Goal: Task Accomplishment & Management: Manage account settings

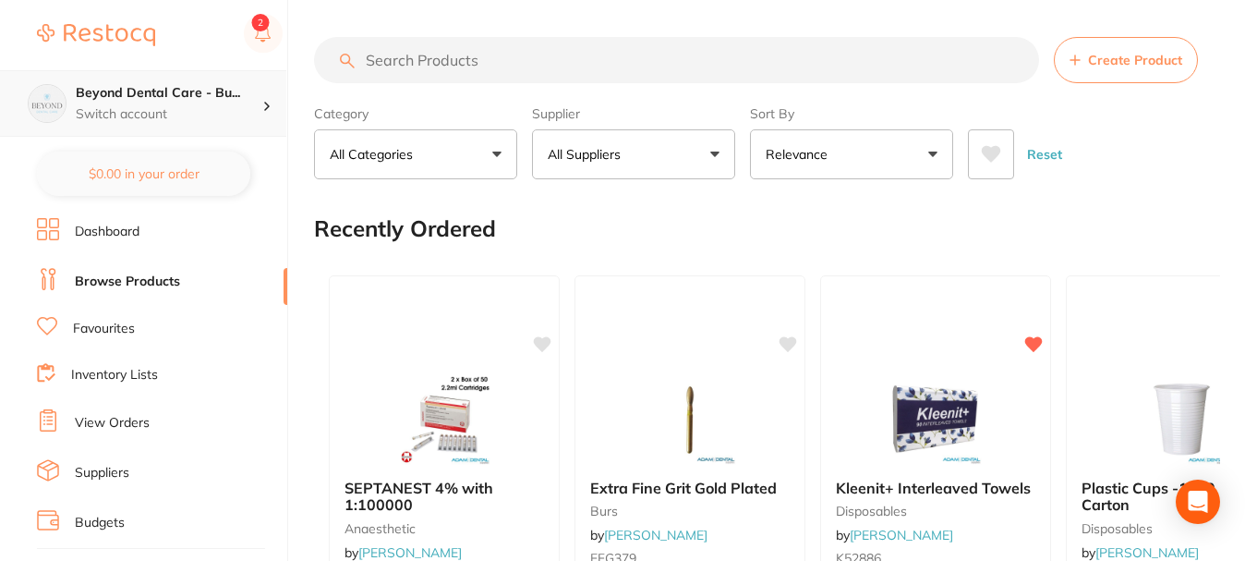
click at [236, 115] on p "Switch account" at bounding box center [169, 114] width 187 height 18
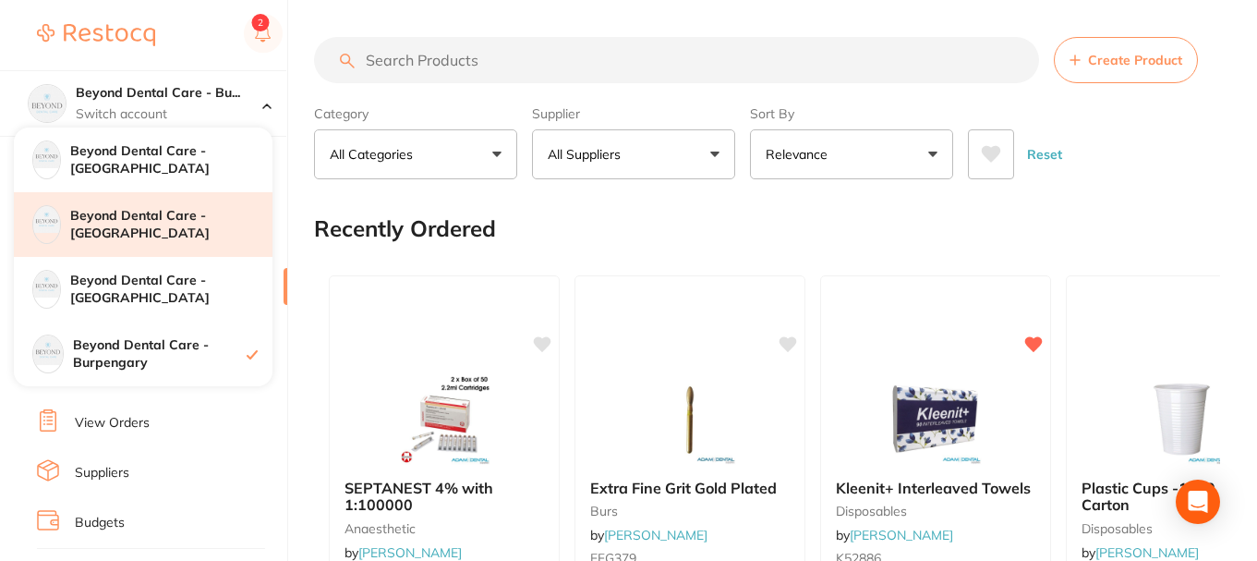
click at [176, 221] on h4 "Beyond Dental Care - [GEOGRAPHIC_DATA]" at bounding box center [171, 225] width 202 height 36
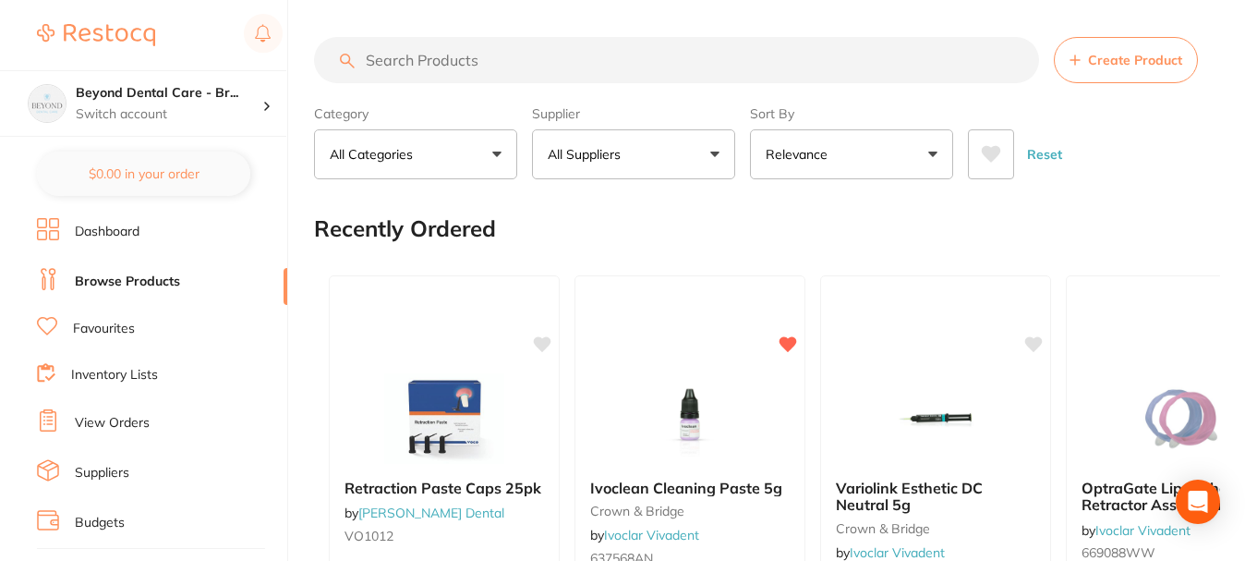
click at [1191, 224] on div "Recently Ordered" at bounding box center [767, 229] width 906 height 62
click at [115, 366] on link "Inventory Lists" at bounding box center [114, 375] width 87 height 18
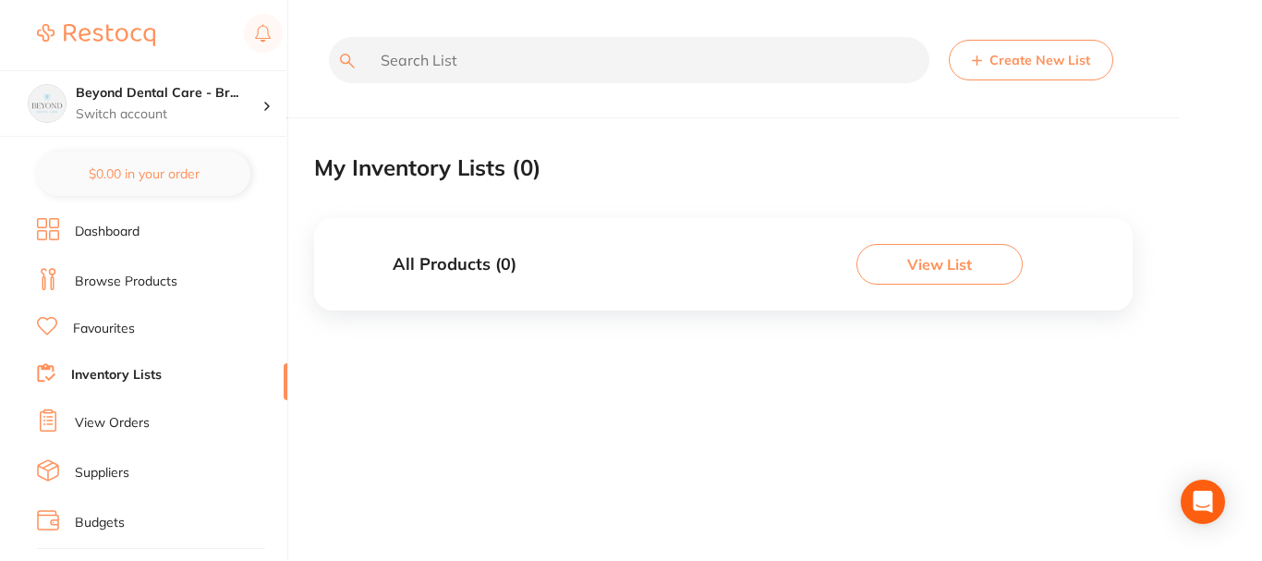
click at [1003, 56] on button "Create New List" at bounding box center [1031, 60] width 164 height 41
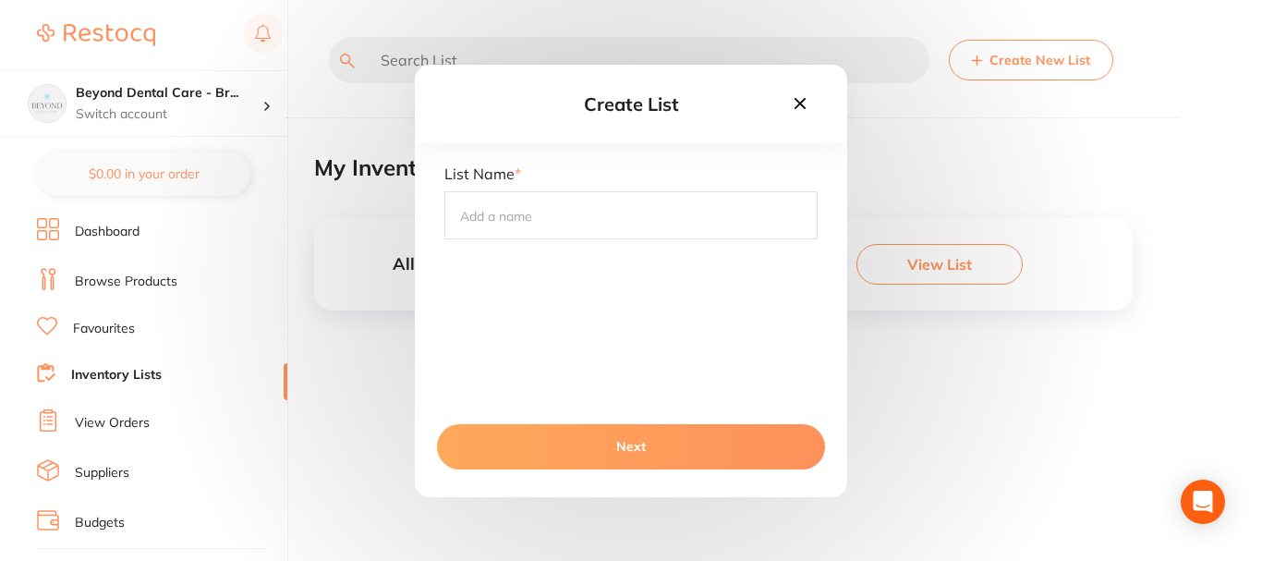
click at [551, 228] on input "text" at bounding box center [630, 215] width 373 height 48
type input "All Consumables"
click at [665, 434] on button "Next" at bounding box center [631, 446] width 388 height 44
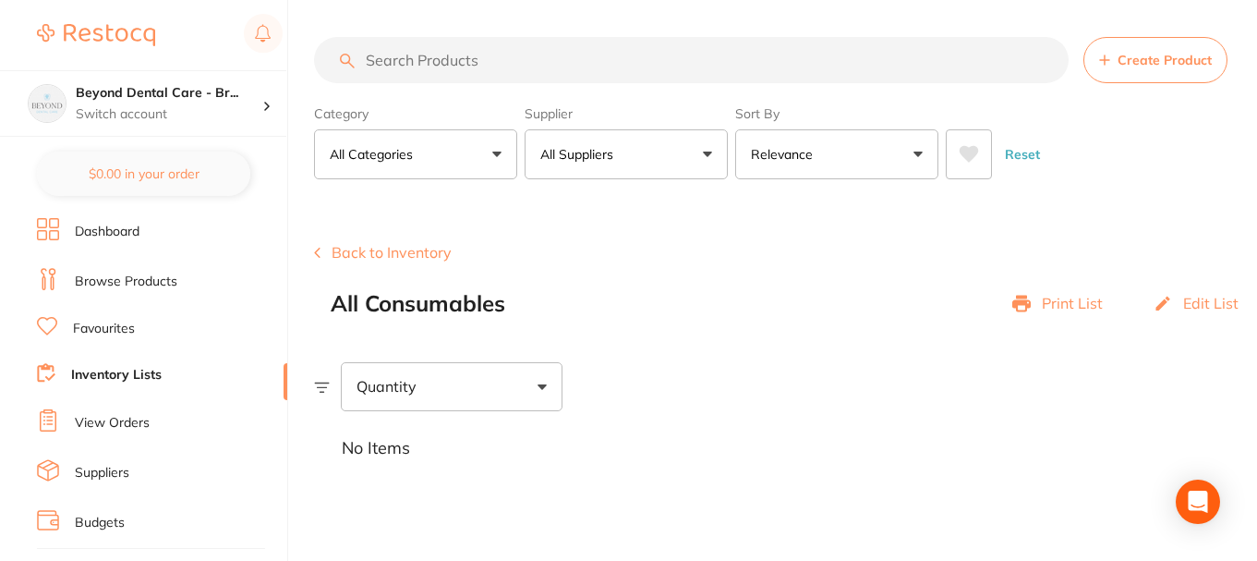
click at [474, 58] on input "search" at bounding box center [691, 60] width 755 height 46
paste input "AH188188"
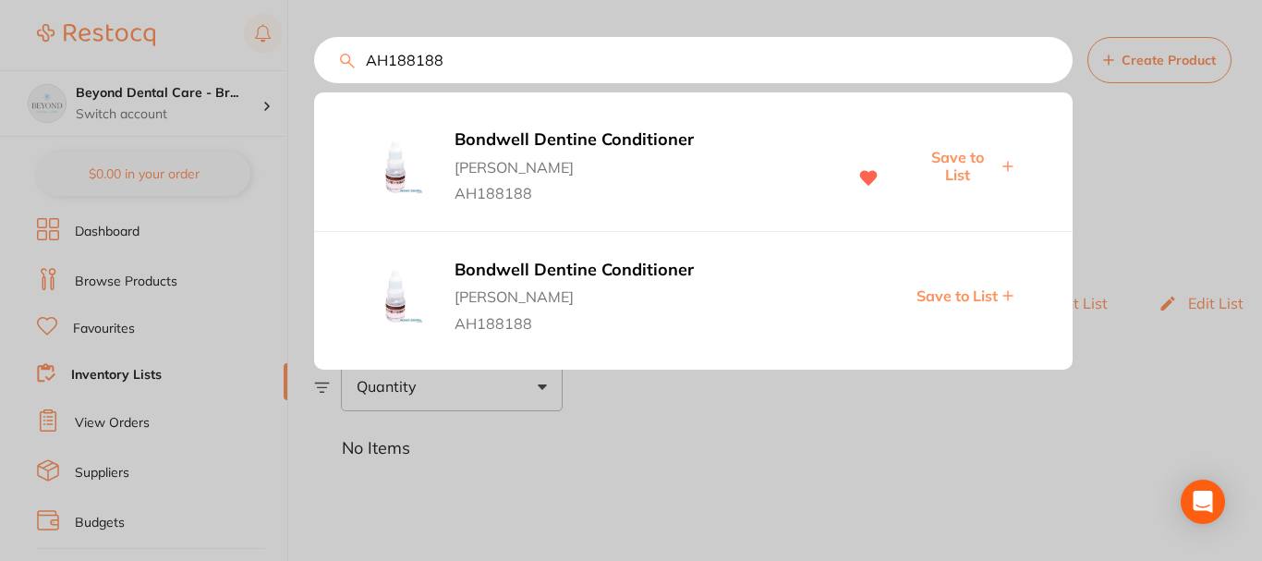
click at [965, 162] on span "Save to List" at bounding box center [957, 166] width 79 height 34
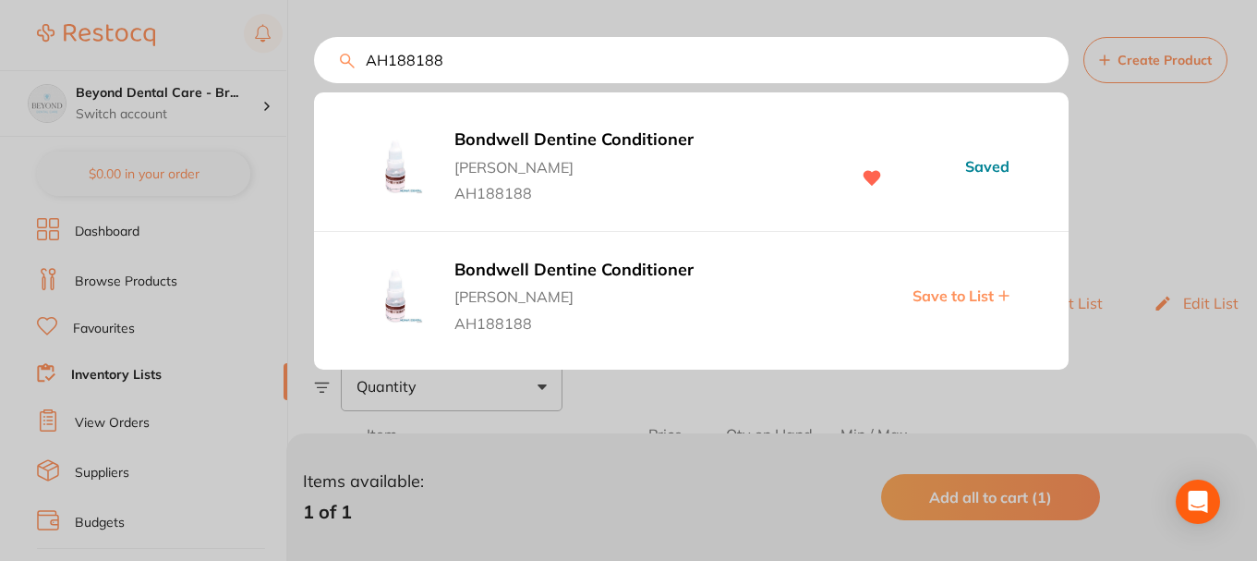
drag, startPoint x: 477, startPoint y: 63, endPoint x: 286, endPoint y: 88, distance: 191.9
click at [314, 83] on div "AH188188 Bondwell Dentine Conditioner Adam Dental AH188188 Saved Bondwell Denti…" at bounding box center [691, 60] width 755 height 46
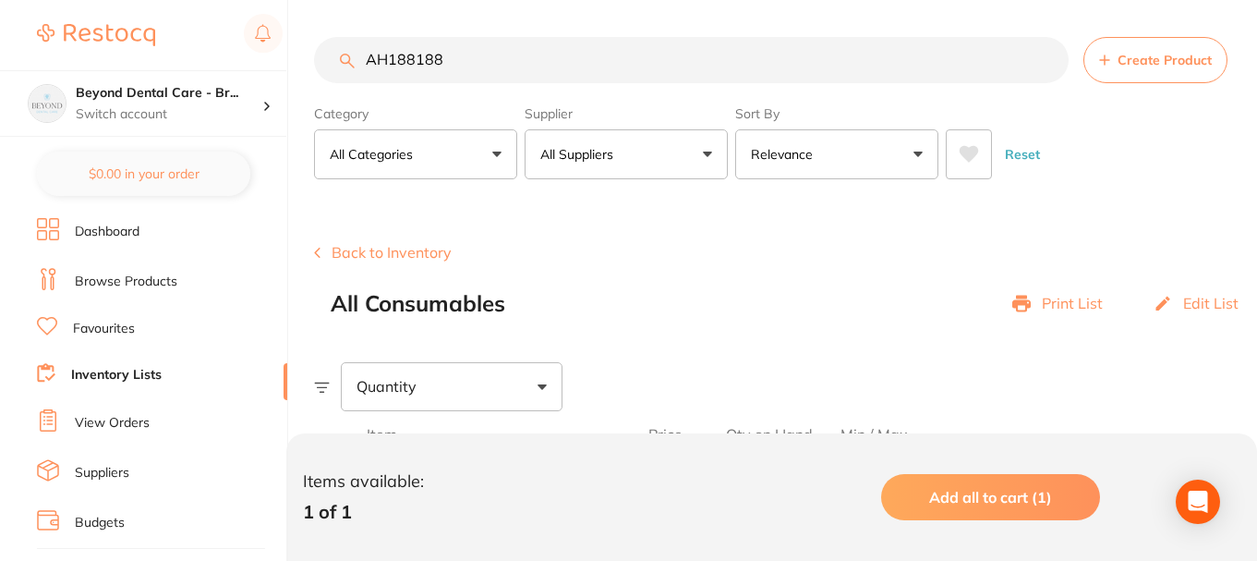
paste input "E3754"
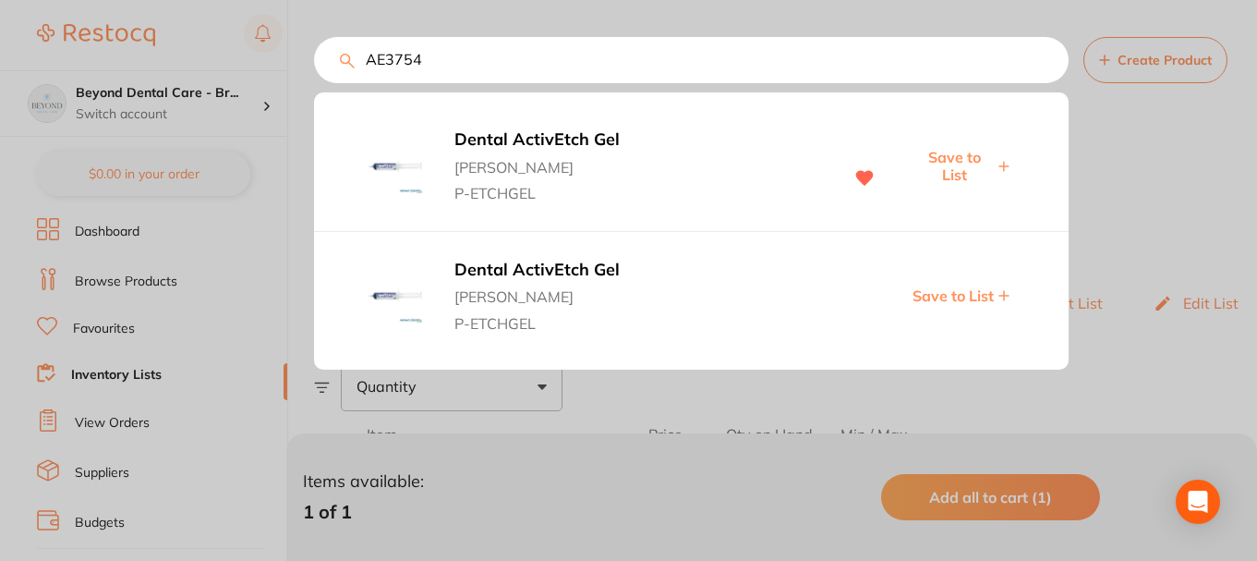
type input "AE3754"
click at [954, 171] on span "Save to List" at bounding box center [953, 166] width 79 height 34
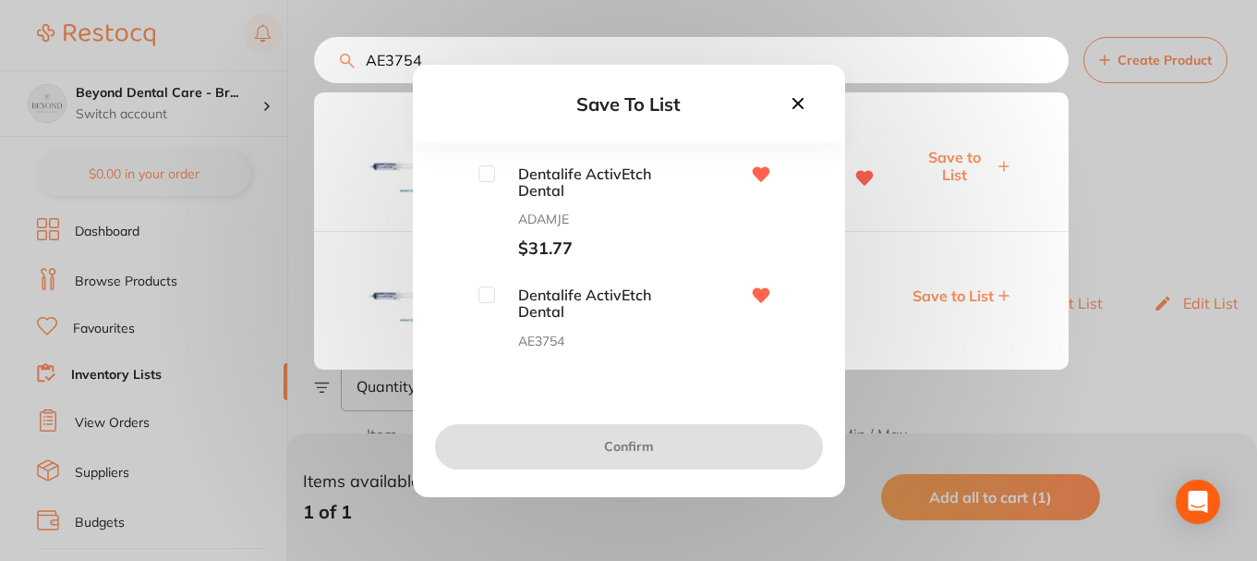
click at [478, 165] on div at bounding box center [486, 173] width 17 height 17
click at [485, 176] on input "checkbox" at bounding box center [486, 173] width 17 height 17
checkbox input "true"
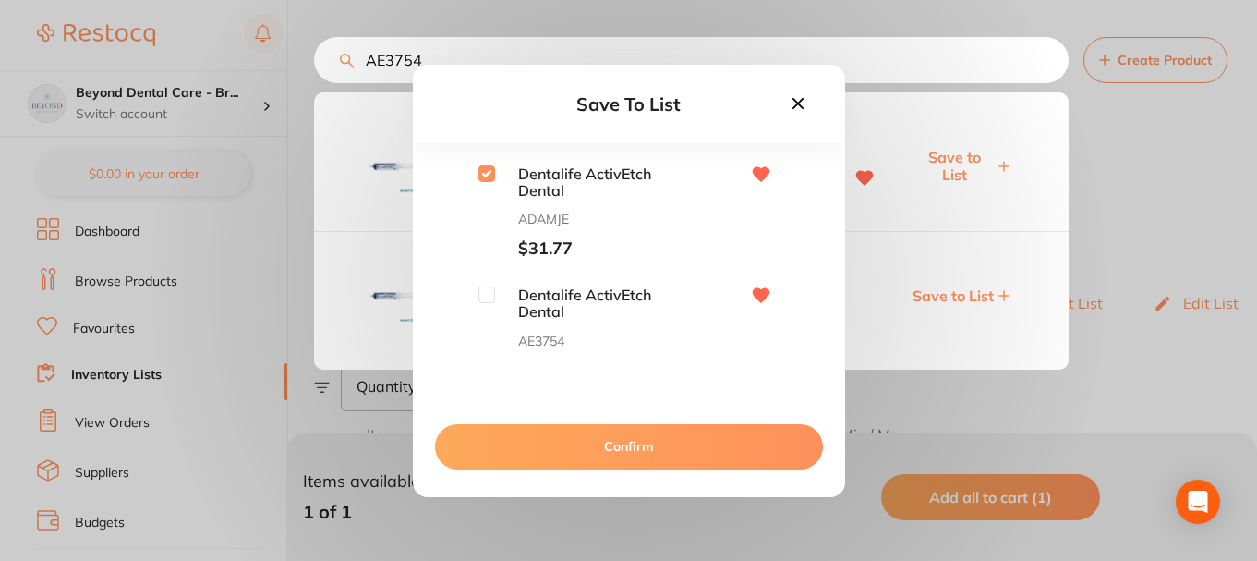
click at [490, 300] on input "checkbox" at bounding box center [486, 294] width 17 height 17
checkbox input "true"
click at [574, 433] on button "Confirm" at bounding box center [629, 446] width 388 height 44
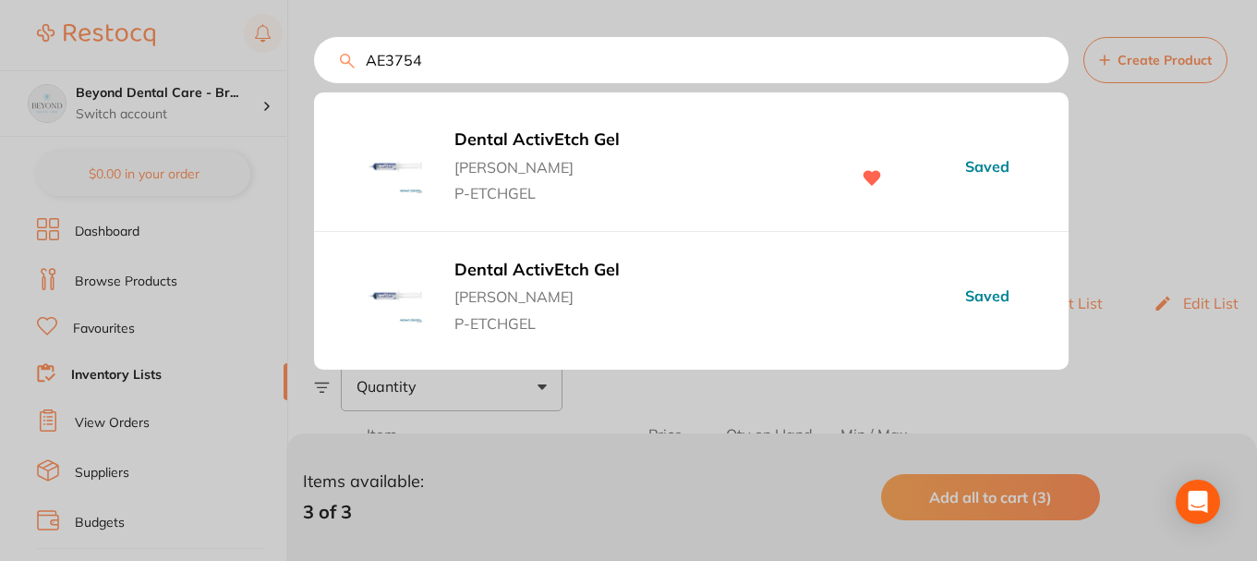
drag, startPoint x: 458, startPoint y: 49, endPoint x: 206, endPoint y: 42, distance: 252.3
click at [314, 56] on div "AE3754 Dental ActivEtch Gel Adam Dental P-ETCHGEL Saved Dental ActivEtch Gel Ad…" at bounding box center [691, 60] width 755 height 46
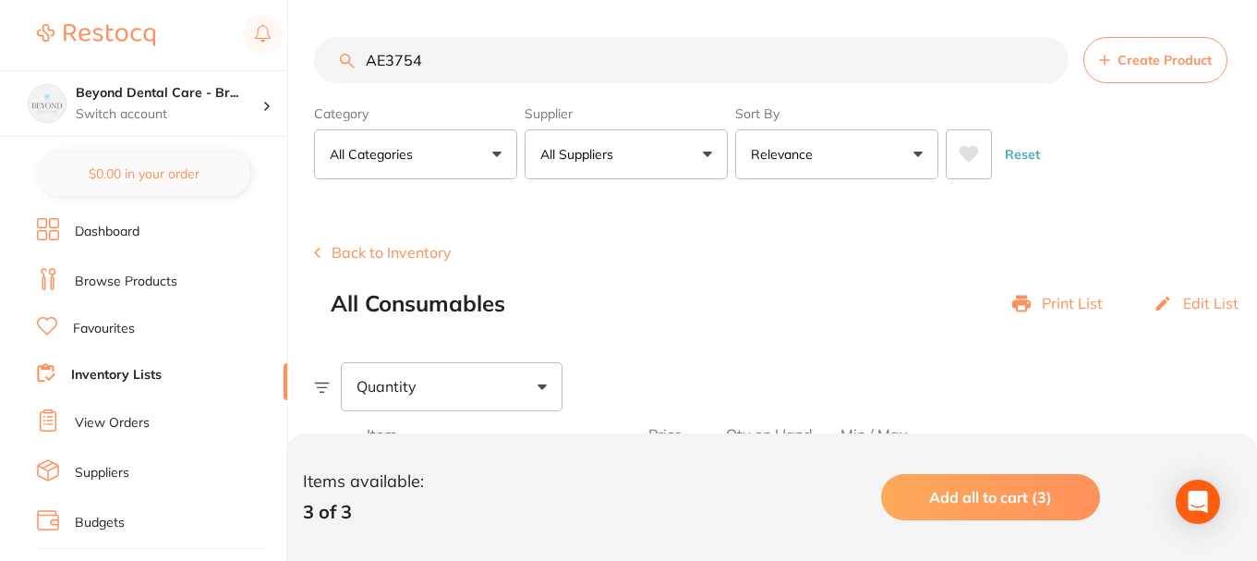
paste input "MHCAS"
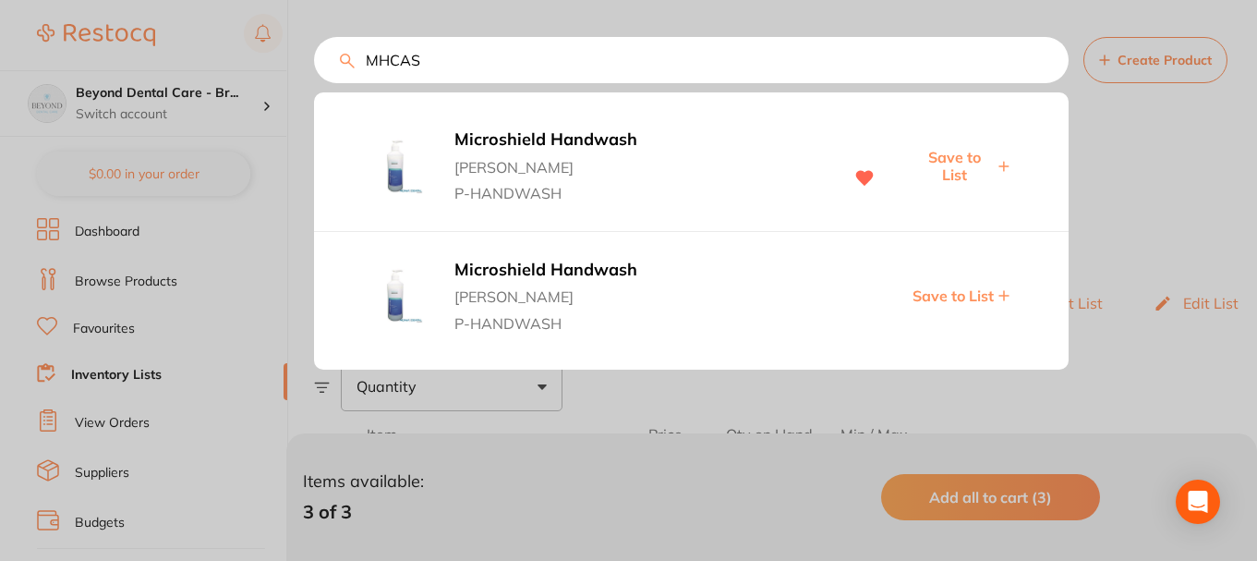
type input "MHCAS"
click at [964, 154] on span "Save to List" at bounding box center [953, 166] width 79 height 34
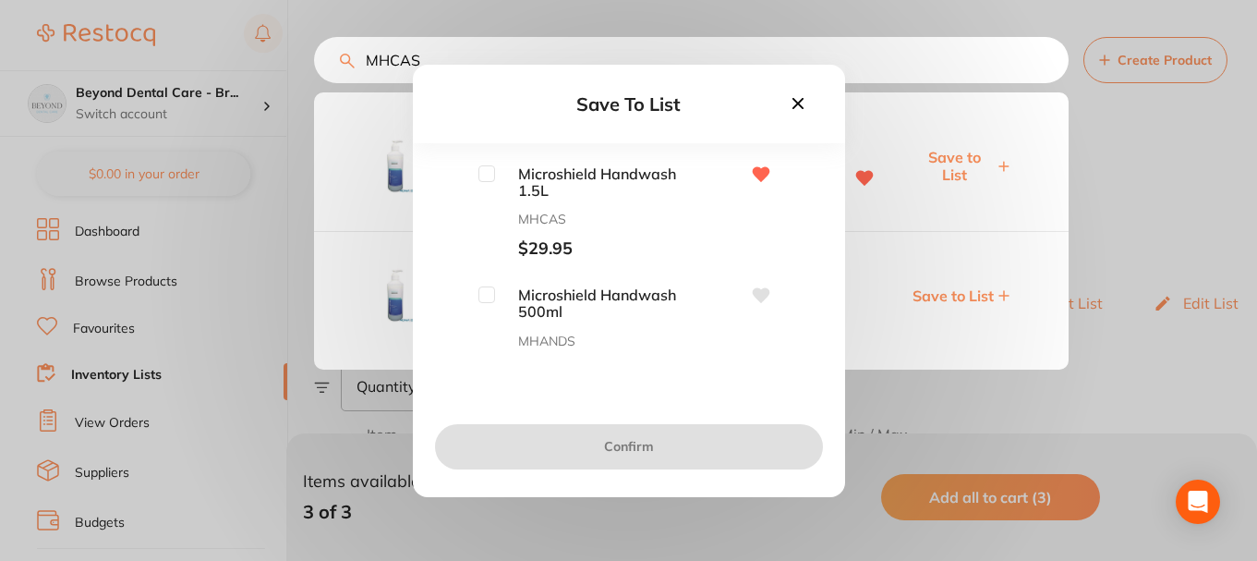
click at [492, 177] on input "checkbox" at bounding box center [486, 173] width 17 height 17
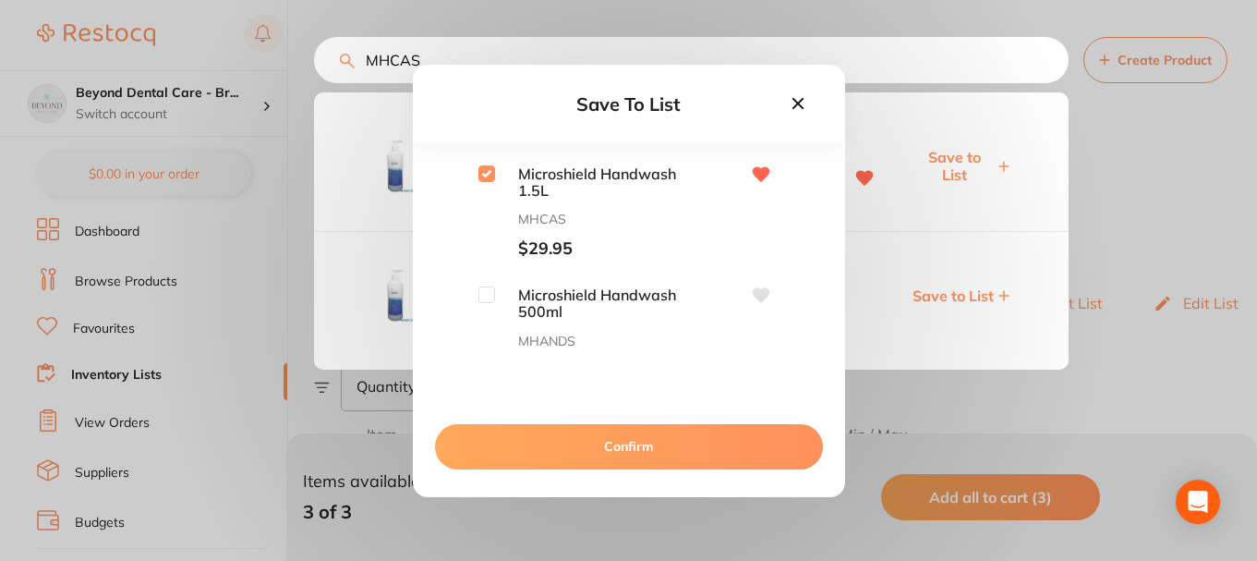
click at [492, 303] on div at bounding box center [486, 294] width 17 height 17
click at [480, 169] on input "checkbox" at bounding box center [486, 173] width 17 height 17
checkbox input "false"
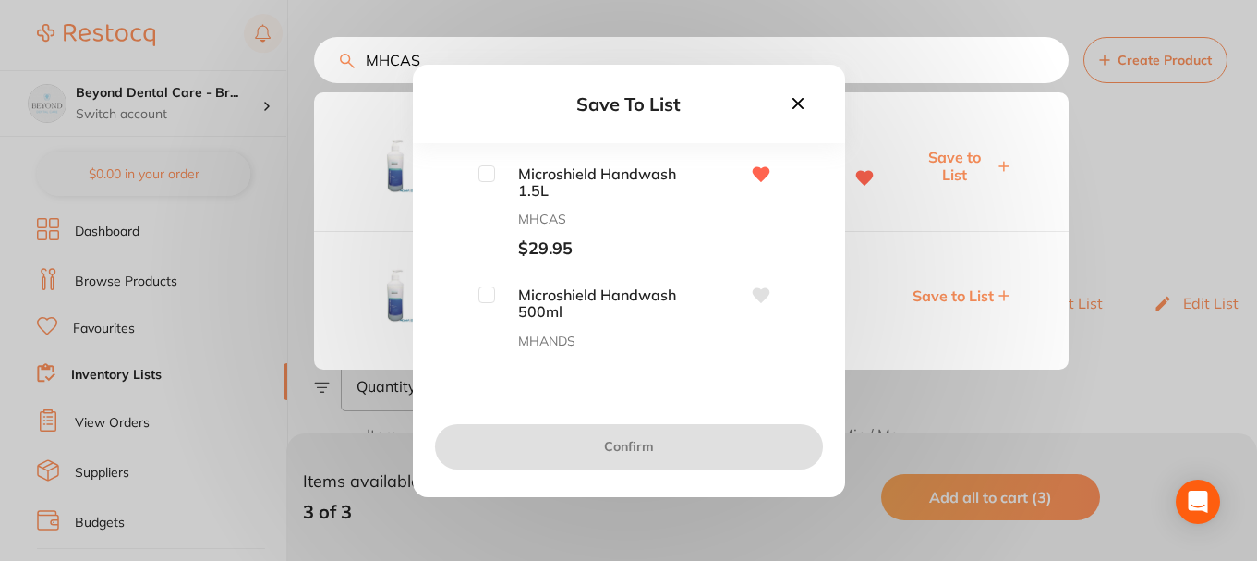
click at [497, 302] on span "Microshield Handwash 500ml" at bounding box center [587, 303] width 185 height 34
click at [495, 298] on span "Microshield Handwash 500ml" at bounding box center [587, 303] width 185 height 34
click at [486, 296] on input "checkbox" at bounding box center [486, 294] width 17 height 17
checkbox input "true"
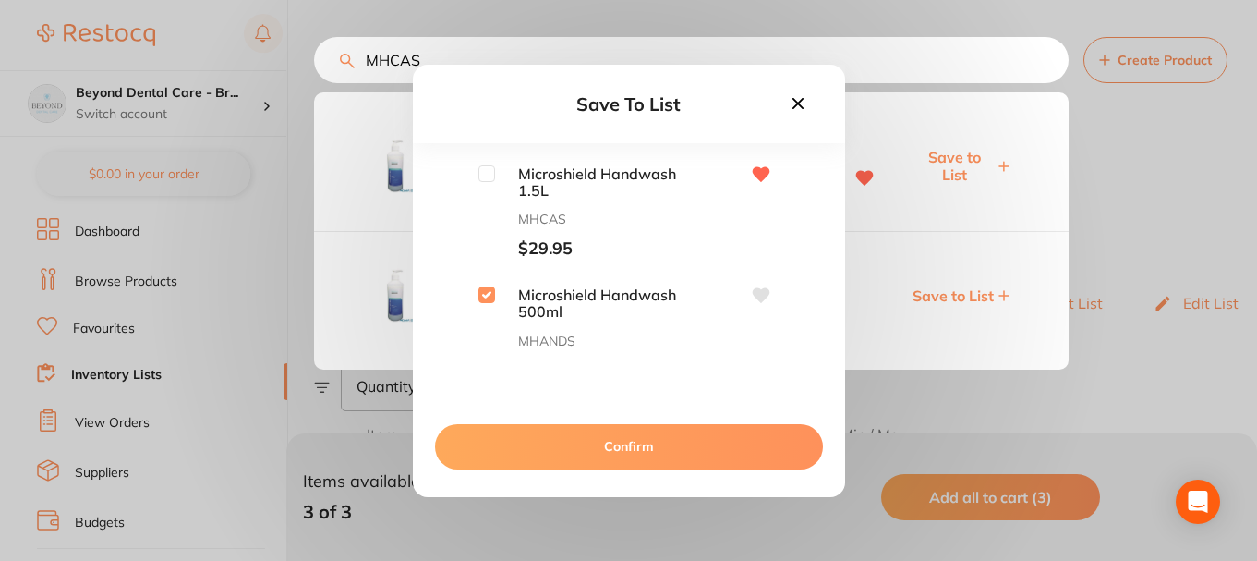
click at [569, 438] on button "Confirm" at bounding box center [629, 446] width 388 height 44
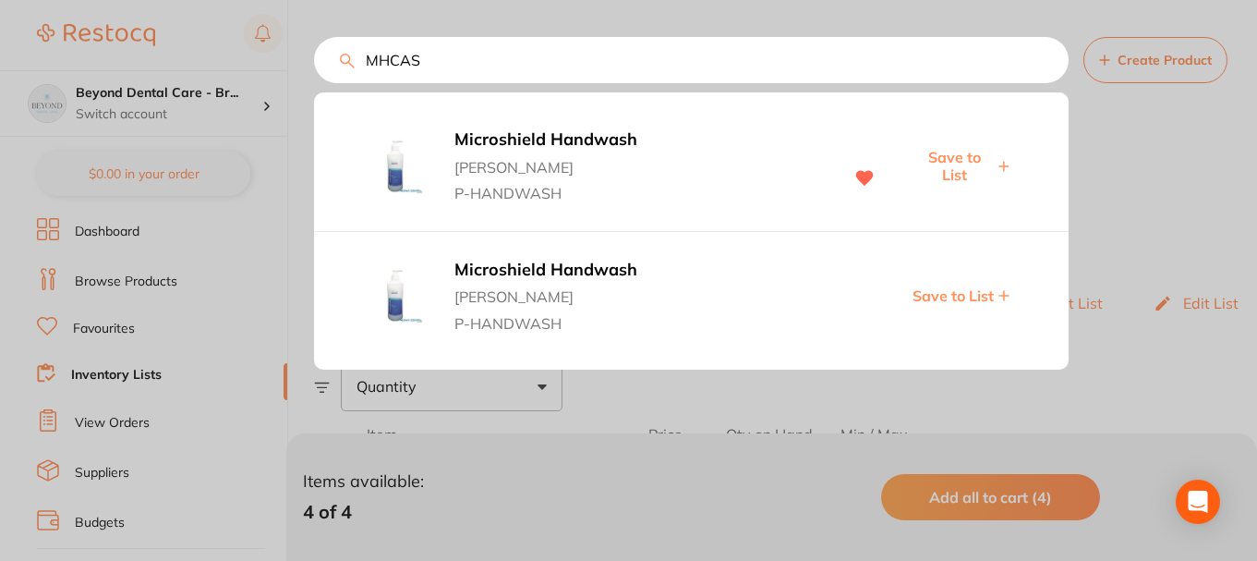
click at [441, 56] on input "MHCAS" at bounding box center [691, 60] width 755 height 46
drag, startPoint x: 441, startPoint y: 56, endPoint x: 318, endPoint y: 67, distance: 123.3
click at [318, 67] on input "MHCAS" at bounding box center [691, 60] width 755 height 46
paste input "P9007071"
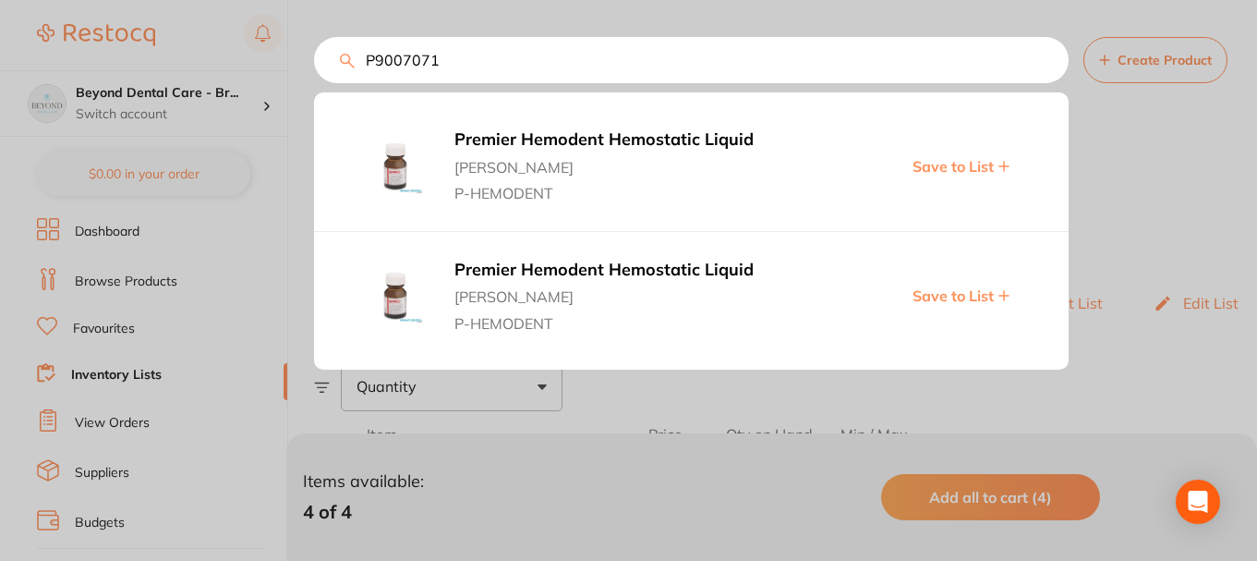
type input "P9007071"
click at [936, 165] on span "Save to List" at bounding box center [953, 166] width 81 height 17
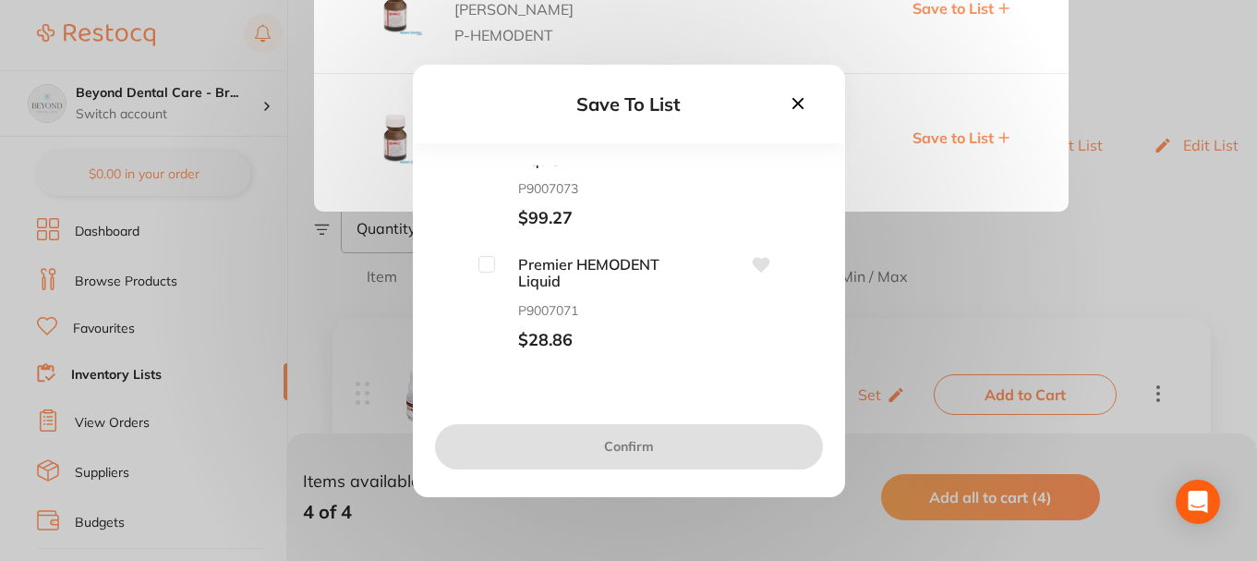
scroll to position [185, 0]
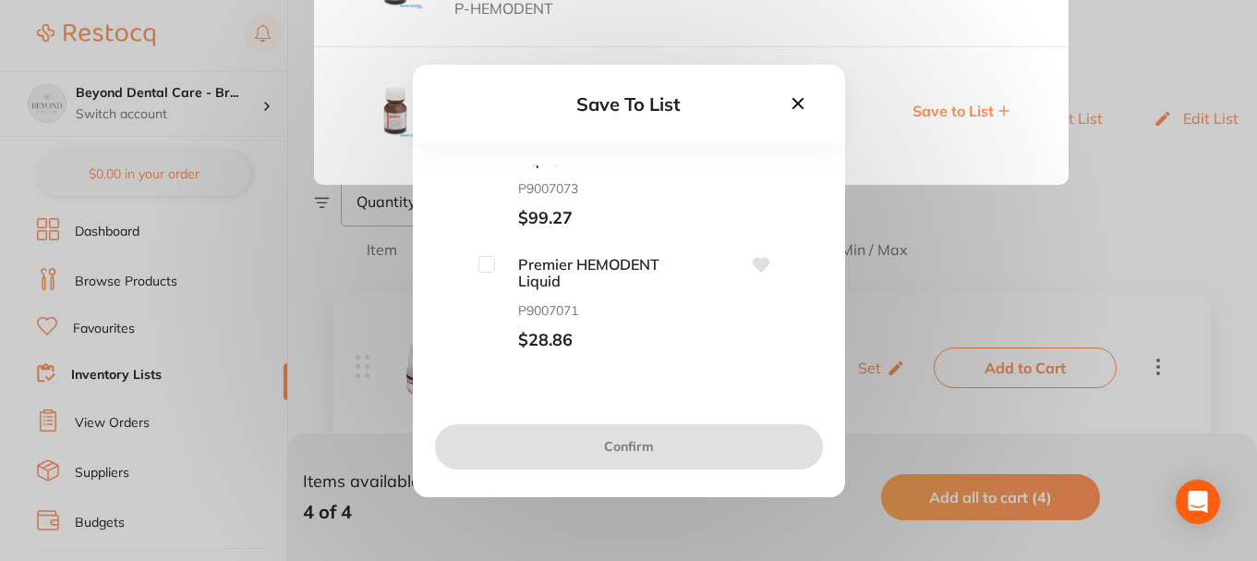
click at [481, 265] on input "checkbox" at bounding box center [486, 264] width 17 height 17
checkbox input "true"
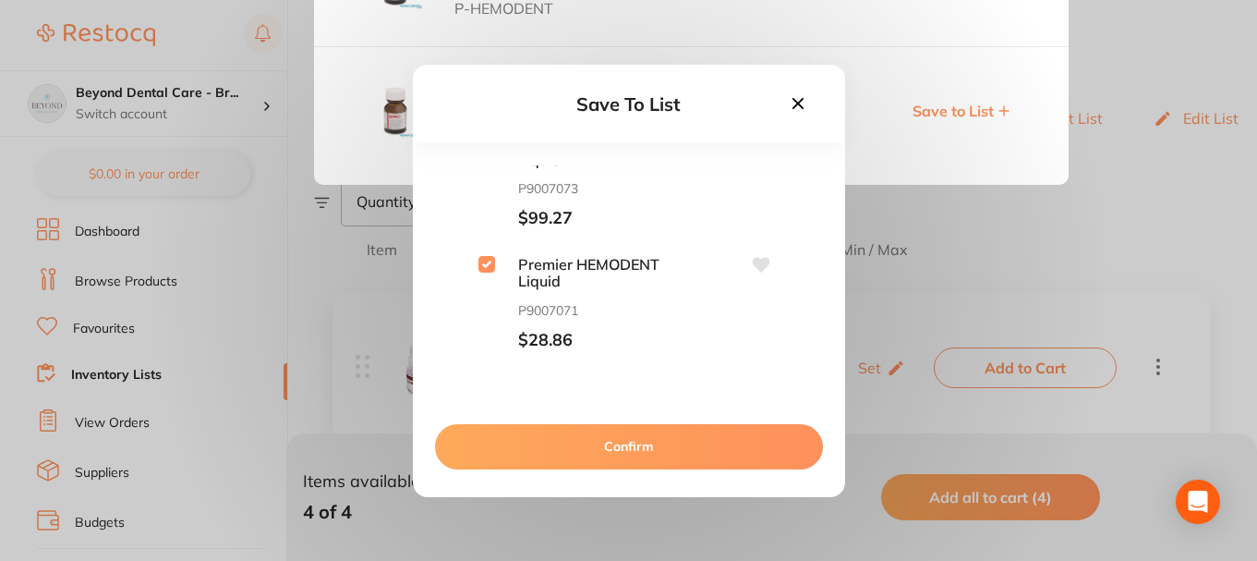
scroll to position [0, 0]
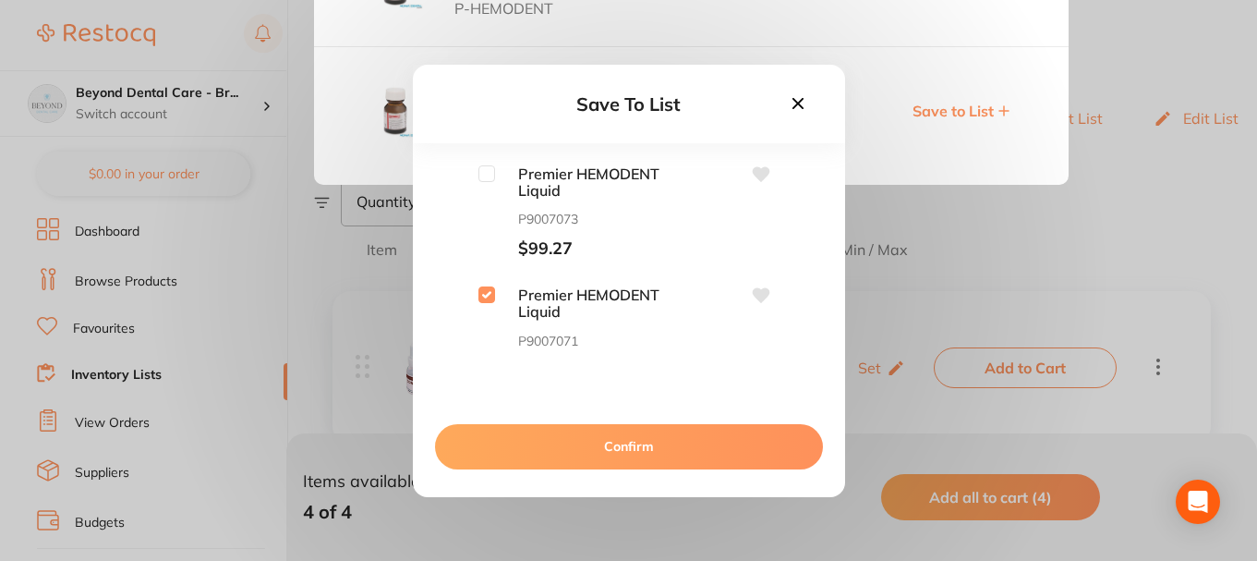
click at [486, 176] on input "checkbox" at bounding box center [486, 173] width 17 height 17
checkbox input "true"
click at [616, 440] on button "Confirm" at bounding box center [629, 446] width 388 height 44
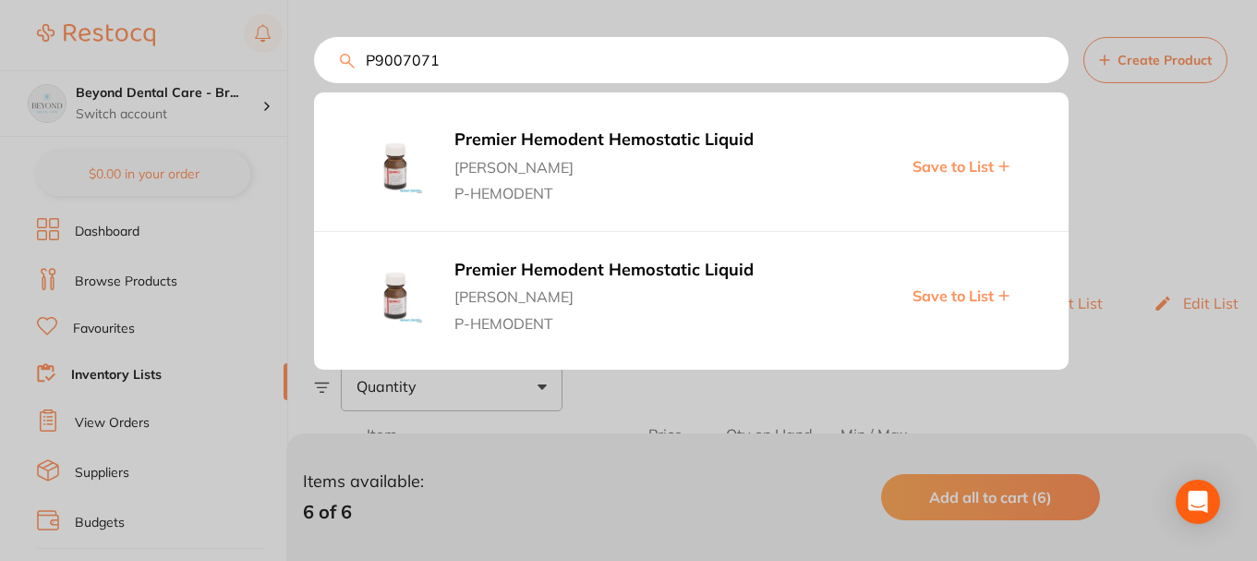
drag, startPoint x: 466, startPoint y: 68, endPoint x: 147, endPoint y: 63, distance: 318.7
click at [314, 65] on div "P9007071 Premier Hemodent Hemostatic Liquid Adam Dental P-HEMODENT Save to List…" at bounding box center [691, 60] width 755 height 46
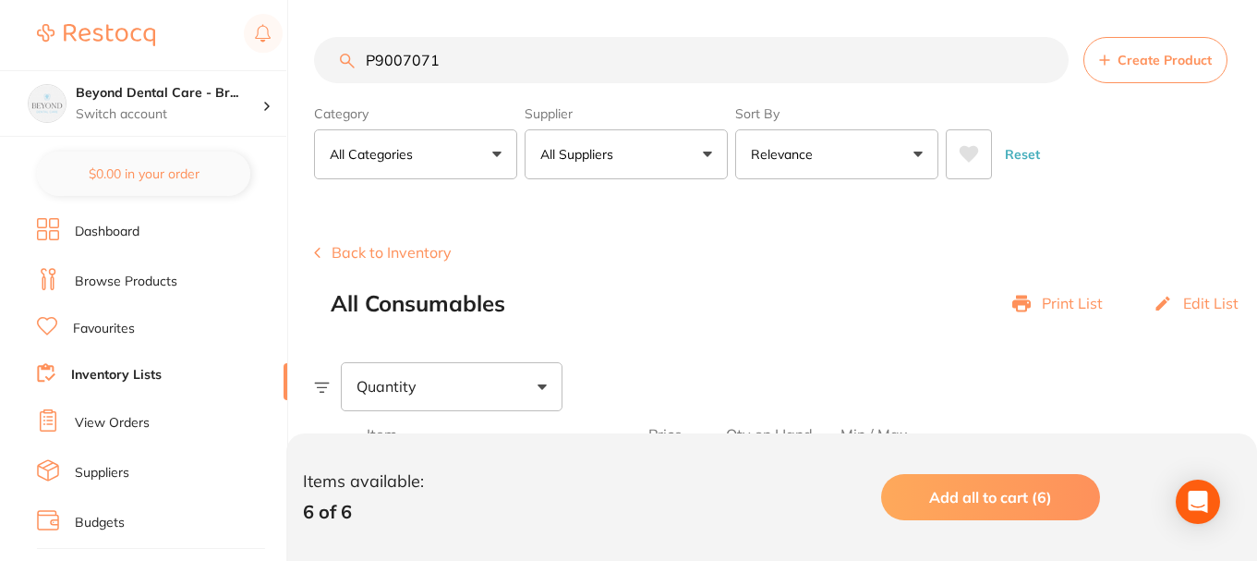
paste input "EE125"
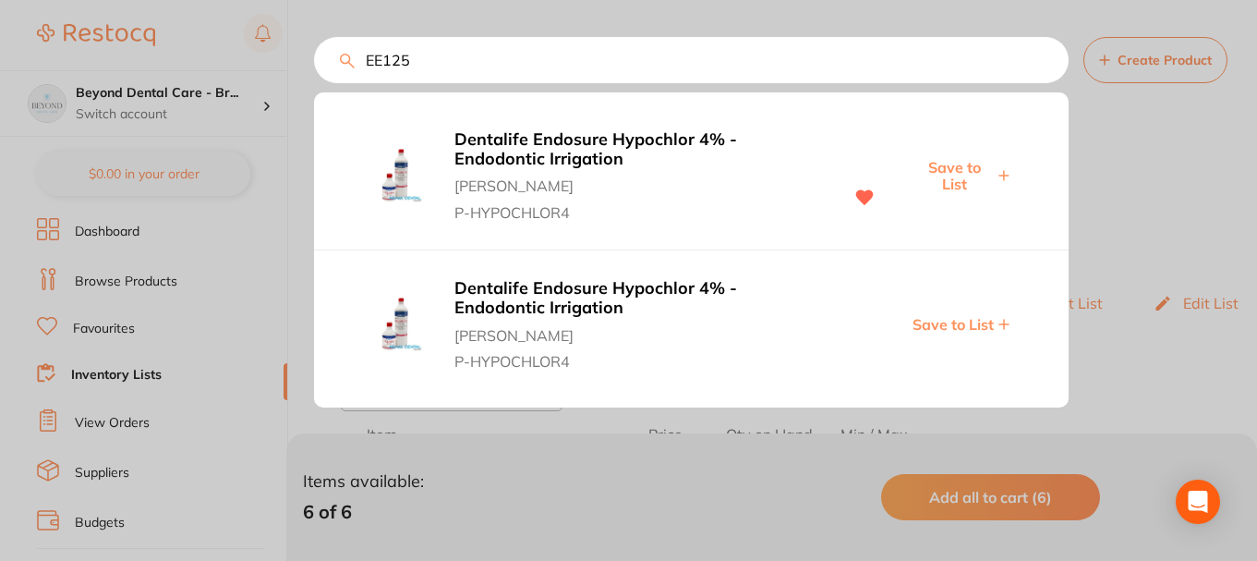
type input "EE125"
click at [944, 172] on span "Save to List" at bounding box center [953, 176] width 79 height 34
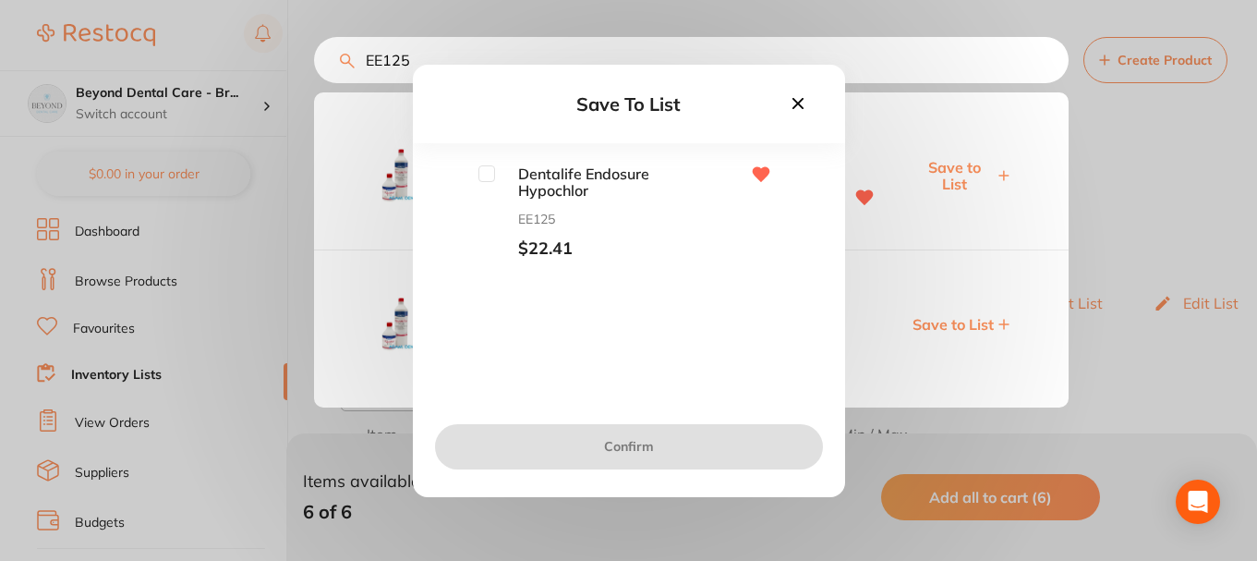
click at [492, 177] on input "checkbox" at bounding box center [486, 173] width 17 height 17
checkbox input "true"
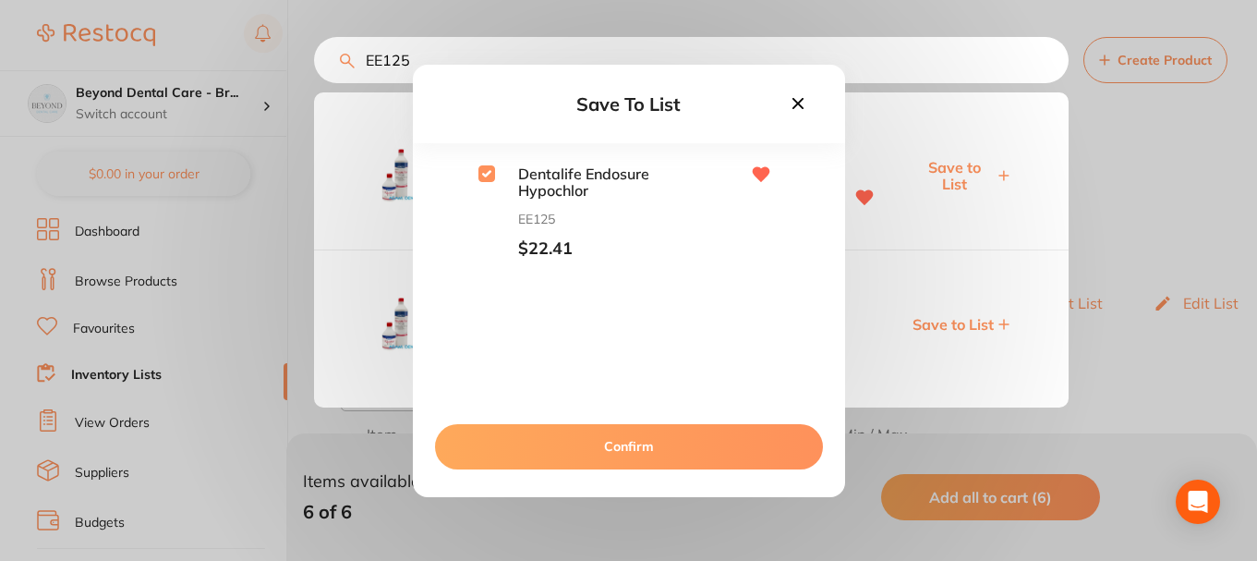
click at [617, 440] on button "Confirm" at bounding box center [629, 446] width 388 height 44
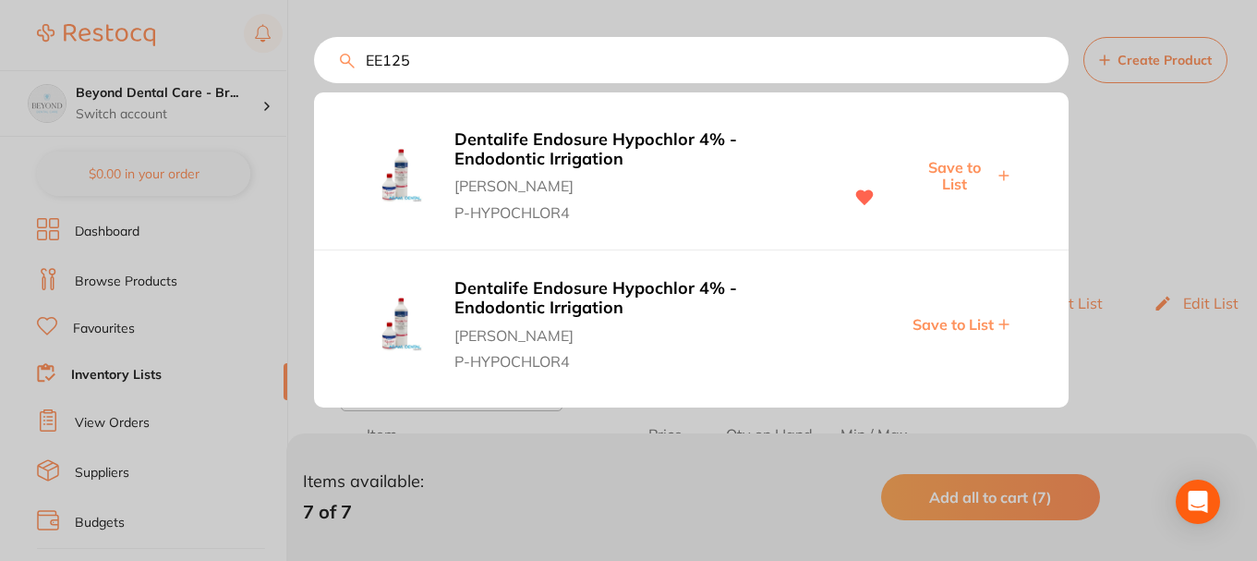
click at [443, 67] on input "EE125" at bounding box center [691, 60] width 755 height 46
drag, startPoint x: 426, startPoint y: 65, endPoint x: 321, endPoint y: 71, distance: 104.6
click at [322, 71] on input "EE125" at bounding box center [691, 60] width 755 height 46
paste input "DTL"
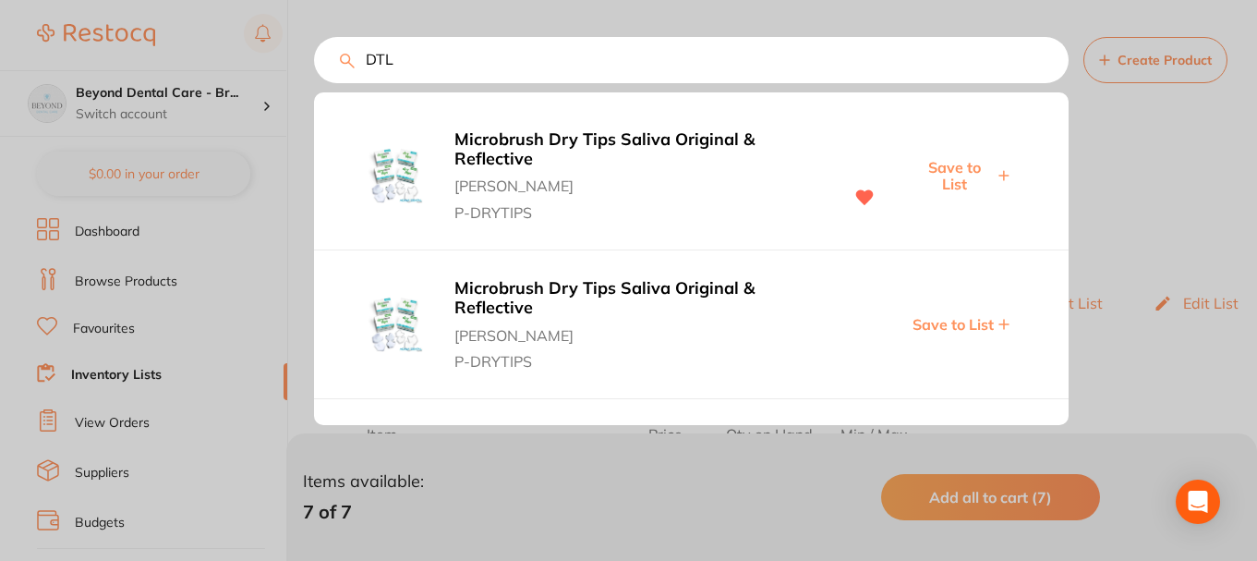
type input "DTL"
click at [958, 167] on span "Save to List" at bounding box center [953, 176] width 79 height 34
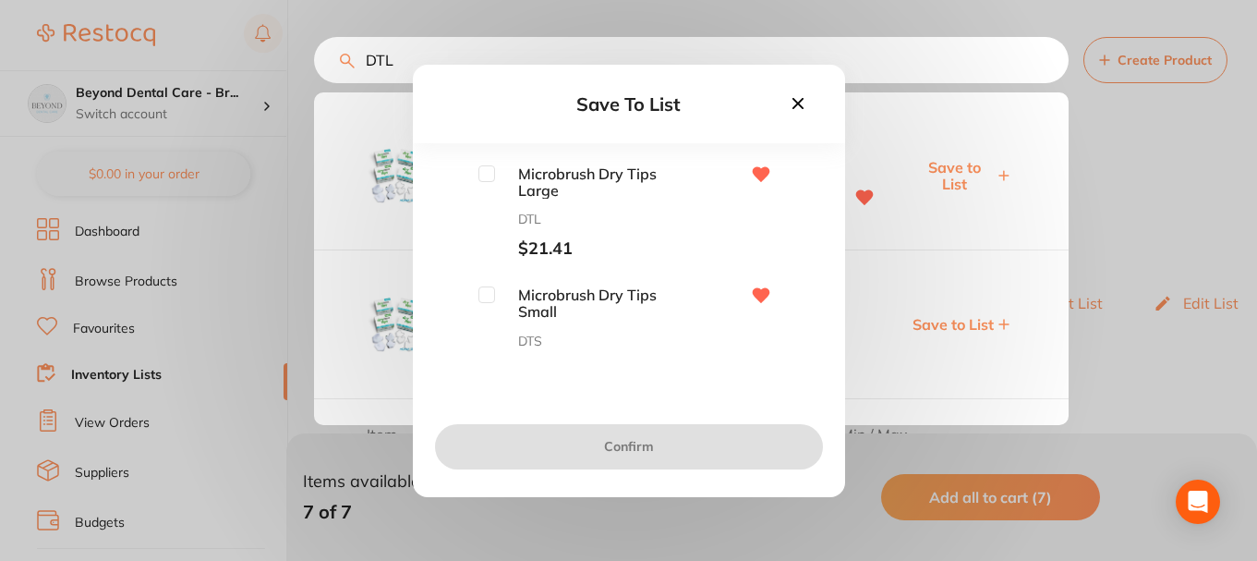
click at [486, 170] on input "checkbox" at bounding box center [486, 173] width 17 height 17
checkbox input "true"
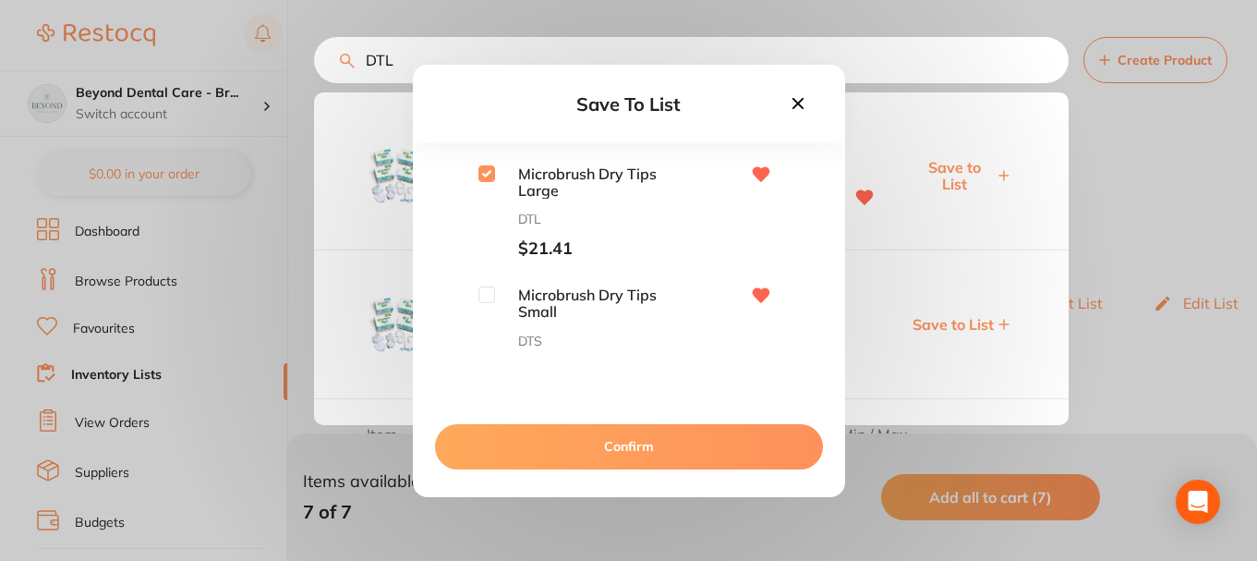
click at [475, 297] on div "Microbrush Dry Tips Small DTS $21.41" at bounding box center [628, 333] width 373 height 94
click at [490, 300] on input "checkbox" at bounding box center [486, 294] width 17 height 17
checkbox input "true"
click at [613, 438] on button "Confirm" at bounding box center [629, 446] width 388 height 44
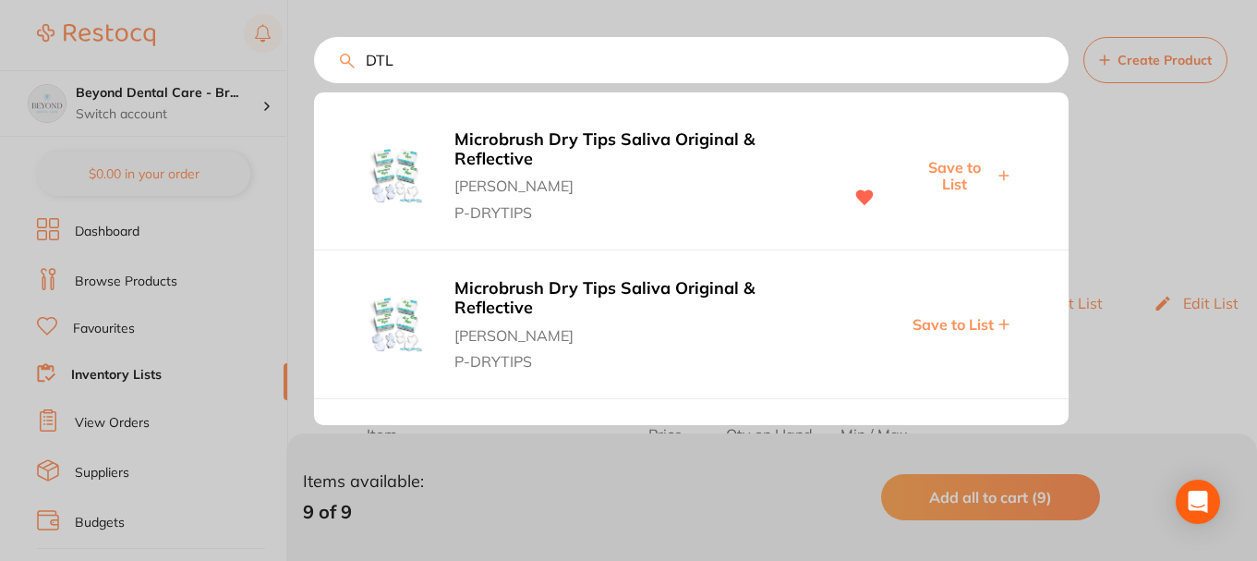
click at [483, 69] on input "DTL" at bounding box center [691, 60] width 755 height 46
drag, startPoint x: 486, startPoint y: 67, endPoint x: 367, endPoint y: 64, distance: 119.2
click at [367, 64] on input "DTL" at bounding box center [691, 60] width 755 height 46
paste input "MMF04"
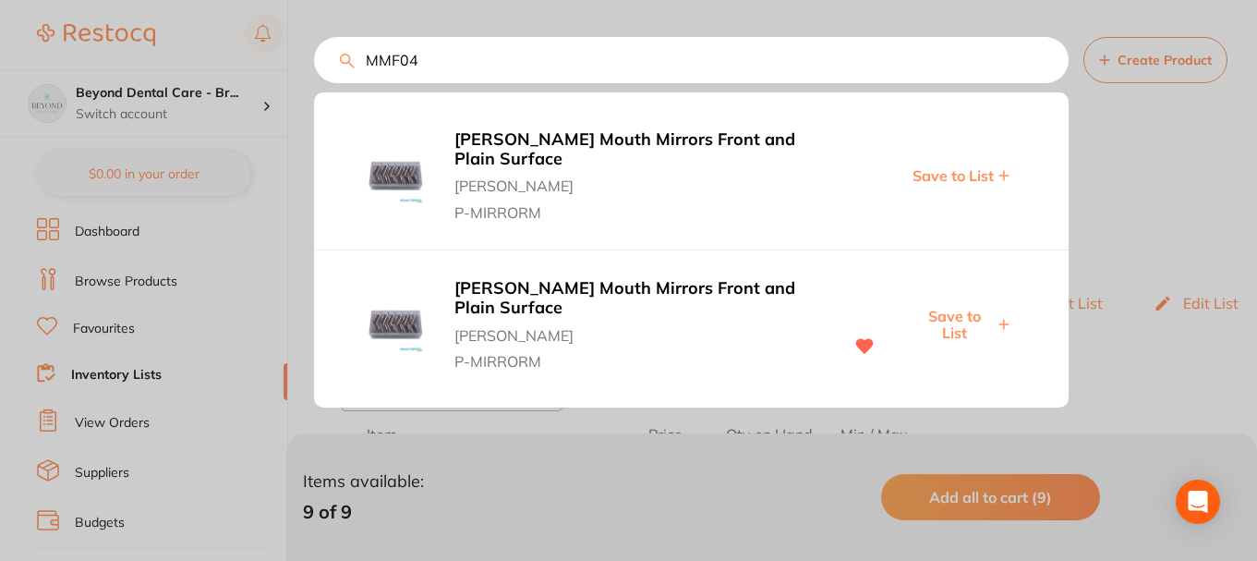
type input "MMF04"
click at [949, 308] on span "Save to List" at bounding box center [953, 325] width 79 height 34
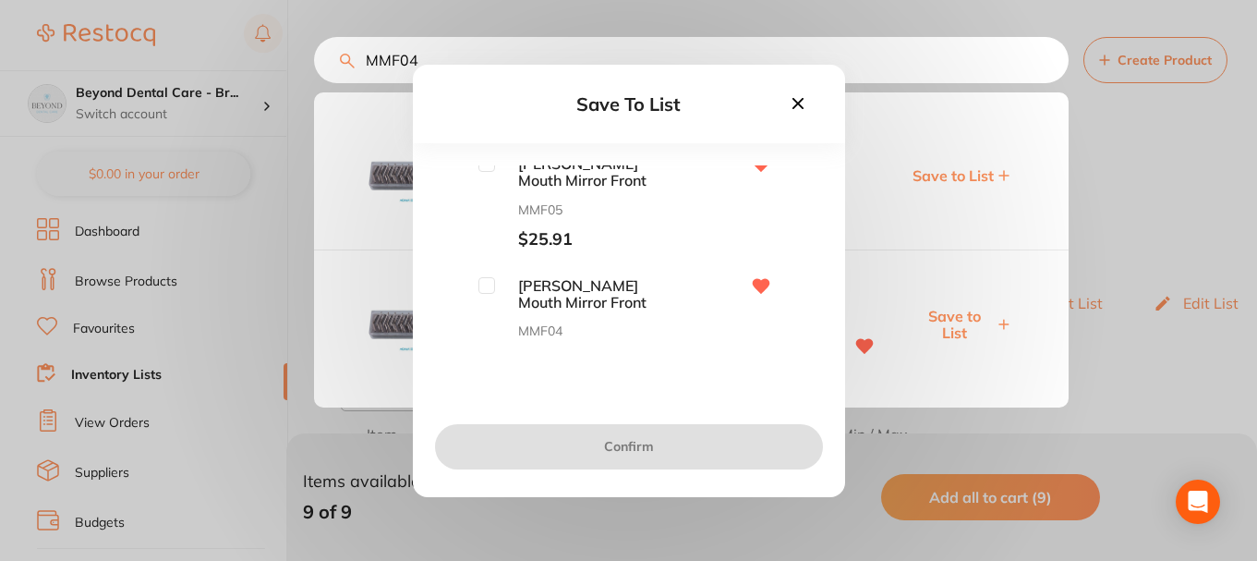
scroll to position [152, 0]
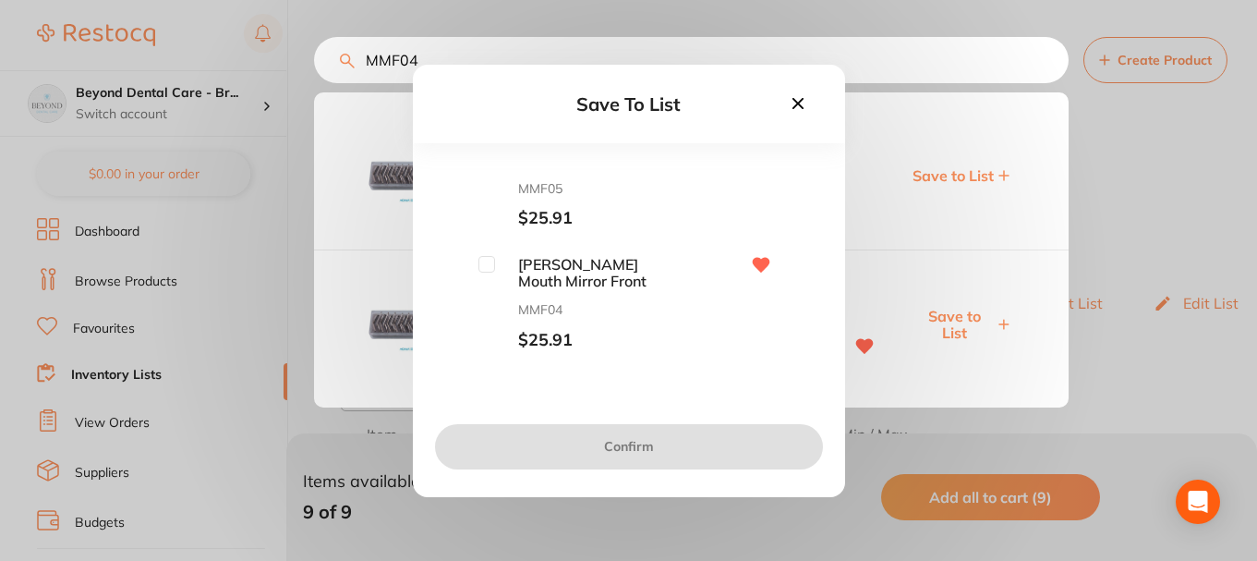
click at [485, 269] on input "checkbox" at bounding box center [486, 264] width 17 height 17
checkbox input "true"
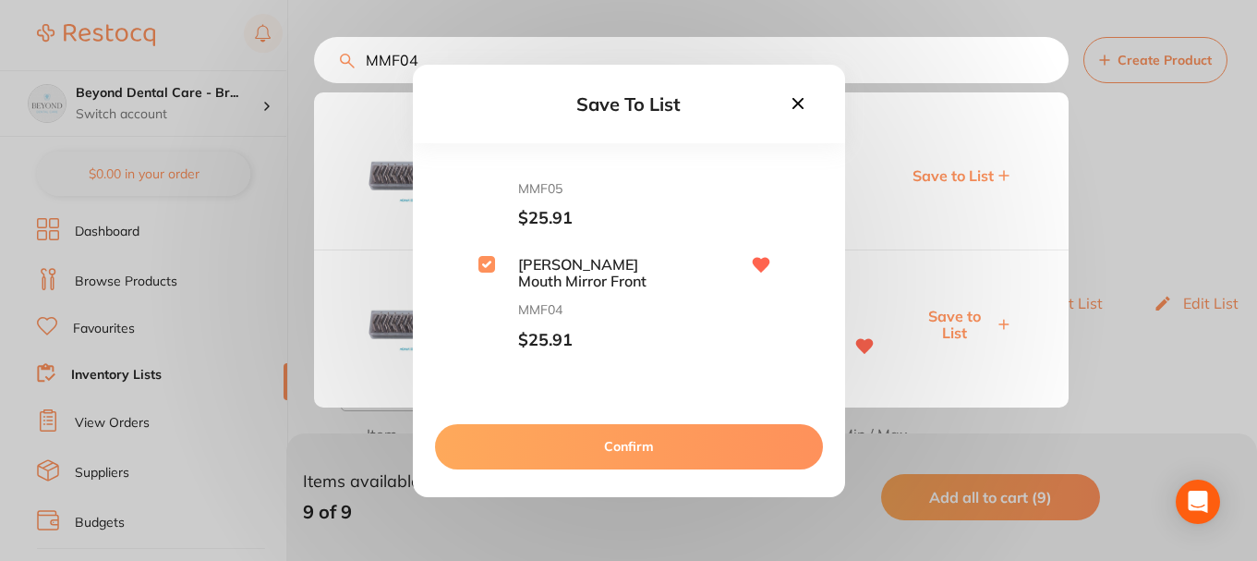
click at [610, 447] on button "Confirm" at bounding box center [629, 446] width 388 height 44
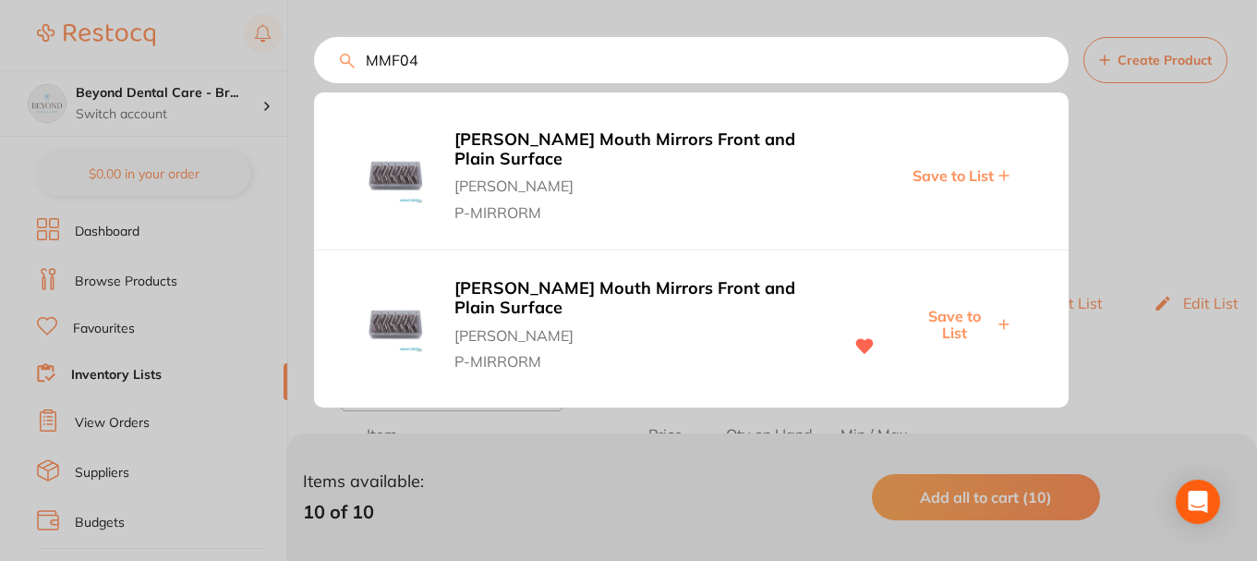
click at [316, 61] on input "MMF04" at bounding box center [691, 60] width 755 height 46
paste input "SNKPSN27L"
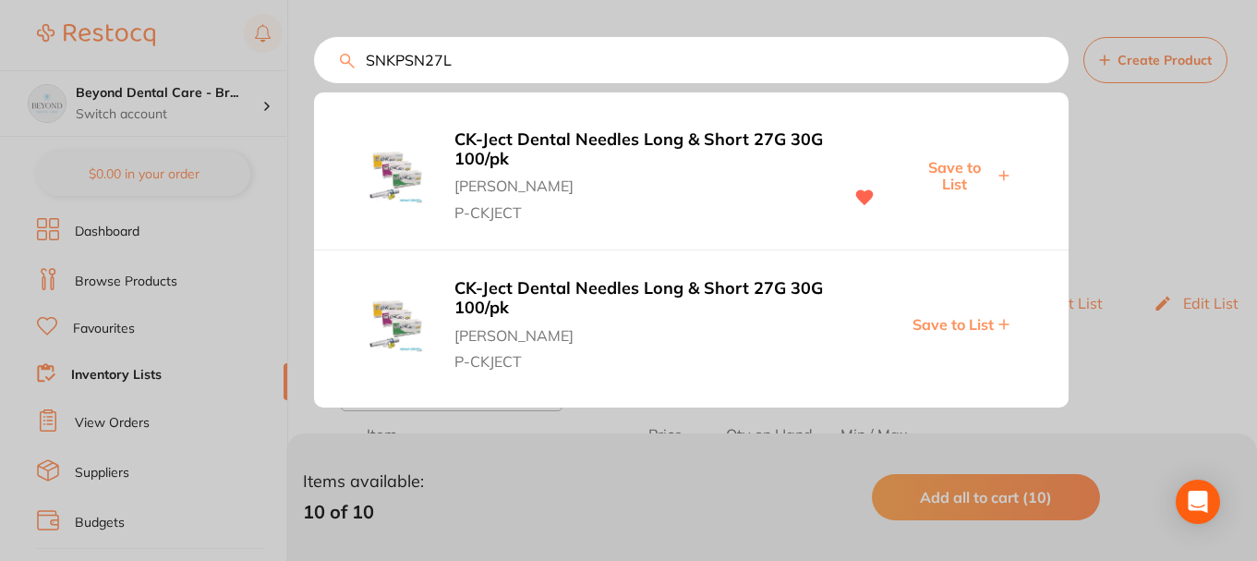
type input "SNKPSN27L"
click at [956, 166] on span "Save to List" at bounding box center [953, 176] width 79 height 34
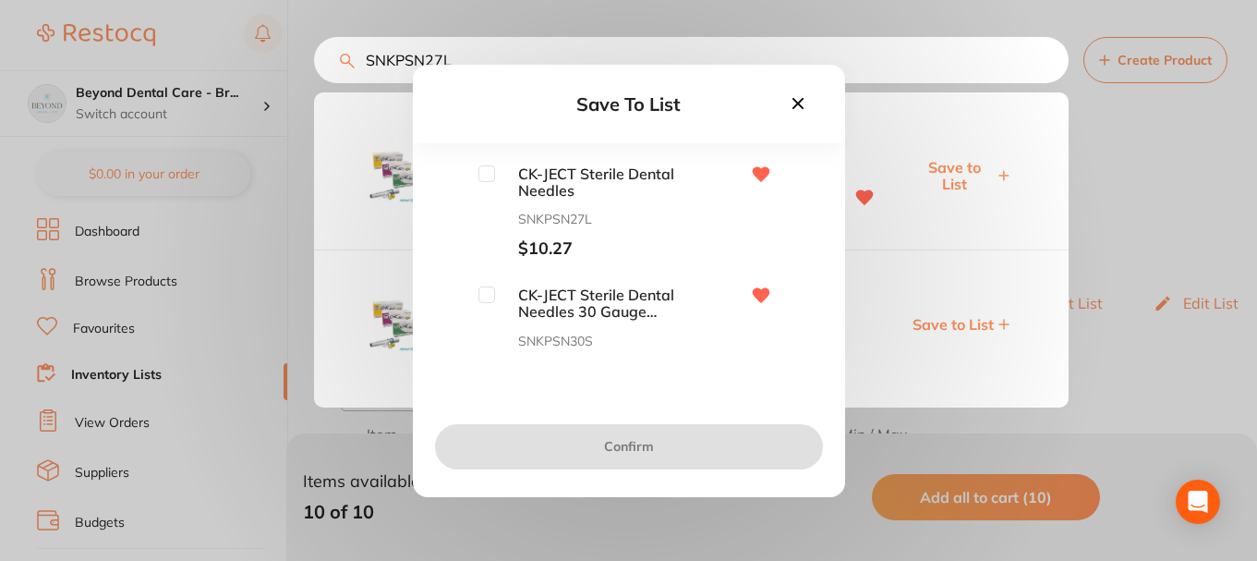
drag, startPoint x: 479, startPoint y: 173, endPoint x: 484, endPoint y: 188, distance: 16.4
click at [480, 173] on input "checkbox" at bounding box center [486, 173] width 17 height 17
checkbox input "true"
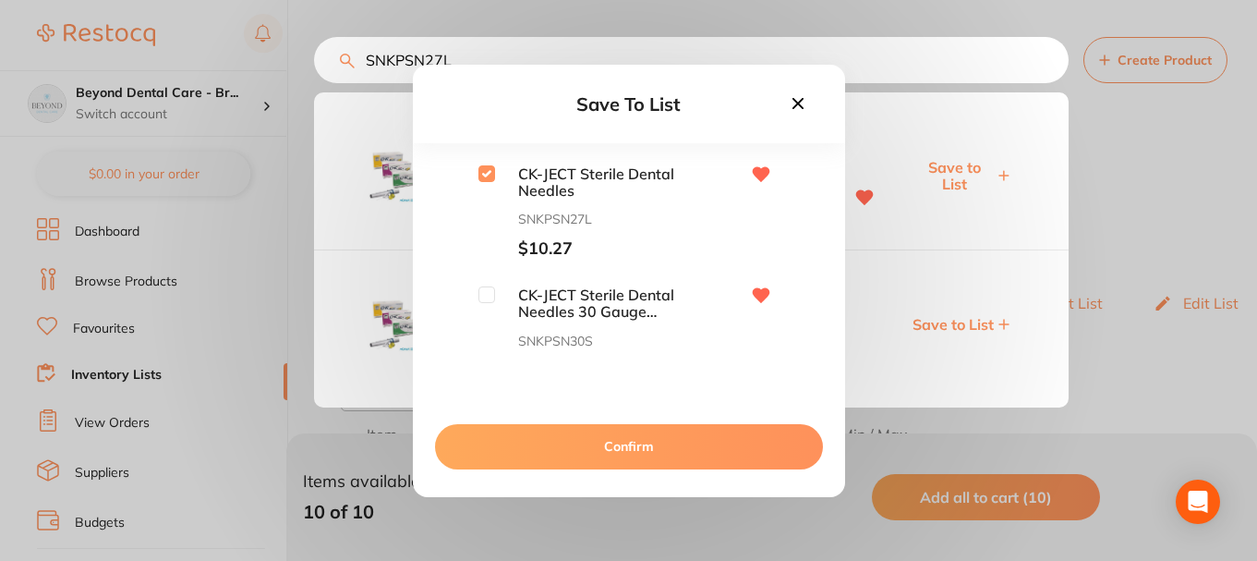
click at [478, 293] on input "checkbox" at bounding box center [486, 294] width 17 height 17
checkbox input "true"
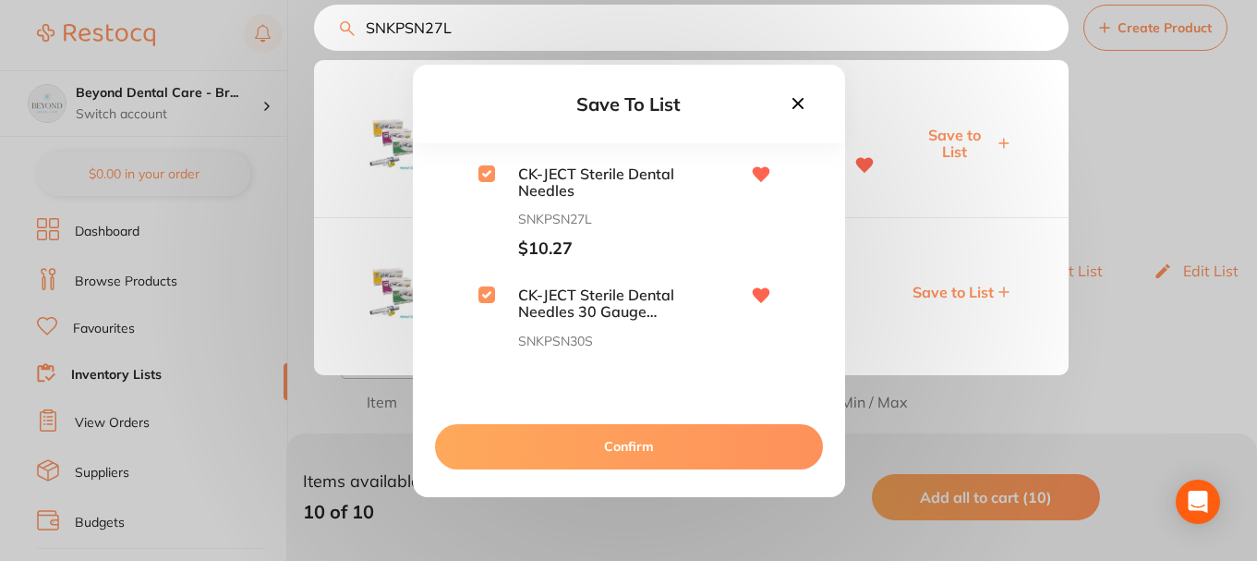
scroll to position [0, 0]
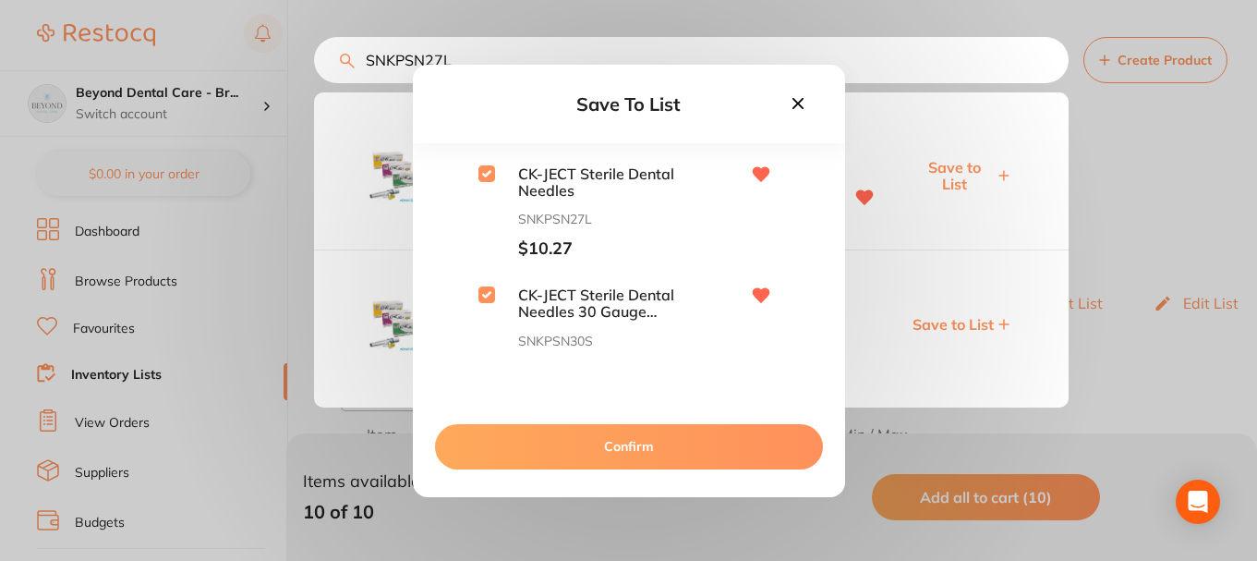
click at [600, 444] on button "Confirm" at bounding box center [629, 446] width 388 height 44
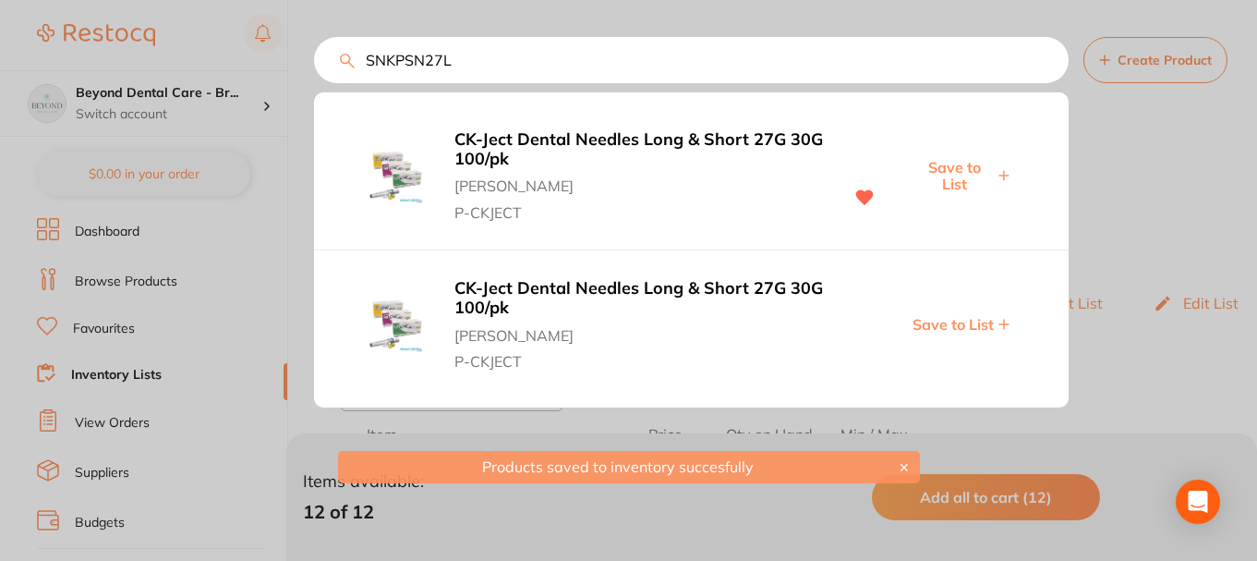
drag, startPoint x: 475, startPoint y: 64, endPoint x: 264, endPoint y: 67, distance: 210.6
click at [314, 58] on div "SNKPSN27L CK-Ject Dental Needles Long & Short 27G 30G 100/pk Adam Dental P-CKJE…" at bounding box center [691, 60] width 755 height 46
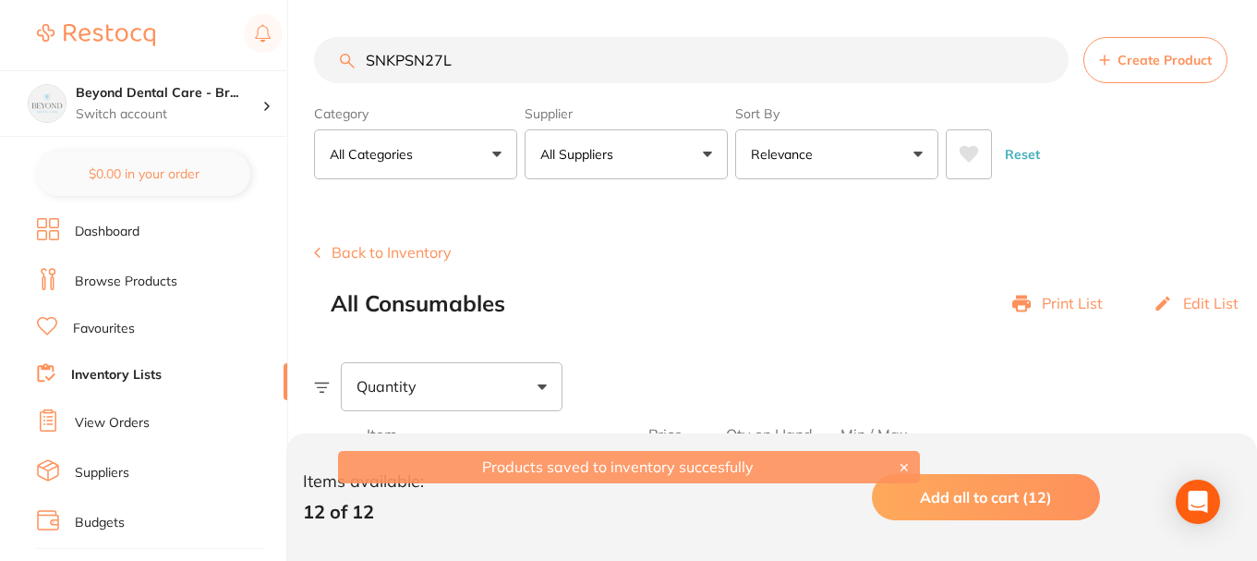
paste input "OPPBU"
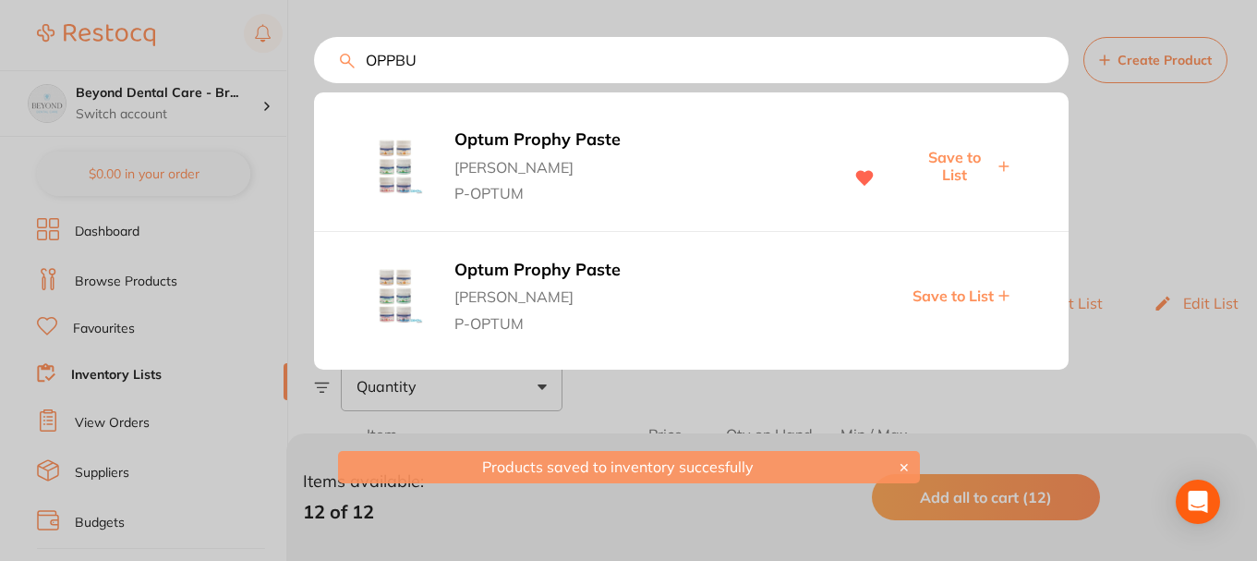
type input "OPPBU"
click at [934, 155] on span "Save to List" at bounding box center [953, 166] width 79 height 34
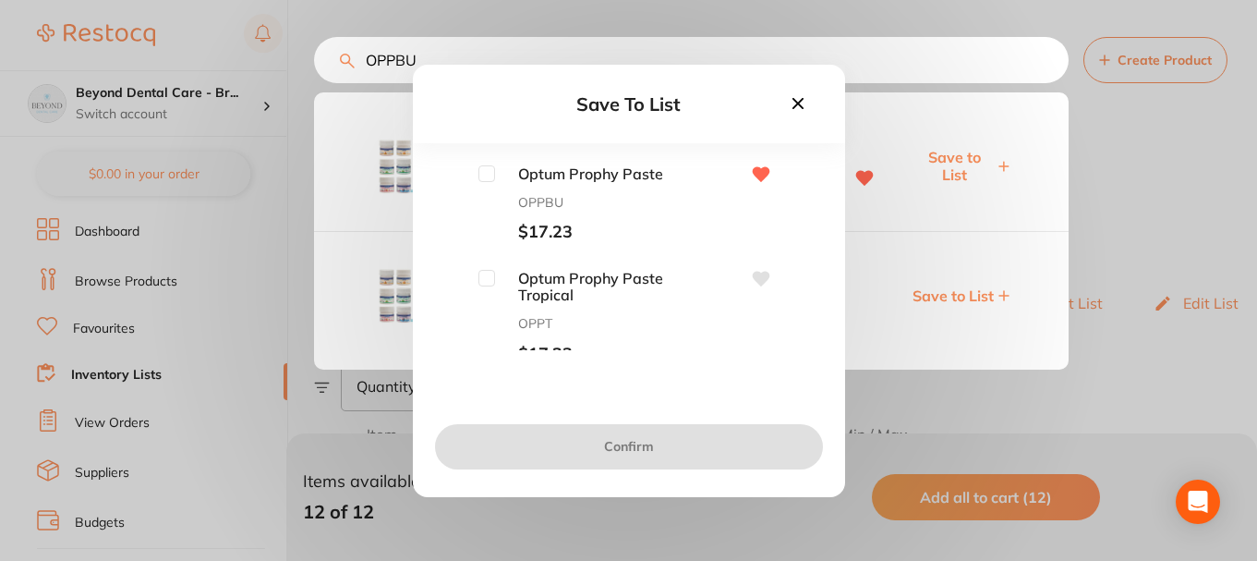
click at [483, 166] on input "checkbox" at bounding box center [486, 173] width 17 height 17
checkbox input "true"
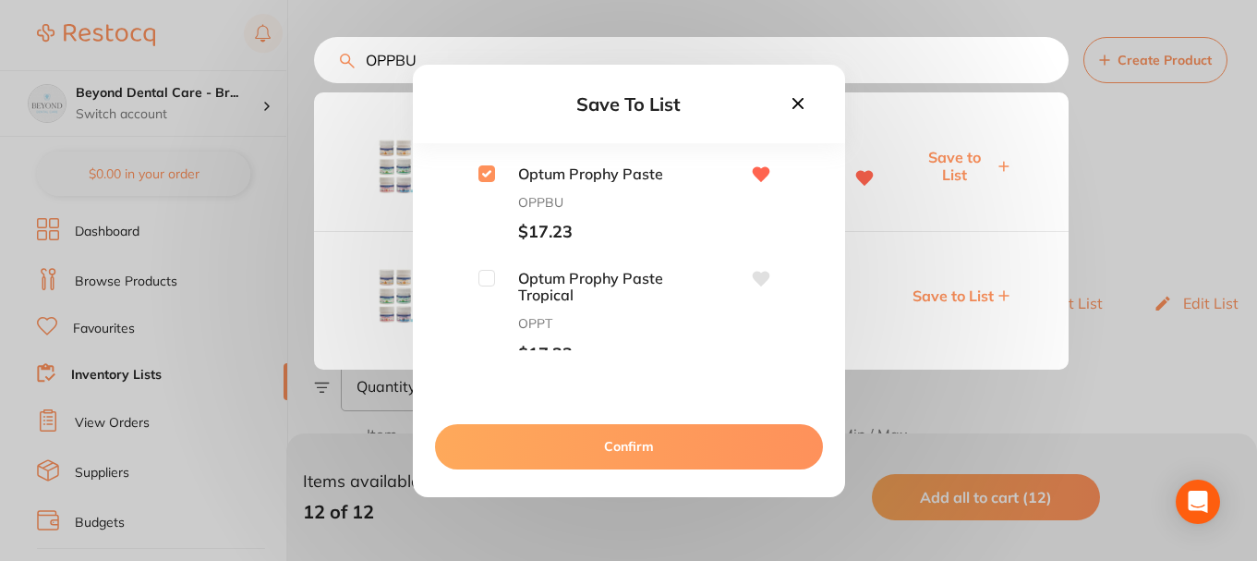
click at [602, 436] on button "Confirm" at bounding box center [629, 446] width 388 height 44
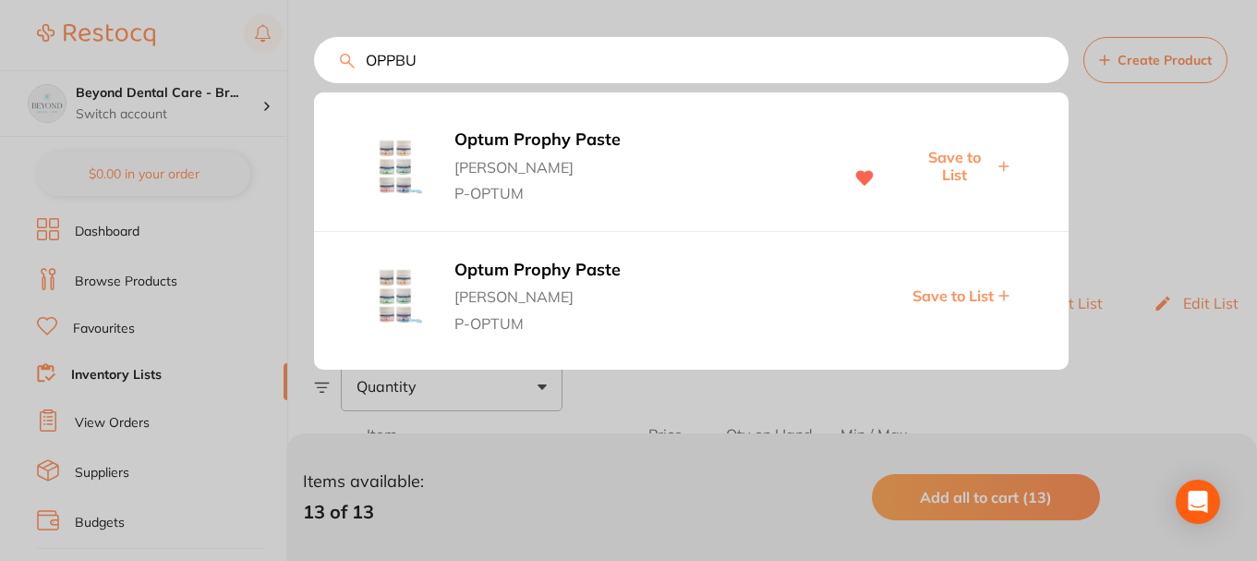
click at [450, 72] on input "OPPBU" at bounding box center [691, 60] width 755 height 46
drag, startPoint x: 455, startPoint y: 65, endPoint x: 341, endPoint y: 73, distance: 114.8
click at [341, 73] on input "OPPBU" at bounding box center [691, 60] width 755 height 46
paste input "DT5600603"
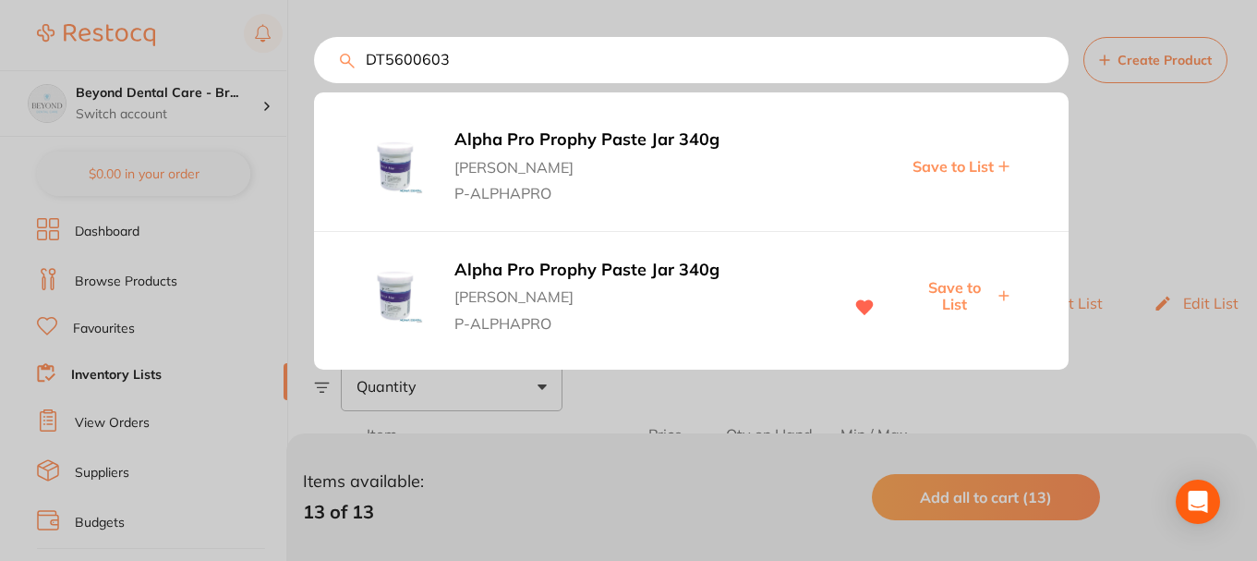
type input "DT5600603"
click at [964, 288] on span "Save to List" at bounding box center [953, 296] width 79 height 34
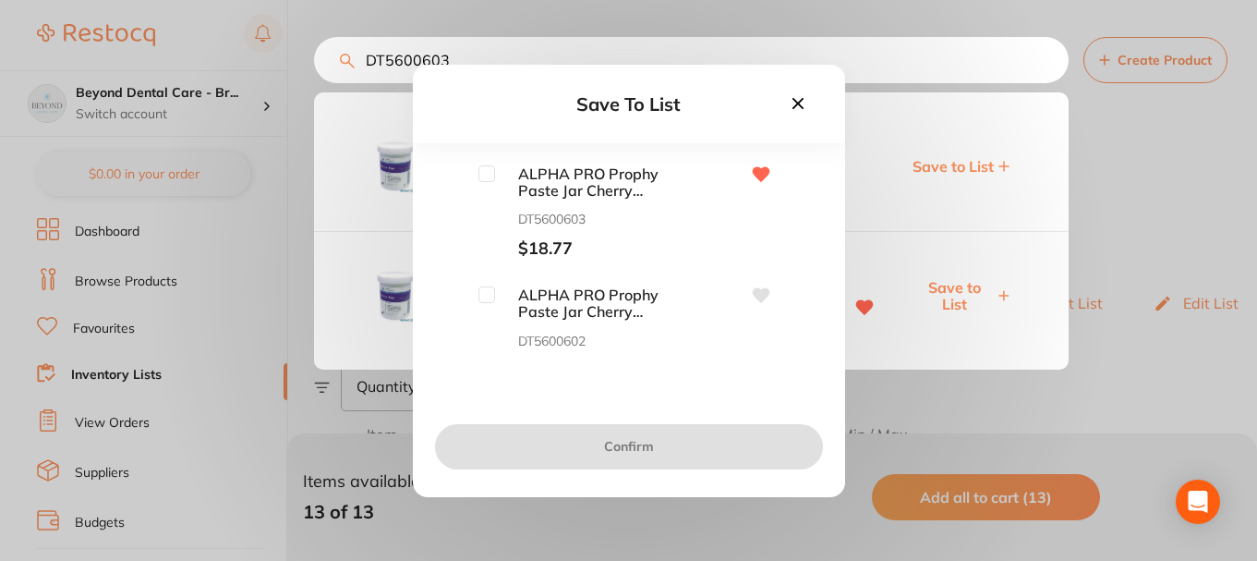
click at [481, 174] on input "checkbox" at bounding box center [486, 173] width 17 height 17
checkbox input "true"
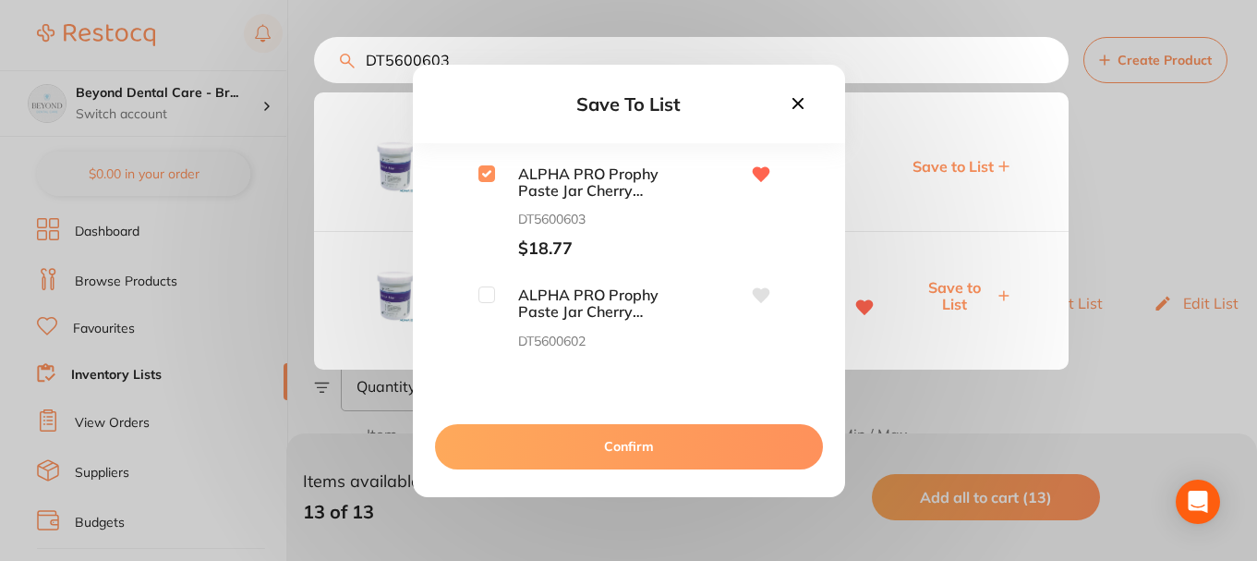
click at [606, 435] on button "Confirm" at bounding box center [629, 446] width 388 height 44
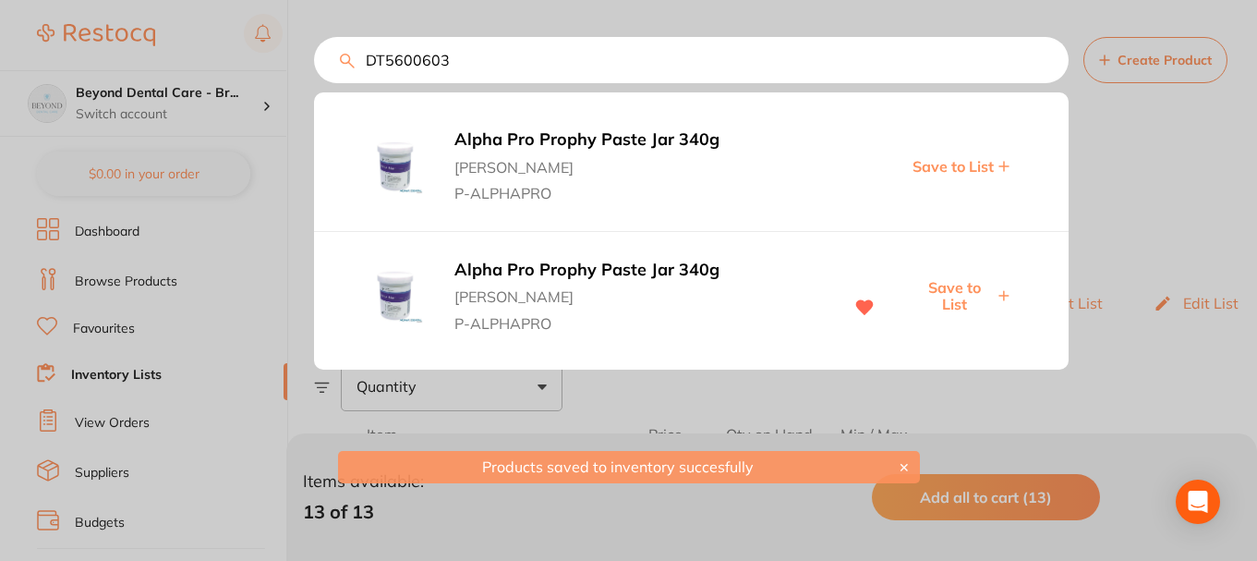
drag, startPoint x: 505, startPoint y: 56, endPoint x: 388, endPoint y: 50, distance: 117.5
click at [389, 50] on input "DT5600603" at bounding box center [691, 60] width 755 height 46
click at [438, 39] on input "DT5600603" at bounding box center [691, 60] width 755 height 46
click at [464, 57] on input "DT5600603" at bounding box center [691, 60] width 755 height 46
click at [314, 58] on div "DT5600603 Alpha Pro Prophy Paste Jar 340g Adam Dental P-ALPHAPRO Save to List A…" at bounding box center [691, 60] width 755 height 46
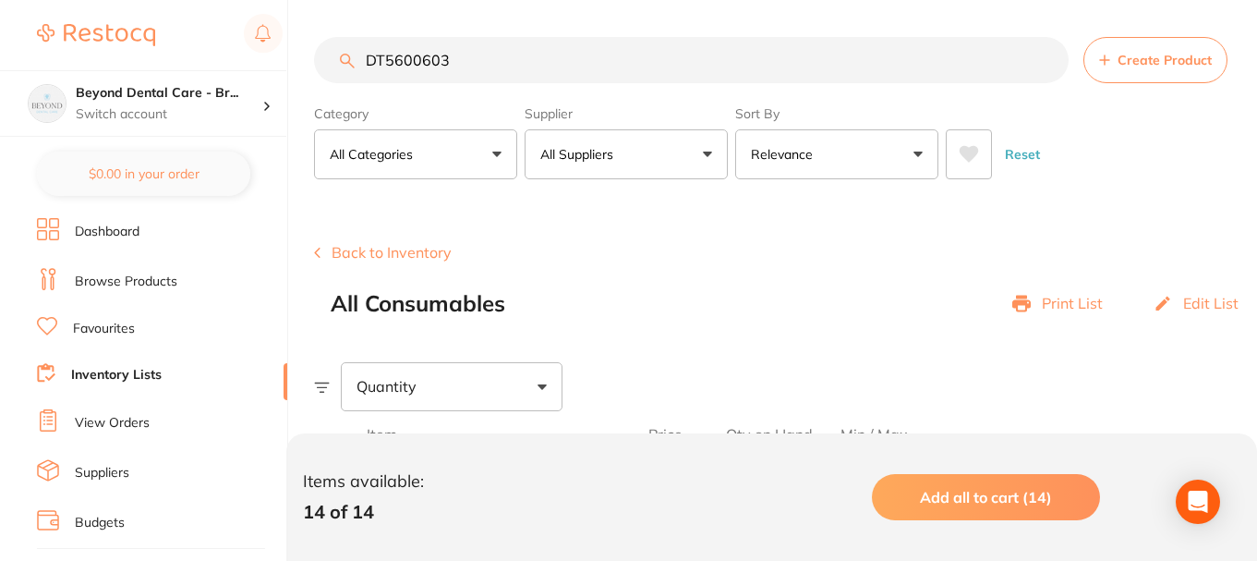
click at [469, 55] on input "DT5600603" at bounding box center [691, 60] width 755 height 46
drag, startPoint x: 470, startPoint y: 57, endPoint x: 340, endPoint y: 56, distance: 130.2
click at [345, 59] on div "DT5600603 Create Product" at bounding box center [785, 60] width 943 height 46
click at [478, 64] on input "DT5600603" at bounding box center [691, 60] width 755 height 46
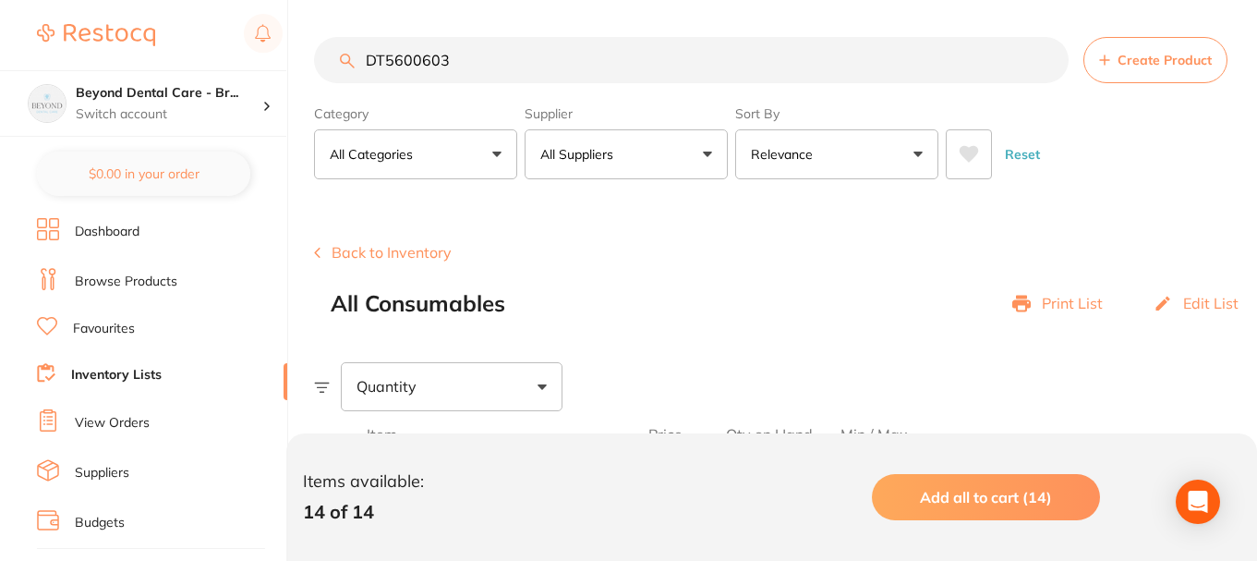
drag, startPoint x: 468, startPoint y: 60, endPoint x: 366, endPoint y: 60, distance: 102.5
click at [366, 60] on input "DT5600603" at bounding box center [691, 60] width 755 height 46
drag, startPoint x: 473, startPoint y: 54, endPoint x: 158, endPoint y: 54, distance: 315.0
click at [159, 54] on div "$0.00 Beyond Dental Care - Br... Switch account Beyond Dental Care - Sandstone …" at bounding box center [628, 280] width 1257 height 561
paste input "UDT0131"
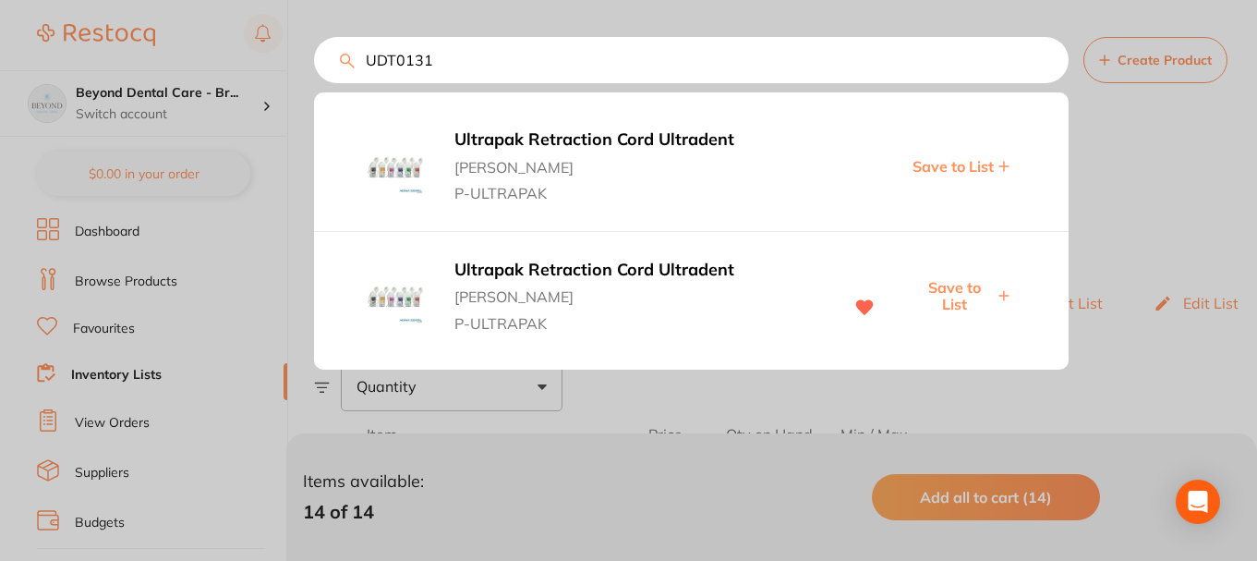
type input "UDT0131"
click at [957, 298] on span "Save to List" at bounding box center [953, 296] width 79 height 34
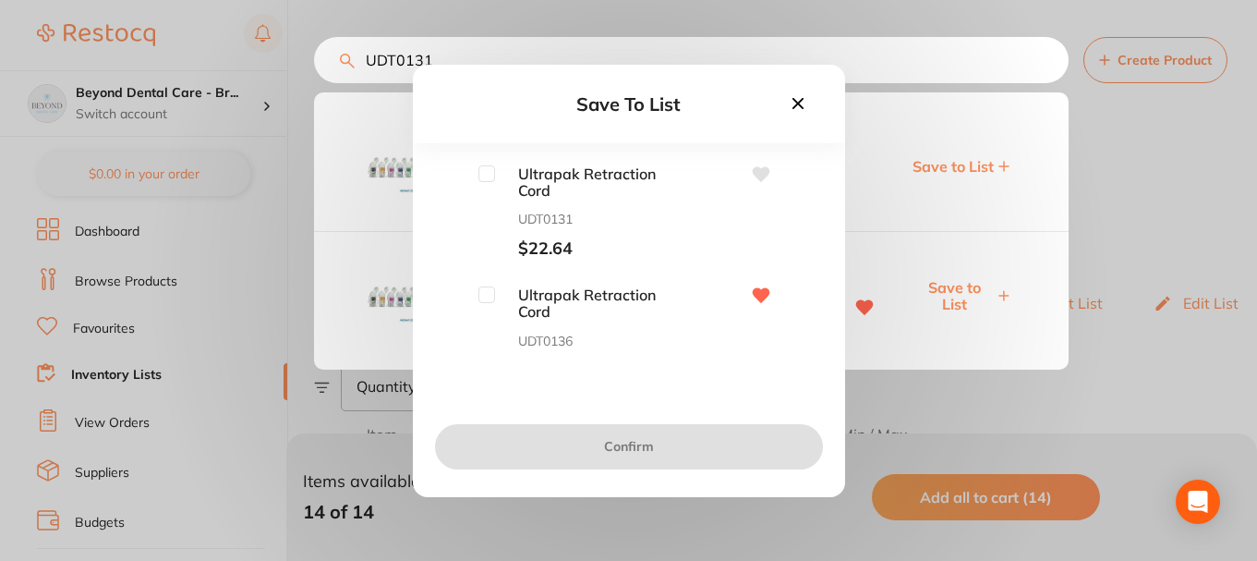
click at [485, 179] on input "checkbox" at bounding box center [486, 173] width 17 height 17
checkbox input "true"
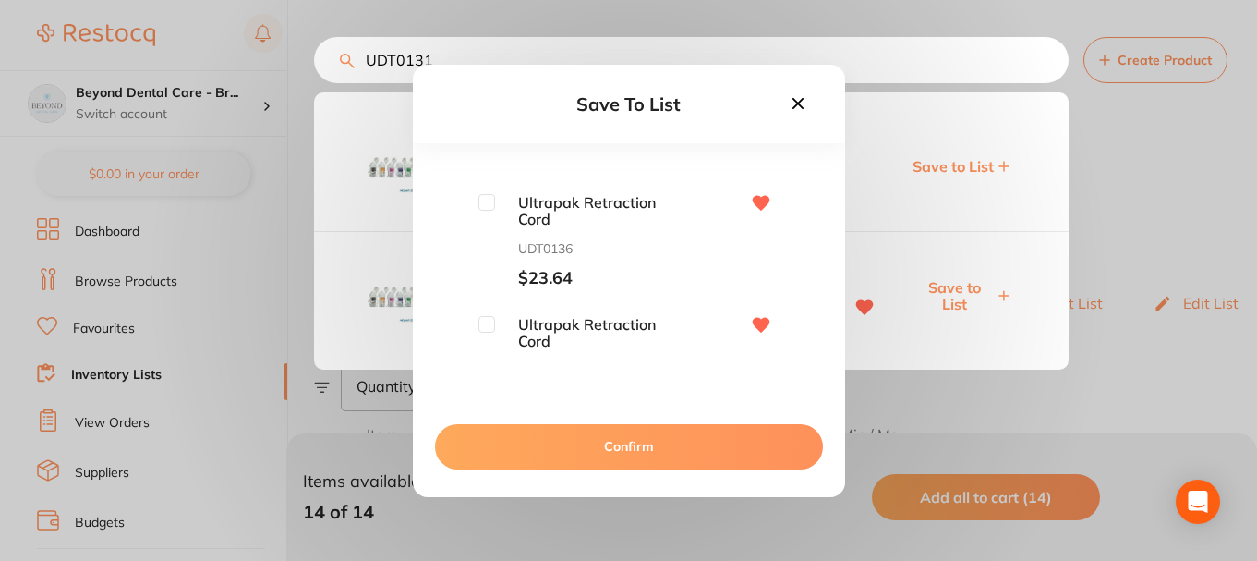
click at [484, 199] on input "checkbox" at bounding box center [486, 202] width 17 height 17
checkbox input "true"
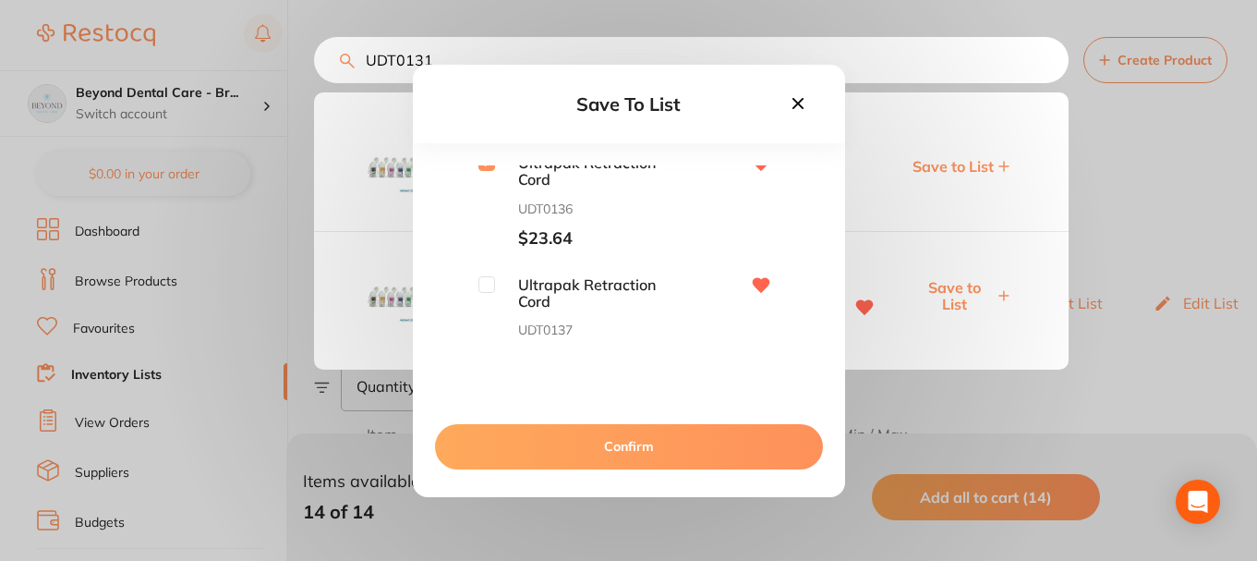
scroll to position [152, 0]
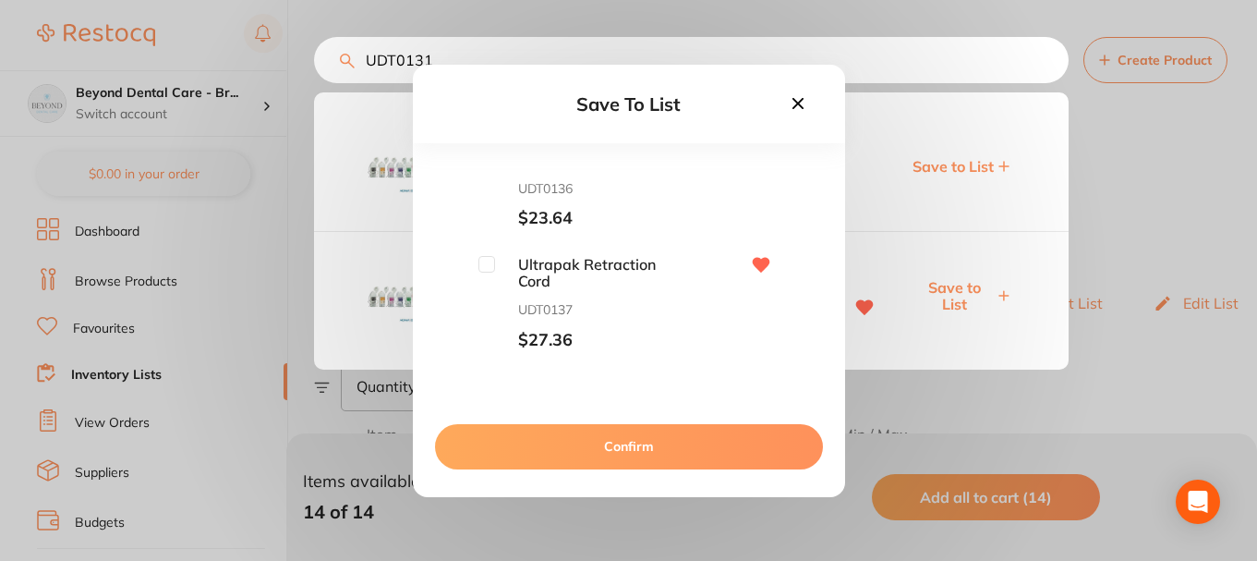
click at [490, 258] on input "checkbox" at bounding box center [486, 264] width 17 height 17
checkbox input "true"
click at [584, 435] on button "Confirm" at bounding box center [629, 446] width 388 height 44
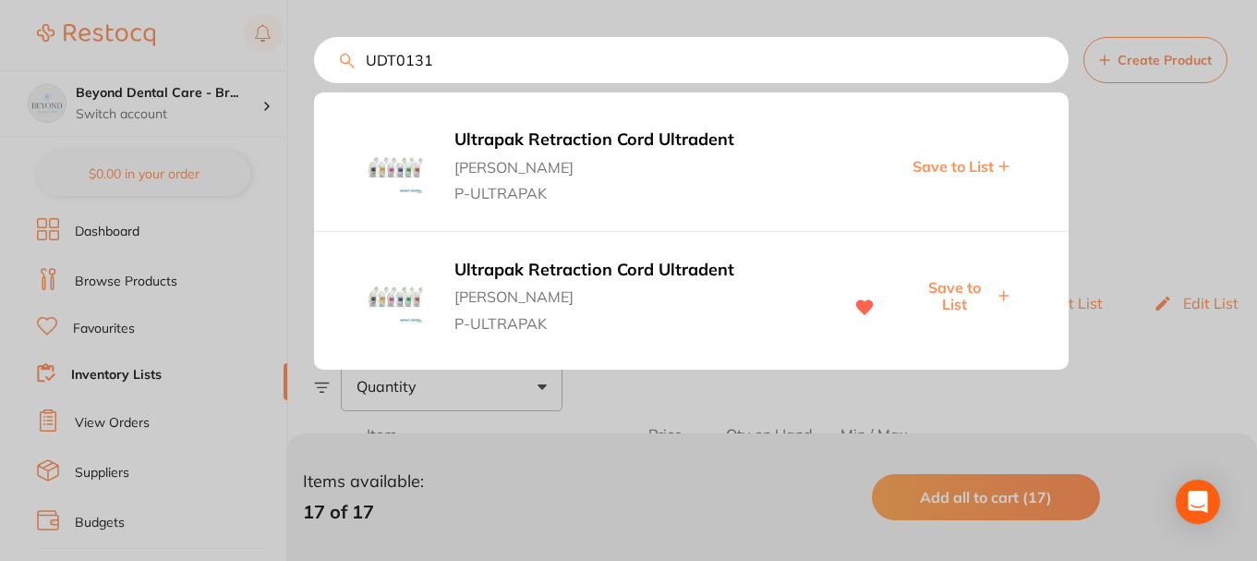
click at [337, 222] on div "Ultrapak Retraction Cord Ultradent Adam Dental P-ULTRAPAK Save to List" at bounding box center [691, 166] width 755 height 129
drag, startPoint x: 430, startPoint y: 53, endPoint x: 229, endPoint y: 84, distance: 202.9
click at [314, 83] on div "UDT0131 Ultrapak Retraction Cord Ultradent Adam Dental P-ULTRAPAK Save to List …" at bounding box center [691, 60] width 755 height 46
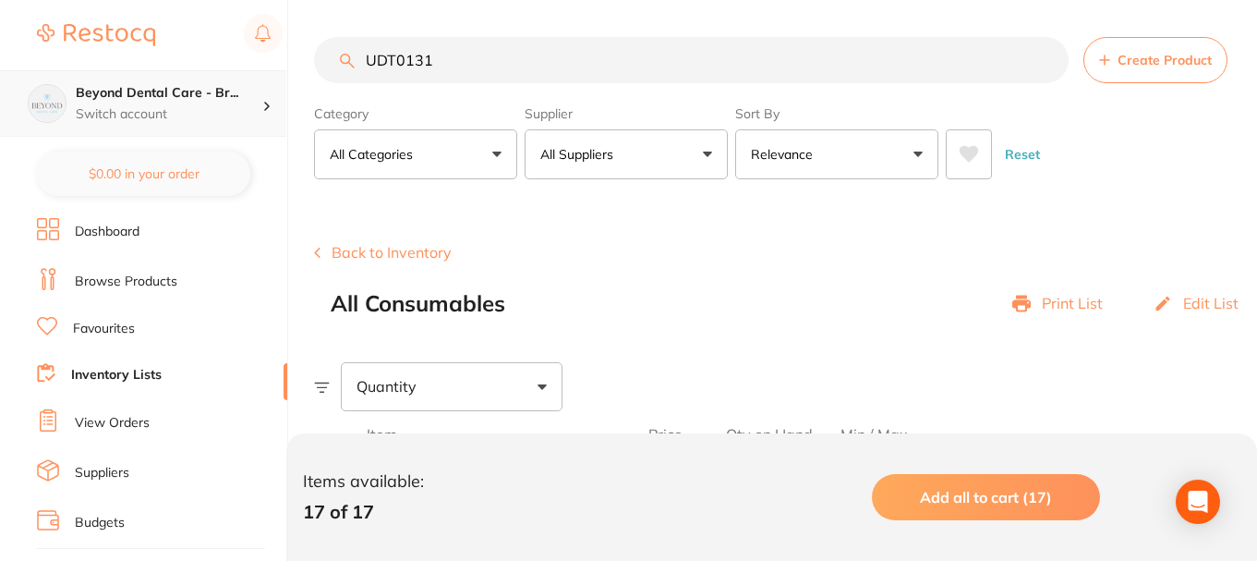
scroll to position [1, 0]
paste input "OS18026"
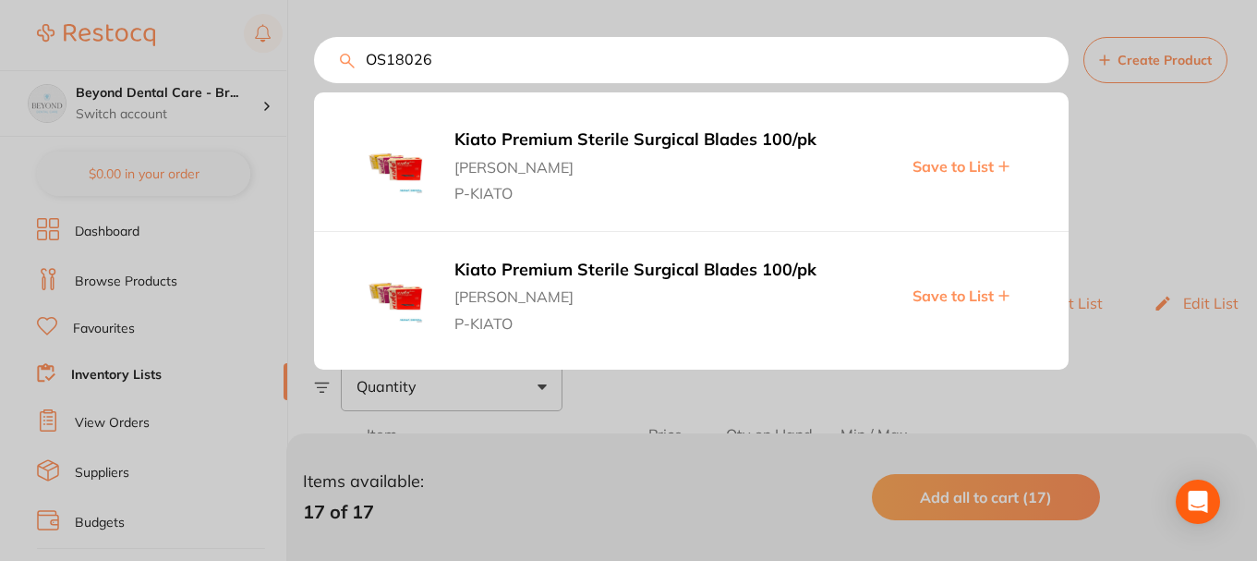
type input "OS18026"
click at [958, 170] on span "Save to List" at bounding box center [953, 166] width 81 height 17
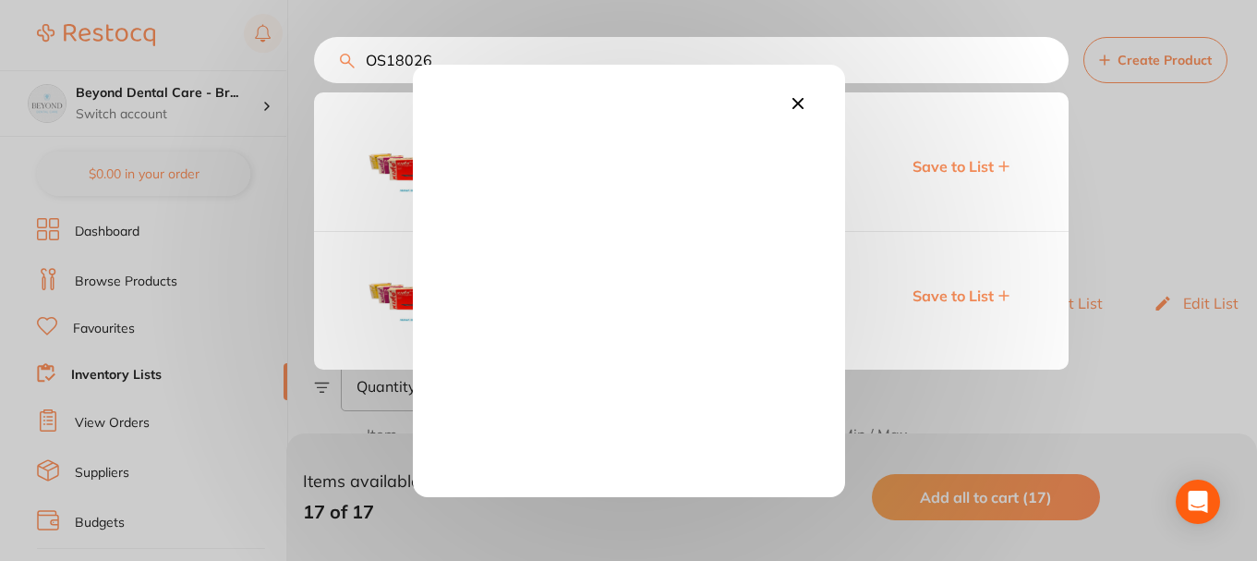
click at [791, 103] on icon at bounding box center [798, 103] width 20 height 20
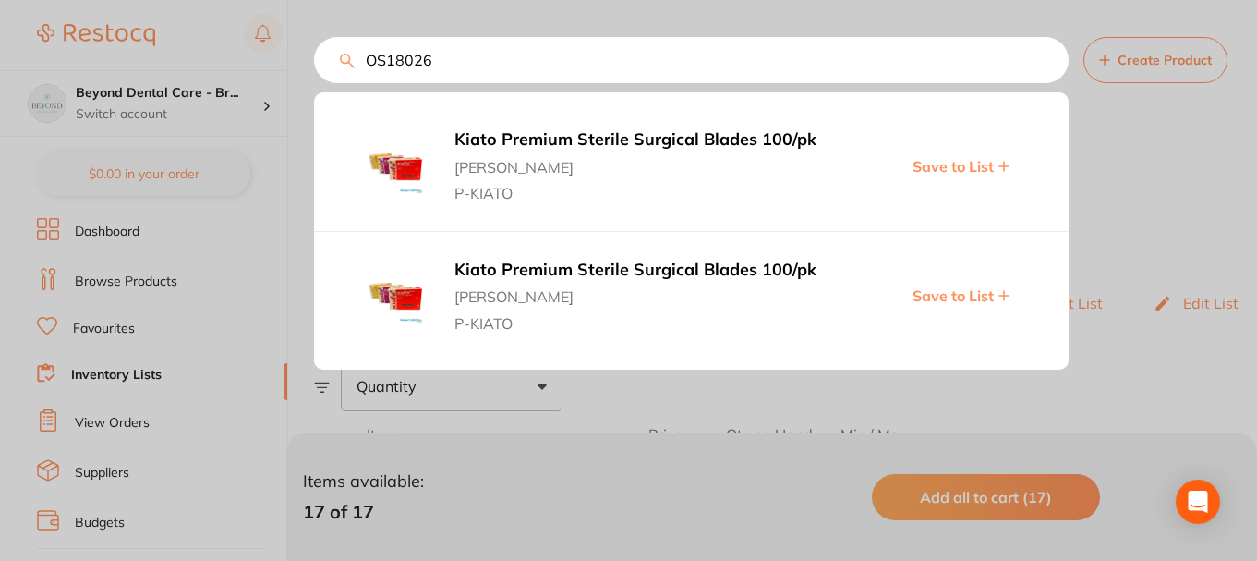
click at [945, 295] on span "Save to List" at bounding box center [953, 295] width 81 height 17
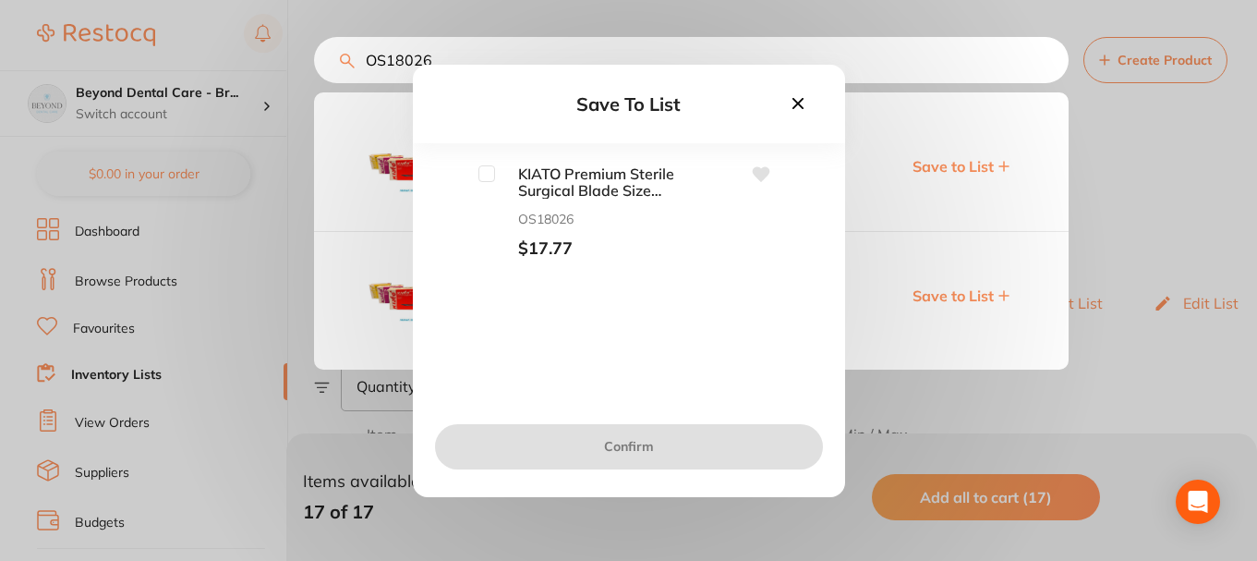
click at [484, 168] on input "checkbox" at bounding box center [486, 173] width 17 height 17
checkbox input "true"
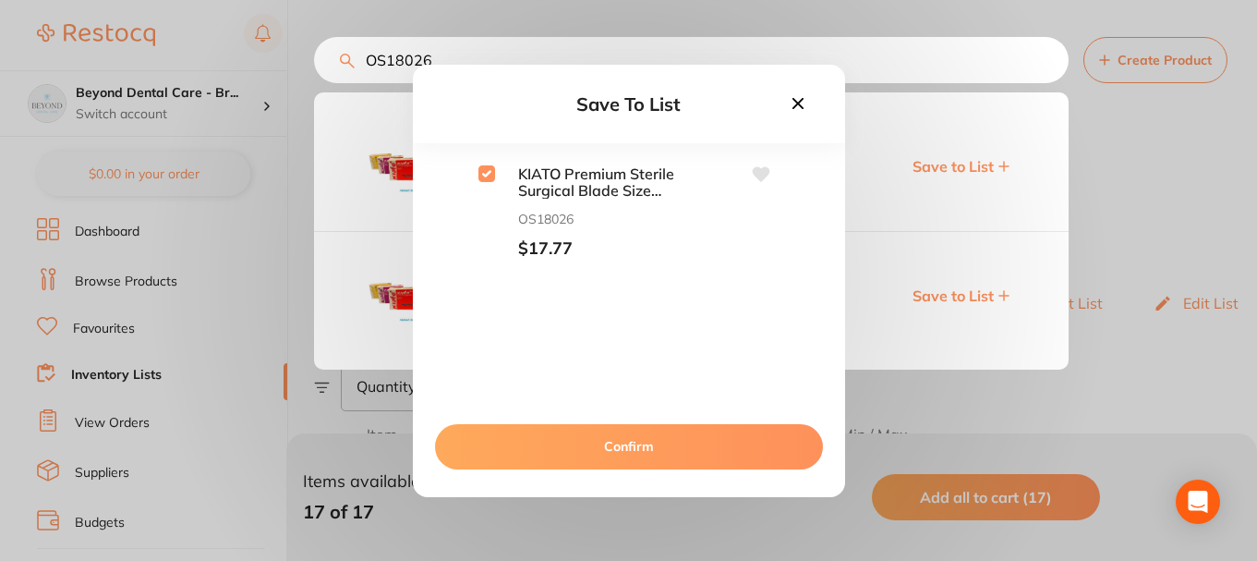
click at [596, 432] on button "Confirm" at bounding box center [629, 446] width 388 height 44
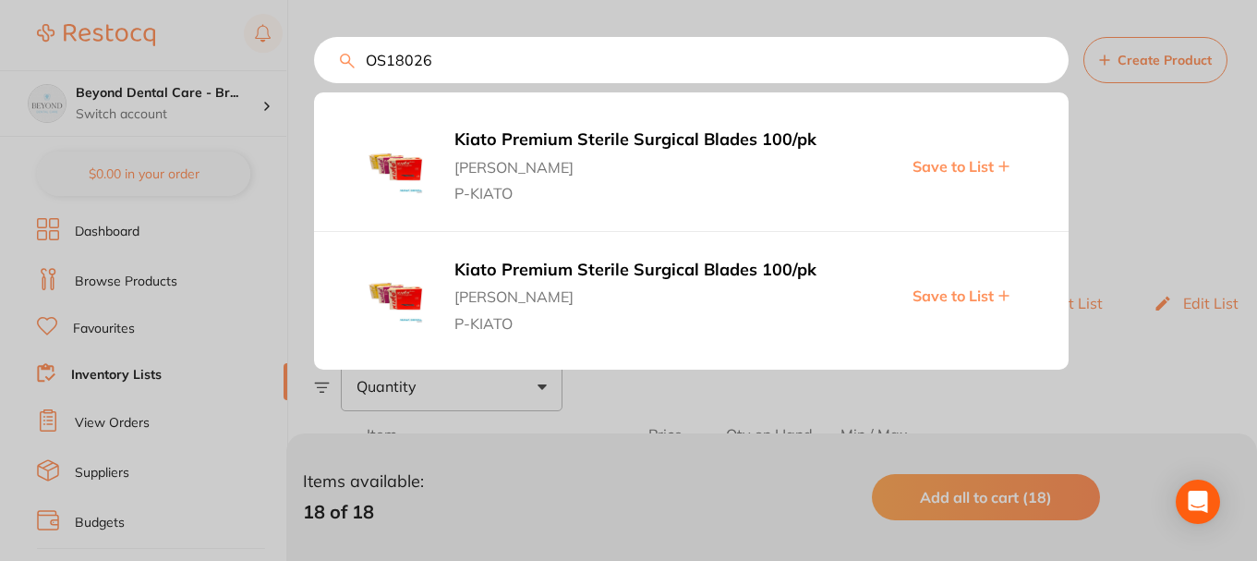
click at [314, 67] on div "OS18026 Kiato Premium Sterile Surgical Blades 100/pk Adam Dental P-KIATO Save t…" at bounding box center [691, 60] width 755 height 46
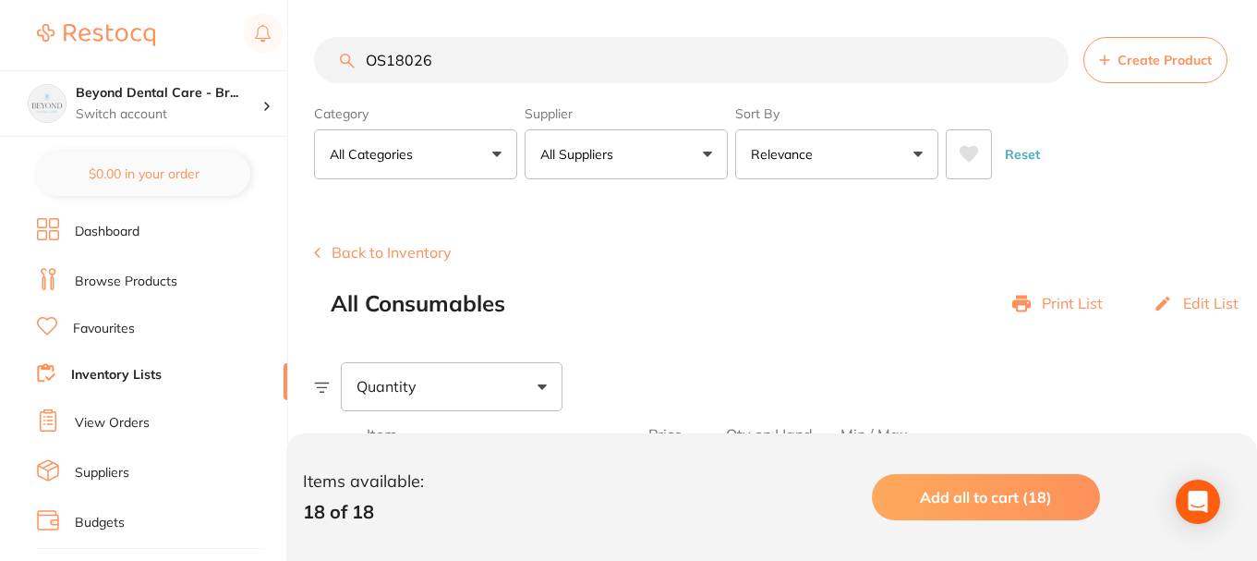
paste input "JJEMS0005"
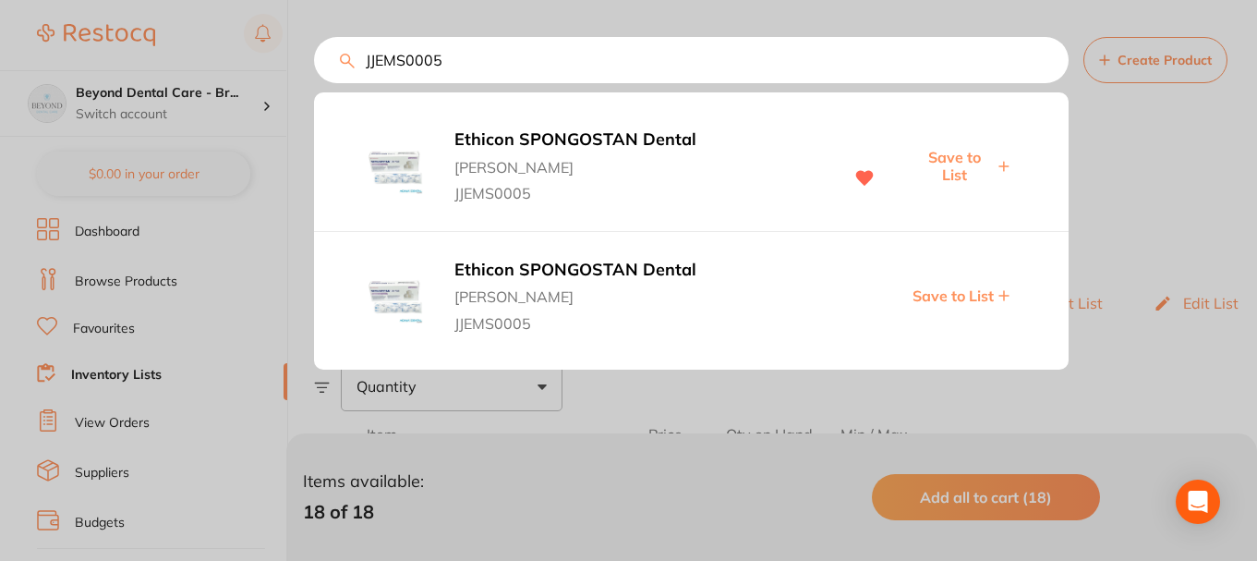
click at [952, 169] on span "Save to List" at bounding box center [953, 166] width 79 height 34
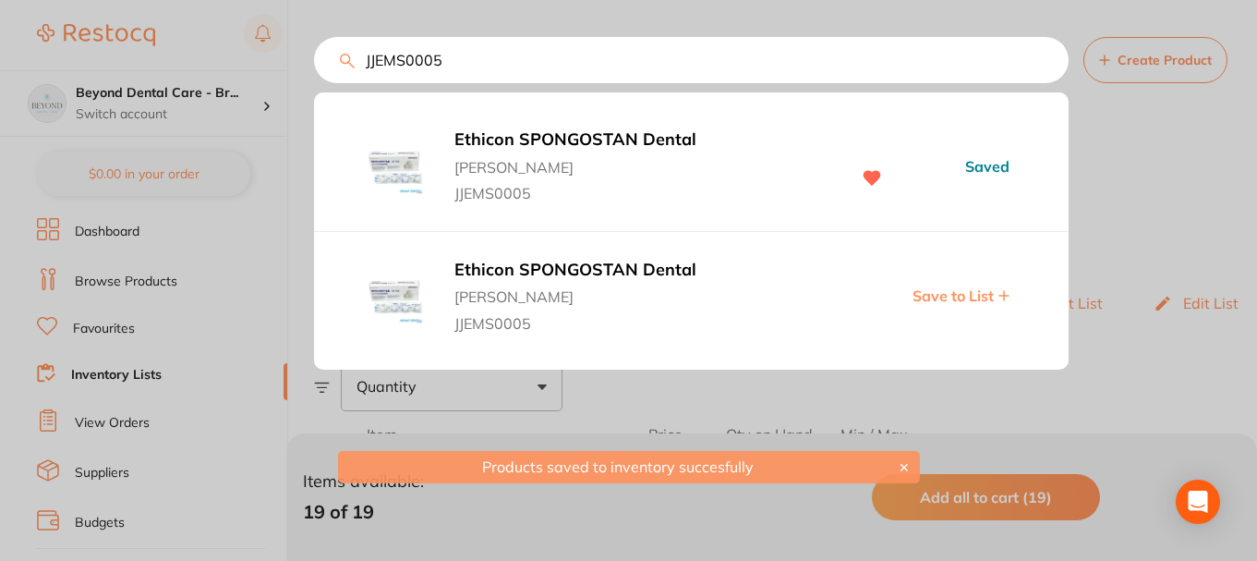
drag, startPoint x: 495, startPoint y: 68, endPoint x: 321, endPoint y: 76, distance: 173.8
click at [315, 80] on div "JJEMS0005 Ethicon SPONGOSTAN Dental Adam Dental JJEMS0005 Saved Ethicon SPONGOS…" at bounding box center [691, 60] width 755 height 46
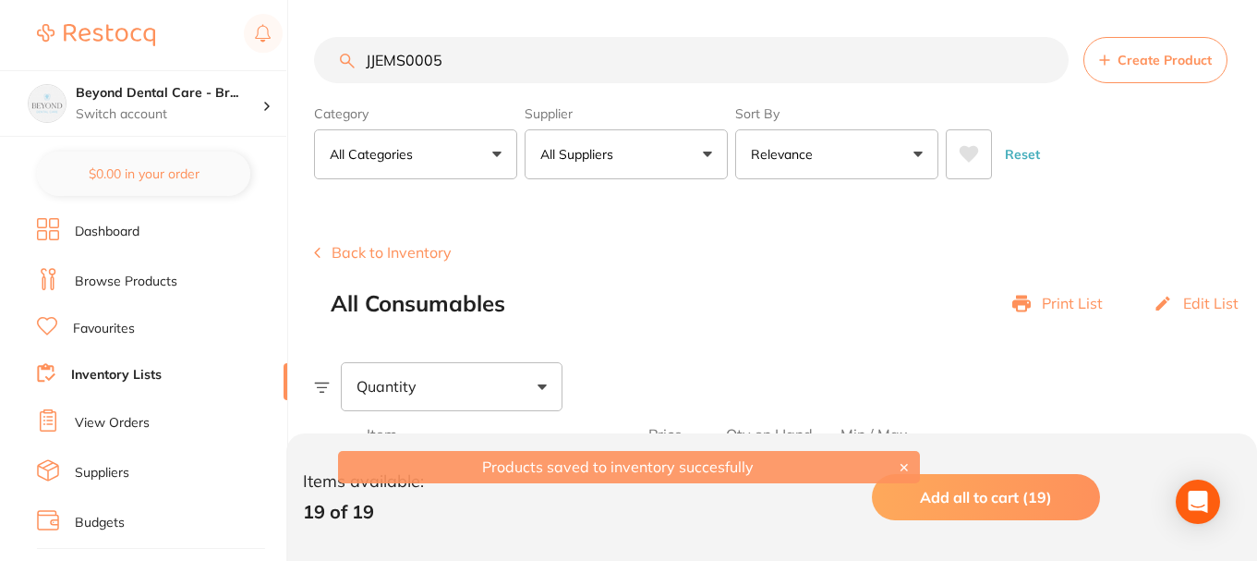
paste input "SS57130"
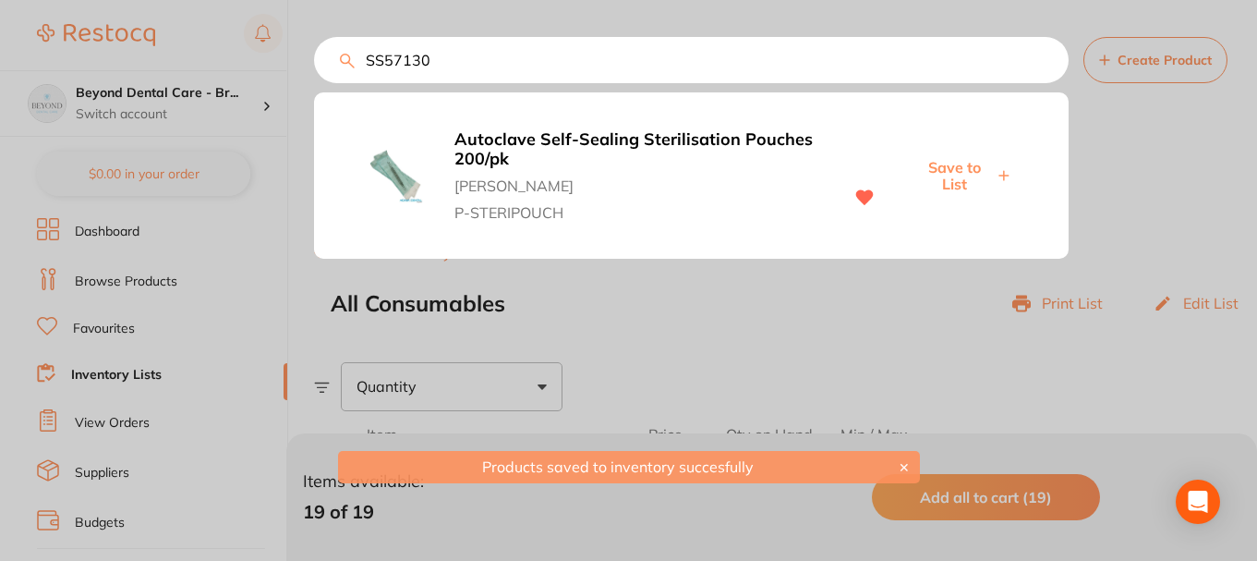
type input "SS57130"
click at [960, 185] on span "Save to List" at bounding box center [953, 176] width 79 height 34
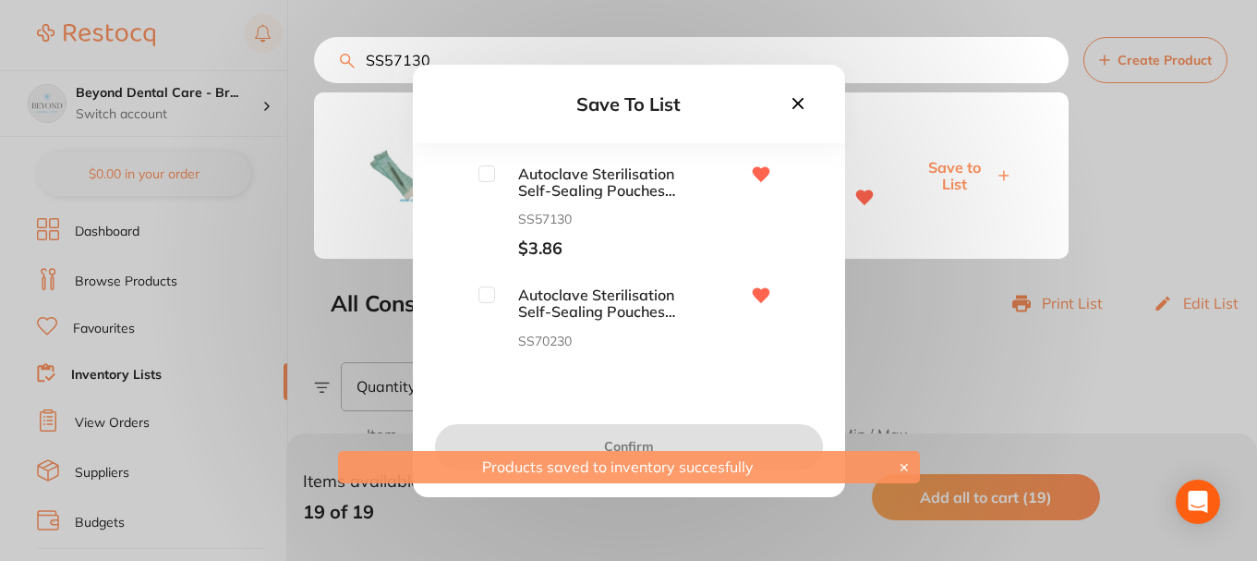
click at [488, 178] on input "checkbox" at bounding box center [486, 173] width 17 height 17
checkbox input "true"
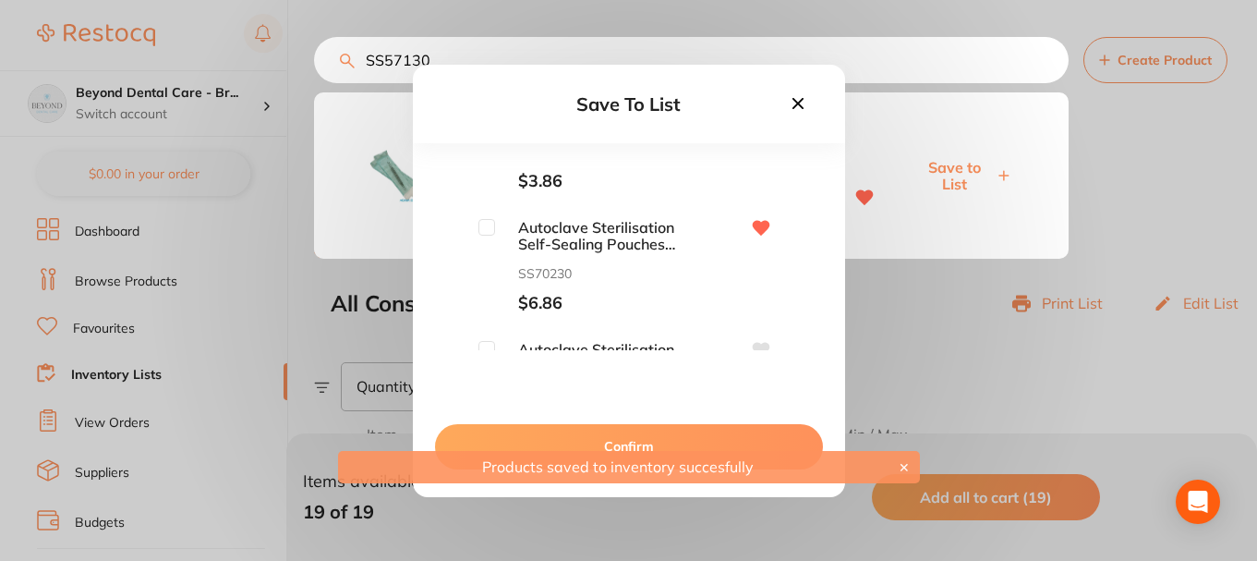
scroll to position [92, 0]
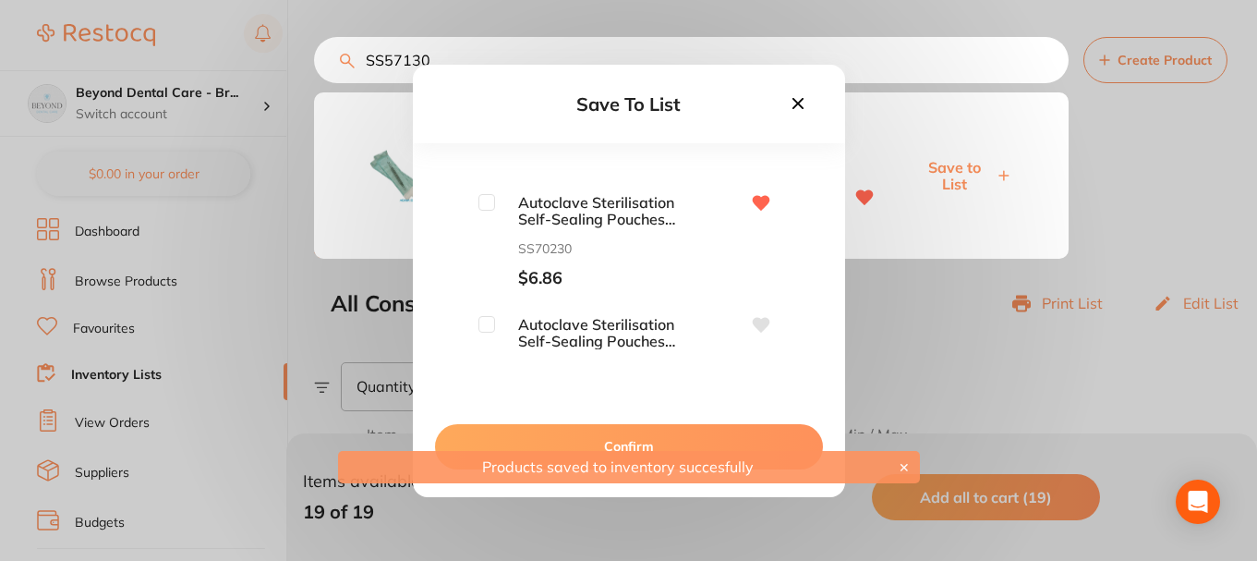
click at [487, 216] on div "Autoclave Sterilisation Self-Sealing Pouches 70 x 230mm 200/pk SS70230 $6.86" at bounding box center [578, 241] width 201 height 94
click at [487, 208] on input "checkbox" at bounding box center [486, 202] width 17 height 17
checkbox input "true"
click at [489, 316] on input "checkbox" at bounding box center [486, 324] width 17 height 17
checkbox input "true"
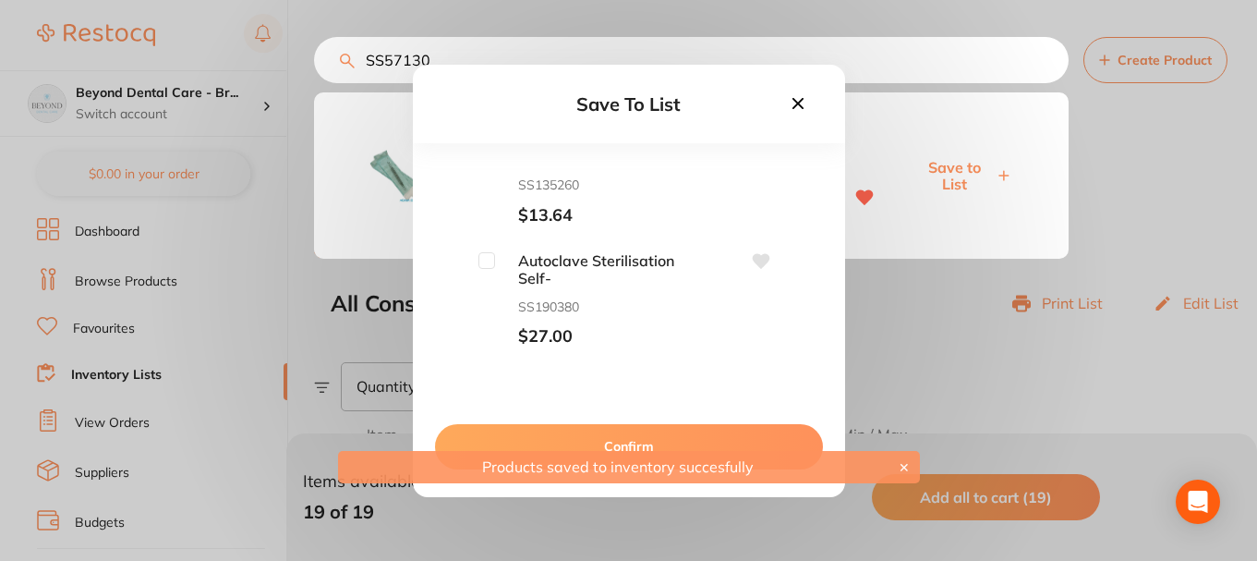
click at [488, 258] on input "checkbox" at bounding box center [486, 260] width 17 height 17
checkbox input "true"
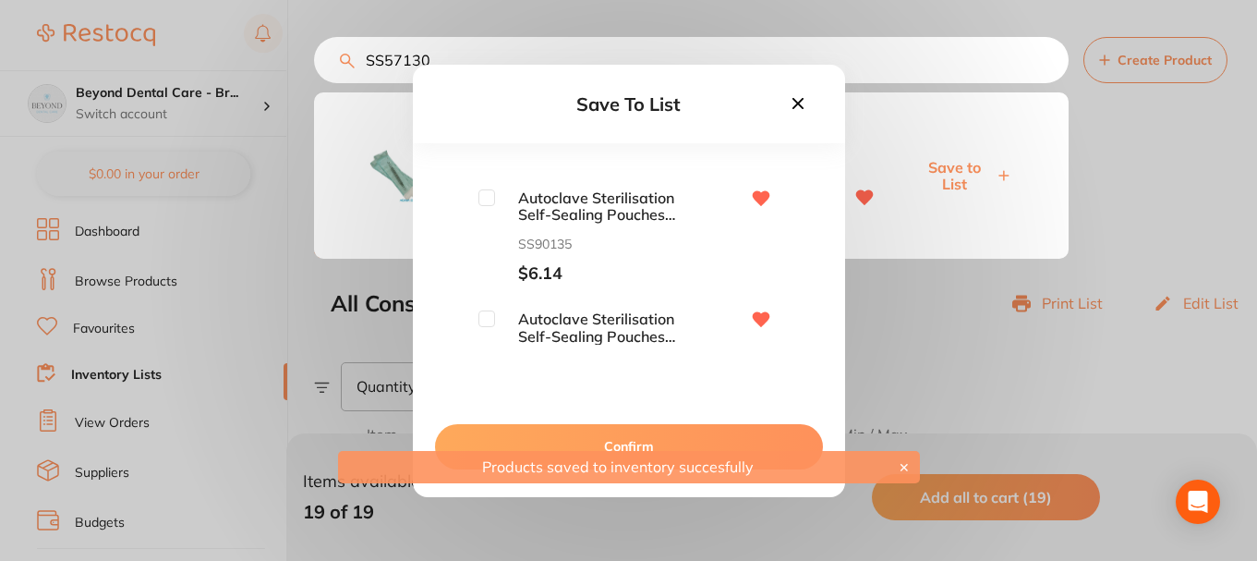
click at [478, 196] on input "checkbox" at bounding box center [486, 197] width 17 height 17
checkbox input "true"
click at [488, 313] on input "checkbox" at bounding box center [486, 318] width 17 height 17
checkbox input "true"
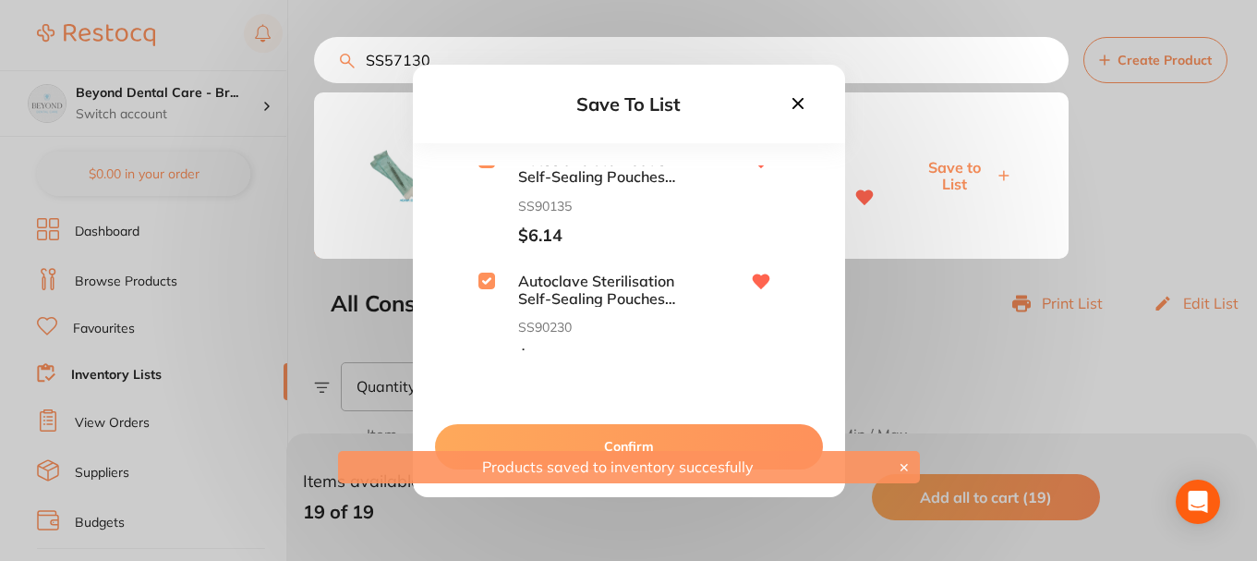
scroll to position [516, 0]
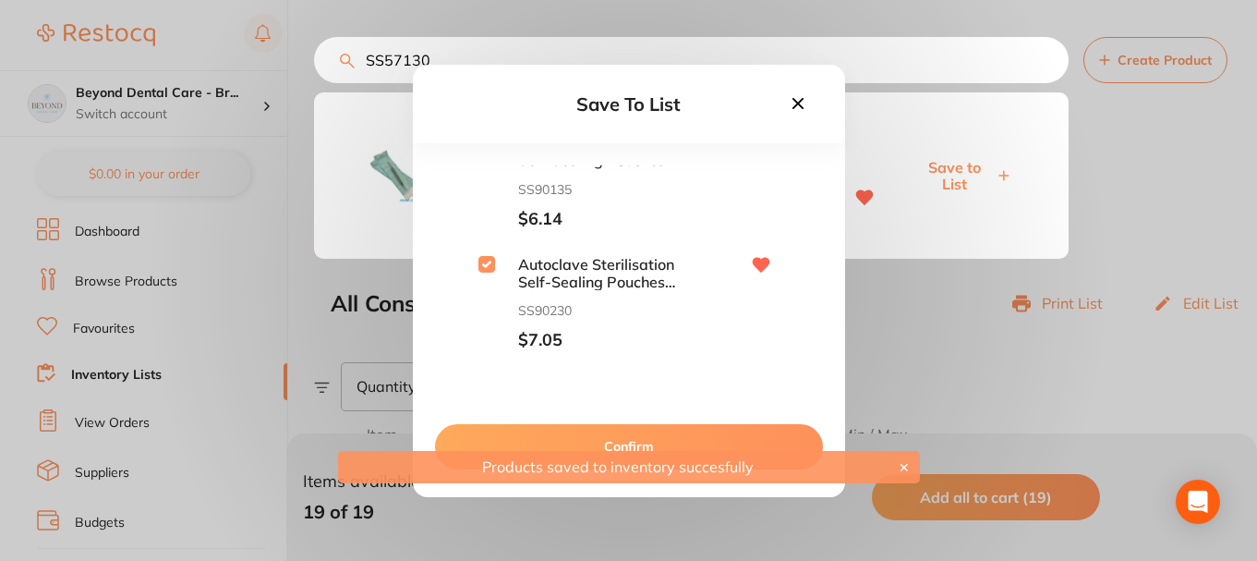
click at [625, 433] on button "Confirm" at bounding box center [629, 446] width 388 height 44
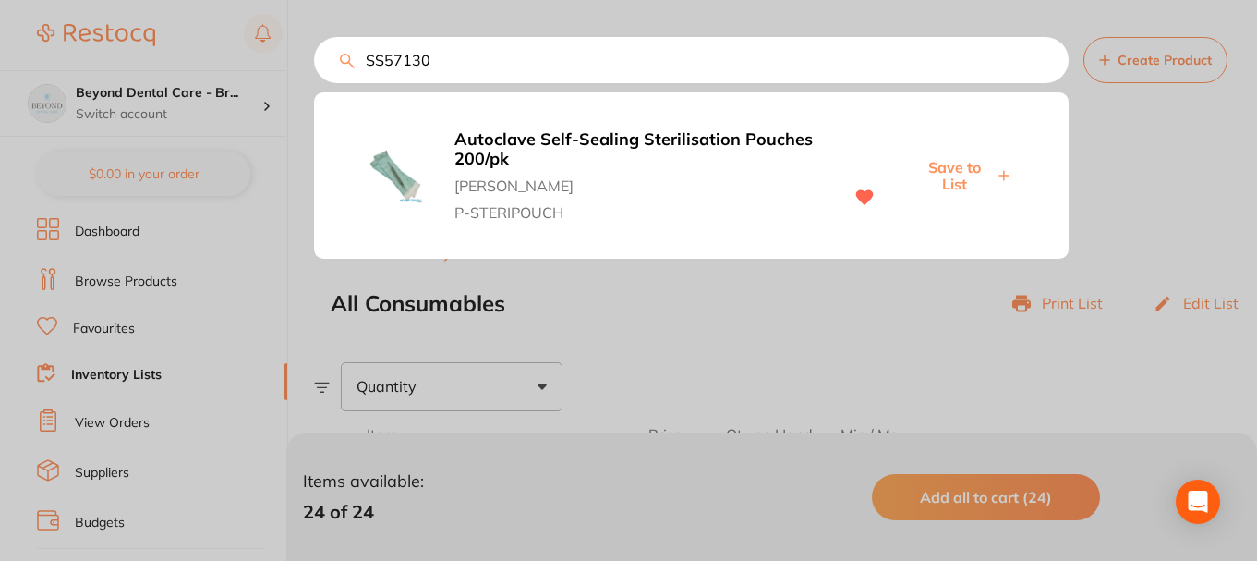
click at [356, 80] on input "SS57130" at bounding box center [691, 60] width 755 height 46
paste input "T13T144"
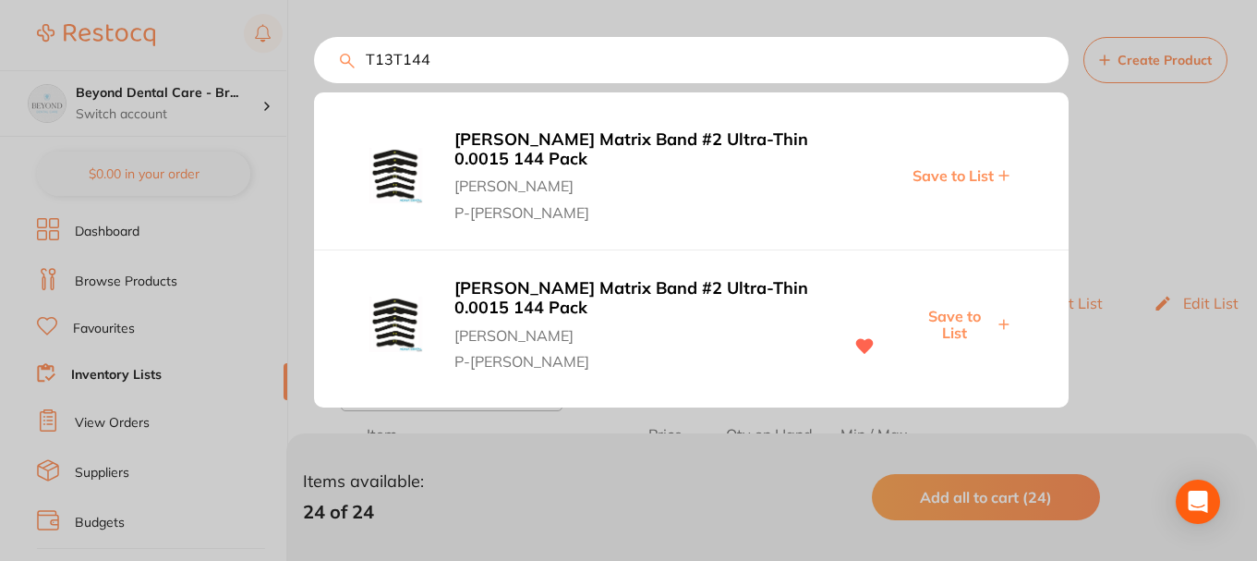
type input "T13T144"
click at [963, 318] on span "Save to List" at bounding box center [953, 325] width 79 height 34
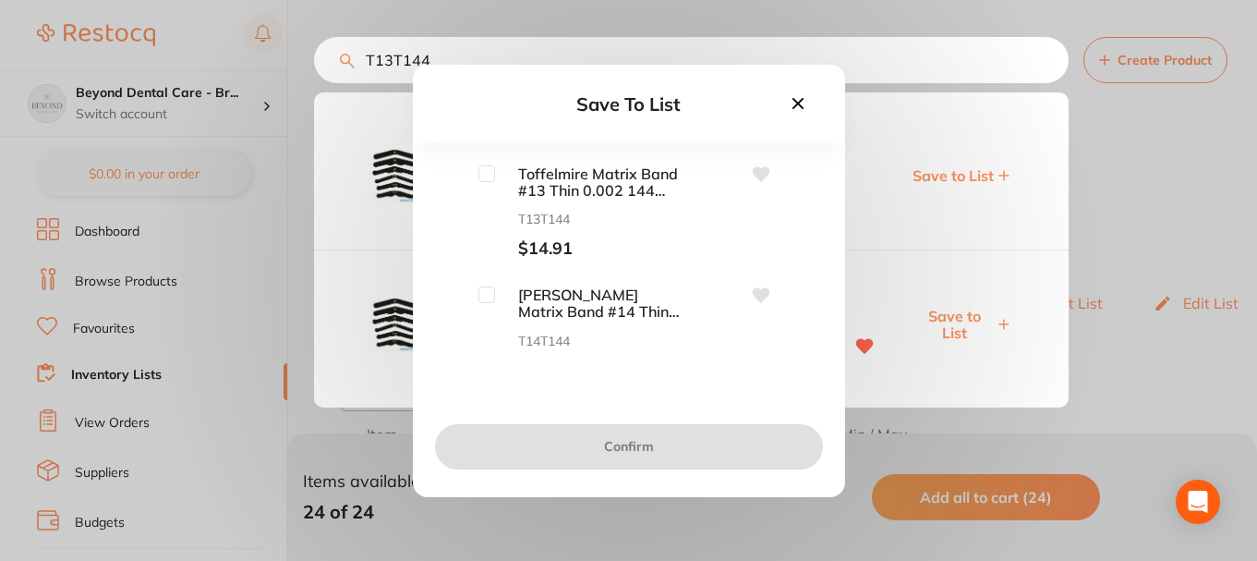
click at [486, 178] on input "checkbox" at bounding box center [486, 173] width 17 height 17
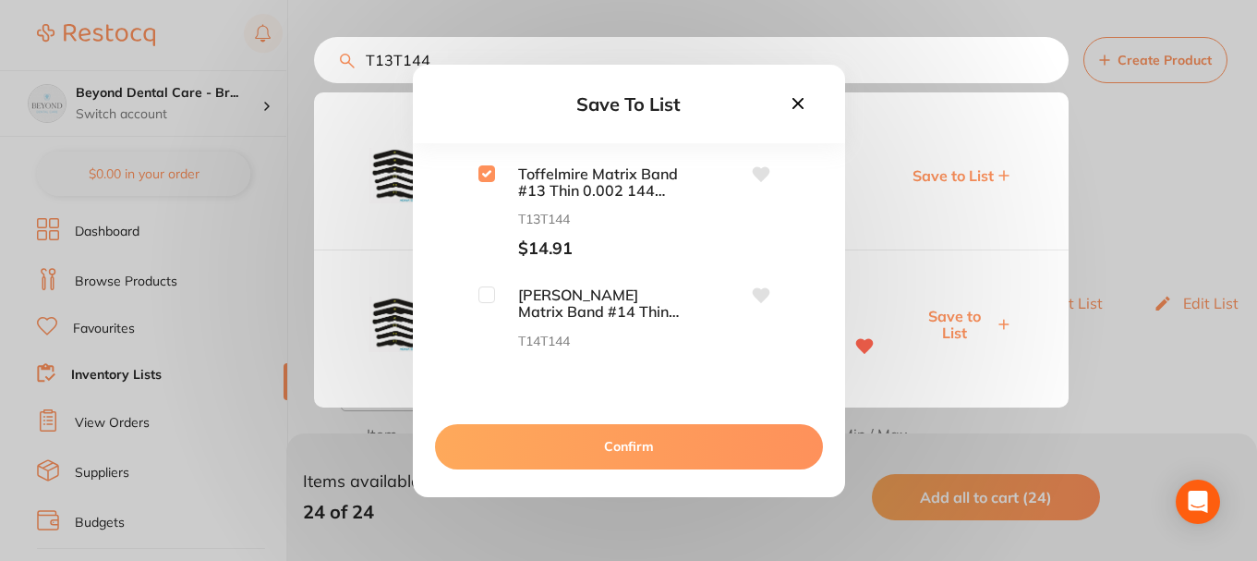
click at [476, 162] on div "Save To List Toffelmire Matrix Band #13 Thin 0.002 144 Pack T13T144 $14.91 Toff…" at bounding box center [629, 281] width 432 height 432
click at [490, 173] on input "checkbox" at bounding box center [486, 173] width 17 height 17
checkbox input "false"
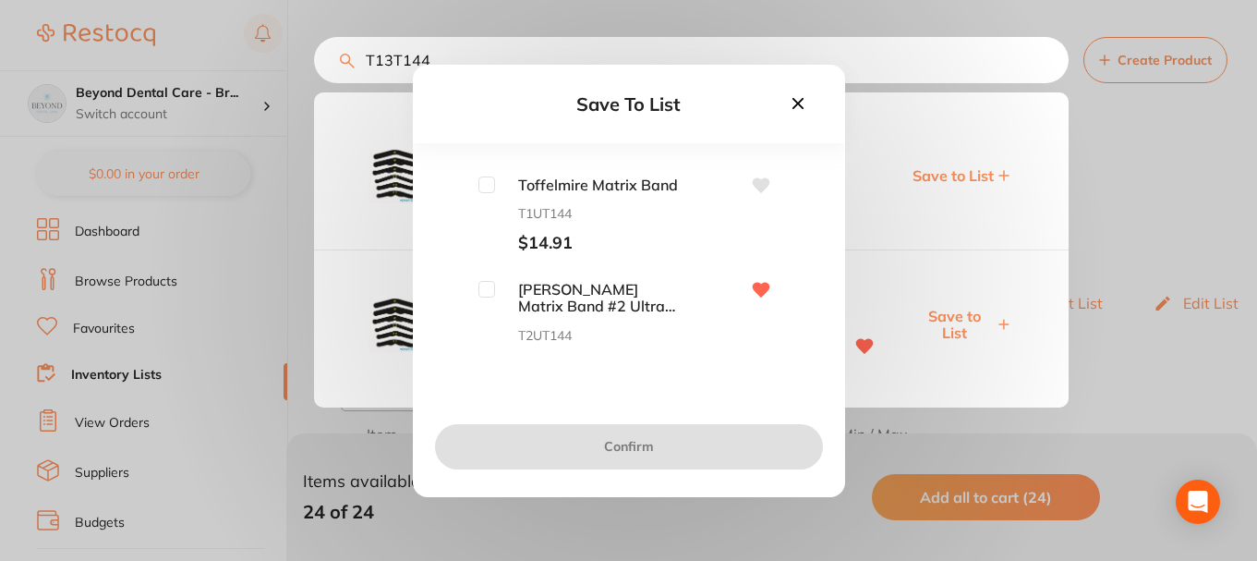
scroll to position [257, 0]
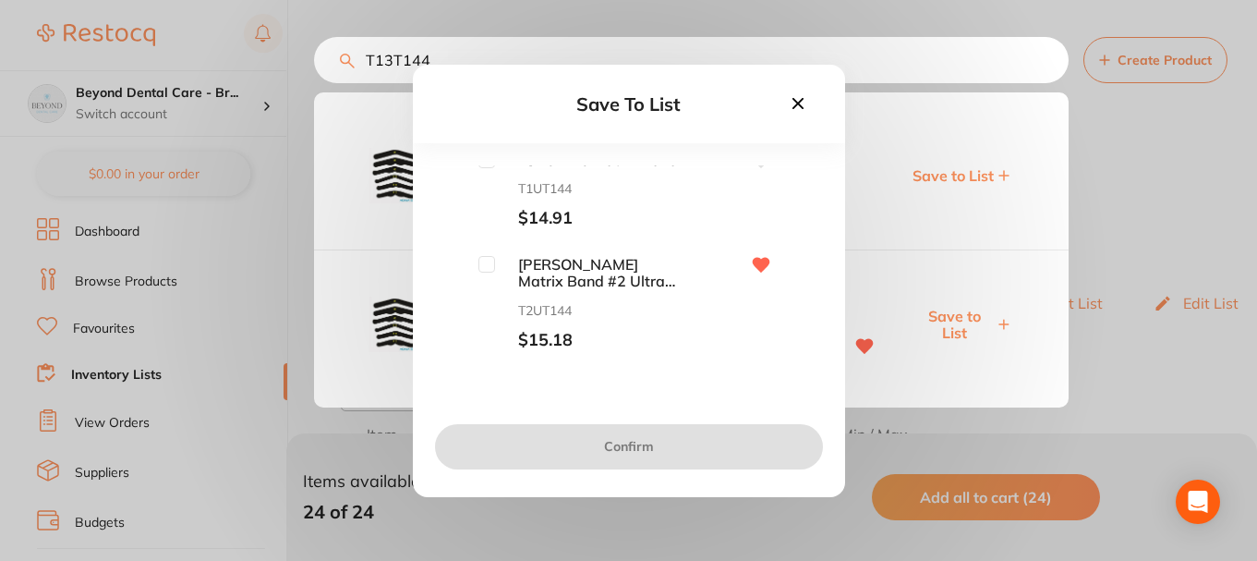
click at [486, 267] on input "checkbox" at bounding box center [486, 264] width 17 height 17
checkbox input "true"
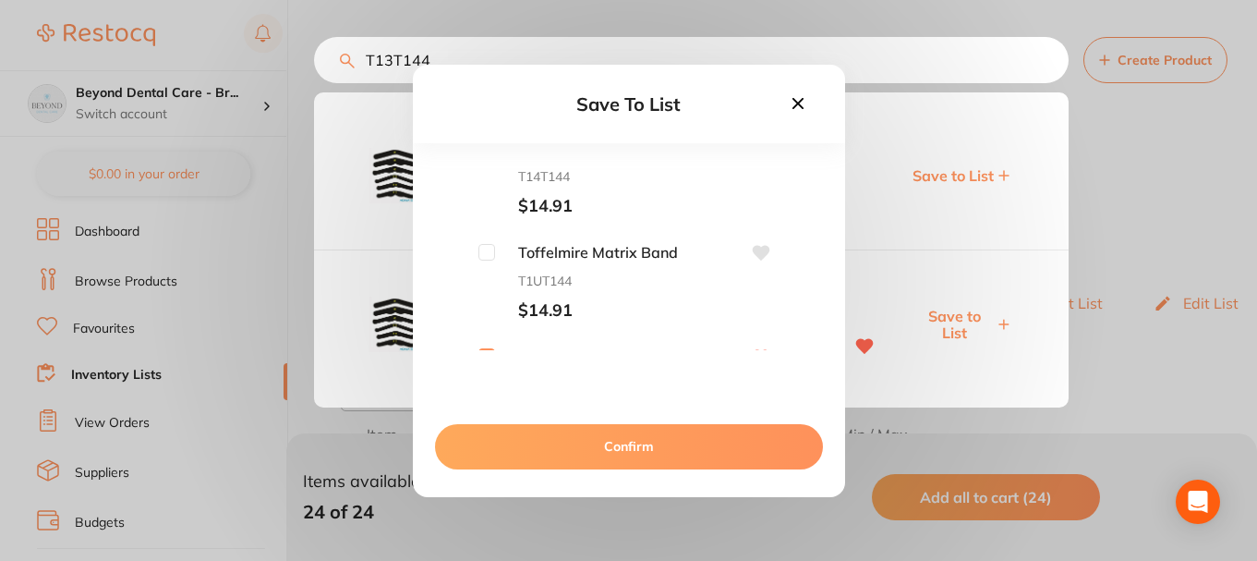
scroll to position [72, 0]
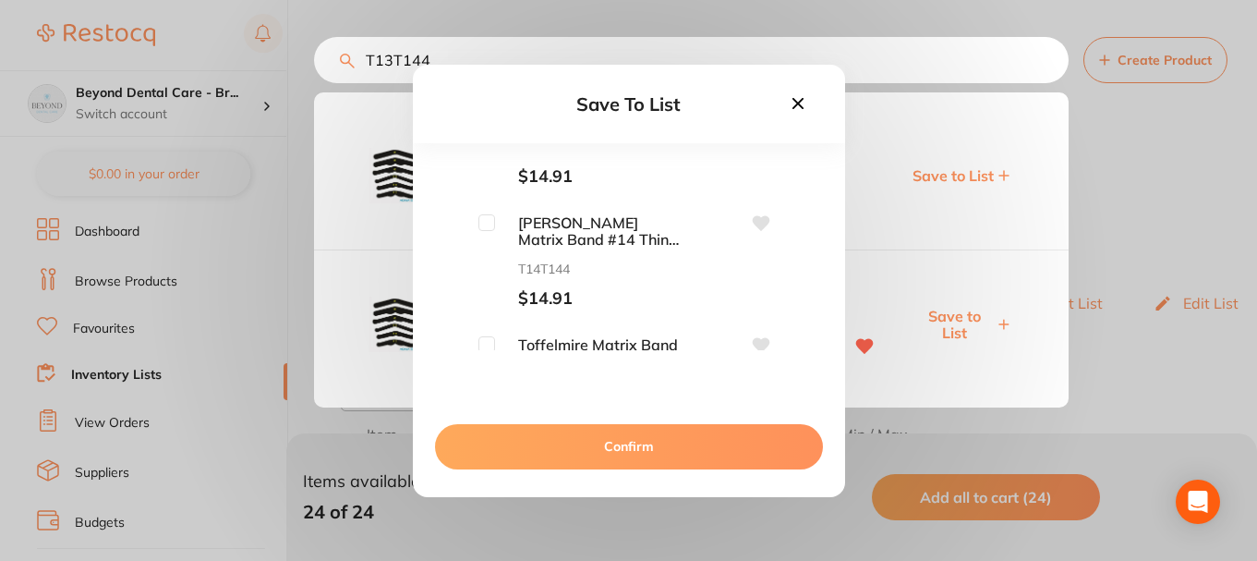
click at [487, 224] on input "checkbox" at bounding box center [486, 222] width 17 height 17
checkbox input "true"
click at [612, 439] on button "Confirm" at bounding box center [629, 446] width 388 height 44
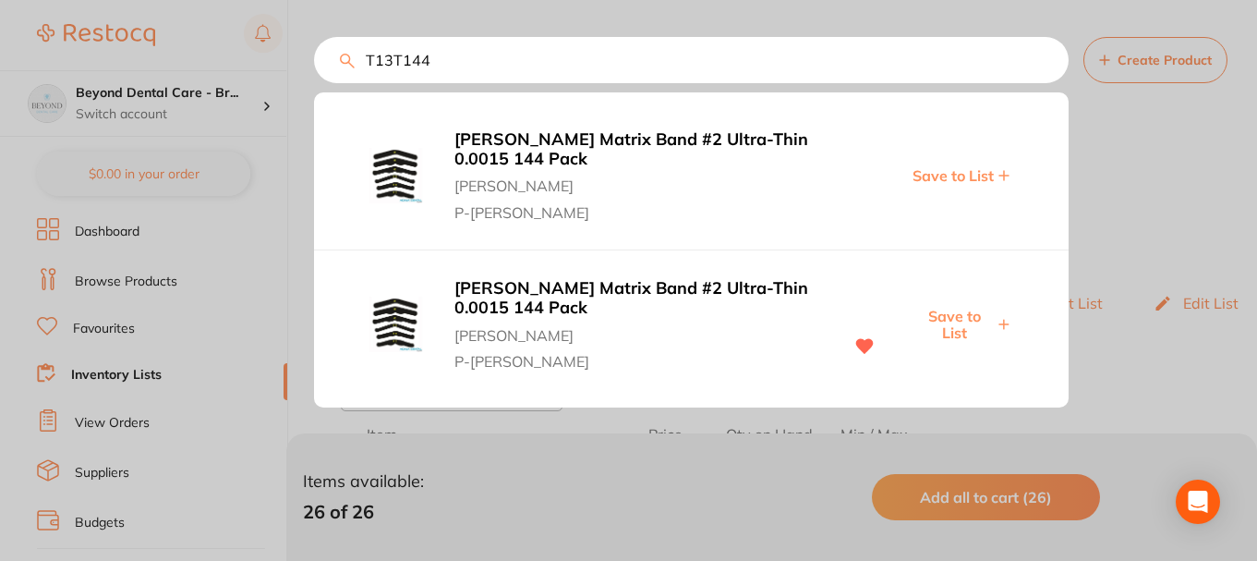
drag, startPoint x: 450, startPoint y: 65, endPoint x: 299, endPoint y: 70, distance: 150.7
click at [314, 71] on div "T13T144 Tofflemire Matrix Band #2 Ultra-Thin 0.0015 144 Pack Adam Dental P-TOFF…" at bounding box center [691, 60] width 755 height 46
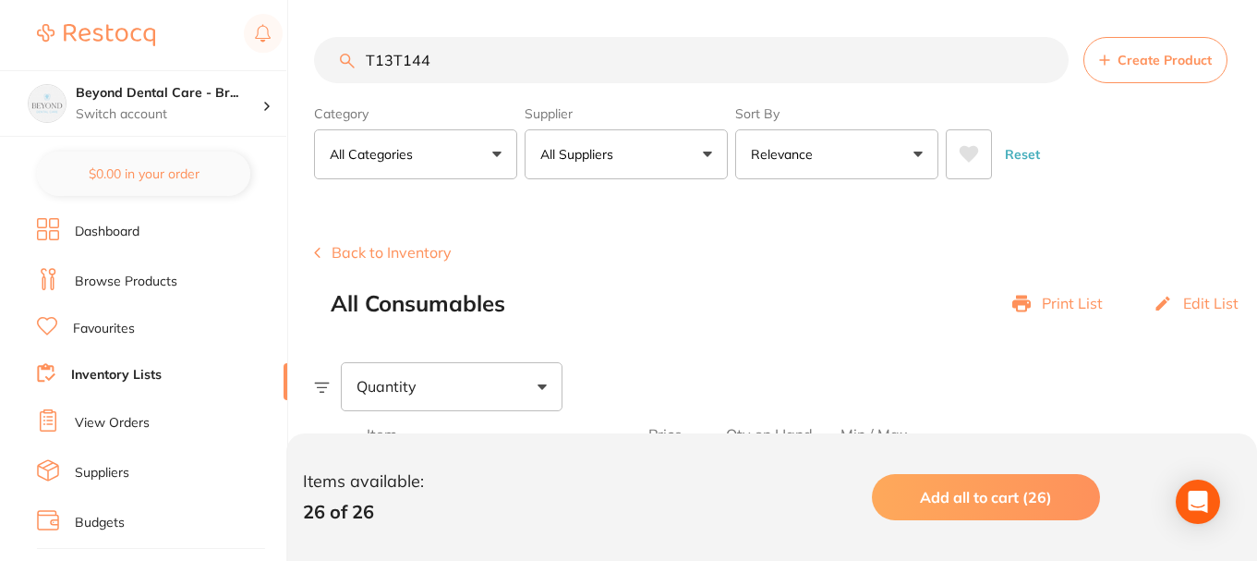
scroll to position [1, 0]
paste input "M-12647"
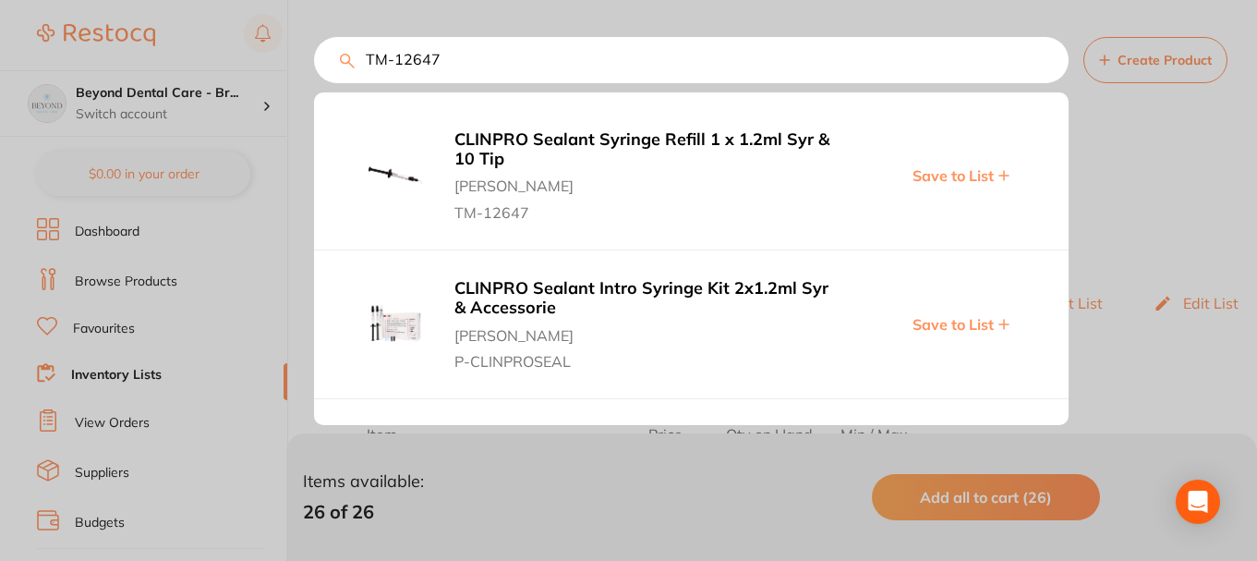
click at [946, 331] on span "Save to List" at bounding box center [953, 324] width 81 height 17
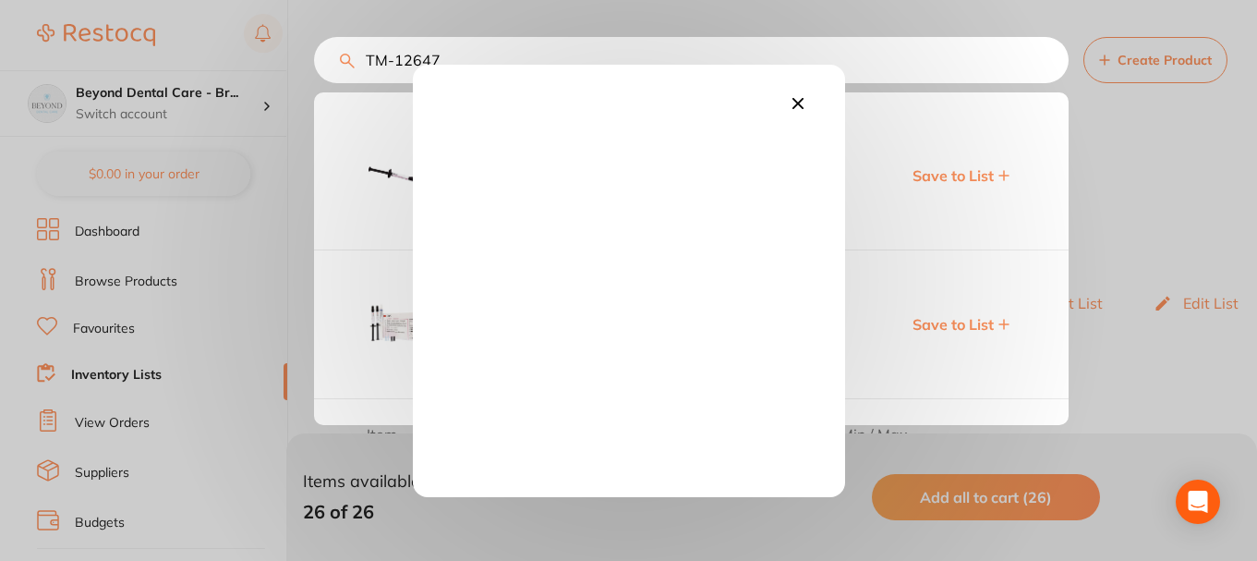
click at [914, 159] on div at bounding box center [628, 280] width 1257 height 561
click at [804, 117] on div at bounding box center [629, 281] width 432 height 432
click at [798, 101] on icon at bounding box center [798, 103] width 20 height 20
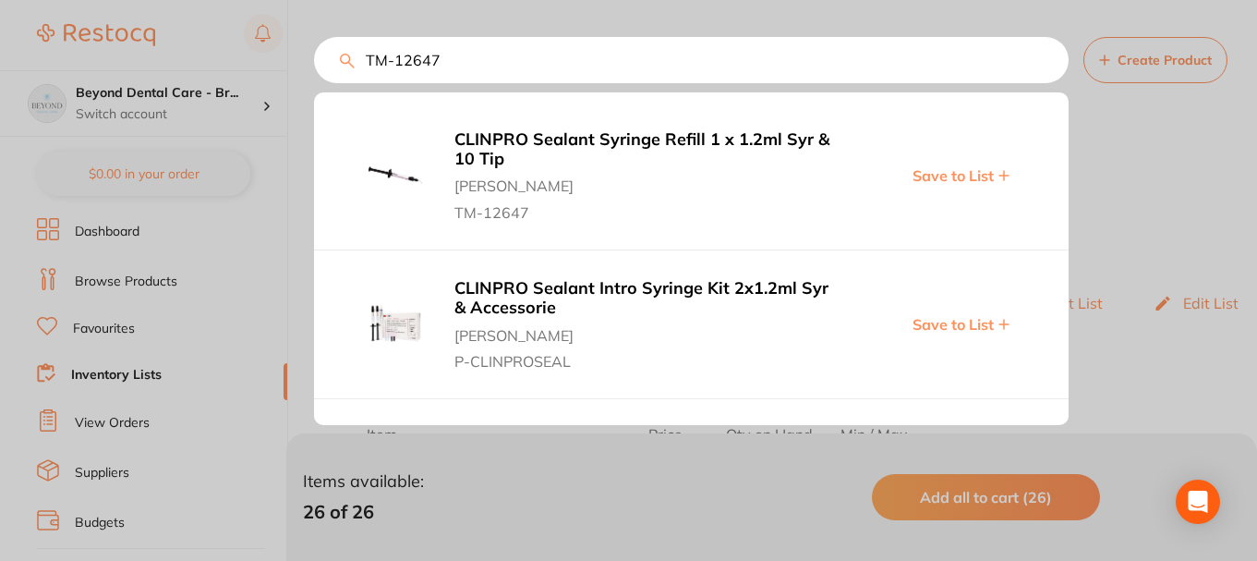
click at [900, 163] on div "CLINPRO Sealant Syringe Refill 1 x 1.2ml Syr & 10 Tip Henry Schein Halas TM-126…" at bounding box center [691, 176] width 755 height 149
click at [915, 179] on span "Save to List" at bounding box center [953, 175] width 81 height 17
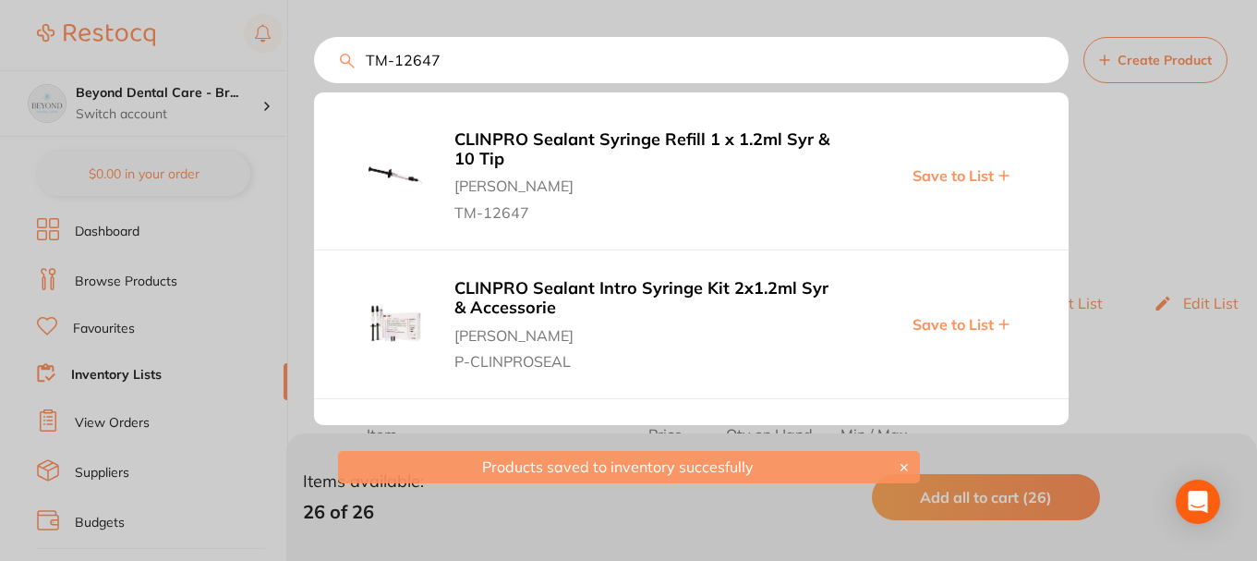
click at [946, 323] on span "Save to List" at bounding box center [953, 324] width 81 height 17
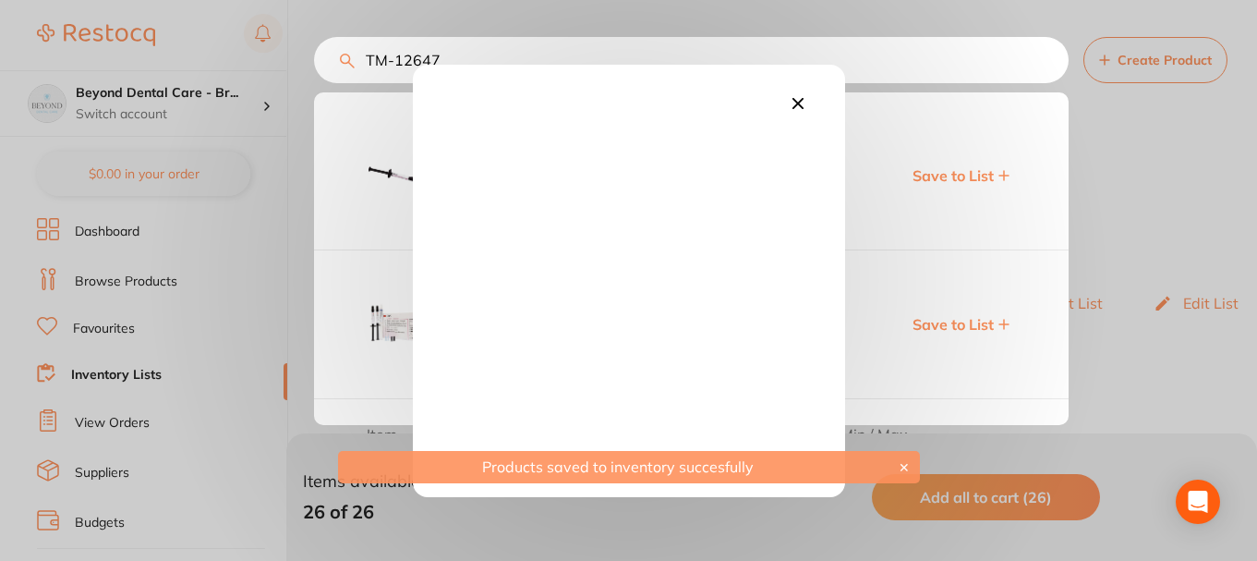
click at [796, 103] on icon at bounding box center [797, 102] width 11 height 11
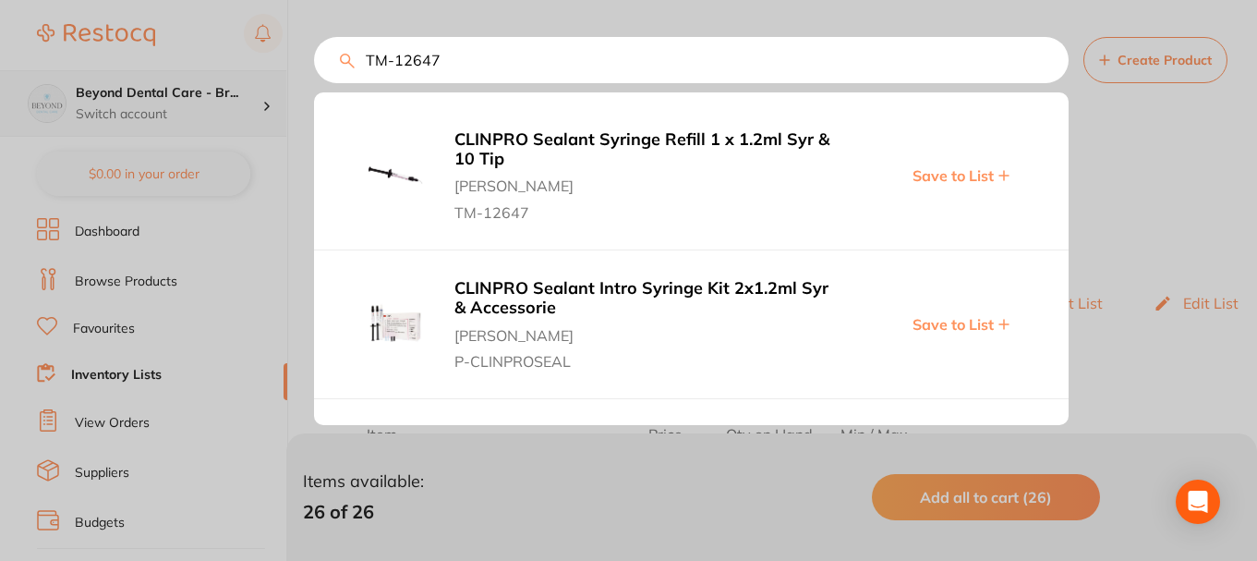
drag, startPoint x: 477, startPoint y: 67, endPoint x: 254, endPoint y: 77, distance: 222.8
click at [314, 77] on div "TM-12647 CLINPRO Sealant Syringe Refill 1 x 1.2ml Syr & 10 Tip Henry Schein Hal…" at bounding box center [691, 60] width 755 height 46
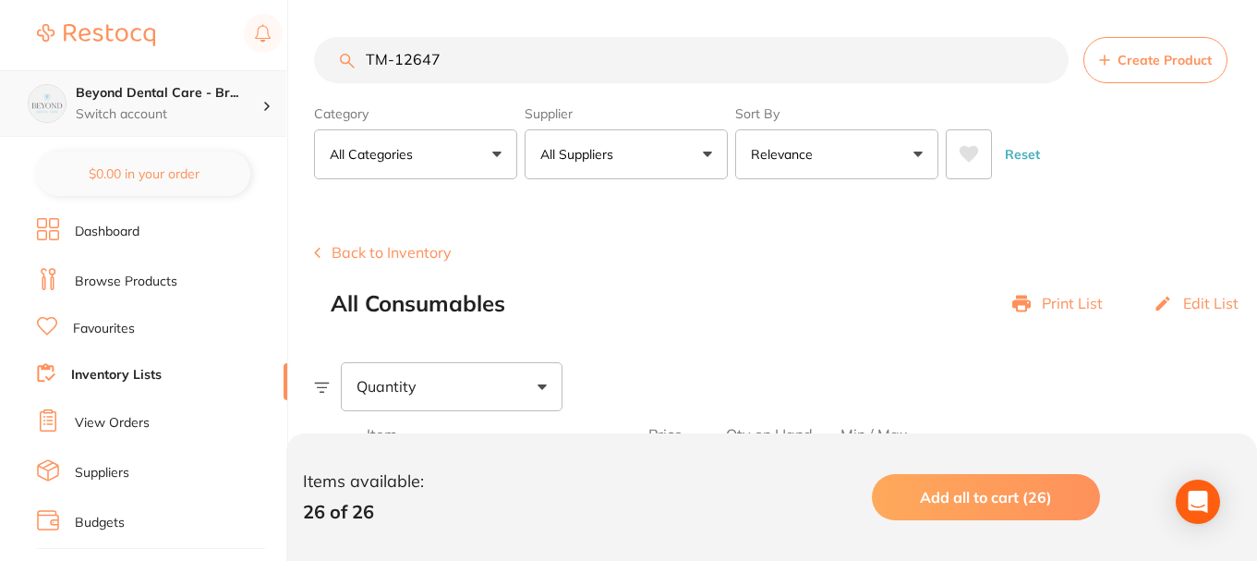
paste input "EOSPVP"
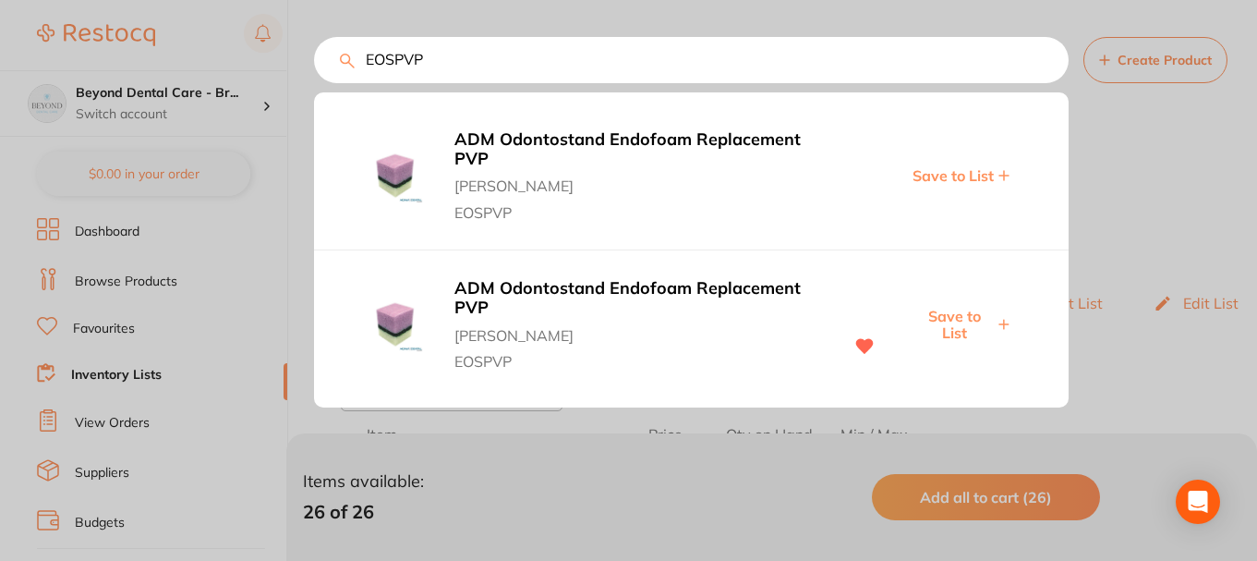
type input "EOSPVP"
click at [953, 314] on span "Save to List" at bounding box center [953, 325] width 79 height 34
click at [326, 64] on input "EOSPVP" at bounding box center [691, 60] width 755 height 46
paste input "ISCNC32"
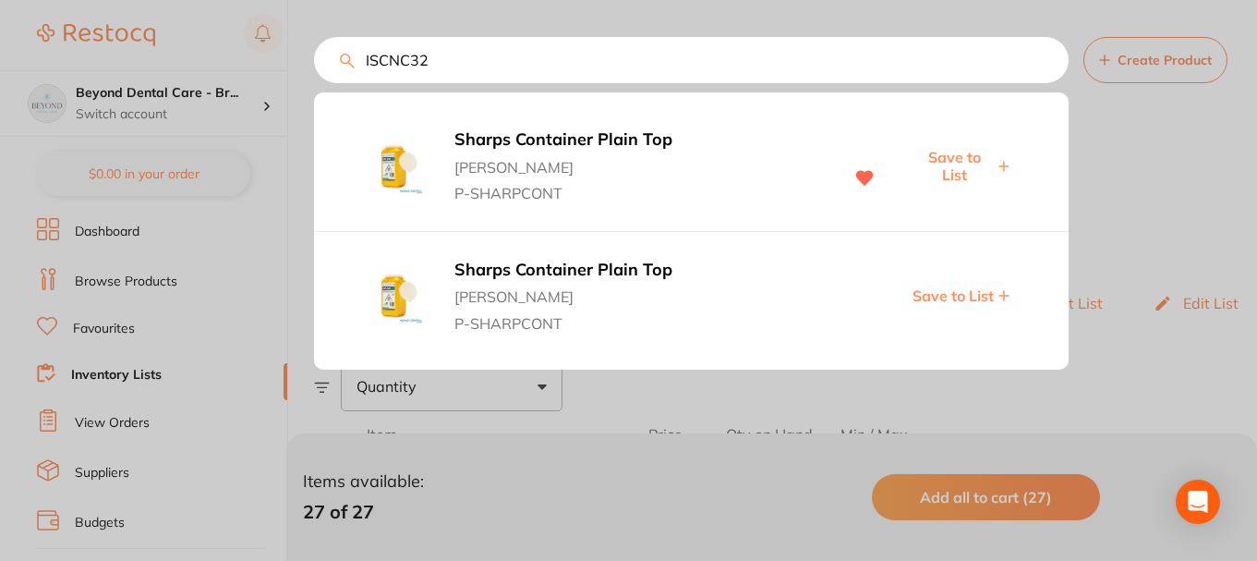
type input "ISCNC32"
click at [963, 298] on span "Save to List" at bounding box center [953, 295] width 81 height 17
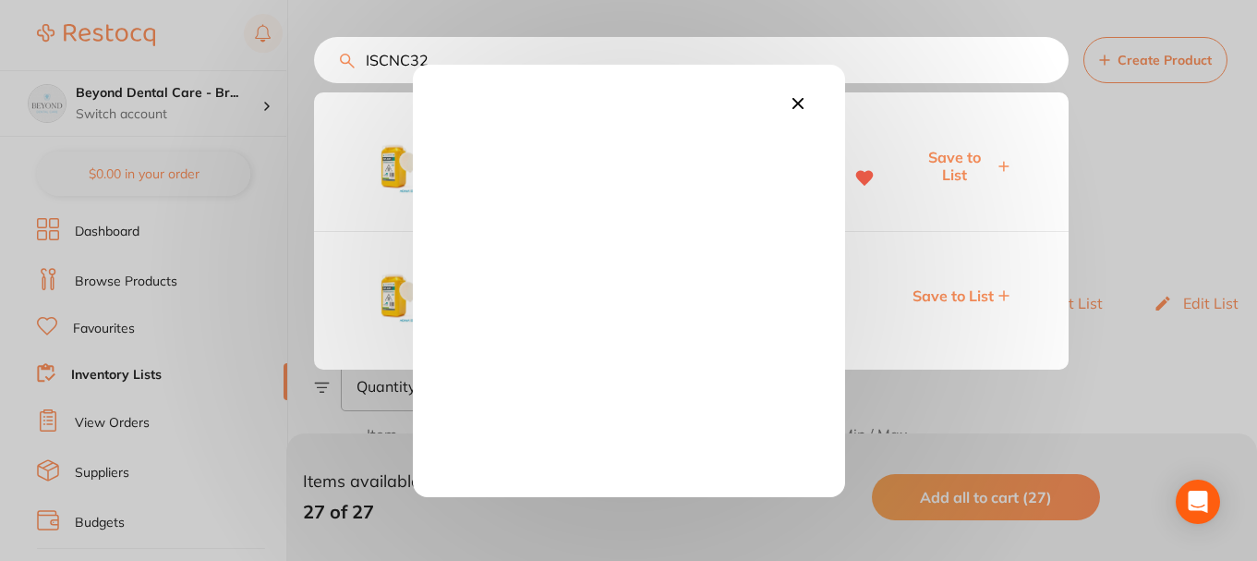
click at [798, 104] on icon at bounding box center [797, 102] width 11 height 11
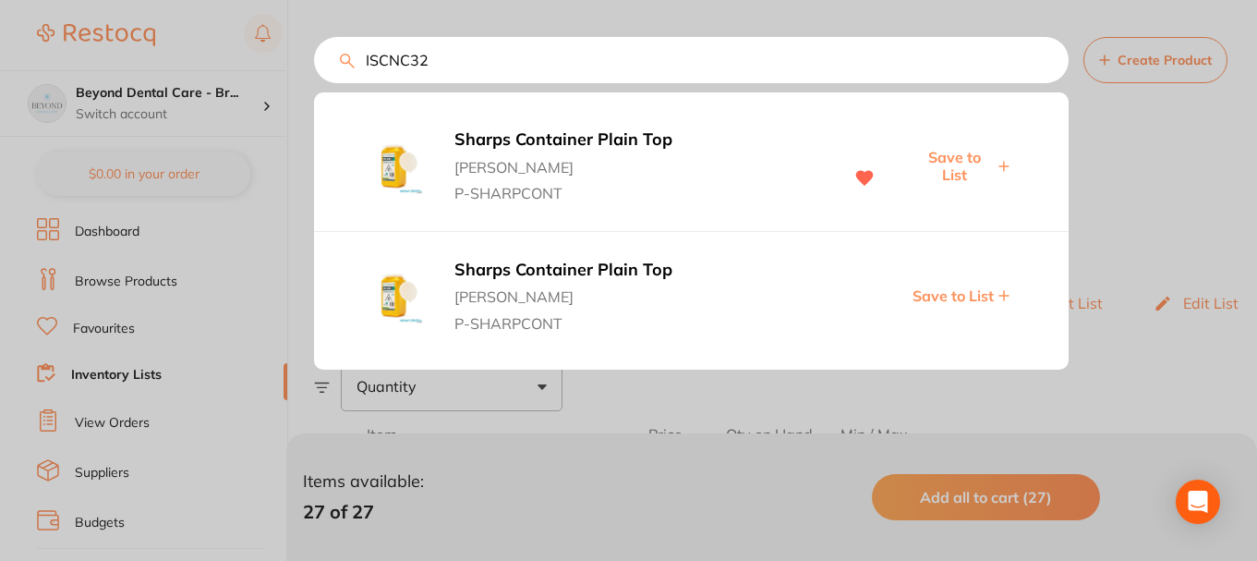
click at [946, 172] on span "Save to List" at bounding box center [953, 166] width 79 height 34
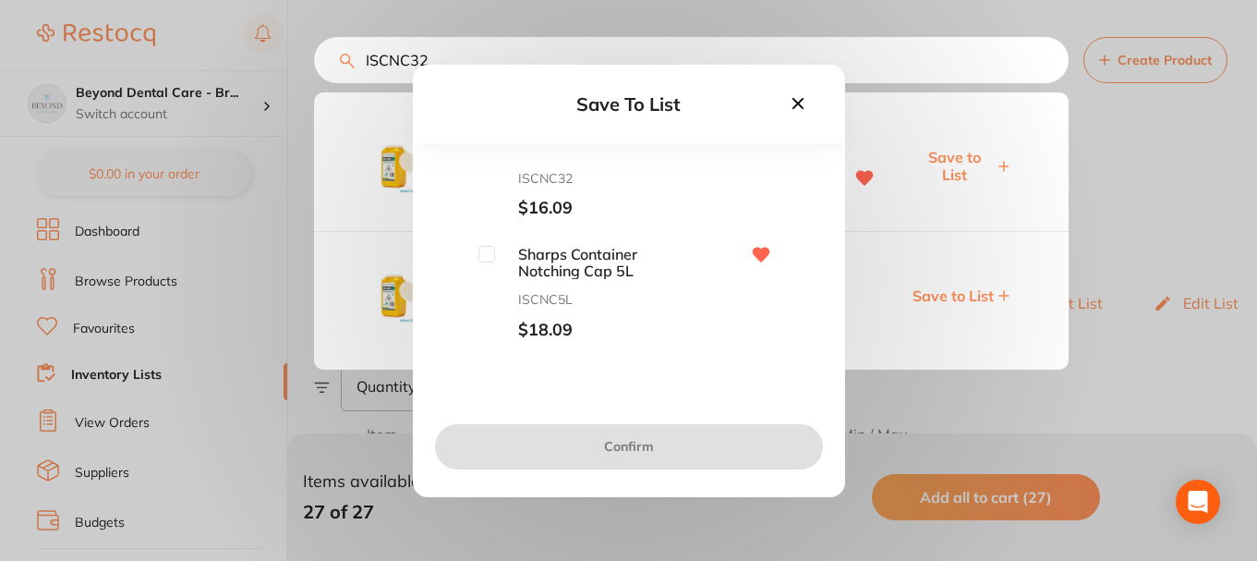
scroll to position [118, 0]
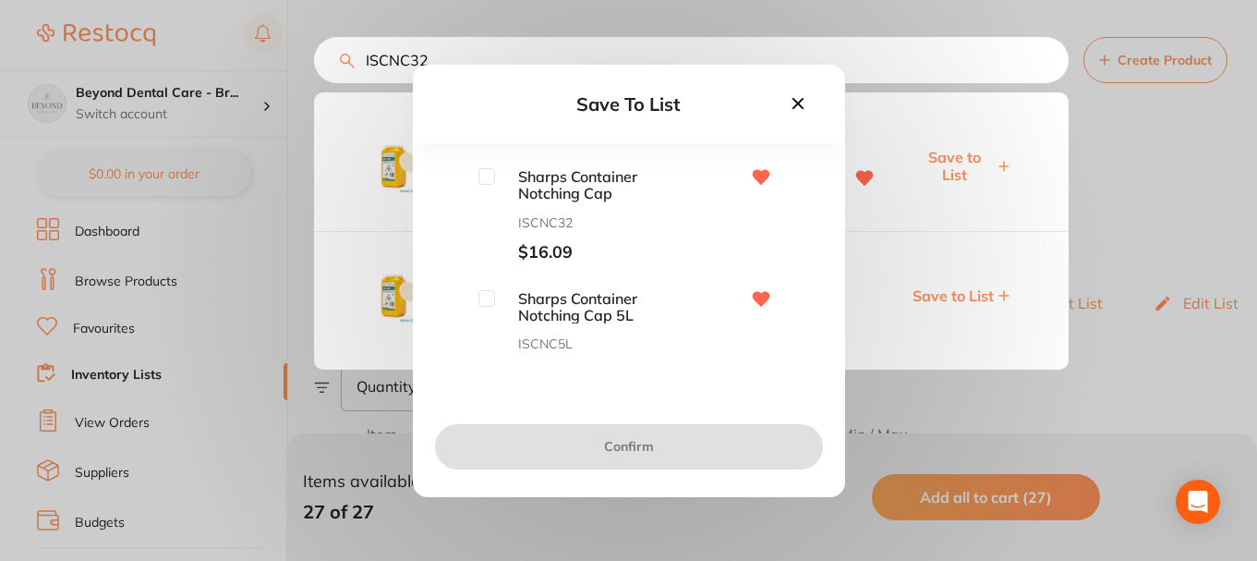
click at [484, 302] on input "checkbox" at bounding box center [486, 298] width 17 height 17
checkbox input "true"
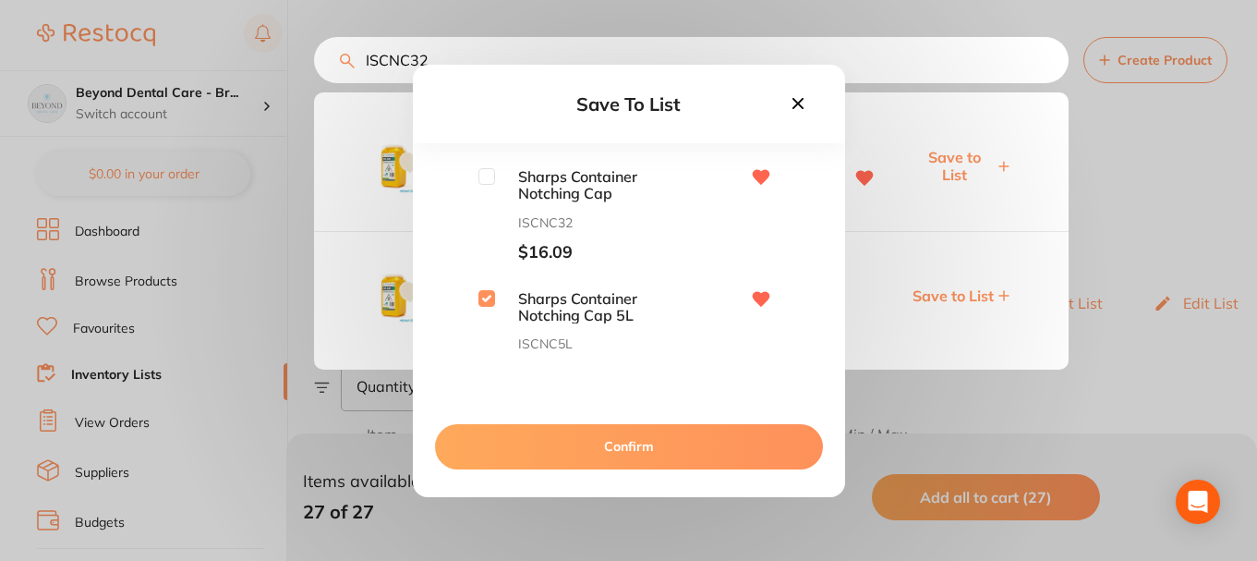
click at [487, 181] on input "checkbox" at bounding box center [486, 176] width 17 height 17
checkbox input "true"
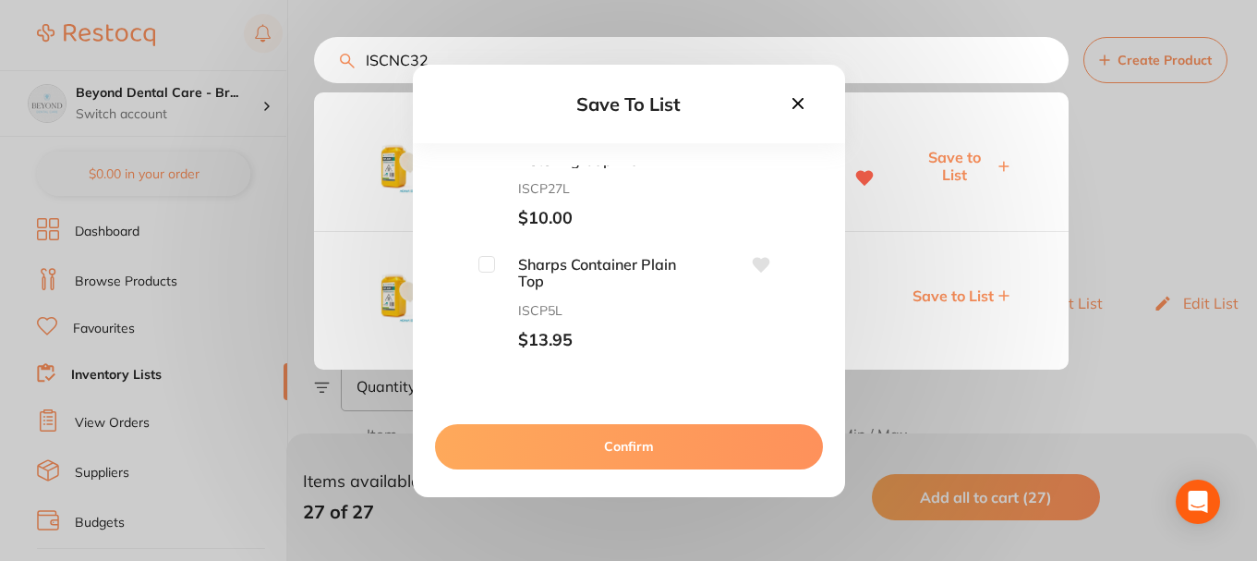
scroll to position [92, 0]
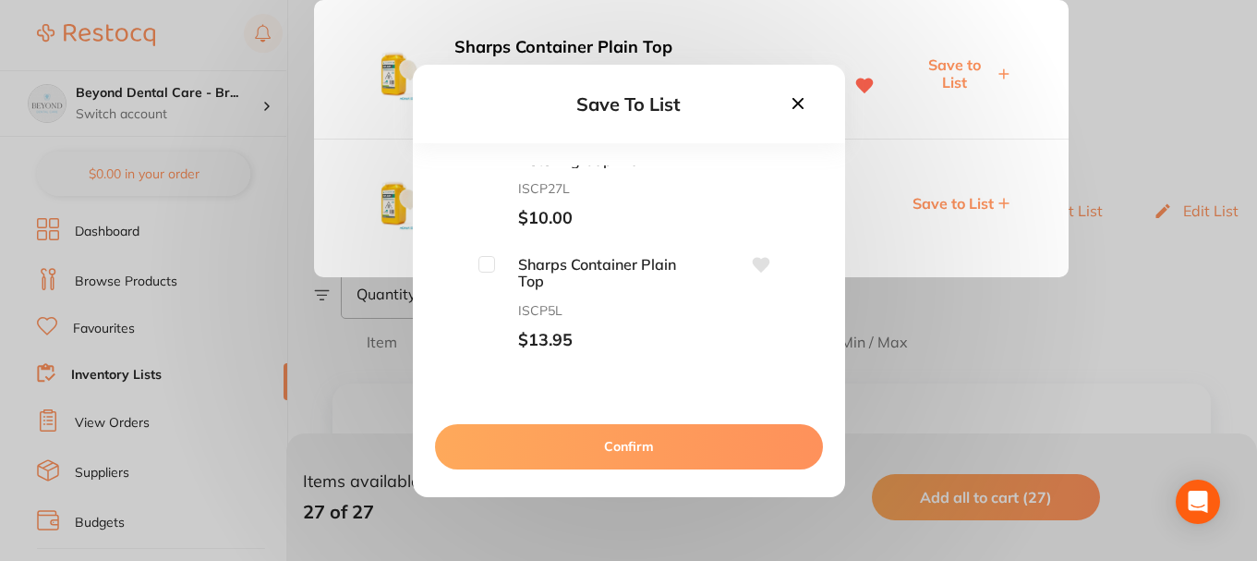
click at [631, 442] on button "Confirm" at bounding box center [629, 446] width 388 height 44
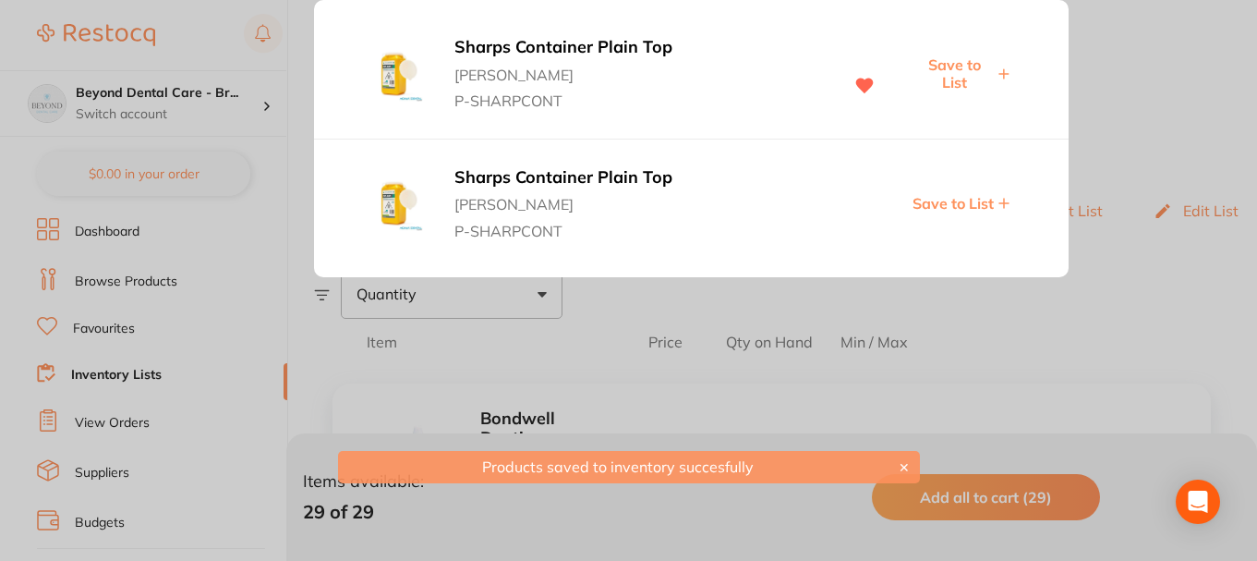
scroll to position [45, 0]
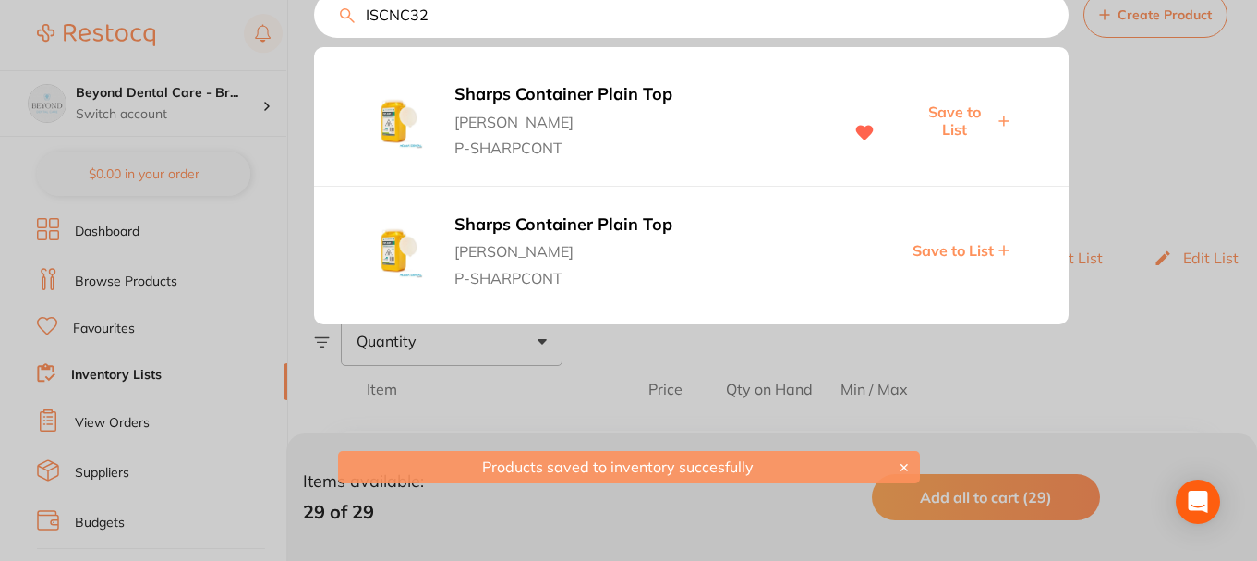
click at [314, 38] on div "ISCNC32 Sharps Container Plain Top Adam Dental P-SHARPCONT Save to List Sharps …" at bounding box center [691, 15] width 755 height 46
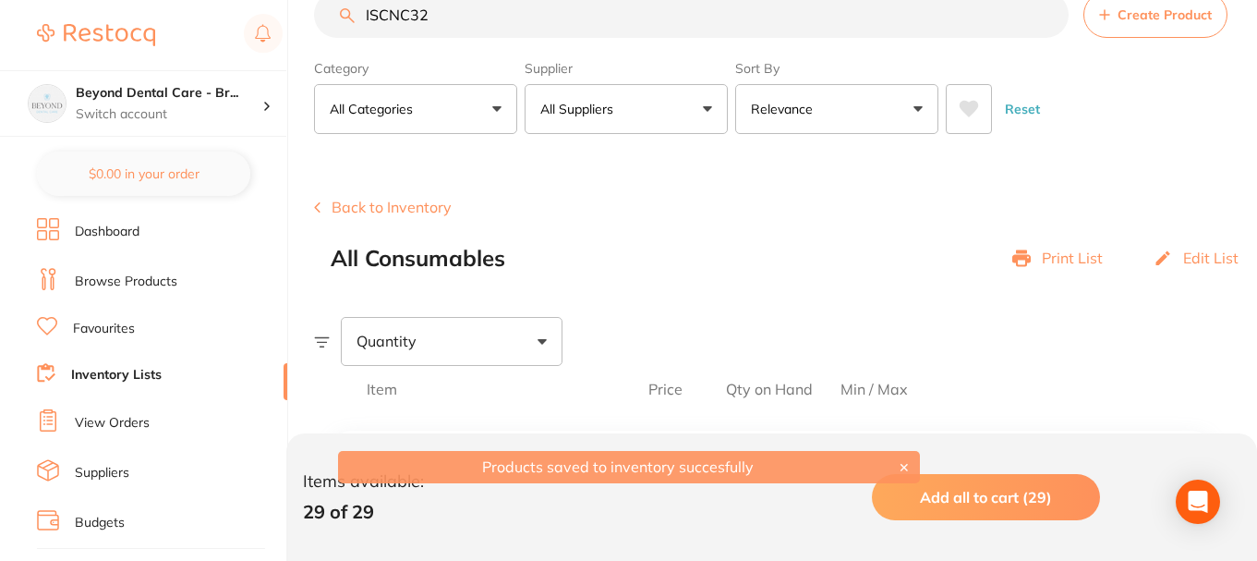
scroll to position [0, 0]
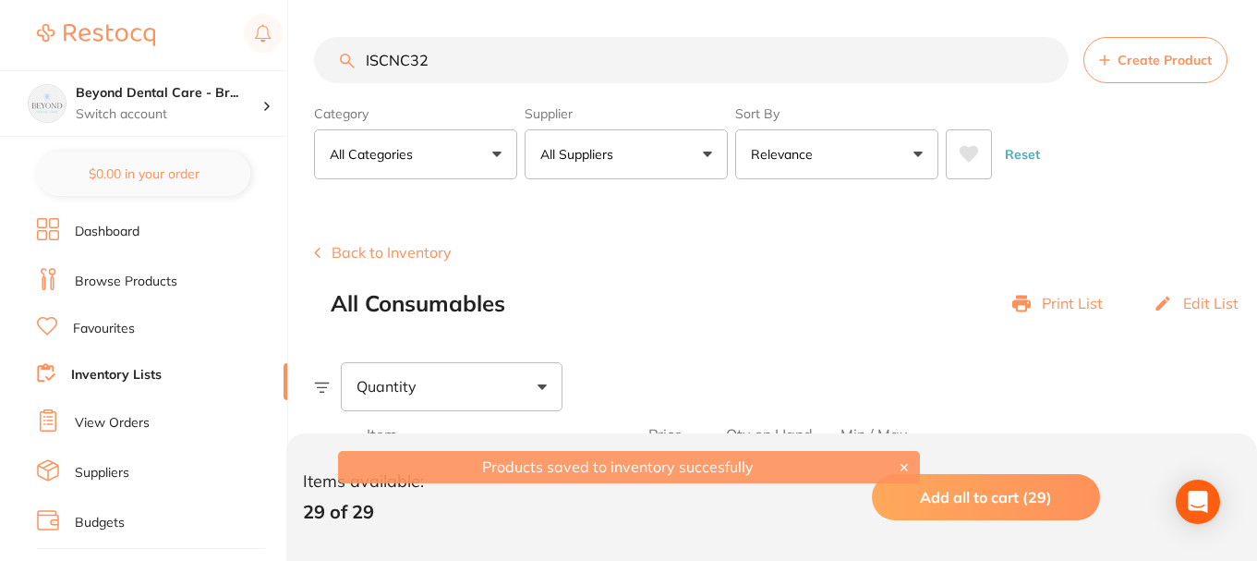
paste input "EE2550"
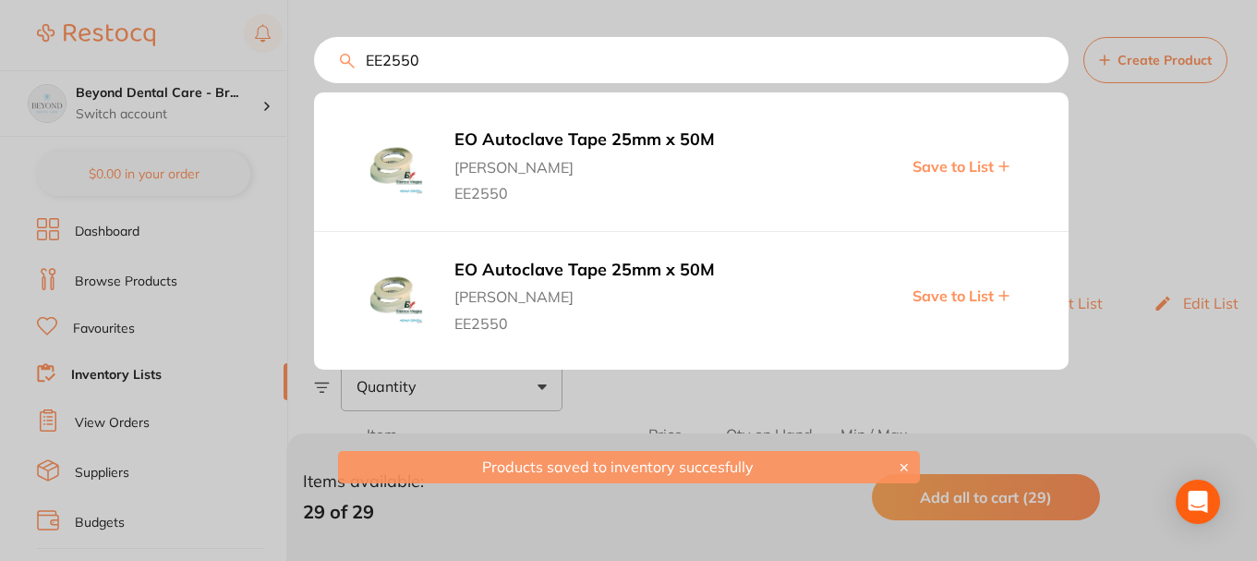
click at [984, 165] on span "Save to List" at bounding box center [953, 166] width 81 height 17
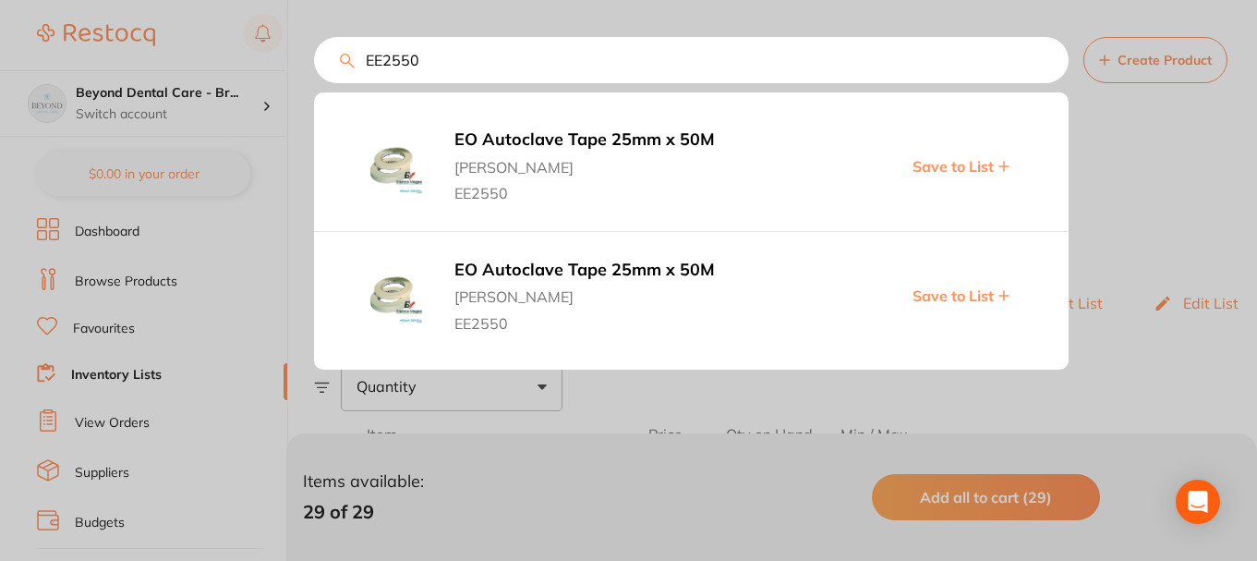
click at [966, 292] on span "Save to List" at bounding box center [953, 295] width 81 height 17
click at [314, 76] on div "EE2550 EO Autoclave Tape 25mm x 50M Adam Dental EE2550 Save to List EO Autoclav…" at bounding box center [691, 60] width 755 height 46
paste input "Z9010"
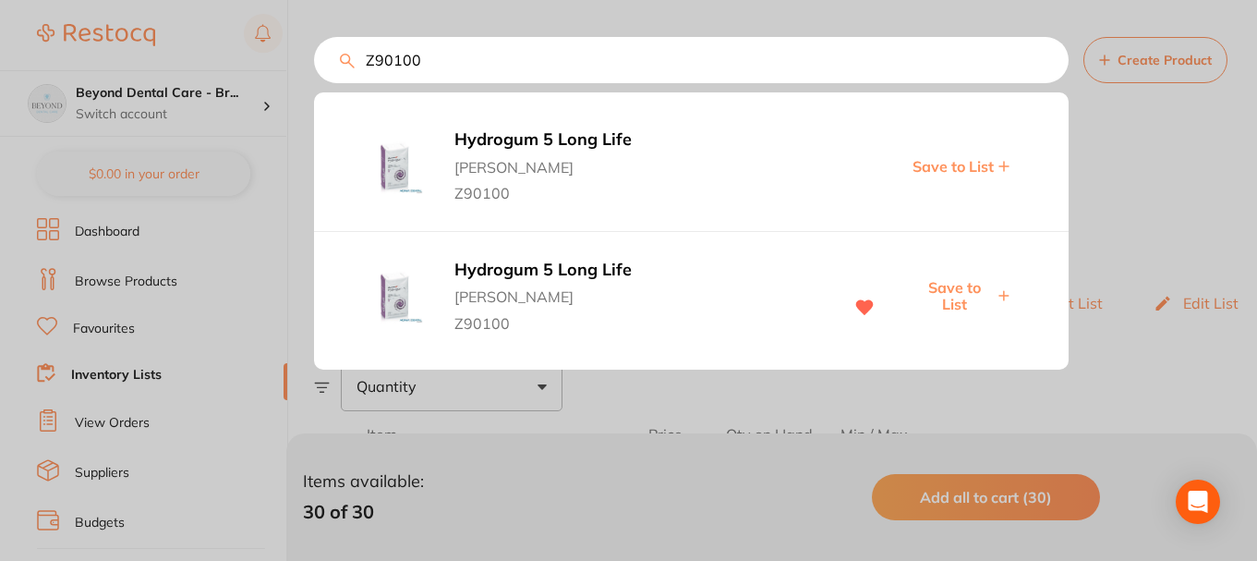
click at [943, 281] on span "Save to List" at bounding box center [953, 296] width 79 height 34
click at [314, 70] on div "Z90100 Hydrogum 5 Long Life Adam Dental Z90100 Save to List Hydrogum 5 Long Lif…" at bounding box center [691, 60] width 755 height 46
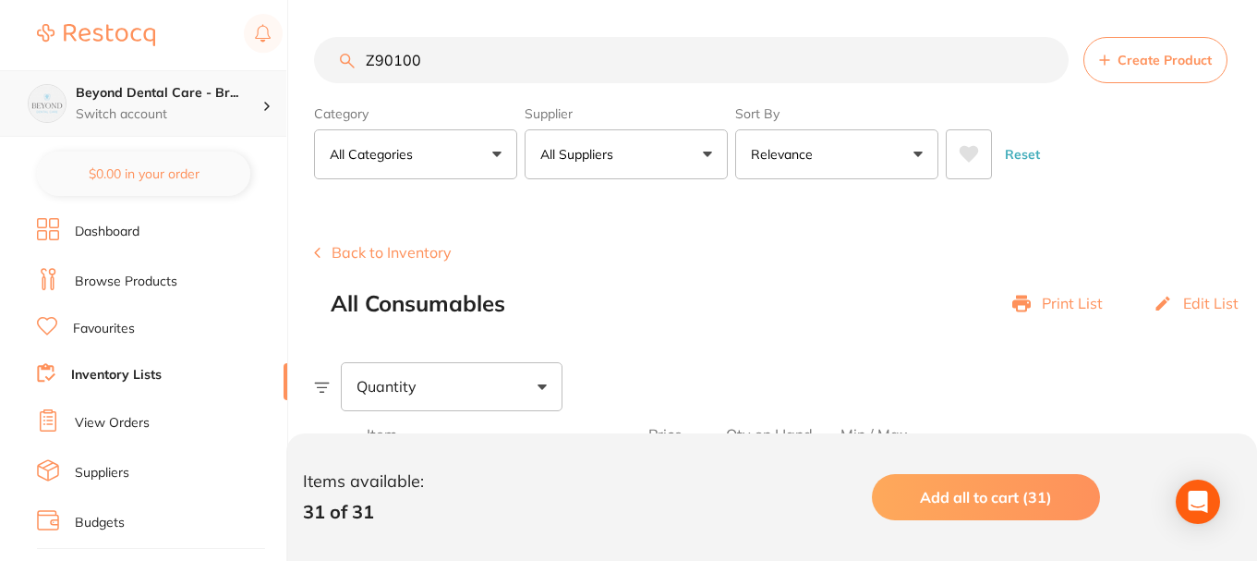
paste input "ADA306"
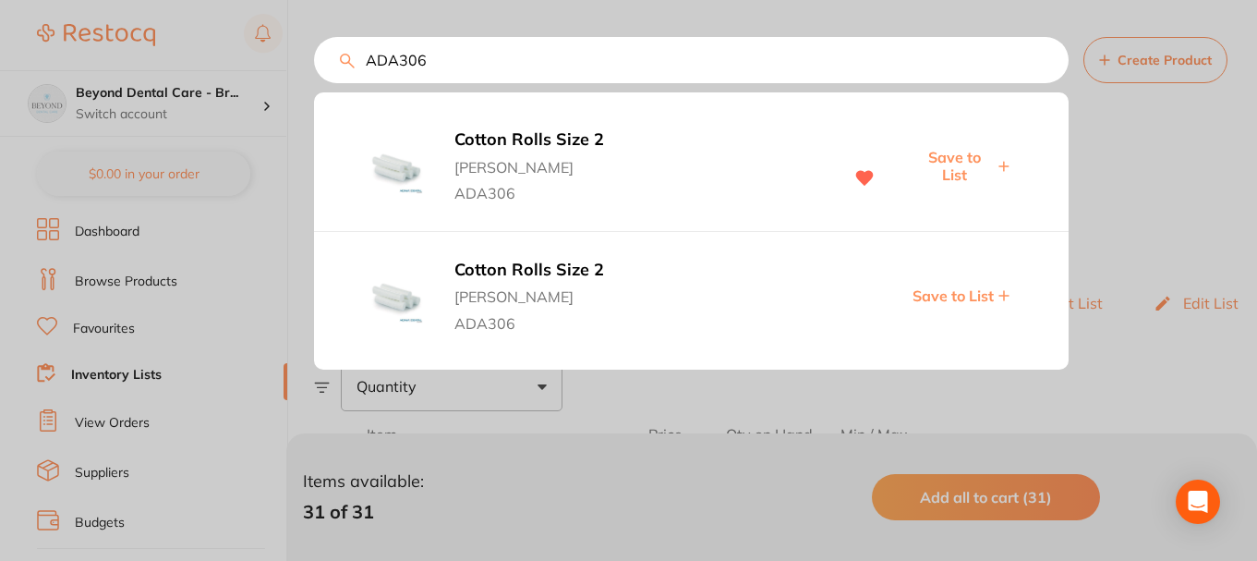
click at [951, 170] on span "Save to List" at bounding box center [953, 166] width 79 height 34
drag, startPoint x: 495, startPoint y: 54, endPoint x: 267, endPoint y: 68, distance: 228.6
click at [314, 68] on div "ADA306 Cotton Rolls Size 2 Adam Dental ADA306 Saved Cotton Rolls Size 2 Adam De…" at bounding box center [691, 60] width 755 height 46
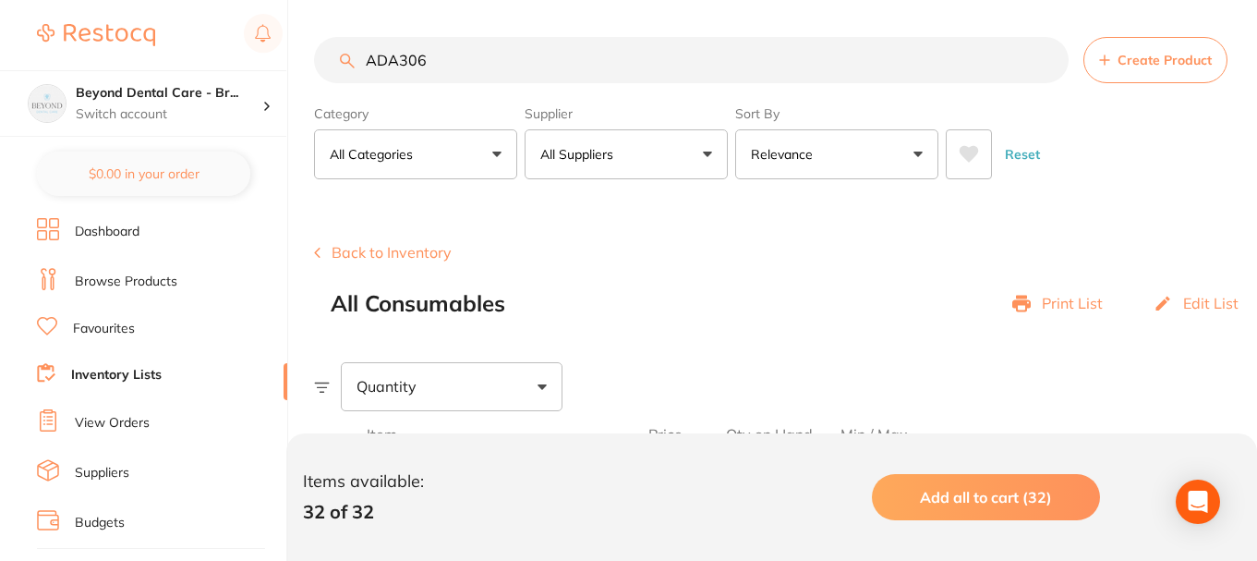
paste input "CPNWNS75"
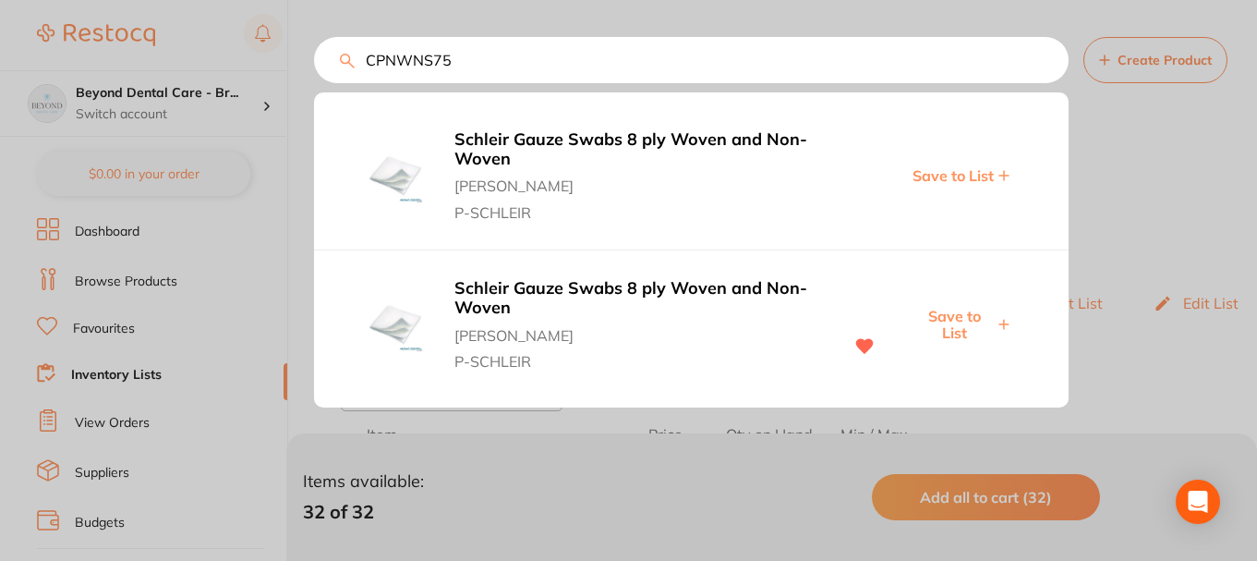
type input "CPNWNS75"
click at [960, 313] on span "Save to List" at bounding box center [953, 325] width 79 height 34
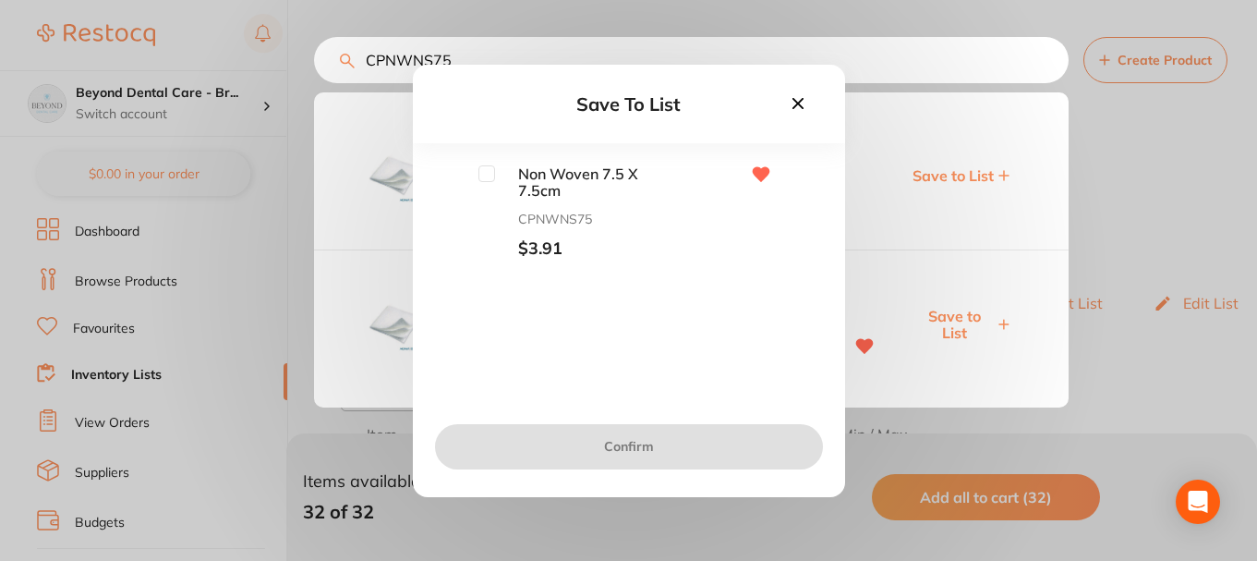
click at [484, 176] on input "checkbox" at bounding box center [486, 173] width 17 height 17
checkbox input "true"
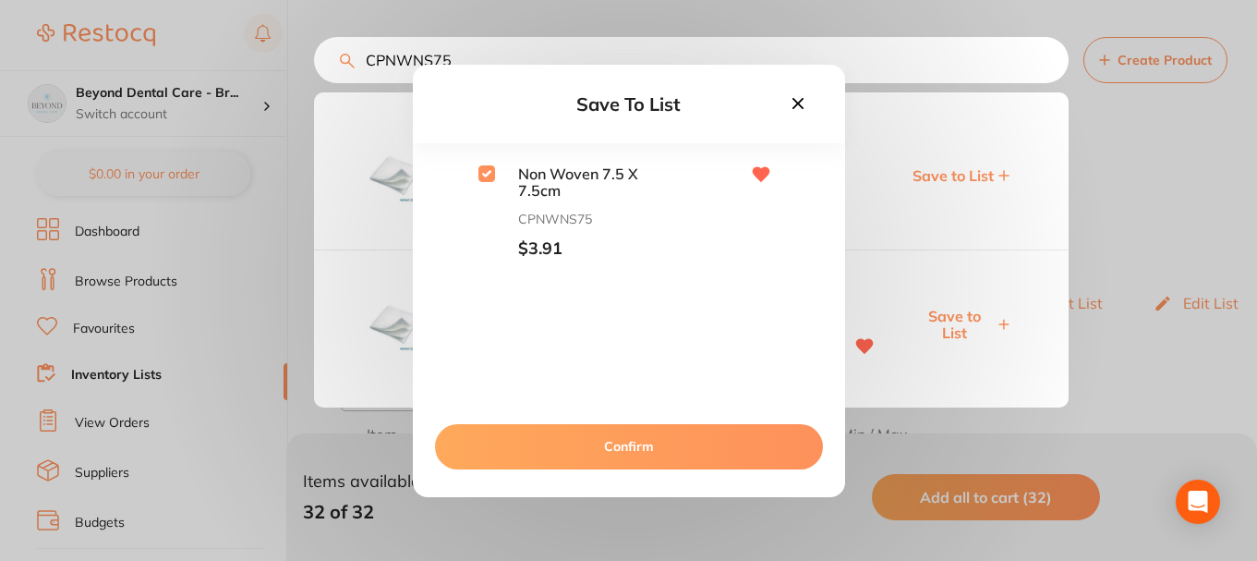
click at [579, 436] on button "Confirm" at bounding box center [629, 446] width 388 height 44
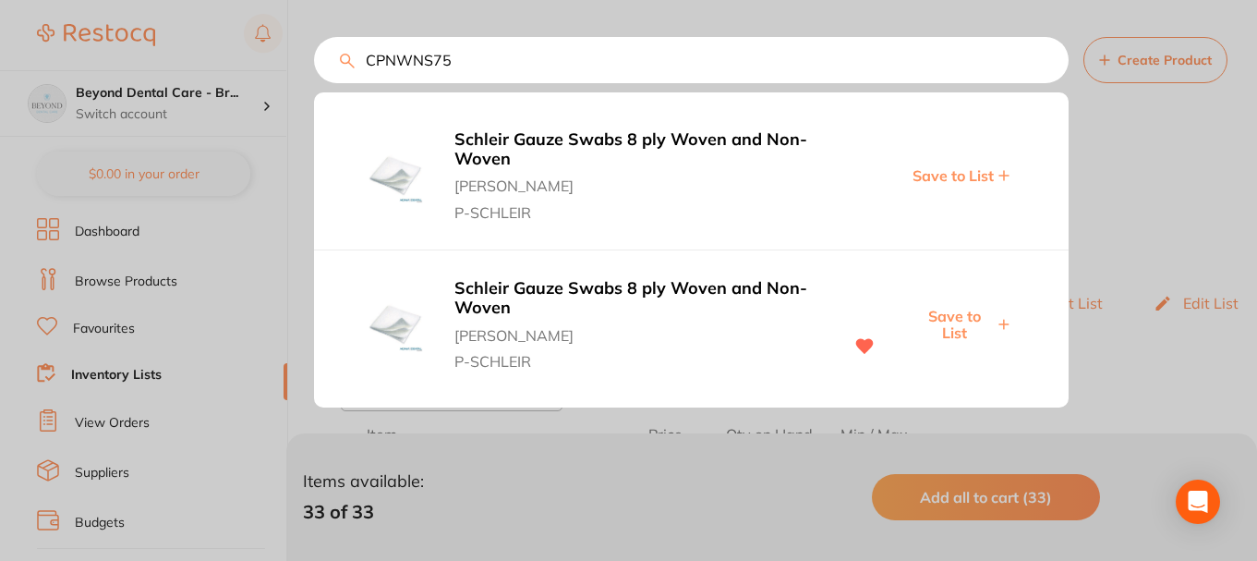
scroll to position [1, 0]
drag, startPoint x: 333, startPoint y: 78, endPoint x: 409, endPoint y: 74, distance: 75.8
click at [315, 81] on div "CPNWNS75 Schleir Gauze Swabs 8 ply Woven and Non-Woven Adam Dental P-SCHLEIR Sa…" at bounding box center [691, 60] width 755 height 46
paste input "Z90207"
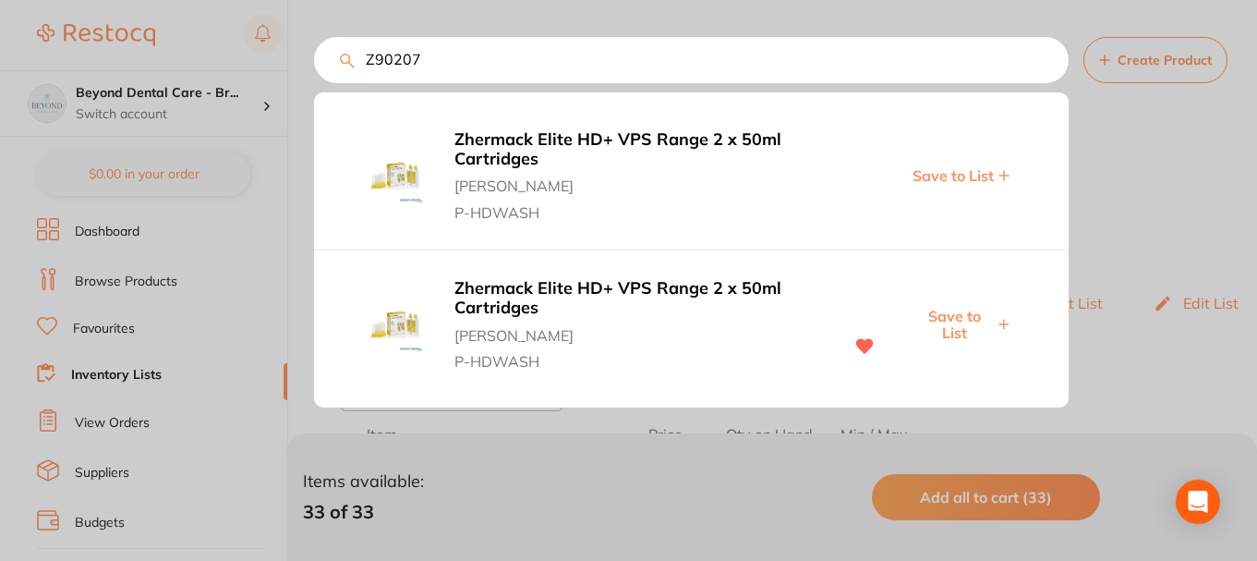
type input "Z90207"
click at [972, 325] on span "Save to List" at bounding box center [953, 325] width 79 height 34
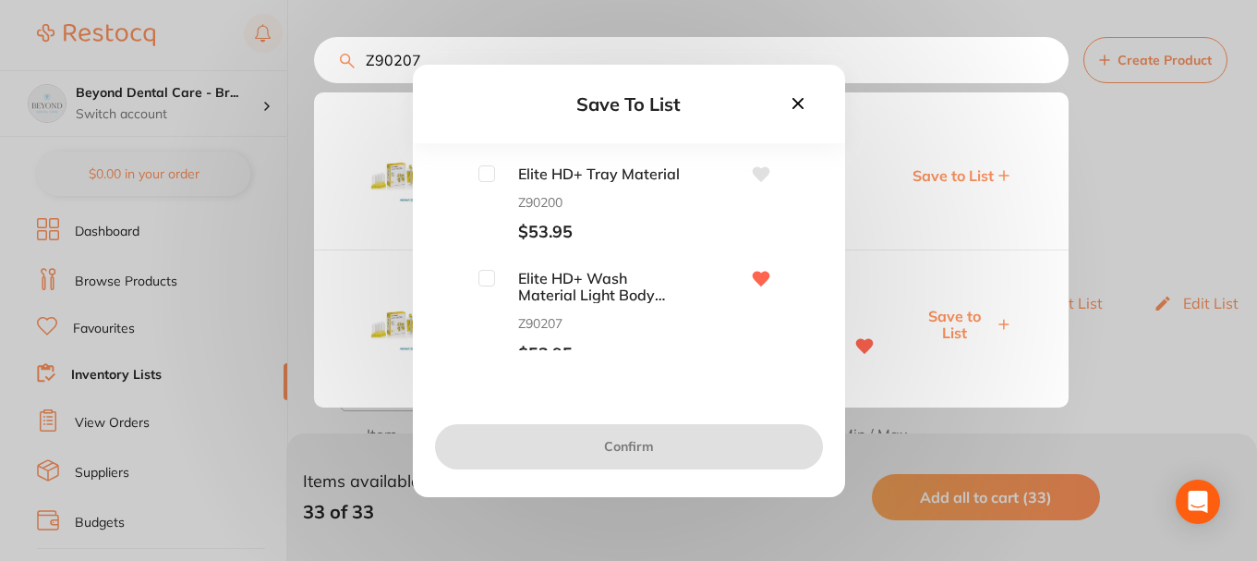
scroll to position [14, 0]
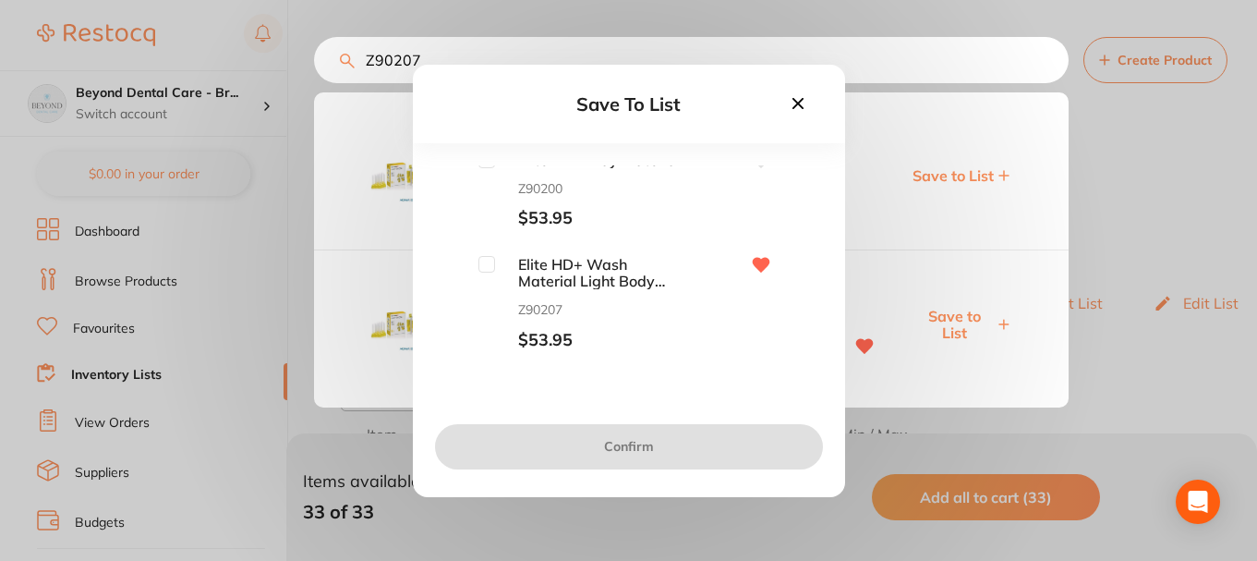
click at [490, 269] on input "checkbox" at bounding box center [486, 264] width 17 height 17
checkbox input "true"
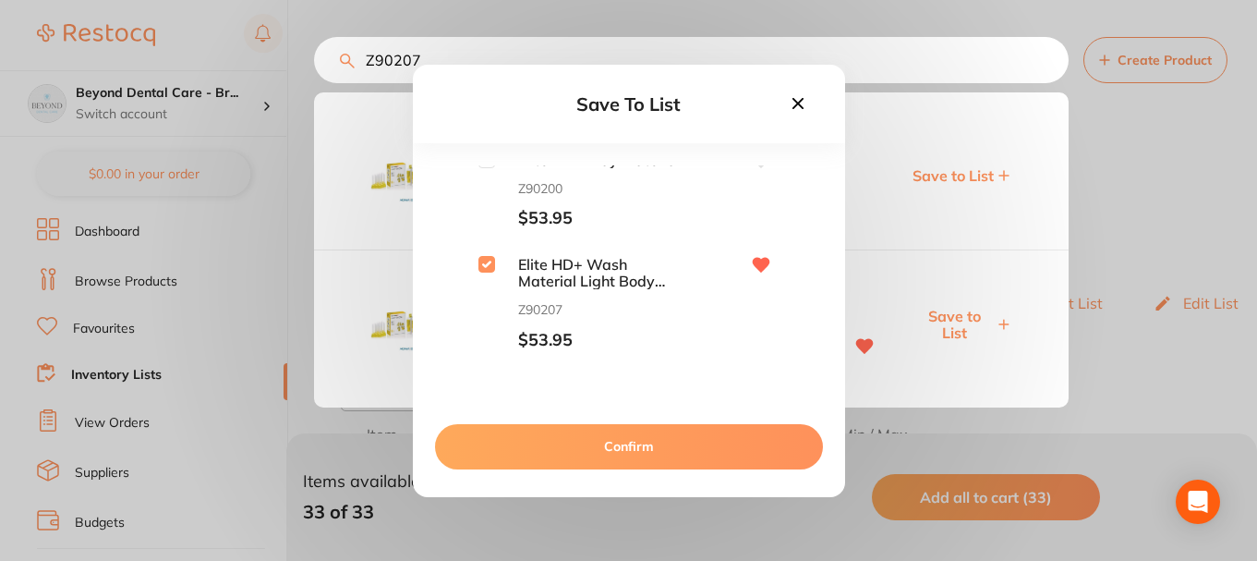
click at [579, 454] on button "Confirm" at bounding box center [629, 446] width 388 height 44
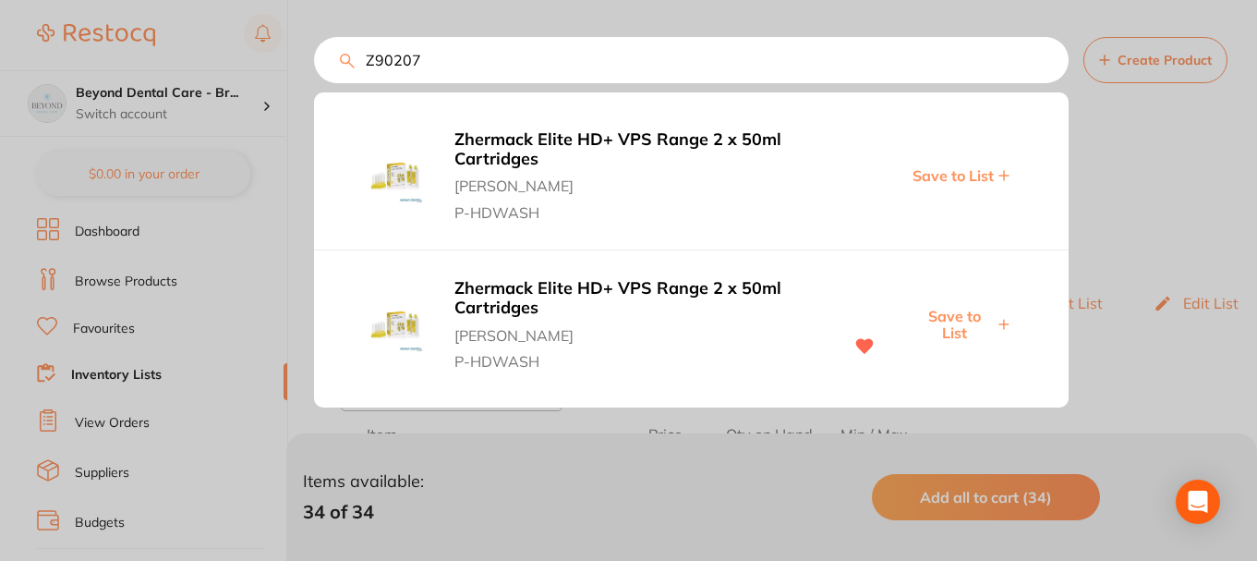
drag, startPoint x: 434, startPoint y: 60, endPoint x: 327, endPoint y: 69, distance: 107.5
click at [316, 67] on input "Z90207" at bounding box center [691, 60] width 755 height 46
paste input "MONESN2"
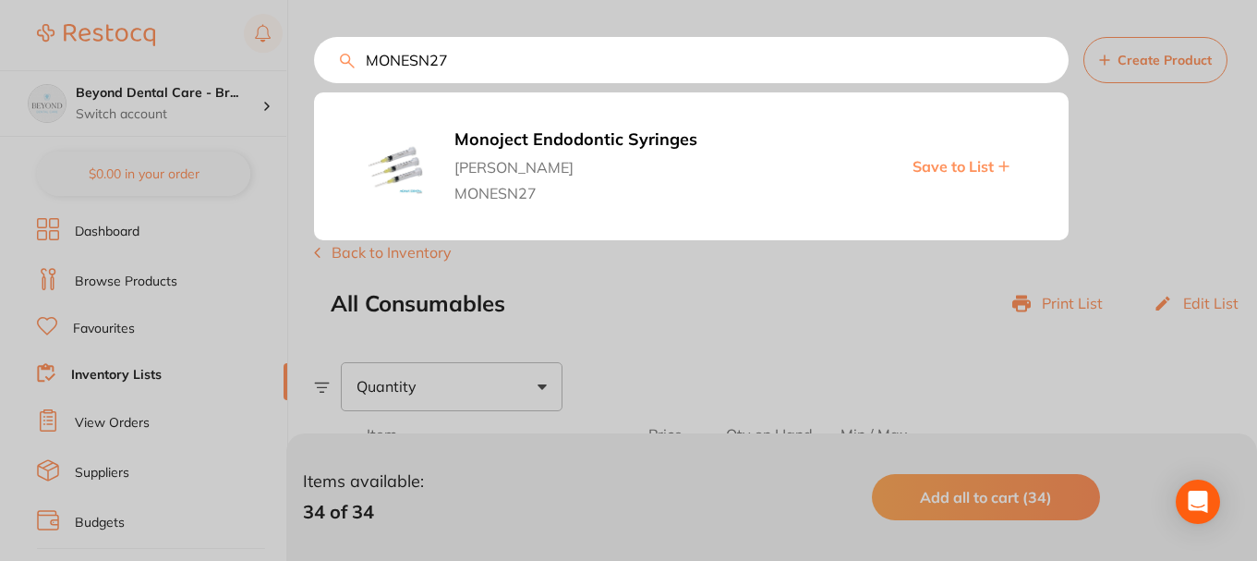
click at [940, 169] on span "Save to List" at bounding box center [953, 166] width 81 height 17
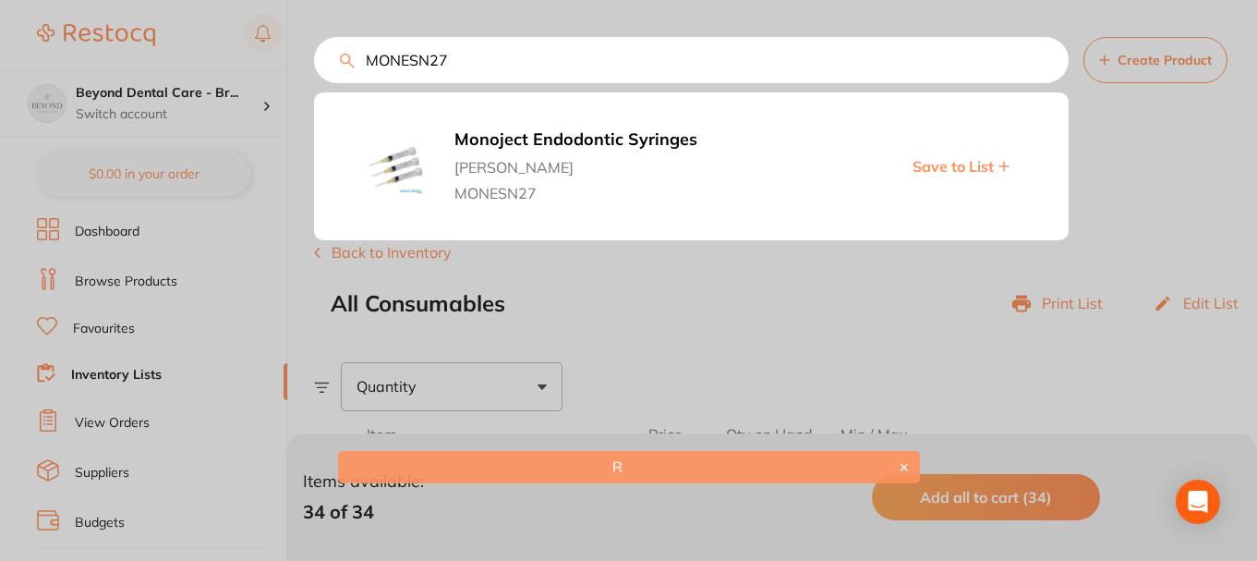
click at [789, 321] on div at bounding box center [628, 280] width 1257 height 561
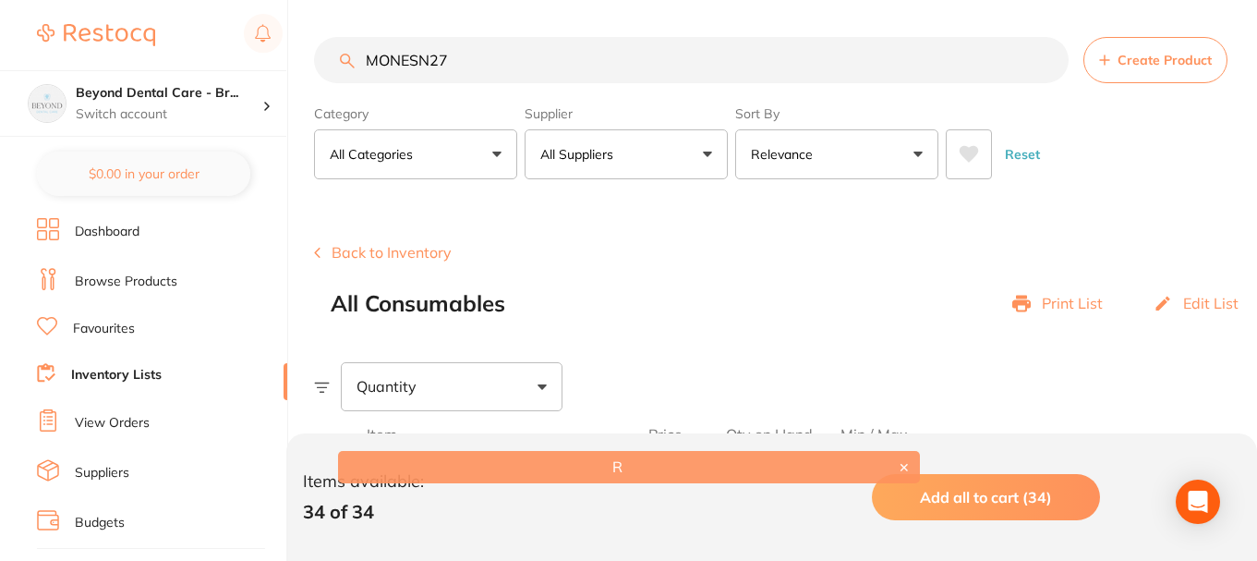
click at [487, 59] on input "MONESN27" at bounding box center [691, 60] width 755 height 46
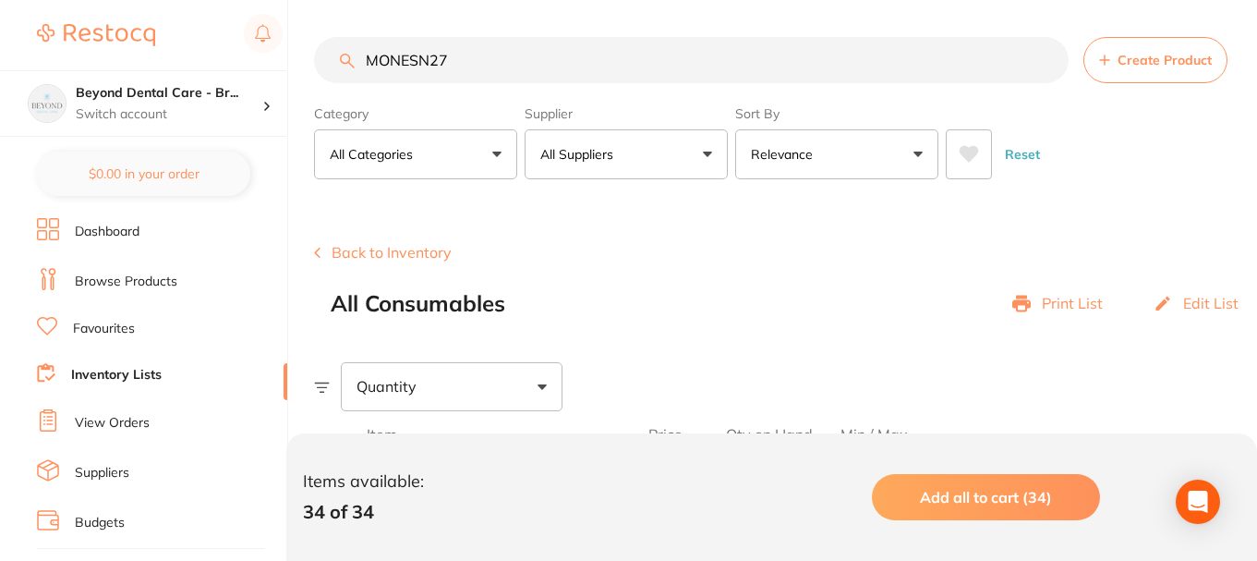
drag, startPoint x: 475, startPoint y: 56, endPoint x: 255, endPoint y: 61, distance: 219.9
click at [255, 61] on div "$0.00 Beyond Dental Care - Br... Switch account Beyond Dental Care - Sandstone …" at bounding box center [628, 280] width 1257 height 561
drag, startPoint x: 463, startPoint y: 57, endPoint x: 218, endPoint y: 73, distance: 245.3
click at [218, 73] on div "$0.00 Beyond Dental Care - Br... Switch account Beyond Dental Care - Sandstone …" at bounding box center [628, 280] width 1257 height 561
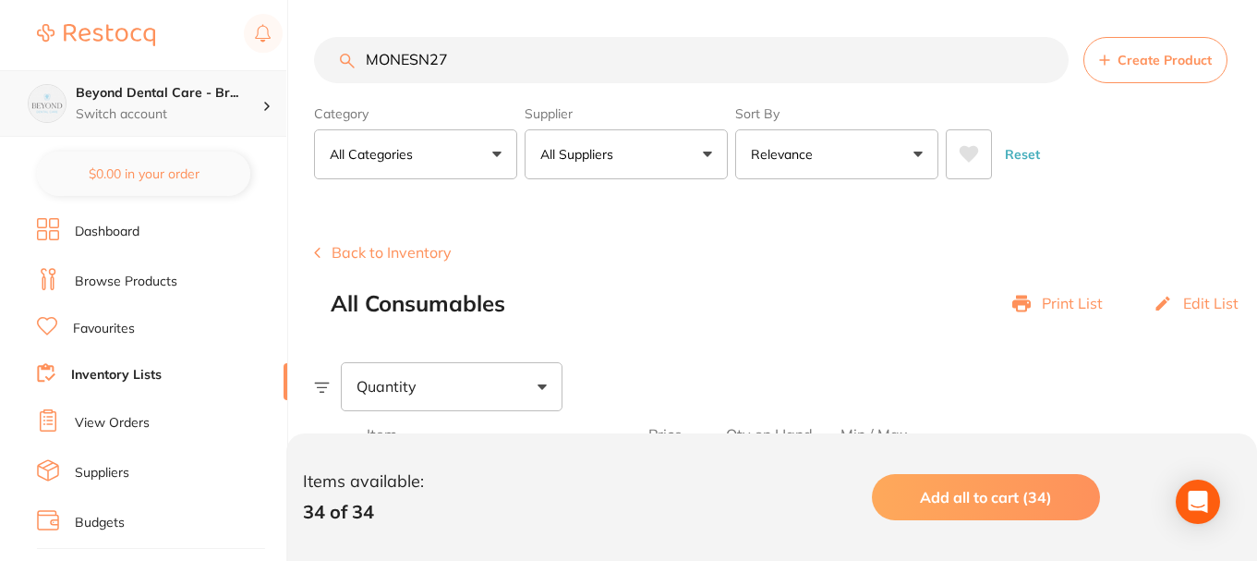
paste input "search"
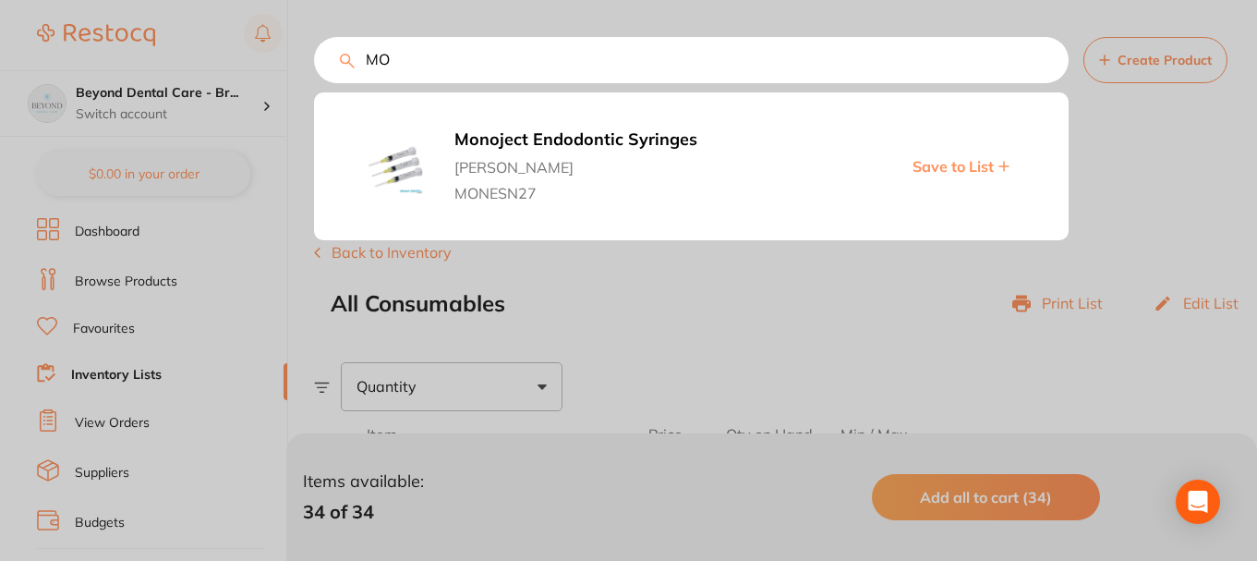
type input "M"
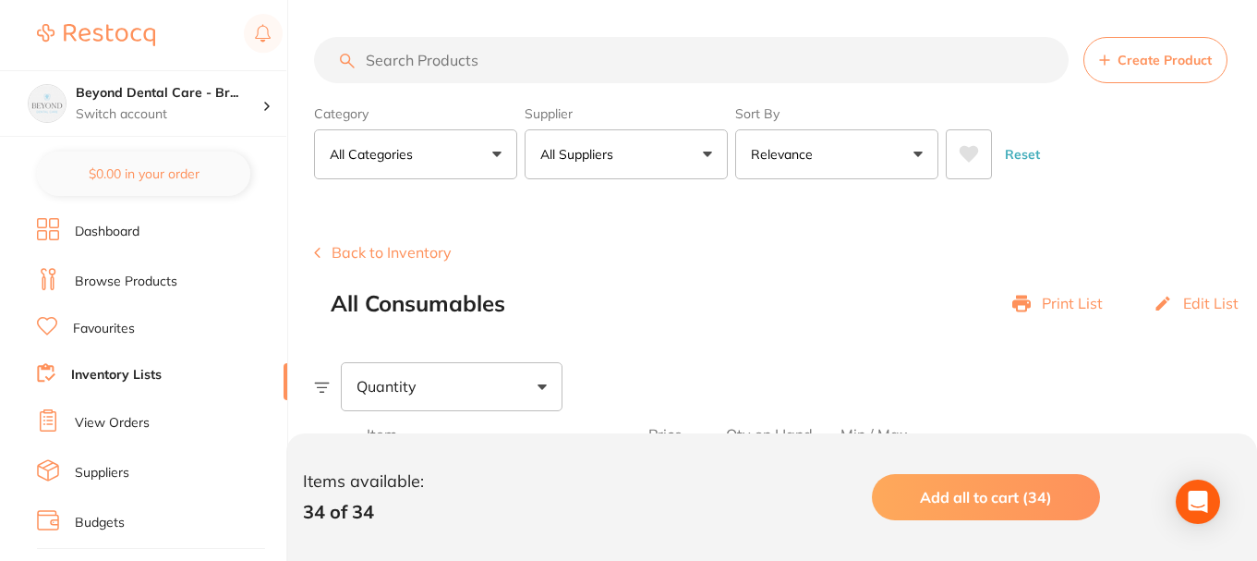
scroll to position [0, 0]
paste input "MONESN27"
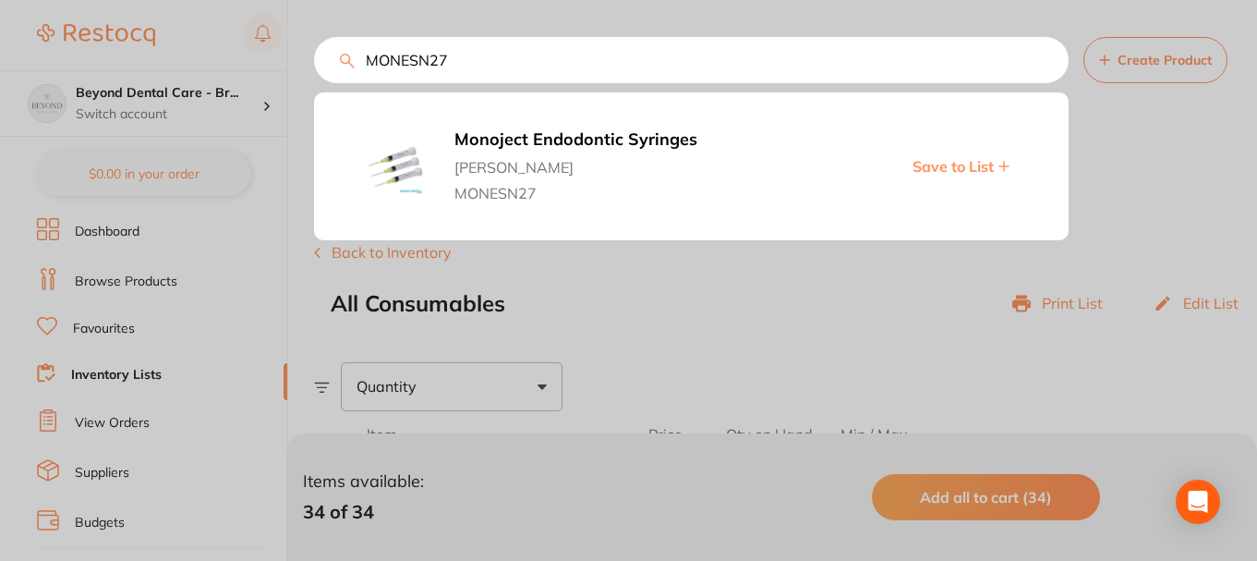
drag, startPoint x: 952, startPoint y: 165, endPoint x: 926, endPoint y: 165, distance: 25.9
click at [952, 165] on span "Save to List" at bounding box center [953, 166] width 81 height 17
click at [278, 252] on div at bounding box center [628, 280] width 1257 height 561
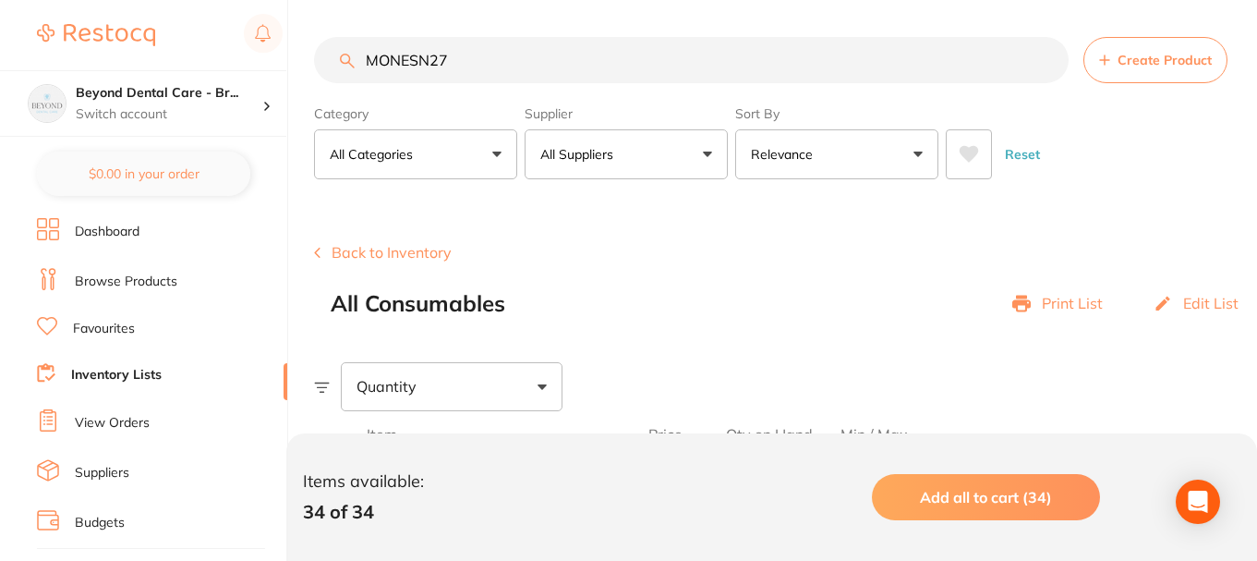
scroll to position [1, 0]
drag, startPoint x: 468, startPoint y: 75, endPoint x: 314, endPoint y: 88, distance: 154.8
click at [314, 88] on section "MONESN27 Create Product Category All Categories All Categories endodontics Clea…" at bounding box center [785, 108] width 943 height 142
paste input "EPP7G"
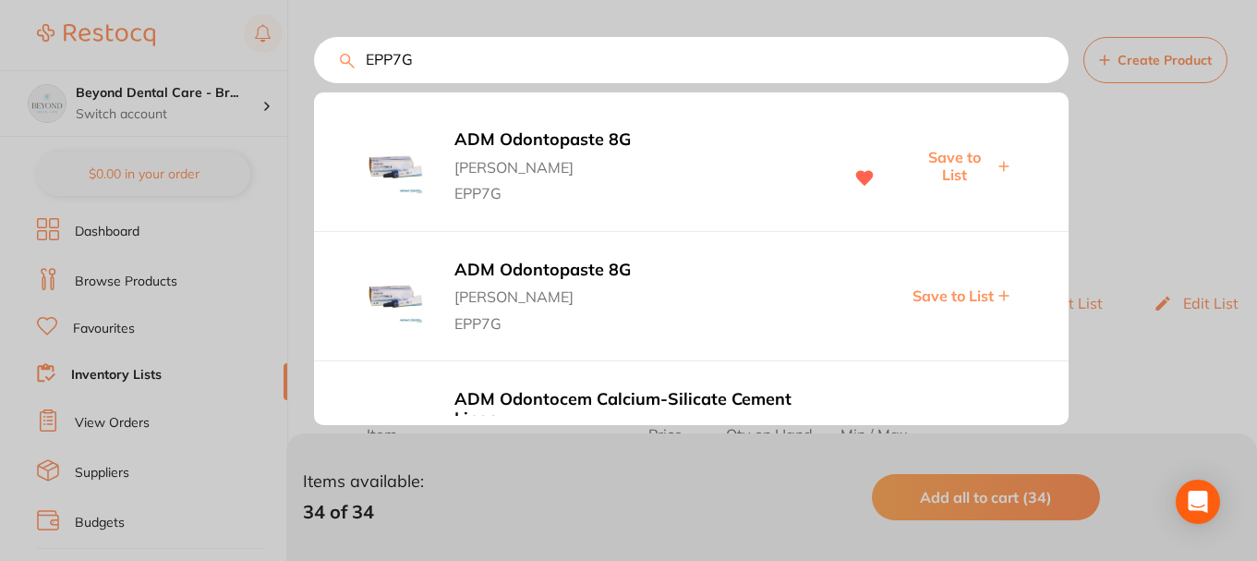
click at [943, 151] on span "Save to List" at bounding box center [953, 166] width 79 height 34
click at [454, 67] on input "EPP7G" at bounding box center [691, 60] width 755 height 46
click at [334, 77] on input "EPP7G" at bounding box center [691, 60] width 755 height 46
paste input "K52886"
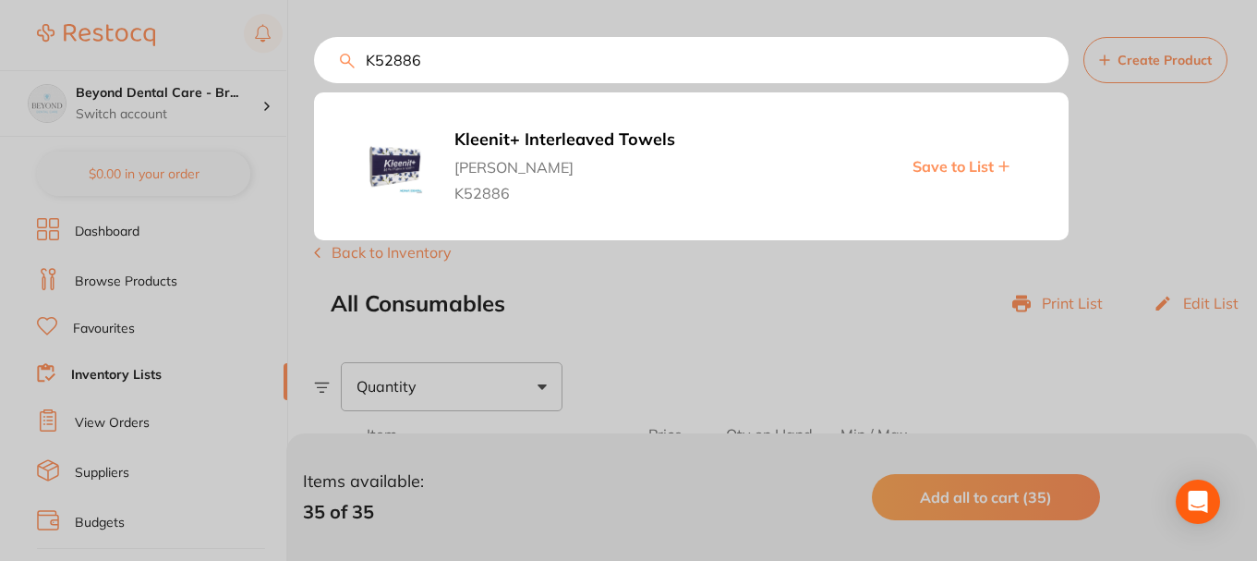
click at [899, 168] on div "Kleenit+ Interleaved Towels Adam Dental K52886 Save to List" at bounding box center [691, 166] width 755 height 128
click at [926, 168] on span "Save to List" at bounding box center [953, 166] width 81 height 17
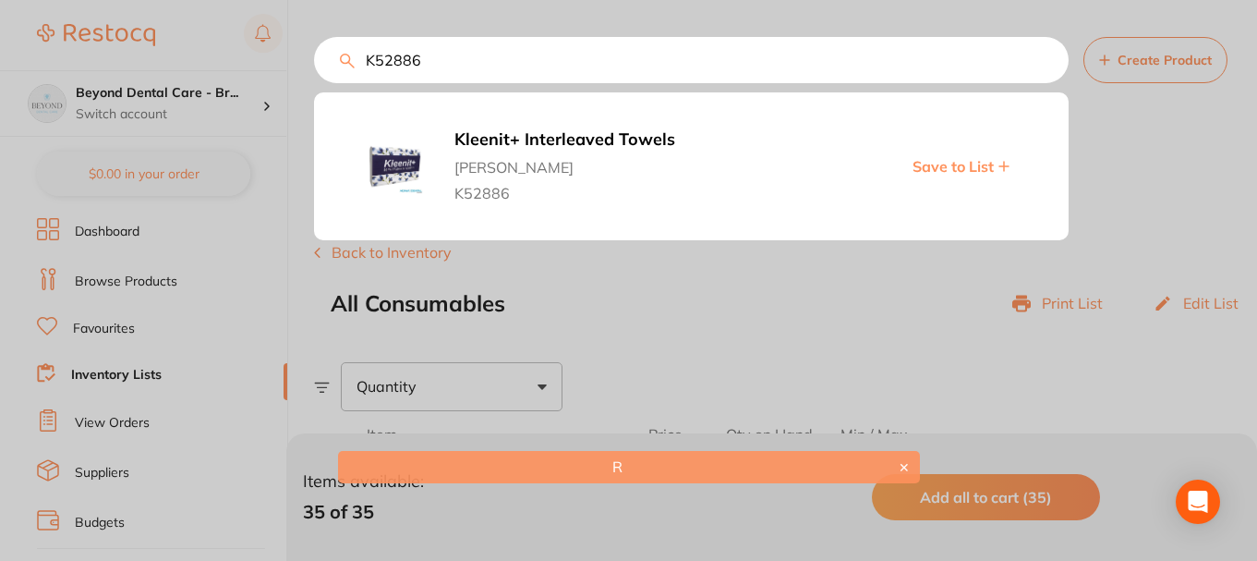
click at [935, 161] on span "Save to List" at bounding box center [953, 166] width 81 height 17
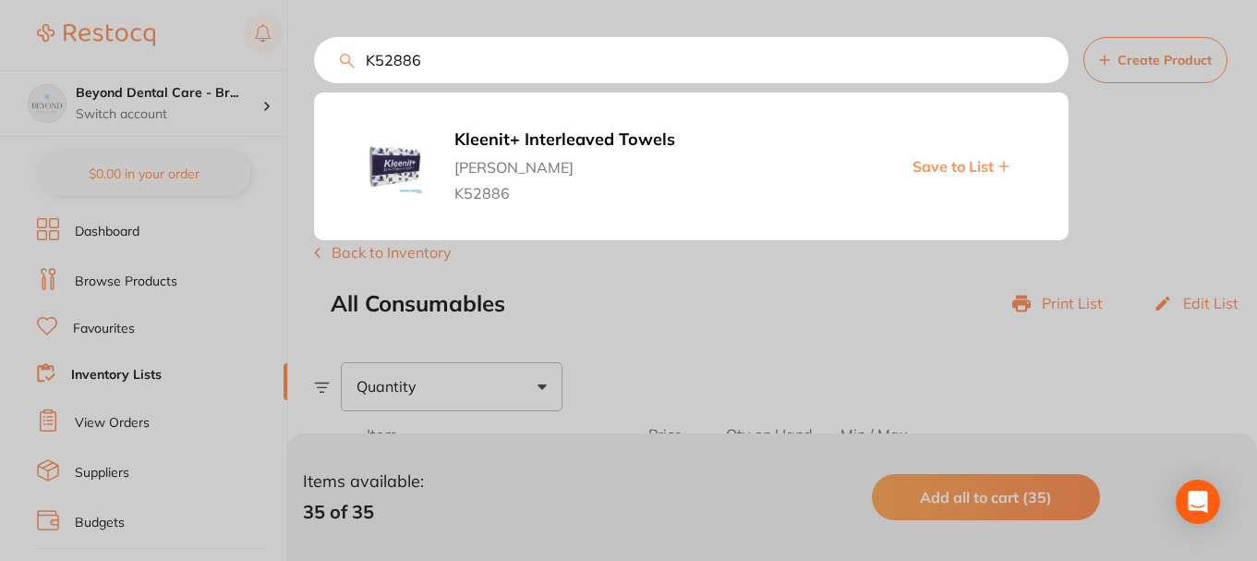
drag, startPoint x: 1164, startPoint y: 166, endPoint x: 1099, endPoint y: 166, distance: 64.7
click at [1164, 166] on div at bounding box center [628, 280] width 1257 height 561
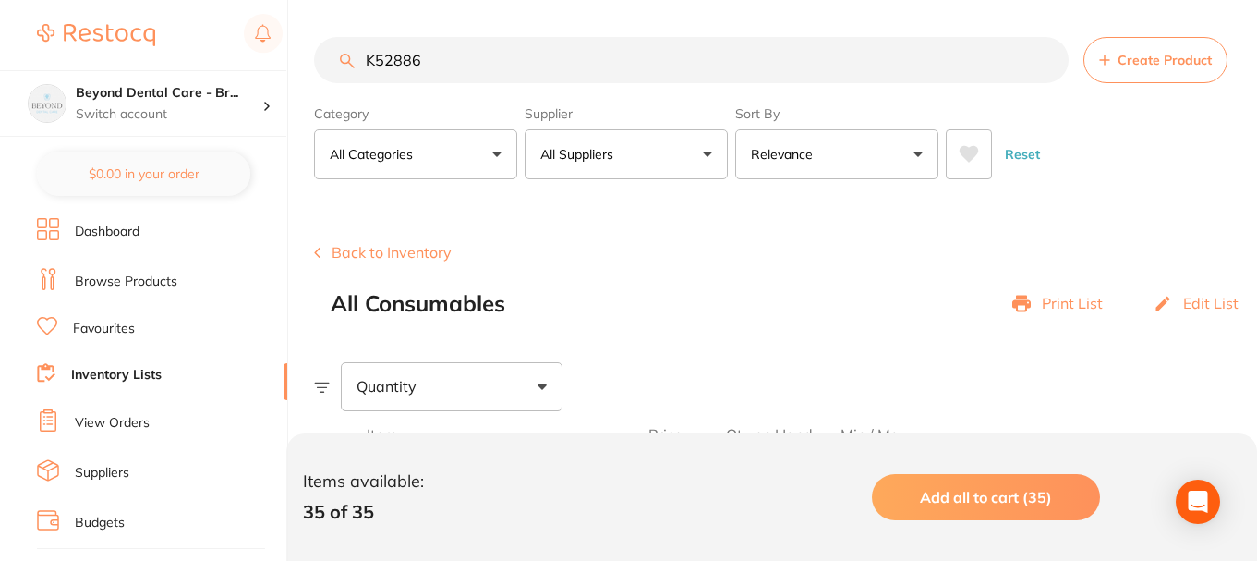
drag, startPoint x: 428, startPoint y: 68, endPoint x: 233, endPoint y: 67, distance: 194.9
click at [242, 67] on div "$0.00 Beyond Dental Care - Br... Switch account Beyond Dental Care - Sandstone …" at bounding box center [628, 280] width 1257 height 561
paste input "509404"
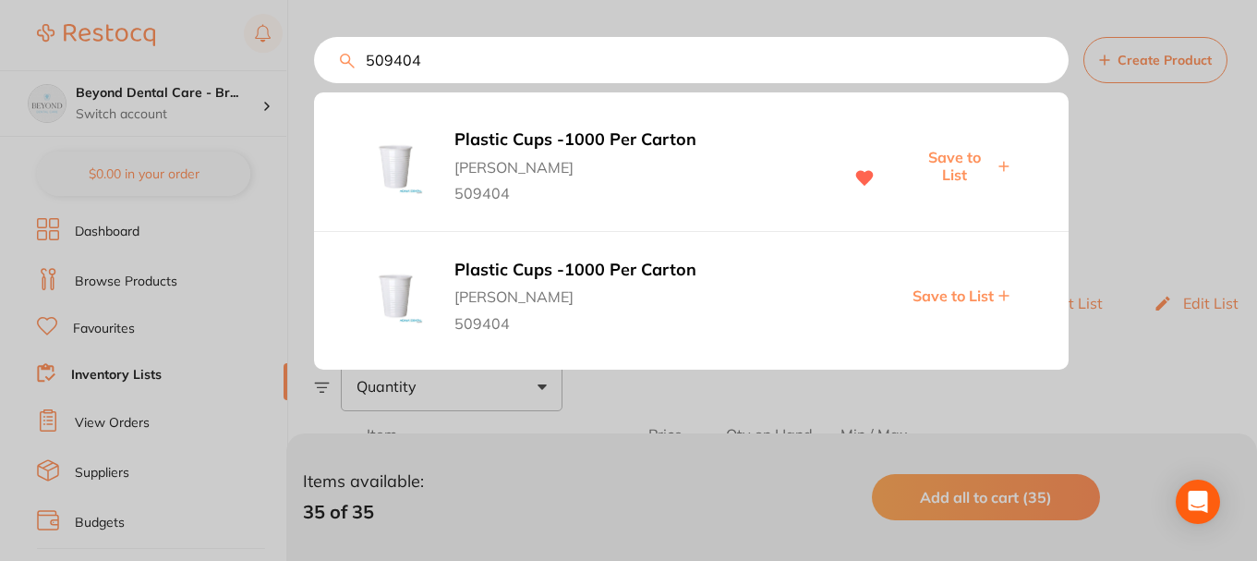
click at [967, 169] on span "Save to List" at bounding box center [953, 166] width 79 height 34
click at [478, 62] on input "509404" at bounding box center [691, 60] width 755 height 46
click at [314, 75] on div "509404 Plastic Cups -1000 Per Carton Adam Dental 509404 Saved Plastic Cups -100…" at bounding box center [691, 60] width 755 height 46
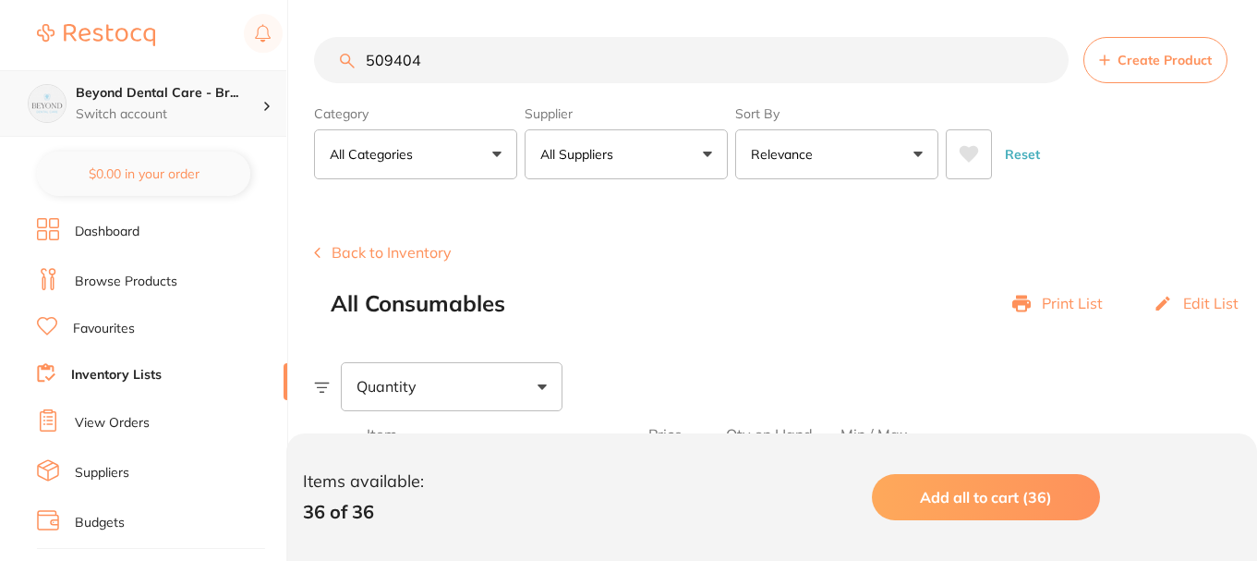
paste input "PCLT03"
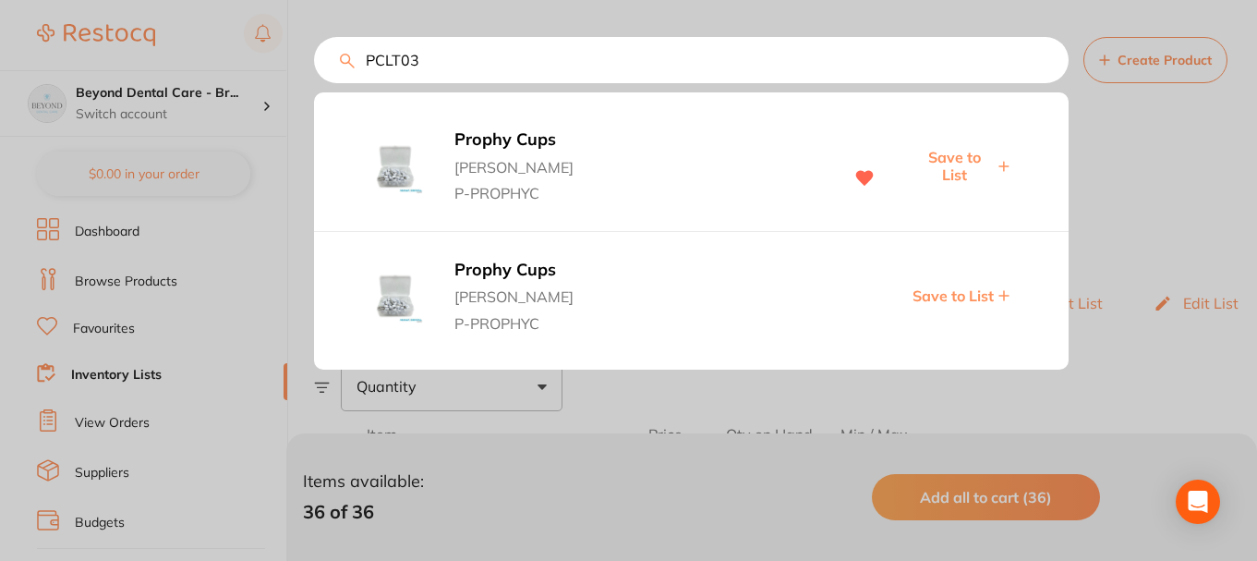
type input "PCLT03"
click at [949, 171] on span "Save to List" at bounding box center [953, 166] width 79 height 34
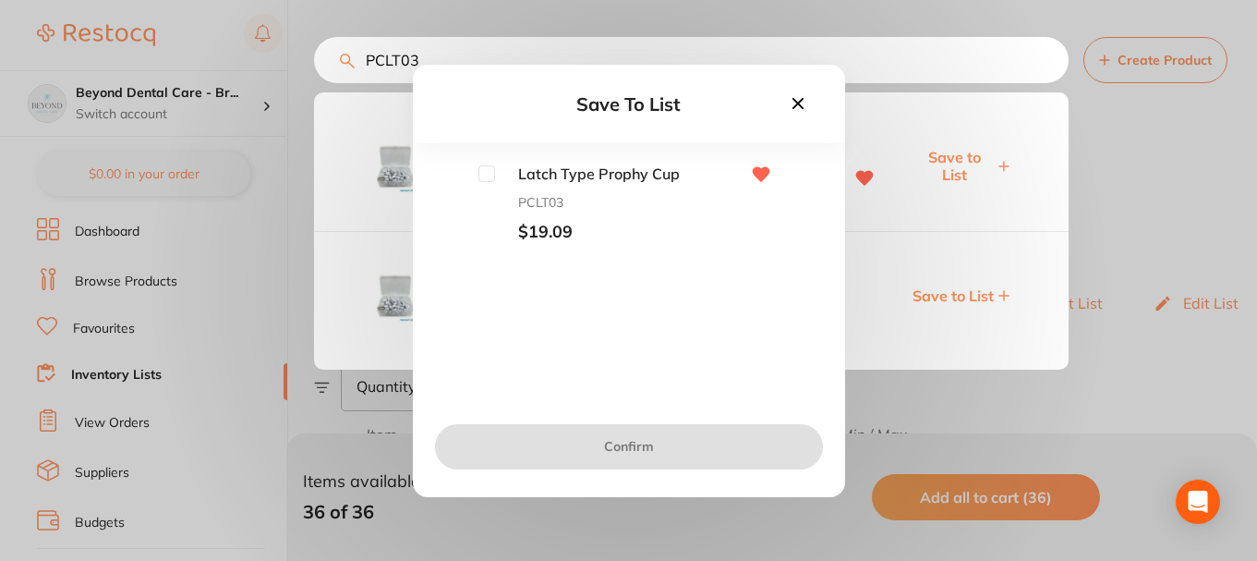
click at [493, 177] on input "checkbox" at bounding box center [486, 173] width 17 height 17
checkbox input "true"
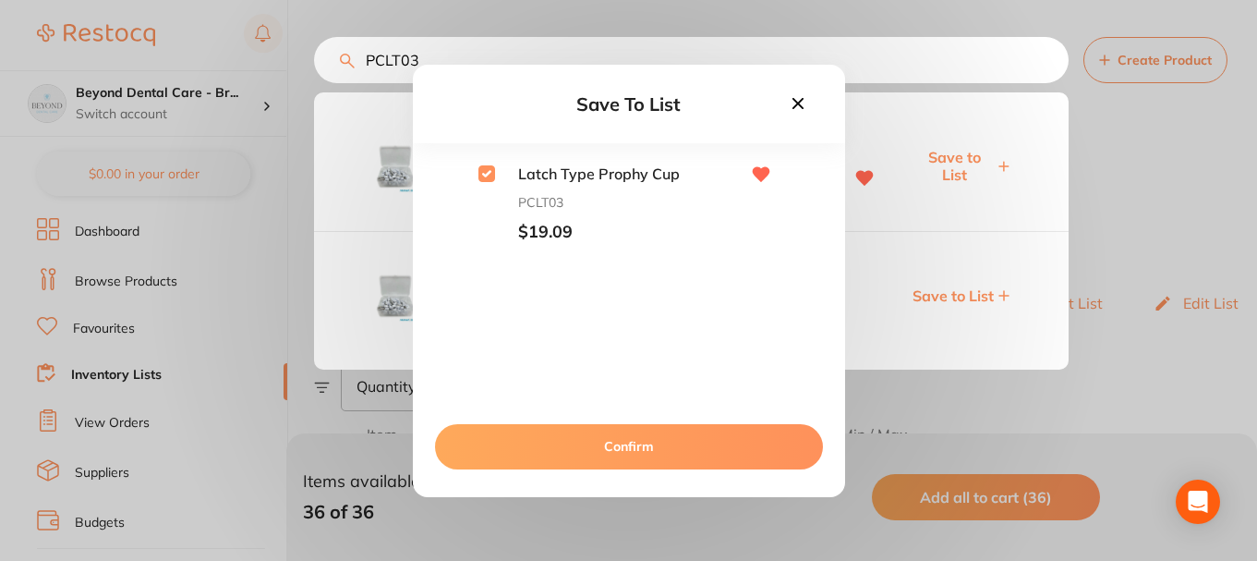
click at [627, 443] on button "Confirm" at bounding box center [629, 446] width 388 height 44
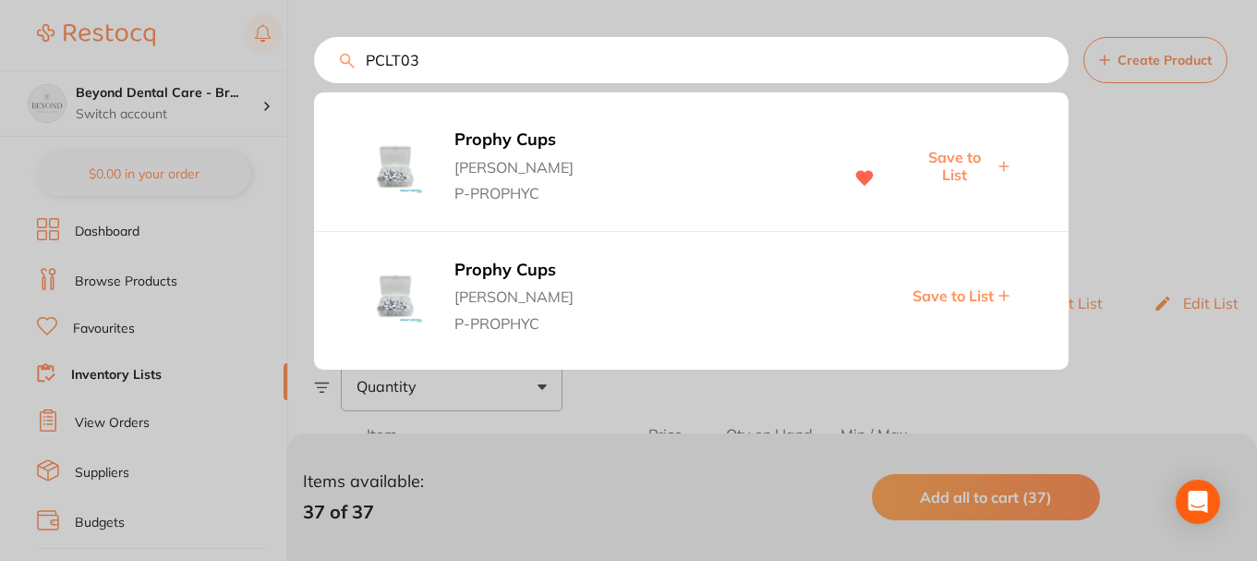
click at [435, 48] on input "PCLT03" at bounding box center [691, 60] width 755 height 46
click at [314, 58] on div "PCLT03 Prophy Cups Adam Dental P-PROPHYC Save to List Prophy Cups Adam Dental P…" at bounding box center [691, 60] width 755 height 46
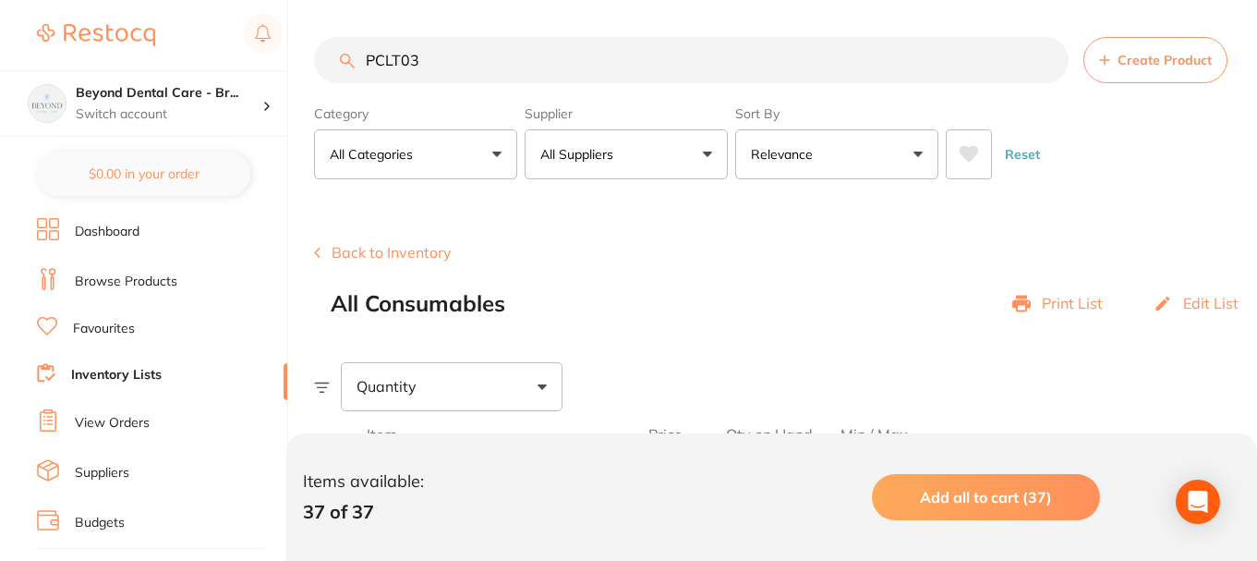
paste input "SSE"
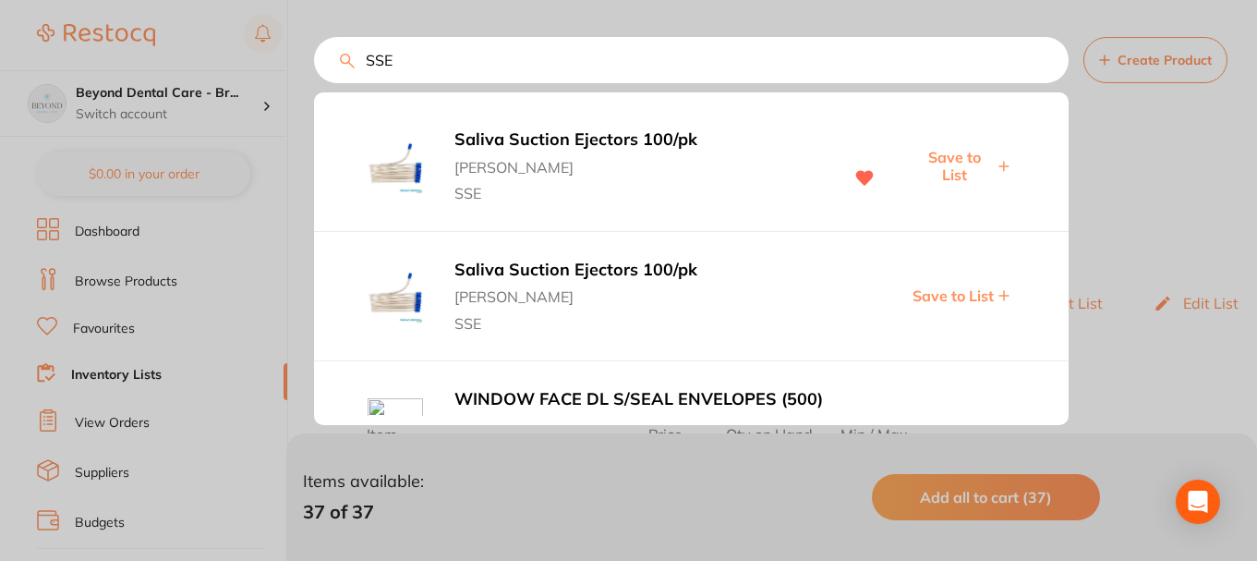
click at [938, 162] on span "Save to List" at bounding box center [953, 166] width 79 height 34
drag, startPoint x: 435, startPoint y: 68, endPoint x: 220, endPoint y: 69, distance: 215.2
click at [314, 69] on div "SSE Saliva Suction Ejectors 100/pk Adam Dental SSE Save to List Saliva Suction …" at bounding box center [691, 60] width 755 height 46
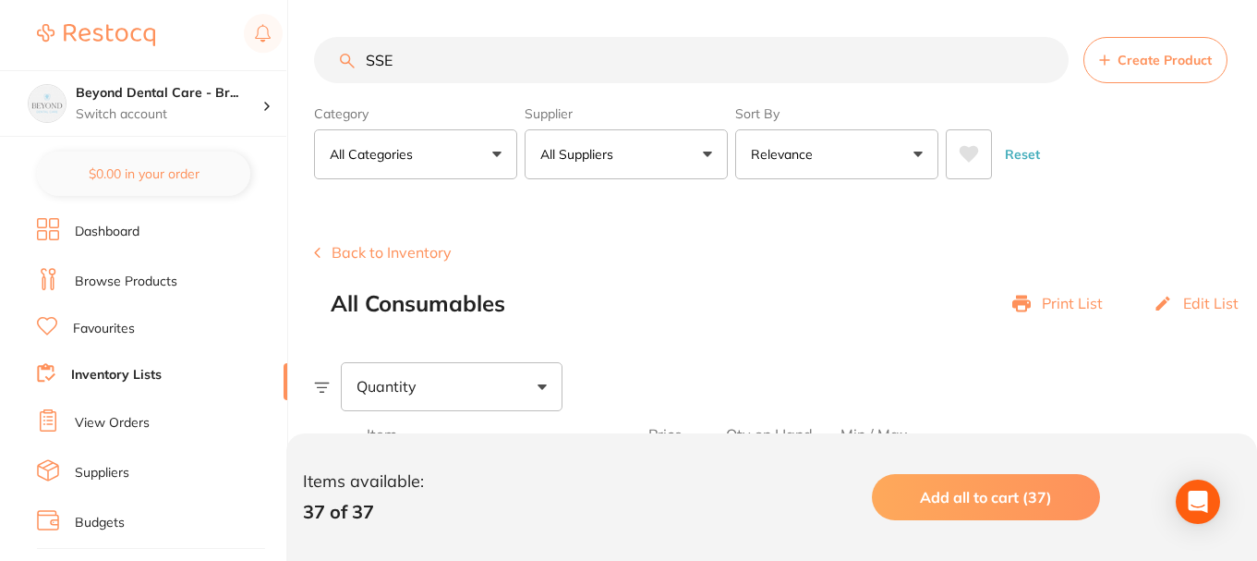
paste input "ITB2027"
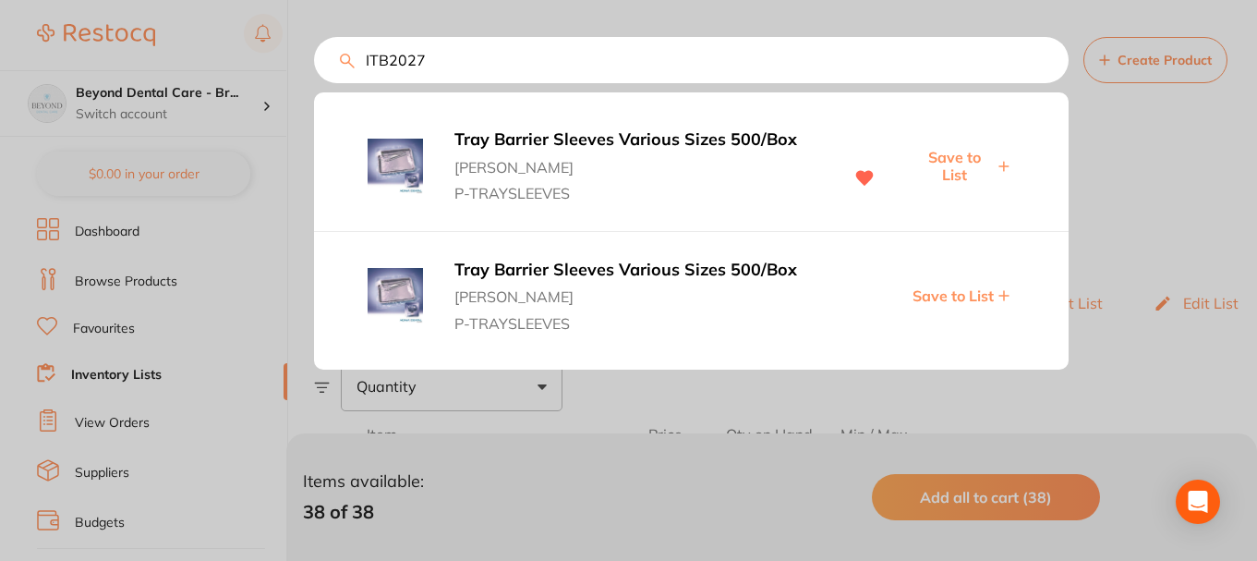
type input "ITB2027"
click at [959, 168] on span "Save to List" at bounding box center [953, 166] width 79 height 34
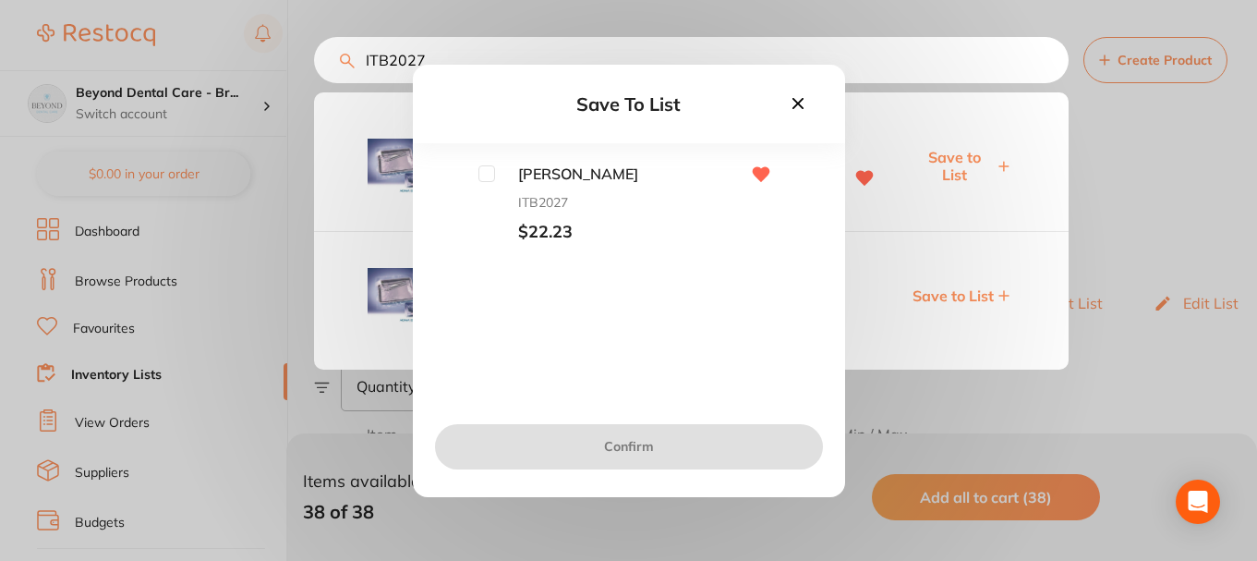
click at [490, 180] on input "checkbox" at bounding box center [486, 173] width 17 height 17
checkbox input "true"
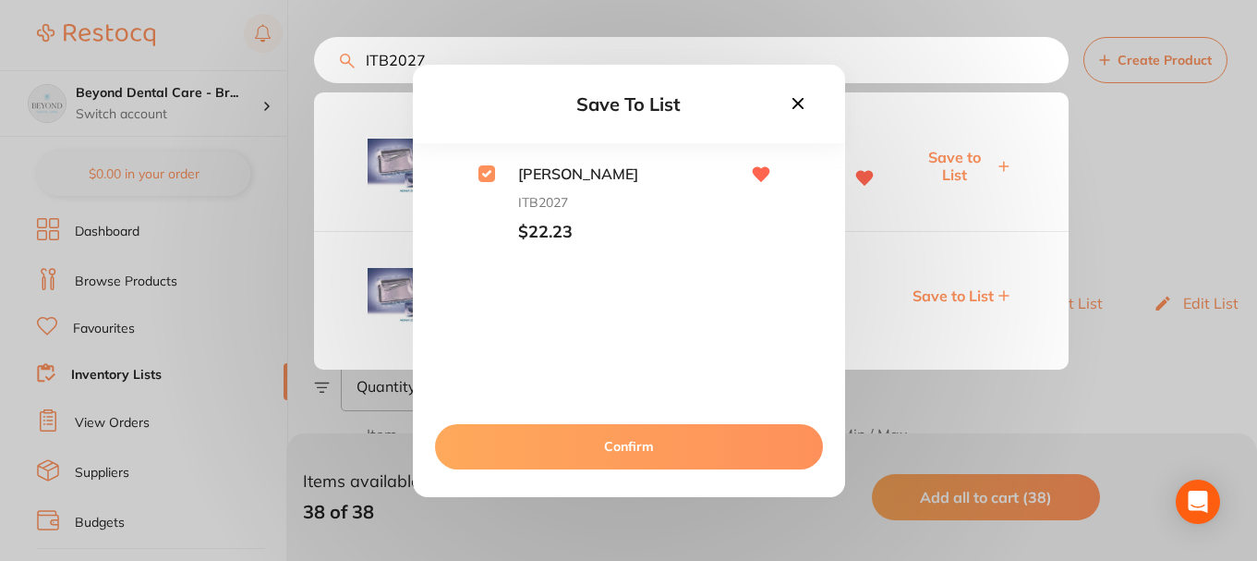
click at [619, 455] on button "Confirm" at bounding box center [629, 446] width 388 height 44
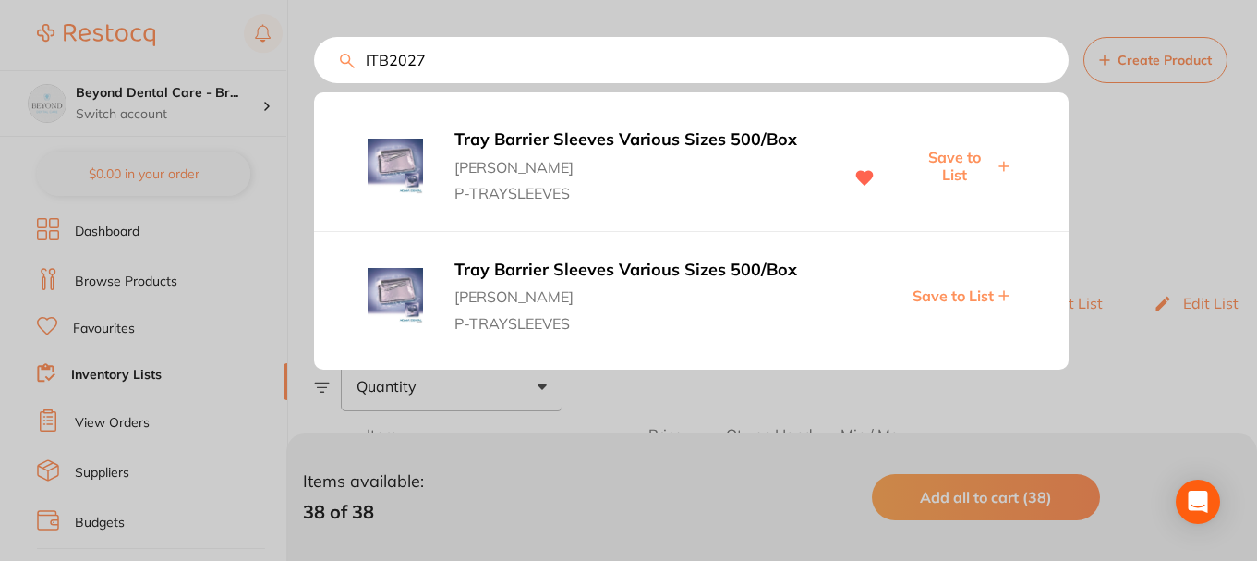
click at [354, 54] on div "ITB2027 Tray Barrier Sleeves Various Sizes 500/Box Adam Dental P-TRAYSLEEVES Sa…" at bounding box center [785, 60] width 943 height 46
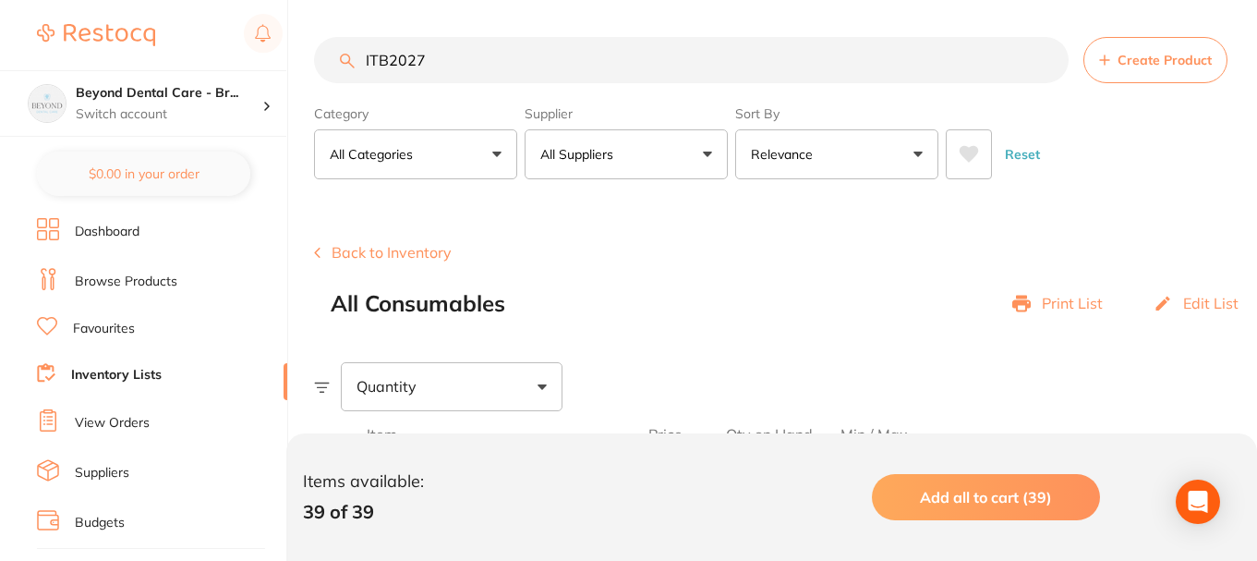
paste input "VC1485"
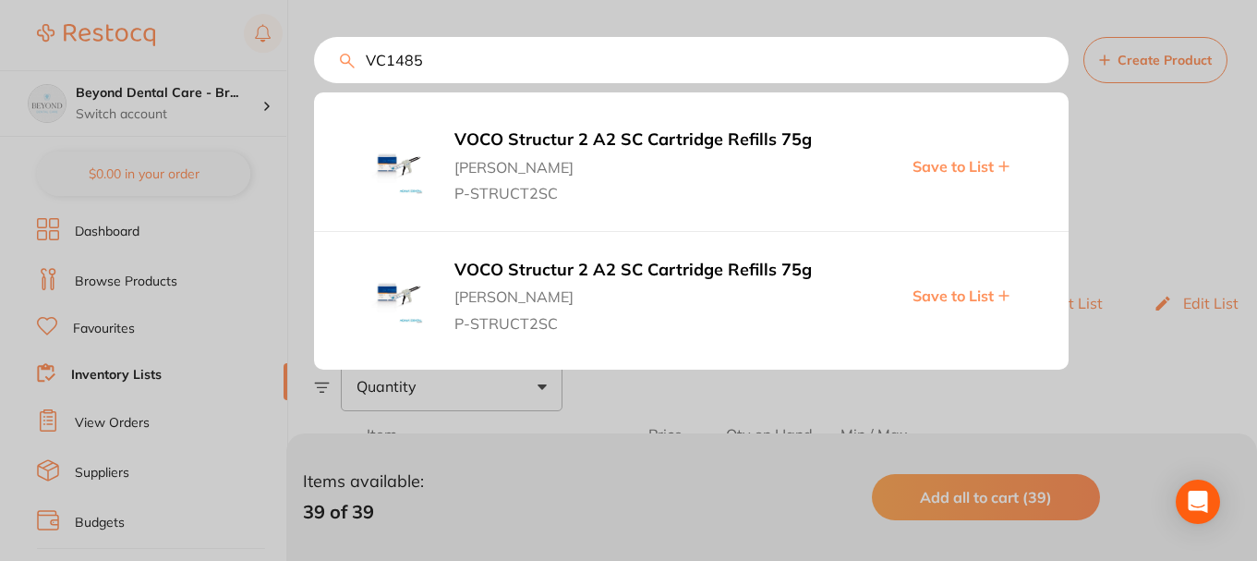
type input "VC1485"
click at [939, 169] on span "Save to List" at bounding box center [953, 166] width 81 height 17
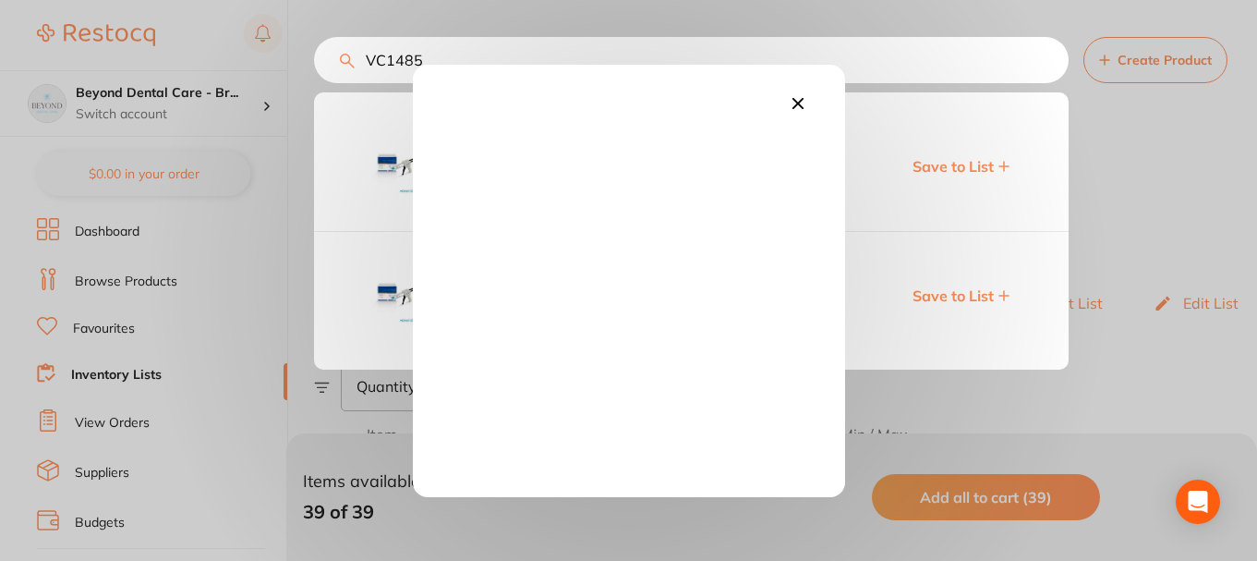
click at [791, 108] on icon at bounding box center [798, 103] width 20 height 20
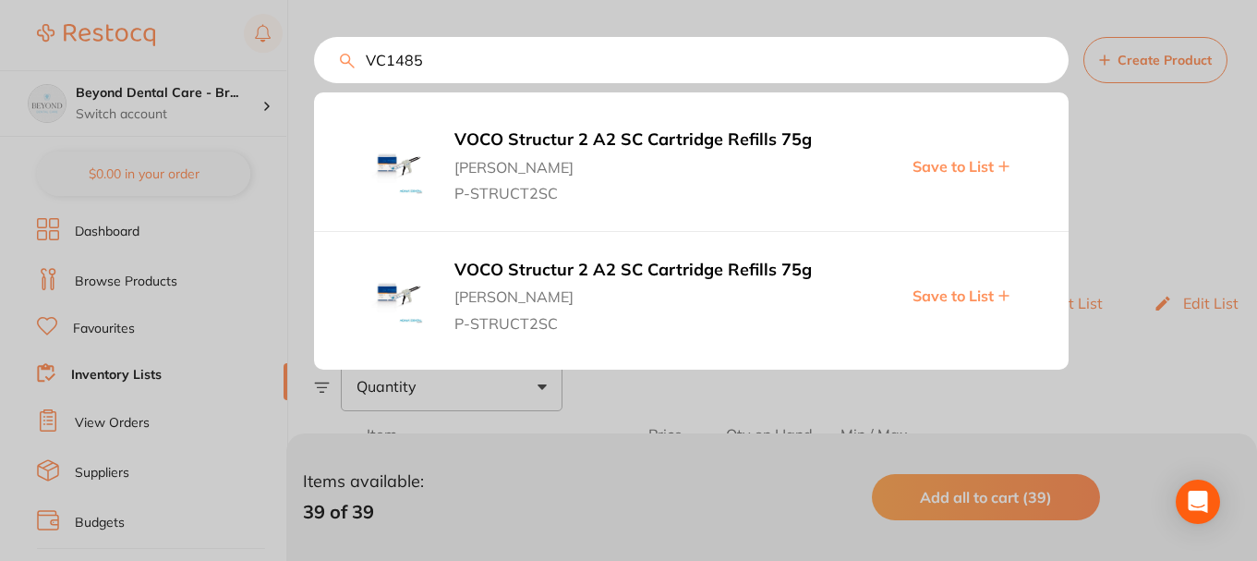
click at [969, 297] on span "Save to List" at bounding box center [953, 295] width 81 height 17
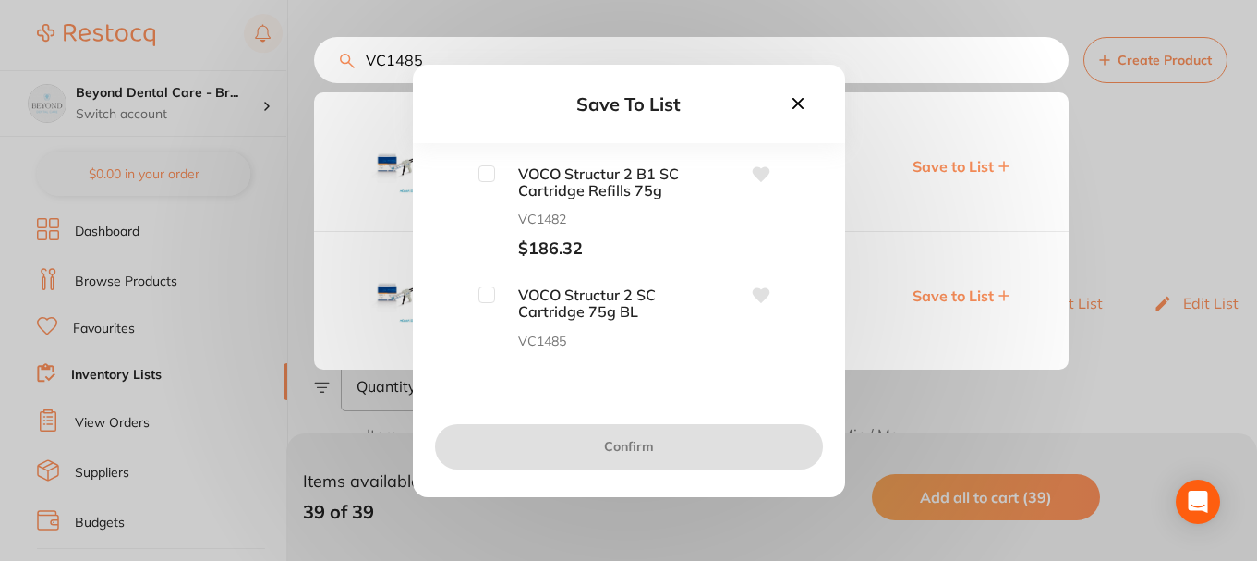
click at [480, 171] on input "checkbox" at bounding box center [486, 173] width 17 height 17
checkbox input "true"
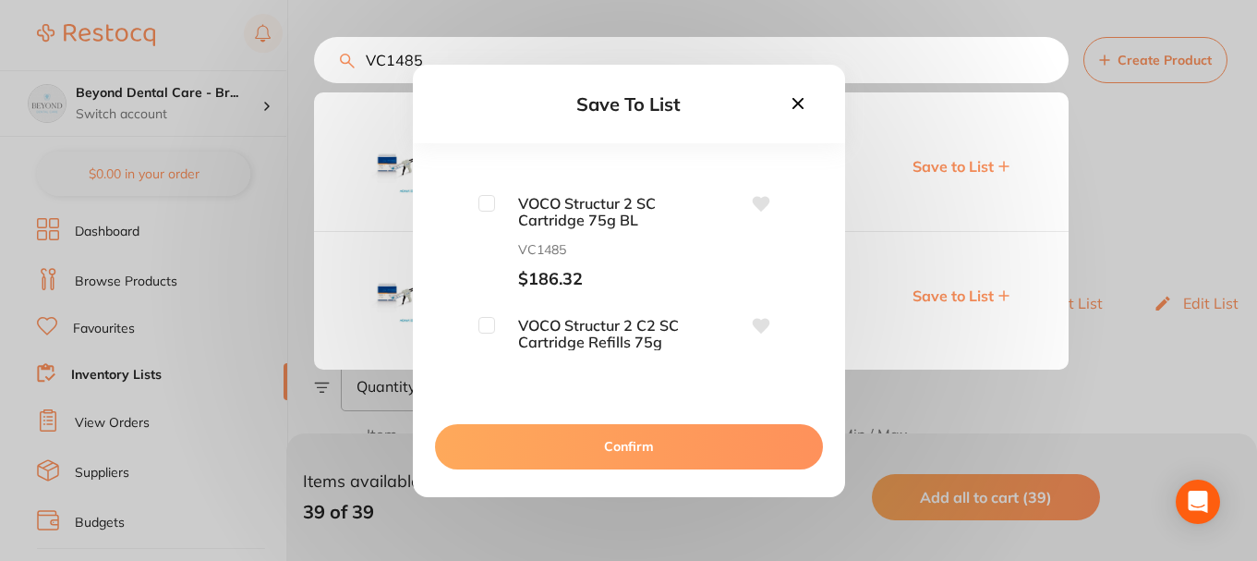
scroll to position [92, 0]
click at [478, 202] on input "checkbox" at bounding box center [486, 202] width 17 height 17
checkbox input "true"
click at [485, 323] on input "checkbox" at bounding box center [486, 324] width 17 height 17
checkbox input "true"
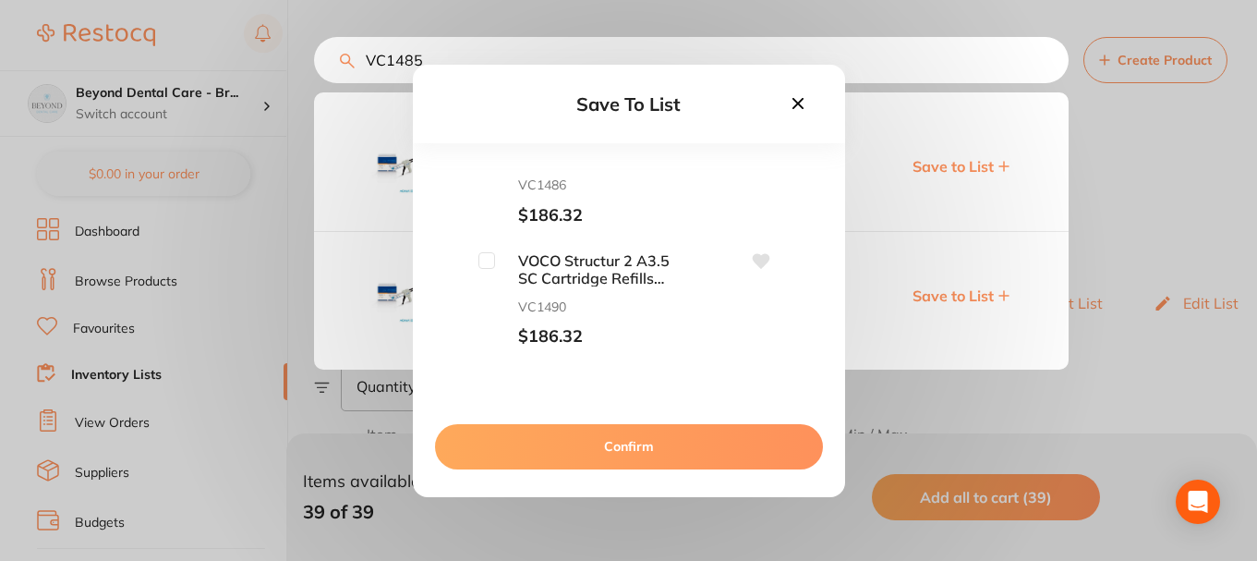
click at [488, 266] on input "checkbox" at bounding box center [486, 260] width 17 height 17
checkbox input "true"
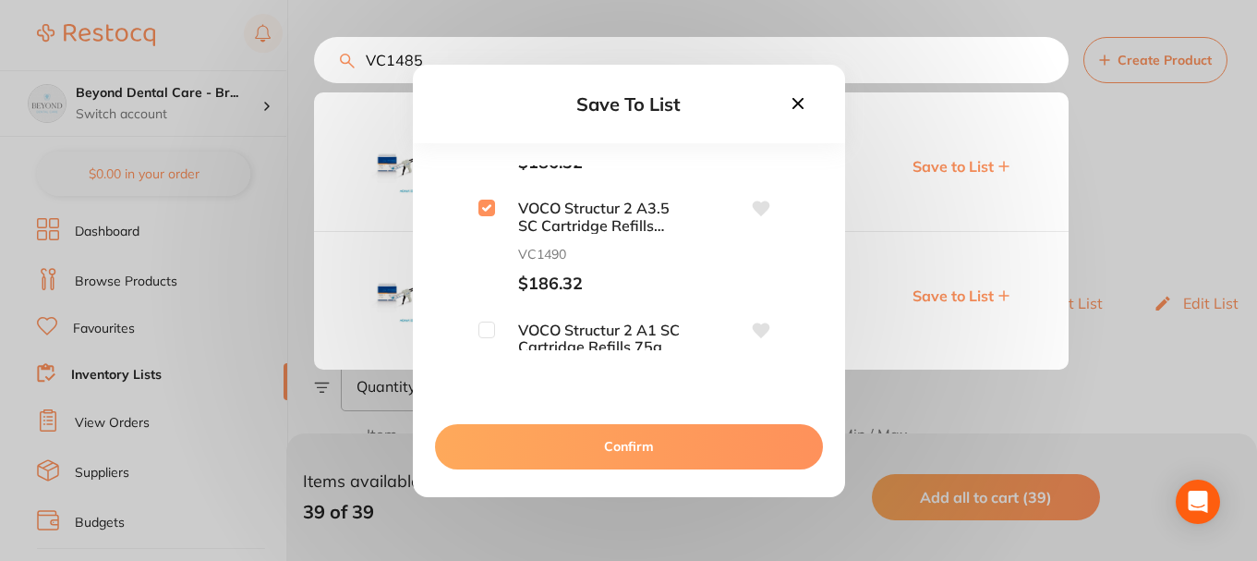
scroll to position [369, 0]
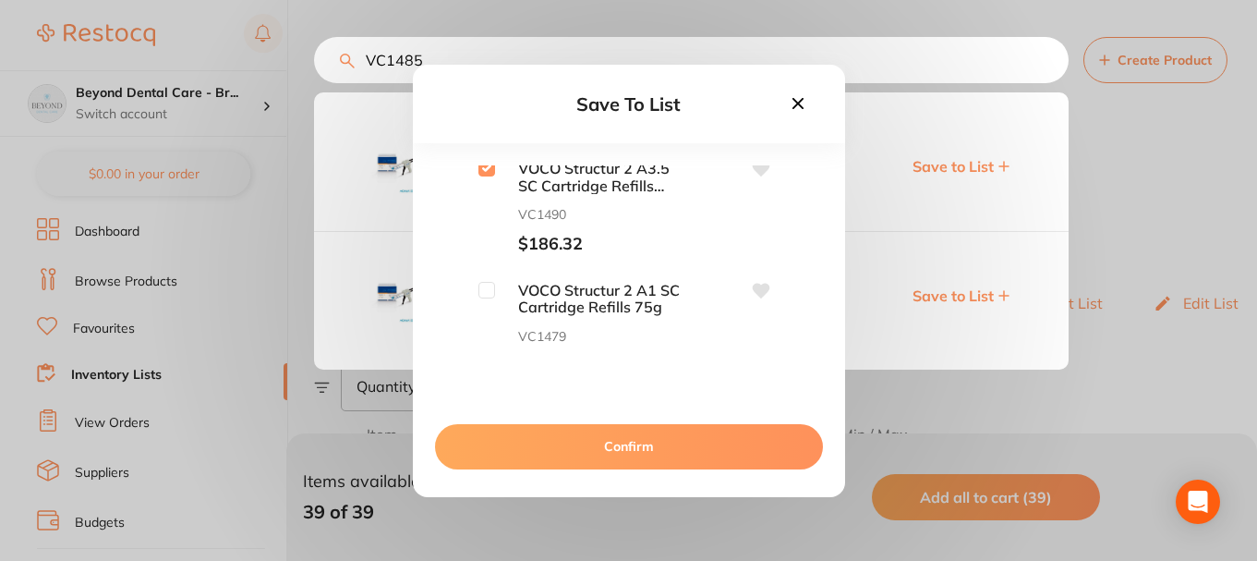
click at [482, 287] on input "checkbox" at bounding box center [486, 290] width 17 height 17
checkbox input "true"
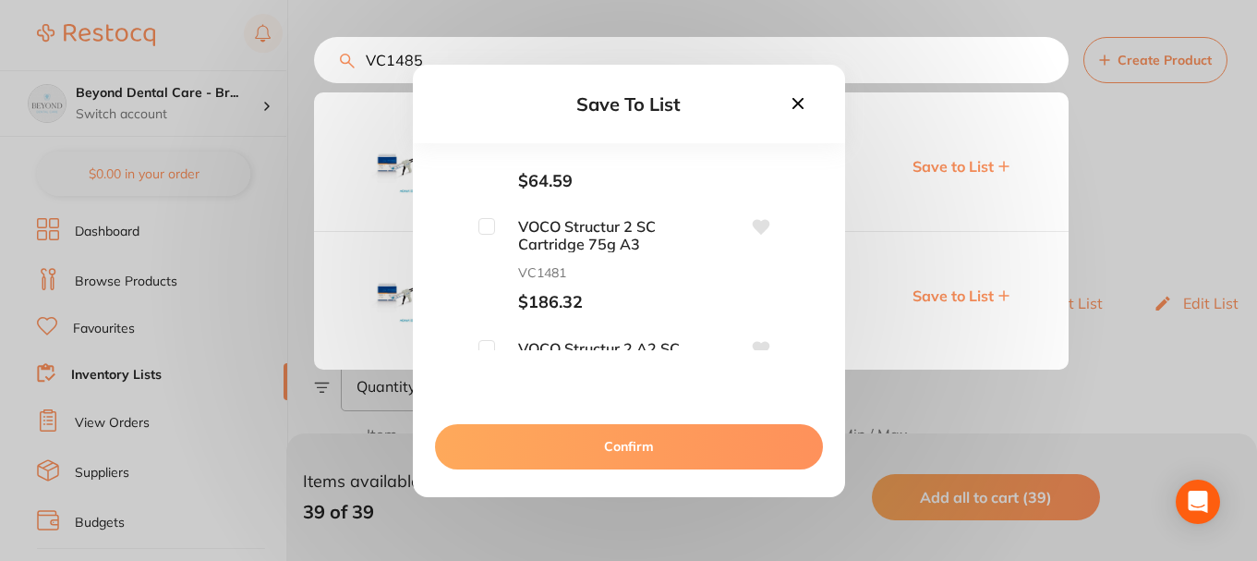
click at [484, 224] on input "checkbox" at bounding box center [486, 226] width 17 height 17
checkbox input "true"
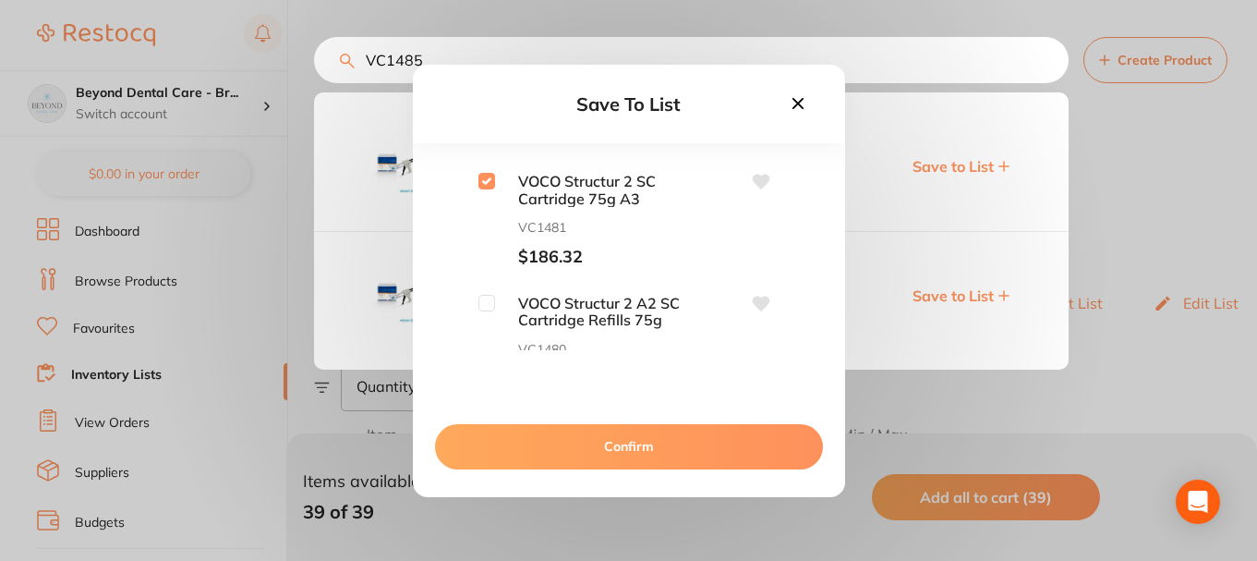
scroll to position [638, 0]
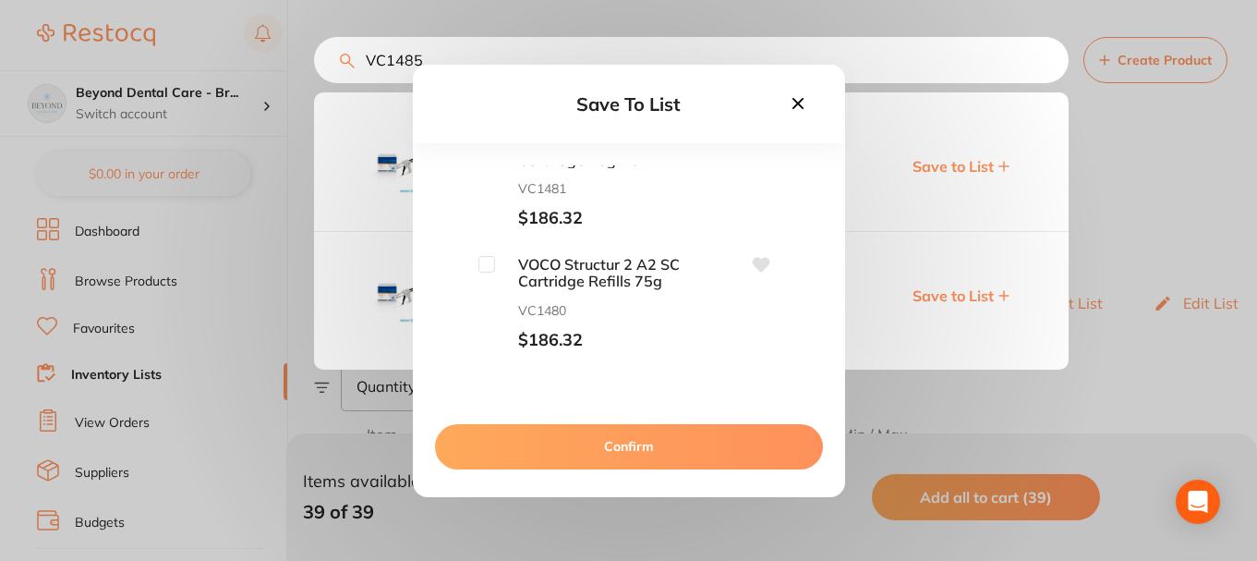
click at [485, 260] on input "checkbox" at bounding box center [486, 264] width 17 height 17
checkbox input "true"
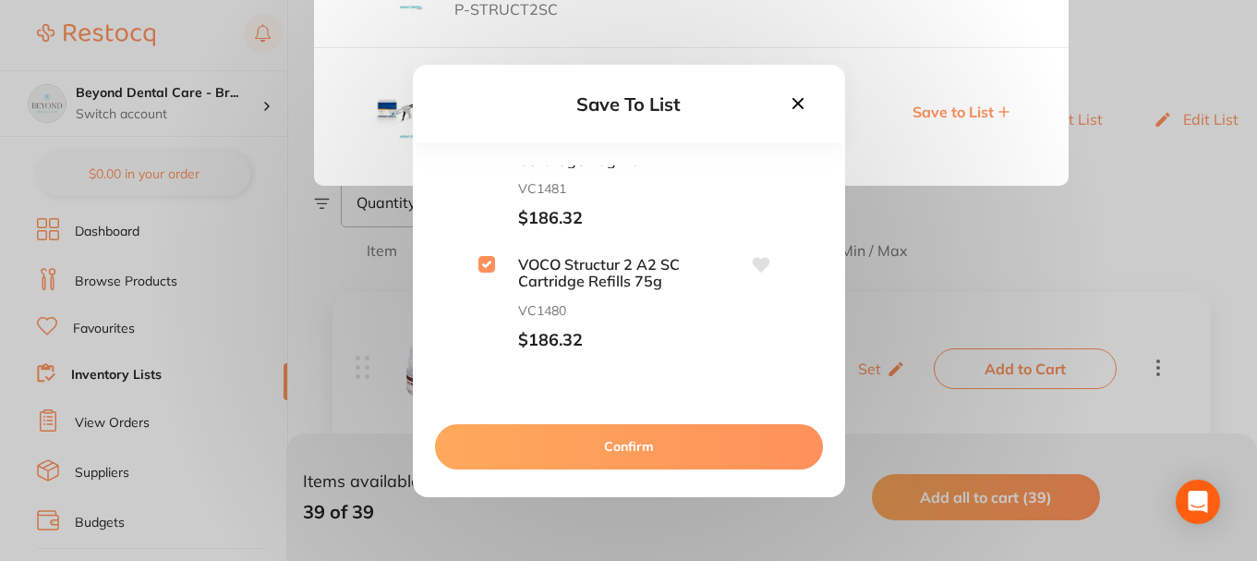
scroll to position [185, 0]
click at [588, 431] on button "Confirm" at bounding box center [629, 446] width 388 height 44
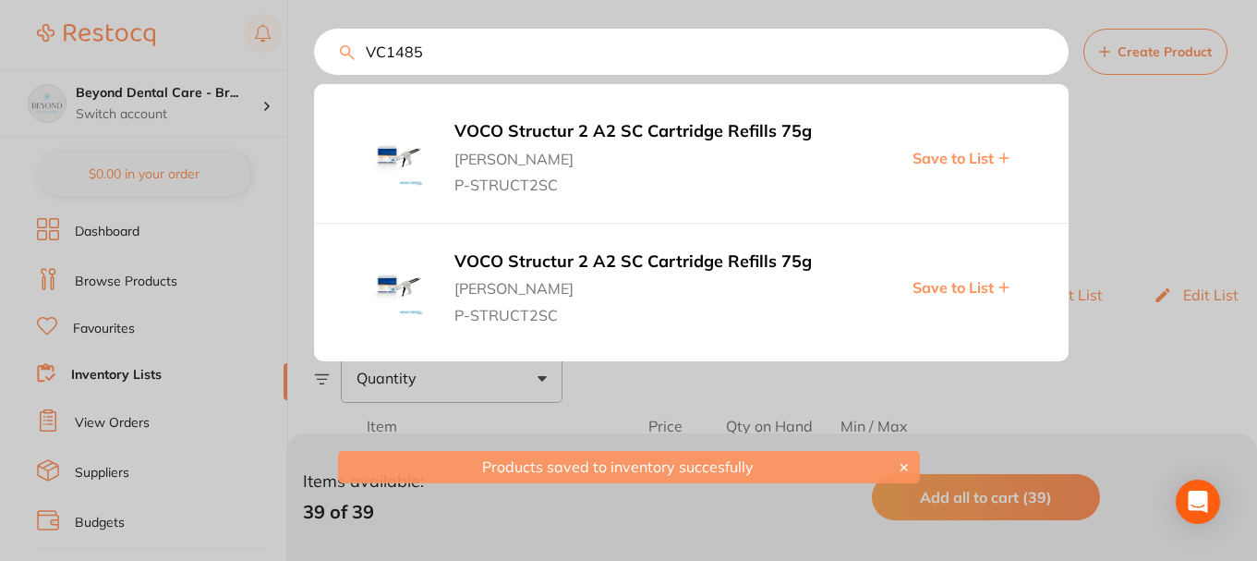
scroll to position [0, 0]
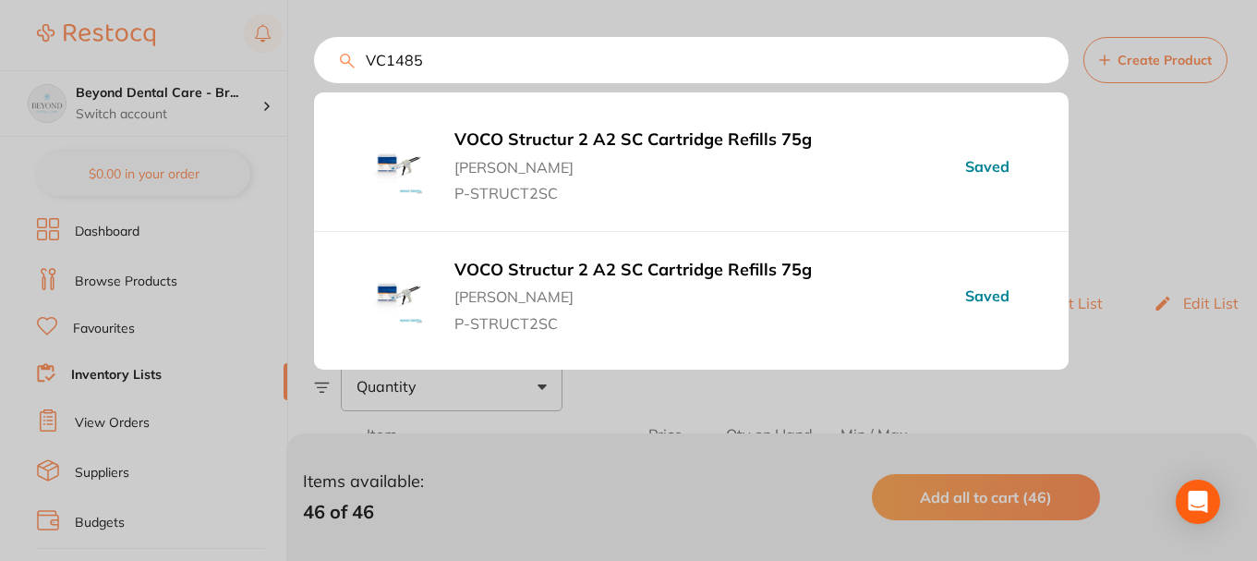
click at [314, 54] on div "VC1485 VOCO Structur 2 A2 SC Cartridge Refills 75g Adam Dental P-STRUCT2SC Save…" at bounding box center [691, 60] width 755 height 46
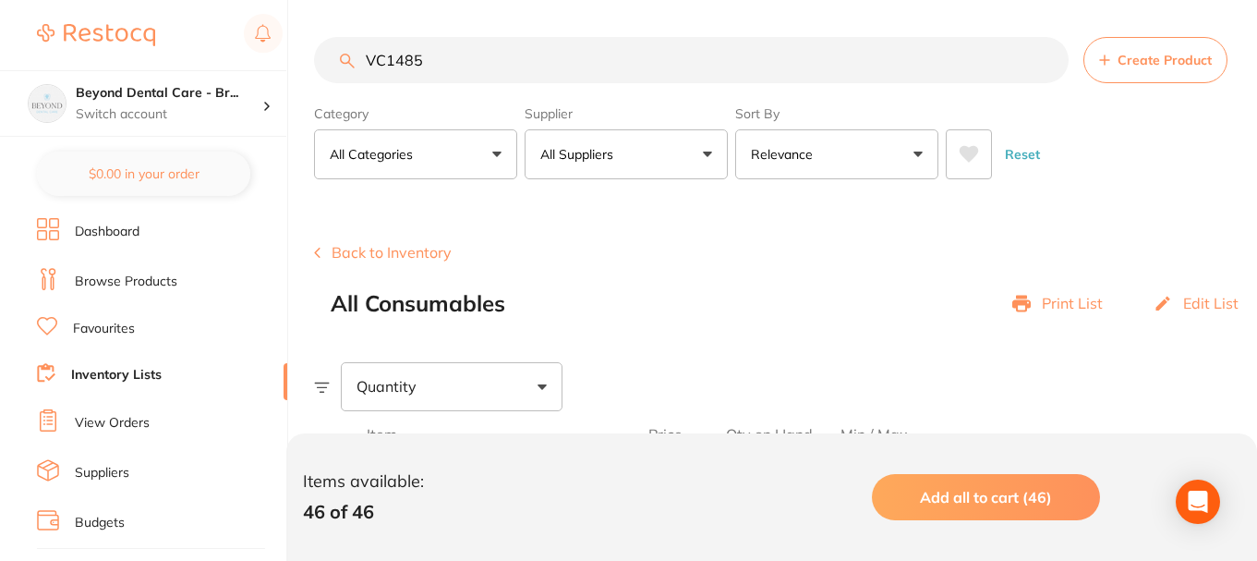
paste input "BBU36"
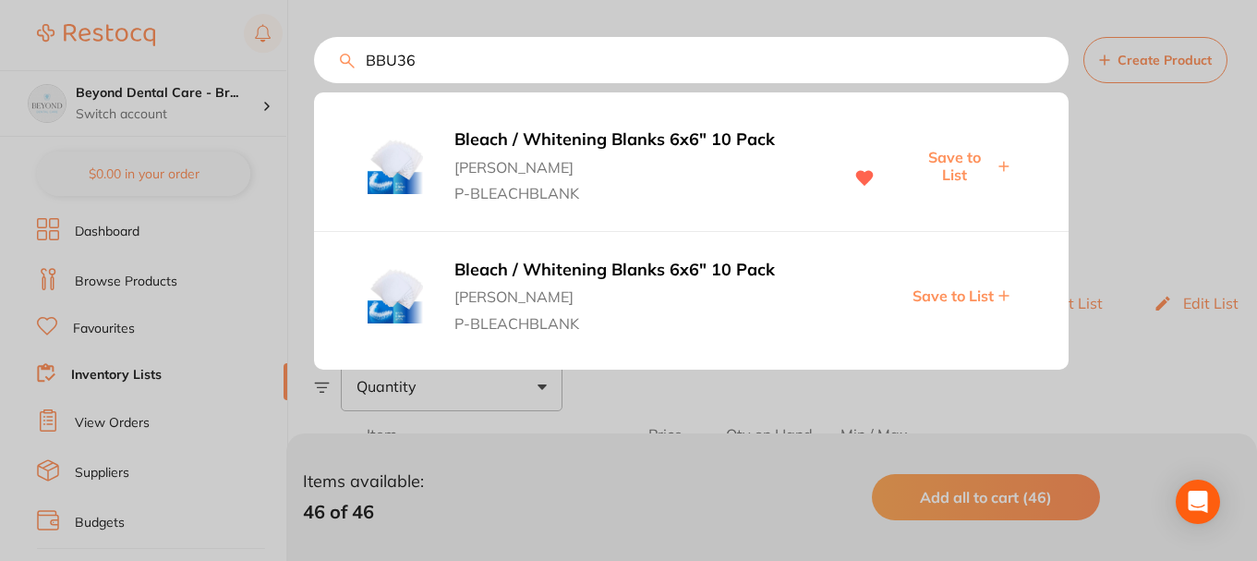
type input "BBU36"
click at [957, 156] on span "Save to List" at bounding box center [953, 166] width 79 height 34
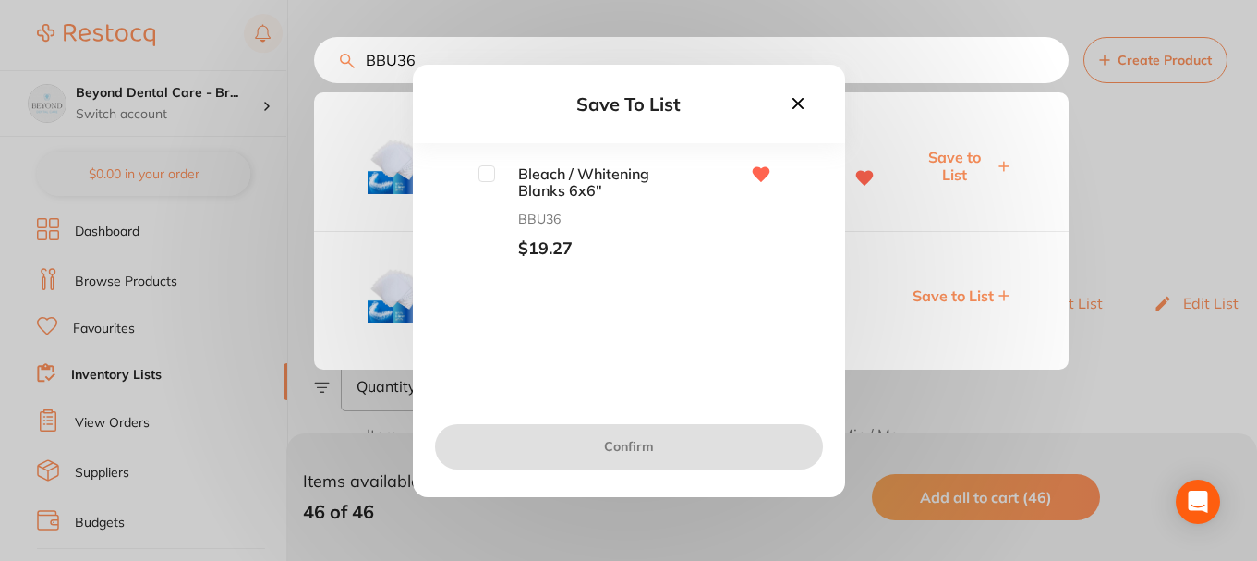
click at [486, 181] on input "checkbox" at bounding box center [486, 173] width 17 height 17
checkbox input "true"
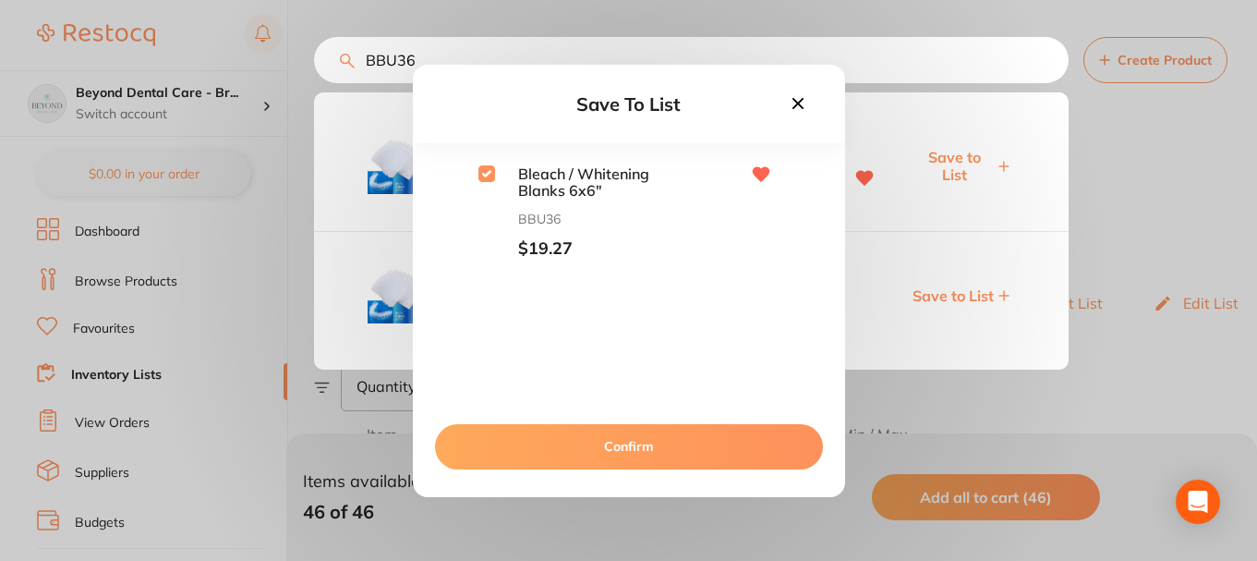
click at [603, 442] on button "Confirm" at bounding box center [629, 446] width 388 height 44
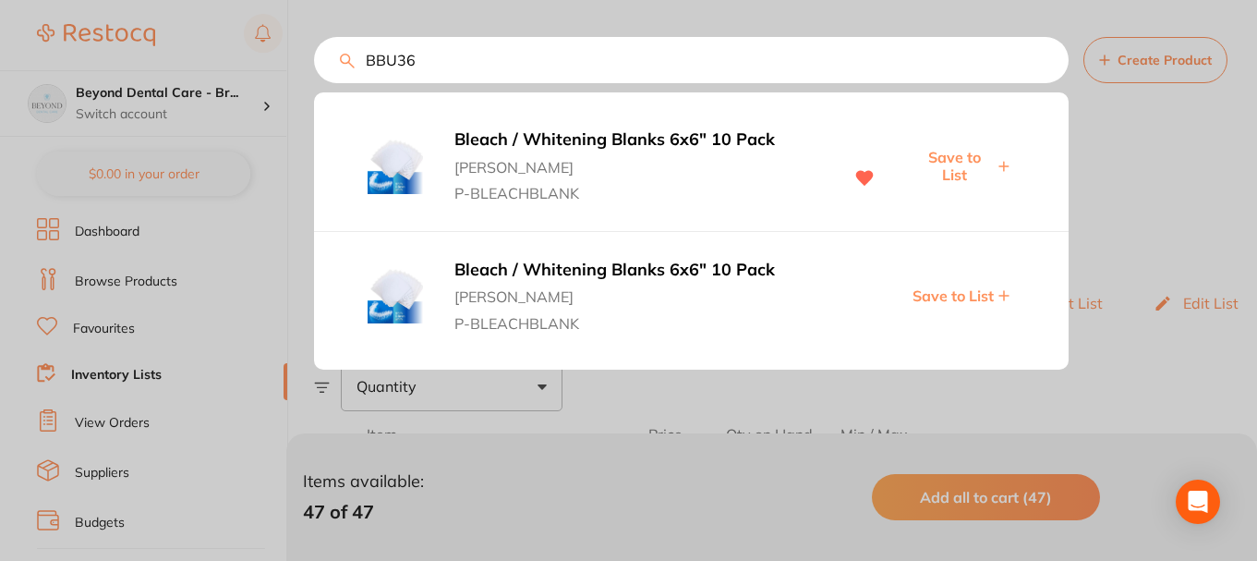
drag, startPoint x: 442, startPoint y: 57, endPoint x: 341, endPoint y: 60, distance: 100.7
click at [329, 54] on input "BBU36" at bounding box center [691, 60] width 755 height 46
paste input "CT-5720358"
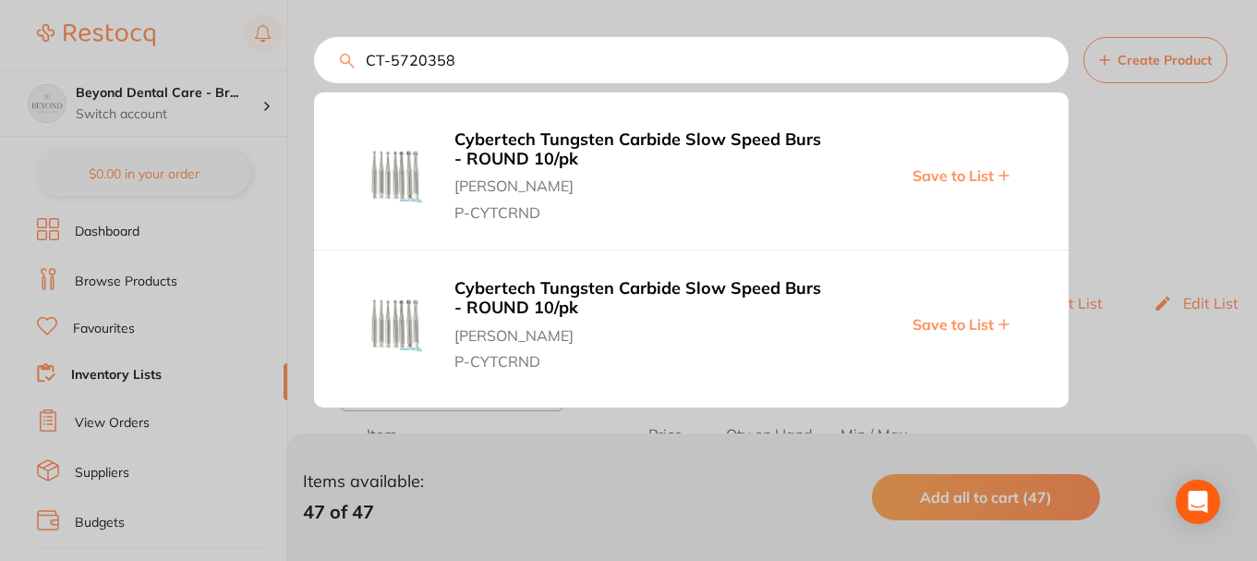
type input "CT-5720358"
click at [938, 176] on span "Save to List" at bounding box center [953, 175] width 81 height 17
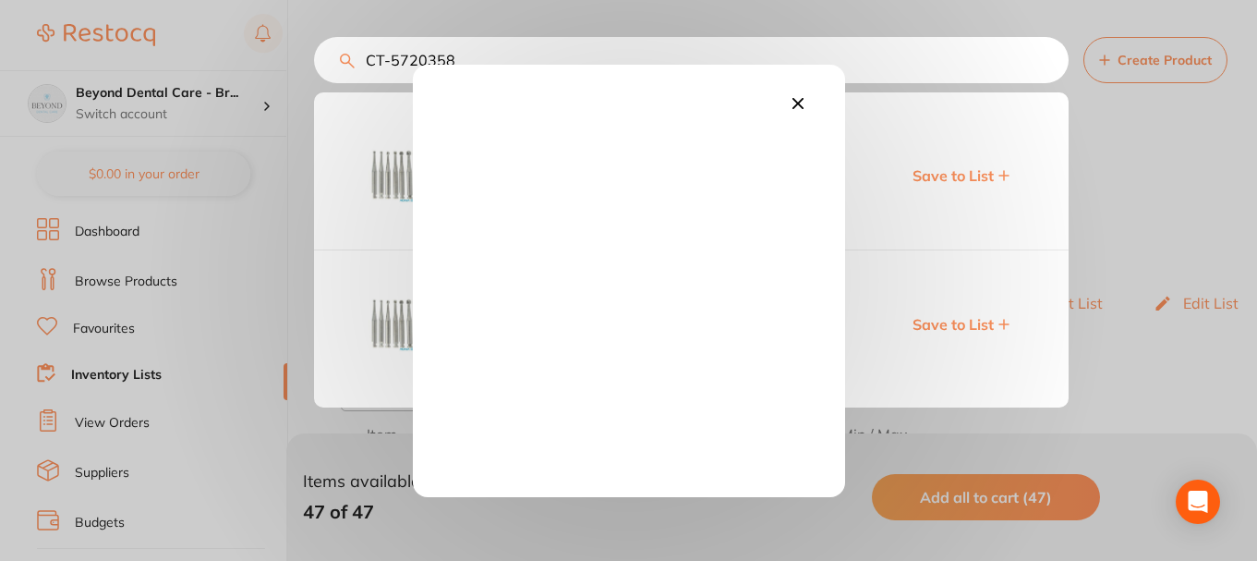
click at [795, 107] on icon at bounding box center [798, 103] width 20 height 20
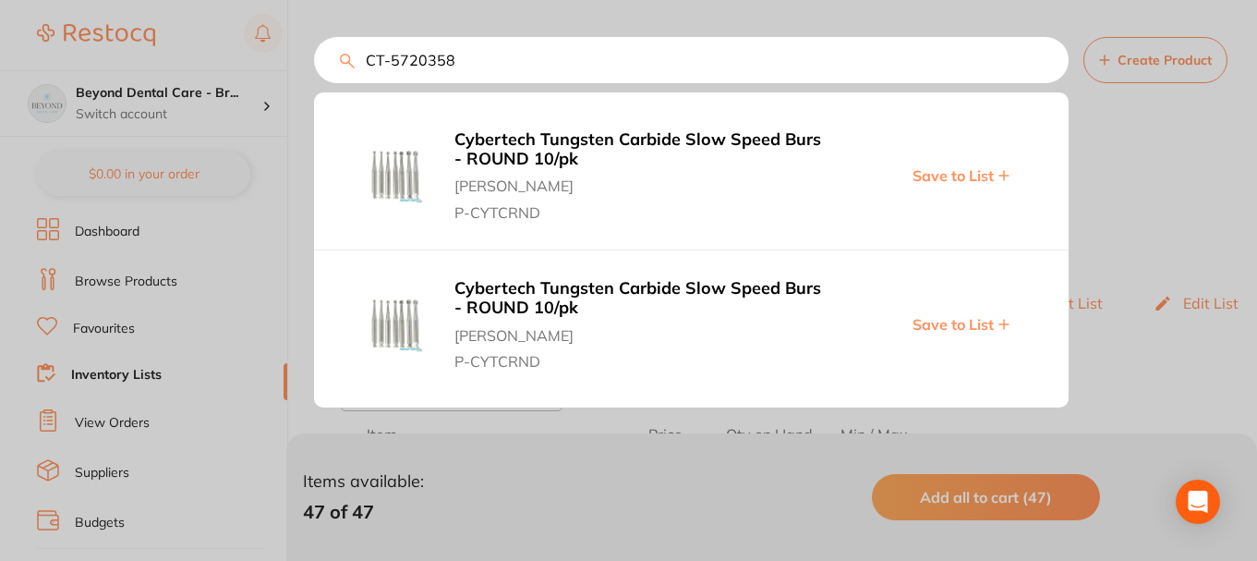
click at [916, 324] on span "Save to List" at bounding box center [953, 324] width 81 height 17
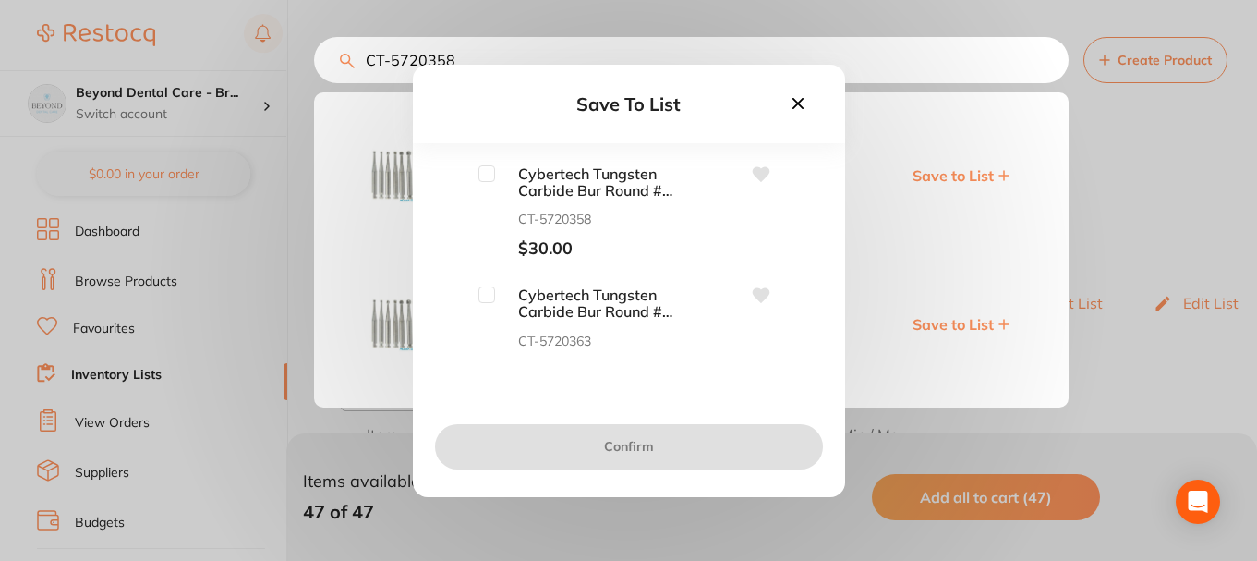
click at [468, 171] on div "Cybertech Tungsten Carbide Bur Round #2 010 RA Pack of 10 CT-5720358 $30.00" at bounding box center [628, 212] width 373 height 94
click at [474, 173] on div "Cybertech Tungsten Carbide Bur Round #2 010 RA Pack of 10 CT-5720358 $30.00" at bounding box center [628, 212] width 373 height 94
click at [492, 179] on input "checkbox" at bounding box center [486, 173] width 17 height 17
checkbox input "true"
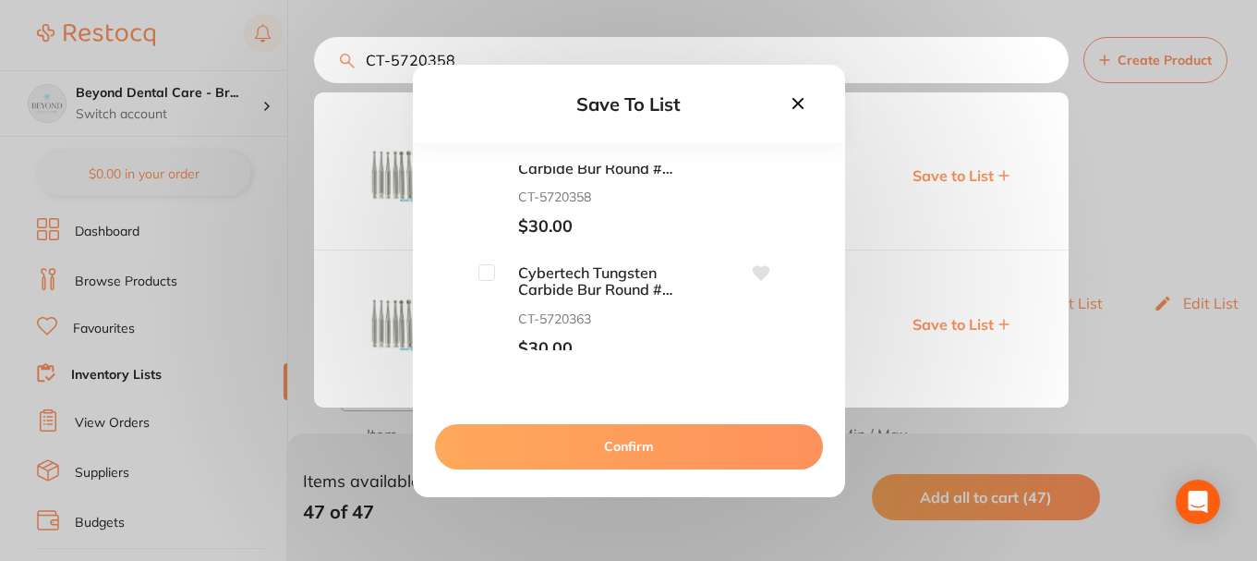
scroll to position [30, 0]
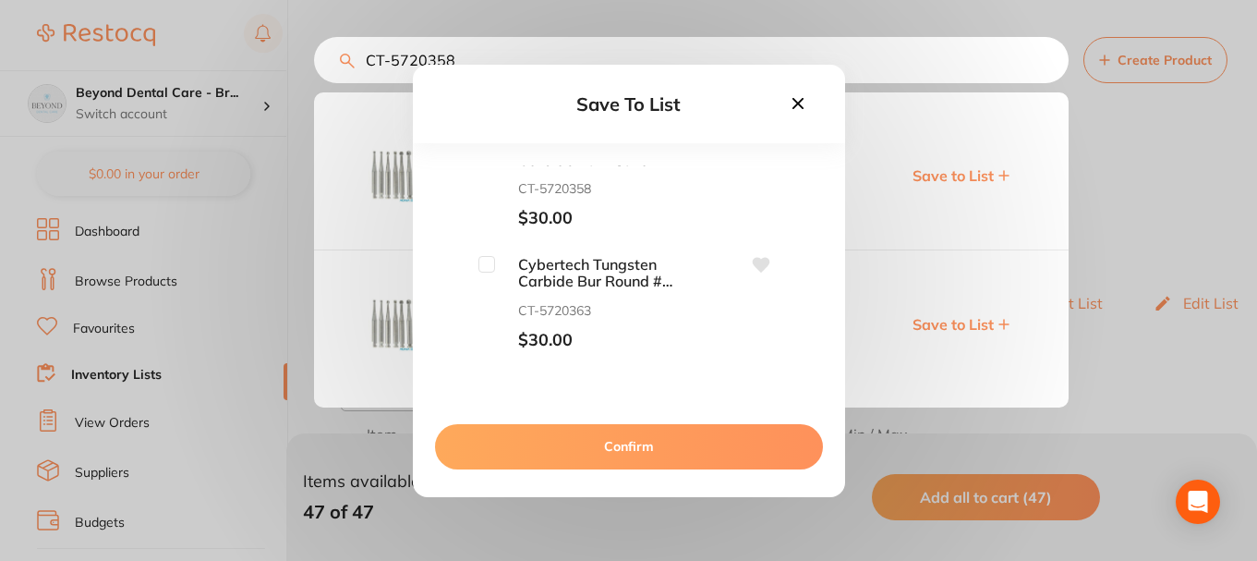
click at [485, 248] on div "Cybertech Tungsten Carbide Bur Round #2 010 RA Pack of 10 CT-5720358 $30.00 Cyb…" at bounding box center [628, 257] width 373 height 185
click at [484, 262] on input "checkbox" at bounding box center [486, 264] width 17 height 17
checkbox input "true"
click at [621, 451] on button "Confirm" at bounding box center [629, 446] width 388 height 44
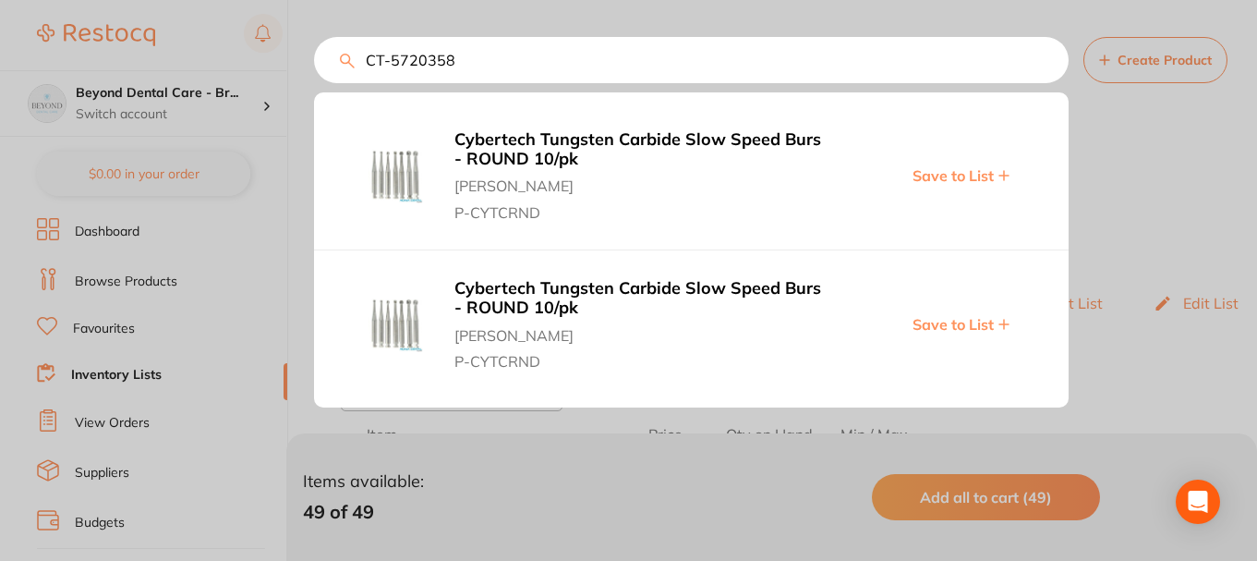
click at [314, 52] on div "CT-5720358 Cybertech Tungsten Carbide Slow Speed Burs - ROUND 10/pk Adam Dental…" at bounding box center [691, 60] width 755 height 46
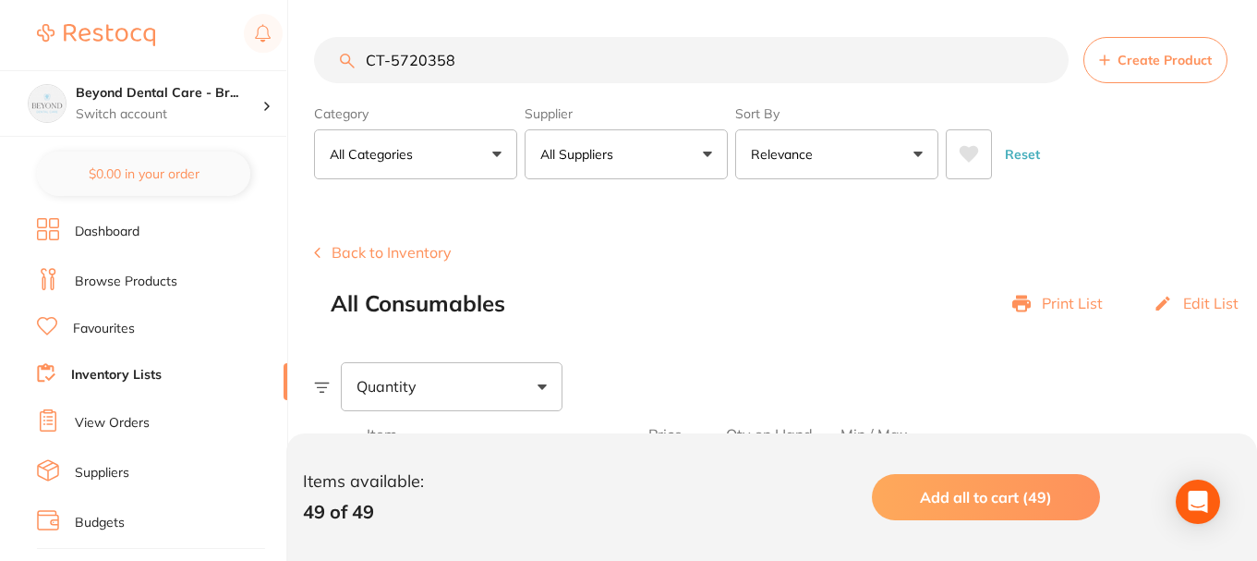
paste input "EFG36"
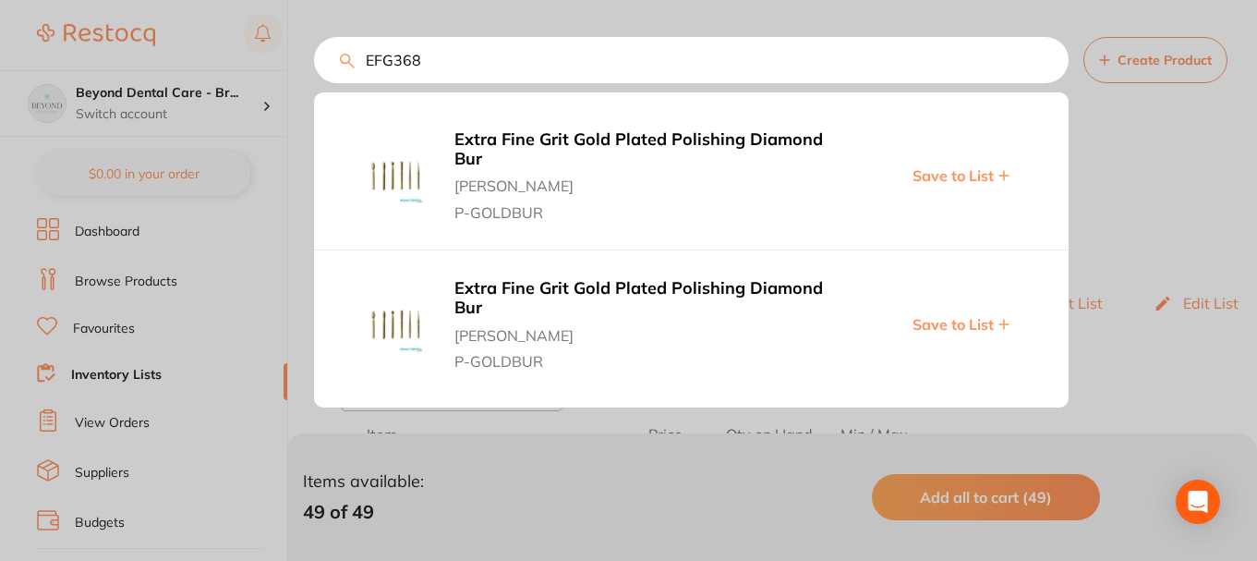
type input "EFG368"
click at [929, 171] on span "Save to List" at bounding box center [953, 175] width 81 height 17
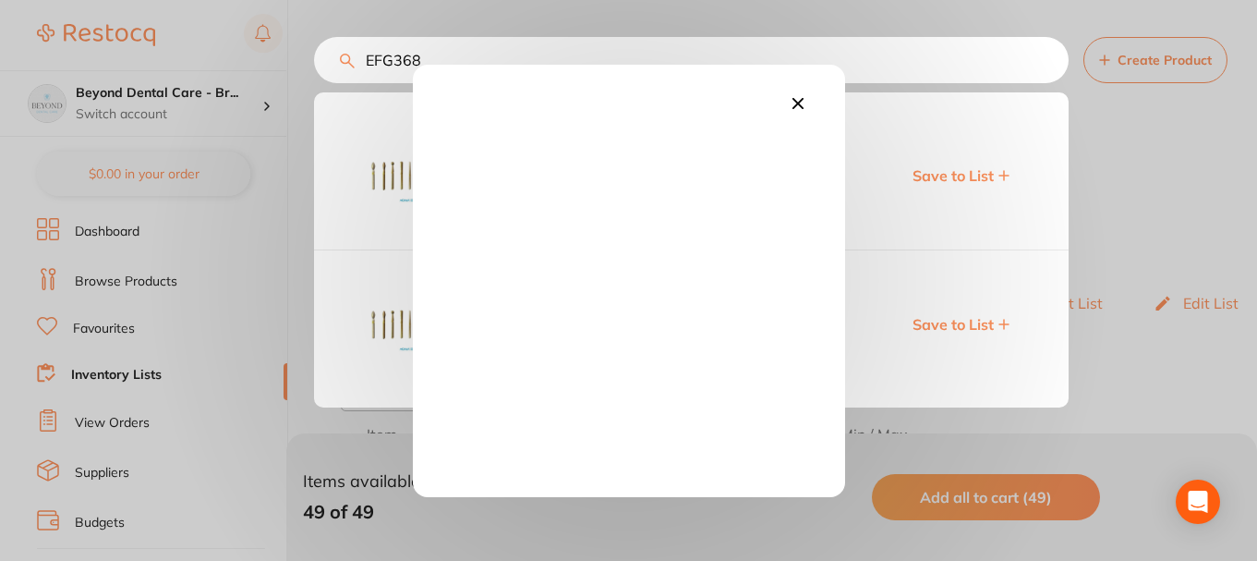
click at [793, 103] on icon at bounding box center [798, 103] width 20 height 20
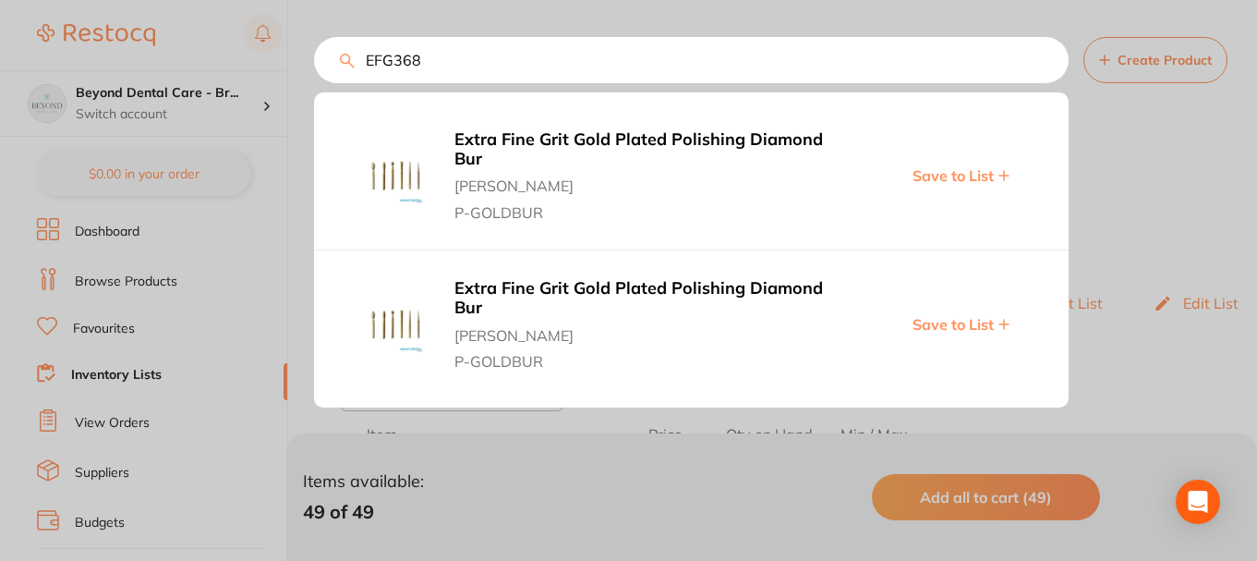
click at [957, 322] on span "Save to List" at bounding box center [953, 324] width 81 height 17
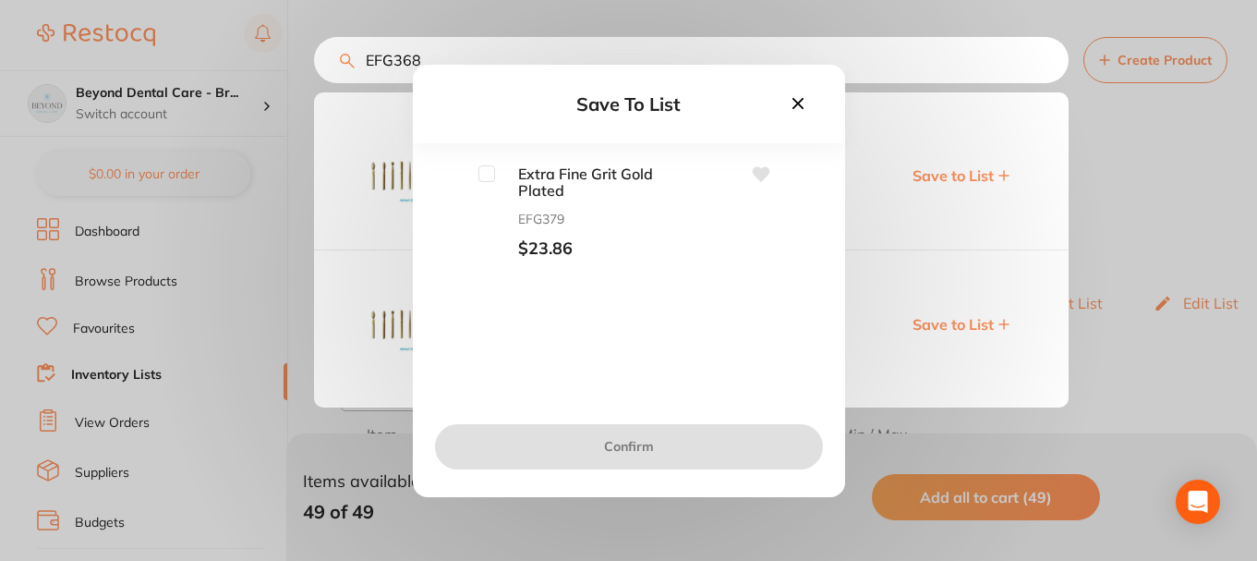
click at [478, 178] on input "checkbox" at bounding box center [486, 173] width 17 height 17
checkbox input "true"
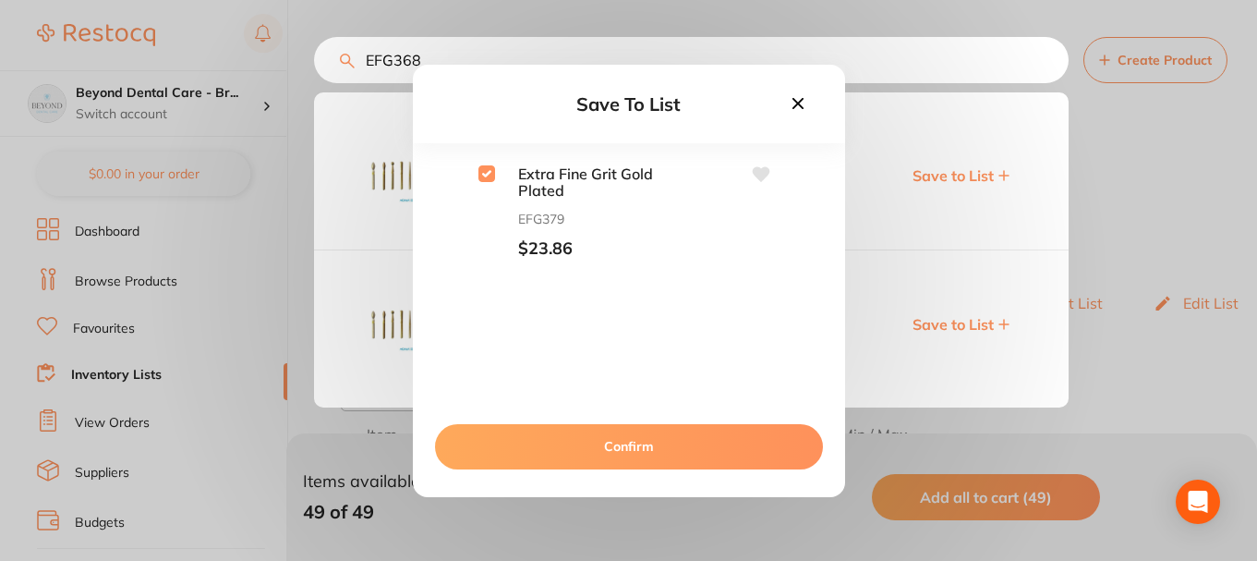
click at [609, 442] on button "Confirm" at bounding box center [629, 446] width 388 height 44
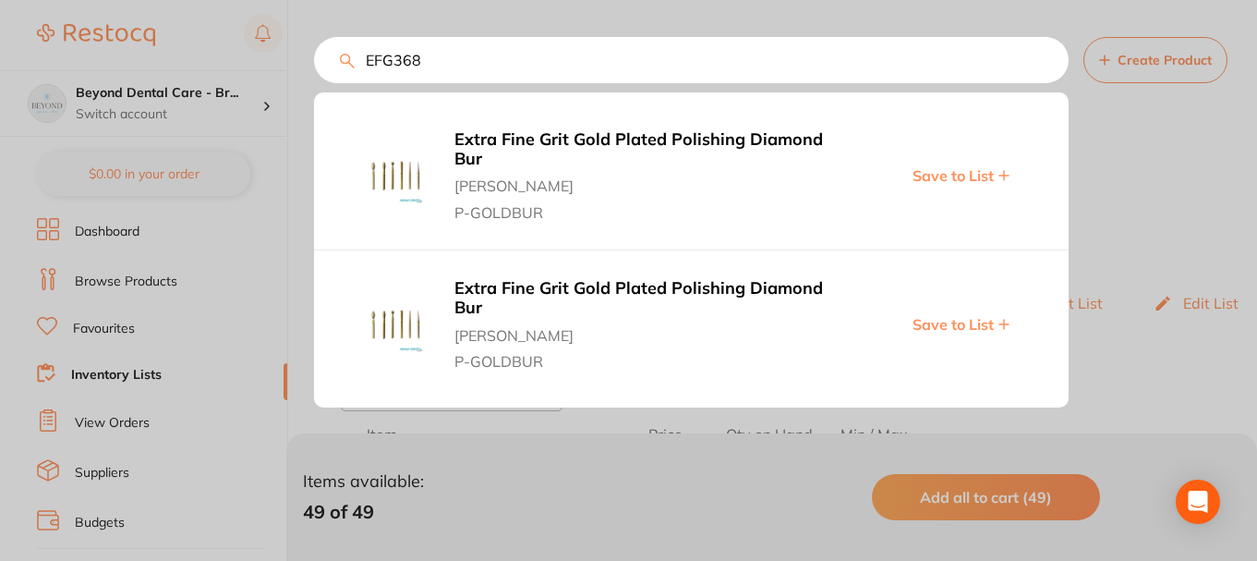
drag, startPoint x: 429, startPoint y: 62, endPoint x: 355, endPoint y: 67, distance: 74.1
click at [355, 67] on input "EFG368" at bounding box center [691, 60] width 755 height 46
paste input "RUMRL4125"
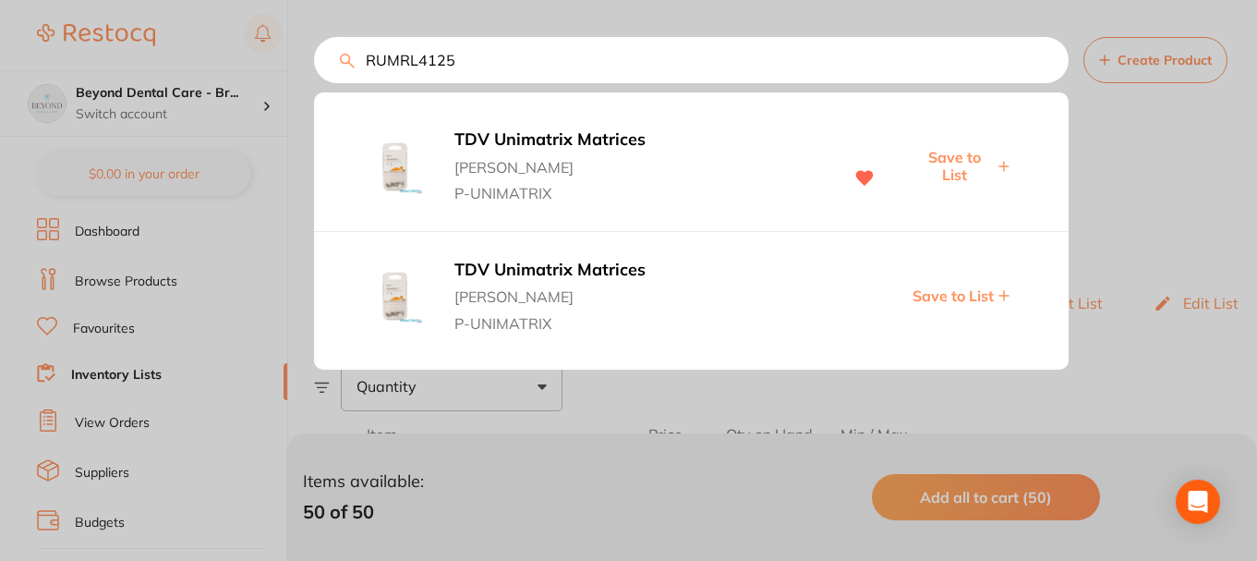
type input "RUMRL4125"
click at [958, 166] on span "Save to List" at bounding box center [953, 166] width 79 height 34
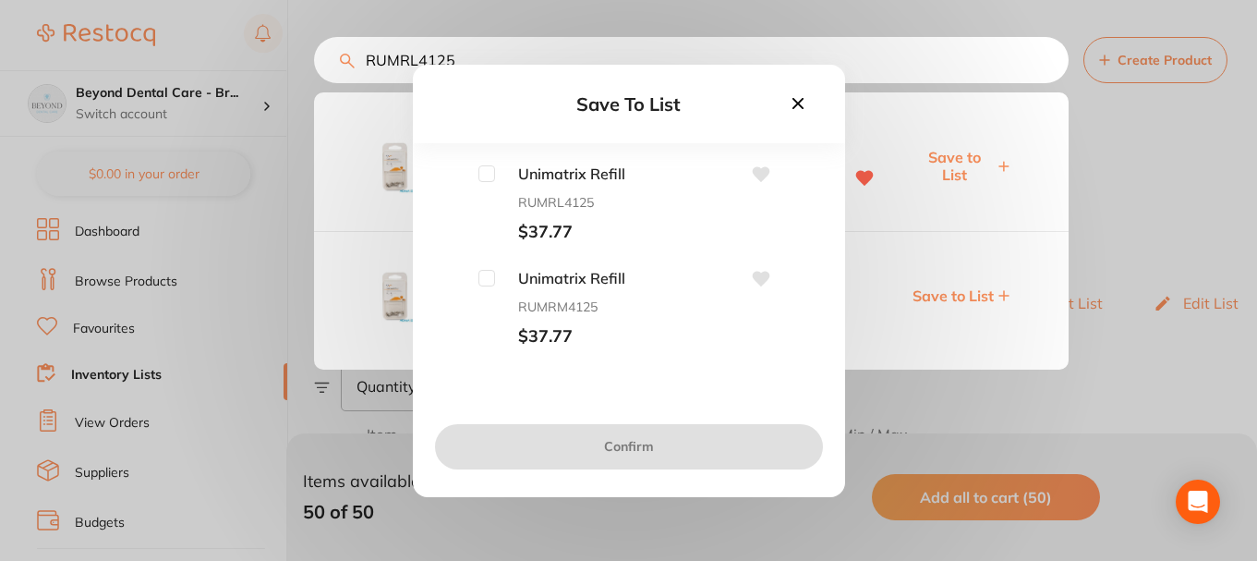
click at [500, 186] on div "Unimatrix Refill RUMRL4125 $37.77" at bounding box center [587, 203] width 185 height 77
click at [478, 178] on input "checkbox" at bounding box center [486, 173] width 17 height 17
checkbox input "true"
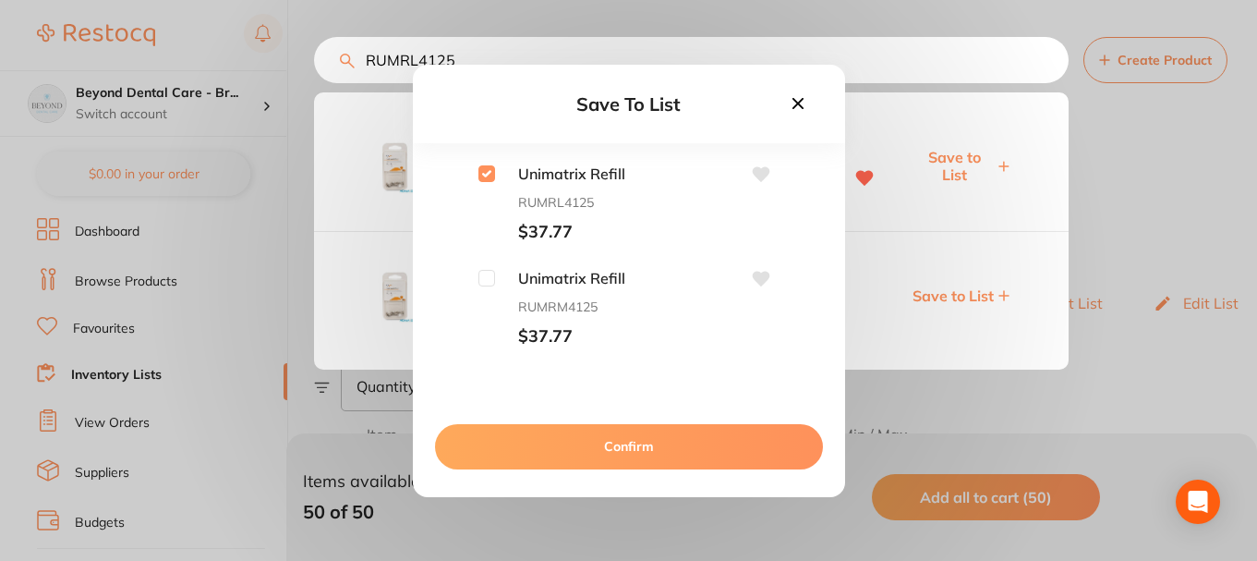
click at [491, 271] on input "checkbox" at bounding box center [486, 278] width 17 height 17
checkbox input "true"
click at [490, 286] on input "checkbox" at bounding box center [486, 281] width 17 height 17
checkbox input "true"
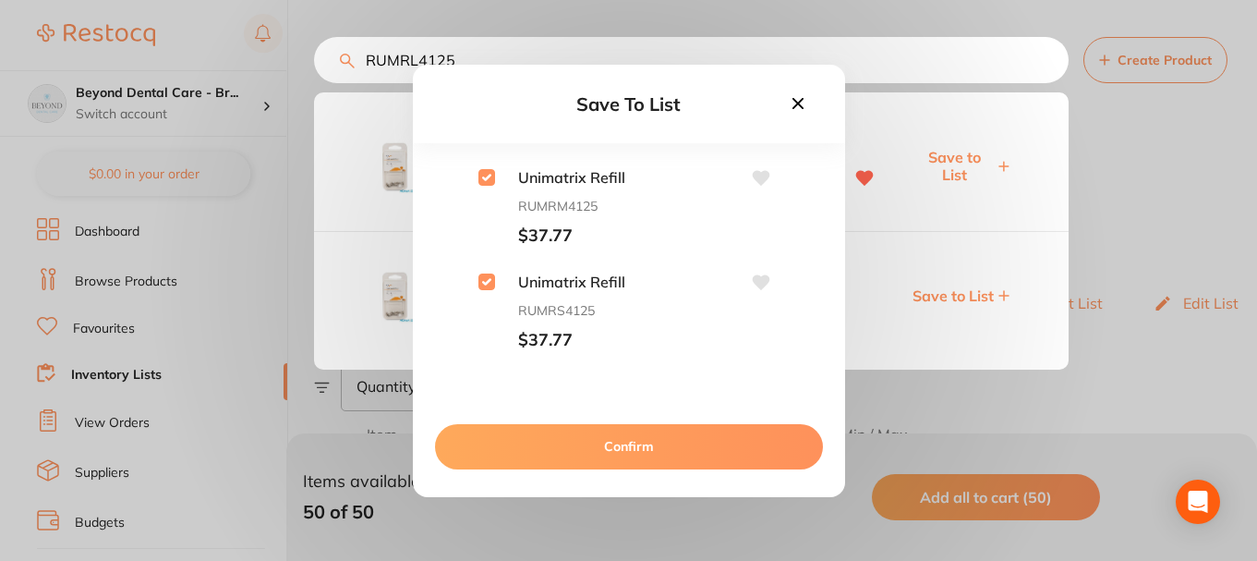
drag, startPoint x: 540, startPoint y: 439, endPoint x: 538, endPoint y: 424, distance: 15.0
click at [541, 439] on button "Confirm" at bounding box center [629, 446] width 388 height 44
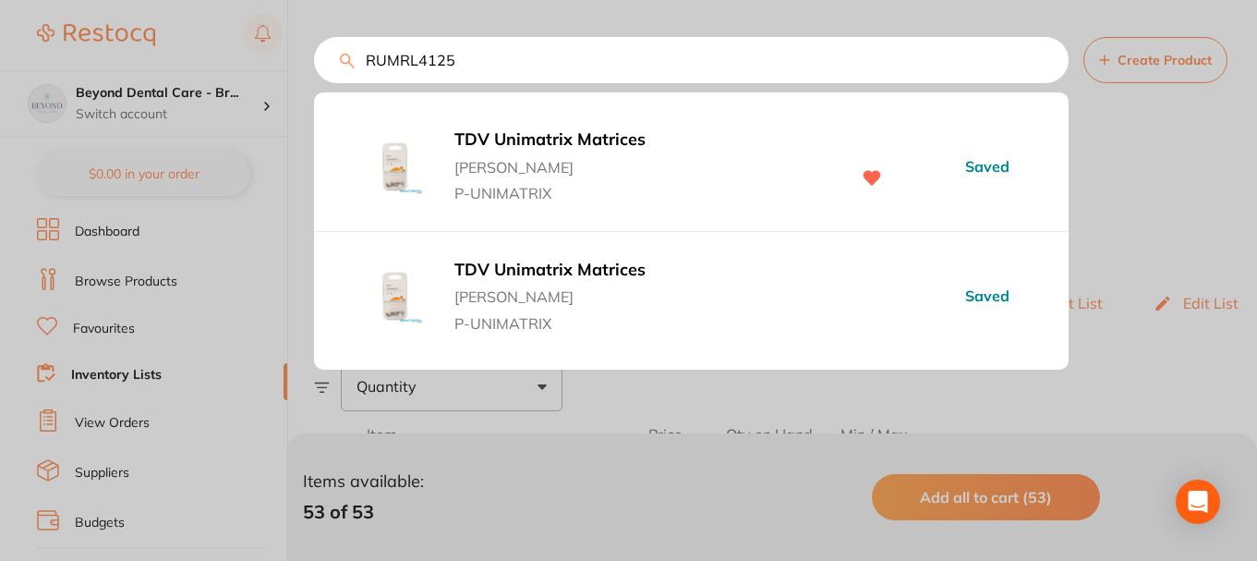
click at [314, 81] on div "RUMRL4125 TDV Unimatrix Matrices Adam Dental P-UNIMATRIX Saved TDV Unimatrix Ma…" at bounding box center [691, 60] width 755 height 46
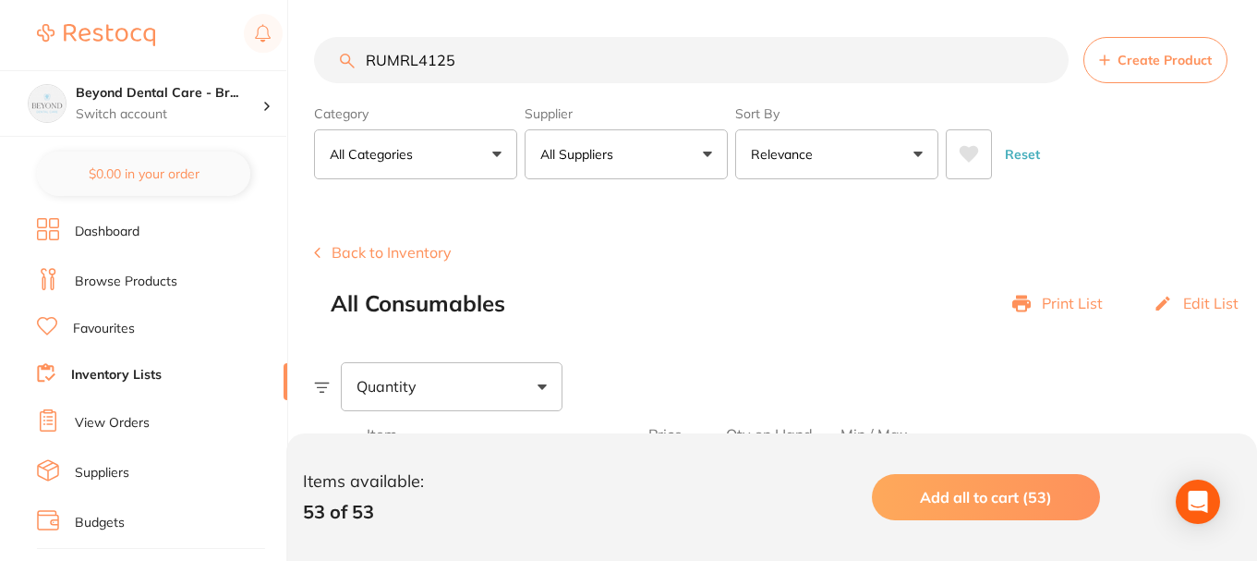
paste input "DY-D502-12"
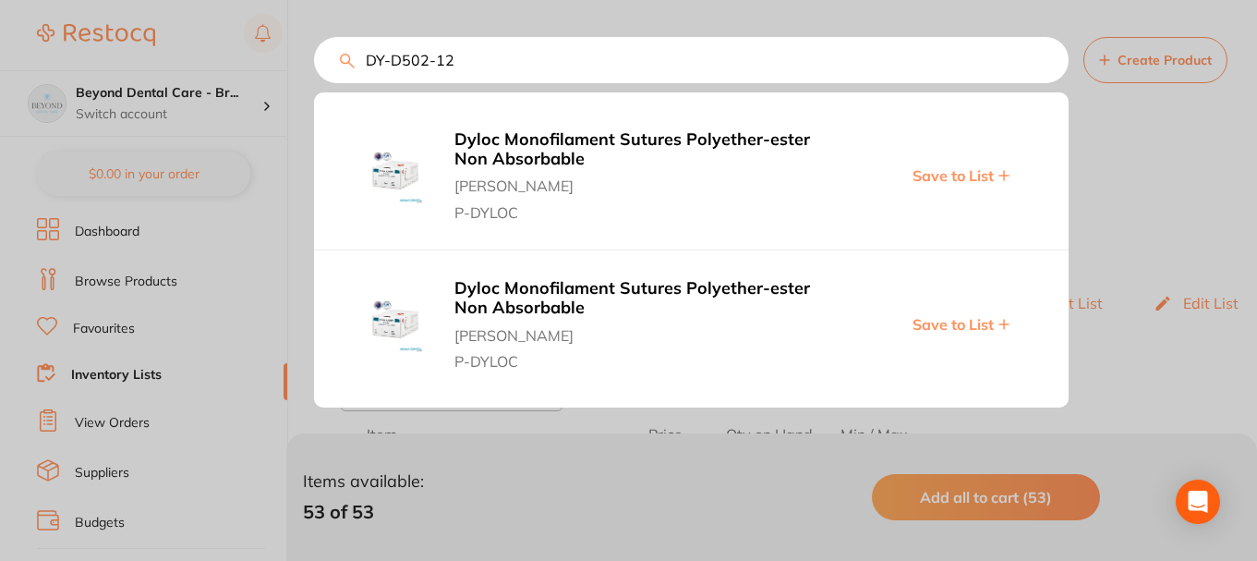
type input "DY-D502-12"
click at [987, 332] on span "Save to List" at bounding box center [953, 324] width 81 height 17
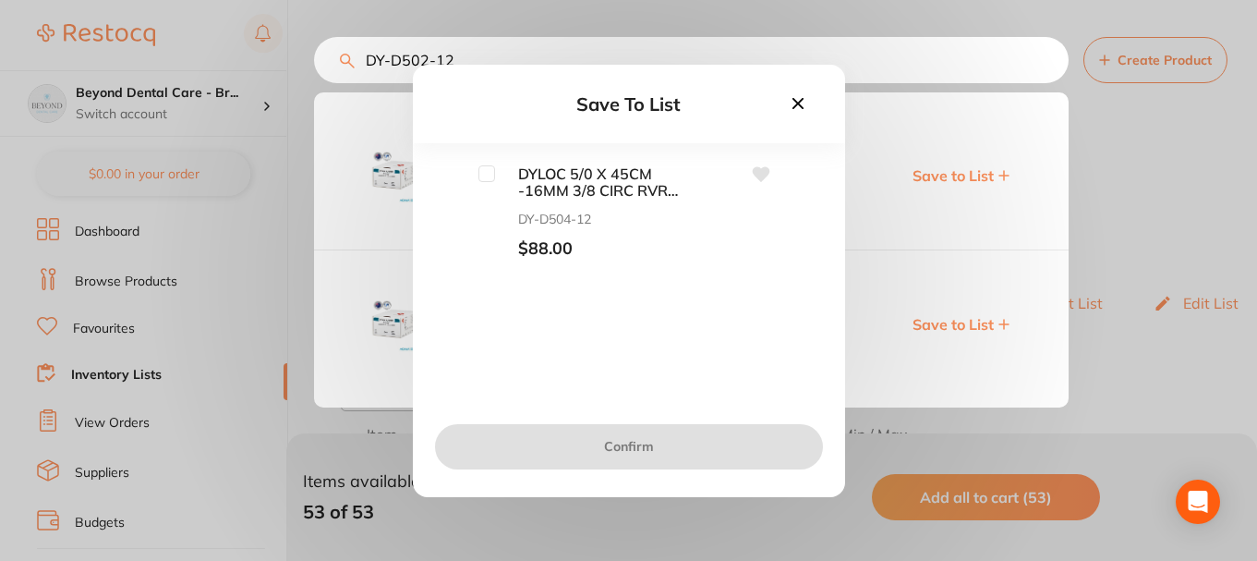
click at [805, 97] on icon at bounding box center [798, 103] width 20 height 20
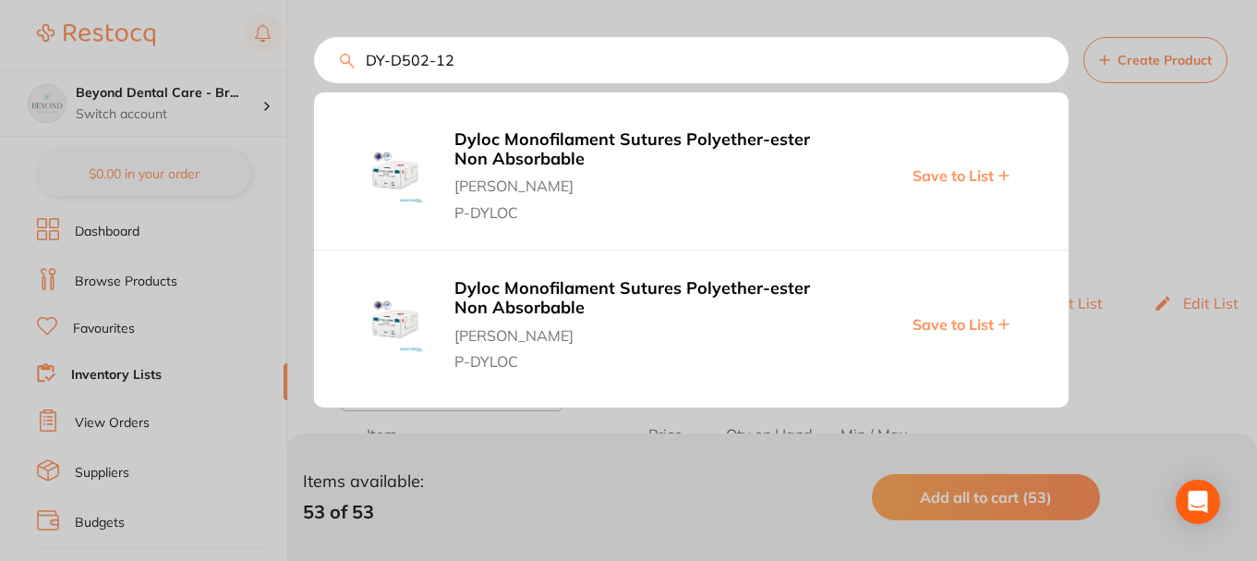
click at [981, 181] on span "Save to List" at bounding box center [953, 175] width 81 height 17
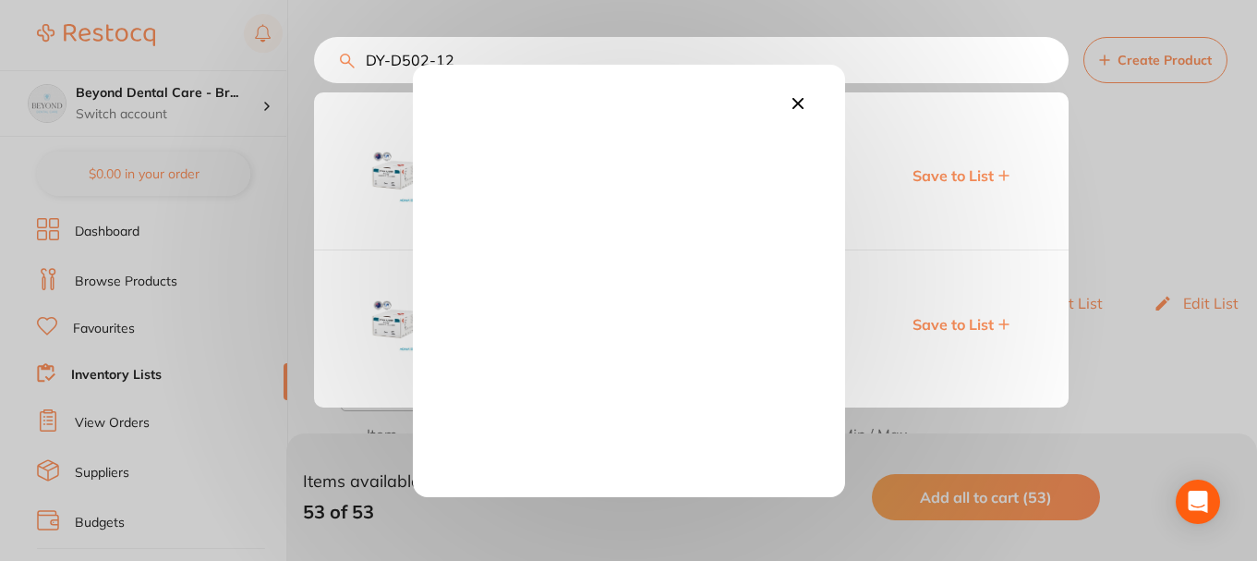
click at [798, 107] on icon at bounding box center [798, 103] width 20 height 20
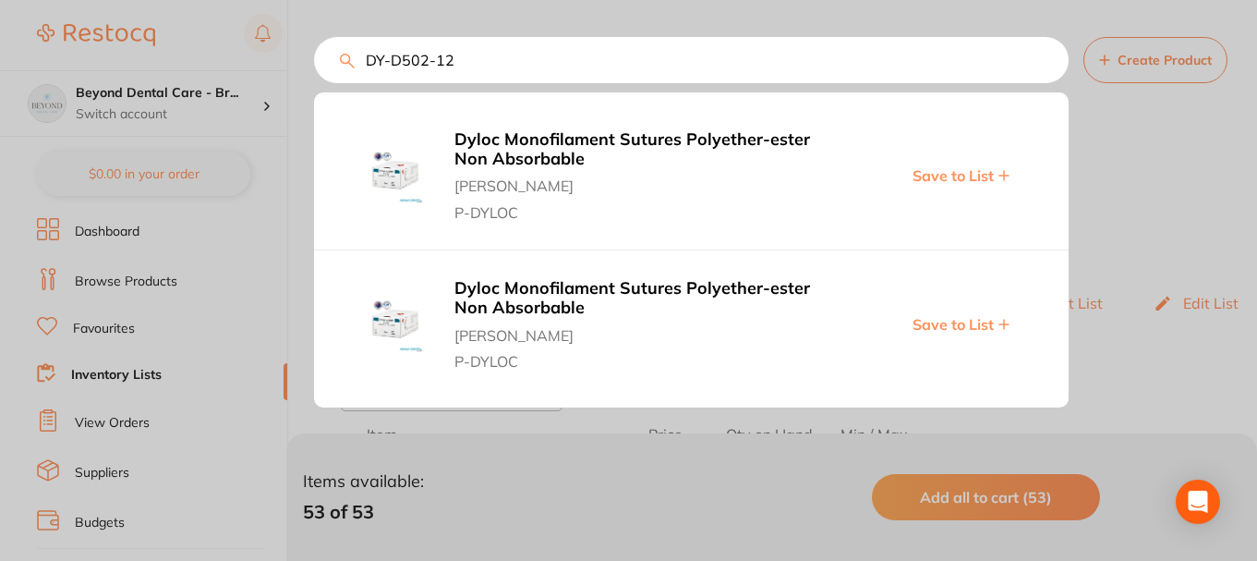
click at [972, 324] on span "Save to List" at bounding box center [953, 324] width 81 height 17
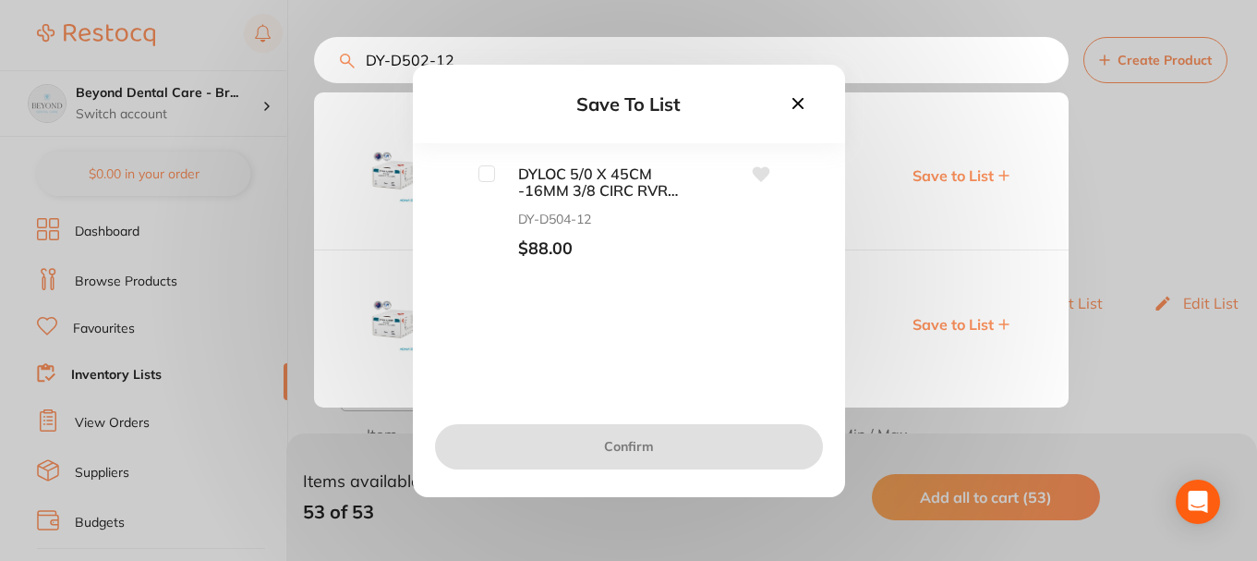
click at [490, 178] on input "checkbox" at bounding box center [486, 173] width 17 height 17
checkbox input "true"
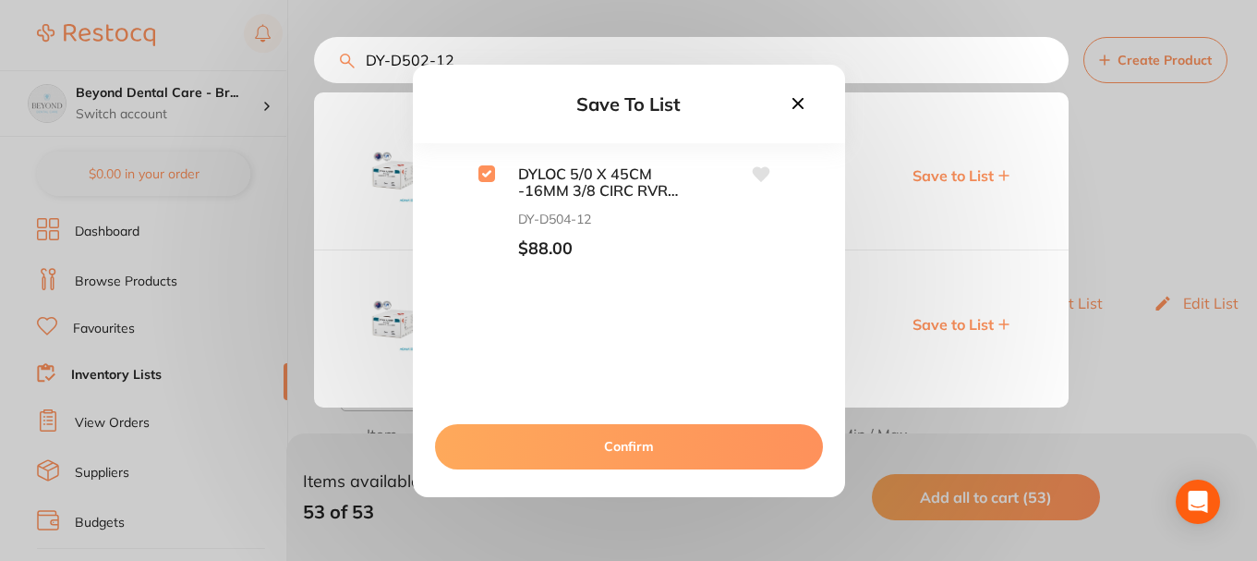
click at [618, 447] on button "Confirm" at bounding box center [629, 446] width 388 height 44
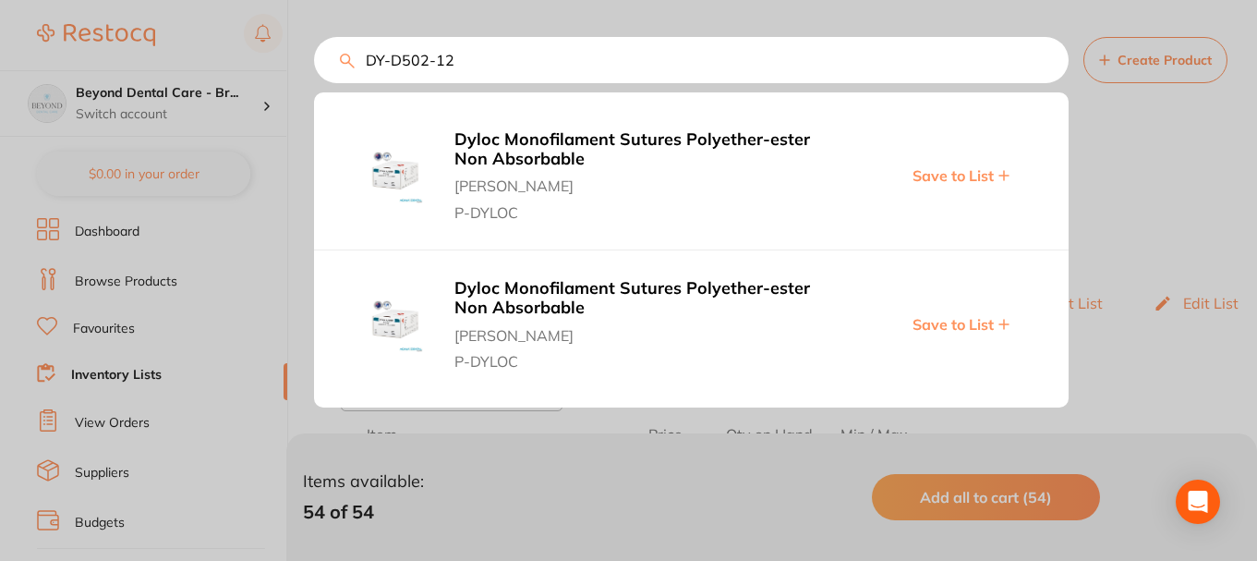
click at [314, 64] on div "DY-D502-12 Dyloc Monofilament Sutures Polyether-ester Non Absorbable Adam Denta…" at bounding box center [691, 60] width 755 height 46
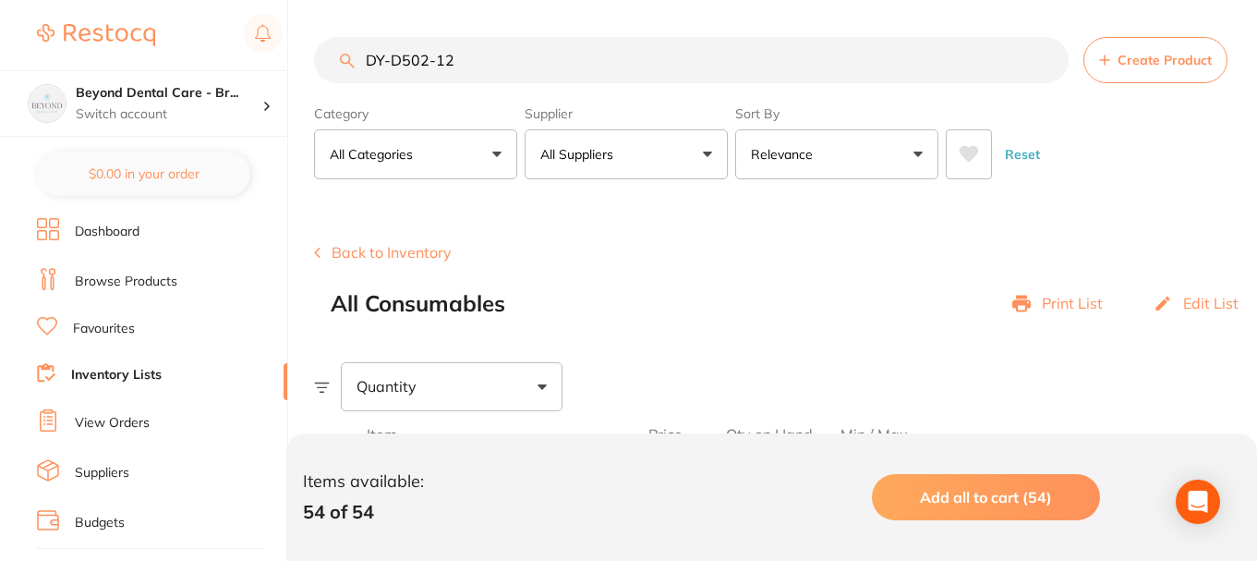
paste input "HEDG16"
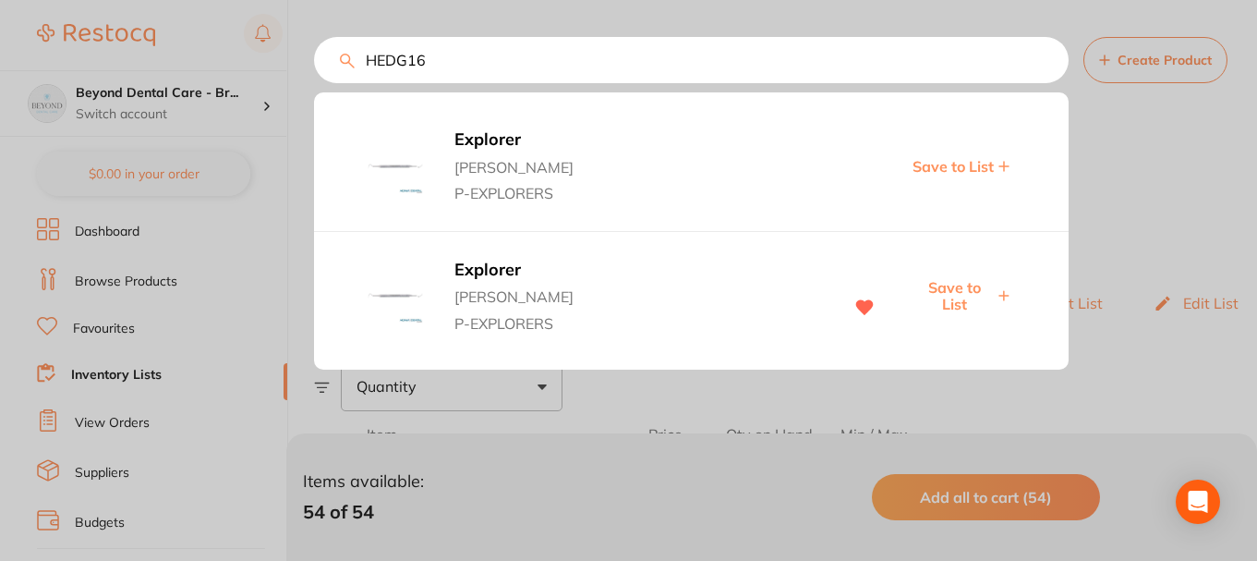
type input "HEDG16"
click at [951, 288] on span "Save to List" at bounding box center [953, 296] width 79 height 34
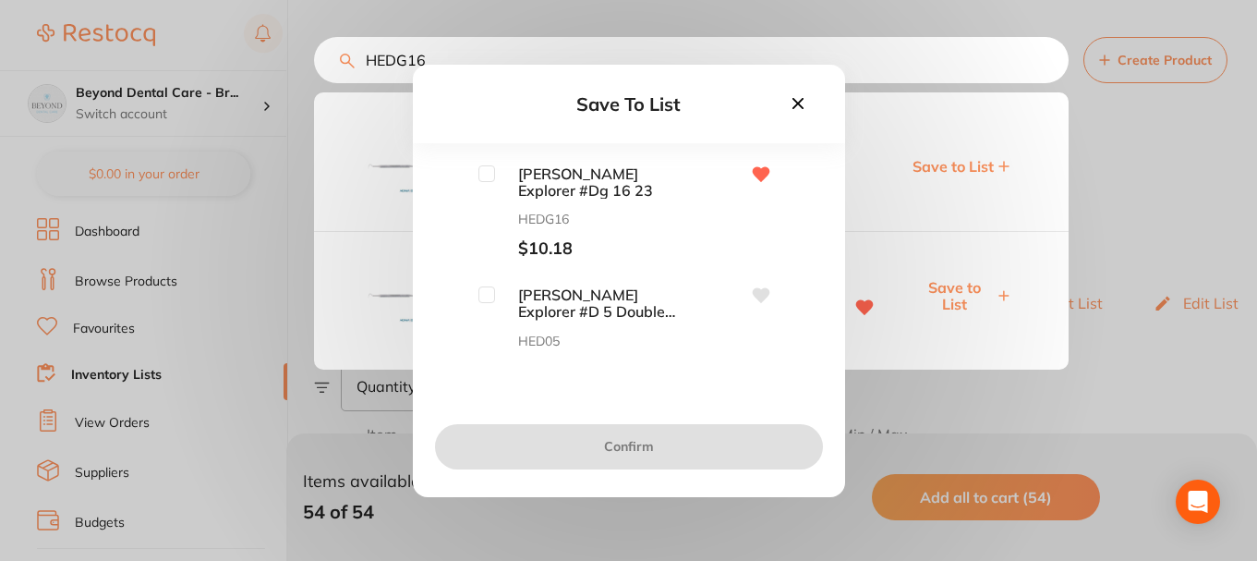
click at [492, 175] on input "checkbox" at bounding box center [486, 173] width 17 height 17
checkbox input "true"
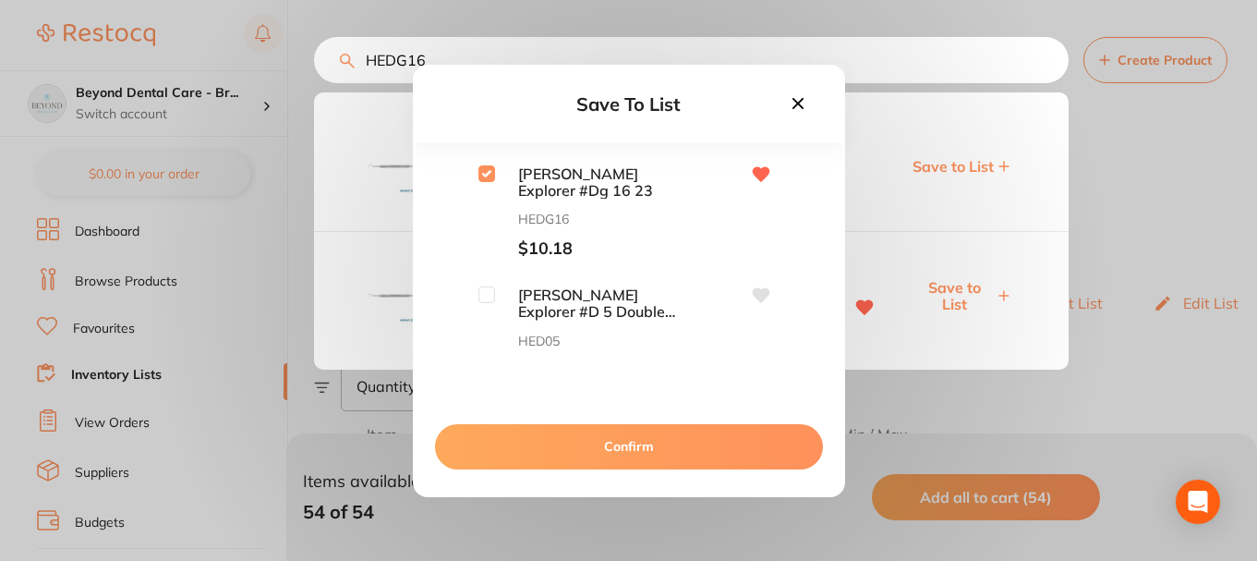
click at [591, 445] on button "Confirm" at bounding box center [629, 446] width 388 height 44
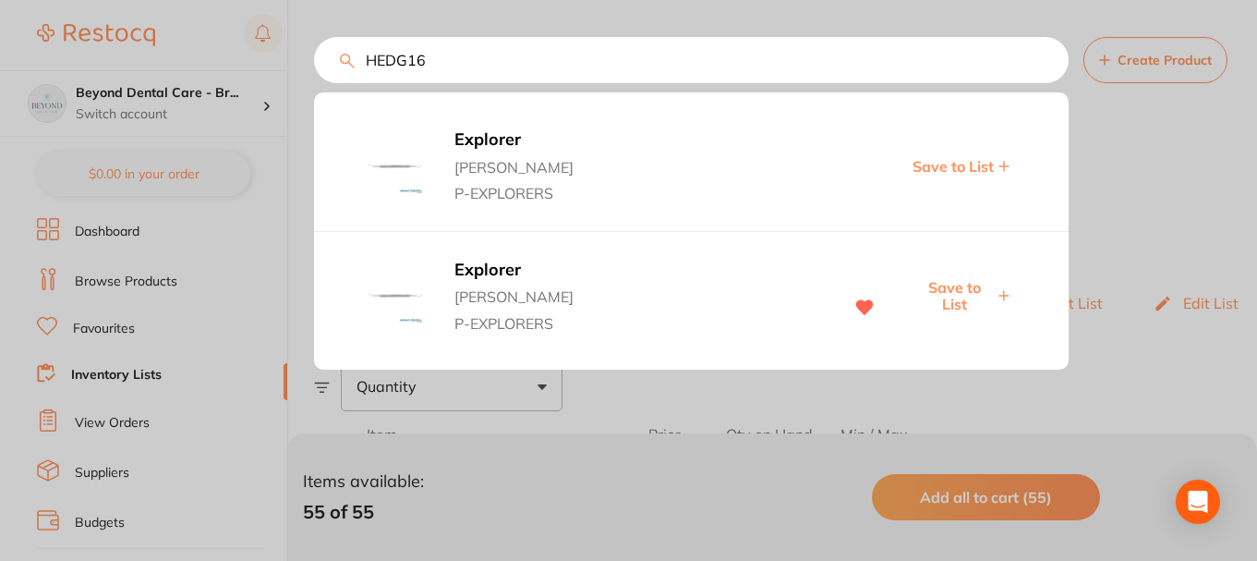
scroll to position [1, 0]
drag, startPoint x: 452, startPoint y: 71, endPoint x: 270, endPoint y: 70, distance: 182.0
click at [314, 70] on div "HEDG16 Explorer Adam Dental P-EXPLORERS Save to List Explorer Adam Dental P-EXP…" at bounding box center [691, 60] width 755 height 46
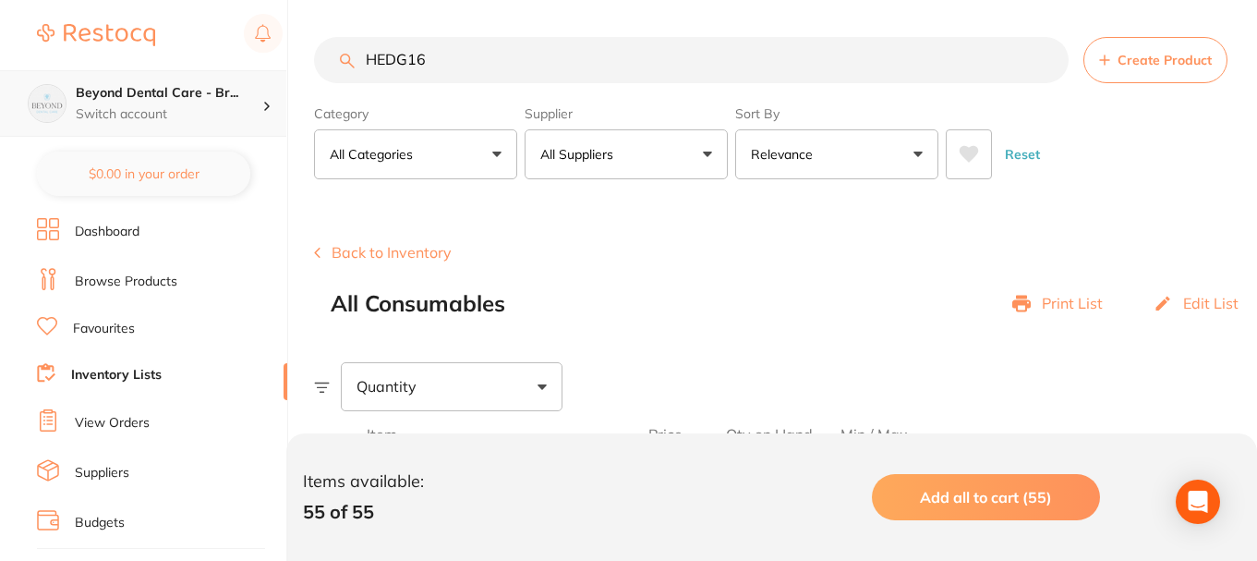
paste input "T1UT144"
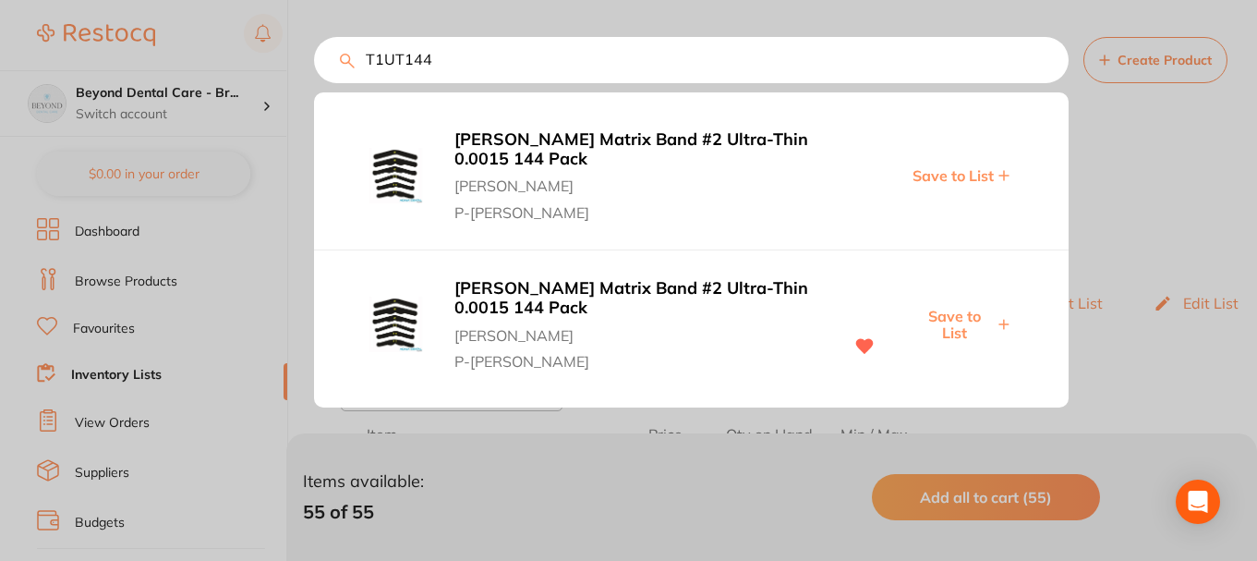
type input "T1UT144"
click at [961, 320] on span "Save to List" at bounding box center [953, 325] width 79 height 34
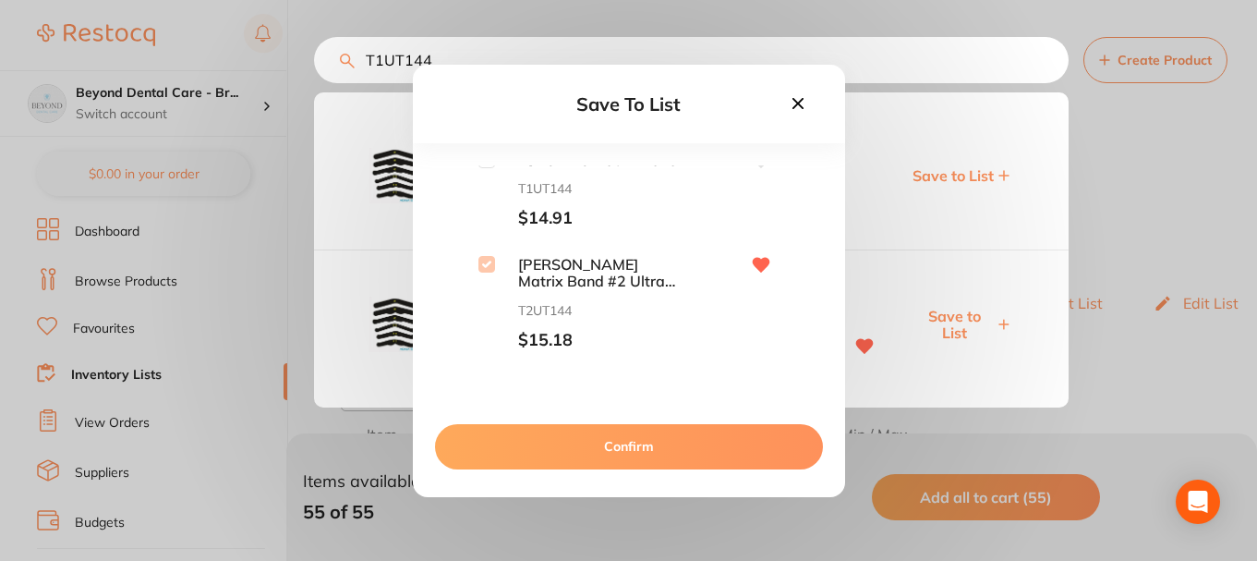
scroll to position [164, 0]
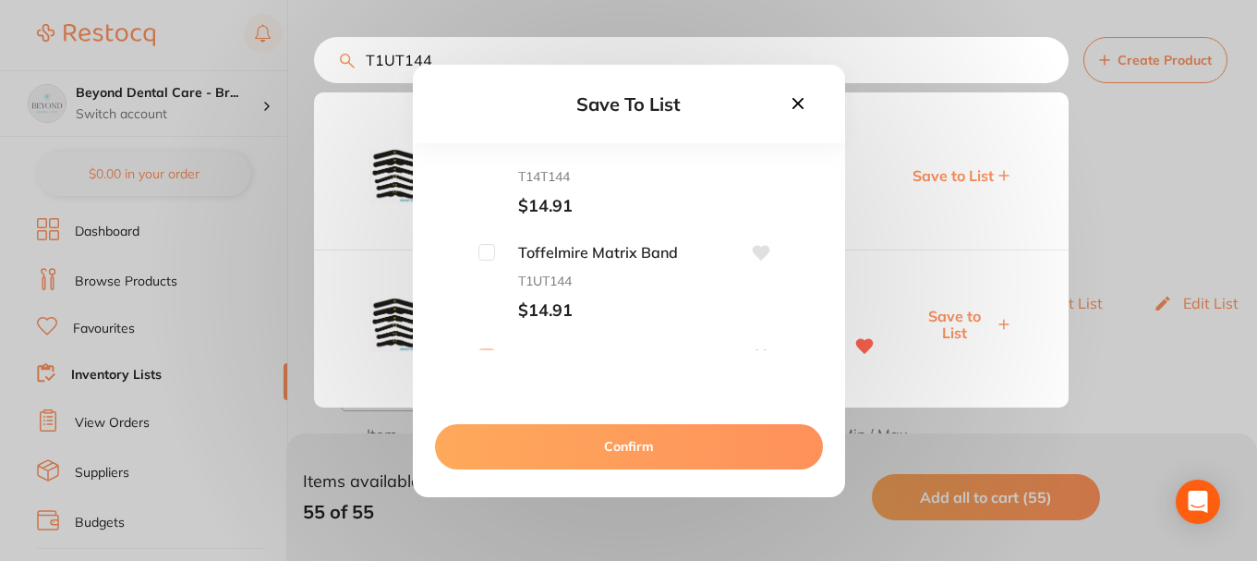
click at [487, 256] on input "checkbox" at bounding box center [486, 252] width 17 height 17
checkbox input "true"
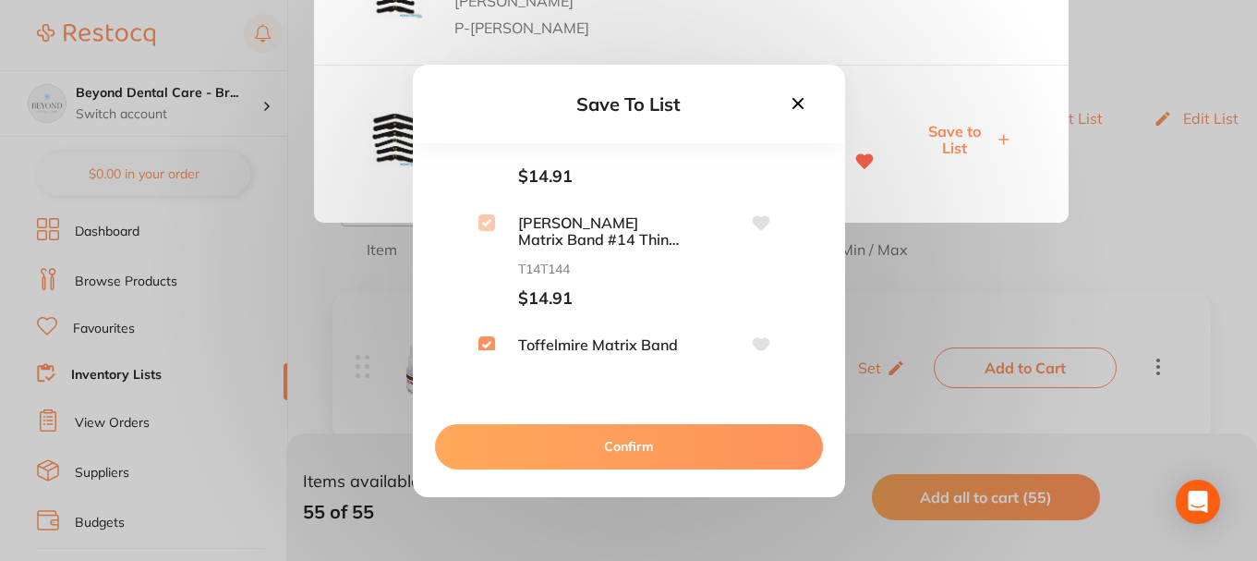
scroll to position [0, 0]
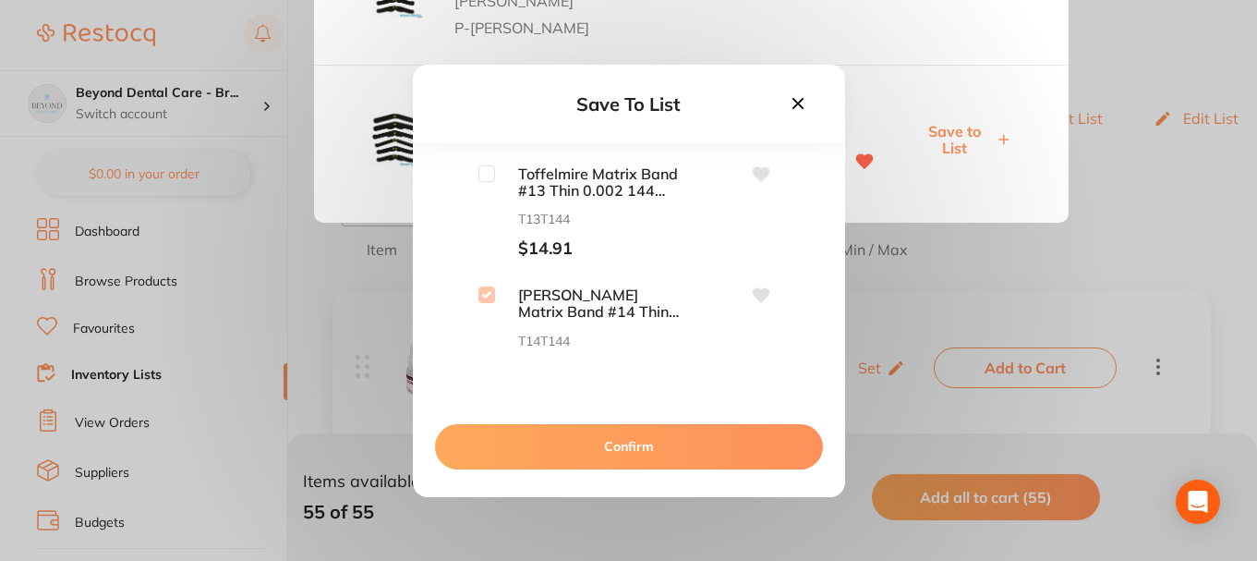
click at [478, 174] on input "checkbox" at bounding box center [486, 173] width 17 height 17
checkbox input "true"
click at [616, 453] on button "Confirm" at bounding box center [629, 446] width 388 height 44
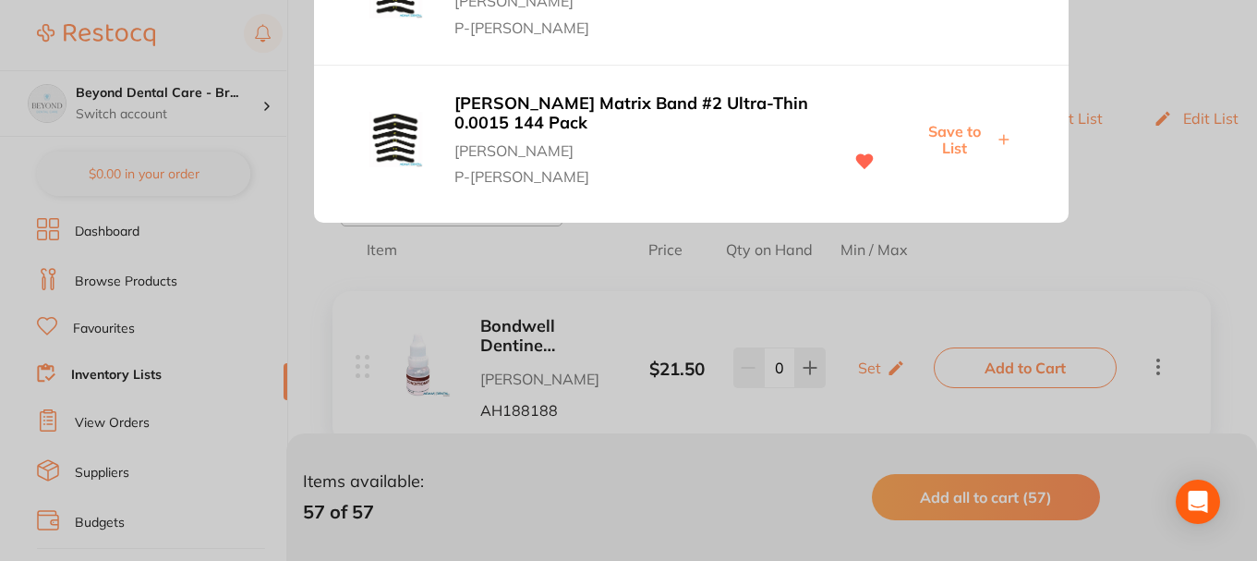
scroll to position [77, 0]
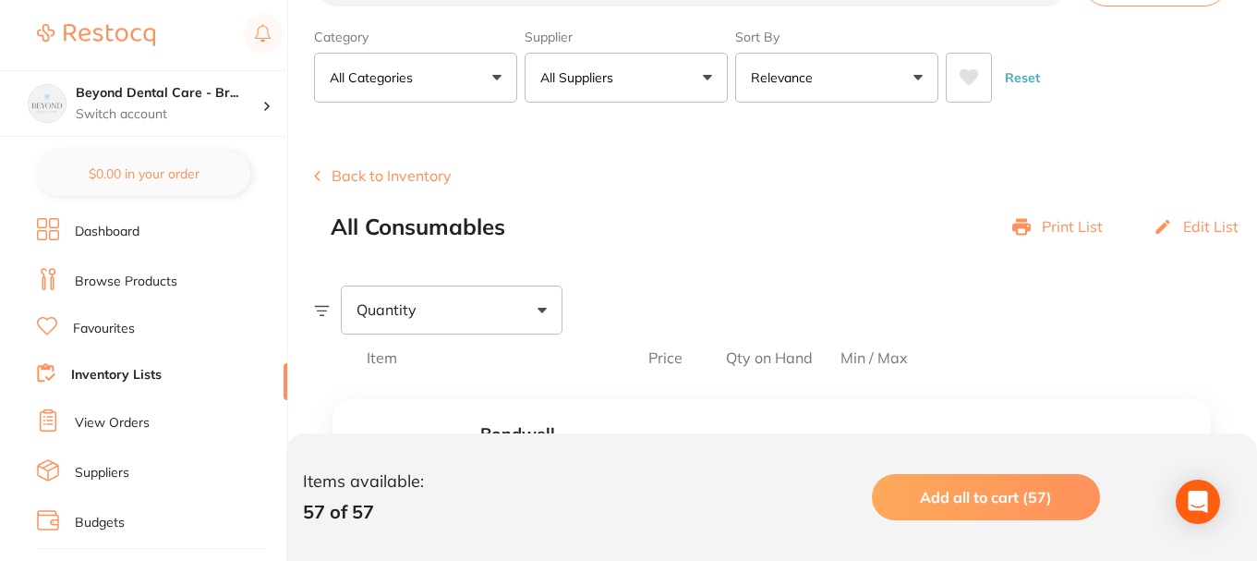
scroll to position [0, 0]
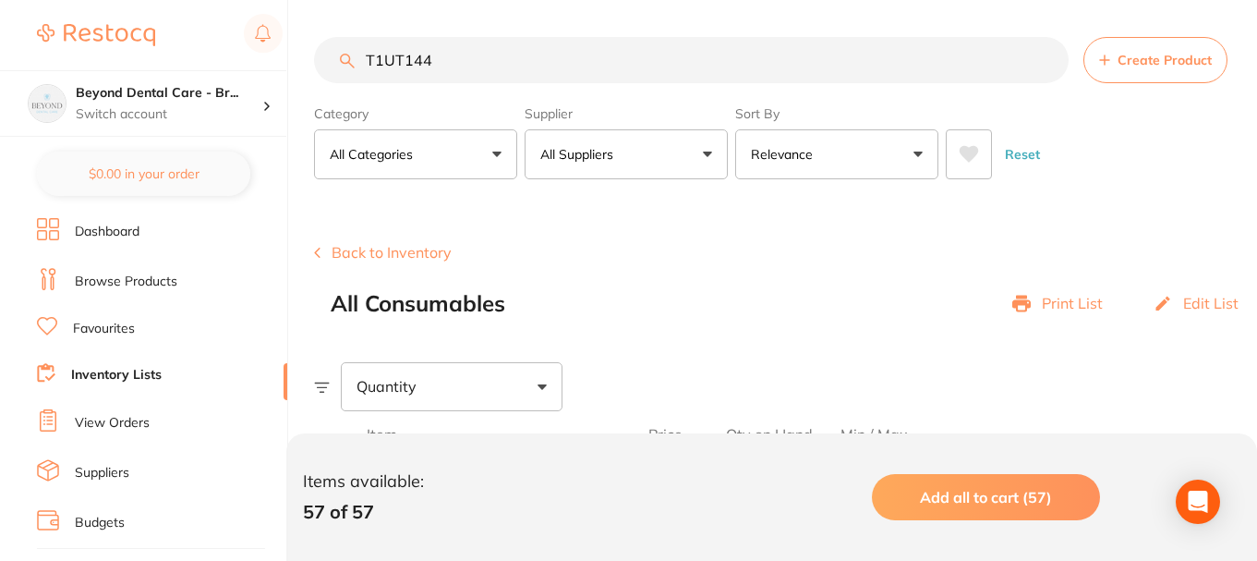
click at [436, 55] on input "T1UT144" at bounding box center [691, 60] width 755 height 46
drag, startPoint x: 441, startPoint y: 55, endPoint x: 314, endPoint y: 61, distance: 126.7
click at [314, 61] on input "T1UT144" at bounding box center [691, 60] width 755 height 46
paste input "HVE05"
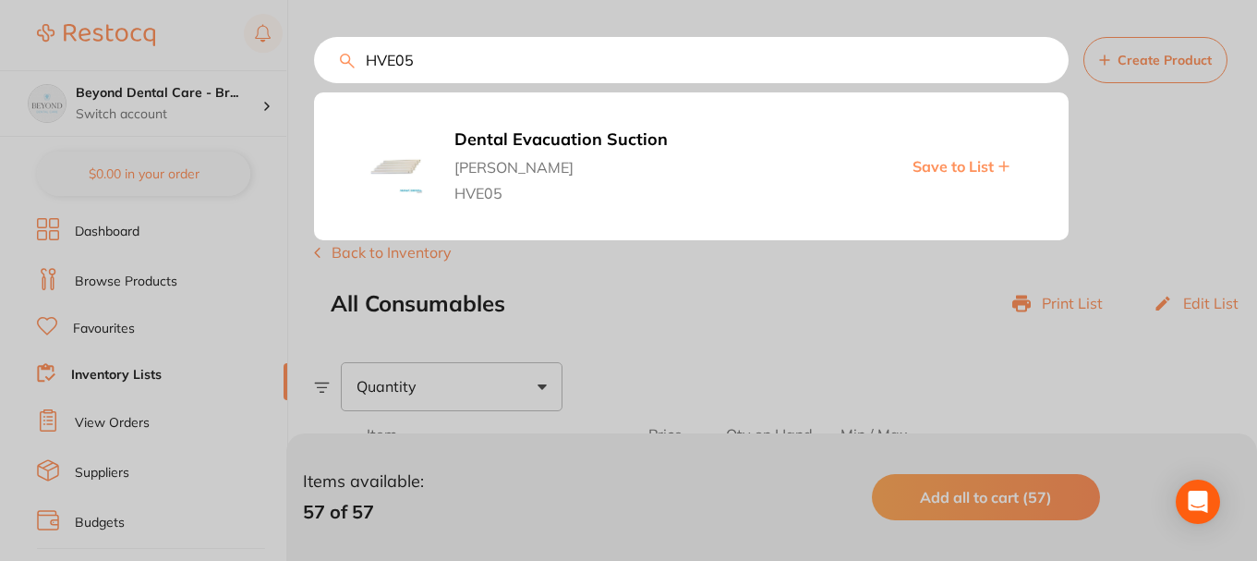
click at [954, 168] on span "Save to List" at bounding box center [953, 166] width 81 height 17
click at [451, 67] on input "HVE05" at bounding box center [691, 60] width 755 height 46
drag, startPoint x: 454, startPoint y: 64, endPoint x: 334, endPoint y: 65, distance: 120.1
click at [335, 65] on input "HVE05" at bounding box center [691, 60] width 755 height 46
paste input "KE-29676"
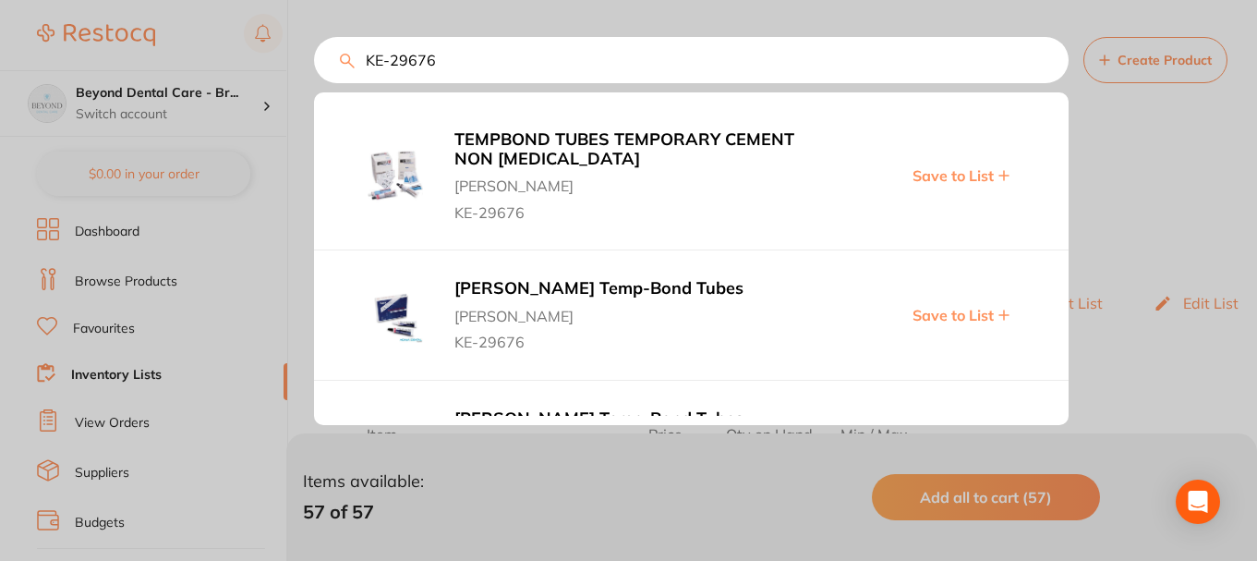
click at [948, 311] on span "Save to List" at bounding box center [953, 315] width 81 height 17
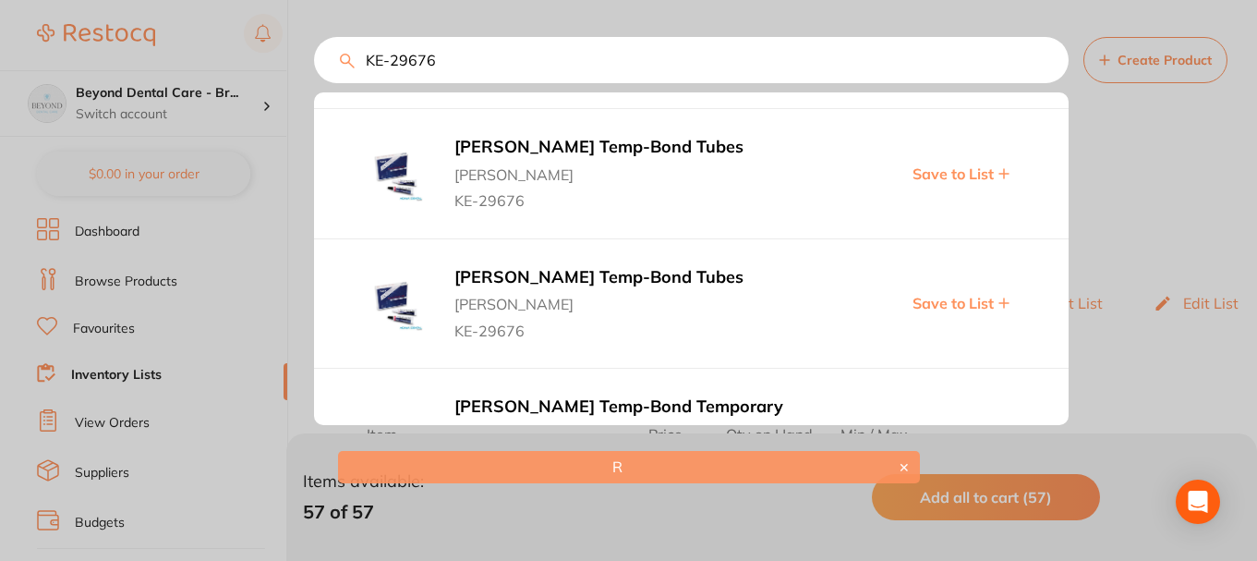
scroll to position [185, 0]
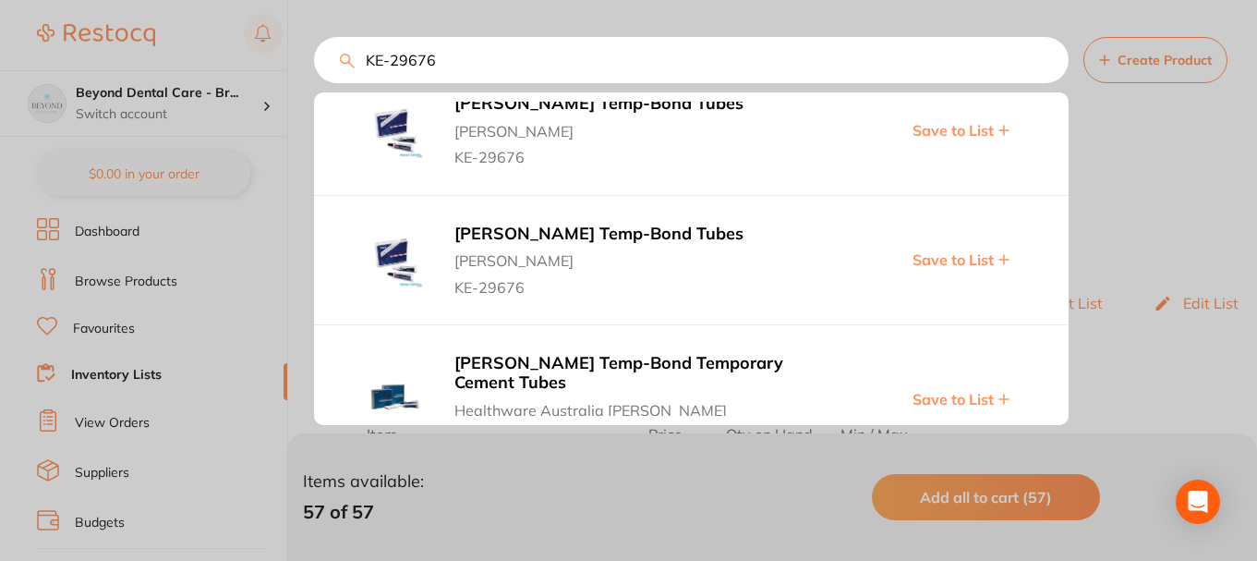
click at [948, 260] on span "Save to List" at bounding box center [953, 259] width 81 height 17
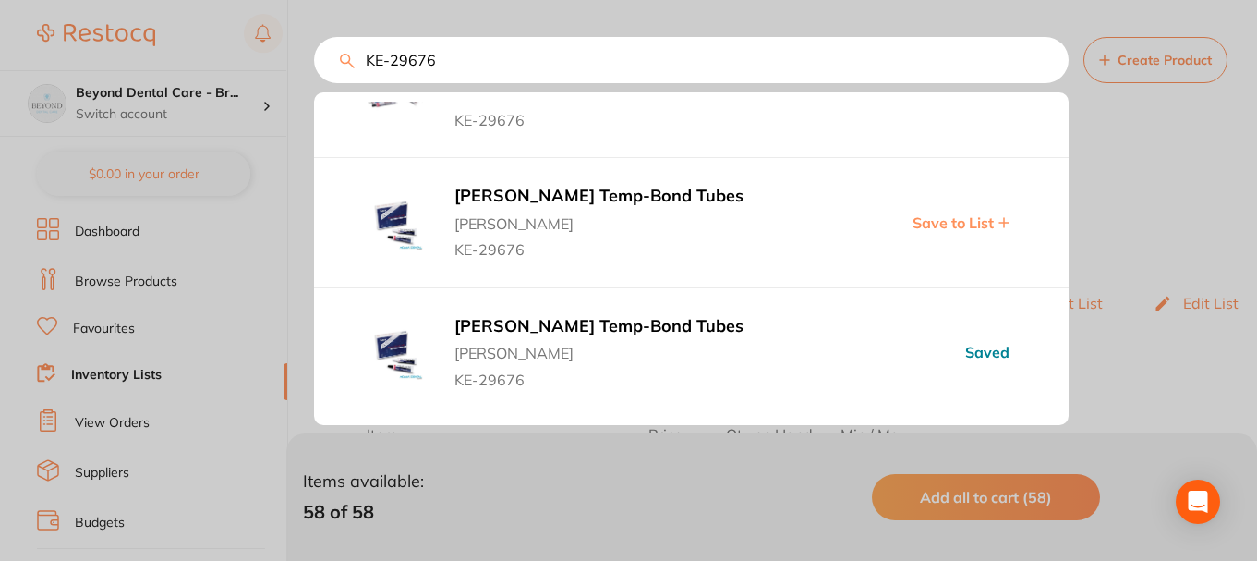
click at [450, 65] on input "KE-29676" at bounding box center [691, 60] width 755 height 46
click at [343, 73] on input "KE-29676" at bounding box center [691, 60] width 755 height 46
paste input "WP7120900"
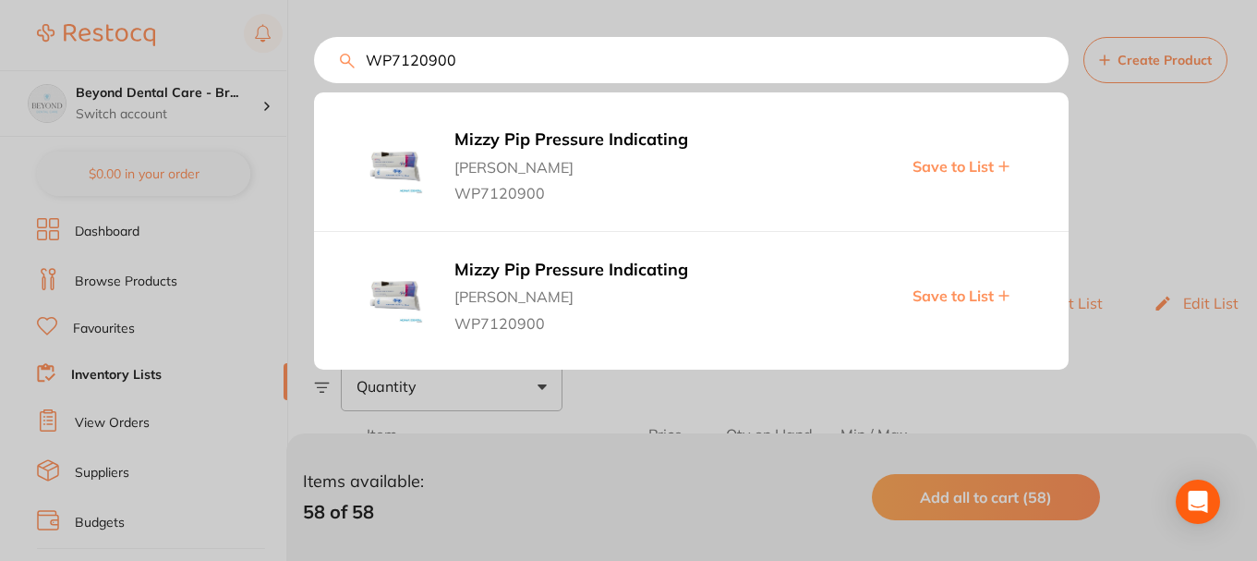
click at [940, 168] on span "Save to List" at bounding box center [953, 166] width 81 height 17
drag, startPoint x: 462, startPoint y: 67, endPoint x: 292, endPoint y: 70, distance: 170.0
click at [314, 70] on div "WP7120900 Mizzy Pip Pressure Indicating Adam Dental WP7120900 Save to List Mizz…" at bounding box center [691, 60] width 755 height 46
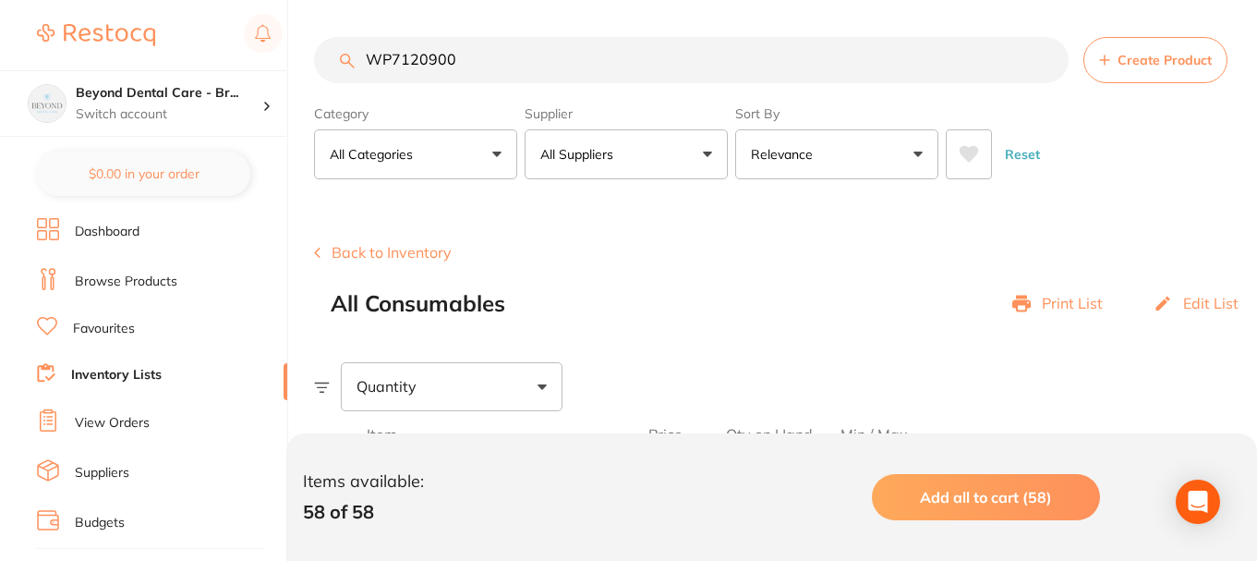
paste input "AD-4ART1"
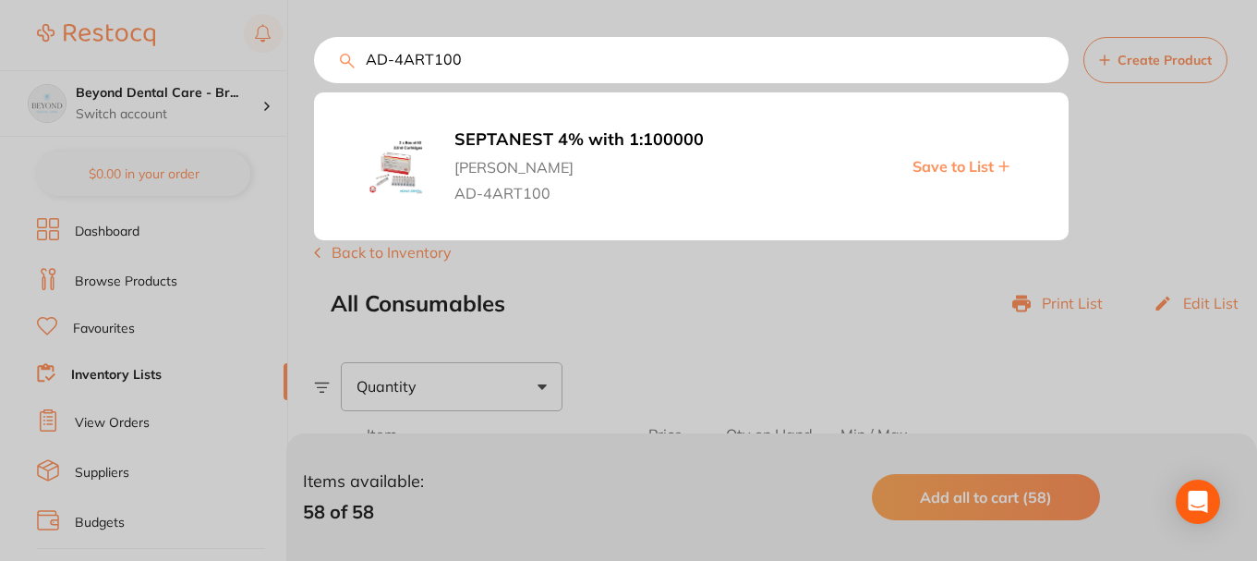
type input "AD-4ART100"
click at [949, 167] on span "Save to List" at bounding box center [953, 166] width 81 height 17
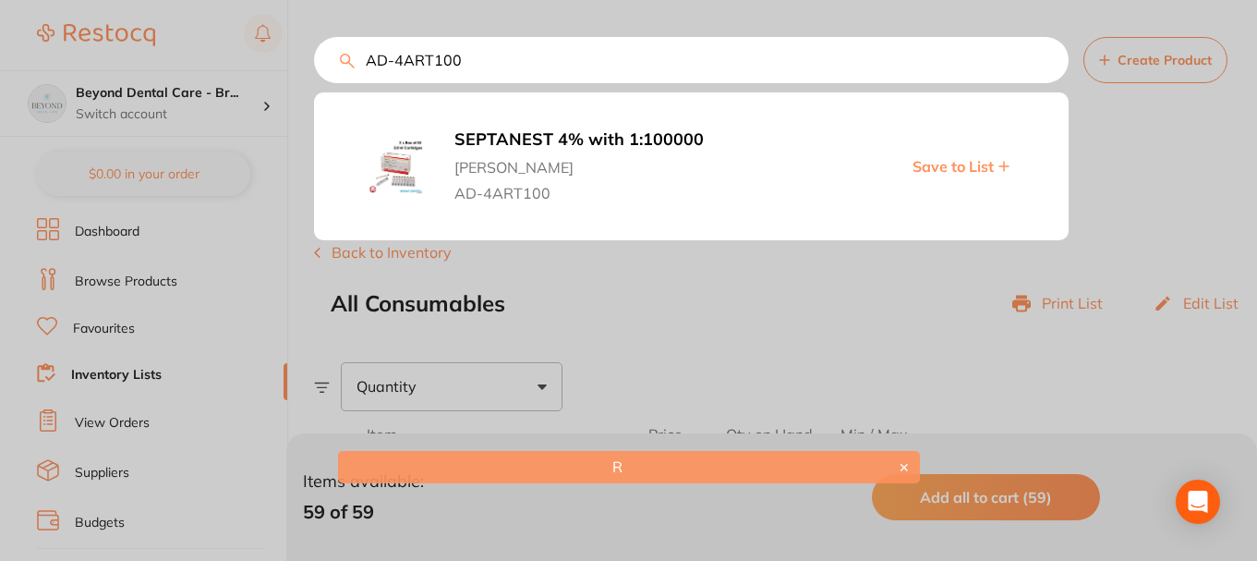
click at [954, 167] on span "Save to List" at bounding box center [953, 166] width 81 height 17
drag, startPoint x: 640, startPoint y: 150, endPoint x: 706, endPoint y: 204, distance: 85.3
click at [640, 150] on span "Adam Dental" at bounding box center [642, 163] width 377 height 26
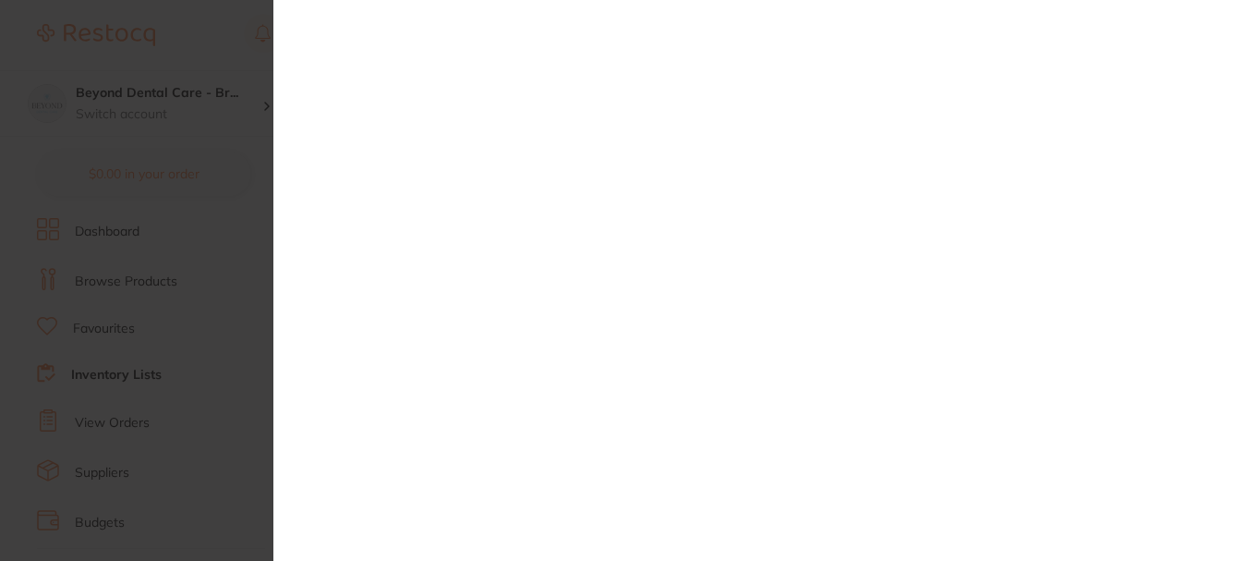
click at [225, 30] on section at bounding box center [628, 280] width 1257 height 561
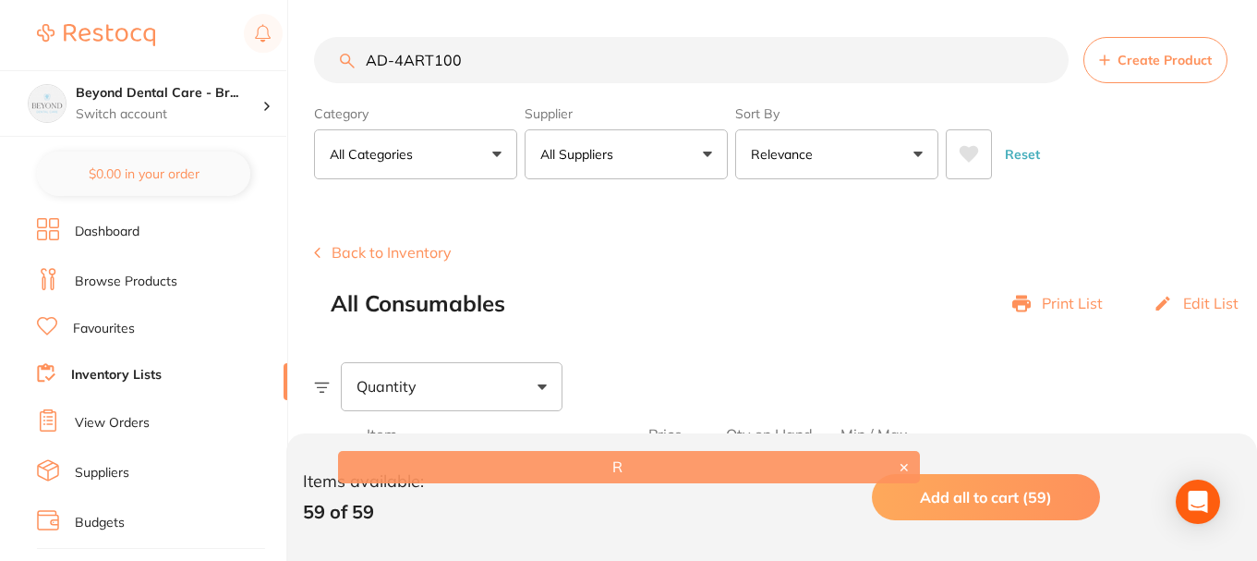
click at [515, 54] on input "AD-4ART100" at bounding box center [691, 60] width 755 height 46
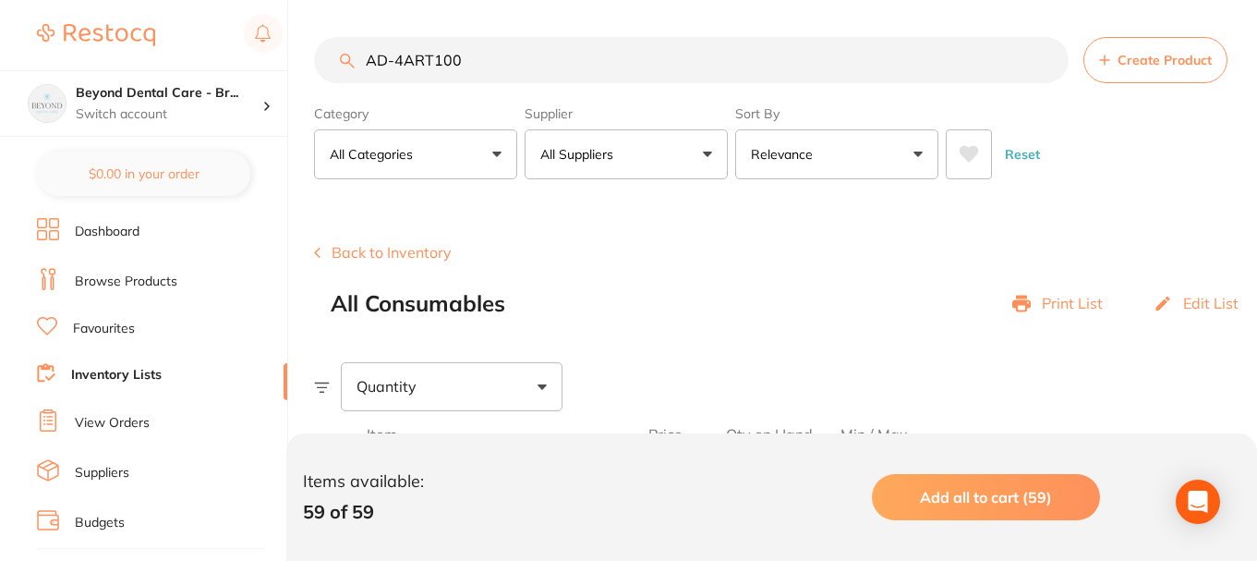
drag, startPoint x: 426, startPoint y: 66, endPoint x: 351, endPoint y: 66, distance: 74.8
click at [351, 66] on div "AD-4ART100 Create Product" at bounding box center [785, 60] width 943 height 46
click at [517, 52] on input "AD-4ART100" at bounding box center [691, 60] width 755 height 46
drag, startPoint x: 524, startPoint y: 64, endPoint x: 327, endPoint y: 62, distance: 196.8
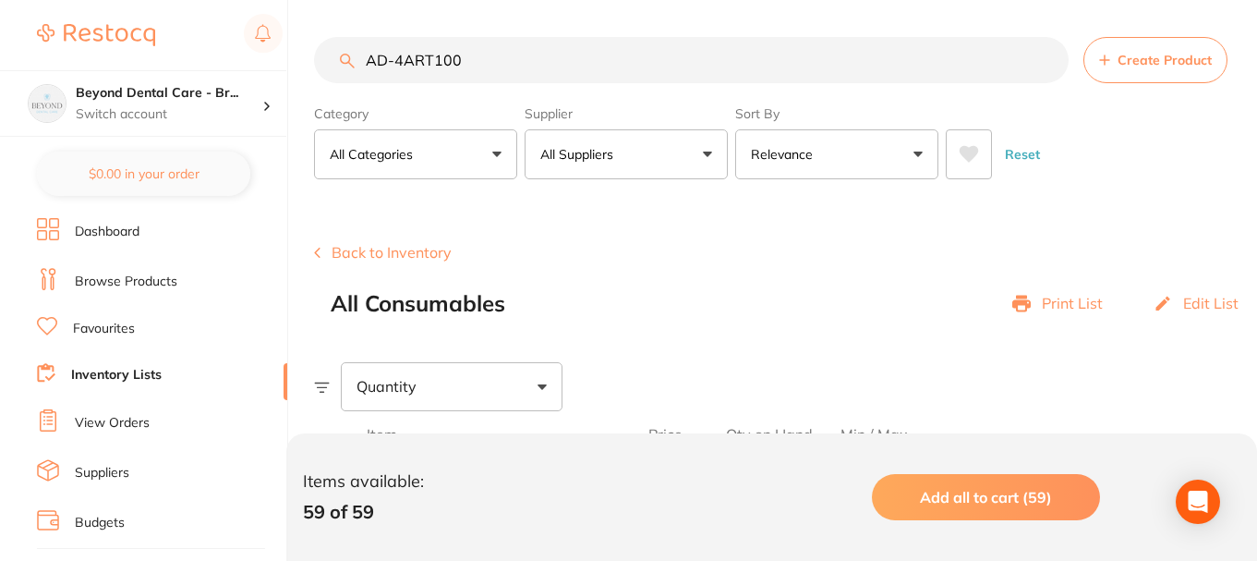
click at [327, 62] on input "AD-4ART100" at bounding box center [691, 60] width 755 height 46
drag, startPoint x: 476, startPoint y: 42, endPoint x: 366, endPoint y: 50, distance: 110.2
click at [366, 50] on input "AD-4ART100" at bounding box center [691, 60] width 755 height 46
paste input "AD-4ART100"
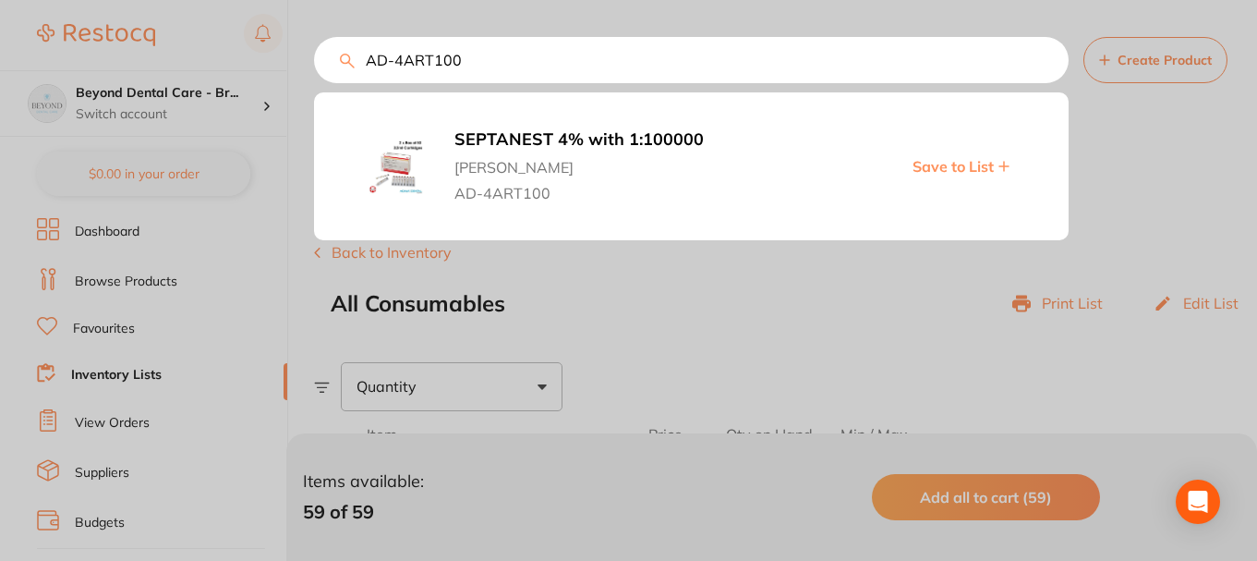
click at [927, 167] on span "Save to List" at bounding box center [953, 166] width 81 height 17
drag, startPoint x: 1196, startPoint y: 159, endPoint x: 1100, endPoint y: 159, distance: 96.1
click at [1197, 158] on div at bounding box center [628, 280] width 1257 height 561
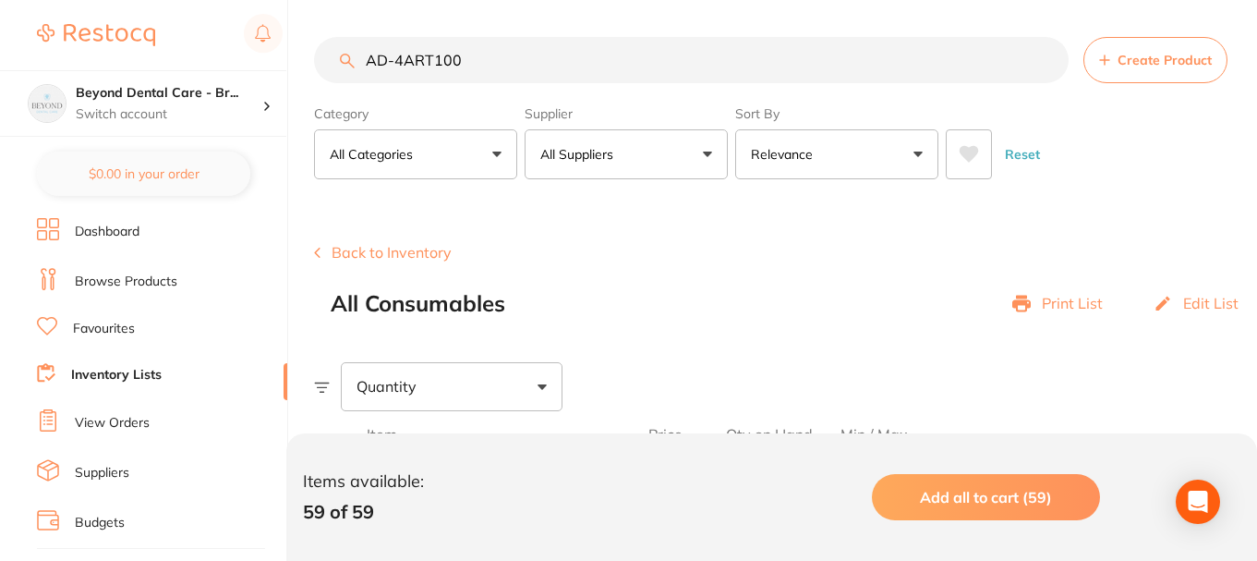
drag, startPoint x: 475, startPoint y: 64, endPoint x: 299, endPoint y: 76, distance: 175.9
click at [299, 76] on div "$0.00 Beyond Dental Care - Br... Switch account Beyond Dental Care - Sandstone …" at bounding box center [628, 280] width 1257 height 561
paste input "Y2600"
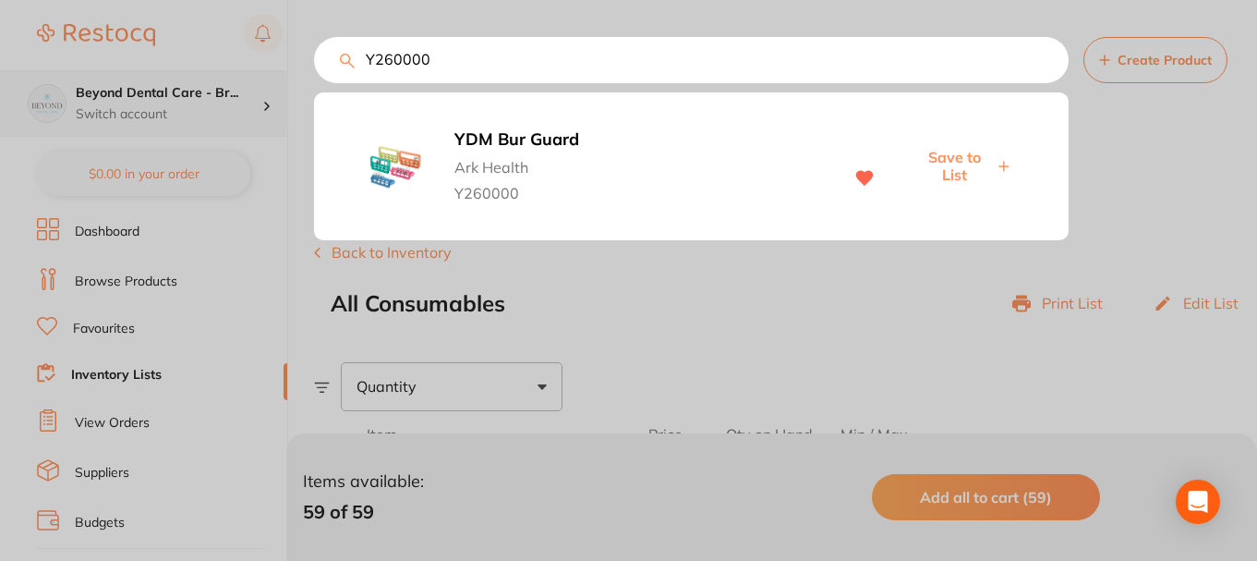
drag, startPoint x: 453, startPoint y: 71, endPoint x: 278, endPoint y: 71, distance: 174.6
click at [314, 71] on div "Y260000 YDM Bur Guard Ark Health Y260000 Save to List" at bounding box center [691, 60] width 755 height 46
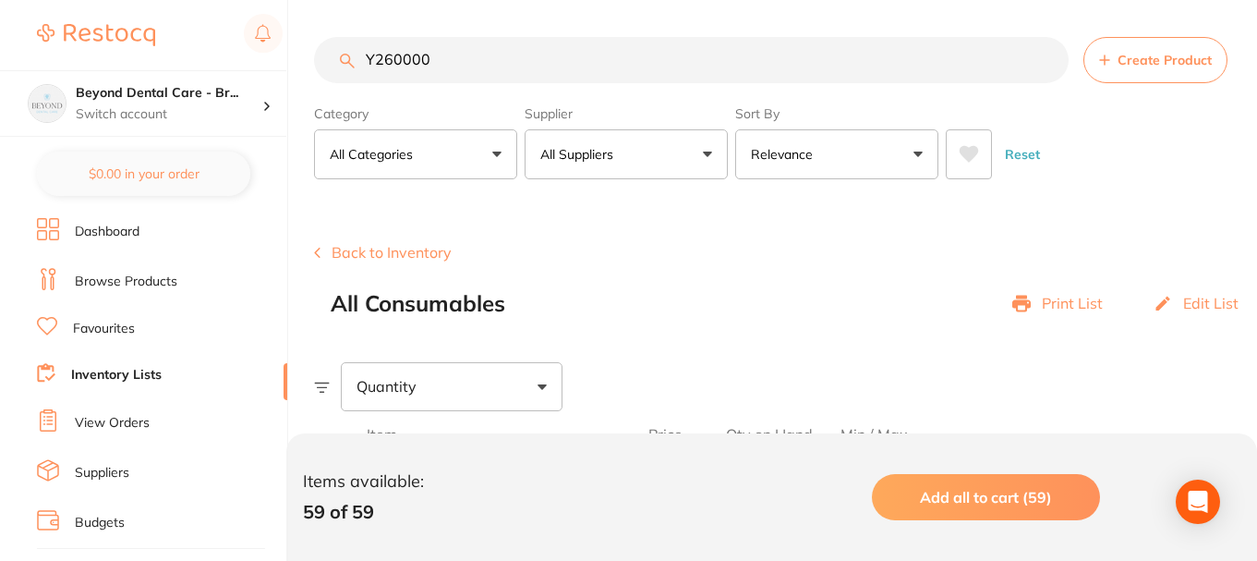
paste input "755011"
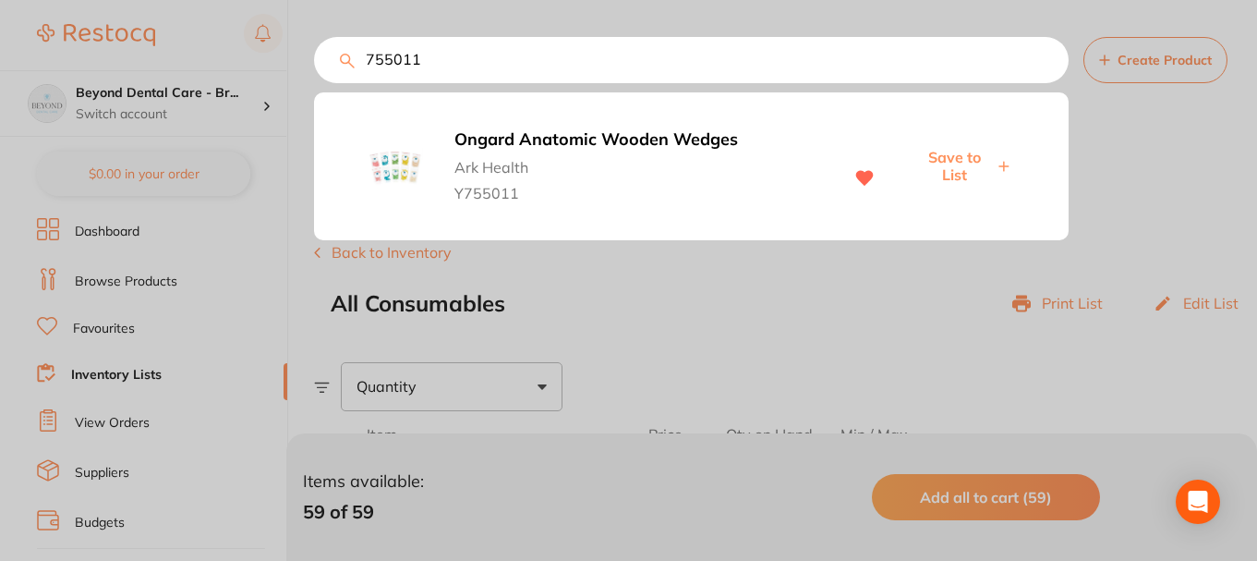
type input "755011"
click at [951, 161] on span "Save to List" at bounding box center [953, 166] width 79 height 34
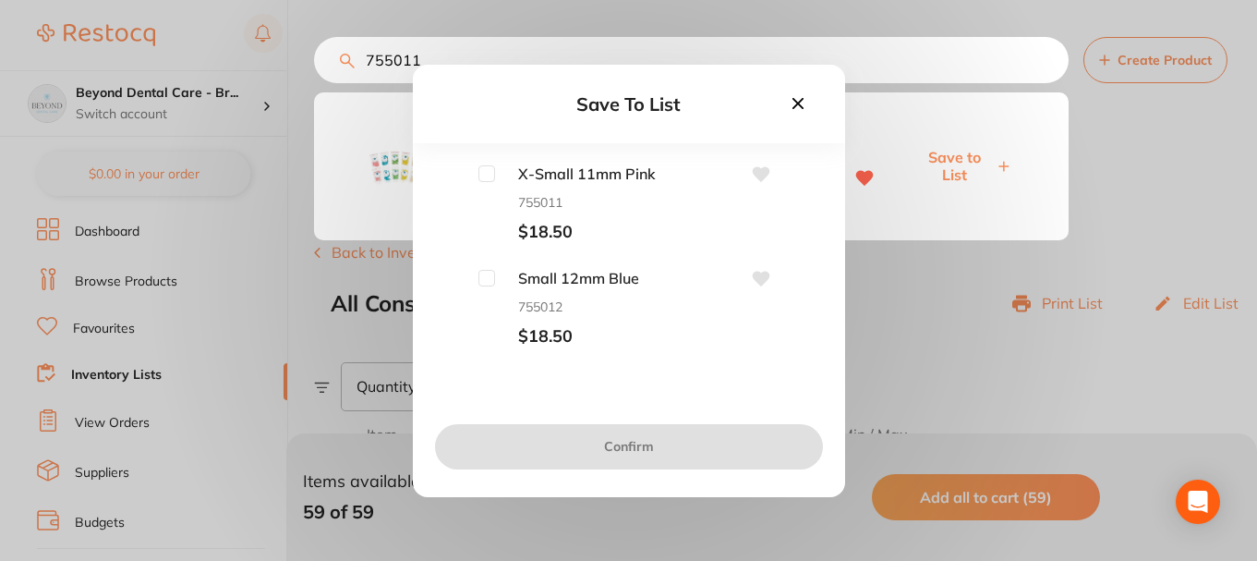
click at [480, 174] on input "checkbox" at bounding box center [486, 173] width 17 height 17
checkbox input "true"
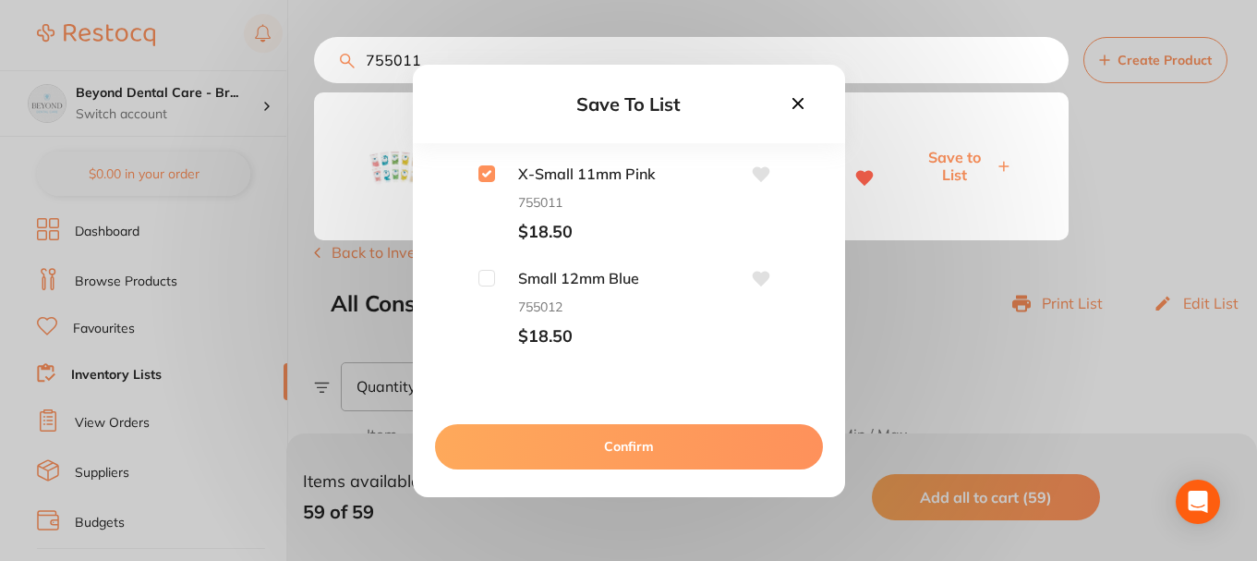
click at [484, 277] on input "checkbox" at bounding box center [486, 278] width 17 height 17
checkbox input "true"
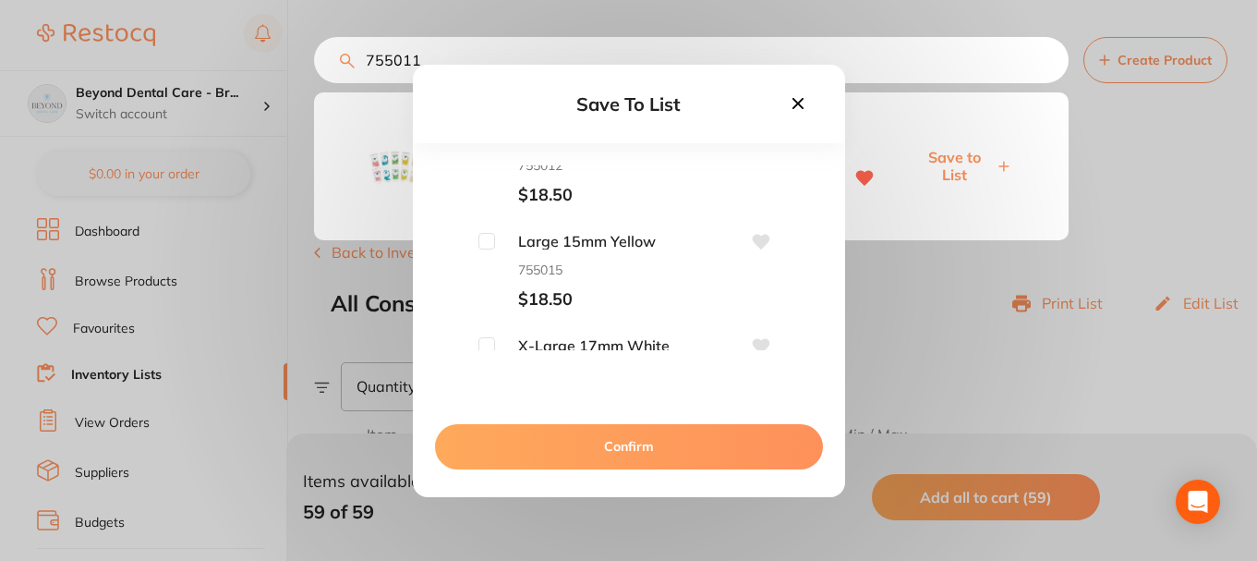
scroll to position [185, 0]
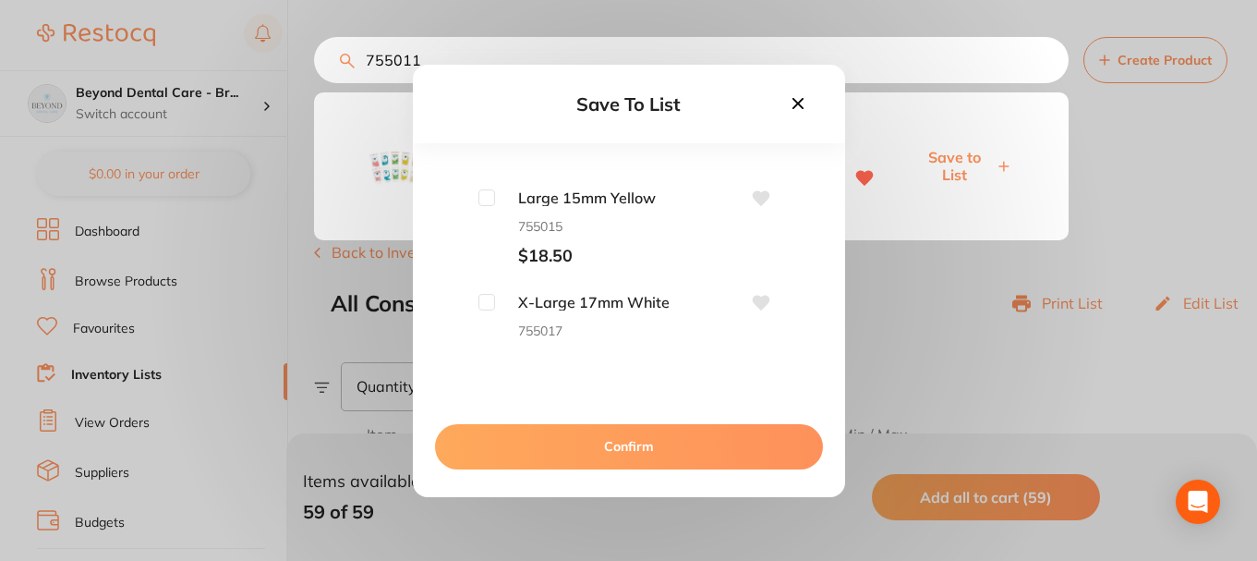
click at [483, 196] on input "checkbox" at bounding box center [486, 197] width 17 height 17
checkbox input "true"
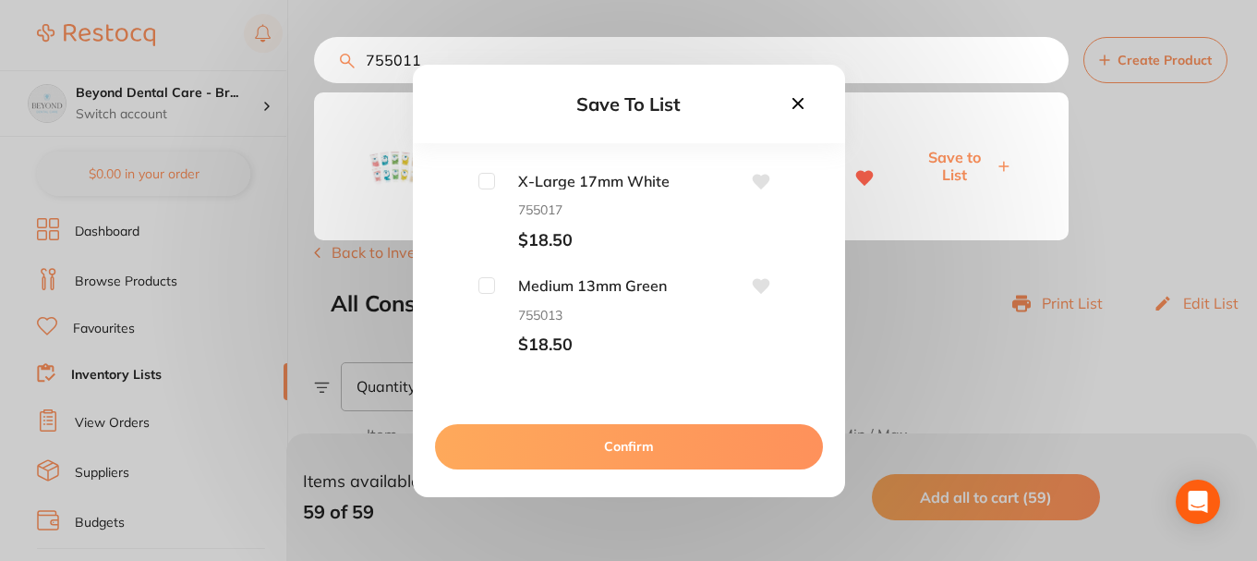
scroll to position [310, 0]
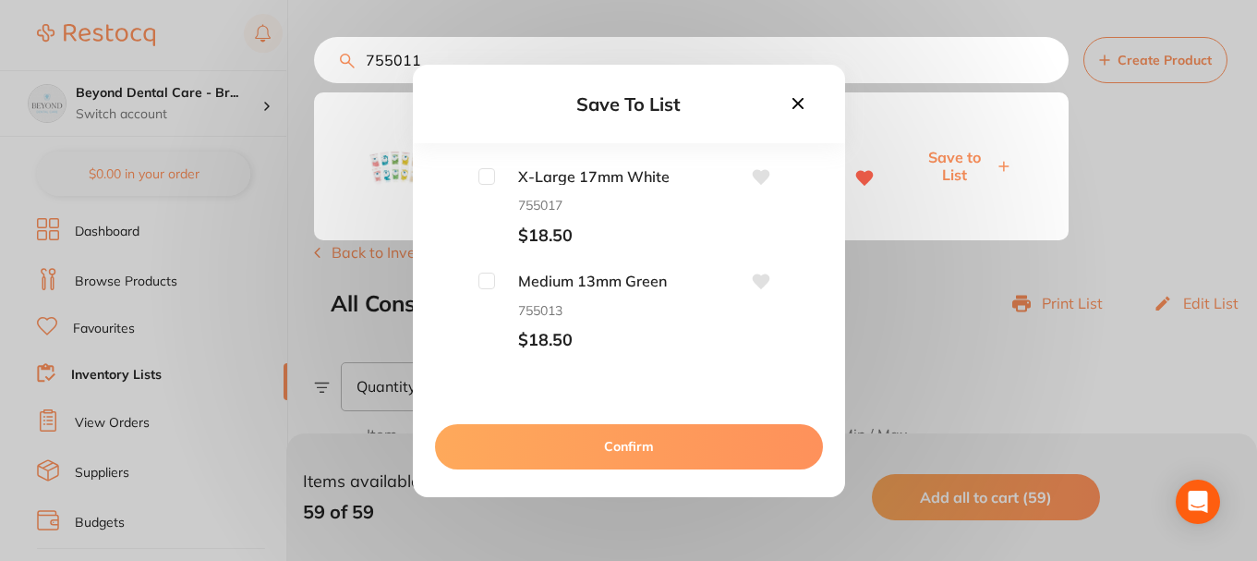
click at [489, 285] on input "checkbox" at bounding box center [486, 280] width 17 height 17
checkbox input "true"
click at [570, 441] on button "Confirm" at bounding box center [629, 446] width 388 height 44
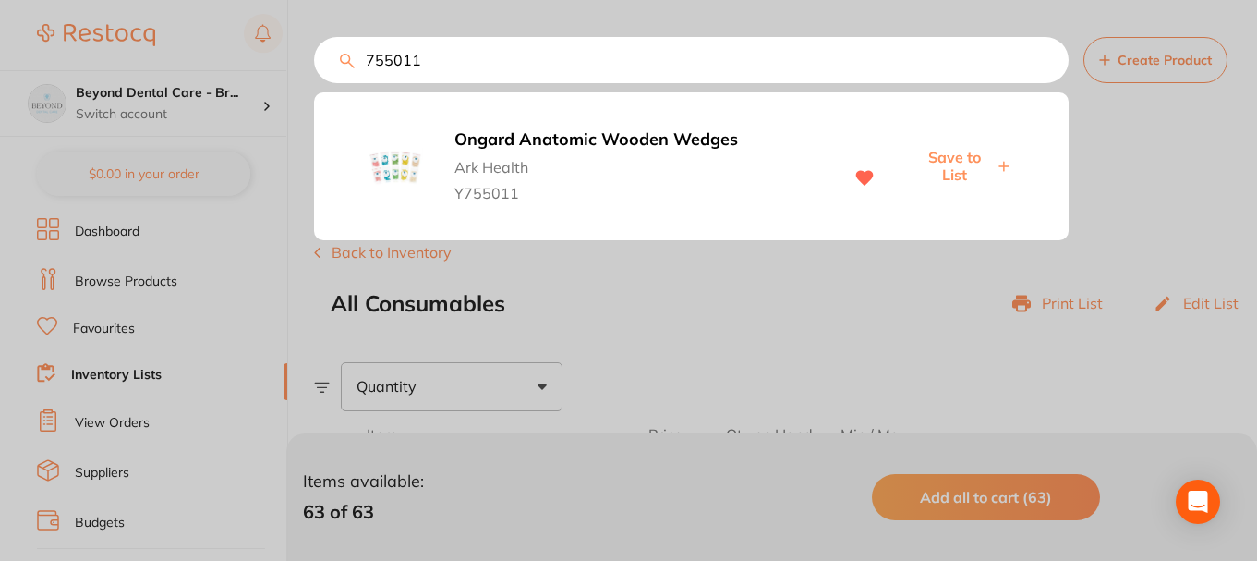
drag, startPoint x: 399, startPoint y: 55, endPoint x: 314, endPoint y: 54, distance: 85.0
click at [314, 54] on input "755011" at bounding box center [691, 60] width 755 height 46
paste input "50030"
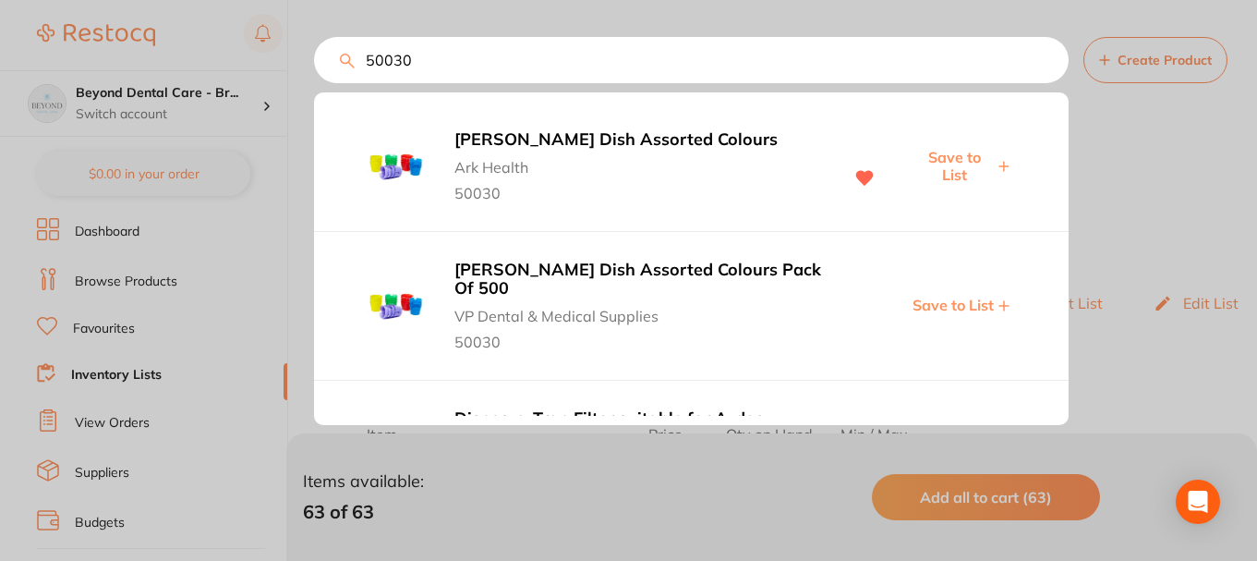
click at [956, 160] on span "Save to List" at bounding box center [953, 166] width 79 height 34
click at [446, 60] on input "50030" at bounding box center [691, 60] width 755 height 46
drag, startPoint x: 444, startPoint y: 60, endPoint x: 299, endPoint y: 60, distance: 145.0
click at [314, 60] on div "50030 Ongard Dappen Dish Assorted Colours Ark Health 50030 Save to List Ongard …" at bounding box center [691, 60] width 755 height 46
paste input "711722"
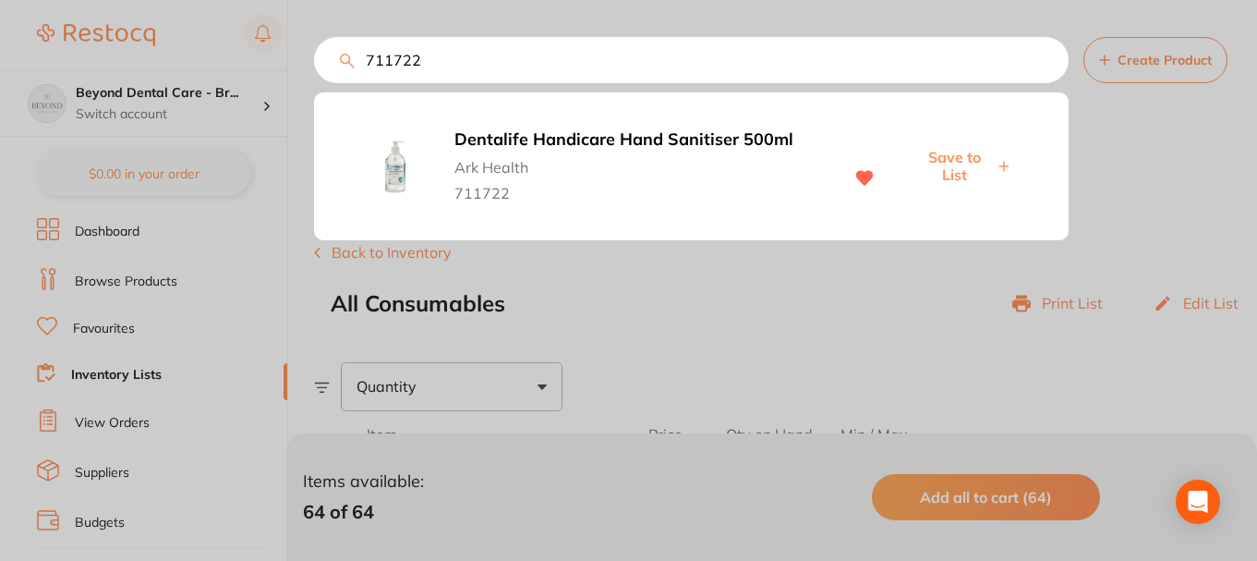
click at [944, 168] on span "Save to List" at bounding box center [953, 166] width 79 height 34
drag, startPoint x: 461, startPoint y: 58, endPoint x: 351, endPoint y: 50, distance: 110.2
click at [351, 50] on input "711722" at bounding box center [691, 60] width 755 height 46
paste input "3803"
click at [949, 159] on span "Save to List" at bounding box center [953, 166] width 79 height 34
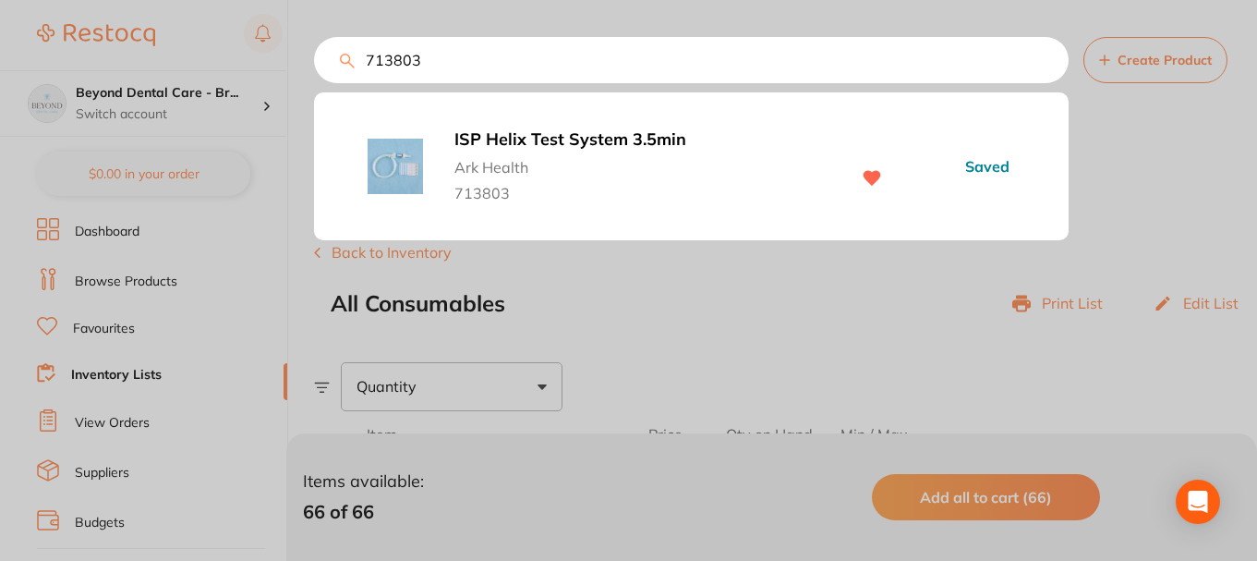
click at [450, 57] on input "713803" at bounding box center [691, 60] width 755 height 46
drag, startPoint x: 459, startPoint y: 59, endPoint x: 324, endPoint y: 61, distance: 134.9
click at [324, 61] on input "713803" at bounding box center [691, 60] width 755 height 46
paste input "9516632"
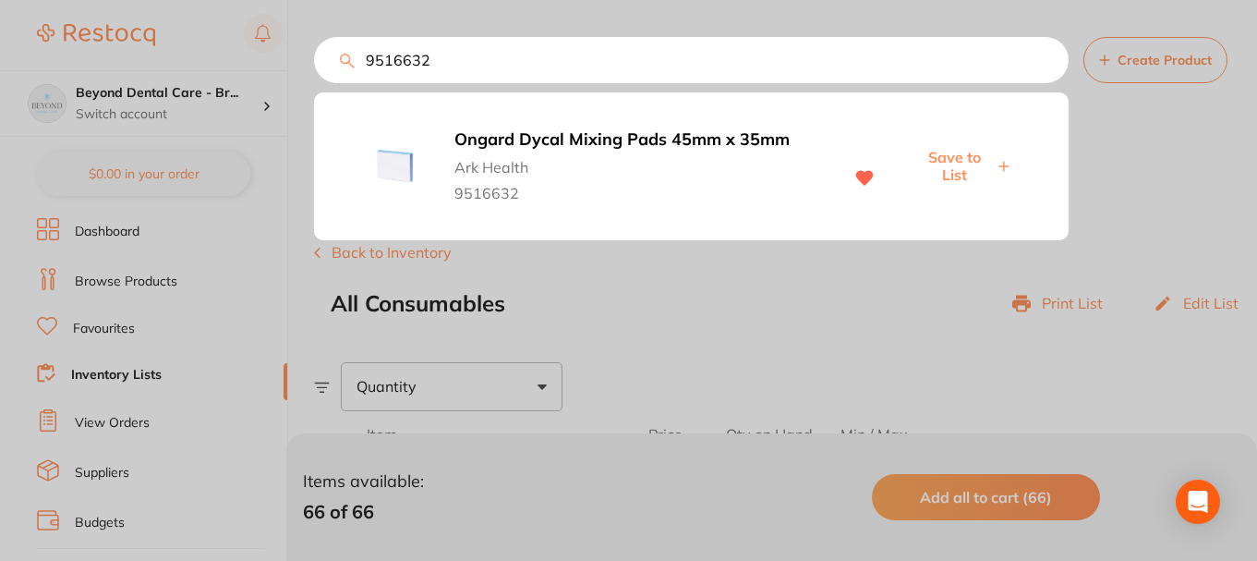
click at [943, 168] on span "Save to List" at bounding box center [953, 166] width 79 height 34
drag, startPoint x: 465, startPoint y: 69, endPoint x: 448, endPoint y: 54, distance: 22.2
click at [317, 83] on div "9516632 Ongard Dycal Mixing Pads 45mm x 35mm Ark Health 9516632 Saved" at bounding box center [691, 60] width 755 height 46
click at [445, 55] on input "9516632" at bounding box center [691, 60] width 755 height 46
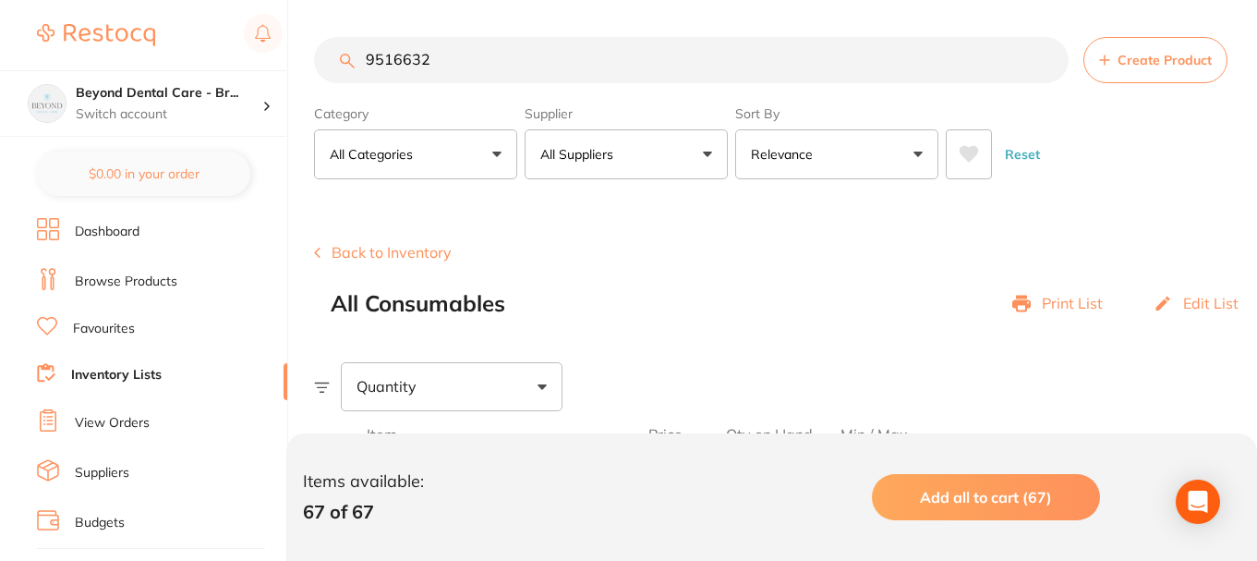
scroll to position [0, 0]
drag, startPoint x: 450, startPoint y: 54, endPoint x: 334, endPoint y: 64, distance: 115.8
click at [334, 64] on input "9516632" at bounding box center [691, 60] width 755 height 46
paste input "681001"
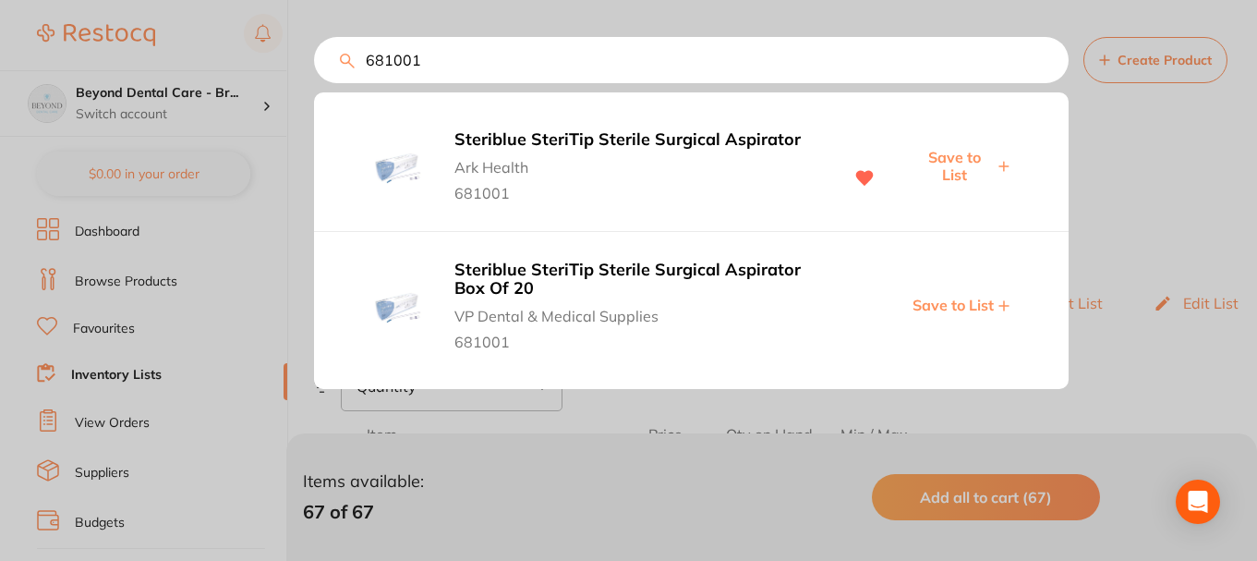
click at [949, 167] on span "Save to List" at bounding box center [953, 166] width 79 height 34
drag, startPoint x: 434, startPoint y: 64, endPoint x: 337, endPoint y: 75, distance: 97.6
click at [337, 75] on input "681001" at bounding box center [691, 60] width 755 height 46
paste input "122500"
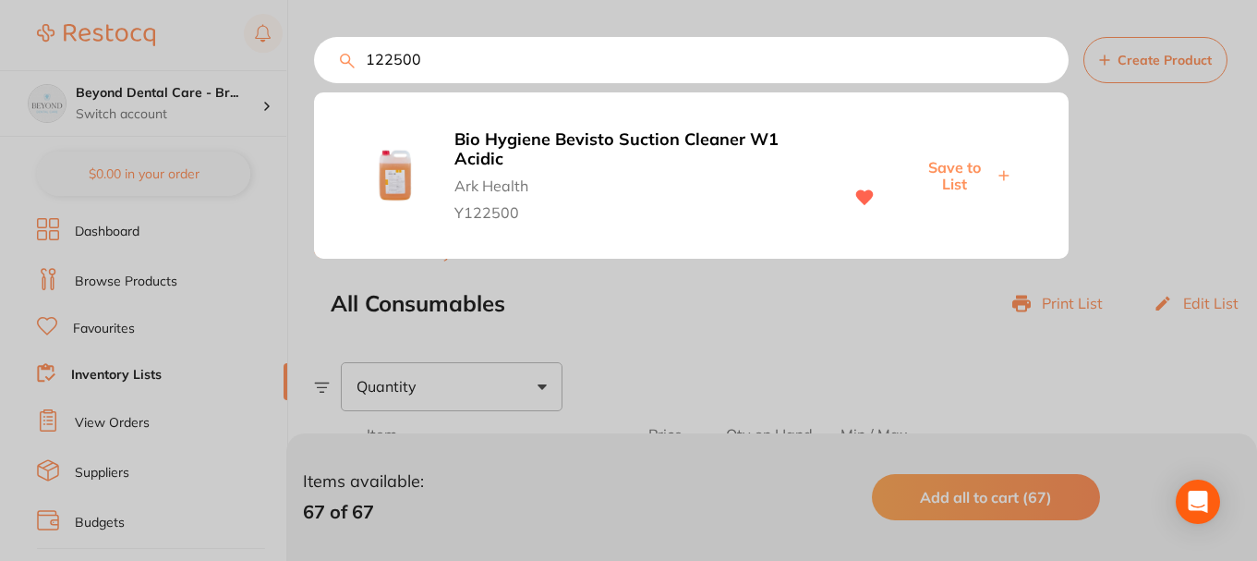
type input "122500"
click at [951, 170] on span "Save to List" at bounding box center [953, 176] width 79 height 34
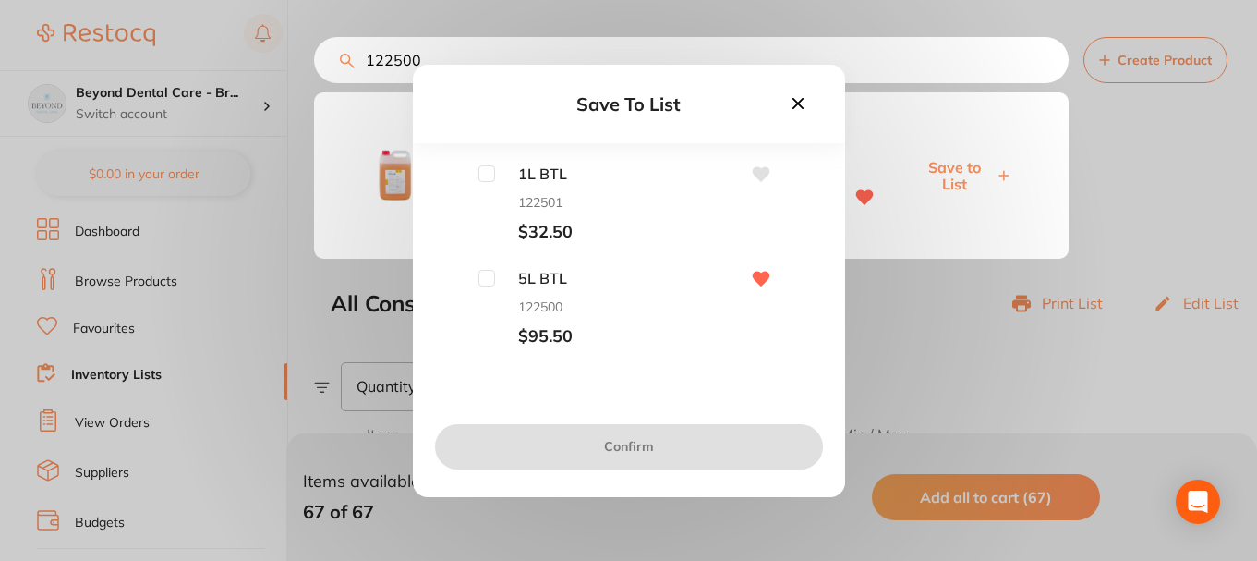
click at [487, 279] on input "checkbox" at bounding box center [486, 278] width 17 height 17
checkbox input "true"
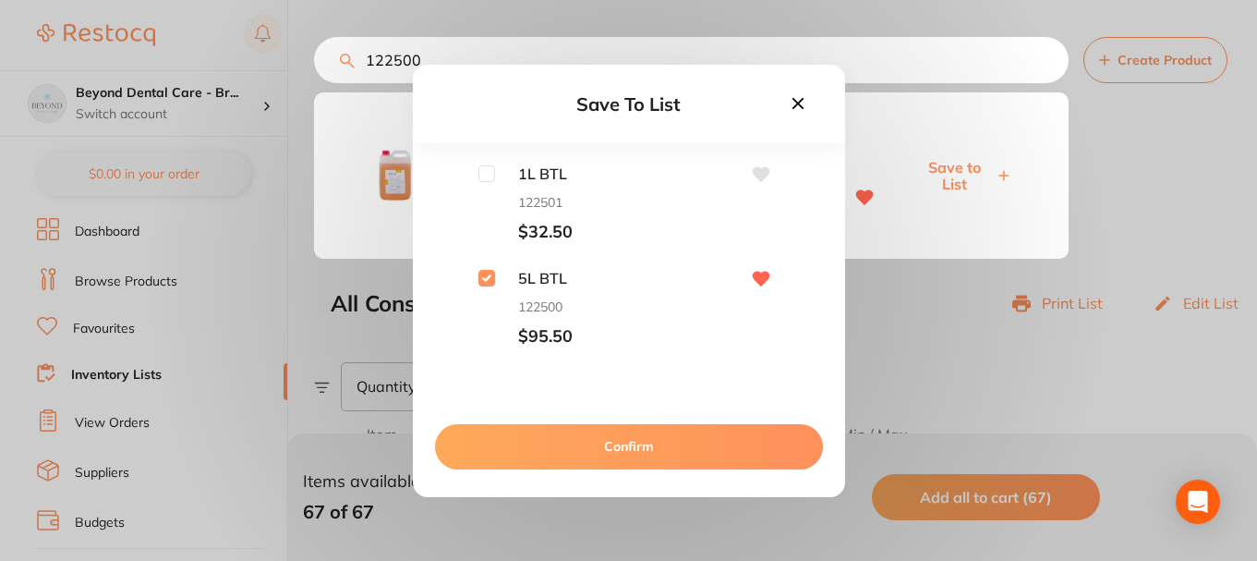
click at [583, 441] on button "Confirm" at bounding box center [629, 446] width 388 height 44
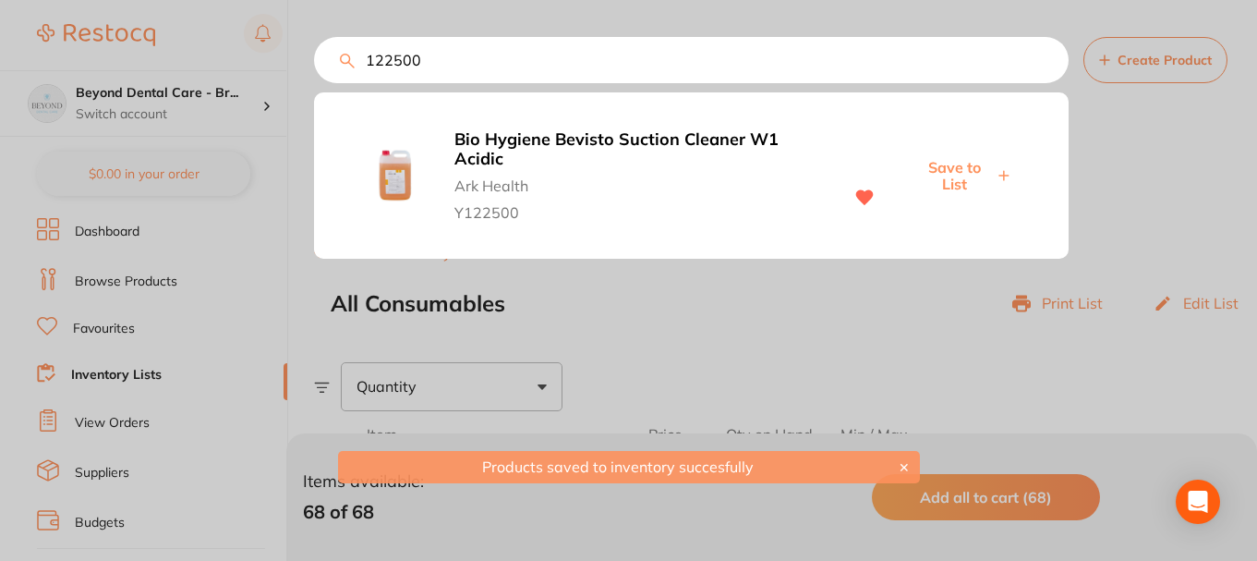
click at [322, 53] on input "122500" at bounding box center [691, 60] width 755 height 46
paste input "2"
type input "122502"
click at [939, 163] on span "Save to List" at bounding box center [953, 176] width 79 height 34
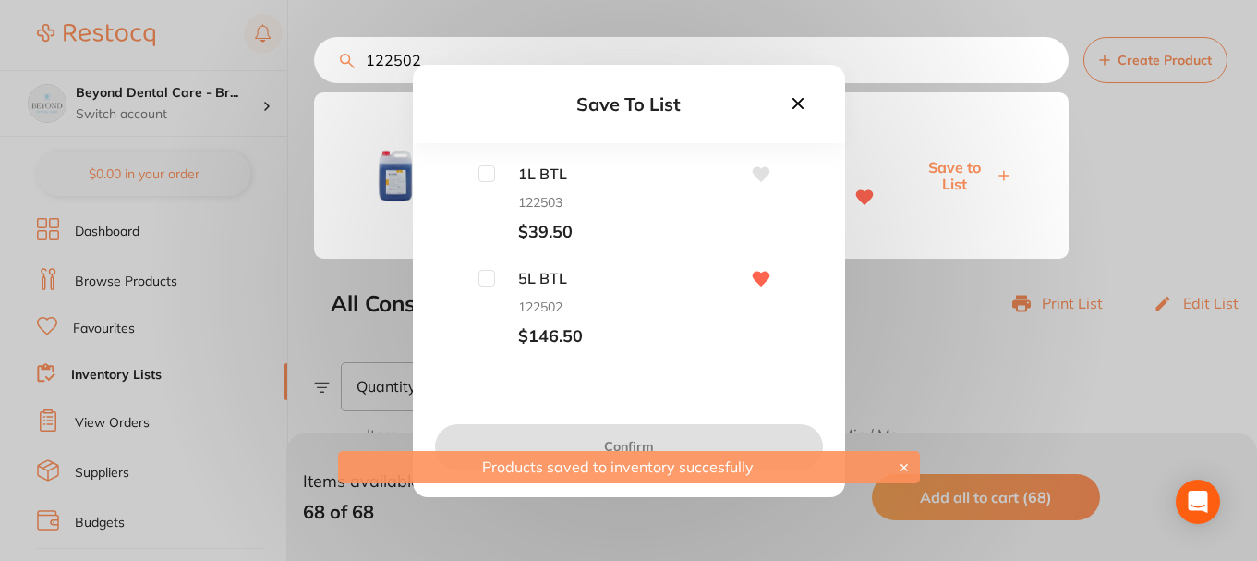
click at [480, 278] on input "checkbox" at bounding box center [486, 278] width 17 height 17
checkbox input "true"
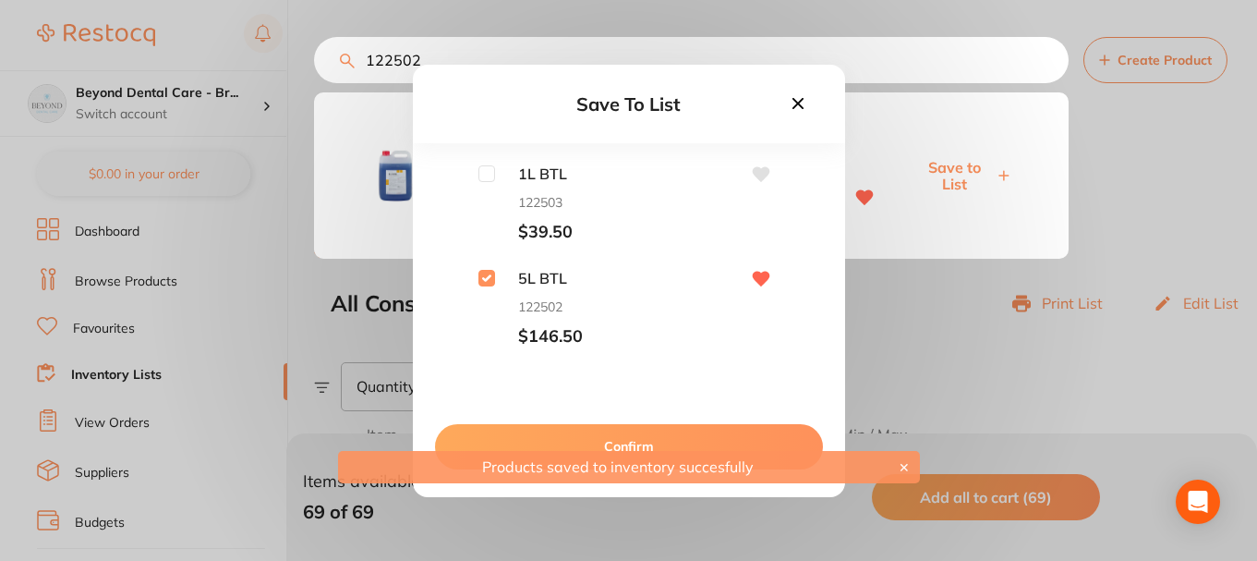
click at [563, 440] on button "Confirm" at bounding box center [629, 446] width 388 height 44
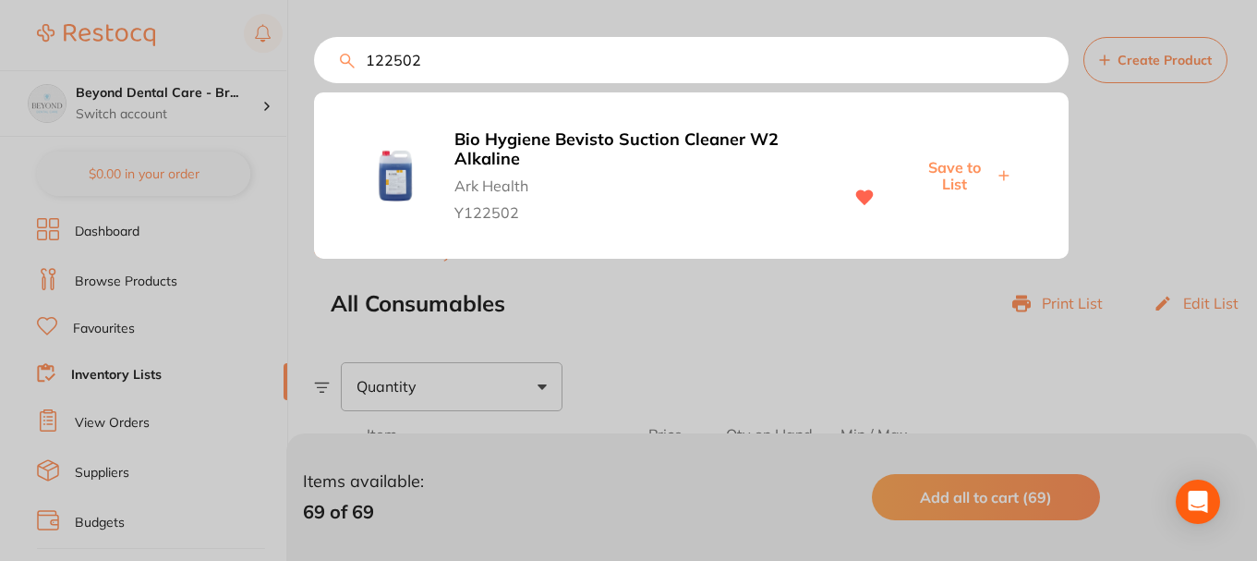
scroll to position [1, 0]
drag, startPoint x: 437, startPoint y: 57, endPoint x: 268, endPoint y: 86, distance: 171.4
click at [314, 83] on div "122502 Bio Hygiene Bevisto Suction Cleaner W2 Alkaline Ark Health Y122502 Save …" at bounding box center [691, 60] width 755 height 46
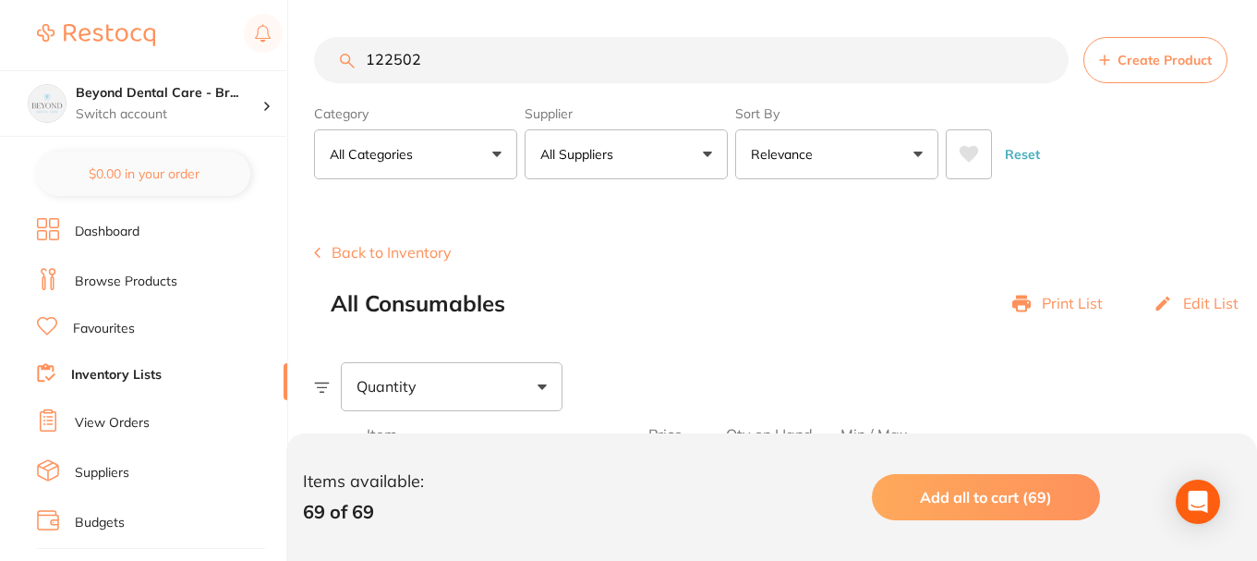
paste input "711334"
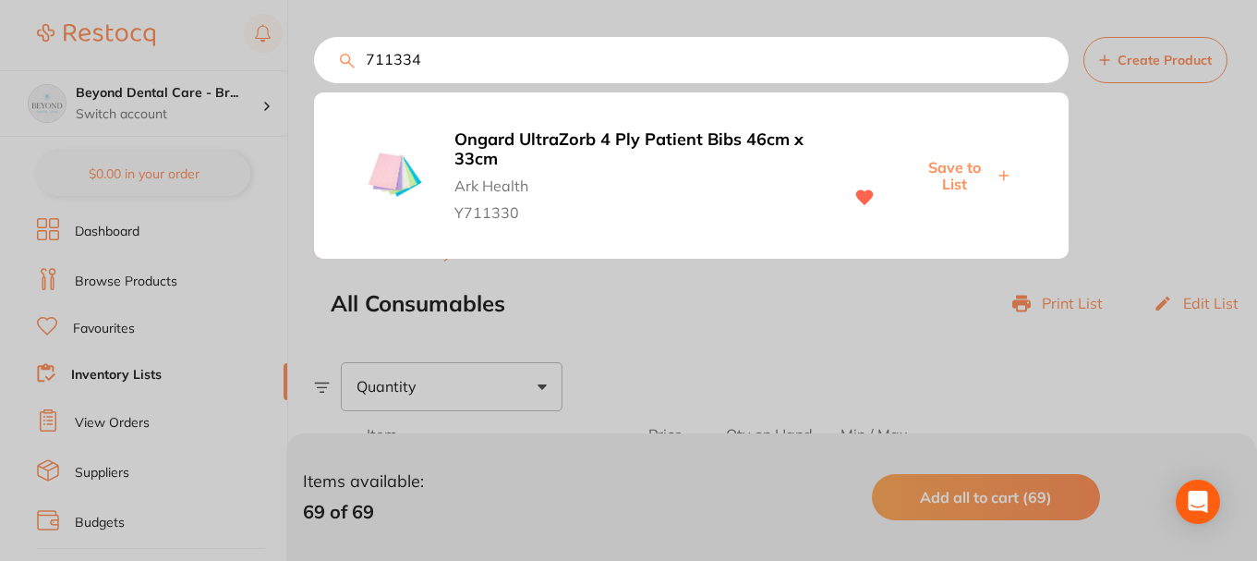
type input "711334"
click at [963, 165] on span "Save to List" at bounding box center [953, 176] width 79 height 34
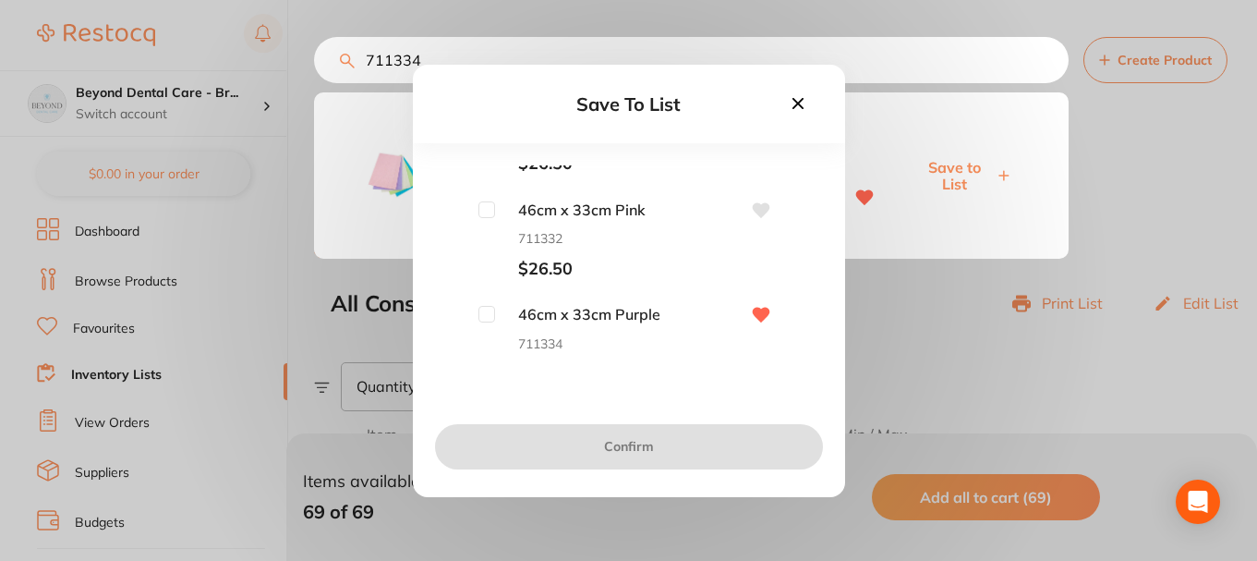
scroll to position [310, 0]
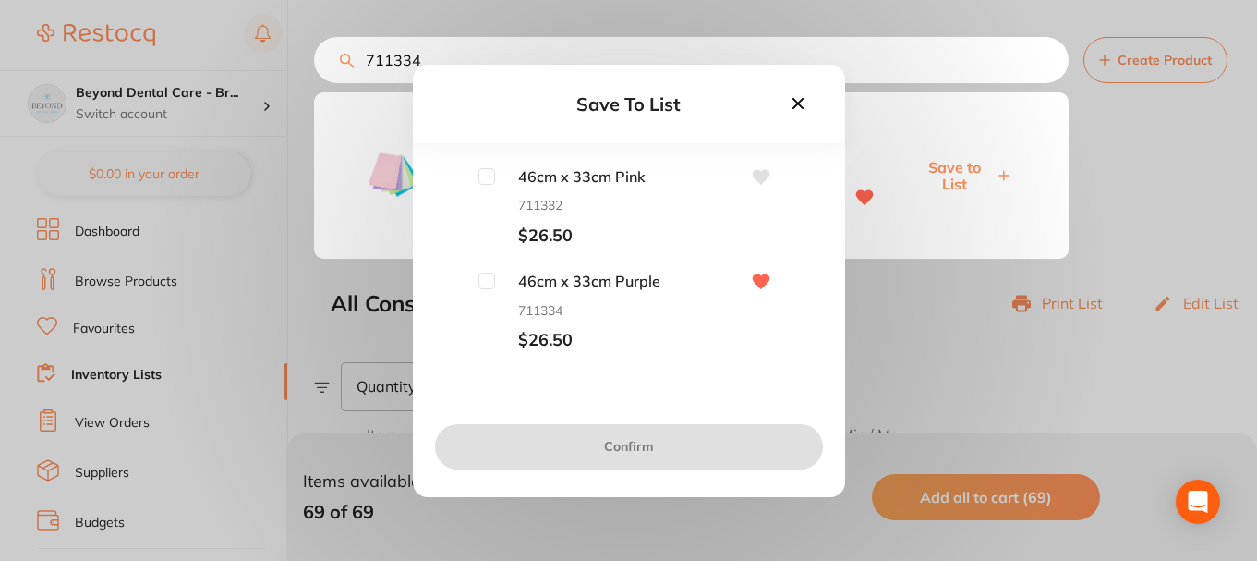
click at [491, 279] on input "checkbox" at bounding box center [486, 280] width 17 height 17
checkbox input "true"
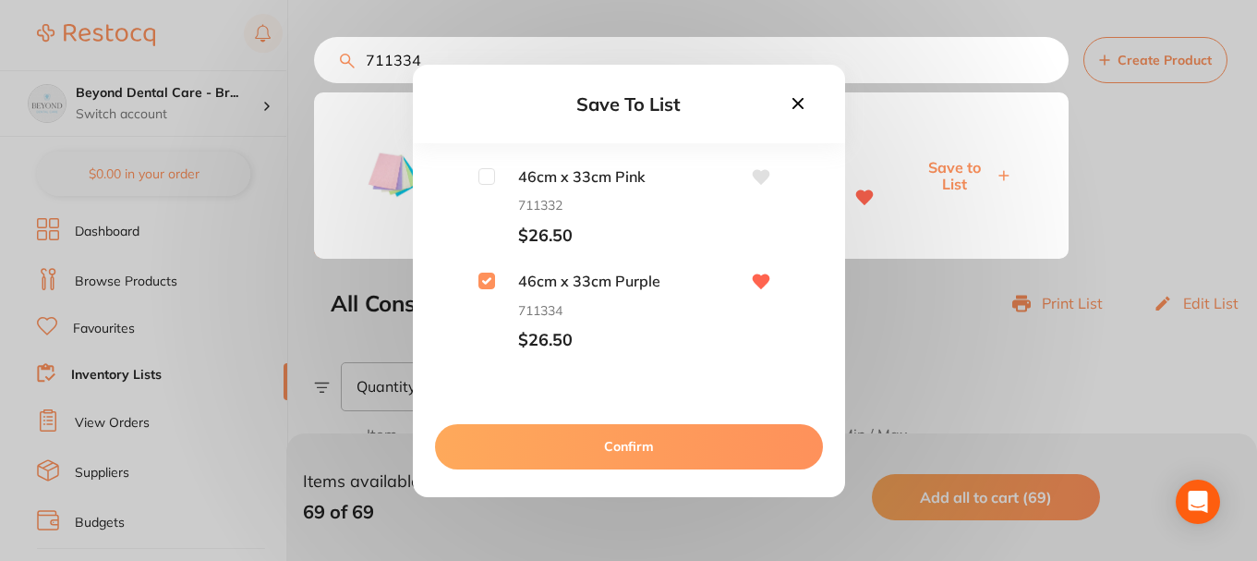
click at [612, 440] on button "Confirm" at bounding box center [629, 446] width 388 height 44
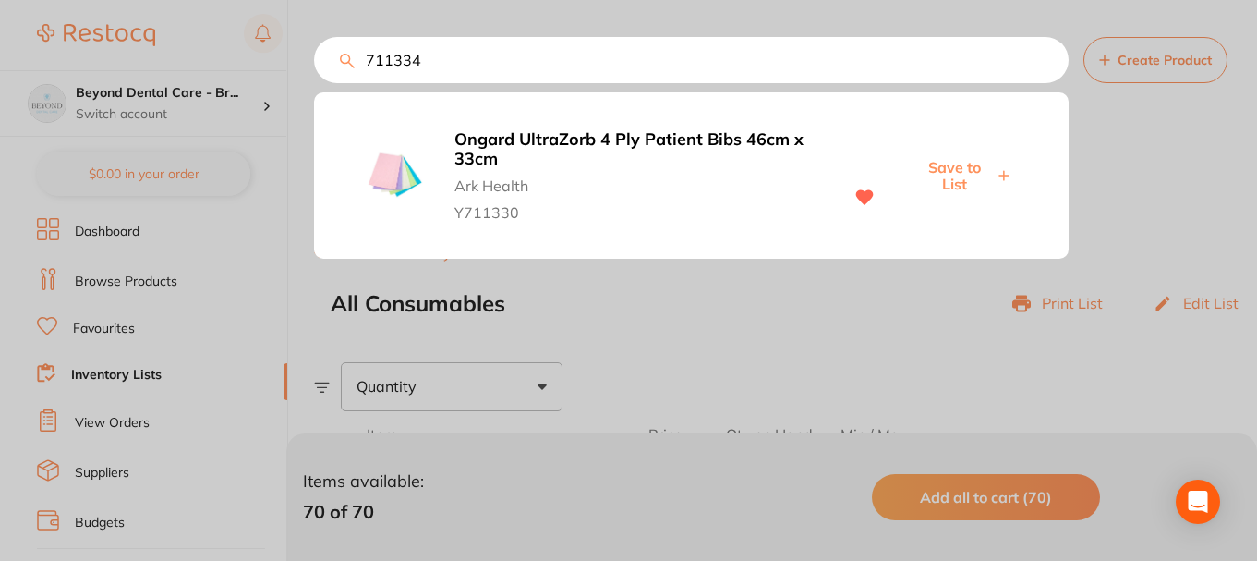
drag, startPoint x: 438, startPoint y: 64, endPoint x: 255, endPoint y: 87, distance: 184.3
click at [314, 83] on div "711334 Ongard UltraZorb 4 Ply Patient Bibs 46cm x 33cm Ark Health Y711330 Save …" at bounding box center [691, 60] width 755 height 46
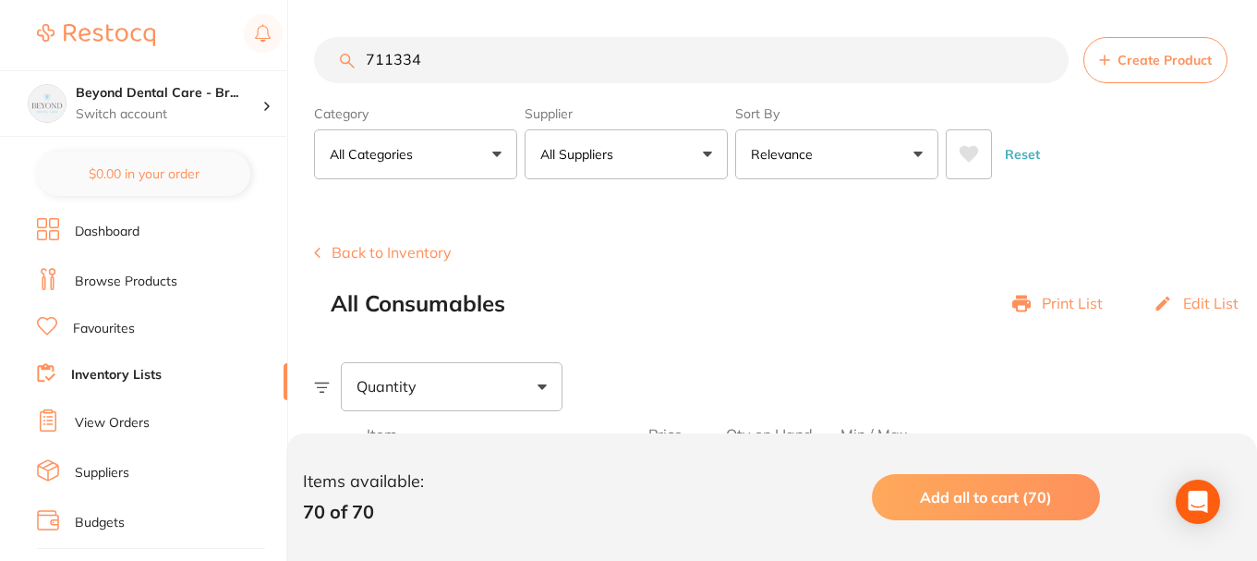
paste input "14000"
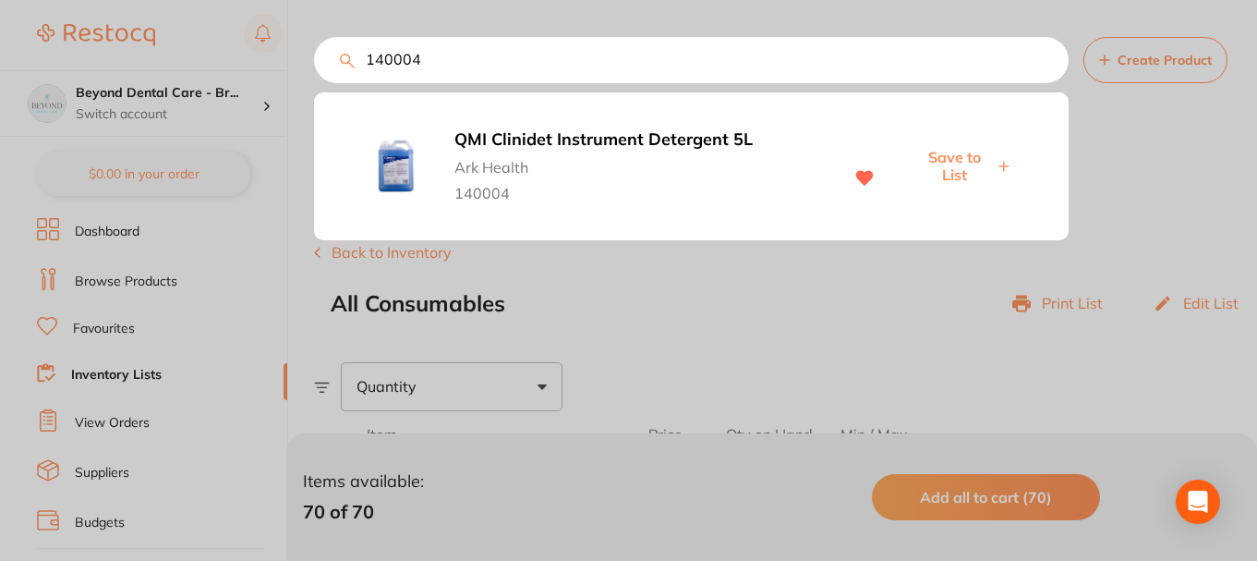
click at [959, 161] on span "Save to List" at bounding box center [953, 166] width 79 height 34
drag, startPoint x: 451, startPoint y: 47, endPoint x: 694, endPoint y: 188, distance: 281.1
click at [314, 61] on div "140004 QMI Clinidet Instrument Detergent 5L Ark Health 140004 Save to List" at bounding box center [691, 60] width 755 height 46
paste input "01099"
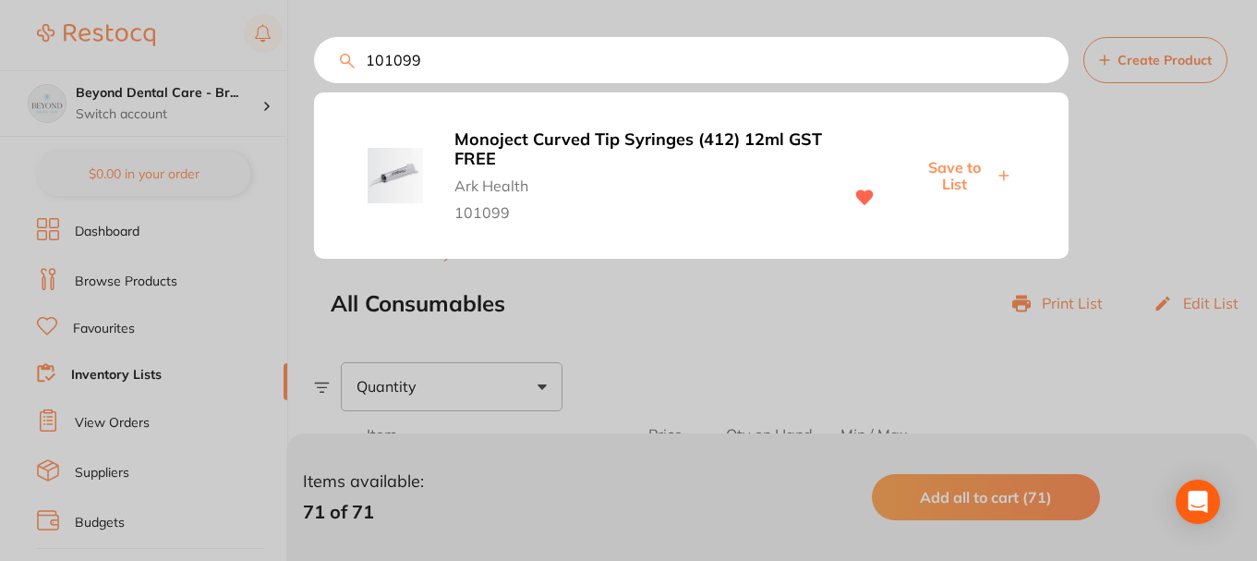
click at [969, 165] on span "Save to List" at bounding box center [953, 176] width 79 height 34
drag, startPoint x: 429, startPoint y: 58, endPoint x: 311, endPoint y: 72, distance: 118.1
click at [314, 72] on div "101099 Monoject Curved Tip Syringes (412) 12ml GST FREE Ark Health 101099 Save …" at bounding box center [691, 60] width 755 height 46
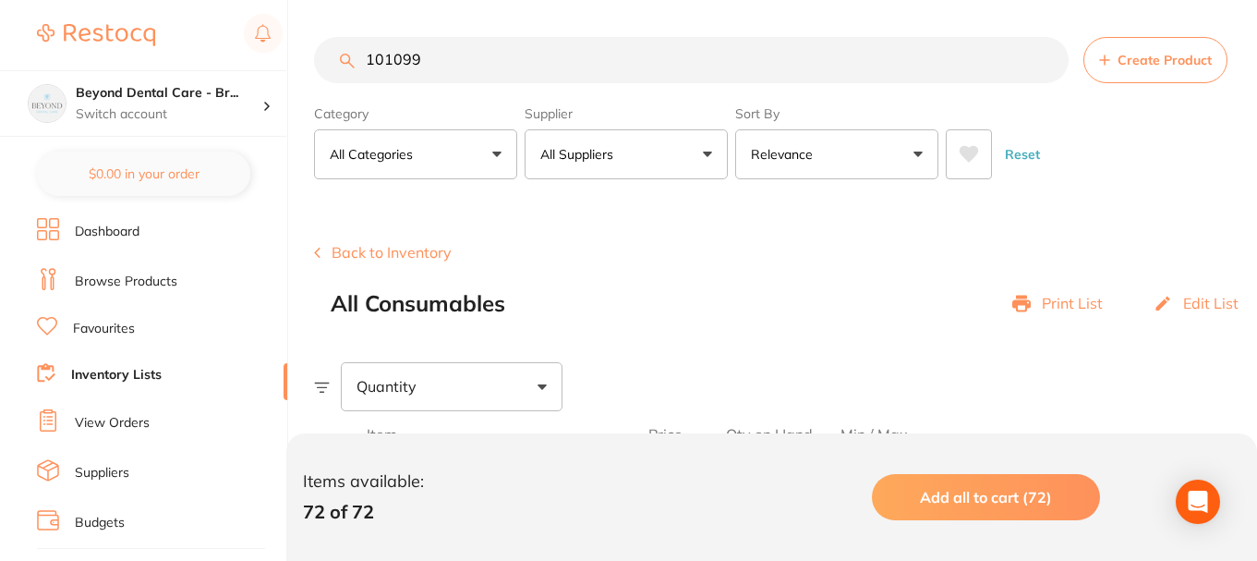
paste input "255423"
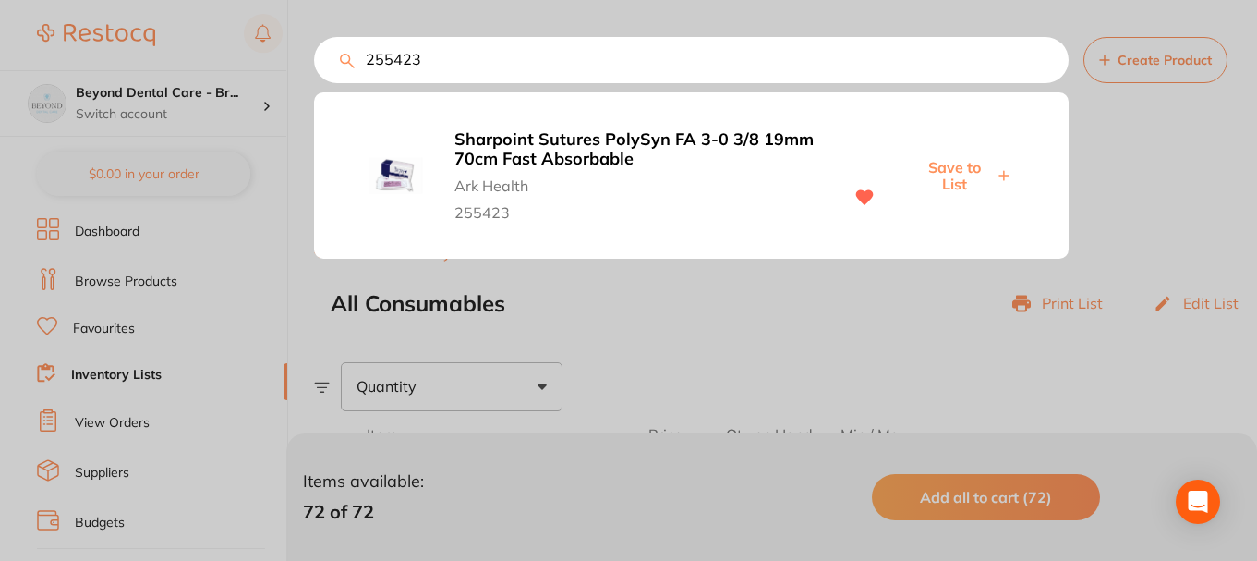
type input "255423"
click at [952, 165] on span "Save to List" at bounding box center [953, 176] width 79 height 34
click at [314, 67] on div "255423 Sharpoint Sutures PolySyn FA 3-0 3/8 19mm 70cm Fast Absorbable Ark Healt…" at bounding box center [691, 60] width 755 height 46
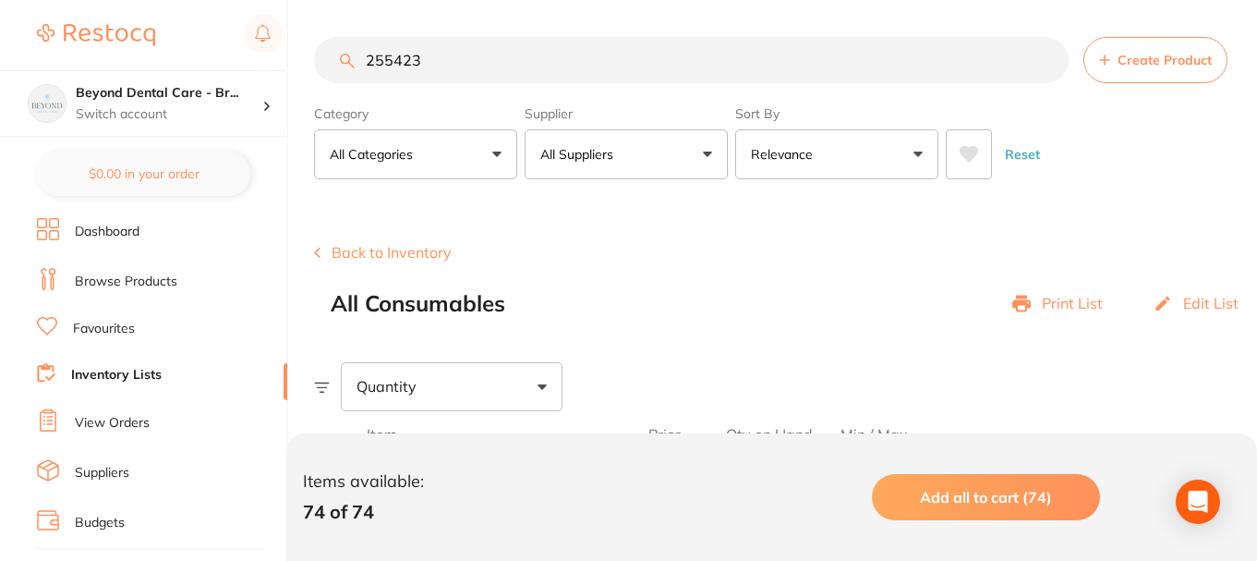
drag, startPoint x: 451, startPoint y: 60, endPoint x: 298, endPoint y: 67, distance: 152.6
click at [298, 67] on div "$0.00 Beyond Dental Care - Br... Switch account Beyond Dental Care - Sandstone …" at bounding box center [628, 280] width 1257 height 561
paste input "255423"
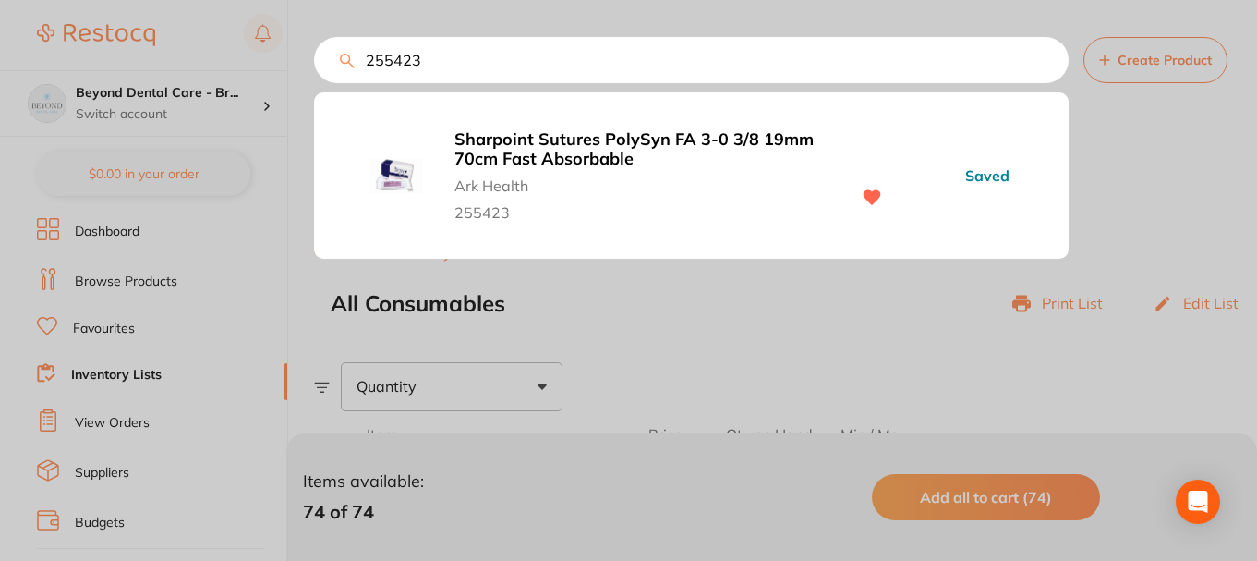
drag, startPoint x: 445, startPoint y: 55, endPoint x: 285, endPoint y: 71, distance: 161.5
click at [314, 71] on div "255423 Sharpoint Sutures PolySyn FA 3-0 3/8 19mm 70cm Fast Absorbable Ark Healt…" at bounding box center [691, 60] width 755 height 46
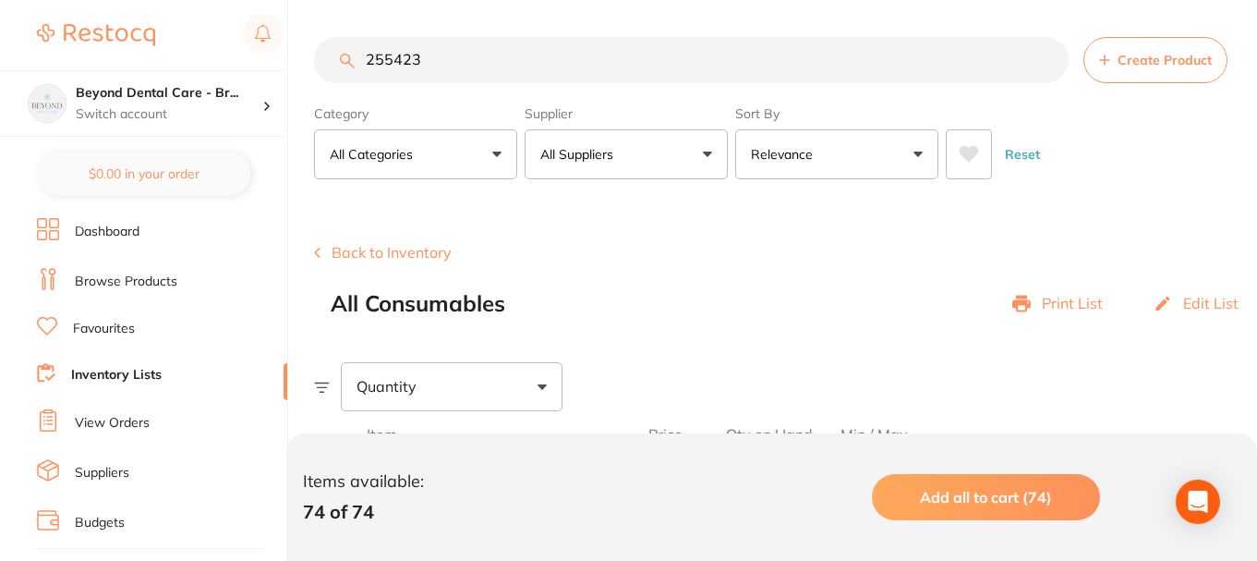
paste input "71157"
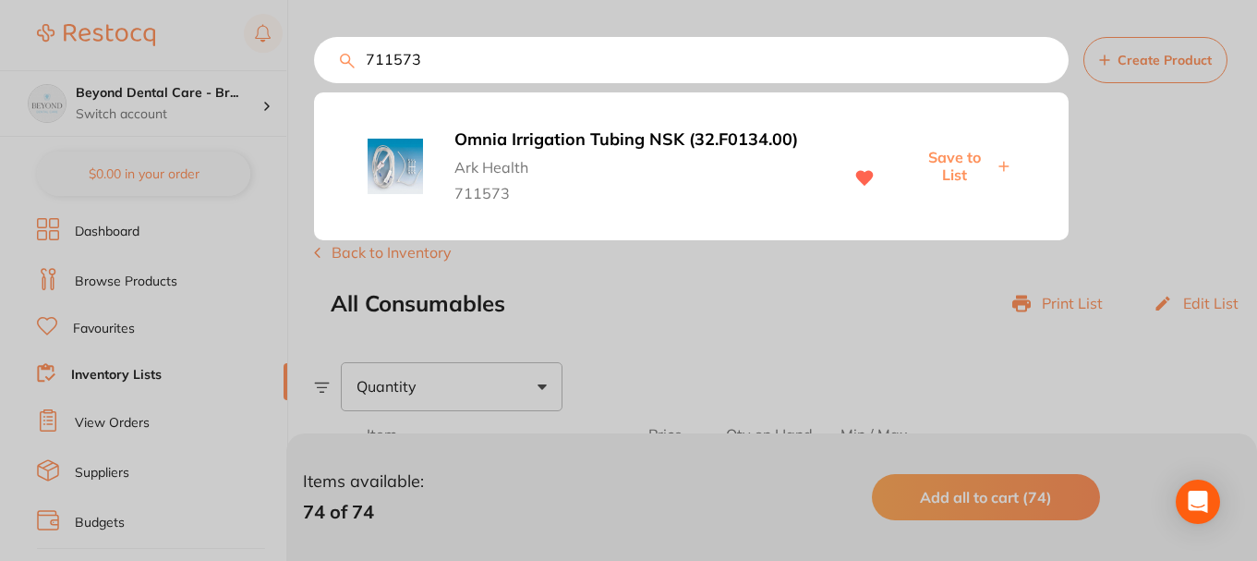
click at [949, 158] on span "Save to List" at bounding box center [953, 166] width 79 height 34
drag, startPoint x: 448, startPoint y: 65, endPoint x: 342, endPoint y: 76, distance: 106.8
click at [342, 76] on input "711573" at bounding box center [691, 60] width 755 height 46
paste input "354367"
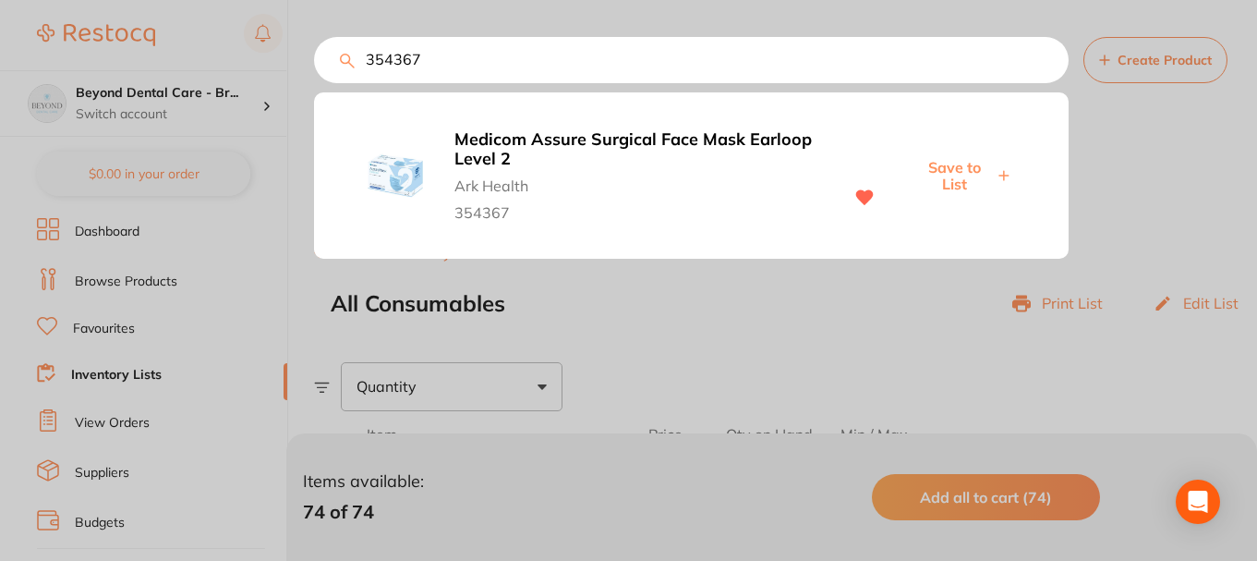
click at [949, 185] on span "Save to List" at bounding box center [953, 176] width 79 height 34
click at [450, 57] on input "354367" at bounding box center [691, 60] width 755 height 46
drag, startPoint x: 448, startPoint y: 62, endPoint x: 286, endPoint y: 60, distance: 161.7
click at [314, 61] on div "354367 Medicom Assure Surgical Face Mask Earloop Level 2 Ark Health 354367 Save…" at bounding box center [691, 60] width 755 height 46
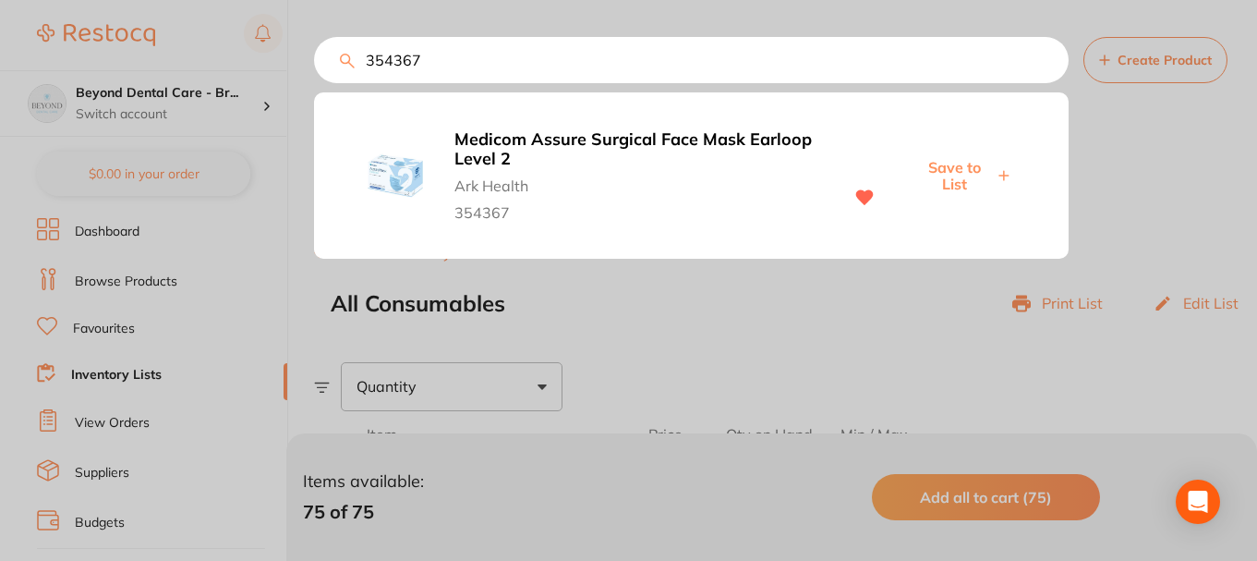
paste input "711623"
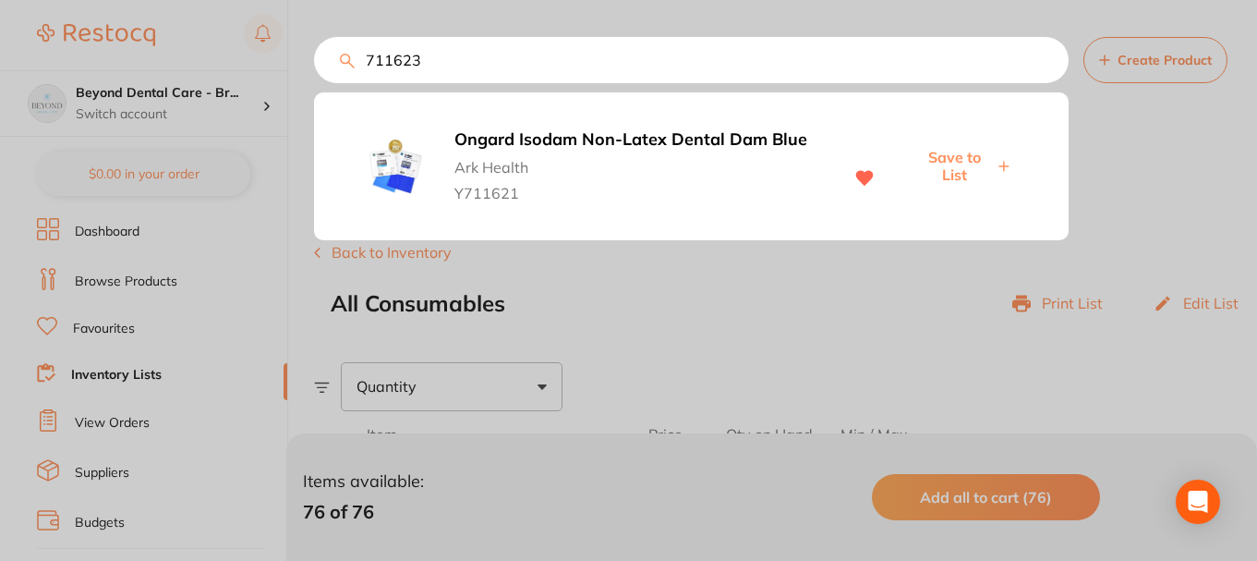
type input "711623"
click at [962, 173] on span "Save to List" at bounding box center [953, 166] width 79 height 34
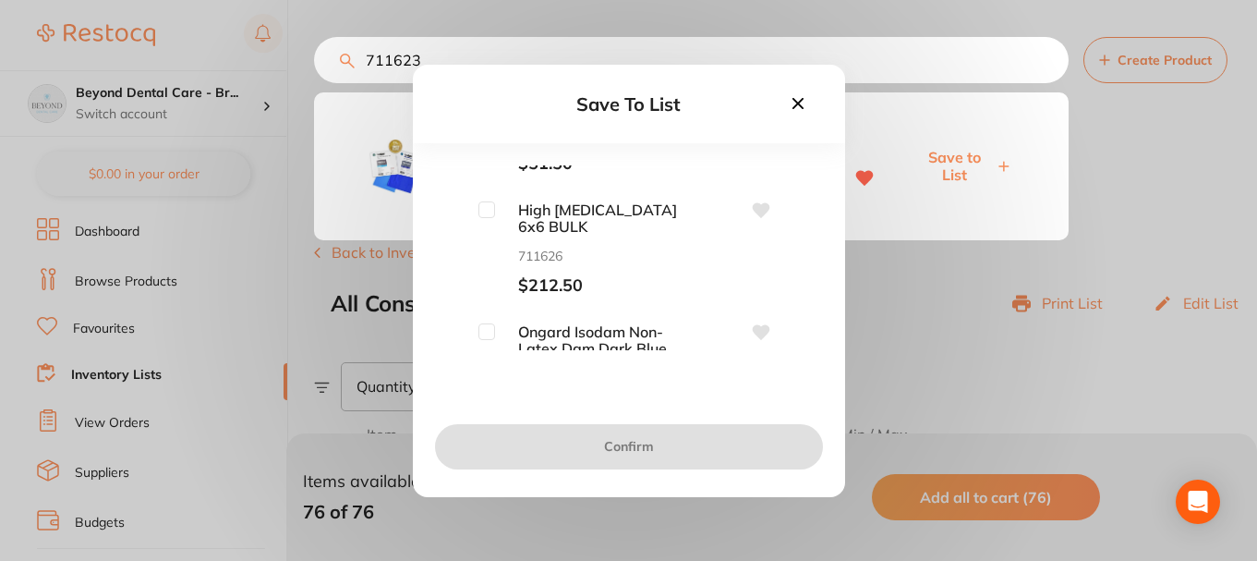
scroll to position [185, 0]
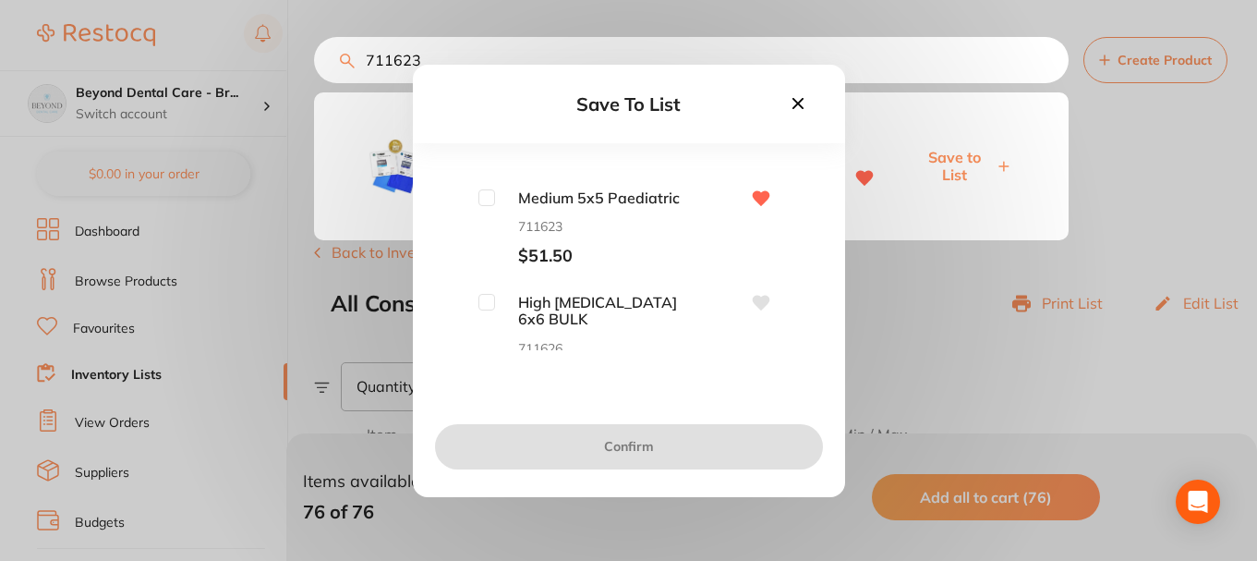
click at [489, 203] on input "checkbox" at bounding box center [486, 197] width 17 height 17
checkbox input "true"
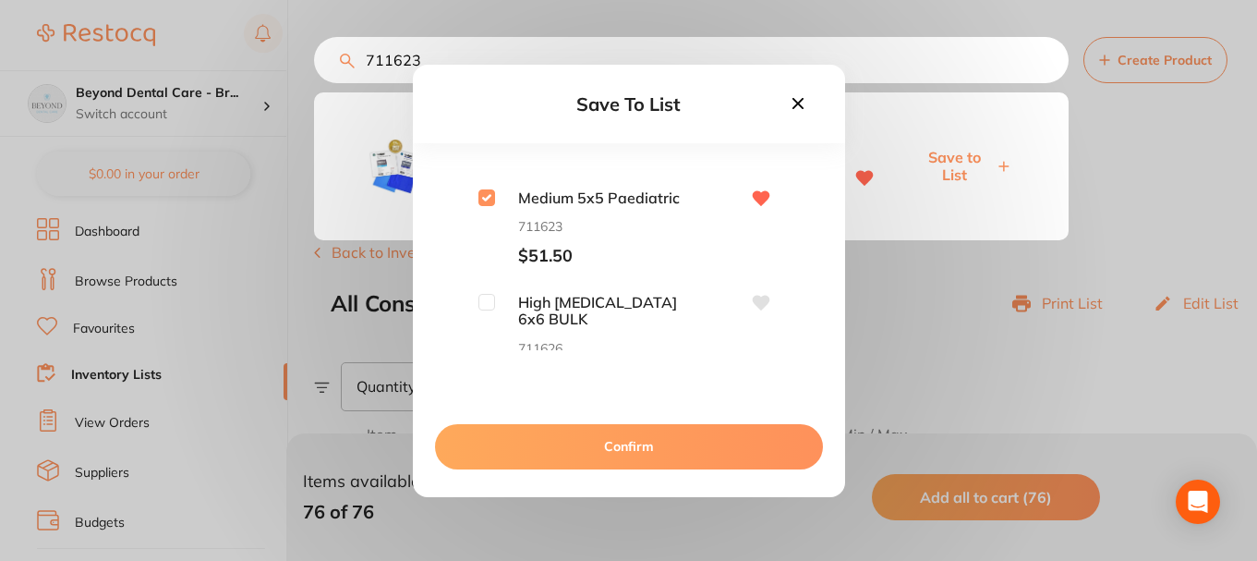
click at [581, 443] on button "Confirm" at bounding box center [629, 446] width 388 height 44
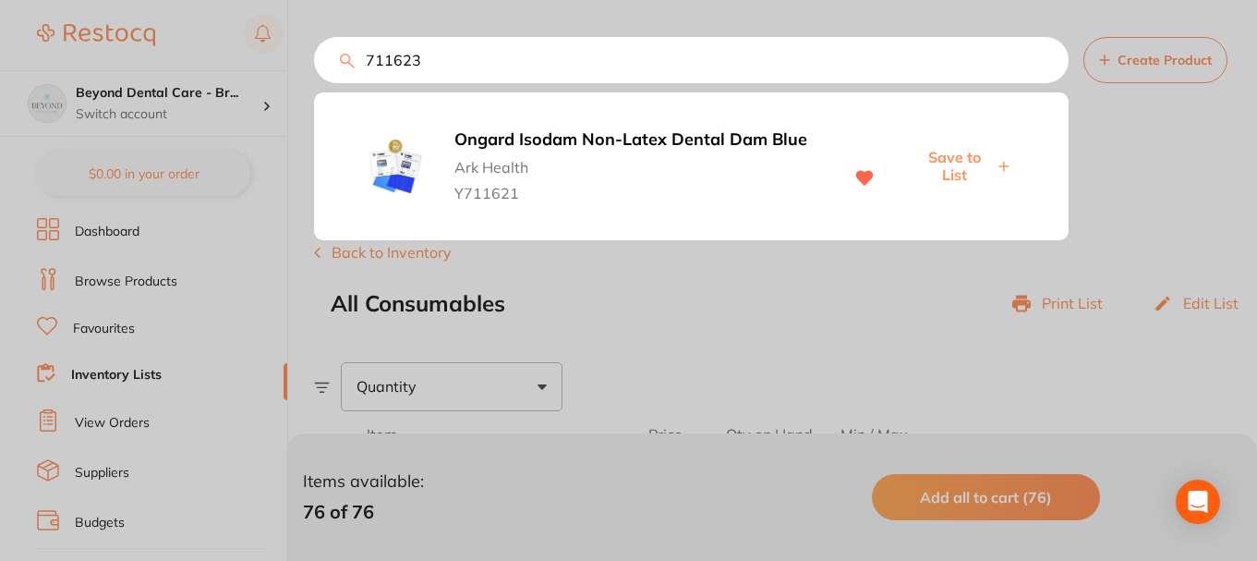
drag, startPoint x: 440, startPoint y: 53, endPoint x: 227, endPoint y: 67, distance: 212.9
click at [314, 67] on div "711623 Ongard Isodam Non-Latex Dental Dam Blue Ark Health Y711621 Save to List" at bounding box center [691, 60] width 755 height 46
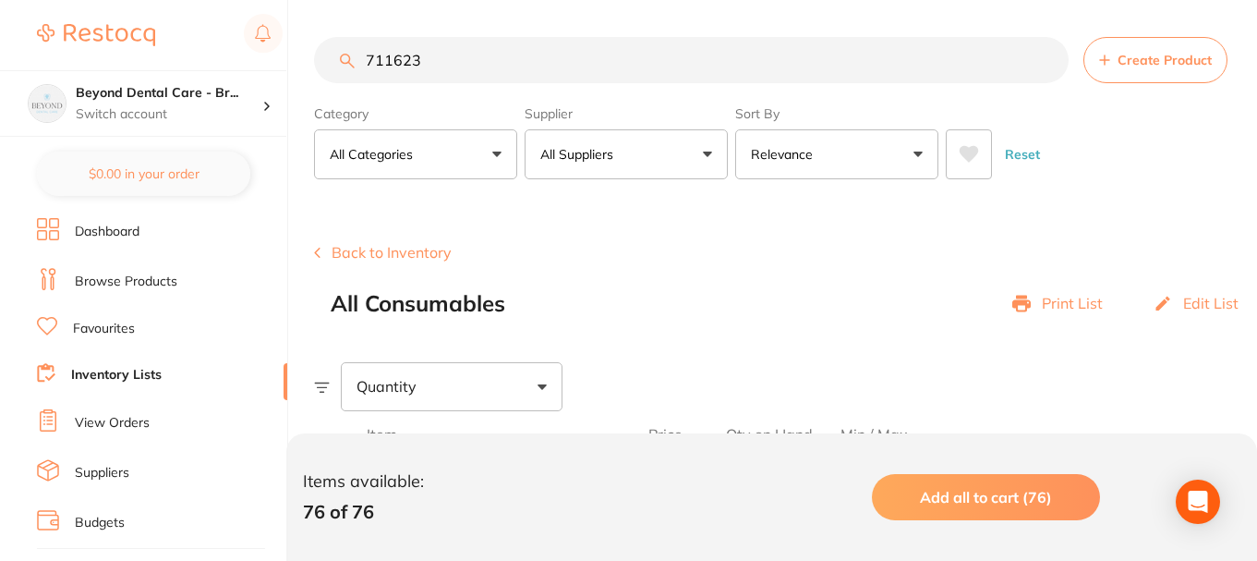
paste input "142102"
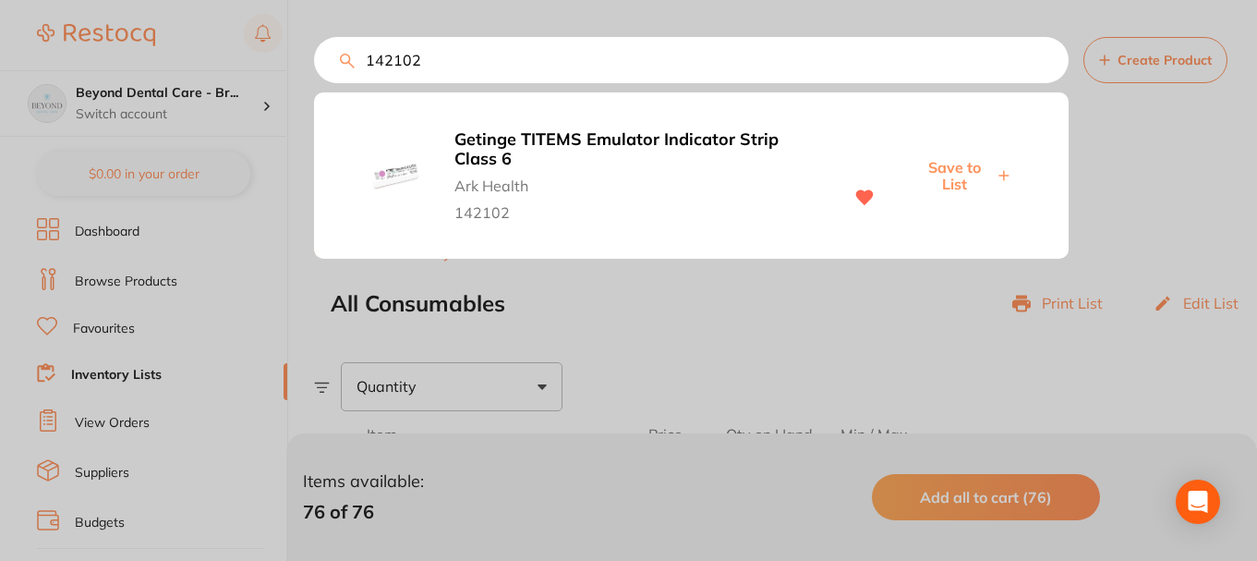
click at [956, 172] on span "Save to List" at bounding box center [953, 176] width 79 height 34
click at [944, 159] on span "Save to List" at bounding box center [953, 176] width 79 height 34
drag, startPoint x: 448, startPoint y: 60, endPoint x: 284, endPoint y: 82, distance: 165.9
click at [314, 82] on div "142102 Getinge TITEMS Emulator Indicator Strip Class 6 Ark Health 142102 Saved" at bounding box center [691, 60] width 755 height 46
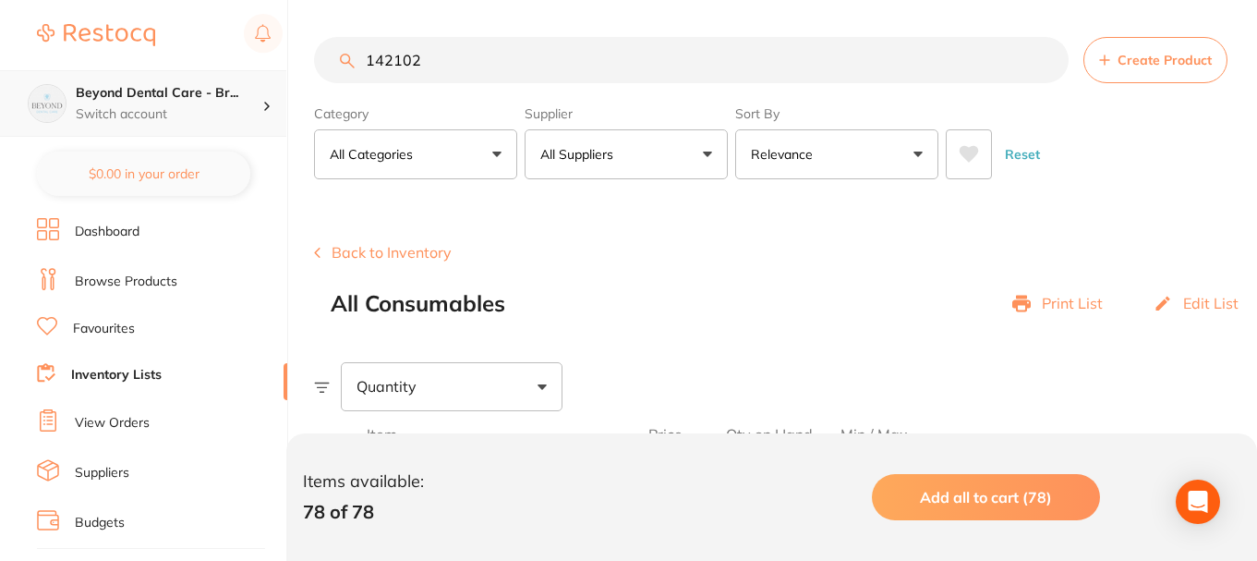
scroll to position [1, 0]
paste input "999118"
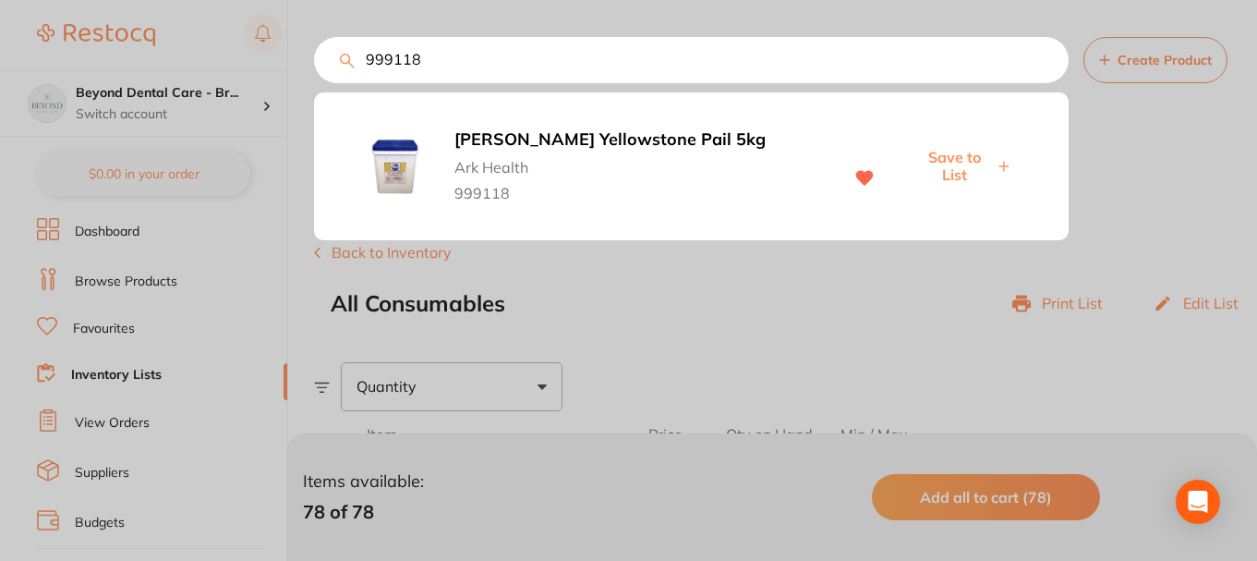
click at [956, 157] on span "Save to List" at bounding box center [953, 166] width 79 height 34
drag, startPoint x: 473, startPoint y: 70, endPoint x: 265, endPoint y: 72, distance: 207.8
click at [314, 72] on div "999118 Ainsworth Yellowstone Pail 5kg Ark Health 999118 Save to List" at bounding box center [691, 60] width 755 height 46
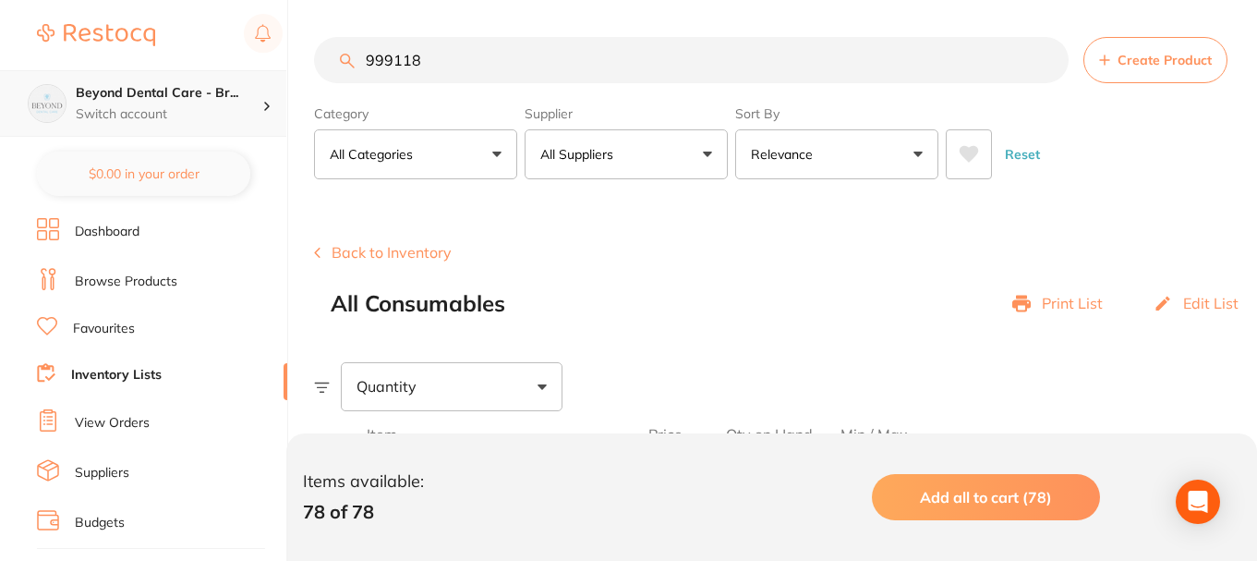
scroll to position [1, 0]
paste input "35700"
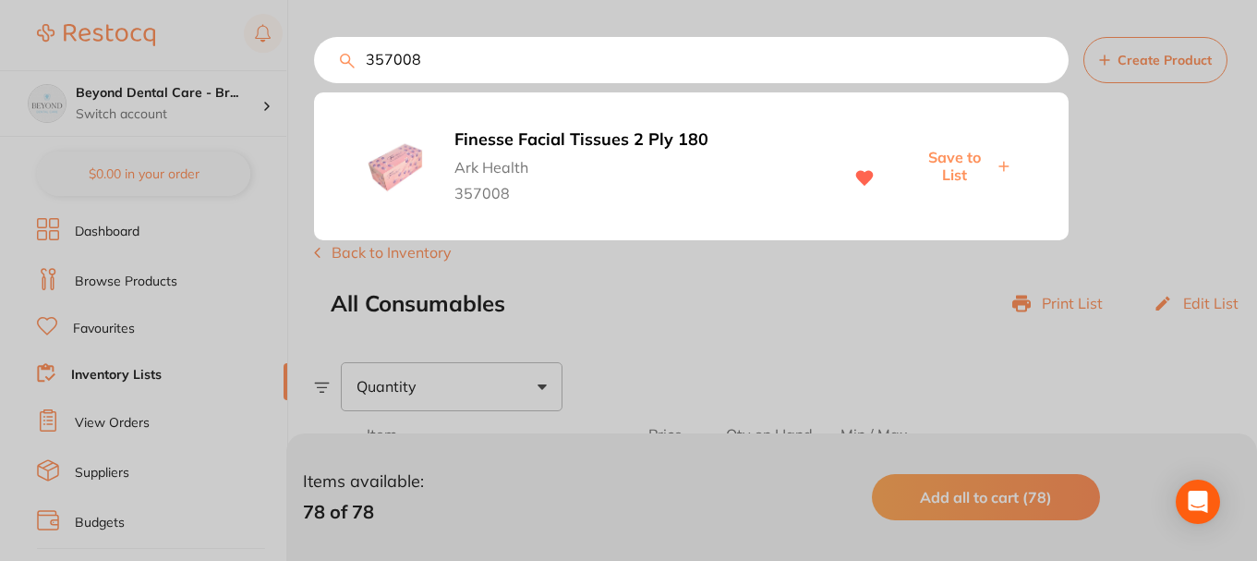
click at [960, 163] on span "Save to List" at bounding box center [953, 166] width 79 height 34
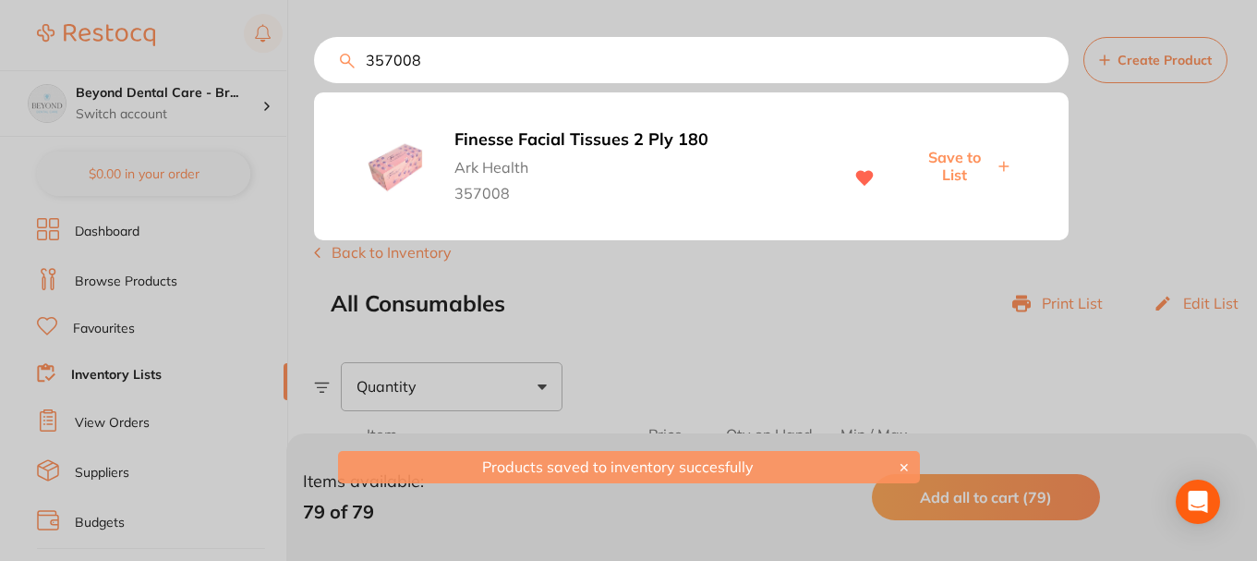
drag, startPoint x: 465, startPoint y: 58, endPoint x: 448, endPoint y: 58, distance: 16.6
click at [449, 58] on input "357008" at bounding box center [691, 60] width 755 height 46
click at [344, 61] on div "357008 Finesse Facial Tissues 2 Ply 180 Ark Health 357008 Save to List Create P…" at bounding box center [785, 60] width 943 height 46
paste input "122003"
type input "122003"
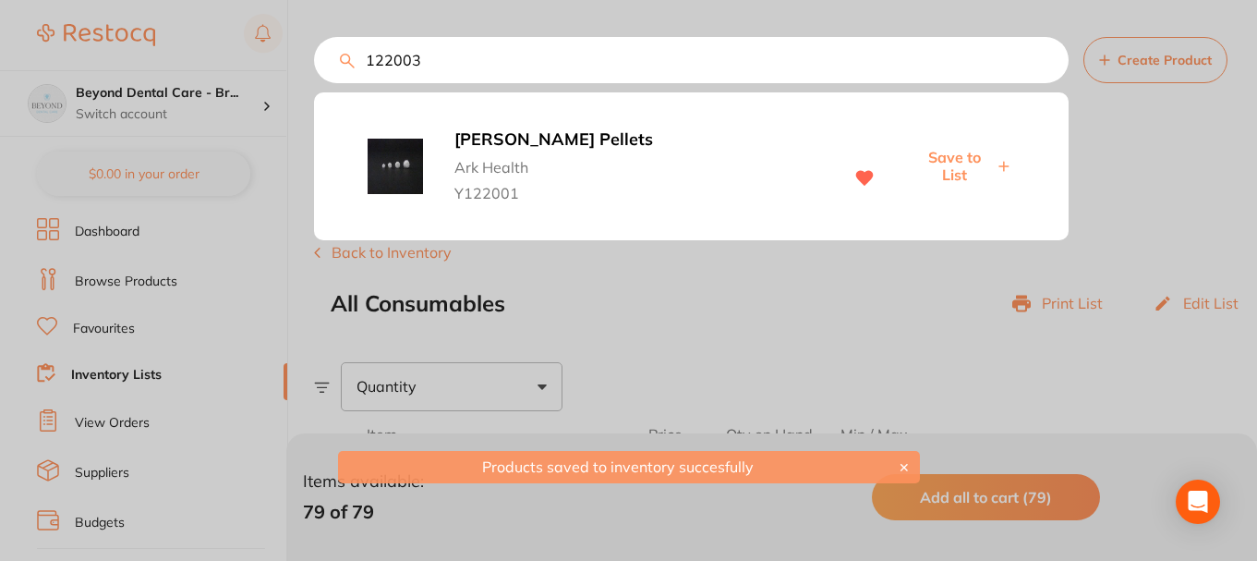
click at [953, 167] on span "Save to List" at bounding box center [953, 166] width 79 height 34
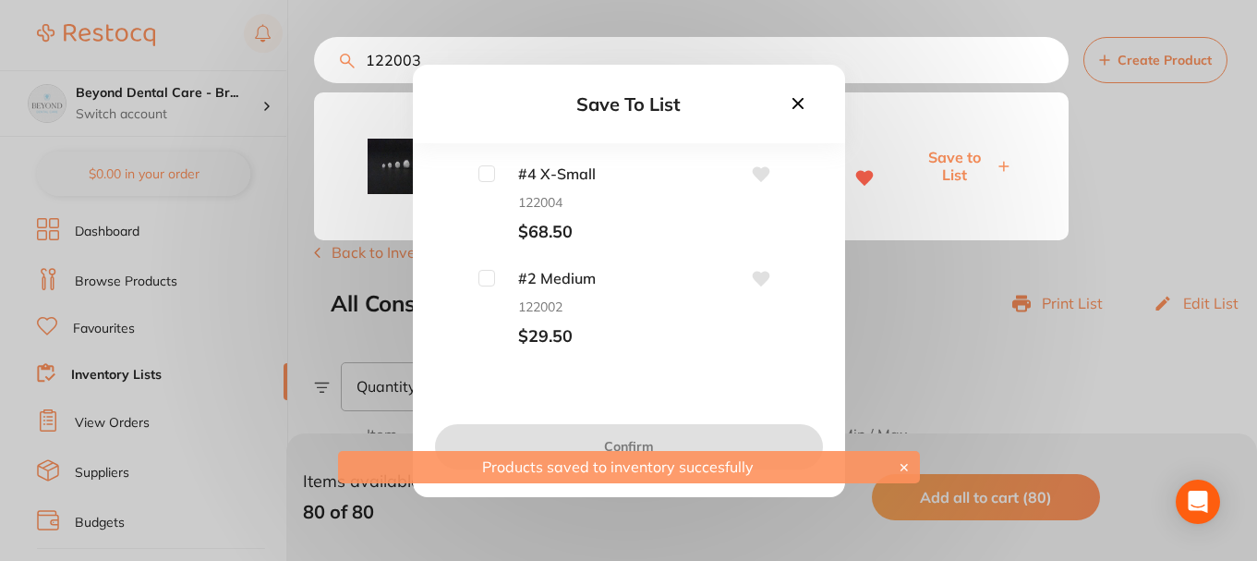
scroll to position [277, 0]
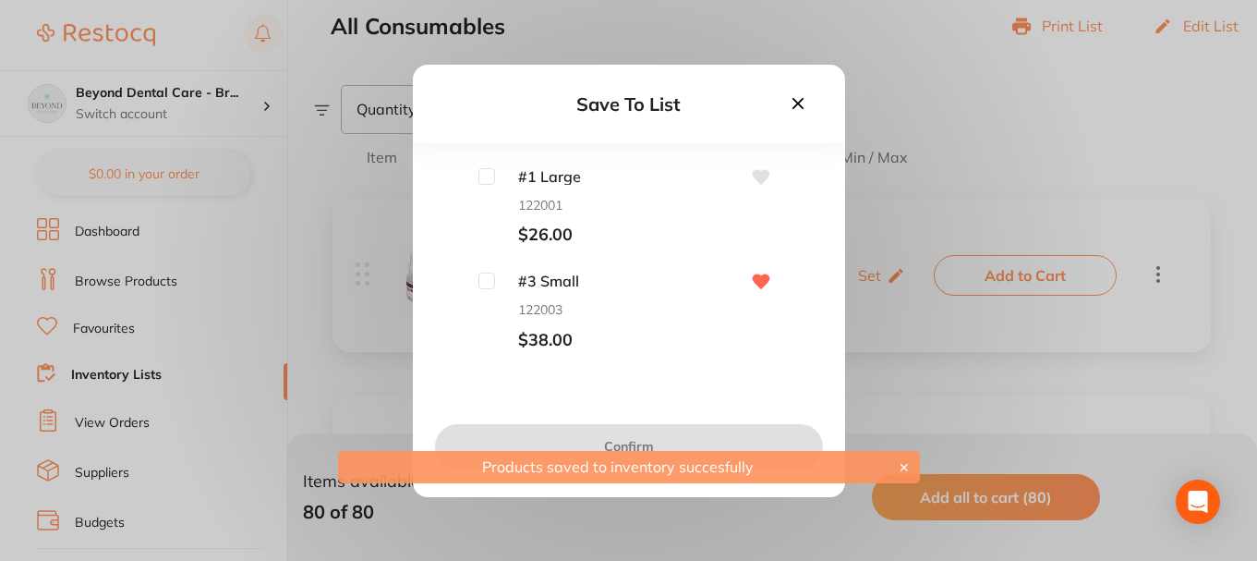
click at [486, 285] on input "checkbox" at bounding box center [486, 280] width 17 height 17
checkbox input "true"
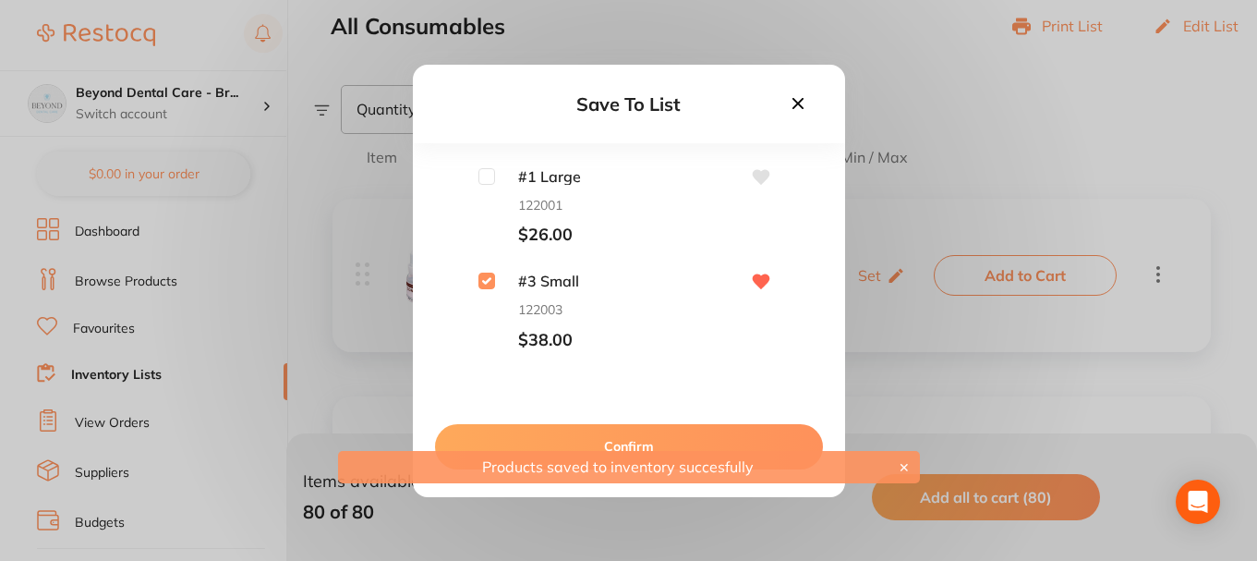
scroll to position [462, 0]
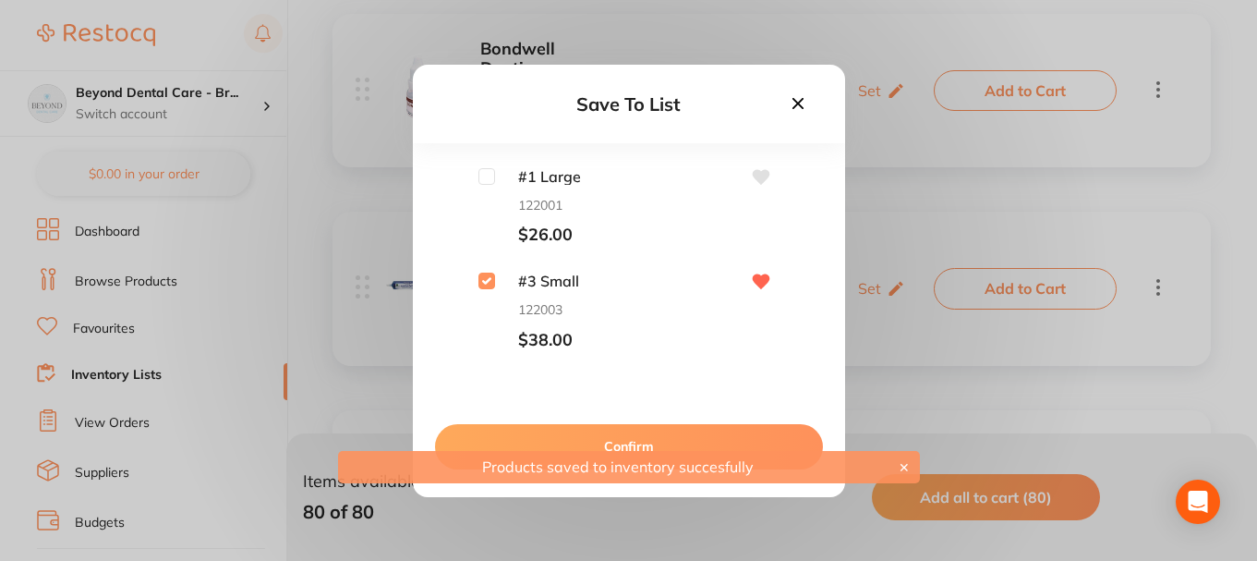
click at [592, 442] on button "Confirm" at bounding box center [629, 446] width 388 height 44
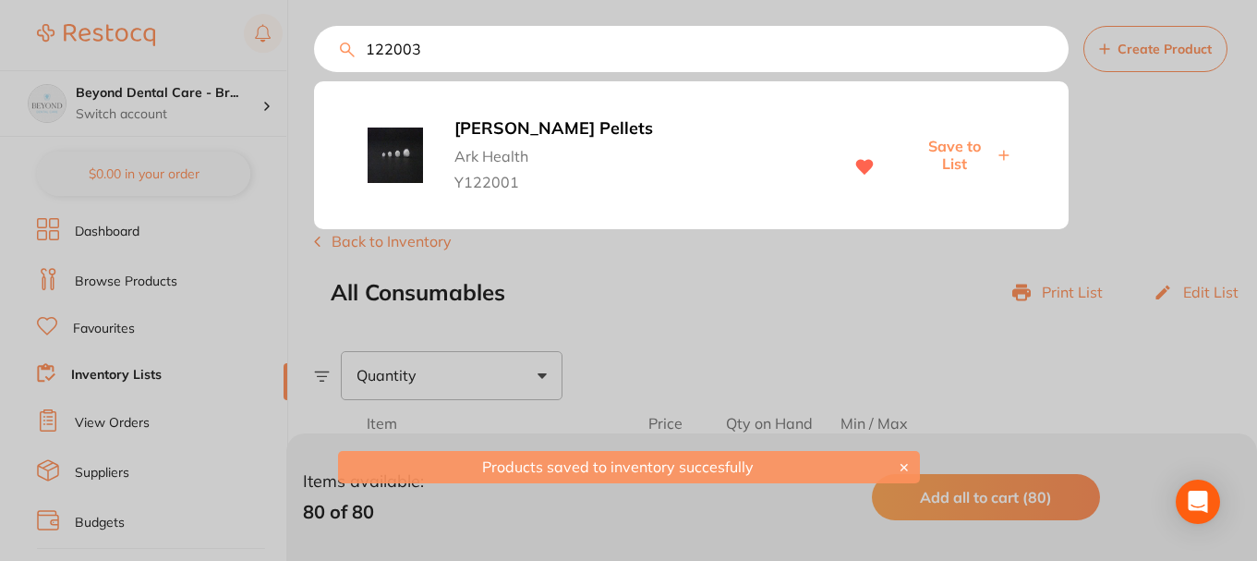
scroll to position [0, 0]
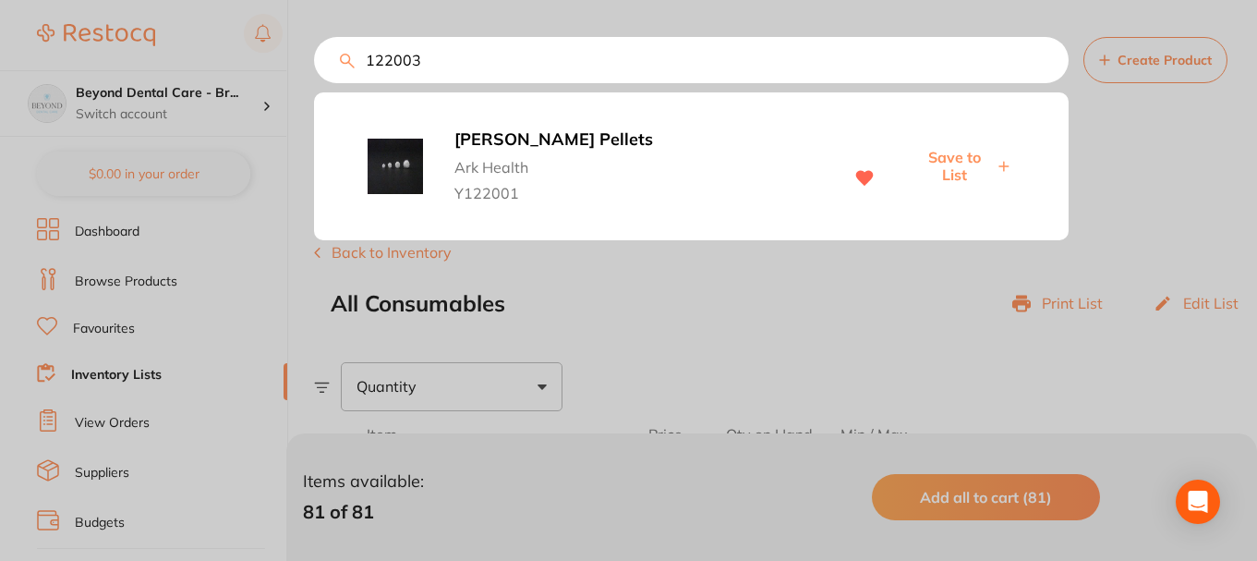
drag, startPoint x: 430, startPoint y: 56, endPoint x: 605, endPoint y: 145, distance: 196.6
click at [316, 67] on input "122003" at bounding box center [691, 60] width 755 height 46
paste input "QTM10"
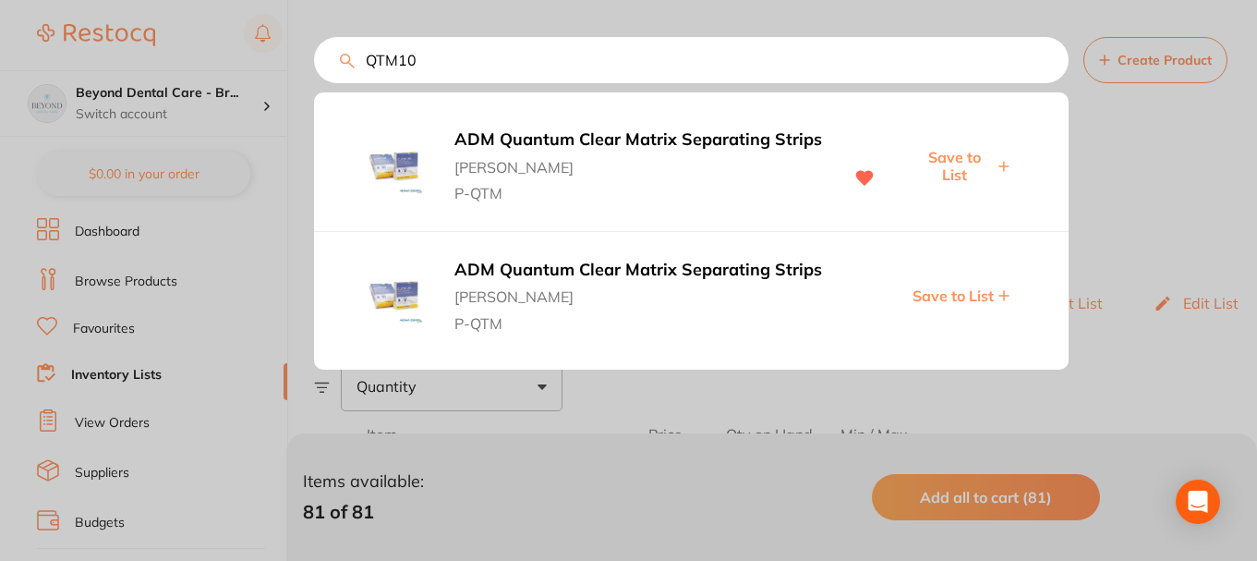
type input "QTM10"
click at [957, 156] on span "Save to List" at bounding box center [953, 166] width 79 height 34
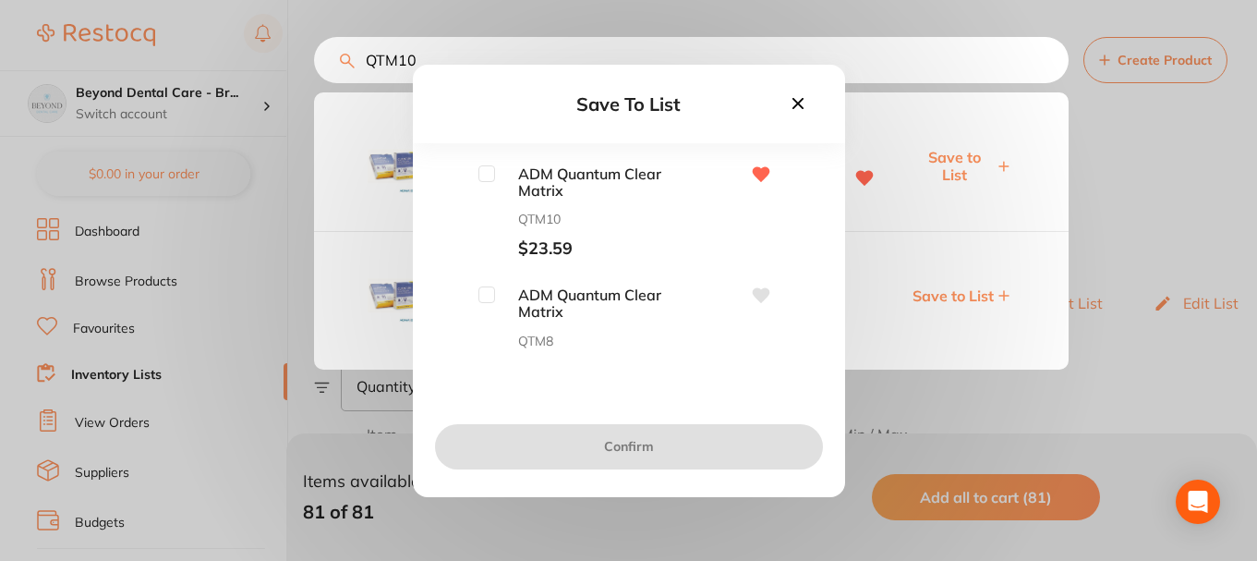
click at [484, 173] on input "checkbox" at bounding box center [486, 173] width 17 height 17
checkbox input "true"
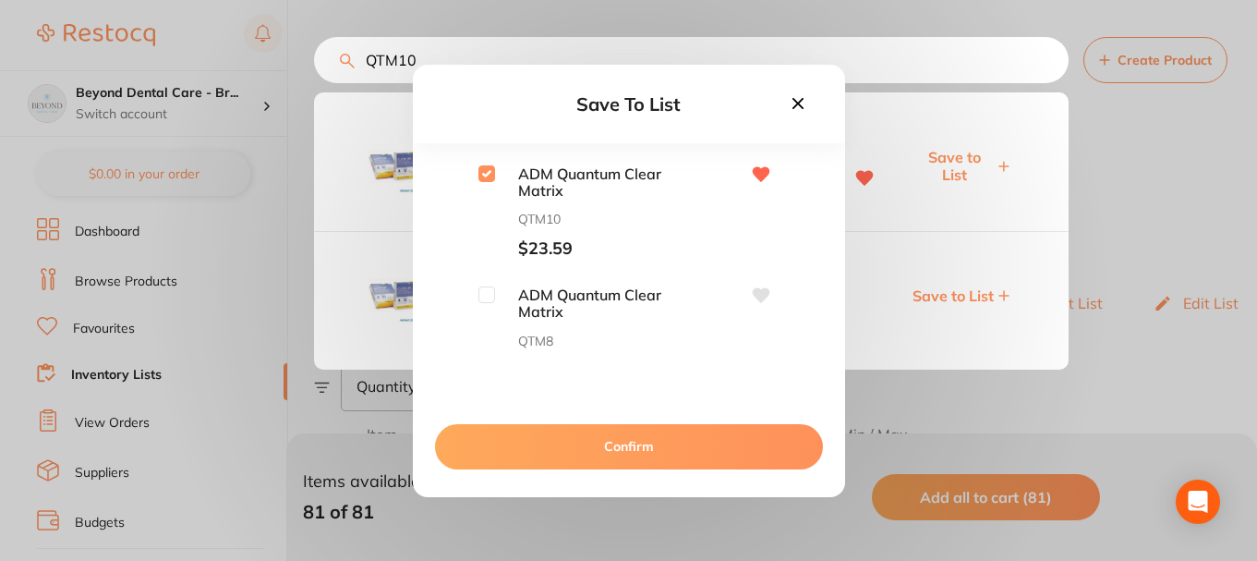
click at [603, 451] on button "Confirm" at bounding box center [629, 446] width 388 height 44
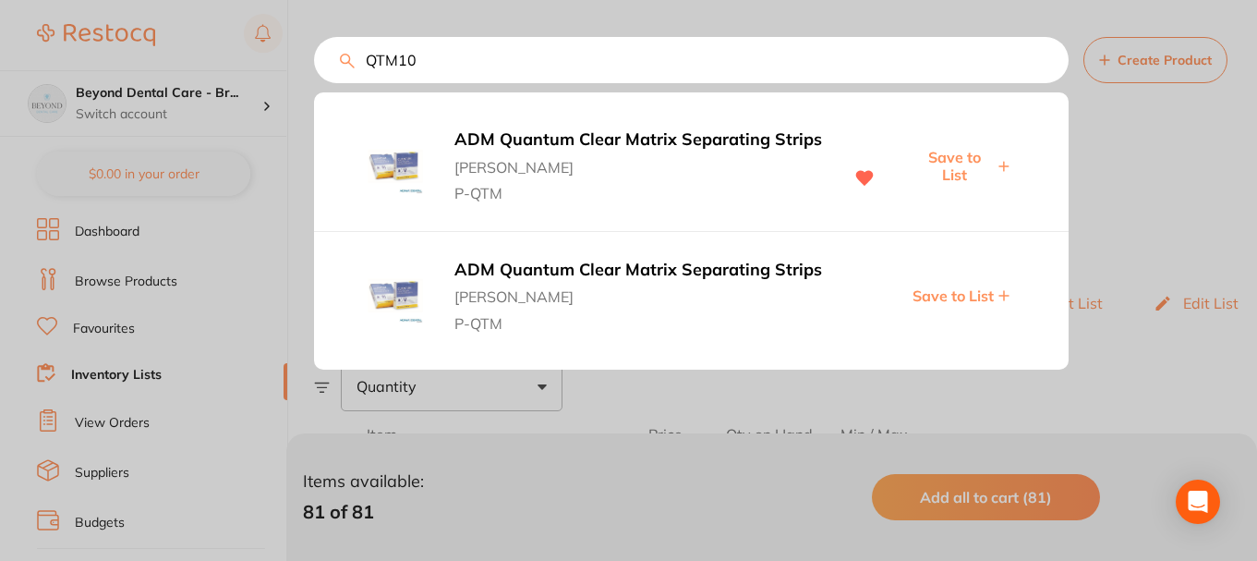
drag, startPoint x: 381, startPoint y: 62, endPoint x: 314, endPoint y: 69, distance: 67.8
click at [314, 68] on div "QTM10 ADM Quantum Clear Matrix Separating Strips Adam Dental P-QTM Save to List…" at bounding box center [691, 60] width 755 height 46
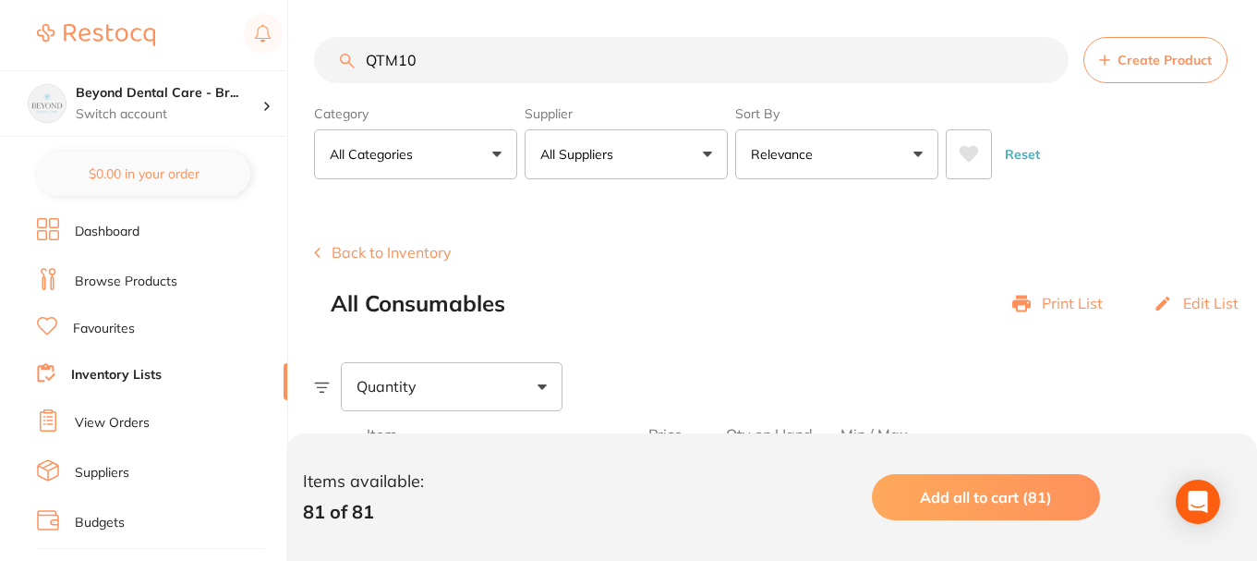
paste input "CAVTMP"
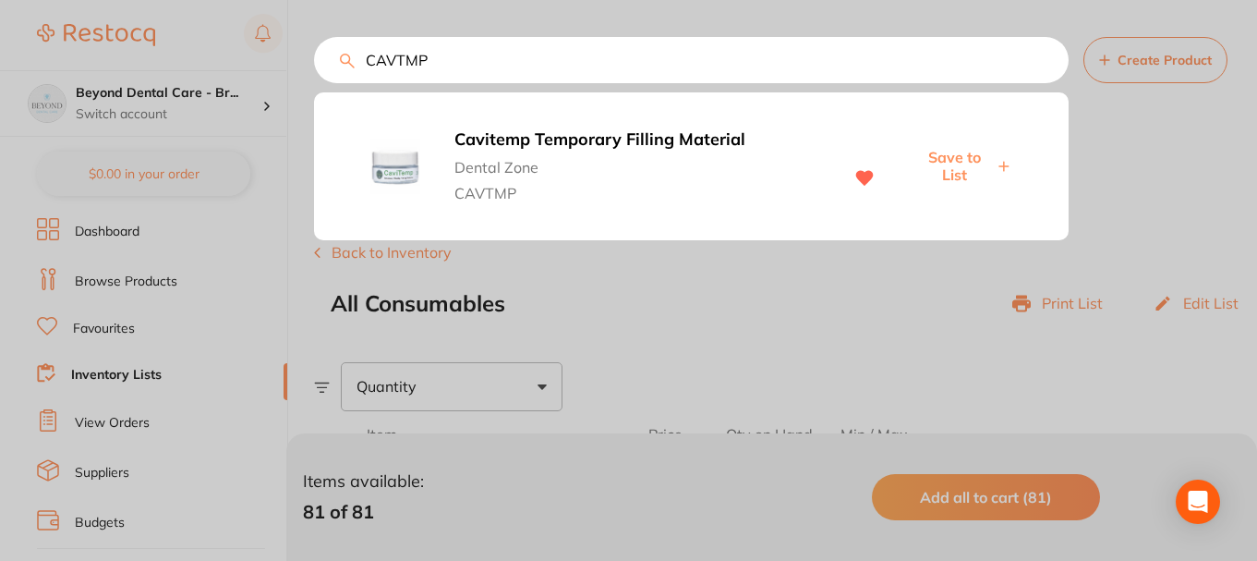
click at [965, 161] on span "Save to List" at bounding box center [953, 166] width 79 height 34
click at [314, 58] on div "CAVTMP Cavitemp Temporary Filling Material Dental Zone CAVTMP Save to List" at bounding box center [691, 60] width 755 height 46
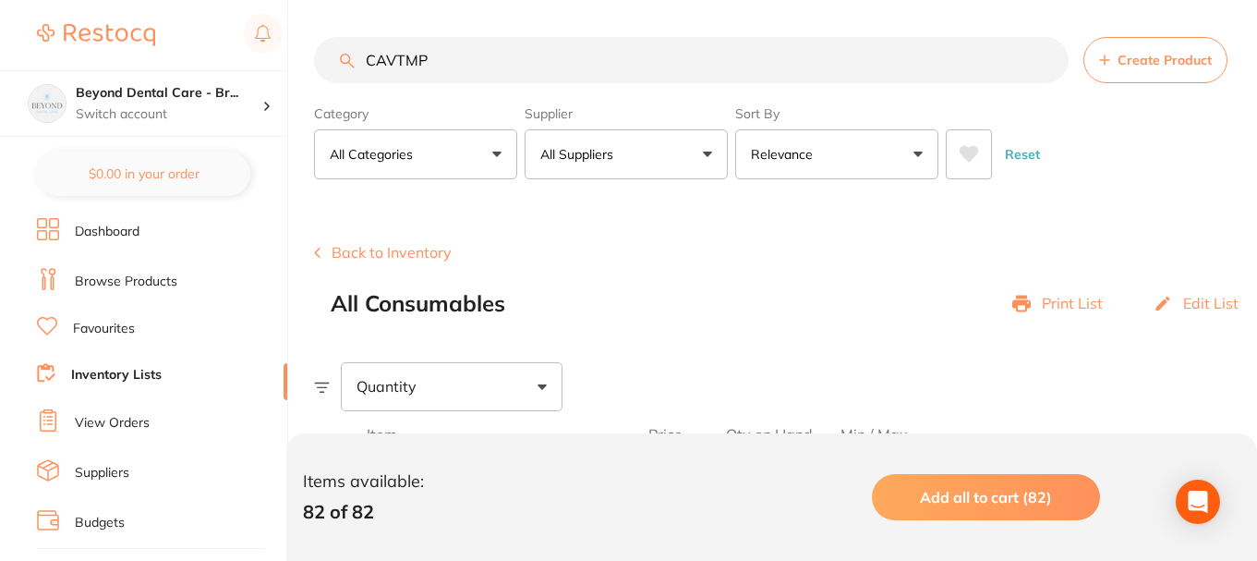
paste input "DZMTYE"
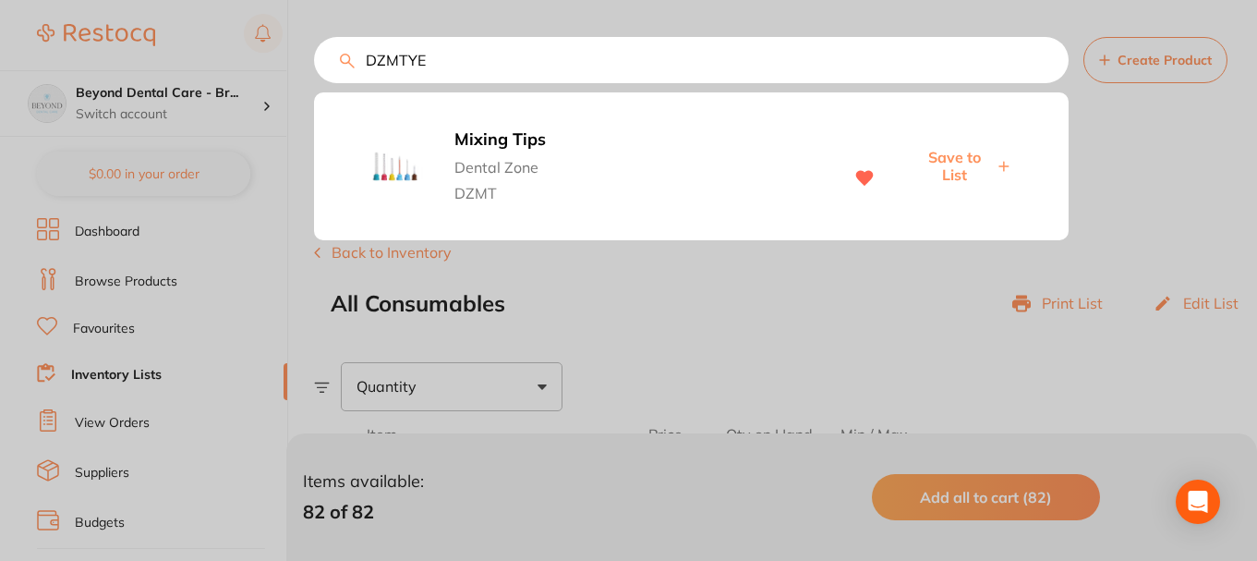
type input "DZMTYE"
click at [958, 172] on span "Save to List" at bounding box center [953, 166] width 79 height 34
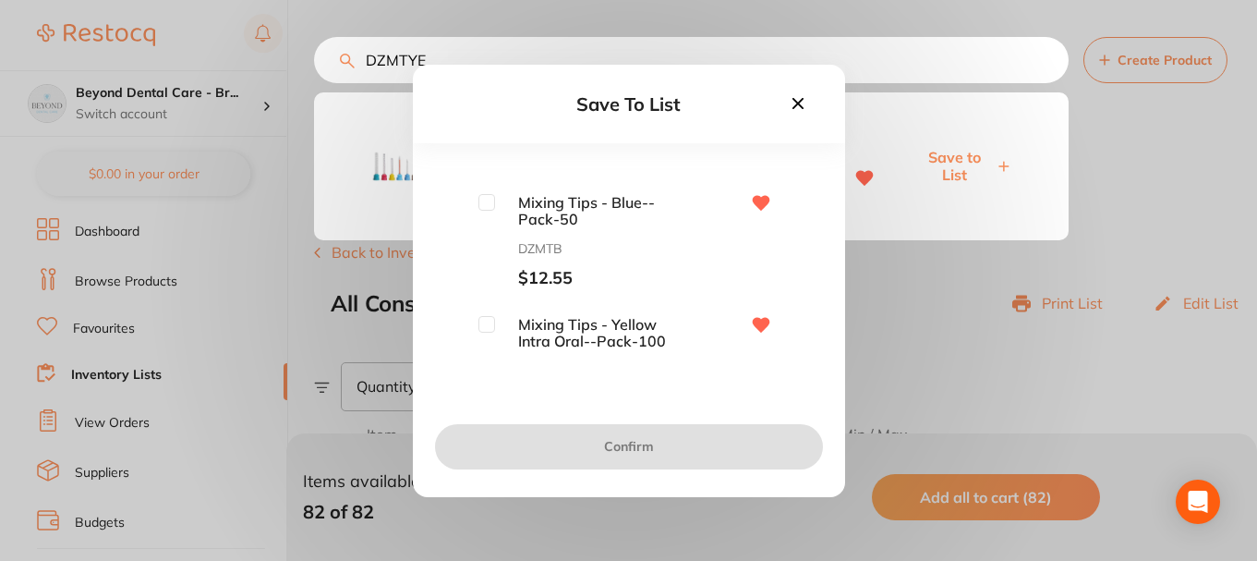
click at [486, 207] on input "checkbox" at bounding box center [486, 202] width 17 height 17
checkbox input "true"
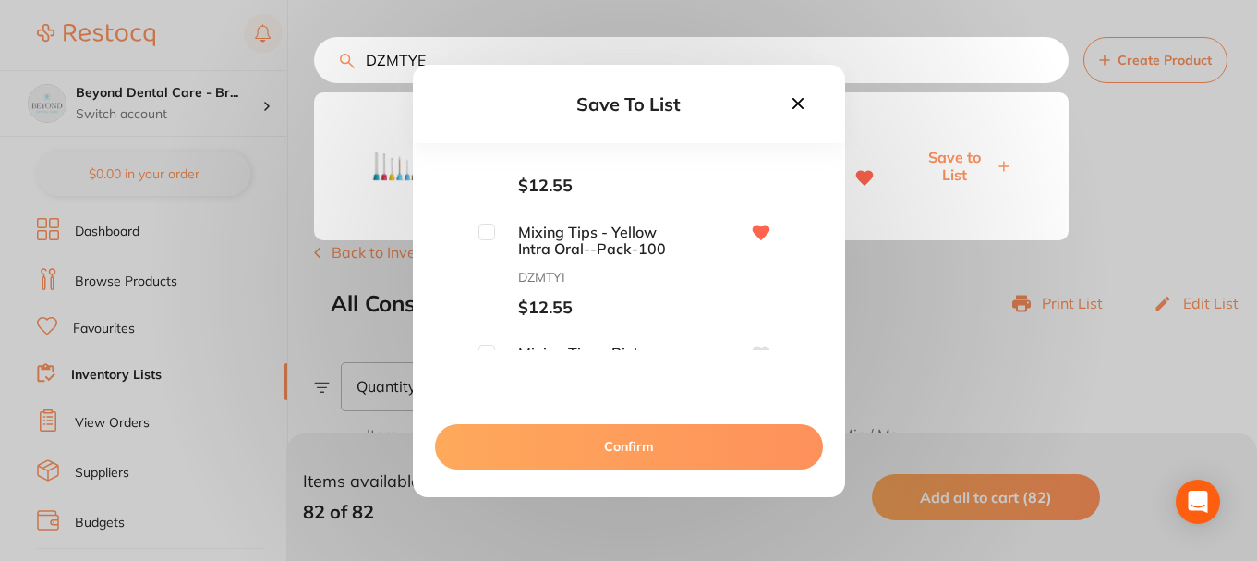
click at [490, 232] on input "checkbox" at bounding box center [486, 232] width 17 height 17
checkbox input "true"
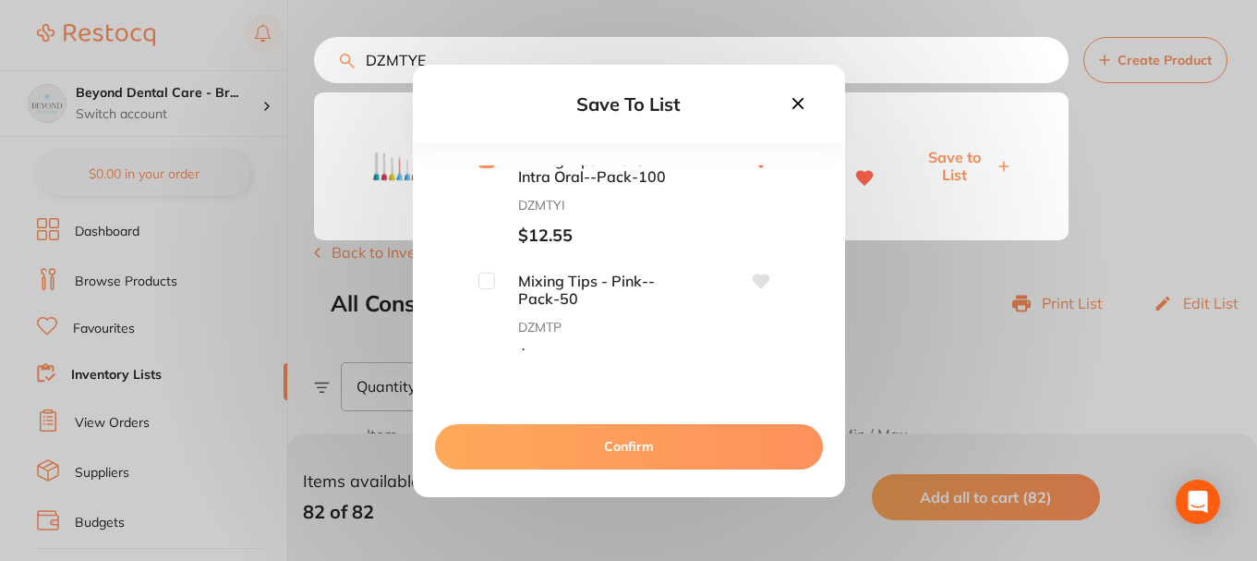
scroll to position [369, 0]
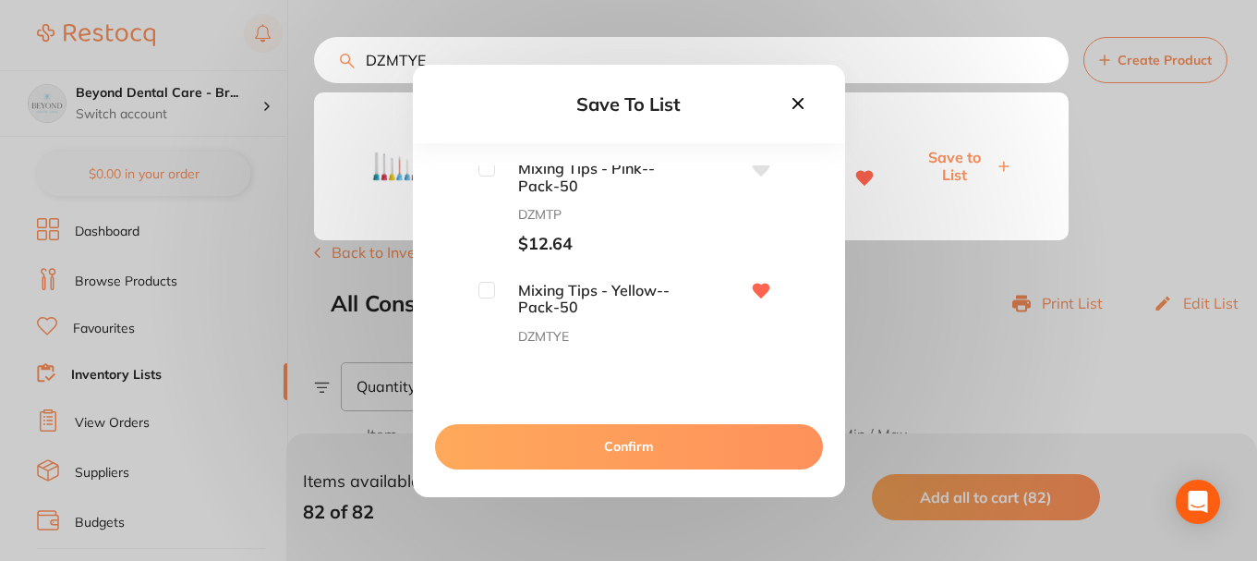
click at [482, 178] on div "Mixing Tips - Pink--Pack-50 DZMTP $12.64" at bounding box center [578, 207] width 201 height 94
click at [484, 291] on input "checkbox" at bounding box center [486, 290] width 17 height 17
checkbox input "true"
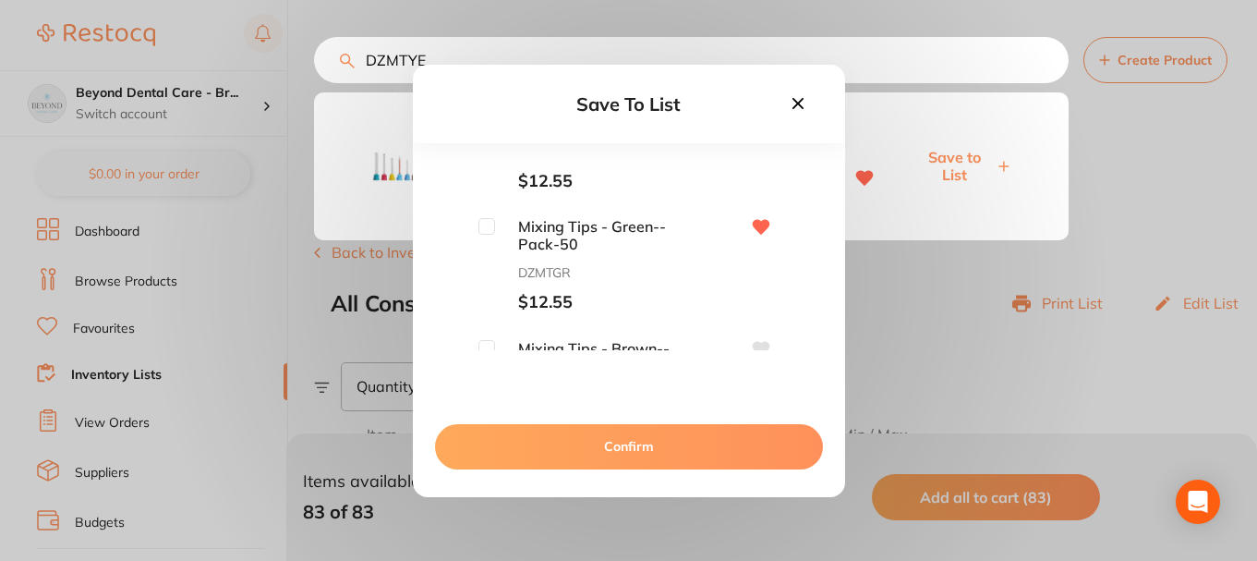
click at [485, 224] on input "checkbox" at bounding box center [486, 226] width 17 height 17
checkbox input "true"
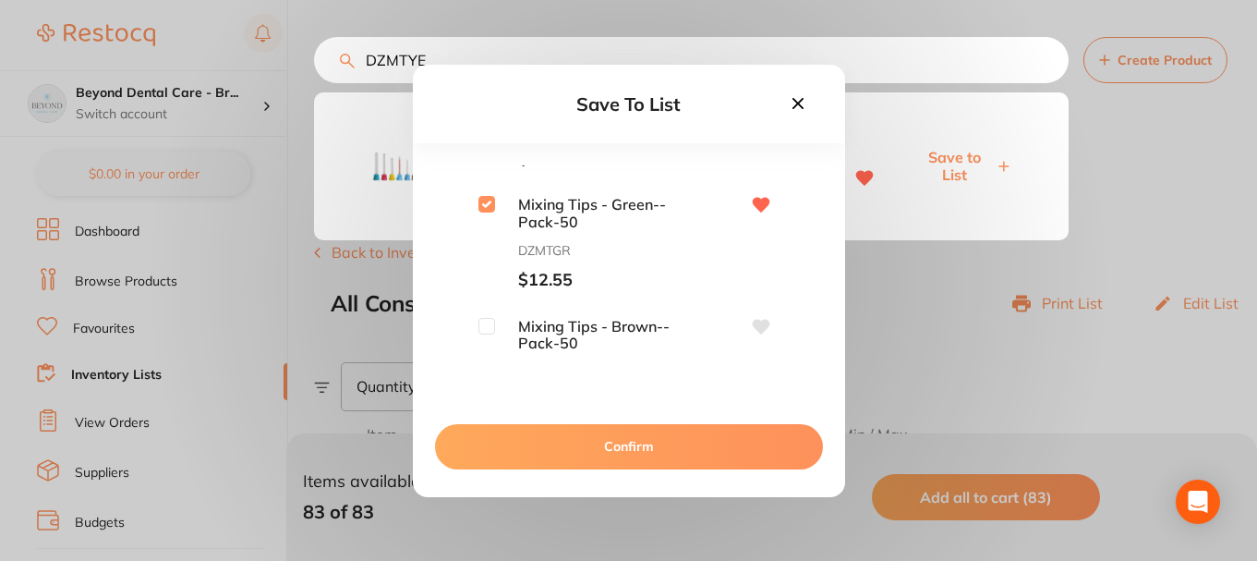
scroll to position [638, 0]
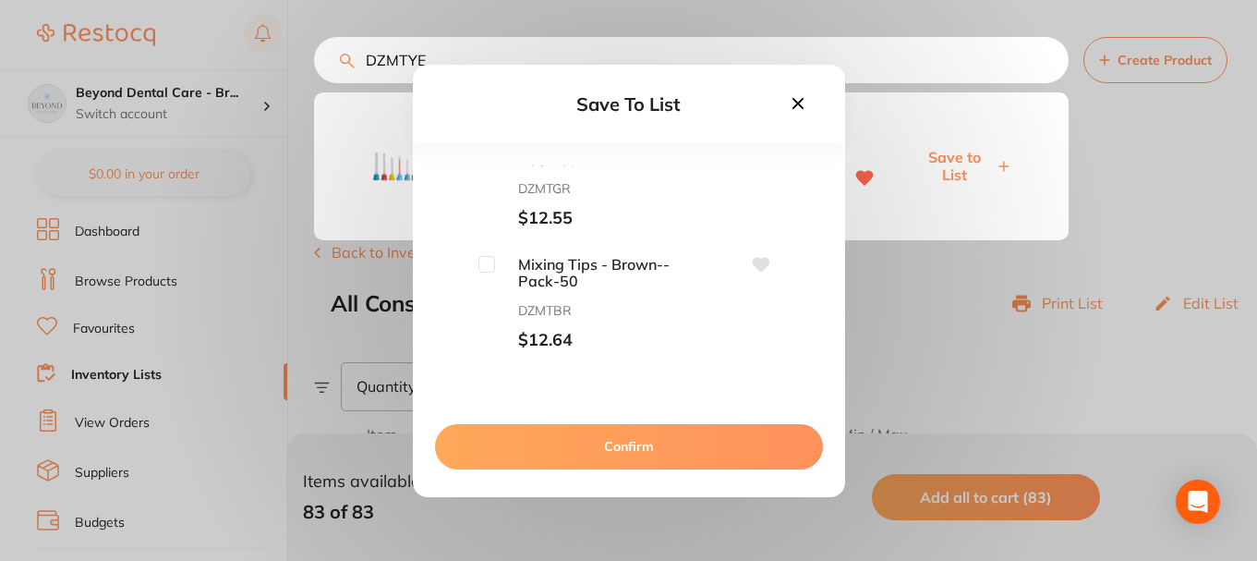
click at [490, 266] on input "checkbox" at bounding box center [486, 264] width 17 height 17
checkbox input "true"
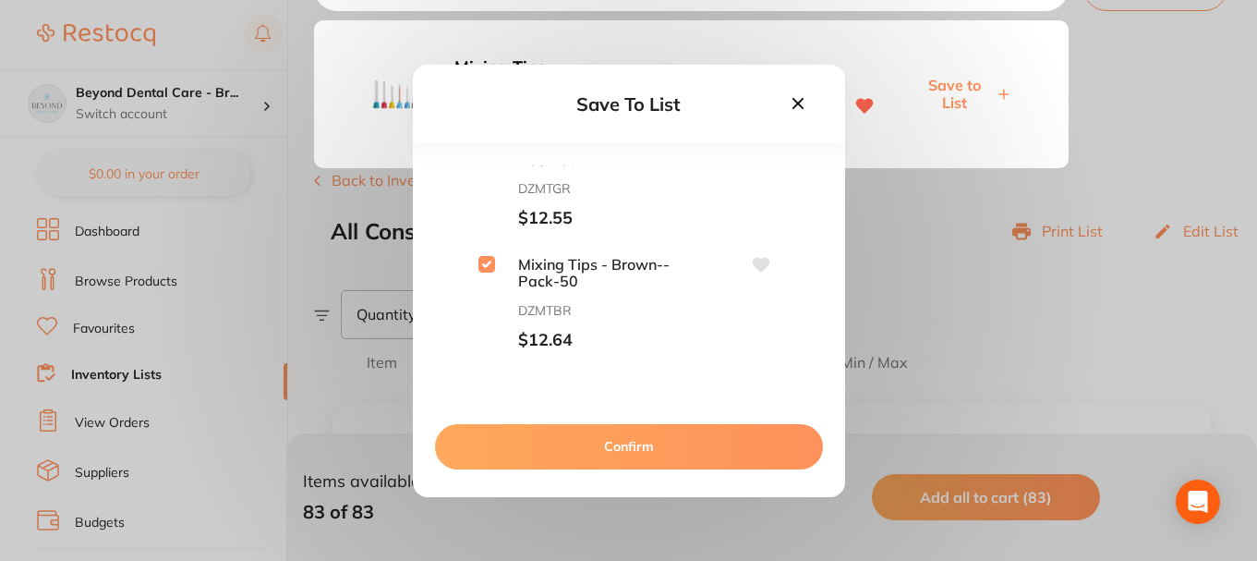
scroll to position [92, 0]
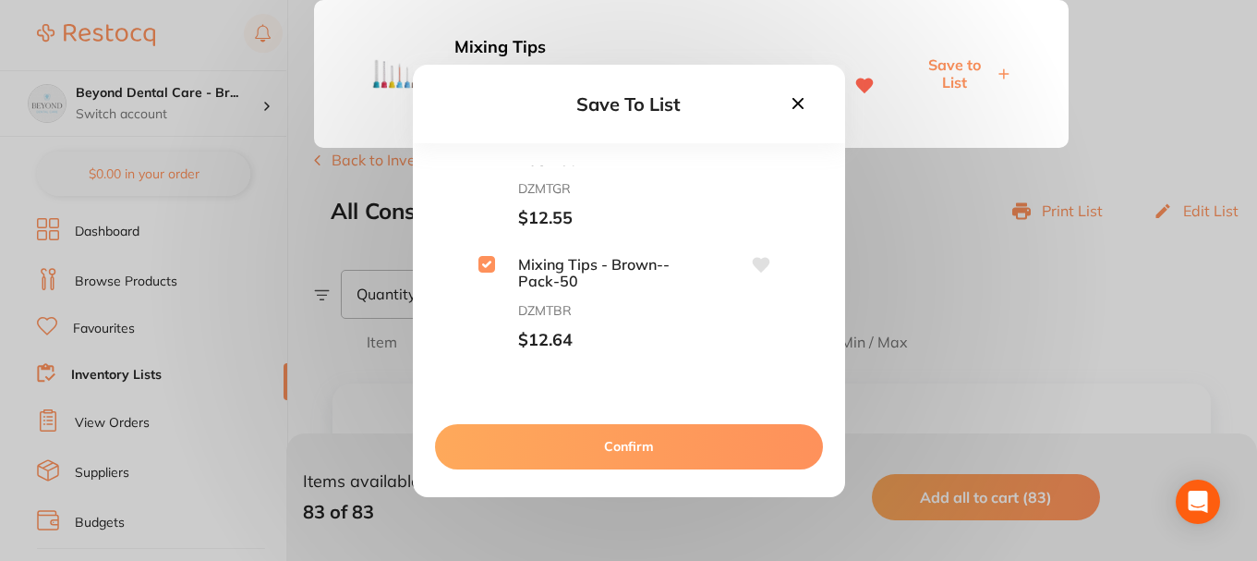
click at [641, 451] on button "Confirm" at bounding box center [629, 446] width 388 height 44
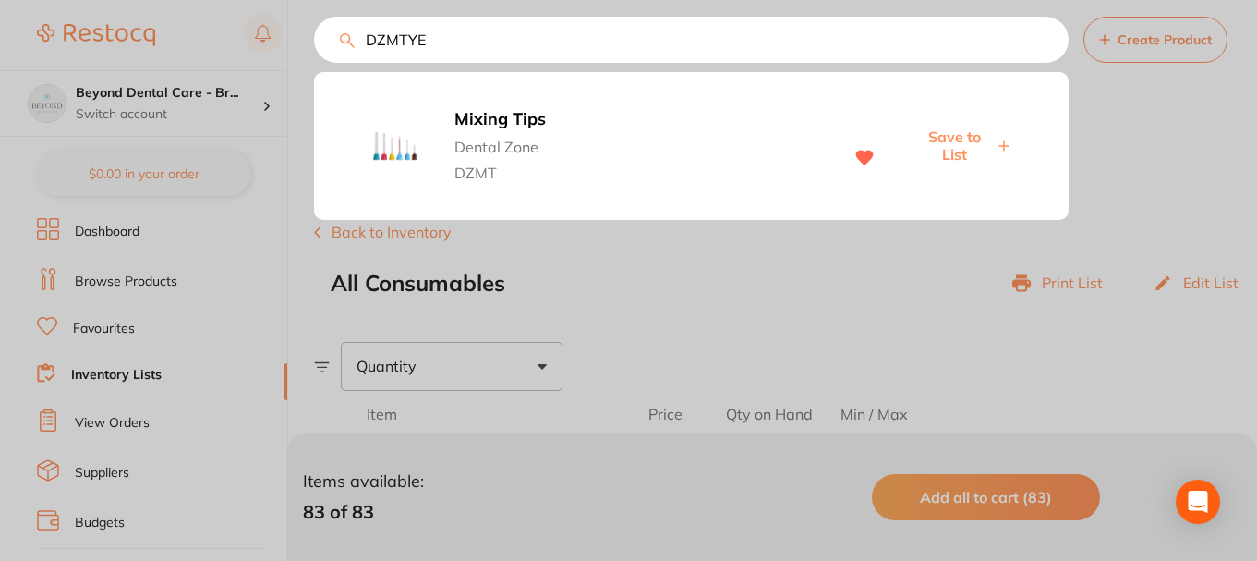
scroll to position [0, 0]
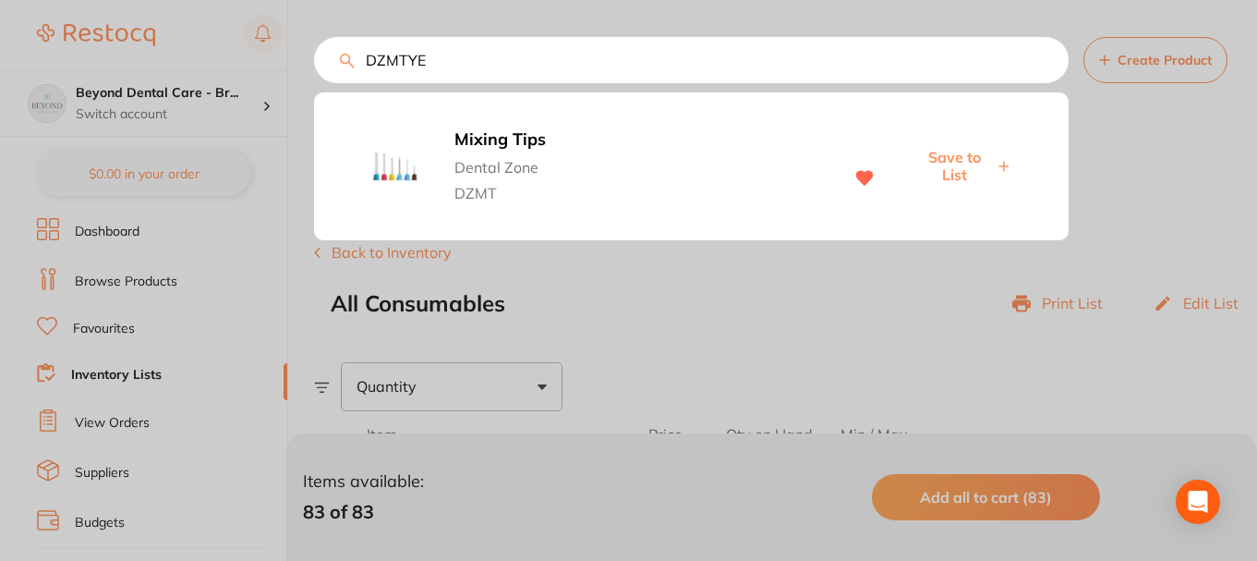
click at [314, 76] on div "DZMTYE Mixing Tips Dental Zone DZMT Save to List" at bounding box center [691, 60] width 755 height 46
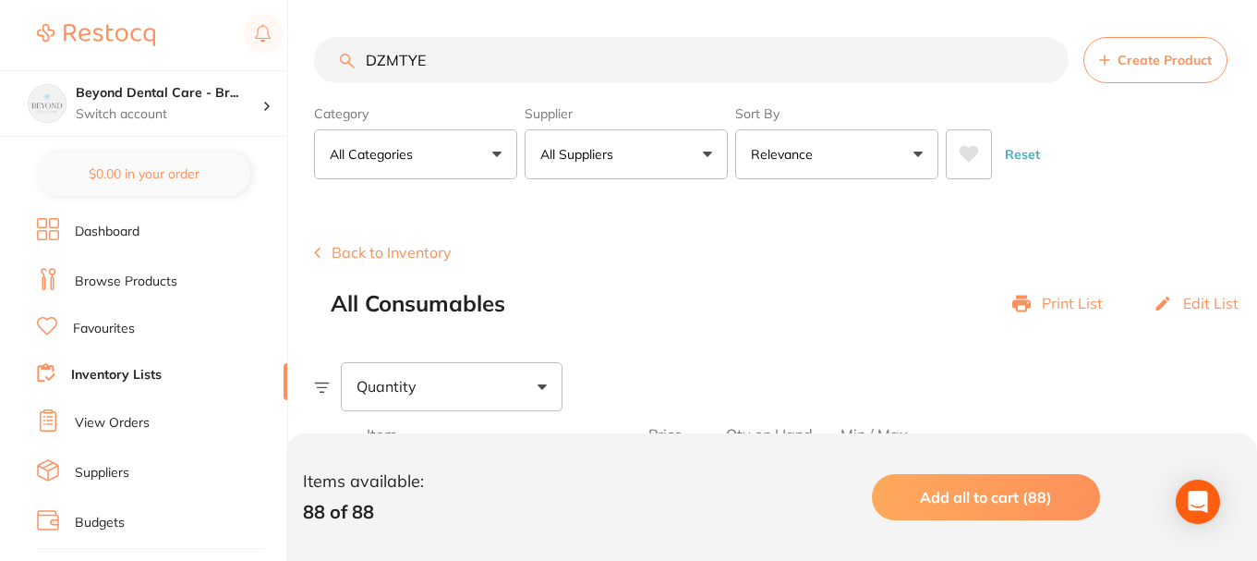
paste input "PRM"
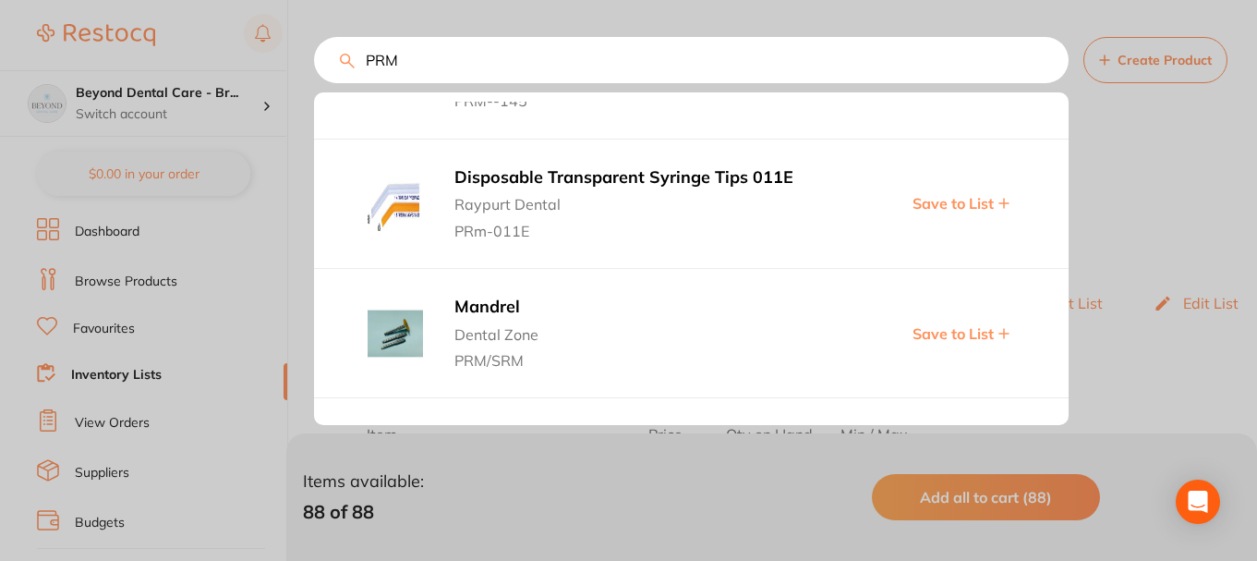
scroll to position [185, 0]
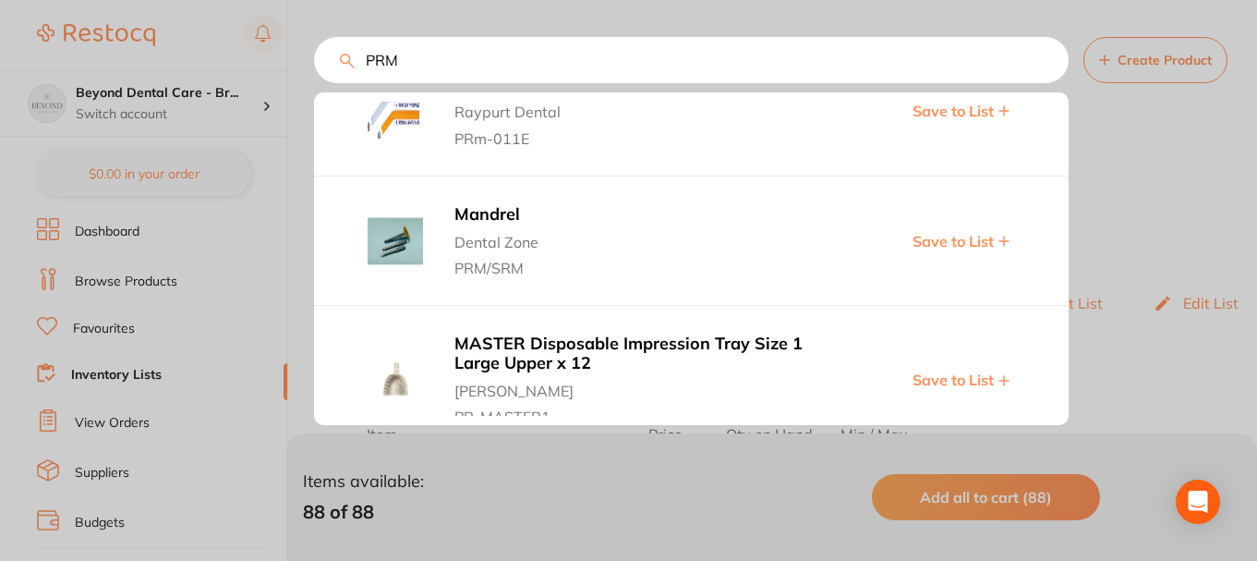
type input "PRM"
click at [913, 245] on span "Save to List" at bounding box center [953, 241] width 81 height 17
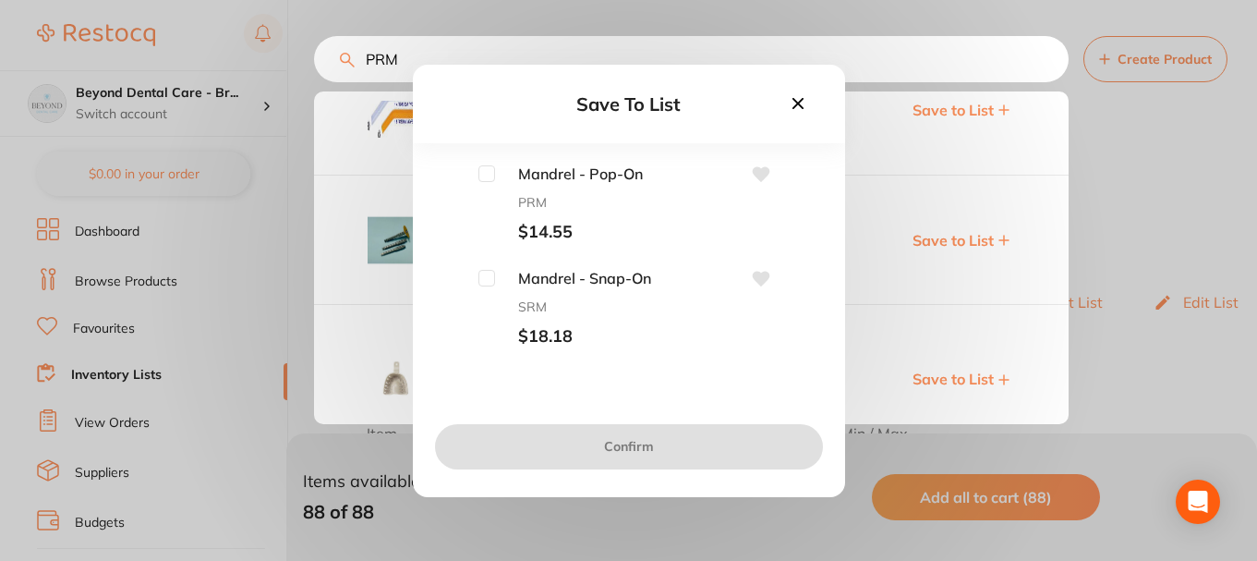
scroll to position [0, 0]
click at [479, 166] on input "checkbox" at bounding box center [486, 173] width 17 height 17
checkbox input "true"
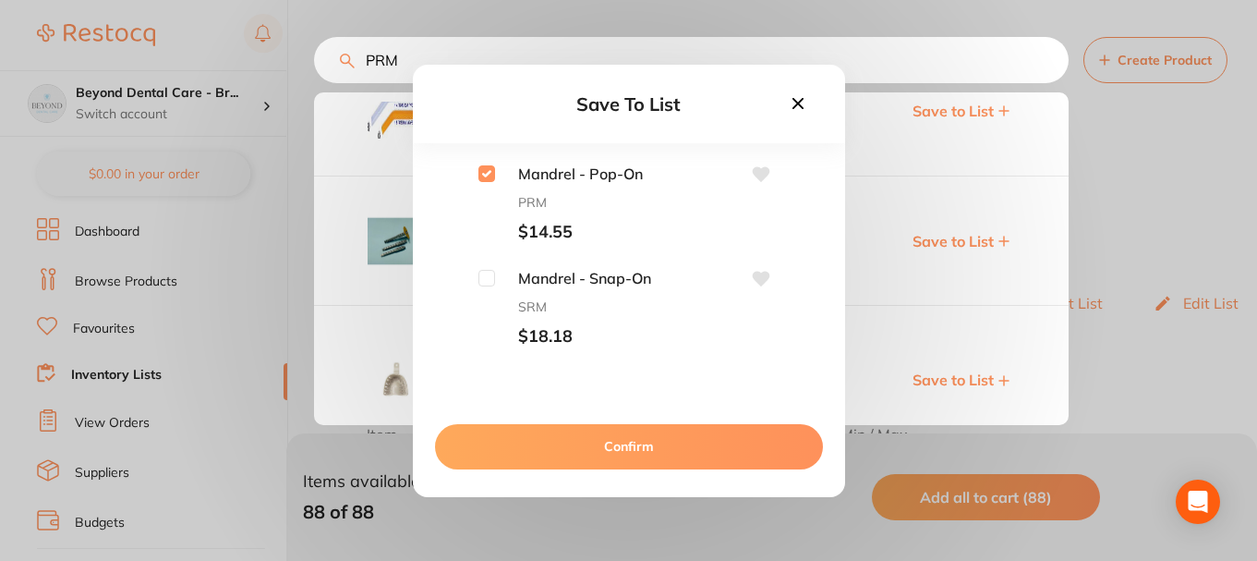
click at [589, 450] on button "Confirm" at bounding box center [629, 446] width 388 height 44
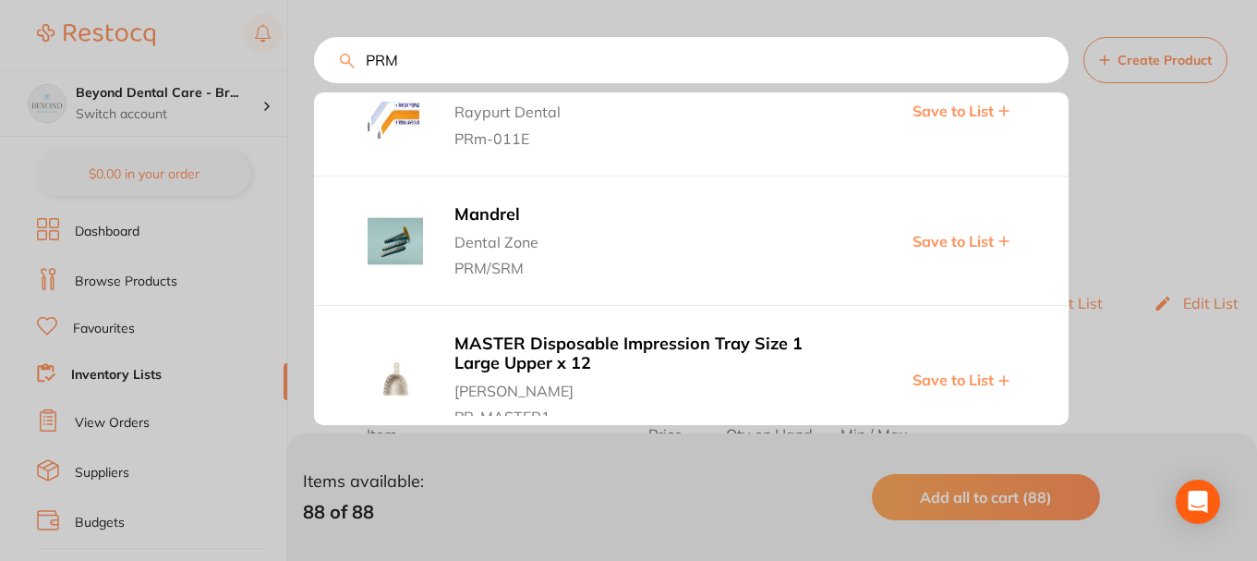
drag, startPoint x: 413, startPoint y: 62, endPoint x: 250, endPoint y: 66, distance: 162.6
click at [314, 62] on div "PRM Bite Block Sleeves 145 Raypurt Dental PRM--145 Save to List Disposable Tran…" at bounding box center [691, 60] width 755 height 46
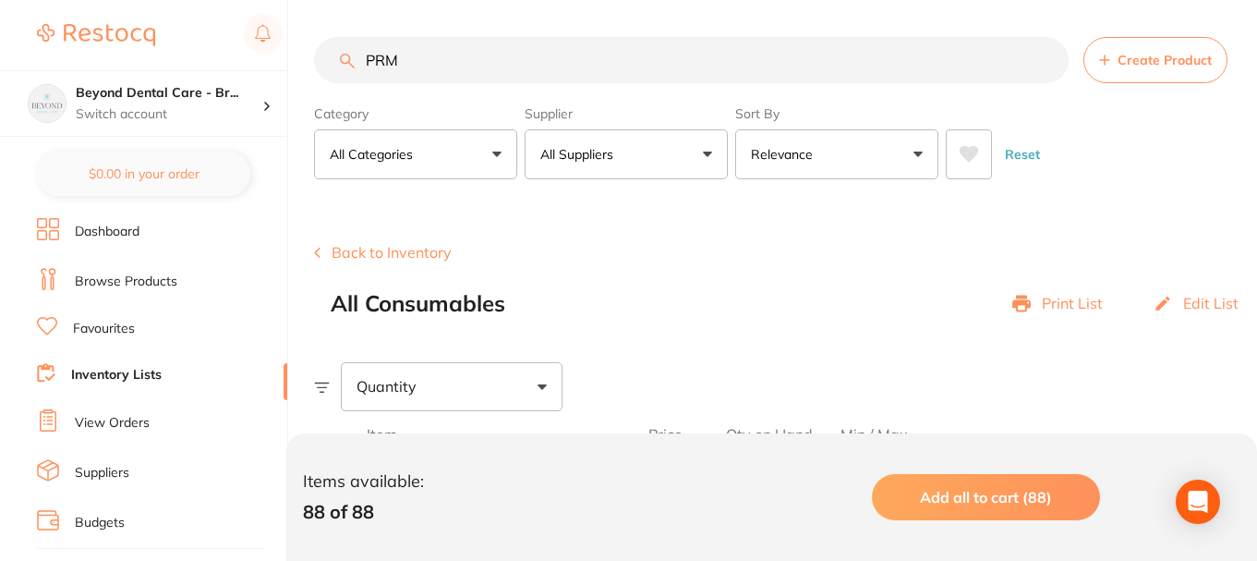
paste input "OZ69013"
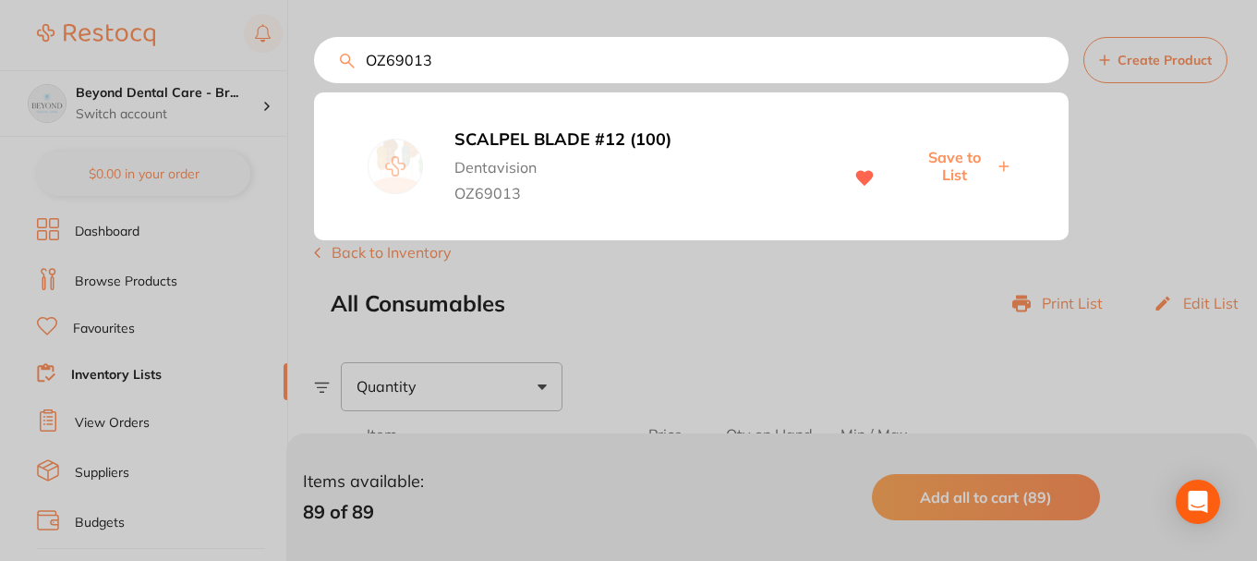
click at [957, 157] on span "Save to List" at bounding box center [953, 166] width 79 height 34
drag, startPoint x: 459, startPoint y: 55, endPoint x: 358, endPoint y: 54, distance: 100.7
click at [358, 54] on input "OZ69013" at bounding box center [691, 60] width 755 height 46
paste input "MEBK-09"
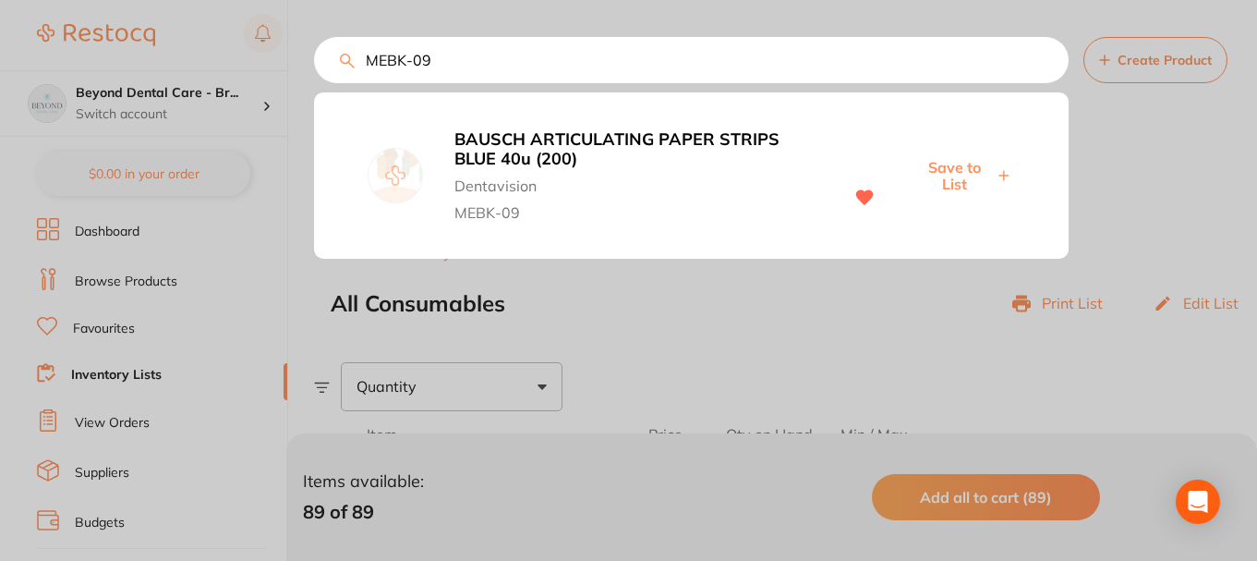
drag, startPoint x: 951, startPoint y: 164, endPoint x: 796, endPoint y: 5, distance: 222.1
click at [951, 163] on span "Save to List" at bounding box center [953, 176] width 79 height 34
drag, startPoint x: 438, startPoint y: 56, endPoint x: 311, endPoint y: 64, distance: 126.8
click at [314, 71] on div "MEBK-09 BAUSCH ARTICULATING PAPER STRIPS BLUE 40u (200) Dentavision MEBK-09 Sav…" at bounding box center [691, 60] width 755 height 46
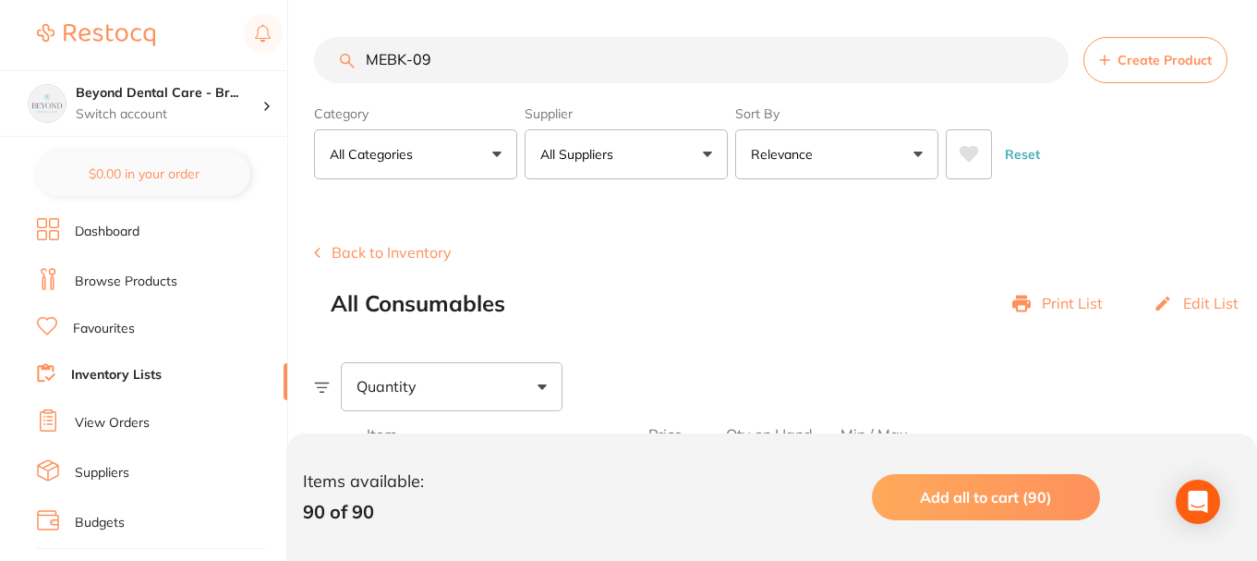
paste input "DL6400"
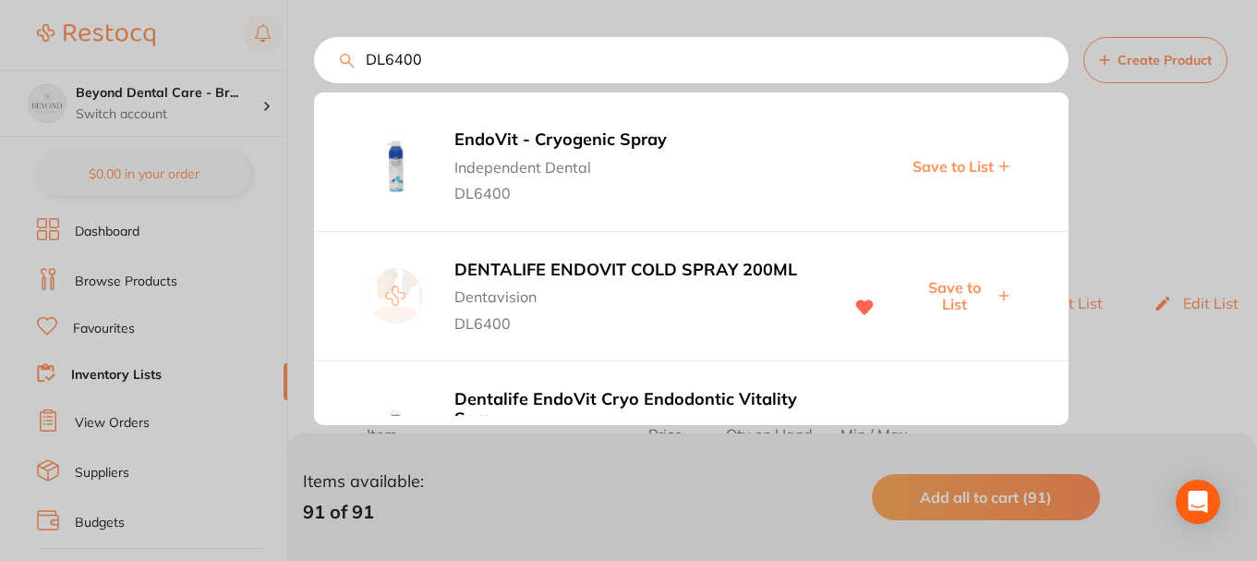
click at [958, 287] on span "Save to List" at bounding box center [953, 296] width 79 height 34
click at [500, 70] on input "DL6400" at bounding box center [691, 60] width 755 height 46
drag, startPoint x: 497, startPoint y: 65, endPoint x: 418, endPoint y: 72, distance: 78.9
click at [419, 72] on input "DL6400" at bounding box center [691, 60] width 755 height 46
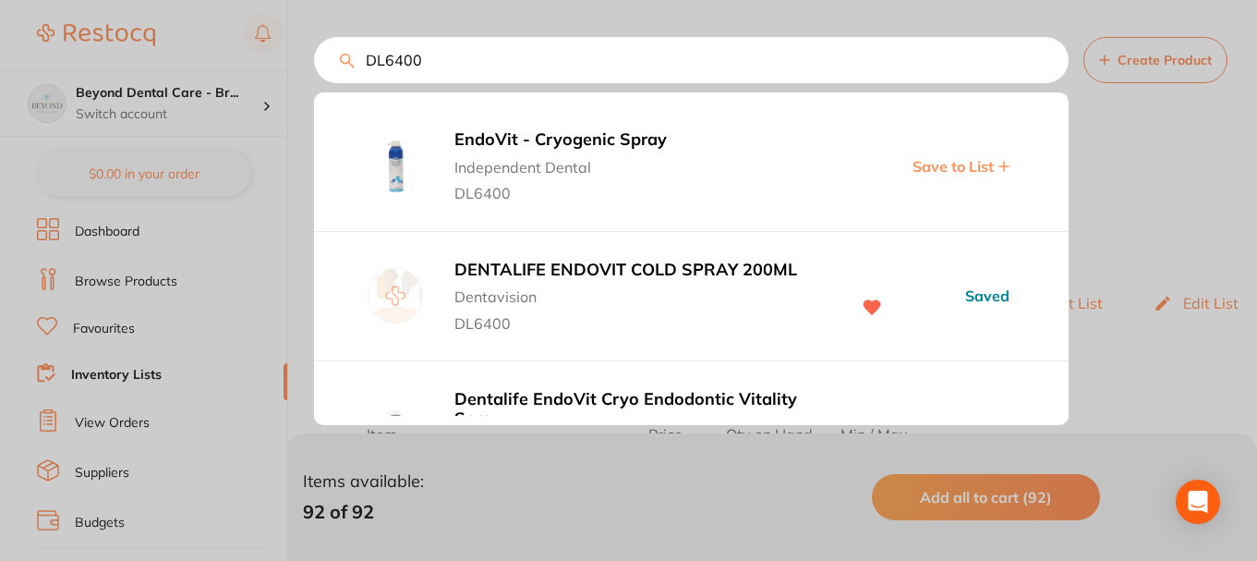
drag, startPoint x: 434, startPoint y: 68, endPoint x: 319, endPoint y: 63, distance: 115.6
click at [319, 63] on input "DL6400" at bounding box center [691, 60] width 755 height 46
paste input "GMINT"
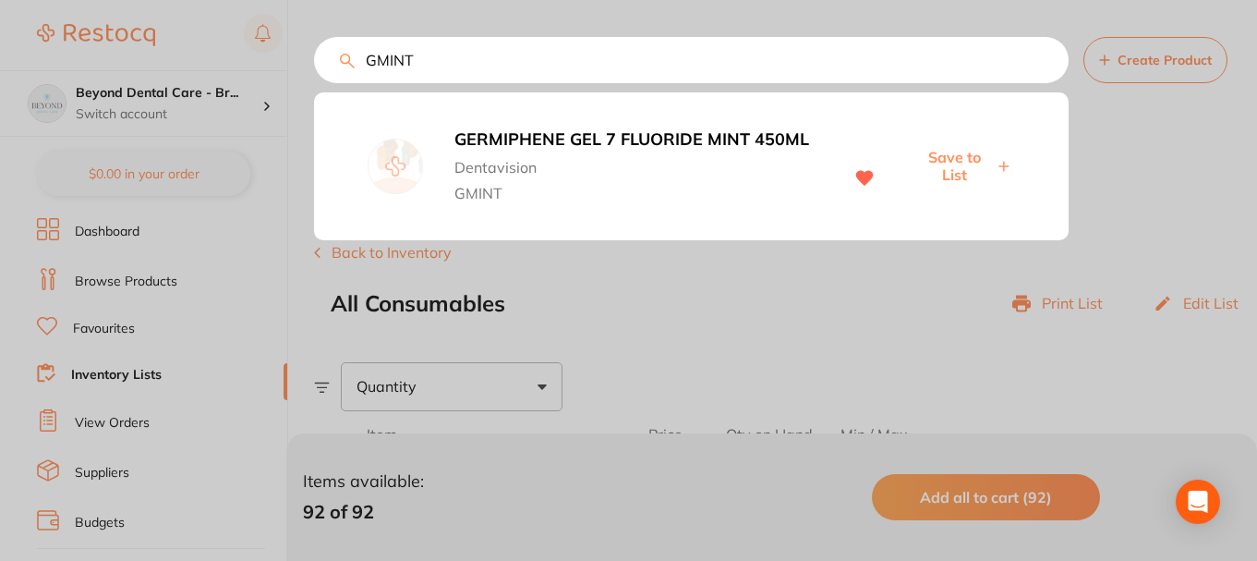
click at [940, 160] on span "Save to List" at bounding box center [953, 166] width 79 height 34
drag, startPoint x: 435, startPoint y: 64, endPoint x: 227, endPoint y: 57, distance: 207.9
click at [314, 64] on div "GMINT GERMIPHENE GEL 7 FLUORIDE MINT 450ML Dentavision GMINT Save to List" at bounding box center [691, 60] width 755 height 46
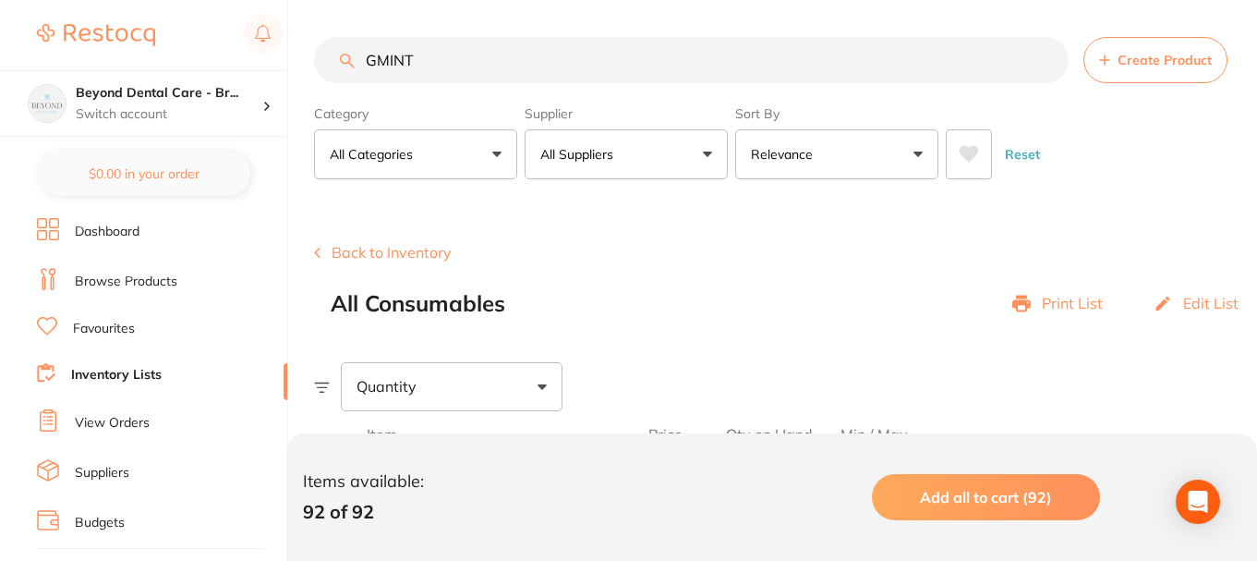
paste input "MICROBRUSH FINE"
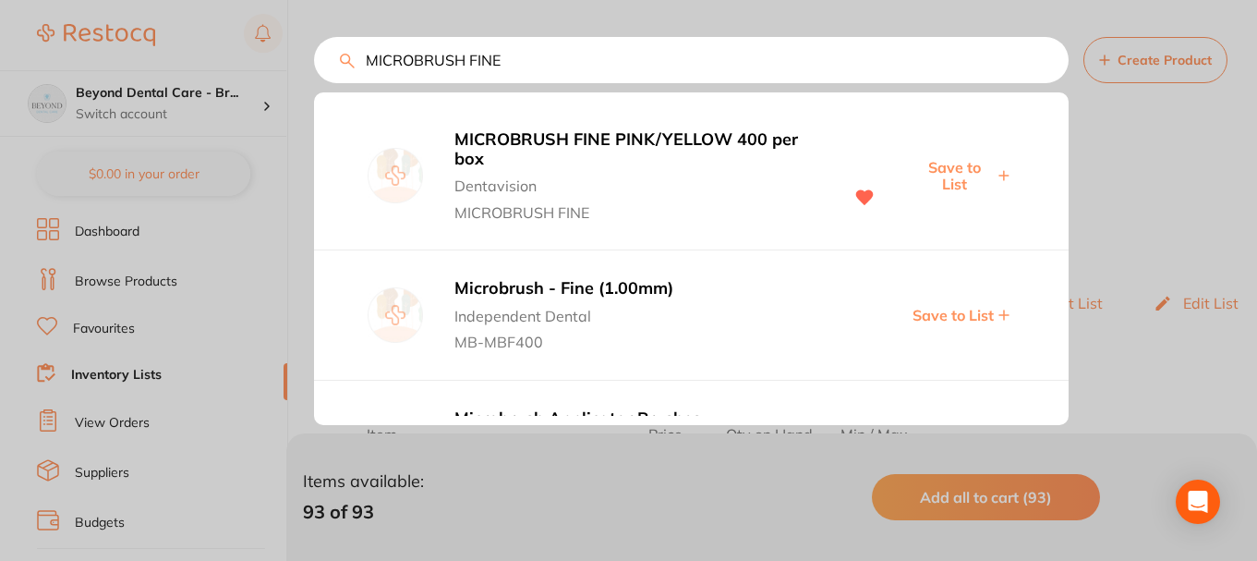
click at [953, 166] on span "Save to List" at bounding box center [953, 176] width 79 height 34
drag, startPoint x: 528, startPoint y: 64, endPoint x: 167, endPoint y: 55, distance: 361.3
click at [314, 58] on div "MICROBRUSH FINE MICROBRUSH FINE PINK/YELLOW 400 per box Dentavision MICROBRUSH …" at bounding box center [691, 60] width 755 height 46
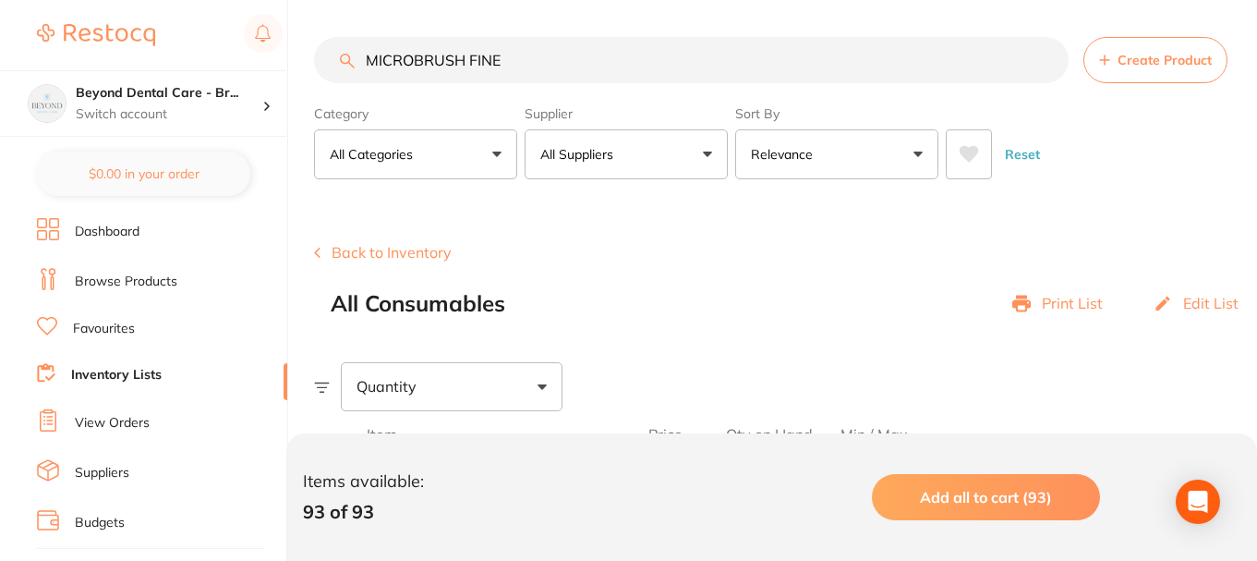
paste input "GHAW198"
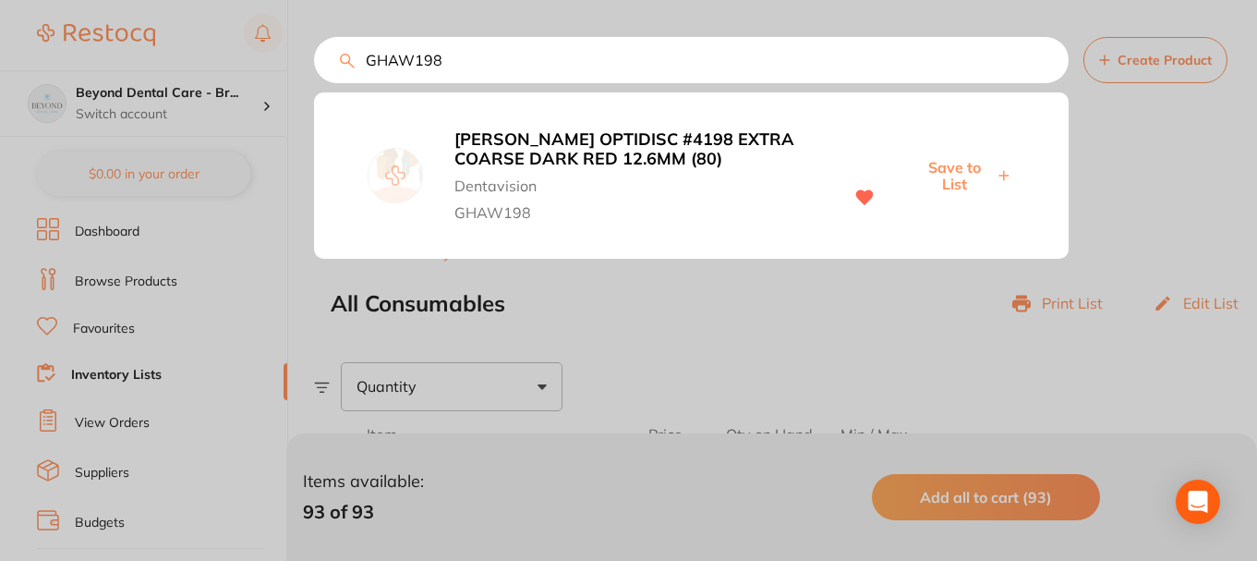
click at [954, 173] on span "Save to List" at bounding box center [953, 176] width 79 height 34
click at [314, 82] on div "GHAW198 KERR OPTIDISC #4198 EXTRA COARSE DARK RED 12.6MM (80) Dentavision GHAW1…" at bounding box center [691, 60] width 755 height 46
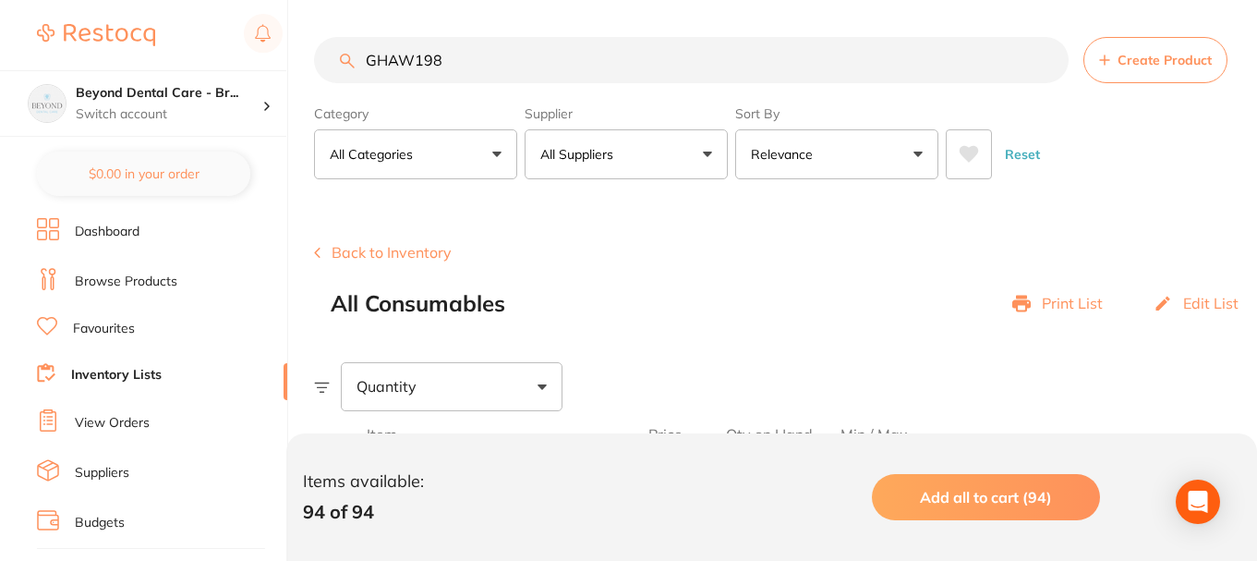
paste input "85"
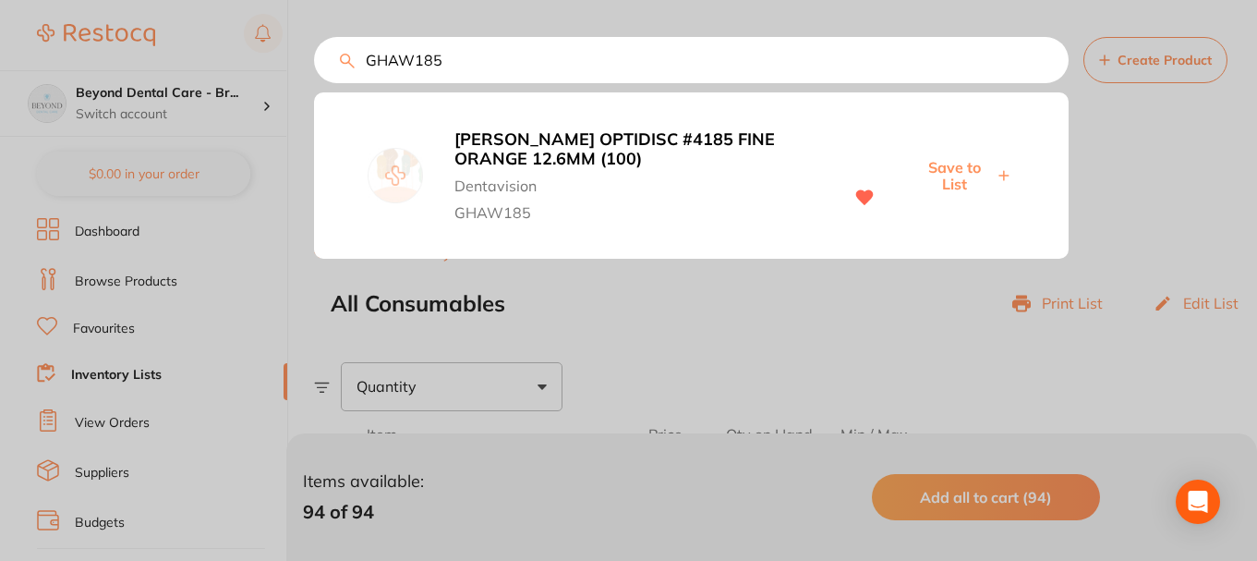
click at [963, 167] on span "Save to List" at bounding box center [953, 176] width 79 height 34
drag, startPoint x: 413, startPoint y: 66, endPoint x: 275, endPoint y: 72, distance: 137.8
click at [314, 70] on div "GHAW185 KERR OPTIDISC #4185 FINE ORANGE 12.6MM (100) Dentavision GHAW185 Save t…" at bounding box center [691, 60] width 755 height 46
paste input "4"
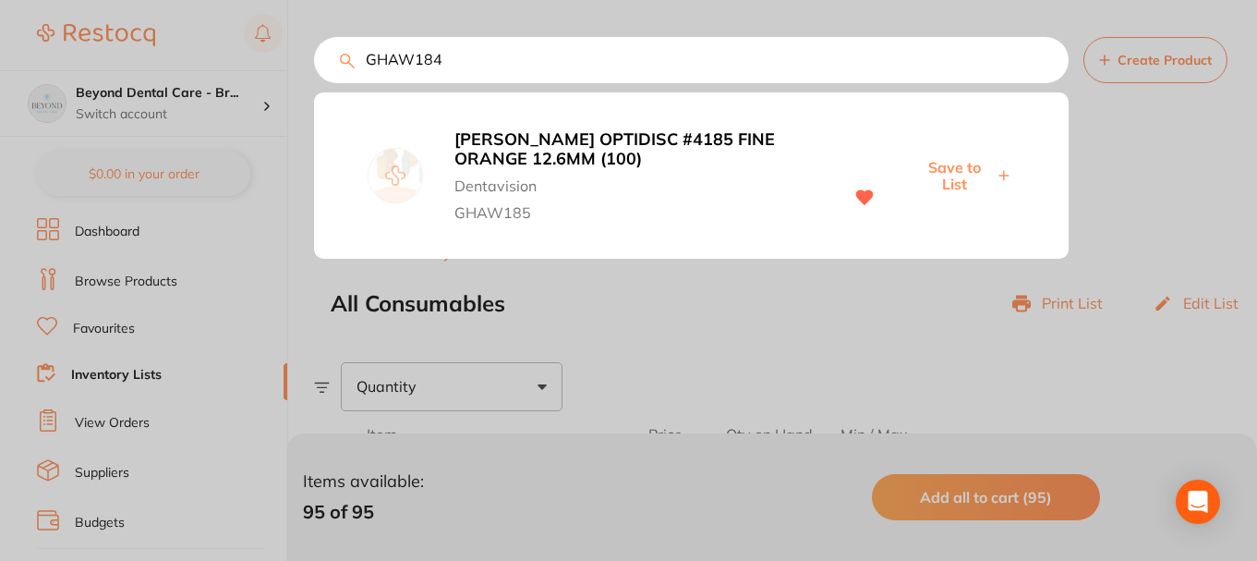
click at [967, 185] on span "Save to List" at bounding box center [953, 176] width 79 height 34
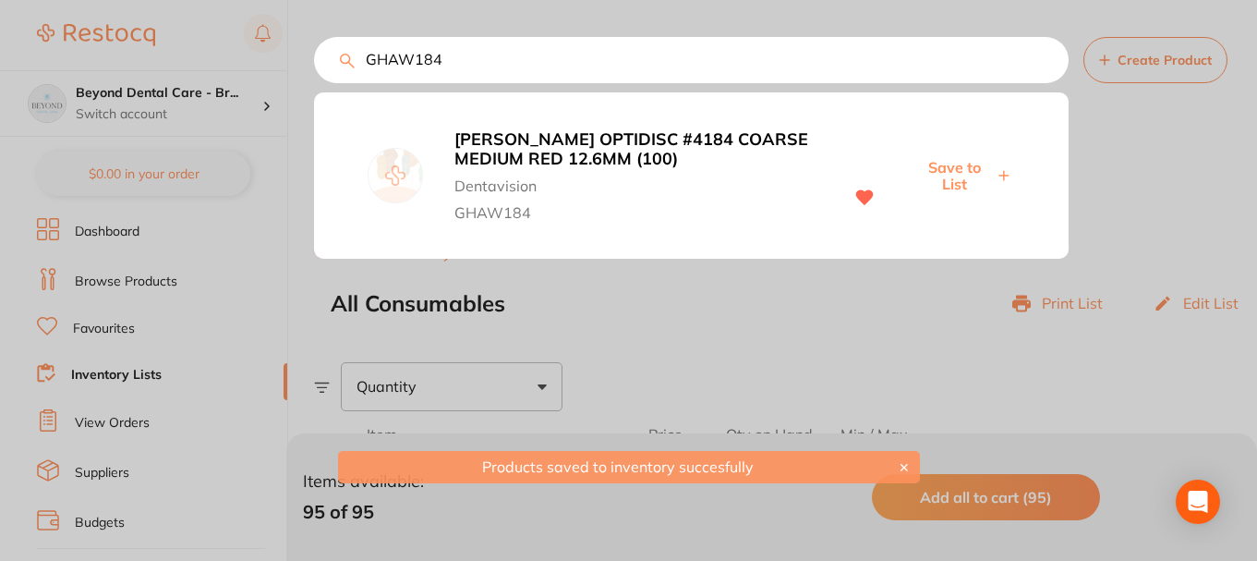
scroll to position [0, 0]
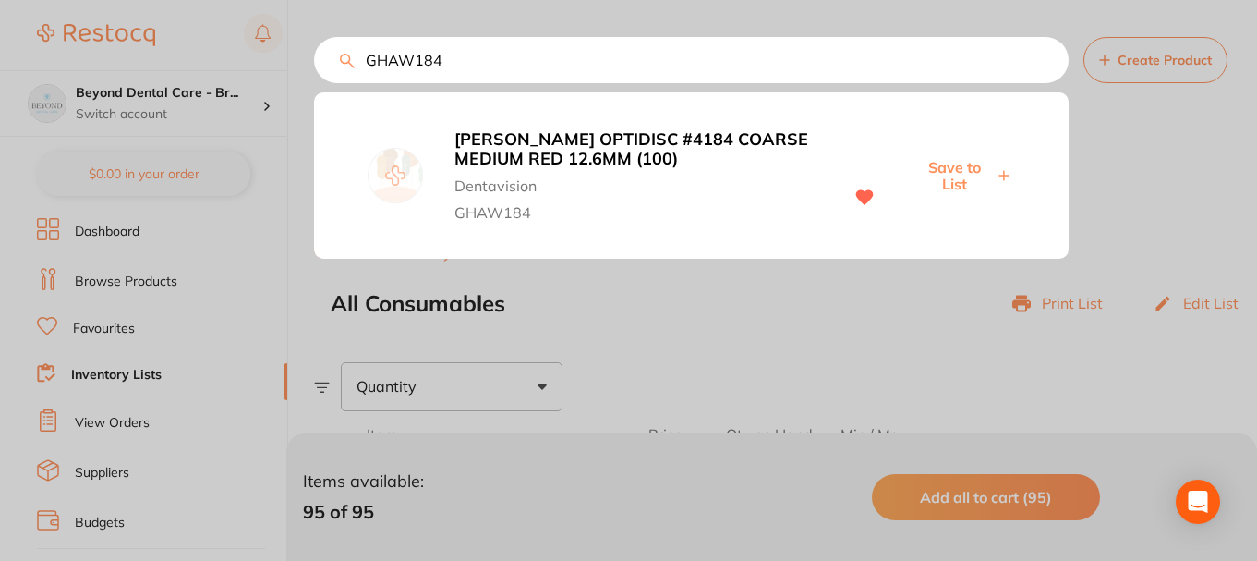
drag, startPoint x: 457, startPoint y: 62, endPoint x: 317, endPoint y: 61, distance: 140.4
click at [320, 61] on input "GHAW184" at bounding box center [691, 60] width 755 height 46
paste input "6"
click at [958, 172] on span "Save to List" at bounding box center [953, 176] width 79 height 34
drag, startPoint x: 446, startPoint y: 49, endPoint x: 235, endPoint y: 66, distance: 212.2
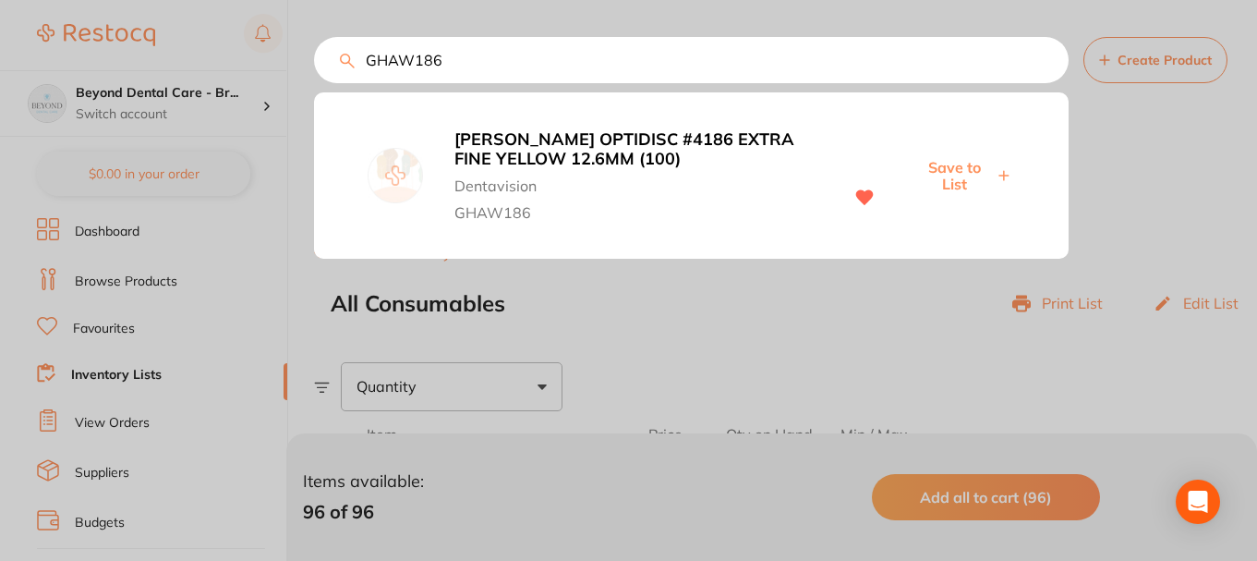
click at [314, 66] on div "GHAW186 KERR OPTIDISC #4186 EXTRA FINE YELLOW 12.6MM (100) Dentavision GHAW186 …" at bounding box center [691, 60] width 755 height 46
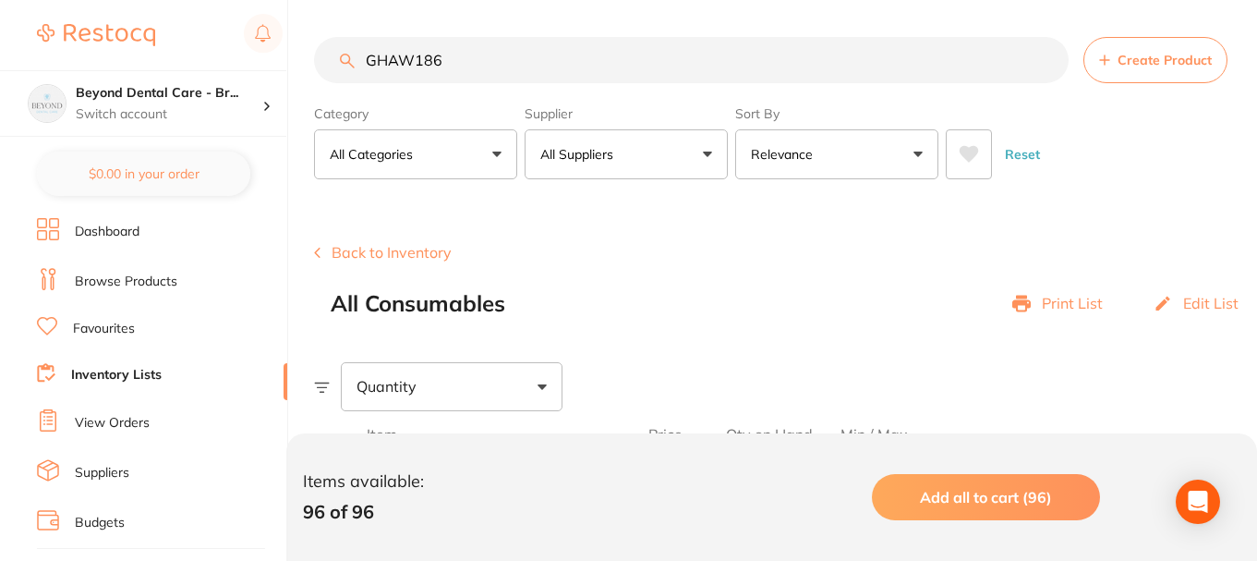
paste input "WHPF1714"
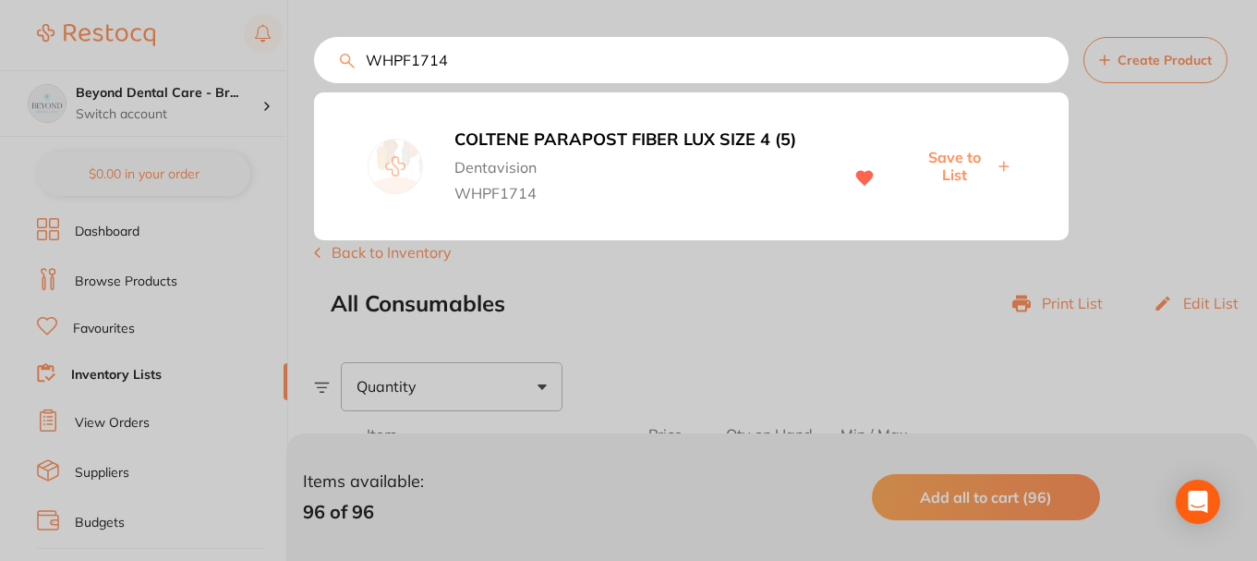
click at [955, 166] on span "Save to List" at bounding box center [953, 166] width 79 height 34
drag, startPoint x: 454, startPoint y: 62, endPoint x: 289, endPoint y: 84, distance: 166.8
click at [314, 83] on div "WHPF1714 COLTENE PARAPOST FIBER LUX SIZE 4 (5) Dentavision WHPF1714 Save to List" at bounding box center [691, 60] width 755 height 46
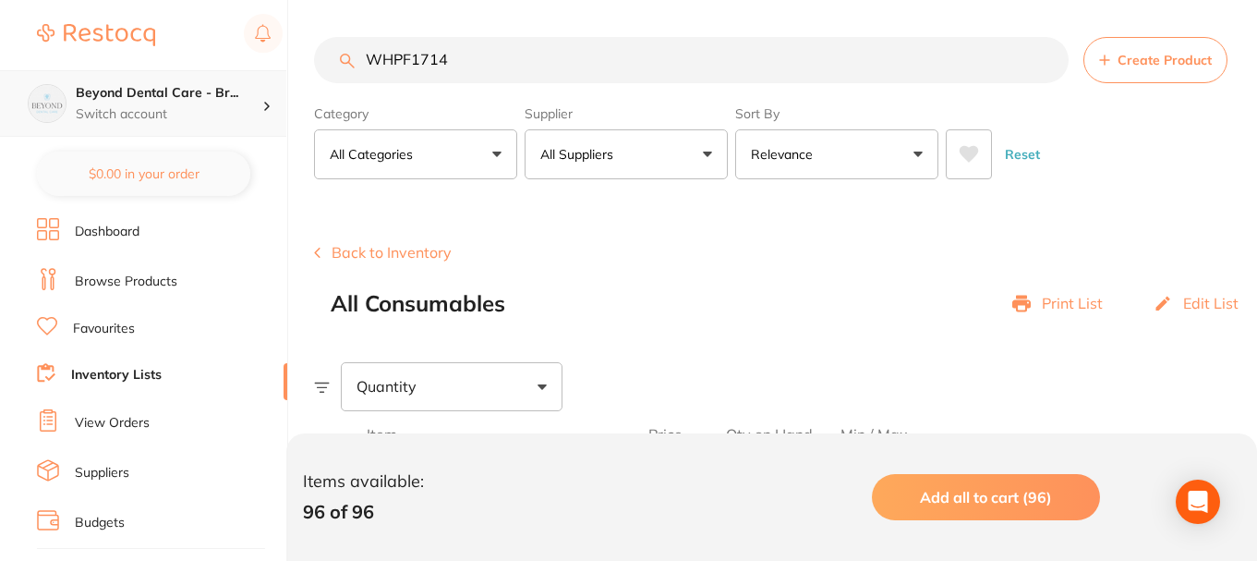
paste input "5"
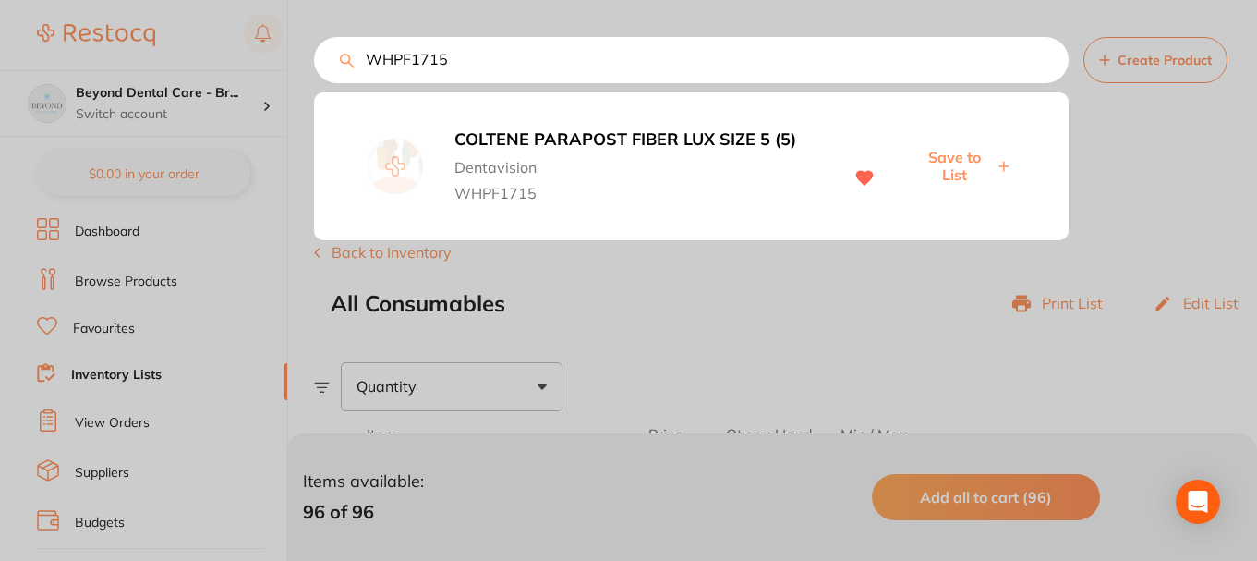
click at [998, 160] on button "Save to List" at bounding box center [962, 166] width 106 height 36
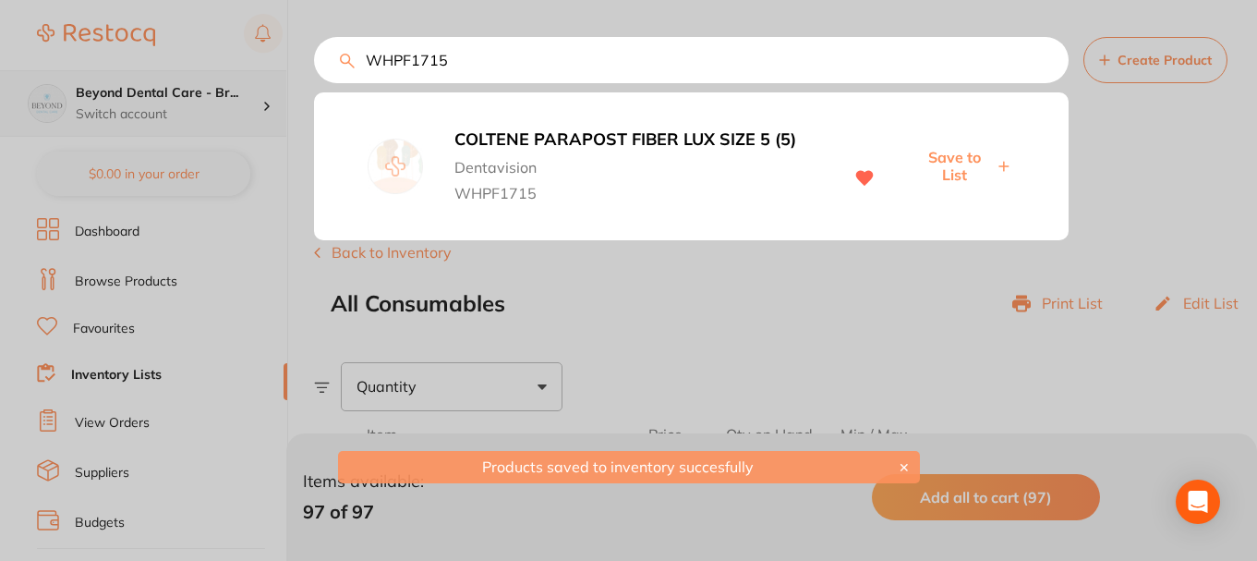
drag, startPoint x: 461, startPoint y: 64, endPoint x: 245, endPoint y: 87, distance: 217.4
click at [314, 83] on div "WHPF1715 COLTENE PARAPOST FIBER LUX SIZE 5 (5) Dentavision WHPF1715 Save to List" at bounding box center [691, 60] width 755 height 46
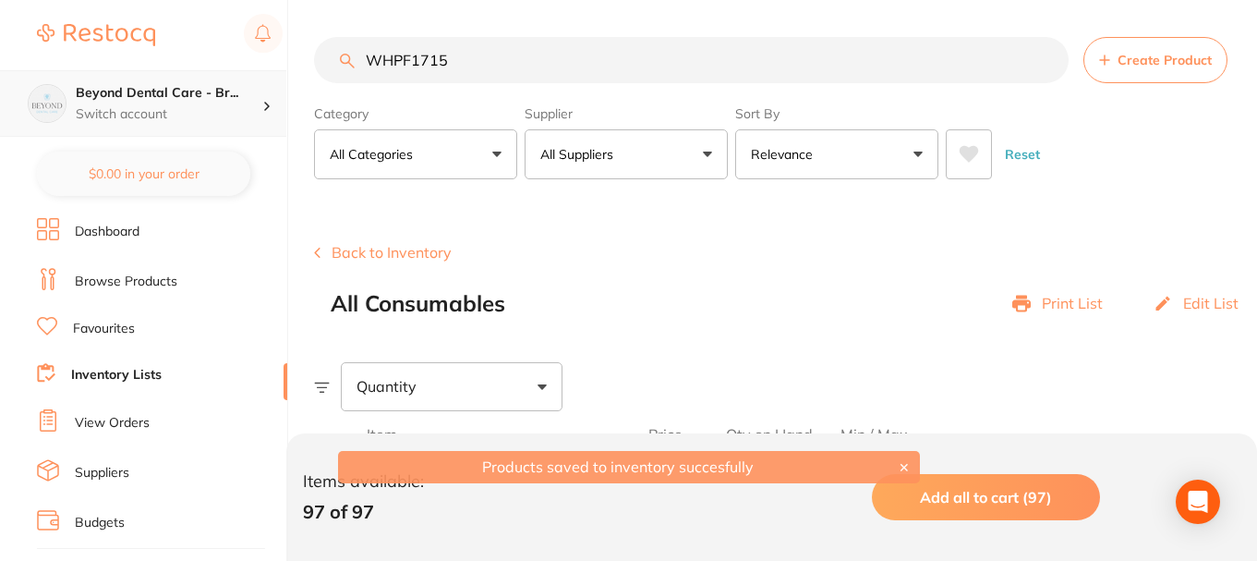
scroll to position [1, 0]
paste input "5"
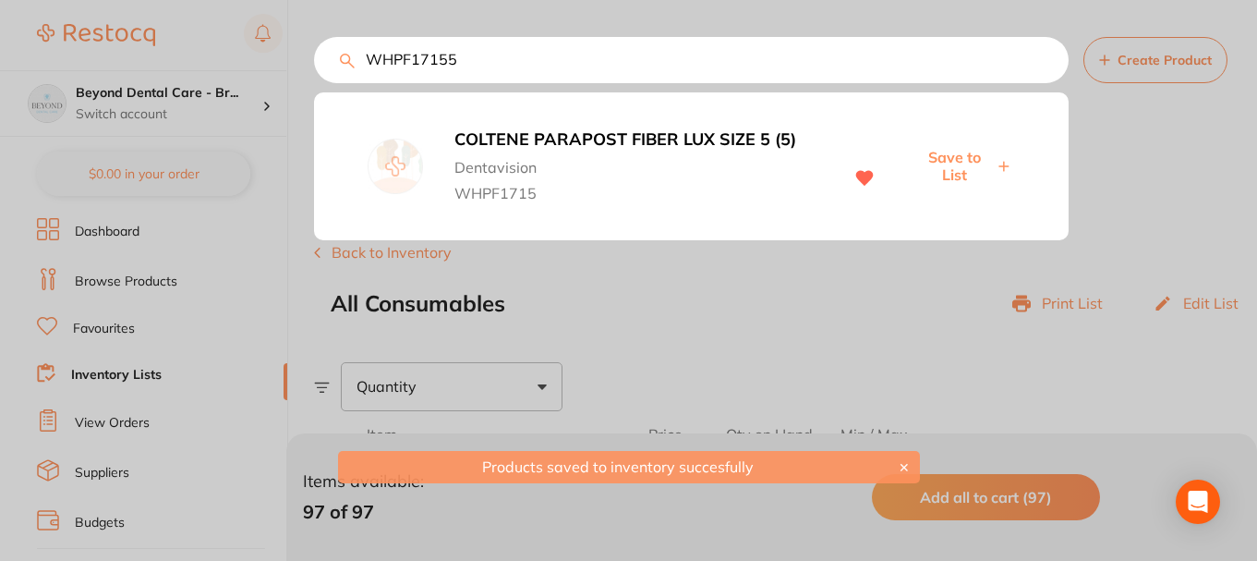
type input "WHPF17155"
click at [976, 163] on span "Save to List" at bounding box center [953, 166] width 79 height 34
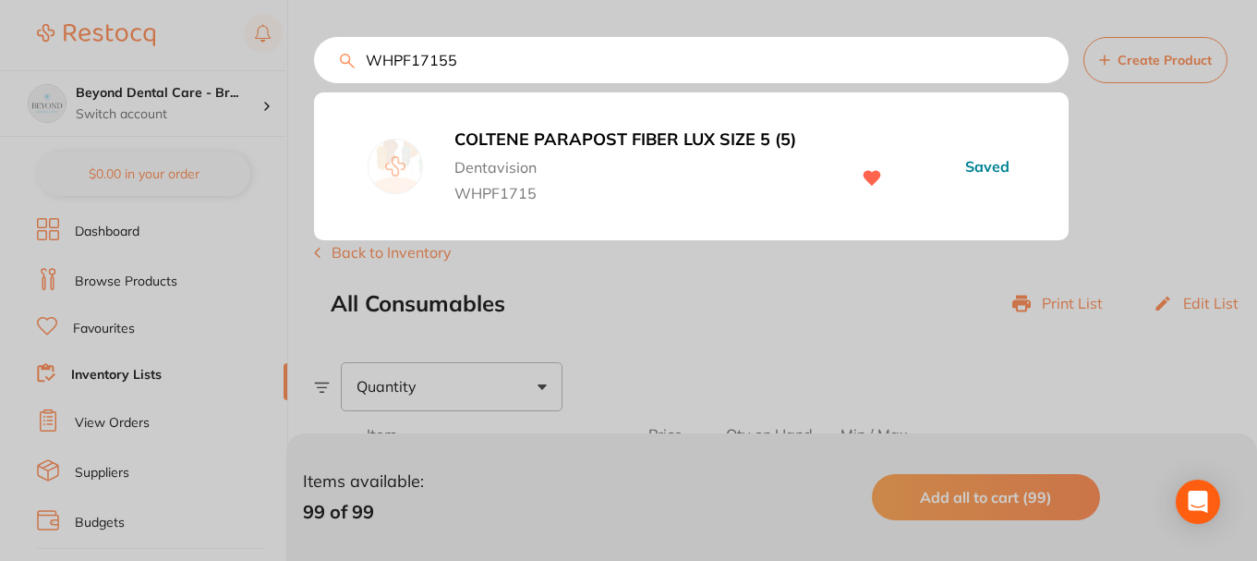
click at [314, 68] on div "WHPF17155 COLTENE PARAPOST FIBER LUX SIZE 5 (5) Dentavision WHPF1715 Saved" at bounding box center [691, 60] width 755 height 46
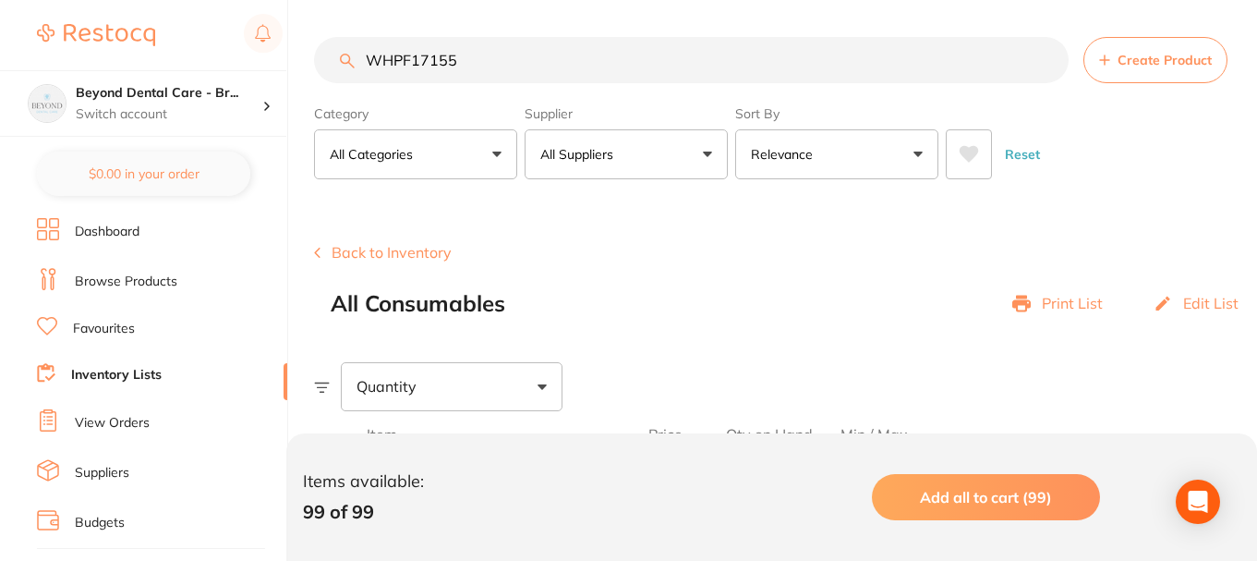
drag, startPoint x: 466, startPoint y: 64, endPoint x: 307, endPoint y: 79, distance: 160.6
click at [311, 83] on div "$0.00 Beyond Dental Care - Br... Switch account Beyond Dental Care - Sandstone …" at bounding box center [628, 280] width 1257 height 561
paste input "WHPF17155"
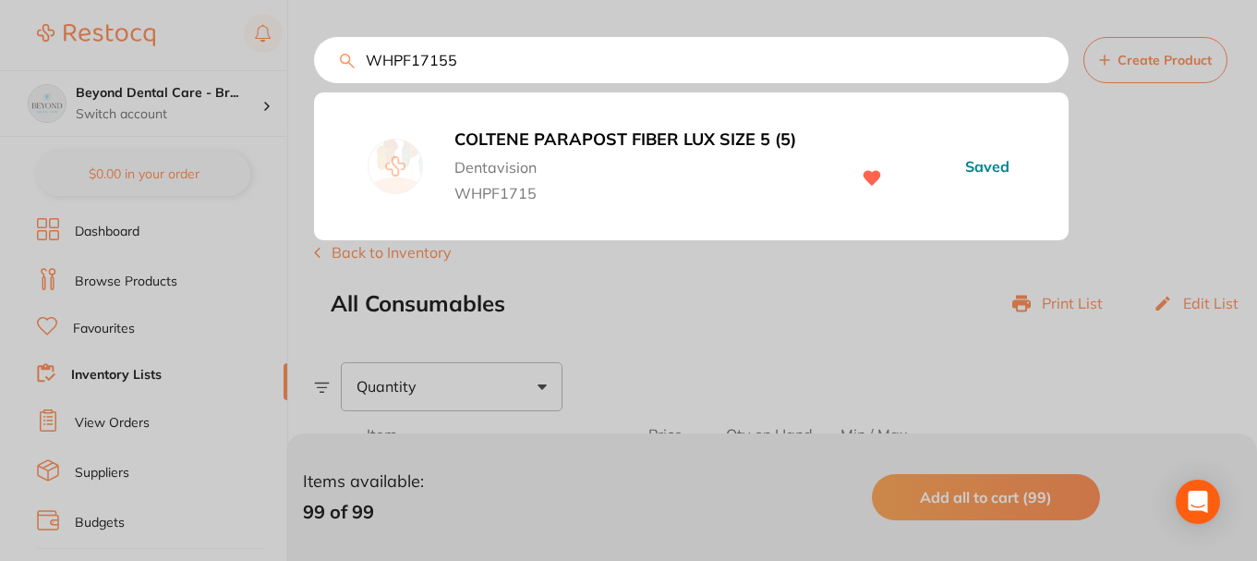
drag, startPoint x: 474, startPoint y: 57, endPoint x: 250, endPoint y: 67, distance: 223.7
click at [314, 67] on div "WHPF17155 COLTENE PARAPOST FIBER LUX SIZE 5 (5) Dentavision WHPF1715 Saved" at bounding box center [691, 60] width 755 height 46
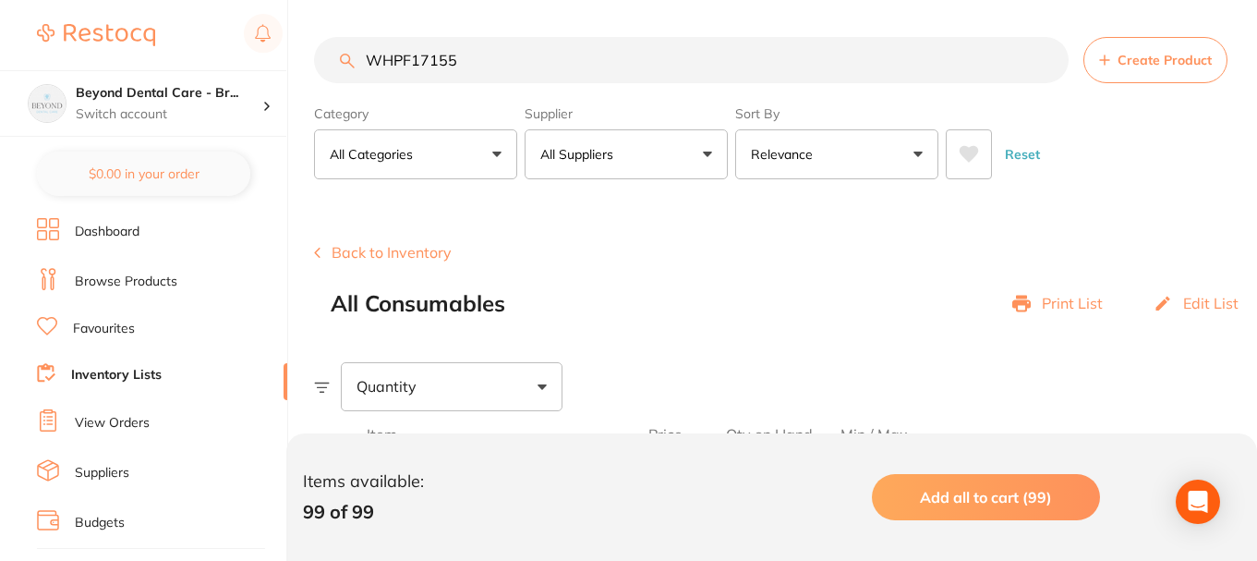
paste input "DL1511"
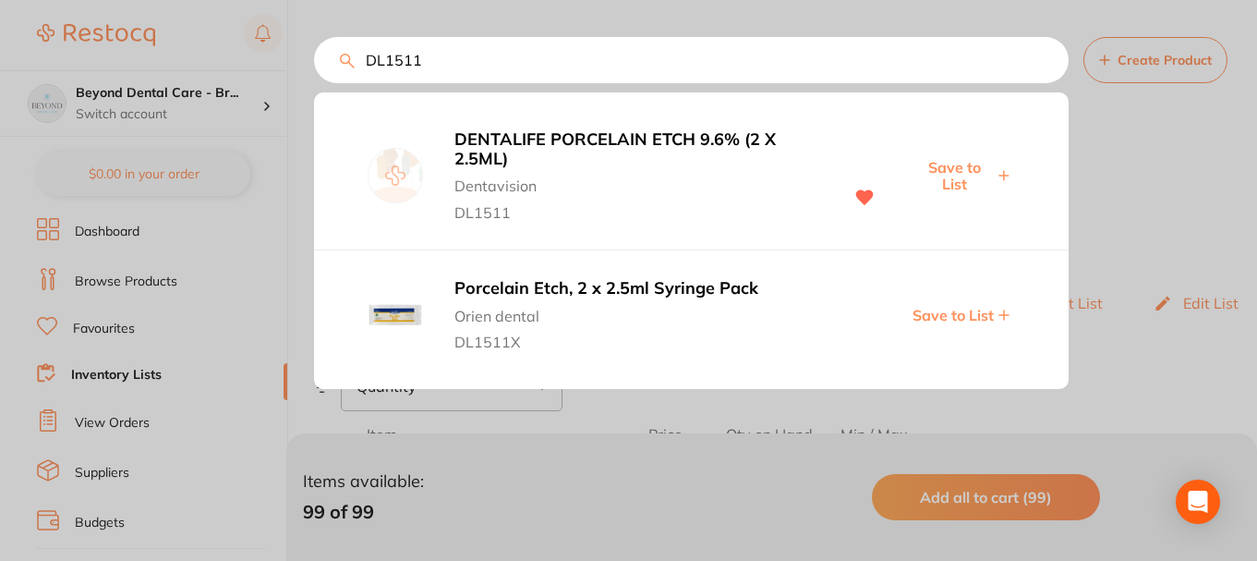
click at [957, 172] on span "Save to List" at bounding box center [953, 176] width 79 height 34
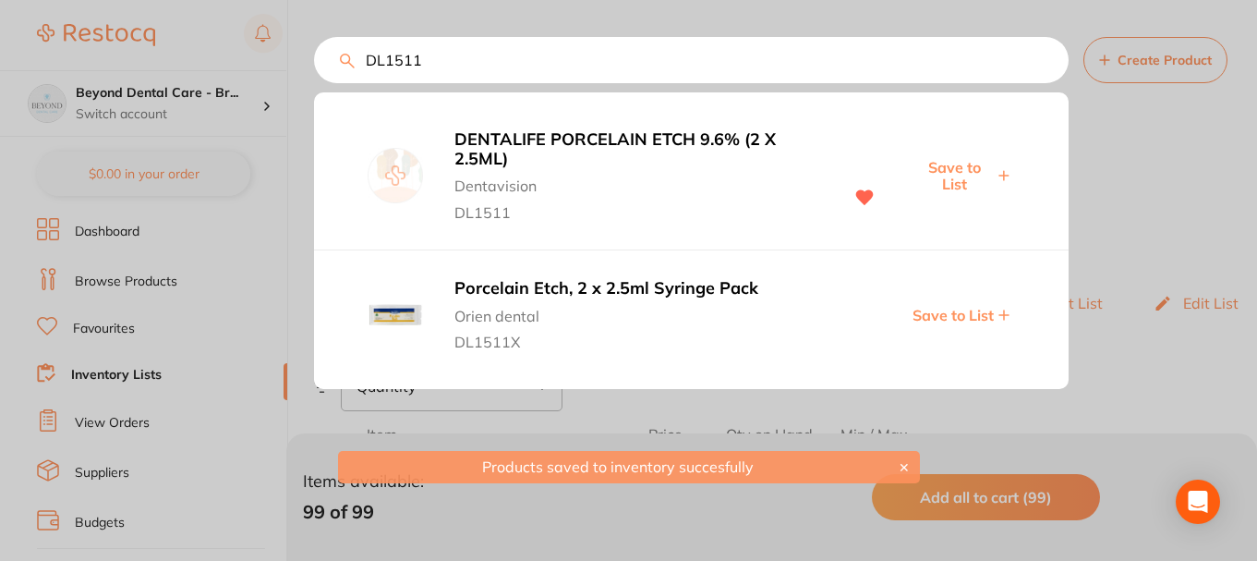
drag, startPoint x: 454, startPoint y: 64, endPoint x: 272, endPoint y: 68, distance: 182.0
click at [314, 68] on div "DL1511 DENTALIFE PORCELAIN ETCH 9.6% (2 X 2.5ML) Dentavision DL1511 Save to Lis…" at bounding box center [691, 60] width 755 height 46
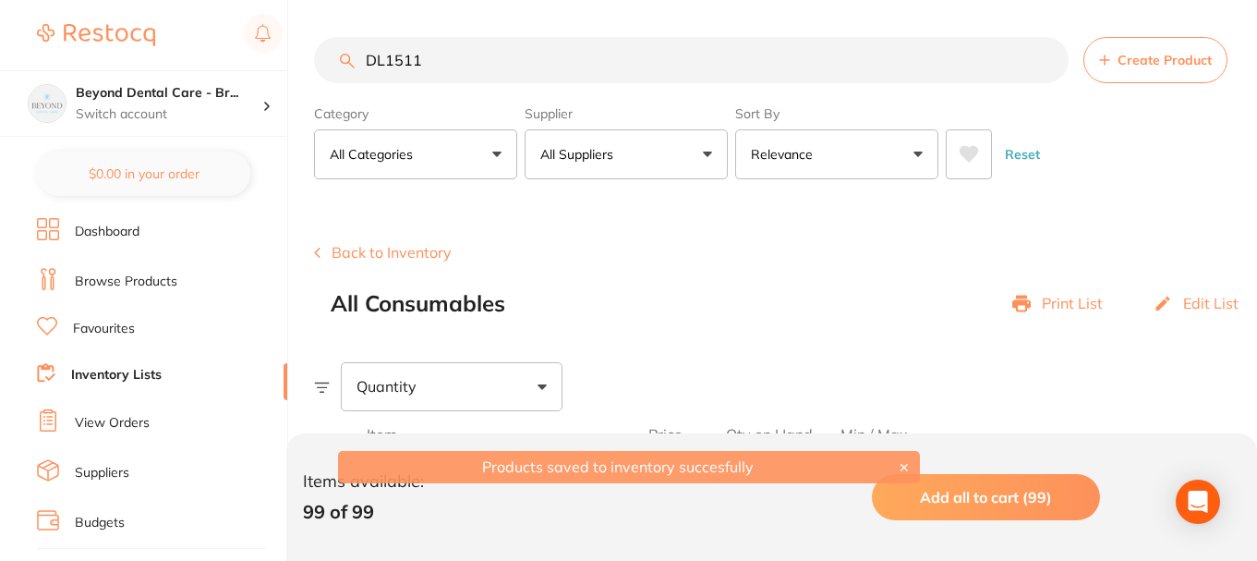
paste input "CH2325984"
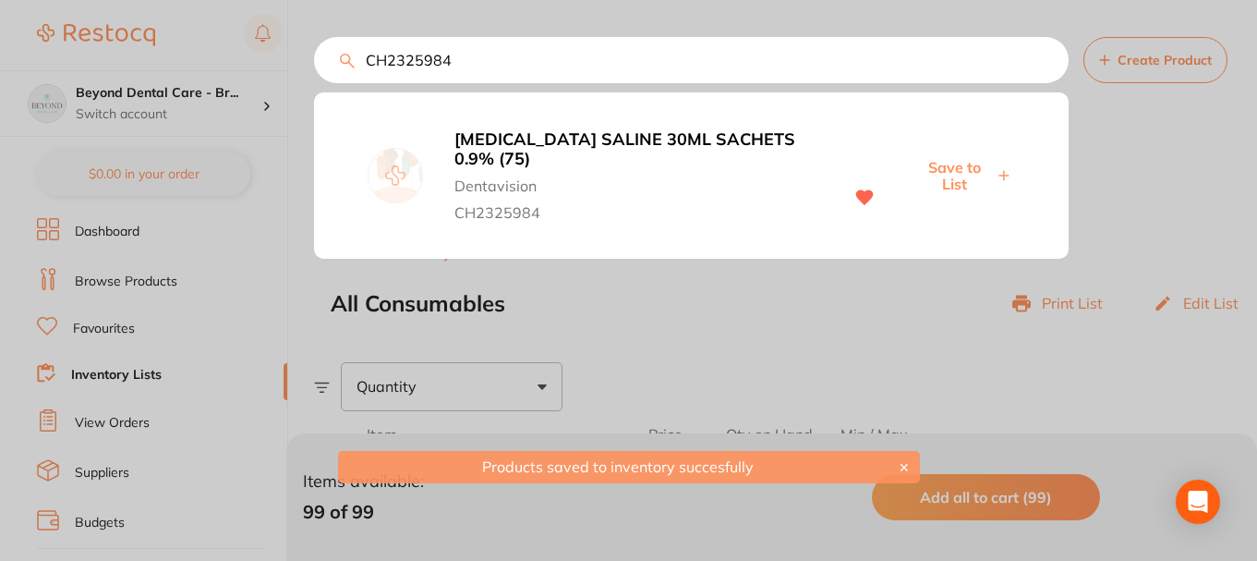
click at [966, 170] on span "Save to List" at bounding box center [953, 176] width 79 height 34
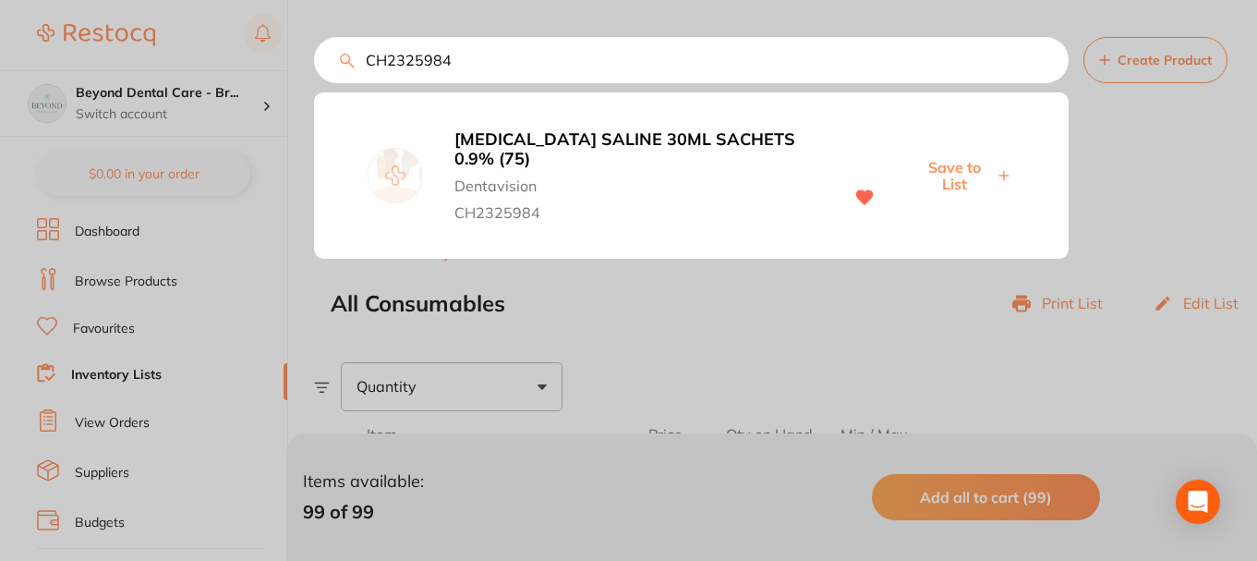
drag, startPoint x: 482, startPoint y: 63, endPoint x: 288, endPoint y: 65, distance: 194.0
click at [314, 65] on div "CH2325984 SODIUM CHLORIDE SALINE 30ML SACHETS 0.9% (75) Dentavision CH2325984 S…" at bounding box center [691, 60] width 755 height 46
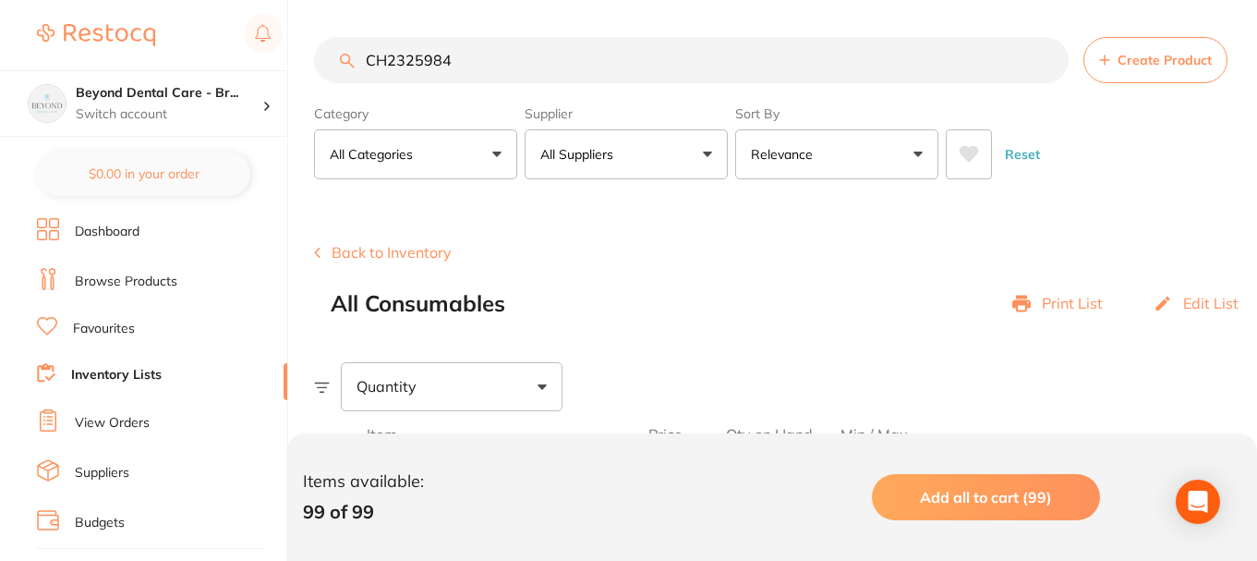
paste input "WH190333"
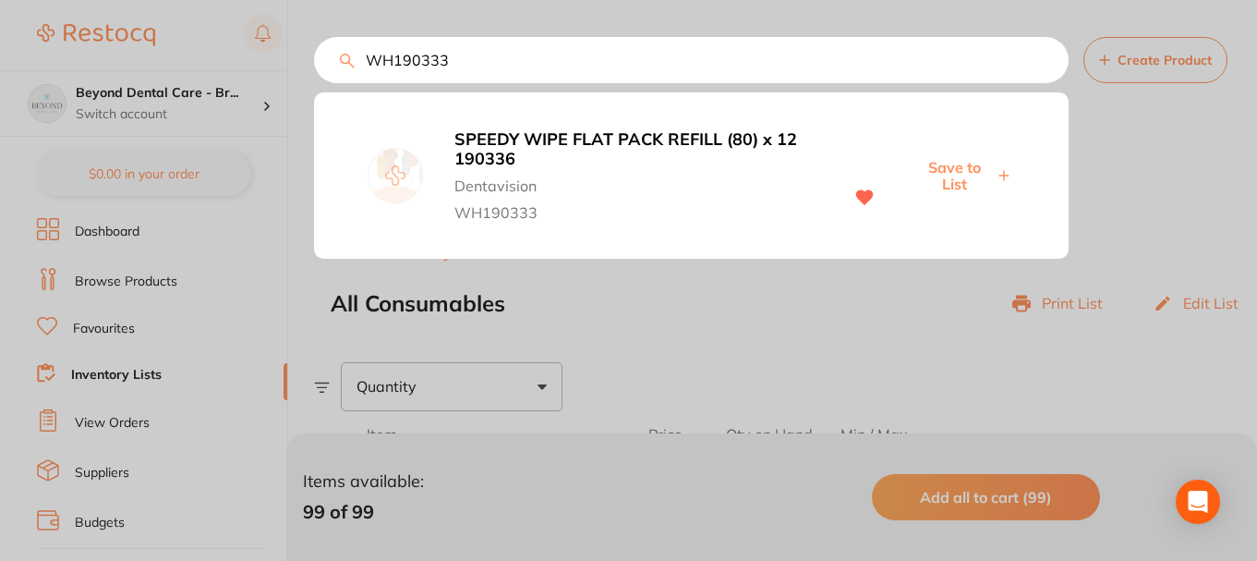
click at [961, 177] on span "Save to List" at bounding box center [953, 176] width 79 height 34
click at [314, 68] on div "WH190333 SPEEDY WIPE FLAT PACK REFILL (80) x 12 190336 Dentavision WH190333 Sav…" at bounding box center [691, 60] width 755 height 46
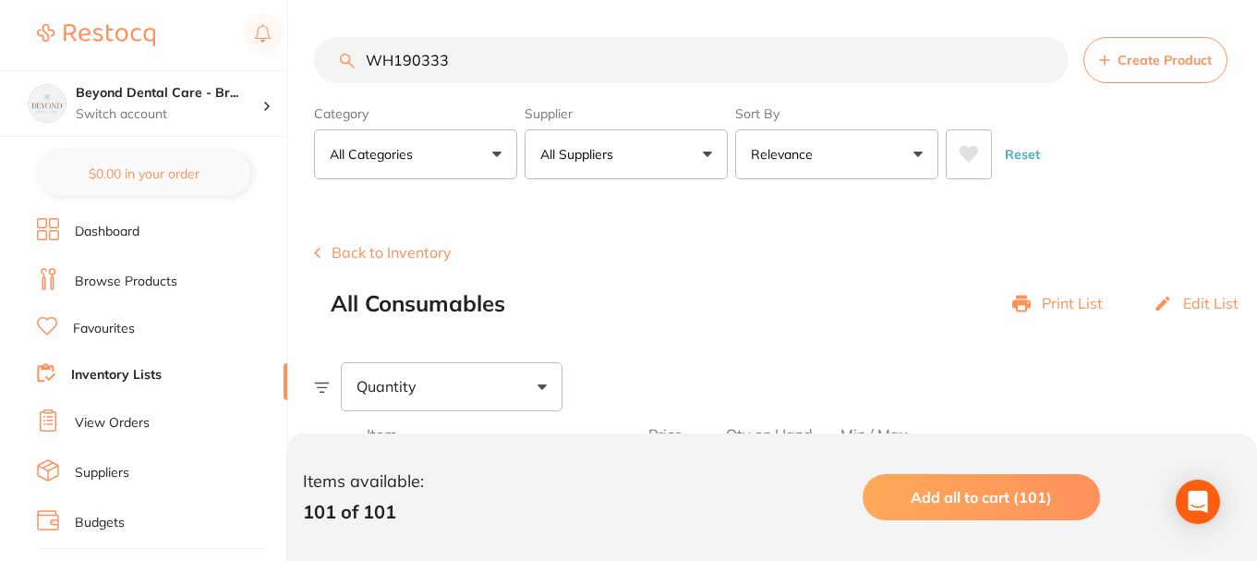
paste input "AS608"
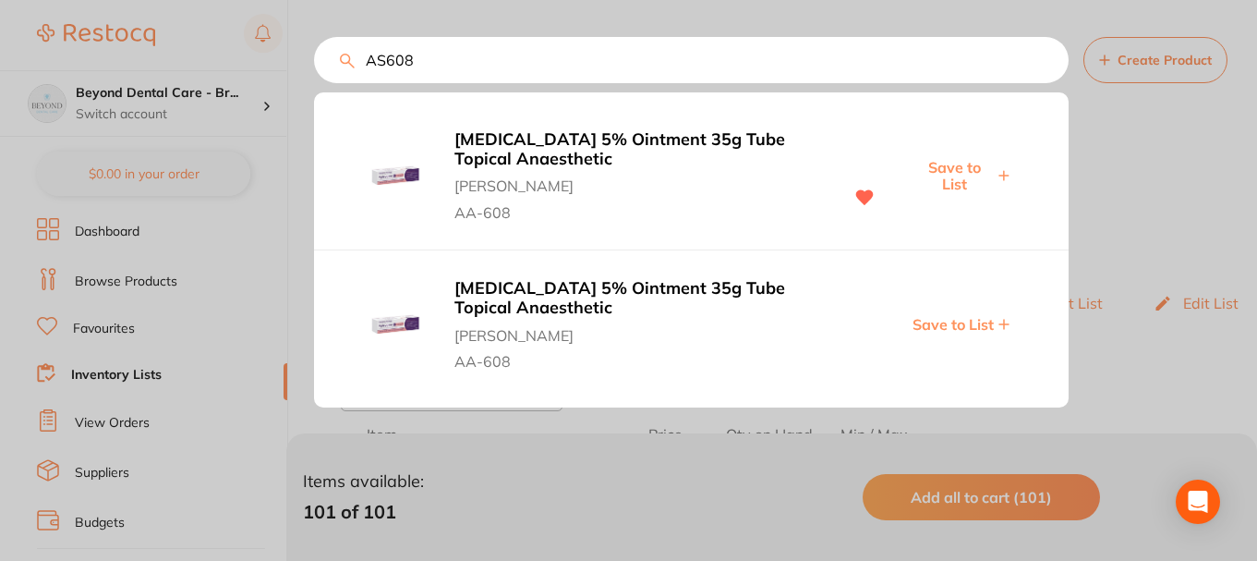
click at [959, 172] on span "Save to List" at bounding box center [953, 176] width 79 height 34
drag, startPoint x: 490, startPoint y: 77, endPoint x: 428, endPoint y: 67, distance: 62.6
click at [489, 77] on input "AS608" at bounding box center [691, 60] width 755 height 46
drag, startPoint x: 428, startPoint y: 67, endPoint x: 373, endPoint y: 84, distance: 57.0
click at [331, 83] on div "AS608 XYLOCAINE 5% Ointment 35g Tube Topical Anaesthetic Henry Schein Halas AA-…" at bounding box center [691, 60] width 755 height 46
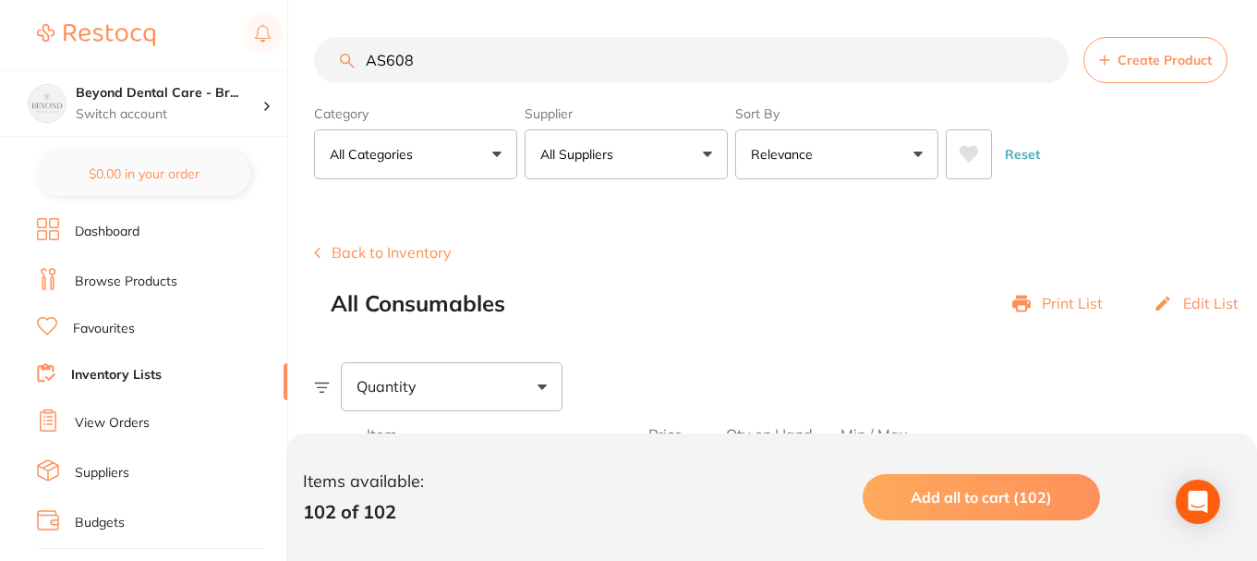
paste input "DL0403"
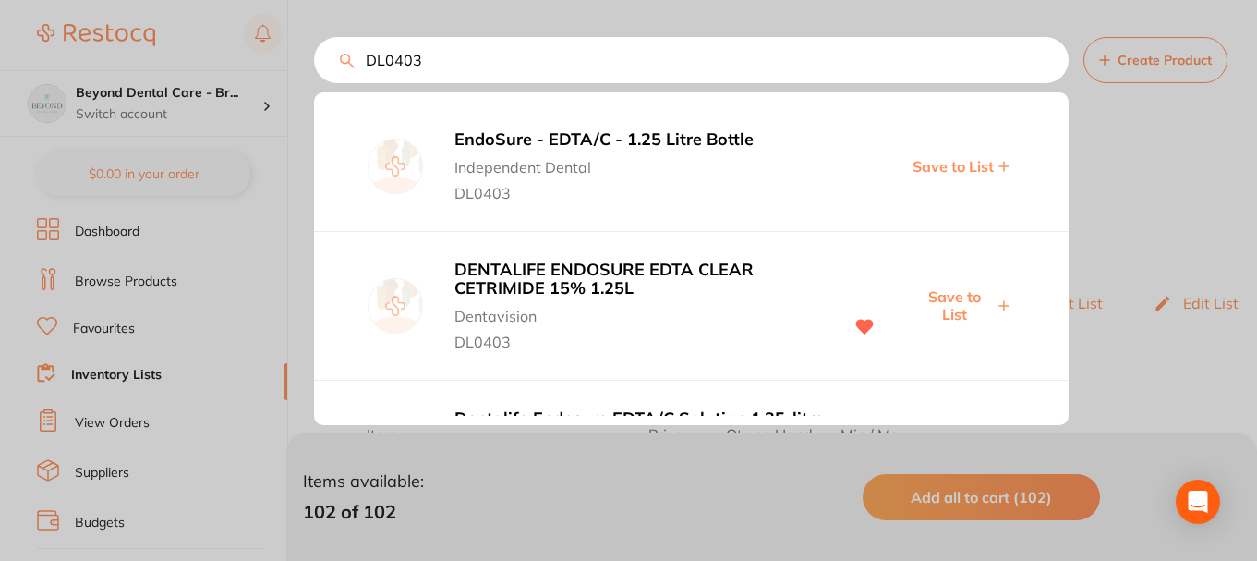
click at [953, 300] on span "Save to List" at bounding box center [953, 305] width 79 height 34
click at [428, 72] on input "DL0403" at bounding box center [691, 60] width 755 height 46
drag, startPoint x: 441, startPoint y: 67, endPoint x: 510, endPoint y: 0, distance: 96.0
click at [314, 83] on div "DL0403 EndoSure - EDTA/C - 1.25 Litre Bottle Independent Dental DL0403 Save to …" at bounding box center [691, 60] width 755 height 46
paste input "VIV51"
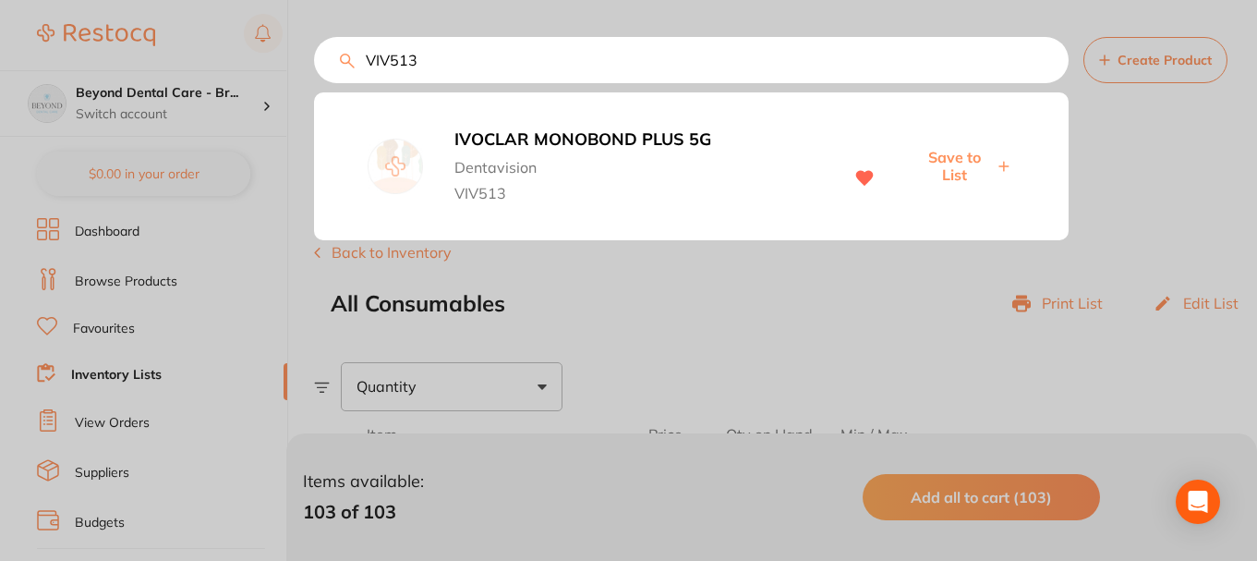
click at [939, 163] on span "Save to List" at bounding box center [953, 166] width 79 height 34
click at [438, 76] on input "VIV513" at bounding box center [691, 60] width 755 height 46
drag, startPoint x: 440, startPoint y: 63, endPoint x: 525, endPoint y: 161, distance: 129.6
click at [314, 75] on div "VIV513 IVOCLAR MONOBOND PLUS 5G Dentavision VIV513 Save to List" at bounding box center [691, 60] width 755 height 46
paste input "GHAW182"
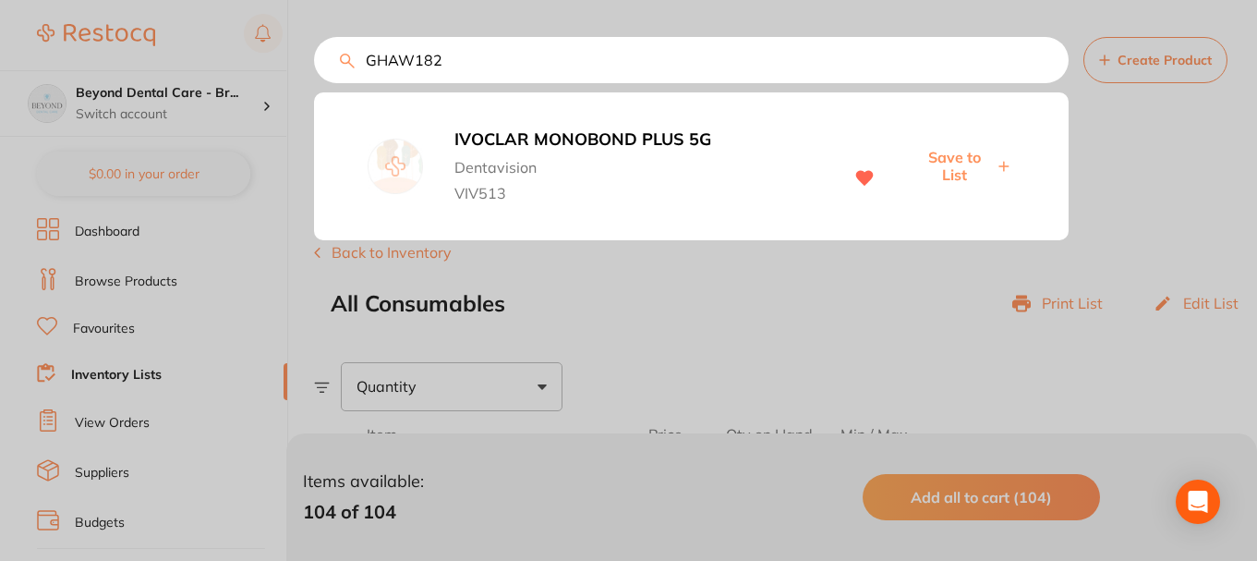
scroll to position [1, 0]
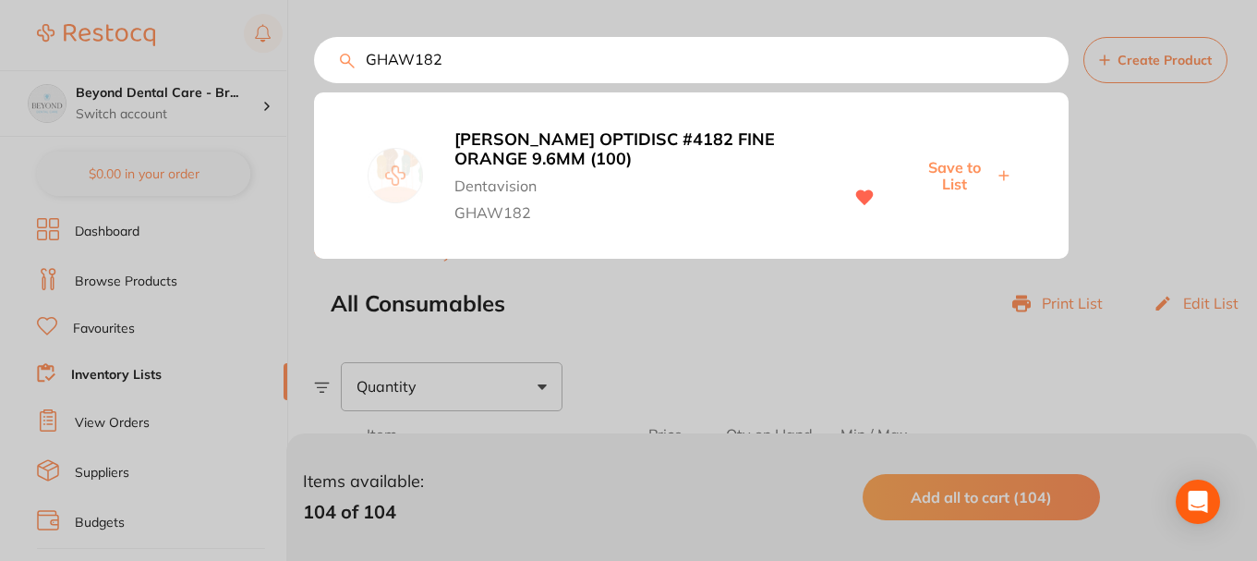
click at [972, 168] on span "Save to List" at bounding box center [953, 176] width 79 height 34
drag, startPoint x: 454, startPoint y: 59, endPoint x: 433, endPoint y: 61, distance: 20.4
click at [315, 62] on input "GHAW182" at bounding box center [691, 60] width 755 height 46
paste input "3"
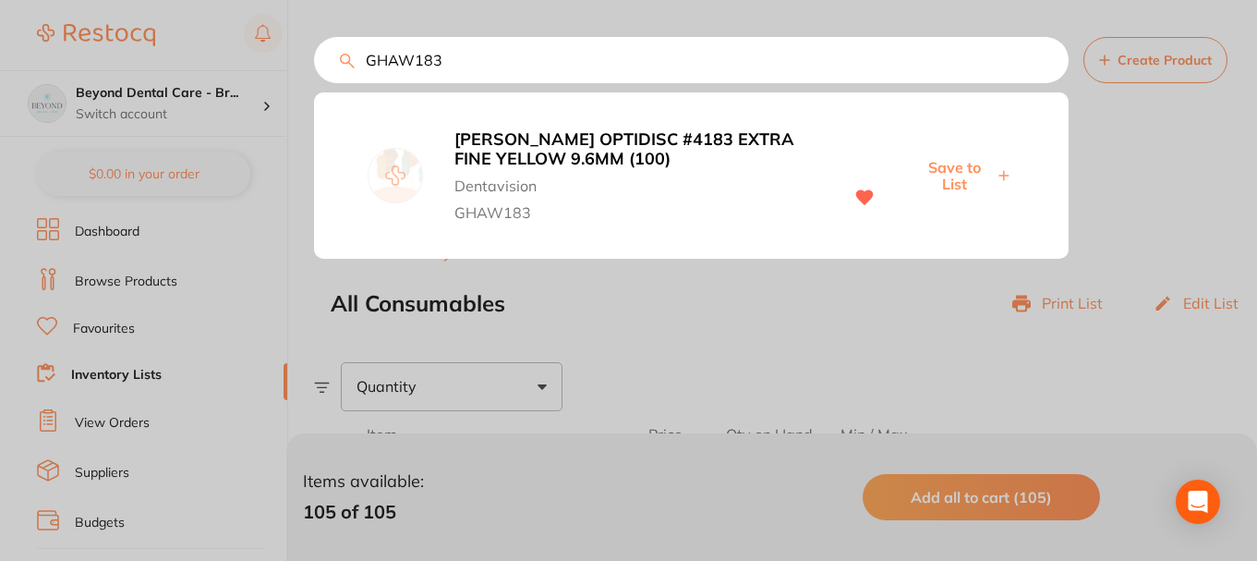
click at [955, 162] on span "Save to List" at bounding box center [953, 176] width 79 height 34
drag, startPoint x: 459, startPoint y: 62, endPoint x: 243, endPoint y: 63, distance: 216.2
click at [314, 67] on div "GHAW183 KERR OPTIDISC #4183 EXTRA FINE YELLOW 9.6MM (100) Dentavision GHAW183 S…" at bounding box center [691, 60] width 755 height 46
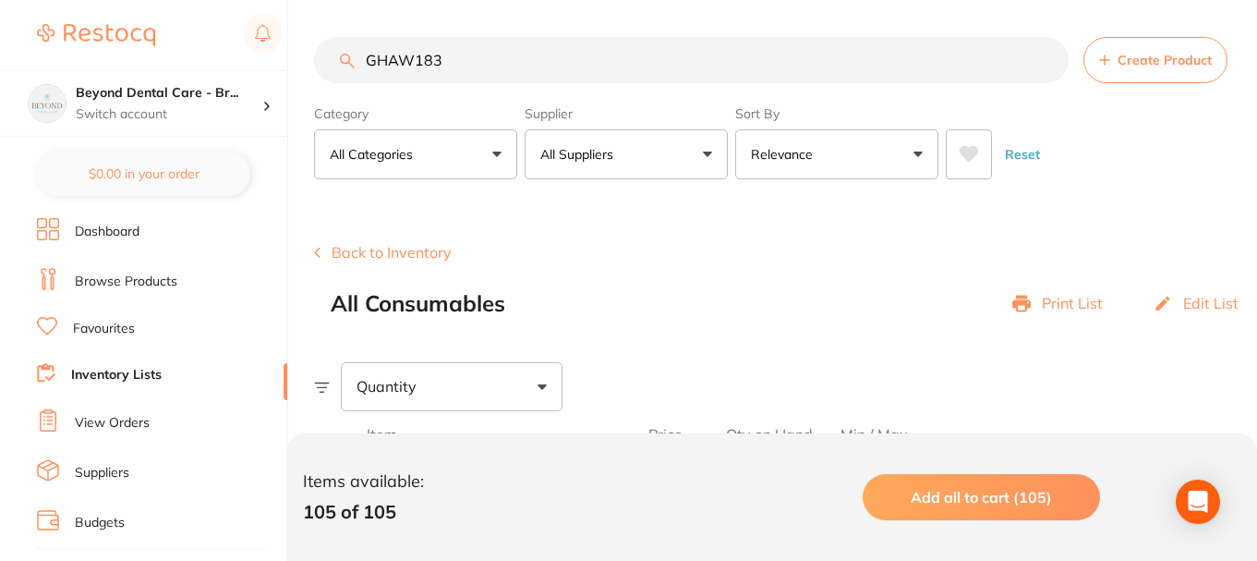
paste input "97"
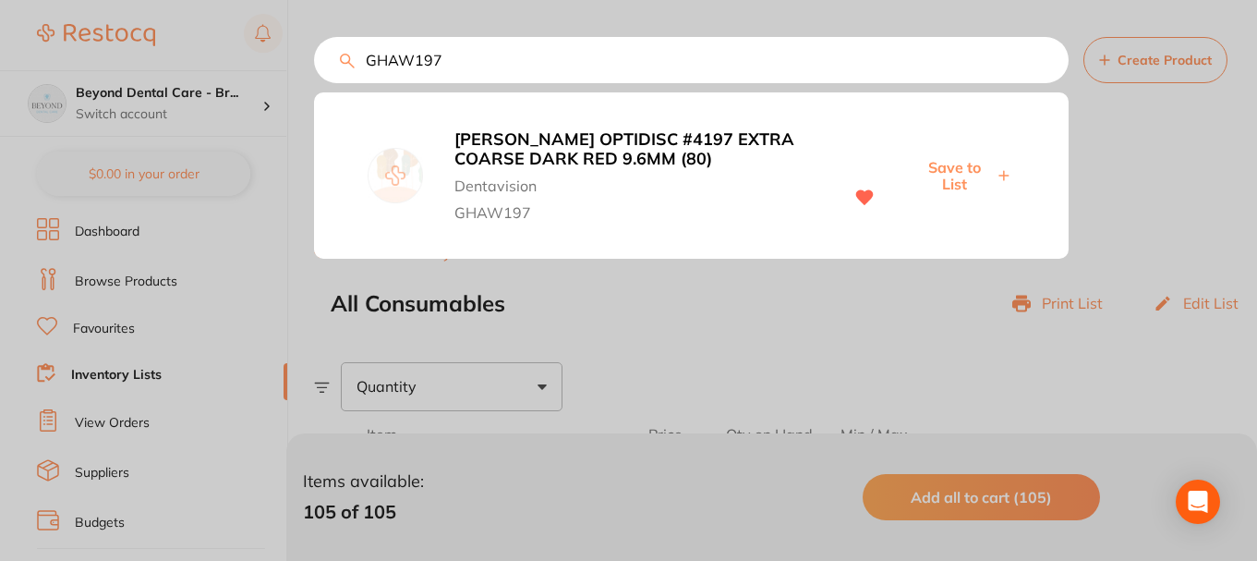
click at [954, 179] on span "Save to List" at bounding box center [953, 176] width 79 height 34
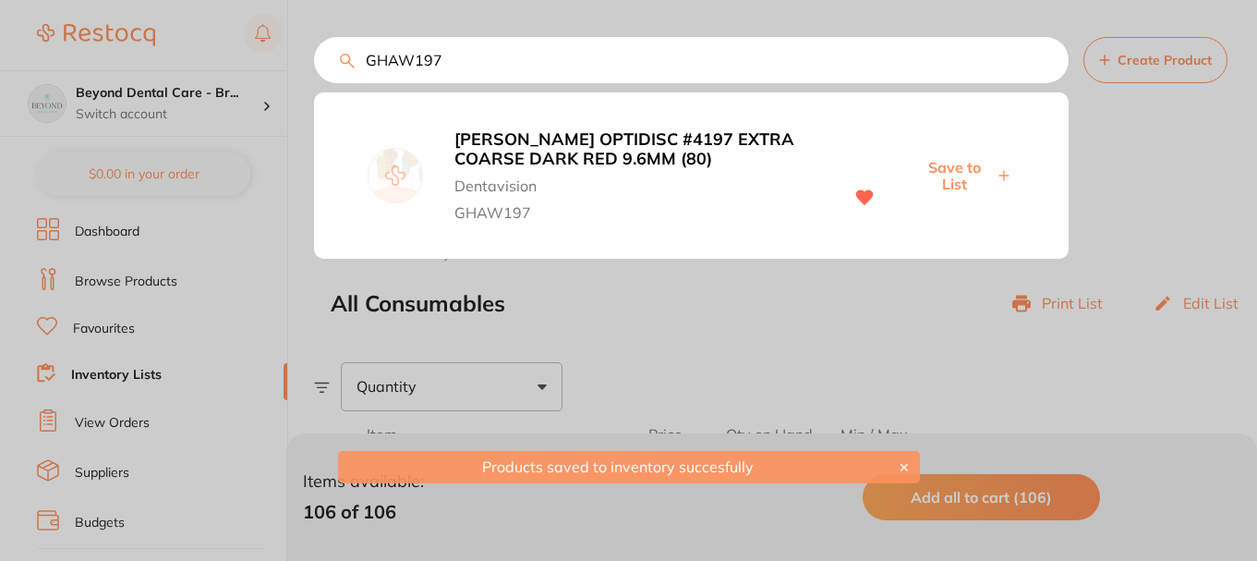
drag, startPoint x: 415, startPoint y: 55, endPoint x: 345, endPoint y: 64, distance: 70.7
click at [314, 60] on div "GHAW197 KERR OPTIDISC #4197 EXTRA COARSE DARK RED 9.6MM (80) Dentavision GHAW19…" at bounding box center [691, 60] width 755 height 46
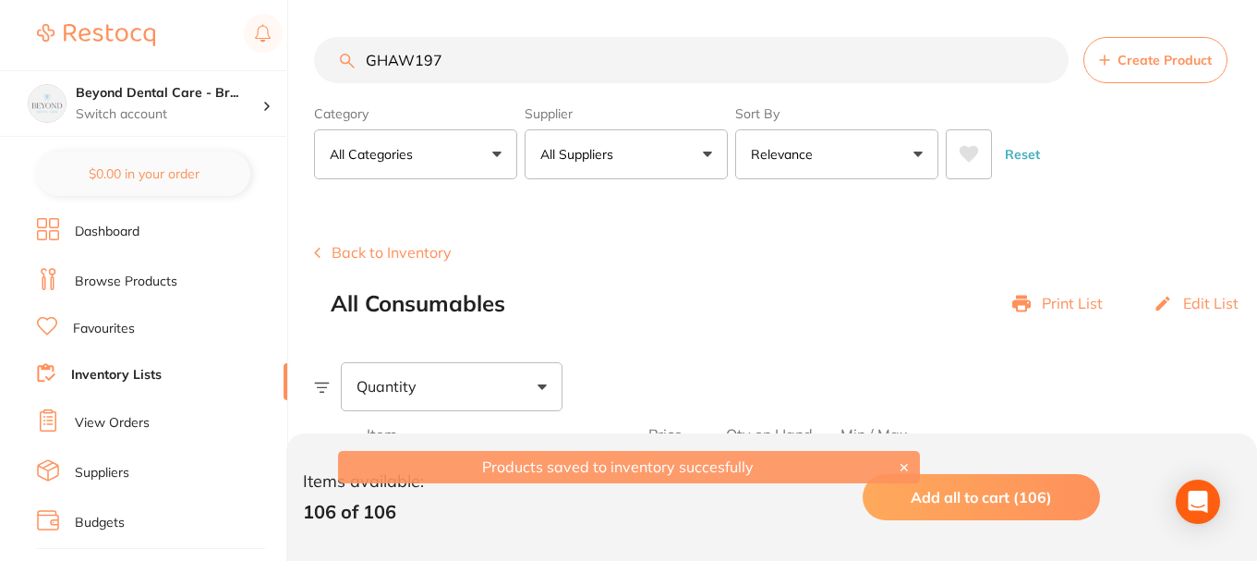
paste input "81"
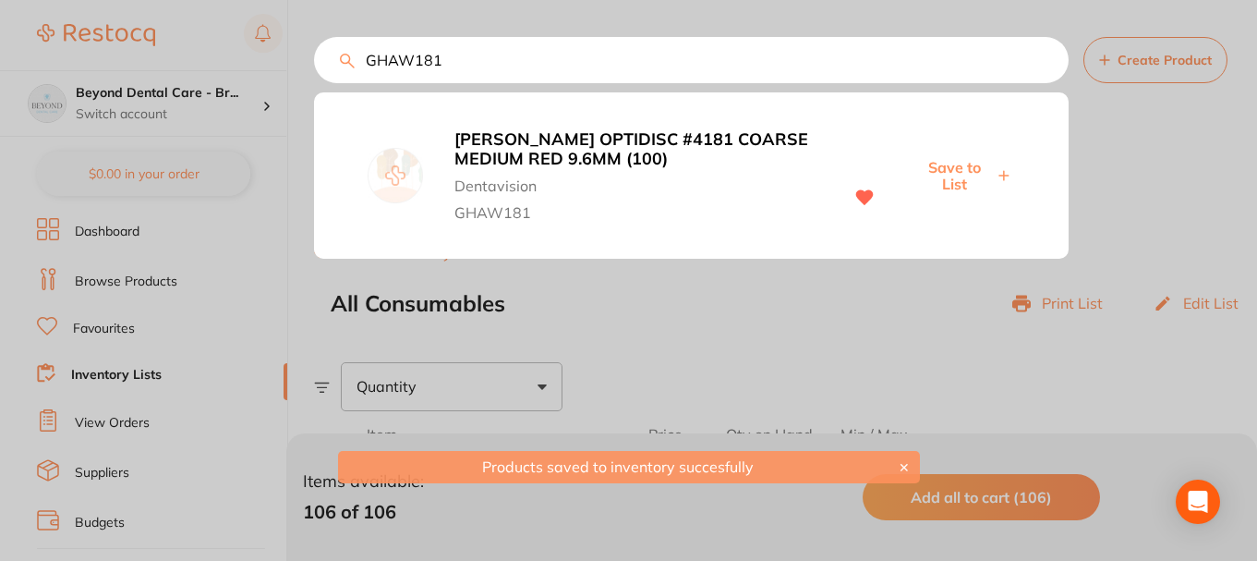
click at [984, 164] on span "Save to List" at bounding box center [953, 176] width 79 height 34
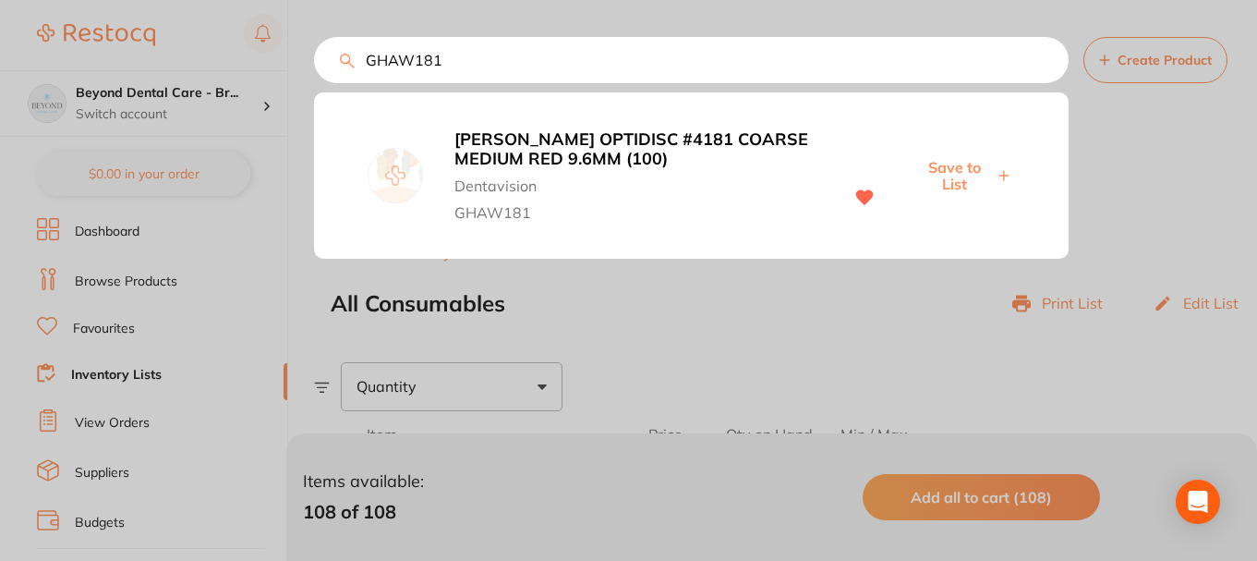
click at [450, 65] on input "GHAW181" at bounding box center [691, 60] width 755 height 46
click at [464, 57] on input "GHAW181" at bounding box center [691, 60] width 755 height 46
drag, startPoint x: 464, startPoint y: 57, endPoint x: 667, endPoint y: 136, distance: 217.9
click at [314, 79] on div "GHAW181 KERR OPTIDISC #4181 COARSE MEDIUM RED 9.6MM (100) Dentavision GHAW181 S…" at bounding box center [691, 60] width 755 height 46
paste input "OB821962"
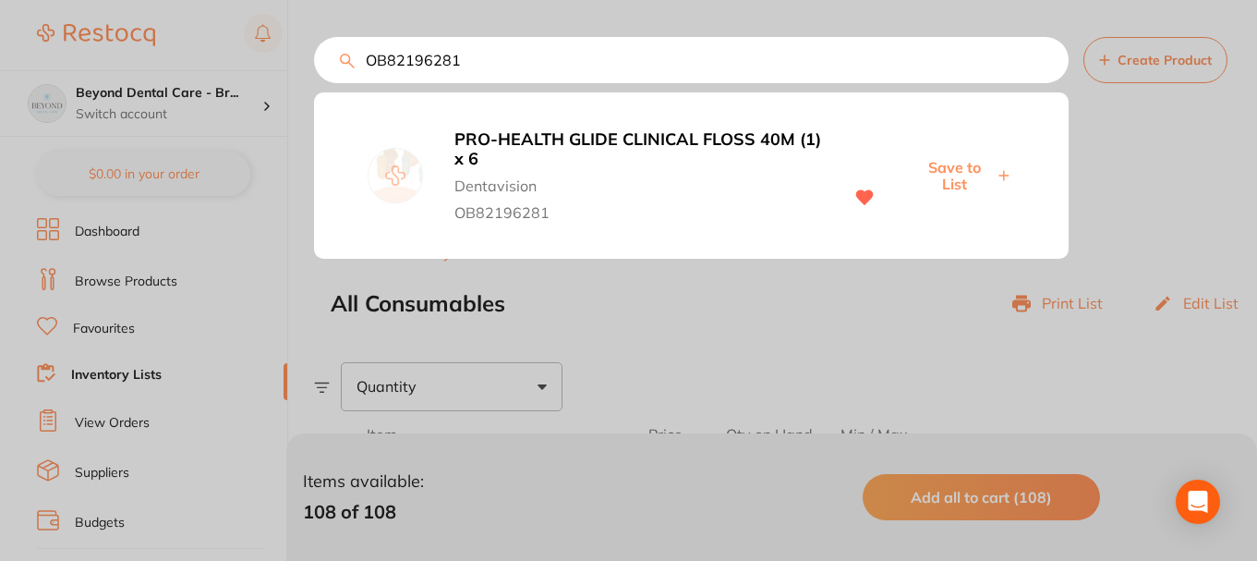
click at [946, 163] on span "Save to List" at bounding box center [953, 176] width 79 height 34
drag, startPoint x: 481, startPoint y: 68, endPoint x: 324, endPoint y: 84, distance: 157.8
click at [322, 83] on div "OB82196281 PRO-HEALTH GLIDE CLINICAL FLOSS 40M (1) x 6 Dentavision OB82196281 S…" at bounding box center [691, 60] width 755 height 46
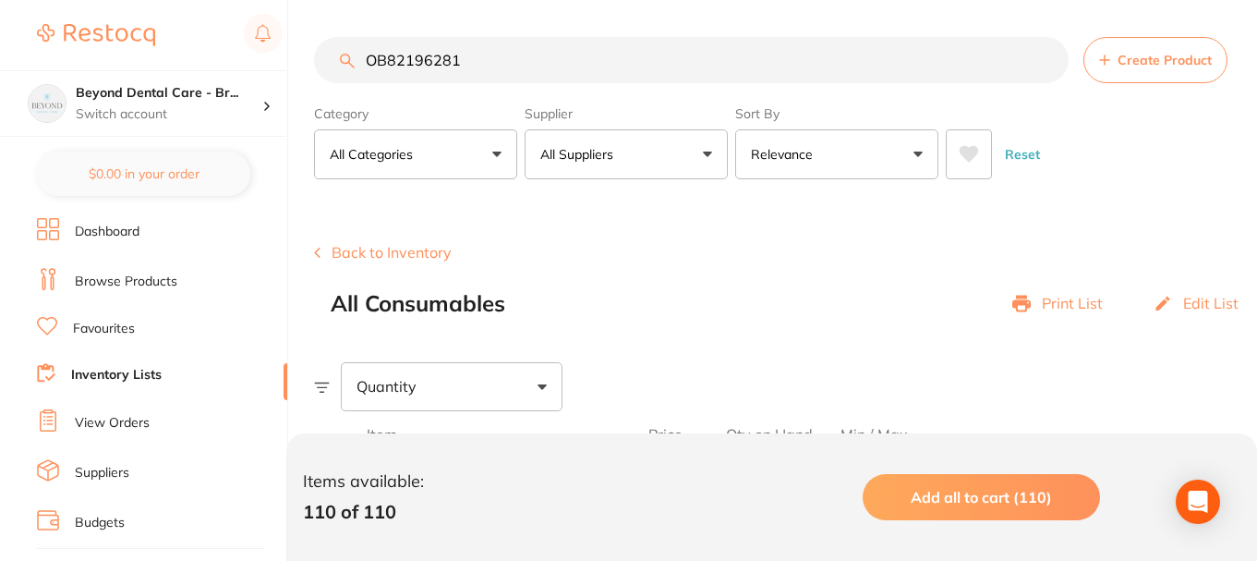
scroll to position [1, 0]
paste input "TOK10942"
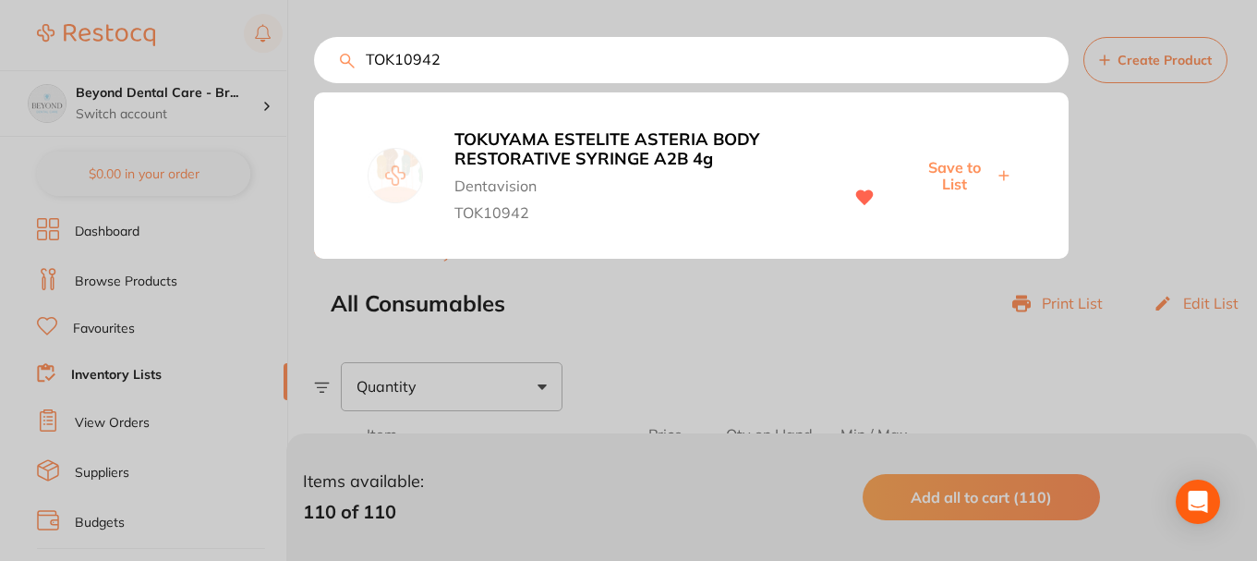
click at [952, 173] on span "Save to List" at bounding box center [953, 176] width 79 height 34
drag, startPoint x: 458, startPoint y: 64, endPoint x: 271, endPoint y: 72, distance: 187.7
click at [314, 72] on div "TOK10942 TOKUYAMA ESTELITE ASTERIA BODY RESTORATIVE SYRINGE A2B 4g Dentavision …" at bounding box center [691, 60] width 755 height 46
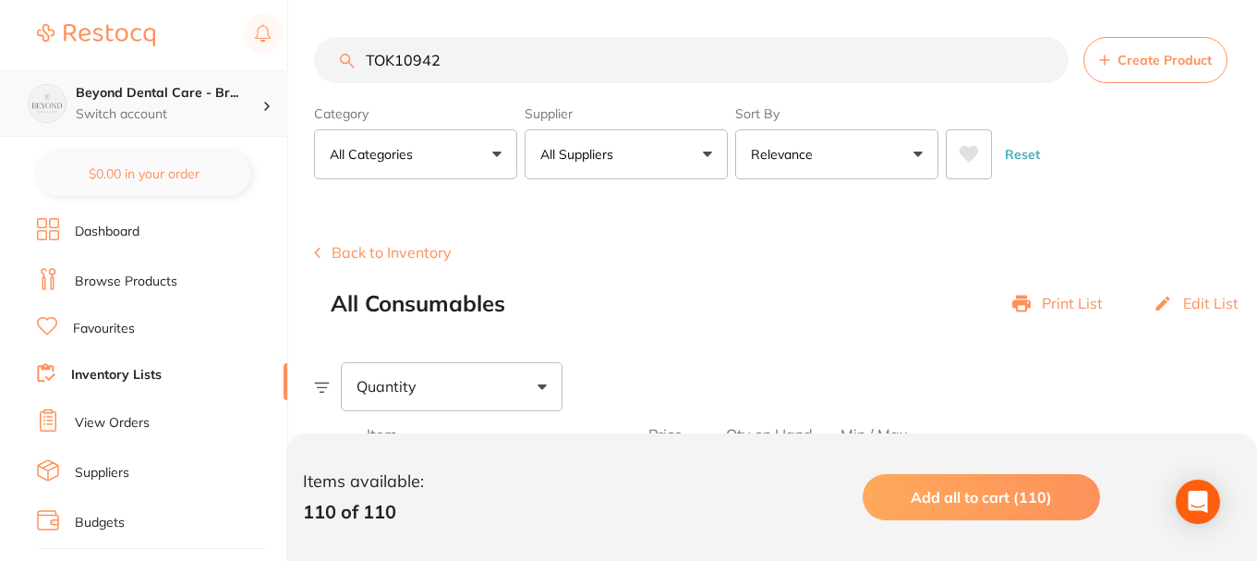
scroll to position [1, 0]
paste input "1"
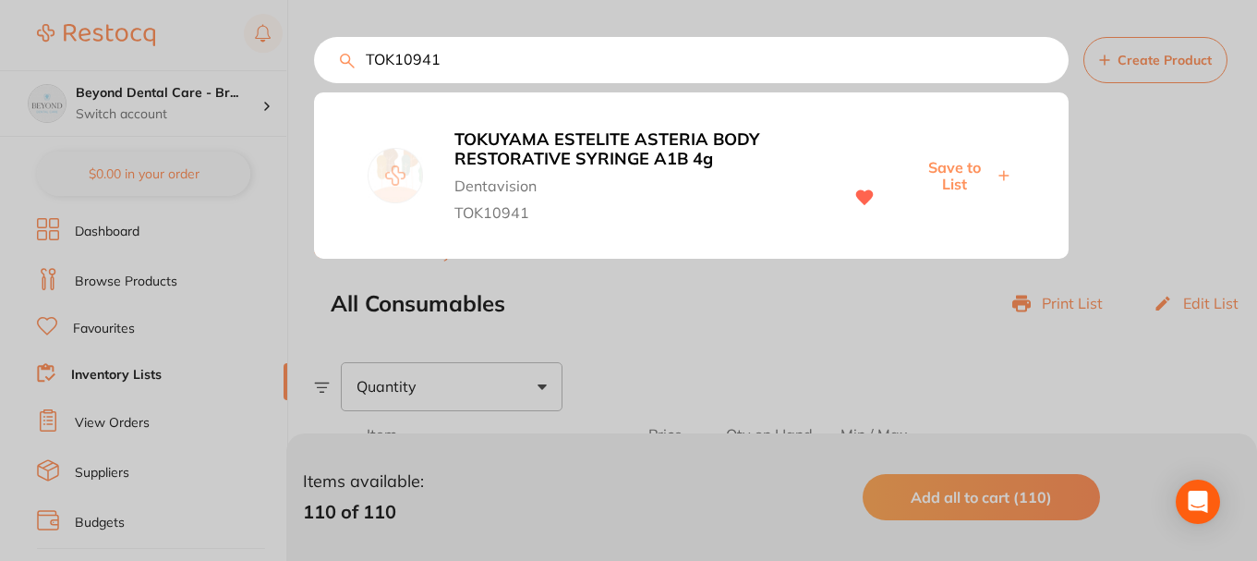
click at [958, 182] on span "Save to List" at bounding box center [953, 176] width 79 height 34
drag, startPoint x: 435, startPoint y: 63, endPoint x: 295, endPoint y: 70, distance: 140.6
click at [314, 64] on div "TOK10941 TOKUYAMA ESTELITE ASTERIA BODY RESTORATIVE SYRINGE A1B 4g Dentavision …" at bounding box center [691, 60] width 755 height 46
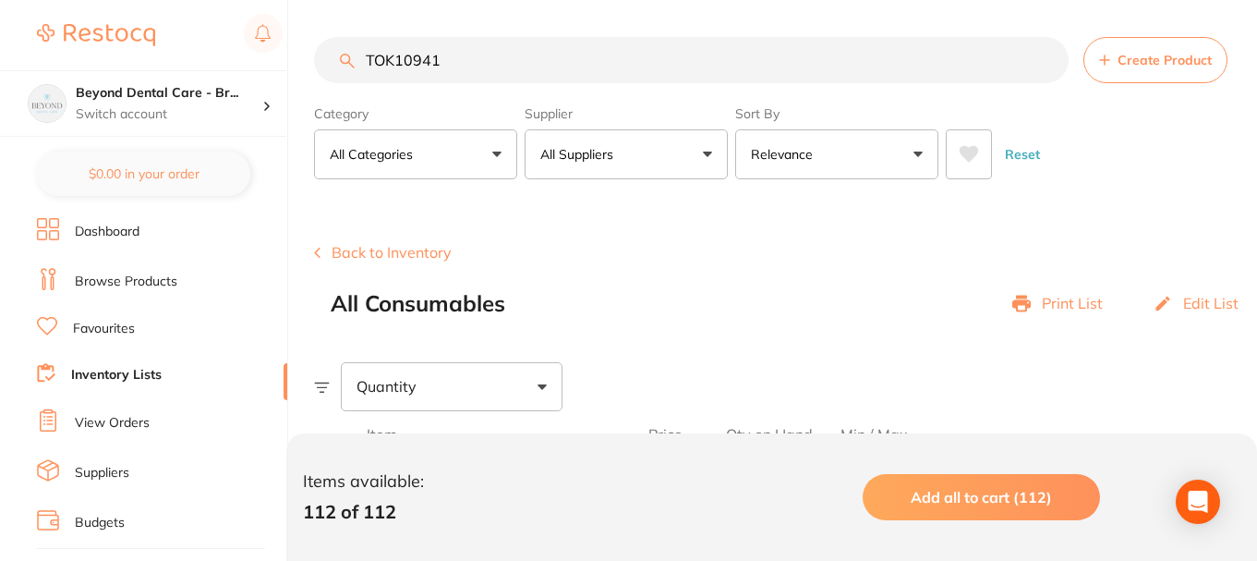
paste input "659800V"
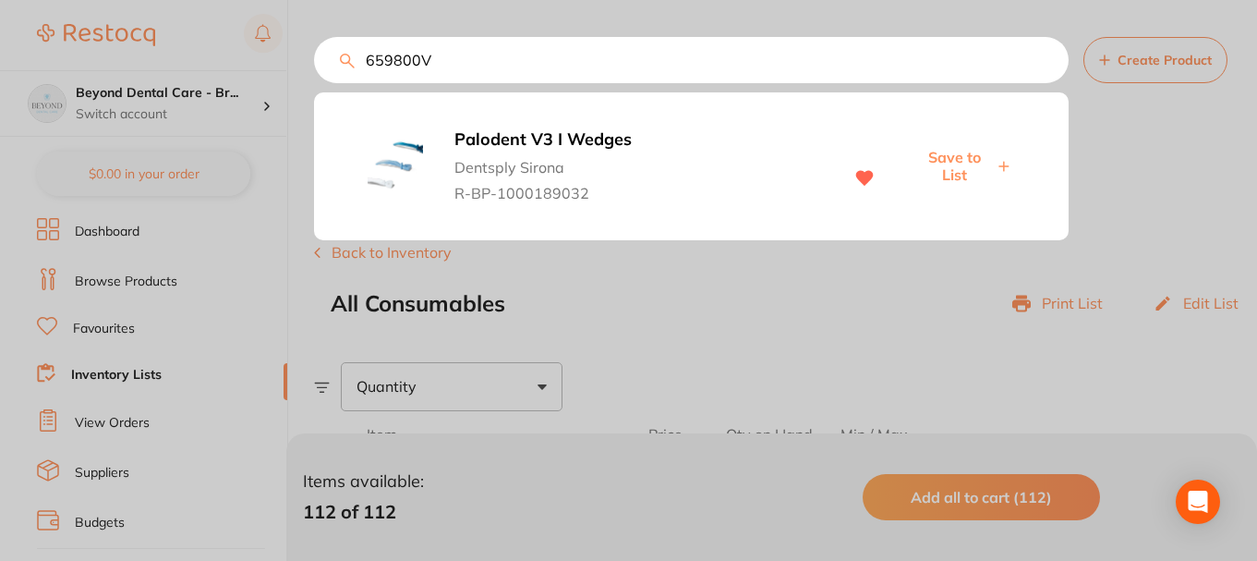
type input "659800V"
click at [967, 173] on span "Save to List" at bounding box center [953, 166] width 79 height 34
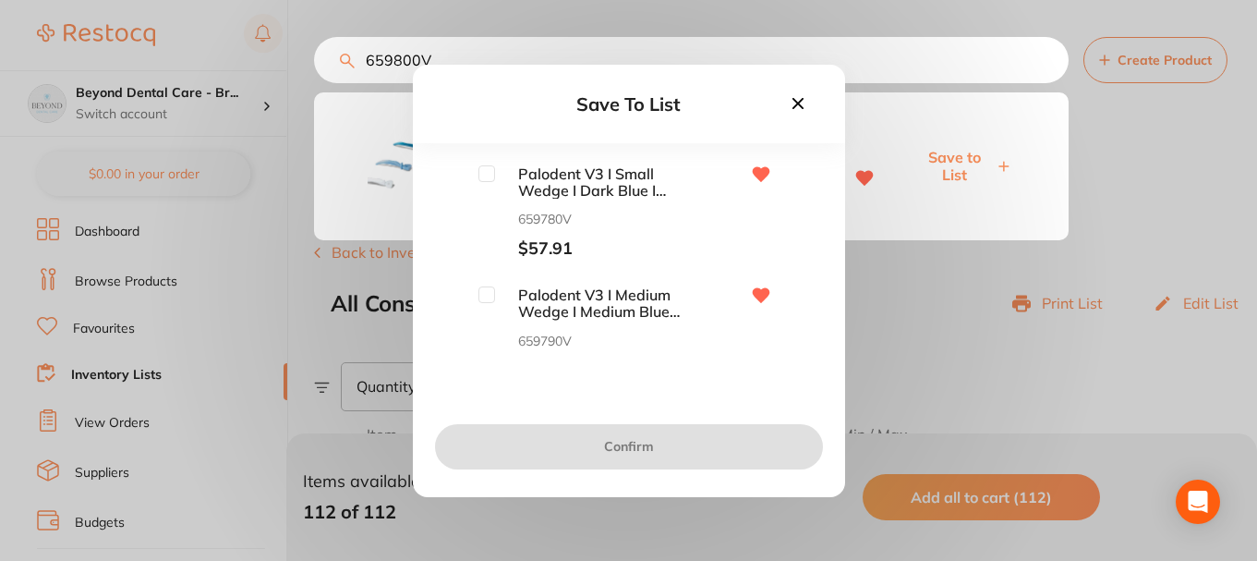
click at [478, 175] on input "checkbox" at bounding box center [486, 173] width 17 height 17
checkbox input "true"
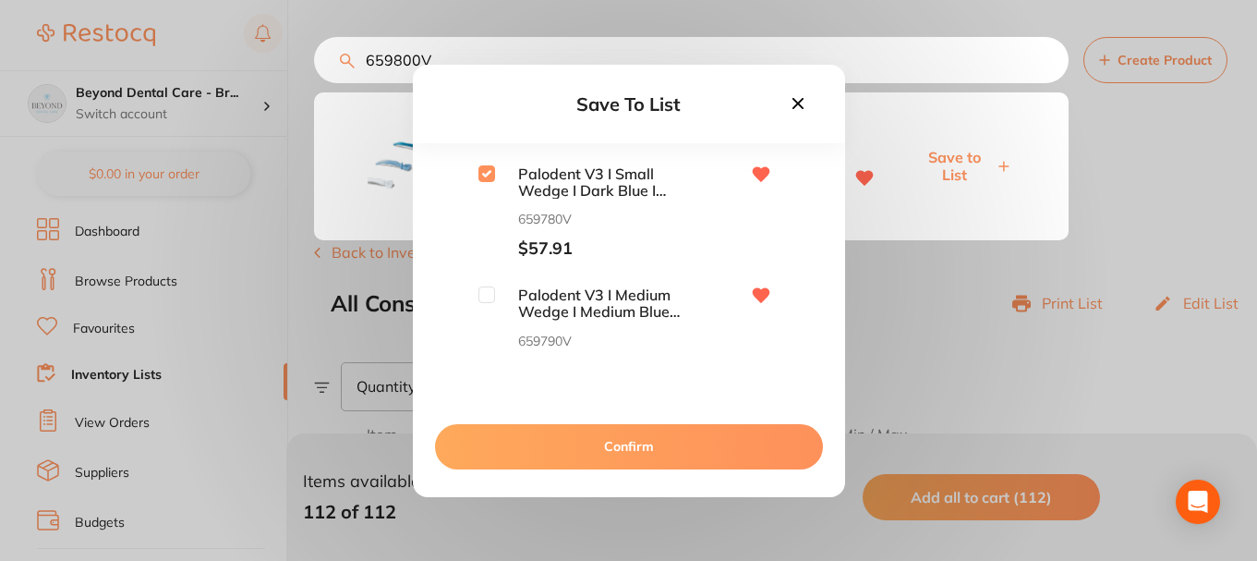
click at [479, 297] on input "checkbox" at bounding box center [486, 294] width 17 height 17
checkbox input "true"
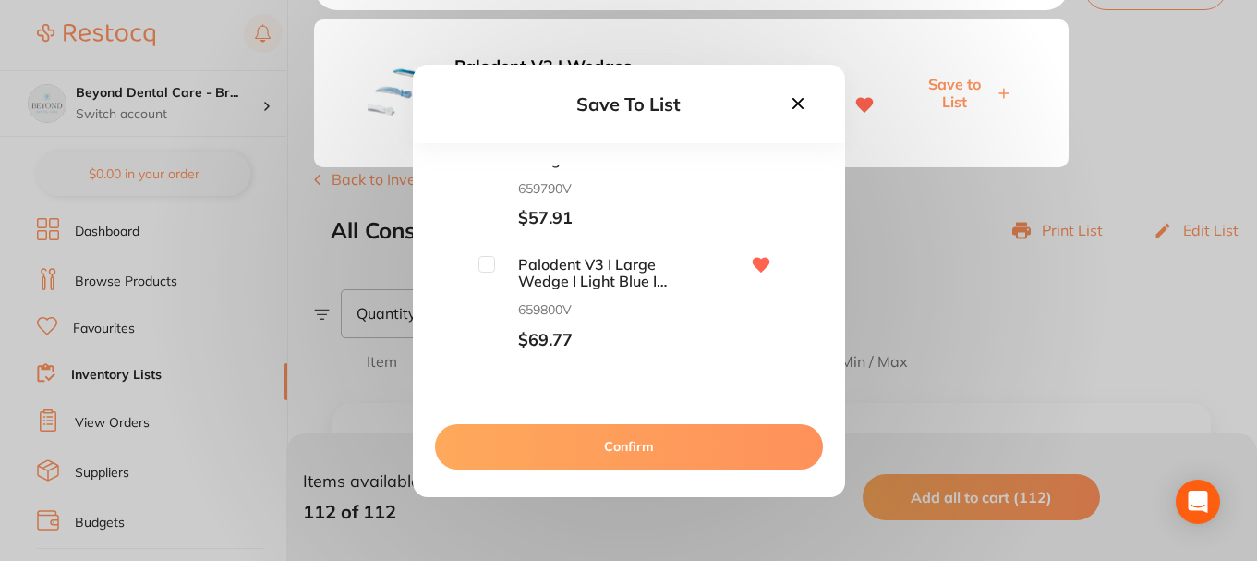
scroll to position [92, 0]
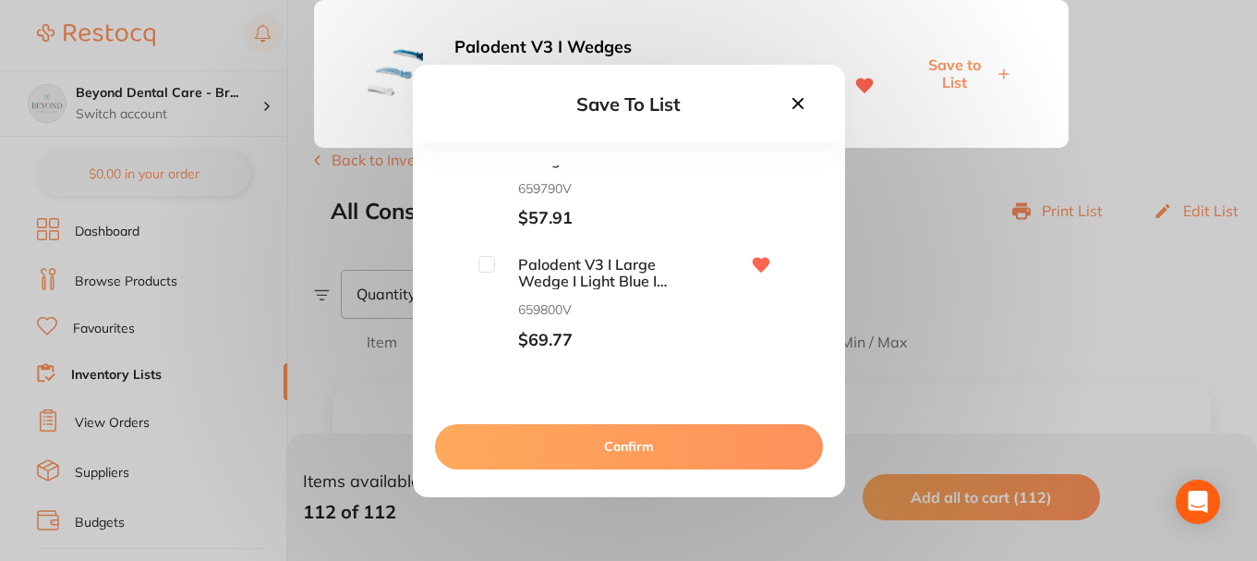
click at [489, 267] on input "checkbox" at bounding box center [486, 264] width 17 height 17
checkbox input "true"
click at [607, 443] on button "Confirm" at bounding box center [629, 446] width 388 height 44
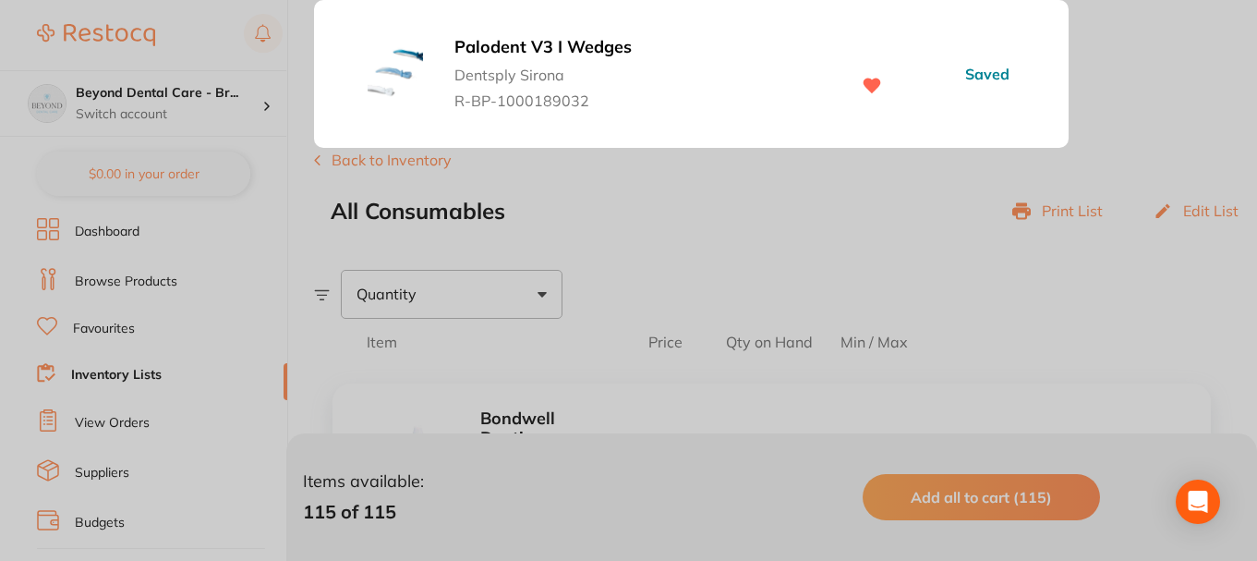
scroll to position [0, 0]
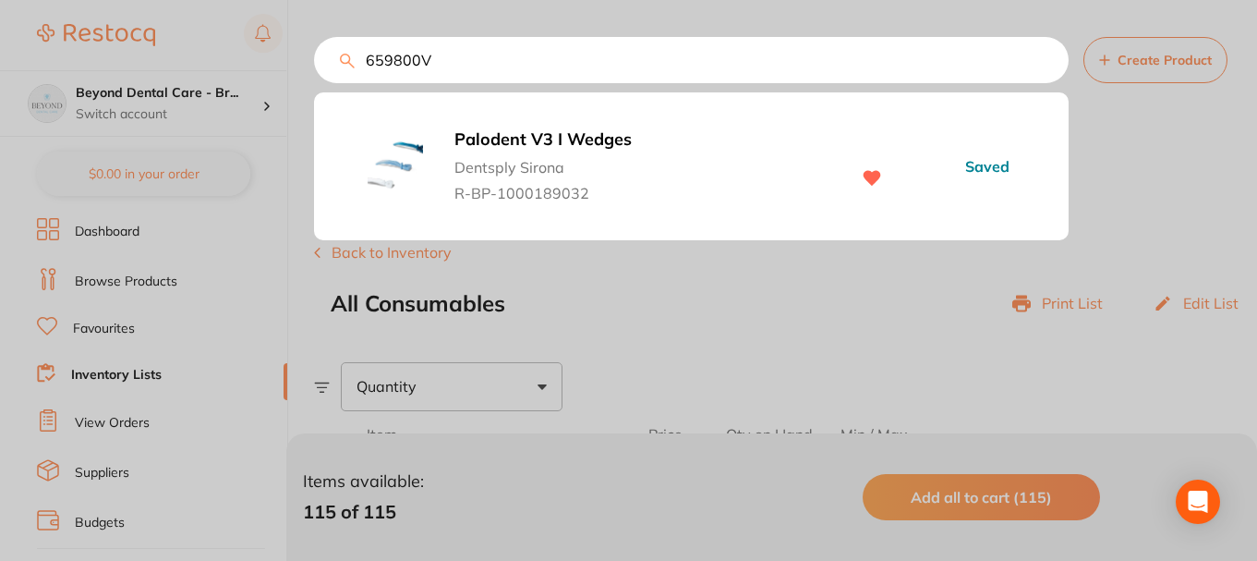
click at [320, 72] on input "659800V" at bounding box center [691, 60] width 755 height 46
paste input "0620110"
type input "60620110"
click at [945, 166] on span "Save to List" at bounding box center [953, 166] width 81 height 17
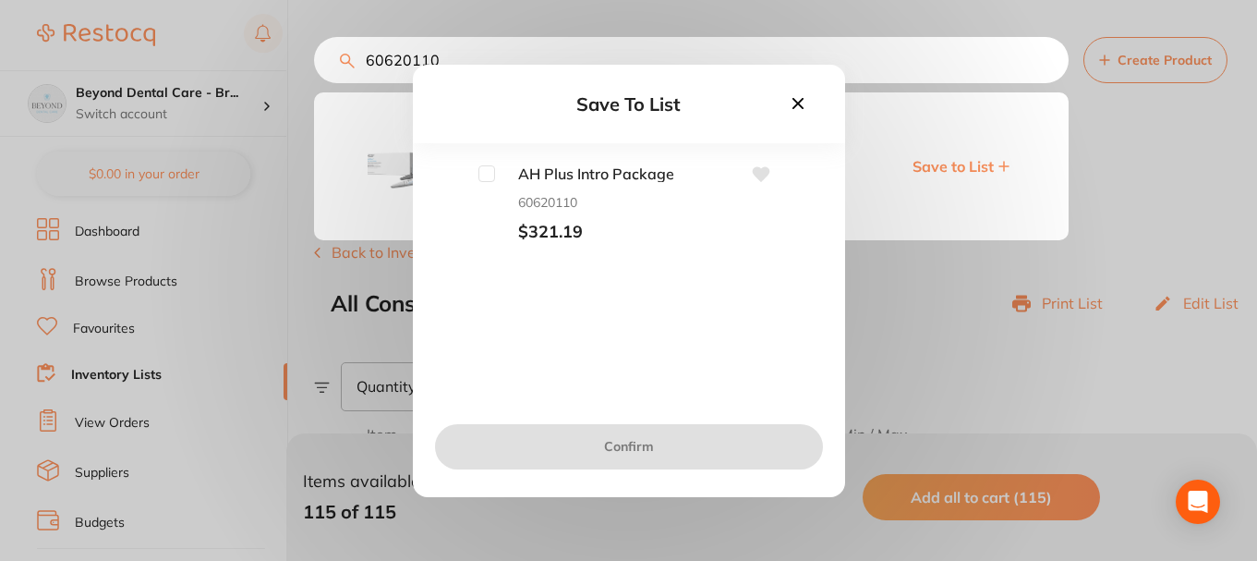
click at [484, 174] on input "checkbox" at bounding box center [486, 173] width 17 height 17
checkbox input "true"
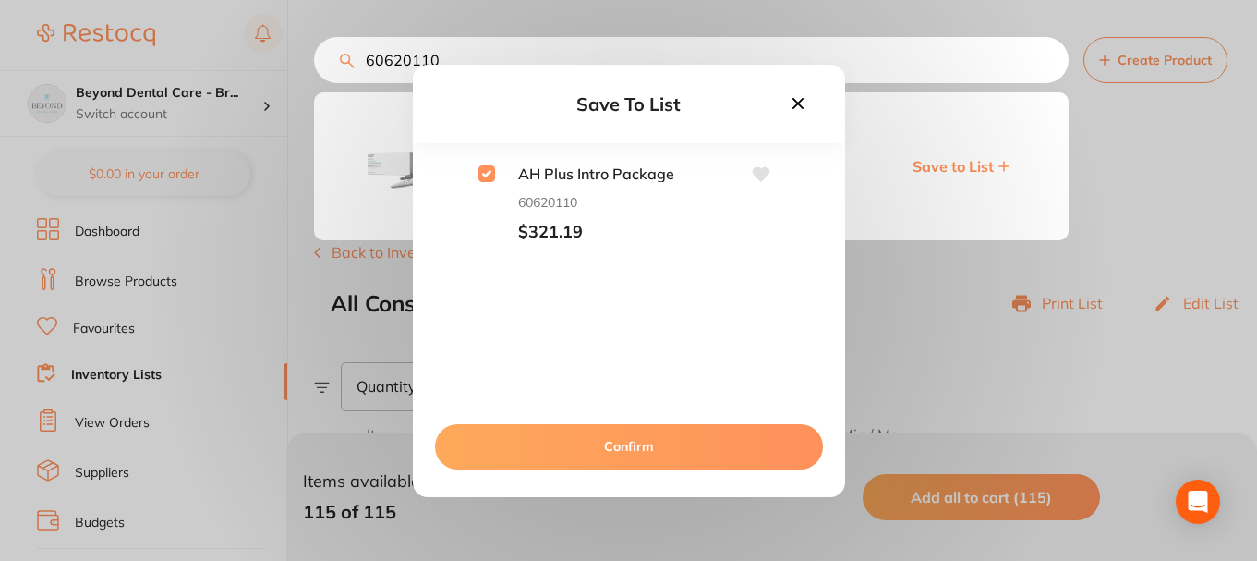
click at [597, 435] on button "Confirm" at bounding box center [629, 446] width 388 height 44
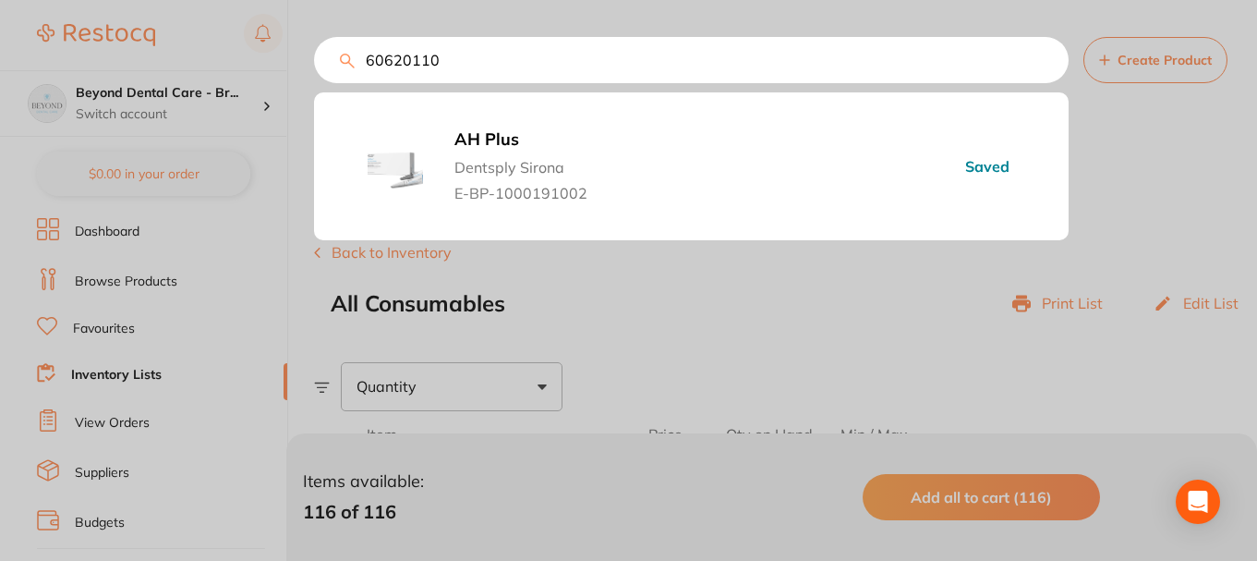
click at [335, 56] on input "60620110" at bounding box center [691, 60] width 755 height 46
paste input "A012D02101004"
type input "A012D02101004"
click at [959, 162] on span "Save to List" at bounding box center [953, 166] width 79 height 34
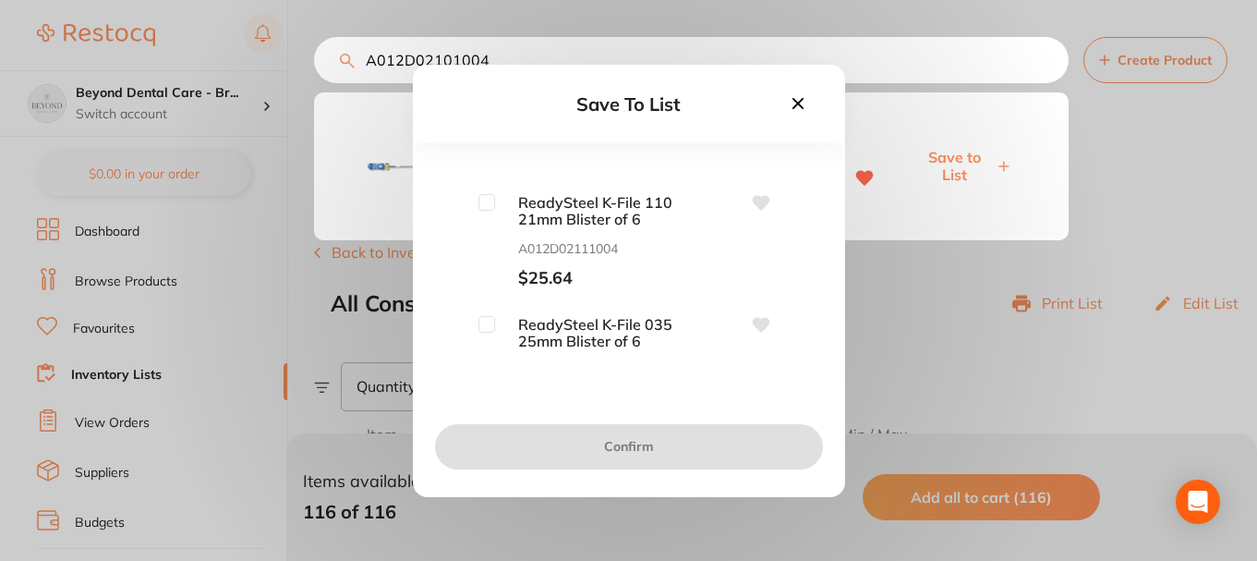
scroll to position [185, 0]
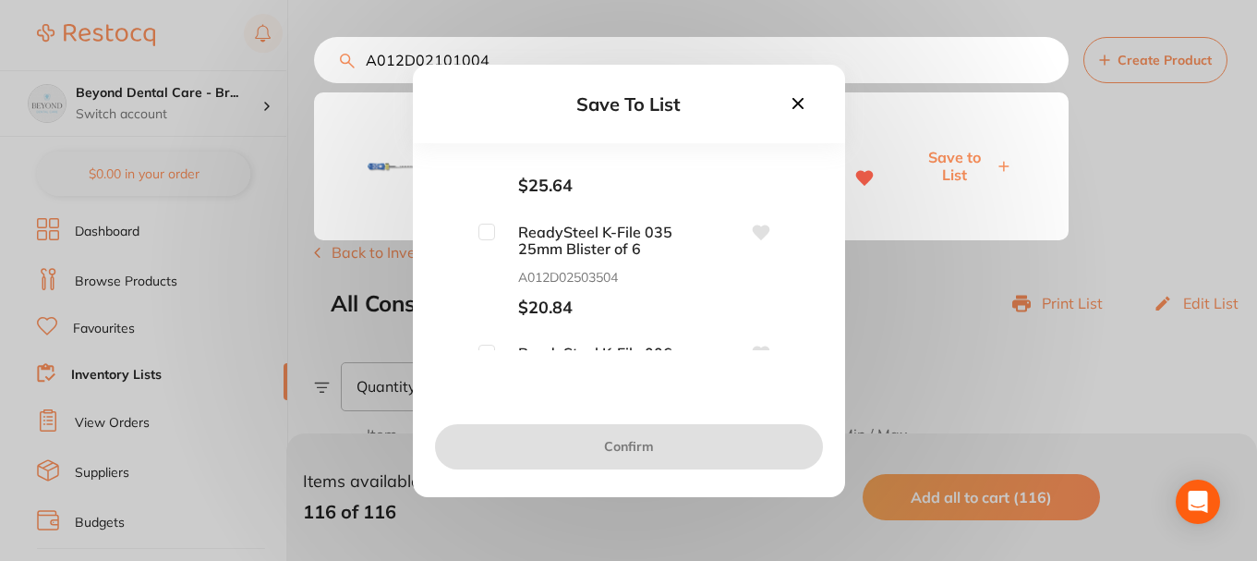
click at [489, 233] on input "checkbox" at bounding box center [486, 232] width 17 height 17
checkbox input "true"
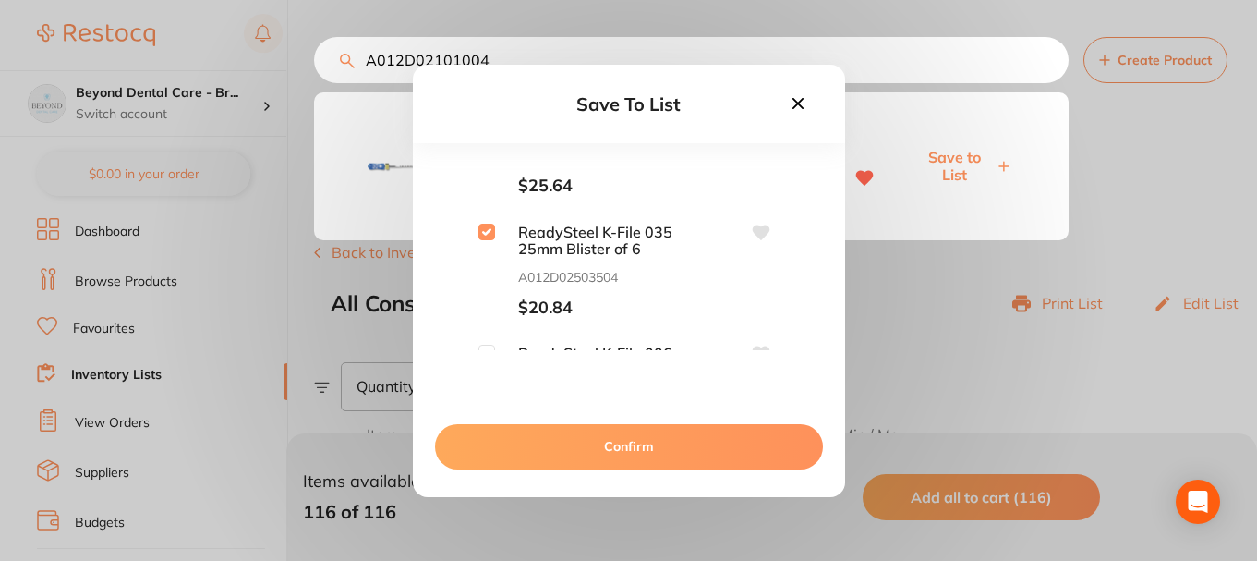
scroll to position [277, 0]
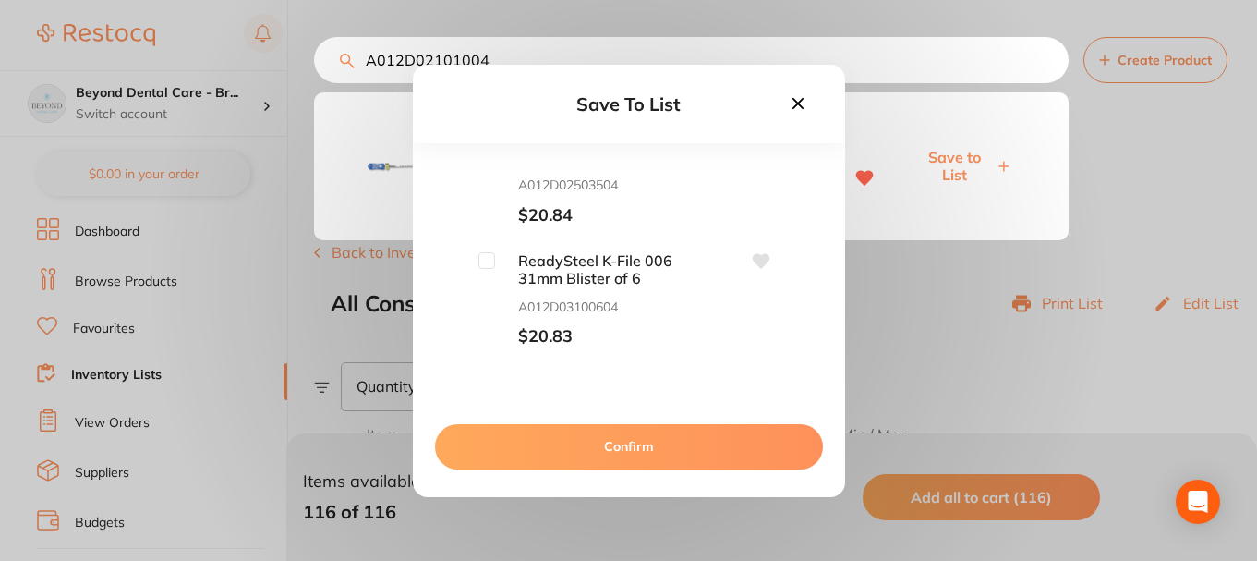
click at [491, 260] on input "checkbox" at bounding box center [486, 260] width 17 height 17
checkbox input "true"
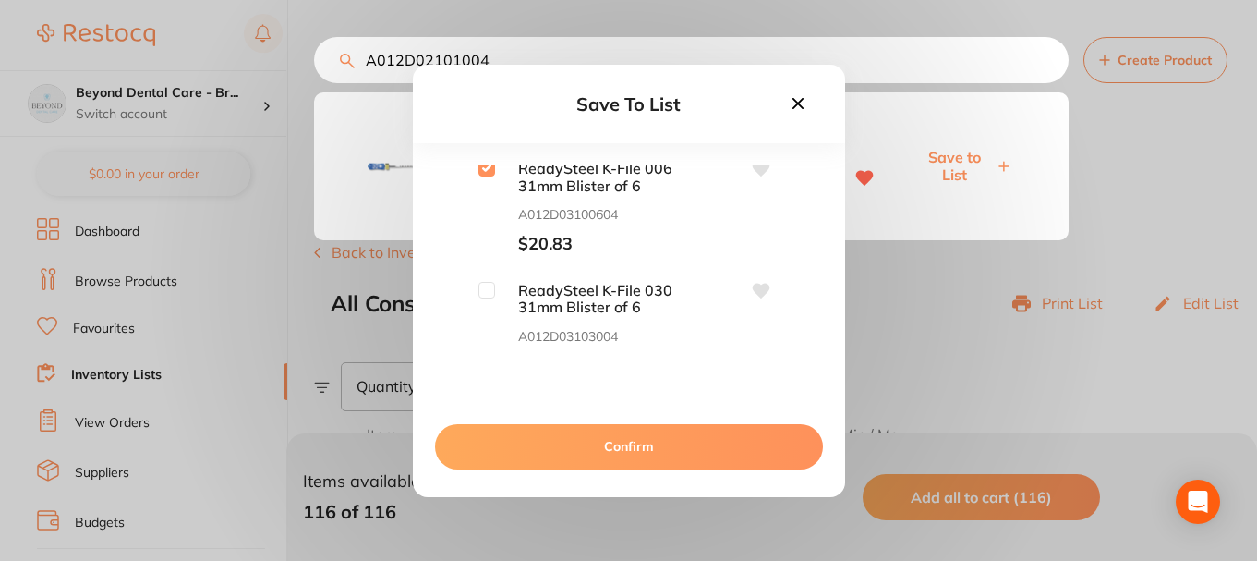
scroll to position [462, 0]
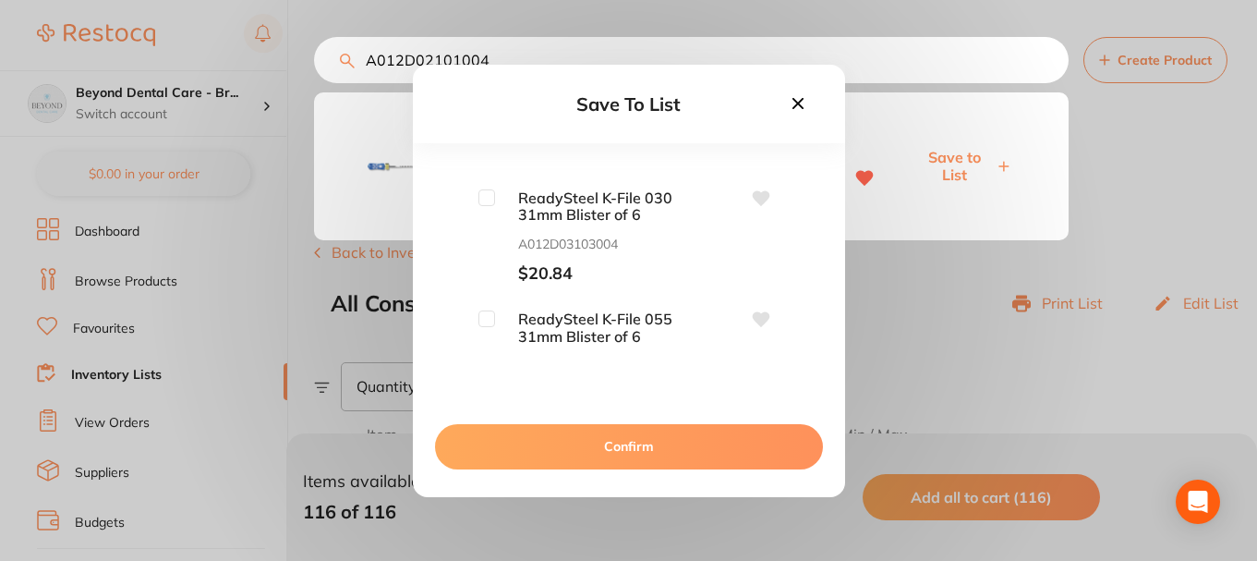
click at [483, 199] on input "checkbox" at bounding box center [486, 197] width 17 height 17
checkbox input "true"
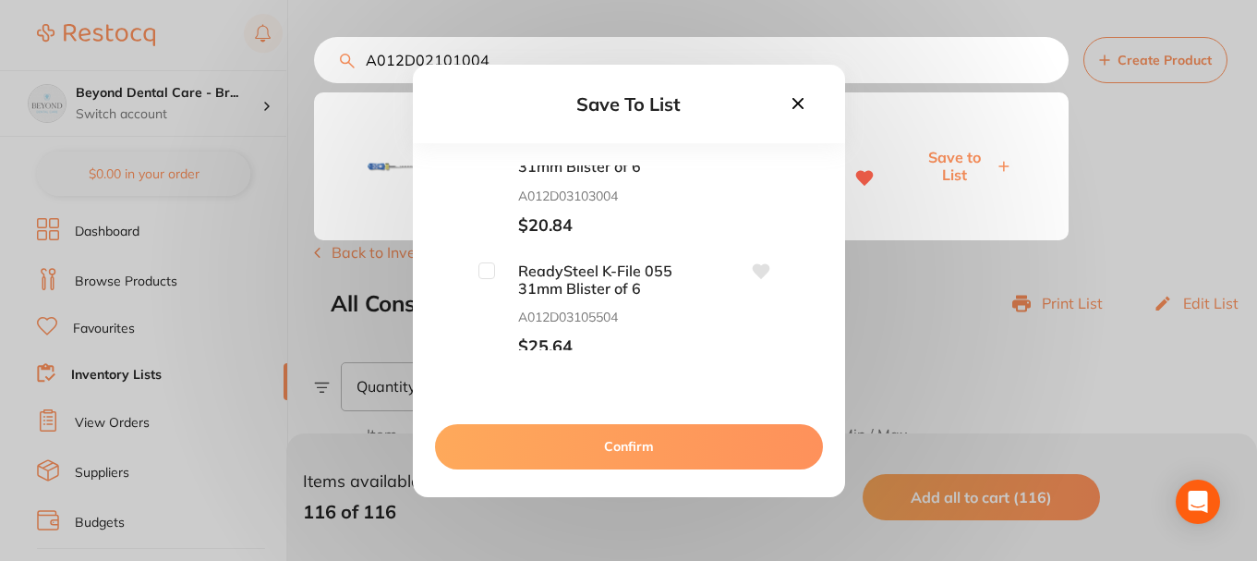
scroll to position [554, 0]
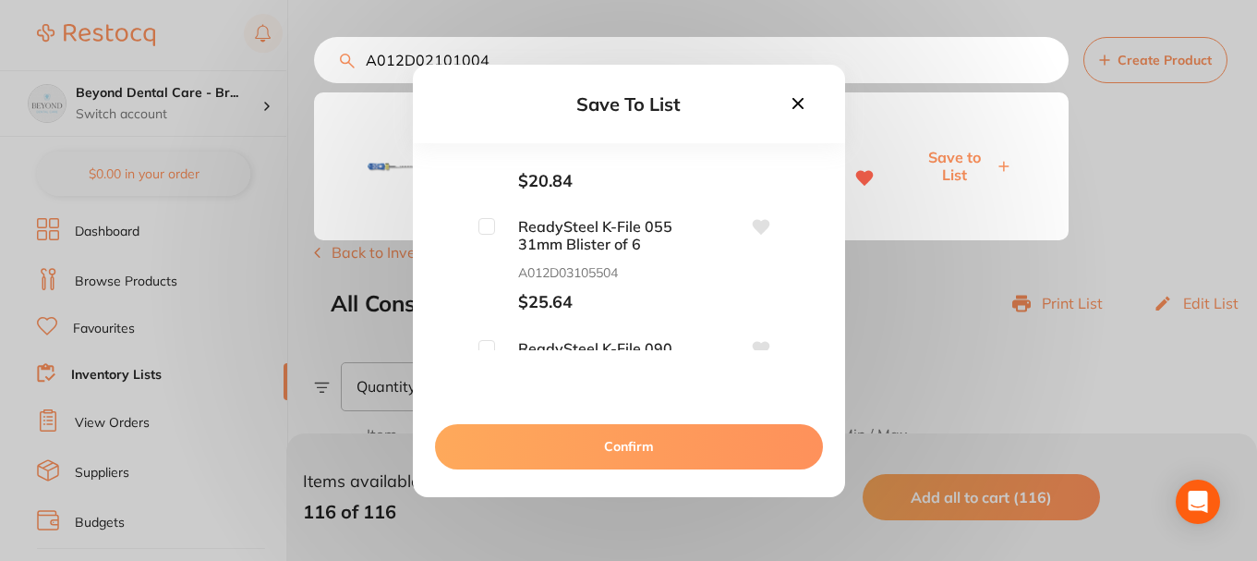
click at [487, 228] on input "checkbox" at bounding box center [486, 226] width 17 height 17
click at [495, 230] on span "ReadySteel K-File 055 31mm Blister of 6" at bounding box center [587, 235] width 185 height 34
click at [484, 227] on input "checkbox" at bounding box center [486, 226] width 17 height 17
checkbox input "false"
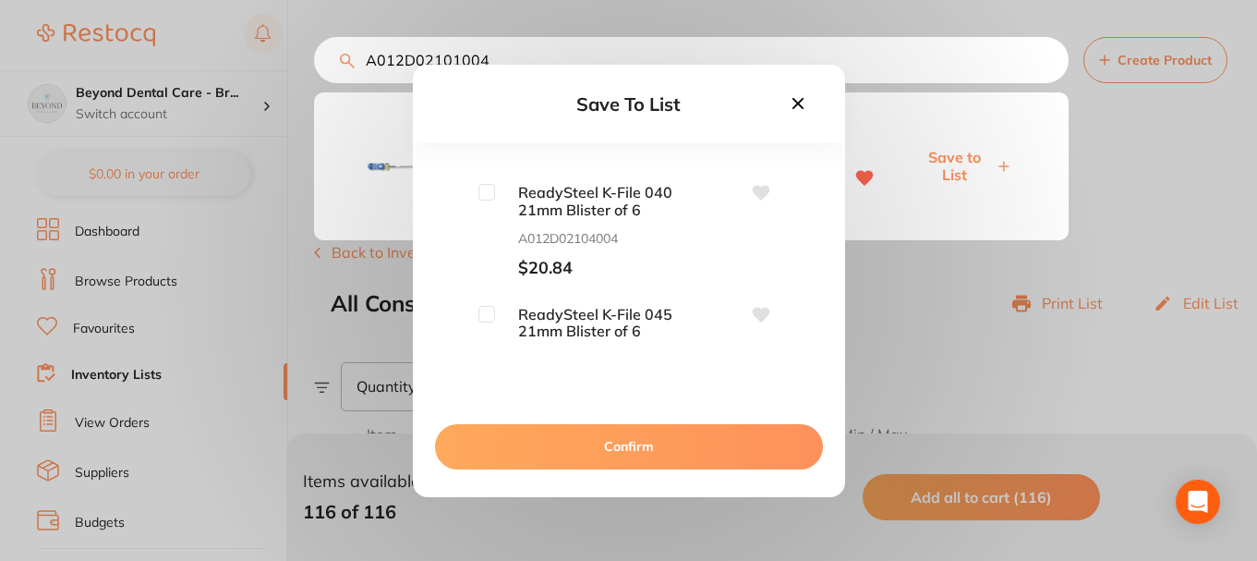
click at [484, 190] on input "checkbox" at bounding box center [486, 192] width 17 height 17
checkbox input "true"
click at [483, 312] on input "checkbox" at bounding box center [486, 314] width 17 height 17
checkbox input "true"
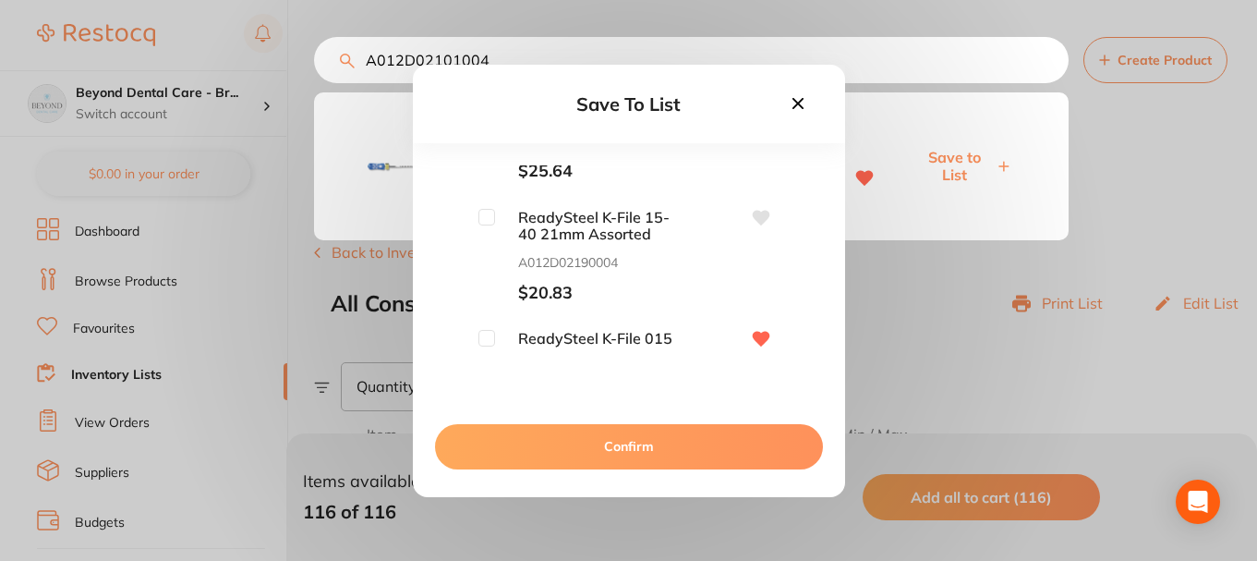
click at [486, 215] on input "checkbox" at bounding box center [486, 217] width 17 height 17
checkbox input "true"
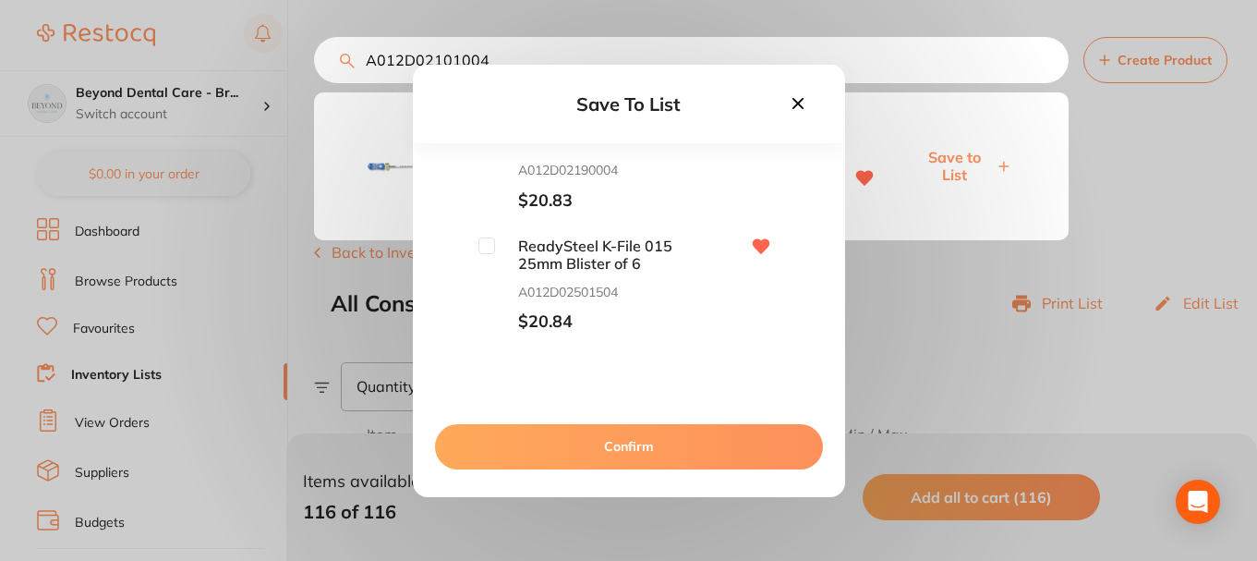
click at [478, 247] on input "checkbox" at bounding box center [486, 245] width 17 height 17
checkbox input "true"
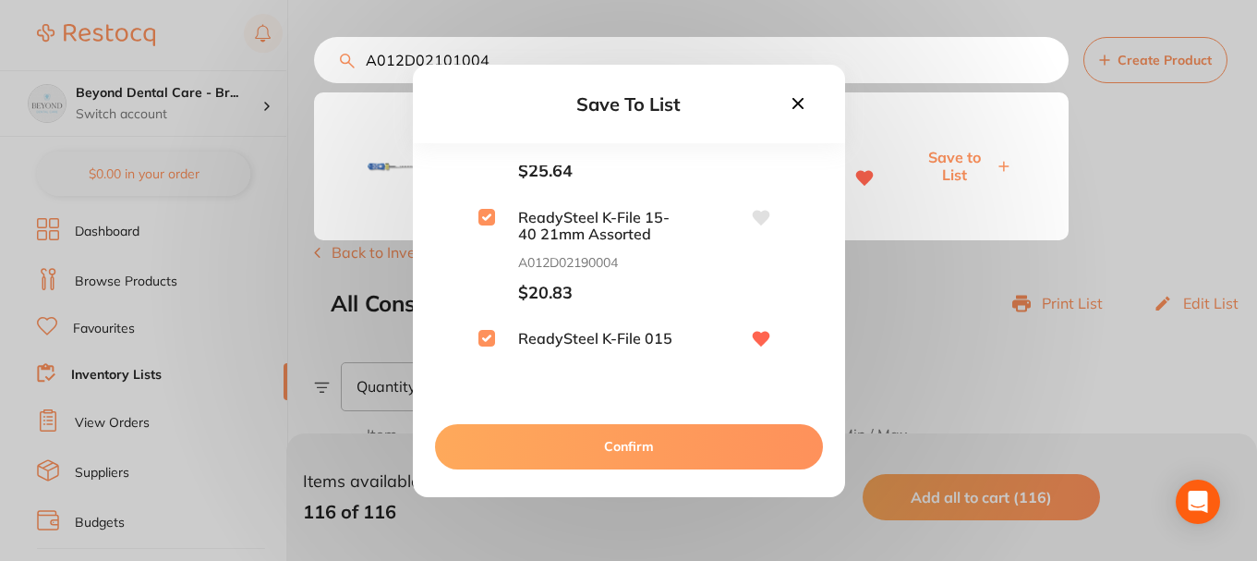
scroll to position [1201, 0]
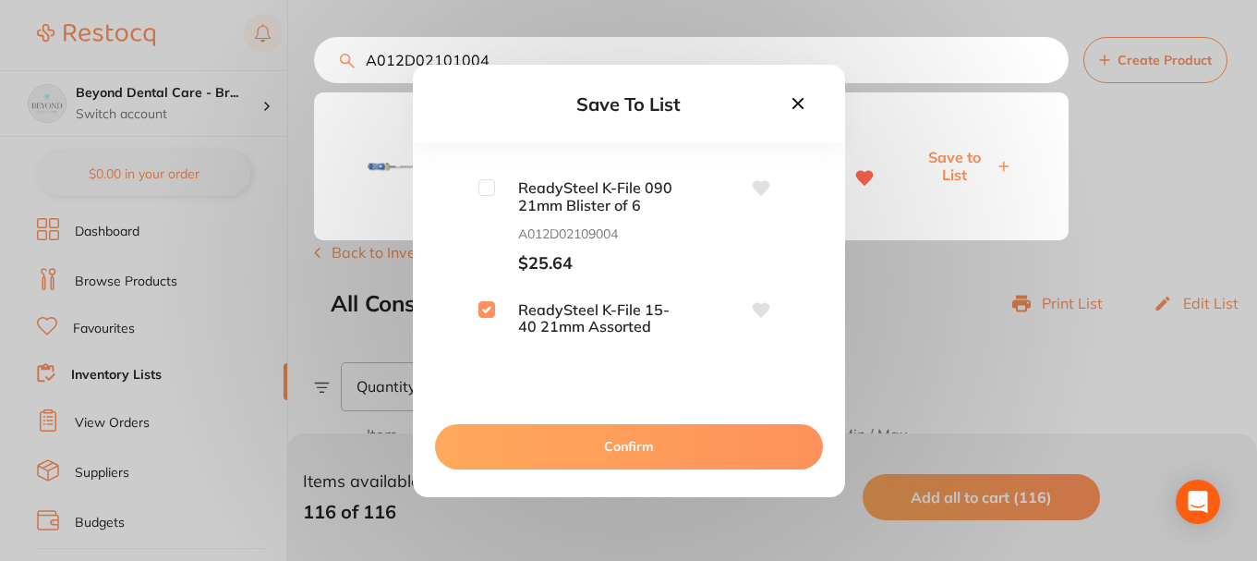
click at [478, 312] on input "checkbox" at bounding box center [486, 309] width 17 height 17
checkbox input "false"
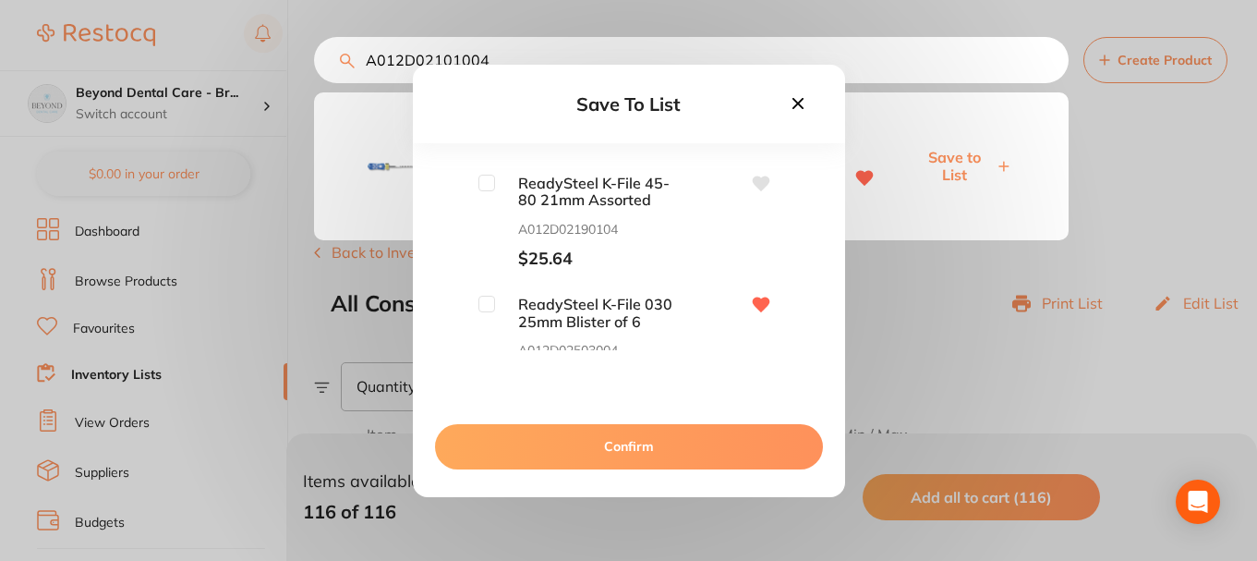
scroll to position [1663, 0]
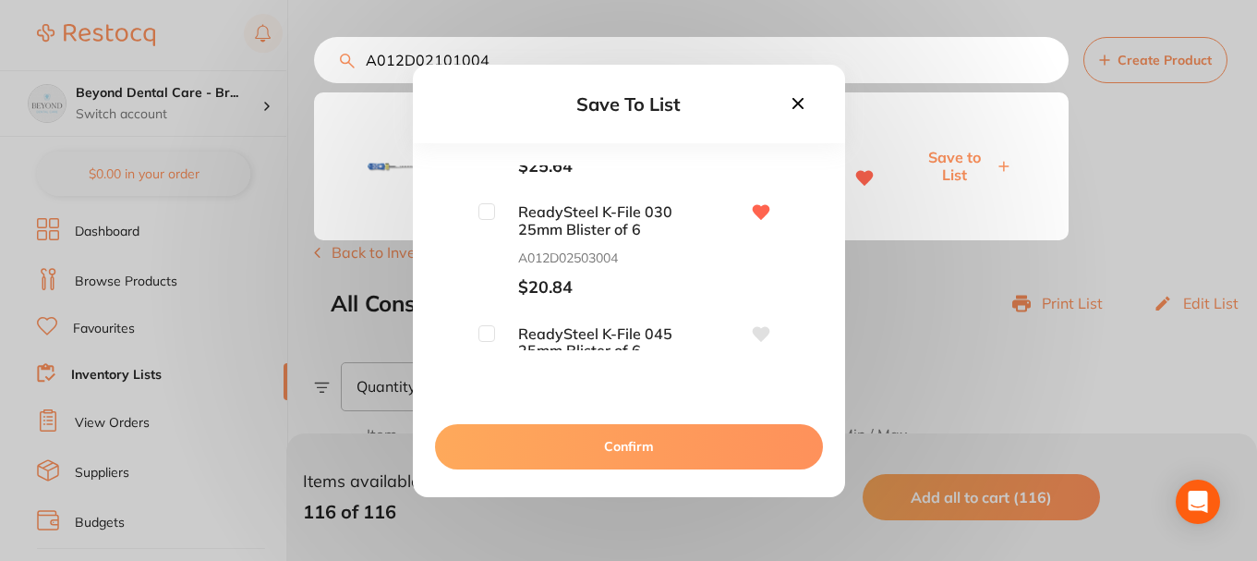
click at [490, 211] on input "checkbox" at bounding box center [486, 211] width 17 height 17
checkbox input "true"
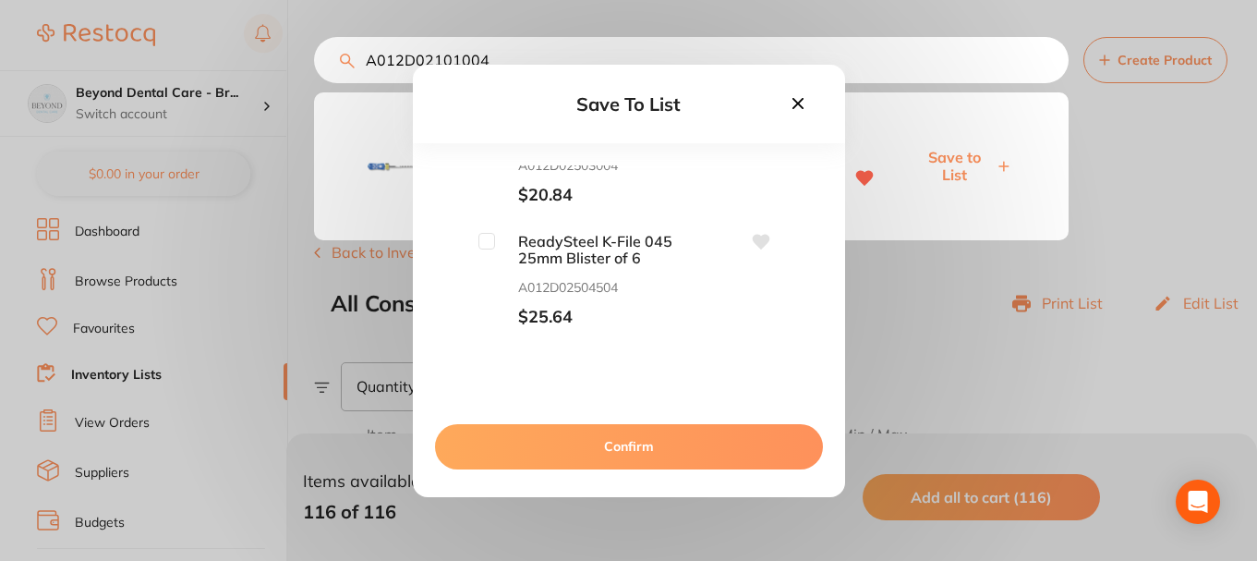
click at [480, 240] on input "checkbox" at bounding box center [486, 241] width 17 height 17
checkbox input "true"
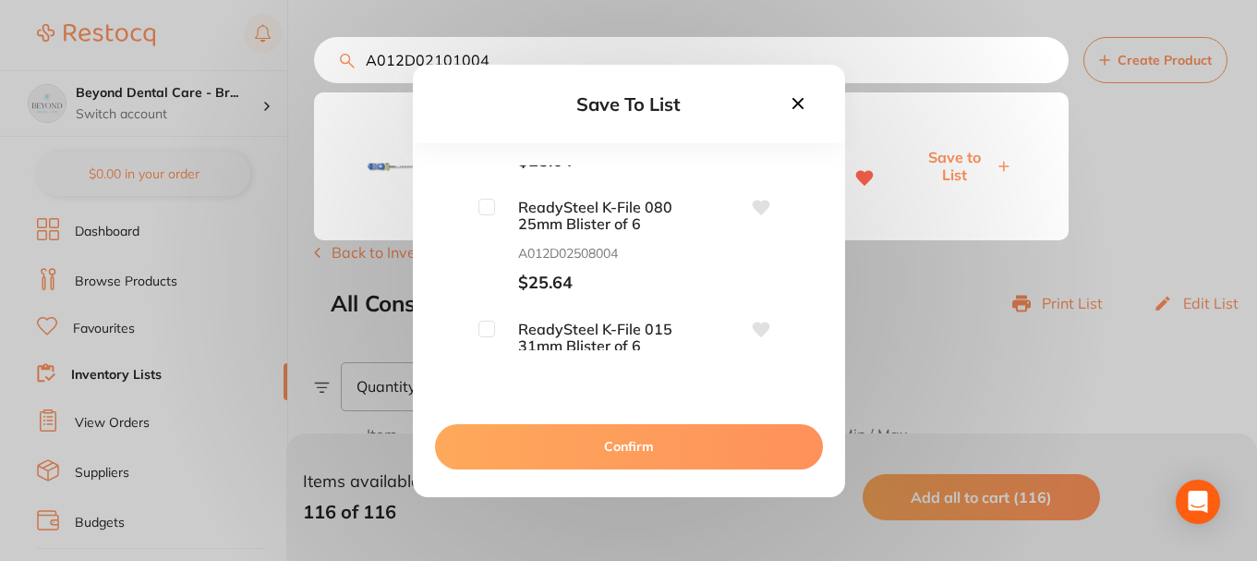
scroll to position [2125, 0]
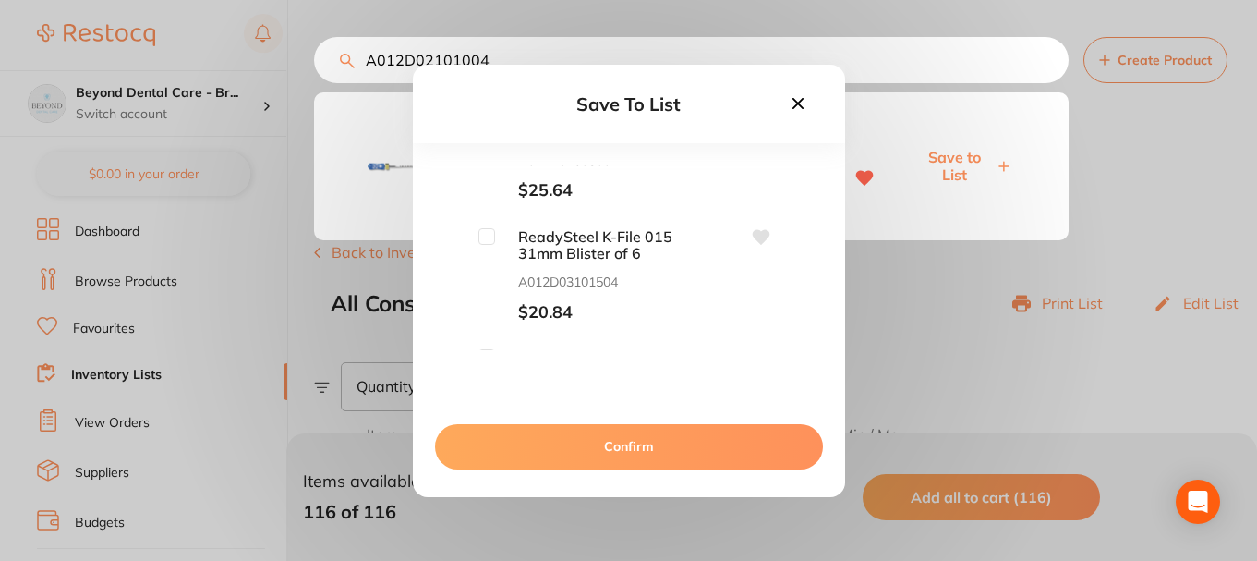
click at [488, 244] on input "checkbox" at bounding box center [486, 236] width 17 height 17
checkbox input "true"
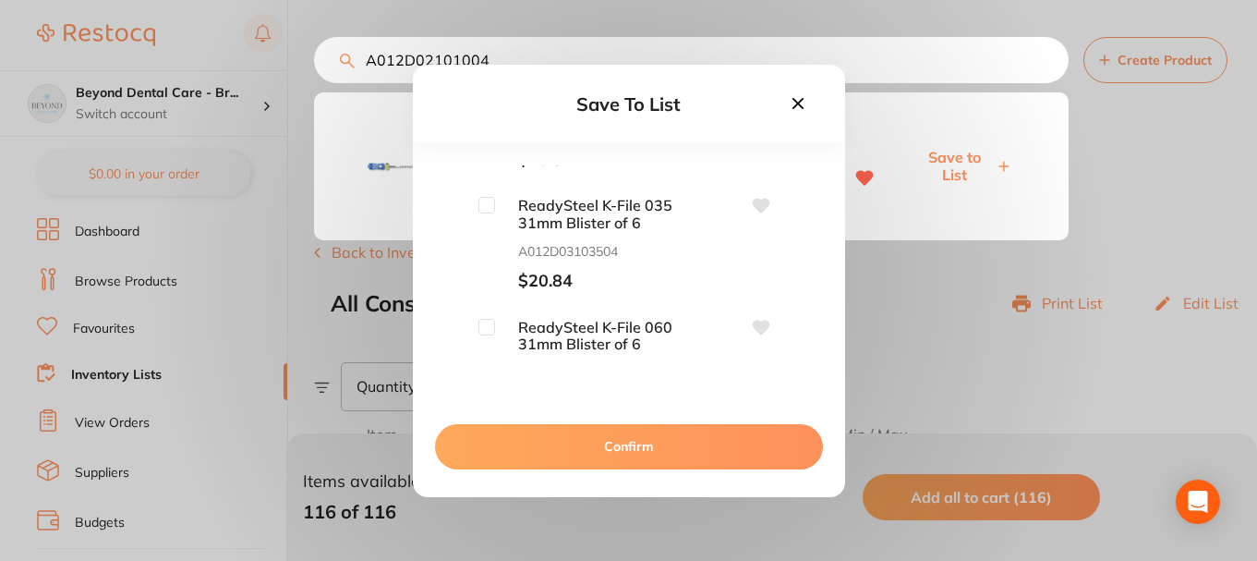
scroll to position [2309, 0]
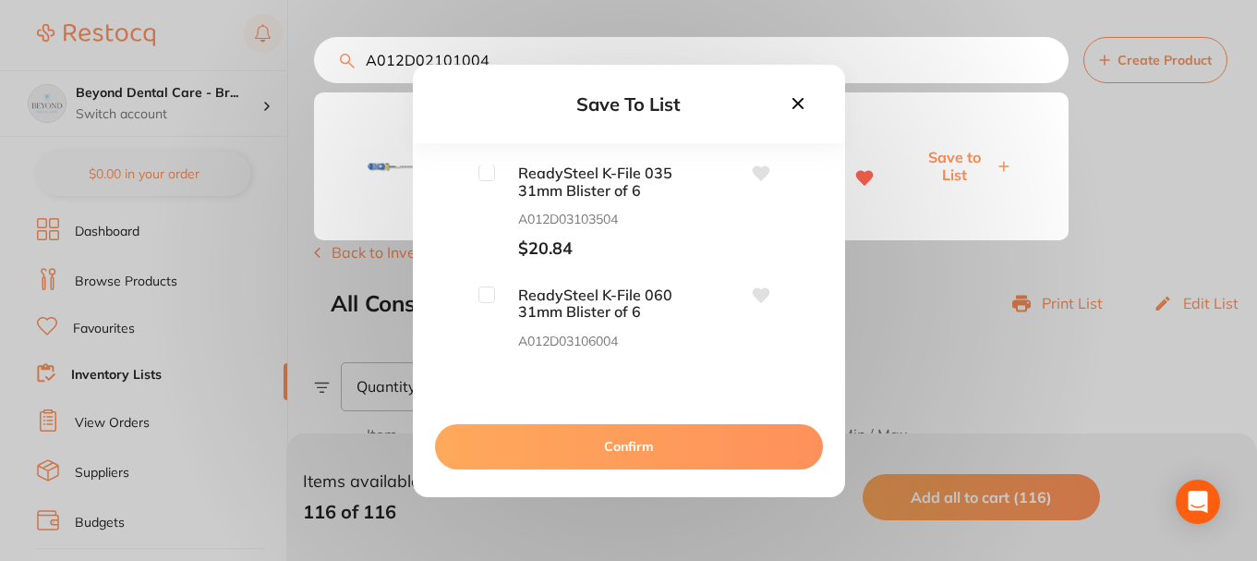
click at [480, 174] on input "checkbox" at bounding box center [486, 172] width 17 height 17
checkbox input "true"
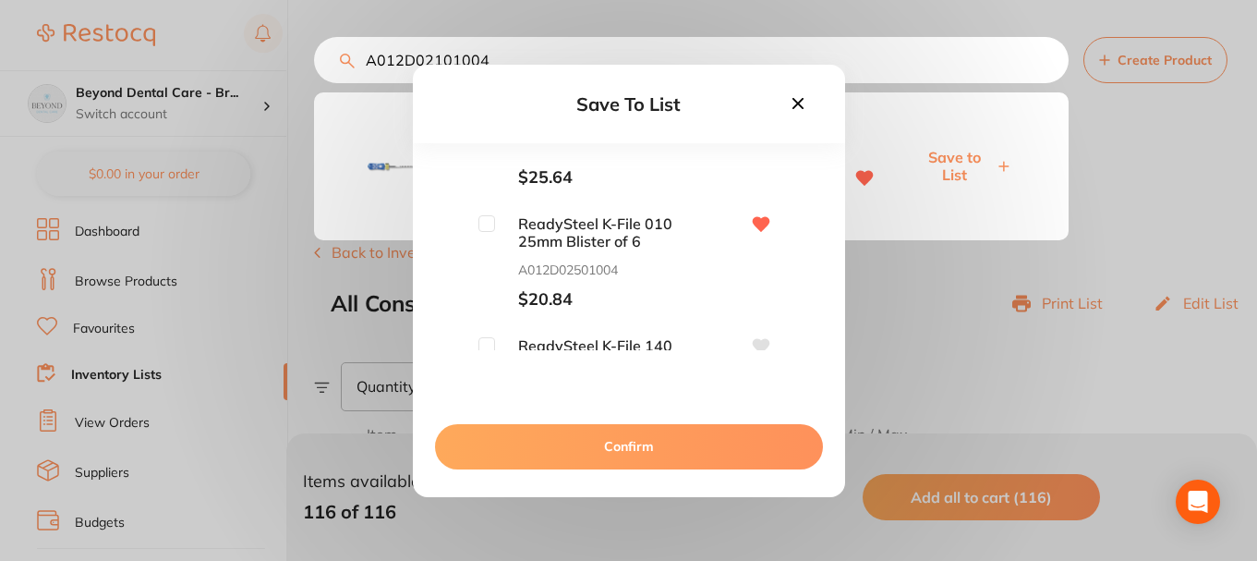
scroll to position [3141, 0]
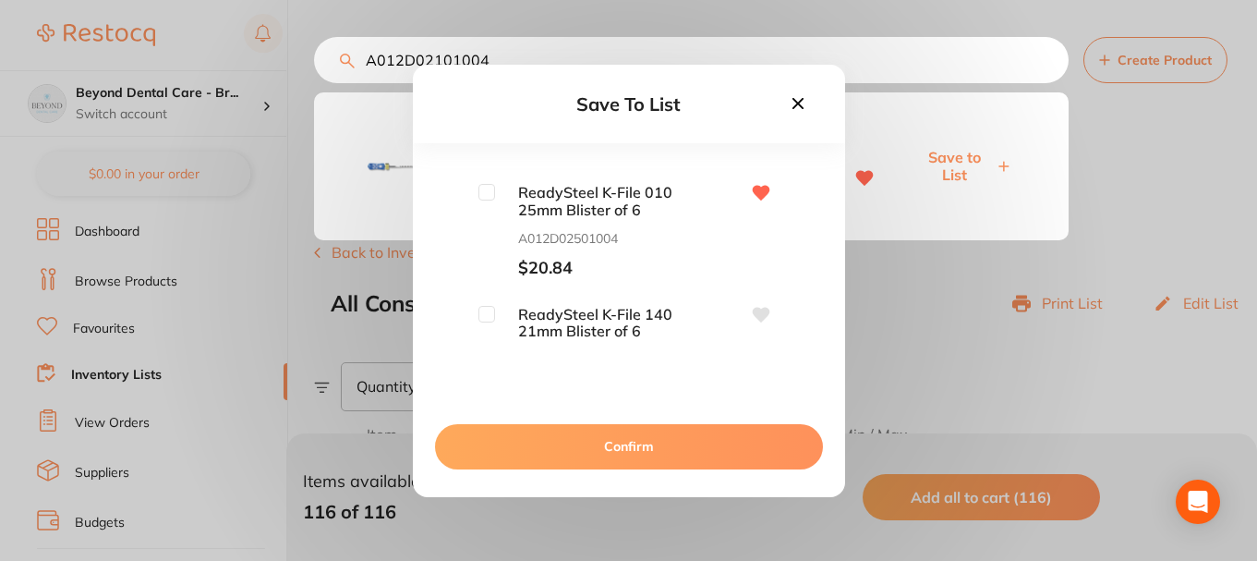
click at [482, 186] on input "checkbox" at bounding box center [486, 192] width 17 height 17
checkbox input "true"
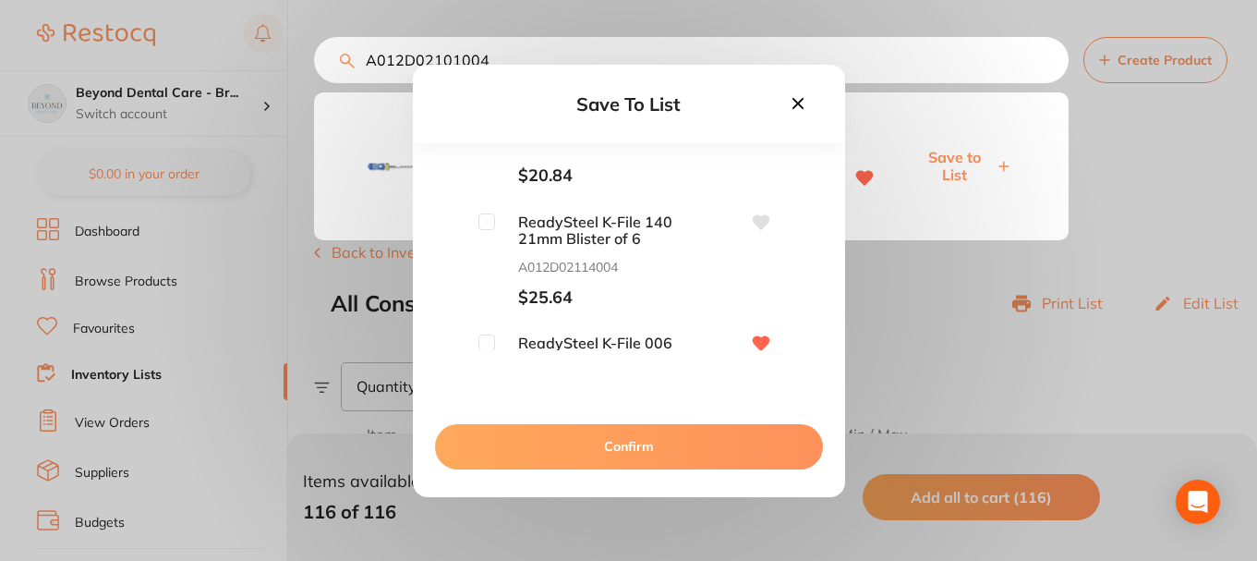
scroll to position [3325, 0]
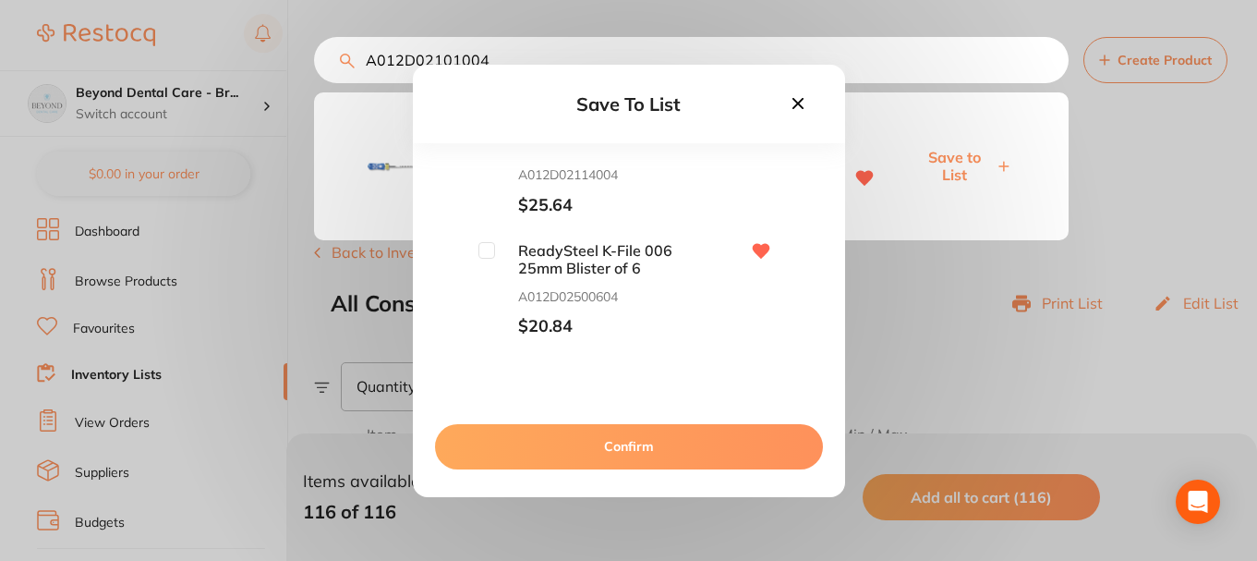
click at [498, 249] on span "ReadySteel K-File 006 25mm Blister of 6" at bounding box center [587, 259] width 185 height 34
click at [487, 250] on input "checkbox" at bounding box center [486, 250] width 17 height 17
checkbox input "true"
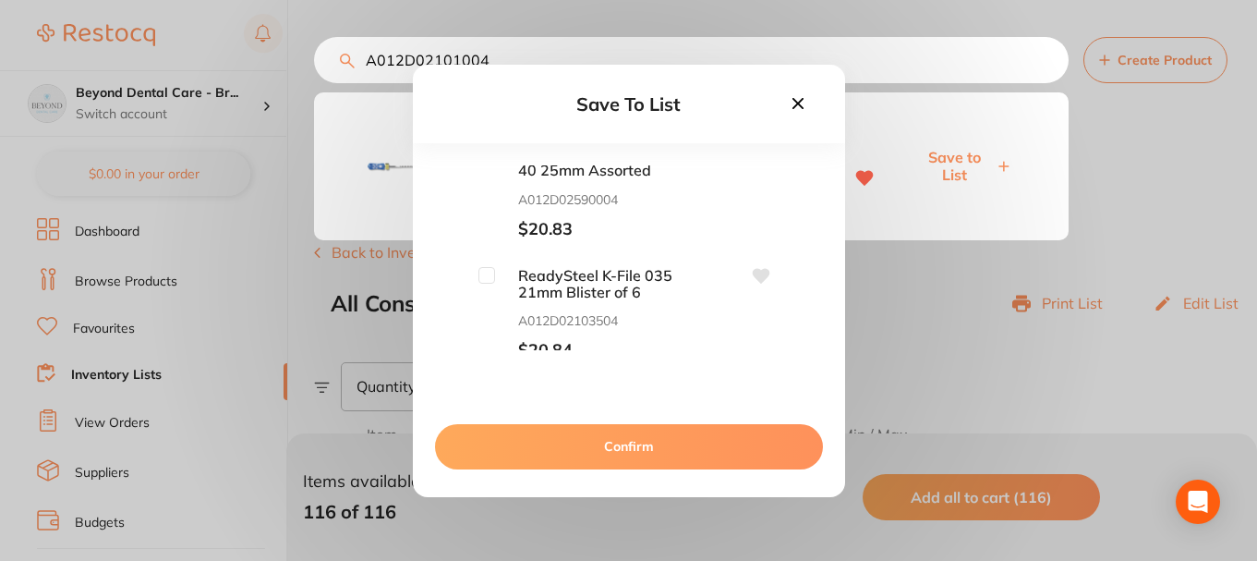
scroll to position [3880, 0]
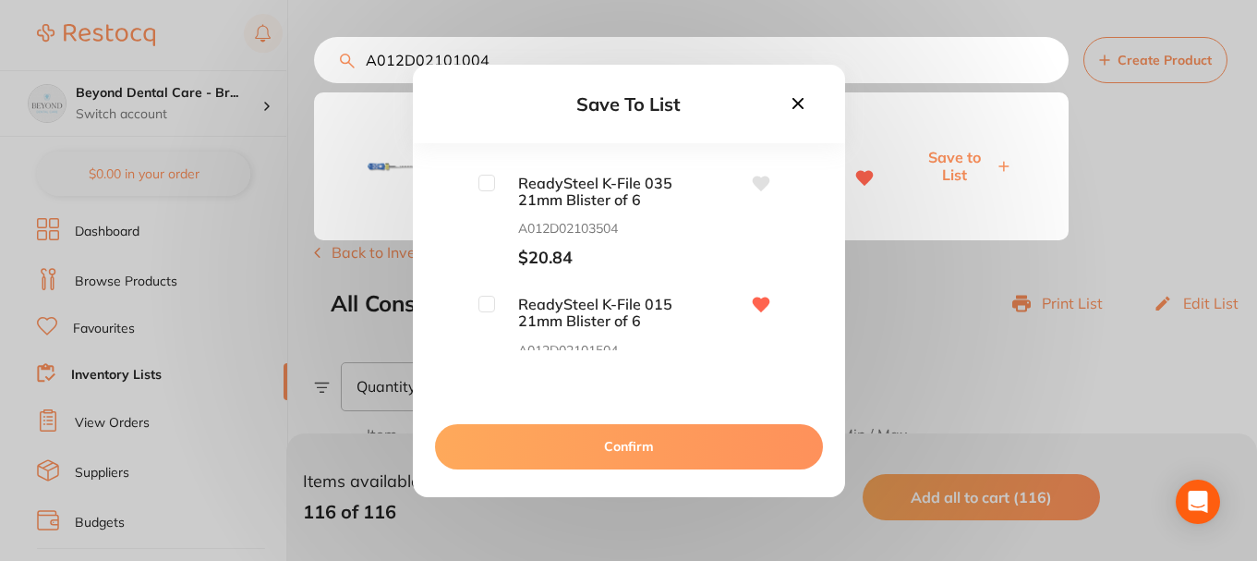
click at [485, 184] on input "checkbox" at bounding box center [486, 183] width 17 height 17
checkbox input "true"
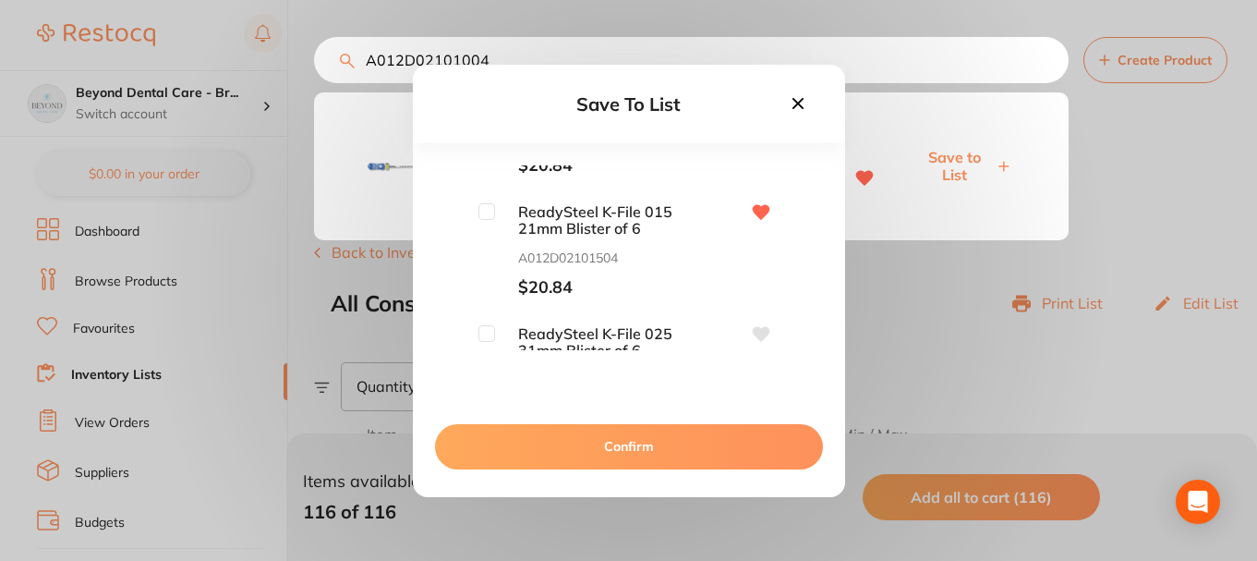
click at [483, 208] on input "checkbox" at bounding box center [486, 211] width 17 height 17
checkbox input "true"
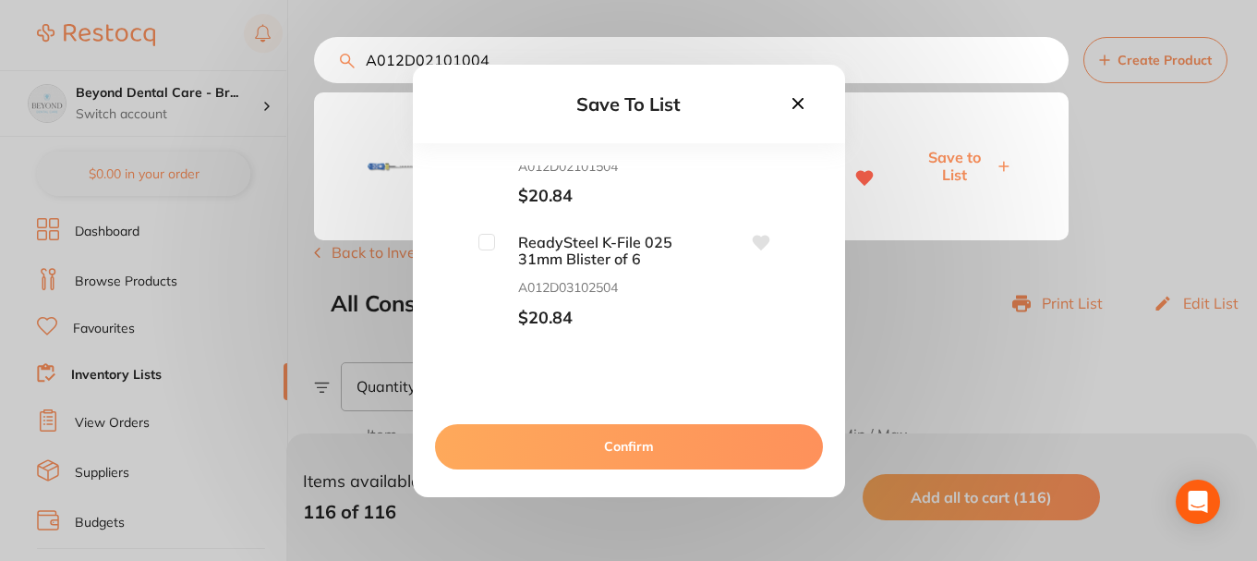
scroll to position [4064, 0]
click at [485, 239] on input "checkbox" at bounding box center [486, 241] width 17 height 17
checkbox input "true"
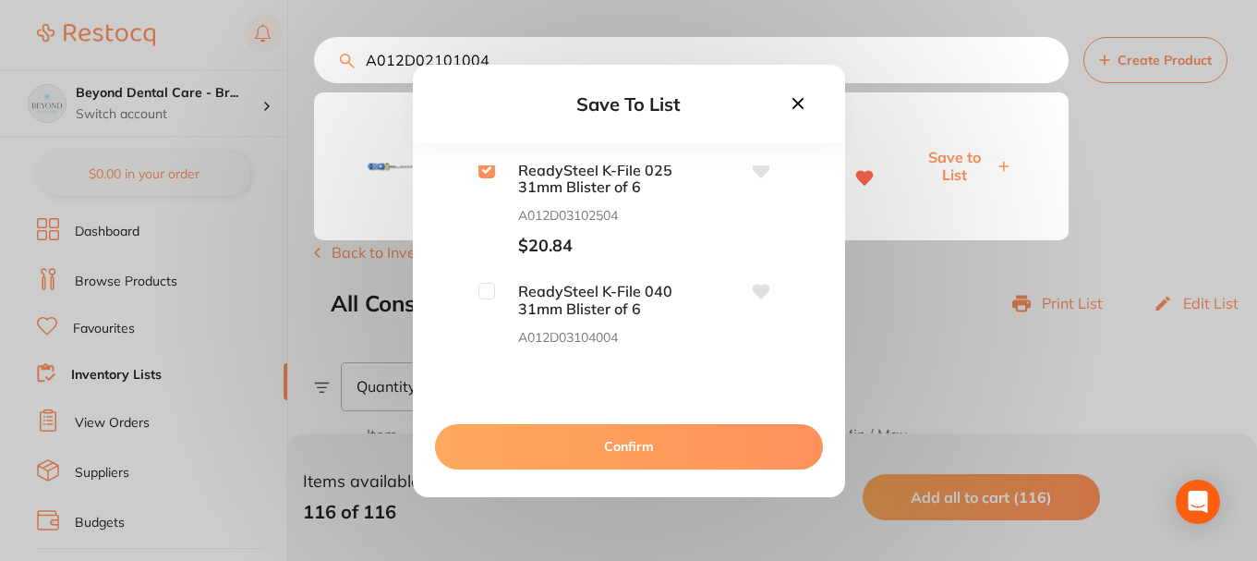
scroll to position [4249, 0]
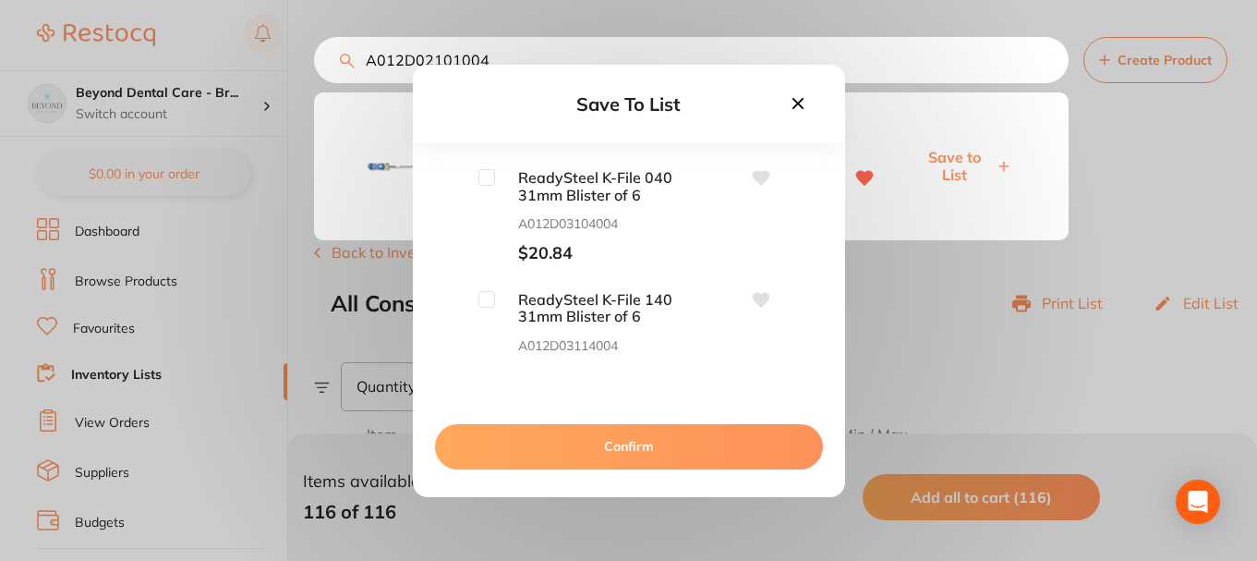
click at [490, 181] on input "checkbox" at bounding box center [486, 177] width 17 height 17
checkbox input "true"
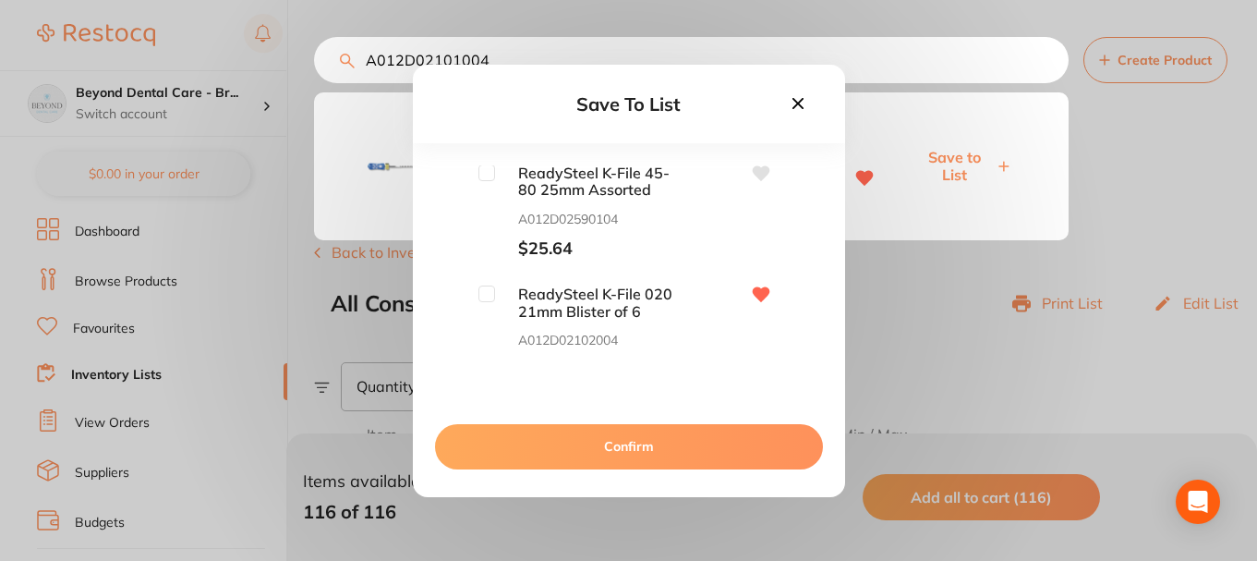
scroll to position [4711, 0]
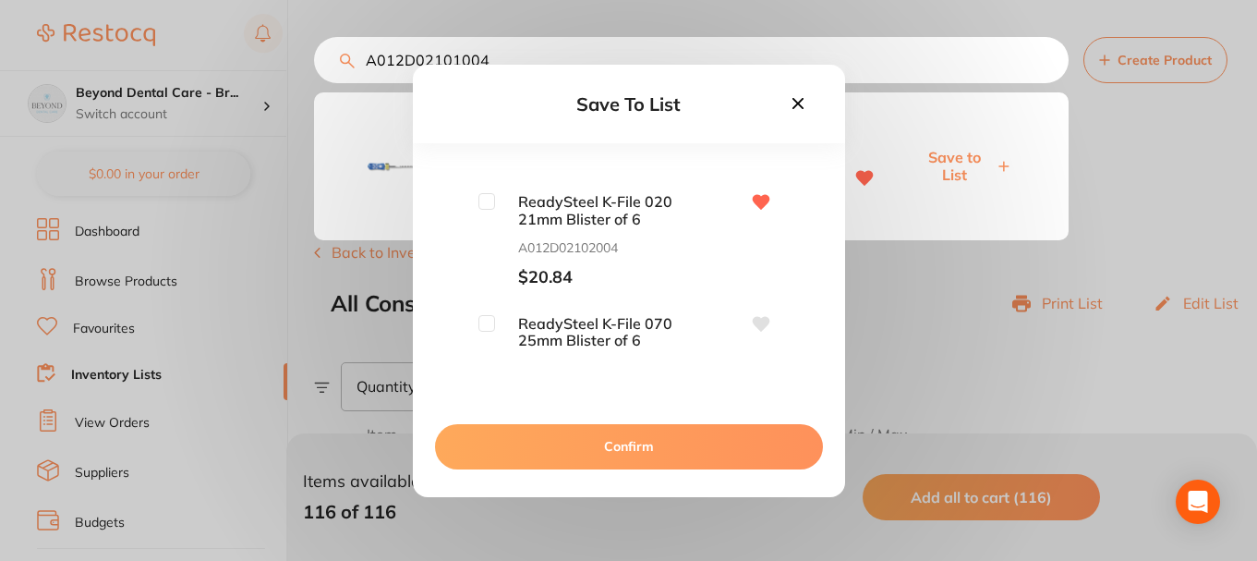
click at [487, 197] on input "checkbox" at bounding box center [486, 201] width 17 height 17
checkbox input "true"
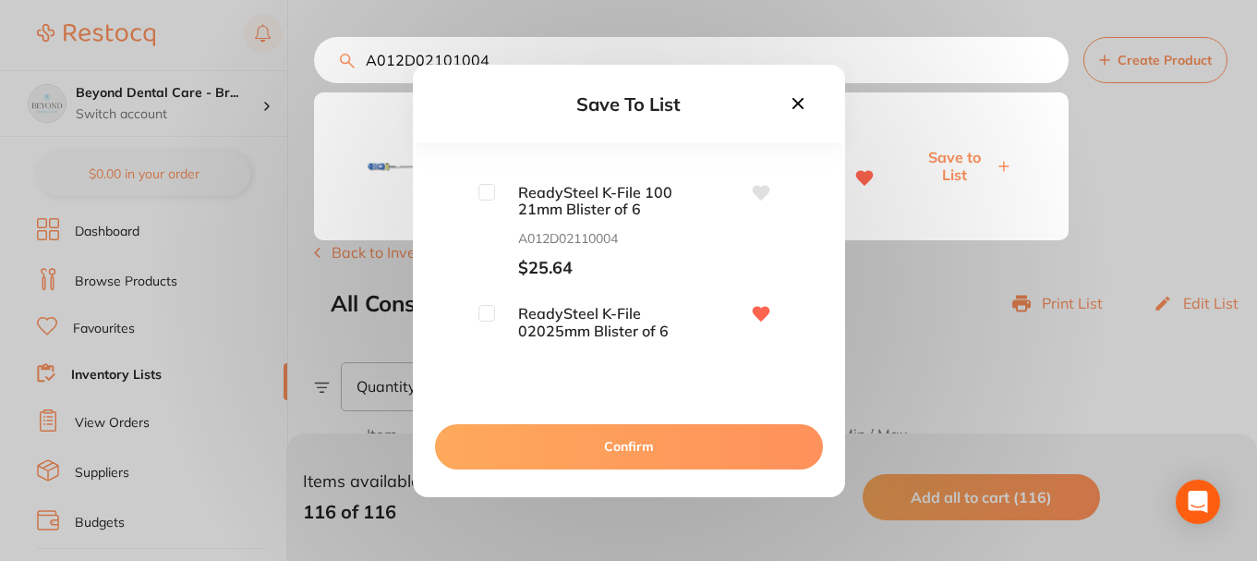
scroll to position [5542, 0]
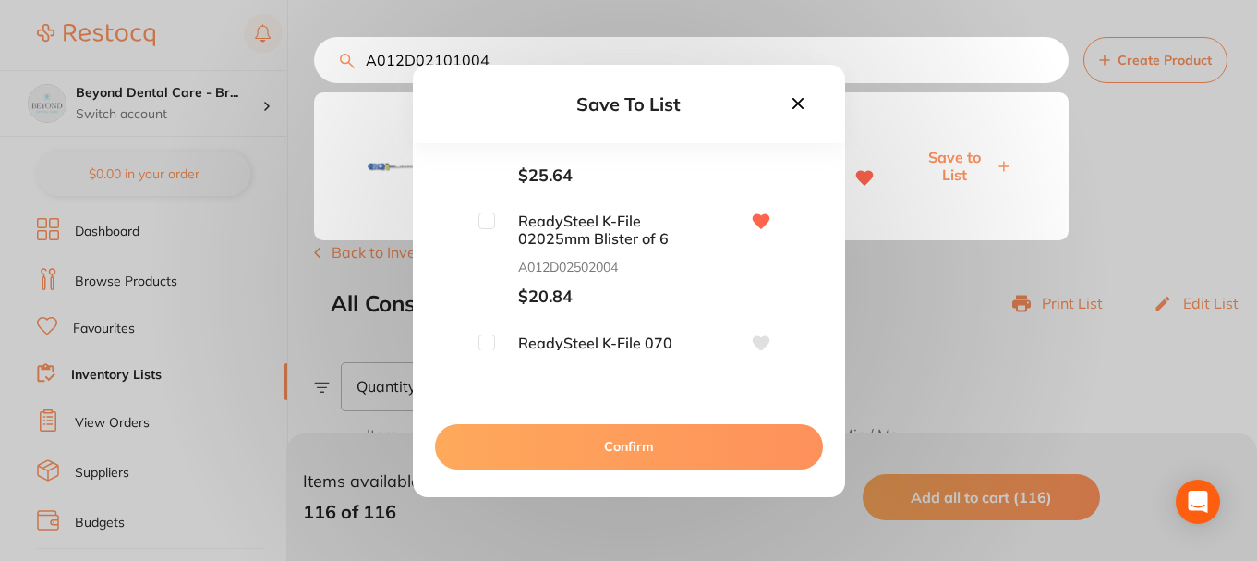
click at [490, 219] on input "checkbox" at bounding box center [486, 220] width 17 height 17
checkbox input "true"
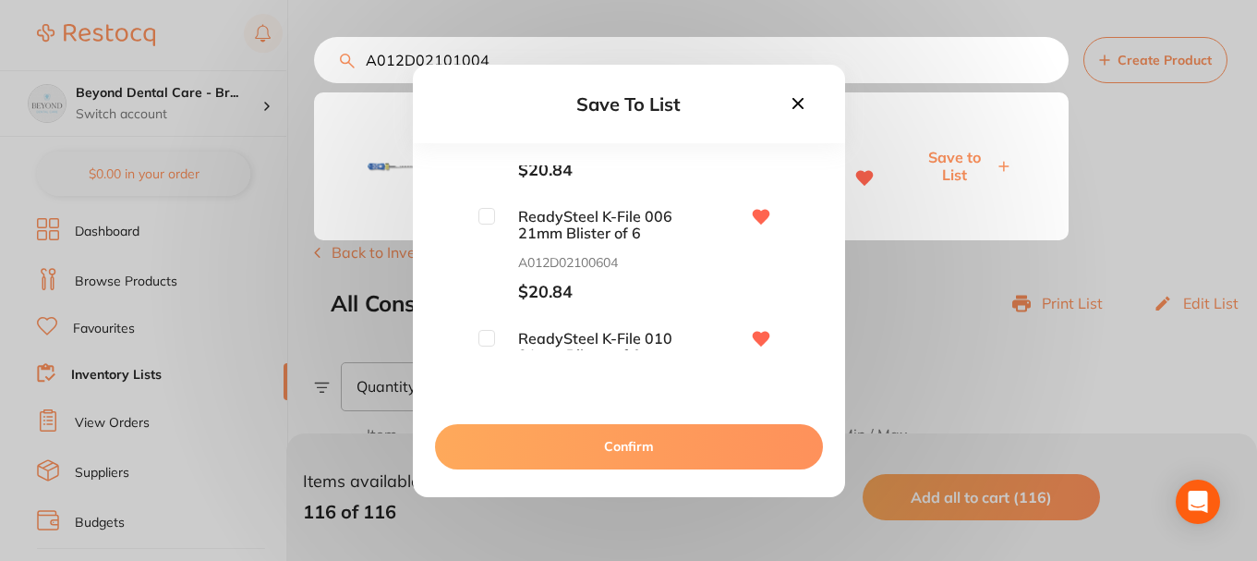
scroll to position [5819, 0]
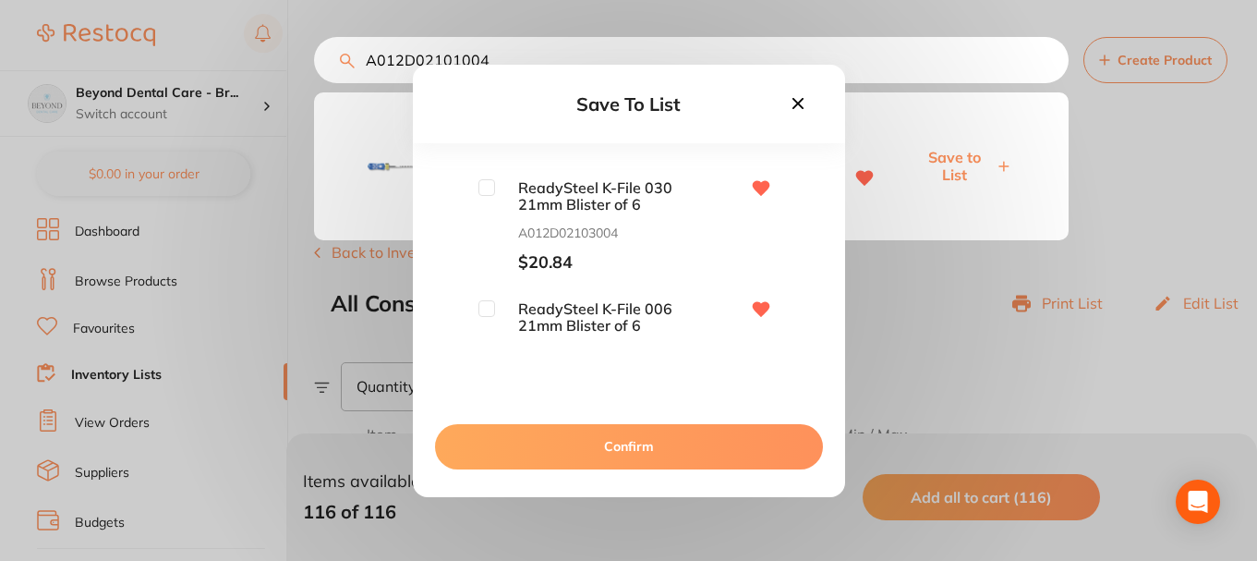
click at [485, 191] on input "checkbox" at bounding box center [486, 187] width 17 height 17
checkbox input "true"
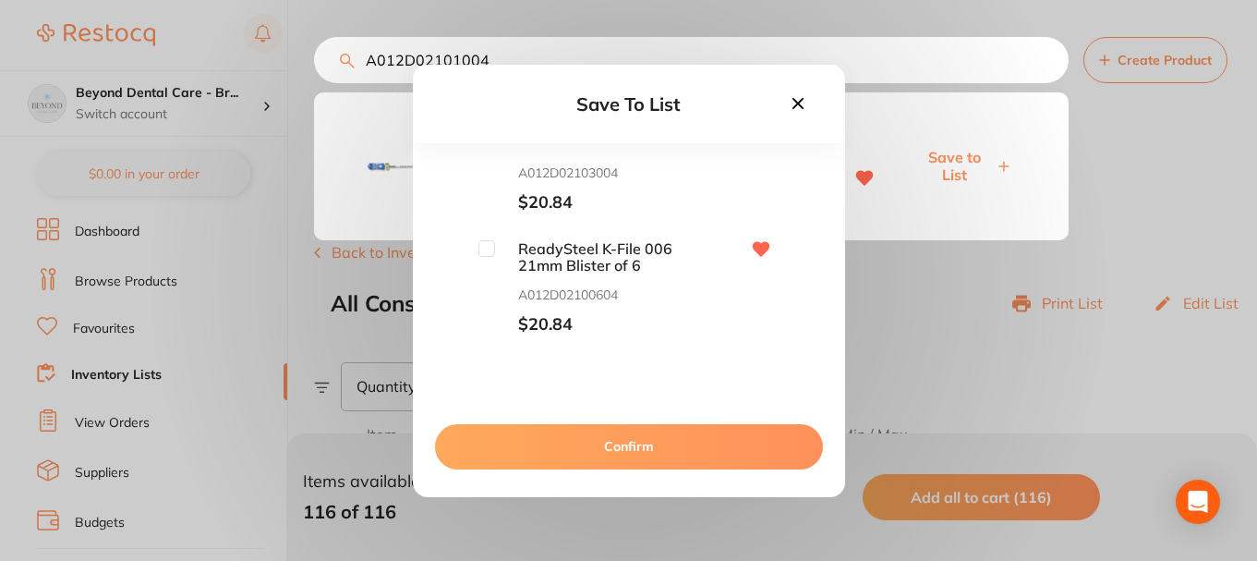
scroll to position [5912, 0]
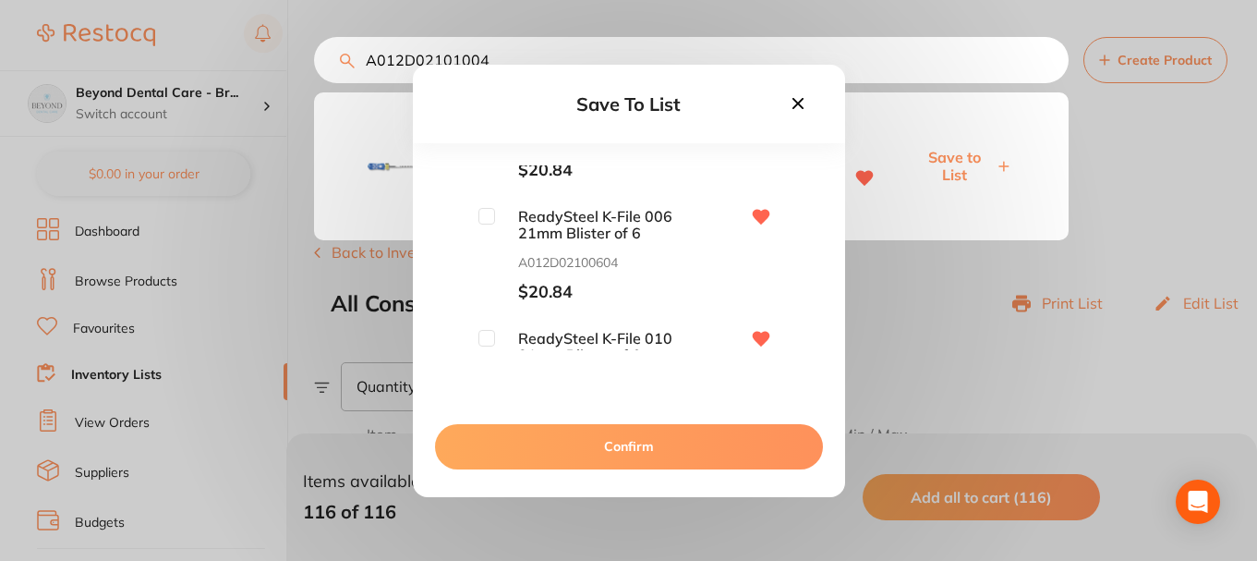
click at [481, 222] on input "checkbox" at bounding box center [486, 216] width 17 height 17
checkbox input "true"
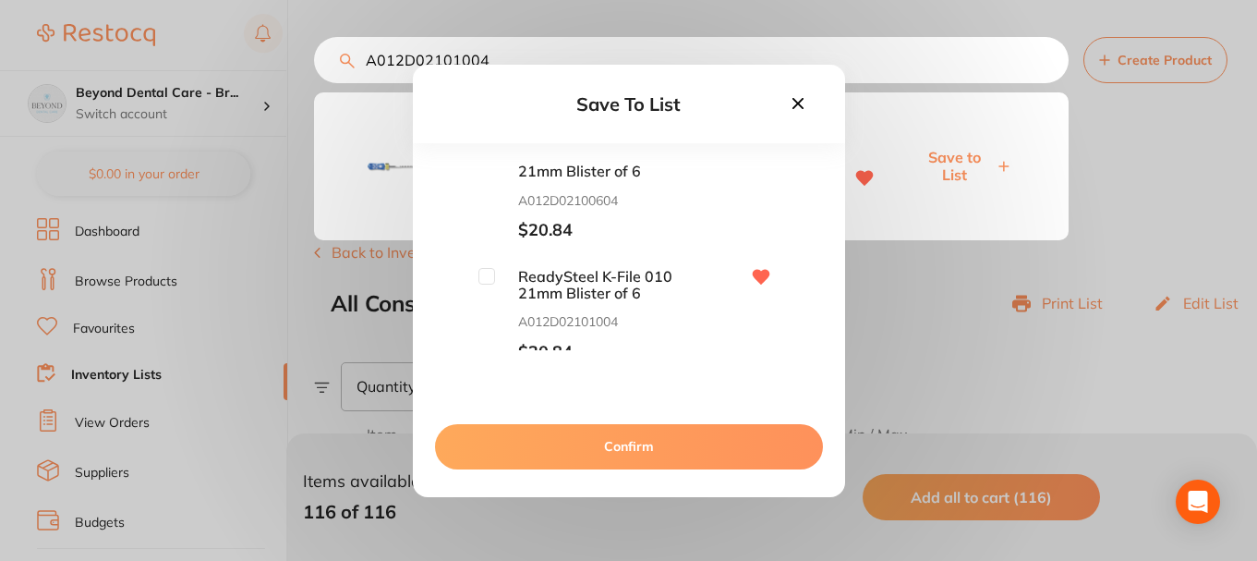
scroll to position [6004, 0]
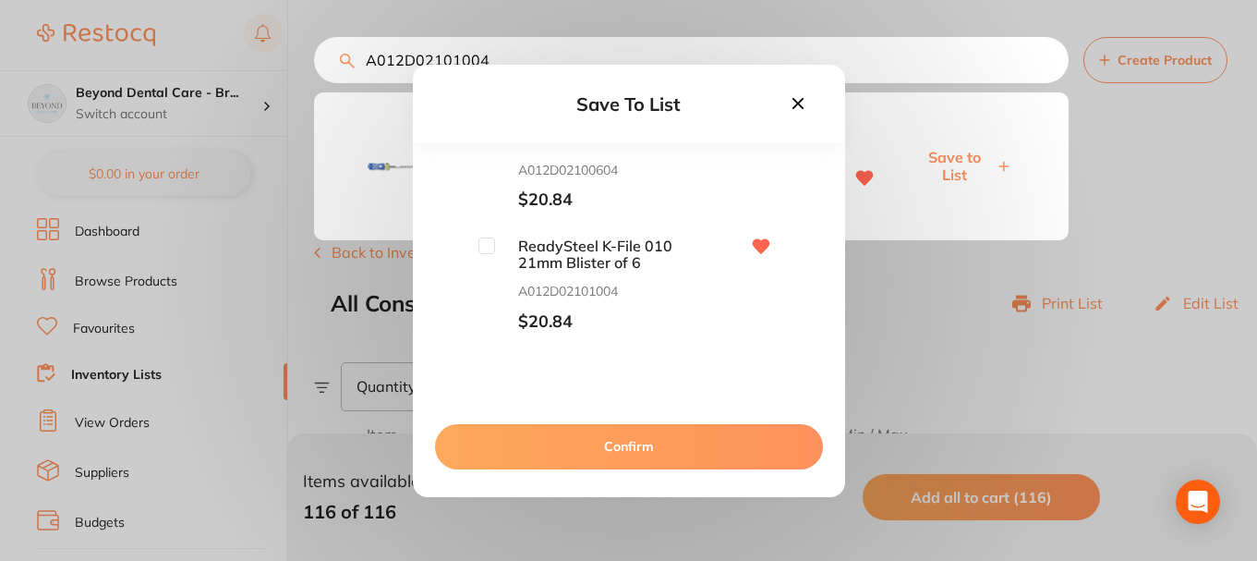
click at [495, 251] on span "ReadySteel K-File 010 21mm Blister of 6" at bounding box center [587, 254] width 185 height 34
click at [484, 251] on input "checkbox" at bounding box center [486, 245] width 17 height 17
checkbox input "true"
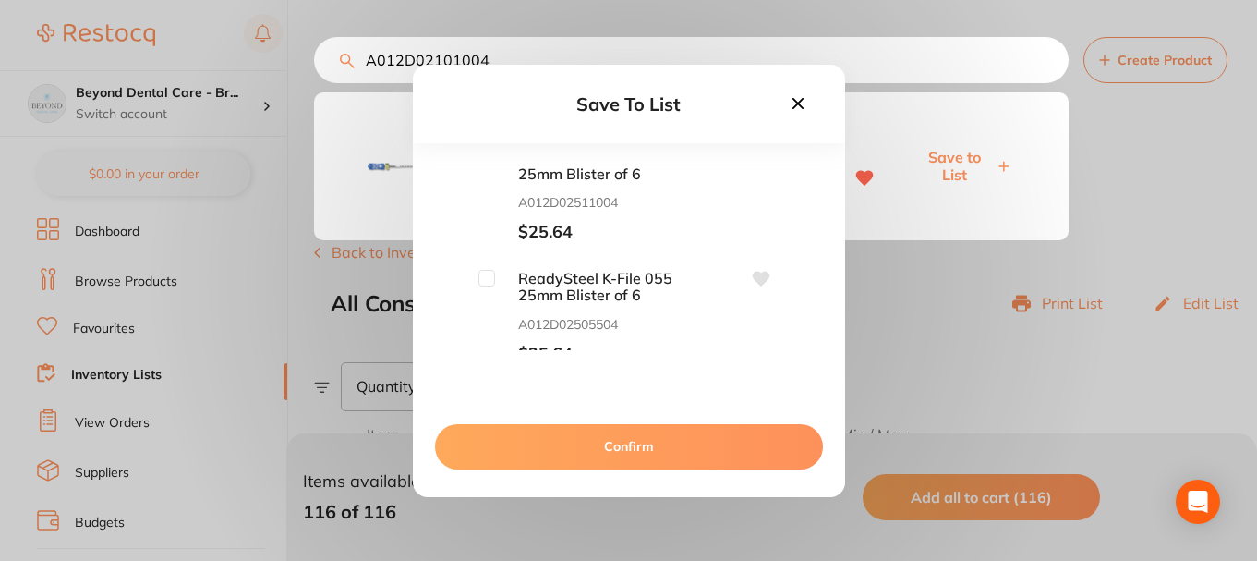
scroll to position [6743, 0]
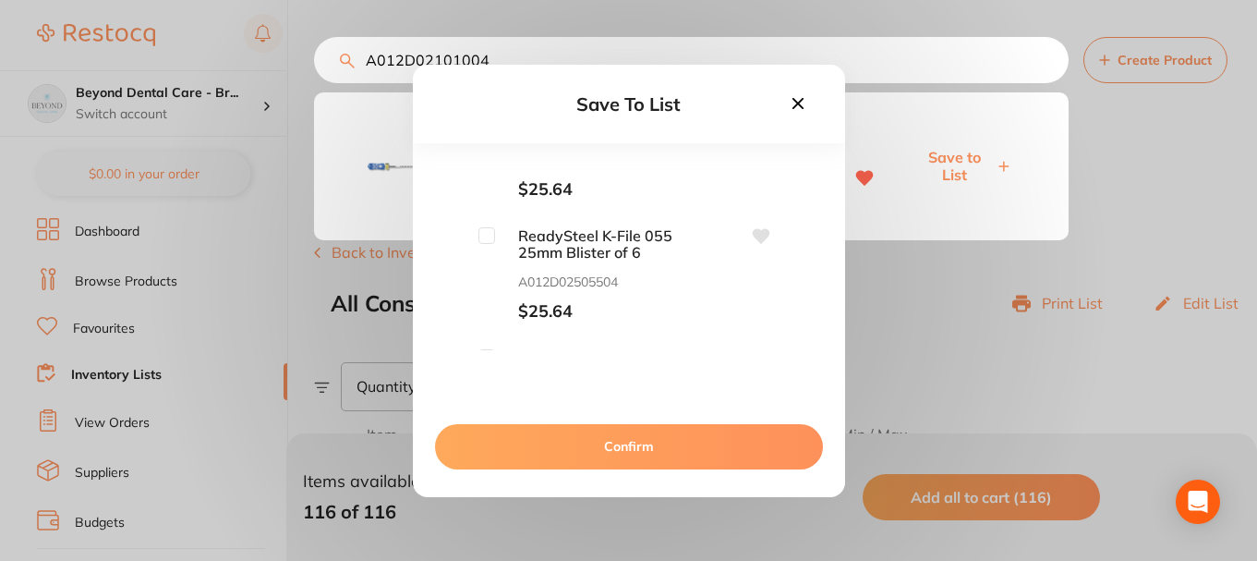
click at [491, 235] on input "checkbox" at bounding box center [486, 235] width 17 height 17
click at [489, 236] on input "checkbox" at bounding box center [486, 235] width 17 height 17
checkbox input "false"
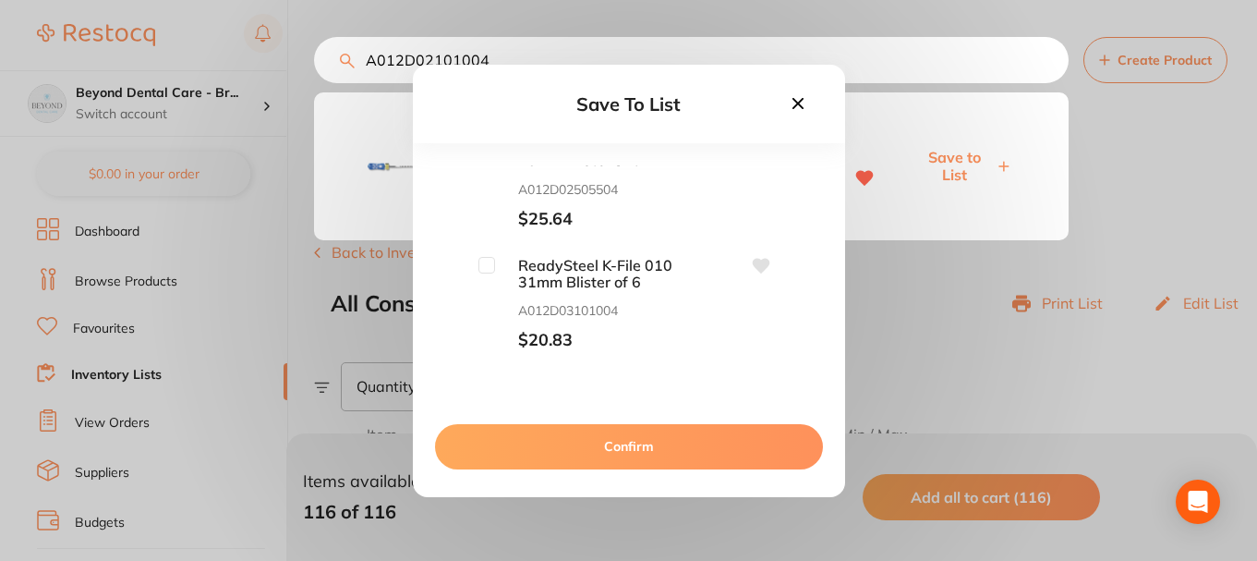
scroll to position [6928, 0]
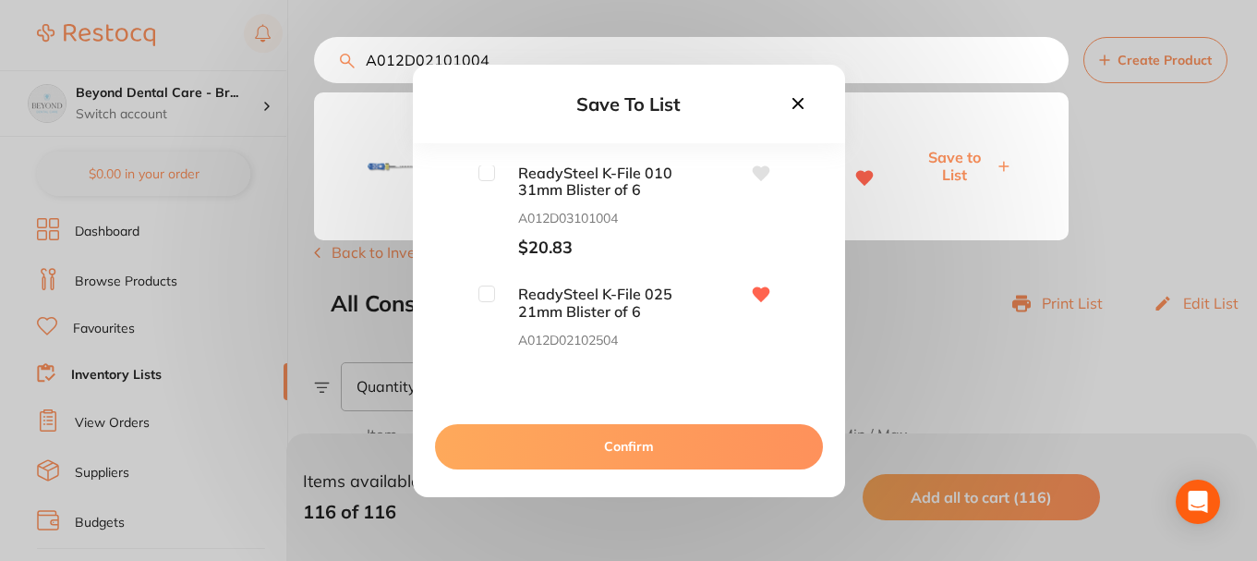
click at [481, 171] on input "checkbox" at bounding box center [486, 172] width 17 height 17
checkbox input "true"
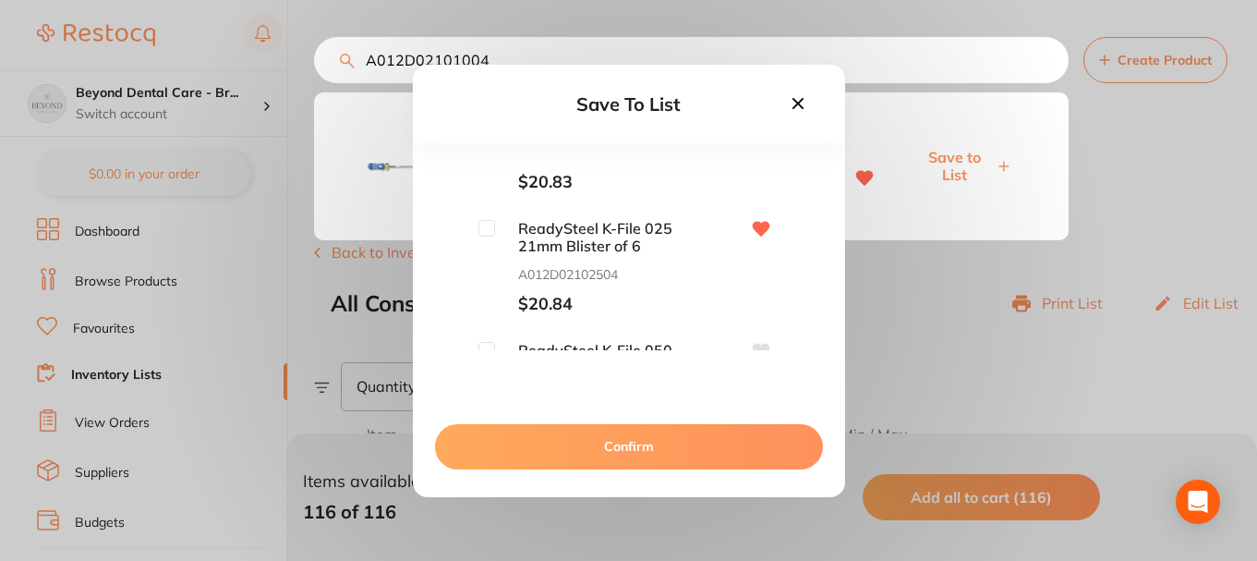
scroll to position [7020, 0]
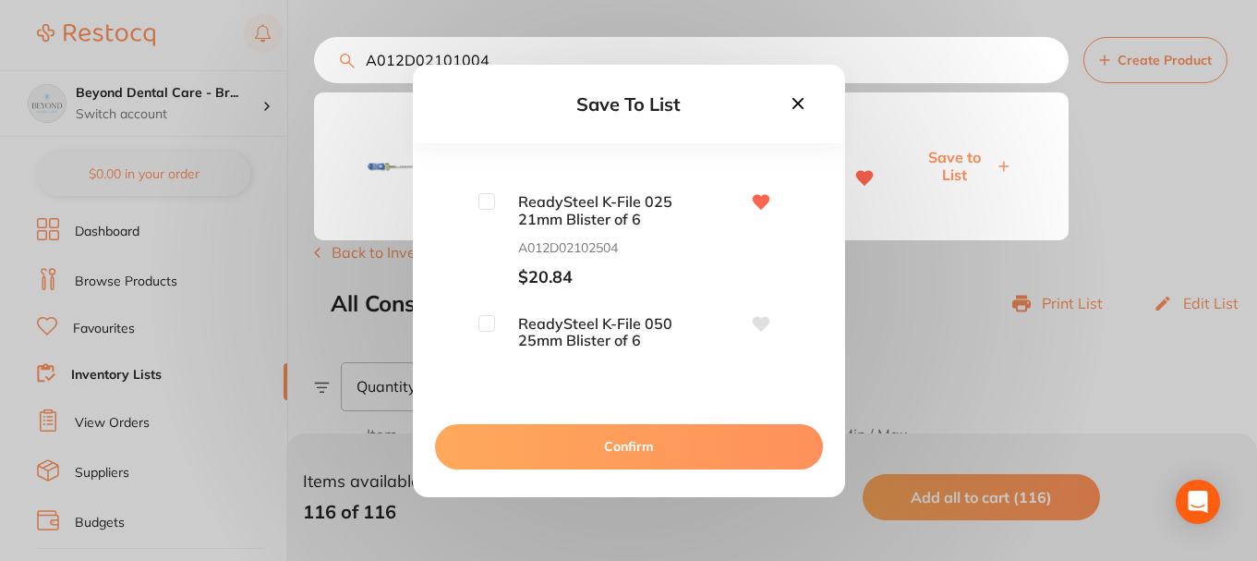
click at [490, 200] on input "checkbox" at bounding box center [486, 201] width 17 height 17
checkbox input "true"
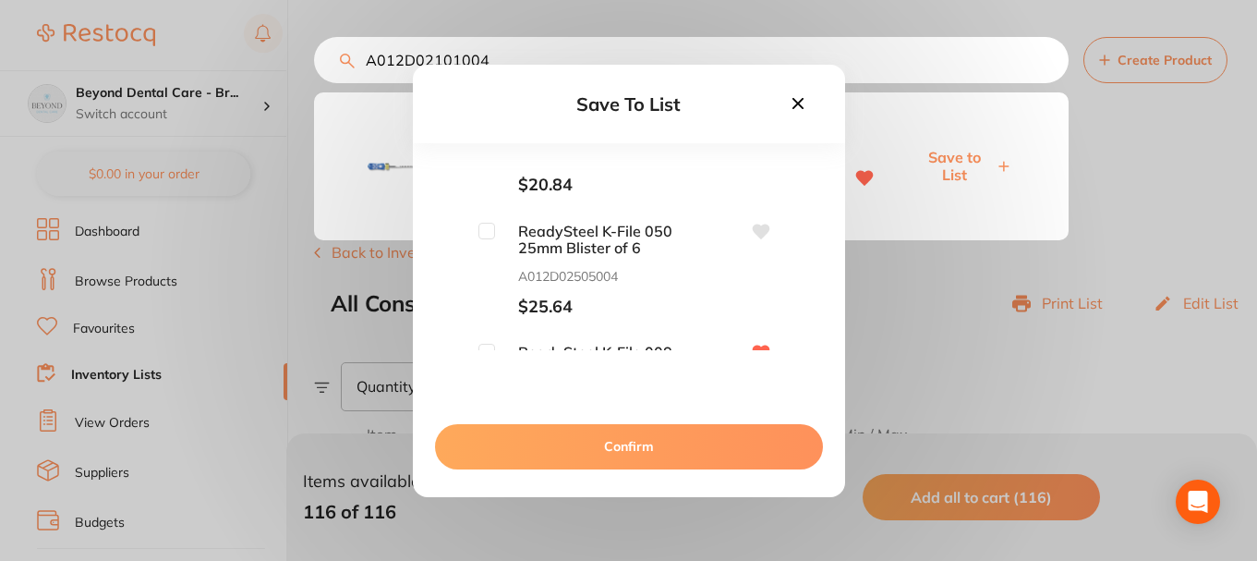
scroll to position [7205, 0]
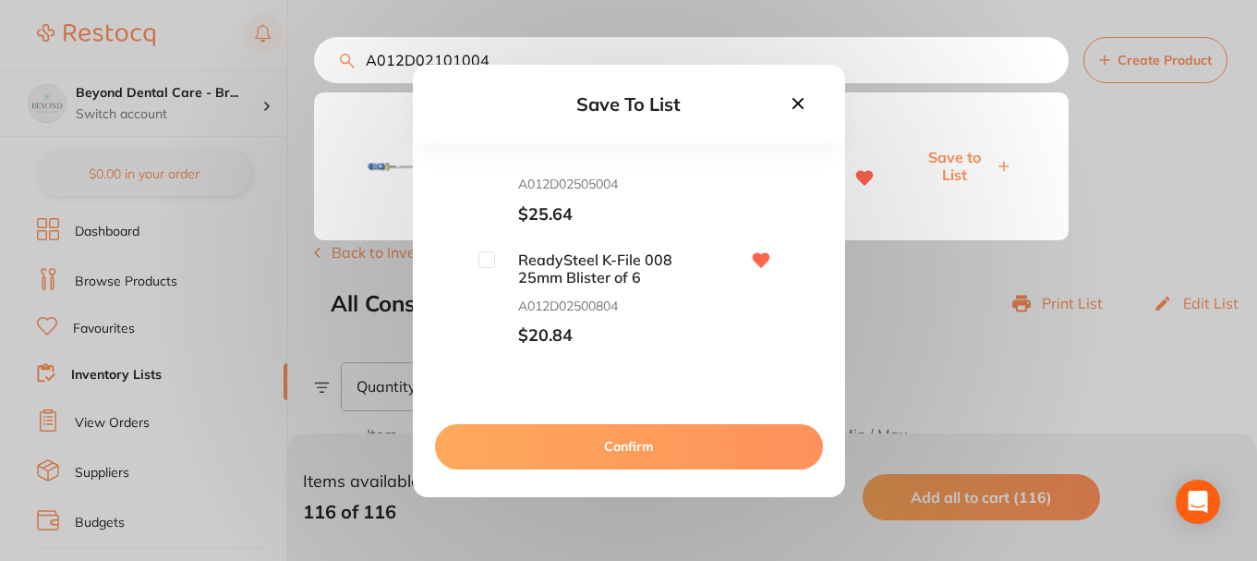
click at [483, 259] on input "checkbox" at bounding box center [486, 259] width 17 height 17
checkbox input "true"
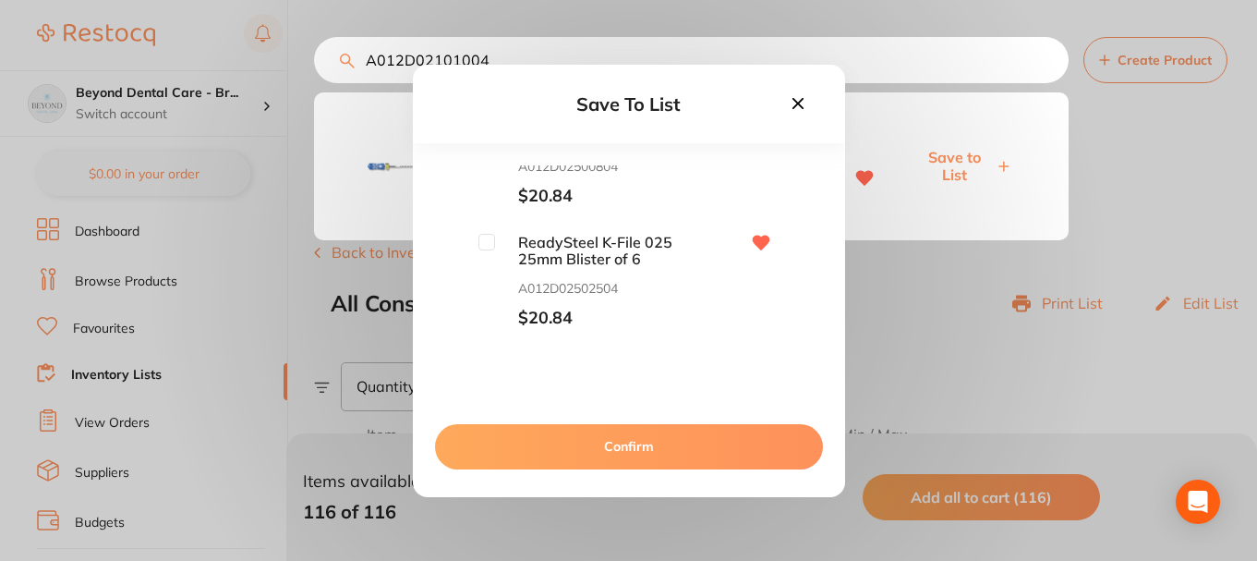
scroll to position [7390, 0]
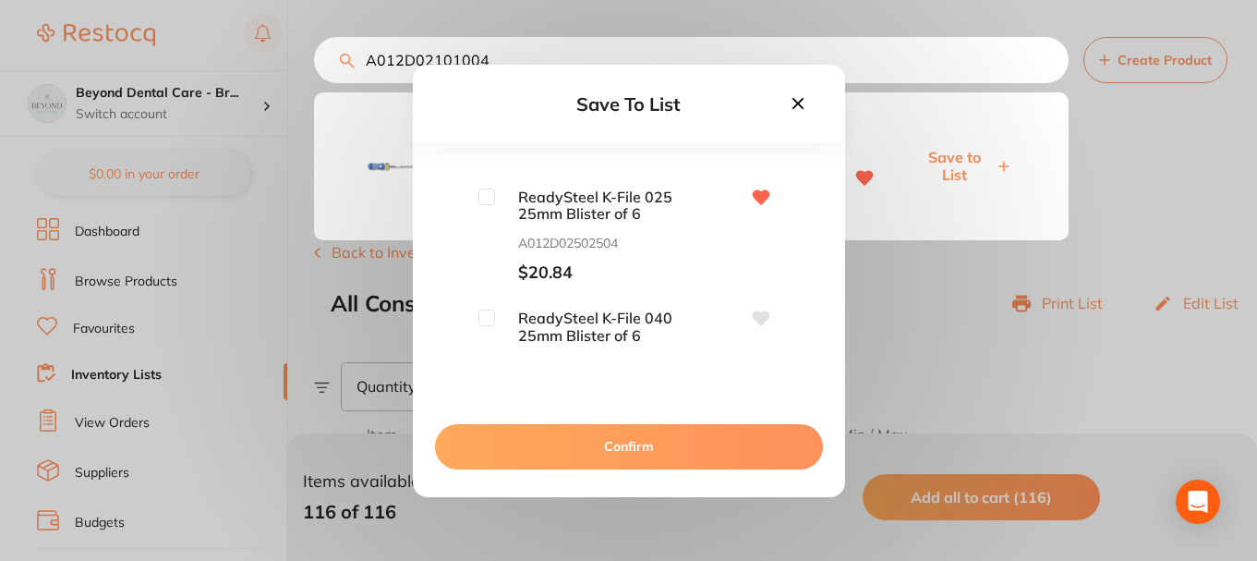
click at [485, 206] on div "ReadySteel K-File 025 25mm Blister of 6 A012D02502504 $20.84" at bounding box center [578, 235] width 201 height 94
click at [490, 196] on input "checkbox" at bounding box center [486, 196] width 17 height 17
checkbox input "true"
click at [484, 318] on input "checkbox" at bounding box center [486, 317] width 17 height 17
checkbox input "true"
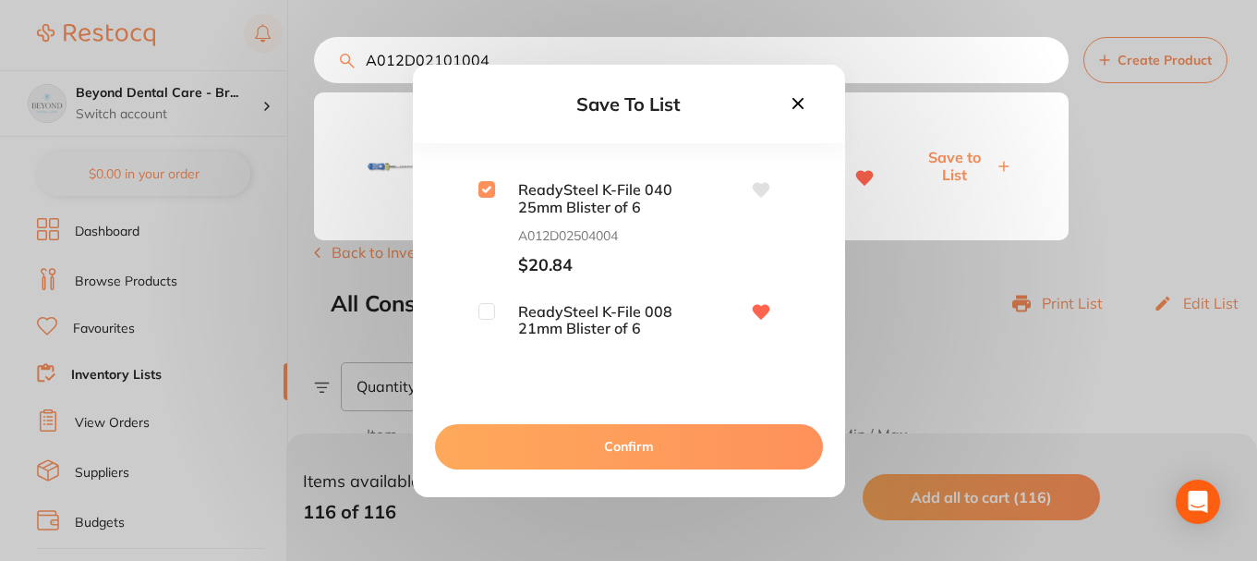
scroll to position [7574, 0]
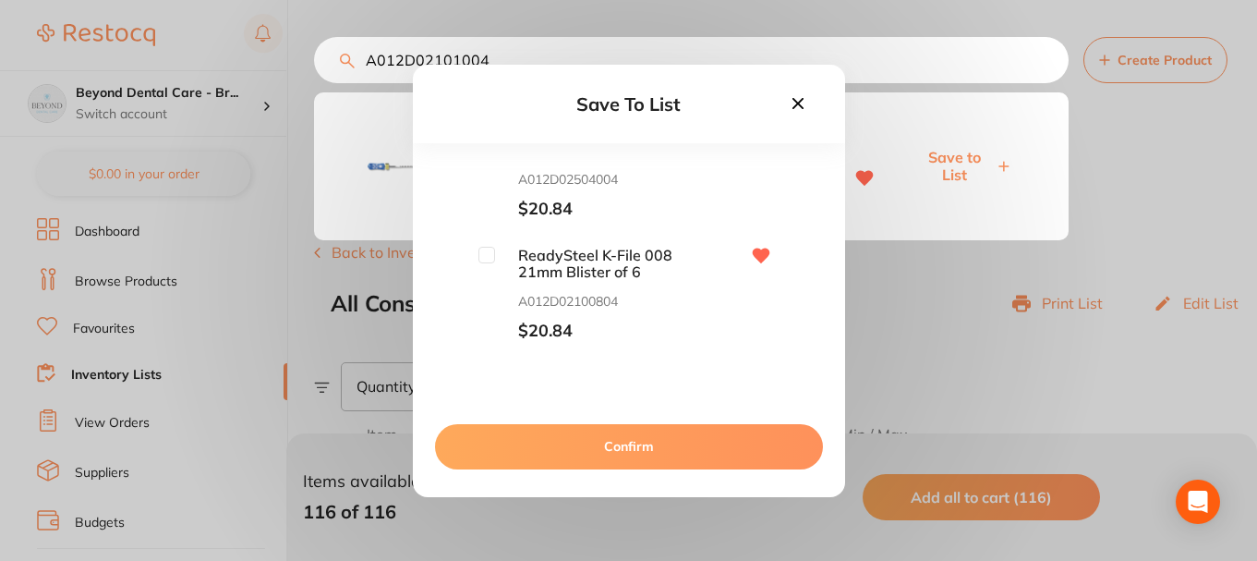
click at [490, 260] on input "checkbox" at bounding box center [486, 255] width 17 height 17
checkbox input "true"
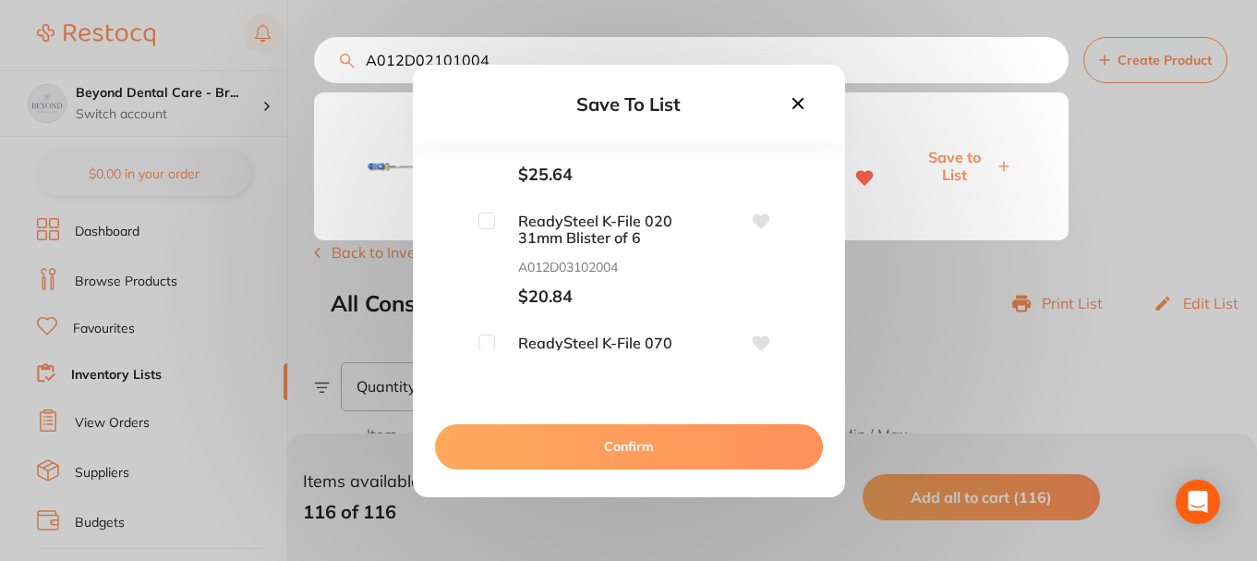
click at [488, 223] on input "checkbox" at bounding box center [486, 220] width 17 height 17
checkbox input "true"
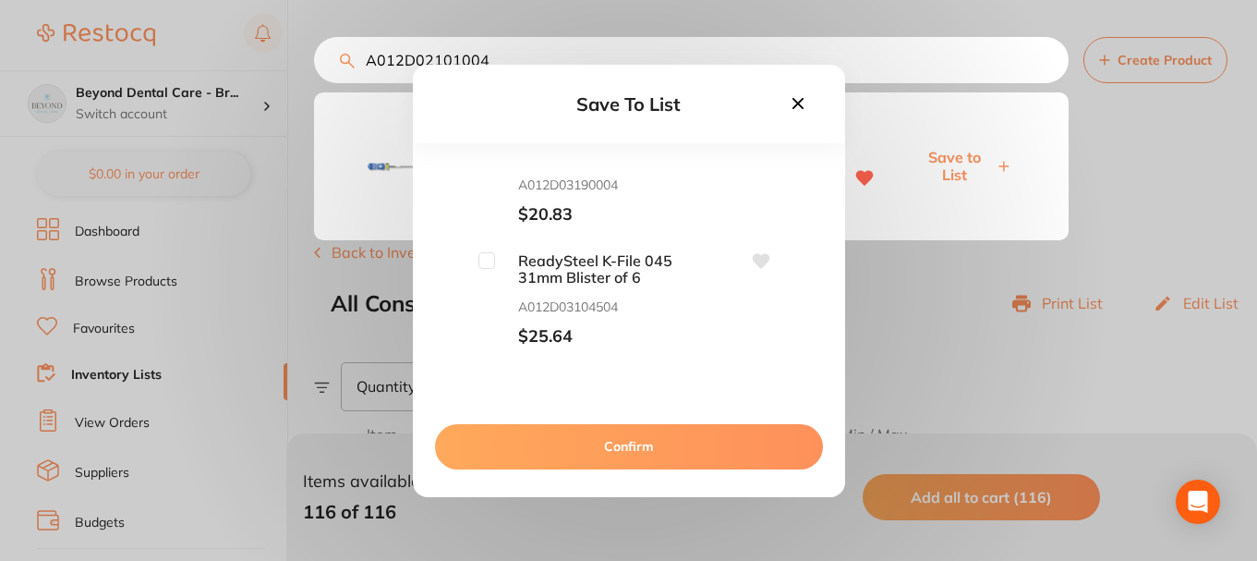
scroll to position [8221, 0]
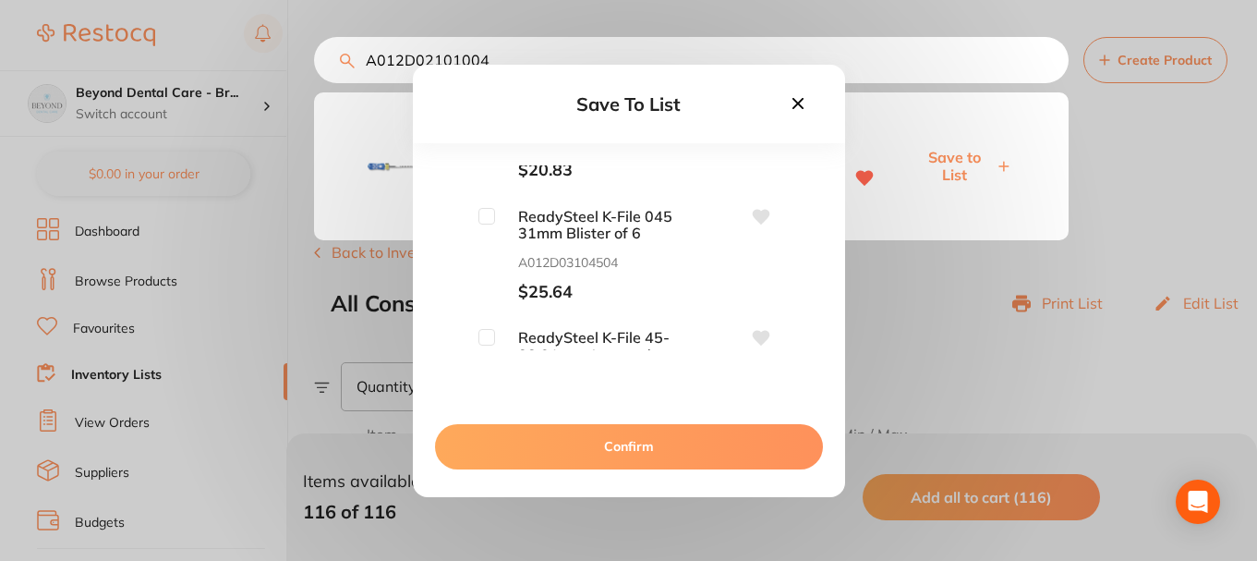
click at [487, 212] on input "checkbox" at bounding box center [486, 216] width 17 height 17
checkbox input "false"
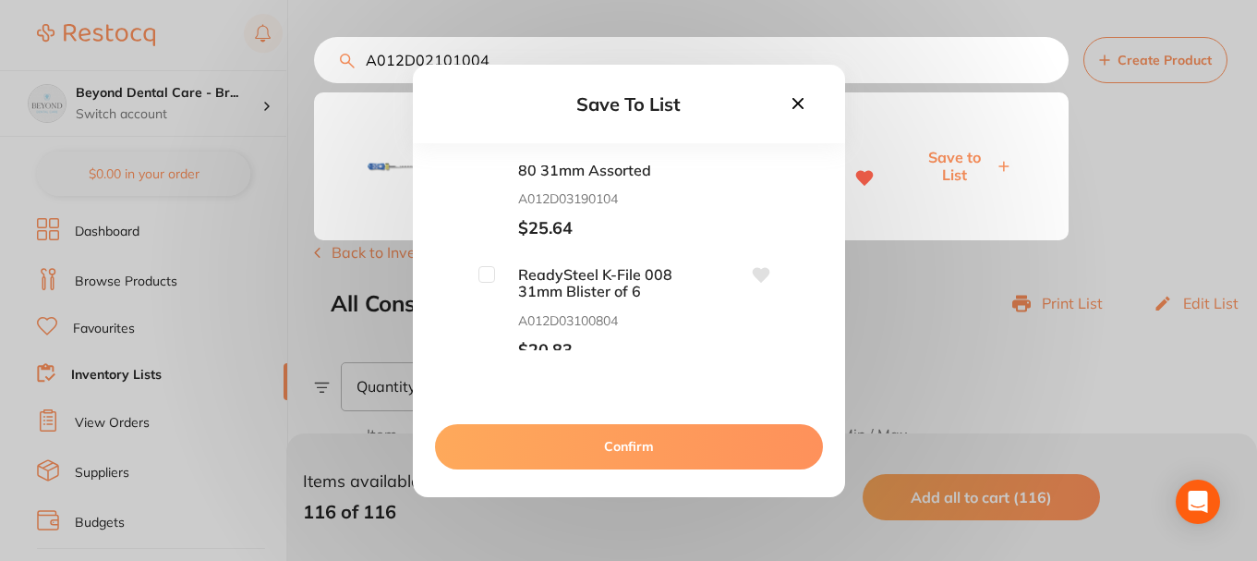
scroll to position [8498, 0]
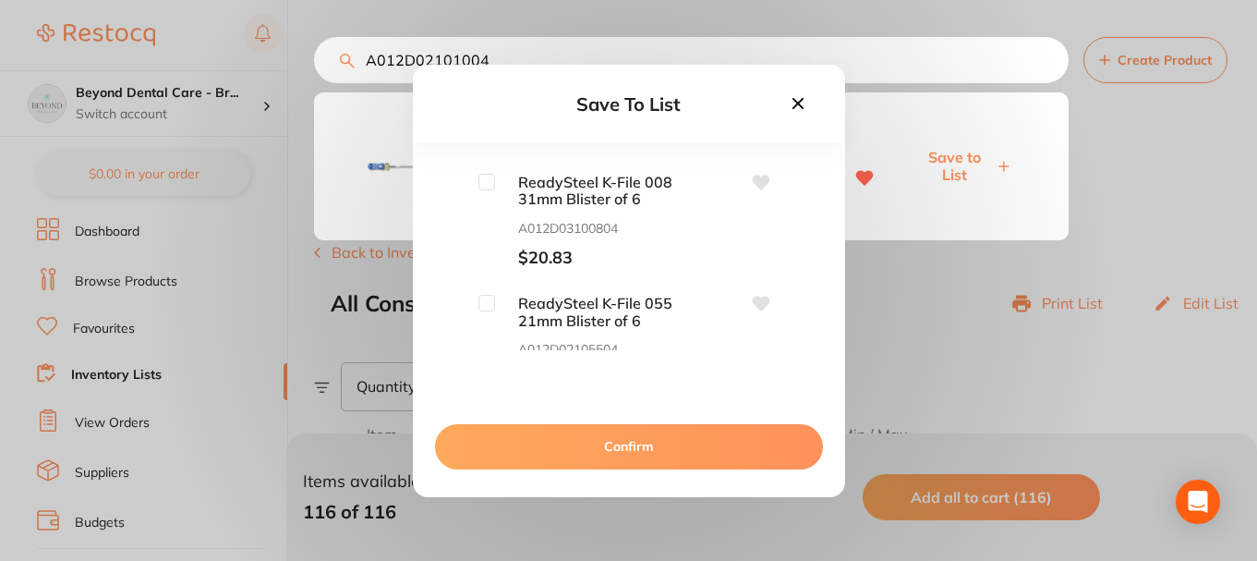
click at [483, 177] on input "checkbox" at bounding box center [486, 182] width 17 height 17
checkbox input "true"
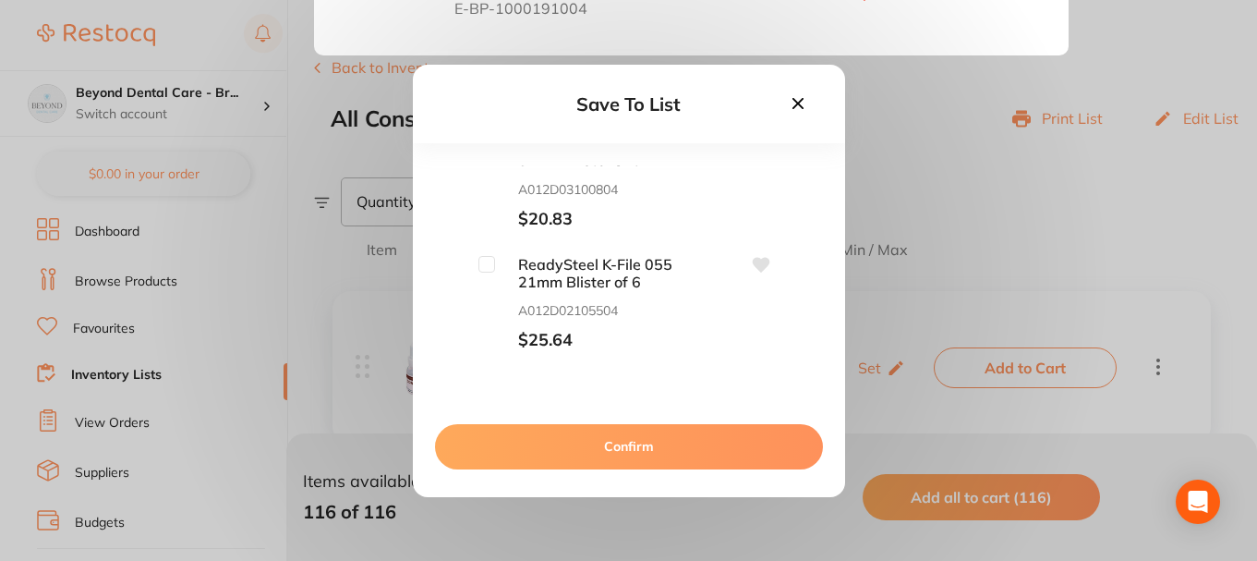
scroll to position [277, 0]
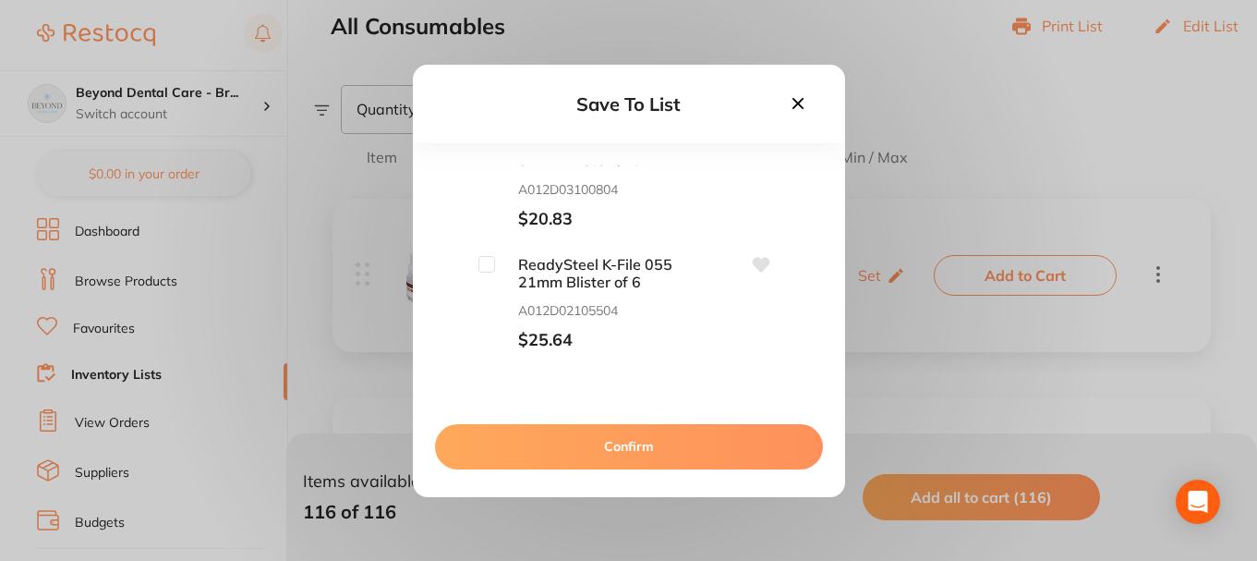
click at [631, 442] on button "Confirm" at bounding box center [629, 446] width 388 height 44
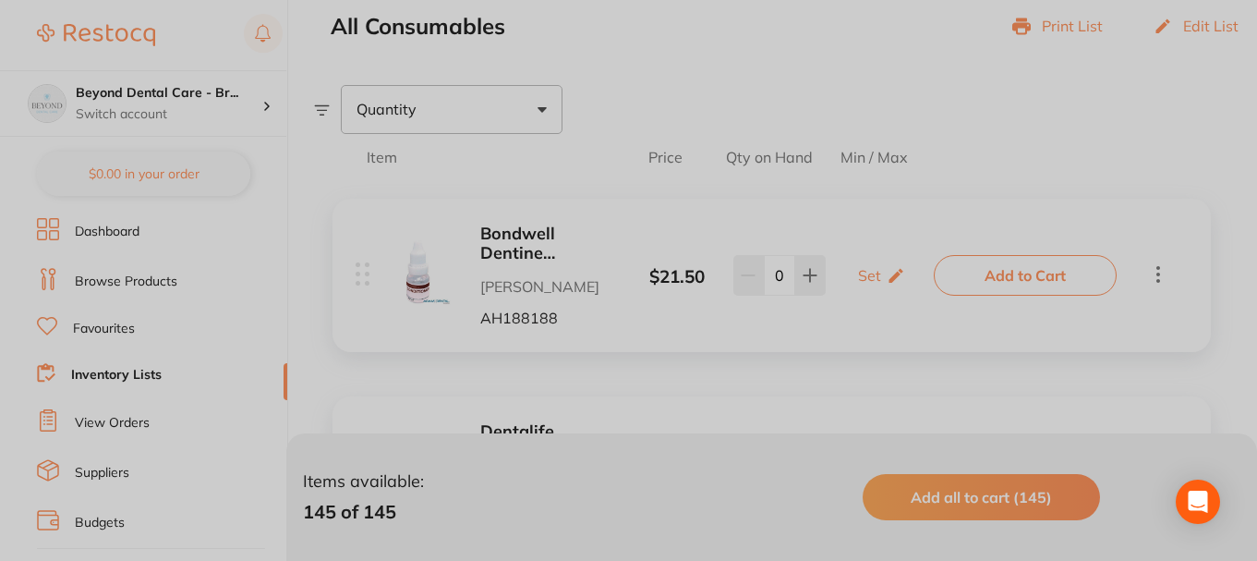
scroll to position [0, 0]
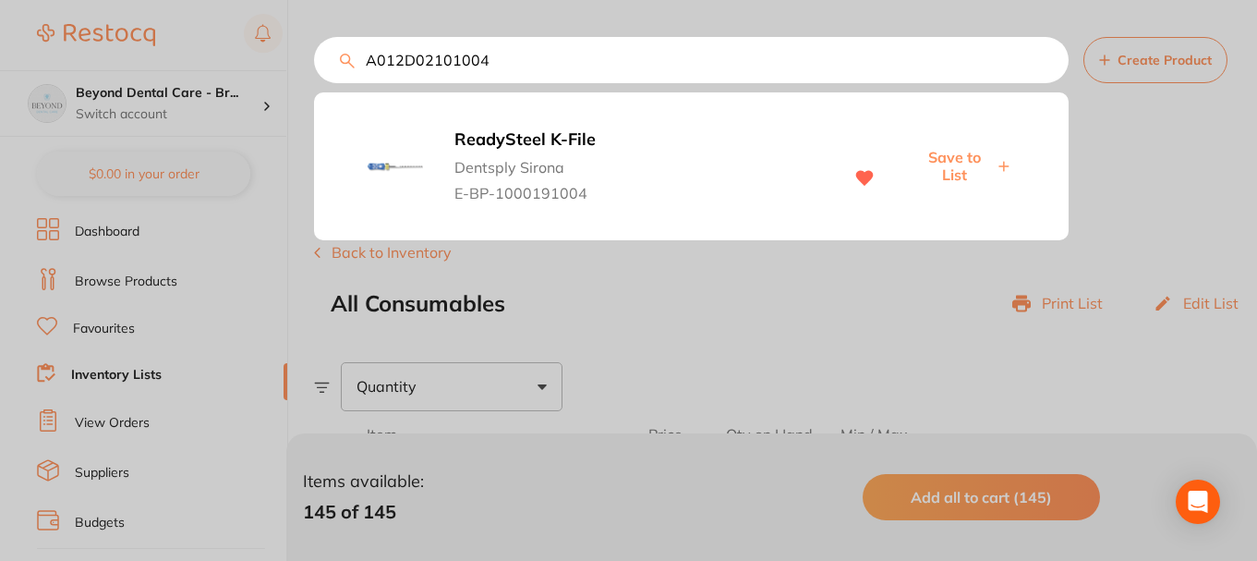
click at [314, 79] on div "A012D02101004 ReadySteel K-File Dentsply Sirona E-BP-1000191004 Save to List" at bounding box center [691, 60] width 755 height 46
click at [506, 57] on input "A012D02101004" at bounding box center [691, 60] width 755 height 46
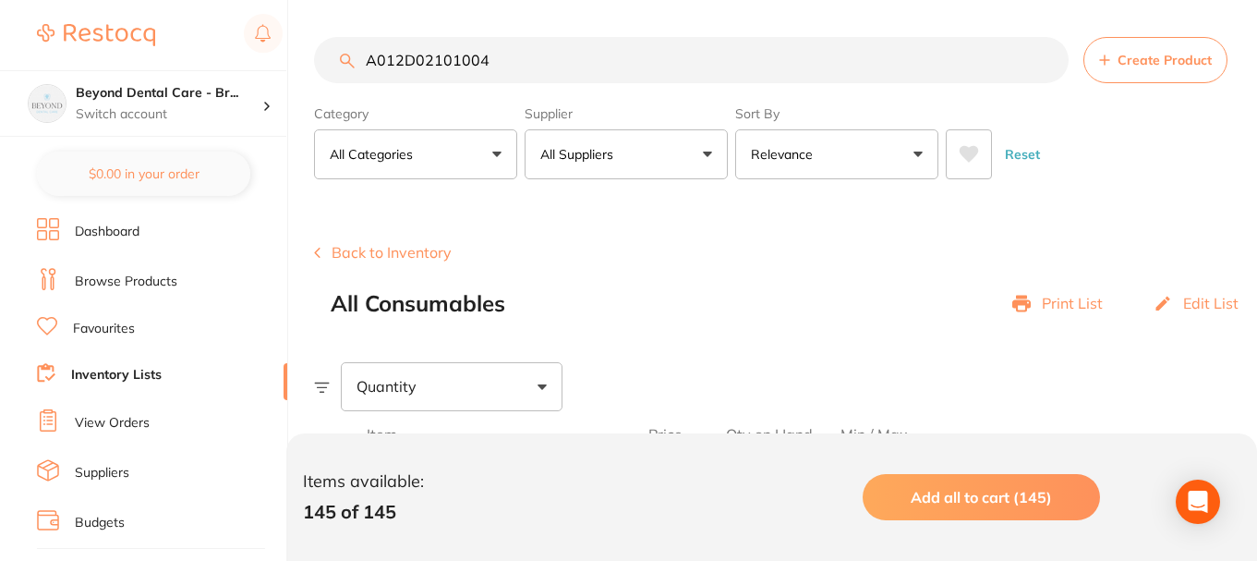
drag, startPoint x: 509, startPoint y: 59, endPoint x: 353, endPoint y: 58, distance: 156.1
click at [354, 58] on div "A012D02101004 Create Product" at bounding box center [785, 60] width 943 height 46
click at [505, 68] on input "A012D02101004" at bounding box center [691, 60] width 755 height 46
drag, startPoint x: 515, startPoint y: 67, endPoint x: 265, endPoint y: 62, distance: 250.4
click at [265, 65] on div "$0.00 Beyond Dental Care - Br... Switch account Beyond Dental Care - Sandstone …" at bounding box center [628, 280] width 1257 height 561
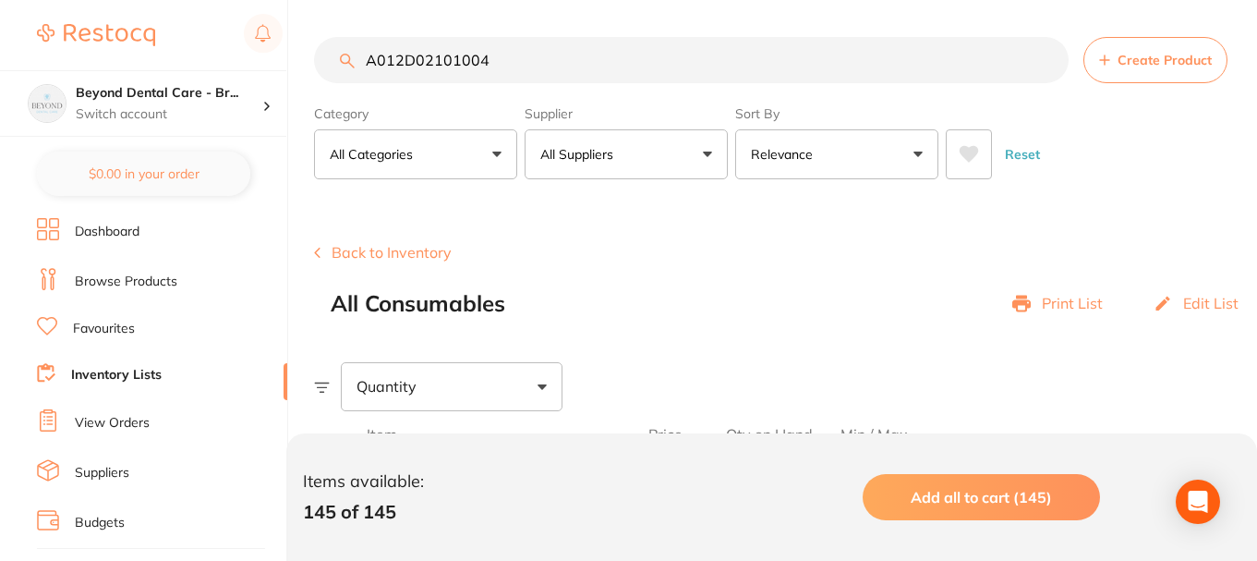
paste input "663001"
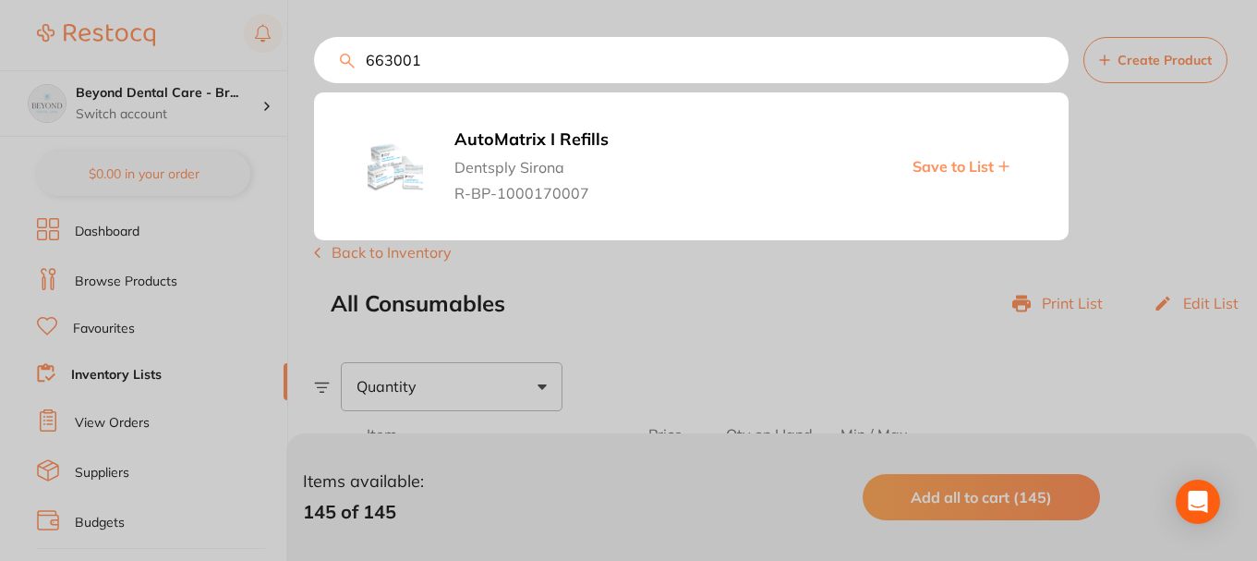
type input "663001"
click at [947, 167] on span "Save to List" at bounding box center [953, 166] width 81 height 17
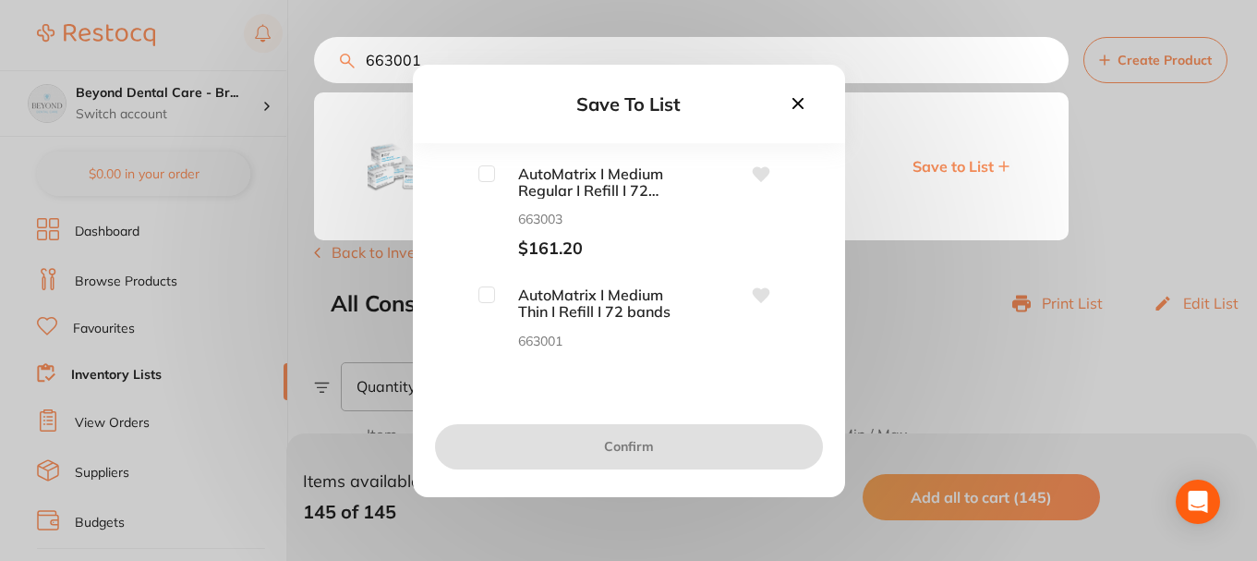
click at [489, 172] on input "checkbox" at bounding box center [486, 173] width 17 height 17
checkbox input "true"
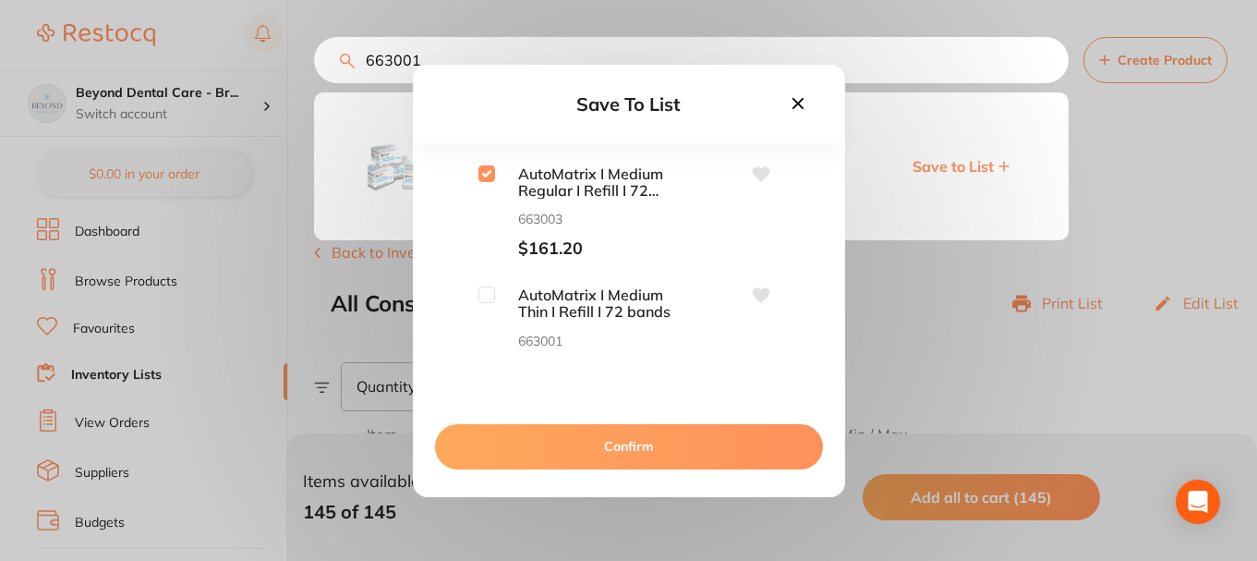
click at [488, 293] on input "checkbox" at bounding box center [486, 294] width 17 height 17
checkbox input "true"
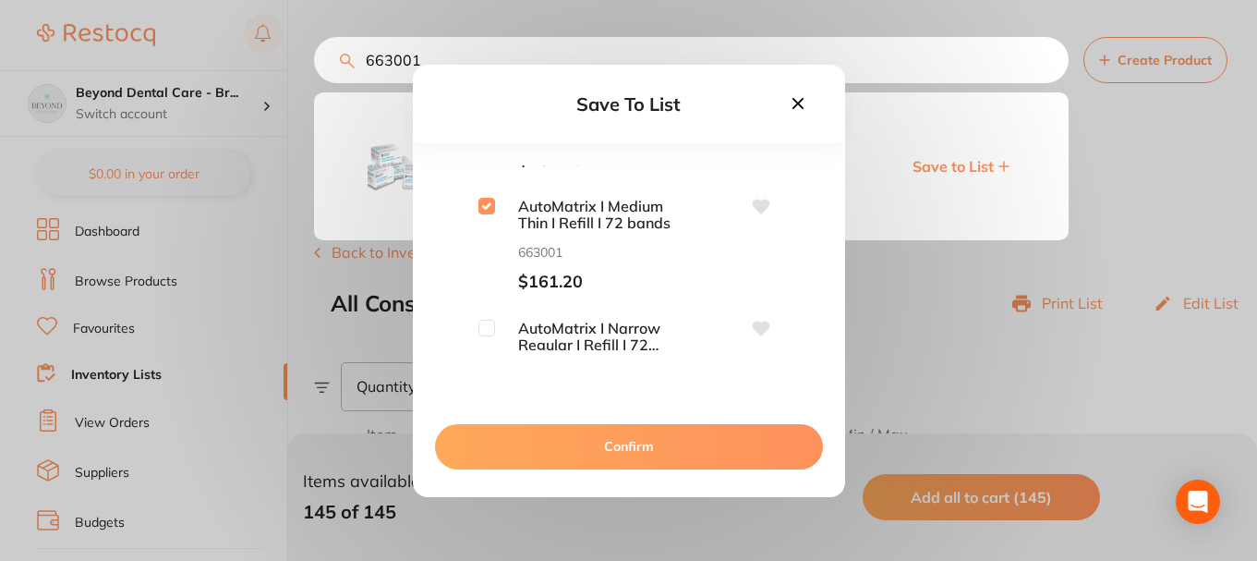
scroll to position [181, 0]
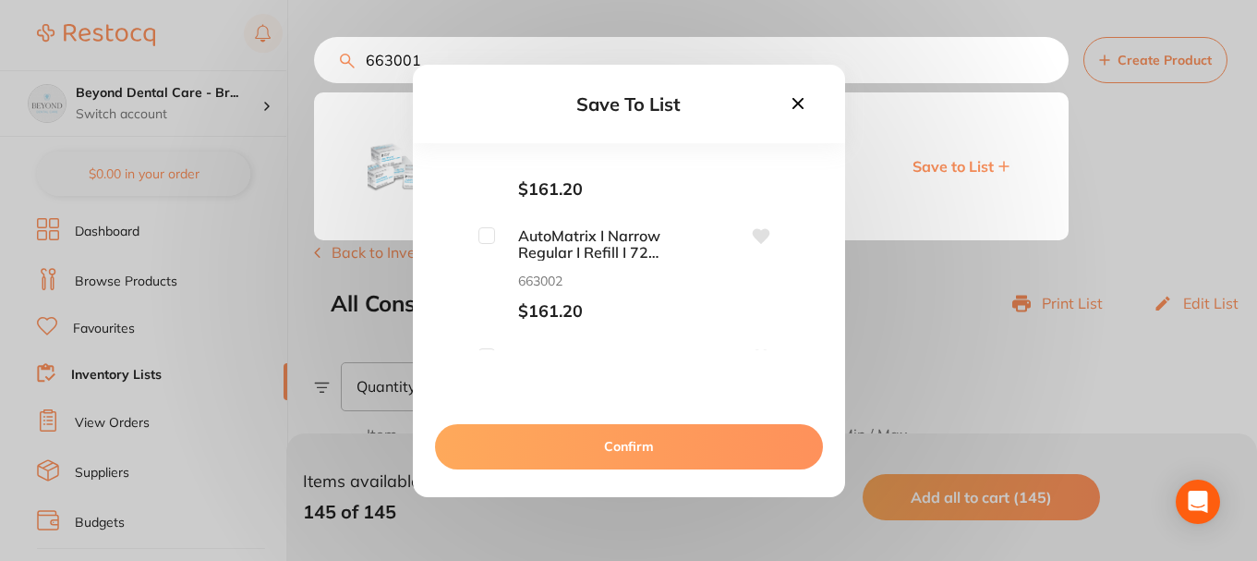
click at [482, 223] on div "AutoMatrix I Medium Regular I Refill I 72 bands 663003 $161.20 AutoMatrix I Med…" at bounding box center [628, 257] width 373 height 185
click at [490, 234] on input "checkbox" at bounding box center [486, 235] width 17 height 17
checkbox input "true"
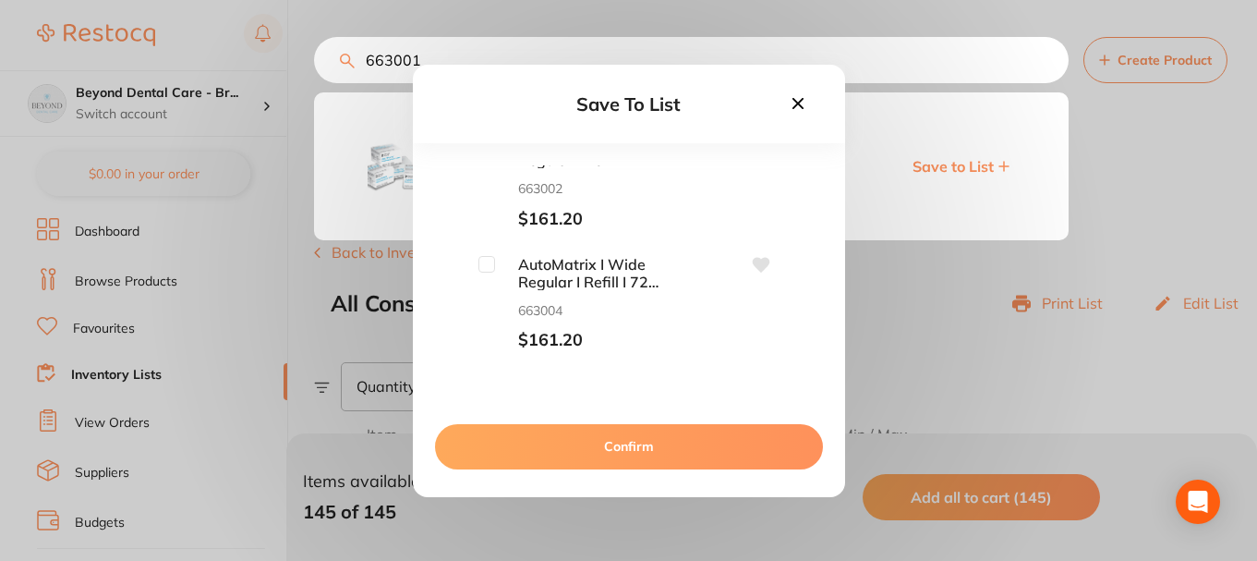
click at [483, 267] on input "checkbox" at bounding box center [486, 264] width 17 height 17
checkbox input "true"
click at [561, 445] on button "Confirm" at bounding box center [629, 446] width 388 height 44
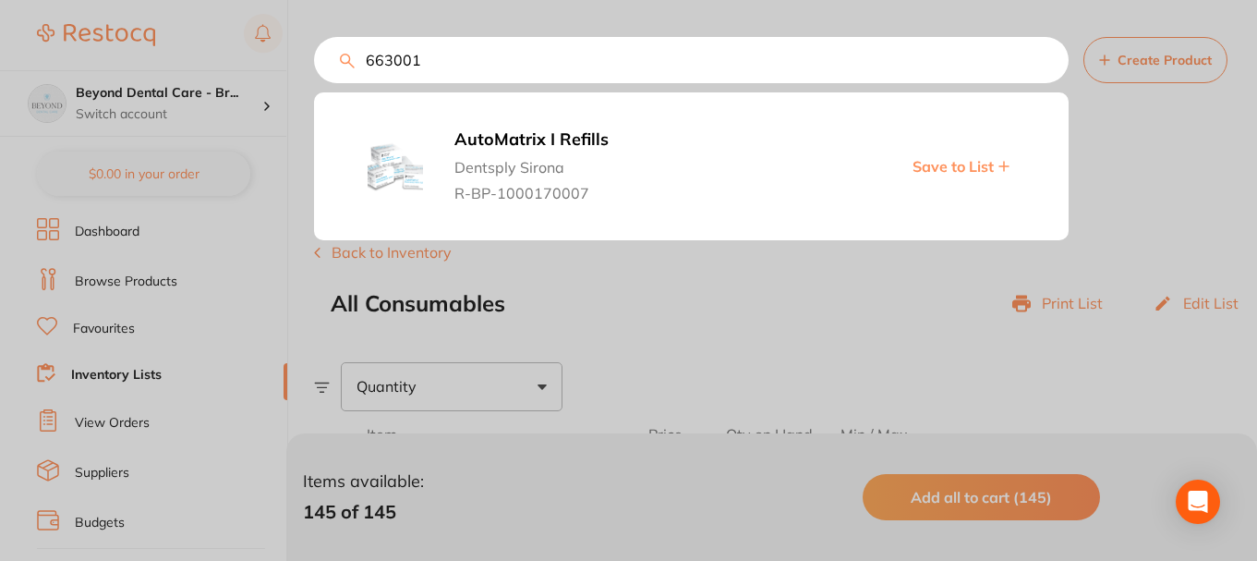
click at [416, 58] on input "663001" at bounding box center [691, 60] width 755 height 46
drag, startPoint x: 431, startPoint y: 57, endPoint x: 354, endPoint y: 57, distance: 77.6
click at [354, 57] on div "663001 AutoMatrix I Refills Dentsply Sirona R-BP-1000170007 Save to List Create…" at bounding box center [785, 60] width 943 height 46
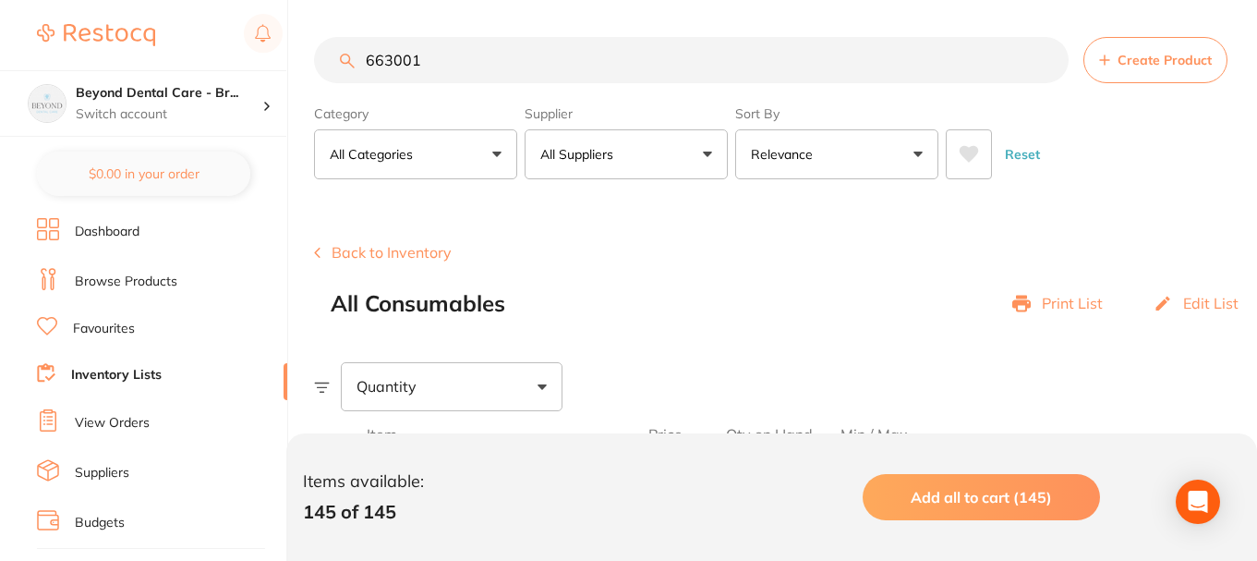
paste
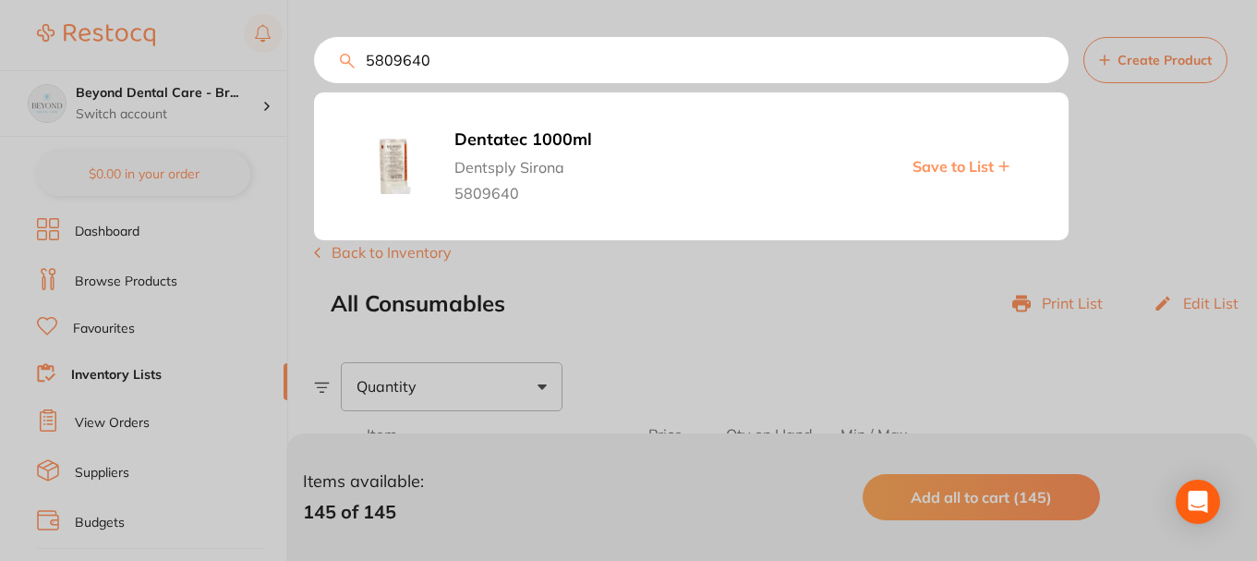
click at [930, 172] on span "Save to List" at bounding box center [953, 166] width 81 height 17
click at [440, 54] on input "5809640" at bounding box center [691, 60] width 755 height 46
click at [449, 52] on input "5809640" at bounding box center [691, 60] width 755 height 46
click at [331, 56] on input "5809640" at bounding box center [691, 60] width 755 height 46
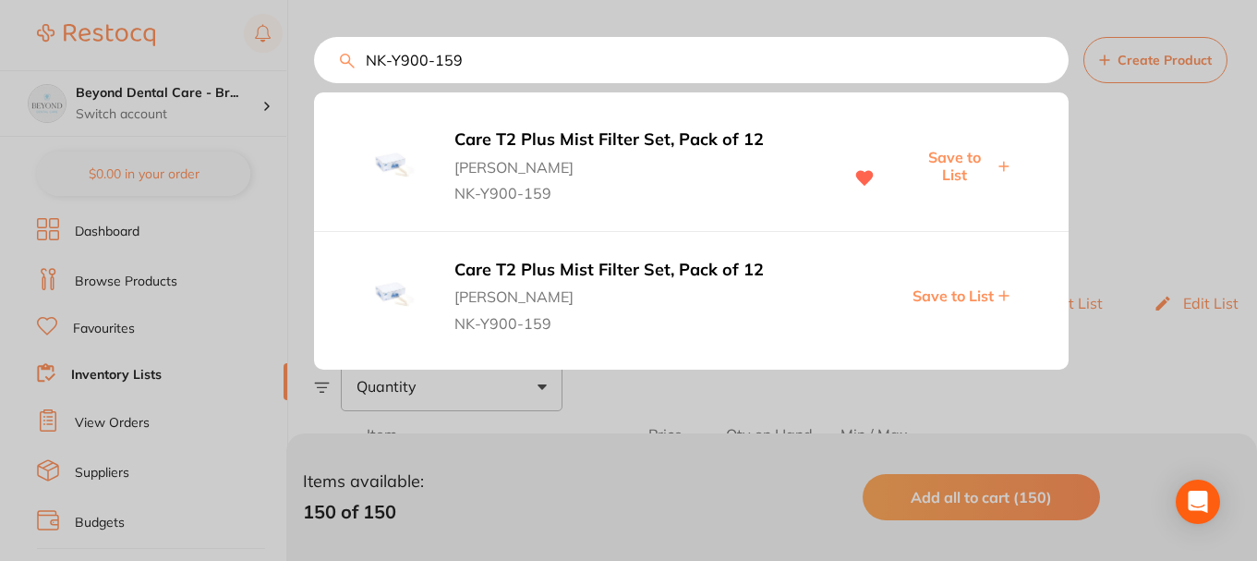
click at [955, 151] on span "Save to List" at bounding box center [953, 166] width 79 height 34
drag, startPoint x: 478, startPoint y: 54, endPoint x: 285, endPoint y: 63, distance: 193.2
click at [314, 63] on div "NK-Y900-159 Care T2 Plus Mist Filter Set, Pack of 12 Henry Schein Halas NK-Y900…" at bounding box center [691, 60] width 755 height 46
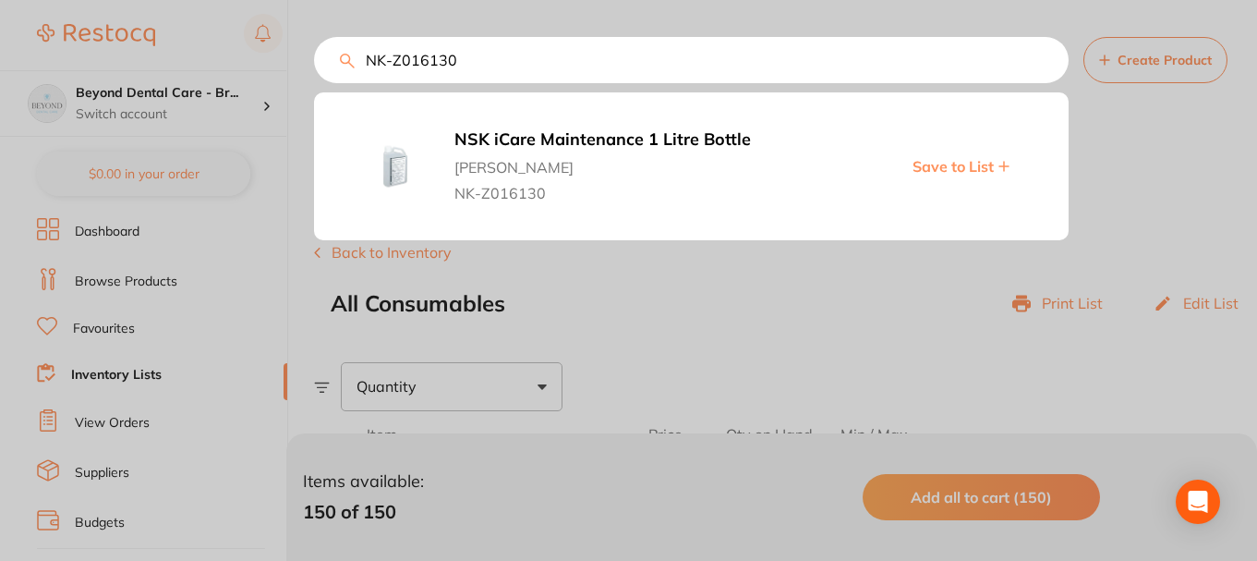
click at [935, 163] on span "Save to List" at bounding box center [953, 166] width 81 height 17
drag, startPoint x: 482, startPoint y: 60, endPoint x: 203, endPoint y: 93, distance: 280.9
click at [314, 83] on div "NK-Z016130 NSK iCare Maintenance 1 Litre Bottle Henry Schein Halas NK-Z016130 S…" at bounding box center [691, 60] width 755 height 46
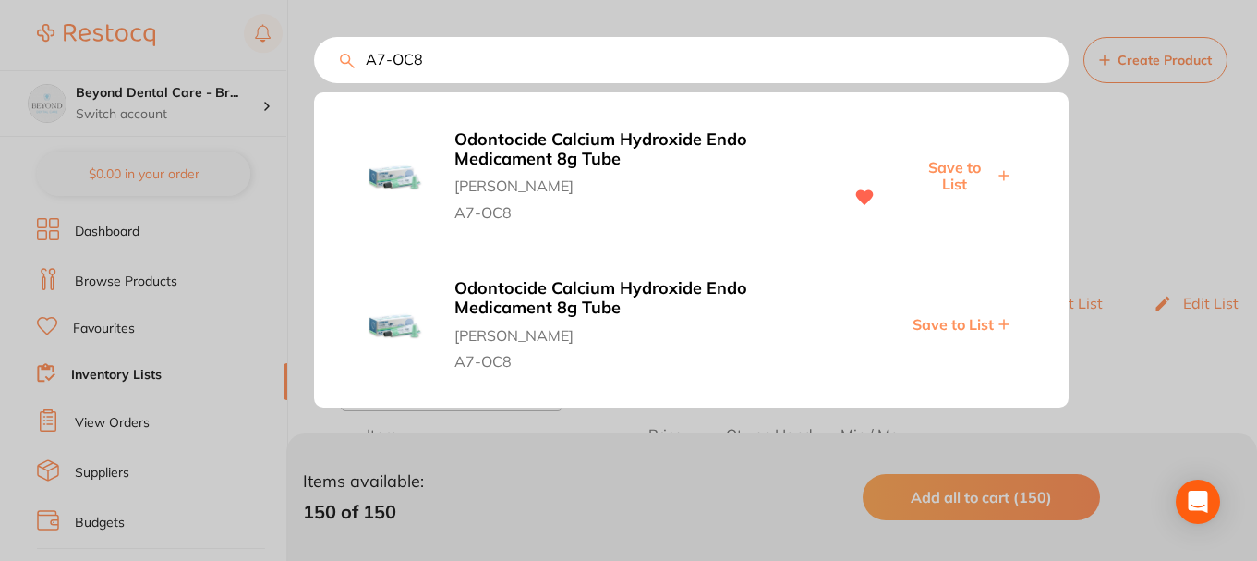
click at [953, 164] on span "Save to List" at bounding box center [953, 176] width 79 height 34
click at [449, 67] on input "A7-OC8" at bounding box center [691, 60] width 755 height 46
click at [314, 79] on div "A7-OC8 Odontocide Calcium Hydroxide Endo Medicament 8g Tube Henry Schein Halas …" at bounding box center [691, 60] width 755 height 46
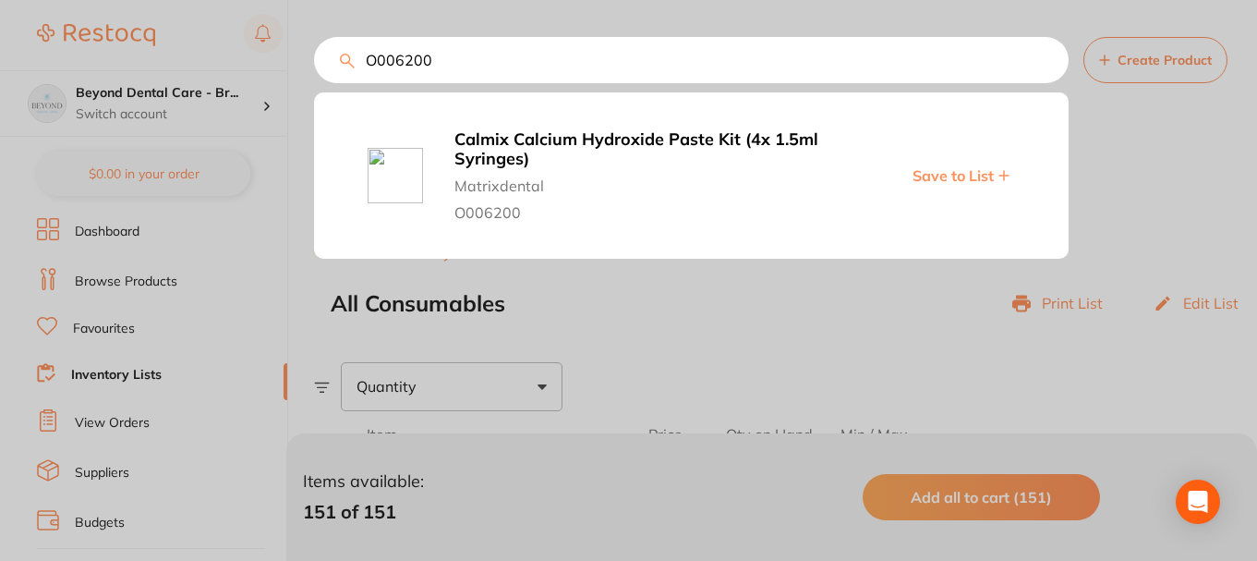
click at [958, 176] on span "Save to List" at bounding box center [953, 175] width 81 height 17
drag, startPoint x: 491, startPoint y: 67, endPoint x: 352, endPoint y: 63, distance: 139.6
click at [358, 61] on input "O006200" at bounding box center [691, 60] width 755 height 46
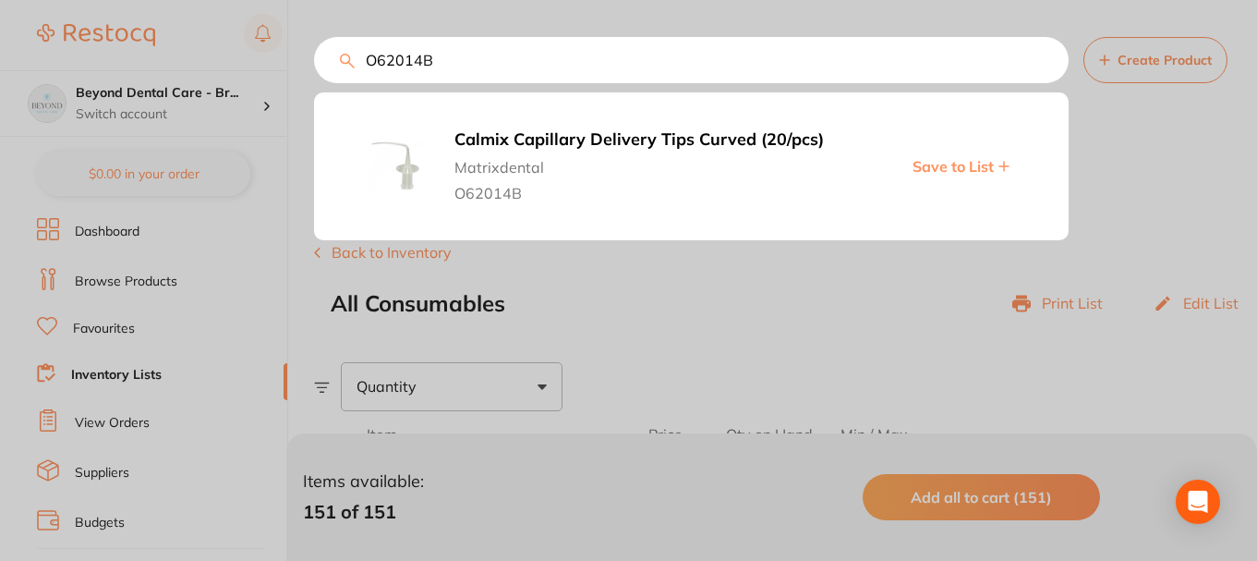
click at [956, 166] on span "Save to List" at bounding box center [953, 166] width 81 height 17
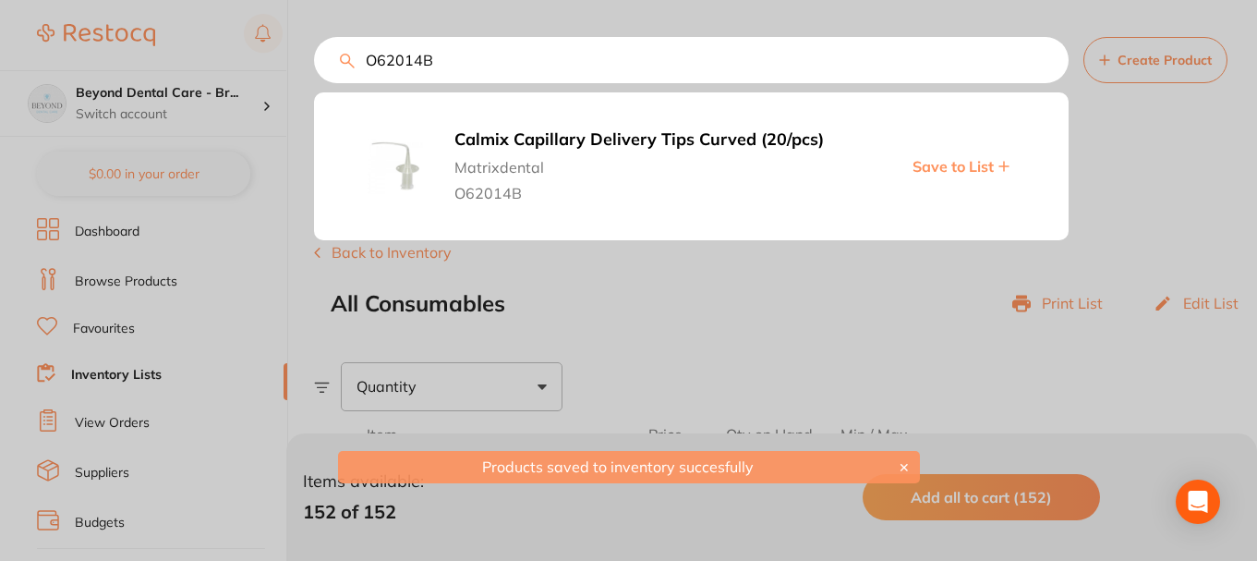
click at [426, 47] on input "O62014B" at bounding box center [691, 60] width 755 height 46
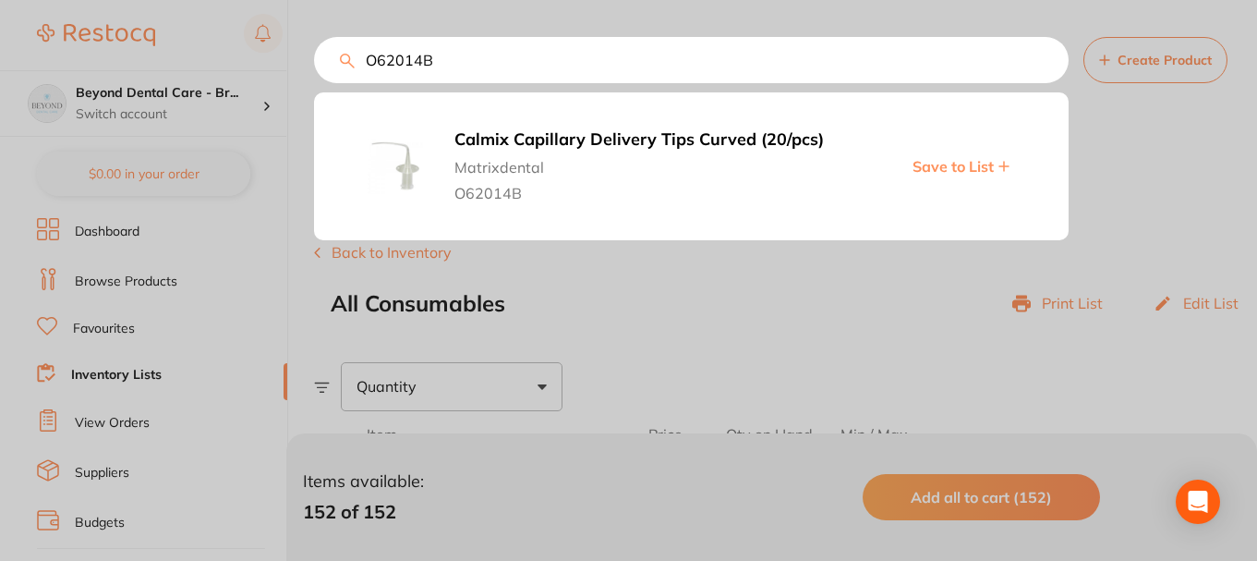
click at [430, 57] on input "O62014B" at bounding box center [691, 60] width 755 height 46
click at [441, 57] on input "O62014B" at bounding box center [691, 60] width 755 height 46
drag, startPoint x: 407, startPoint y: 61, endPoint x: 365, endPoint y: 62, distance: 42.5
click at [366, 62] on input "O62014B" at bounding box center [691, 60] width 755 height 46
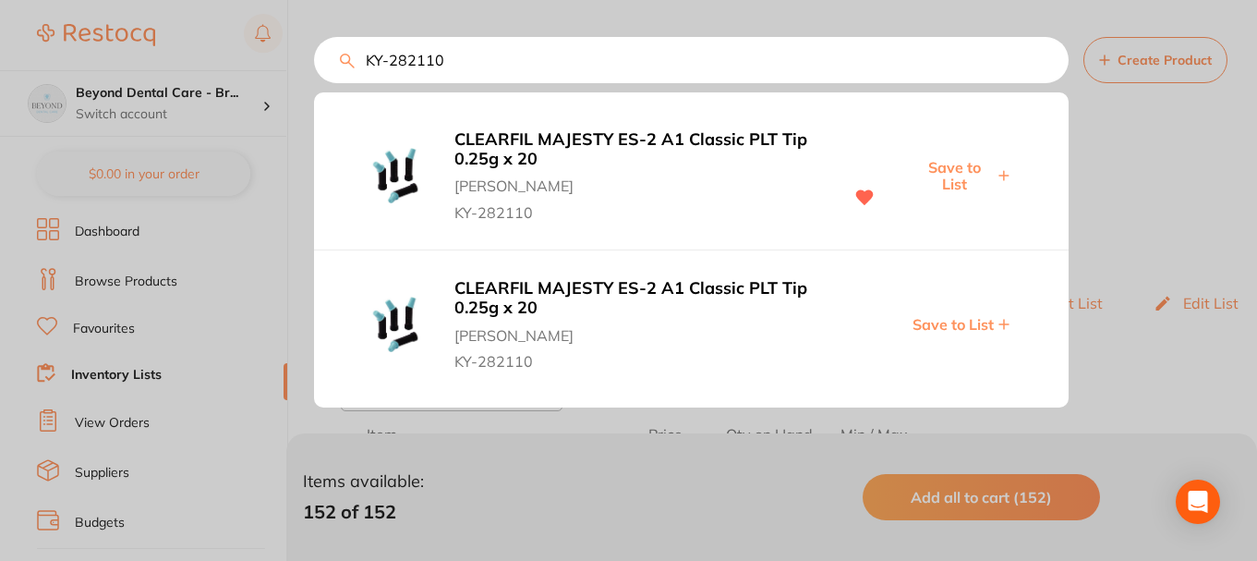
click at [955, 167] on span "Save to List" at bounding box center [953, 176] width 79 height 34
click at [963, 323] on span "Save to List" at bounding box center [953, 324] width 81 height 17
click at [455, 75] on input "KY-282110" at bounding box center [691, 60] width 755 height 46
drag, startPoint x: 462, startPoint y: 67, endPoint x: 313, endPoint y: 70, distance: 148.8
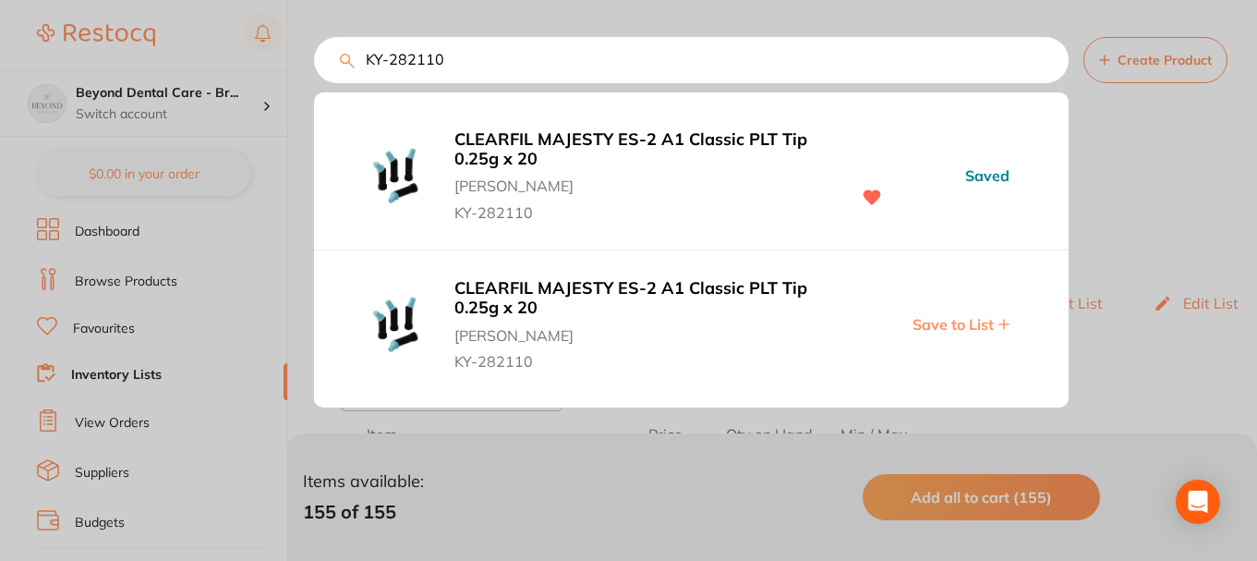
click at [314, 70] on div "KY-282110 CLEARFIL MAJESTY ES-2 A1 Classic PLT Tip 0.25g x 20 Henry Schein Hala…" at bounding box center [691, 60] width 755 height 46
click at [959, 176] on span "Save to List" at bounding box center [953, 176] width 79 height 34
drag, startPoint x: 460, startPoint y: 62, endPoint x: 298, endPoint y: 69, distance: 161.8
click at [314, 69] on div "KY-282112 CLEARFIL MAJESTY ES-2 A3 Classic PLT Tip 0.25g x 20 Henry Schein Hala…" at bounding box center [691, 60] width 755 height 46
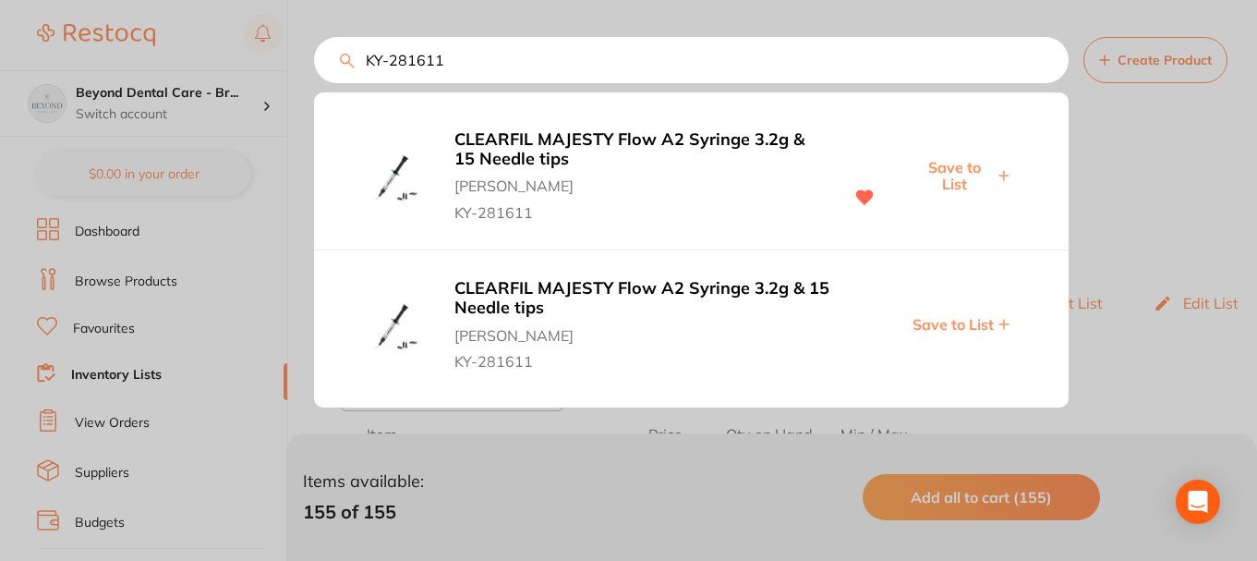
drag, startPoint x: 968, startPoint y: 167, endPoint x: 934, endPoint y: 154, distance: 36.5
click at [968, 170] on span "Save to List" at bounding box center [953, 176] width 79 height 34
drag, startPoint x: 465, startPoint y: 68, endPoint x: 281, endPoint y: 79, distance: 184.1
click at [314, 79] on div "KY-281611 CLEARFIL MAJESTY Flow A2 Syringe 3.2g & 15 Needle tips Henry Schein H…" at bounding box center [691, 60] width 755 height 46
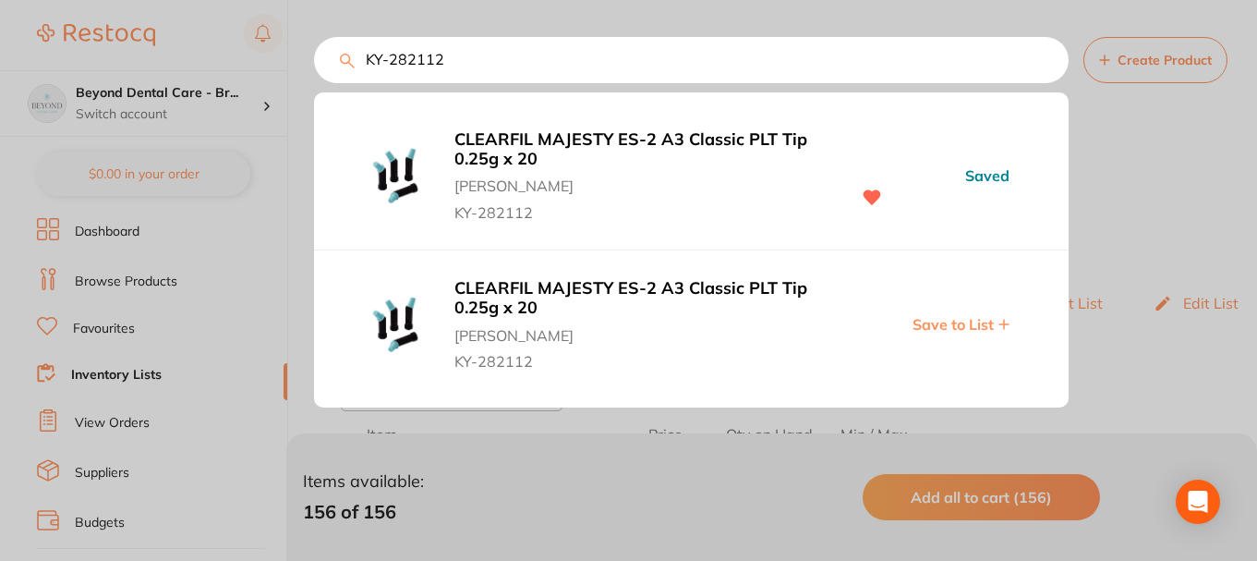
click at [943, 173] on div "CLEARFIL MAJESTY ES-2 A3 Classic PLT Tip 0.25g x 20 Henry Schein Halas KY-28211…" at bounding box center [691, 176] width 755 height 149
drag, startPoint x: 460, startPoint y: 61, endPoint x: 280, endPoint y: 67, distance: 180.2
click at [314, 67] on div "KY-282112 CLEARFIL MAJESTY ES-2 A3 Classic PLT Tip 0.25g x 20 Henry Schein Hala…" at bounding box center [691, 60] width 755 height 46
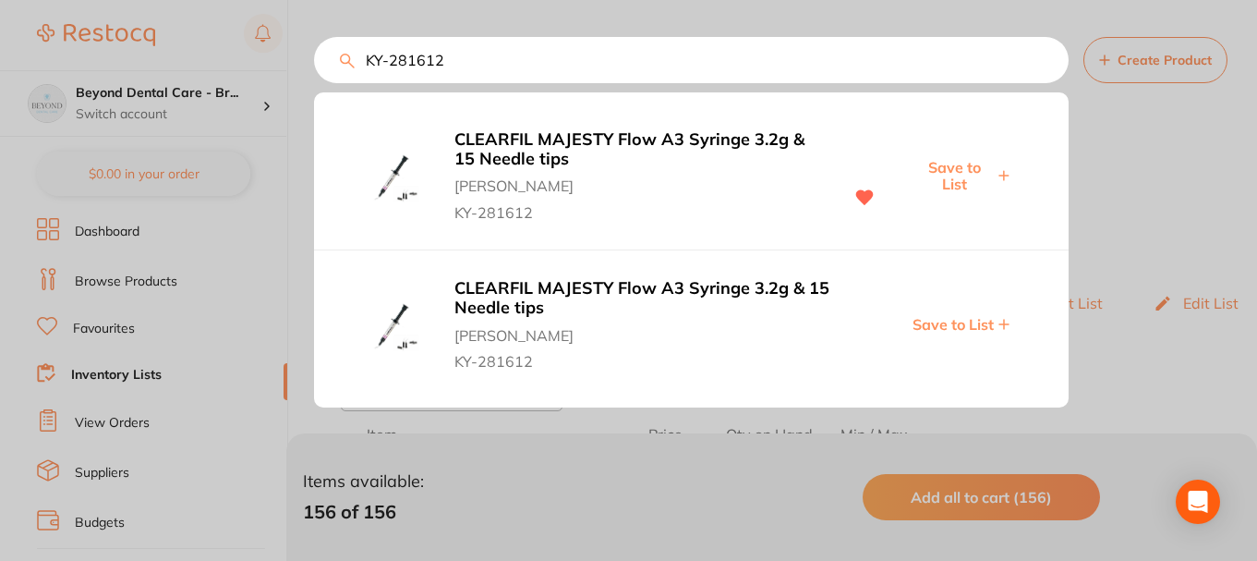
click at [965, 179] on span "Save to List" at bounding box center [953, 176] width 79 height 34
click at [455, 57] on input "KY-281612" at bounding box center [691, 60] width 755 height 46
click at [346, 64] on div "KY-281612 CLEARFIL MAJESTY Flow A3 Syringe 3.2g & 15 Needle tips Henry Schein H…" at bounding box center [785, 60] width 943 height 46
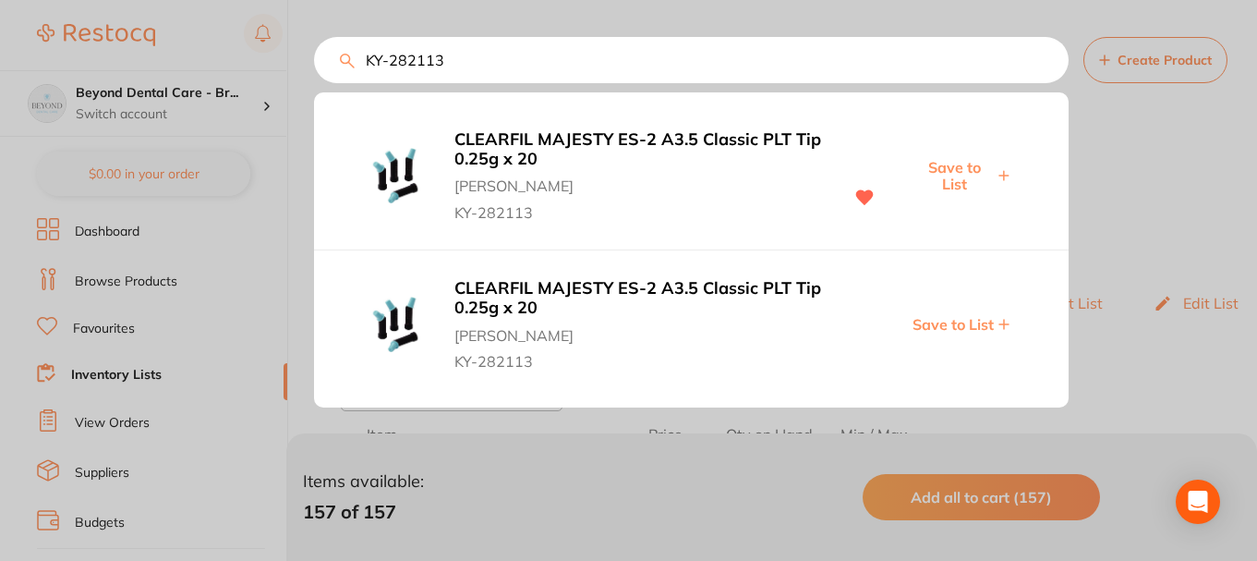
click at [960, 173] on span "Save to List" at bounding box center [953, 176] width 79 height 34
click at [455, 54] on input "KY-282113" at bounding box center [691, 60] width 755 height 46
click at [353, 64] on div "KY-282113 CLEARFIL MAJESTY ES-2 A3.5 Classic PLT Tip 0.25g x 20 Henry Schein Ha…" at bounding box center [785, 60] width 943 height 46
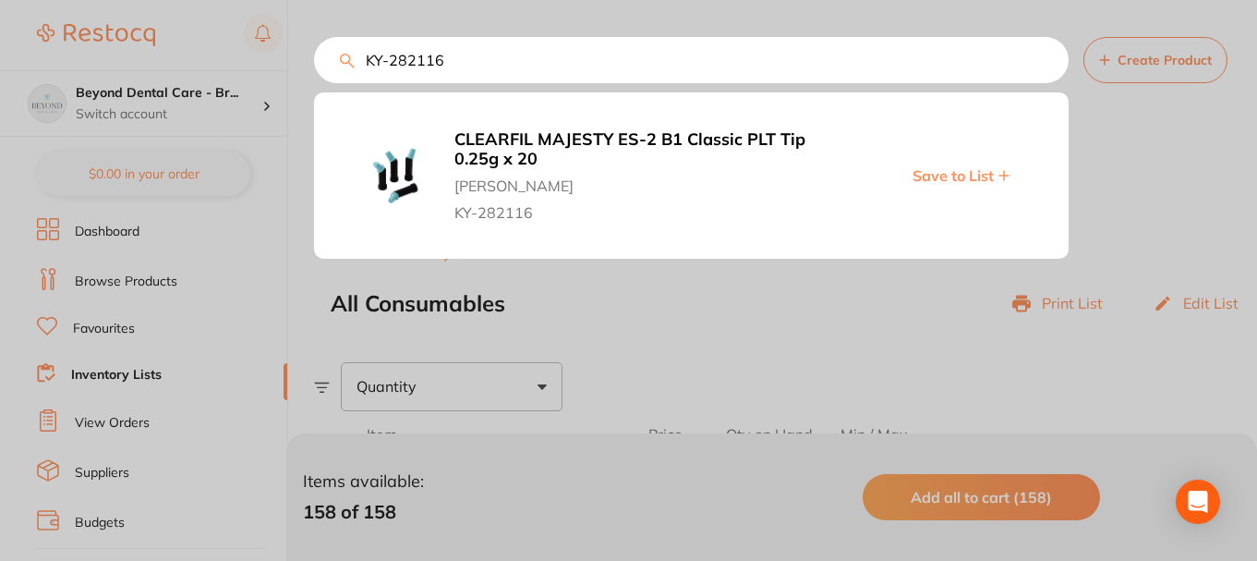
type input "KY-282116"
click at [967, 176] on span "Save to List" at bounding box center [953, 175] width 81 height 17
drag, startPoint x: 466, startPoint y: 64, endPoint x: 318, endPoint y: 71, distance: 148.0
click at [318, 71] on input "KY-282116" at bounding box center [691, 60] width 755 height 46
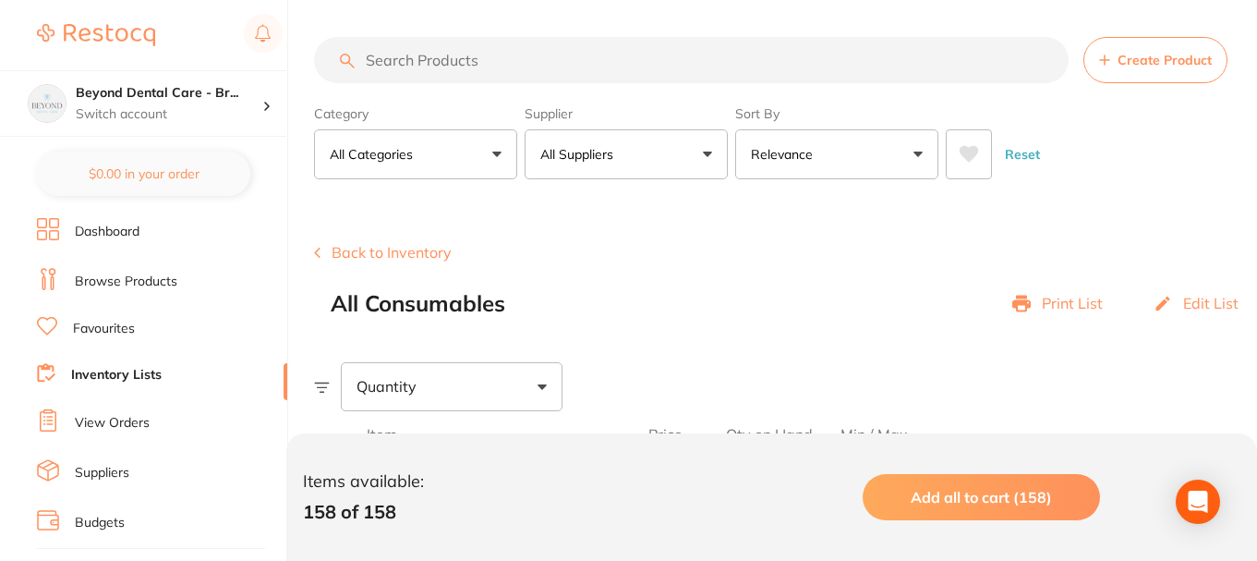
scroll to position [0, 0]
click at [453, 55] on input "search" at bounding box center [691, 60] width 755 height 46
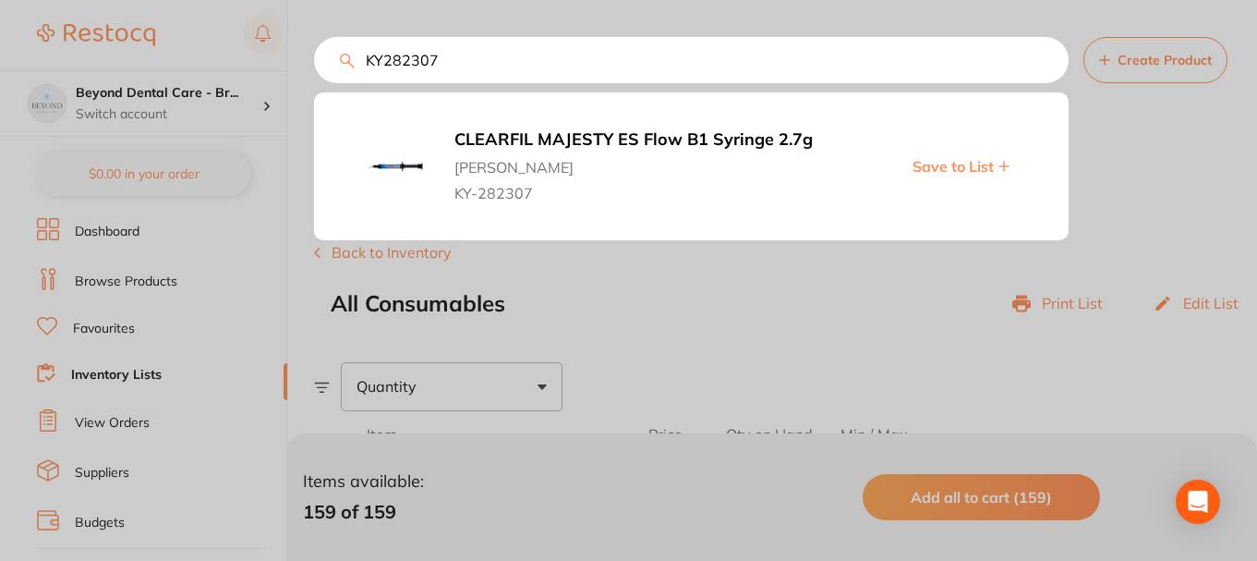
click at [934, 166] on span "Save to List" at bounding box center [953, 166] width 81 height 17
click at [456, 65] on input "KY­282307" at bounding box center [691, 60] width 755 height 46
drag, startPoint x: 466, startPoint y: 62, endPoint x: 309, endPoint y: 62, distance: 156.1
click at [314, 62] on div "KY­282307 CLEARFIL MAJESTY ES Flow B1 Syringe 2.7g Henry Schein Halas KY-282307…" at bounding box center [691, 60] width 755 height 46
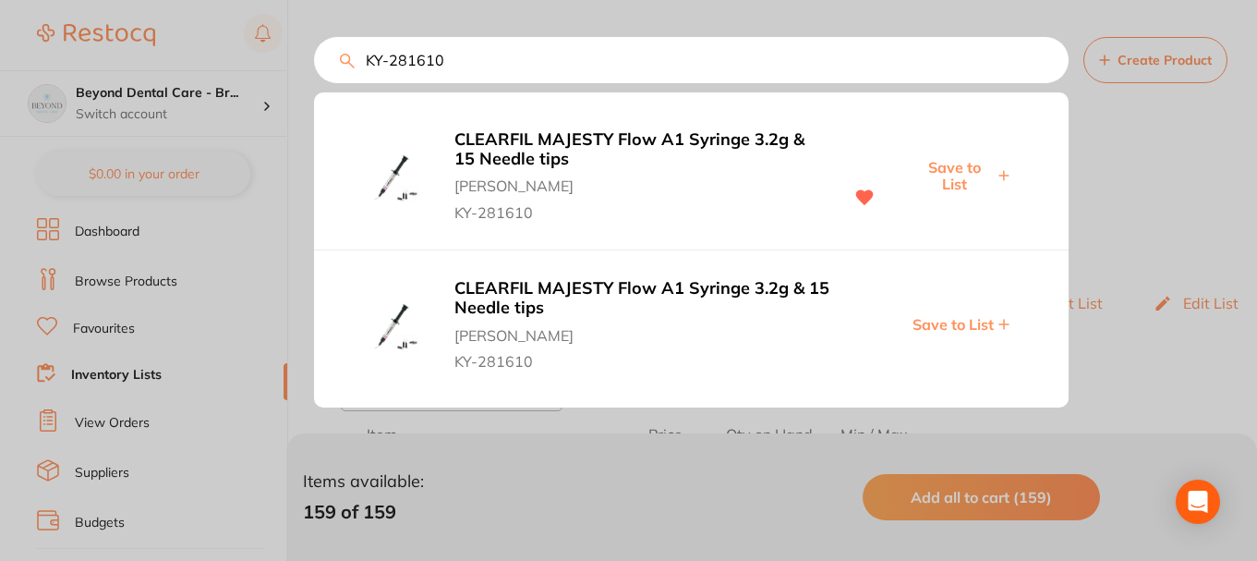
click at [955, 167] on span "Save to List" at bounding box center [953, 176] width 79 height 34
drag, startPoint x: 458, startPoint y: 58, endPoint x: 321, endPoint y: 58, distance: 136.7
click at [321, 58] on input "KY-281610" at bounding box center [691, 60] width 755 height 46
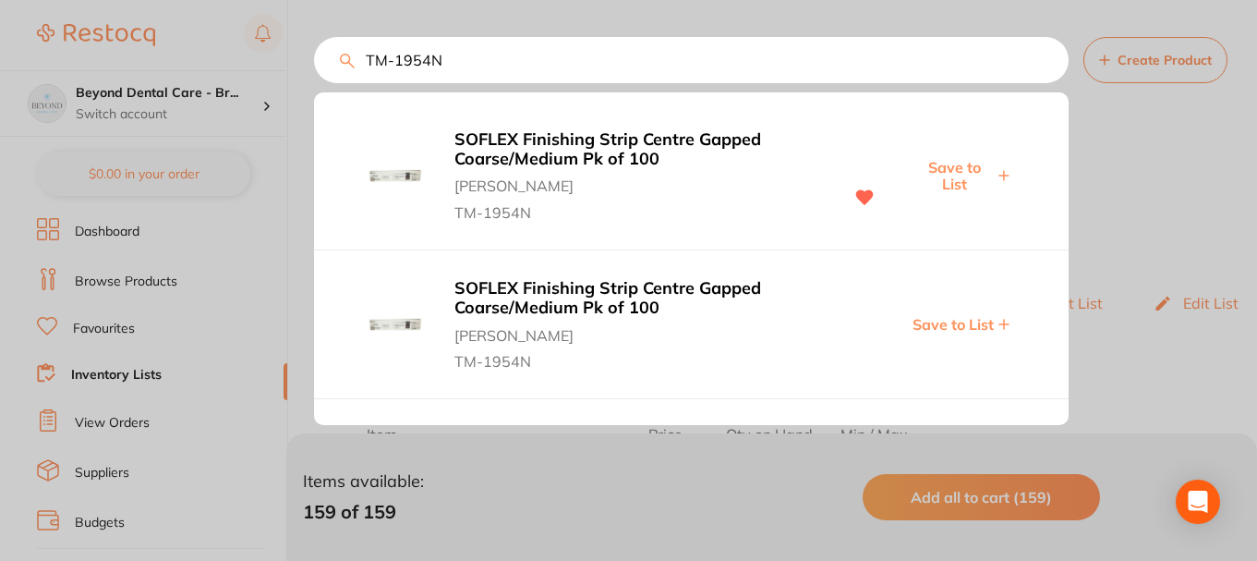
click at [955, 166] on span "Save to List" at bounding box center [953, 176] width 79 height 34
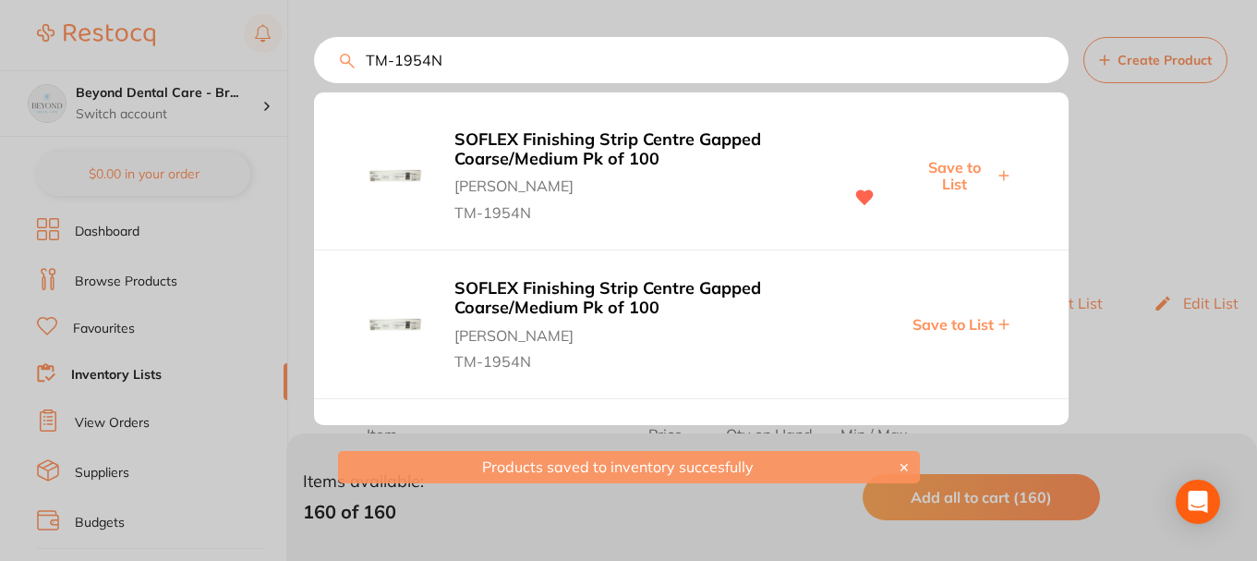
click at [458, 60] on input "TM-1954N" at bounding box center [691, 60] width 755 height 46
click at [336, 58] on input "TM-1954N" at bounding box center [691, 60] width 755 height 46
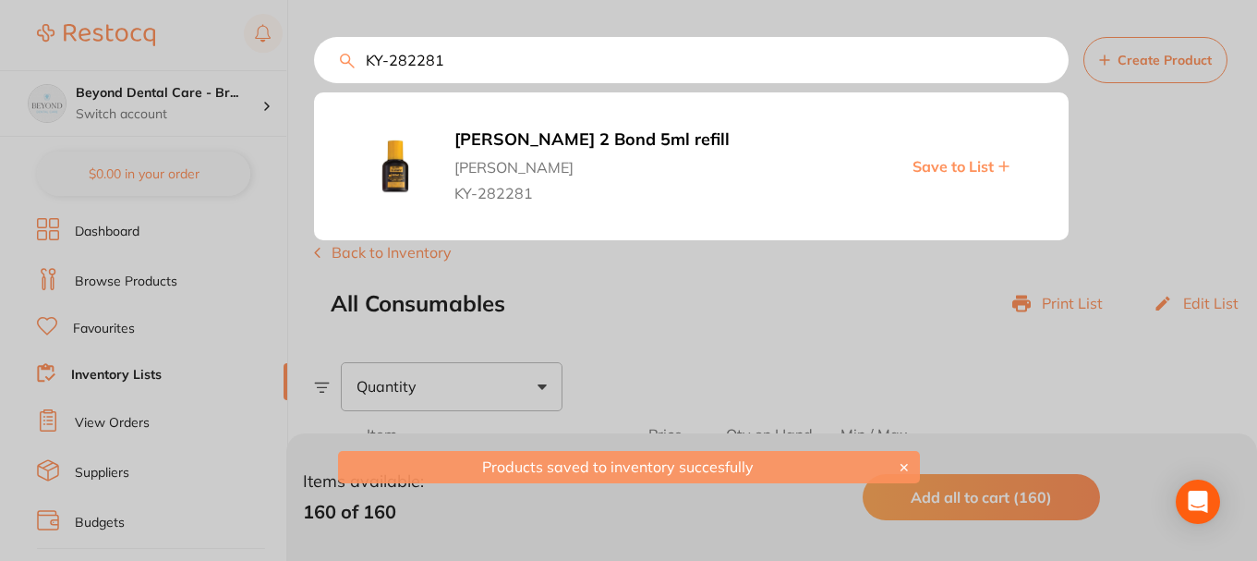
click at [937, 166] on span "Save to List" at bounding box center [953, 166] width 81 height 17
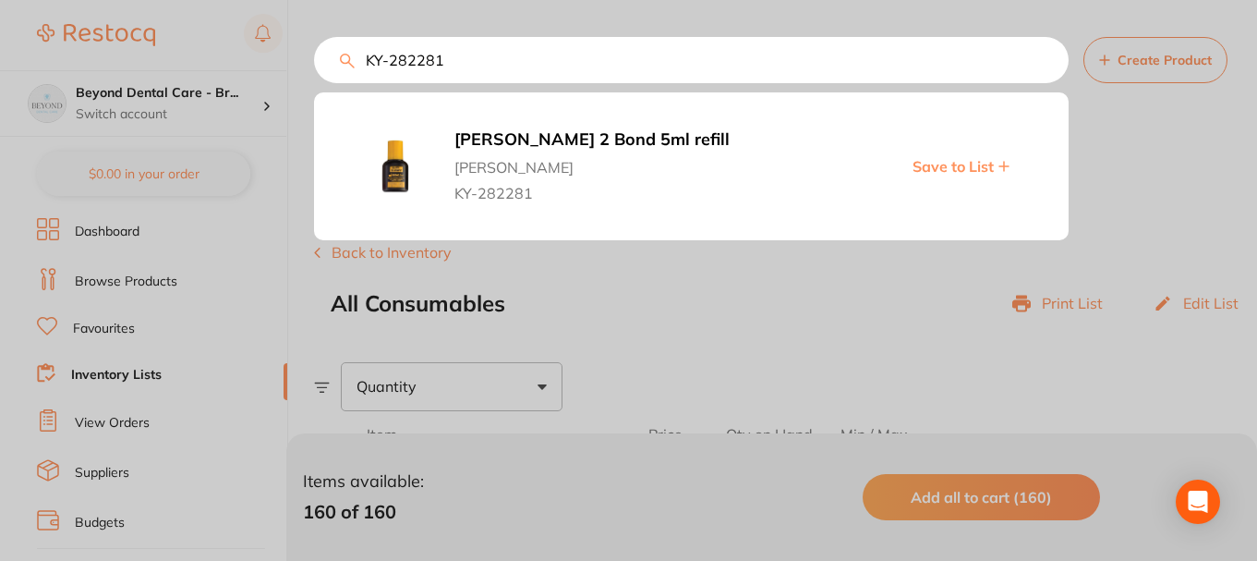
drag, startPoint x: 448, startPoint y: 64, endPoint x: 357, endPoint y: 62, distance: 91.5
click at [359, 64] on input "KY-282281" at bounding box center [691, 60] width 755 height 46
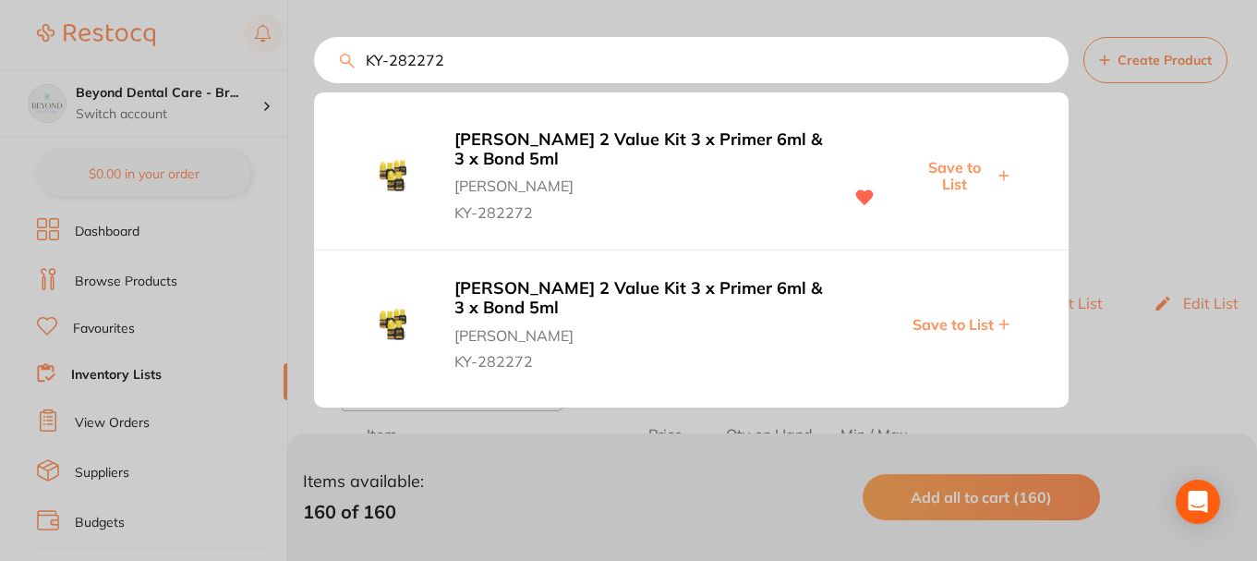
click at [960, 174] on span "Save to List" at bounding box center [953, 176] width 79 height 34
drag, startPoint x: 389, startPoint y: 61, endPoint x: 298, endPoint y: 62, distance: 90.5
click at [314, 62] on div "KY-282272 SE BOND 2 Value Kit 3 x Primer 6ml & 3 x Bond 5ml Henry Schein Halas …" at bounding box center [691, 60] width 755 height 46
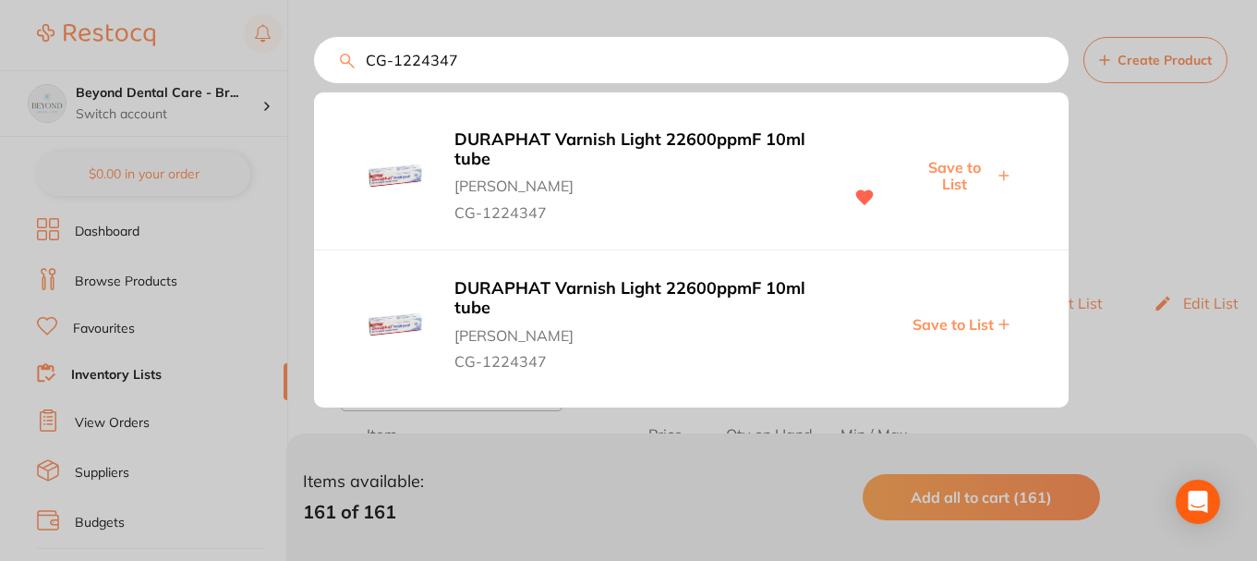
click at [959, 175] on span "Save to List" at bounding box center [953, 176] width 79 height 34
click at [348, 67] on div "CG-1224347 DURAPHAT Varnish Light 22600ppmF 10ml tube Henry Schein Halas CG-122…" at bounding box center [785, 60] width 943 height 46
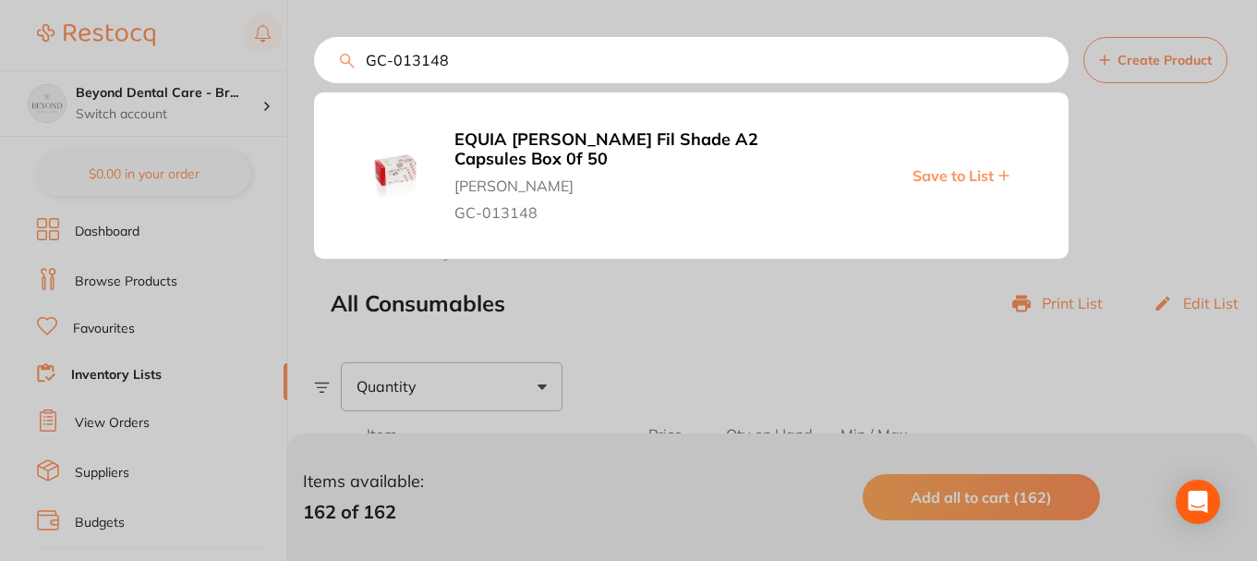
click at [971, 172] on span "Save to List" at bounding box center [953, 175] width 81 height 17
drag, startPoint x: 460, startPoint y: 59, endPoint x: 345, endPoint y: 67, distance: 114.8
click at [346, 67] on div "GC-013148 EQUIA Forte HT Fil Shade A2 Capsules Box 0f 50 Henry Schein Halas GC-…" at bounding box center [785, 60] width 943 height 46
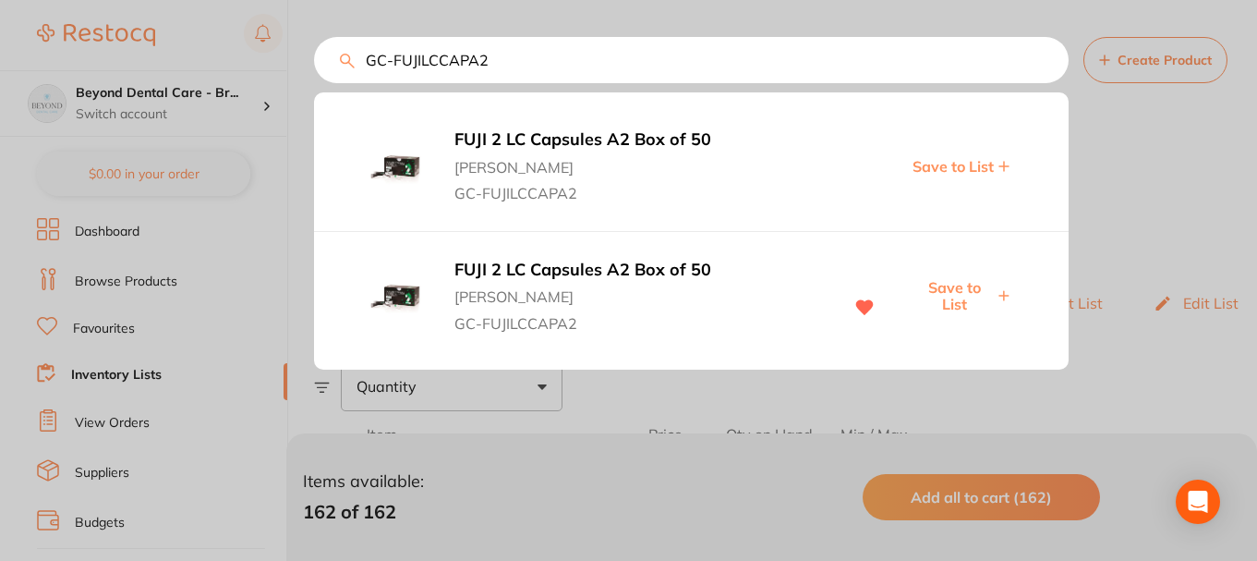
click at [952, 304] on span "Save to List" at bounding box center [953, 296] width 79 height 34
drag, startPoint x: 495, startPoint y: 61, endPoint x: 314, endPoint y: 62, distance: 181.1
click at [314, 62] on input "GC-FUJILCCAPA2" at bounding box center [691, 60] width 755 height 46
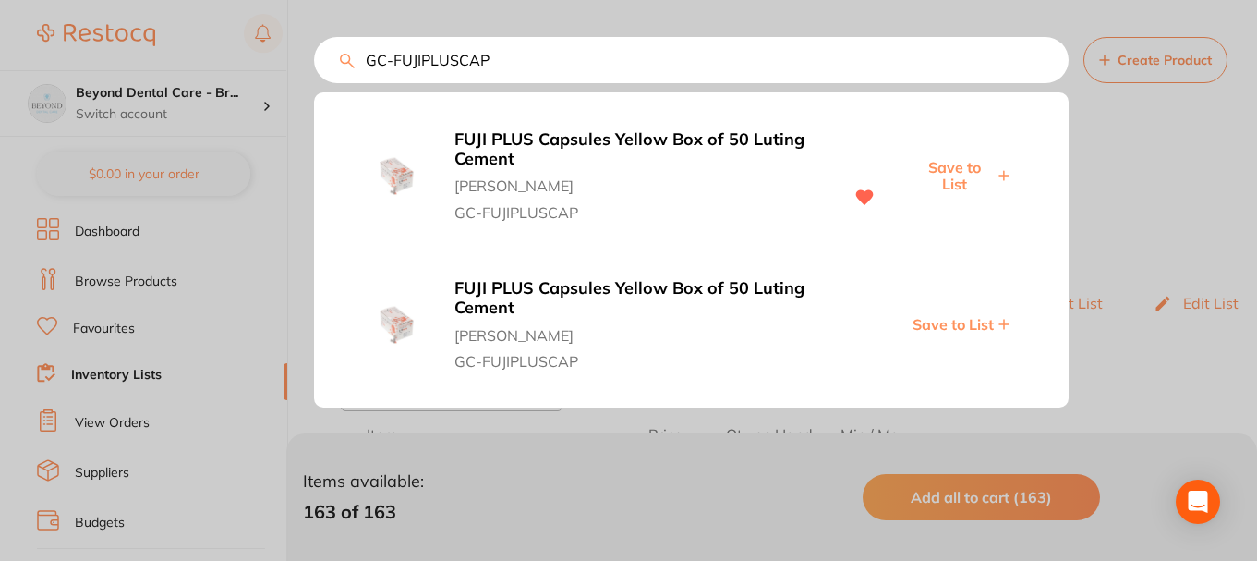
click at [955, 173] on span "Save to List" at bounding box center [953, 176] width 79 height 34
drag, startPoint x: 450, startPoint y: 58, endPoint x: 394, endPoint y: 62, distance: 56.5
click at [365, 64] on input "GC-FUJIPLUSCAP" at bounding box center [691, 60] width 755 height 46
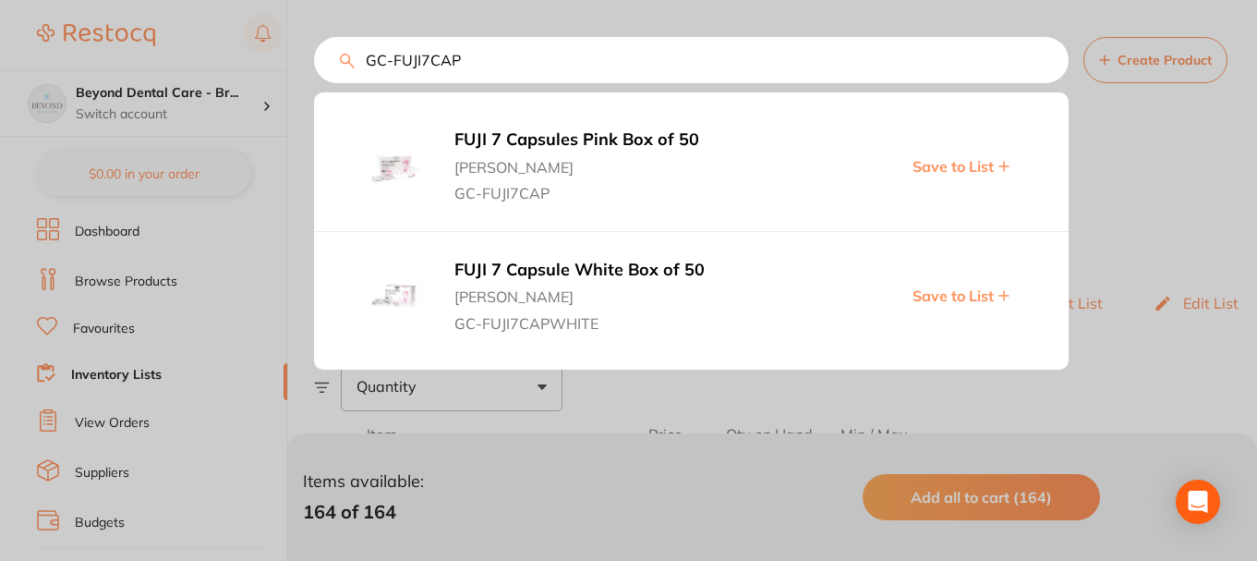
click at [948, 162] on span "Save to List" at bounding box center [953, 166] width 81 height 17
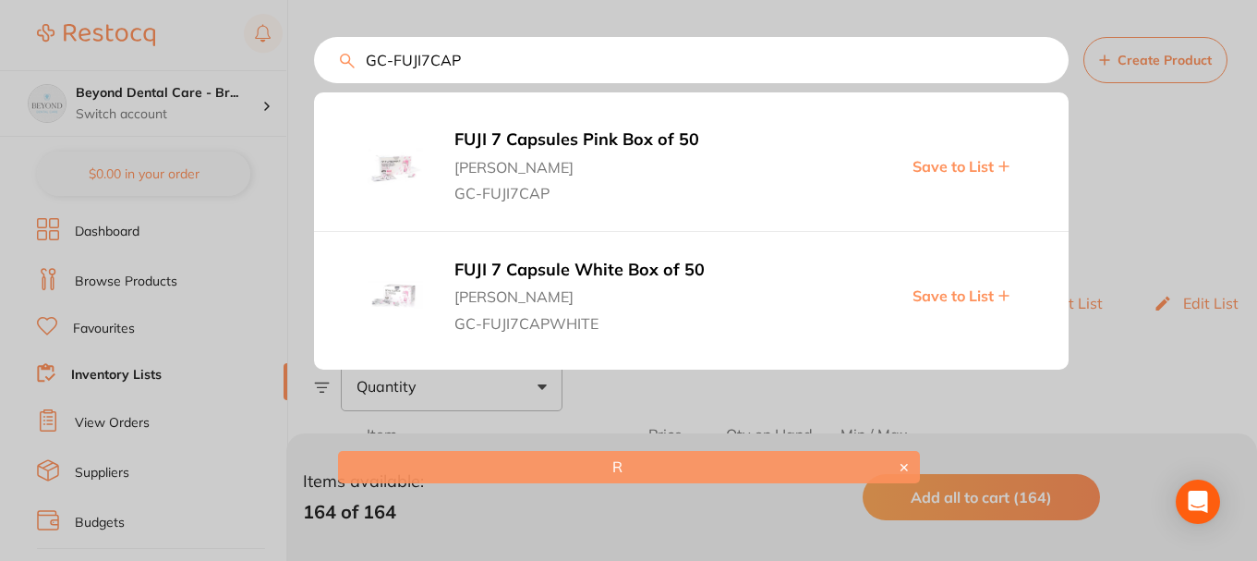
click at [937, 292] on span "Save to List" at bounding box center [953, 295] width 81 height 17
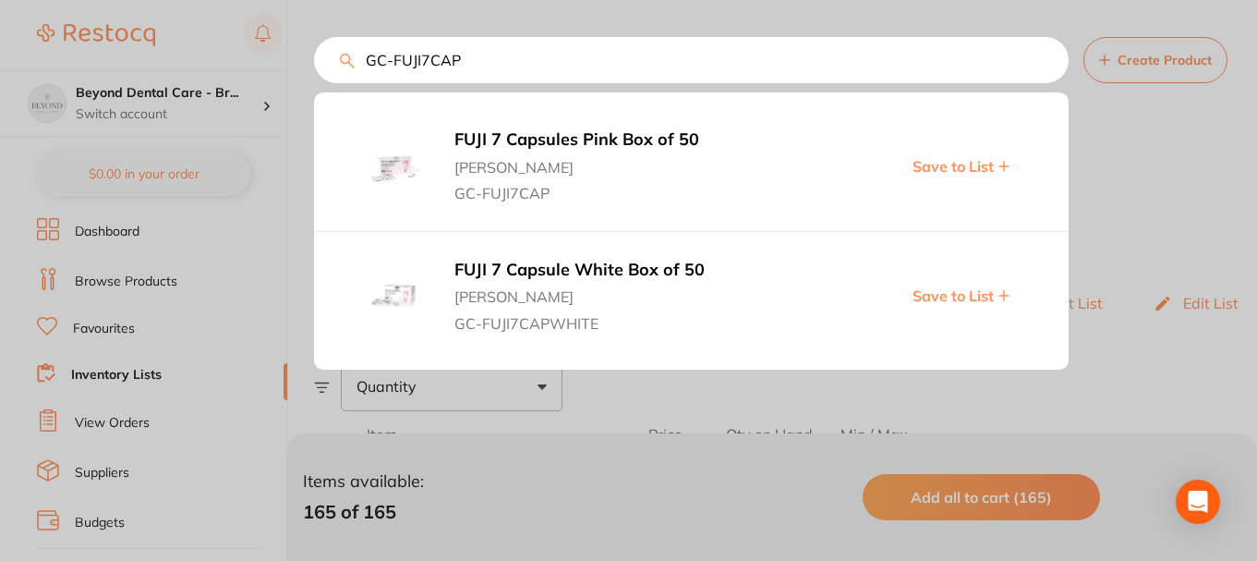
click at [475, 56] on input "GC-FUJI7CAP" at bounding box center [691, 60] width 755 height 46
click at [350, 59] on div "GC-FUJI7CAP FUJI 7 Capsules Pink Box of 50 Henry Schein Halas GC-FUJI7CAP Save …" at bounding box center [785, 60] width 943 height 46
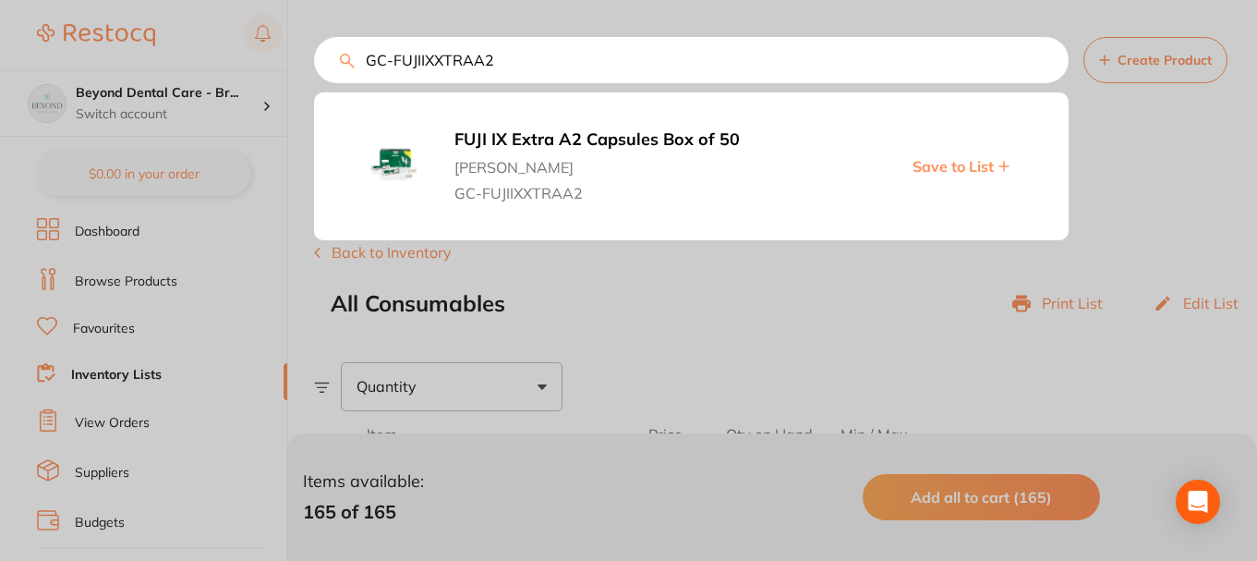
click at [939, 161] on span "Save to List" at bounding box center [953, 166] width 81 height 17
drag, startPoint x: 493, startPoint y: 64, endPoint x: 324, endPoint y: 76, distance: 169.5
click at [324, 76] on input "GC-FUJIIXXTRAA2" at bounding box center [691, 60] width 755 height 46
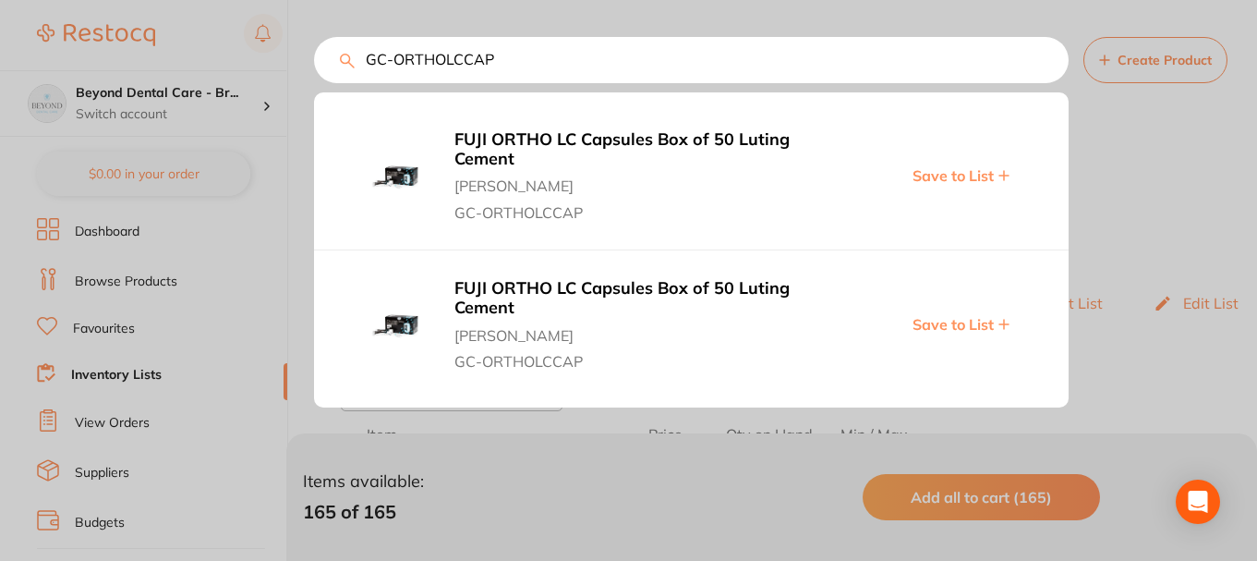
click at [947, 171] on span "Save to List" at bounding box center [953, 175] width 81 height 17
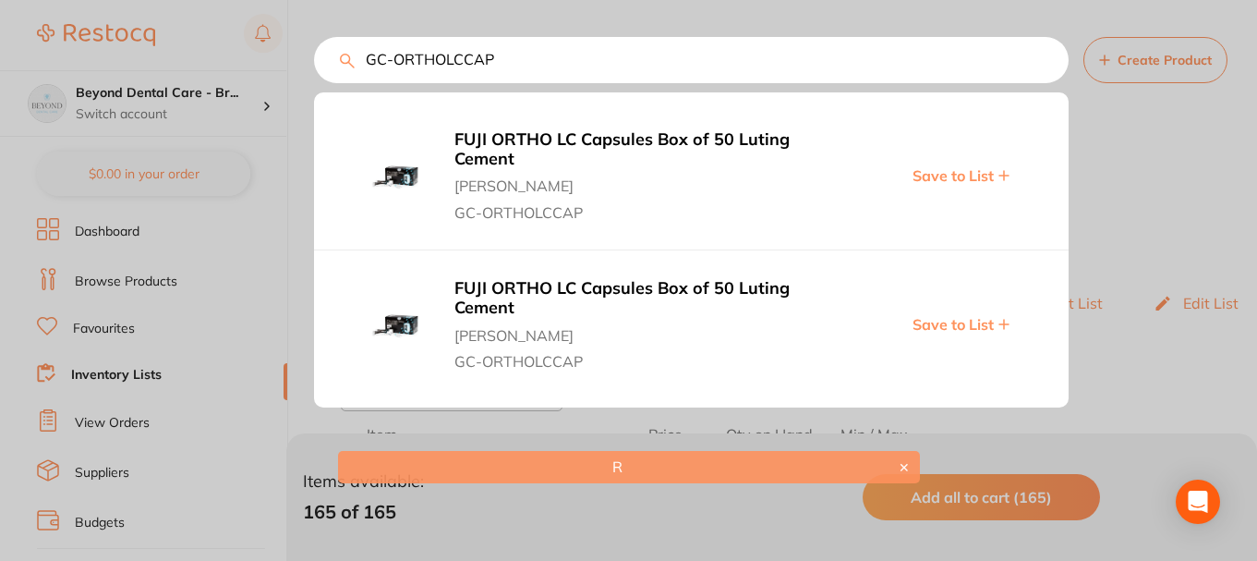
scroll to position [0, 0]
click at [937, 317] on span "Save to List" at bounding box center [953, 324] width 81 height 17
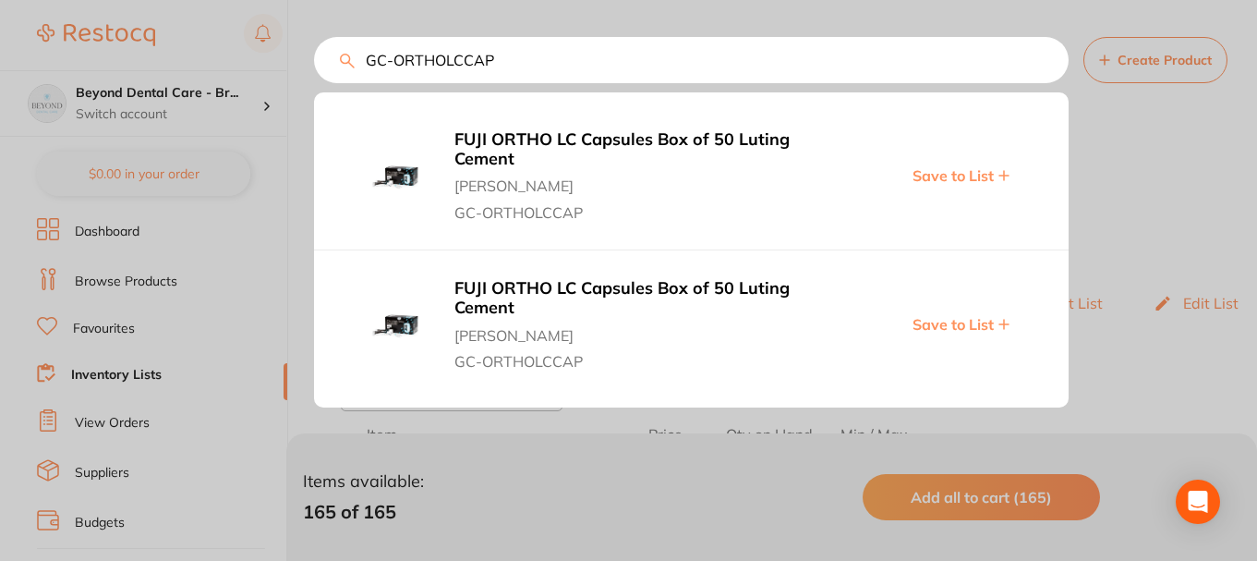
drag, startPoint x: 358, startPoint y: 55, endPoint x: 320, endPoint y: 57, distance: 38.8
click at [320, 57] on input "GC-ORTHOLCCAP" at bounding box center [691, 60] width 755 height 46
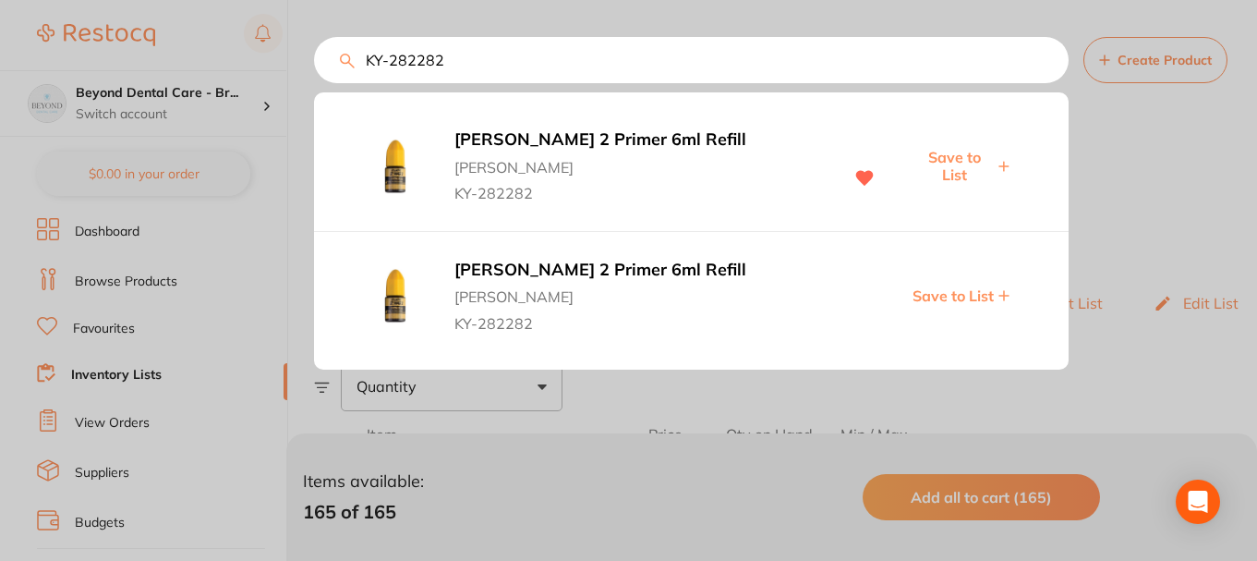
click at [950, 177] on span "Save to List" at bounding box center [953, 166] width 79 height 34
drag, startPoint x: 457, startPoint y: 69, endPoint x: 334, endPoint y: 67, distance: 122.9
click at [334, 67] on input "KY-282282" at bounding box center [691, 60] width 755 height 46
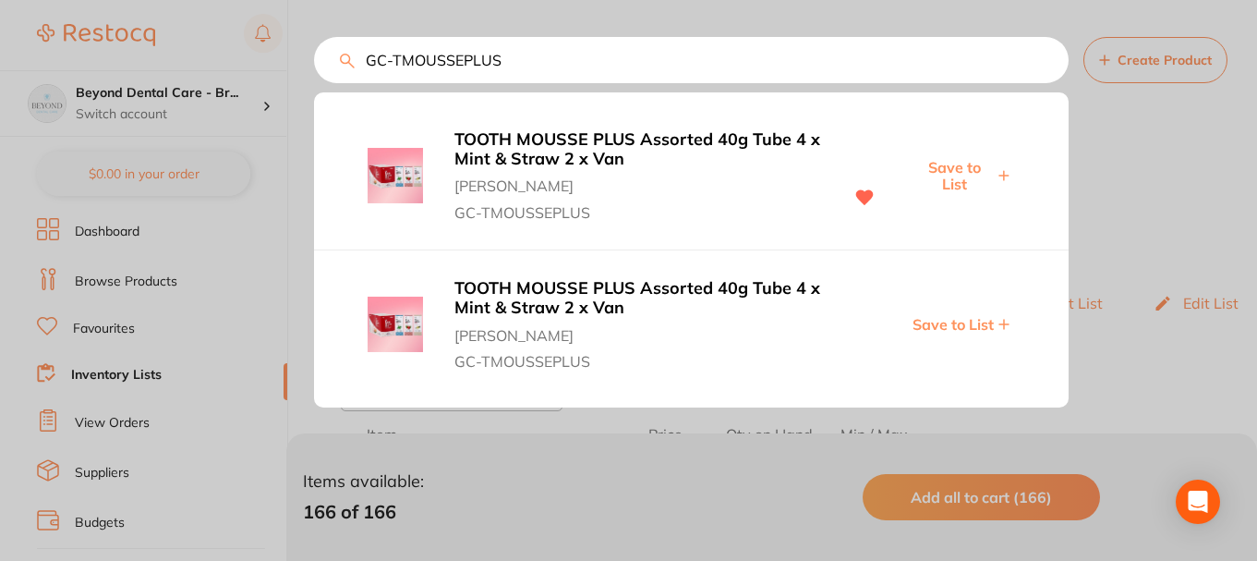
click at [967, 173] on span "Save to List" at bounding box center [953, 176] width 79 height 34
click at [949, 170] on span "Save to List" at bounding box center [953, 176] width 79 height 34
drag, startPoint x: 515, startPoint y: 73, endPoint x: 298, endPoint y: 75, distance: 217.1
click at [314, 74] on div "GC-TMOUSSEPLUS TOOTH MOUSSE PLUS Assorted 40g Tube 4 x Mint & Straw 2 x Van Hen…" at bounding box center [691, 60] width 755 height 46
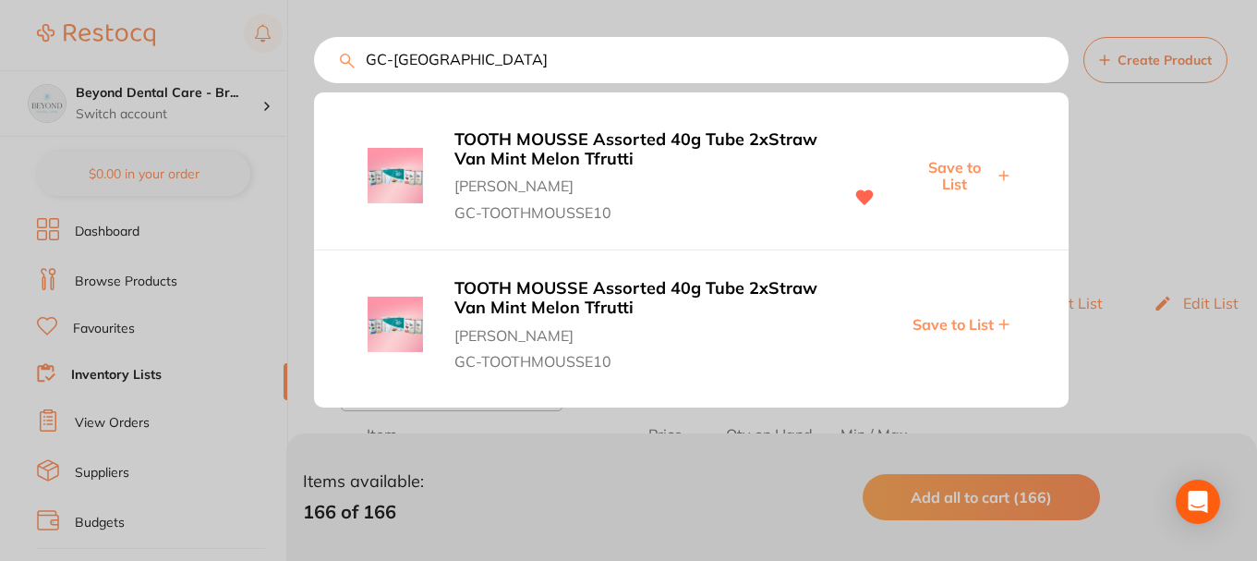
click at [953, 181] on span "Save to List" at bounding box center [953, 176] width 79 height 34
click at [515, 57] on input "GC-TOOTHMOUSSE" at bounding box center [691, 60] width 755 height 46
click at [334, 69] on input "GC-TOOTHMOUSSE" at bounding box center [691, 60] width 755 height 46
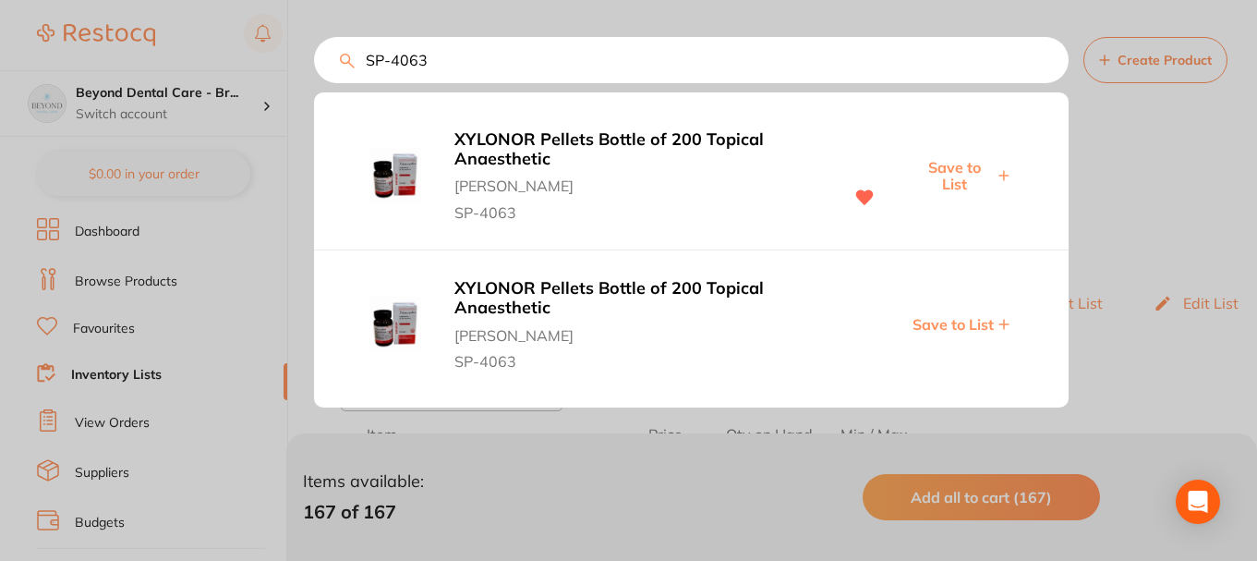
click at [935, 163] on span "Save to List" at bounding box center [953, 176] width 79 height 34
click at [331, 58] on input "SP-4063" at bounding box center [691, 60] width 755 height 46
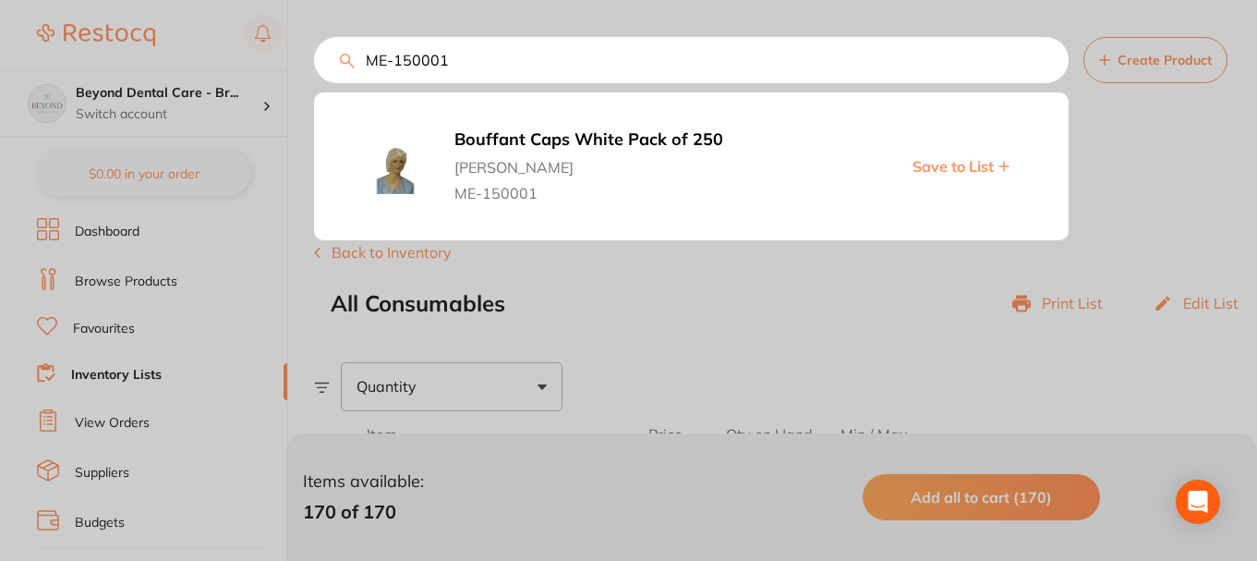
click at [951, 165] on span "Save to List" at bounding box center [953, 166] width 81 height 17
drag, startPoint x: 455, startPoint y: 61, endPoint x: 347, endPoint y: 64, distance: 108.1
click at [347, 64] on div "ME-150001 Bouffant Caps White Pack of 250 Henry Schein Halas ME-150001 Save to …" at bounding box center [785, 60] width 943 height 46
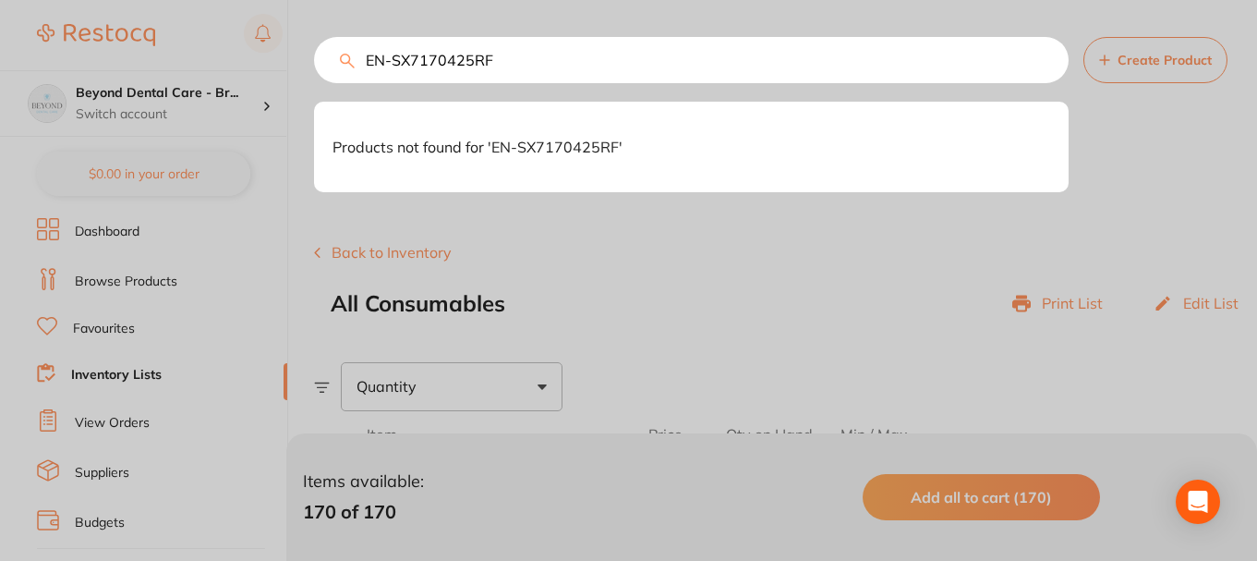
drag, startPoint x: 392, startPoint y: 61, endPoint x: 335, endPoint y: 56, distance: 56.5
click at [339, 58] on input "EN-SX7170425RF" at bounding box center [691, 60] width 755 height 46
drag, startPoint x: 486, startPoint y: 66, endPoint x: 347, endPoint y: 61, distance: 138.6
click at [347, 61] on div "SX7170425RF Products not found for ' SX7170425RF ' Create Product" at bounding box center [785, 60] width 943 height 46
drag, startPoint x: 505, startPoint y: 61, endPoint x: 358, endPoint y: 62, distance: 146.9
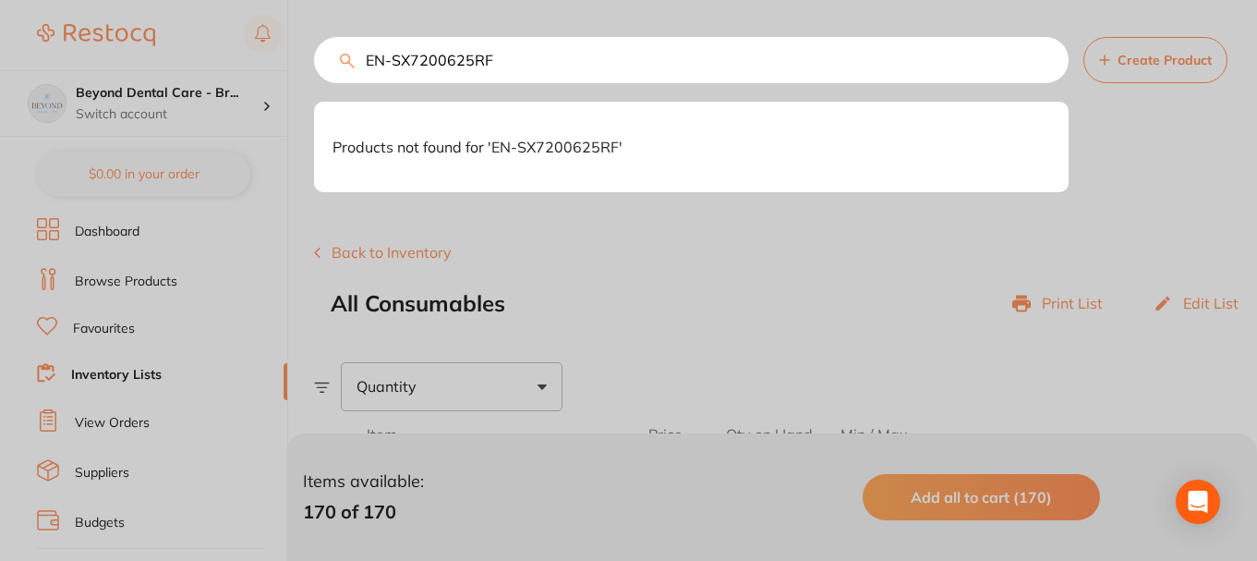
click at [358, 62] on input "EN-SX7200625RF" at bounding box center [691, 60] width 755 height 46
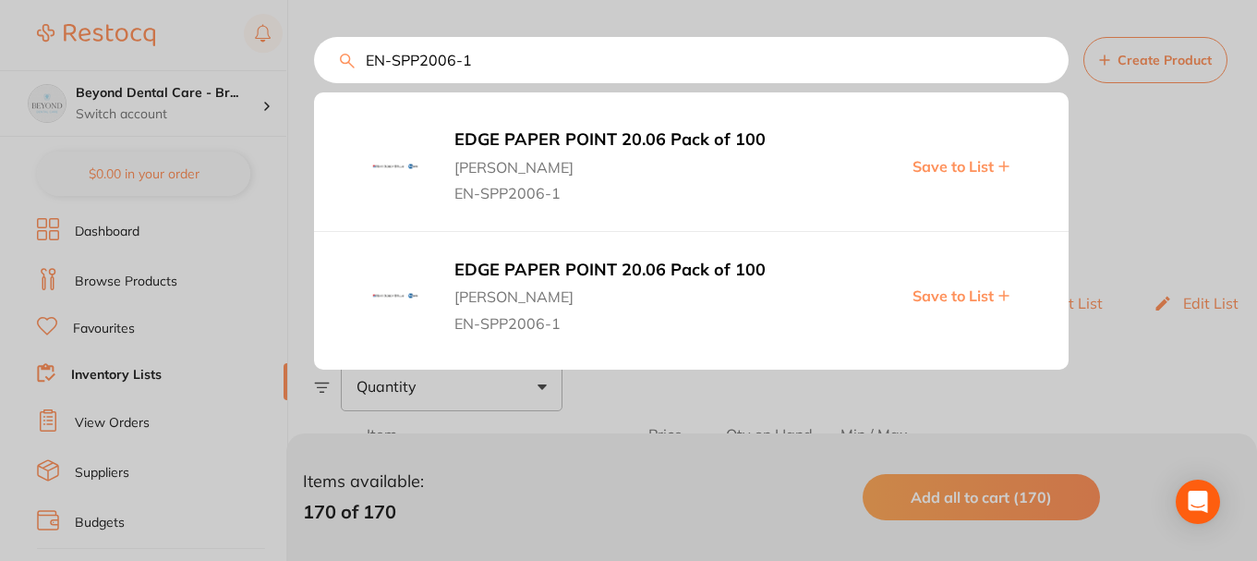
click at [951, 167] on span "Save to List" at bounding box center [953, 166] width 81 height 17
drag, startPoint x: 499, startPoint y: 60, endPoint x: 293, endPoint y: 67, distance: 206.1
click at [314, 67] on div "EN-SPP2006-1 EDGE PAPER POINT 20.06 Pack of 100 Henry Schein Halas EN-SPP2006-1…" at bounding box center [691, 60] width 755 height 46
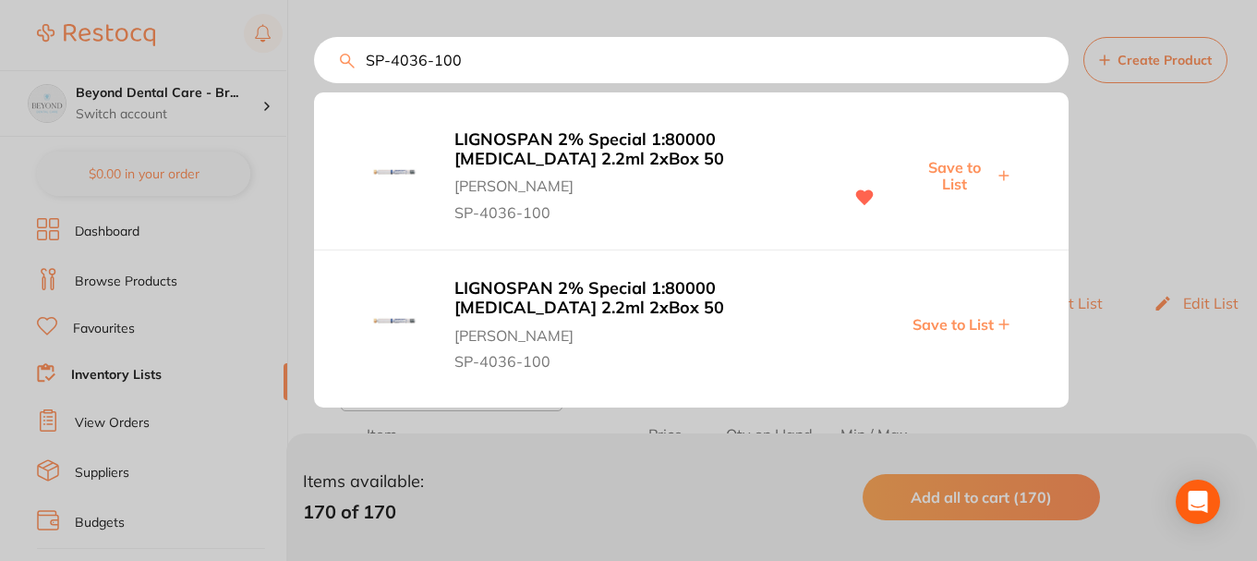
click at [953, 166] on span "Save to List" at bounding box center [953, 176] width 79 height 34
click at [318, 60] on input "SP-4036-100" at bounding box center [691, 60] width 755 height 46
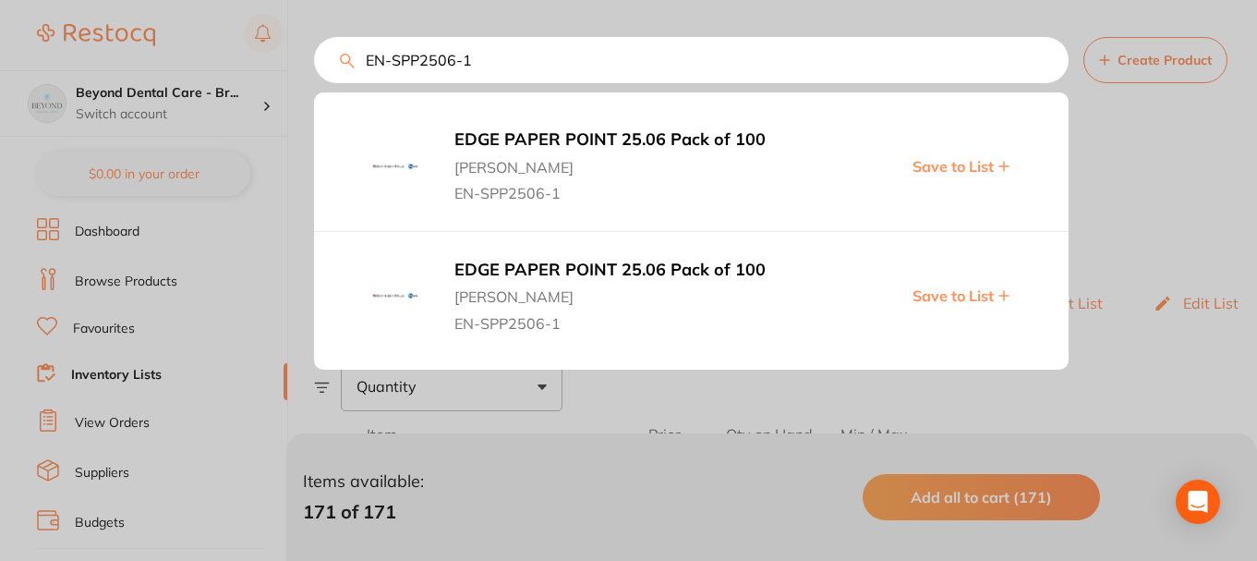
click at [931, 169] on span "Save to List" at bounding box center [953, 166] width 81 height 17
drag, startPoint x: 481, startPoint y: 66, endPoint x: 272, endPoint y: 62, distance: 209.7
click at [314, 62] on div "EN-SPP2506-1 EDGE PAPER POINT 25.06 Pack of 100 Henry Schein Halas EN-SPP2506-1…" at bounding box center [691, 60] width 755 height 46
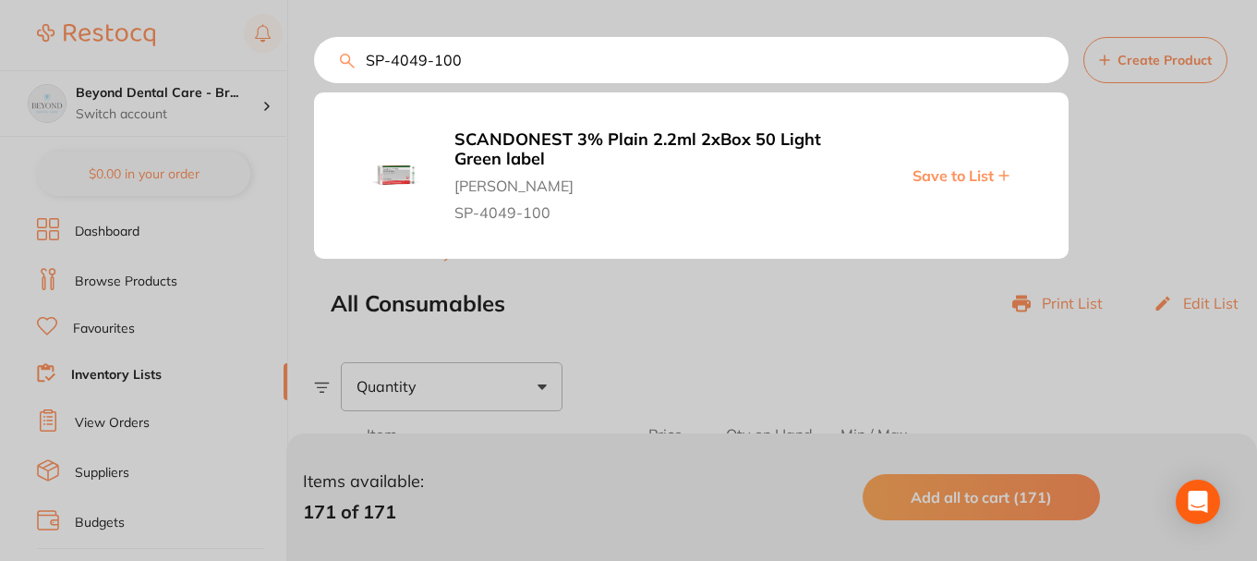
click at [935, 172] on span "Save to List" at bounding box center [953, 175] width 81 height 17
drag, startPoint x: 384, startPoint y: 70, endPoint x: 375, endPoint y: 67, distance: 9.6
click at [375, 67] on input "SP-4049-100" at bounding box center [691, 60] width 755 height 46
click at [475, 54] on input "SP-4049-100" at bounding box center [691, 60] width 755 height 46
click at [480, 68] on input "SP-4049-100" at bounding box center [691, 60] width 755 height 46
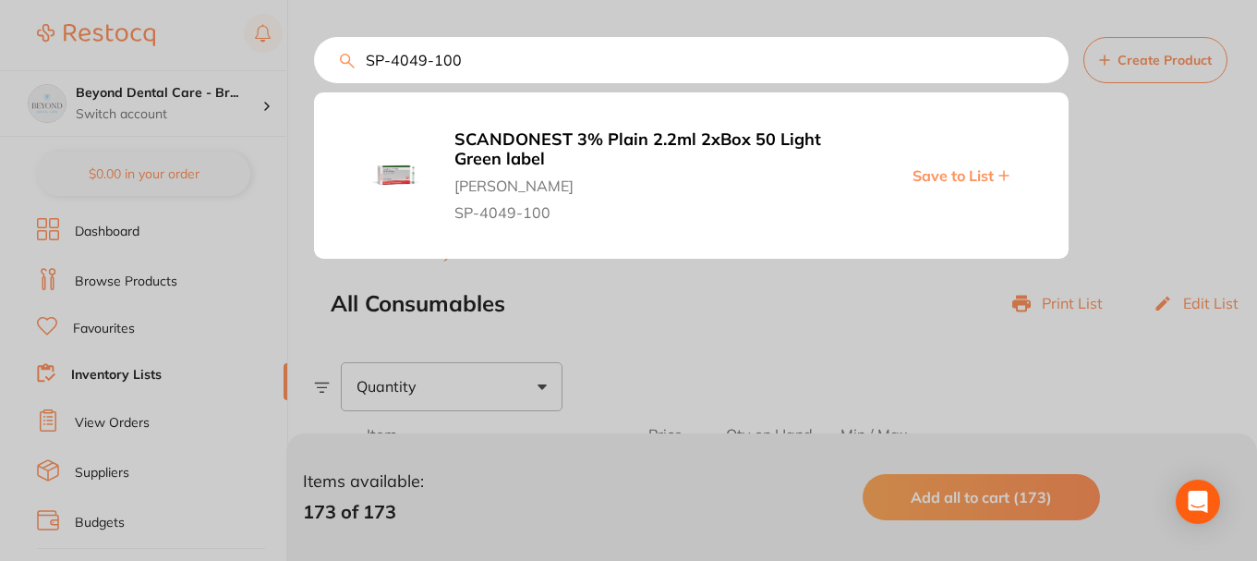
click at [352, 64] on div "SP-4049-100 SCANDONEST 3% Plain 2.2ml 2xBox 50 Light Green label Henry Schein H…" at bounding box center [785, 60] width 943 height 46
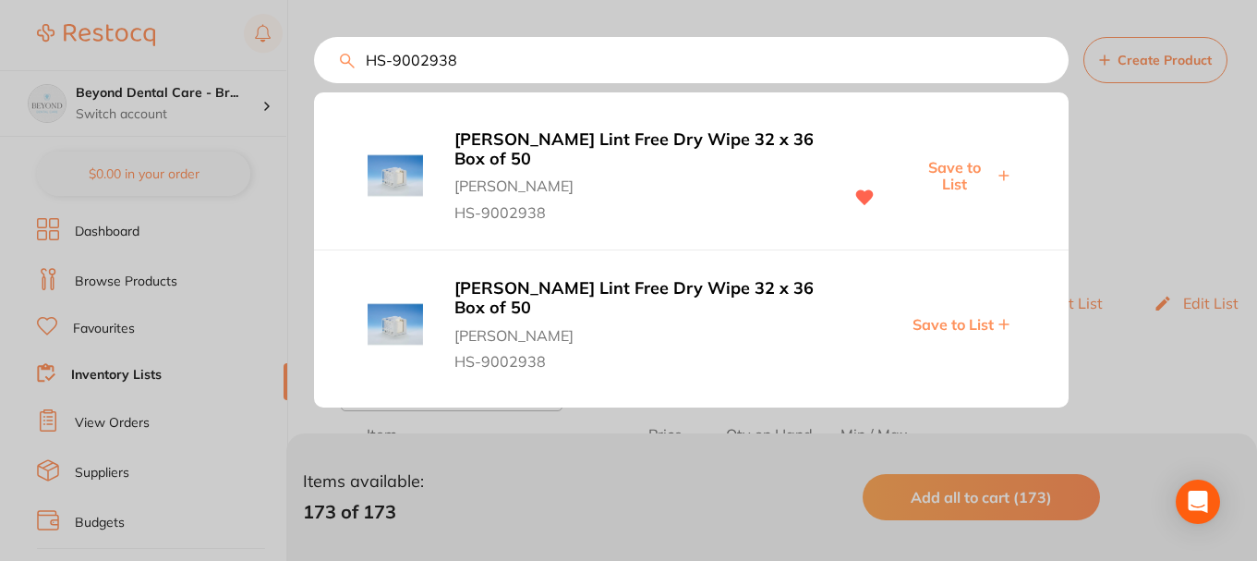
click at [947, 172] on span "Save to List" at bounding box center [953, 176] width 79 height 34
drag, startPoint x: 486, startPoint y: 60, endPoint x: 362, endPoint y: 65, distance: 123.9
click at [362, 65] on input "HS-9002938" at bounding box center [691, 60] width 755 height 46
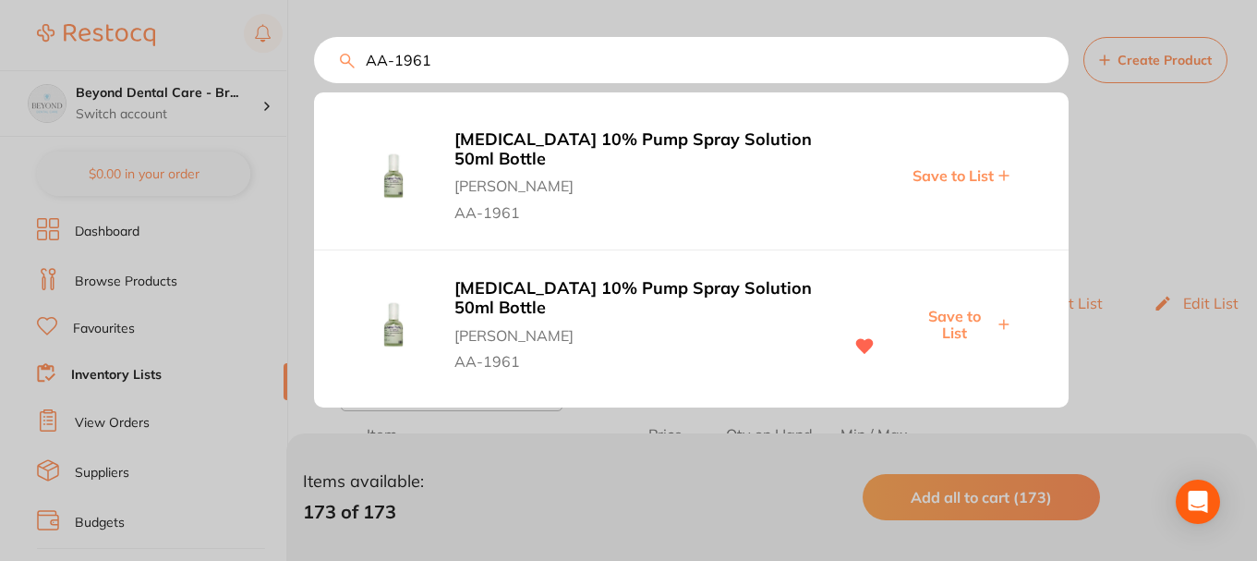
click at [946, 311] on span "Save to List" at bounding box center [953, 325] width 79 height 34
drag, startPoint x: 448, startPoint y: 65, endPoint x: 292, endPoint y: 73, distance: 156.3
click at [314, 75] on div "AA-1961 XYLOCAINE 10% Pump Spray Solution 50ml Bottle Henry Schein Halas AA-196…" at bounding box center [691, 60] width 755 height 46
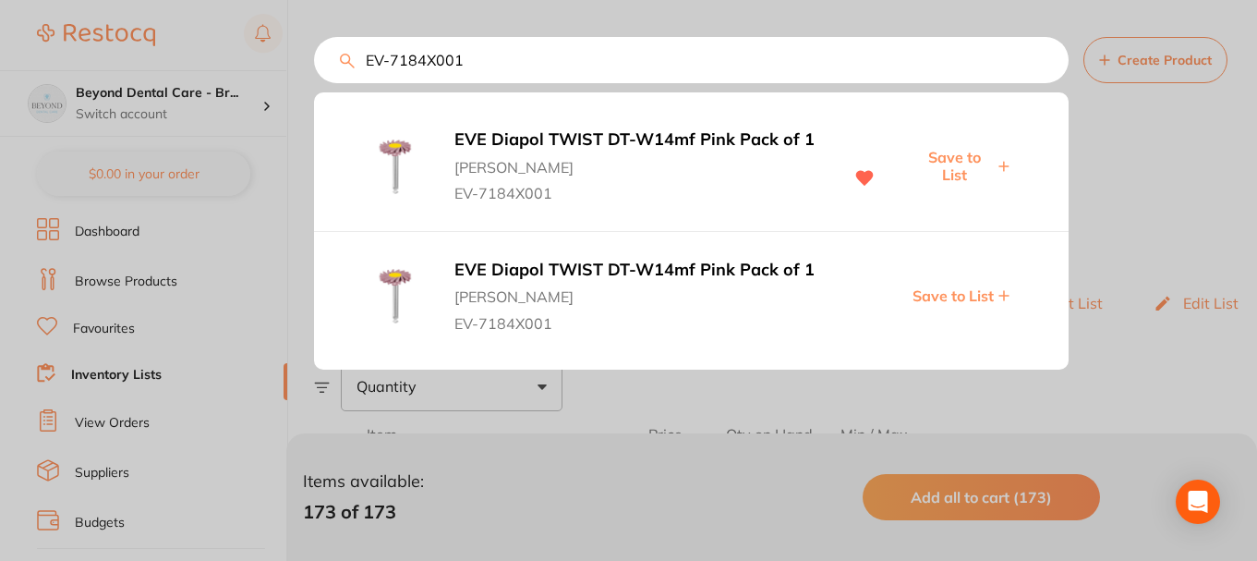
click at [940, 171] on span "Save to List" at bounding box center [953, 166] width 79 height 34
click at [333, 62] on input "EV-7184X001" at bounding box center [691, 60] width 755 height 46
click at [963, 163] on span "Save to List" at bounding box center [953, 166] width 79 height 34
drag, startPoint x: 464, startPoint y: 60, endPoint x: 252, endPoint y: 69, distance: 211.7
click at [314, 69] on div "EV-7284X001 EVE Diapol TWIST DT-W14d Grey Pack of 1 Henry Schein Halas EV-7284X…" at bounding box center [691, 60] width 755 height 46
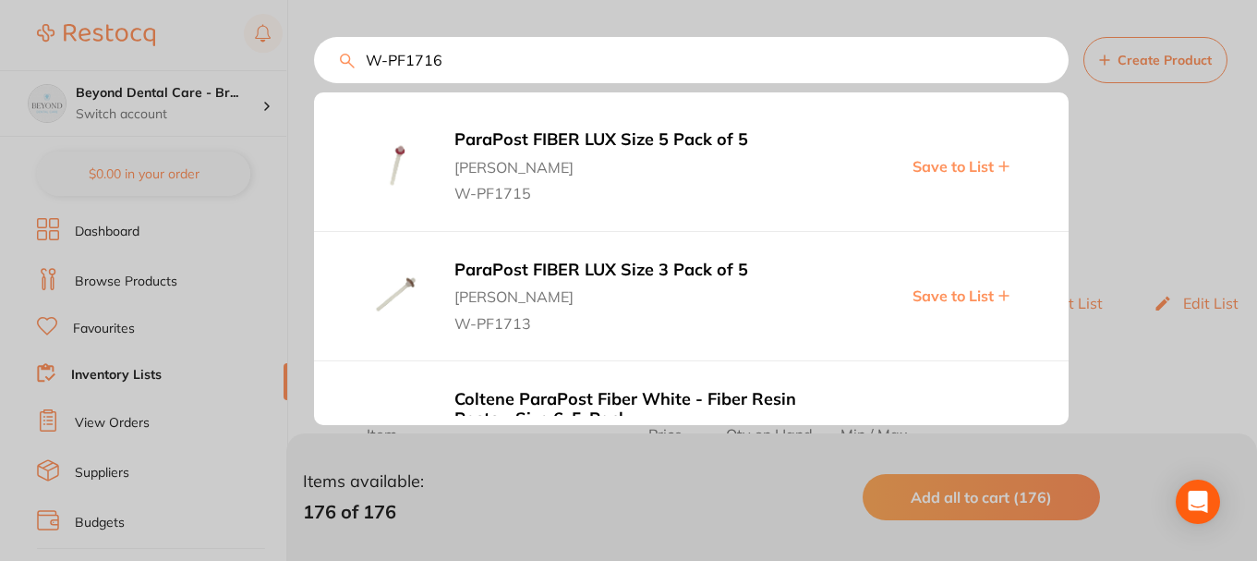
click at [949, 165] on span "Save to List" at bounding box center [953, 166] width 81 height 17
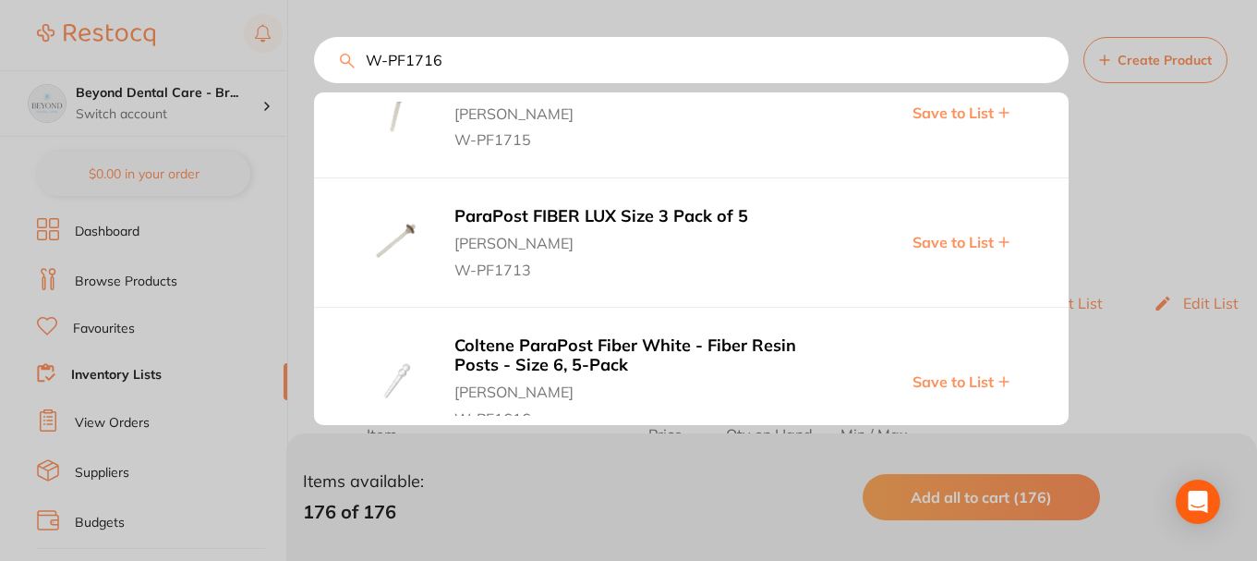
scroll to position [92, 0]
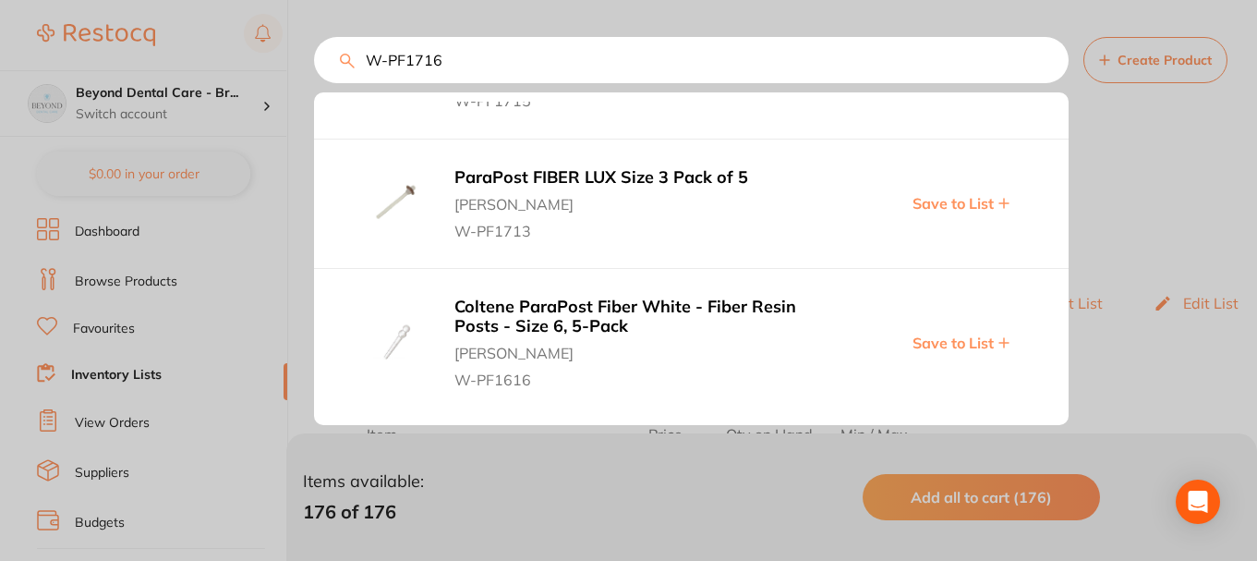
click at [944, 205] on span "Save to List" at bounding box center [953, 203] width 81 height 17
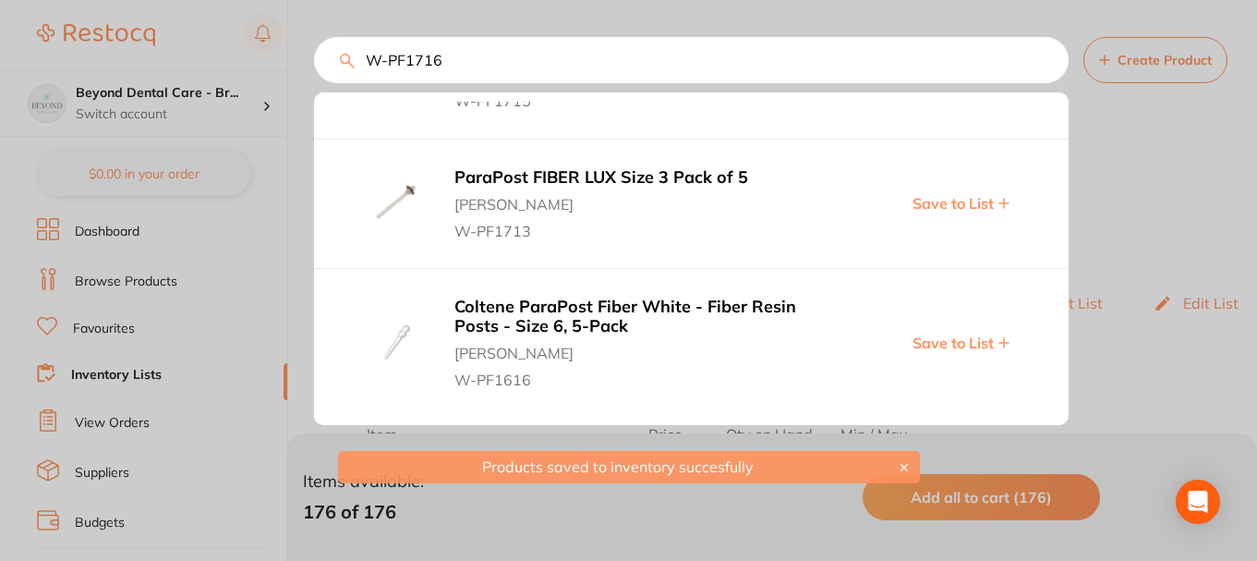
scroll to position [93, 0]
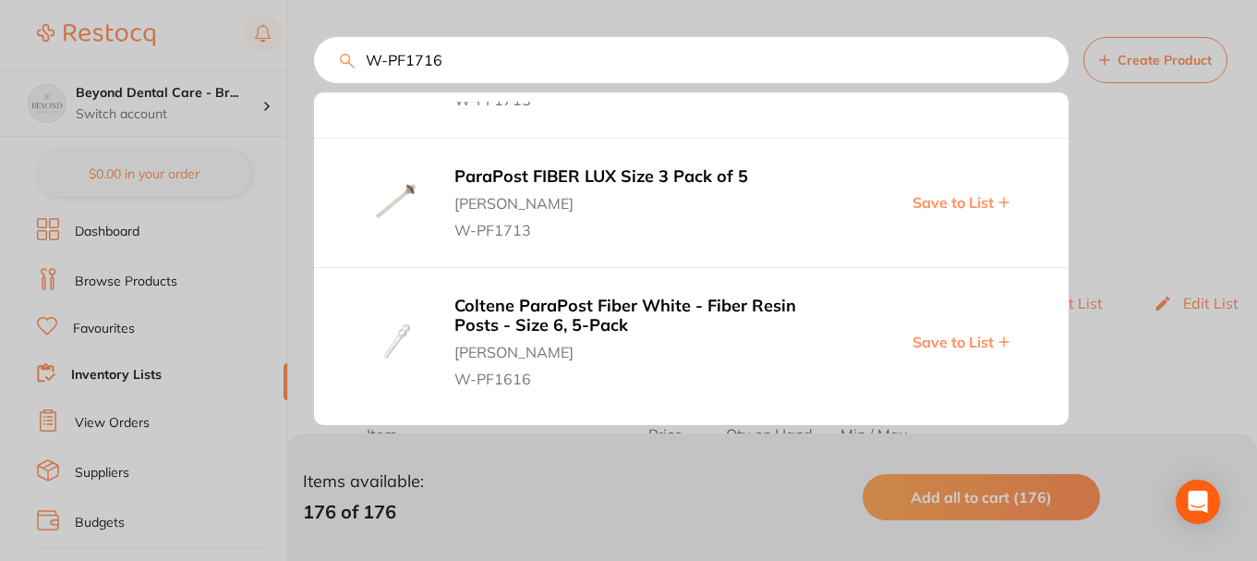
click at [952, 343] on span "Save to List" at bounding box center [953, 341] width 81 height 17
drag, startPoint x: 466, startPoint y: 55, endPoint x: 454, endPoint y: 81, distance: 28.9
click at [326, 55] on input "W-PF1716" at bounding box center [691, 60] width 755 height 46
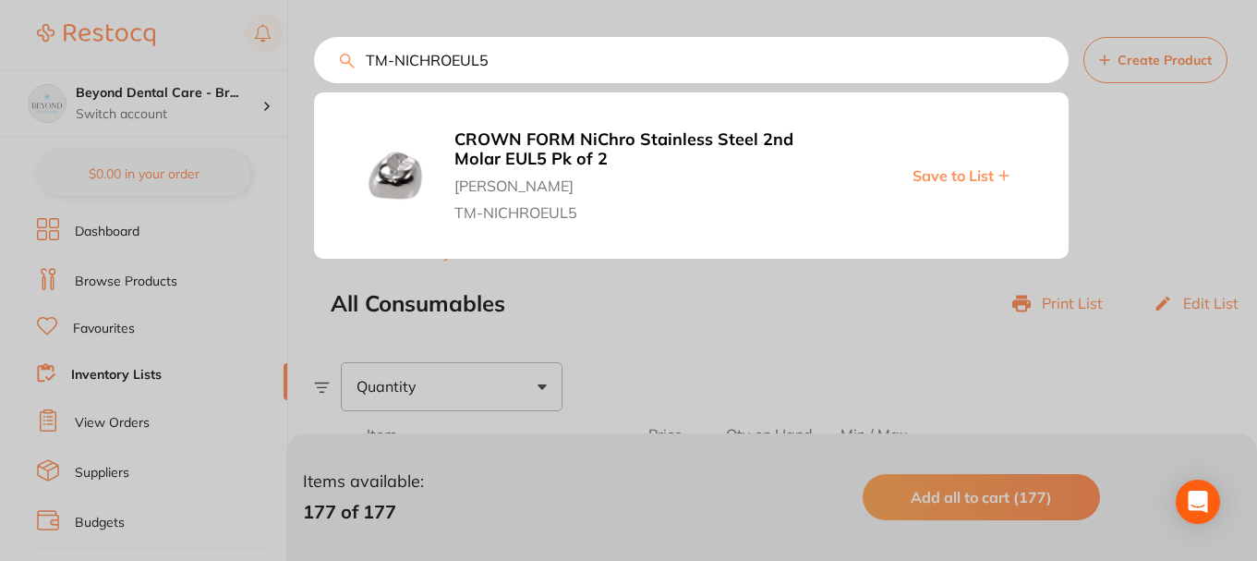
click at [943, 174] on span "Save to List" at bounding box center [953, 175] width 81 height 17
drag, startPoint x: 506, startPoint y: 62, endPoint x: 339, endPoint y: 66, distance: 167.2
click at [339, 66] on input "TM-NICHROEUL5" at bounding box center [691, 60] width 755 height 46
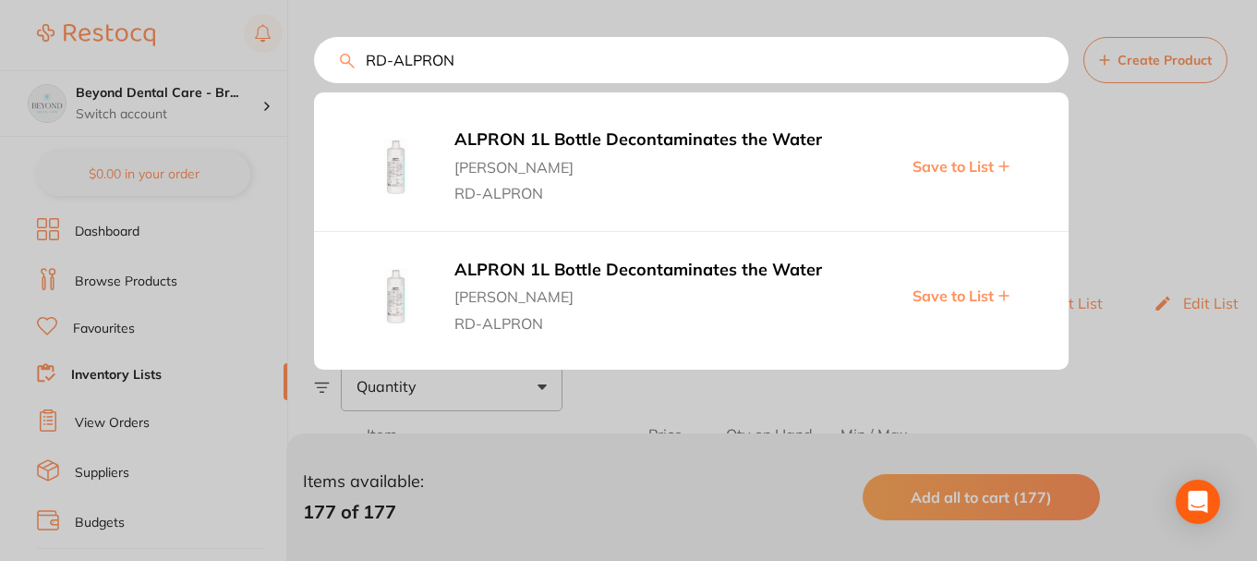
click at [946, 163] on span "Save to List" at bounding box center [953, 166] width 81 height 17
drag, startPoint x: 490, startPoint y: 60, endPoint x: 306, endPoint y: 63, distance: 184.8
click at [314, 63] on div "RD-ALPRON ALPRON 1L Bottle Decontaminates the Water Henry Schein Halas RD-ALPRO…" at bounding box center [691, 60] width 755 height 46
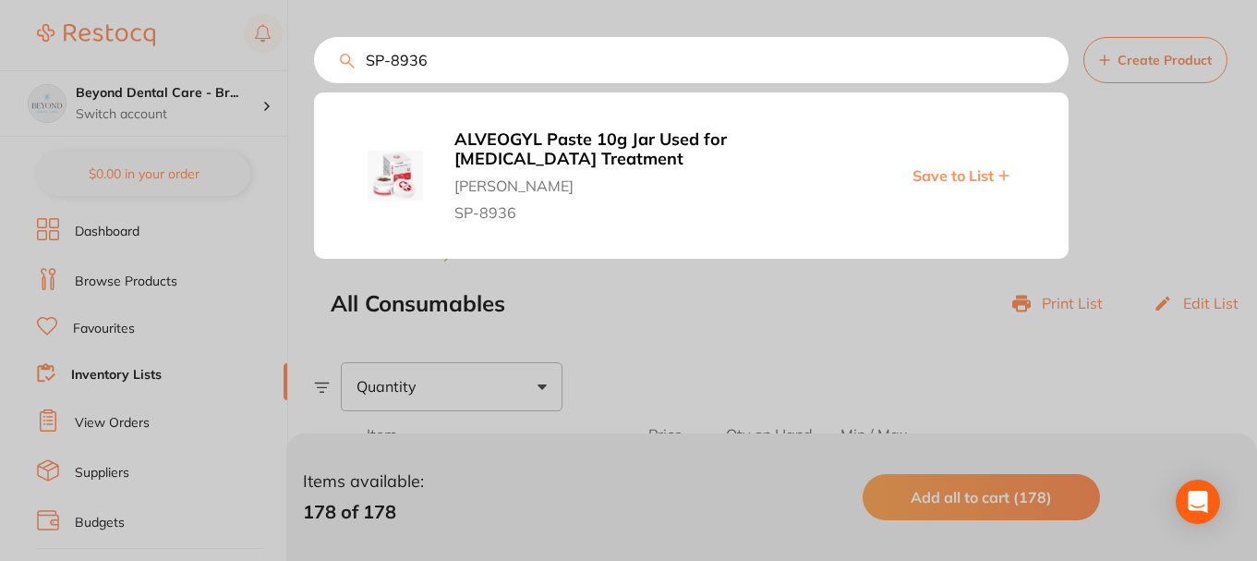
click at [951, 175] on span "Save to List" at bounding box center [953, 175] width 81 height 17
drag, startPoint x: 459, startPoint y: 63, endPoint x: 295, endPoint y: 51, distance: 164.9
click at [314, 51] on div "SP-8936 ALVEOGYL Paste 10g Jar Used for Dry Socket Treatment Henry Schein Halas…" at bounding box center [691, 60] width 755 height 46
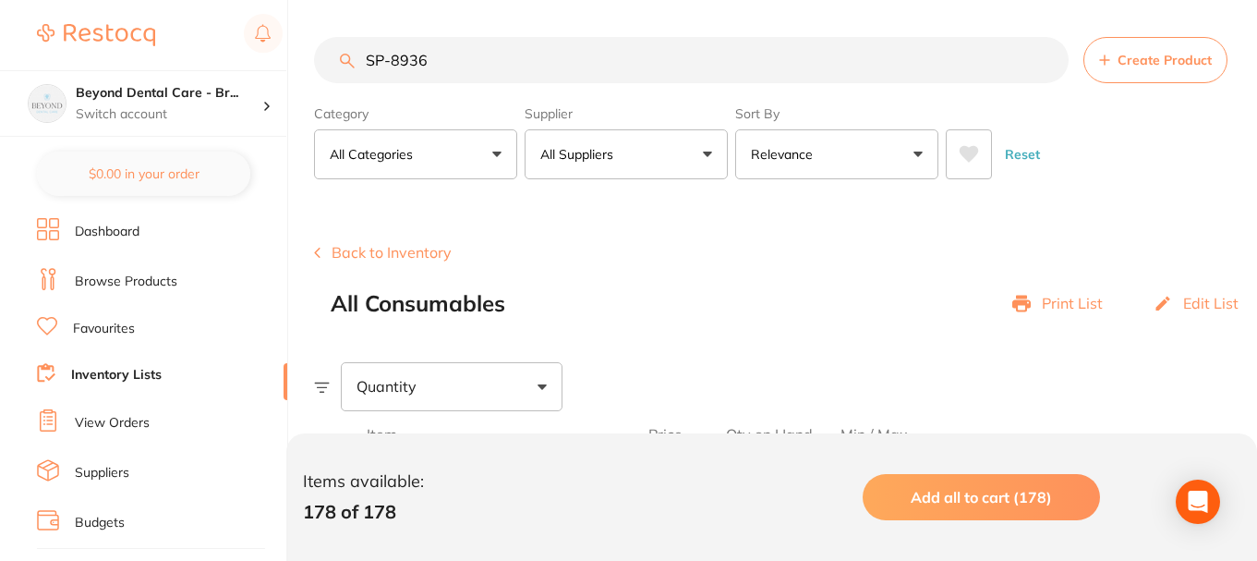
type input "KE-18432"
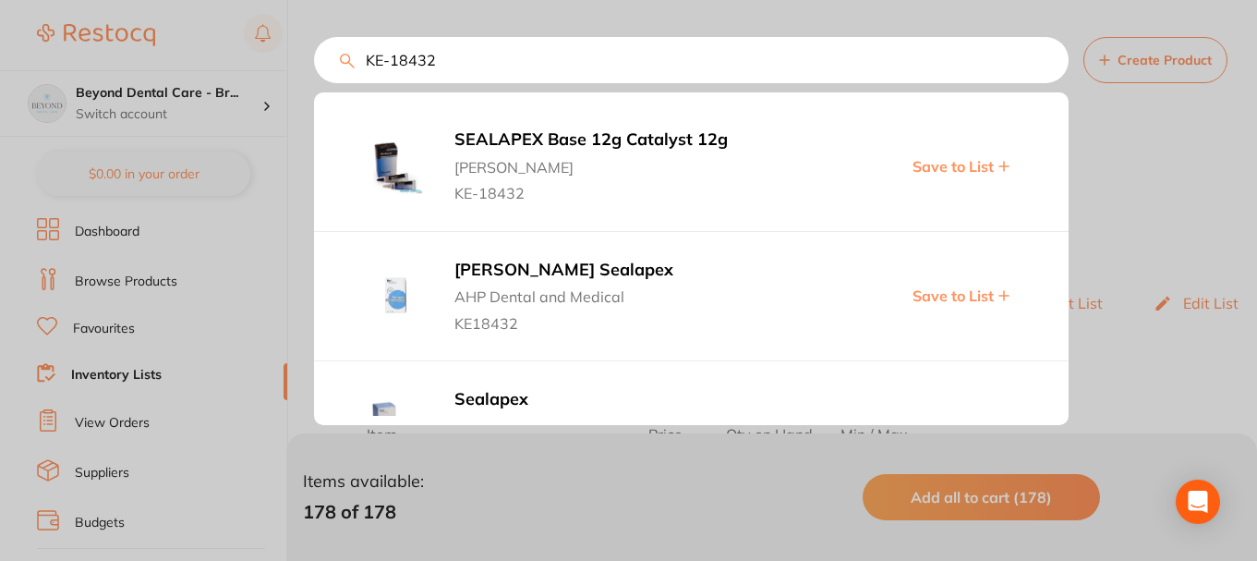
drag, startPoint x: 477, startPoint y: 70, endPoint x: 300, endPoint y: 66, distance: 176.5
click at [314, 68] on div "KE-18432 SEALAPEX Base 12g Catalyst 12g Adam Dental KE-18432 Save to List Kerr …" at bounding box center [691, 60] width 755 height 46
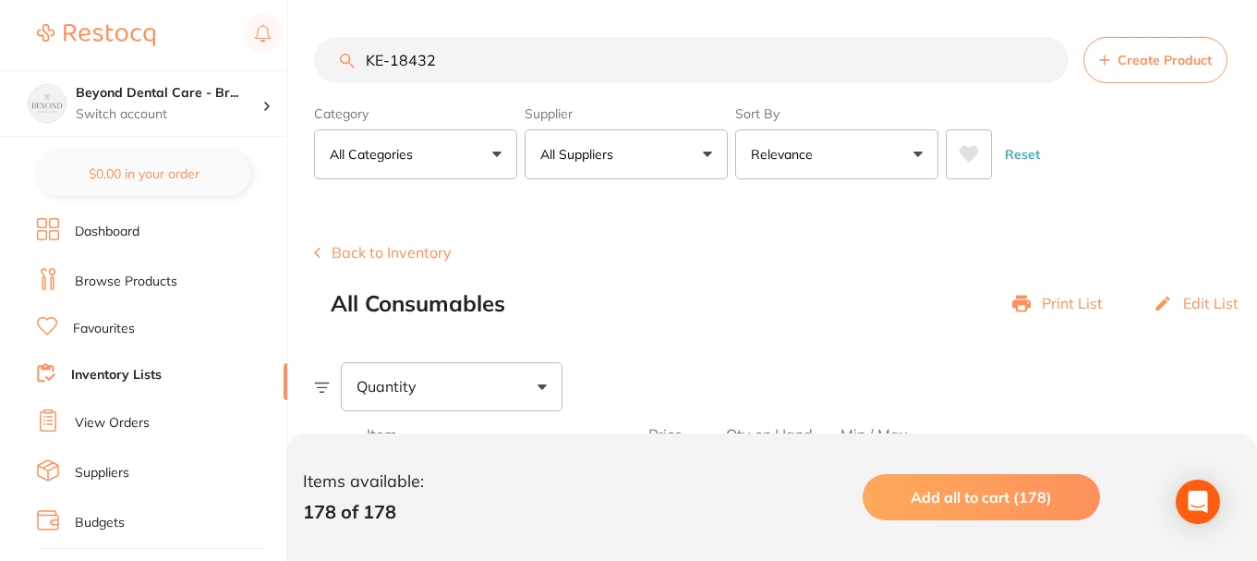
paste input "GC-013754"
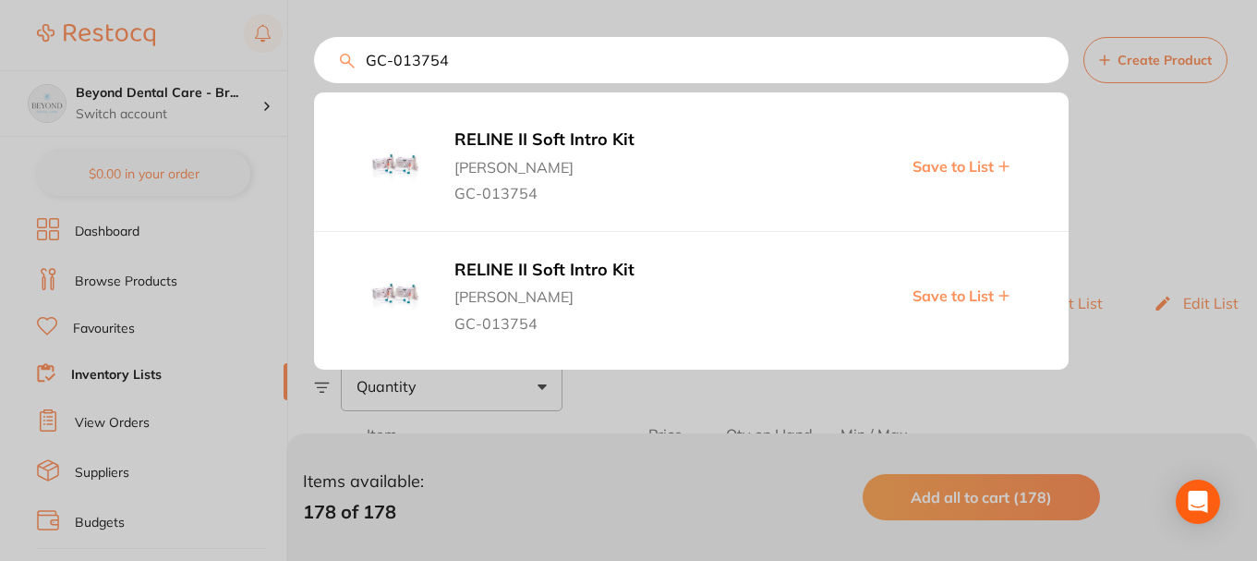
click at [969, 166] on span "Save to List" at bounding box center [953, 166] width 81 height 17
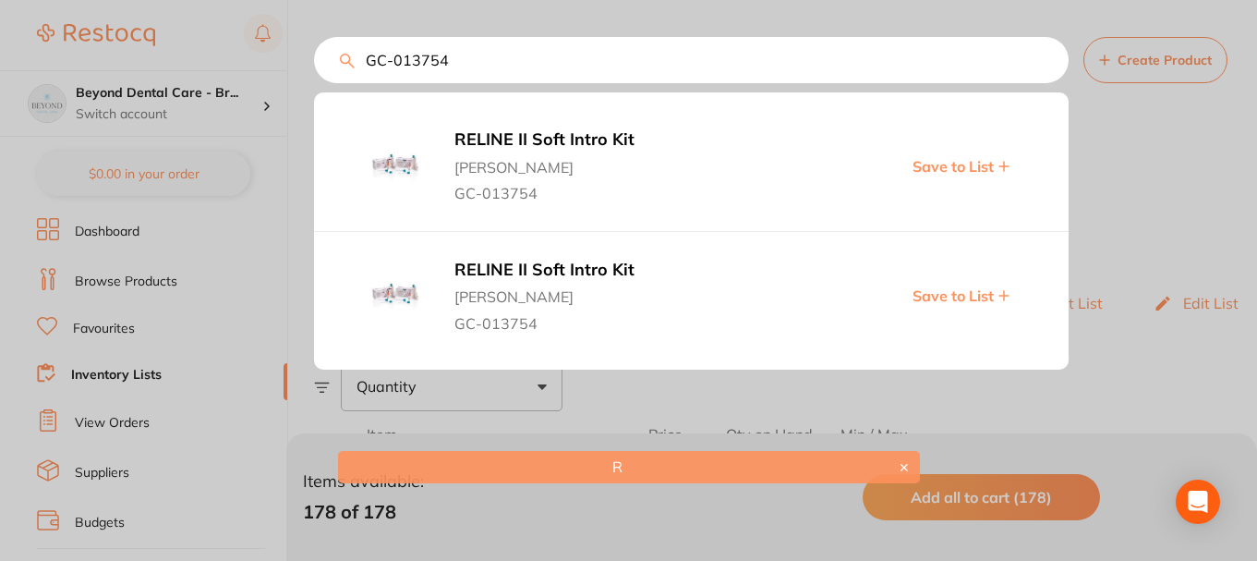
click at [949, 295] on span "Save to List" at bounding box center [953, 295] width 81 height 17
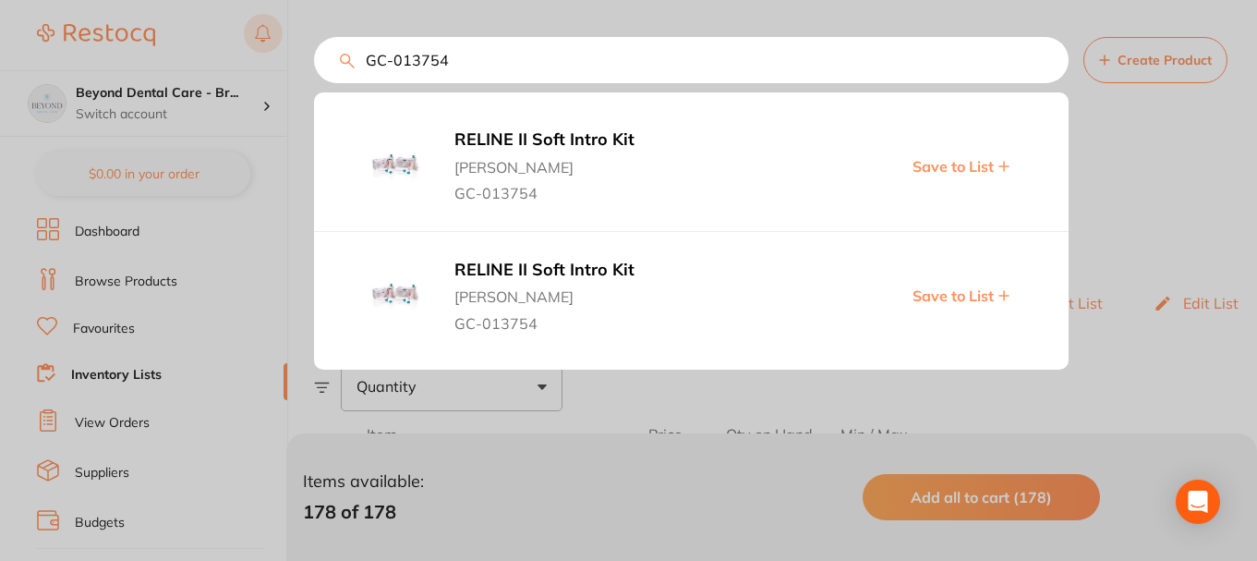
drag, startPoint x: 451, startPoint y: 58, endPoint x: 276, endPoint y: 54, distance: 174.6
click at [314, 57] on div "GC-013754 RELINE II Soft Intro Kit Henry Schein Halas GC-013754 Save to List RE…" at bounding box center [691, 60] width 755 height 46
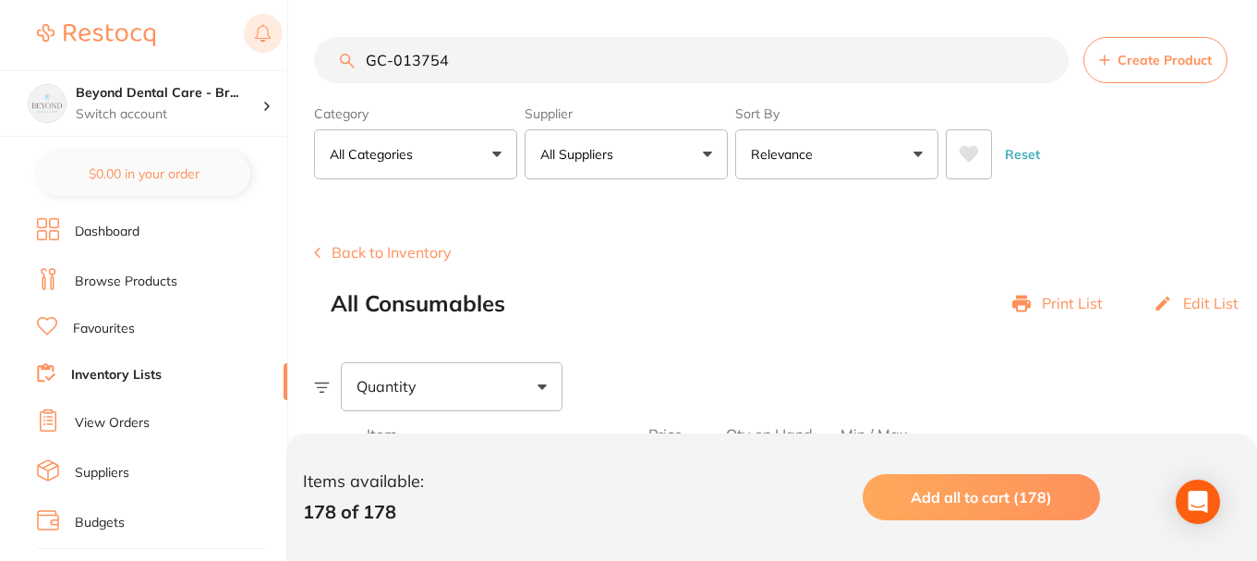
paste input "SD-8100012"
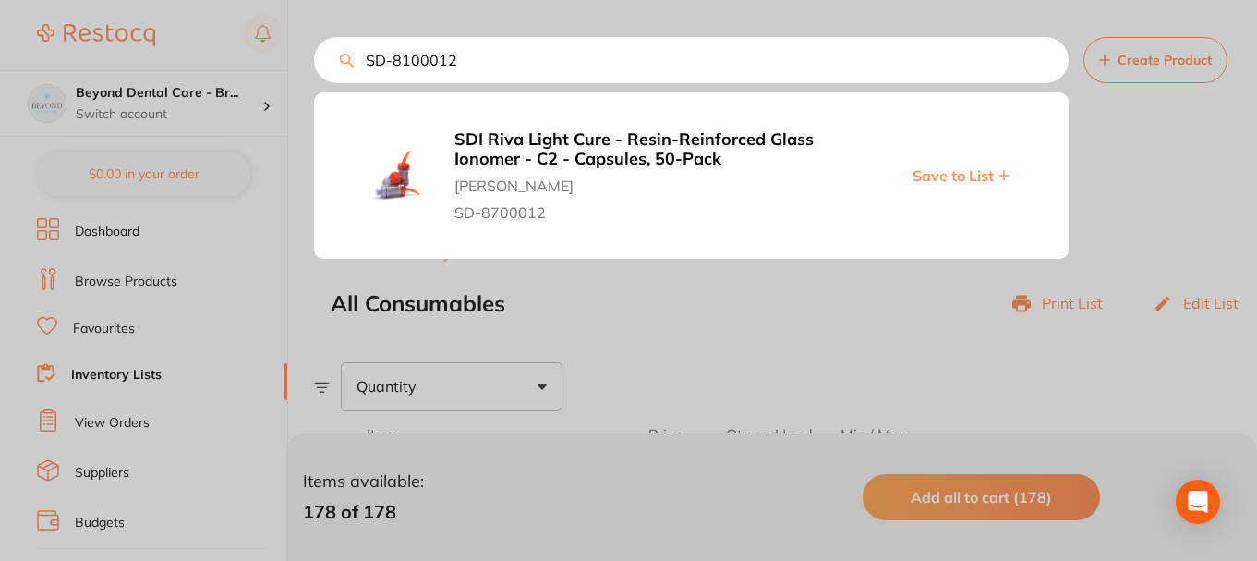
click at [943, 177] on span "Save to List" at bounding box center [953, 175] width 81 height 17
drag, startPoint x: 462, startPoint y: 63, endPoint x: 308, endPoint y: 85, distance: 155.8
click at [314, 83] on div "SD-8100012 SDI Riva Light Cure - Resin-Reinforced Glass Ionomer - C2 - Capsules…" at bounding box center [691, 60] width 755 height 46
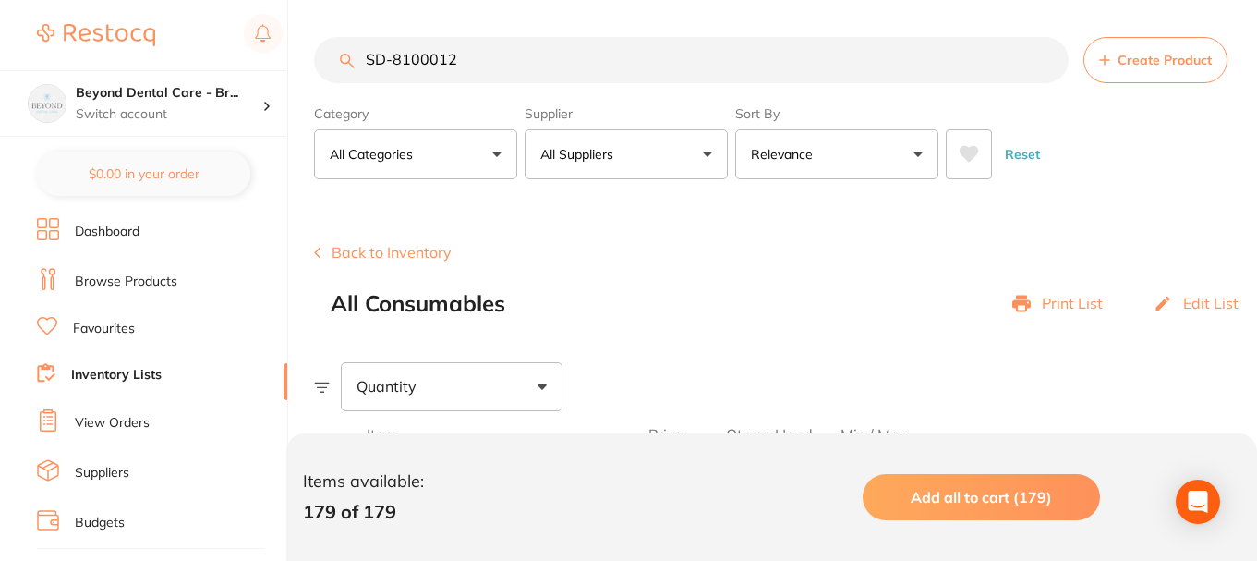
paste input "CG-61038153"
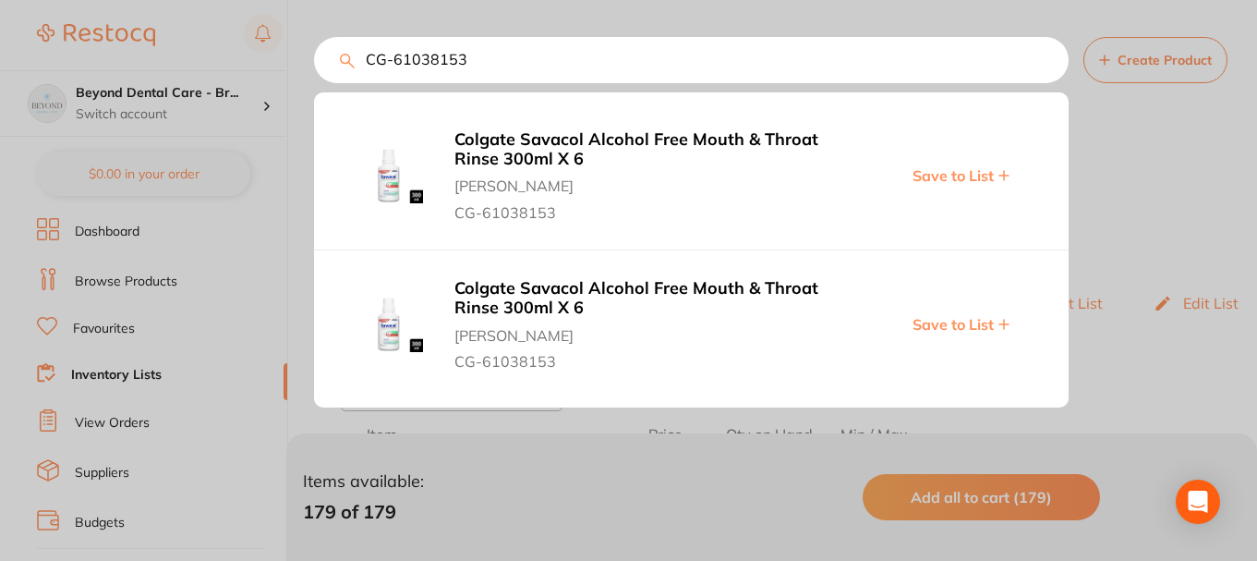
click at [951, 174] on span "Save to List" at bounding box center [953, 175] width 81 height 17
drag, startPoint x: 466, startPoint y: 64, endPoint x: 297, endPoint y: 69, distance: 169.1
click at [314, 69] on div "CG-61038153 Colgate Savacol Alcohol Free Mouth & Throat Rinse 300ml X 6 Henry S…" at bounding box center [691, 60] width 755 height 46
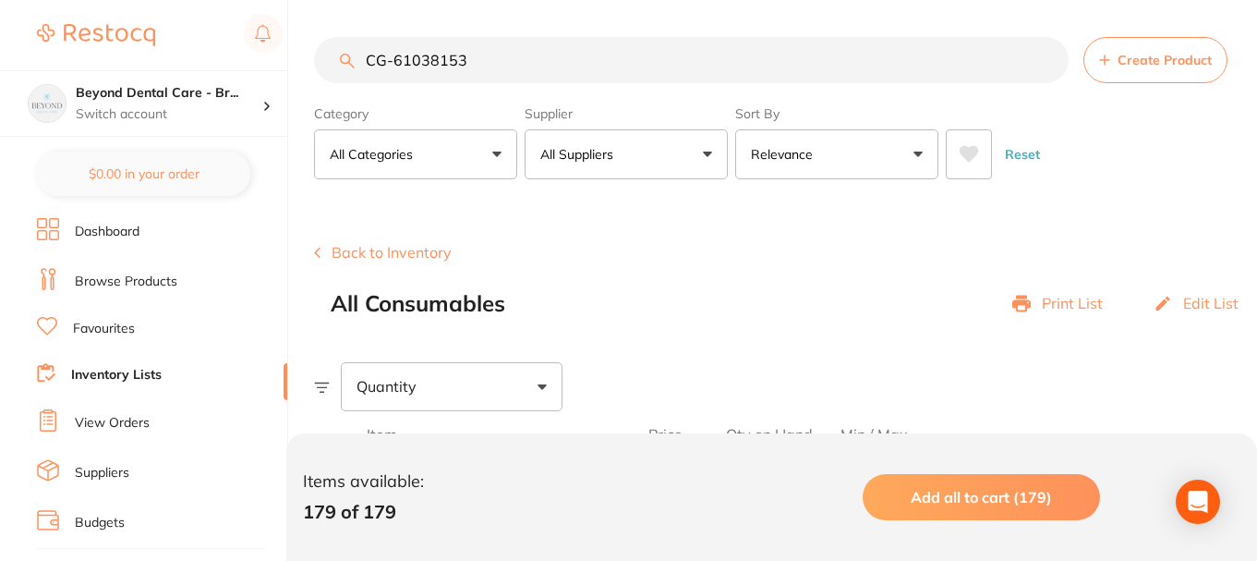
paste input "759431"
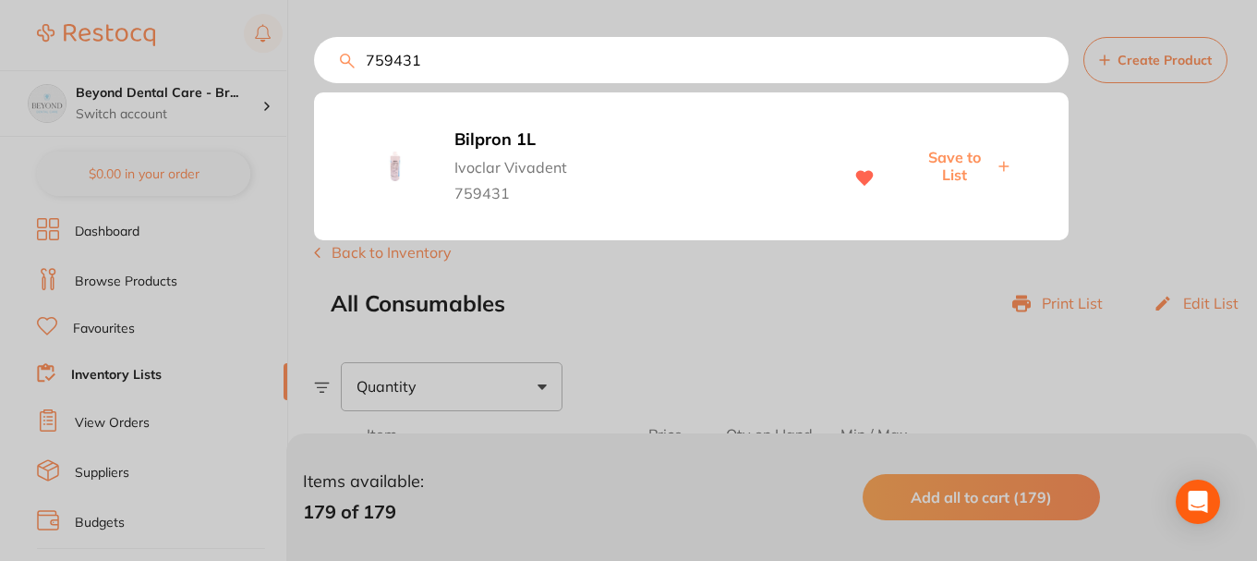
click at [967, 171] on span "Save to List" at bounding box center [953, 166] width 79 height 34
drag, startPoint x: 420, startPoint y: 65, endPoint x: 264, endPoint y: 63, distance: 156.1
click at [314, 65] on div "759431 Bilpron 1L Ivoclar Vivadent 759431 Save to List" at bounding box center [691, 60] width 755 height 46
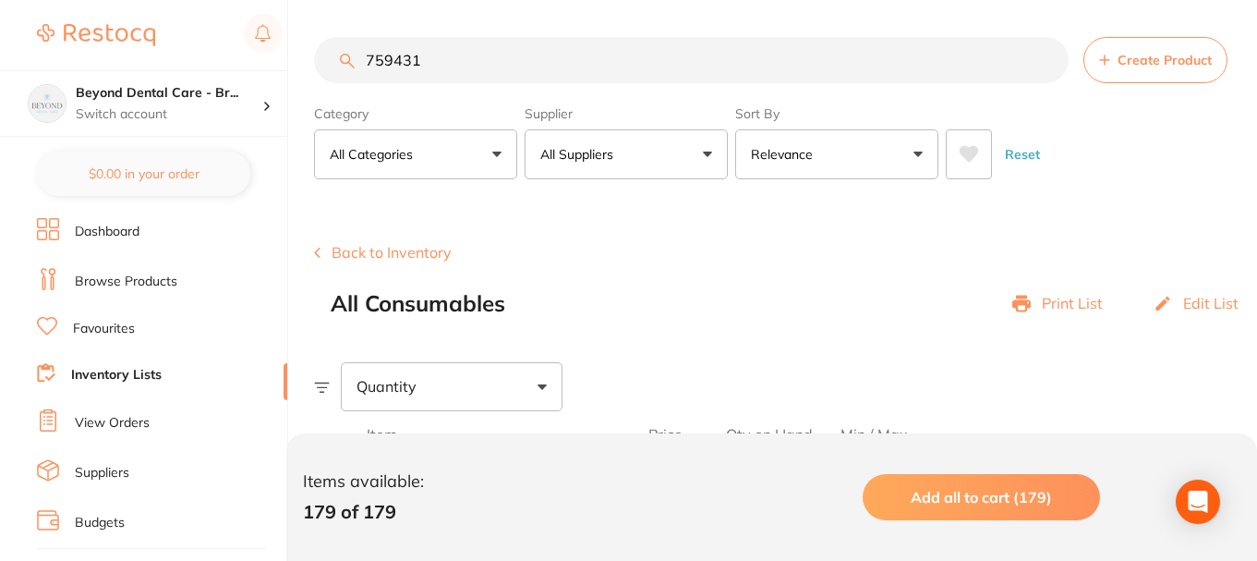
paste input "605330"
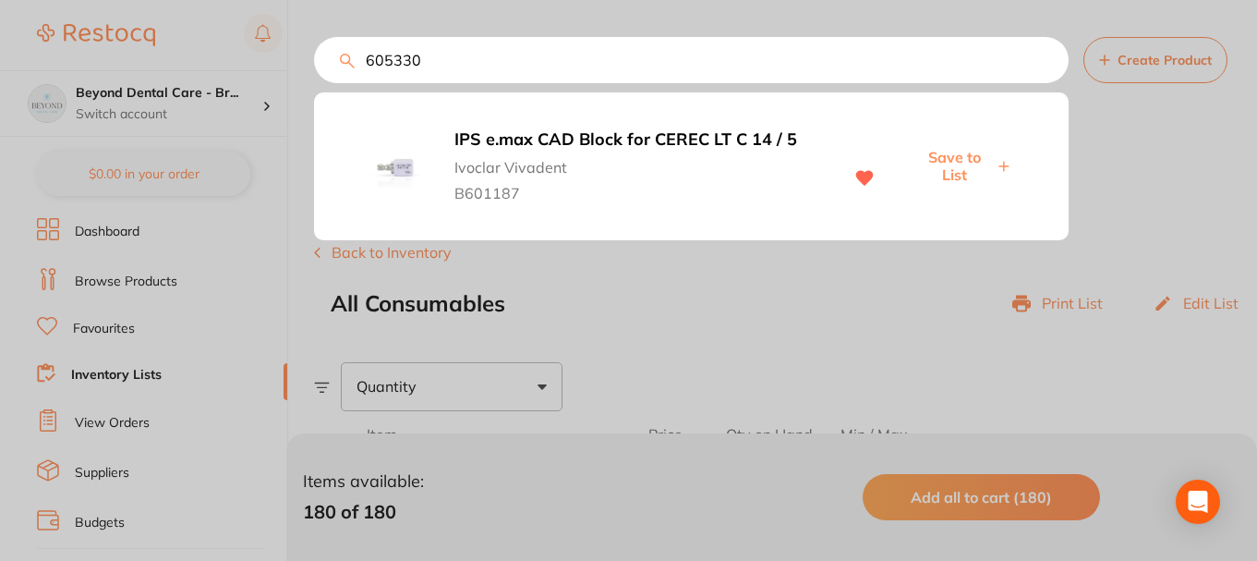
type input "605330"
click at [966, 157] on span "Save to List" at bounding box center [953, 166] width 79 height 34
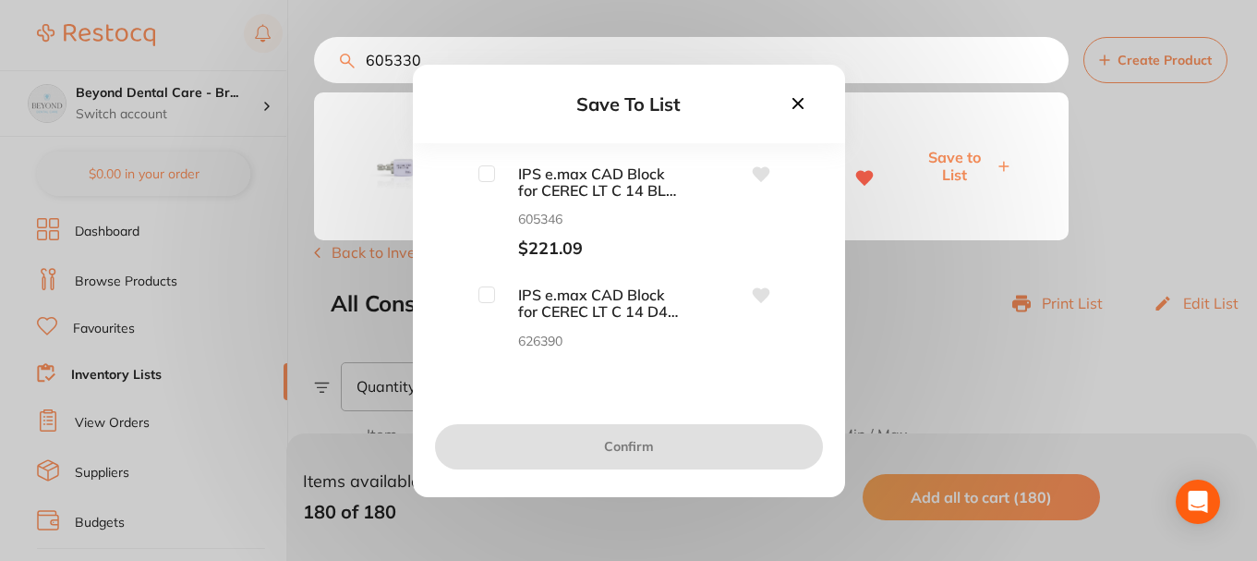
click at [487, 173] on input "checkbox" at bounding box center [486, 173] width 17 height 17
checkbox input "true"
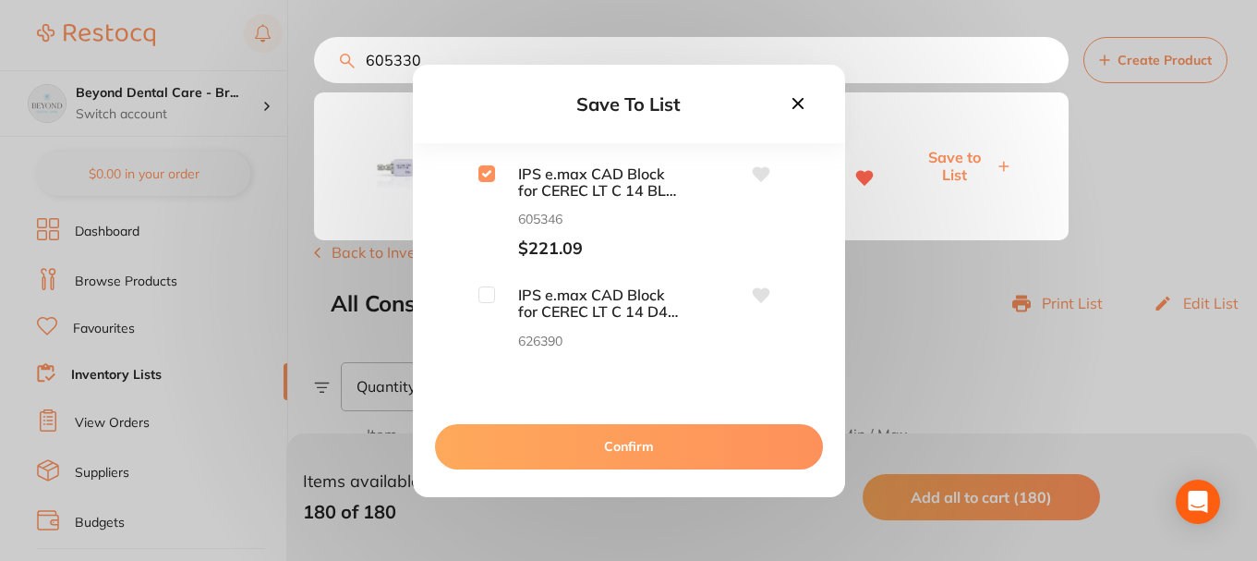
scroll to position [92, 0]
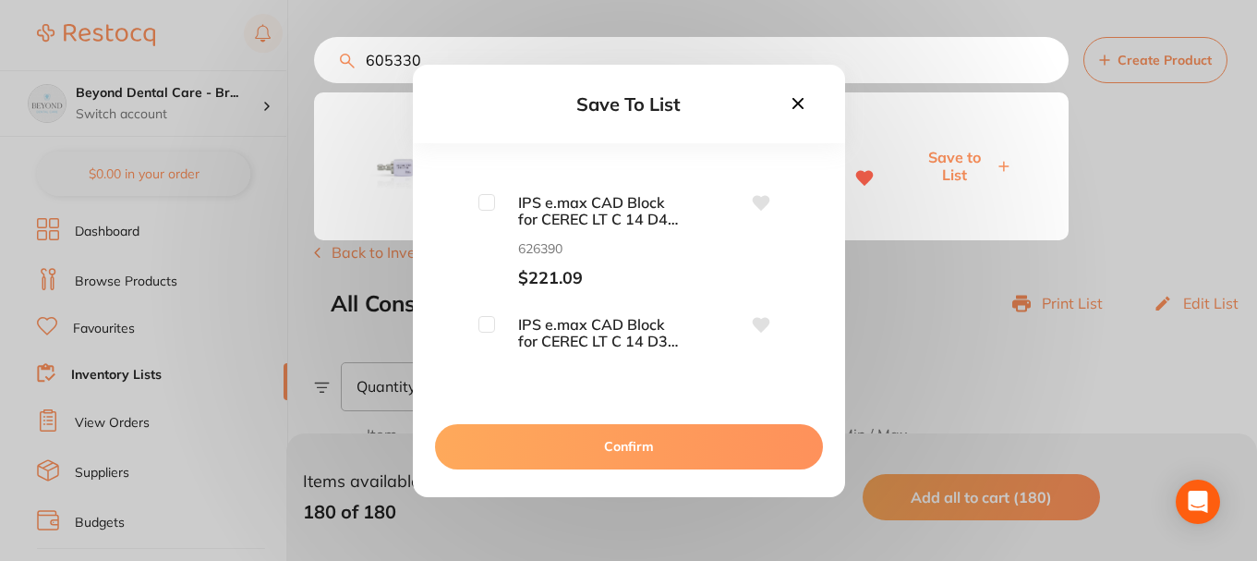
click at [481, 204] on input "checkbox" at bounding box center [486, 202] width 17 height 17
checkbox input "true"
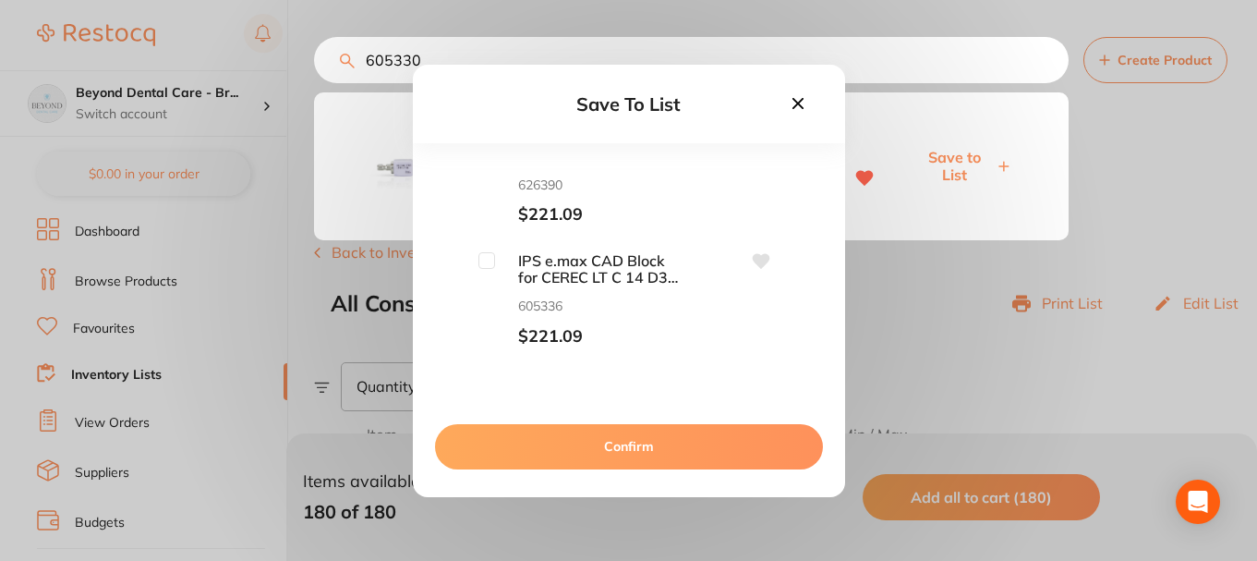
scroll to position [185, 0]
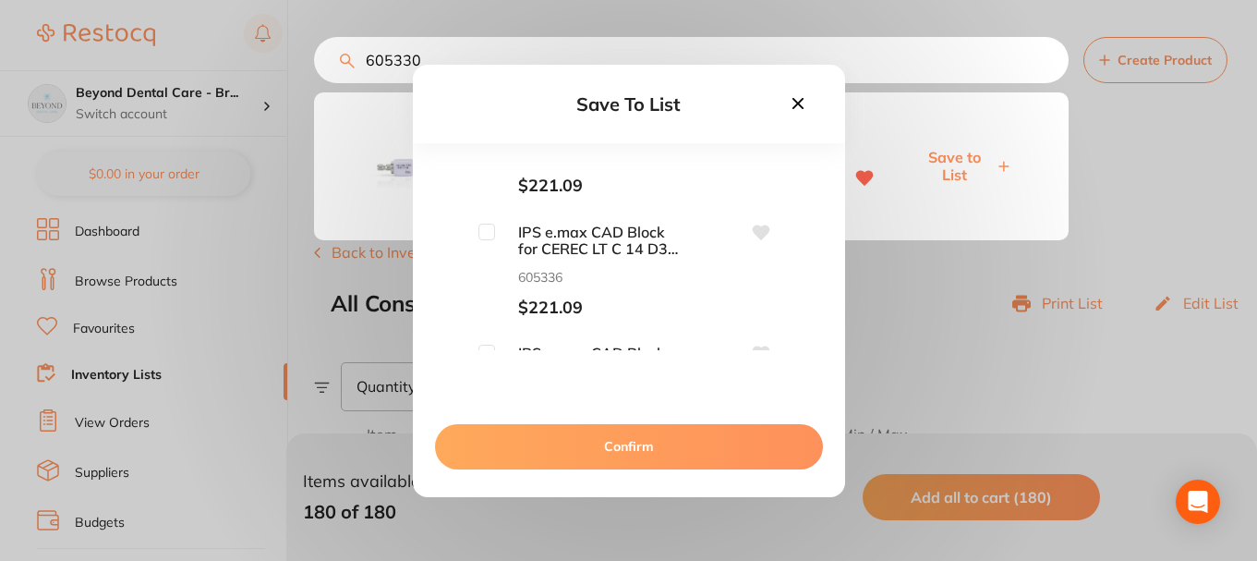
click at [489, 234] on input "checkbox" at bounding box center [486, 232] width 17 height 17
checkbox input "true"
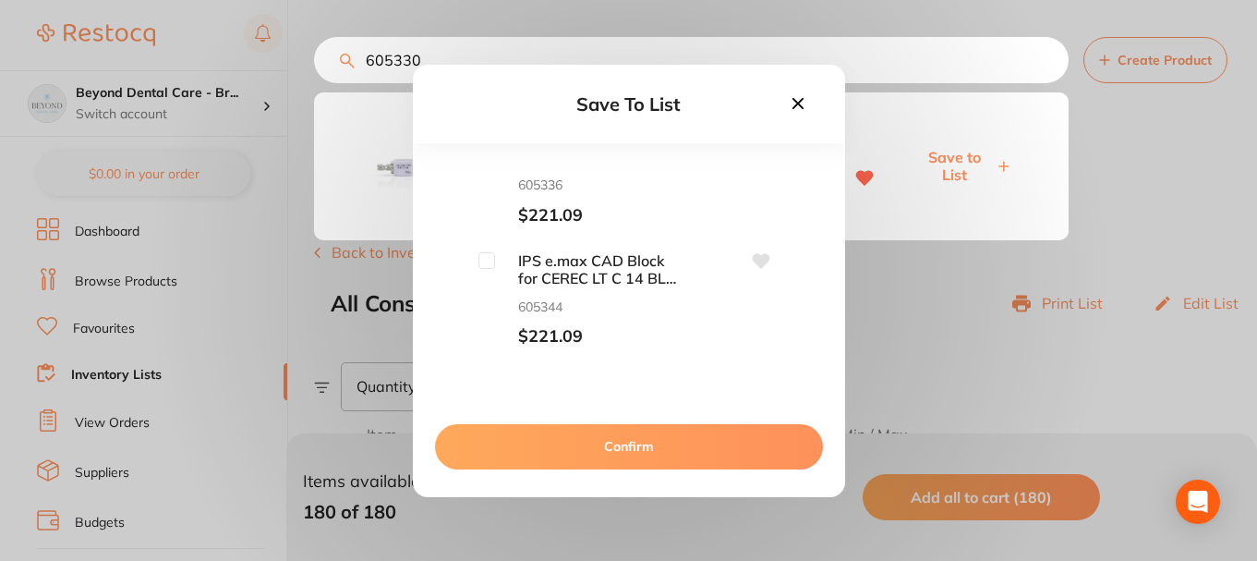
click at [484, 259] on input "checkbox" at bounding box center [486, 260] width 17 height 17
checkbox input "true"
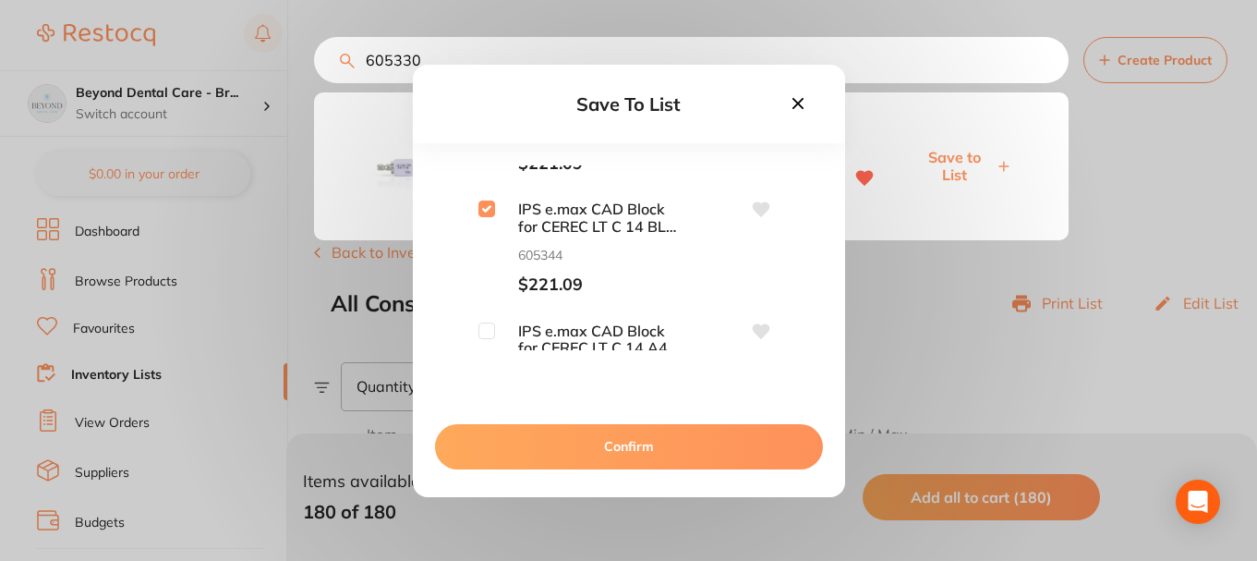
scroll to position [369, 0]
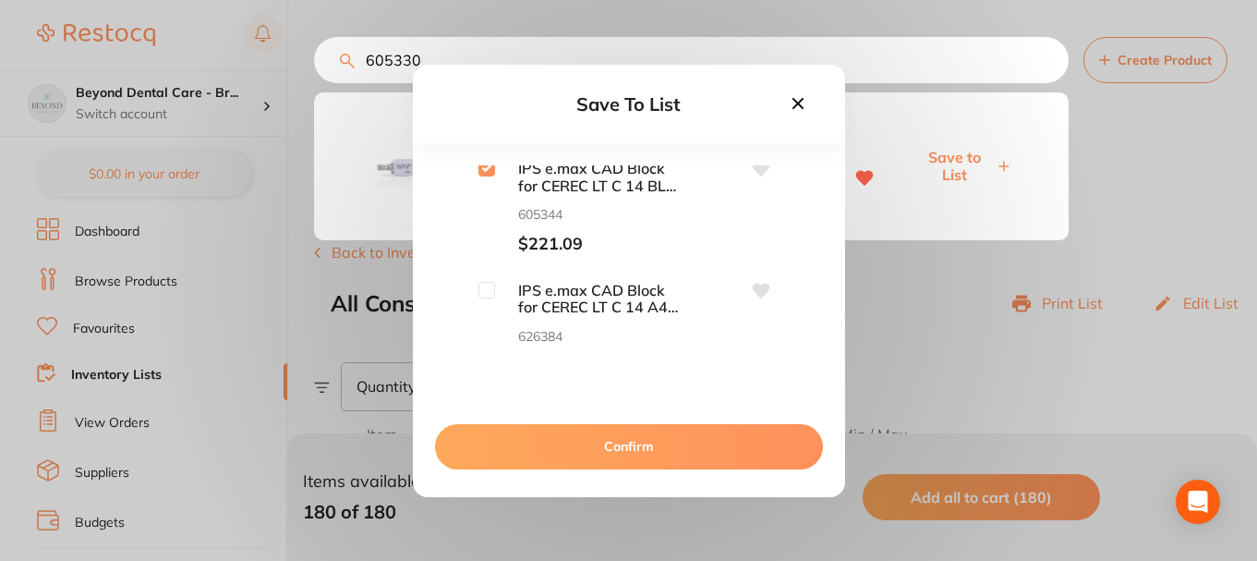
click at [488, 287] on input "checkbox" at bounding box center [486, 290] width 17 height 17
checkbox input "true"
click at [541, 442] on button "Confirm" at bounding box center [629, 446] width 388 height 44
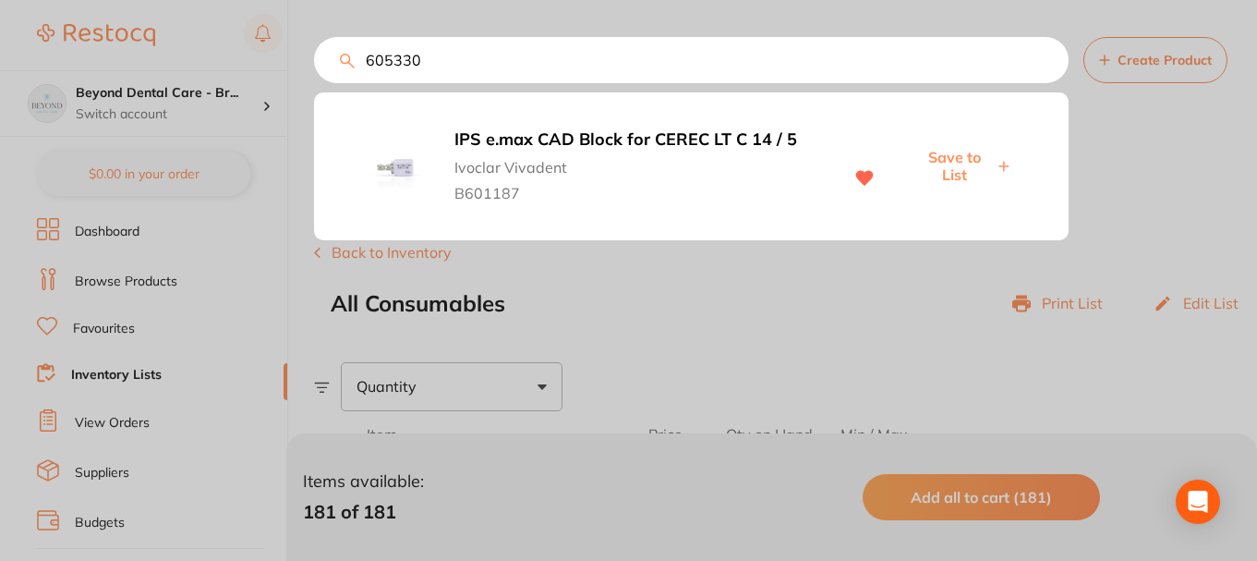
drag, startPoint x: 396, startPoint y: 62, endPoint x: 333, endPoint y: 64, distance: 63.8
click at [333, 64] on input "605330" at bounding box center [691, 60] width 755 height 46
paste input "37568AN"
click at [941, 154] on span "Save to List" at bounding box center [953, 166] width 79 height 34
click at [461, 59] on input "637568AN" at bounding box center [691, 60] width 755 height 46
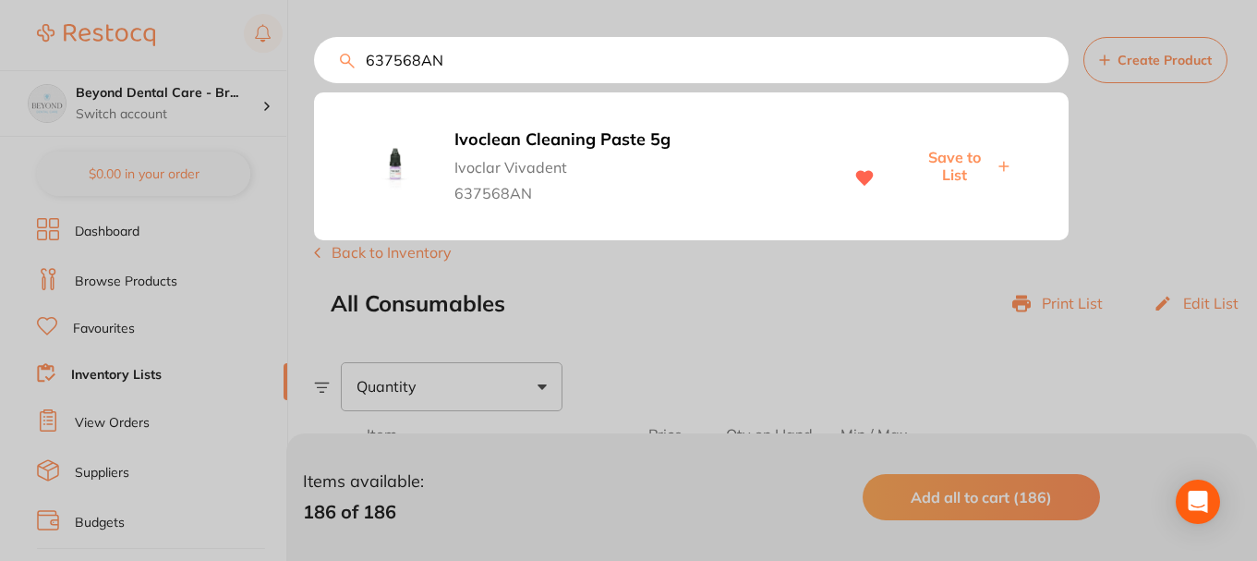
click at [331, 67] on input "637568AN" at bounding box center [691, 60] width 755 height 46
paste input "69088WW"
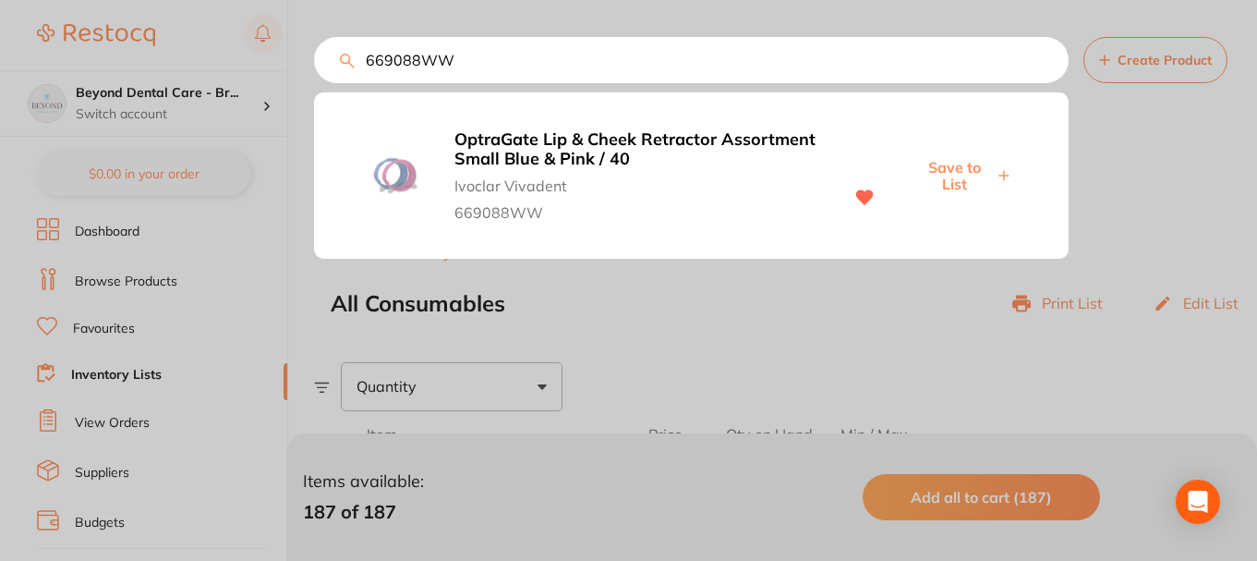
click at [952, 178] on span "Save to List" at bounding box center [953, 176] width 79 height 34
drag, startPoint x: 403, startPoint y: 57, endPoint x: 342, endPoint y: 61, distance: 61.1
click at [344, 60] on div "669088WW OptraGate Lip & Cheek Retractor Assortment Small Blue & Pink / 40 Ivoc…" at bounding box center [785, 60] width 943 height 46
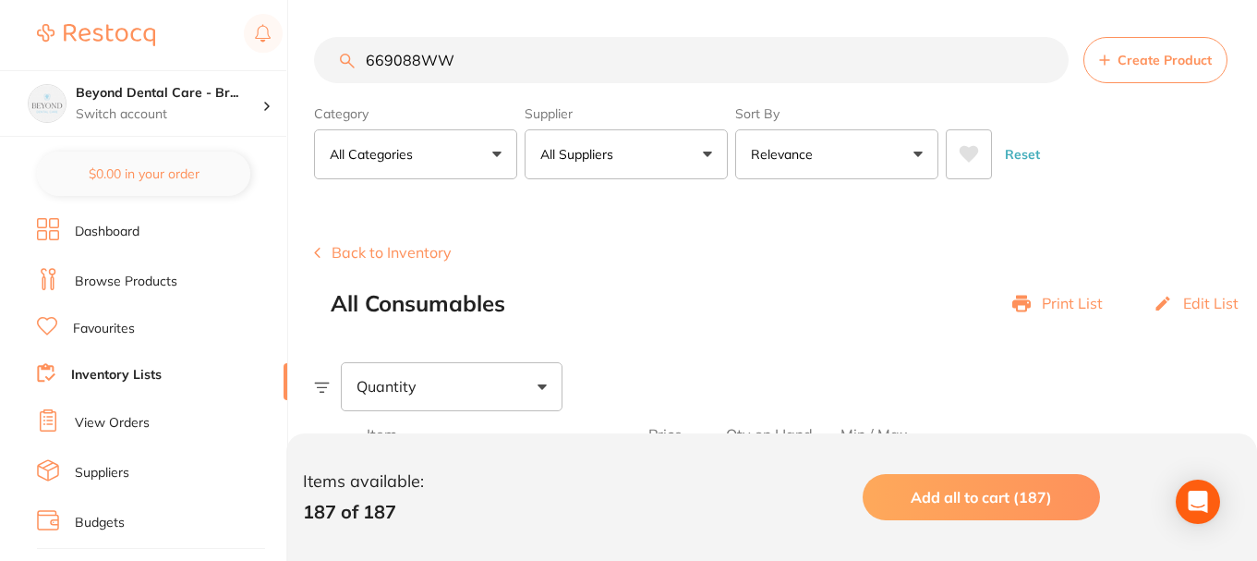
paste input "5156"
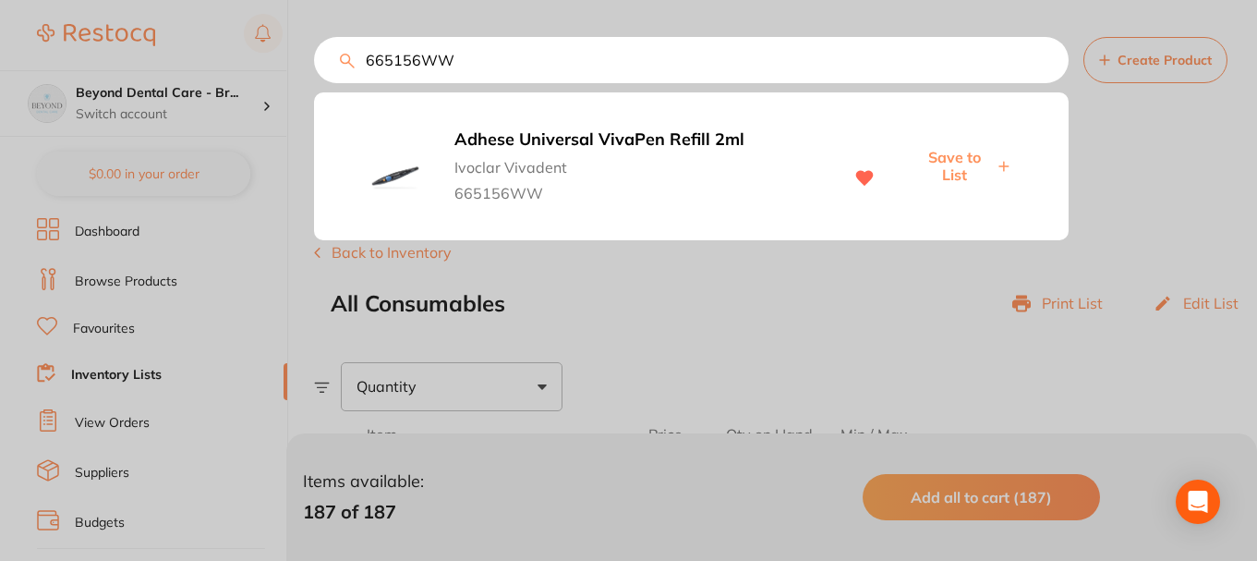
click at [944, 164] on span "Save to List" at bounding box center [953, 166] width 79 height 34
drag, startPoint x: 473, startPoint y: 64, endPoint x: 336, endPoint y: 67, distance: 136.7
click at [337, 65] on input "665156WW" at bounding box center [691, 60] width 755 height 46
paste input "745762"
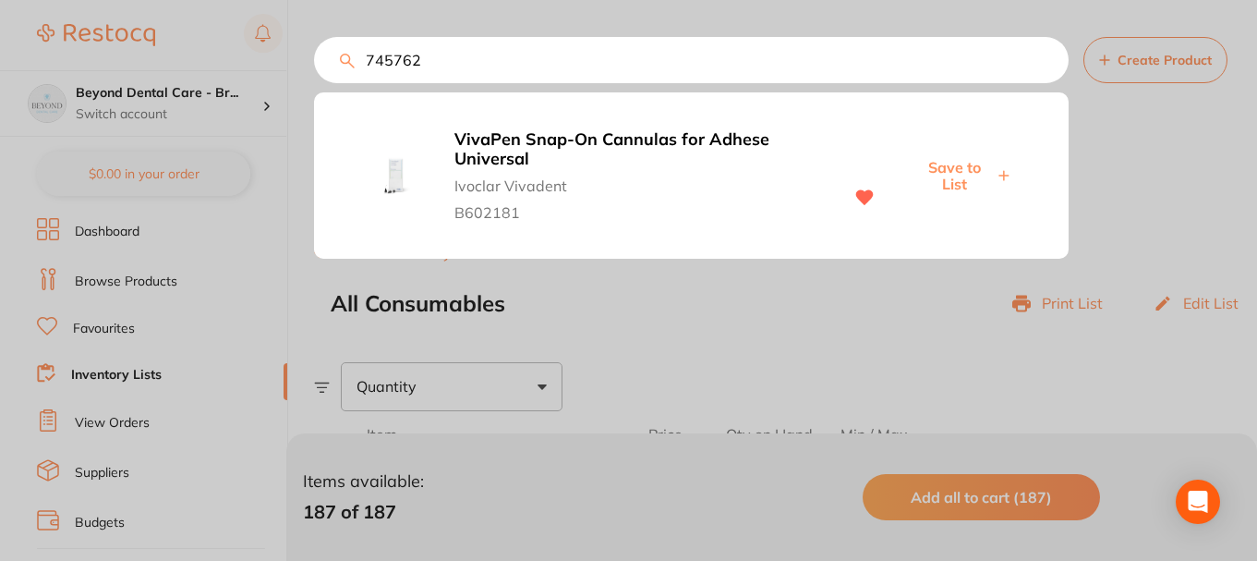
type input "745762"
click at [951, 170] on span "Save to List" at bounding box center [953, 176] width 79 height 34
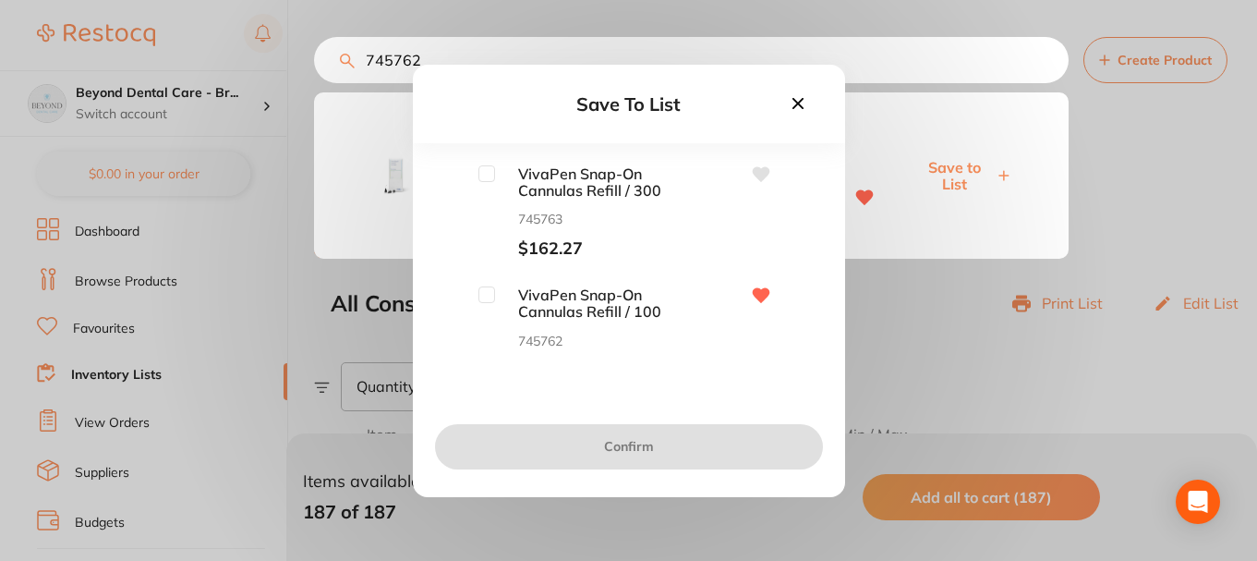
click at [485, 298] on input "checkbox" at bounding box center [486, 294] width 17 height 17
checkbox input "true"
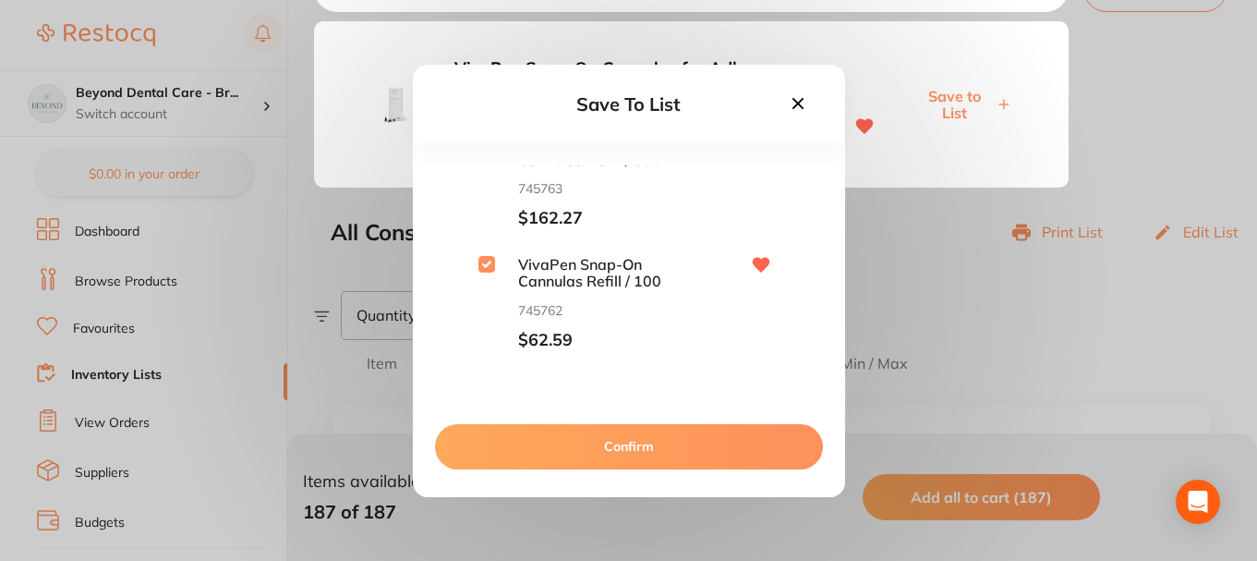
scroll to position [92, 0]
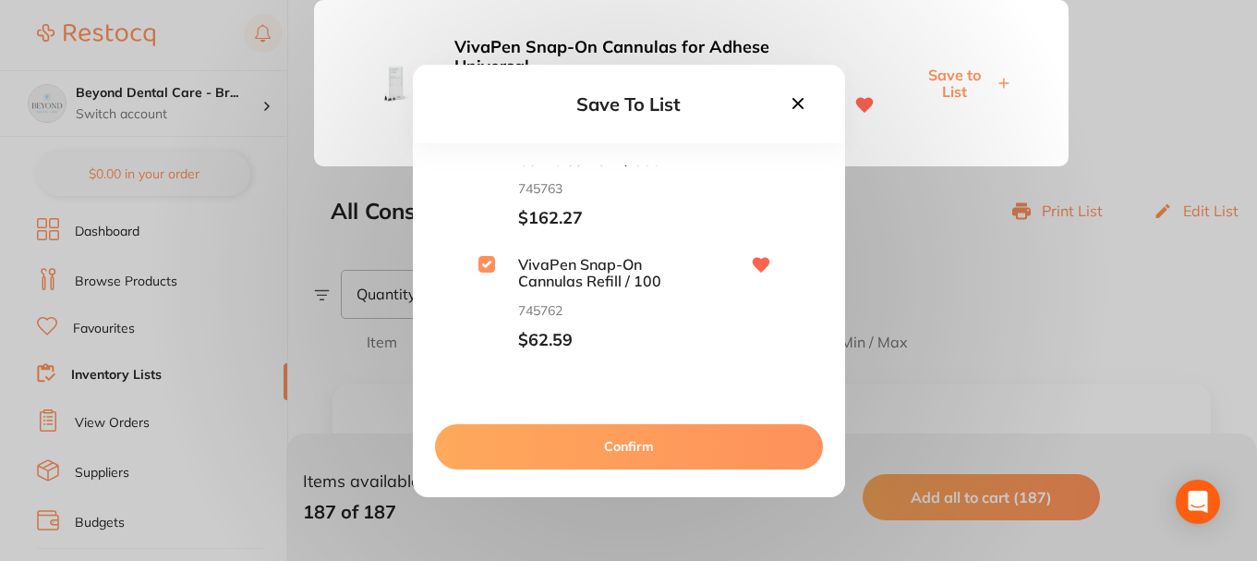
click at [544, 441] on button "Confirm" at bounding box center [629, 446] width 388 height 44
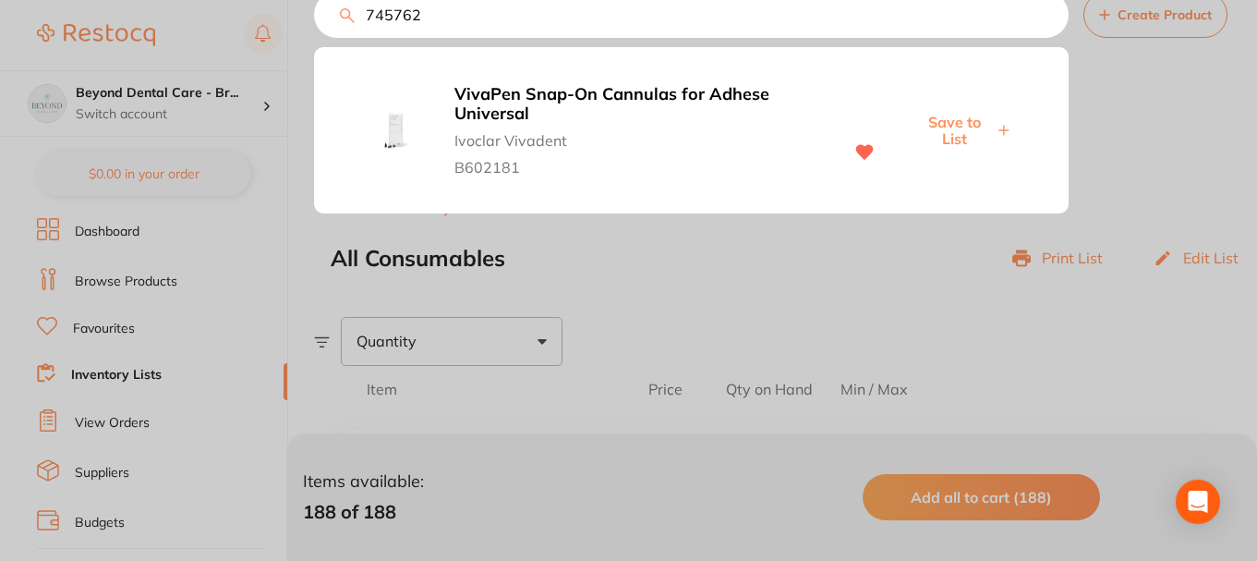
scroll to position [0, 0]
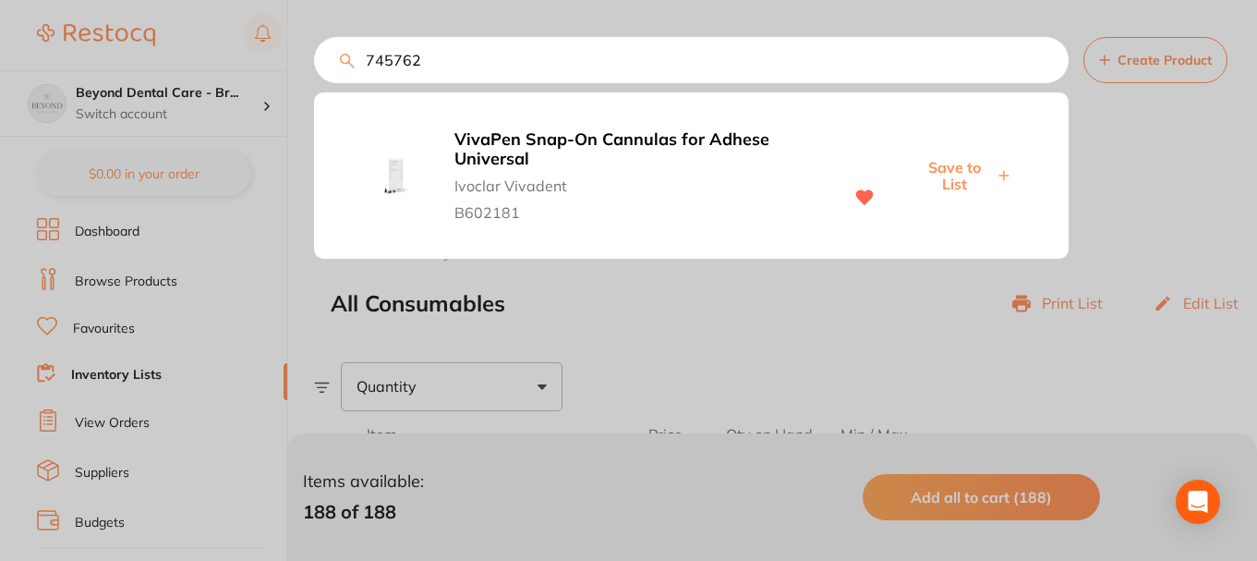
drag, startPoint x: 438, startPoint y: 62, endPoint x: 313, endPoint y: 58, distance: 124.8
click at [314, 58] on div "745762 VivaPen Snap-On Cannulas for Adhese Universal Ivoclar Vivadent B602181 S…" at bounding box center [691, 60] width 755 height 46
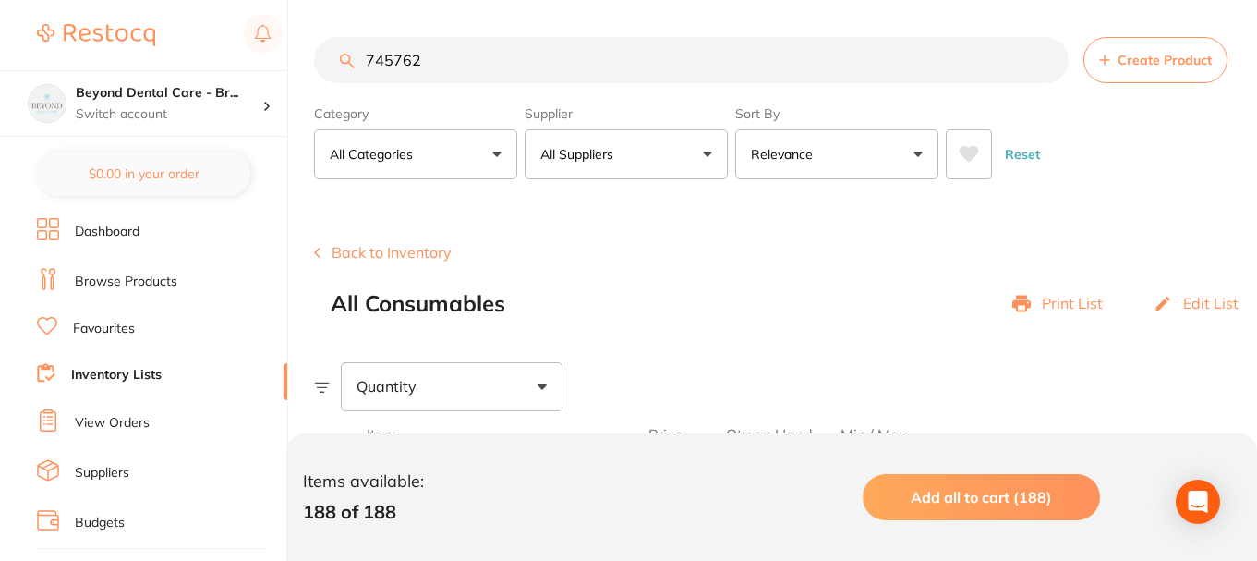
paste input "666119WW"
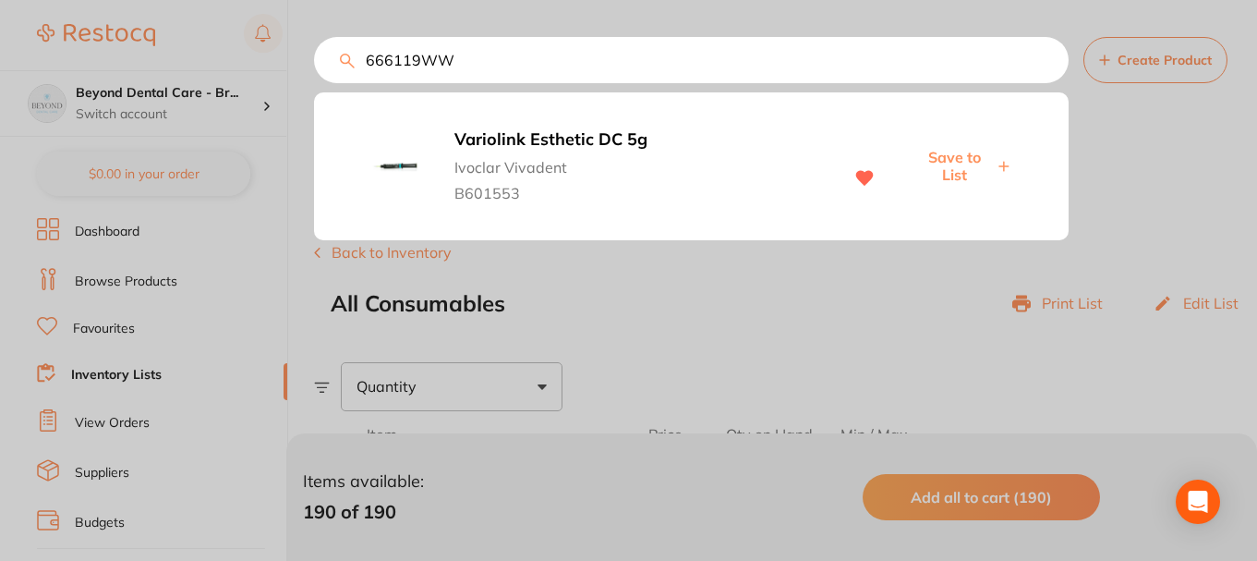
click at [956, 161] on span "Save to List" at bounding box center [953, 166] width 79 height 34
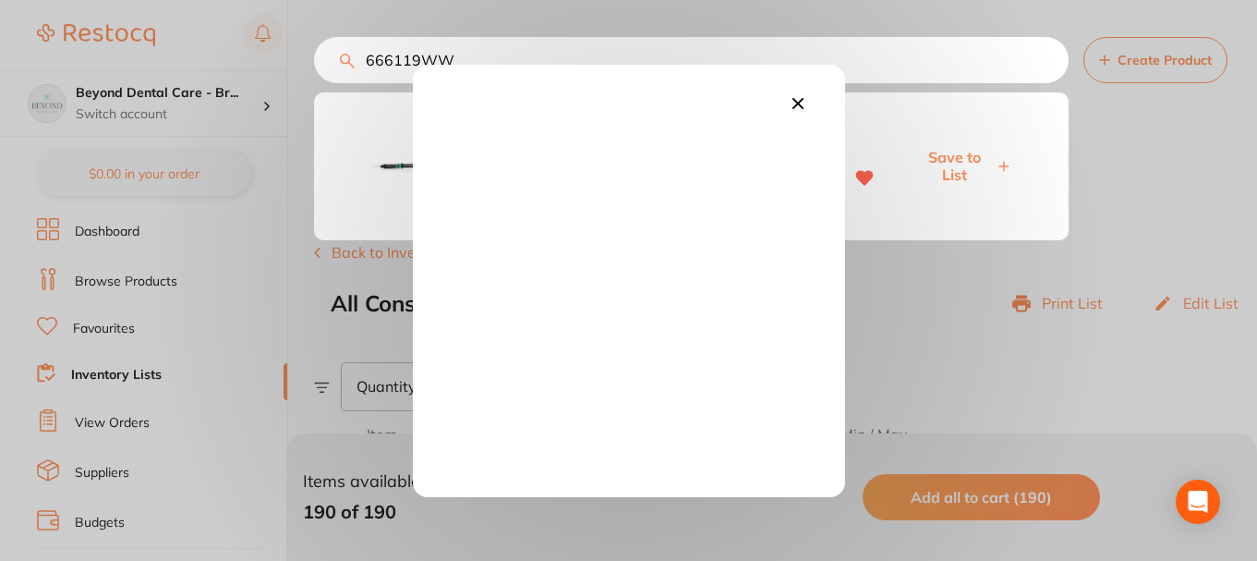
click at [798, 106] on icon at bounding box center [798, 103] width 20 height 20
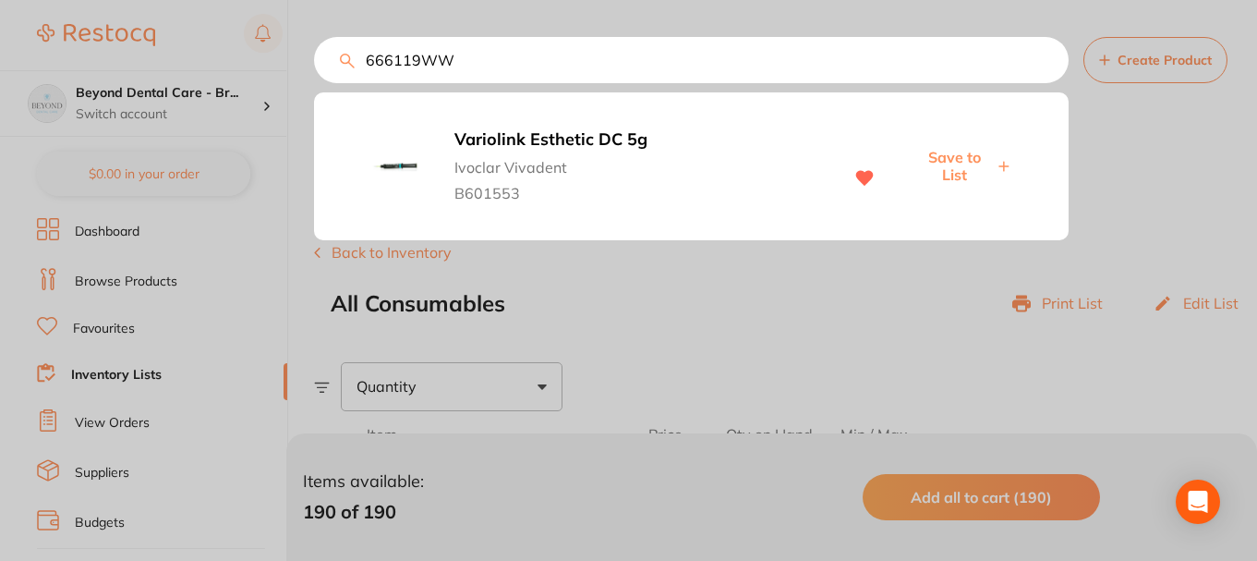
click at [994, 160] on span "Save to List" at bounding box center [953, 166] width 79 height 34
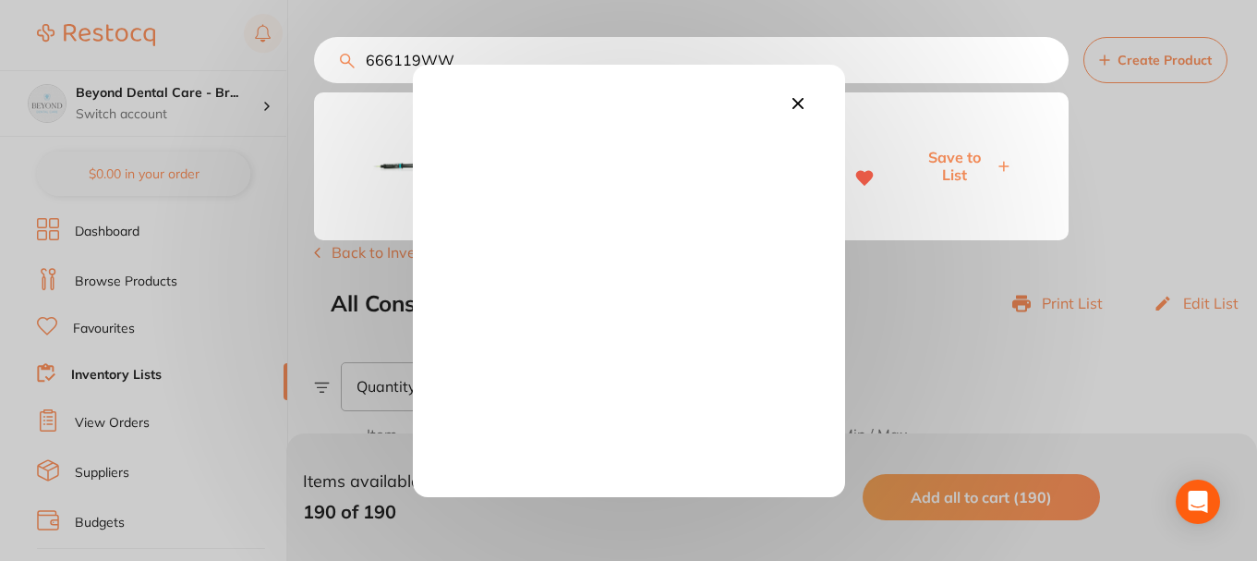
click at [797, 107] on icon at bounding box center [798, 103] width 20 height 20
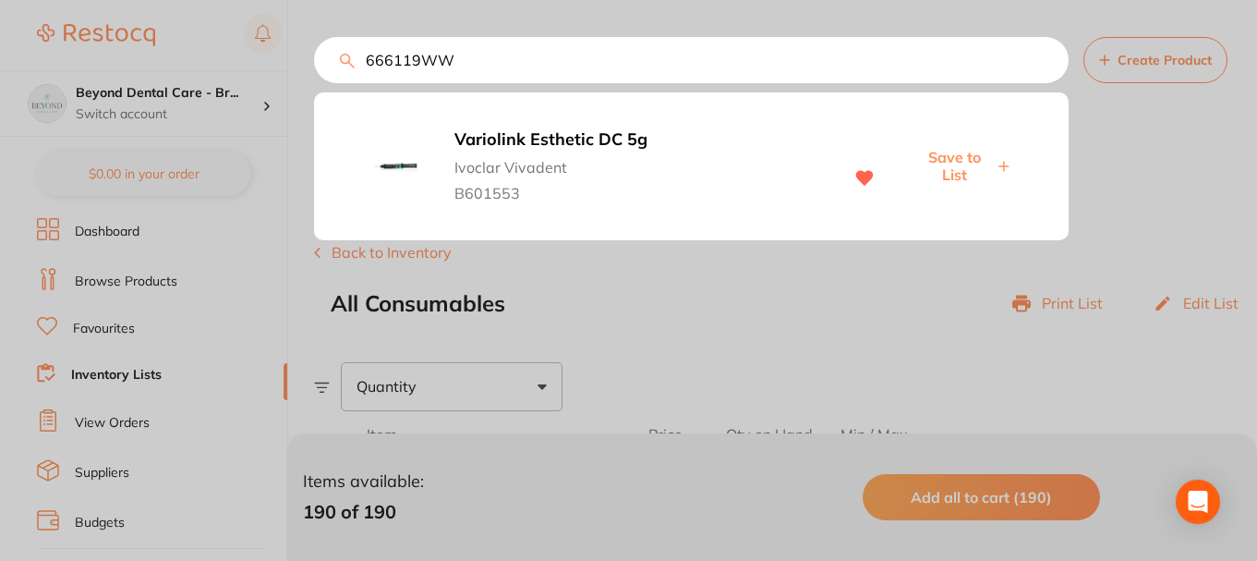
click at [760, 150] on span "Ivoclar Vivadent" at bounding box center [638, 163] width 369 height 26
click at [940, 157] on section at bounding box center [628, 280] width 1257 height 561
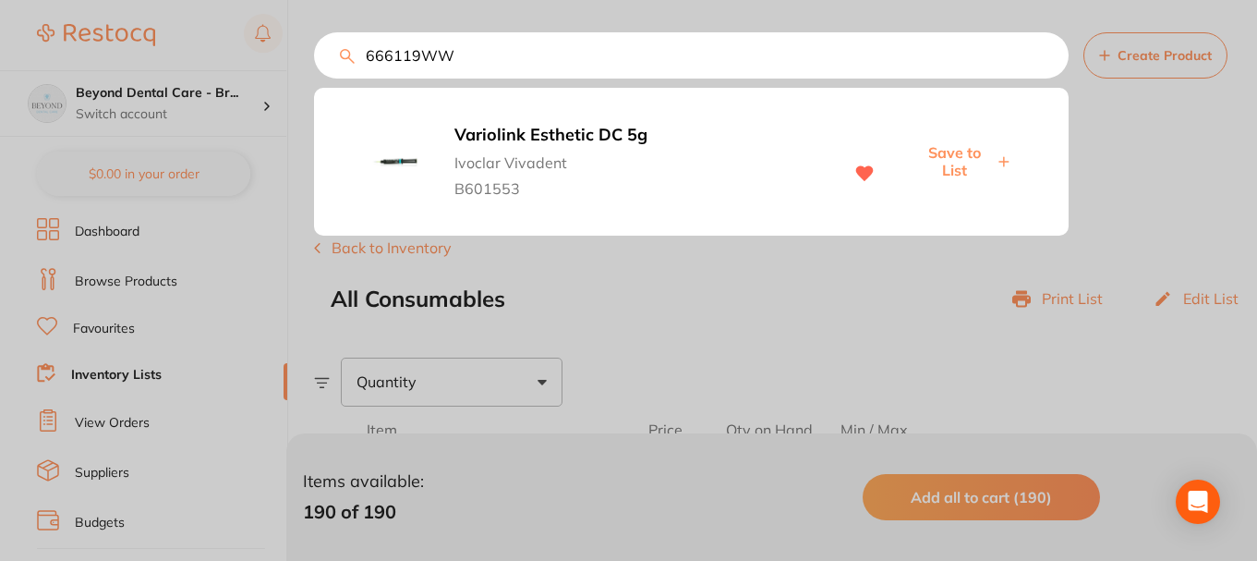
drag, startPoint x: 475, startPoint y: 60, endPoint x: 292, endPoint y: 61, distance: 182.9
click at [314, 61] on div "666119WW Variolink Esthetic DC 5g Ivoclar Vivadent B601553 Save to List" at bounding box center [691, 55] width 755 height 46
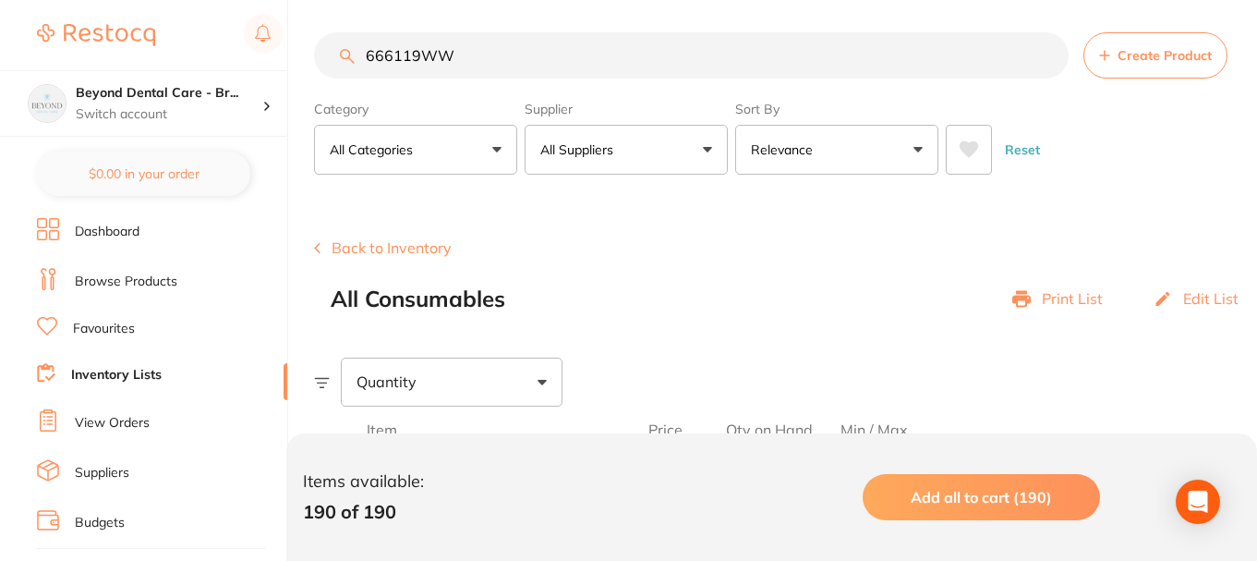
paste input "23"
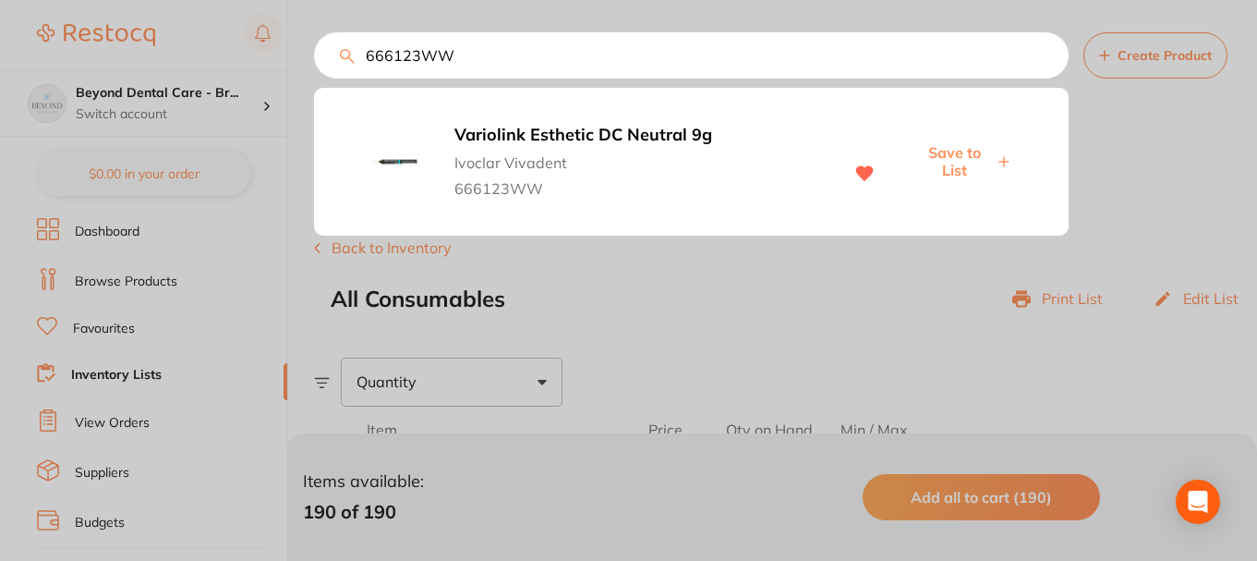
click at [953, 153] on span "Save to List" at bounding box center [953, 161] width 79 height 34
drag, startPoint x: 411, startPoint y: 59, endPoint x: 287, endPoint y: 70, distance: 124.3
click at [314, 70] on div "666123WW Variolink Esthetic DC Neutral 9g Ivoclar Vivadent 666123WW Save to List" at bounding box center [691, 55] width 755 height 46
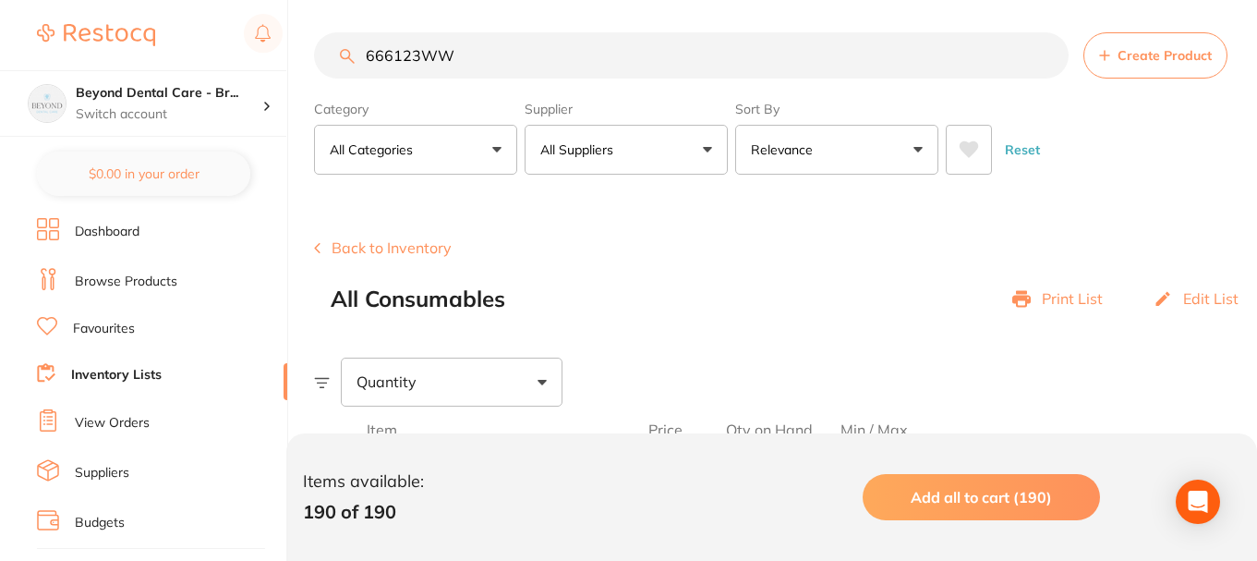
scroll to position [1, 0]
paste input "763446"
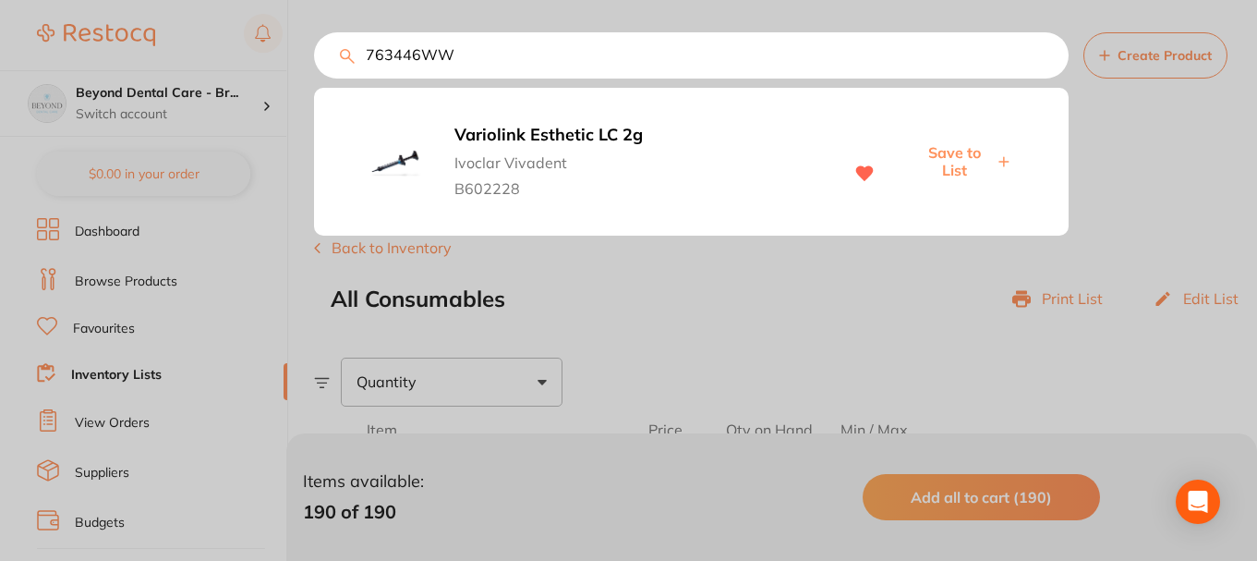
type input "763446WW"
click at [960, 152] on span "Save to List" at bounding box center [953, 161] width 79 height 34
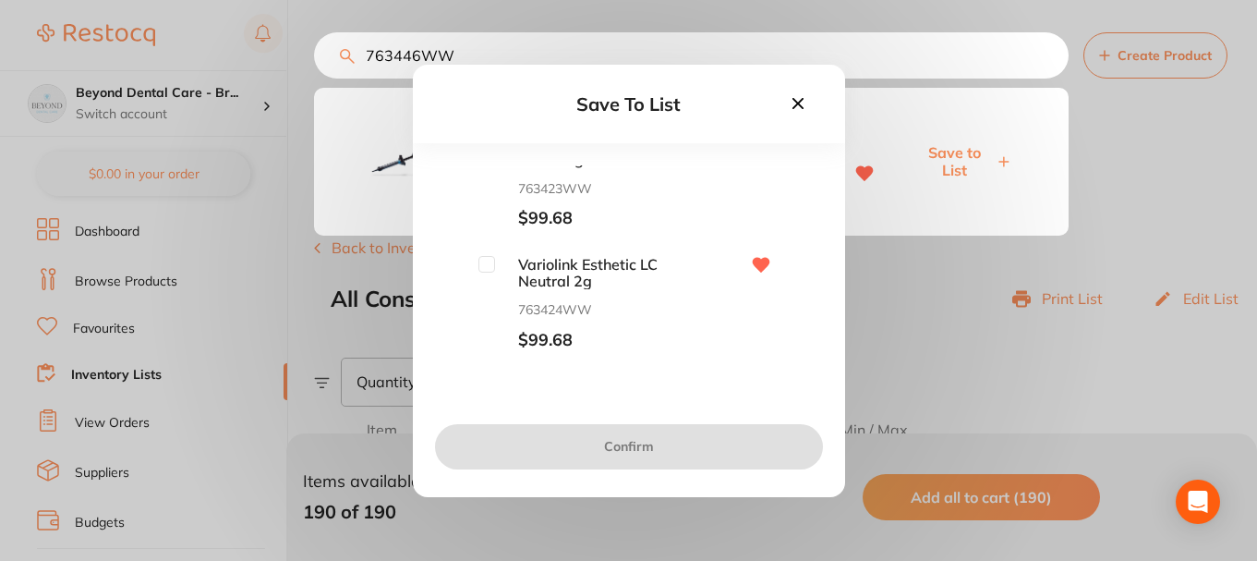
scroll to position [185, 0]
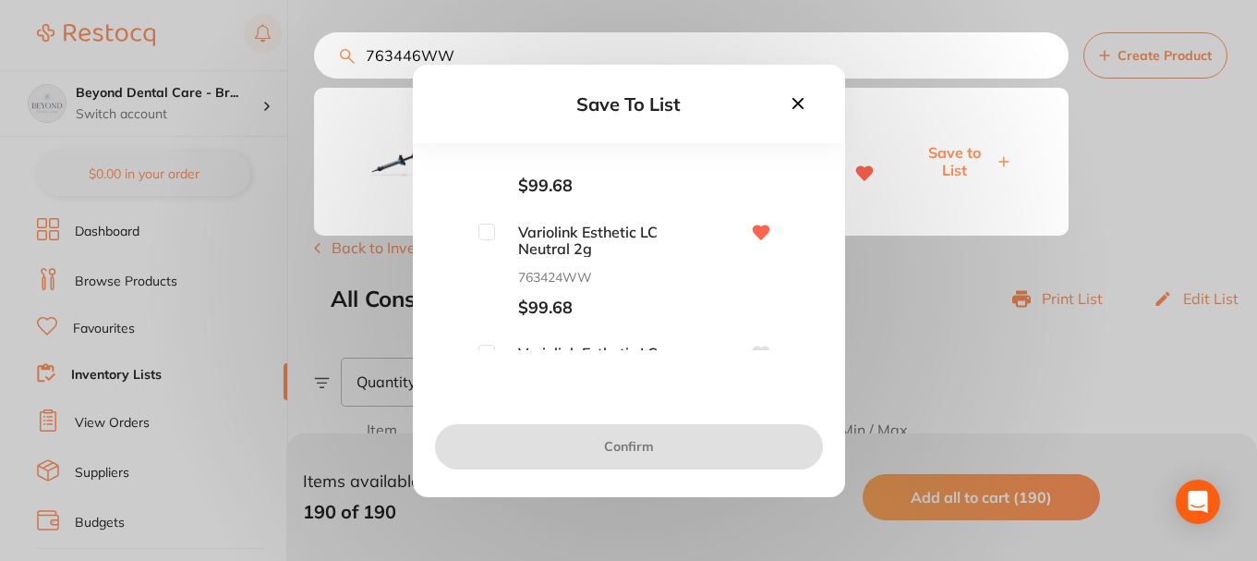
click at [483, 233] on input "checkbox" at bounding box center [486, 232] width 17 height 17
checkbox input "true"
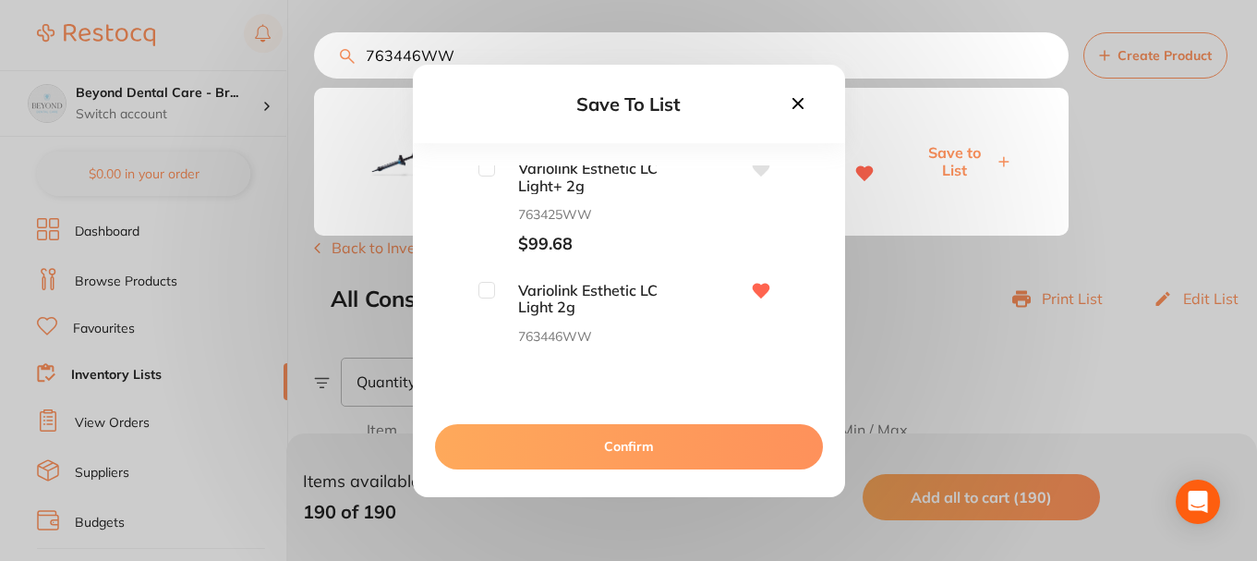
scroll to position [462, 0]
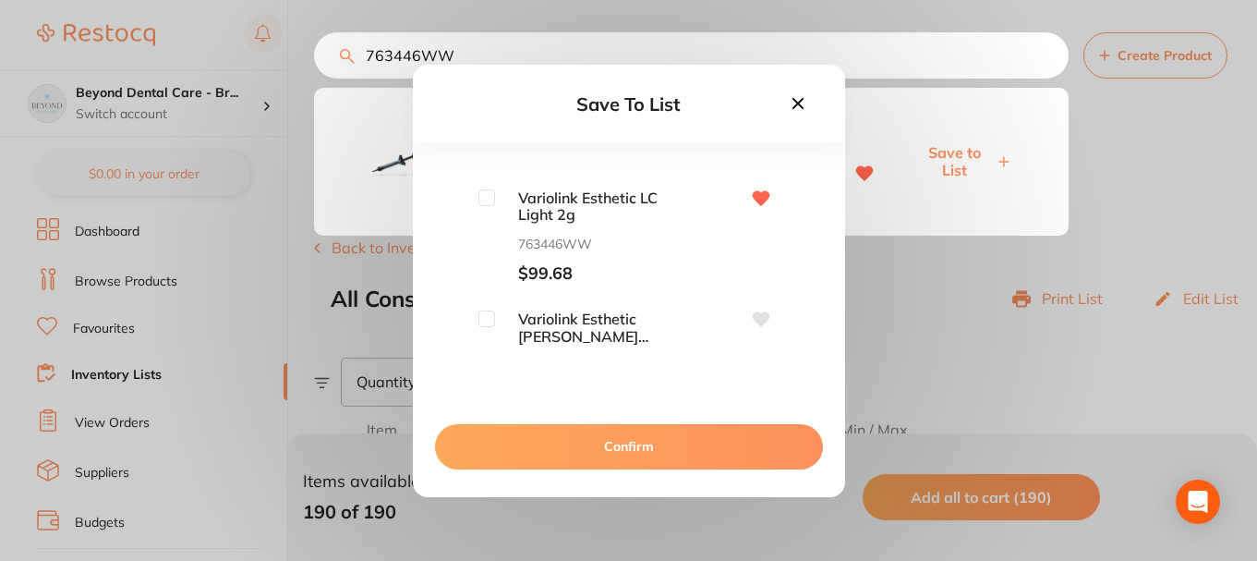
click at [482, 200] on input "checkbox" at bounding box center [486, 197] width 17 height 17
checkbox input "true"
click at [596, 445] on button "Confirm" at bounding box center [629, 446] width 388 height 44
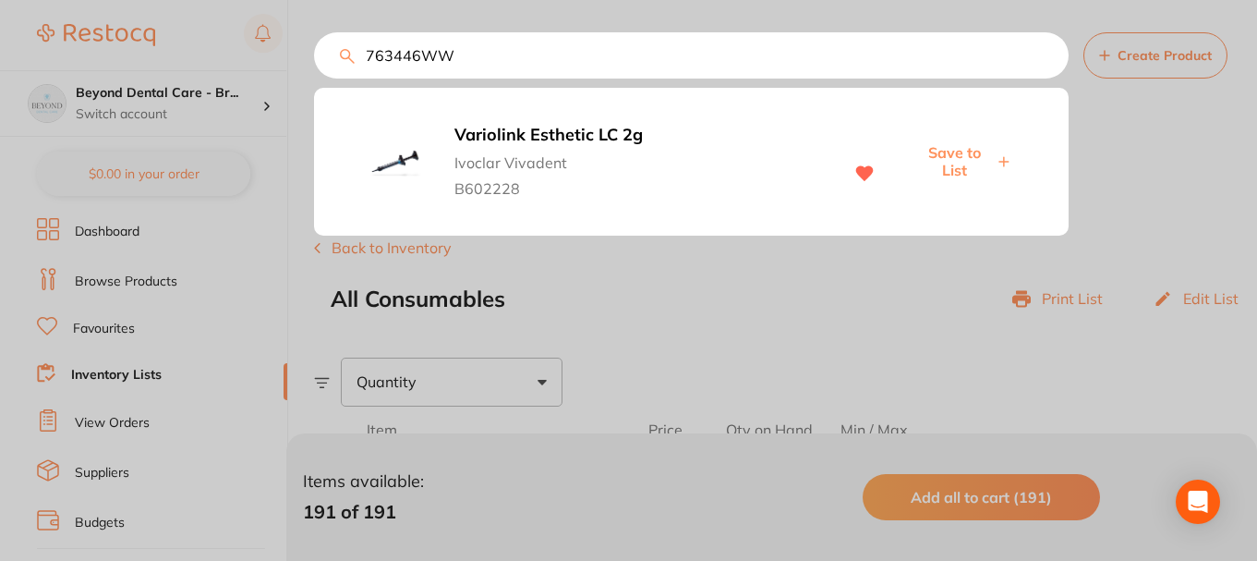
drag, startPoint x: 482, startPoint y: 58, endPoint x: 267, endPoint y: 58, distance: 215.2
click at [314, 58] on div "763446WW Variolink Esthetic LC 2g Ivoclar Vivadent B602228 Save to List" at bounding box center [691, 55] width 755 height 46
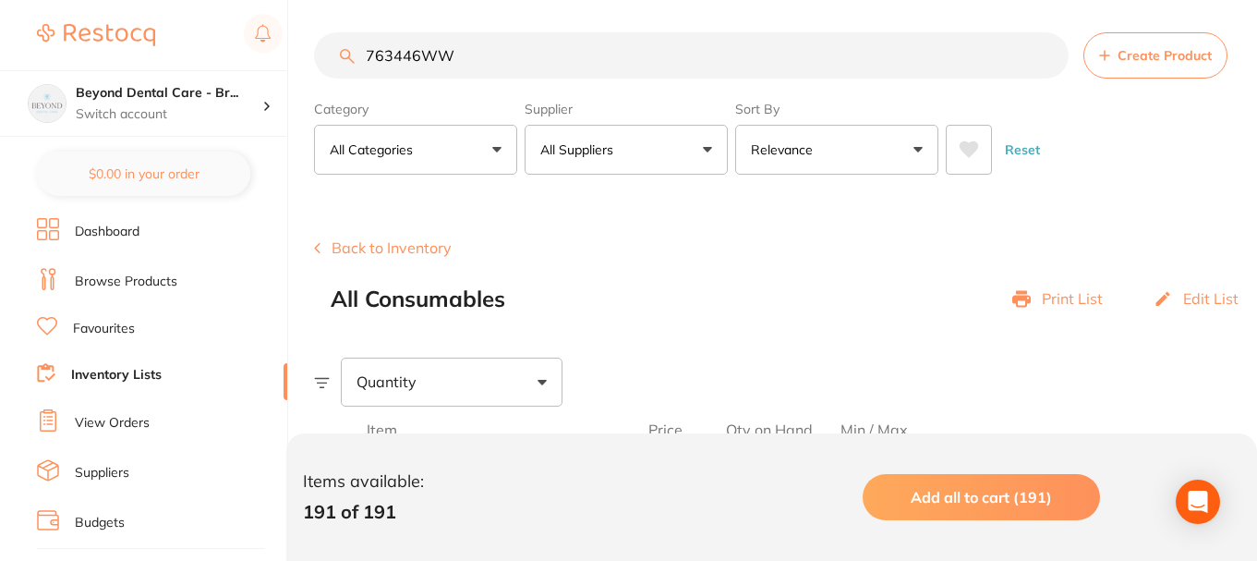
paste input "666113"
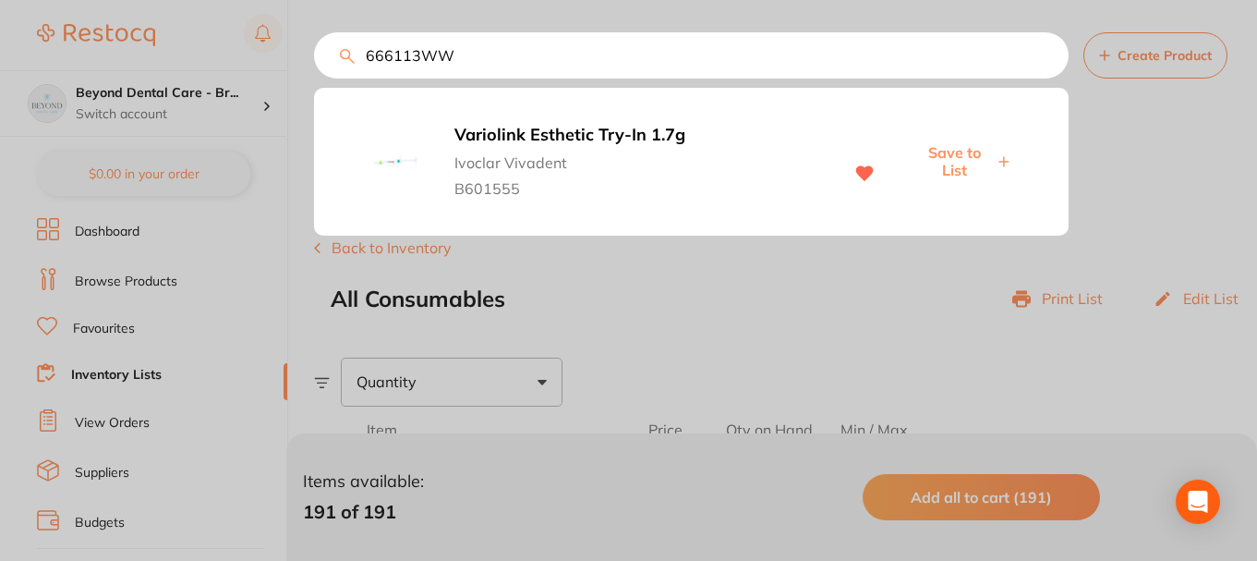
type input "666113WW"
click at [945, 163] on span "Save to List" at bounding box center [953, 161] width 79 height 34
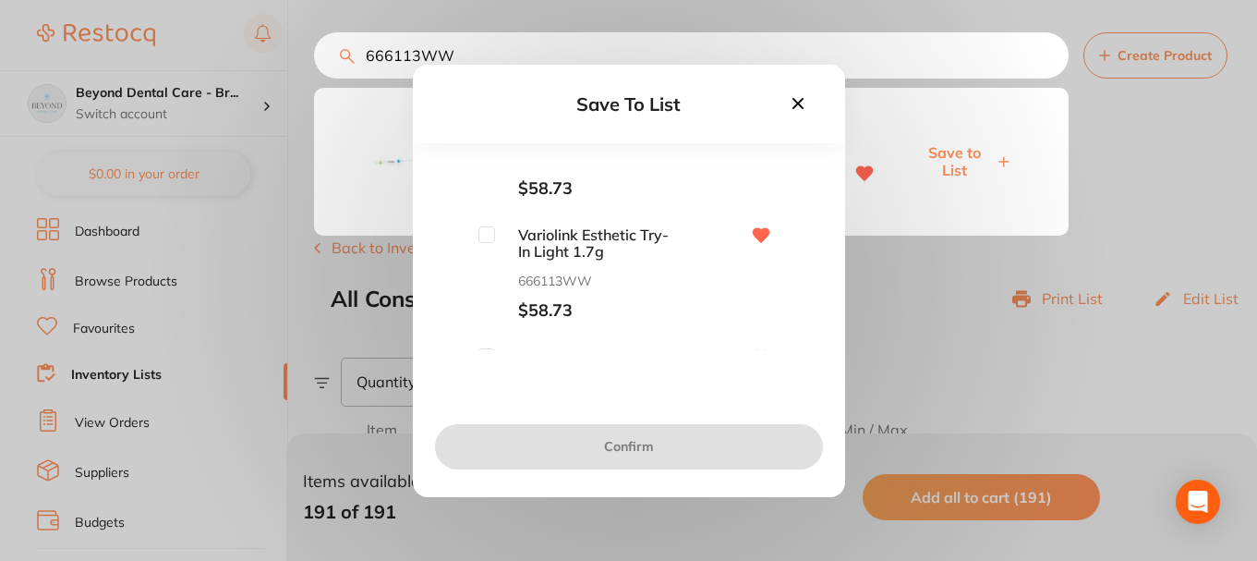
scroll to position [92, 0]
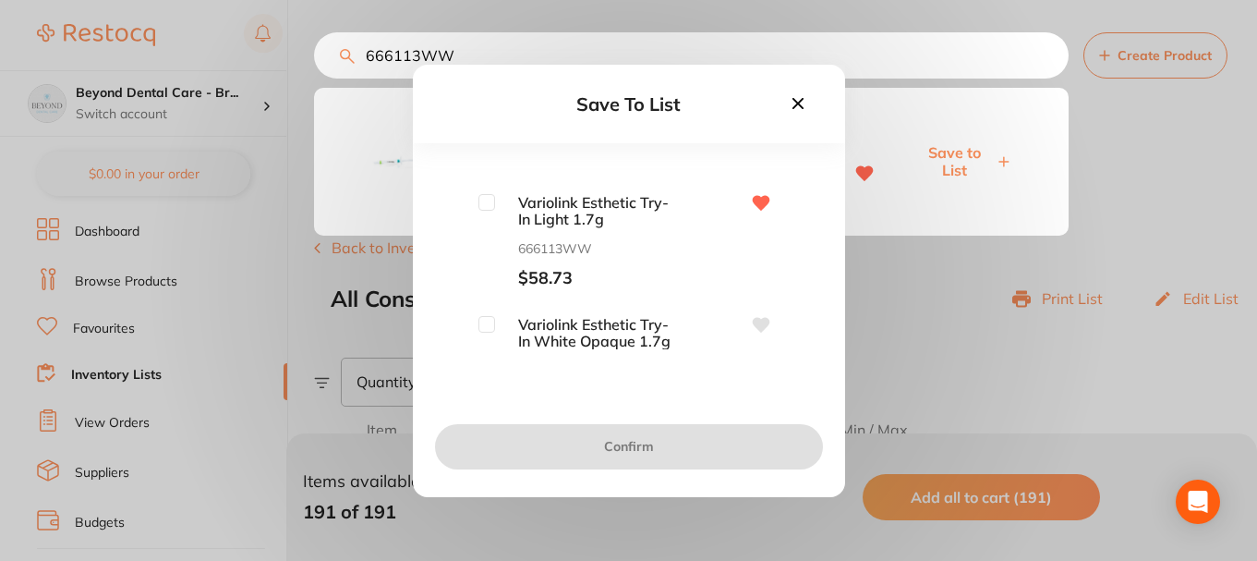
click at [479, 204] on input "checkbox" at bounding box center [486, 202] width 17 height 17
checkbox input "true"
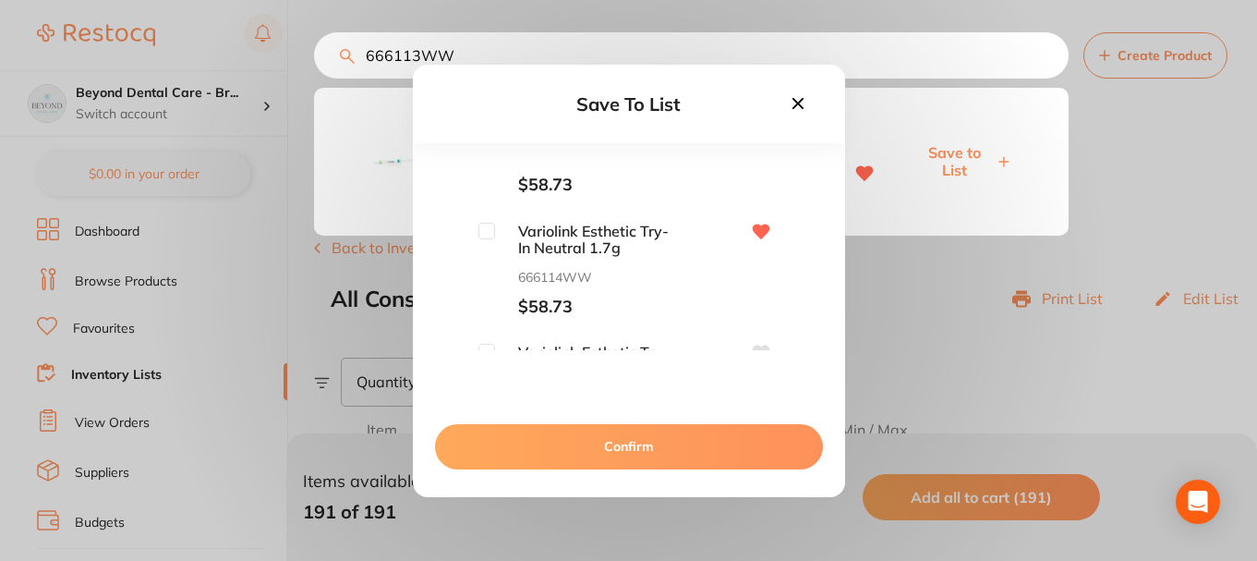
scroll to position [462, 0]
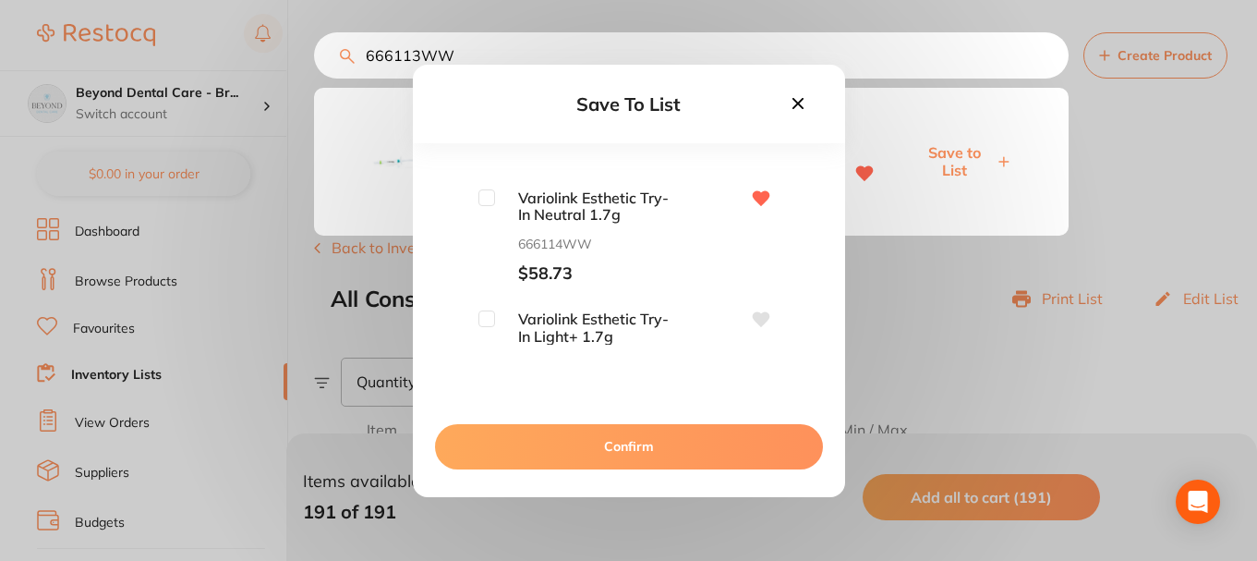
click at [479, 202] on input "checkbox" at bounding box center [486, 197] width 17 height 17
checkbox input "true"
click at [608, 438] on button "Confirm" at bounding box center [629, 446] width 388 height 44
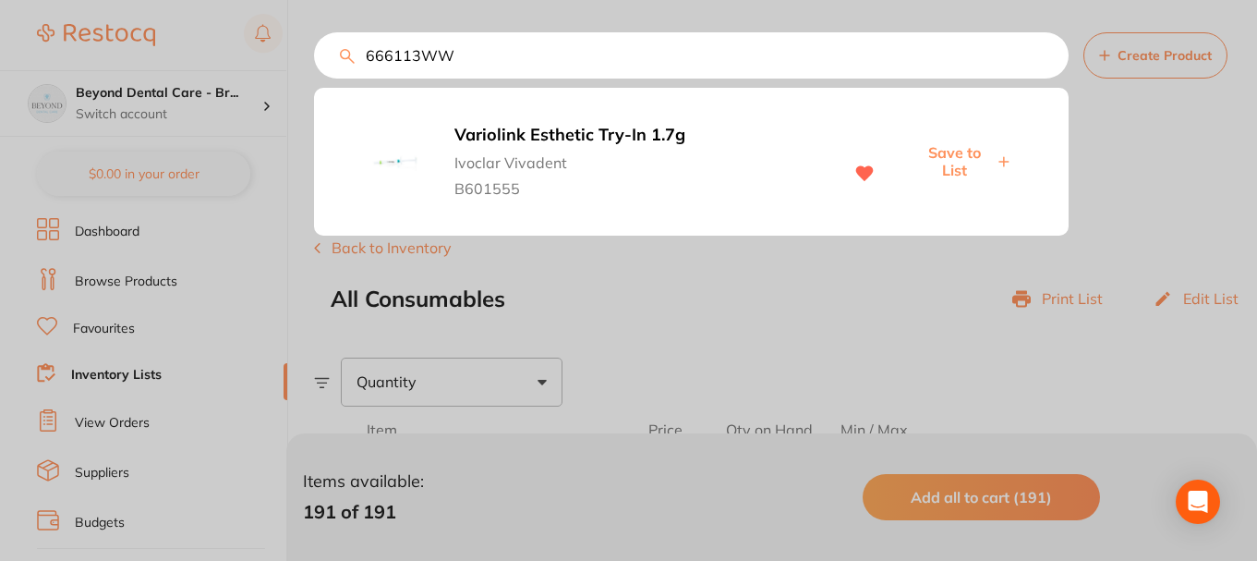
scroll to position [1, 0]
drag, startPoint x: 468, startPoint y: 61, endPoint x: 339, endPoint y: 71, distance: 129.7
click at [350, 68] on input "666113WW" at bounding box center [691, 55] width 755 height 46
paste input "763318"
click at [956, 165] on span "Save to List" at bounding box center [953, 161] width 79 height 34
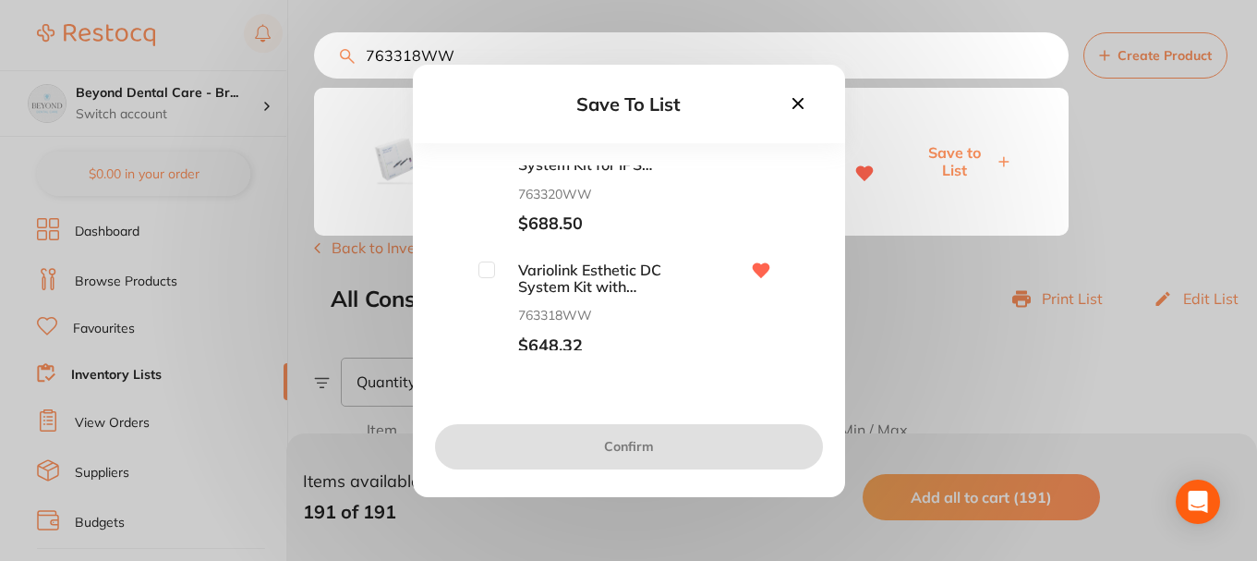
scroll to position [152, 0]
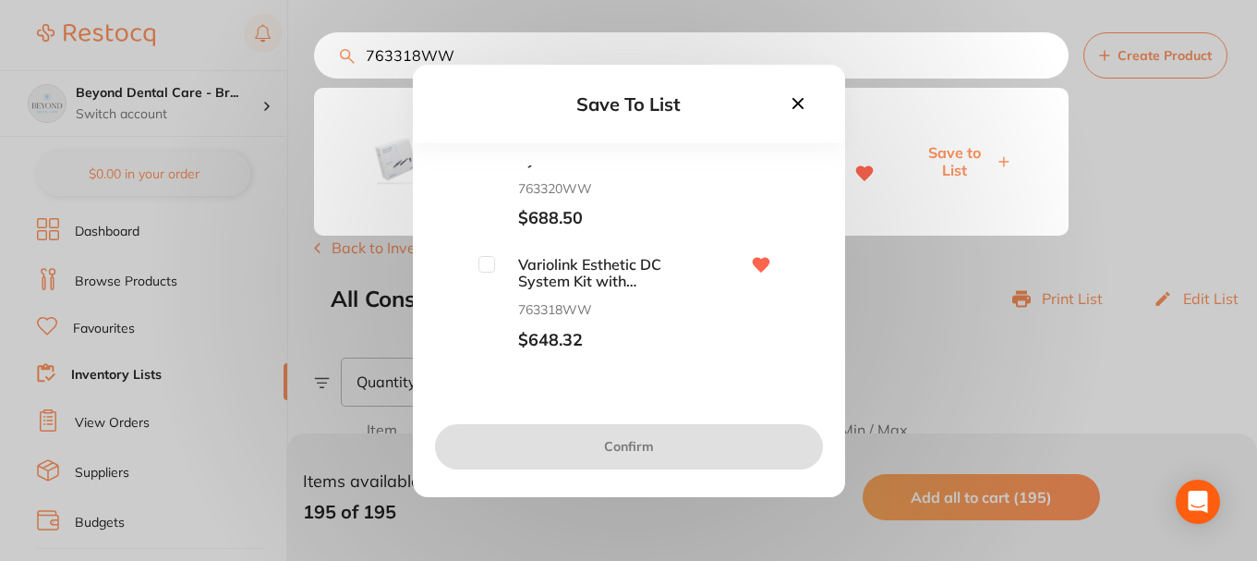
click at [794, 100] on icon at bounding box center [797, 102] width 11 height 11
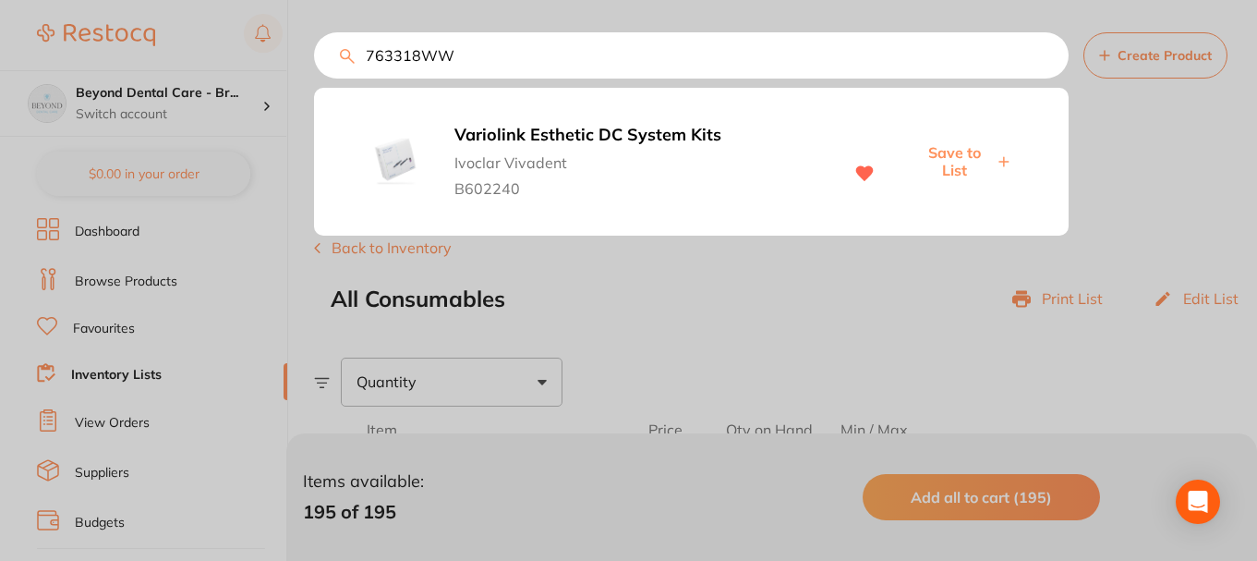
click at [327, 67] on input "763318WW" at bounding box center [691, 55] width 755 height 46
paste input "57912"
click at [939, 156] on span "Save to List" at bounding box center [953, 161] width 81 height 17
drag, startPoint x: 476, startPoint y: 61, endPoint x: 289, endPoint y: 74, distance: 187.0
click at [314, 75] on div "757912WW OptraGate 2 Regular Refill / 80 Ivoclar Vivadent 757912WW Save to List" at bounding box center [691, 55] width 755 height 46
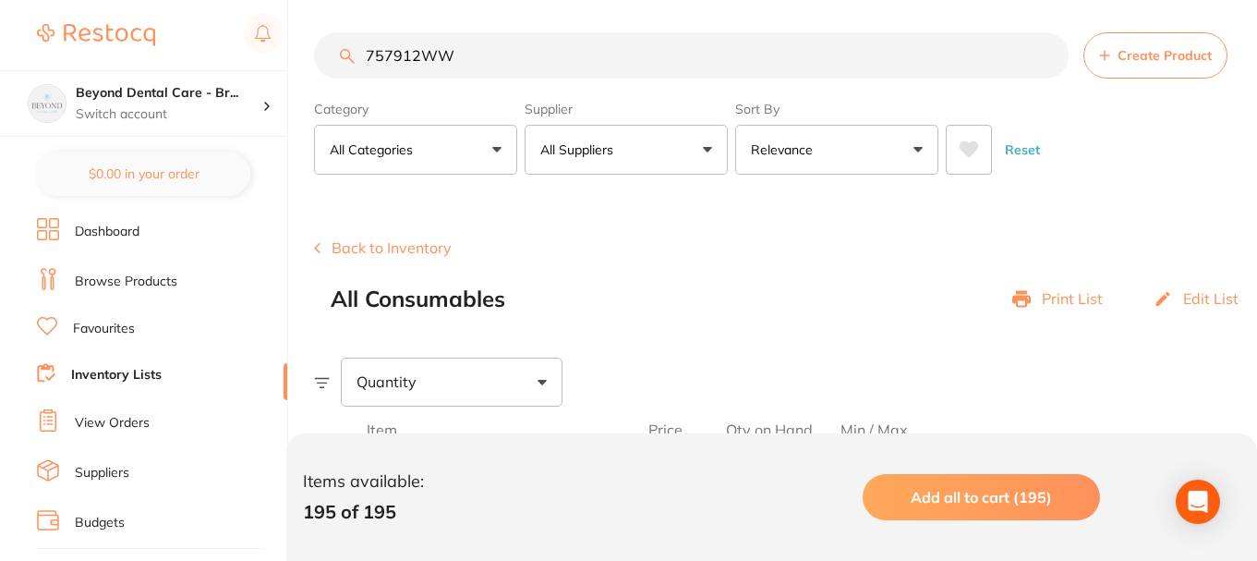
scroll to position [1, 0]
paste input "18013"
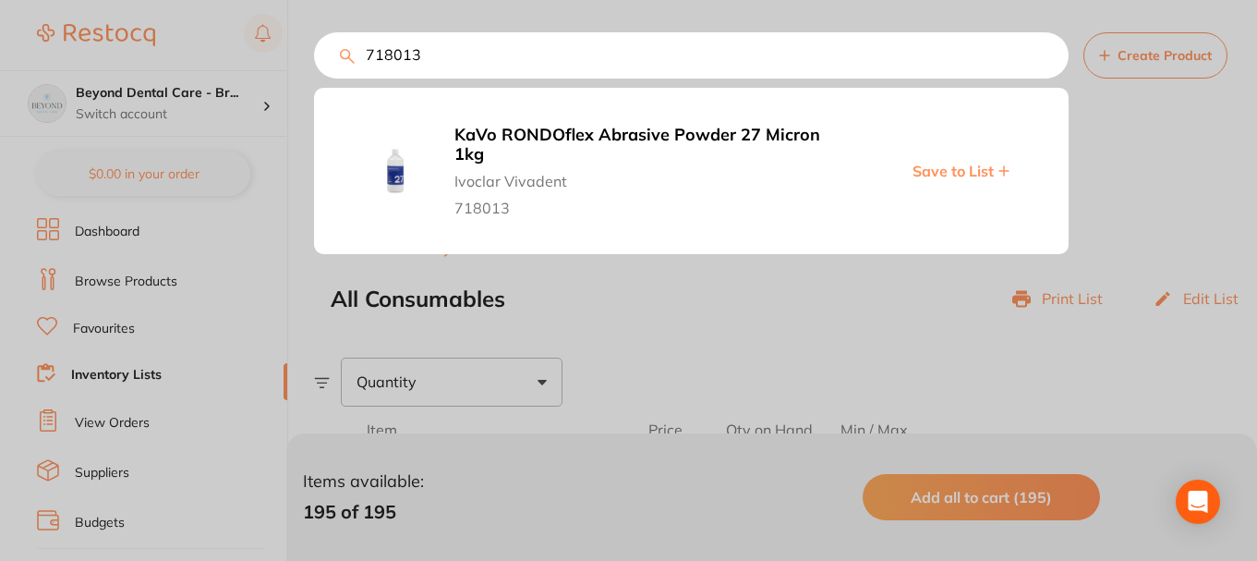
click at [938, 167] on span "Save to List" at bounding box center [953, 171] width 81 height 17
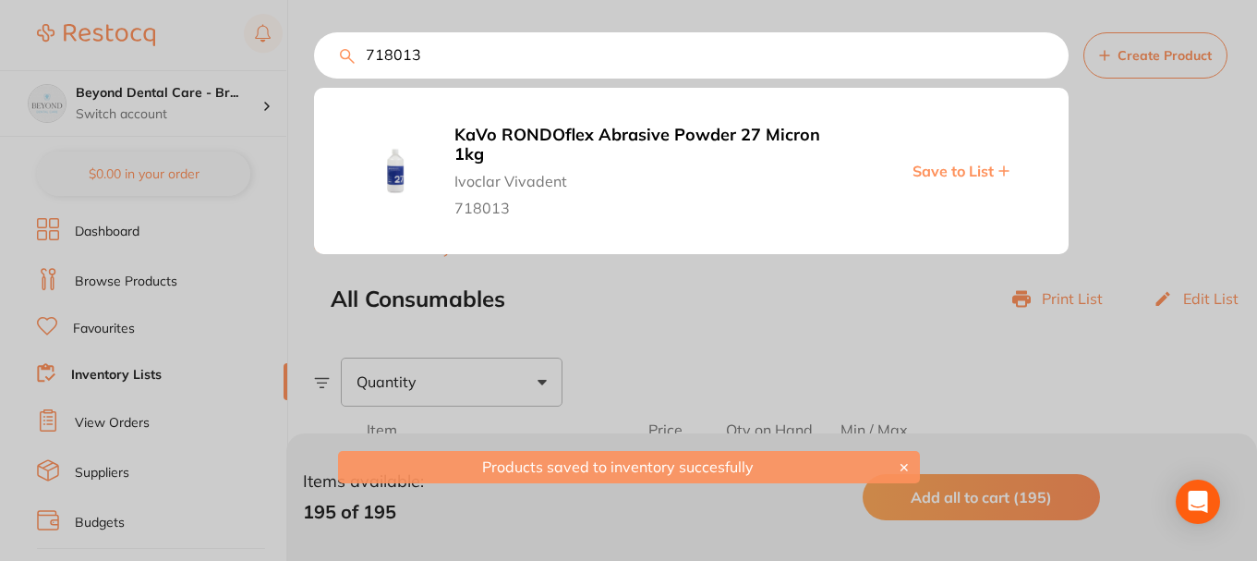
scroll to position [0, 0]
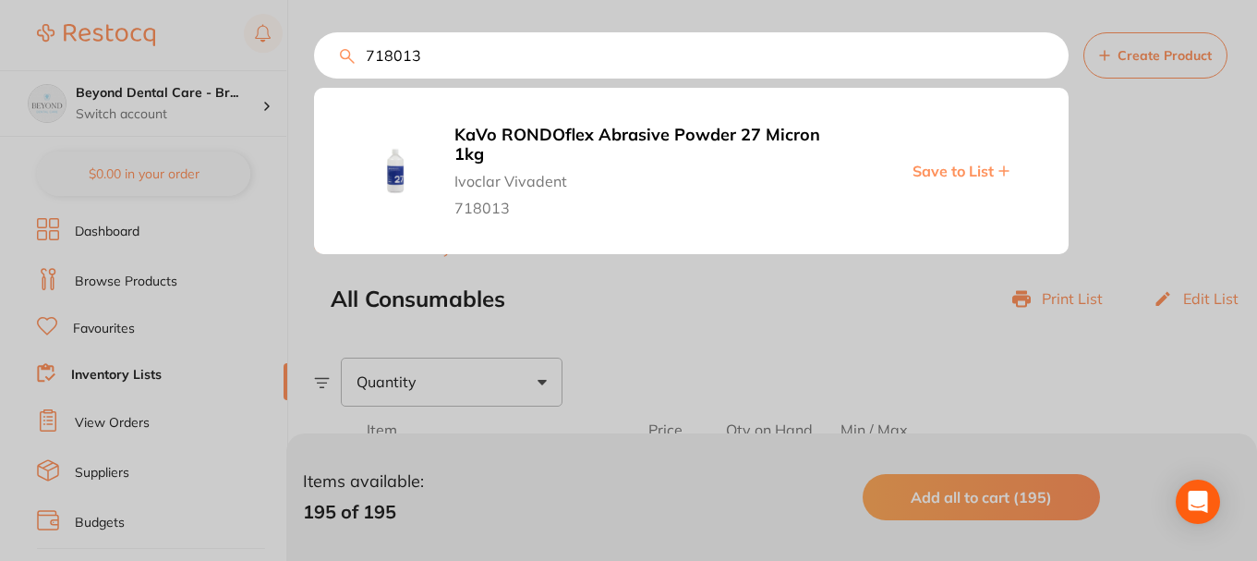
drag, startPoint x: 429, startPoint y: 56, endPoint x: 293, endPoint y: 54, distance: 135.8
click at [314, 57] on div "718013 KaVo RONDOflex Abrasive Powder 27 Micron 1kg Ivoclar Vivadent 718013 Sav…" at bounding box center [691, 55] width 755 height 46
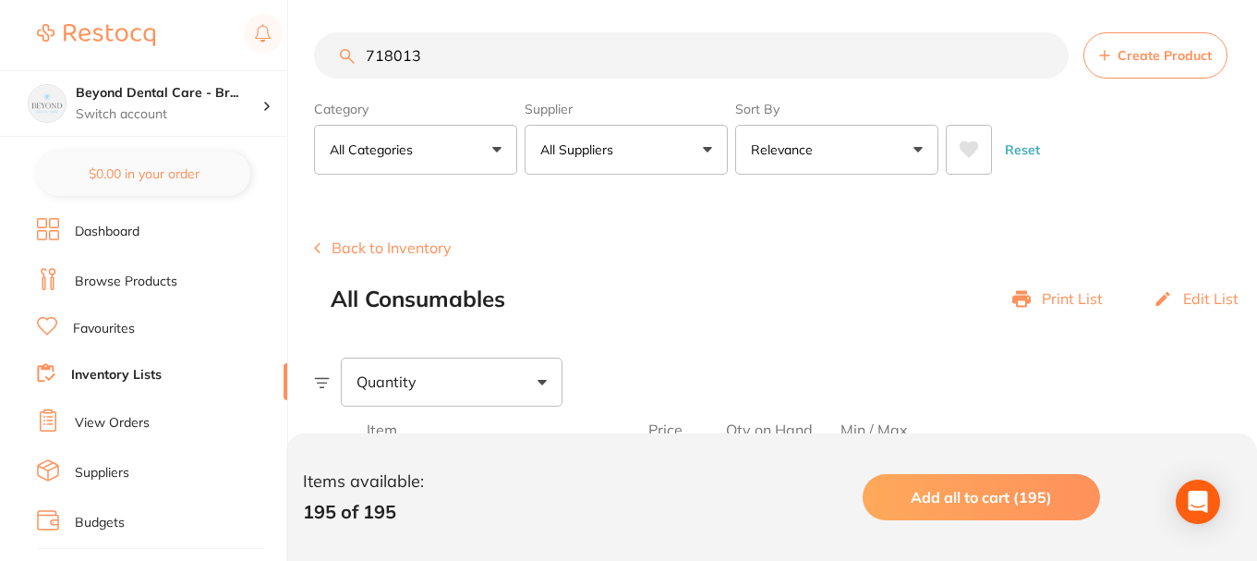
paste input "914416"
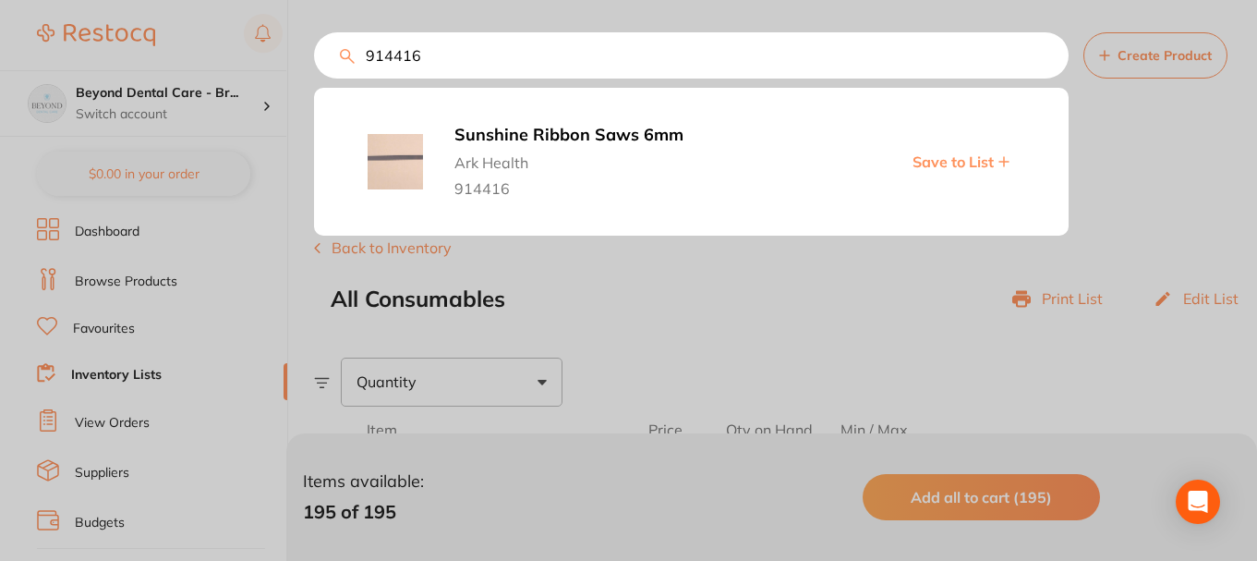
click at [955, 156] on span "Save to List" at bounding box center [953, 161] width 81 height 17
drag, startPoint x: 466, startPoint y: 61, endPoint x: 319, endPoint y: 61, distance: 146.9
click at [319, 61] on input "914416" at bounding box center [691, 55] width 755 height 46
paste input "W914302"
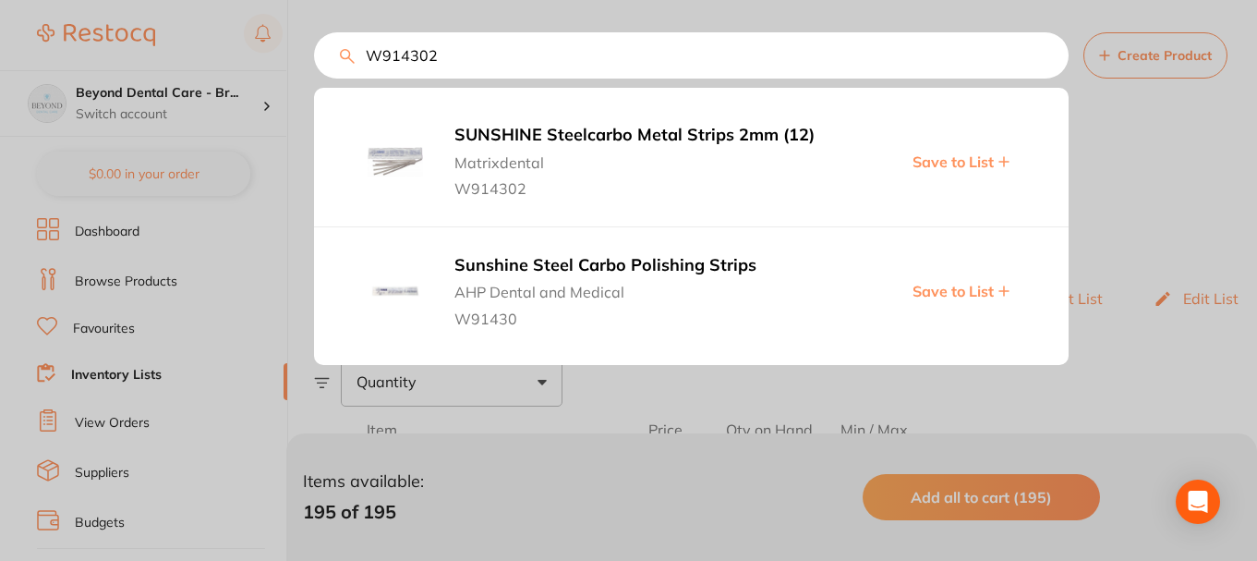
click at [961, 161] on span "Save to List" at bounding box center [953, 161] width 81 height 17
drag, startPoint x: 509, startPoint y: 62, endPoint x: 339, endPoint y: 65, distance: 170.0
click at [342, 60] on div "W914302 SUNSHINE Steelcarbo Metal Strips 2mm (12) Matrixdental W914302 Save to …" at bounding box center [785, 55] width 943 height 46
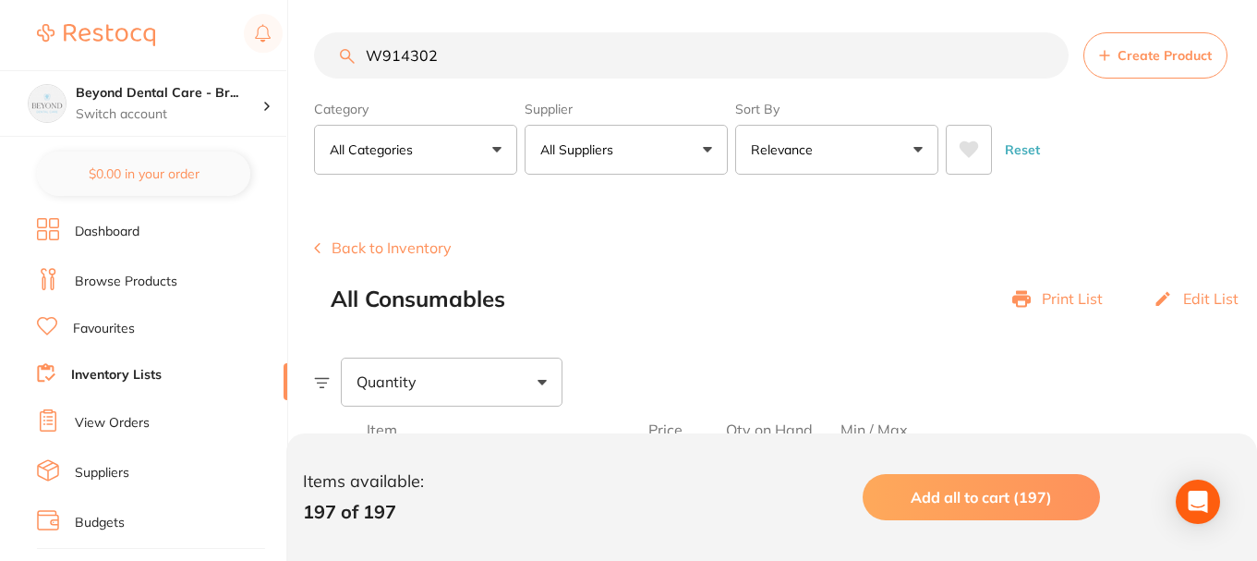
paste input "6"
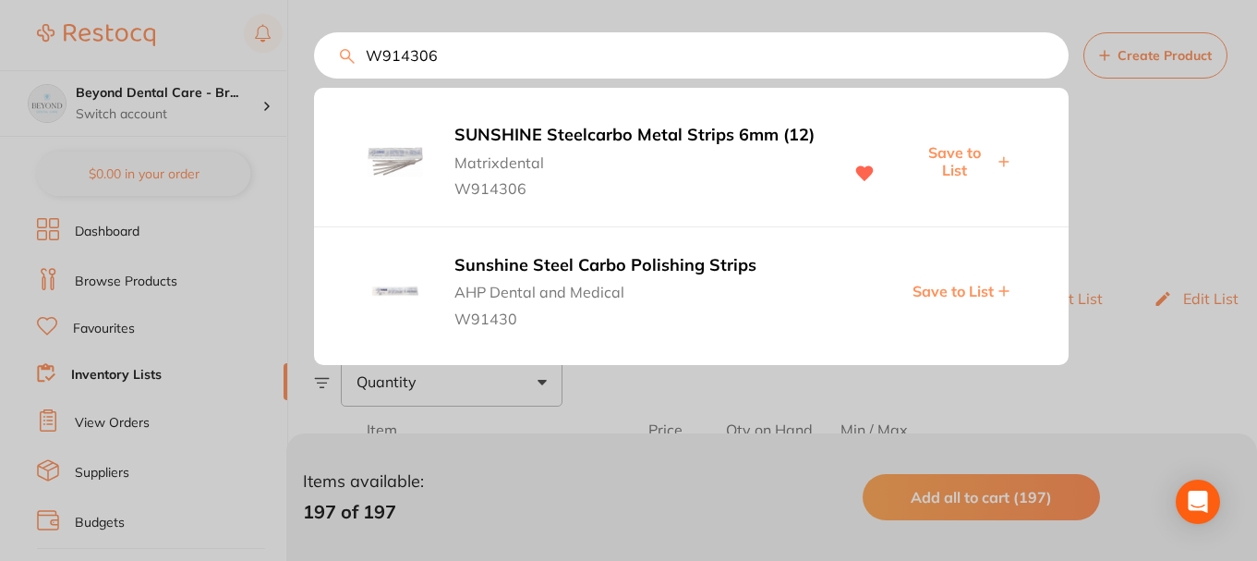
click at [956, 162] on span "Save to List" at bounding box center [953, 161] width 79 height 34
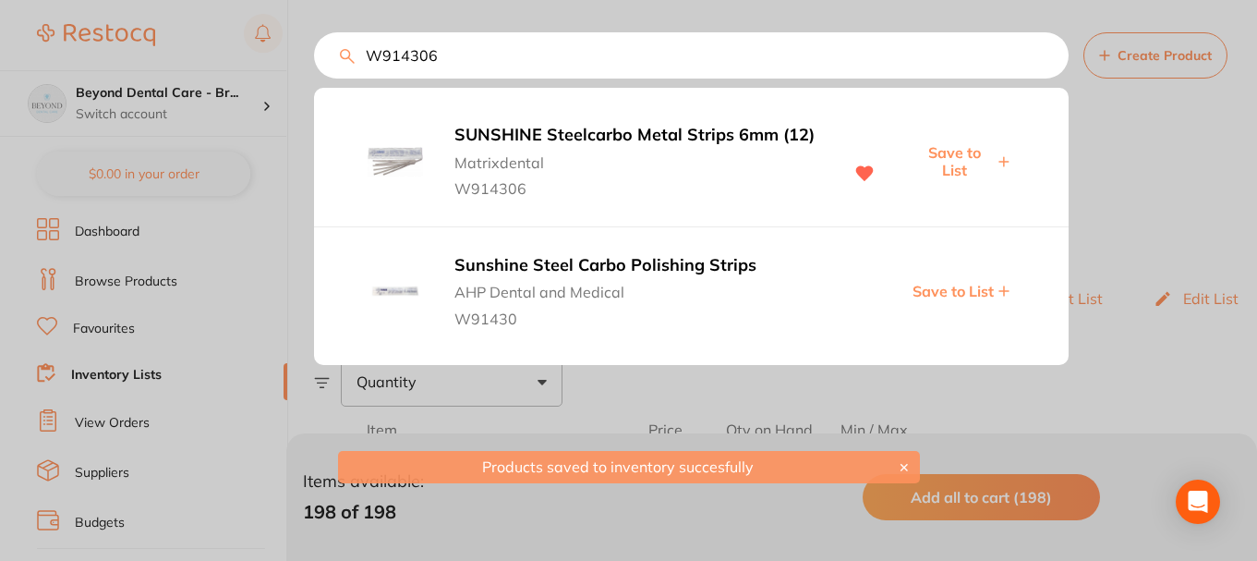
drag, startPoint x: 447, startPoint y: 55, endPoint x: 289, endPoint y: 52, distance: 158.0
click at [314, 54] on div "W914306 SUNSHINE Steelcarbo Metal Strips 6mm (12) Matrixdental W914306 Save to …" at bounding box center [691, 55] width 755 height 46
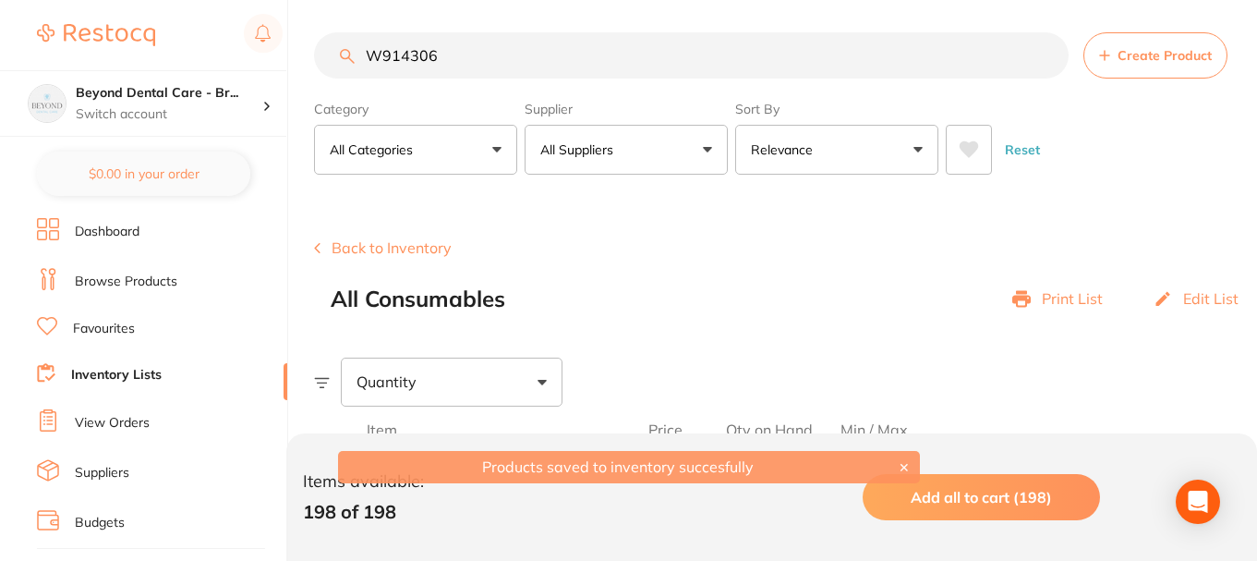
paste input "6SHFU0435"
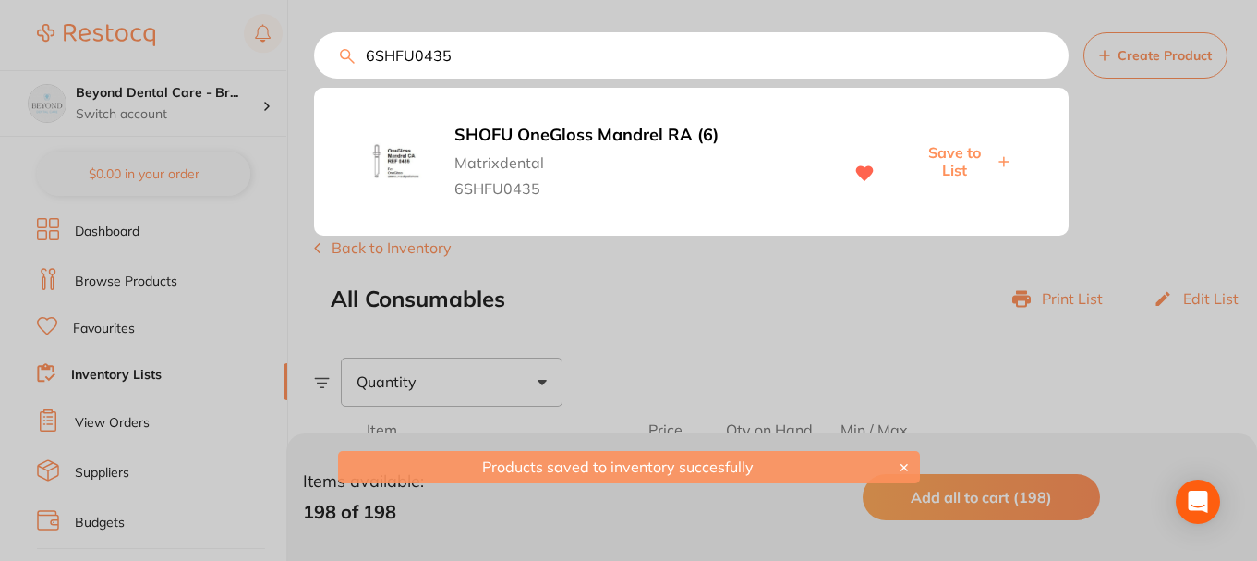
click at [959, 155] on span "Save to List" at bounding box center [953, 161] width 79 height 34
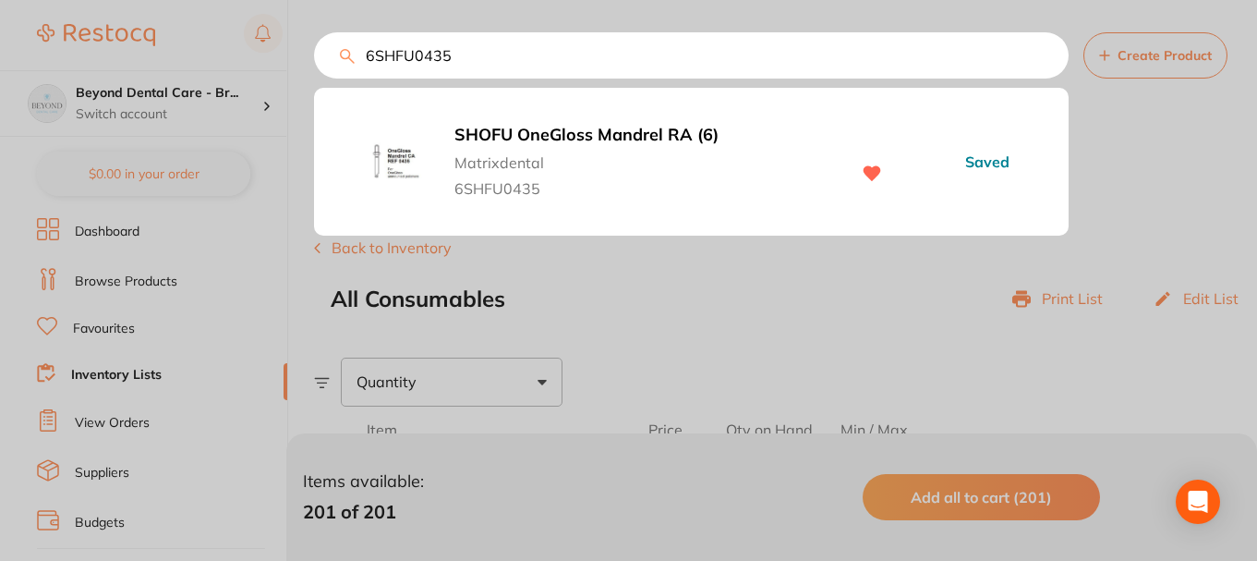
click at [332, 73] on input "6SHFU0435" at bounding box center [691, 55] width 755 height 46
paste input "8BIS06-010"
click at [953, 162] on span "Save to List" at bounding box center [953, 161] width 79 height 34
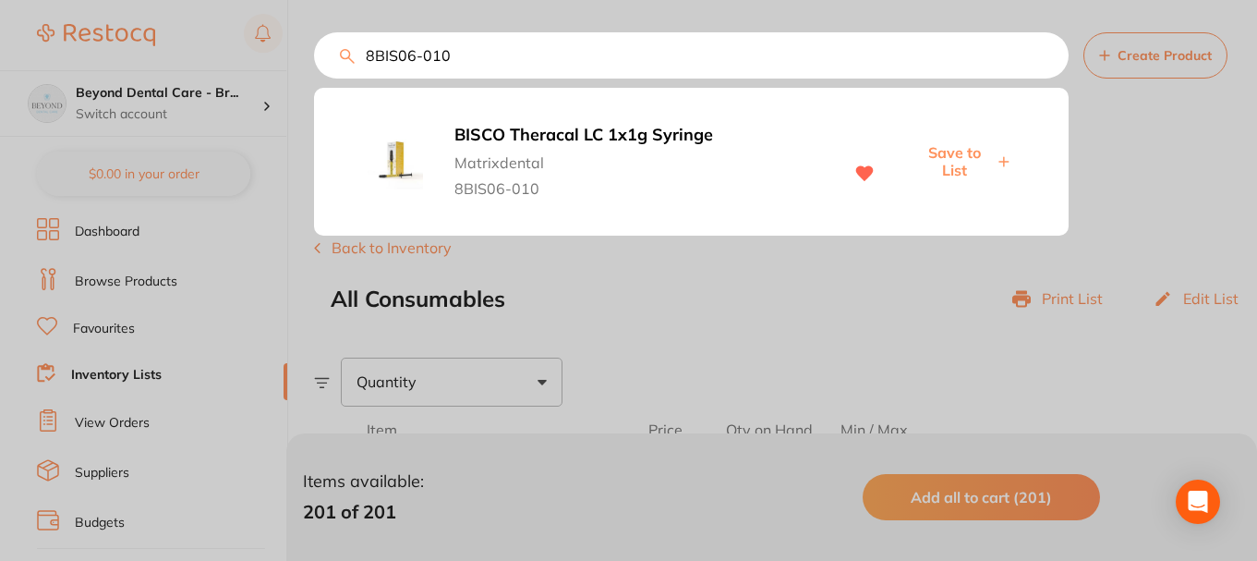
drag, startPoint x: 347, startPoint y: 72, endPoint x: 333, endPoint y: 69, distance: 14.1
click at [334, 71] on input "8BIS06-010" at bounding box center [691, 55] width 755 height 46
paste input "MO2BR"
type input "MO2BR"
click at [939, 159] on span "Save to List" at bounding box center [953, 161] width 79 height 34
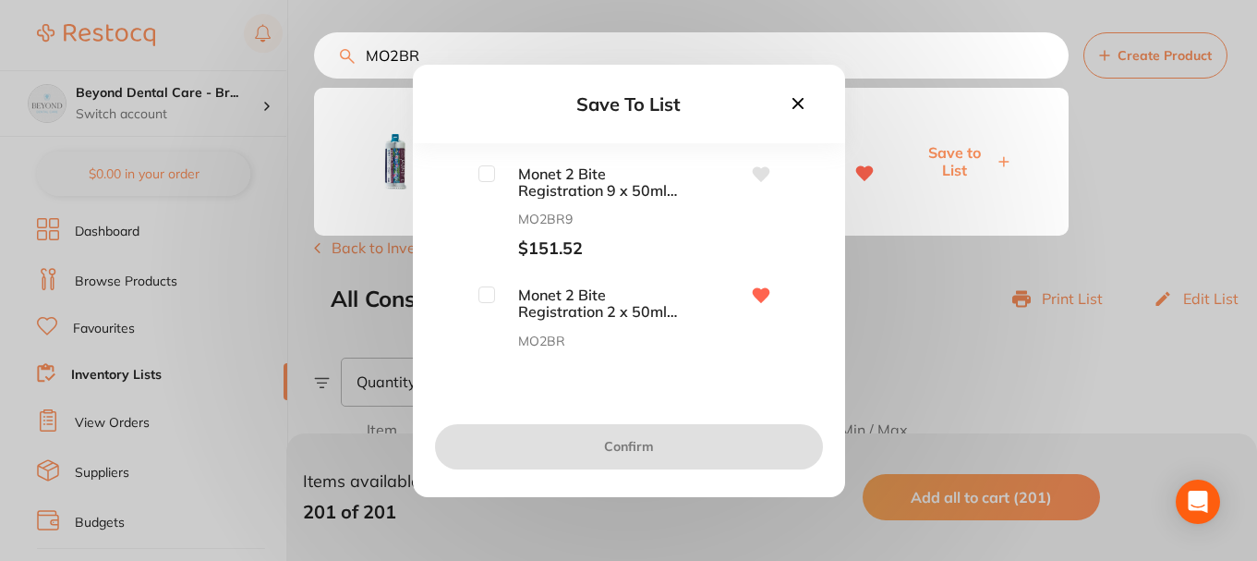
click at [495, 280] on div "Monet 2 Bite Registration 9 x 50ml cart MO2BR9 $151.52 Monet 2 Bite Registratio…" at bounding box center [628, 257] width 373 height 185
click at [489, 293] on input "checkbox" at bounding box center [486, 294] width 17 height 17
checkbox input "true"
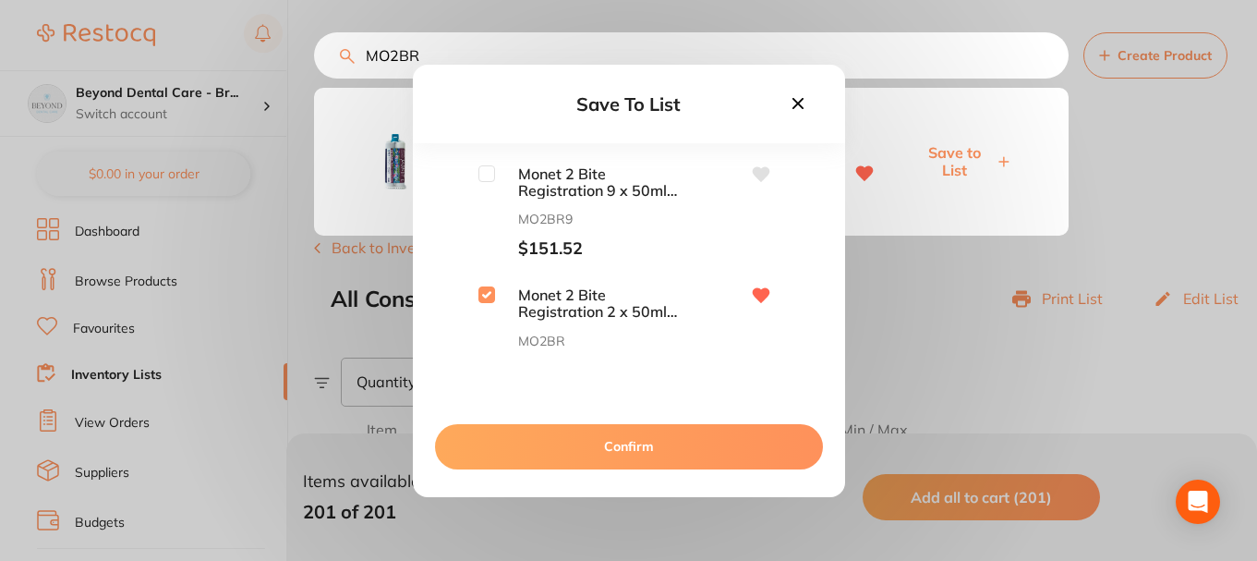
click at [576, 433] on button "Confirm" at bounding box center [629, 446] width 388 height 44
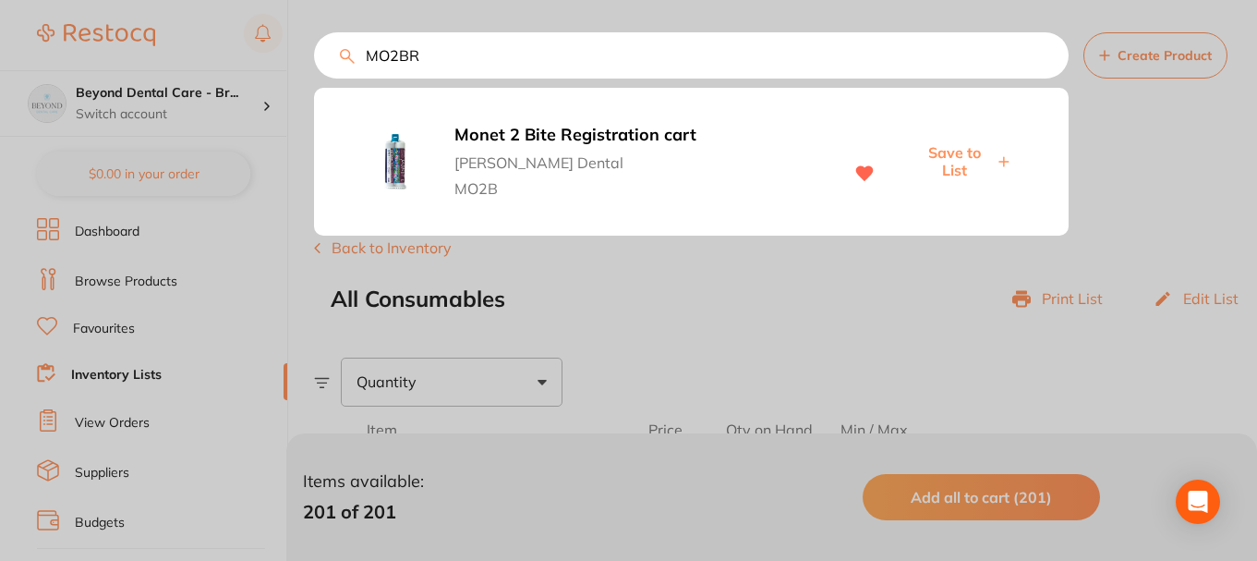
drag, startPoint x: 439, startPoint y: 53, endPoint x: 296, endPoint y: 61, distance: 143.4
click at [314, 61] on div "MO2BR Monet 2 Bite Registration cart Erskine Dental MO2B Save to List" at bounding box center [691, 55] width 755 height 46
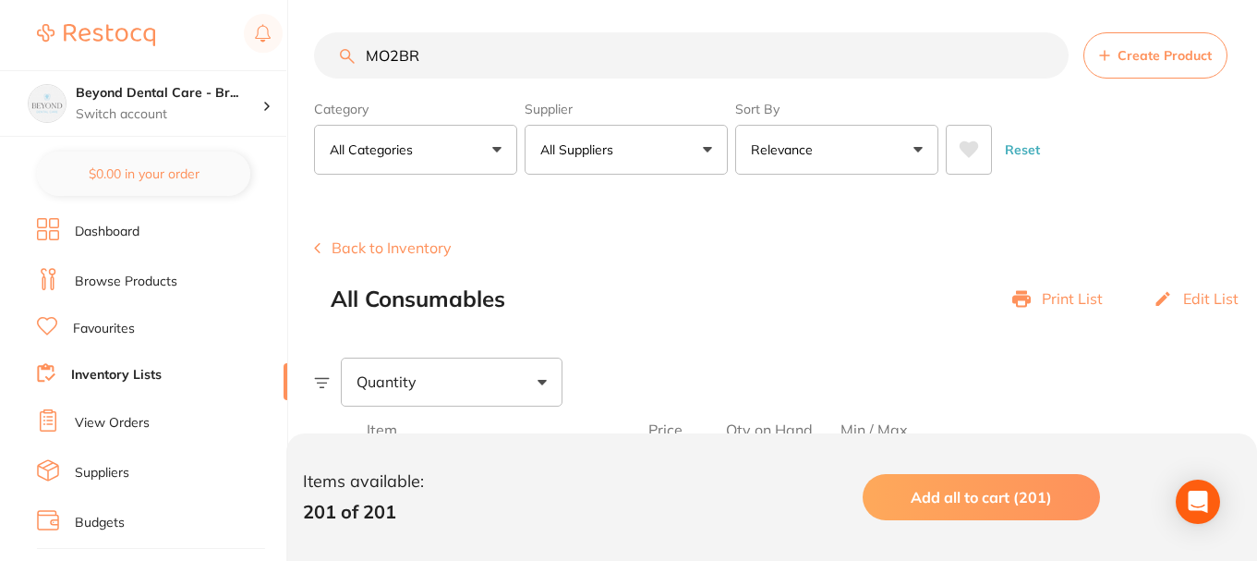
paste input "PKRP040"
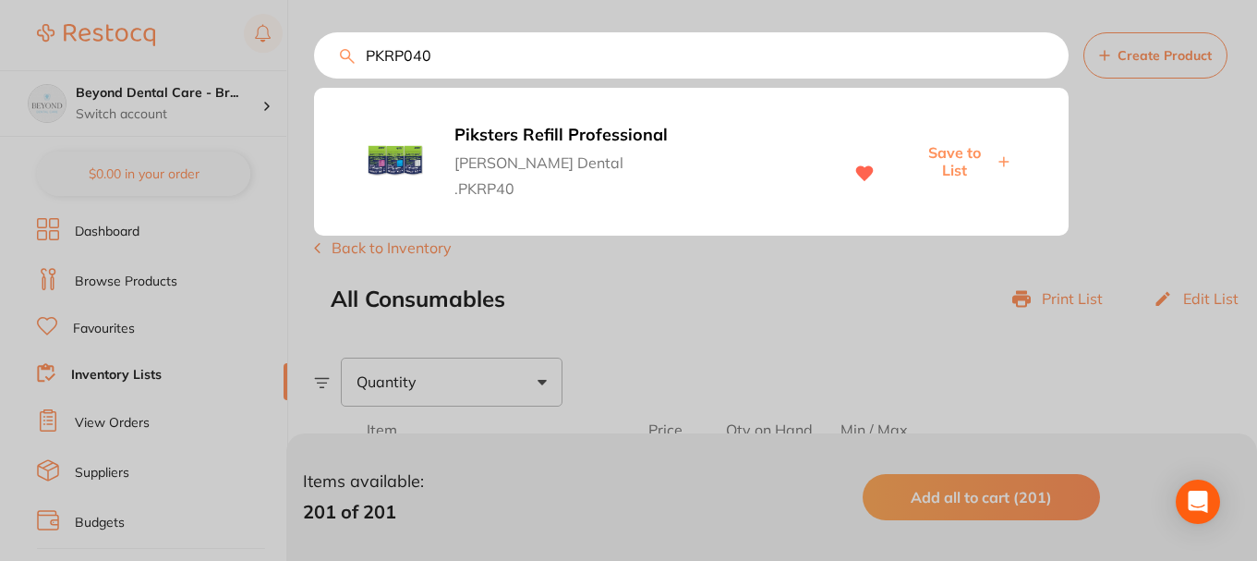
type input "PKRP040"
click at [963, 155] on span "Save to List" at bounding box center [953, 161] width 79 height 34
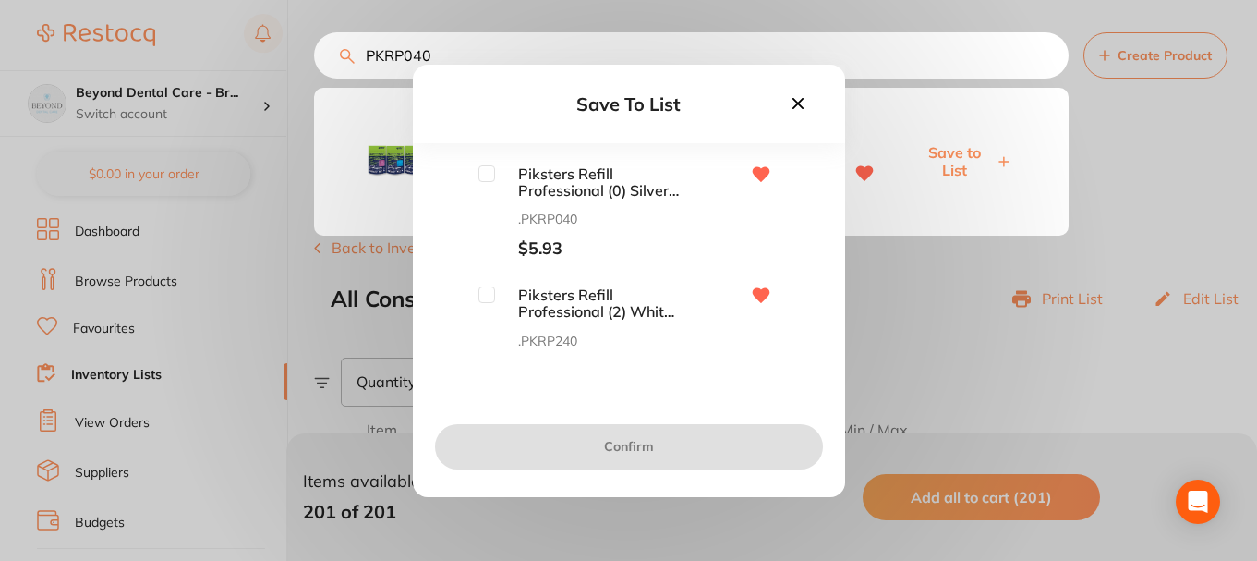
click at [488, 174] on input "checkbox" at bounding box center [486, 173] width 17 height 17
checkbox input "true"
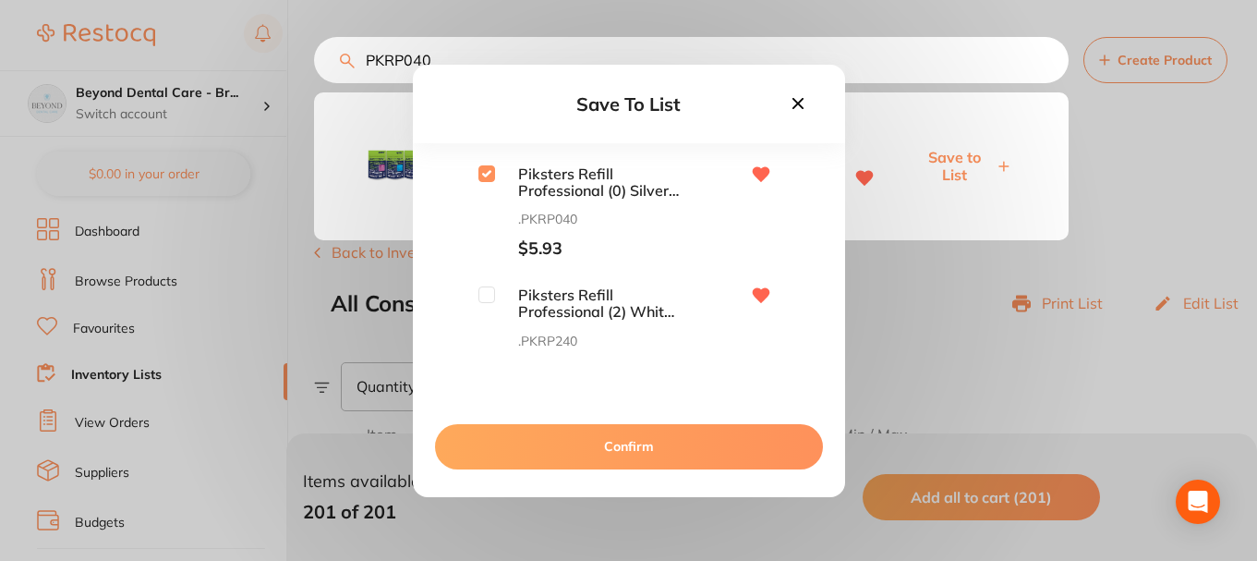
click at [486, 290] on input "checkbox" at bounding box center [486, 294] width 17 height 17
checkbox input "true"
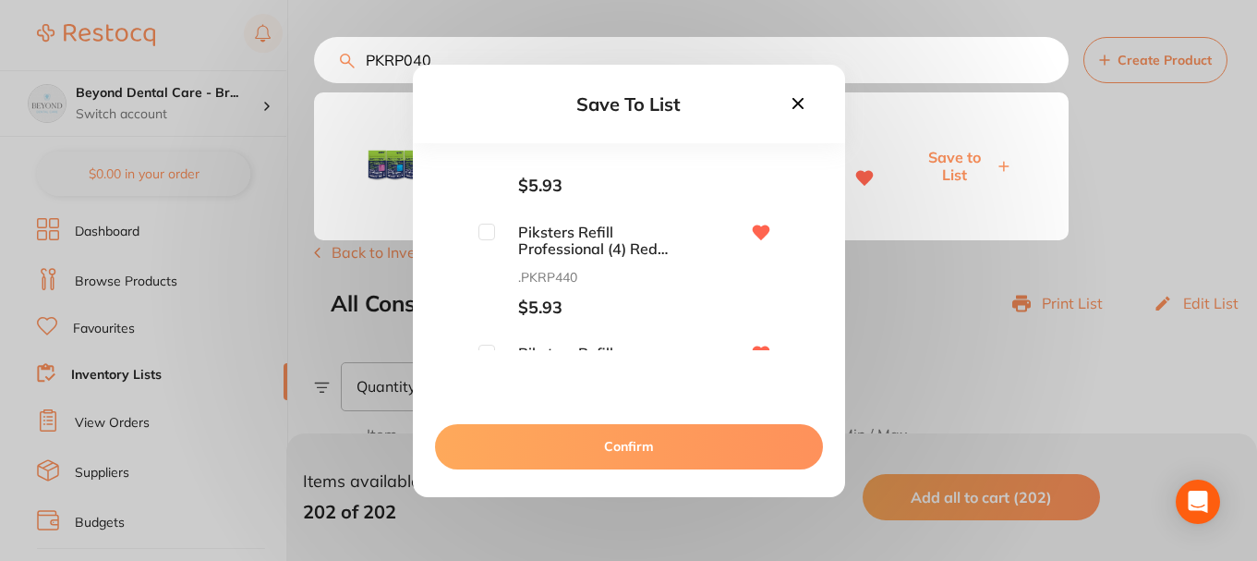
scroll to position [92, 0]
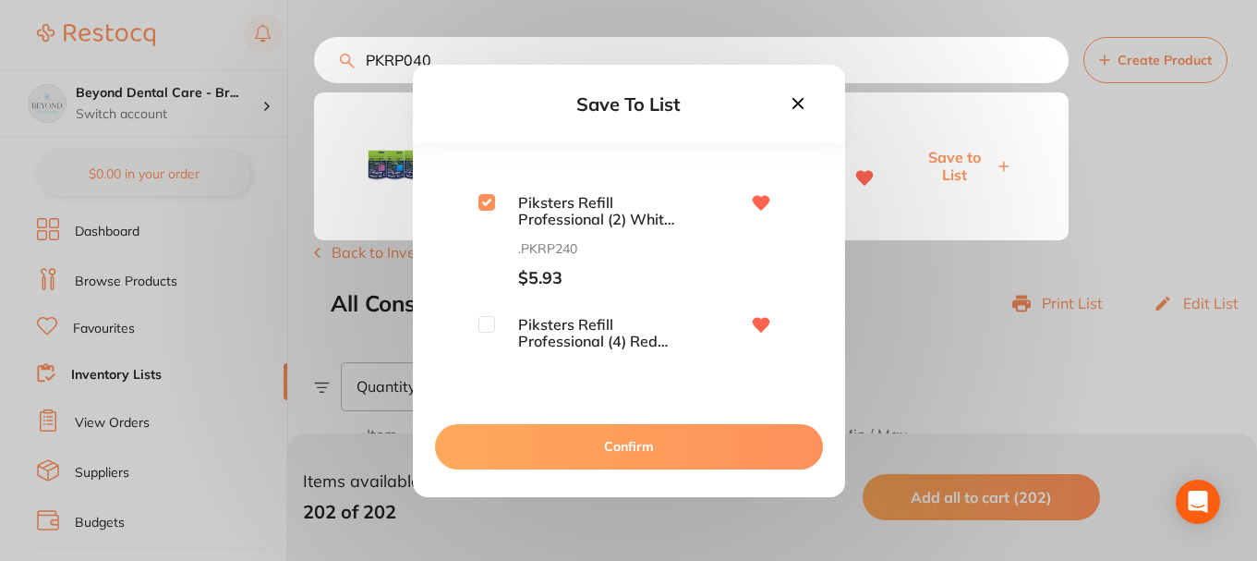
click at [486, 323] on input "checkbox" at bounding box center [486, 324] width 17 height 17
checkbox input "true"
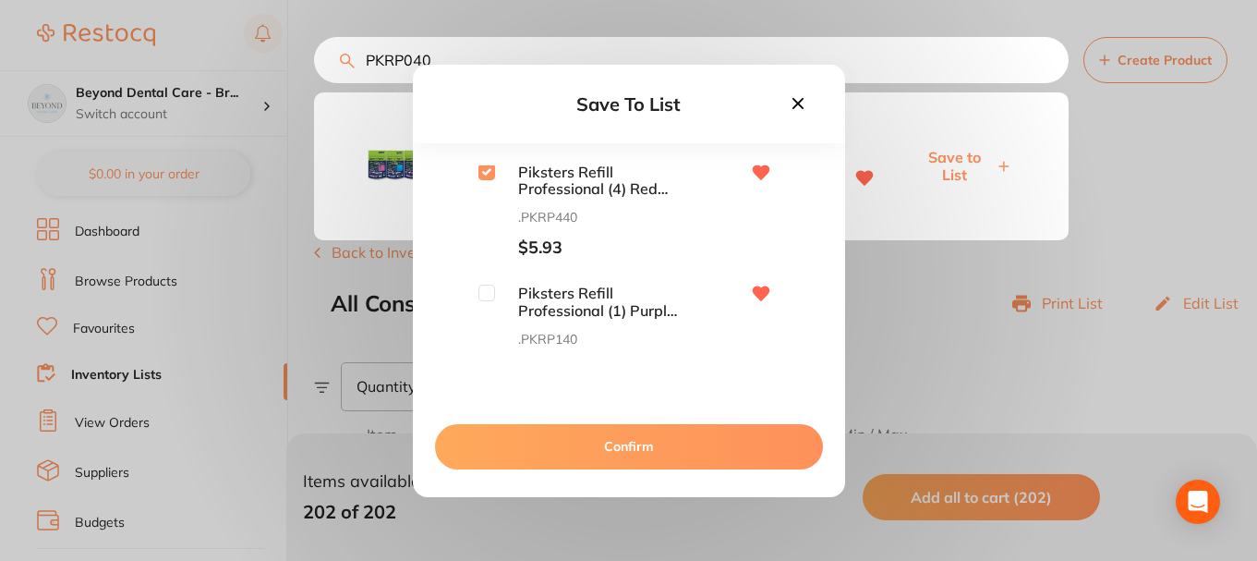
scroll to position [277, 0]
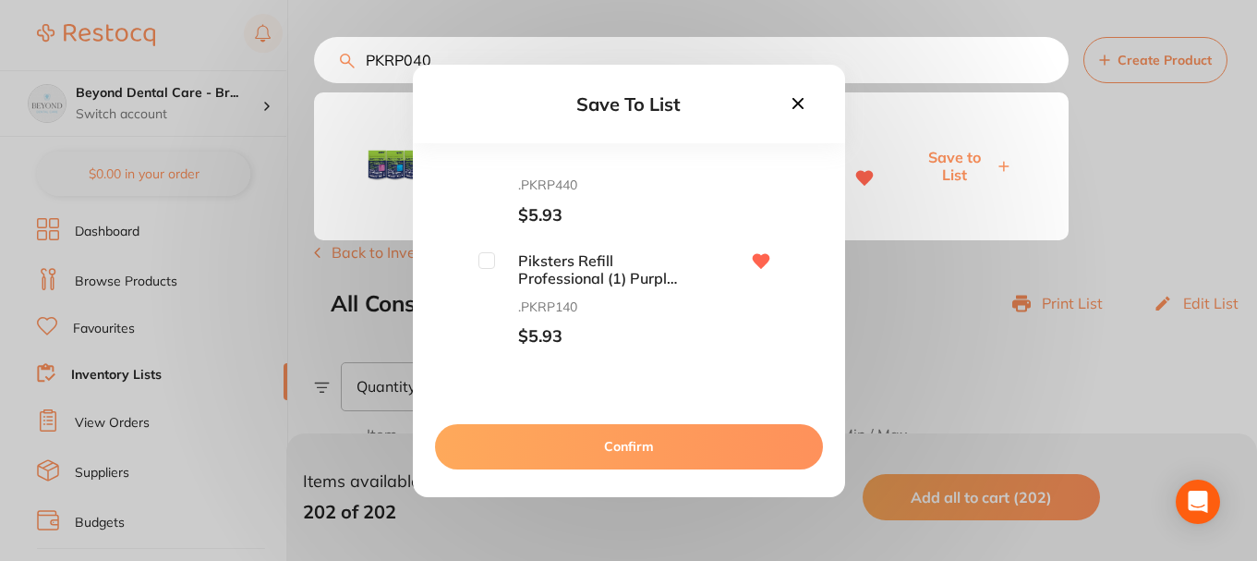
click at [487, 264] on input "checkbox" at bounding box center [486, 260] width 17 height 17
checkbox input "true"
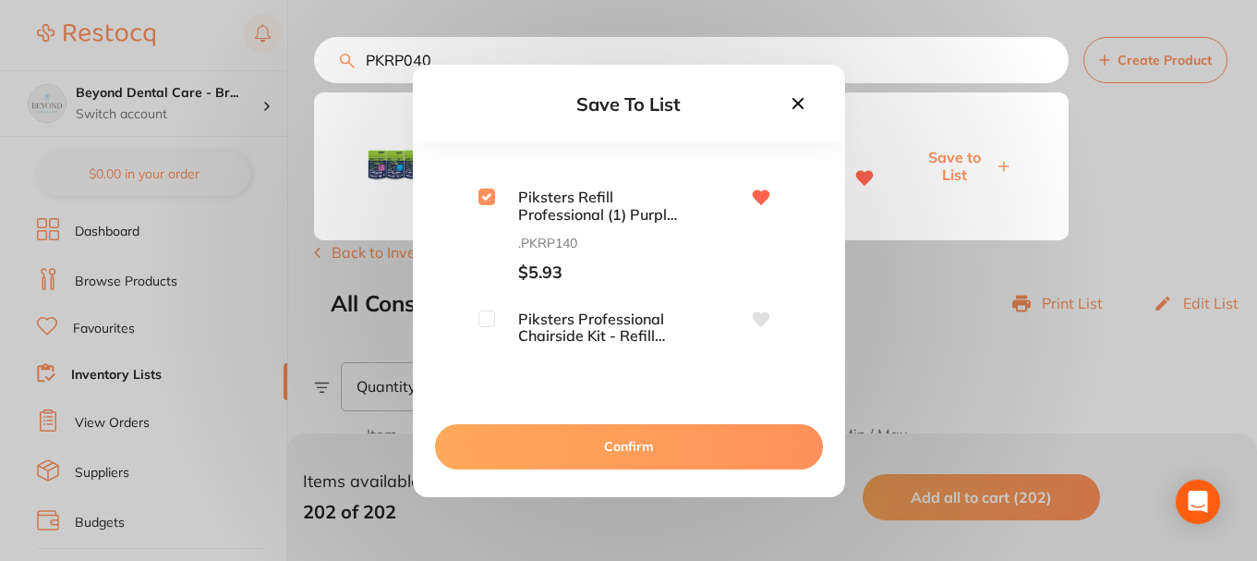
scroll to position [369, 0]
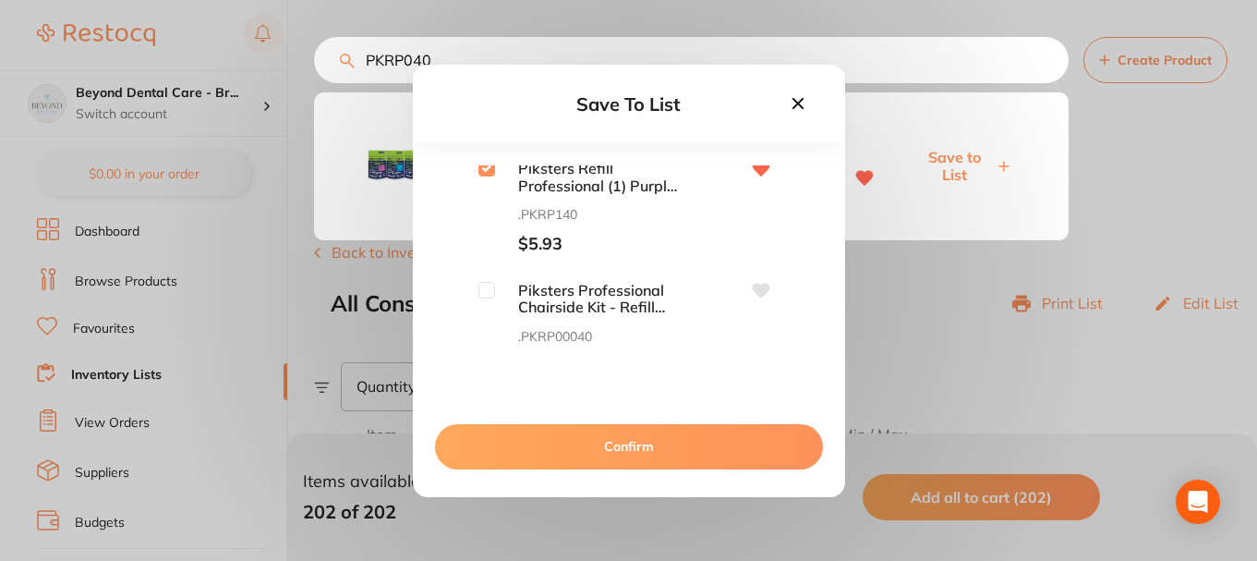
click at [487, 287] on input "checkbox" at bounding box center [486, 290] width 17 height 17
checkbox input "true"
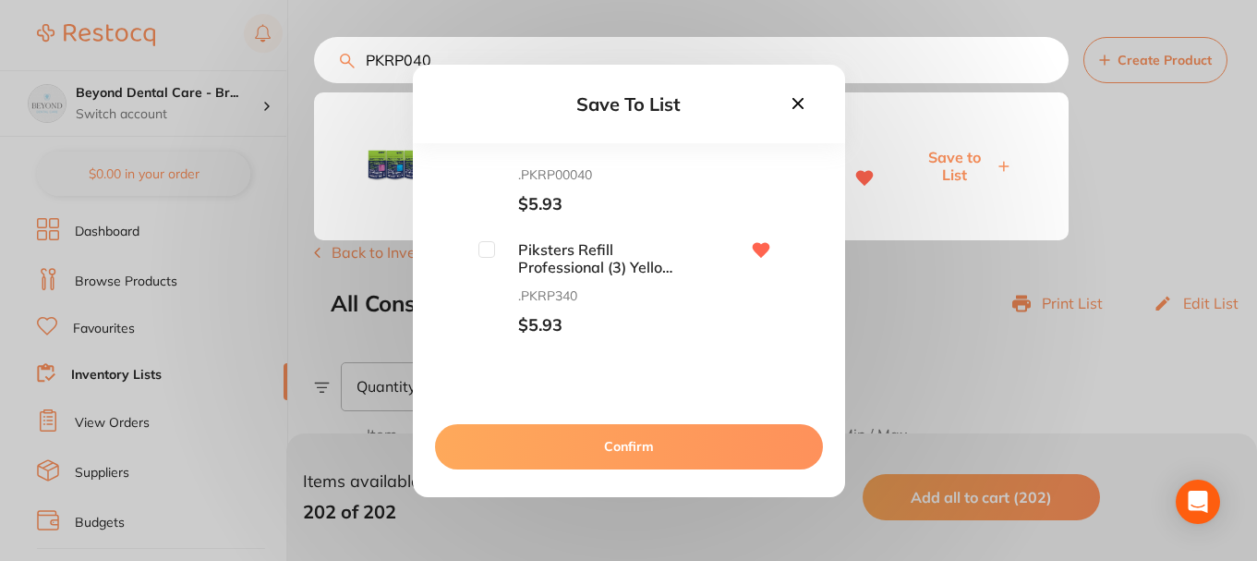
scroll to position [554, 0]
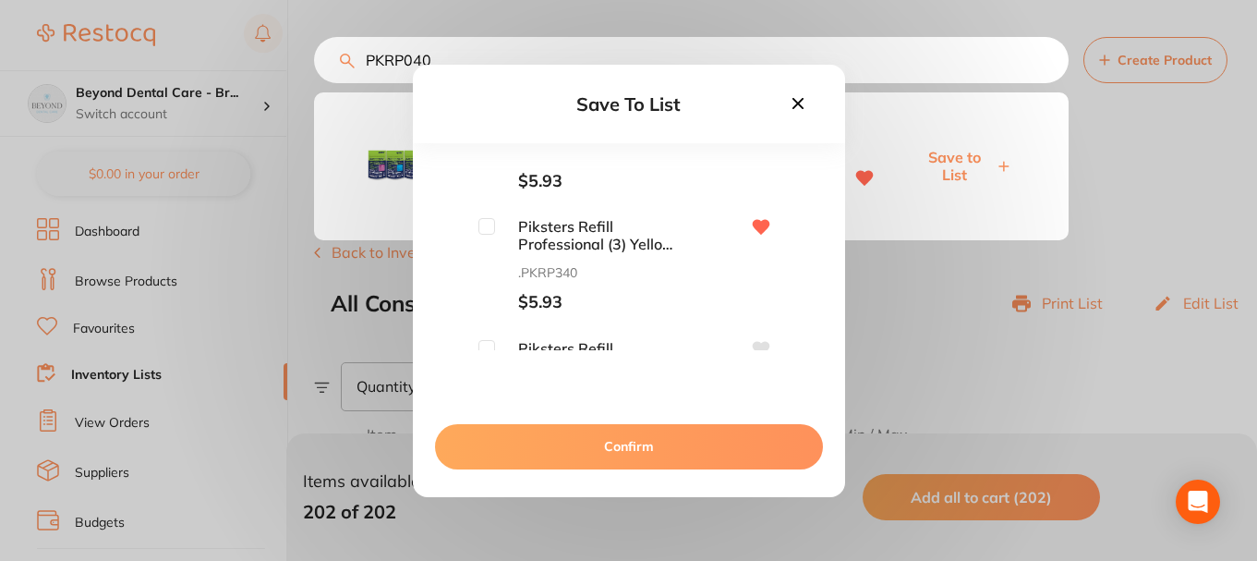
click at [490, 233] on input "checkbox" at bounding box center [486, 226] width 17 height 17
checkbox input "true"
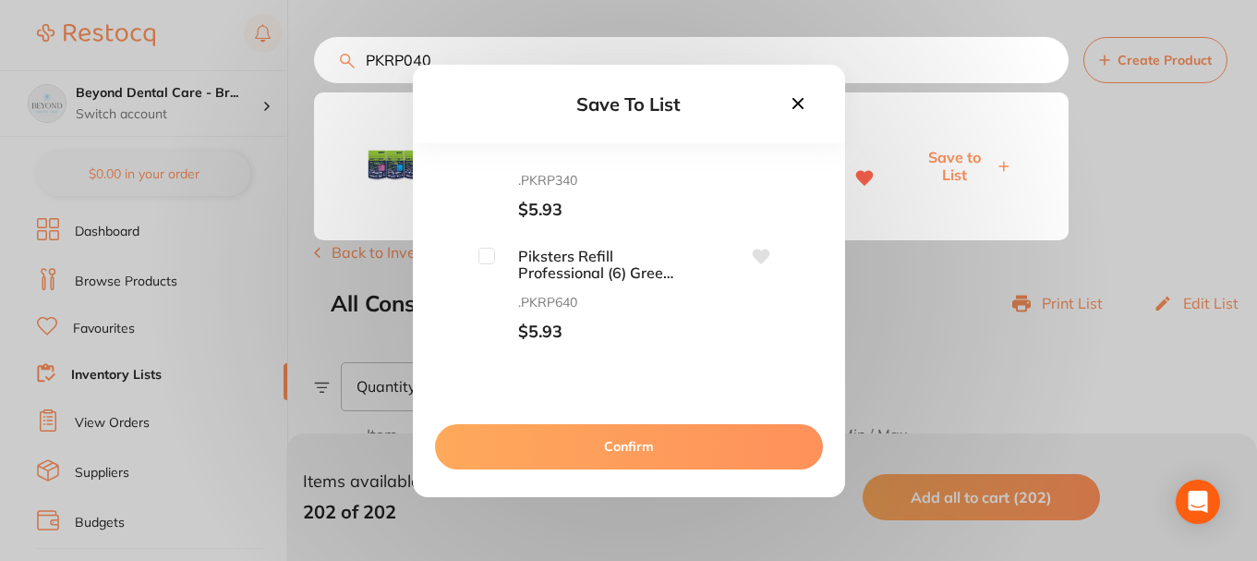
click at [490, 248] on input "checkbox" at bounding box center [486, 256] width 17 height 17
checkbox input "true"
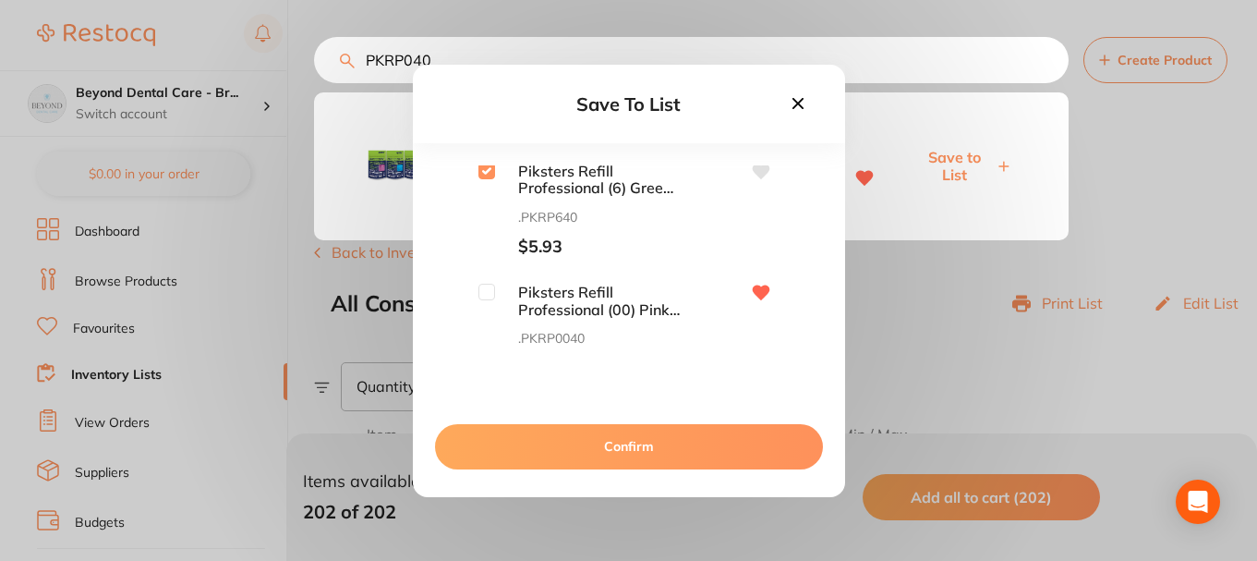
scroll to position [739, 0]
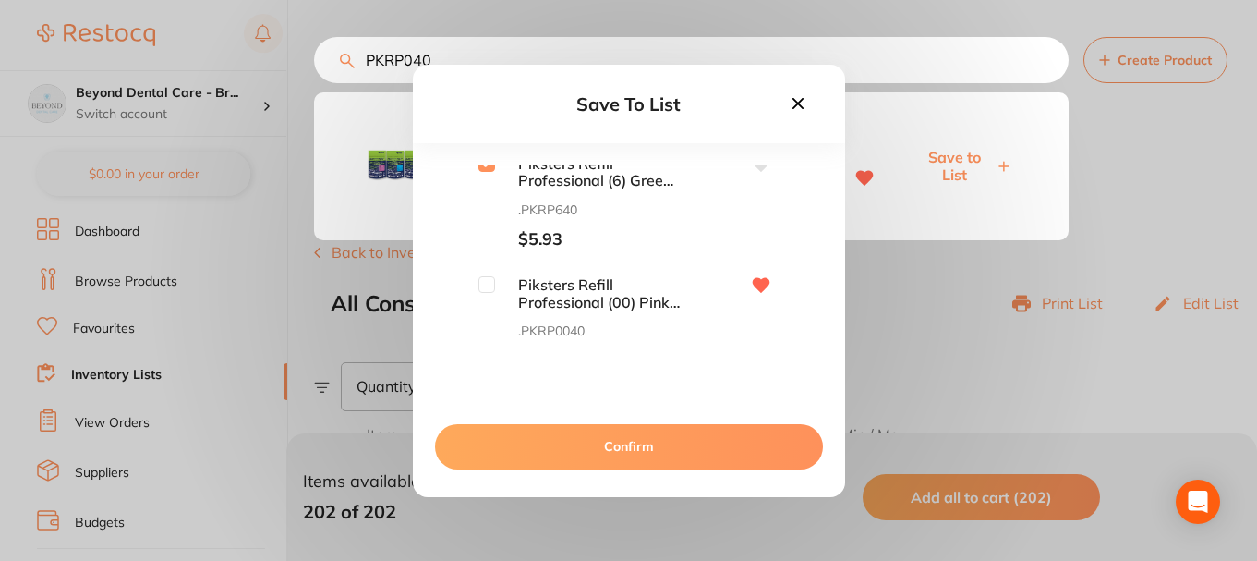
click at [491, 284] on input "checkbox" at bounding box center [486, 284] width 17 height 17
checkbox input "true"
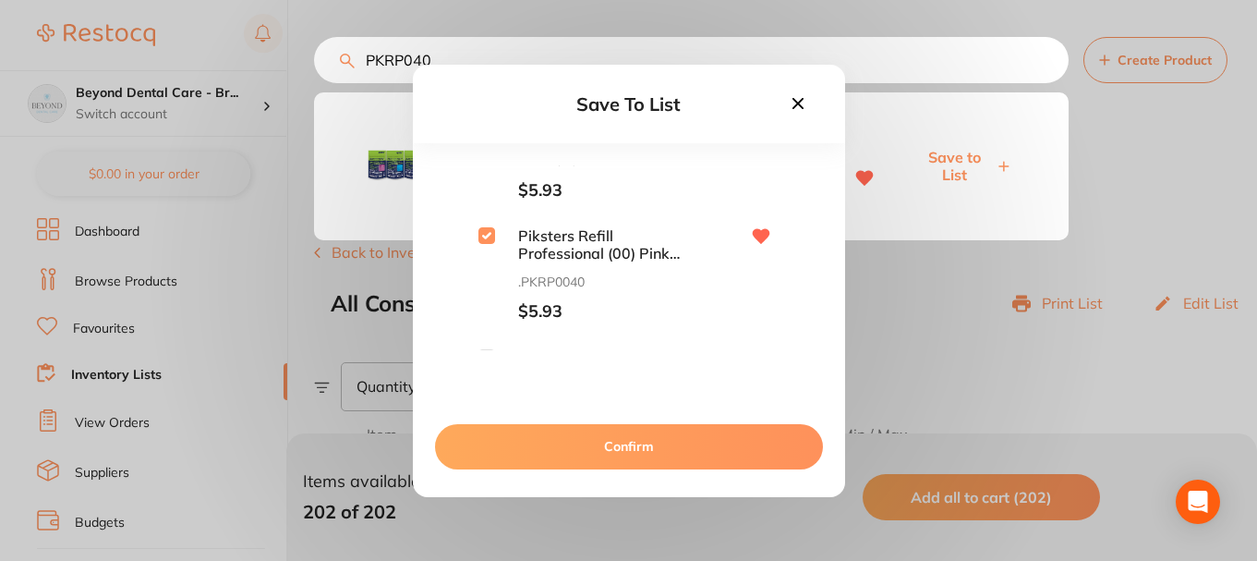
scroll to position [831, 0]
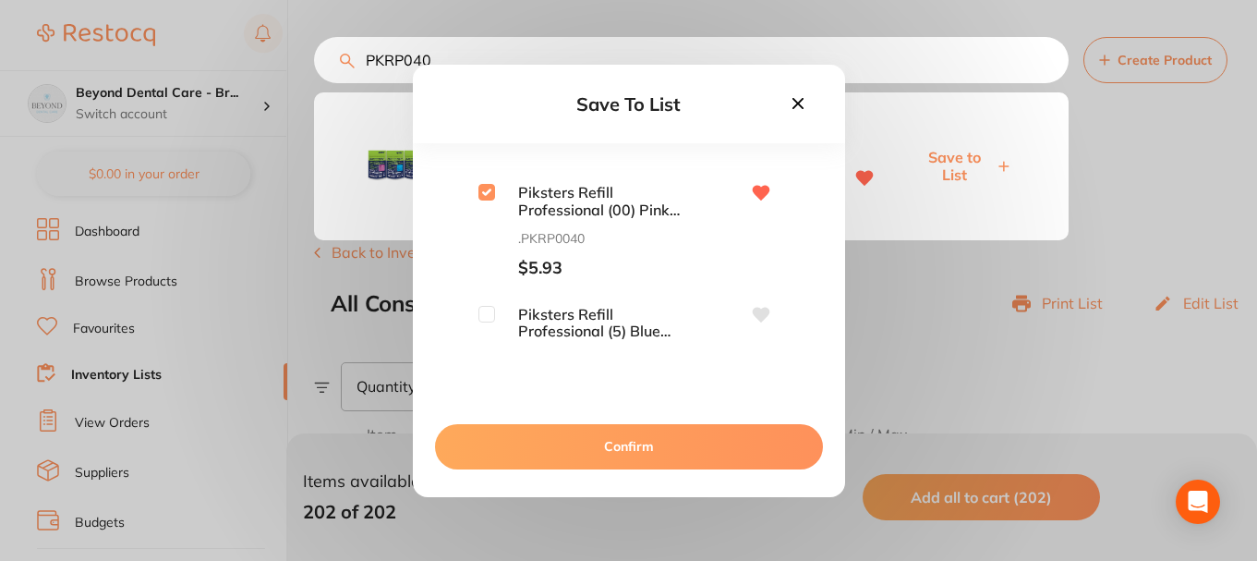
click at [490, 311] on input "checkbox" at bounding box center [486, 314] width 17 height 17
checkbox input "true"
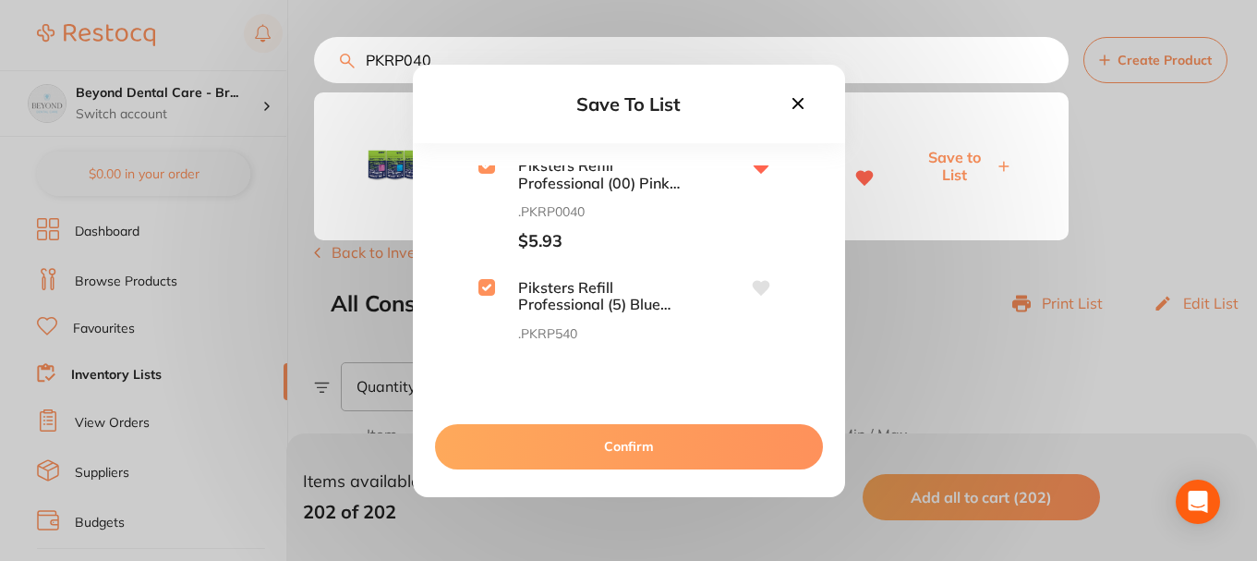
scroll to position [881, 0]
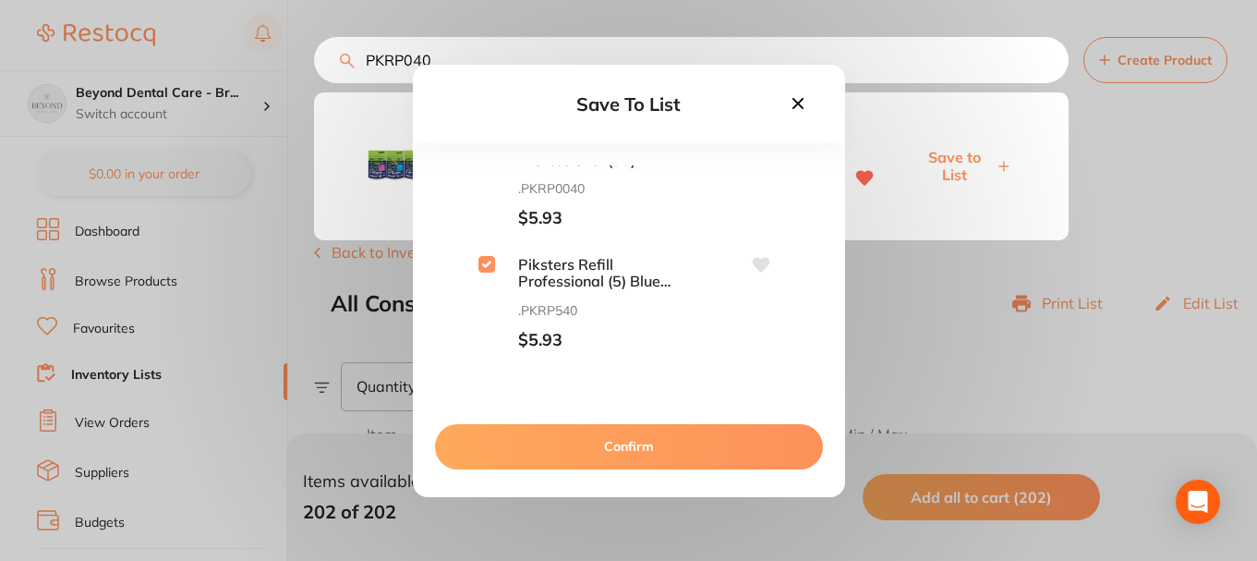
click at [585, 447] on button "Confirm" at bounding box center [629, 446] width 388 height 44
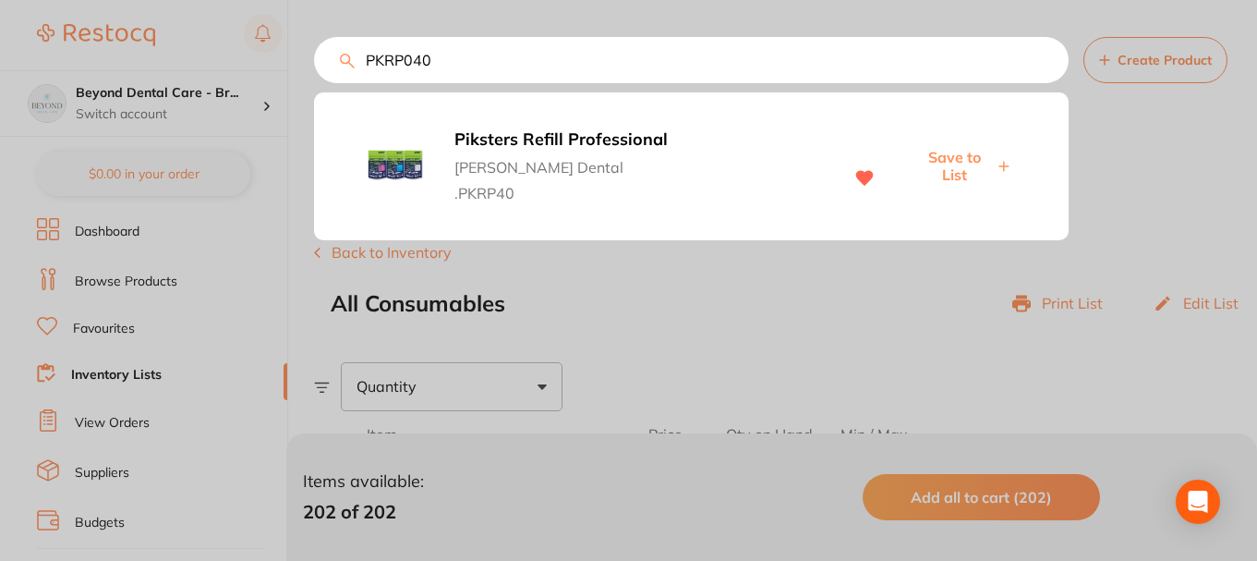
click at [447, 57] on input "PKRP040" at bounding box center [691, 60] width 755 height 46
click at [366, 58] on input "PKRP040" at bounding box center [691, 60] width 755 height 46
paste input "MOPUTY"
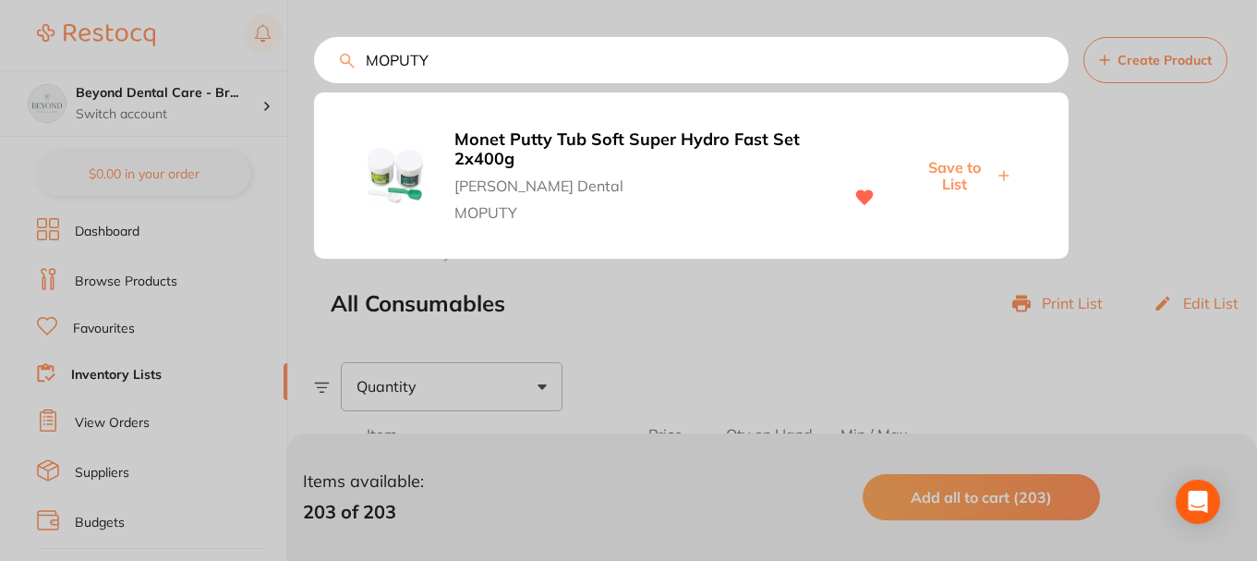
click at [953, 170] on span "Save to List" at bounding box center [953, 176] width 79 height 34
click at [962, 172] on span "Save to List" at bounding box center [953, 176] width 79 height 34
click at [317, 54] on input "MOPUTY" at bounding box center [691, 60] width 755 height 46
paste input "VO1012"
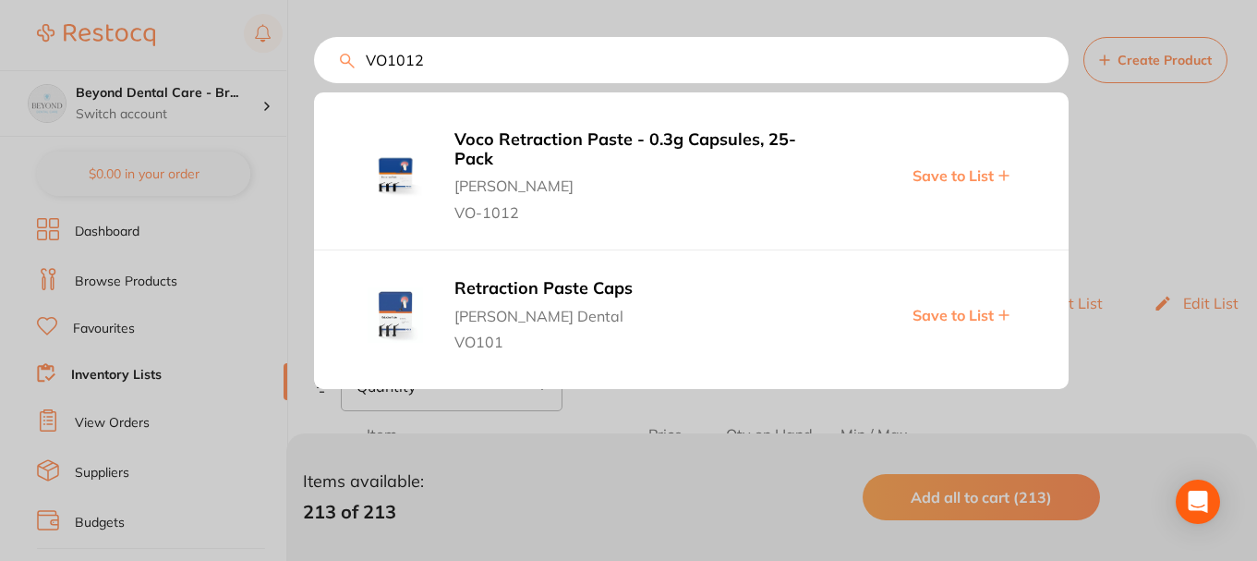
type input "VO1012"
click at [944, 307] on span "Save to List" at bounding box center [953, 315] width 81 height 17
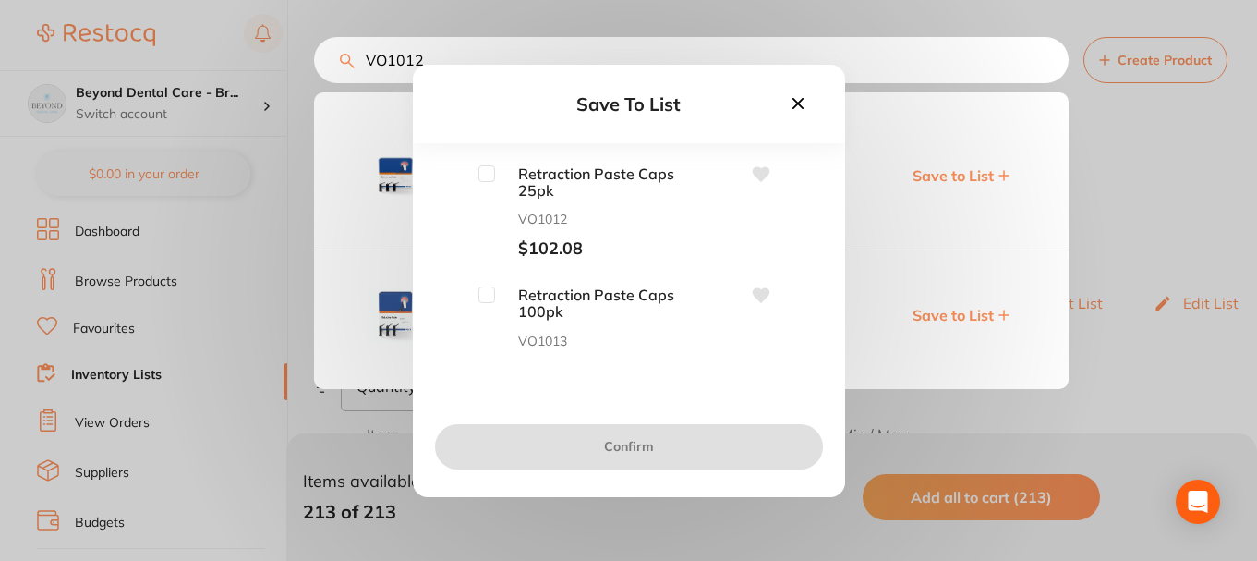
click at [486, 180] on input "checkbox" at bounding box center [486, 173] width 17 height 17
checkbox input "true"
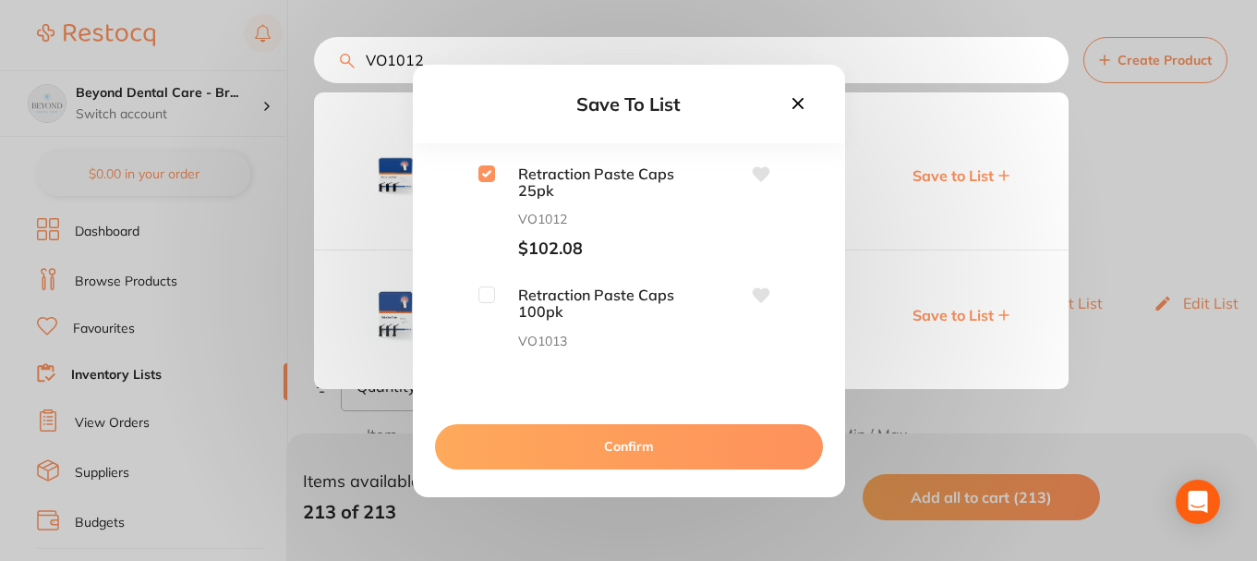
click at [575, 445] on button "Confirm" at bounding box center [629, 446] width 388 height 44
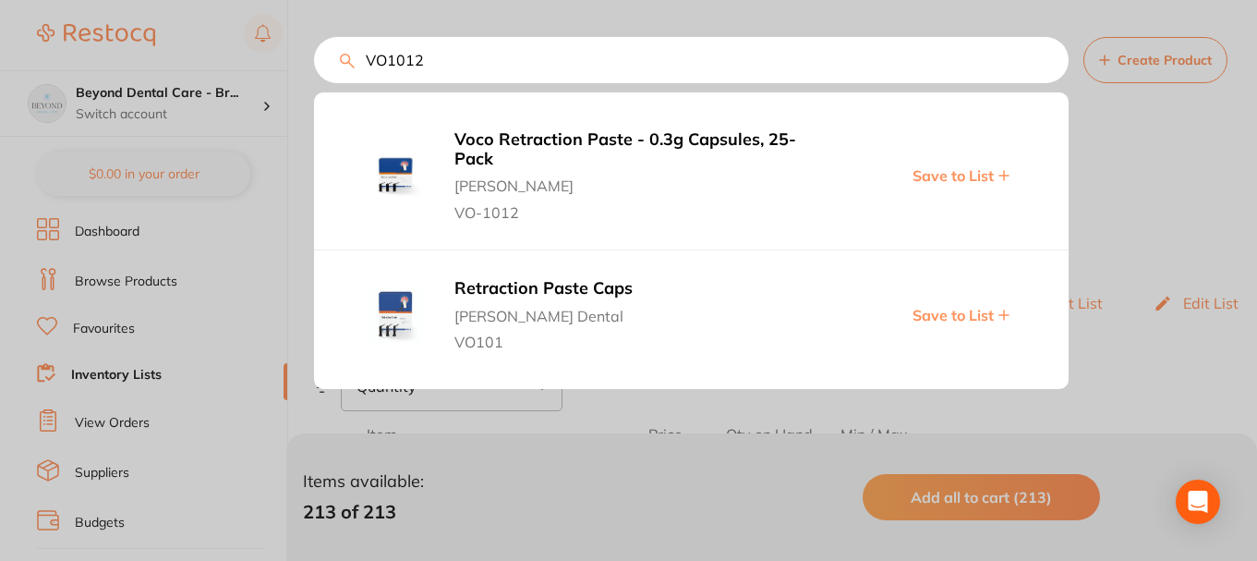
drag, startPoint x: 432, startPoint y: 61, endPoint x: 366, endPoint y: 62, distance: 66.5
click at [366, 62] on input "VO1012" at bounding box center [691, 60] width 755 height 46
paste input "MO2HB"
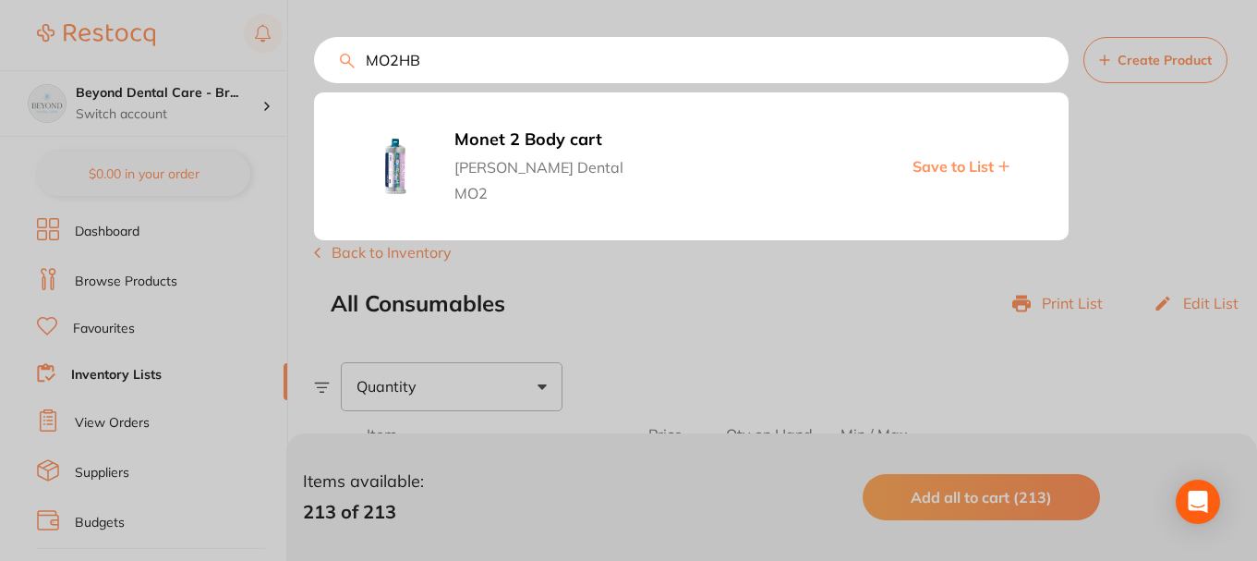
type input "MO2HB"
click at [928, 162] on span "Save to List" at bounding box center [953, 166] width 81 height 17
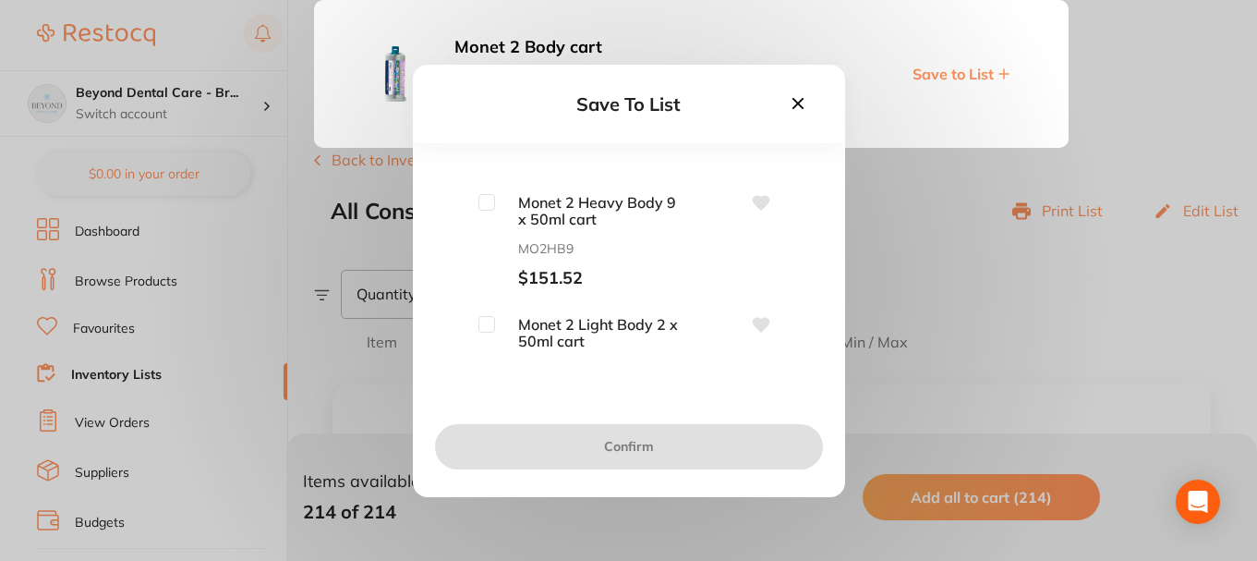
scroll to position [0, 0]
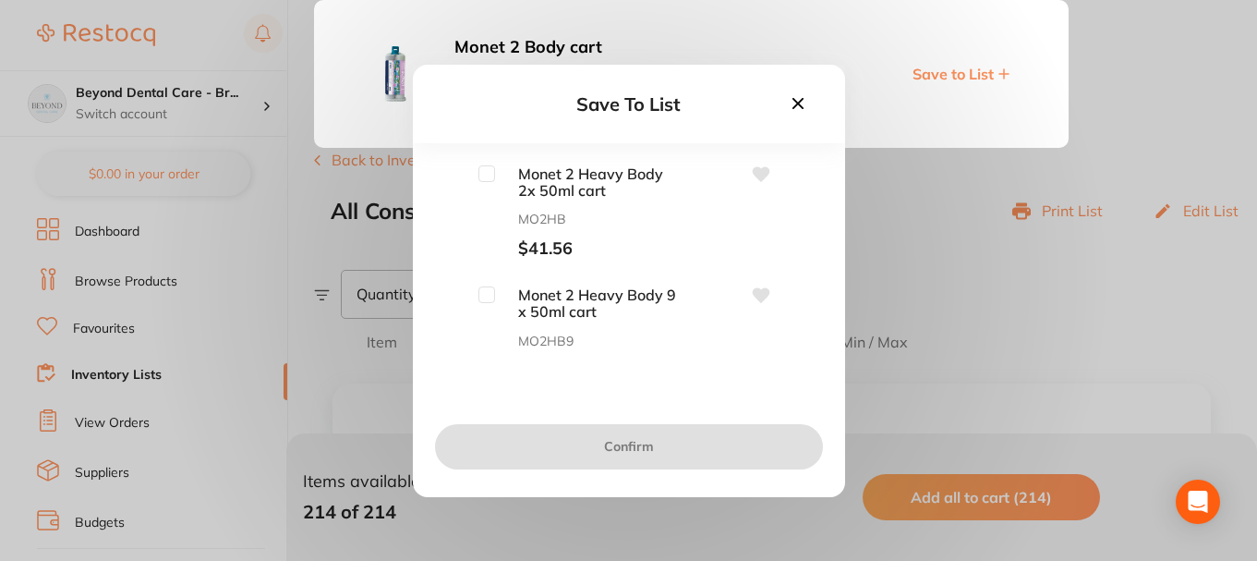
click at [486, 175] on input "checkbox" at bounding box center [486, 173] width 17 height 17
checkbox input "true"
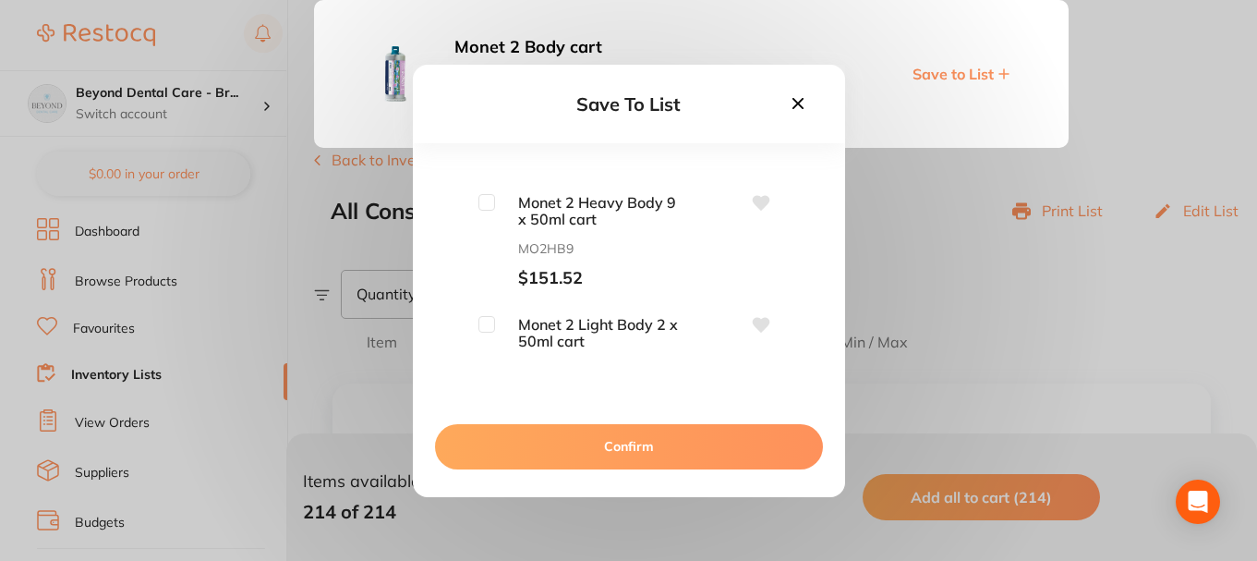
scroll to position [185, 0]
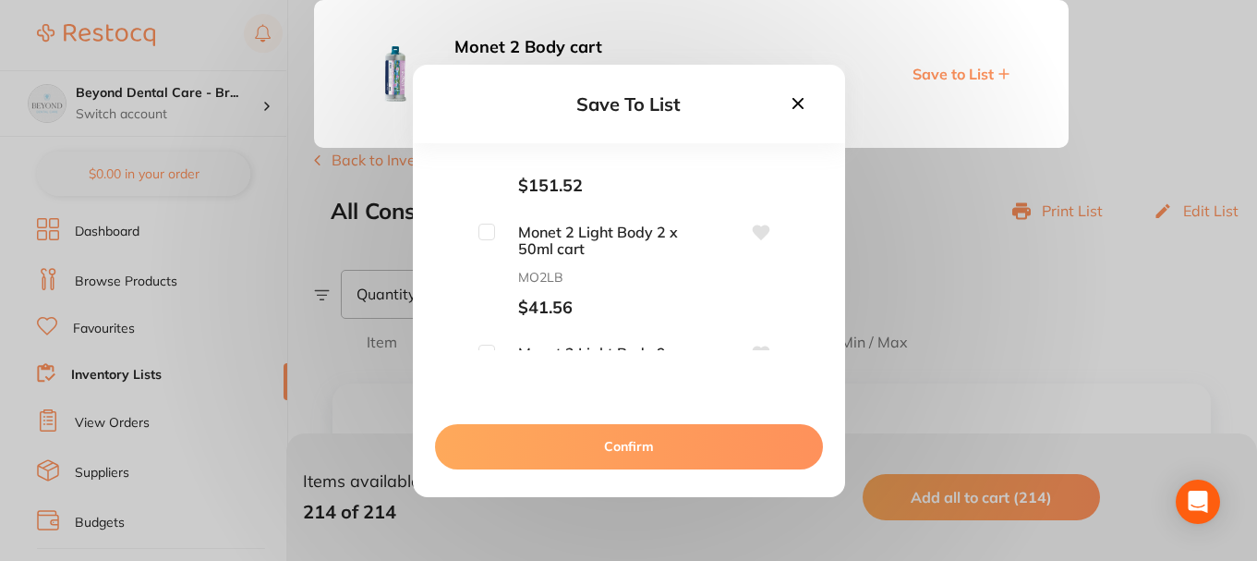
click at [488, 233] on input "checkbox" at bounding box center [486, 232] width 17 height 17
checkbox input "true"
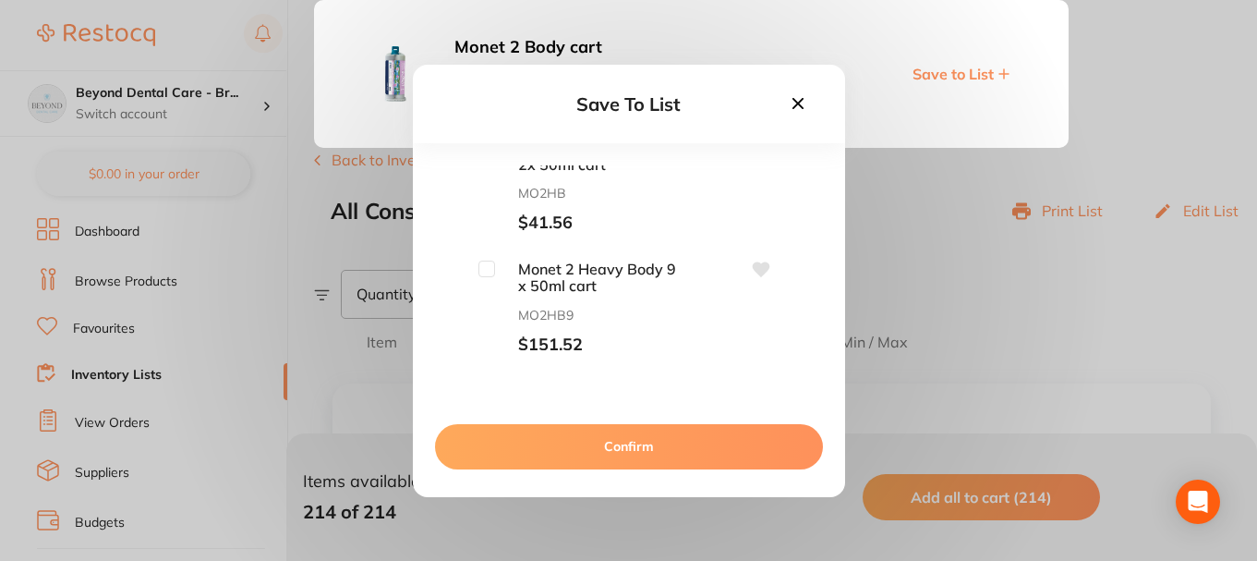
scroll to position [0, 0]
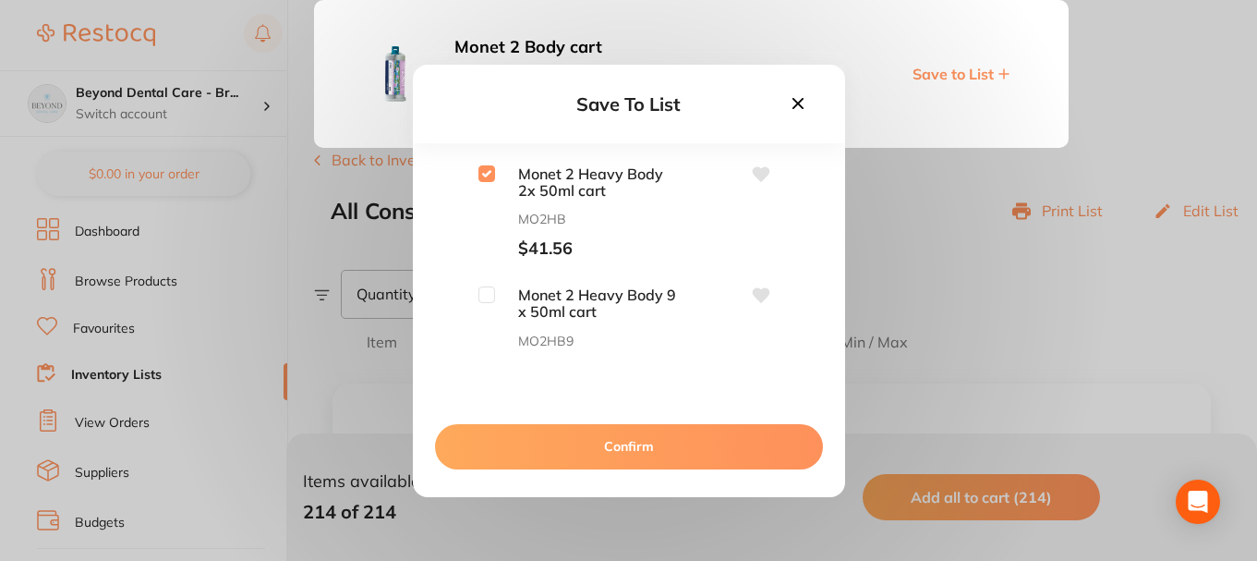
click at [491, 171] on input "checkbox" at bounding box center [486, 173] width 17 height 17
checkbox input "false"
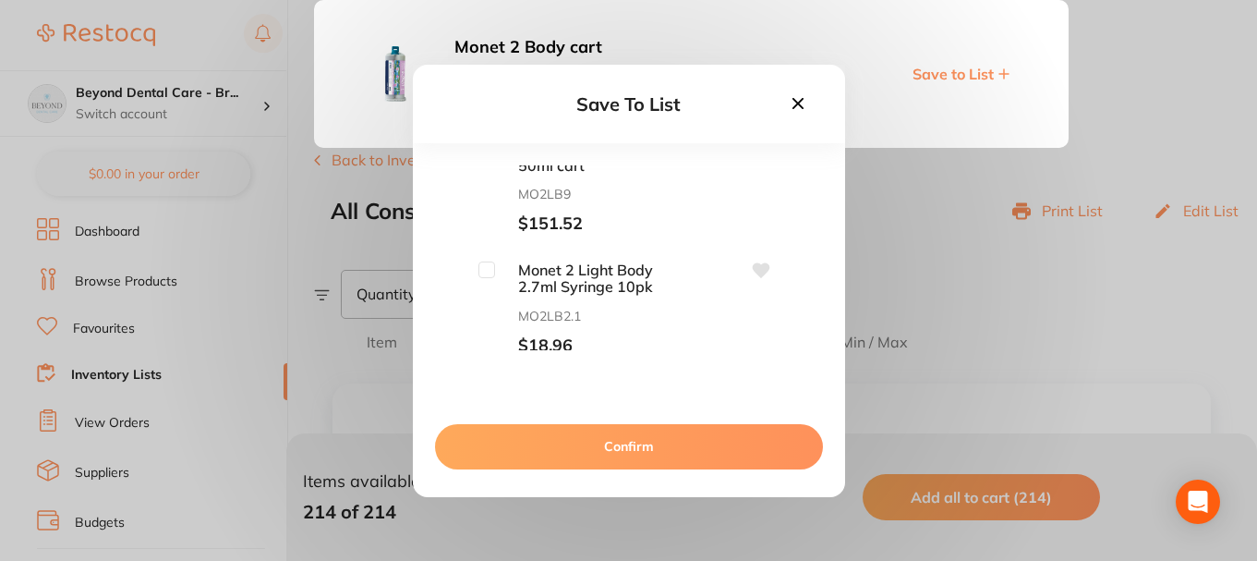
scroll to position [395, 0]
click at [603, 439] on button "Confirm" at bounding box center [629, 446] width 388 height 44
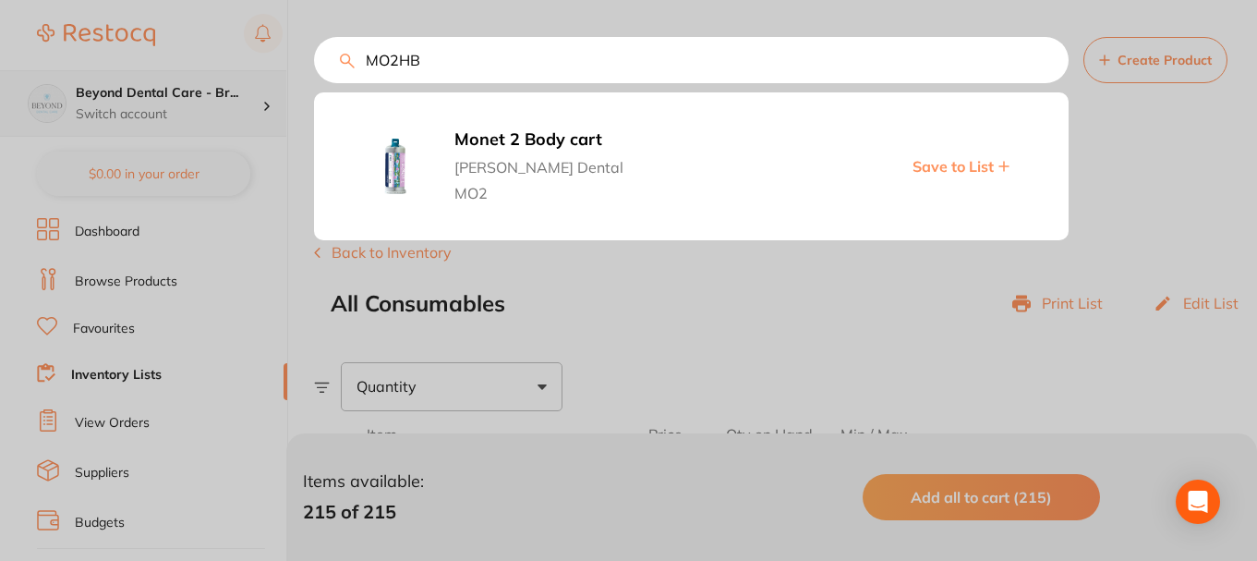
scroll to position [1, 0]
drag, startPoint x: 440, startPoint y: 68, endPoint x: 247, endPoint y: 80, distance: 193.4
click at [314, 80] on div "MO2HB Monet 2 Body cart Erskine Dental MO2 Save to List" at bounding box center [691, 60] width 755 height 46
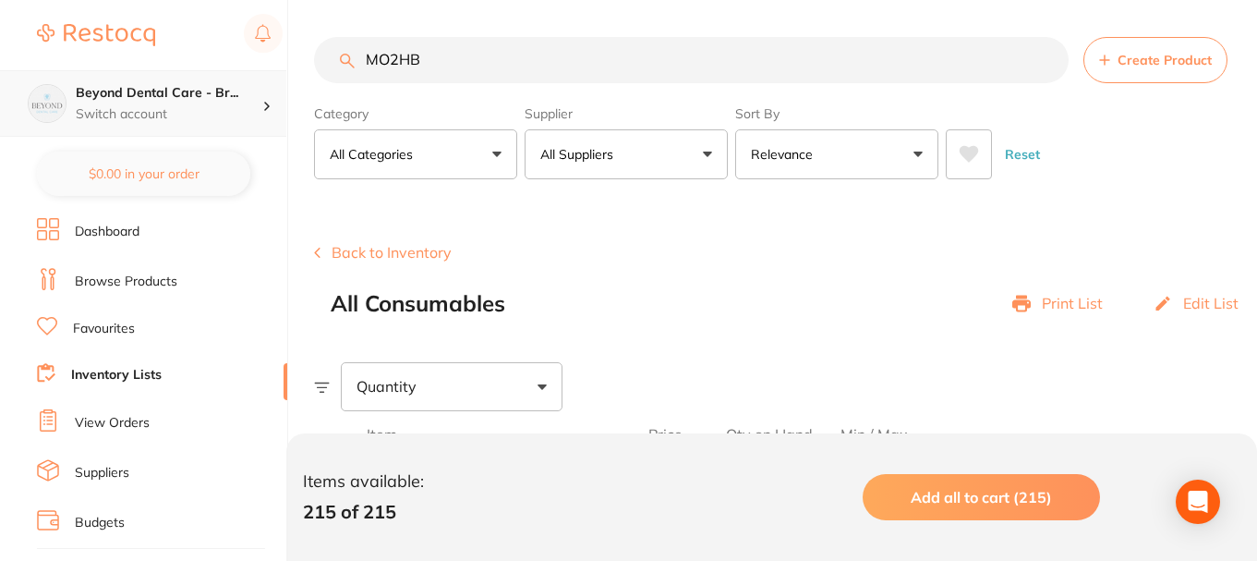
paste input "FASTFILLGPBARS"
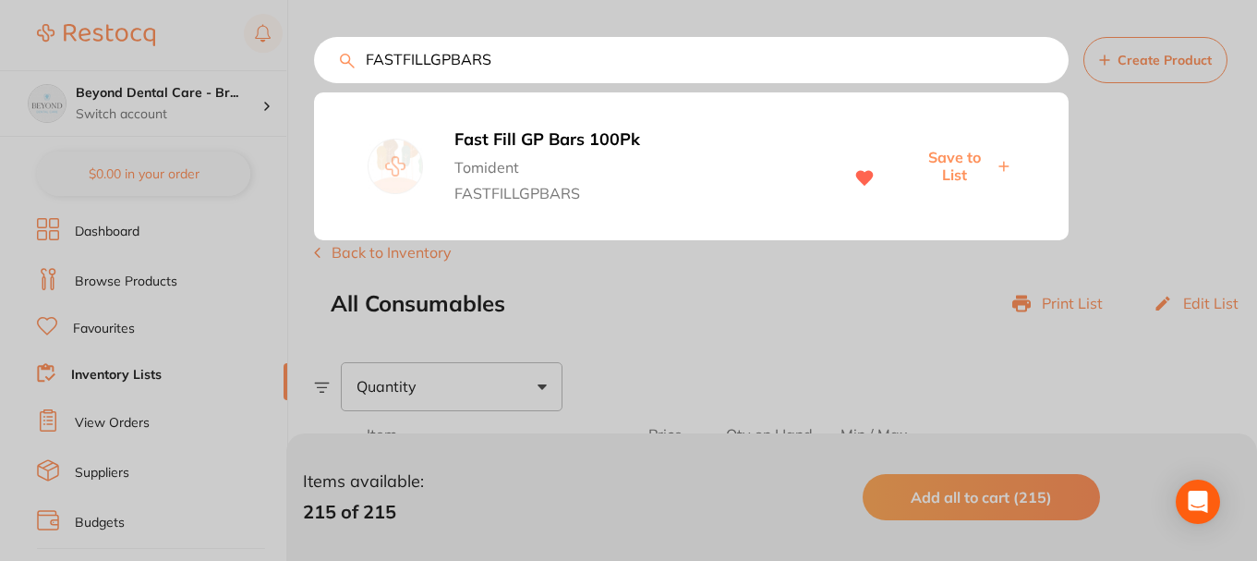
type input "FASTFILLGPBARS"
click at [954, 153] on span "Save to List" at bounding box center [953, 166] width 79 height 34
click at [135, 309] on div at bounding box center [628, 280] width 1257 height 561
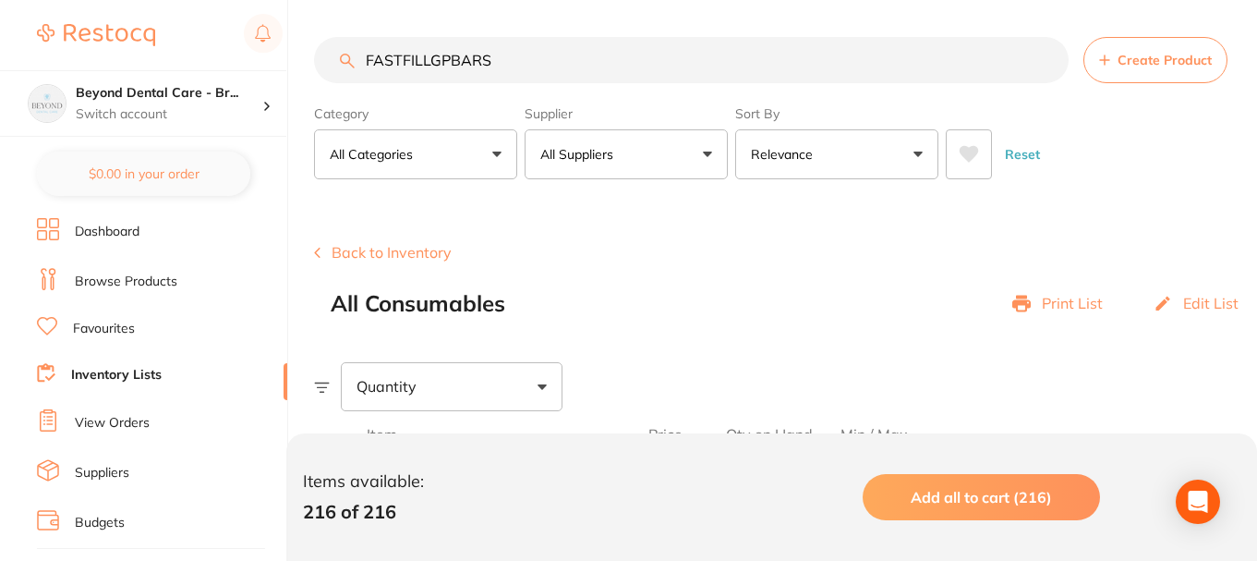
click at [134, 285] on link "Browse Products" at bounding box center [126, 281] width 103 height 18
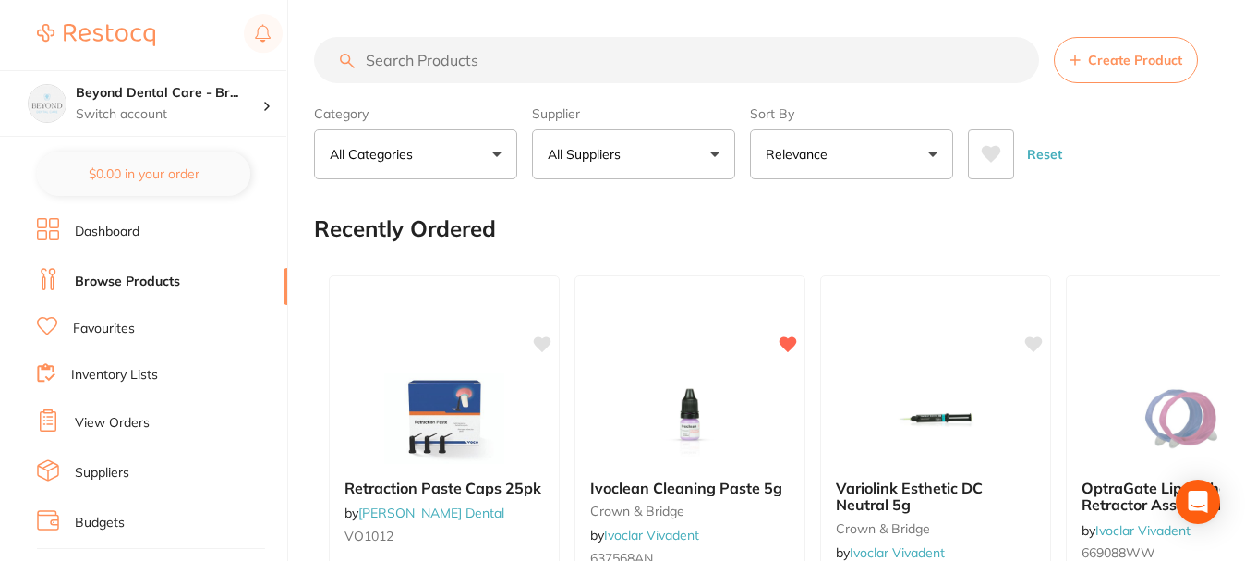
click at [499, 59] on input "search" at bounding box center [676, 60] width 725 height 46
paste input "666119WW"
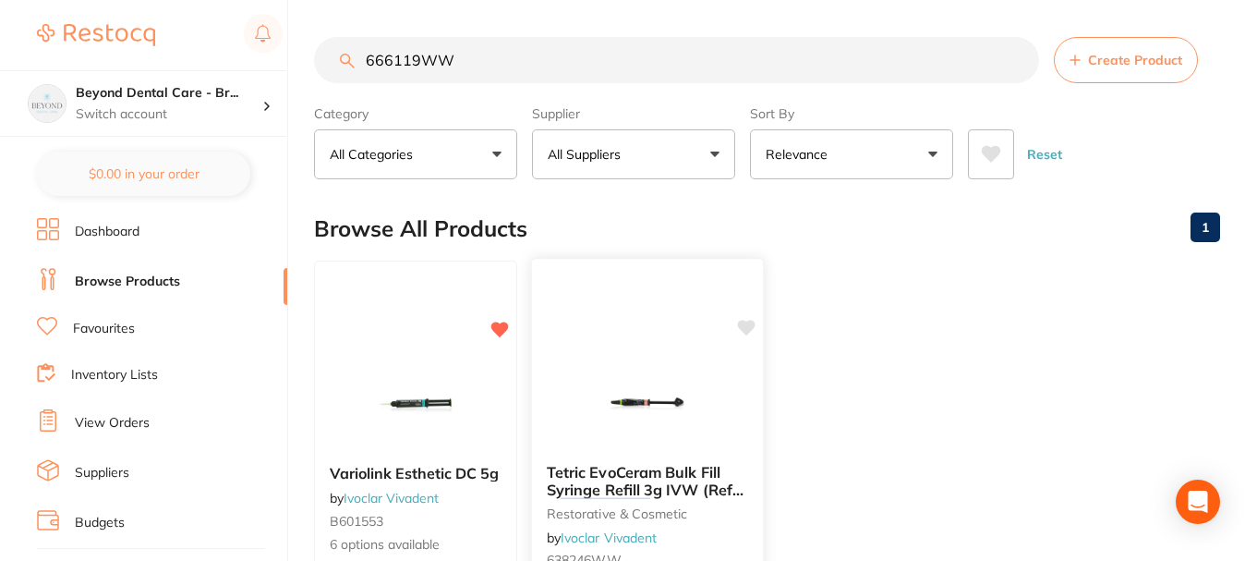
scroll to position [185, 0]
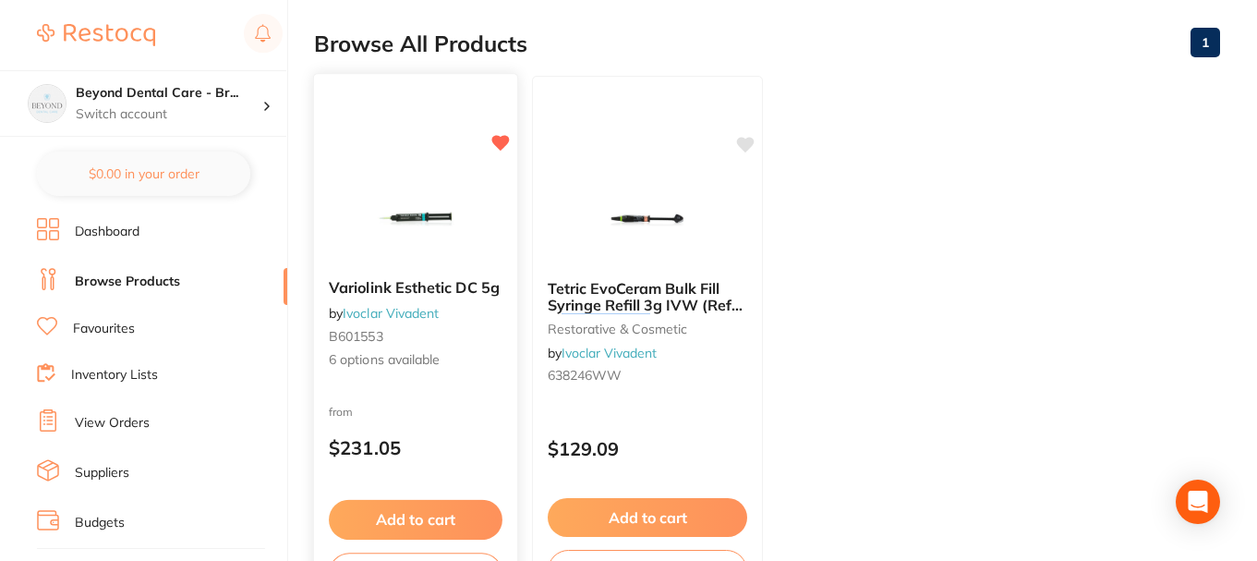
type input "666119WW"
click at [446, 386] on div "Variolink Esthetic DC 5g by Ivoclar Vivadent B601553 6 options available from $…" at bounding box center [415, 341] width 205 height 537
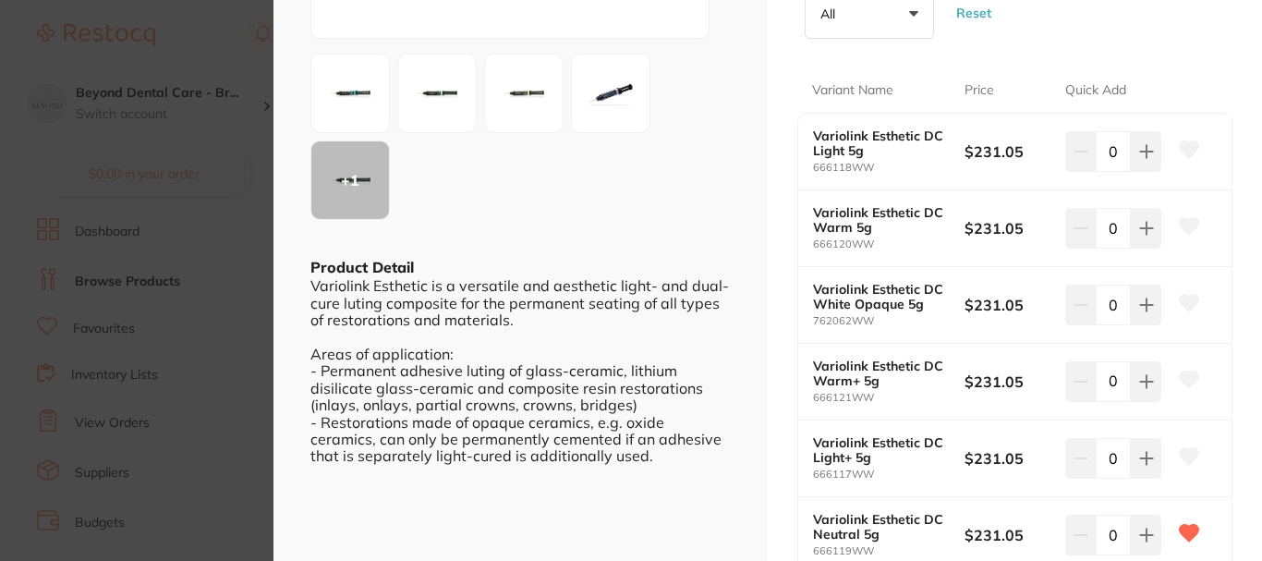
scroll to position [462, 0]
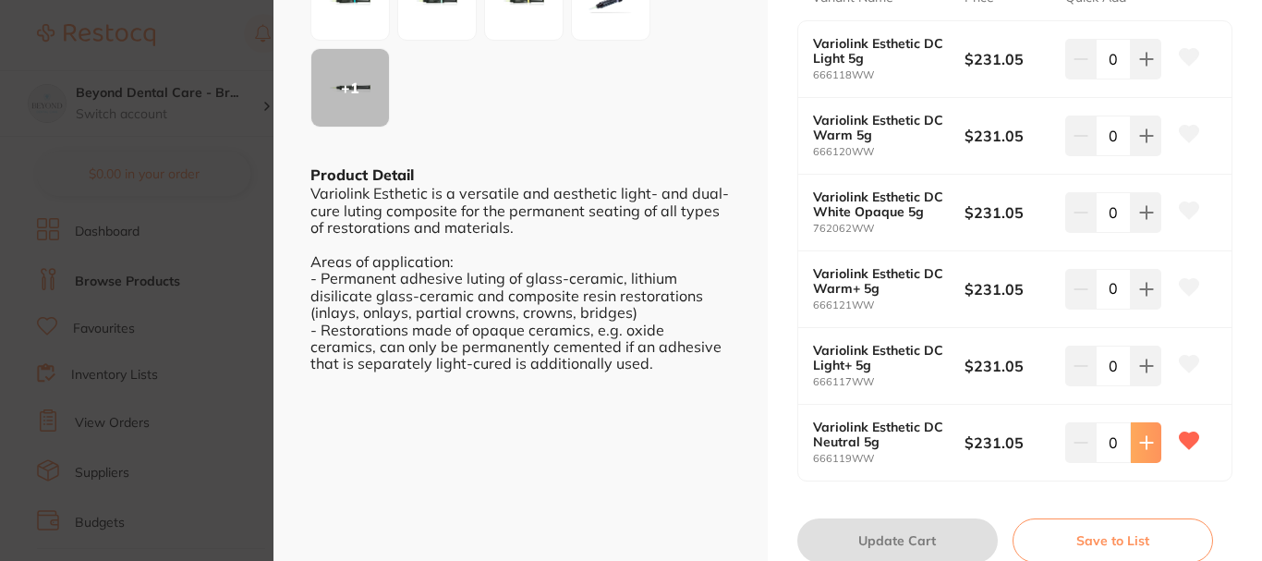
click at [1133, 442] on button at bounding box center [1146, 442] width 30 height 41
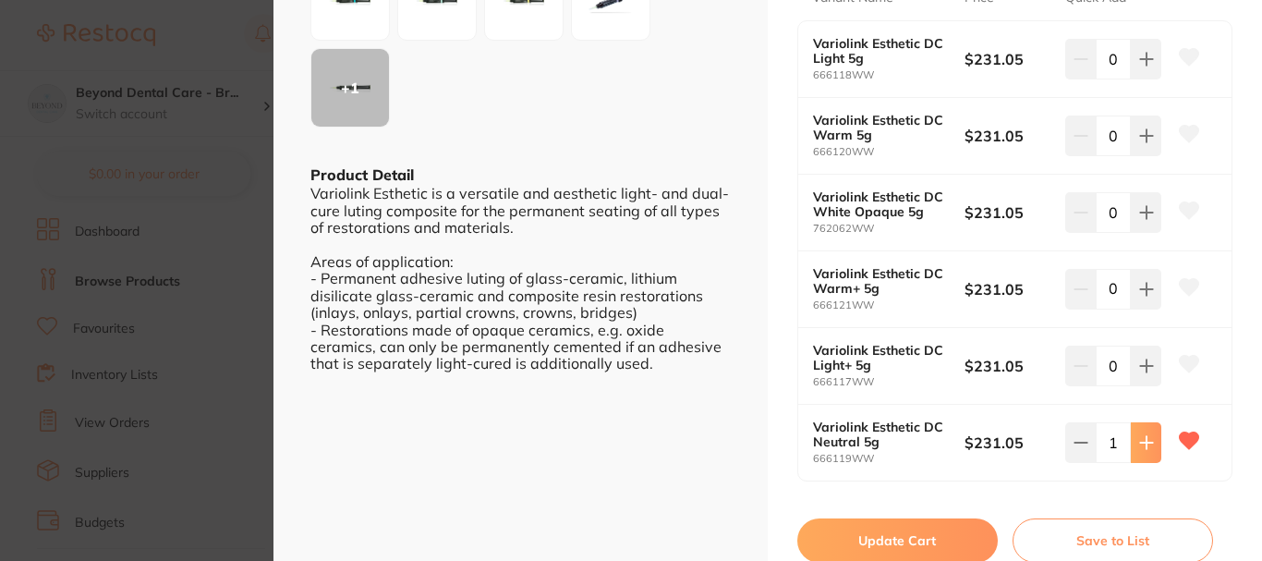
type input "1"
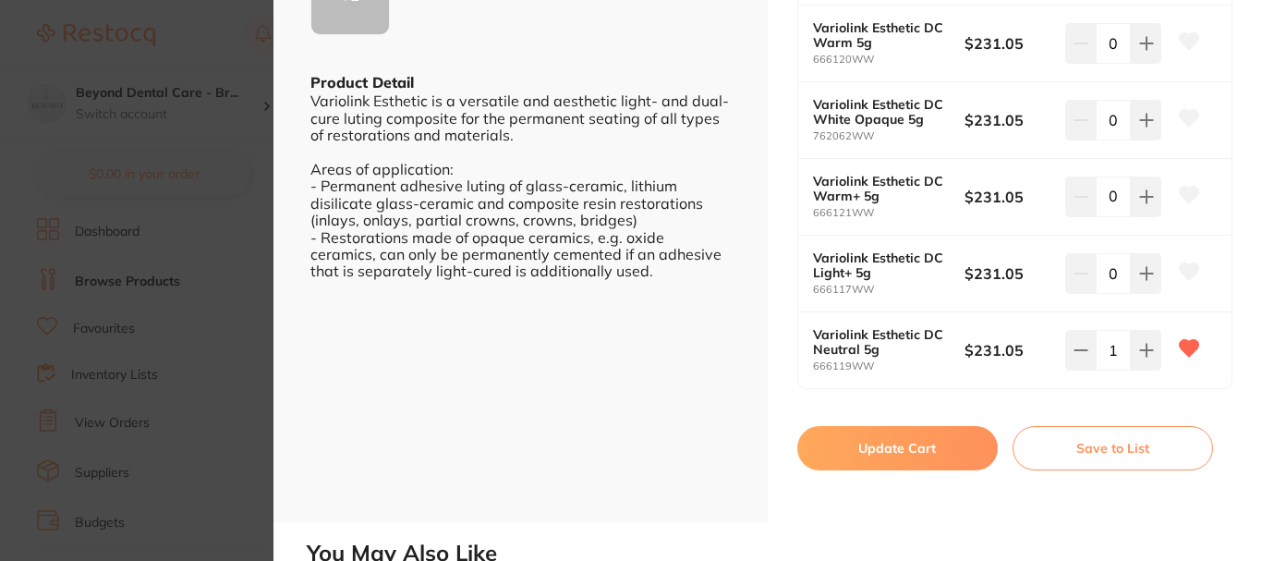
click at [1137, 451] on button "Save to List" at bounding box center [1112, 448] width 200 height 44
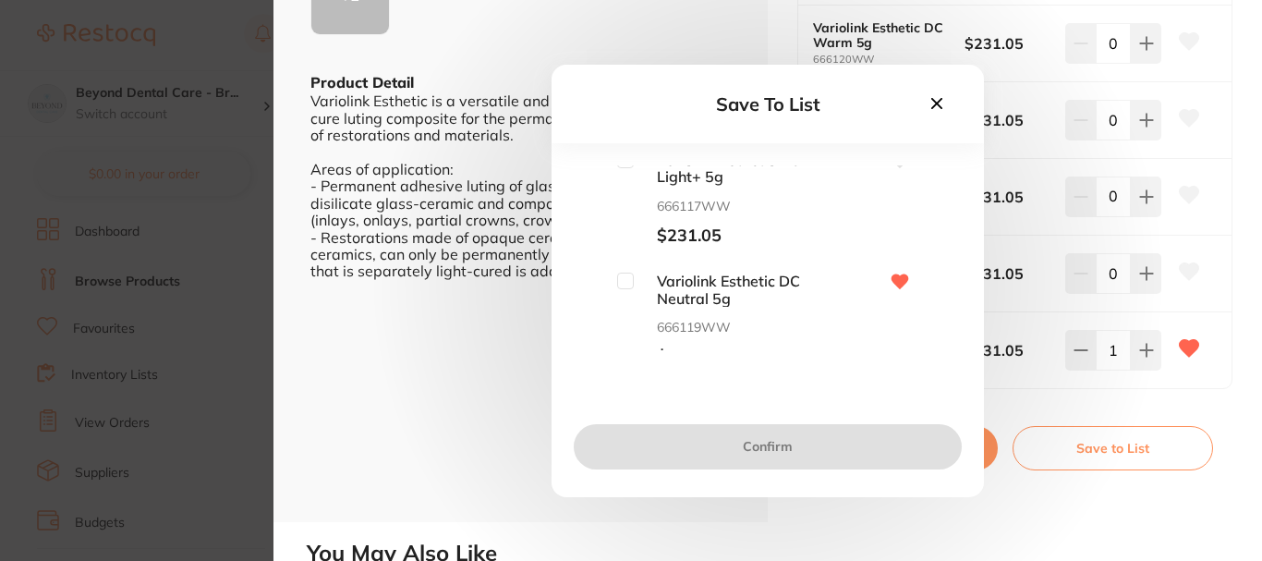
scroll to position [516, 0]
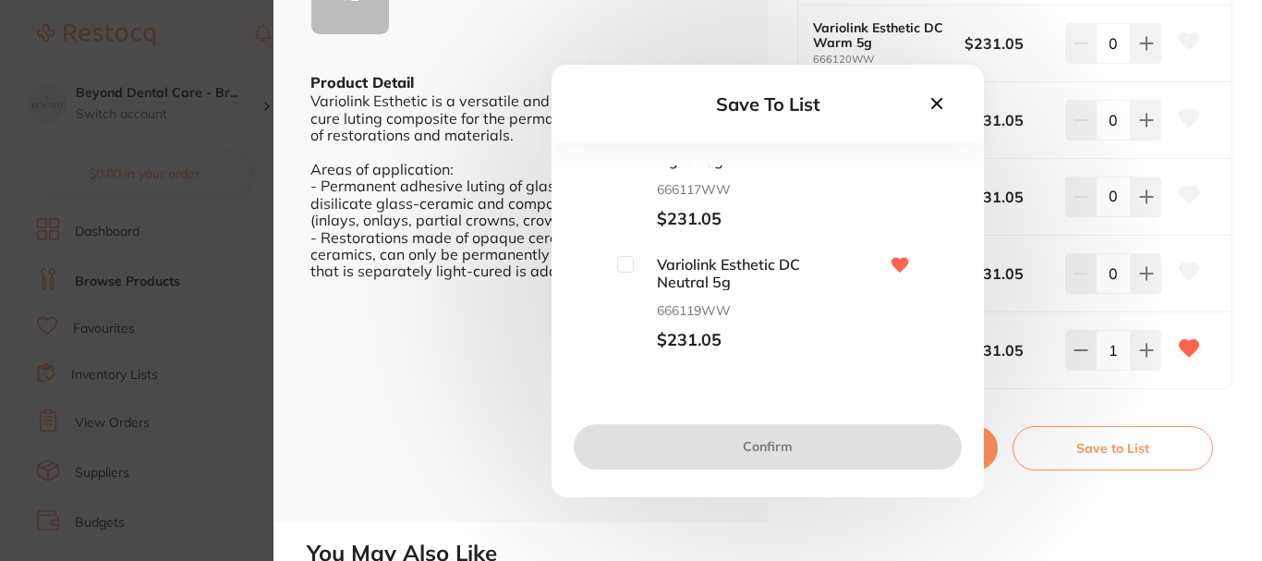
click at [634, 271] on span "Variolink Esthetic DC Neutral 5g" at bounding box center [726, 273] width 185 height 34
click at [629, 268] on input "checkbox" at bounding box center [625, 264] width 17 height 17
checkbox input "true"
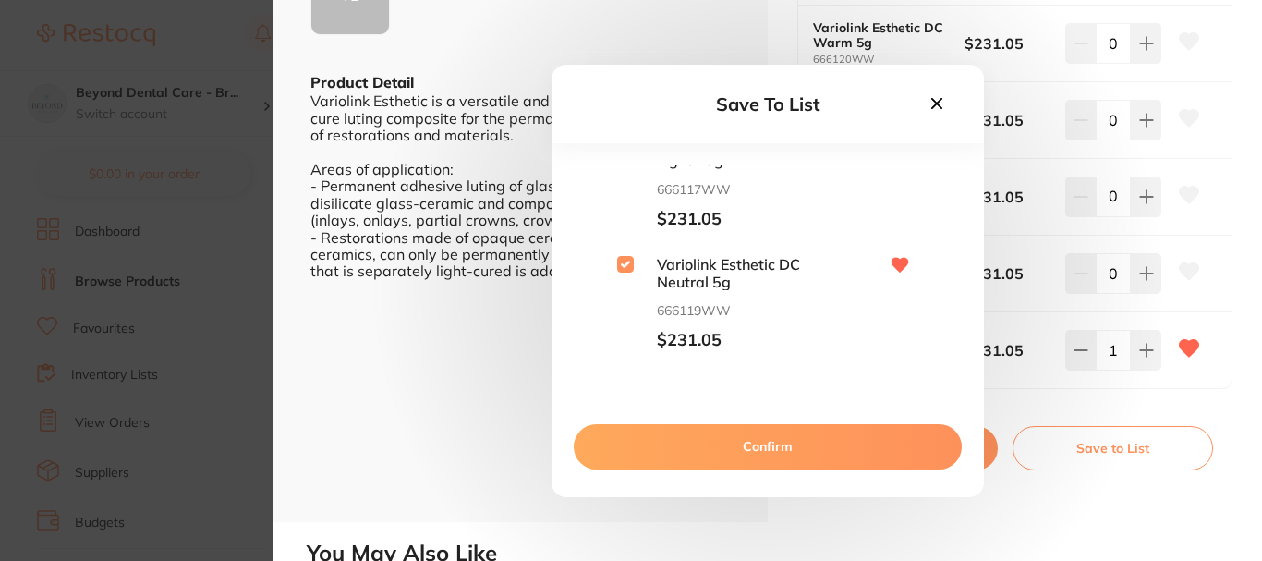
click at [775, 442] on button "Confirm" at bounding box center [768, 446] width 388 height 44
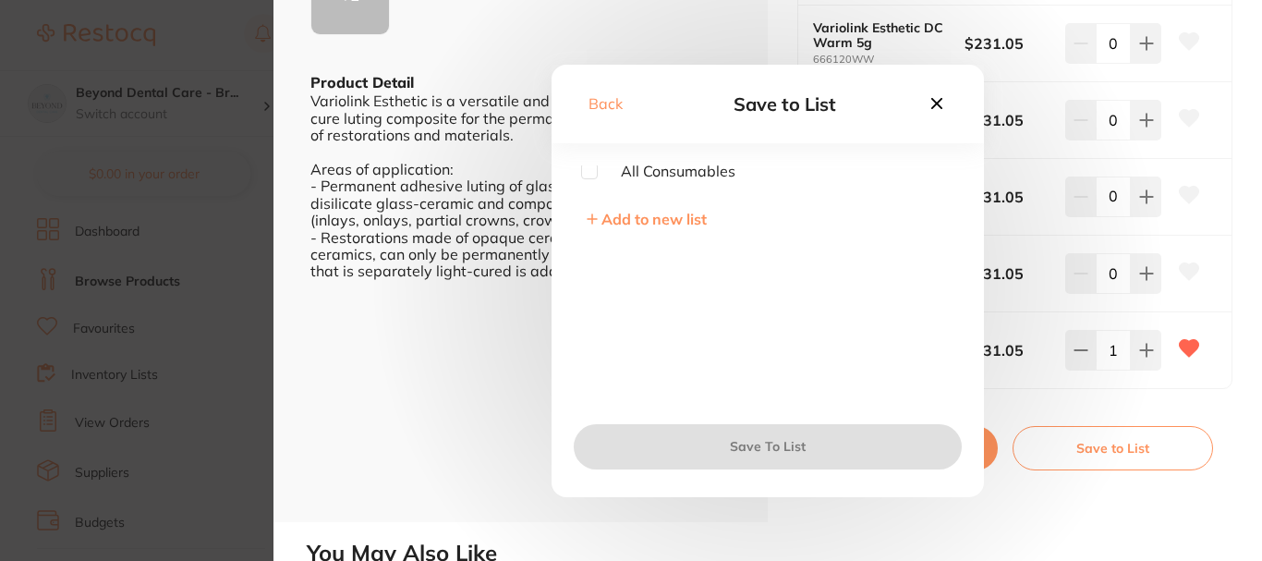
scroll to position [0, 0]
click at [590, 168] on input "checkbox" at bounding box center [589, 173] width 17 height 17
checkbox input "true"
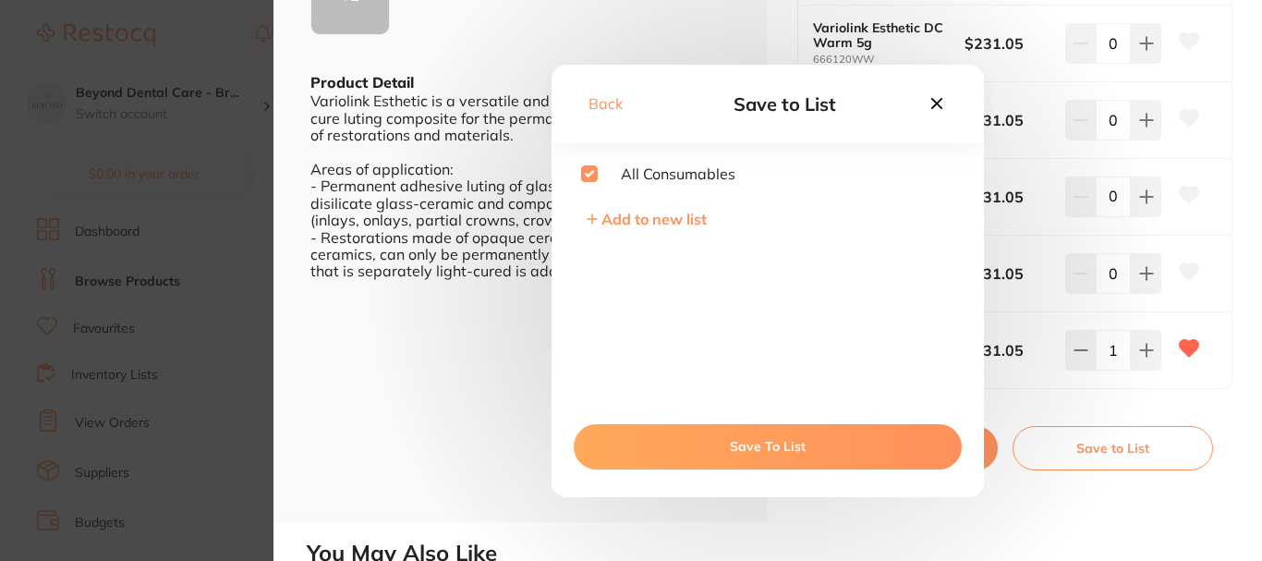
click at [748, 449] on button "Save To List" at bounding box center [768, 446] width 388 height 44
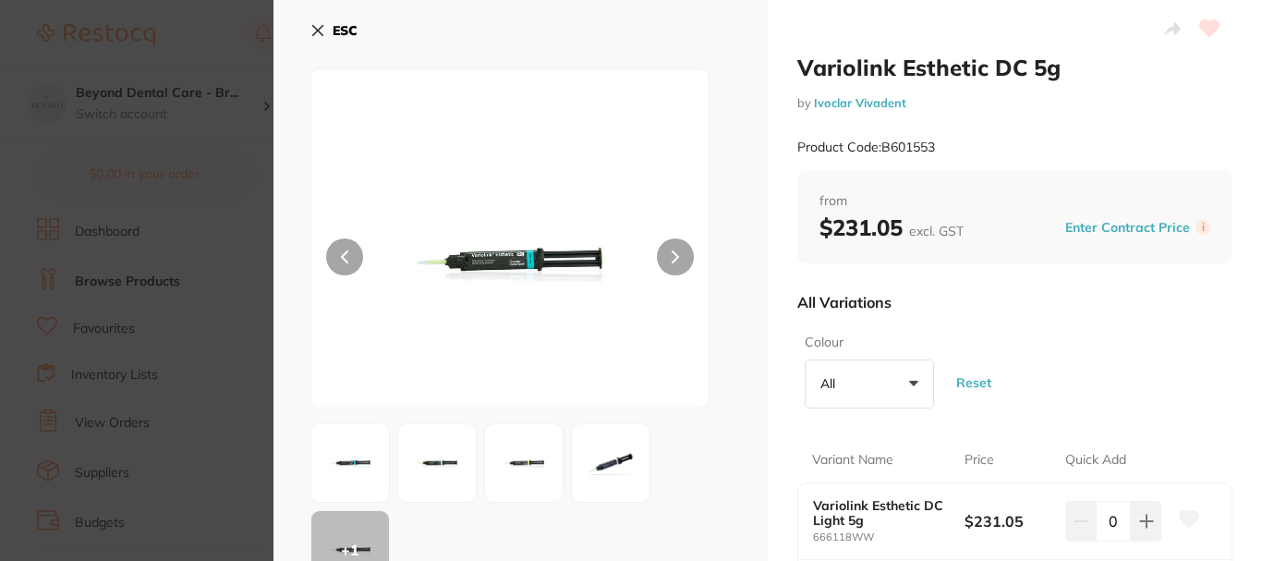
click at [320, 31] on icon at bounding box center [318, 31] width 10 height 10
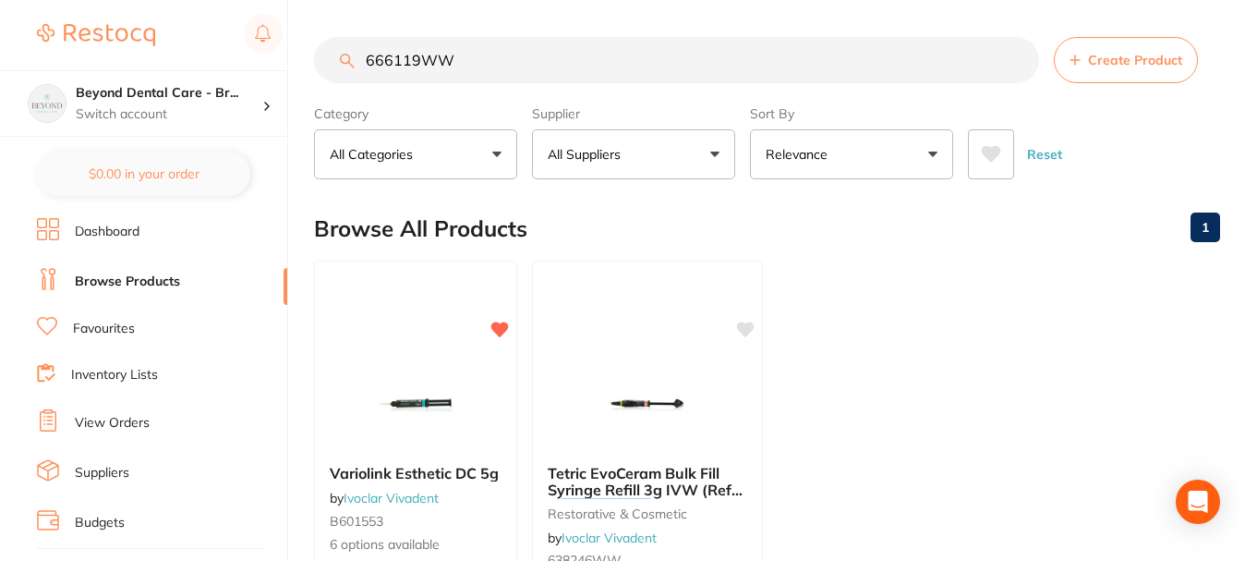
drag, startPoint x: 429, startPoint y: 55, endPoint x: 209, endPoint y: 55, distance: 219.8
click at [209, 55] on div "$0.00 Beyond Dental Care - Br... Switch account Beyond Dental Care - Sandstone …" at bounding box center [628, 280] width 1257 height 561
paste input "759431"
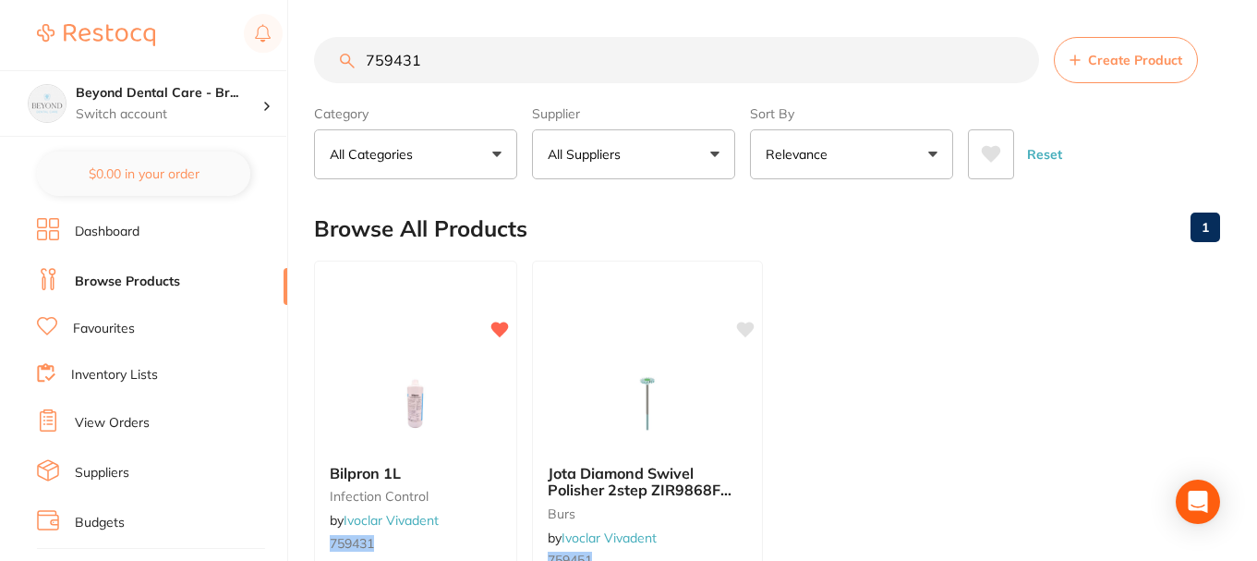
click at [1192, 150] on div "Reset" at bounding box center [1086, 147] width 237 height 65
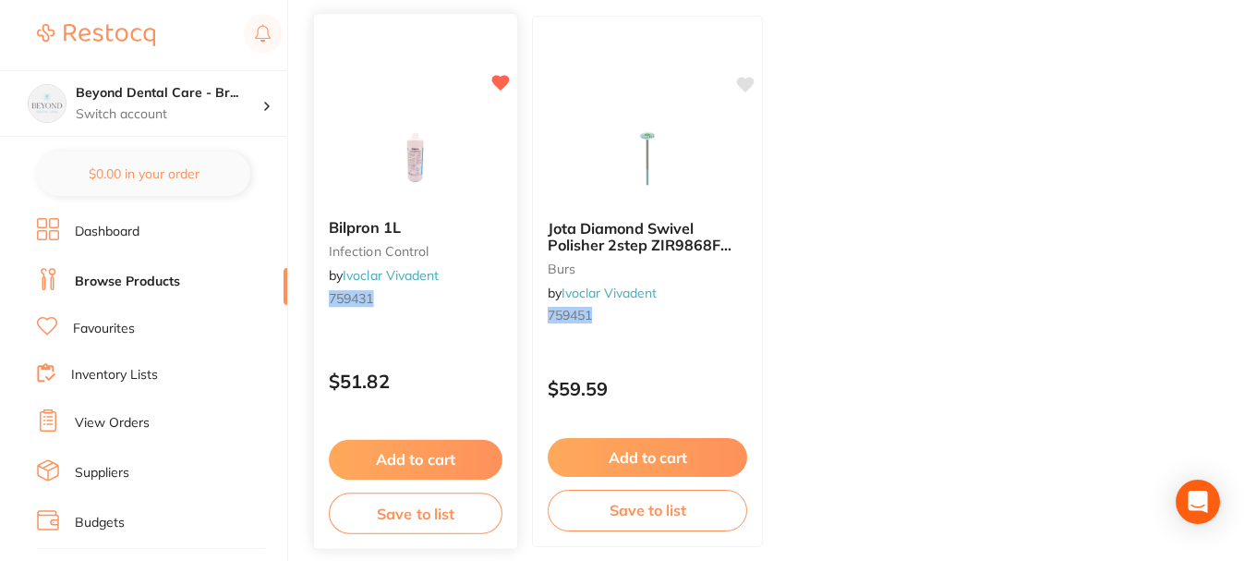
scroll to position [277, 0]
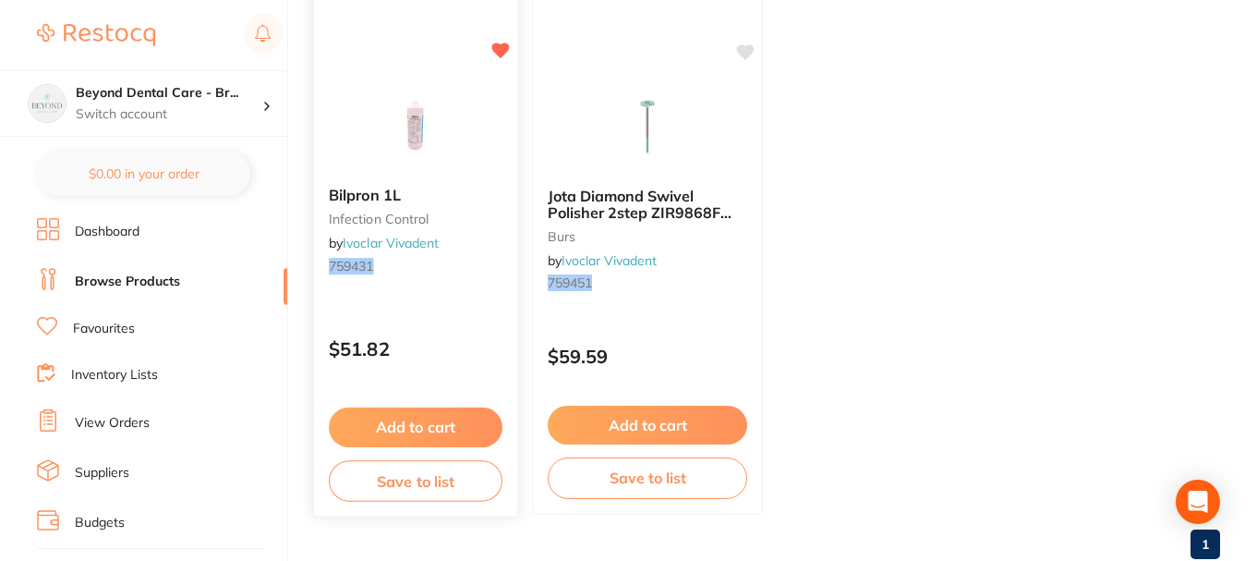
click at [420, 484] on button "Save to list" at bounding box center [416, 481] width 174 height 42
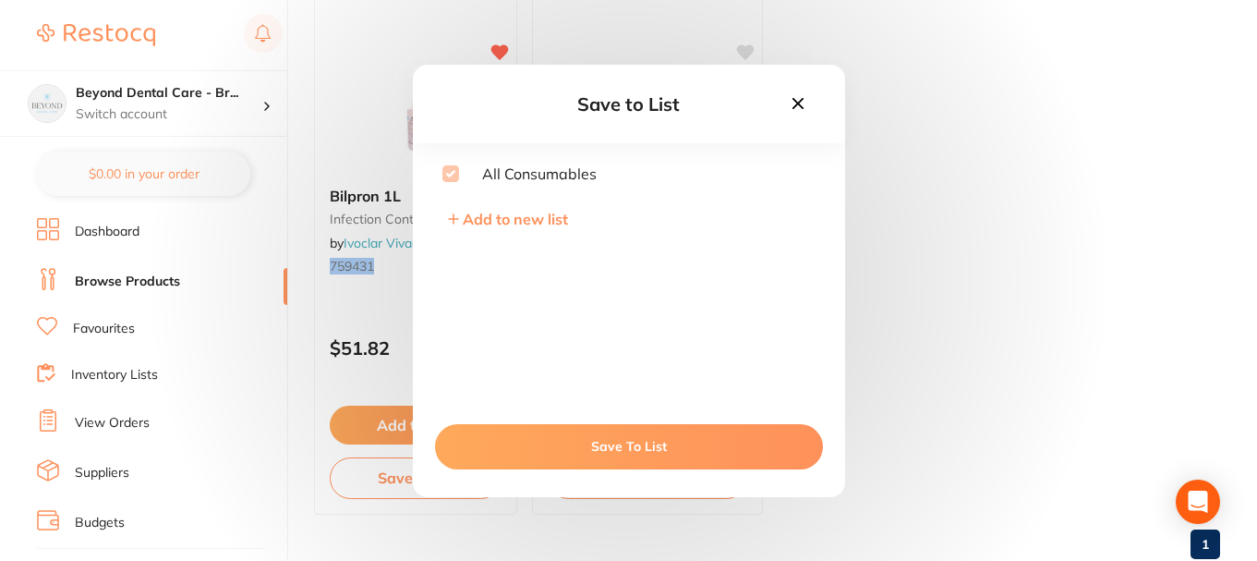
click at [593, 455] on button "Save To List" at bounding box center [629, 446] width 388 height 44
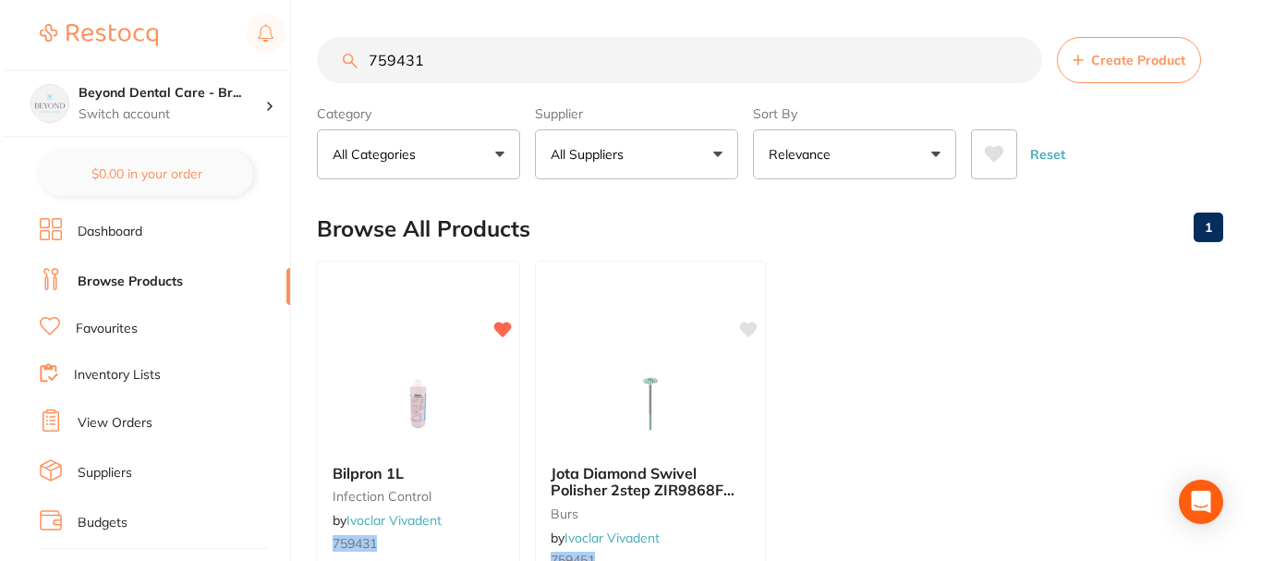
scroll to position [1, 0]
drag, startPoint x: 429, startPoint y: 70, endPoint x: 305, endPoint y: 70, distance: 123.8
click at [305, 70] on div "$0.00 Beyond Dental Care - Br... Switch account Beyond Dental Care - Sandstone …" at bounding box center [628, 280] width 1257 height 561
paste input "SD-8100012"
type input "SD-8100012"
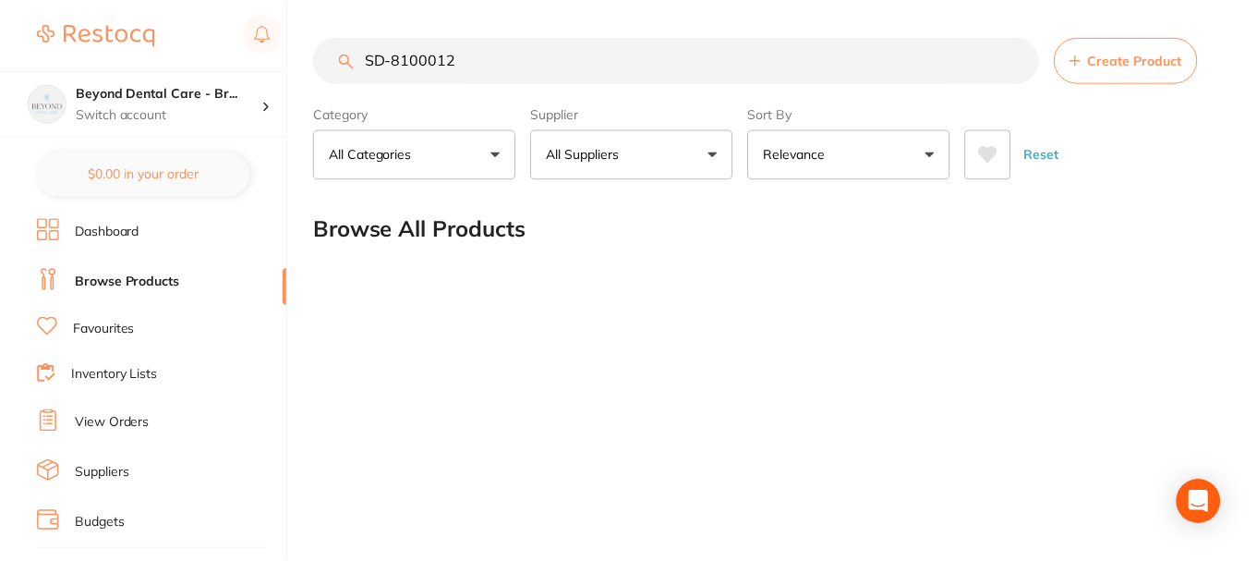
scroll to position [0, 0]
drag, startPoint x: 484, startPoint y: 54, endPoint x: 325, endPoint y: 56, distance: 158.9
click at [325, 56] on input "SD-8100012" at bounding box center [678, 60] width 729 height 46
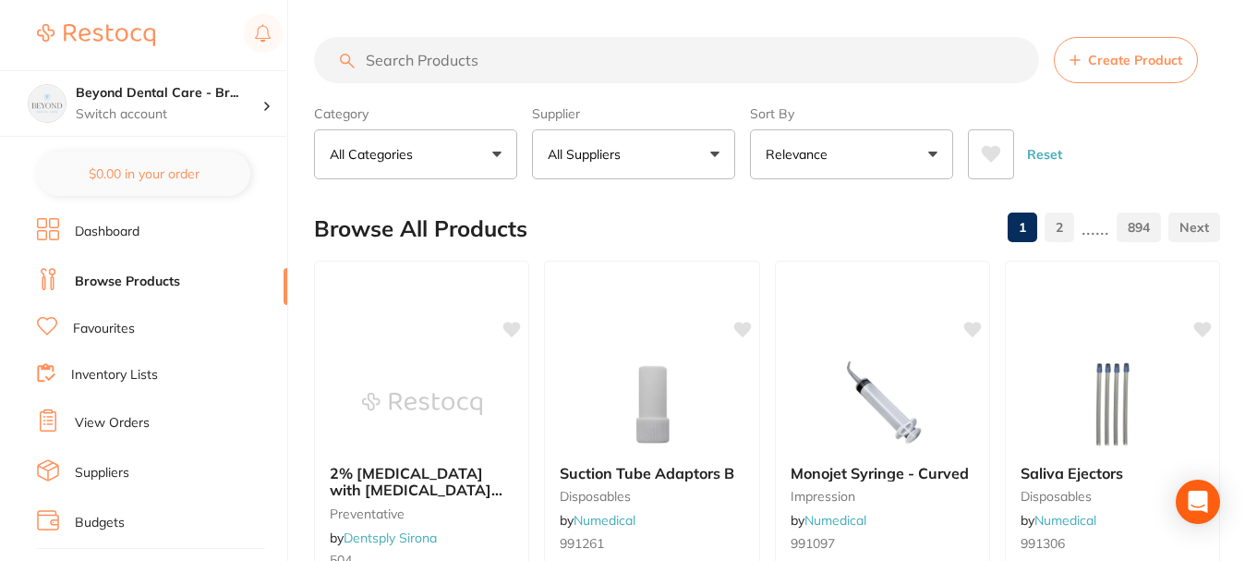
click at [475, 46] on input "search" at bounding box center [676, 60] width 725 height 46
paste input "GC-013754"
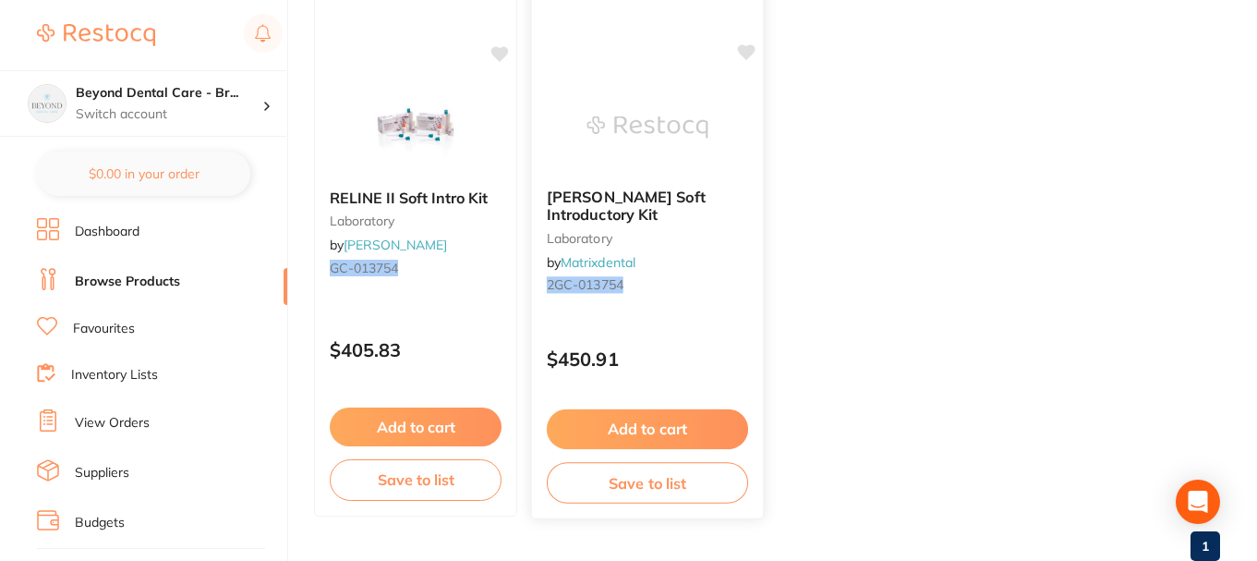
scroll to position [277, 0]
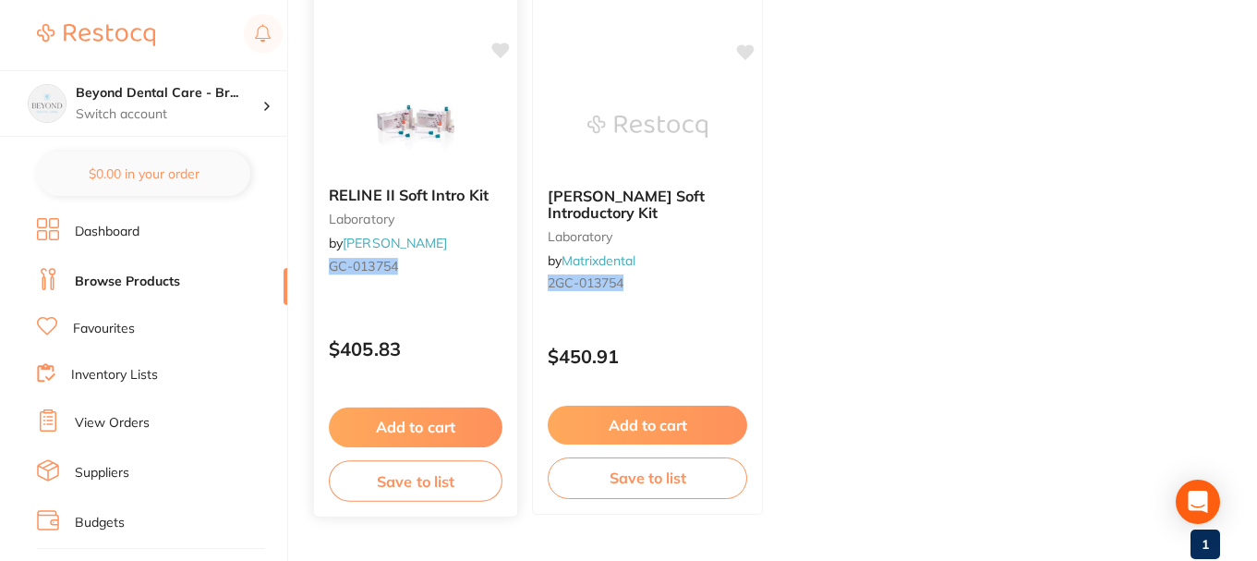
click at [426, 476] on button "Save to list" at bounding box center [416, 481] width 174 height 42
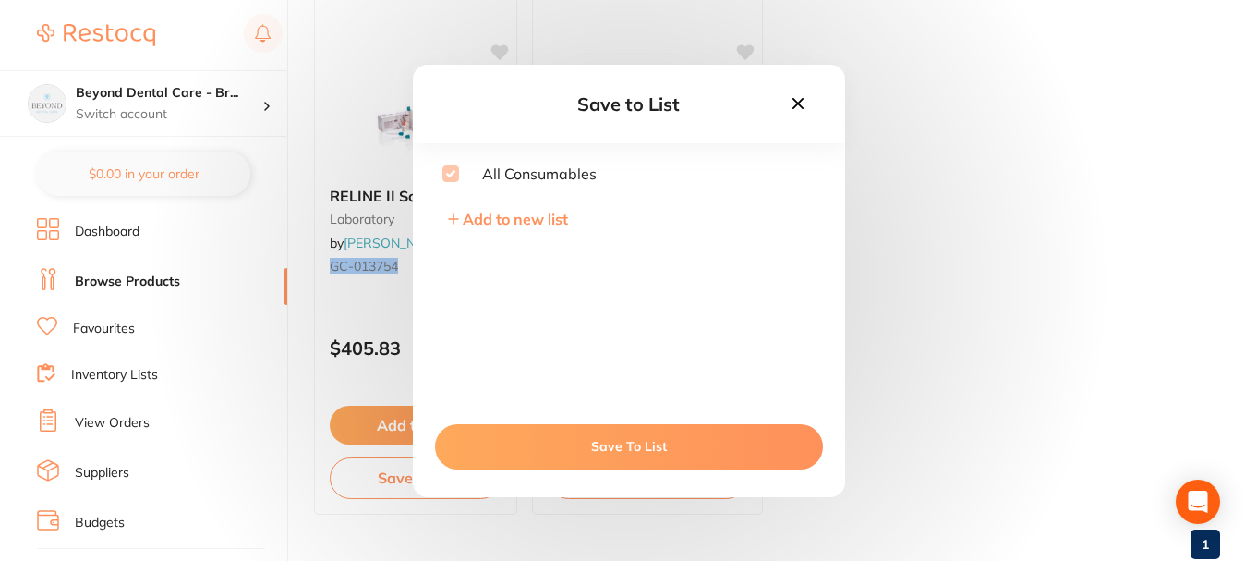
click at [539, 454] on button "Save To List" at bounding box center [629, 446] width 388 height 44
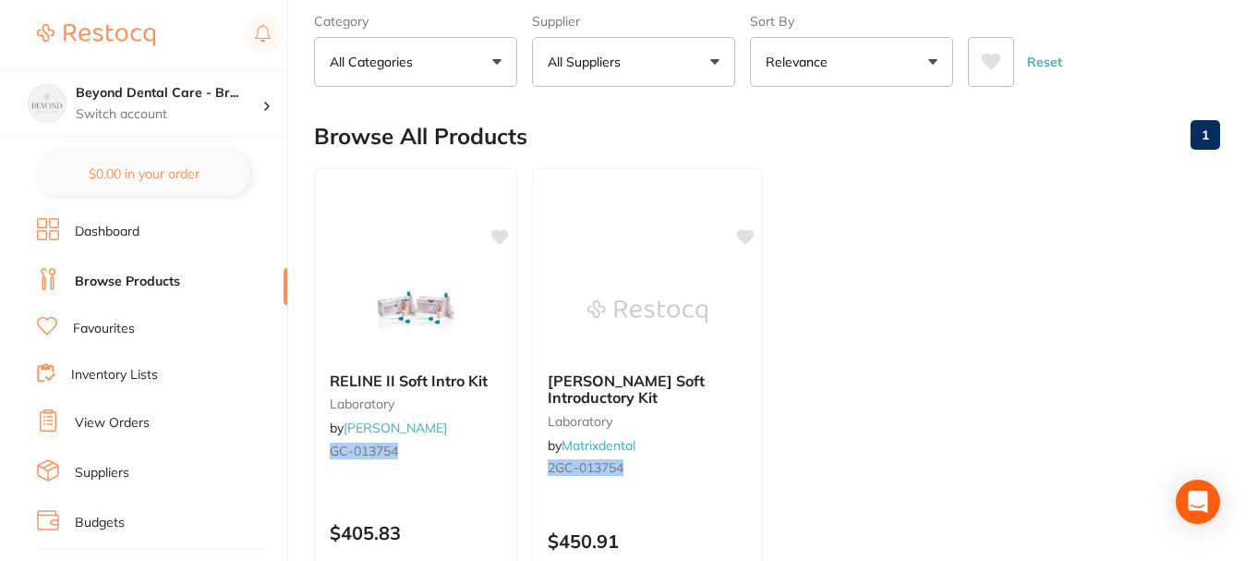
scroll to position [0, 0]
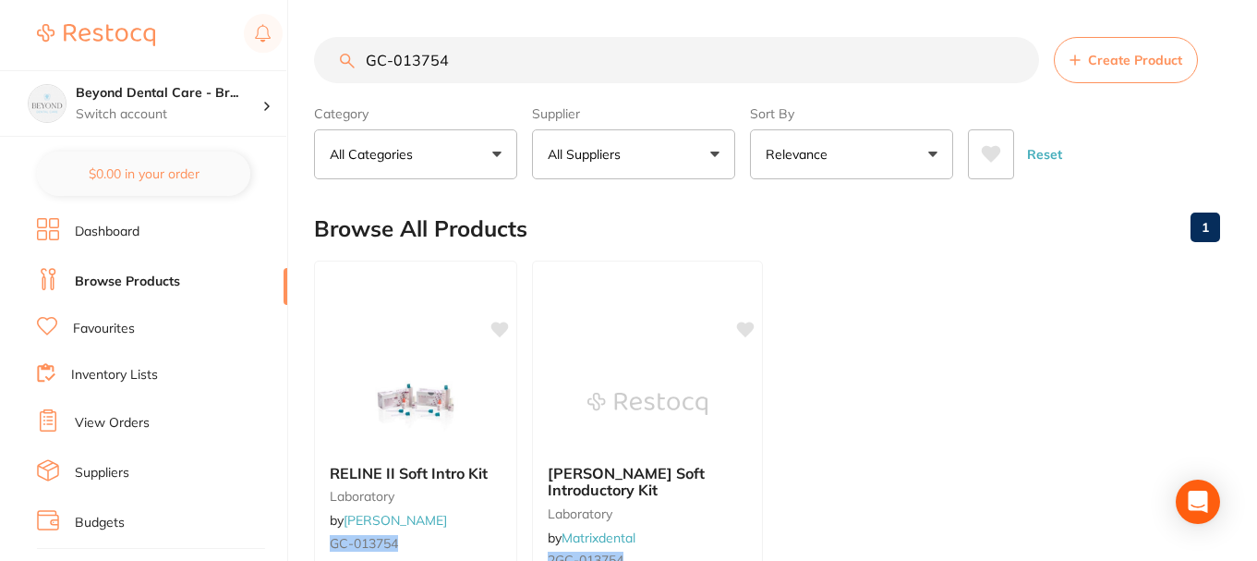
drag, startPoint x: 487, startPoint y: 53, endPoint x: 282, endPoint y: 57, distance: 205.1
click at [282, 57] on div "$0.00 Beyond Dental Care - Br... Switch account Beyond Dental Care - Sandstone …" at bounding box center [628, 280] width 1257 height 561
paste input "SP-8936"
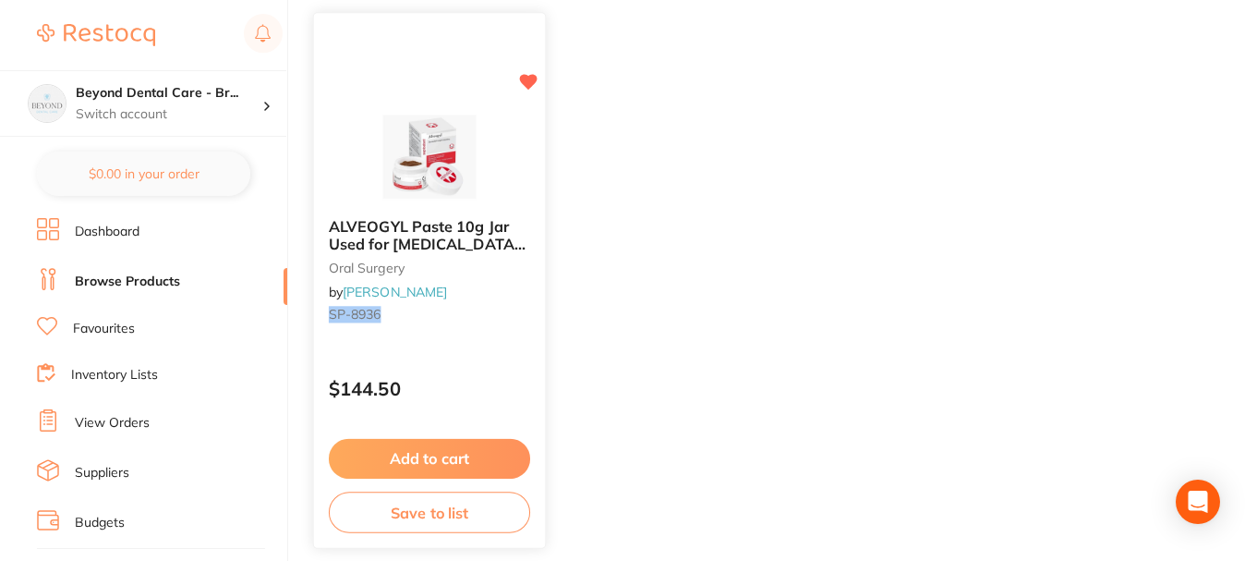
scroll to position [277, 0]
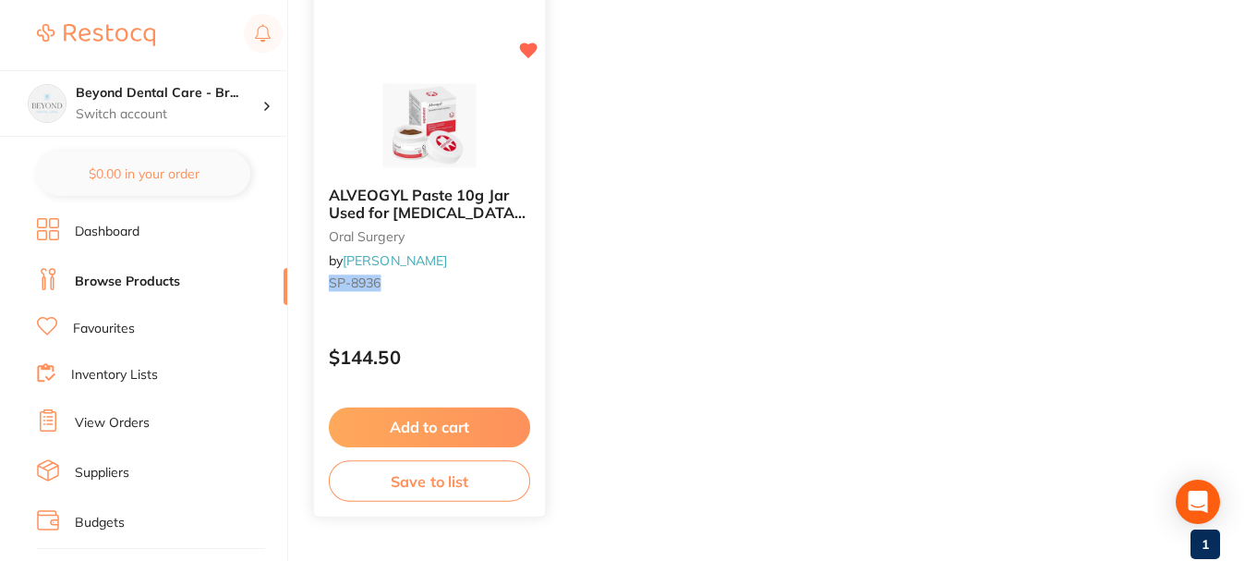
type input "SP-8936"
click at [429, 485] on button "Save to list" at bounding box center [429, 481] width 201 height 42
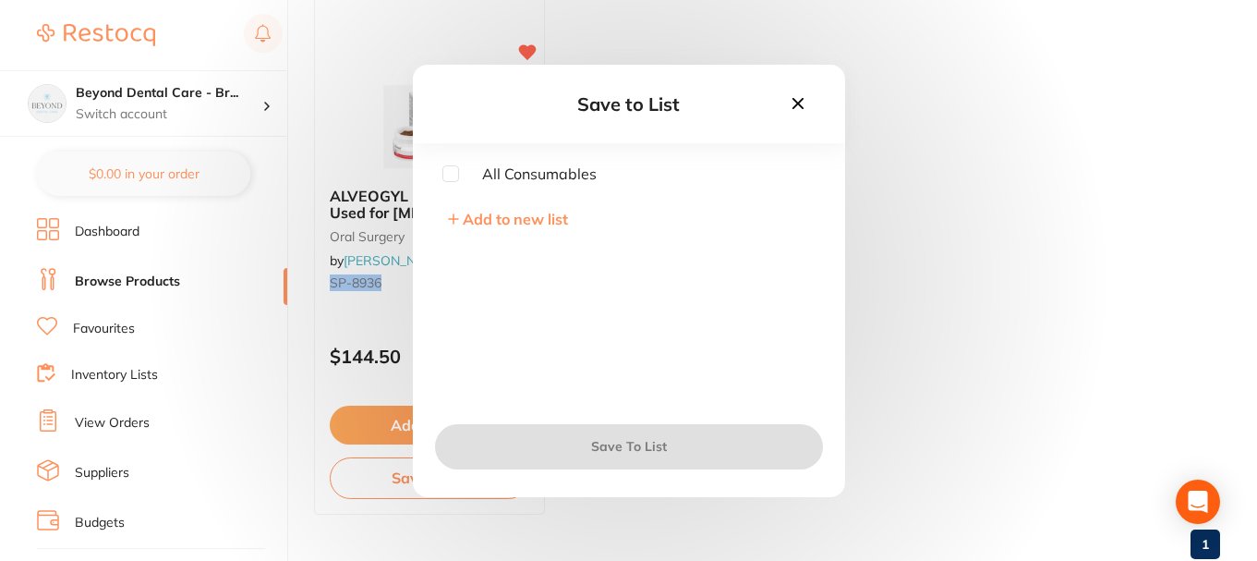
click at [466, 173] on span "All Consumables" at bounding box center [528, 173] width 138 height 17
click at [454, 178] on input "checkbox" at bounding box center [450, 173] width 17 height 17
checkbox input "true"
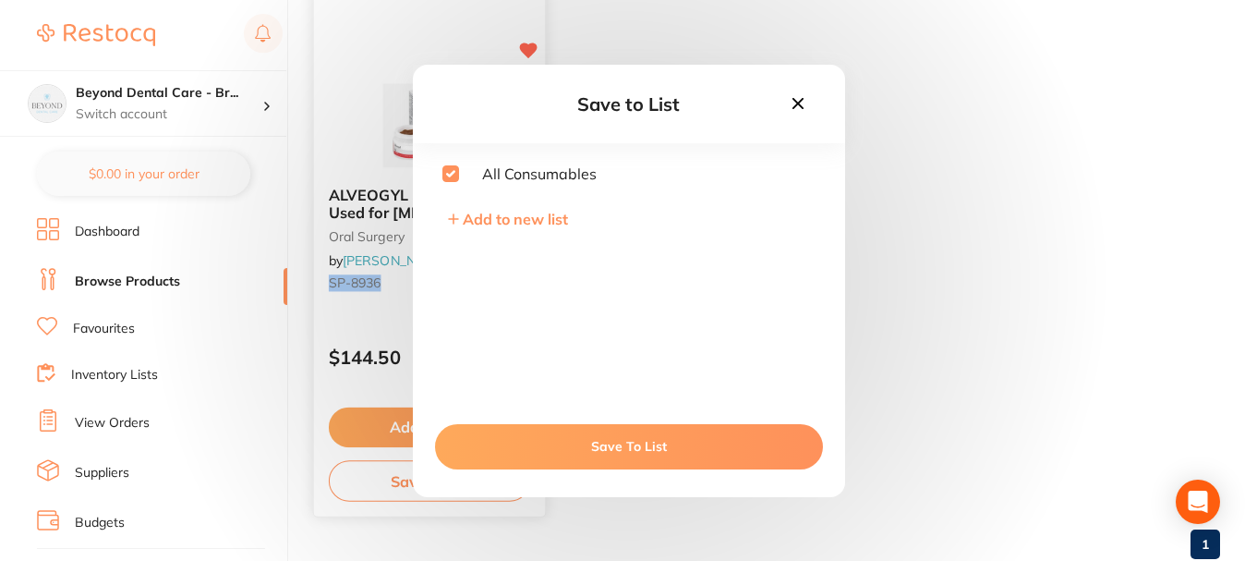
click at [547, 443] on button "Save To List" at bounding box center [629, 446] width 388 height 44
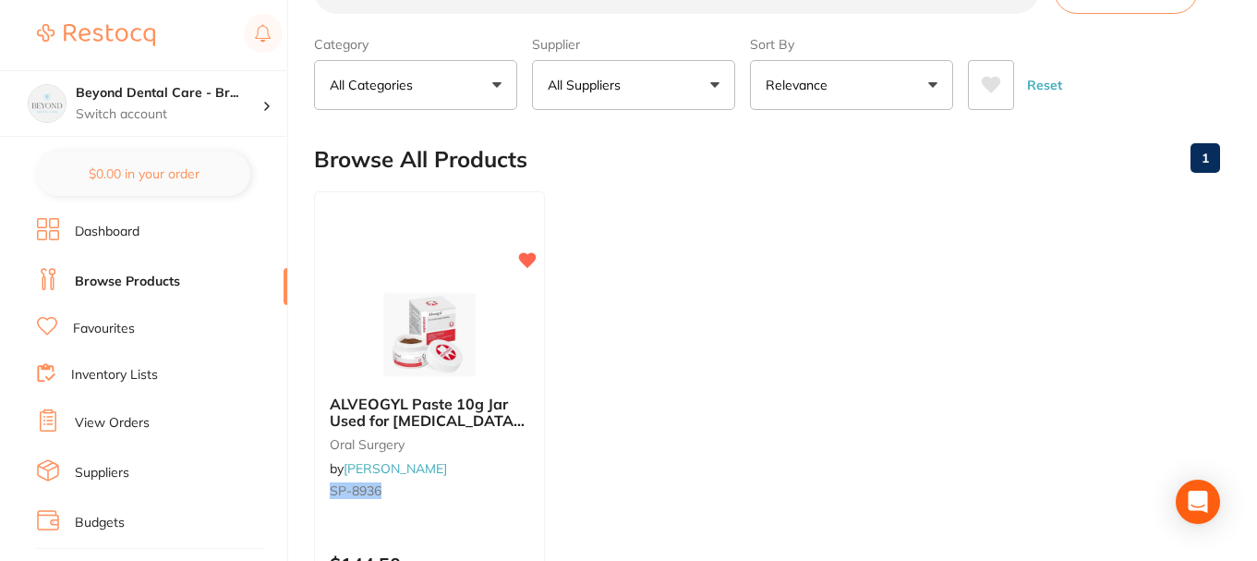
scroll to position [0, 0]
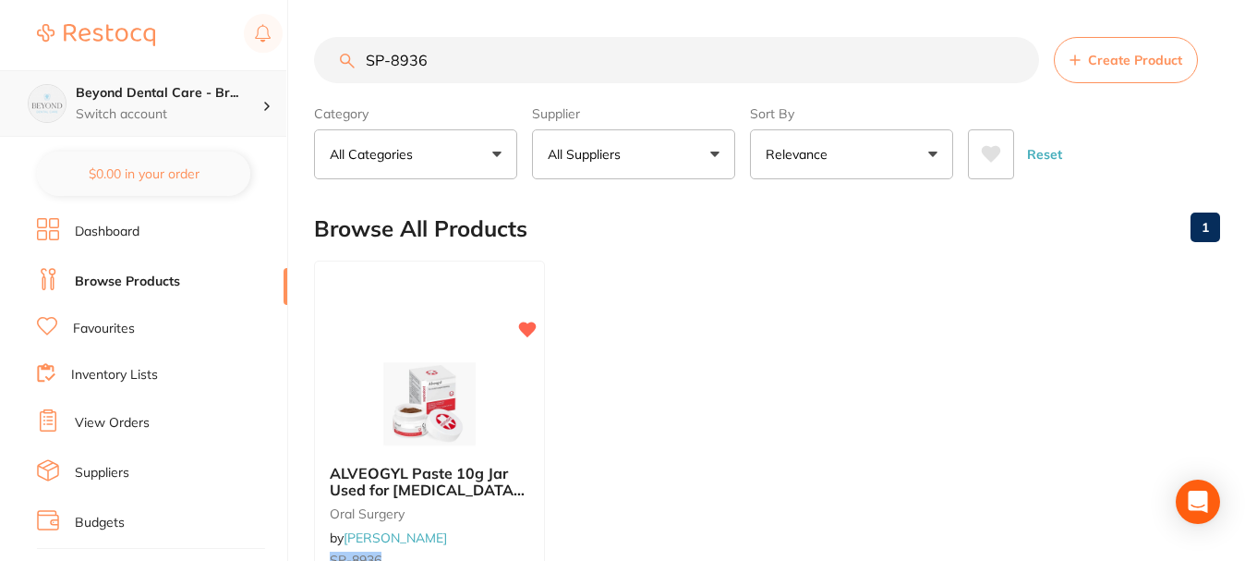
drag, startPoint x: 447, startPoint y: 59, endPoint x: 275, endPoint y: 72, distance: 172.3
click at [275, 72] on div "$0.00 Beyond Dental Care - Br... Switch account Beyond Dental Care - Sandstone …" at bounding box center [628, 280] width 1257 height 561
paste input "TM-NICHROEUR3"
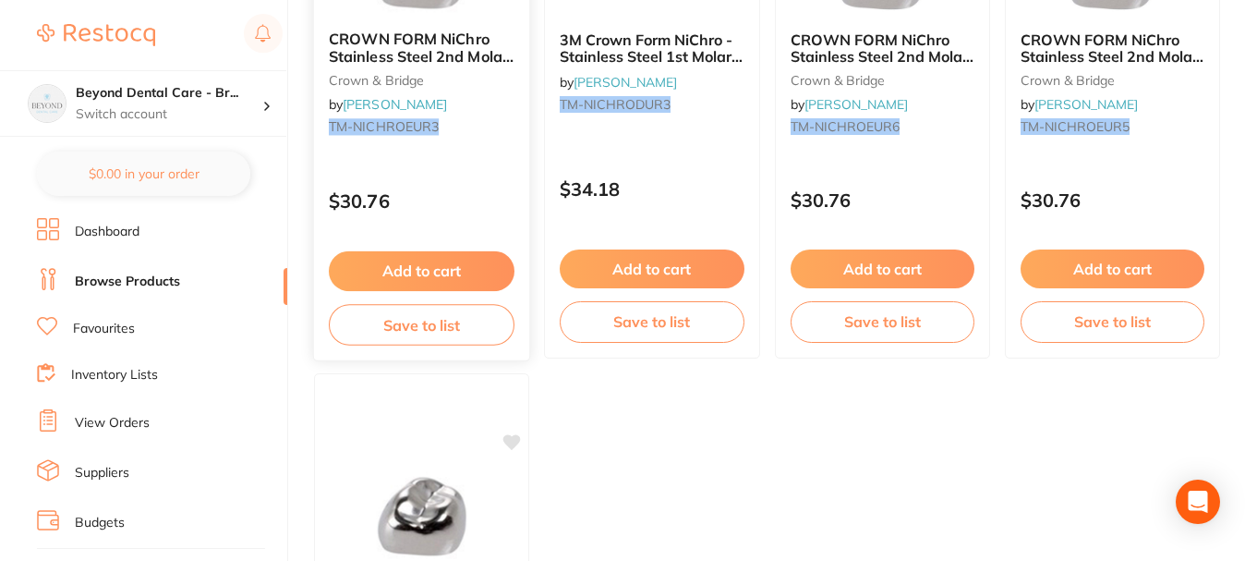
scroll to position [369, 0]
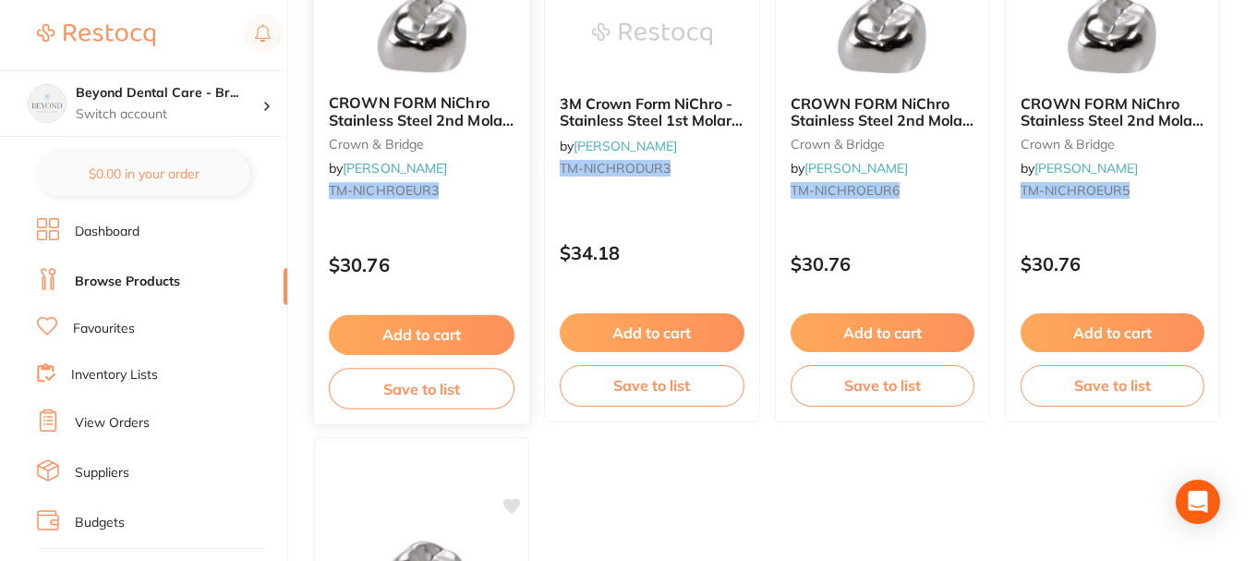
type input "TM-NICHROEUR3"
click at [416, 381] on button "Save to list" at bounding box center [422, 389] width 186 height 42
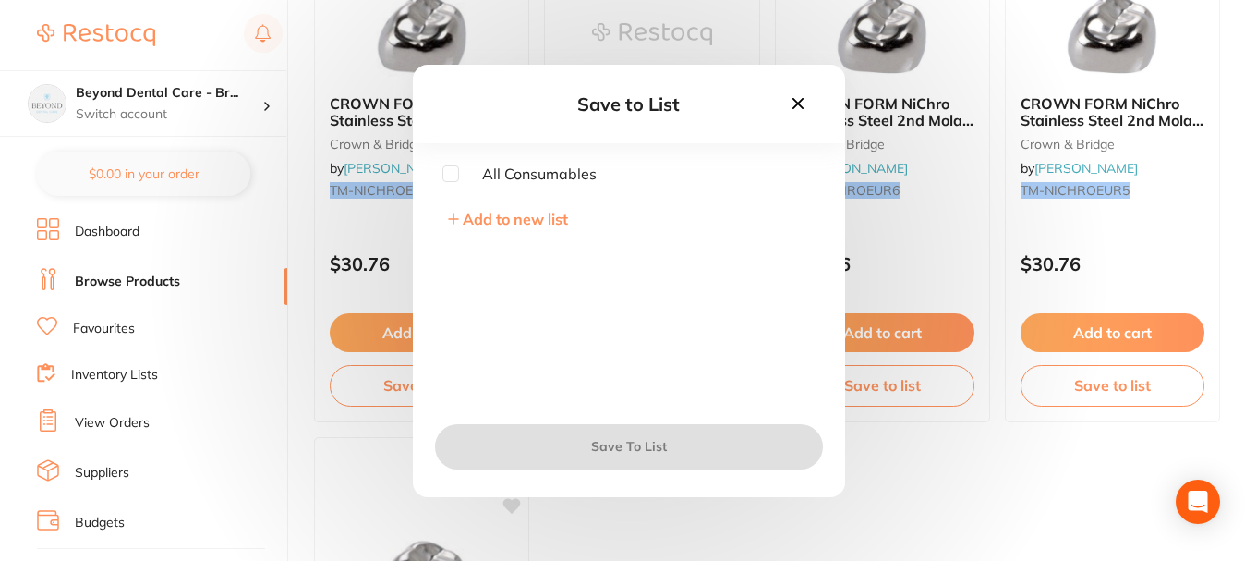
click at [454, 175] on input "checkbox" at bounding box center [450, 173] width 17 height 17
checkbox input "true"
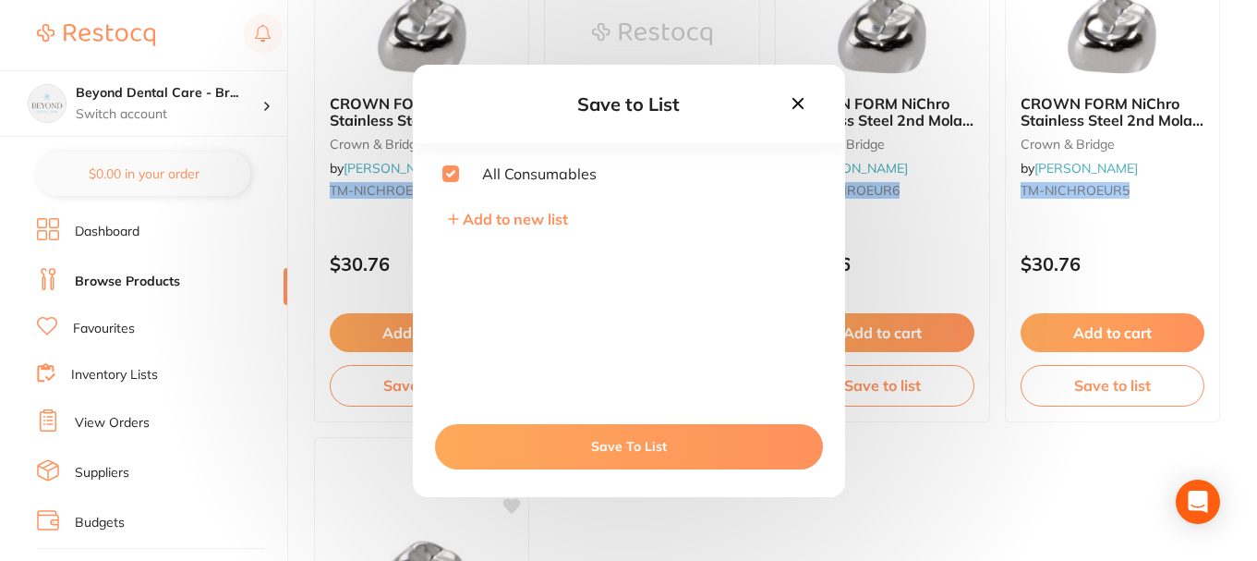
click at [523, 442] on button "Save To List" at bounding box center [629, 446] width 388 height 44
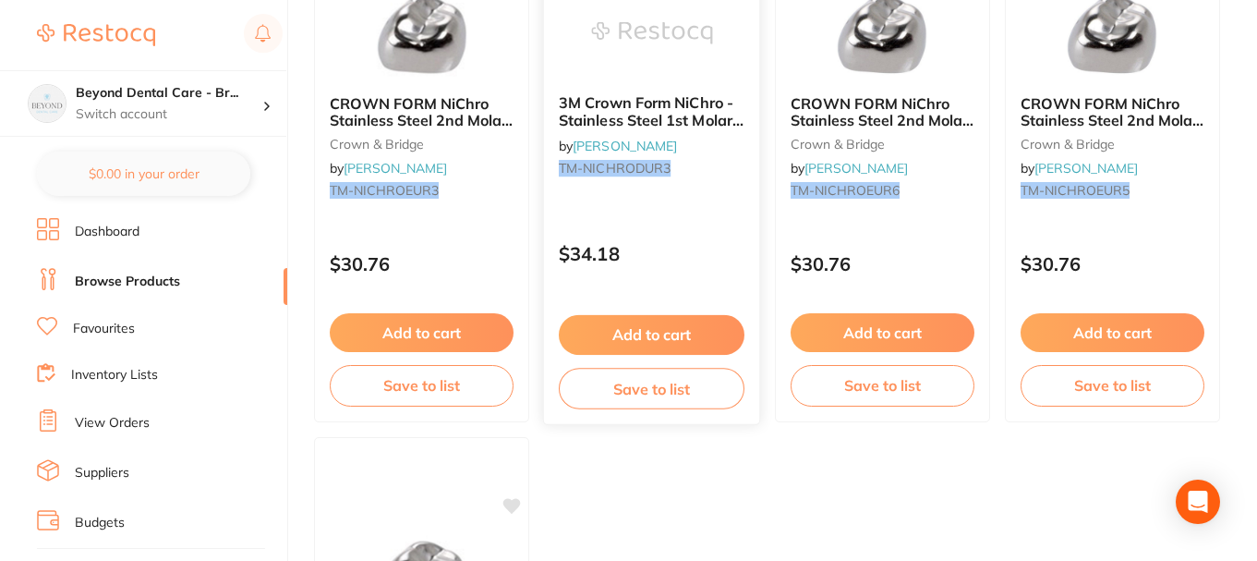
click at [591, 392] on button "Save to list" at bounding box center [652, 389] width 186 height 42
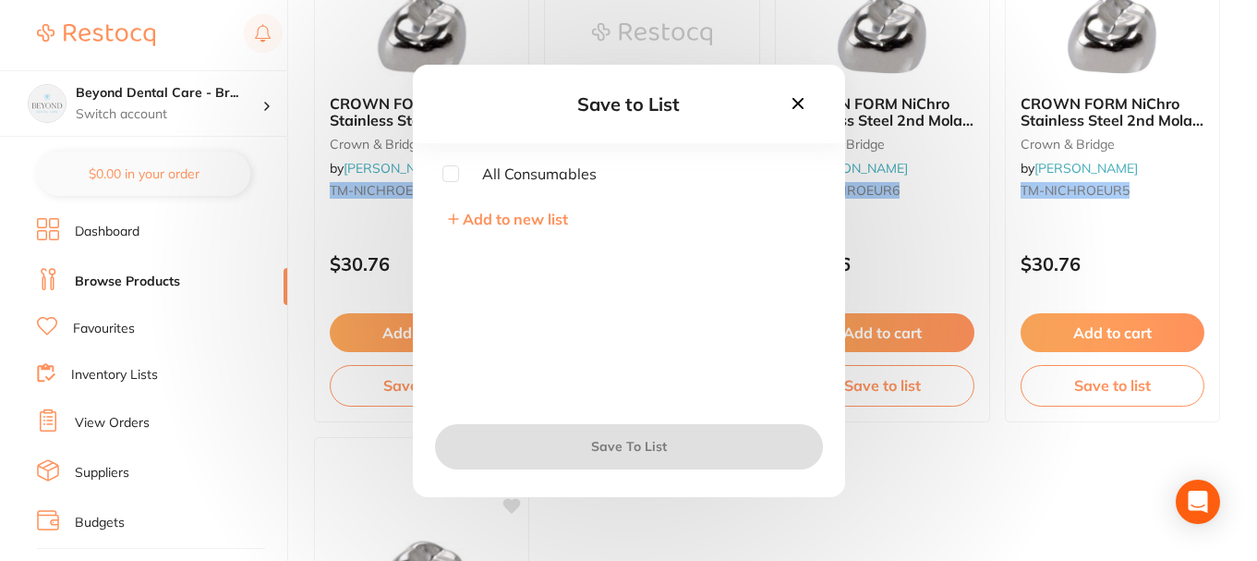
click at [454, 171] on input "checkbox" at bounding box center [450, 173] width 17 height 17
checkbox input "true"
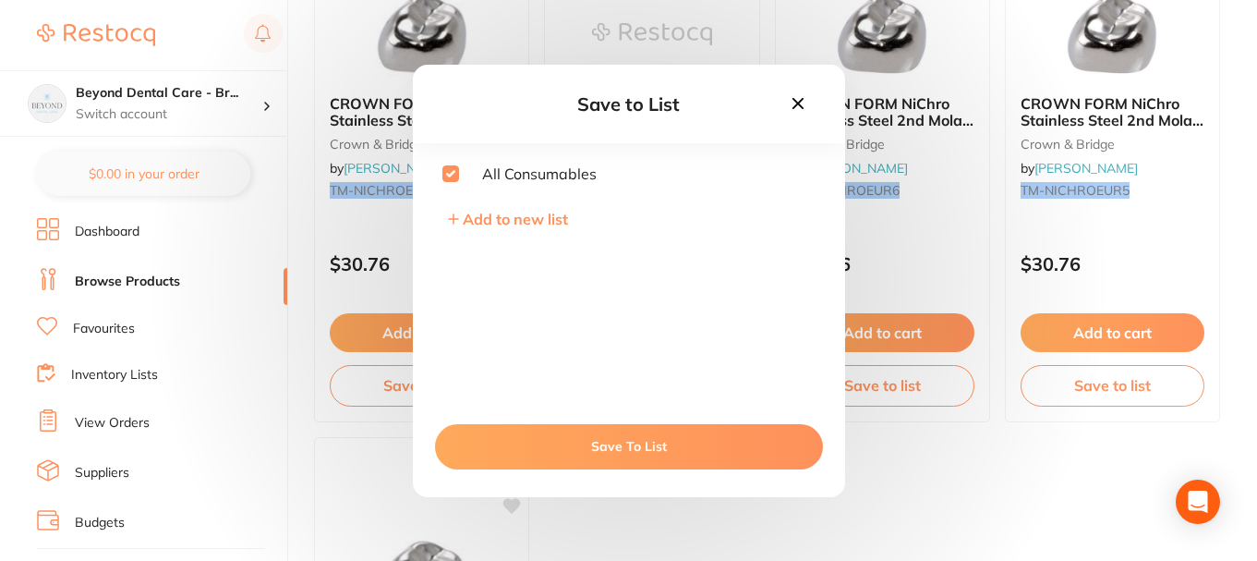
click at [586, 440] on button "Save To List" at bounding box center [629, 446] width 388 height 44
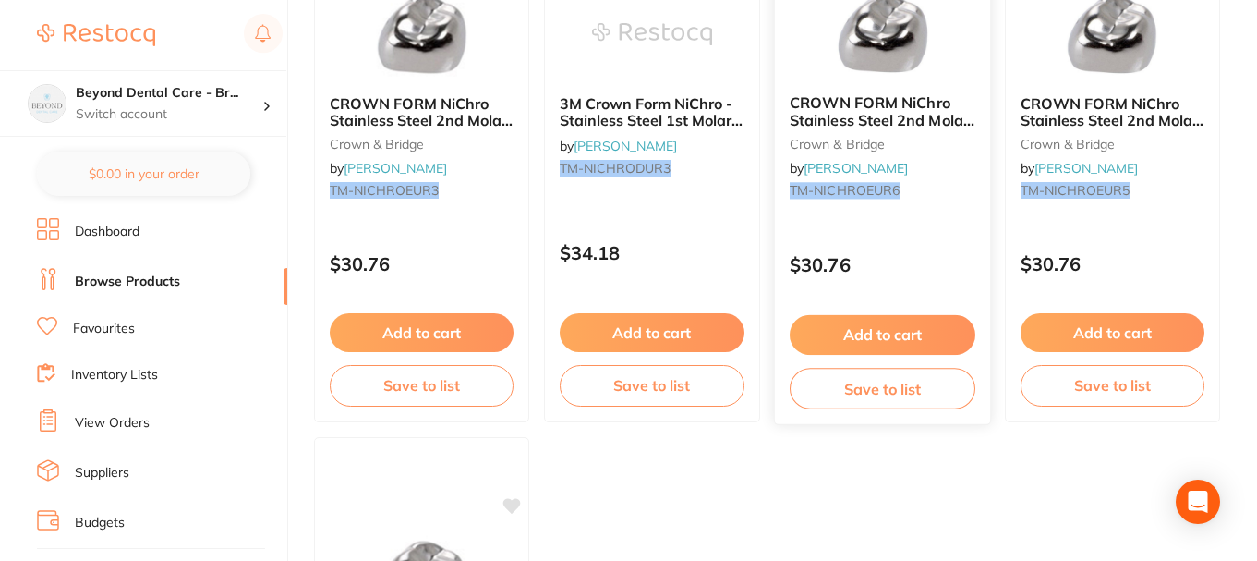
click at [866, 381] on button "Save to list" at bounding box center [883, 389] width 186 height 42
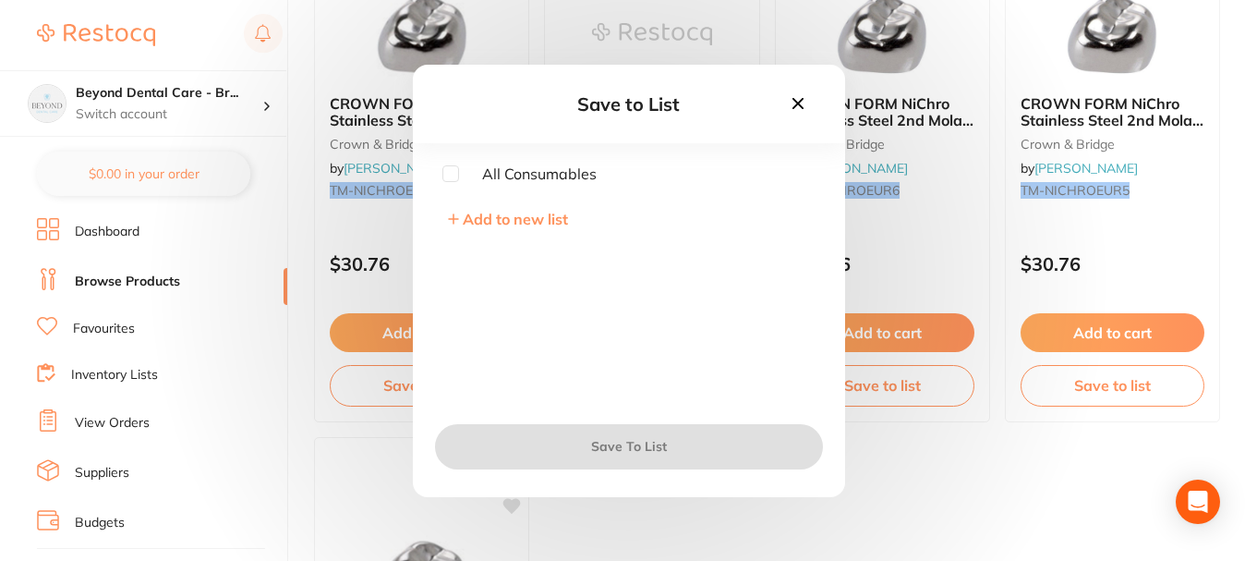
click at [451, 168] on input "checkbox" at bounding box center [450, 173] width 17 height 17
checkbox input "true"
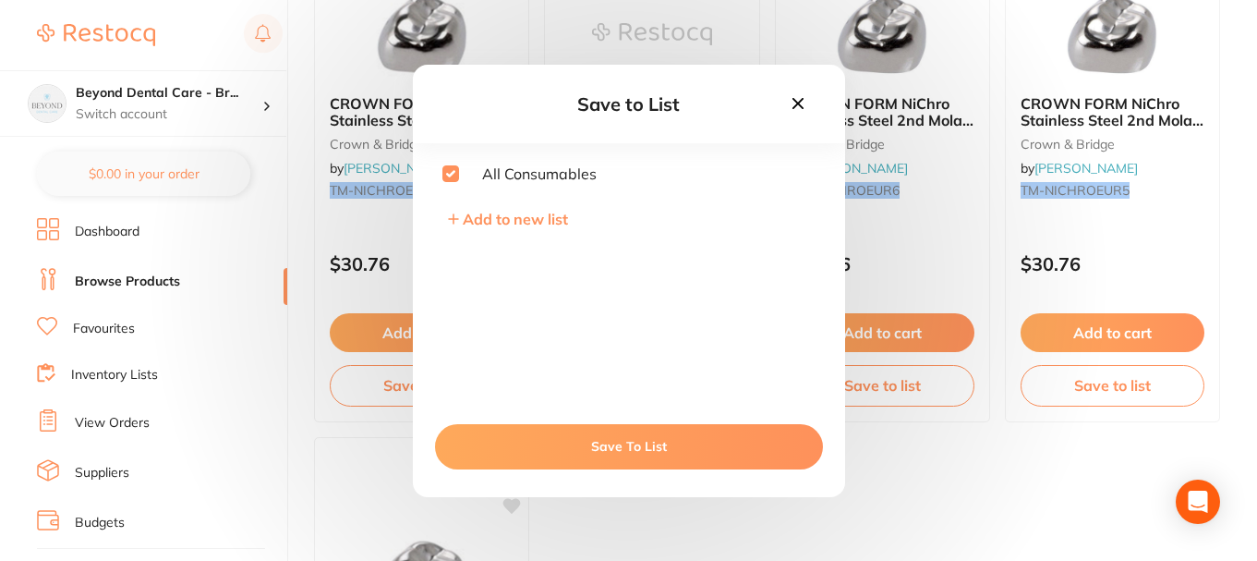
click at [649, 455] on button "Save To List" at bounding box center [629, 446] width 388 height 44
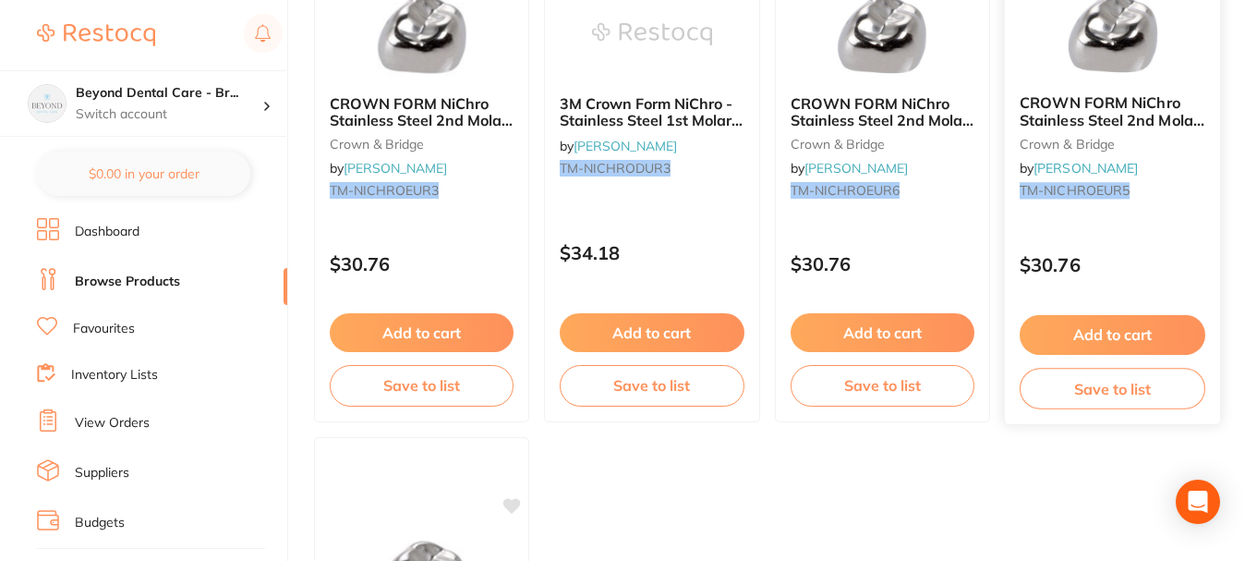
click at [1034, 381] on button "Save to list" at bounding box center [1113, 389] width 186 height 42
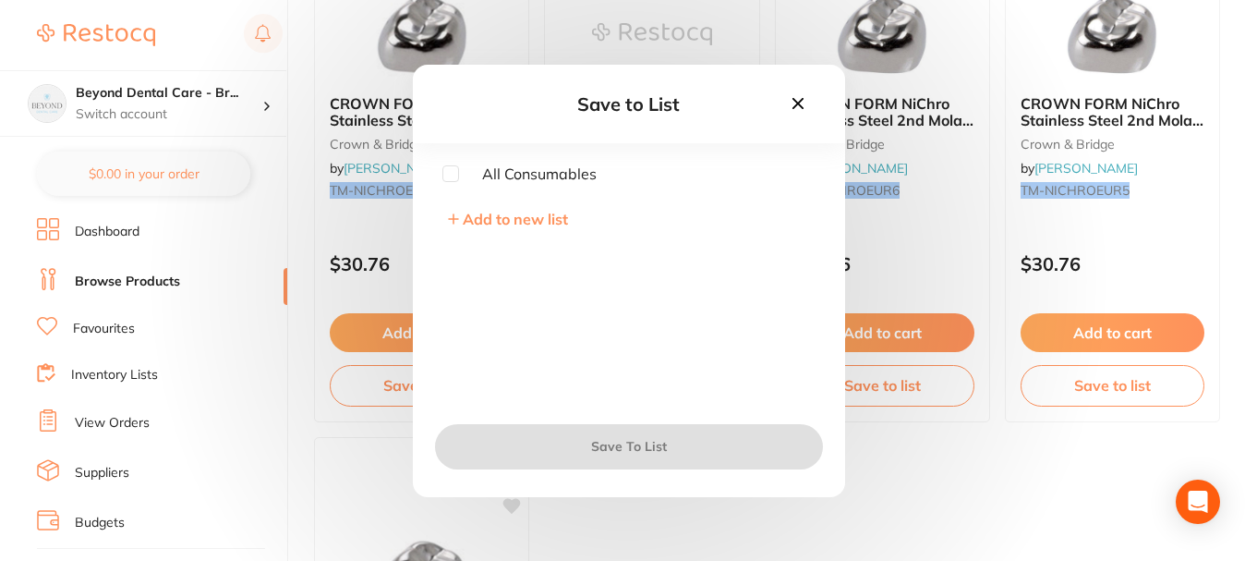
click at [575, 187] on div "All Consumables Add to new list" at bounding box center [629, 284] width 432 height 239
click at [578, 179] on span "All Consumables" at bounding box center [528, 173] width 138 height 17
click at [446, 171] on input "checkbox" at bounding box center [450, 173] width 17 height 17
checkbox input "true"
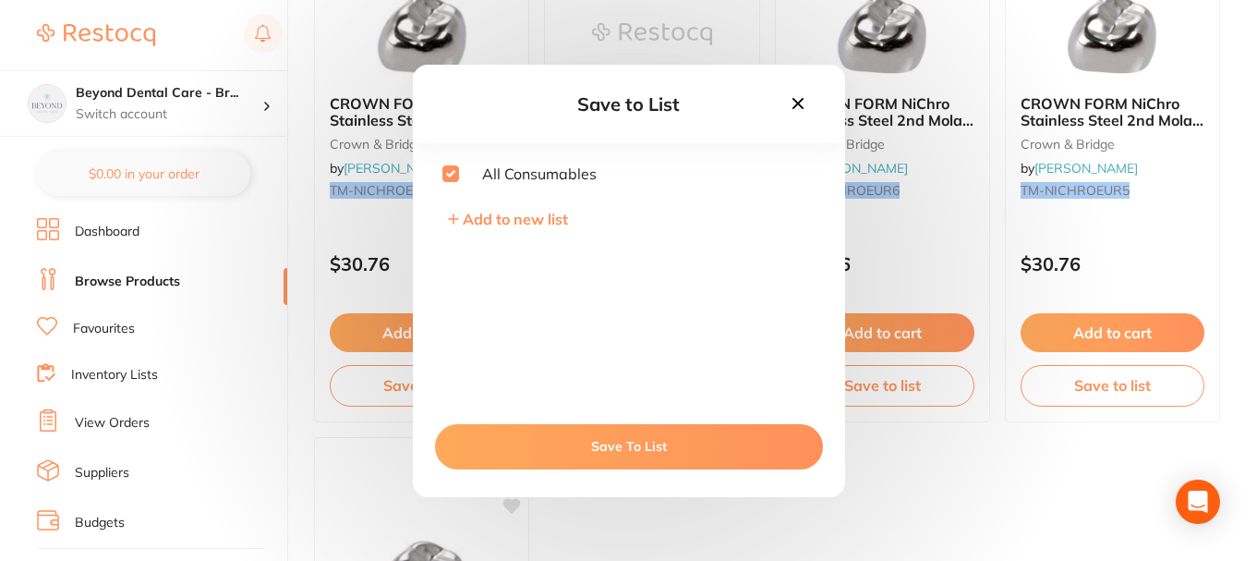
click at [558, 434] on button "Save To List" at bounding box center [629, 446] width 388 height 44
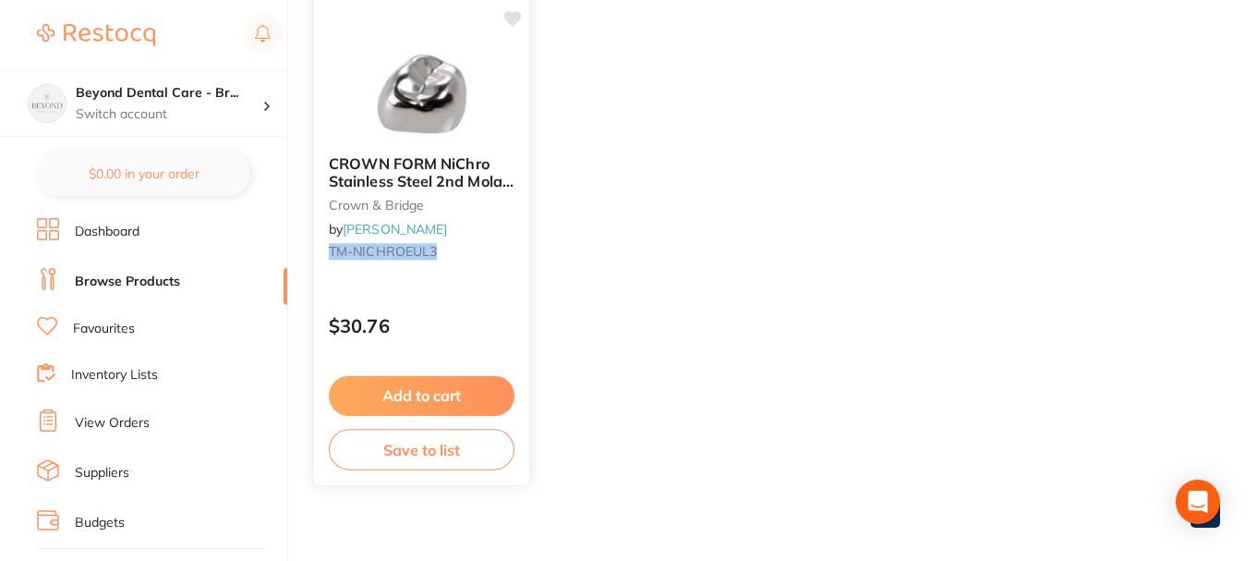
scroll to position [873, 0]
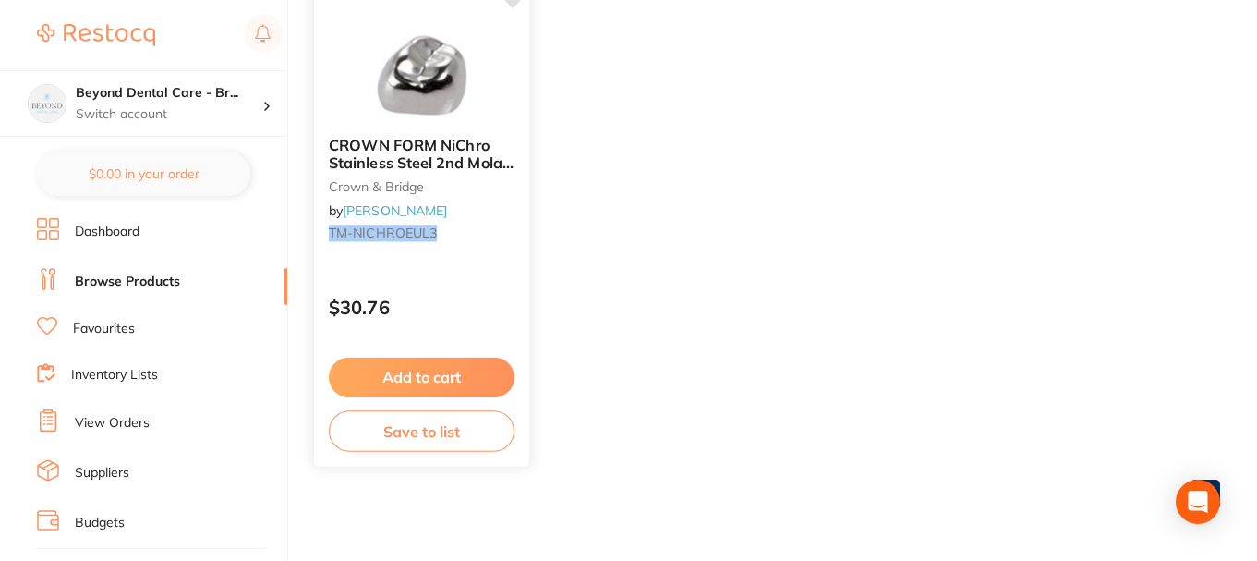
click at [428, 433] on button "Save to list" at bounding box center [422, 431] width 186 height 42
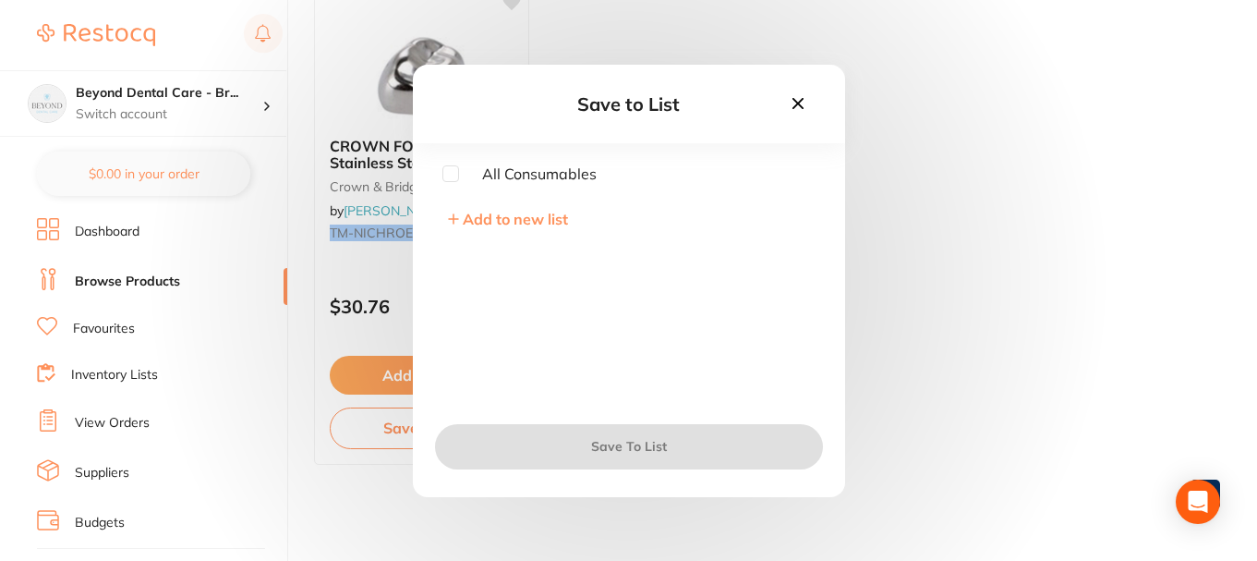
click at [453, 176] on input "checkbox" at bounding box center [450, 173] width 17 height 17
checkbox input "true"
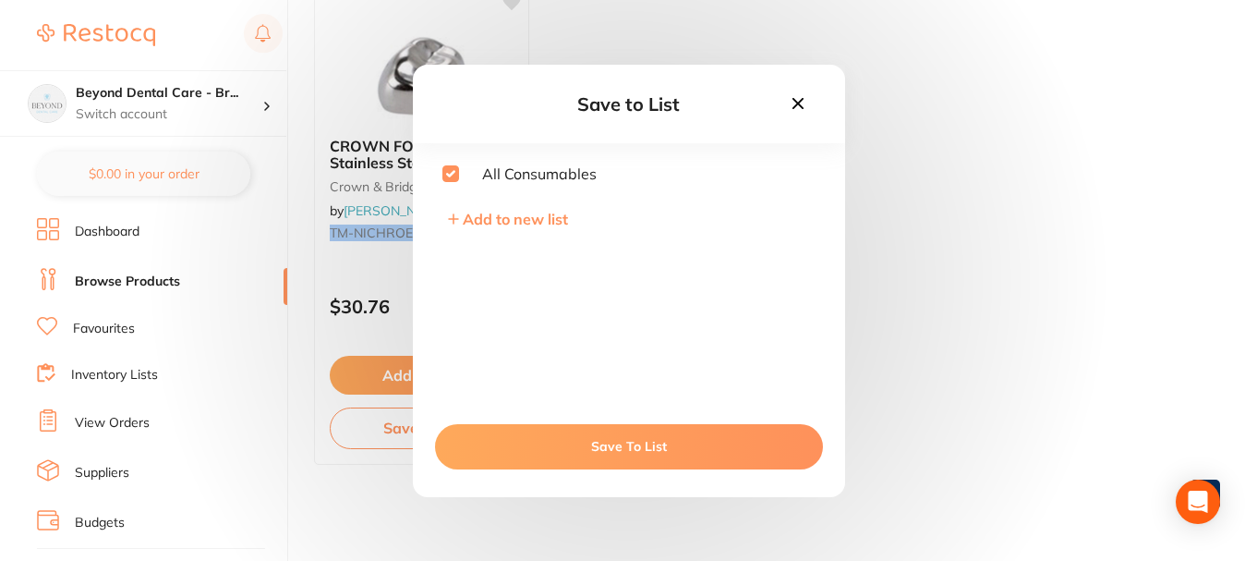
click at [543, 436] on button "Save To List" at bounding box center [629, 446] width 388 height 44
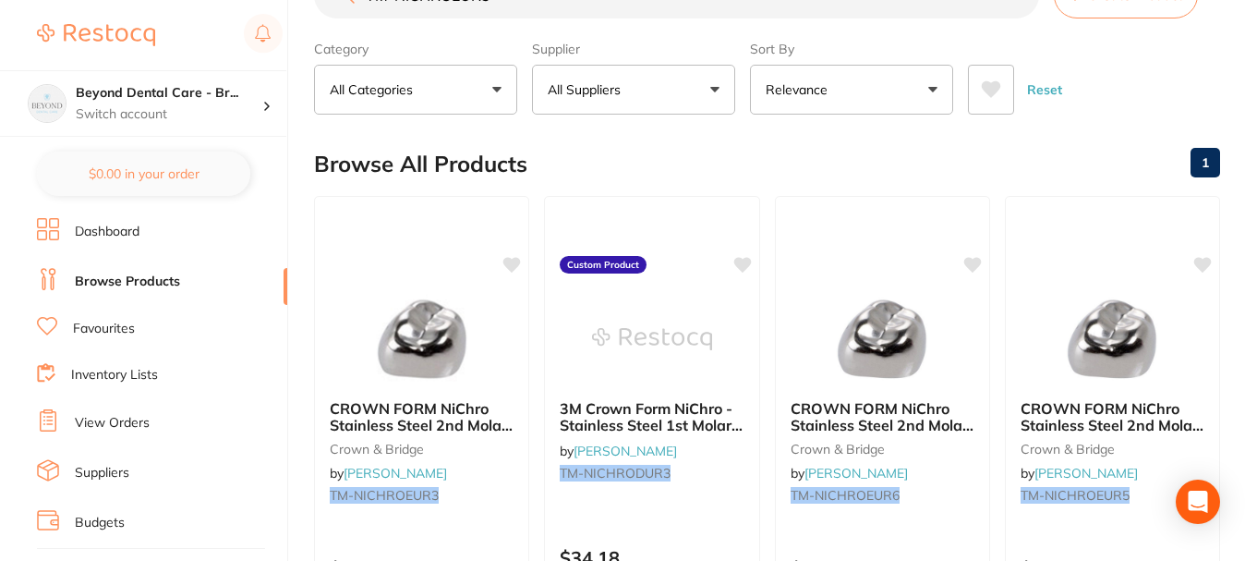
scroll to position [0, 0]
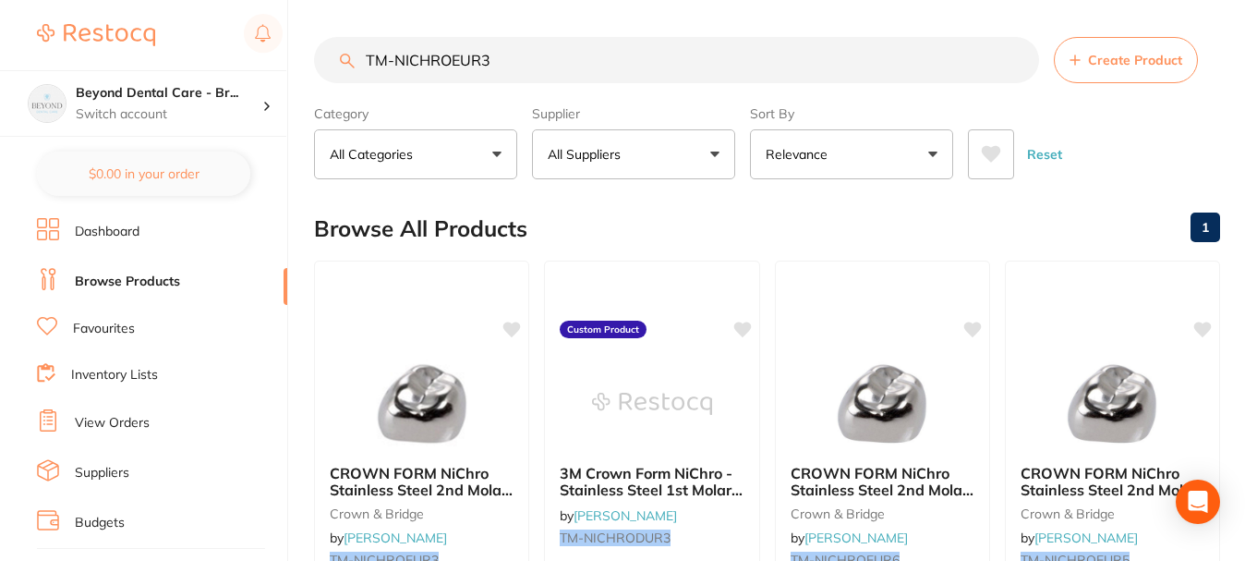
drag, startPoint x: 511, startPoint y: 68, endPoint x: 295, endPoint y: 66, distance: 216.2
click at [295, 68] on div "$0.00 Beyond Dental Care - Br... Switch account Beyond Dental Care - Sandstone …" at bounding box center [628, 280] width 1257 height 561
paste input "SP-4049-100"
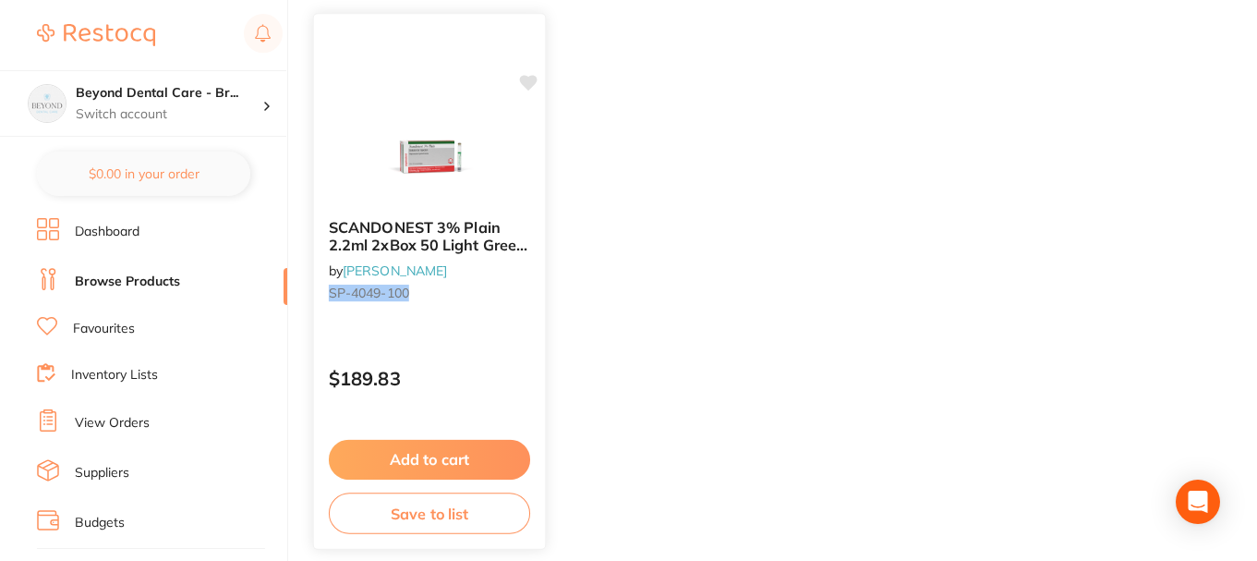
scroll to position [277, 0]
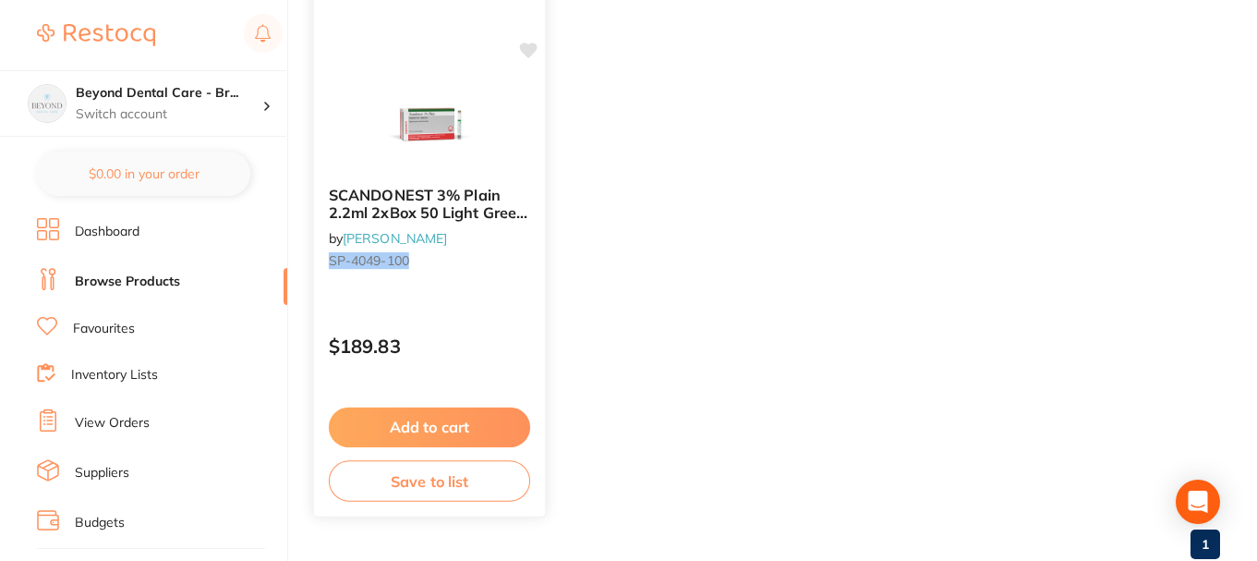
click at [430, 476] on button "Save to list" at bounding box center [429, 481] width 201 height 42
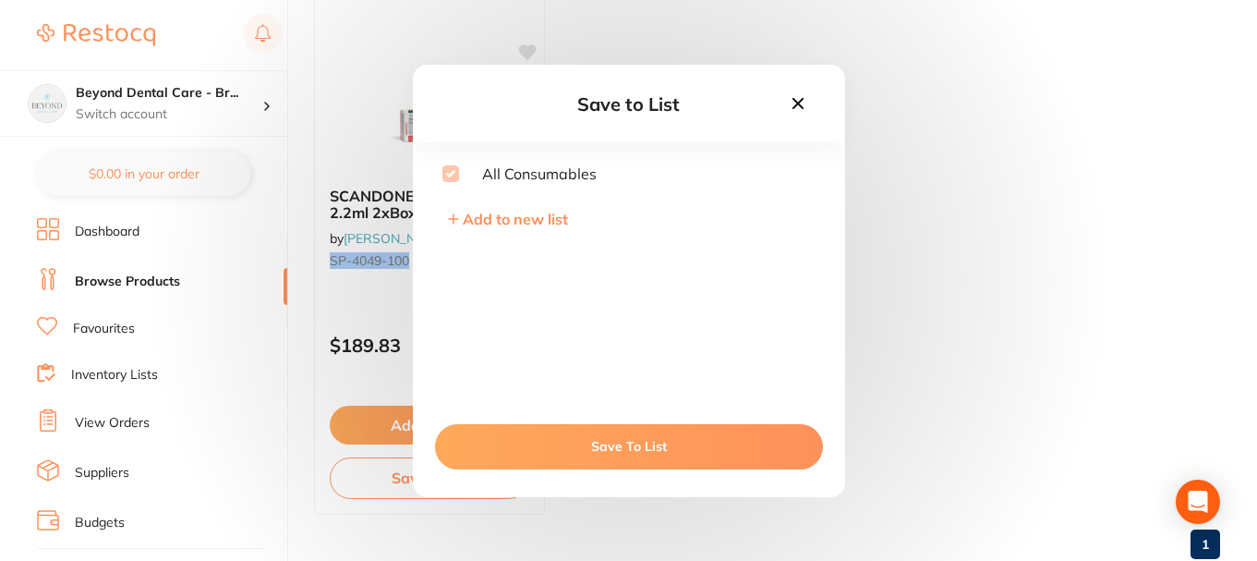
click at [567, 433] on button "Save To List" at bounding box center [629, 446] width 388 height 44
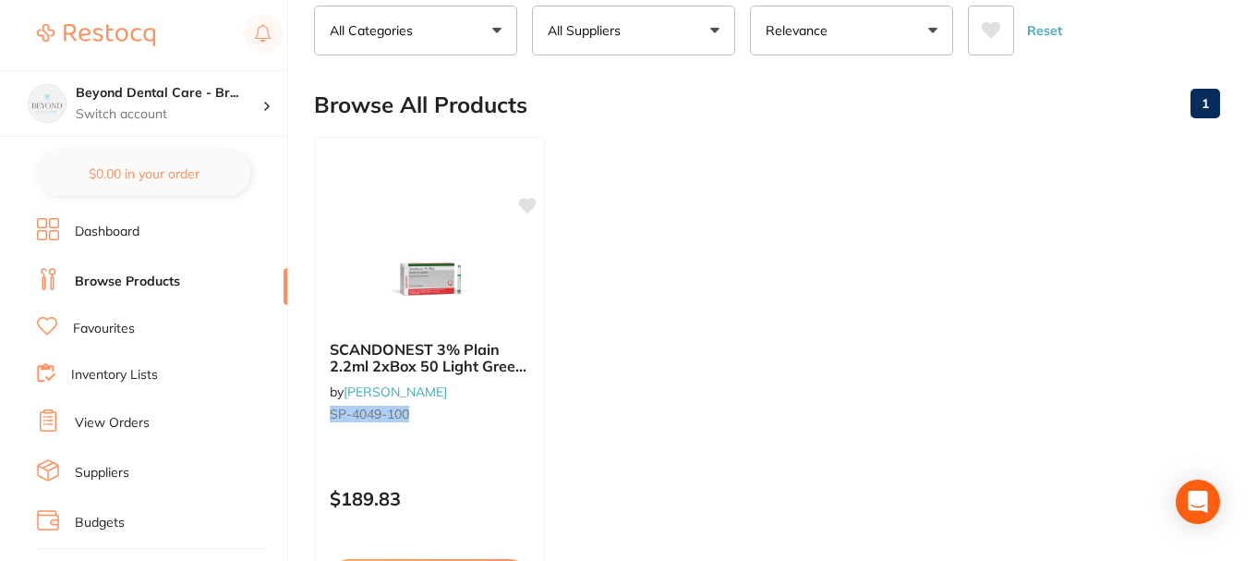
scroll to position [0, 0]
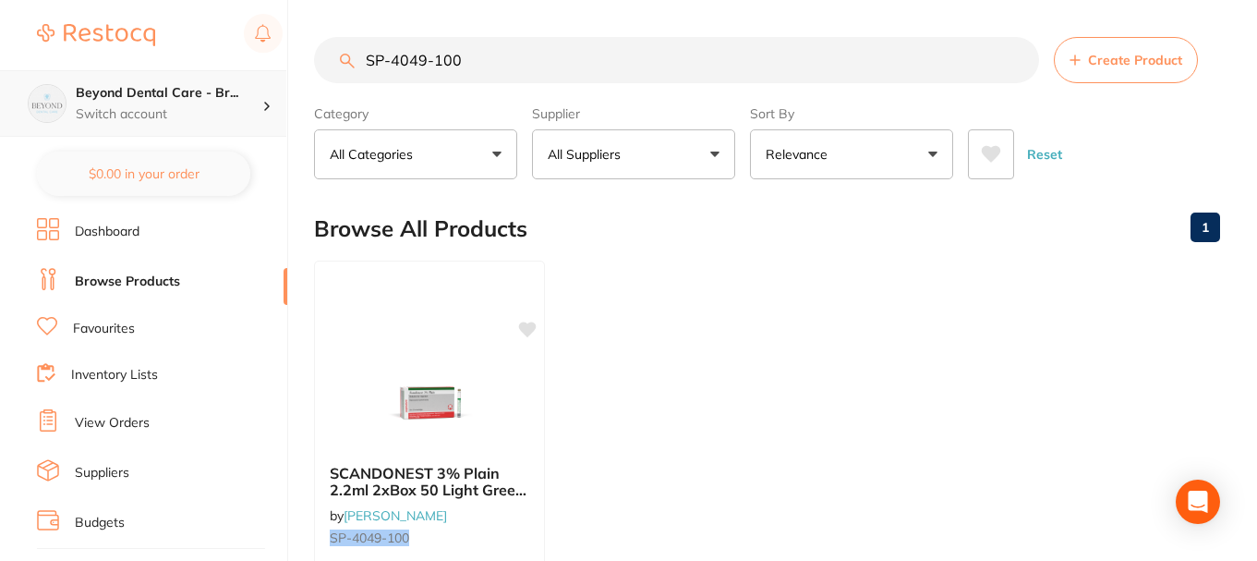
drag, startPoint x: 486, startPoint y: 63, endPoint x: 262, endPoint y: 76, distance: 223.9
click at [262, 76] on div "$0.00 Beyond Dental Care - Br... Switch account Beyond Dental Care - Sandstone …" at bounding box center [628, 280] width 1257 height 561
paste input "36"
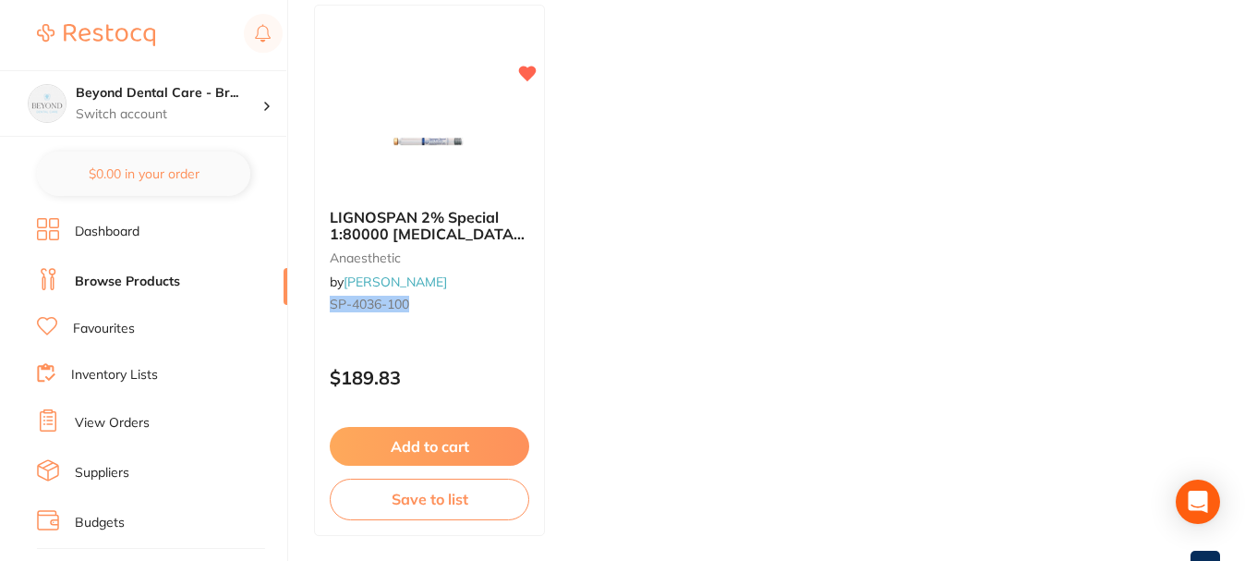
scroll to position [327, 0]
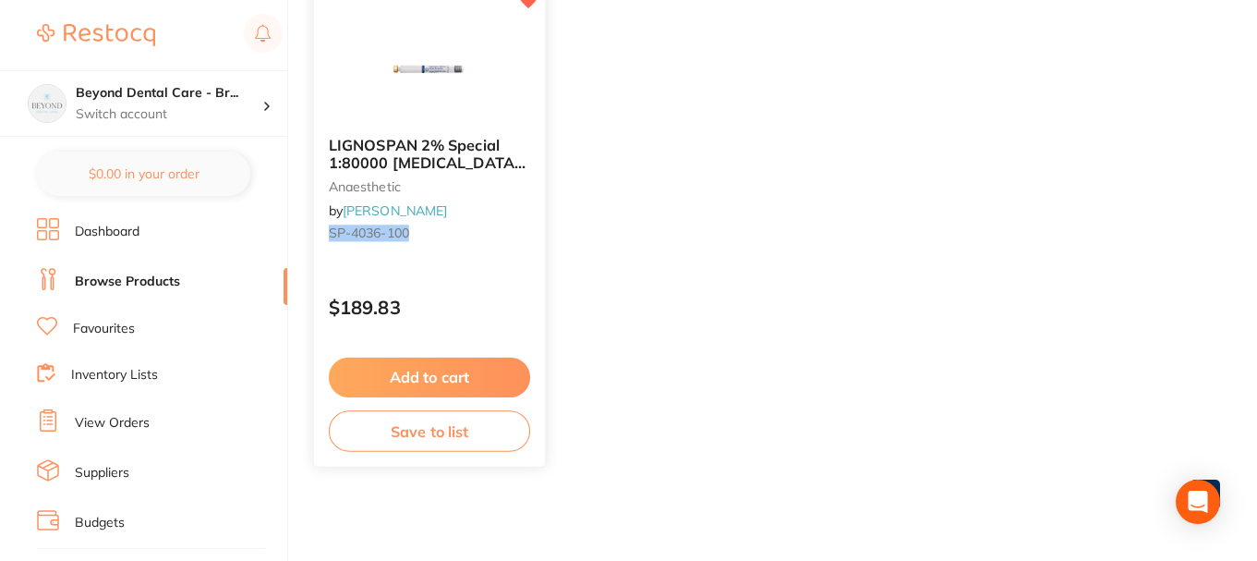
click at [440, 438] on button "Save to list" at bounding box center [429, 431] width 201 height 42
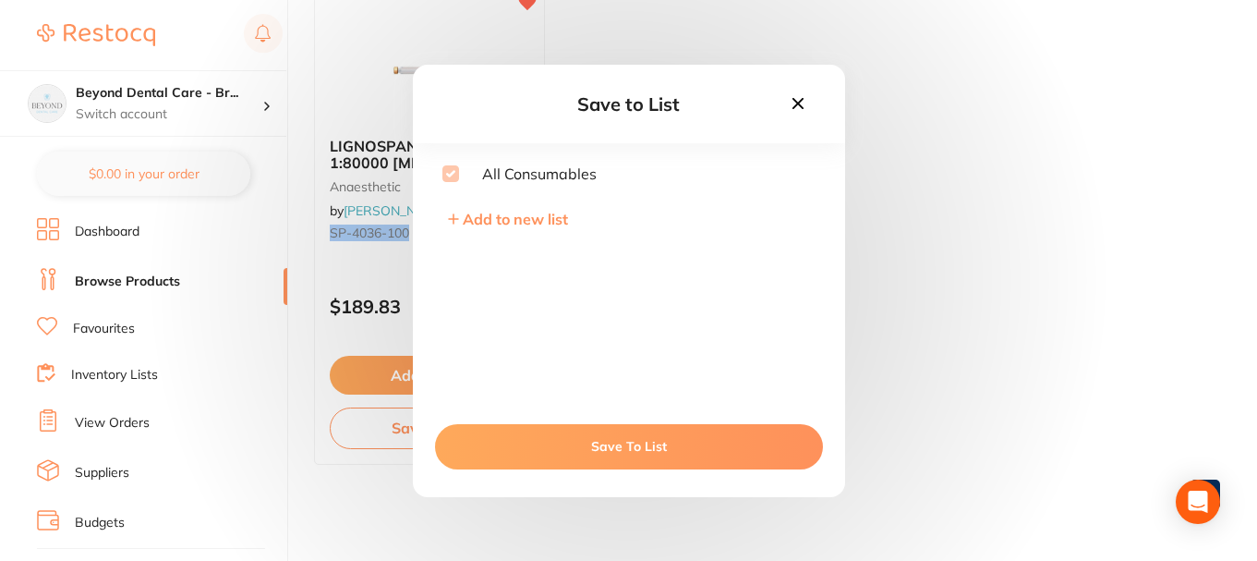
scroll to position [0, 0]
click at [619, 444] on button "Save To List" at bounding box center [629, 446] width 388 height 44
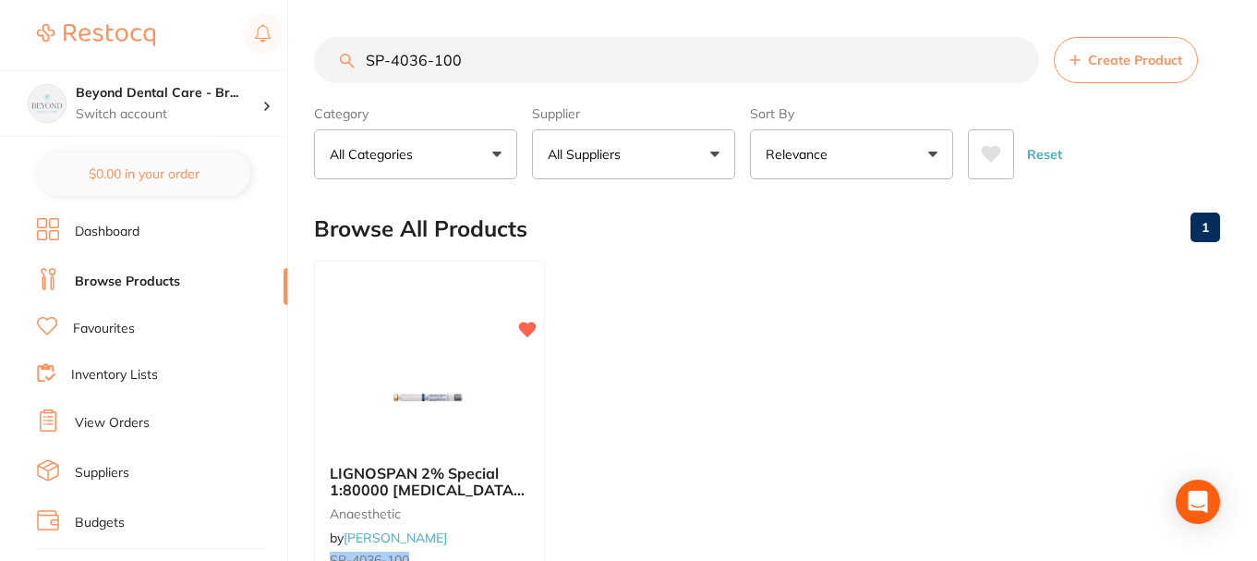
drag, startPoint x: 468, startPoint y: 67, endPoint x: 316, endPoint y: 73, distance: 152.6
click at [316, 73] on div "SP-4036-100 Create Product" at bounding box center [767, 60] width 906 height 46
paste input "EN-X73006GP-1"
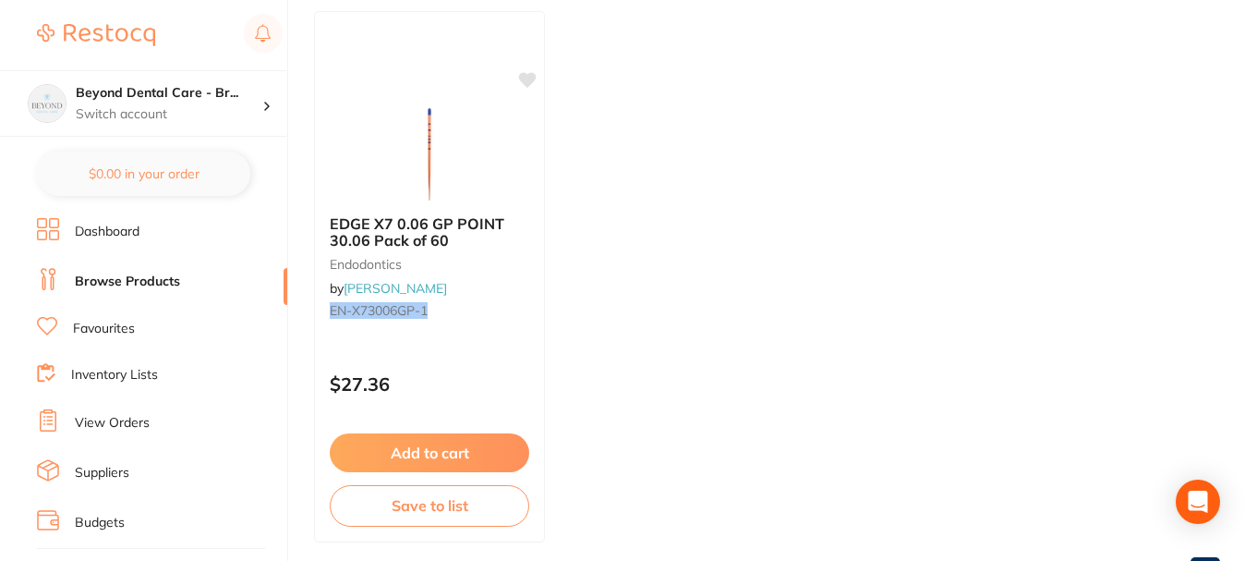
scroll to position [327, 0]
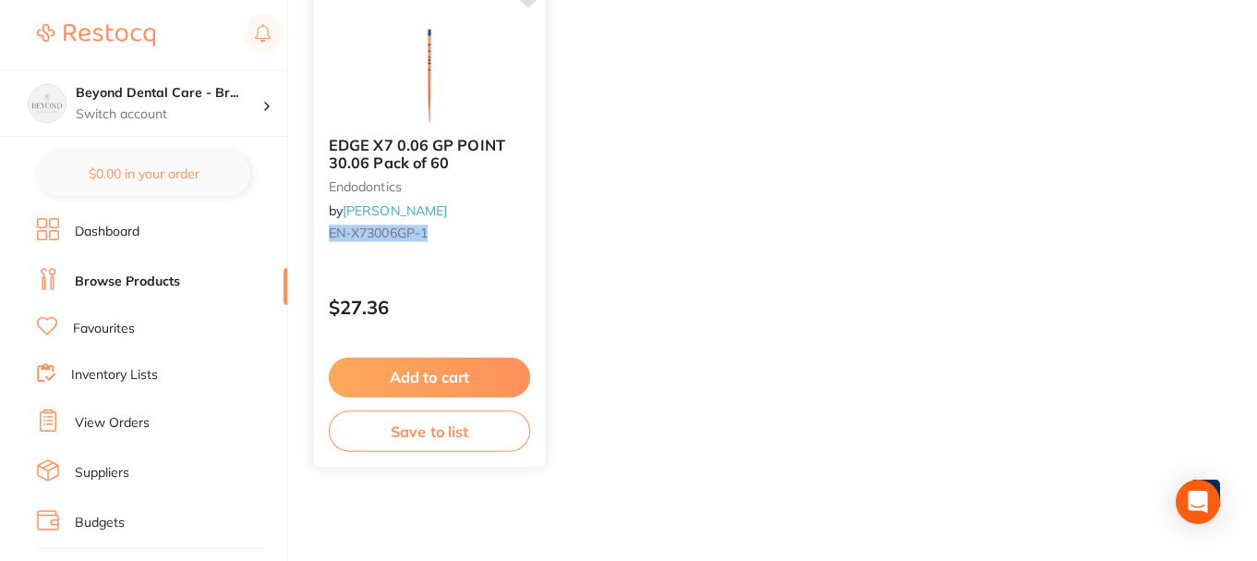
type input "EN-X73006GP-1"
click at [447, 422] on button "Save to list" at bounding box center [429, 431] width 201 height 42
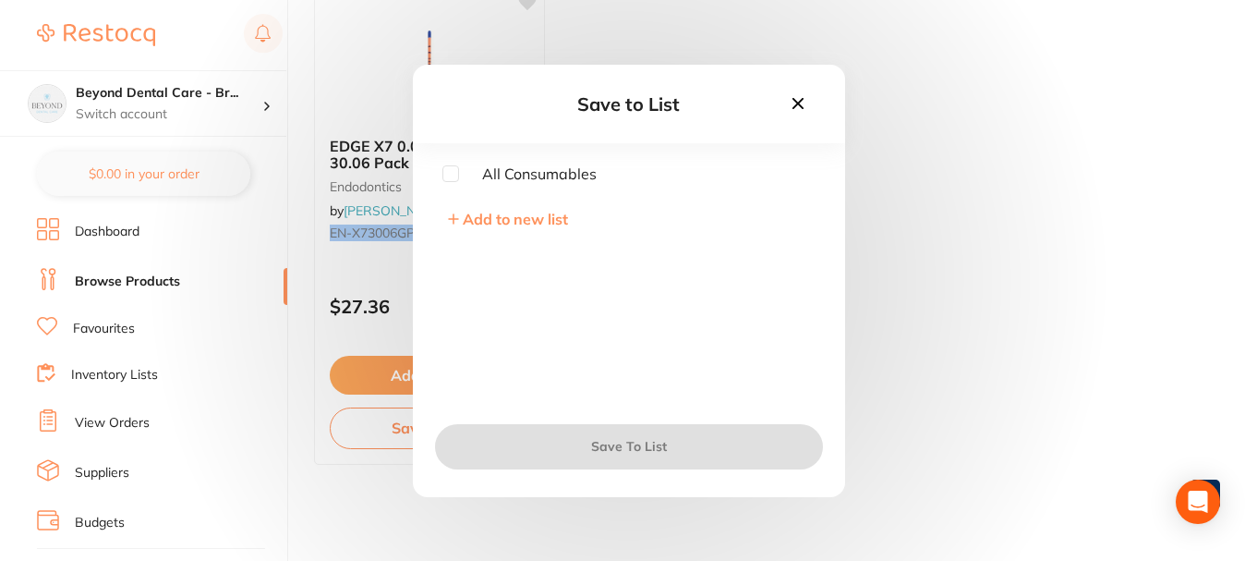
click at [447, 173] on input "checkbox" at bounding box center [450, 173] width 17 height 17
checkbox input "true"
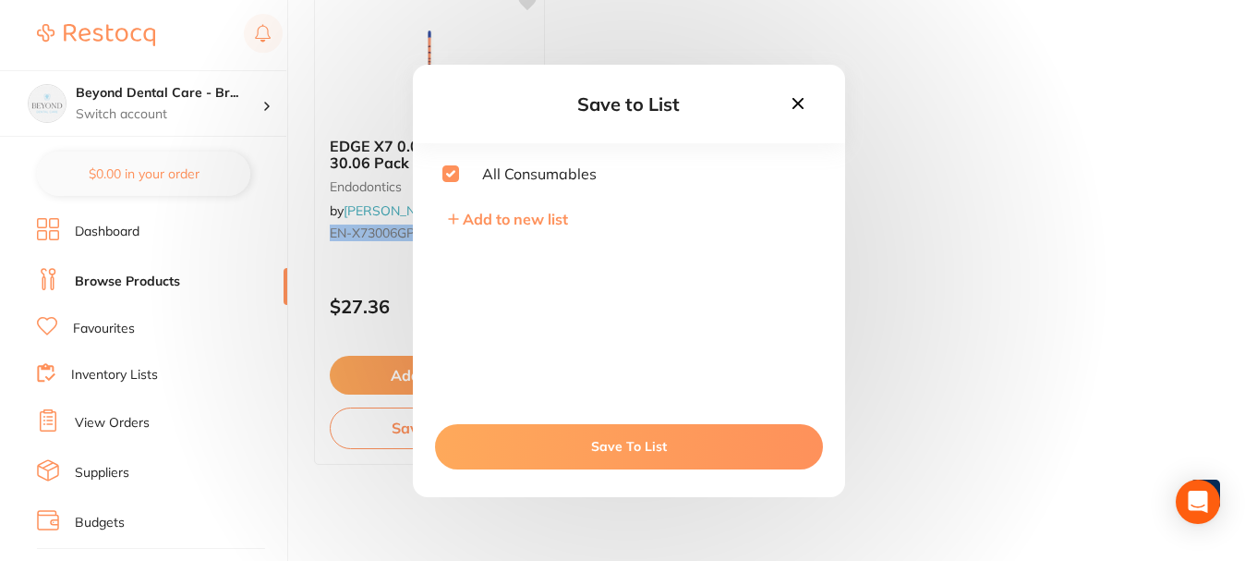
click at [549, 433] on button "Save To List" at bounding box center [629, 446] width 388 height 44
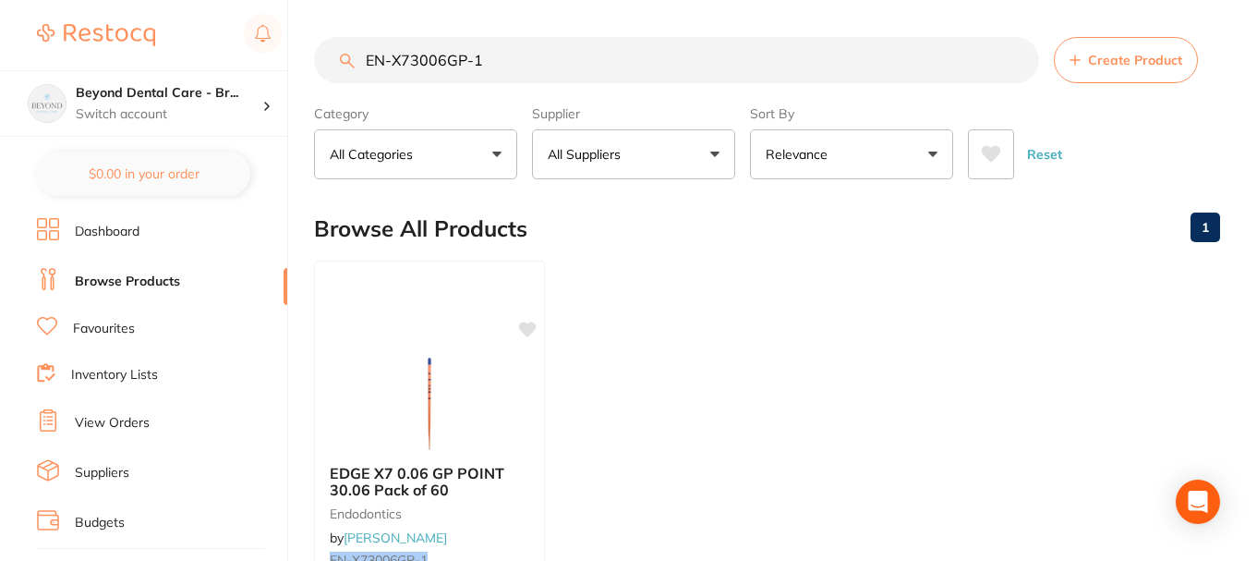
drag, startPoint x: 482, startPoint y: 63, endPoint x: 333, endPoint y: 68, distance: 149.7
click at [333, 68] on input "EN-X73006GP-1" at bounding box center [676, 60] width 725 height 46
paste input "25"
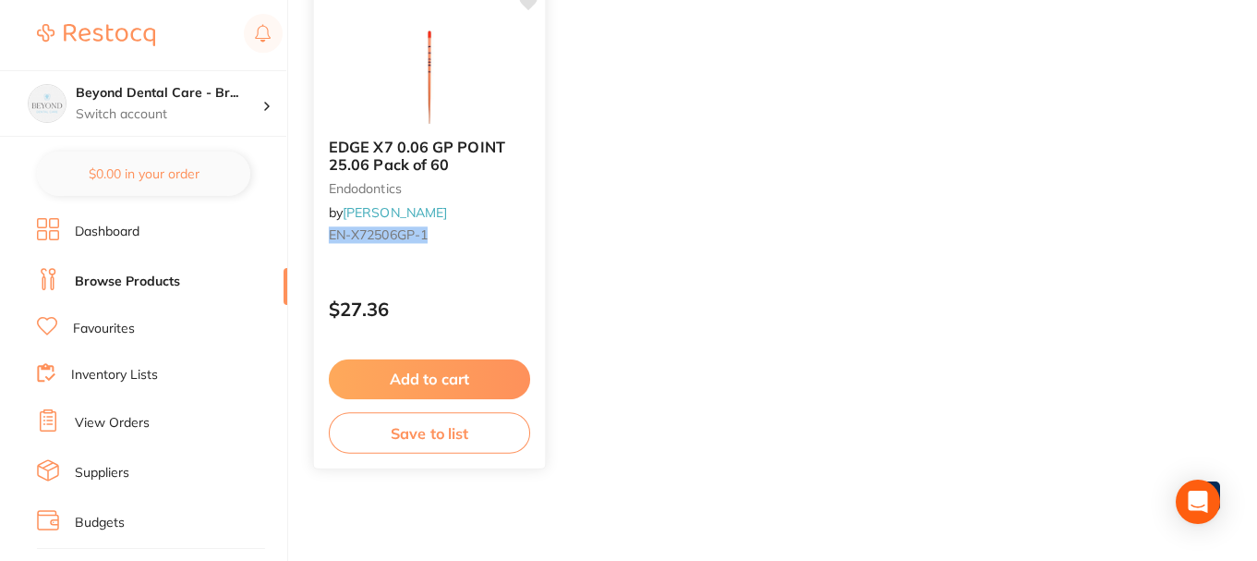
scroll to position [327, 0]
type input "EN-X72506GP-1"
click at [439, 426] on button "Save to list" at bounding box center [429, 431] width 201 height 42
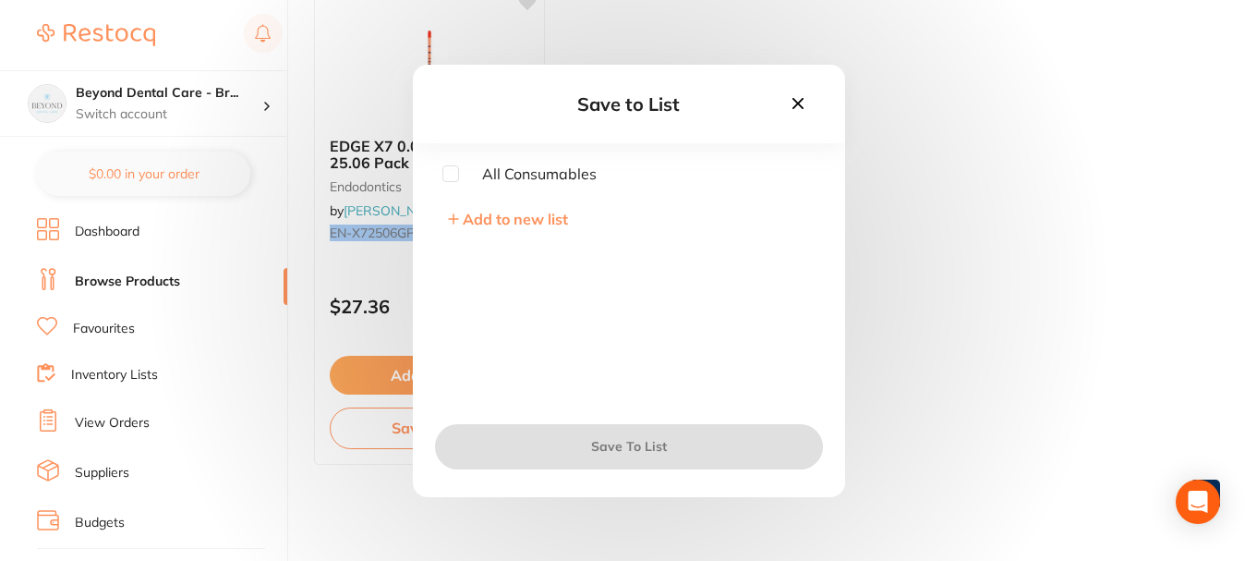
click at [455, 167] on input "checkbox" at bounding box center [450, 173] width 17 height 17
checkbox input "true"
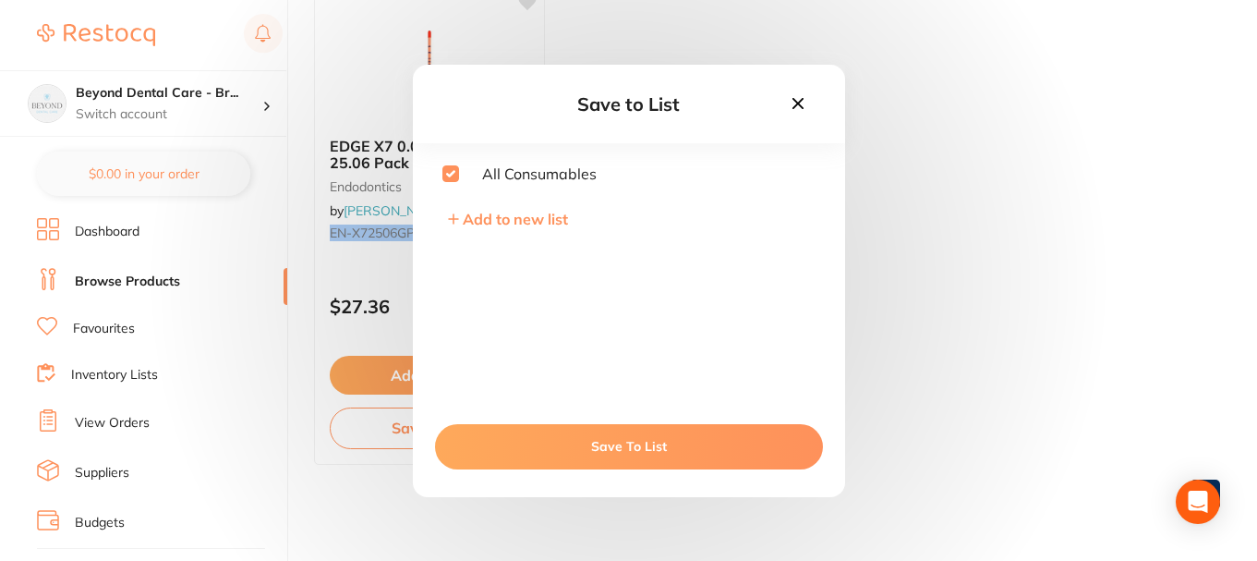
click at [551, 434] on button "Save To List" at bounding box center [629, 446] width 388 height 44
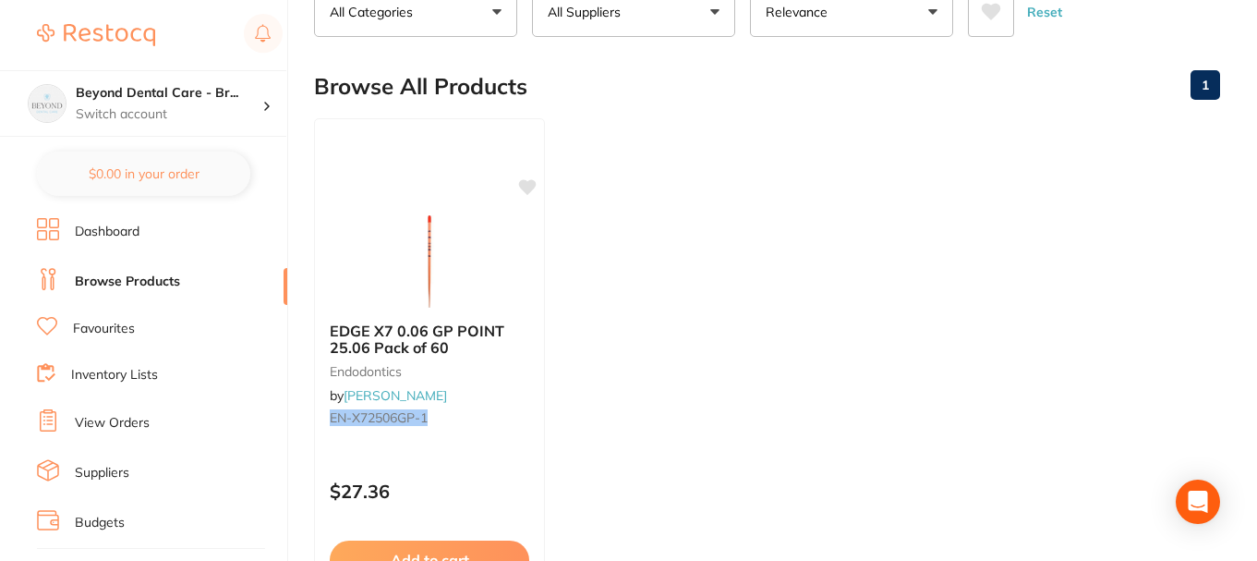
scroll to position [0, 0]
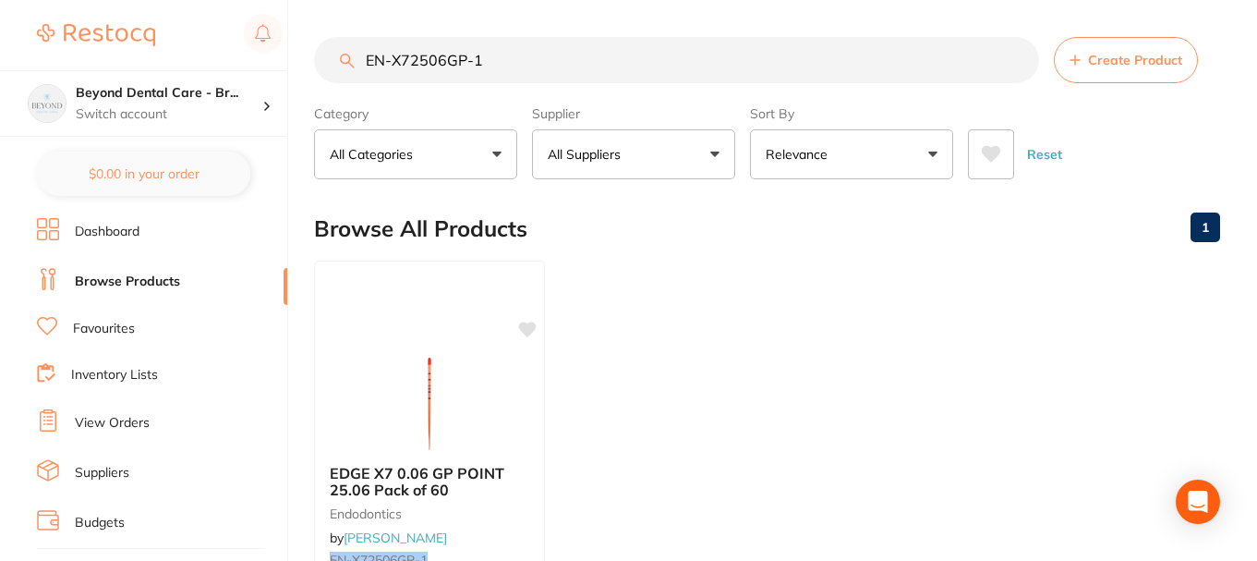
drag, startPoint x: 503, startPoint y: 62, endPoint x: 267, endPoint y: 65, distance: 236.5
click at [267, 65] on div "$0.00 Beyond Dental Care - Br... Switch account Beyond Dental Care - Sandstone …" at bounding box center [628, 280] width 1257 height 561
paste input "SX7200629RF"
type input "EN-SX7200629RF"
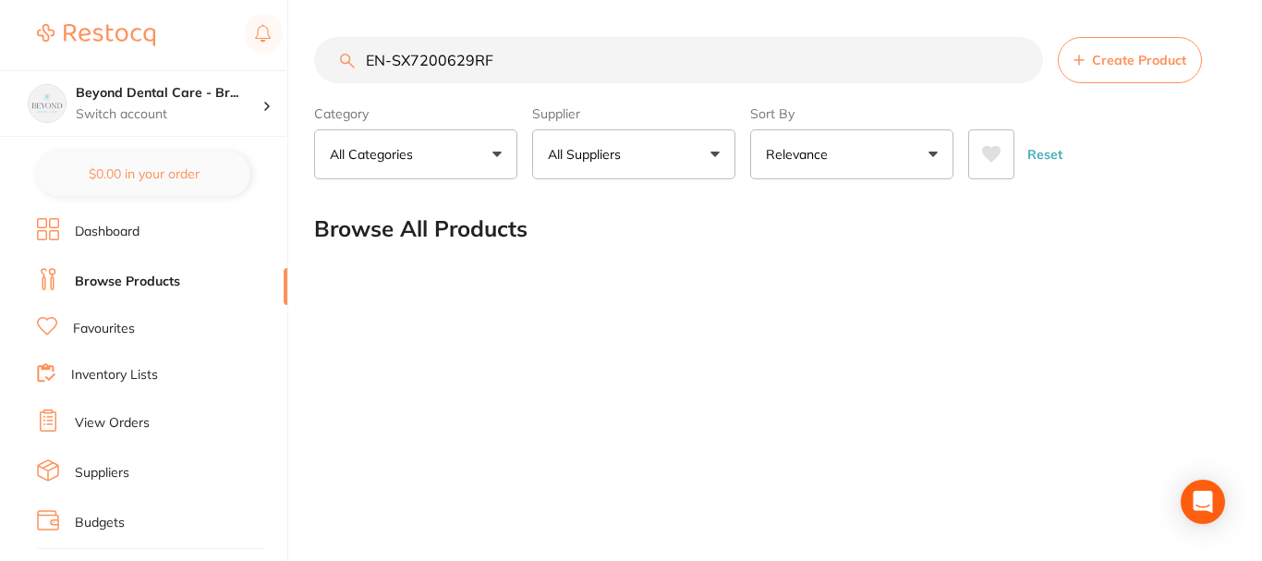
drag, startPoint x: 505, startPoint y: 66, endPoint x: 353, endPoint y: 67, distance: 152.4
click at [353, 67] on div "EN-SX7200629RF Create Product" at bounding box center [769, 60] width 911 height 46
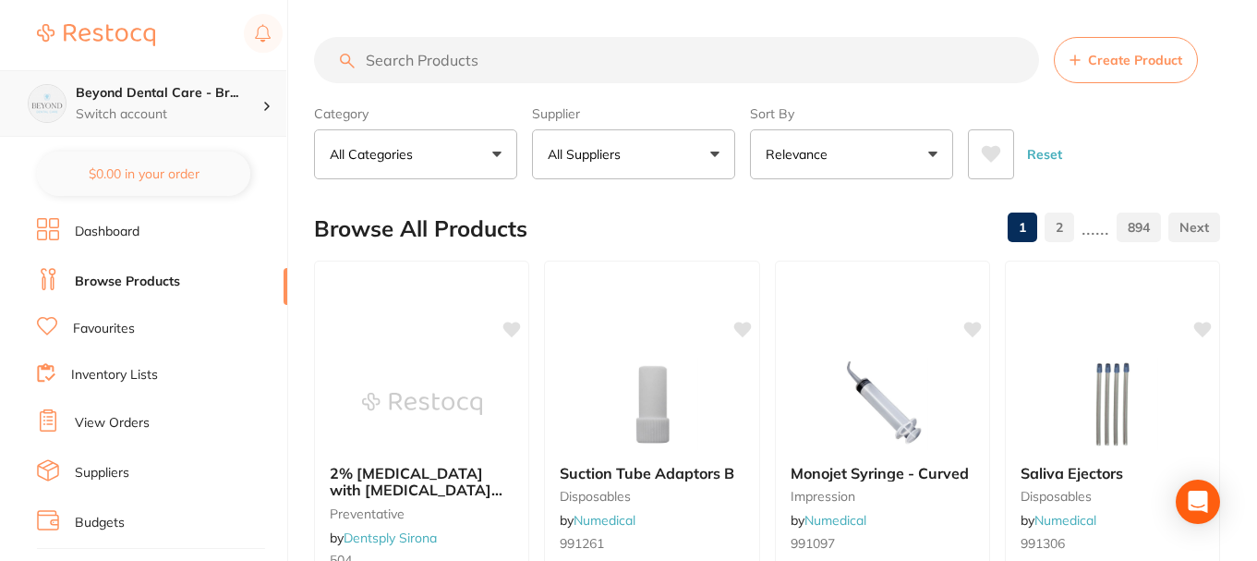
click at [260, 103] on div "Beyond Dental Care - Br... Switch account" at bounding box center [169, 103] width 187 height 39
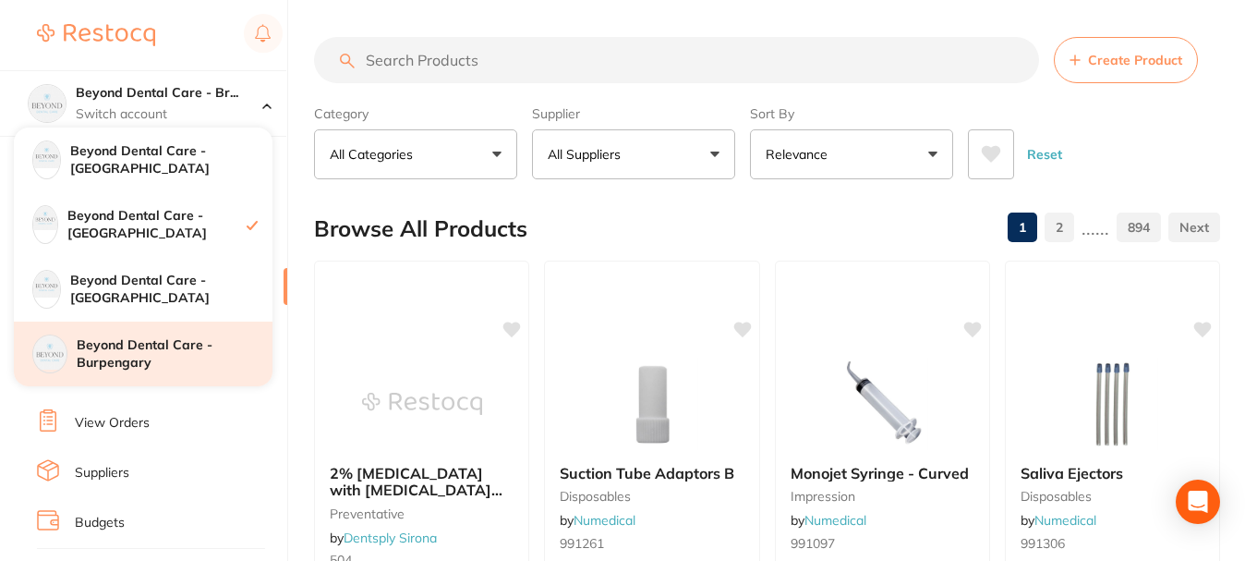
click at [155, 364] on h4 "Beyond Dental Care - Burpengary" at bounding box center [175, 354] width 196 height 36
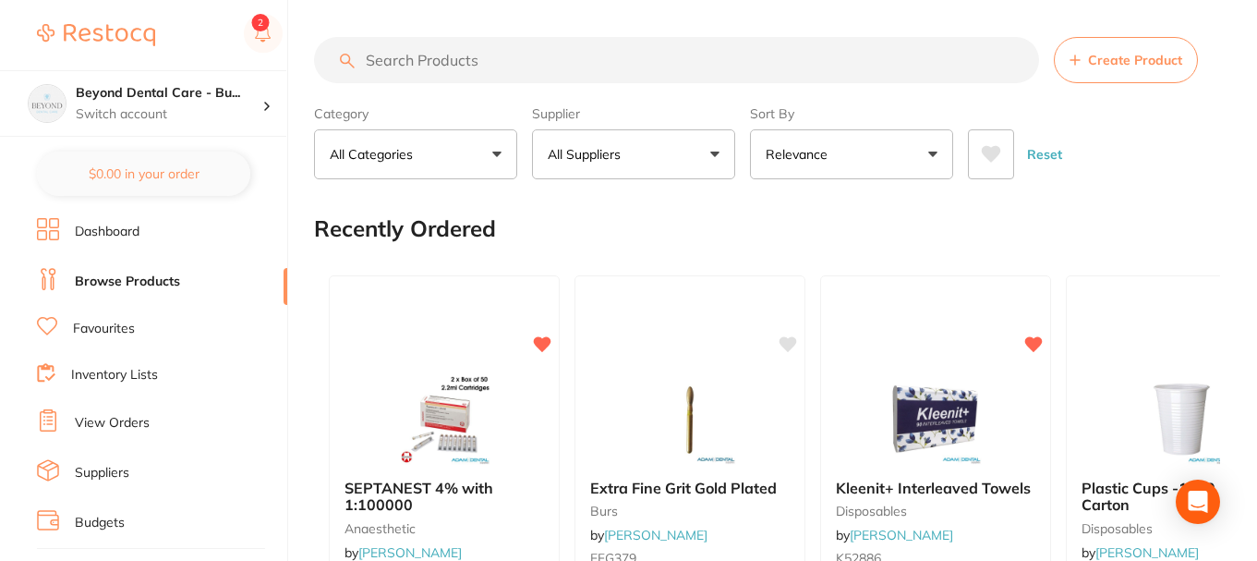
click at [427, 56] on input "search" at bounding box center [676, 60] width 725 height 46
paste input "EN-SX7200629RF"
type input "EN-SX7200629RF"
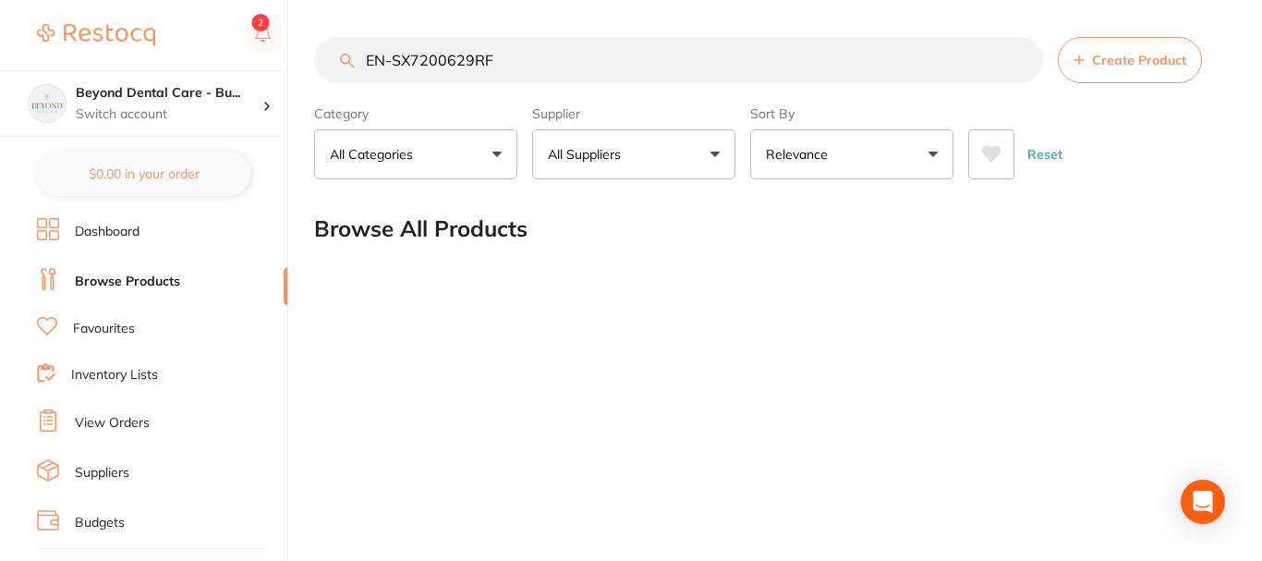
drag, startPoint x: 518, startPoint y: 54, endPoint x: 274, endPoint y: 64, distance: 244.1
click at [292, 64] on div "$0.00 Beyond Dental Care - Bu... Switch account Beyond Dental Care - Sandstone …" at bounding box center [631, 280] width 1262 height 561
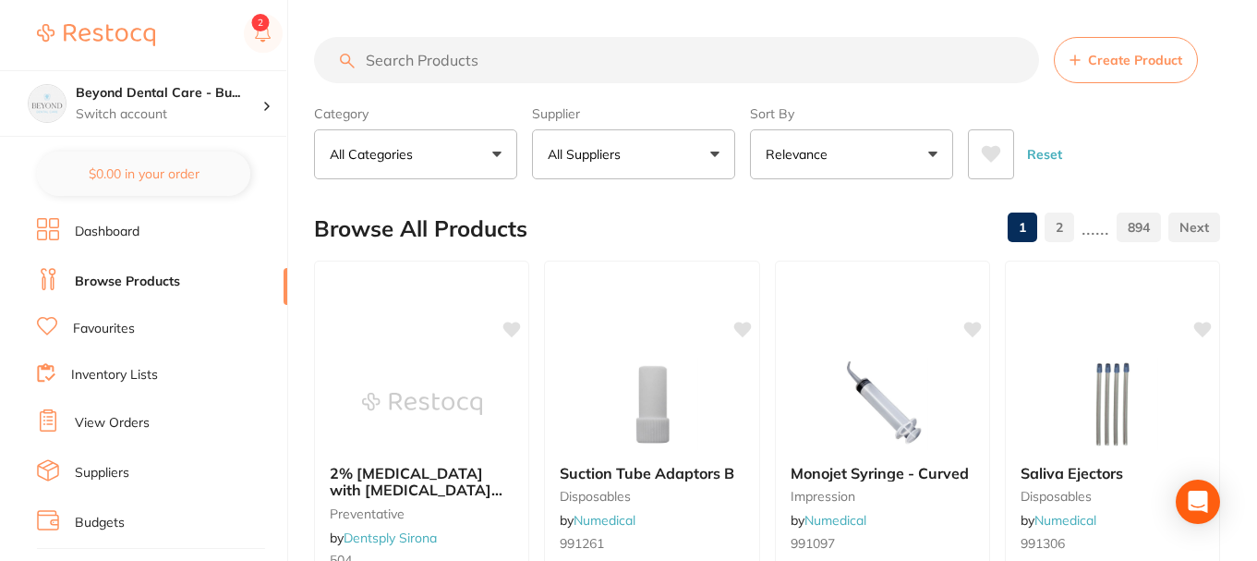
click at [409, 49] on input "search" at bounding box center [676, 60] width 725 height 46
paste input "SP-4063"
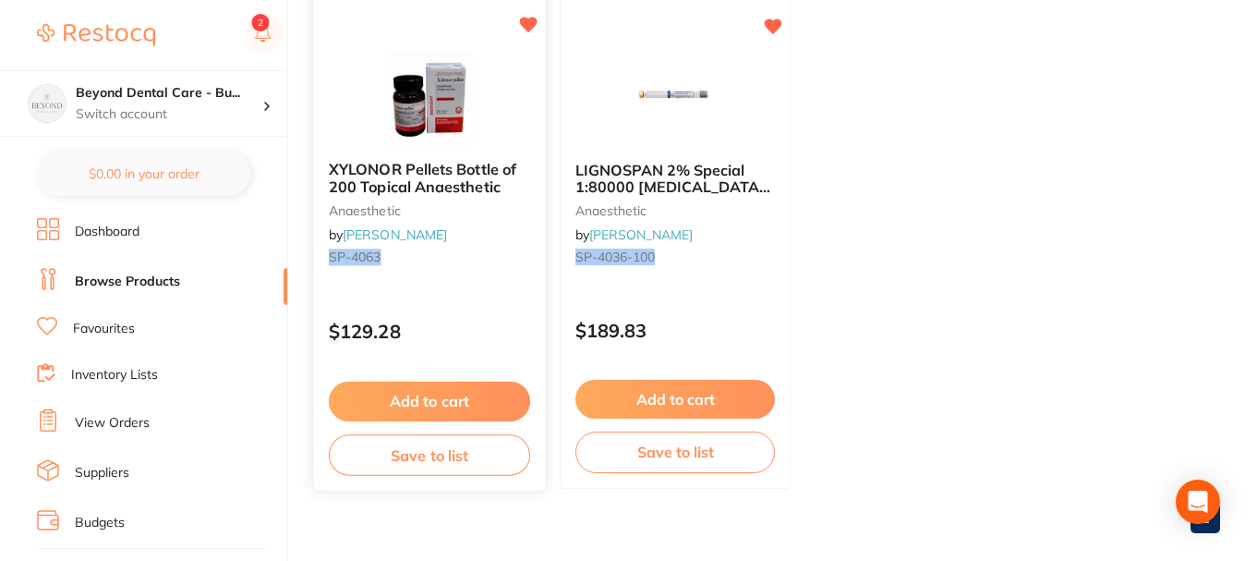
scroll to position [327, 0]
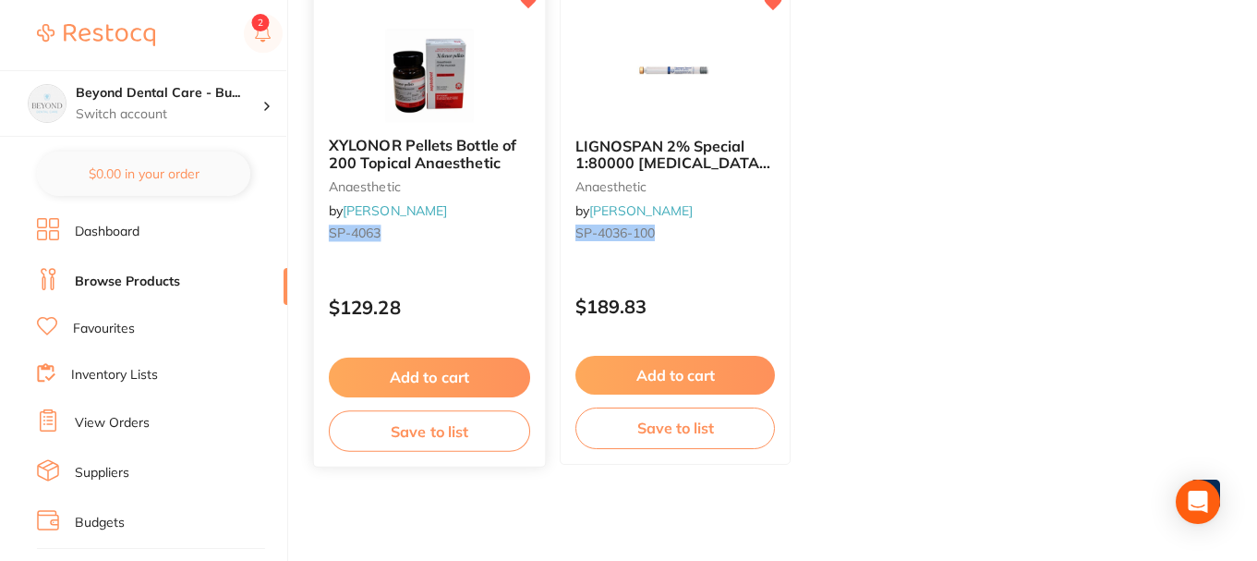
type input "SP-4063"
click at [454, 437] on button "Save to list" at bounding box center [429, 431] width 201 height 42
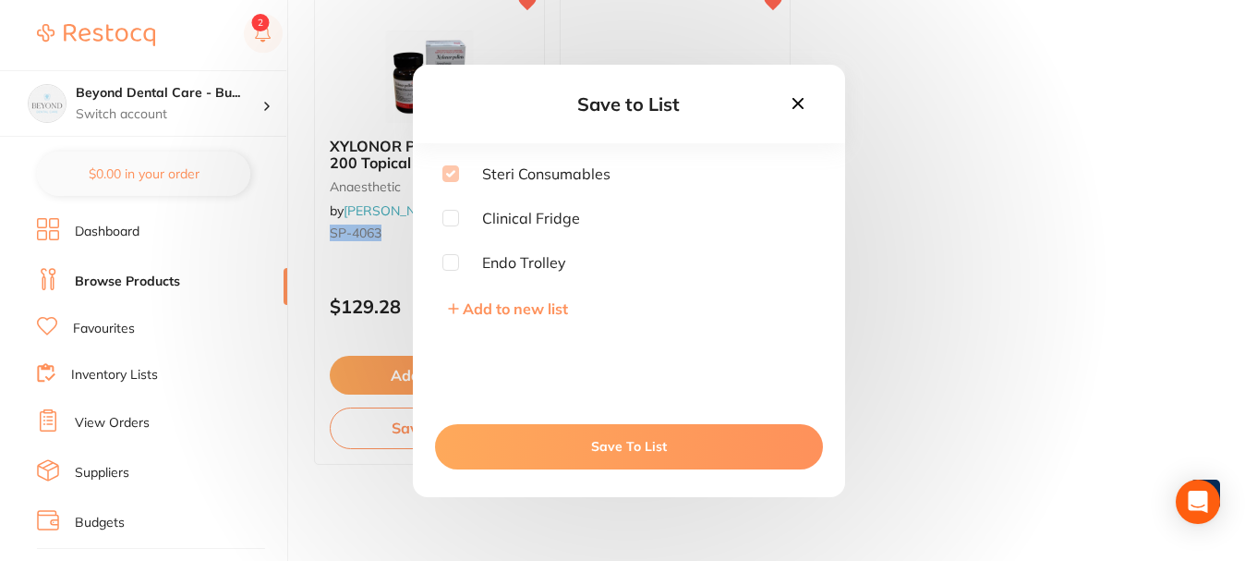
click at [800, 104] on icon at bounding box center [797, 102] width 11 height 11
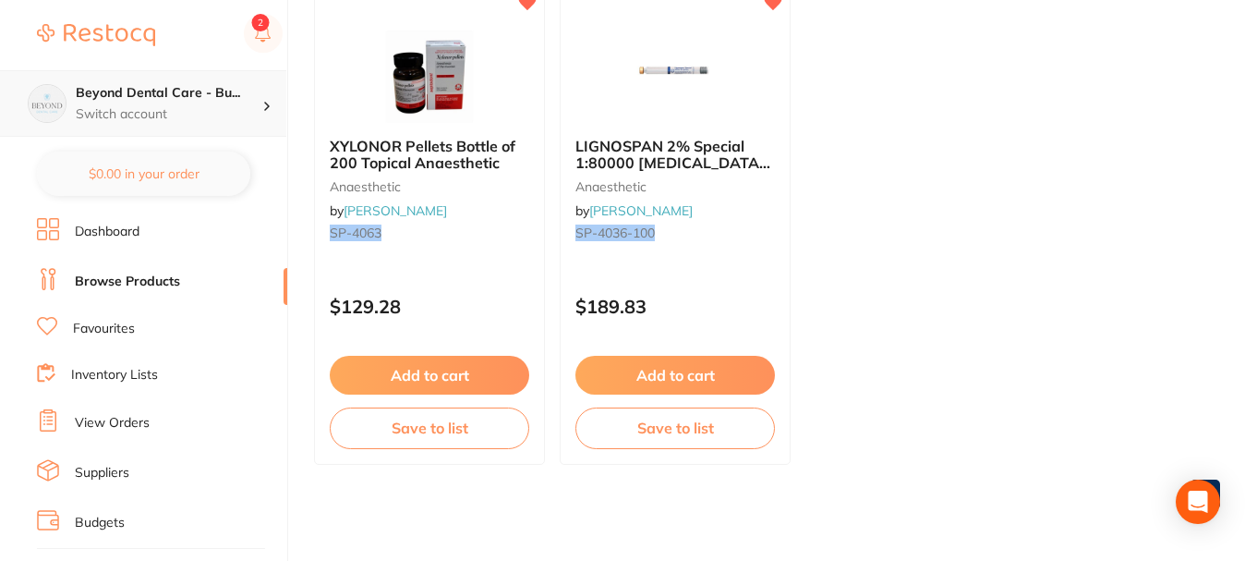
click at [265, 102] on icon at bounding box center [267, 106] width 6 height 9
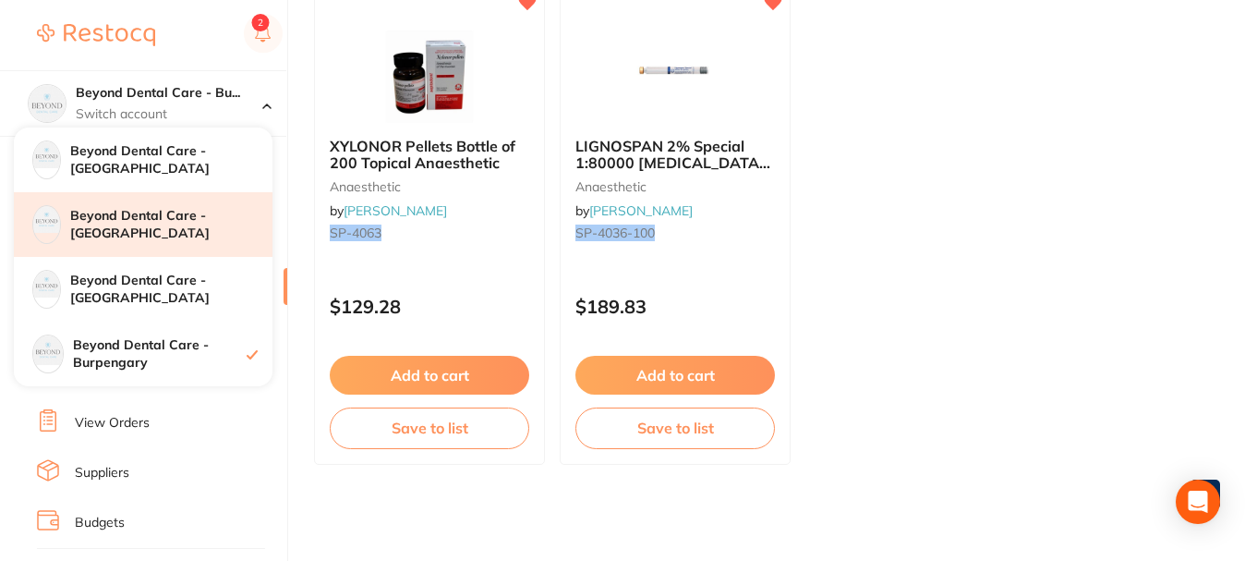
click at [168, 220] on h4 "Beyond Dental Care - [GEOGRAPHIC_DATA]" at bounding box center [171, 225] width 202 height 36
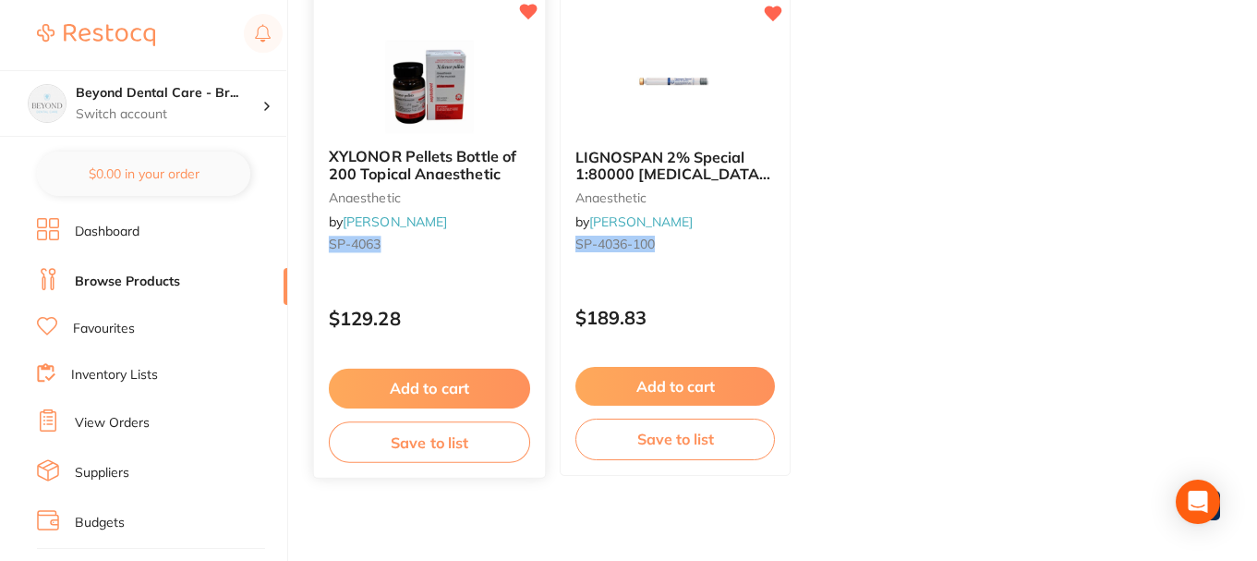
scroll to position [327, 0]
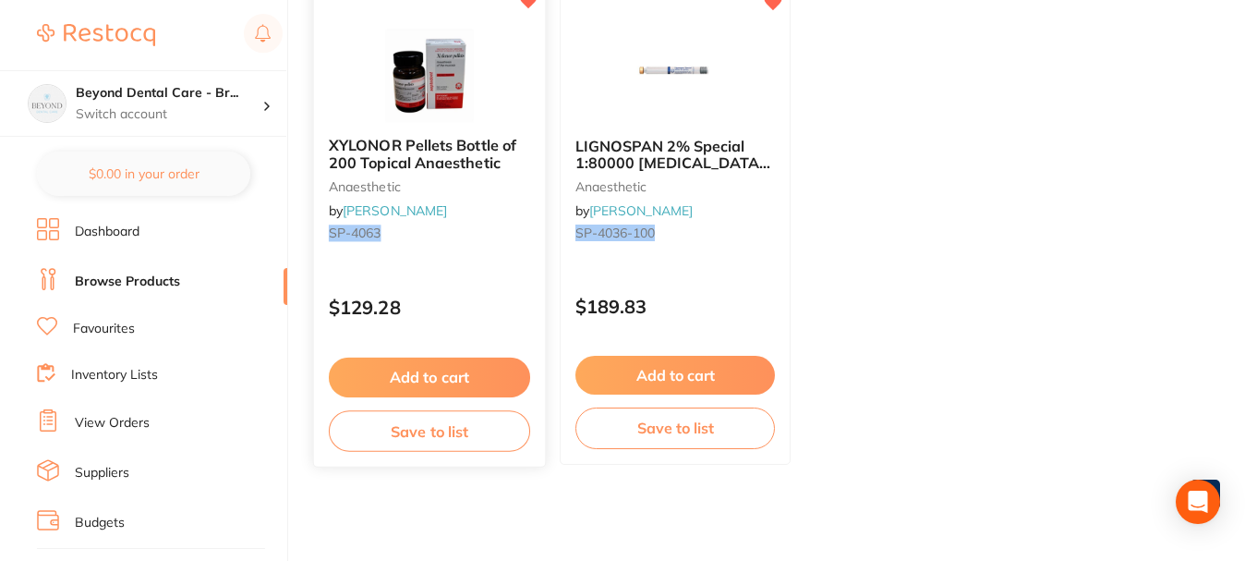
click at [420, 424] on button "Save to list" at bounding box center [429, 431] width 201 height 42
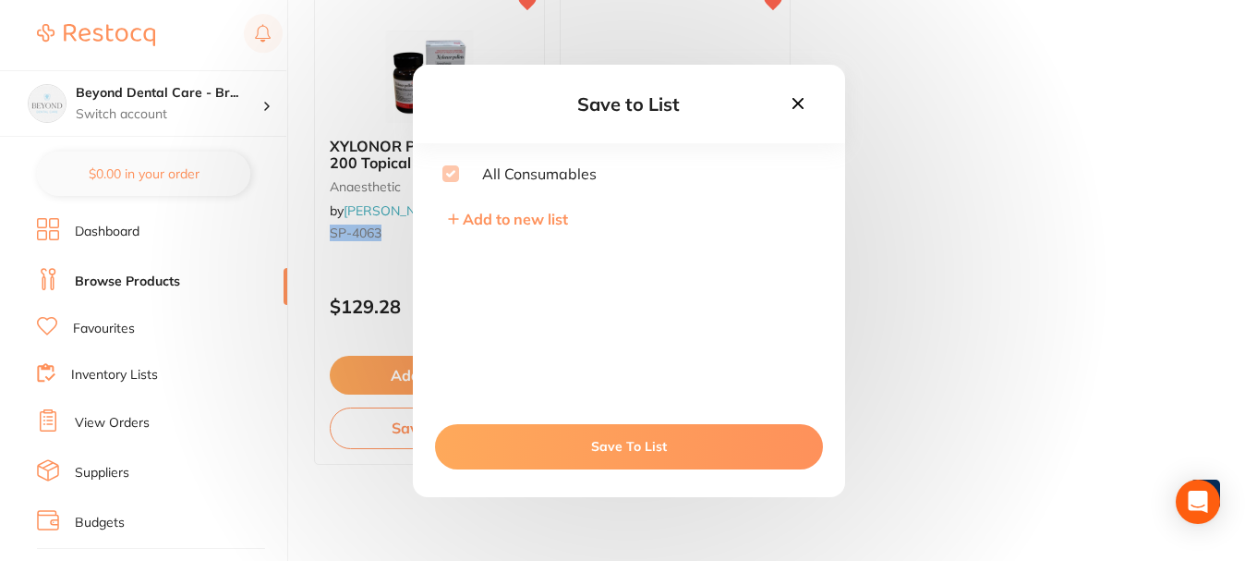
click at [805, 112] on icon at bounding box center [798, 103] width 20 height 20
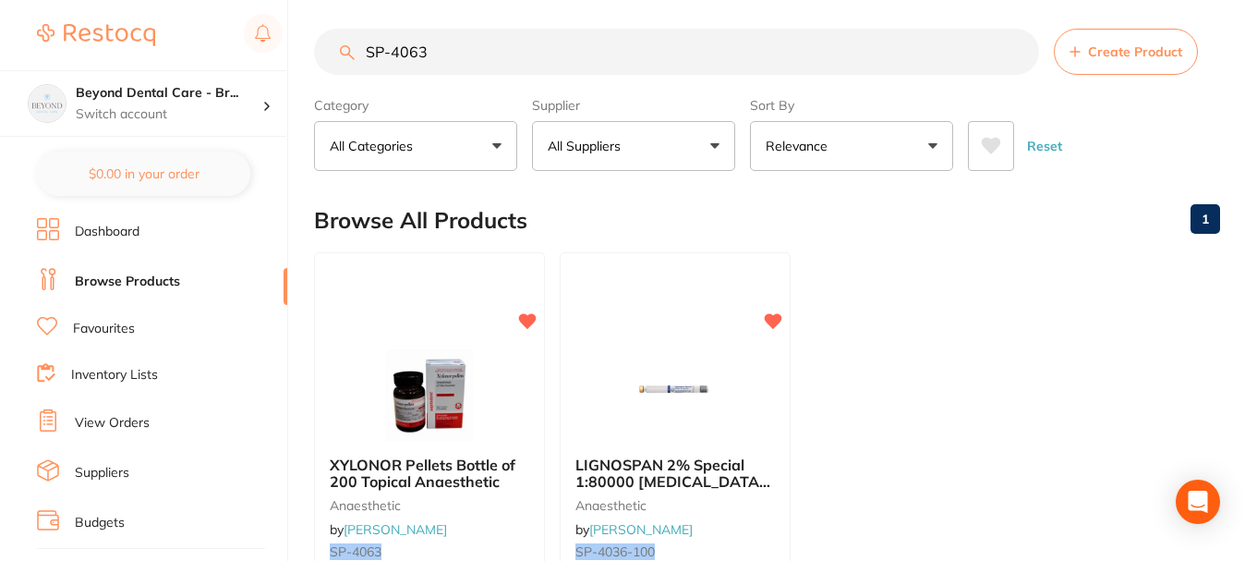
scroll to position [0, 0]
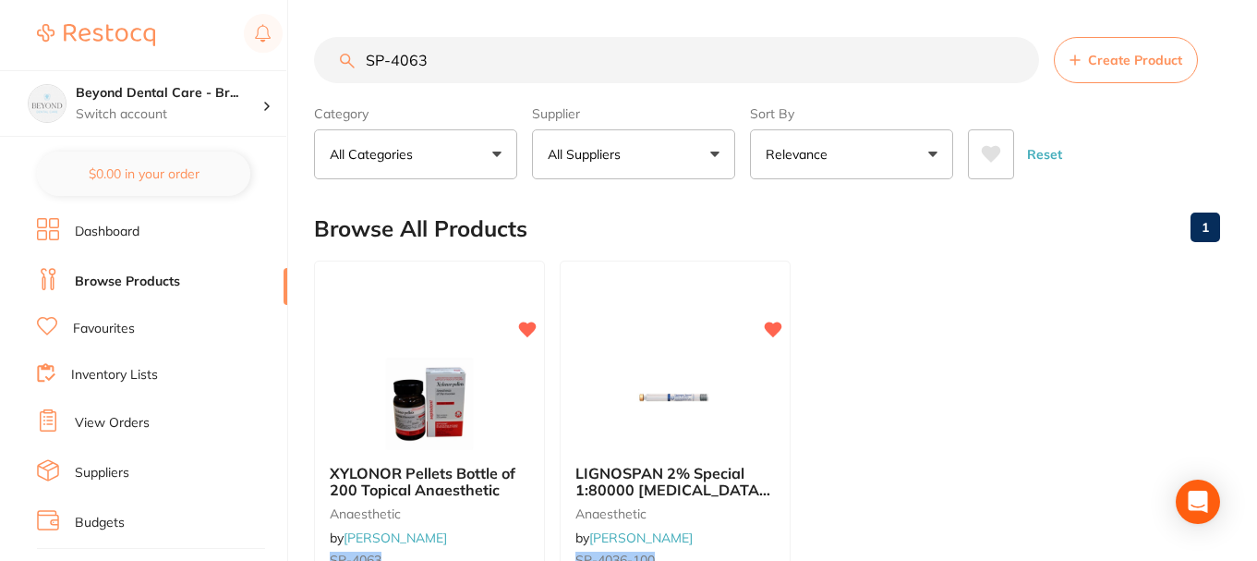
drag, startPoint x: 448, startPoint y: 63, endPoint x: 288, endPoint y: 61, distance: 159.8
click at [292, 61] on div "$0.00 Beyond Dental Care - Br... Switch account Beyond Dental Care - Sandstone …" at bounding box center [628, 280] width 1257 height 561
paste input "GC-ORTHOLCCAP"
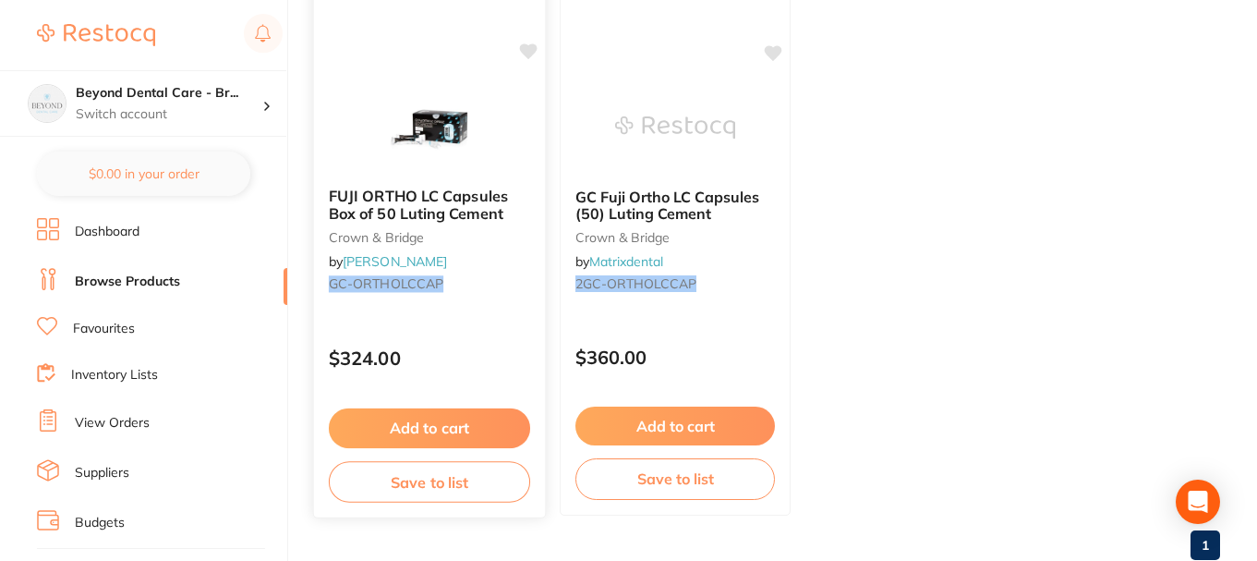
scroll to position [277, 0]
type input "GC-ORTHOLCCAP"
click at [441, 481] on button "Save to list" at bounding box center [429, 481] width 201 height 42
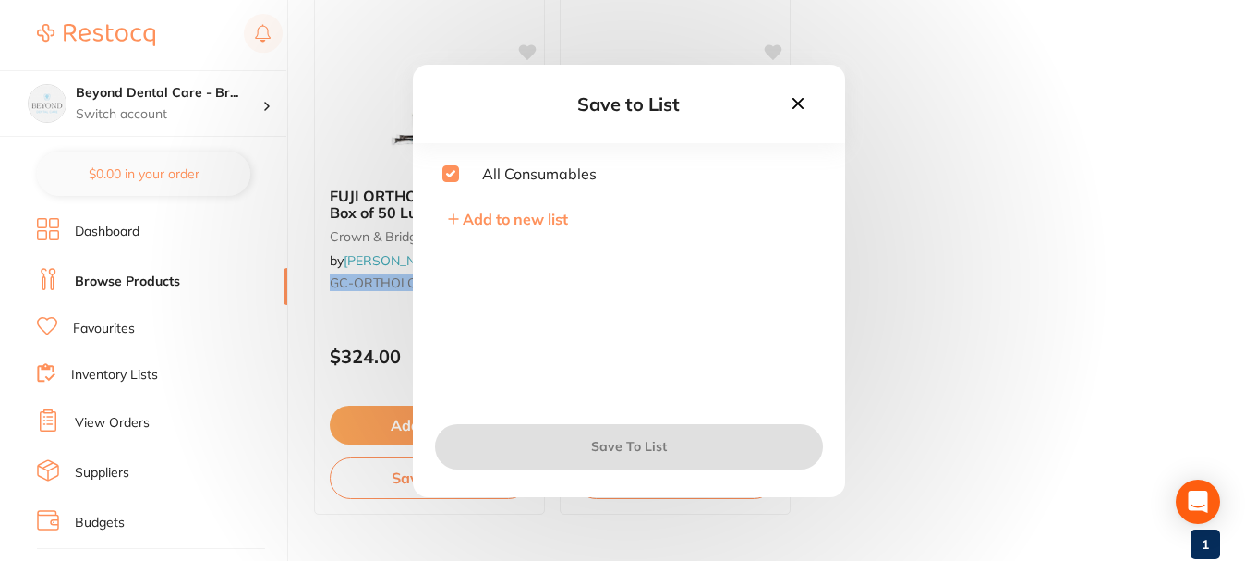
checkbox input "true"
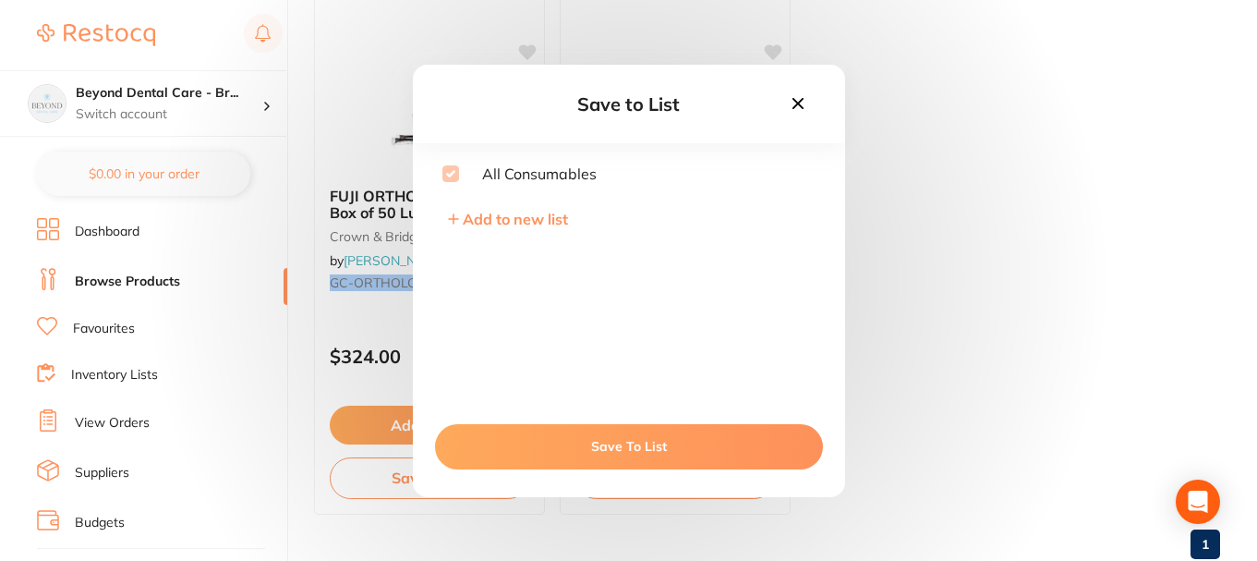
click at [806, 105] on icon at bounding box center [798, 103] width 20 height 20
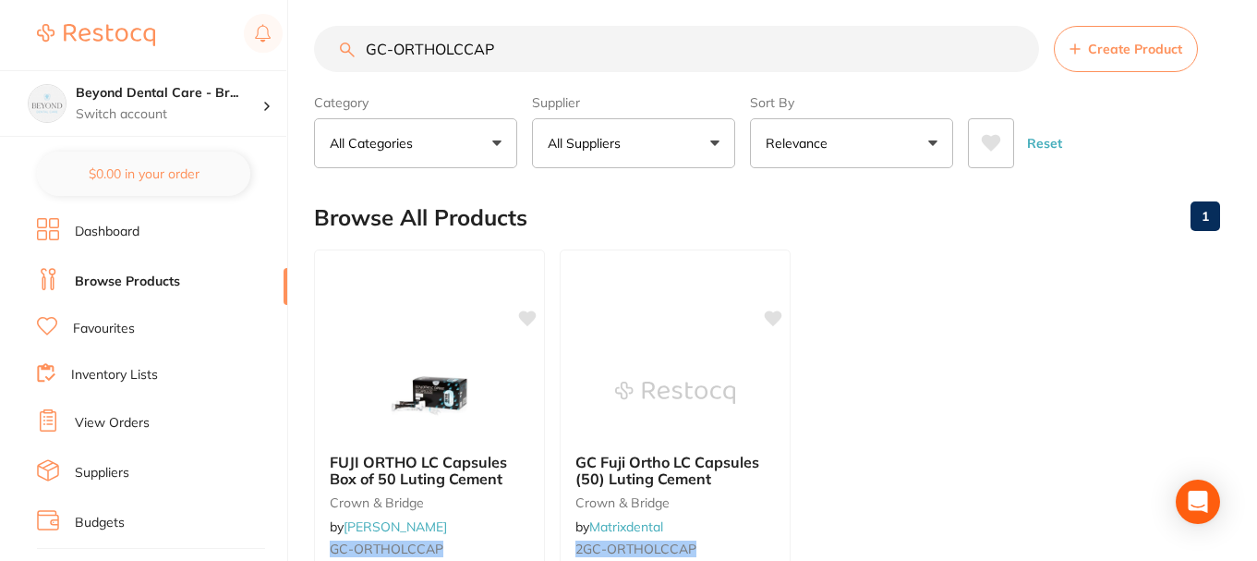
scroll to position [0, 0]
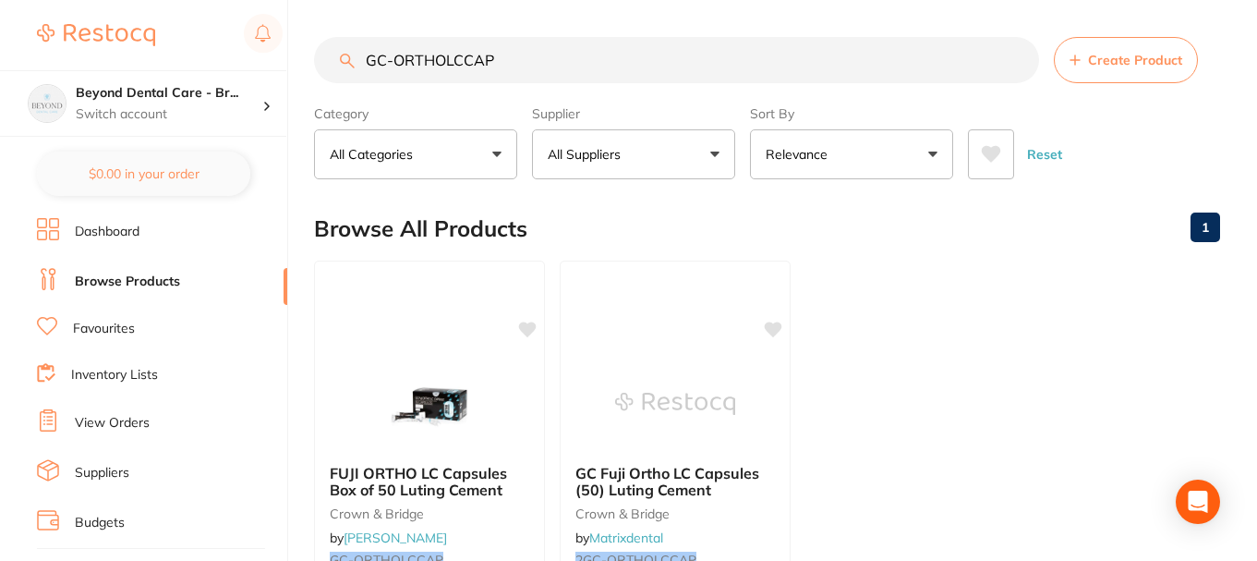
drag, startPoint x: 515, startPoint y: 55, endPoint x: 288, endPoint y: 55, distance: 227.2
click at [288, 55] on div "$0.00 Beyond Dental Care - Br... Switch account Beyond Dental Care - Sandstone …" at bounding box center [628, 280] width 1257 height 561
paste input "FUJIIXXTRAA2"
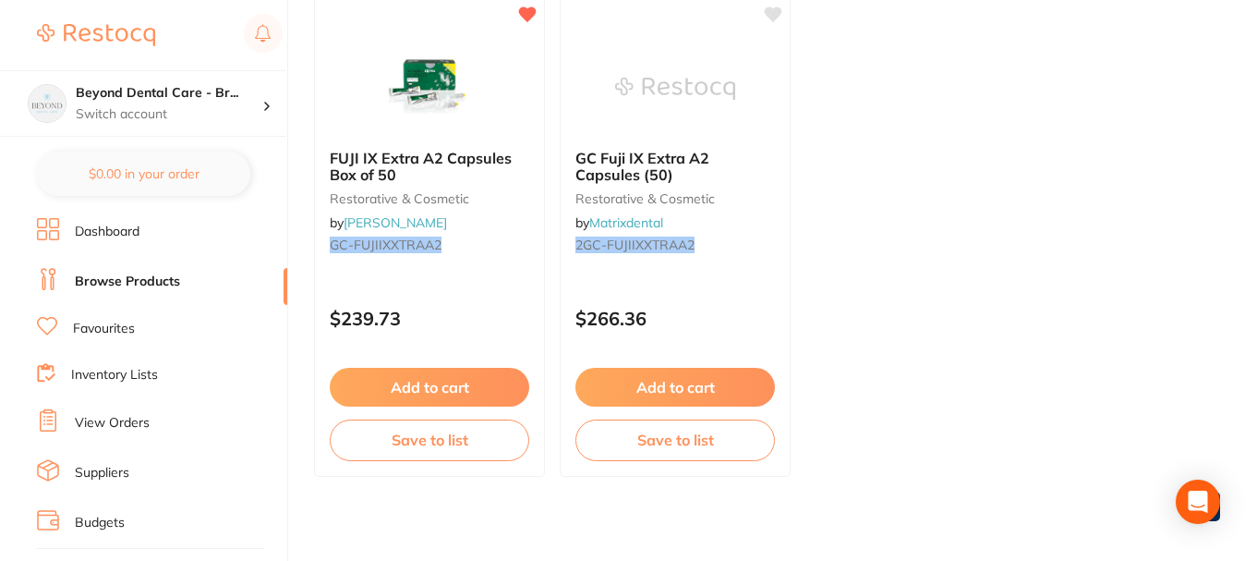
scroll to position [327, 0]
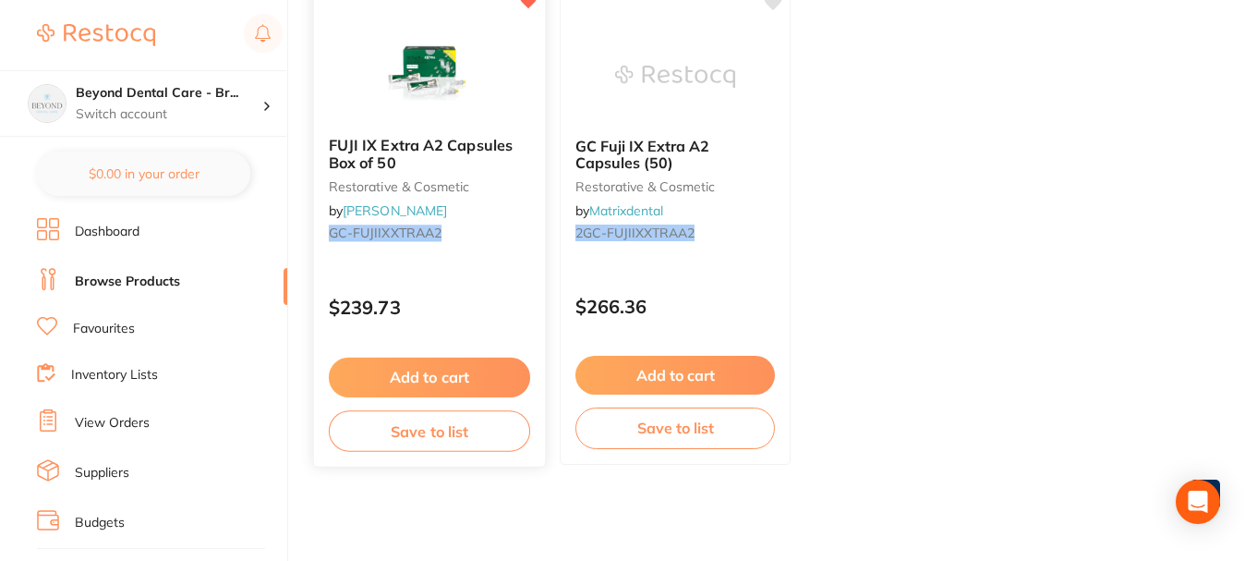
type input "GC-FUJIIXXTRAA2"
click at [421, 447] on button "Save to list" at bounding box center [429, 431] width 201 height 42
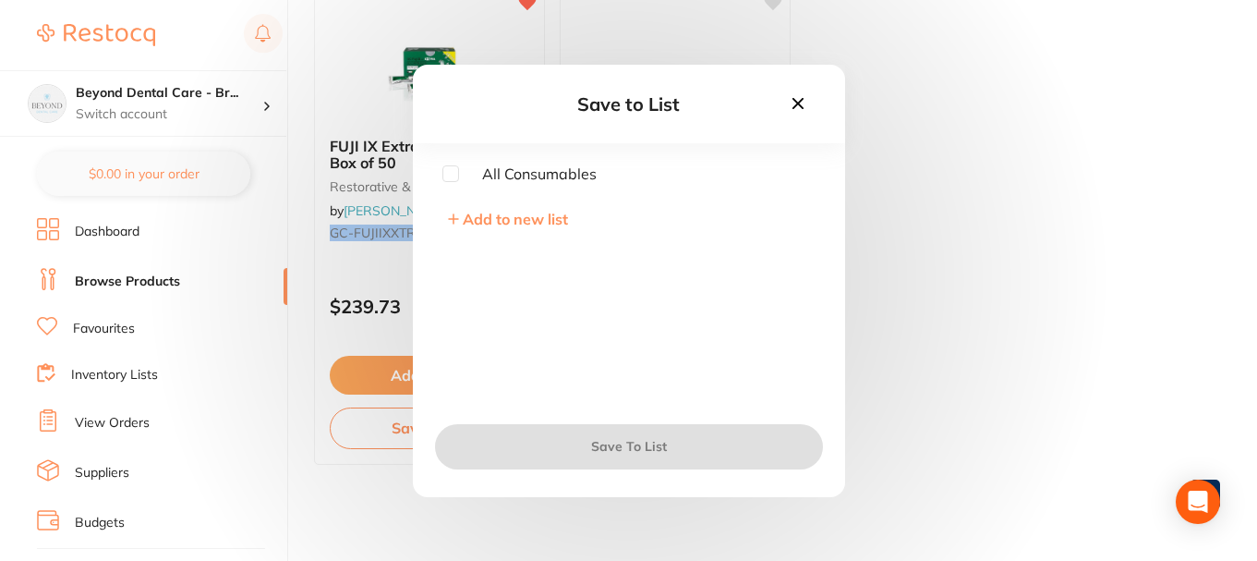
click at [458, 167] on input "checkbox" at bounding box center [450, 173] width 17 height 17
checkbox input "true"
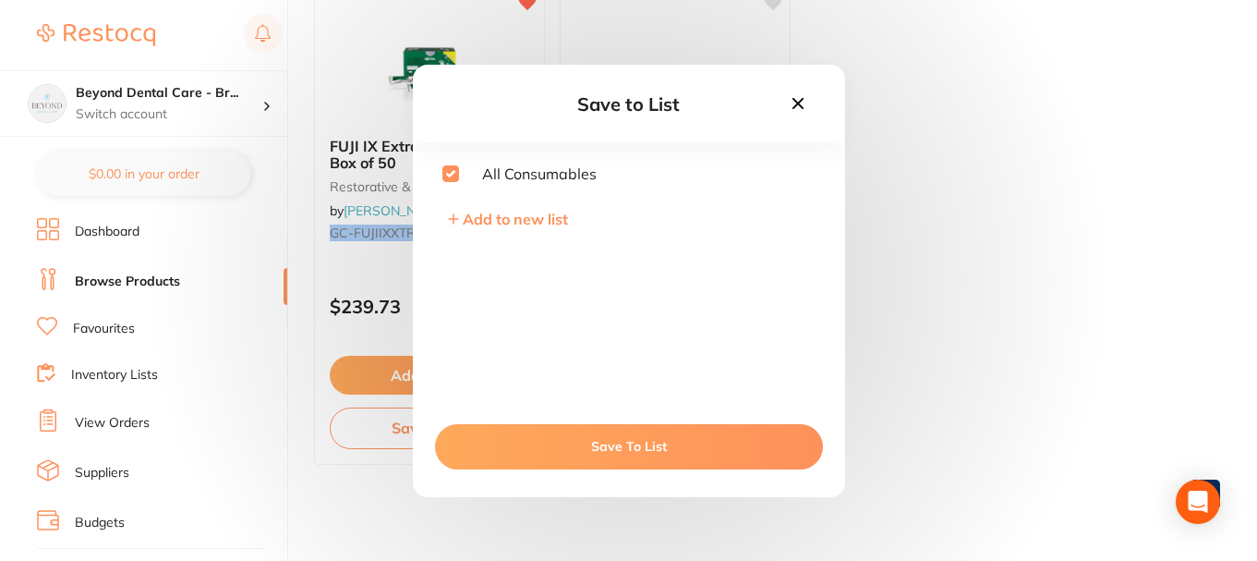
click at [572, 439] on button "Save To List" at bounding box center [629, 446] width 388 height 44
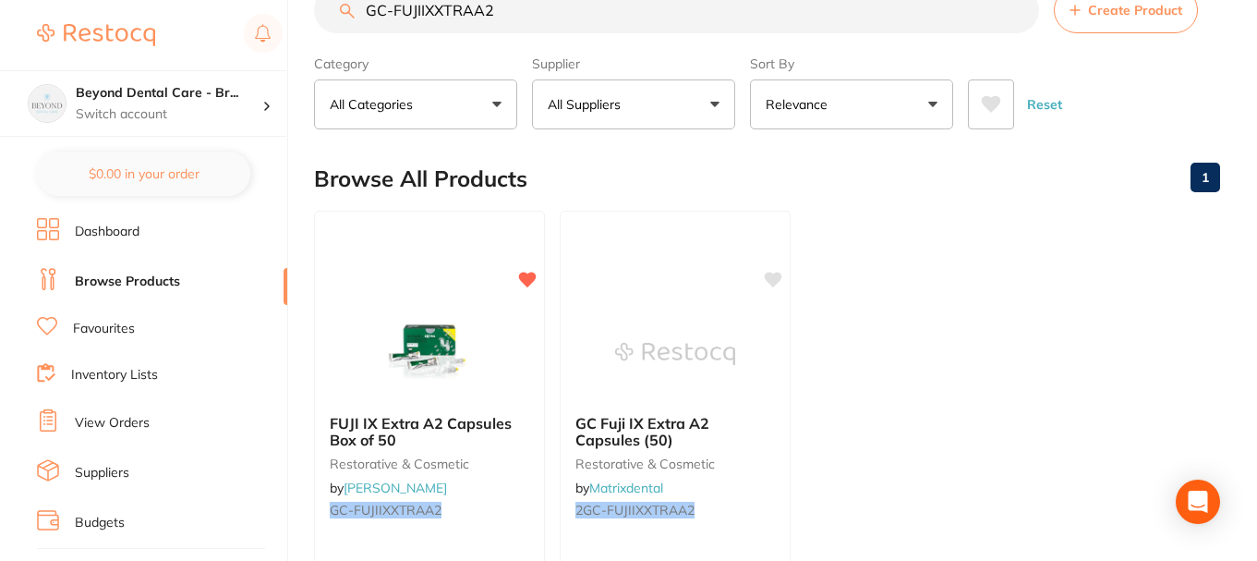
scroll to position [0, 0]
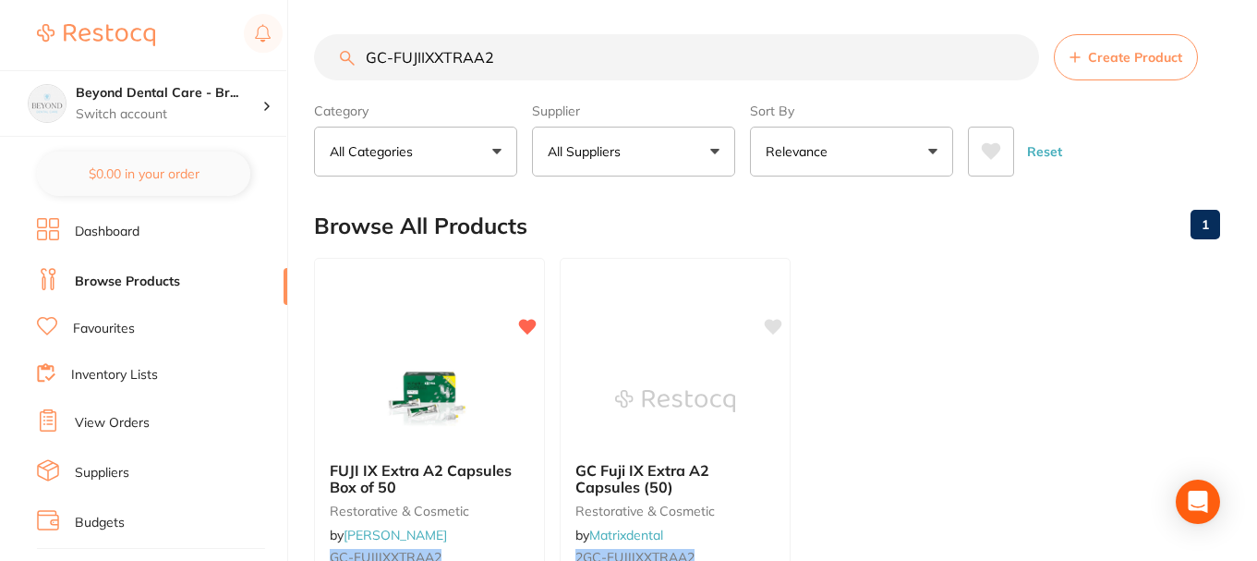
click at [285, 11] on div "$0.00 Beyond Dental Care - Br... Switch account Beyond Dental Care - Sandstone …" at bounding box center [628, 277] width 1257 height 561
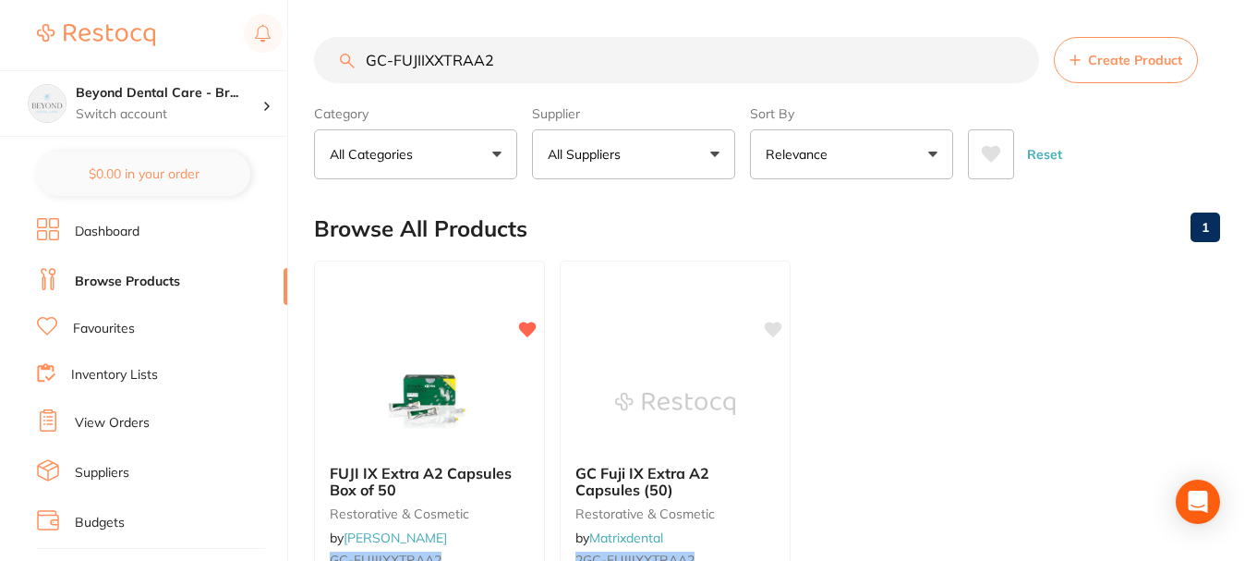
paste input "7CAP"
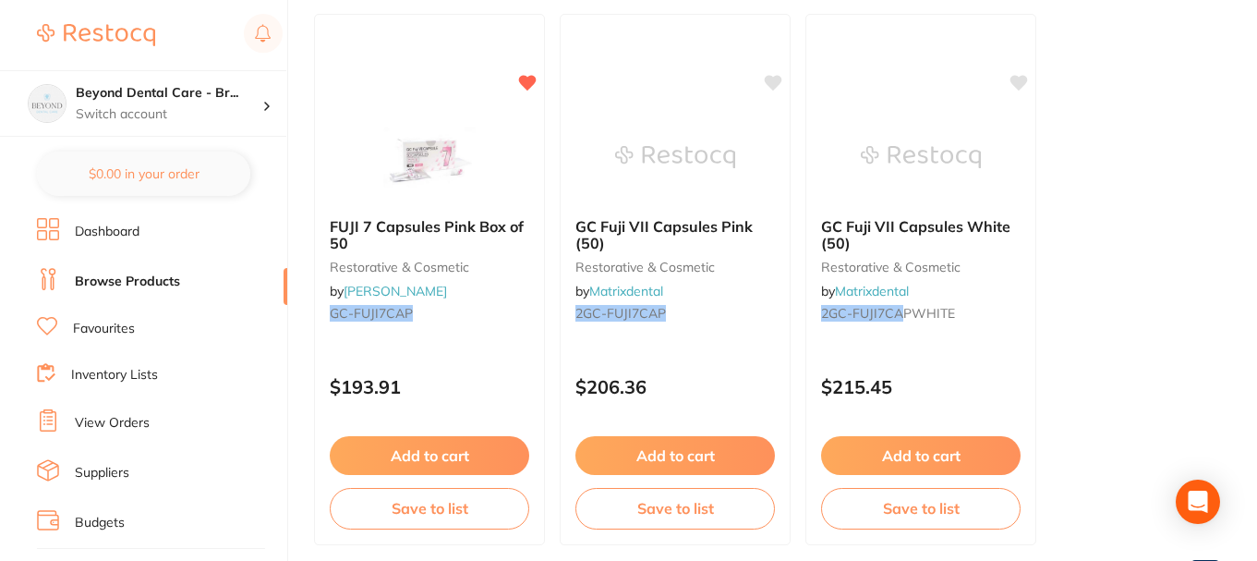
scroll to position [277, 0]
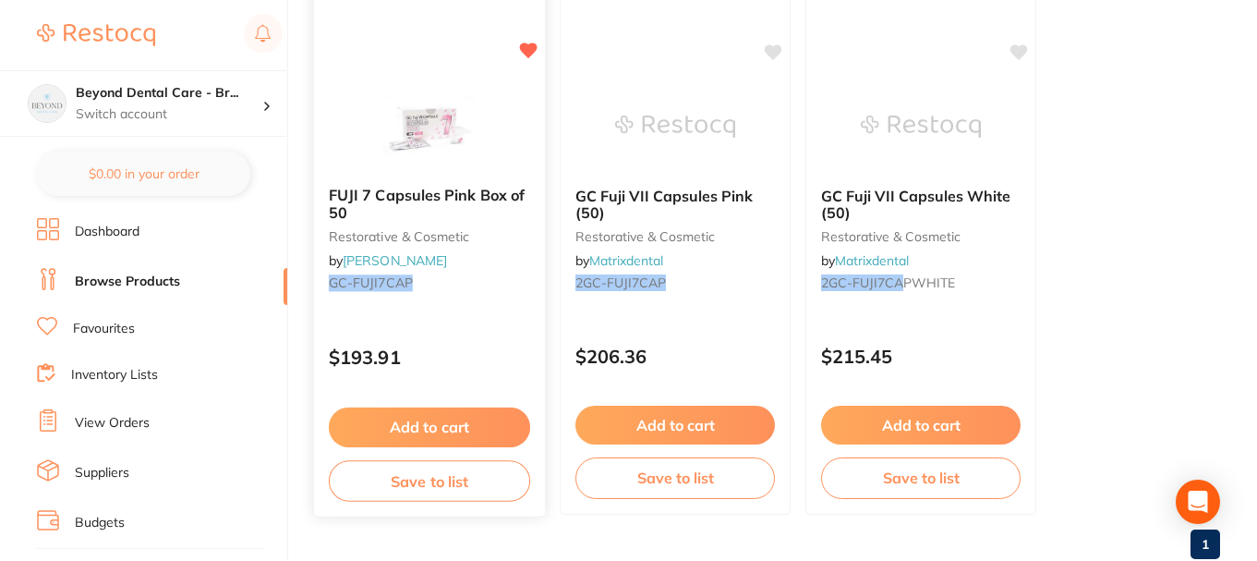
type input "GC-FUJI7CAP"
click at [427, 478] on button "Save to list" at bounding box center [429, 481] width 201 height 42
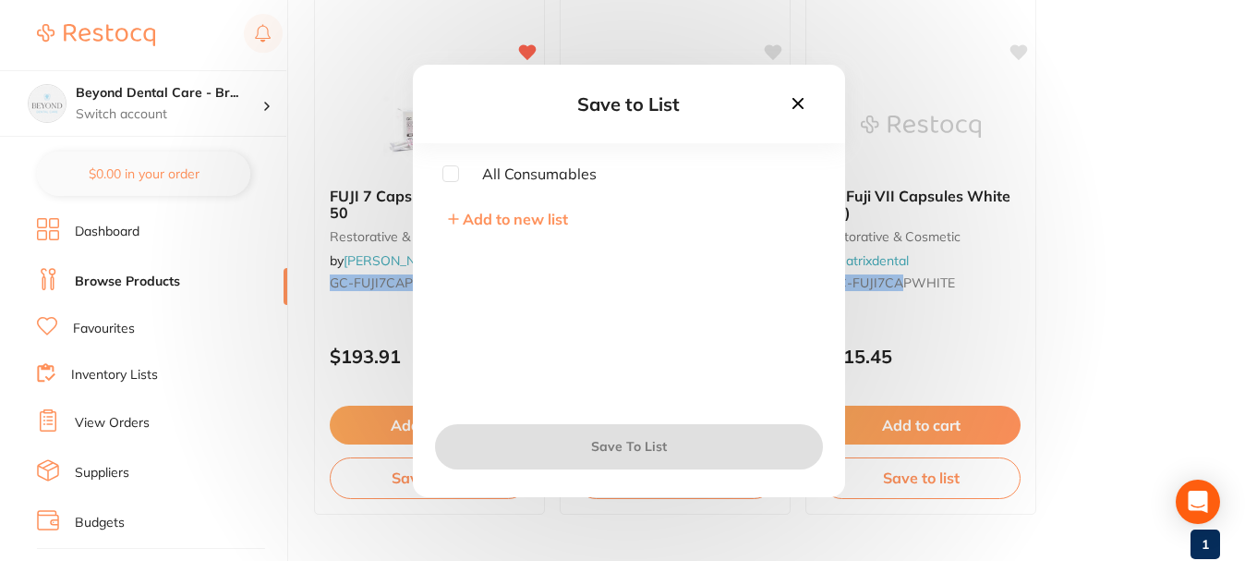
click at [447, 171] on input "checkbox" at bounding box center [450, 173] width 17 height 17
checkbox input "true"
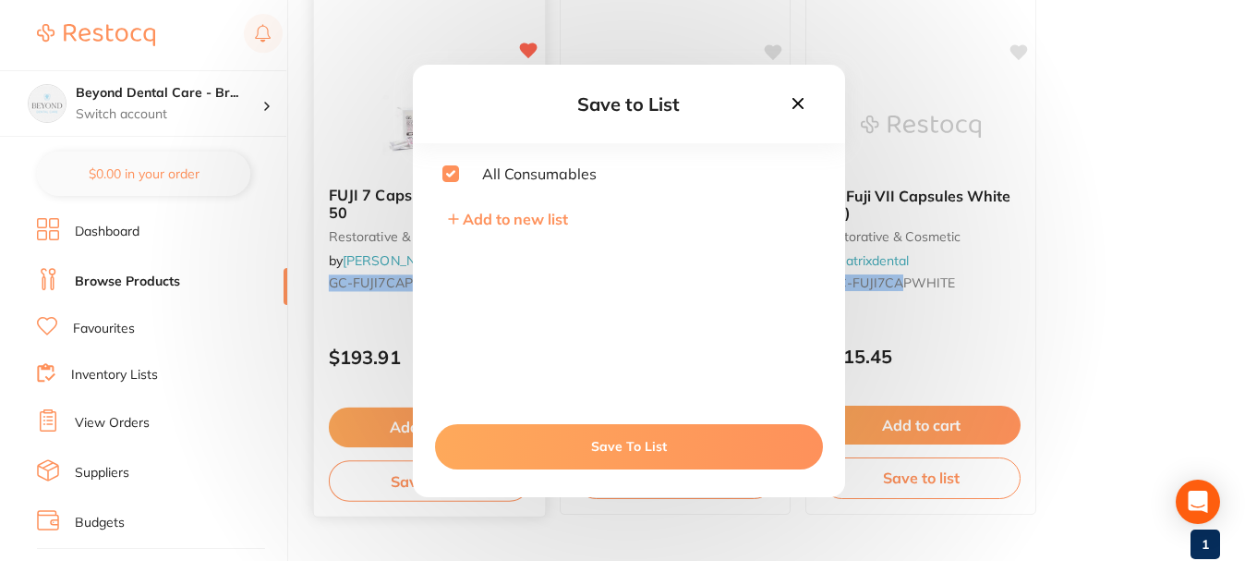
click at [511, 435] on button "Save To List" at bounding box center [629, 446] width 388 height 44
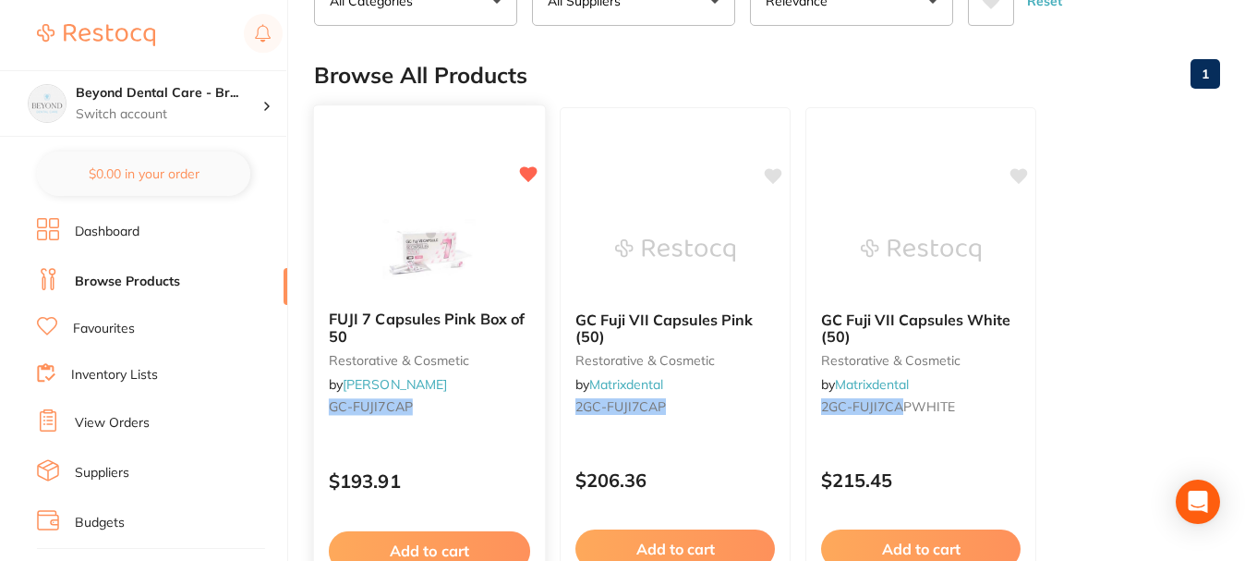
scroll to position [0, 0]
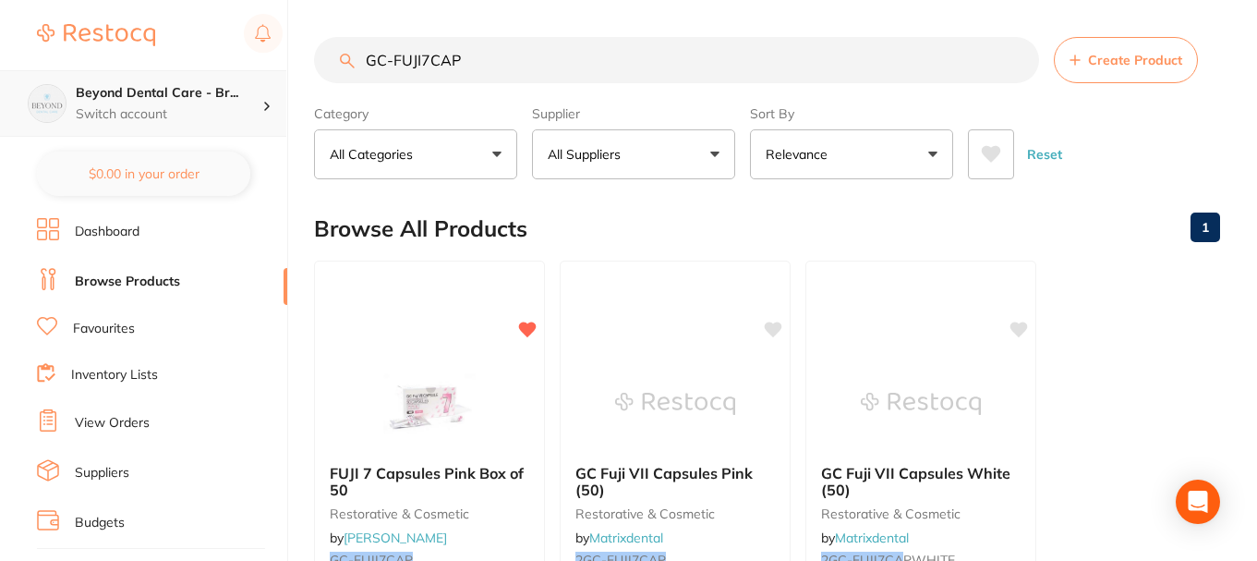
drag, startPoint x: 496, startPoint y: 63, endPoint x: 230, endPoint y: 70, distance: 266.1
click at [230, 70] on div "$0.00 Beyond Dental Care - Br... Switch account Beyond Dental Care - Sandstone …" at bounding box center [628, 280] width 1257 height 561
paste input "PLUS"
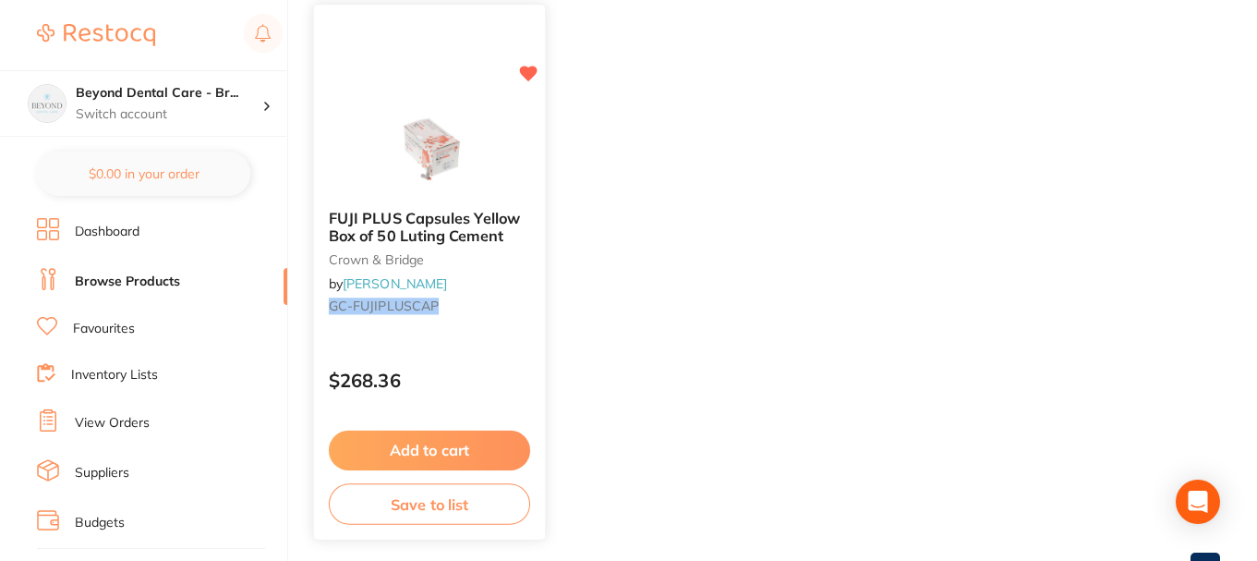
scroll to position [327, 0]
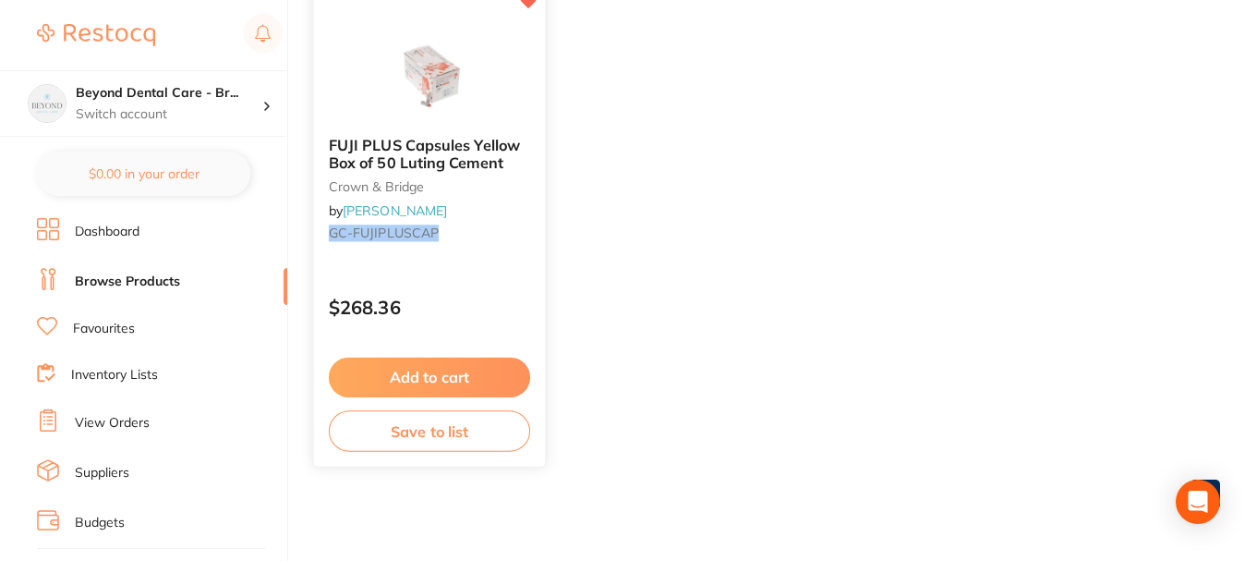
click at [411, 428] on button "Save to list" at bounding box center [429, 431] width 201 height 42
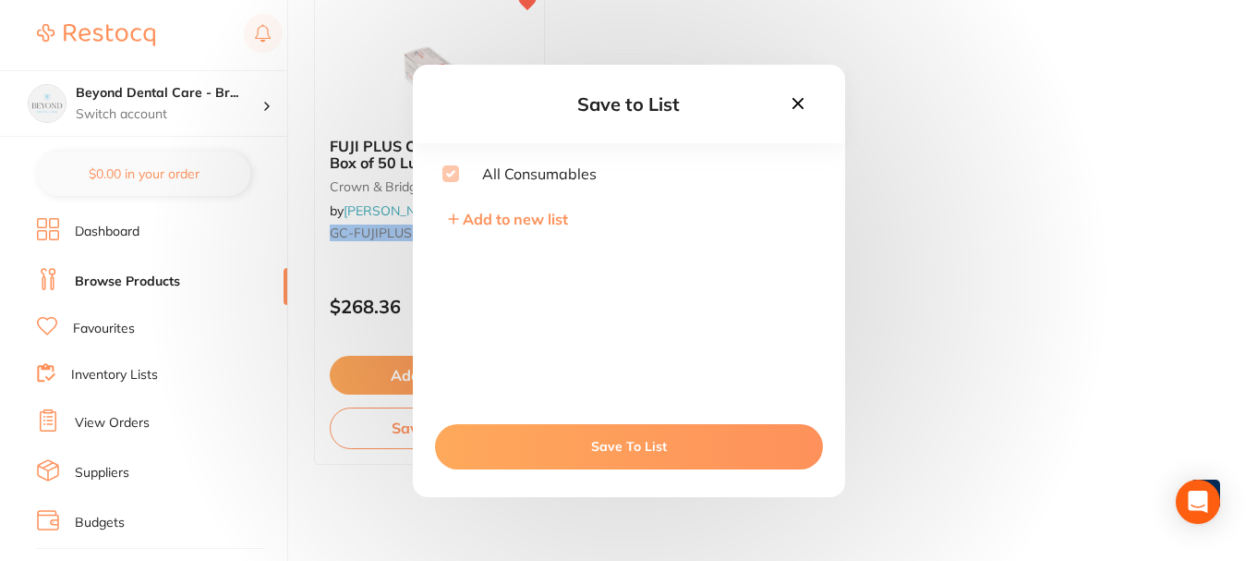
click at [792, 103] on icon at bounding box center [798, 103] width 20 height 20
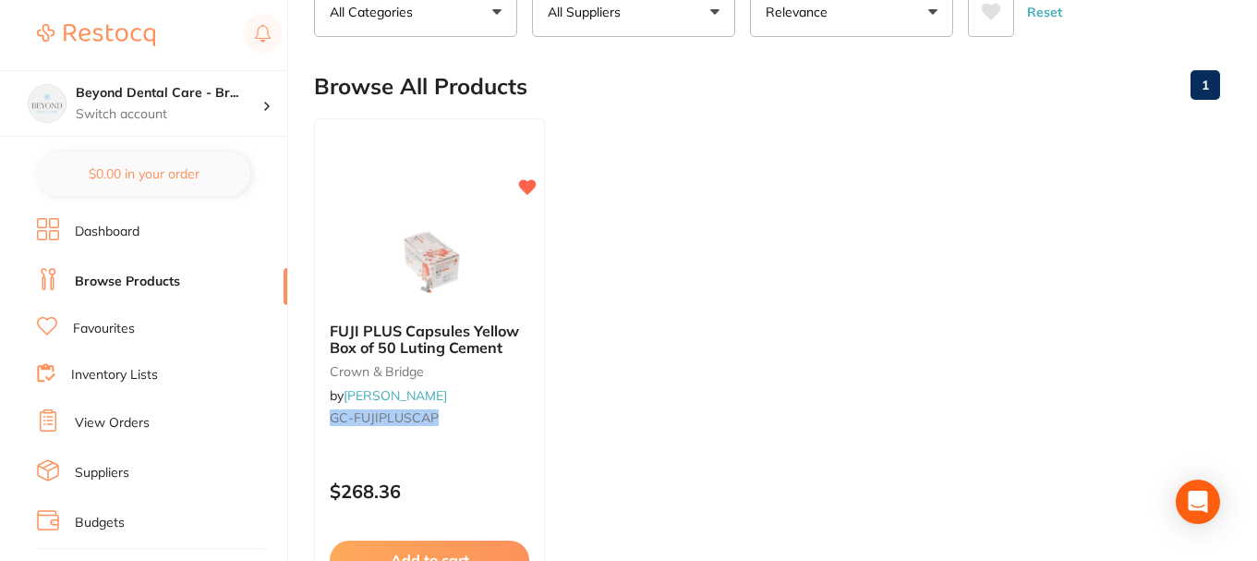
scroll to position [0, 0]
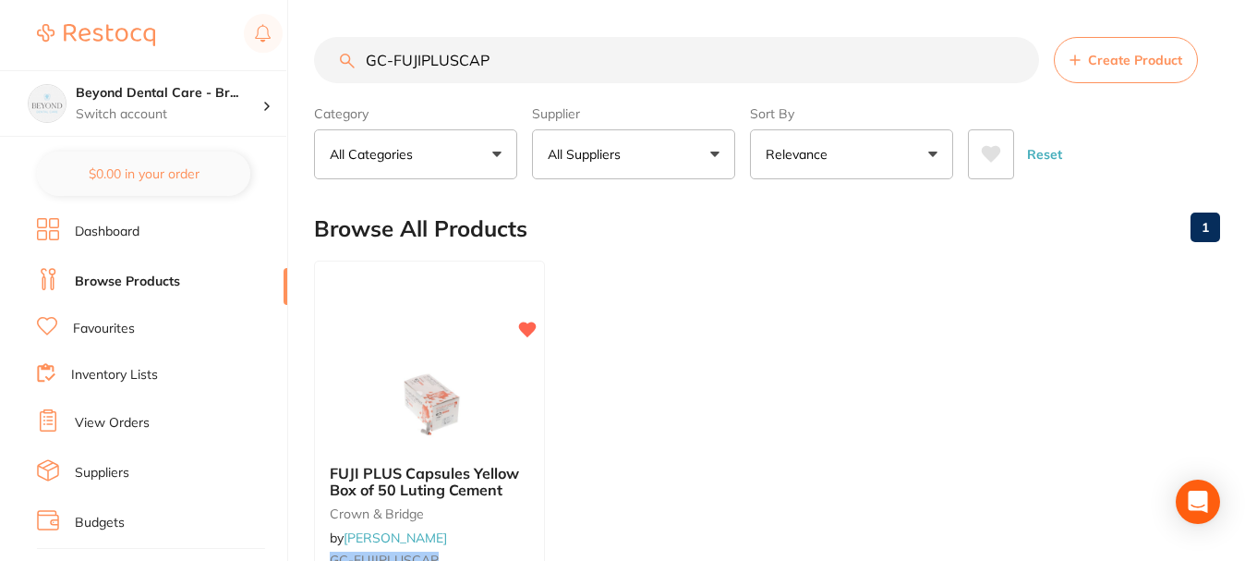
drag, startPoint x: 505, startPoint y: 67, endPoint x: 286, endPoint y: 66, distance: 218.9
click at [283, 67] on div "$0.00 Beyond Dental Care - Br... Switch account Beyond Dental Care - Sandstone …" at bounding box center [628, 280] width 1257 height 561
paste input "LCCAPA2"
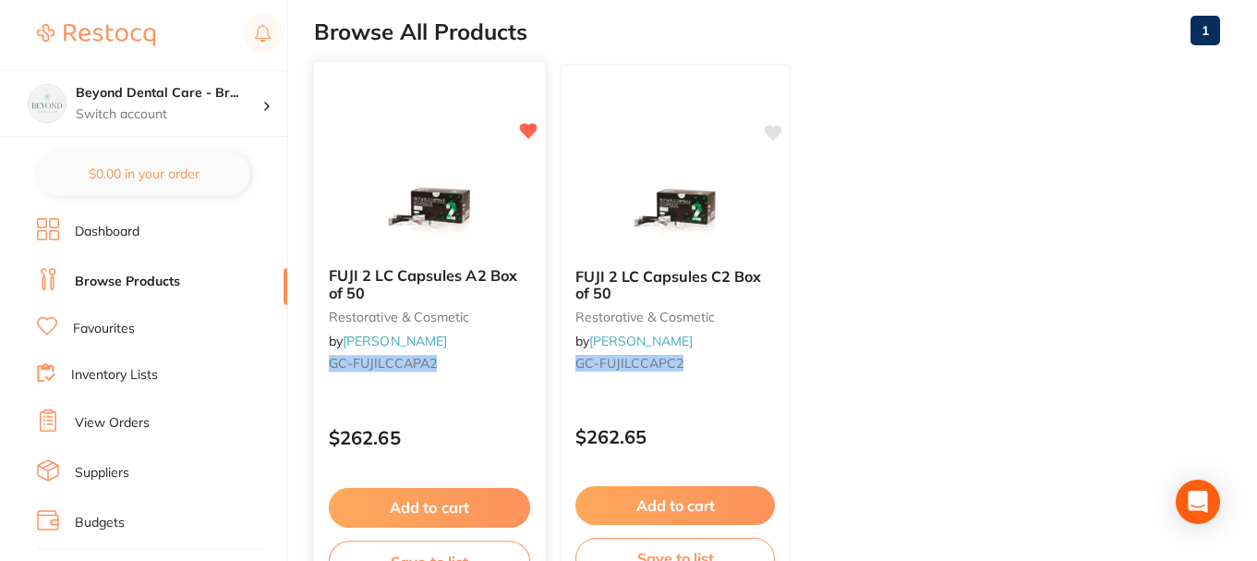
scroll to position [327, 0]
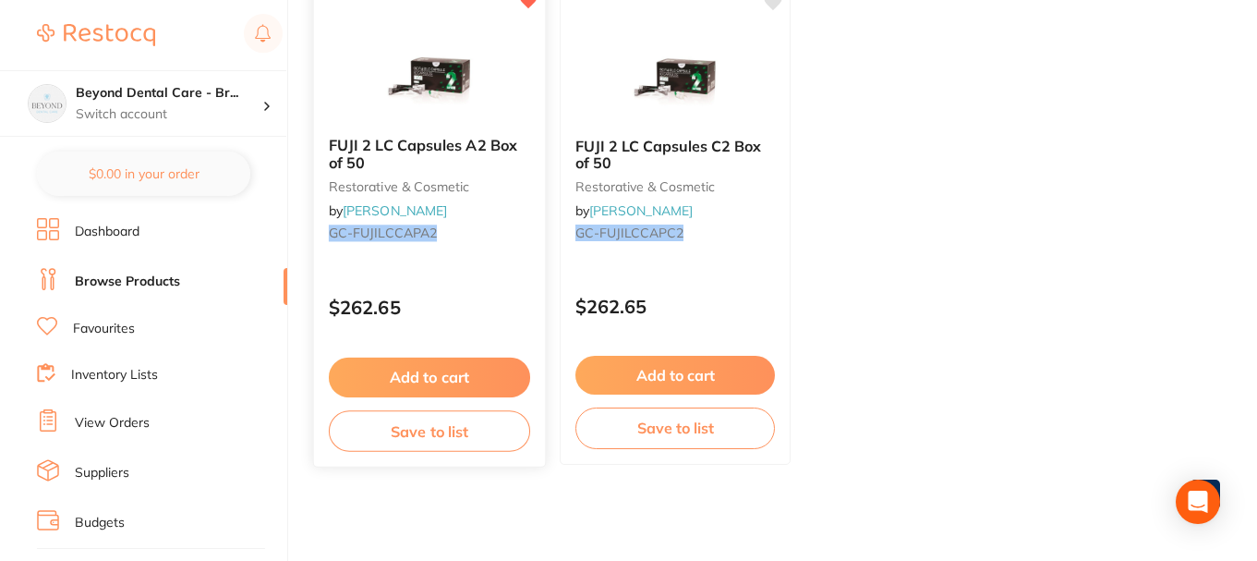
click at [444, 437] on button "Save to list" at bounding box center [429, 431] width 201 height 42
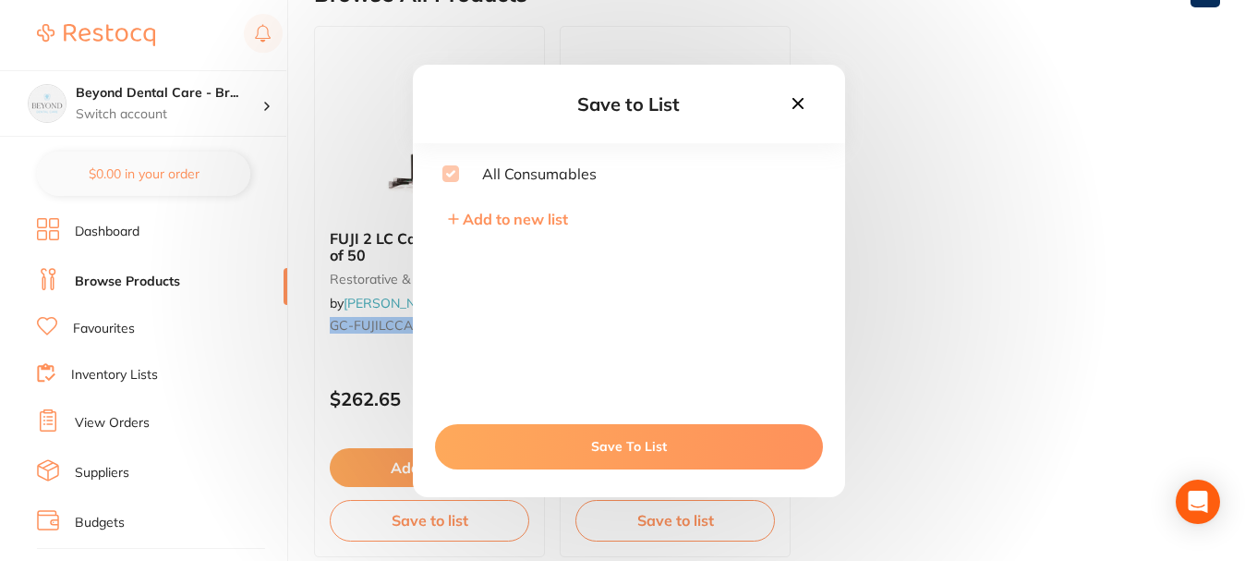
click at [490, 34] on div "Save to List All Consumables Add to new list Save To List" at bounding box center [628, 280] width 1257 height 561
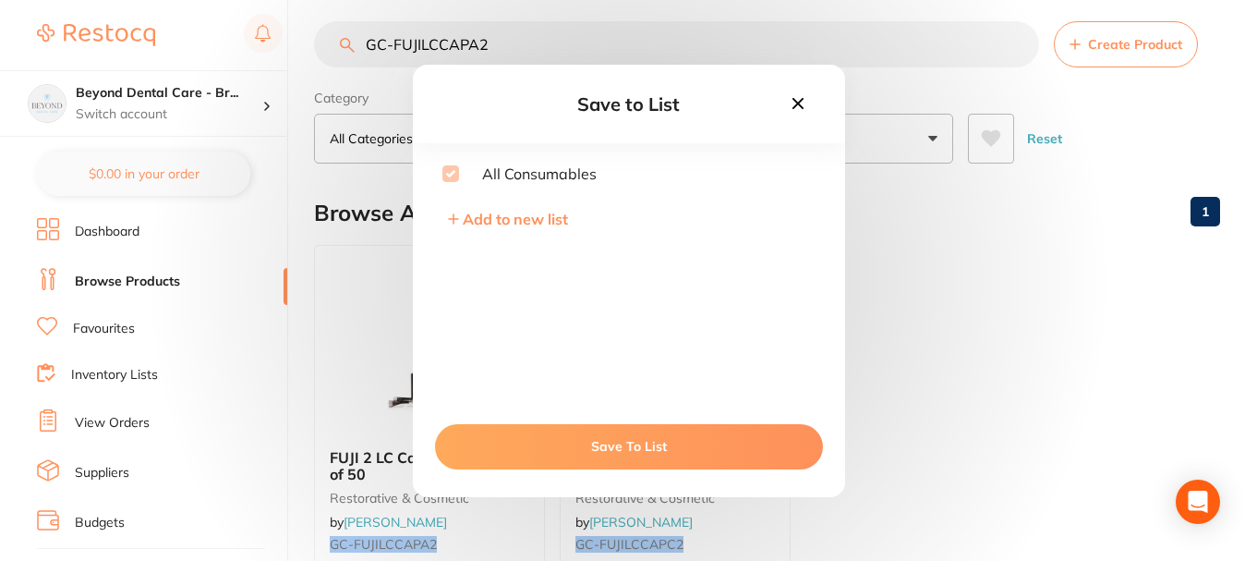
scroll to position [0, 0]
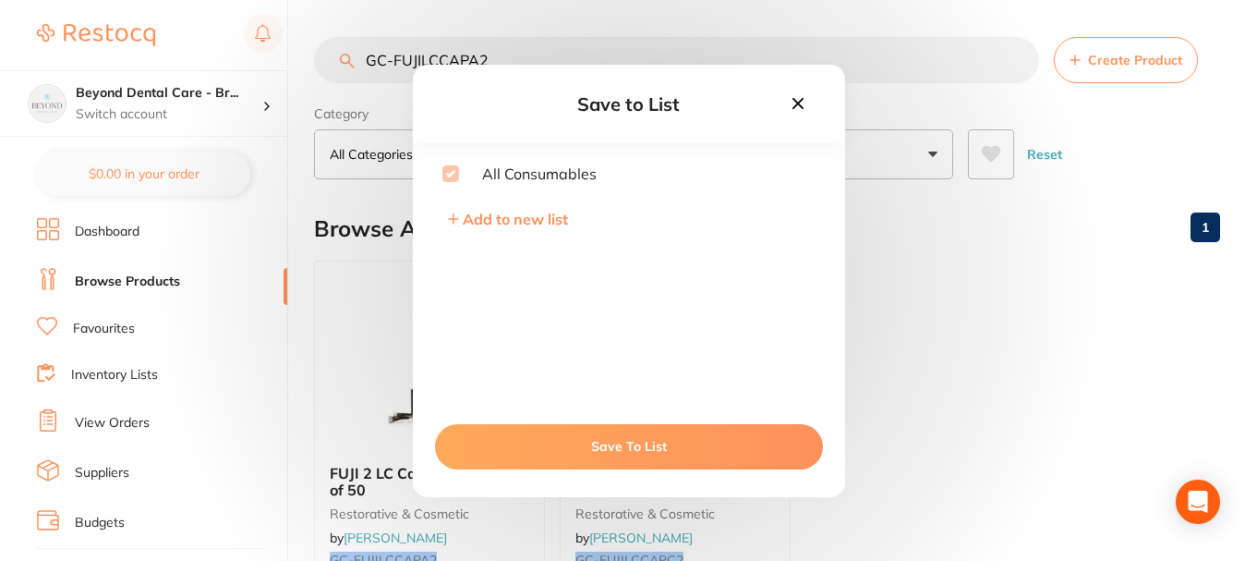
drag, startPoint x: 815, startPoint y: 97, endPoint x: 803, endPoint y: 103, distance: 13.2
click at [812, 98] on div "Save to List All Consumables Add to new list Save To List" at bounding box center [629, 281] width 432 height 432
click at [803, 103] on icon at bounding box center [798, 103] width 20 height 20
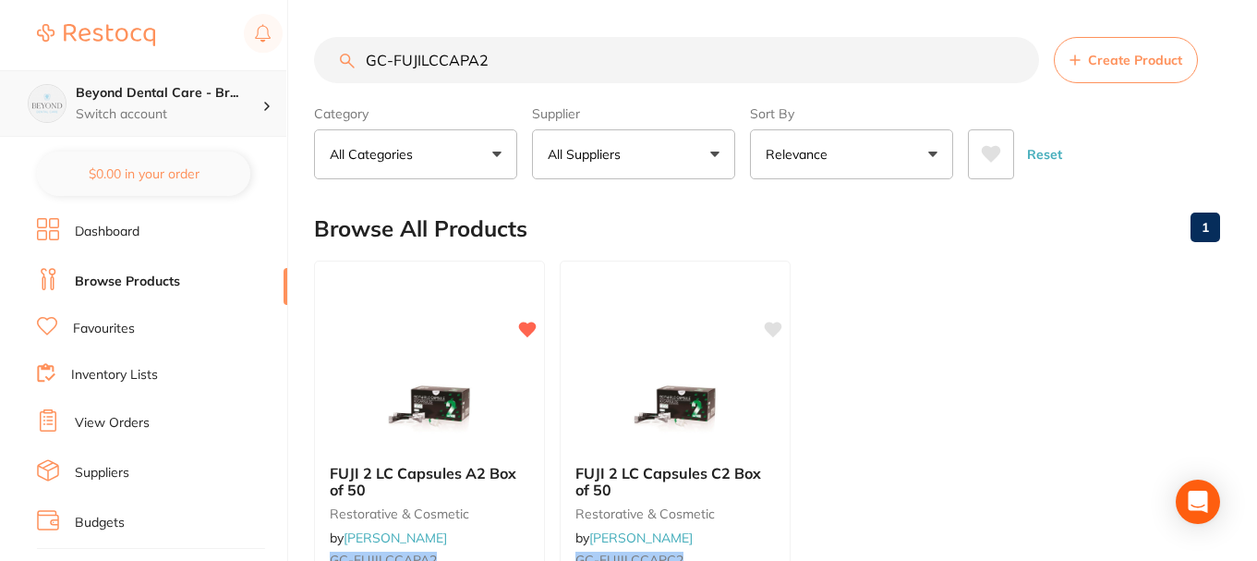
scroll to position [1, 0]
drag, startPoint x: 557, startPoint y: 72, endPoint x: 22, endPoint y: 73, distance: 534.8
click at [0, 72] on div "$0.00 Beyond Dental Care - Br... Switch account Beyond Dental Care - Sandstone …" at bounding box center [628, 280] width 1257 height 561
paste input "CG-1224347"
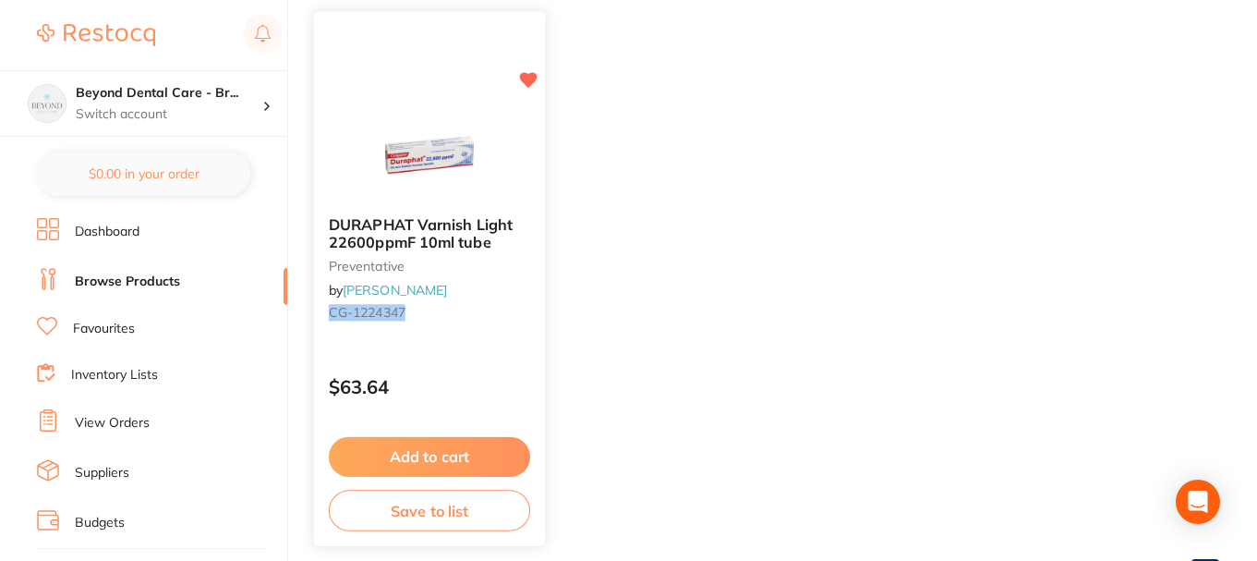
scroll to position [327, 0]
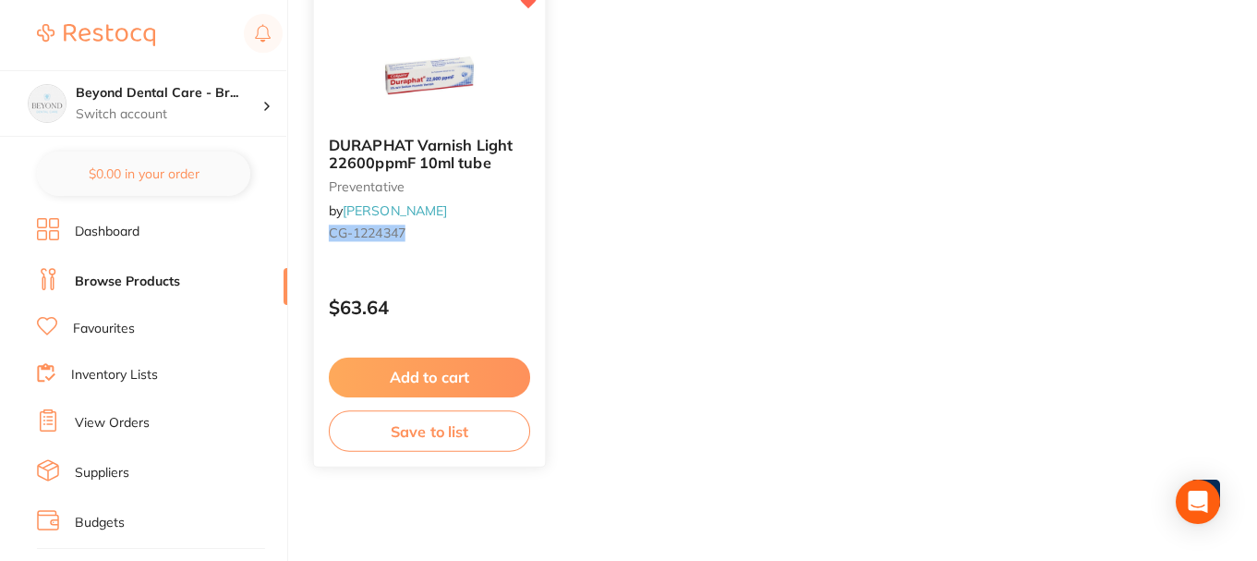
click at [437, 434] on button "Save to list" at bounding box center [429, 431] width 201 height 42
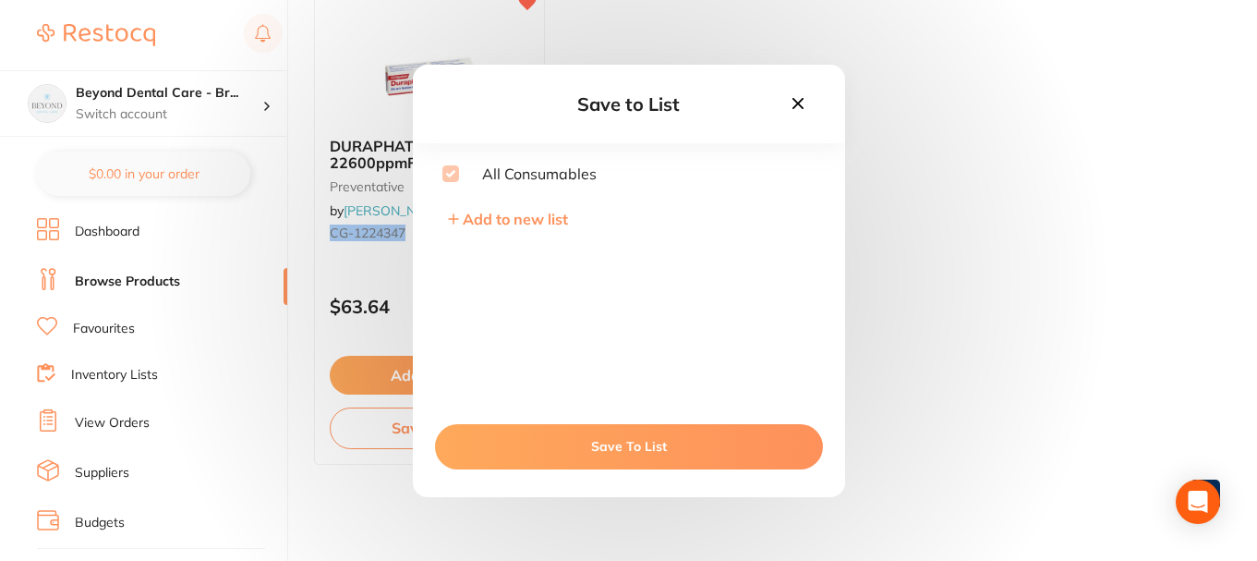
click at [803, 106] on icon at bounding box center [798, 103] width 20 height 20
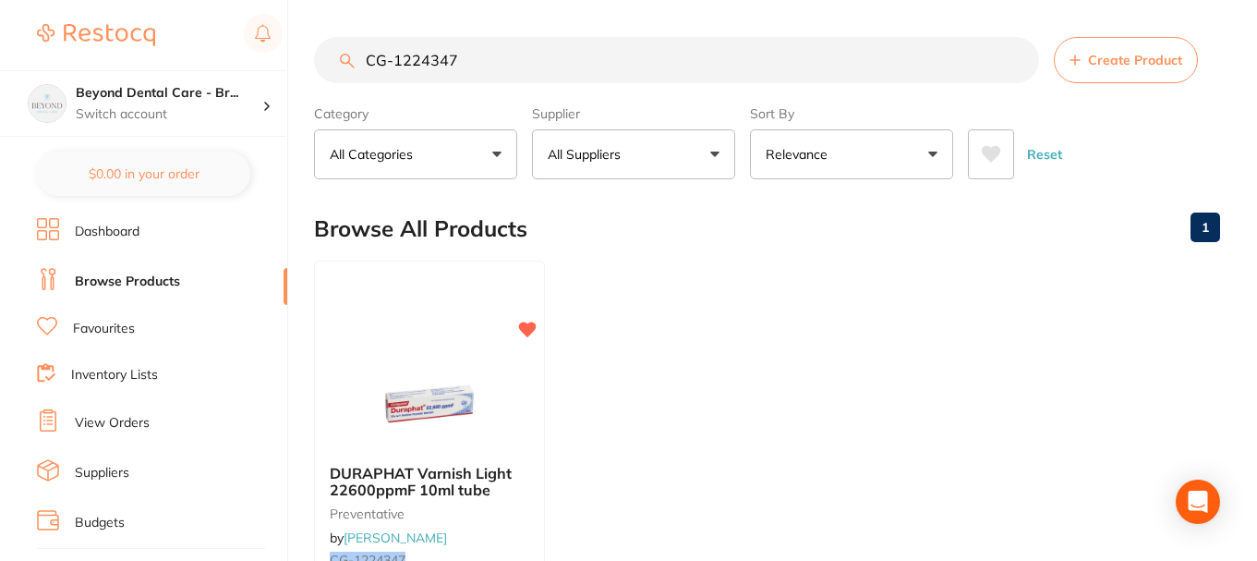
drag, startPoint x: 474, startPoint y: 57, endPoint x: 189, endPoint y: 59, distance: 284.5
click at [189, 59] on div "$0.00 Beyond Dental Care - Br... Switch account Beyond Dental Care - Sandstone …" at bounding box center [628, 280] width 1257 height 561
paste input "KY-282281"
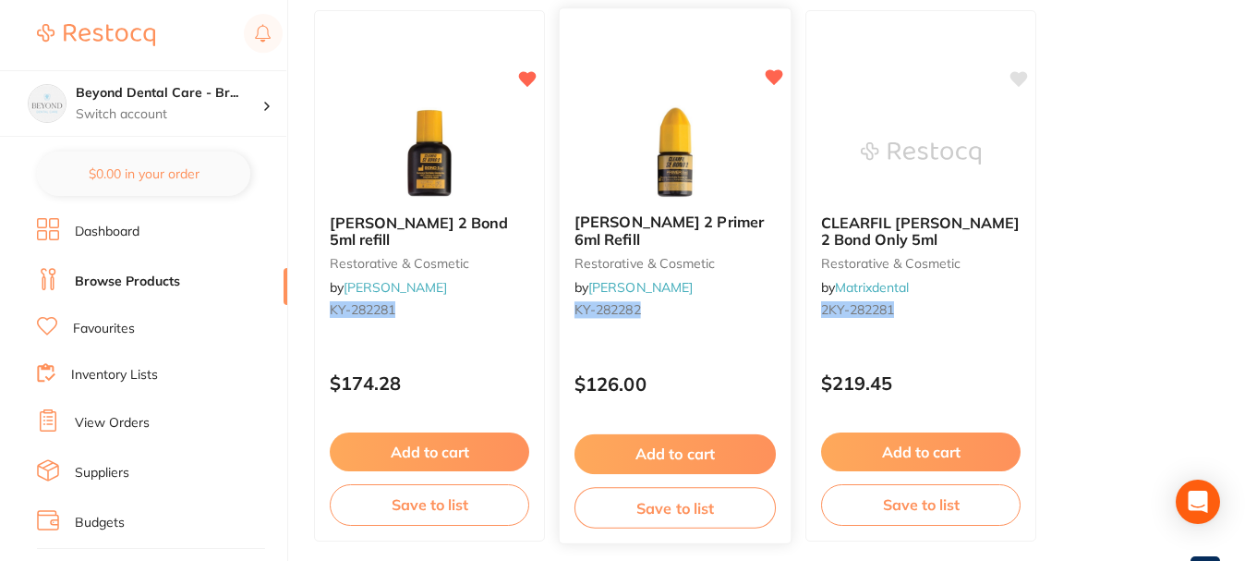
scroll to position [277, 0]
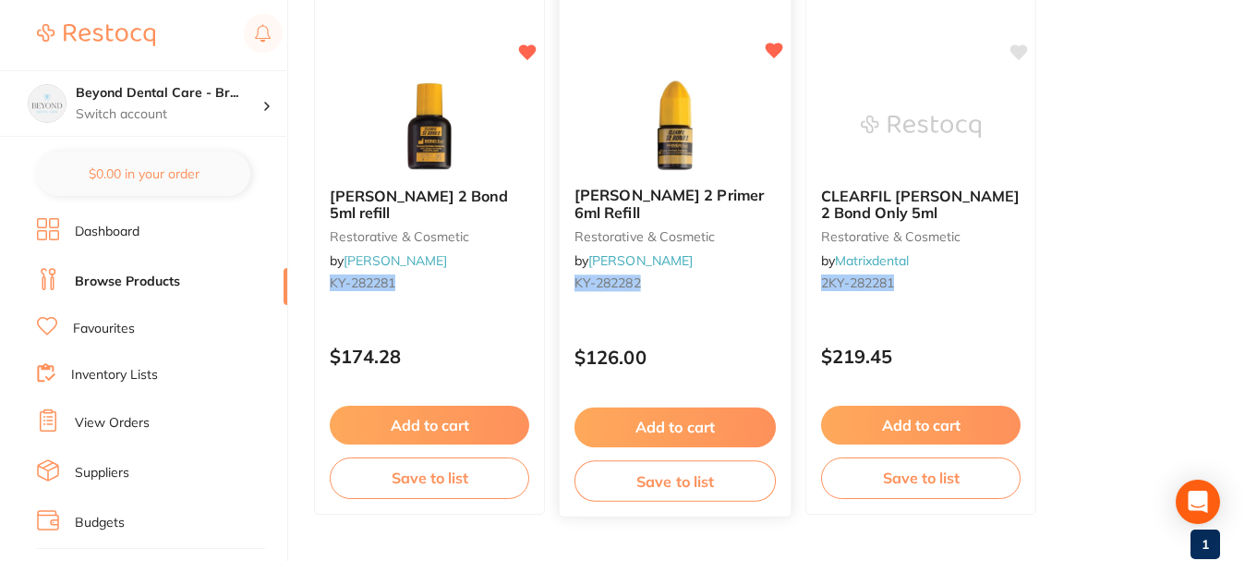
type input "KY-282281"
click at [618, 468] on button "Save to list" at bounding box center [675, 481] width 201 height 42
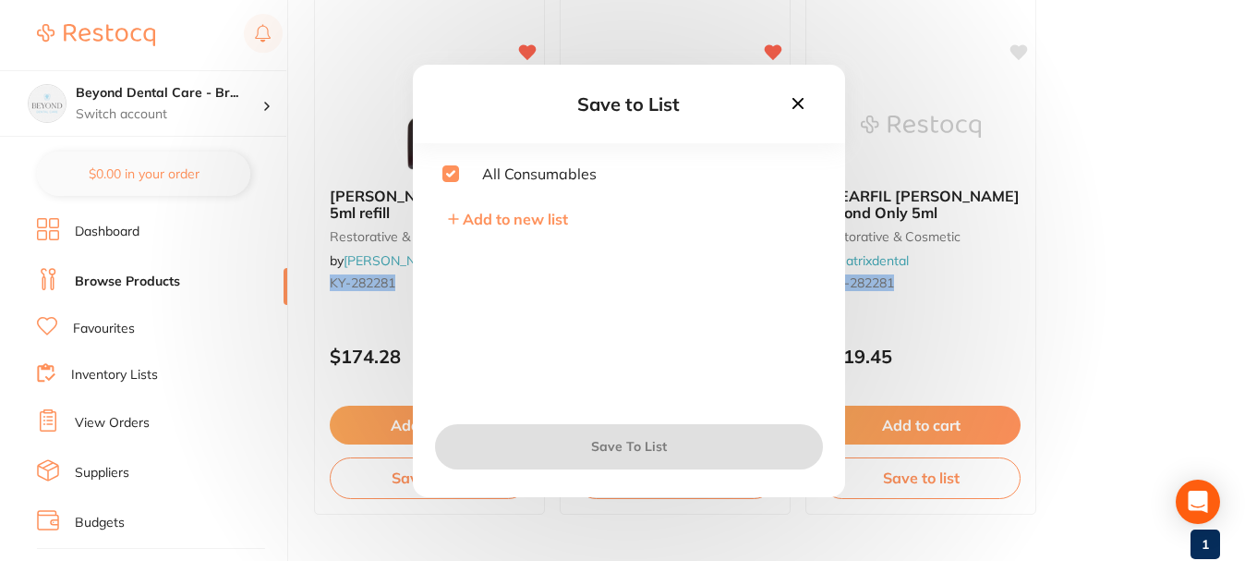
checkbox input "true"
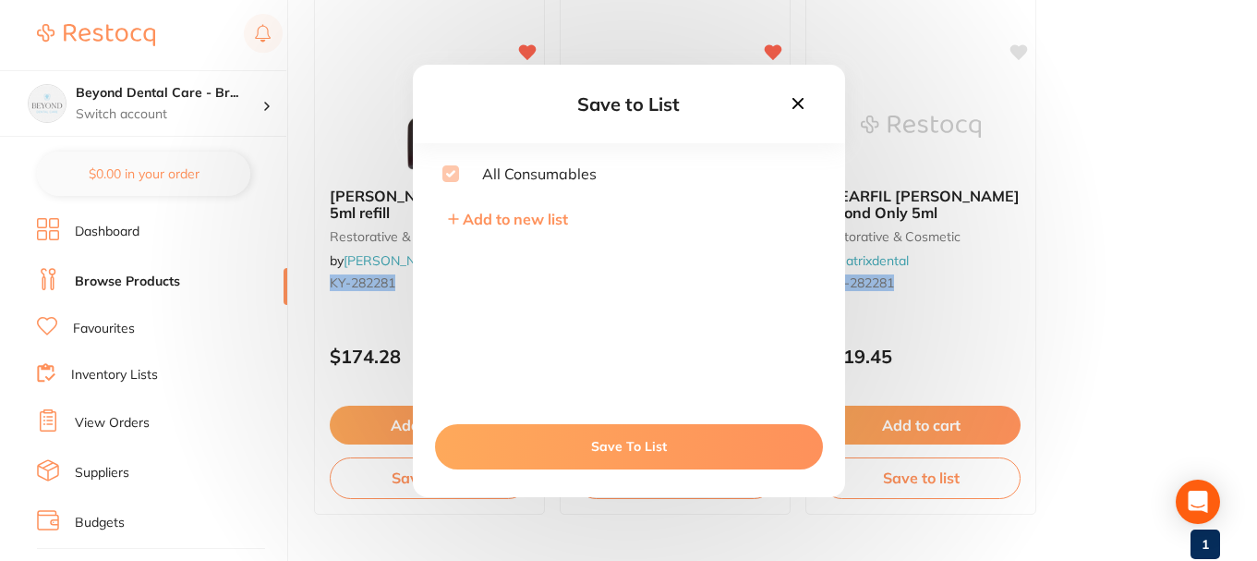
click at [357, 475] on div "Save to List All Consumables Add to new list Save To List" at bounding box center [628, 280] width 1257 height 561
drag, startPoint x: 801, startPoint y: 107, endPoint x: 770, endPoint y: 144, distance: 47.9
click at [800, 107] on icon at bounding box center [798, 103] width 20 height 20
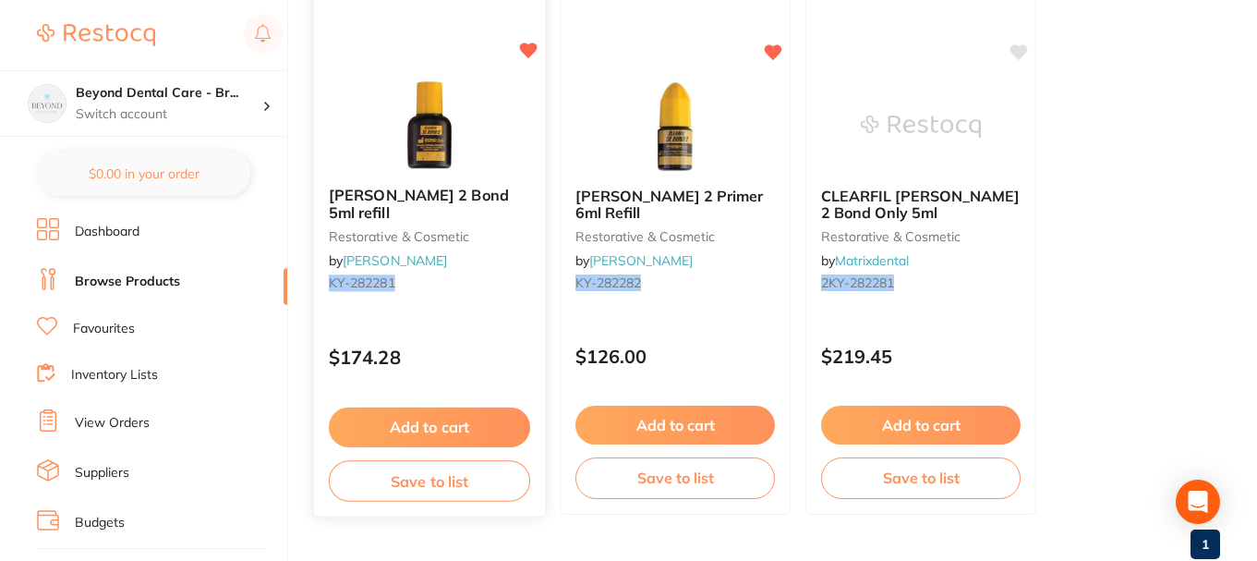
click at [441, 490] on button "Save to list" at bounding box center [429, 481] width 201 height 42
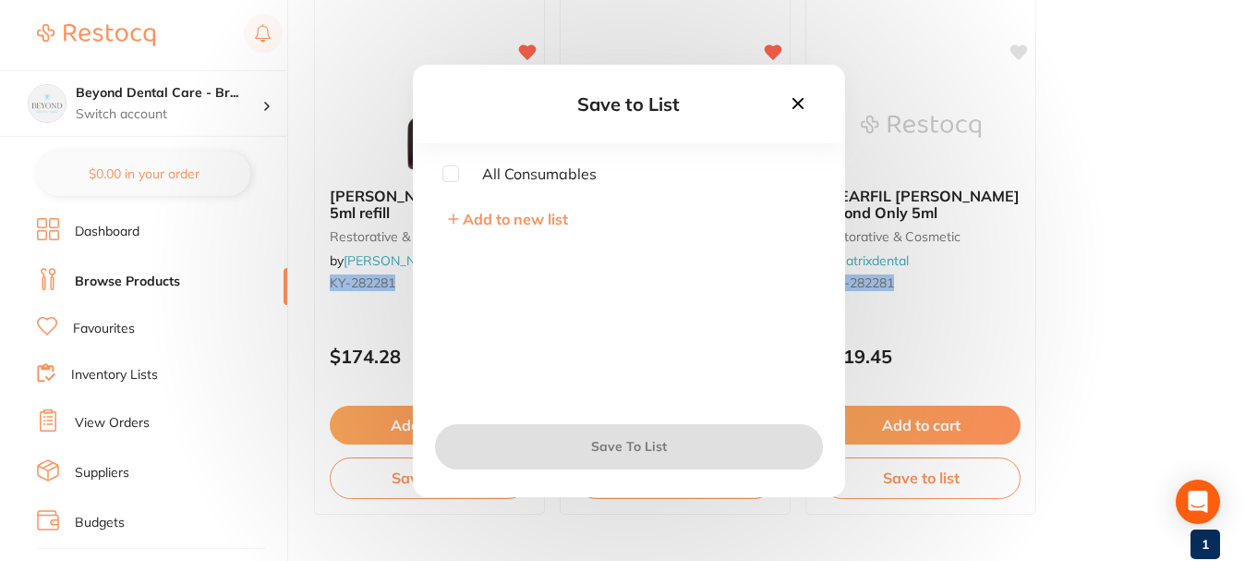
click at [448, 169] on input "checkbox" at bounding box center [450, 173] width 17 height 17
checkbox input "true"
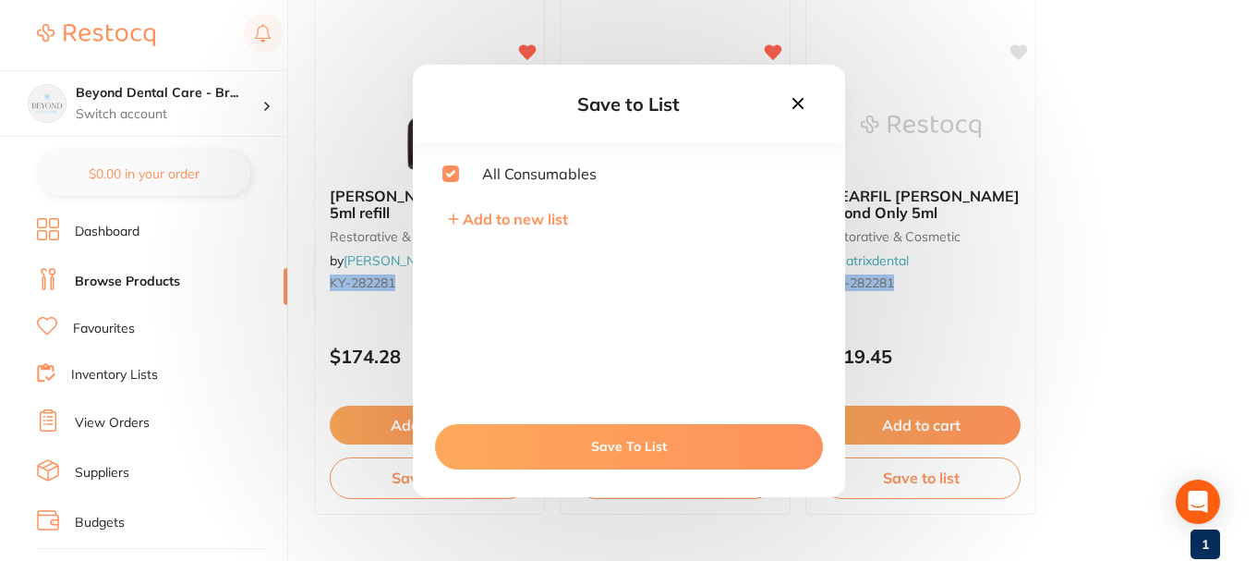
click at [689, 443] on button "Save To List" at bounding box center [629, 446] width 388 height 44
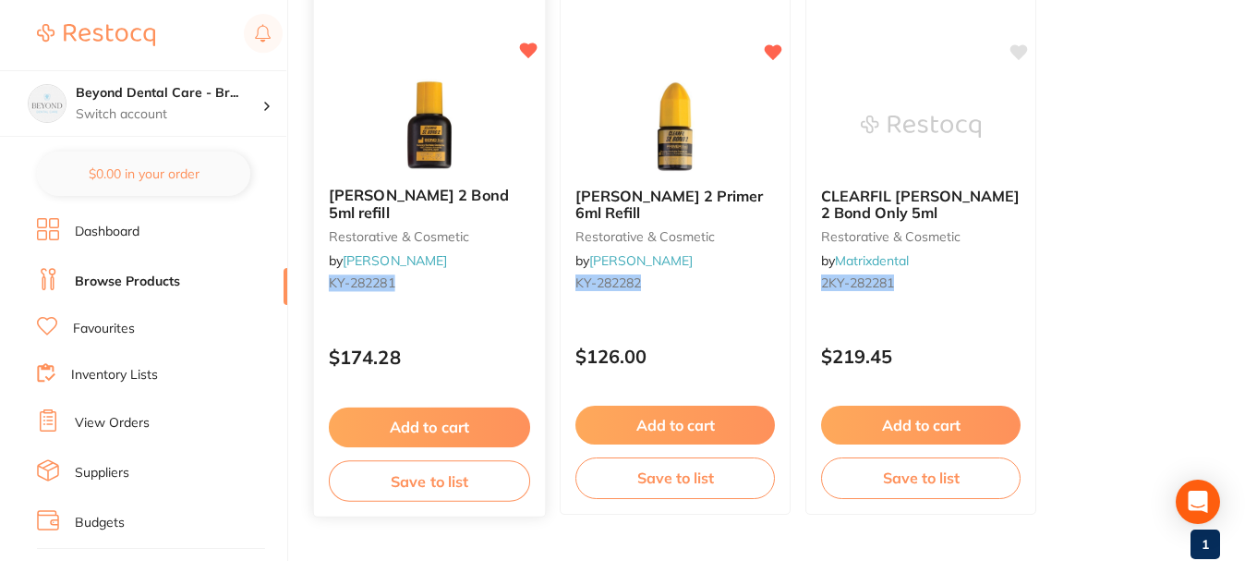
click at [384, 481] on button "Save to list" at bounding box center [429, 481] width 201 height 42
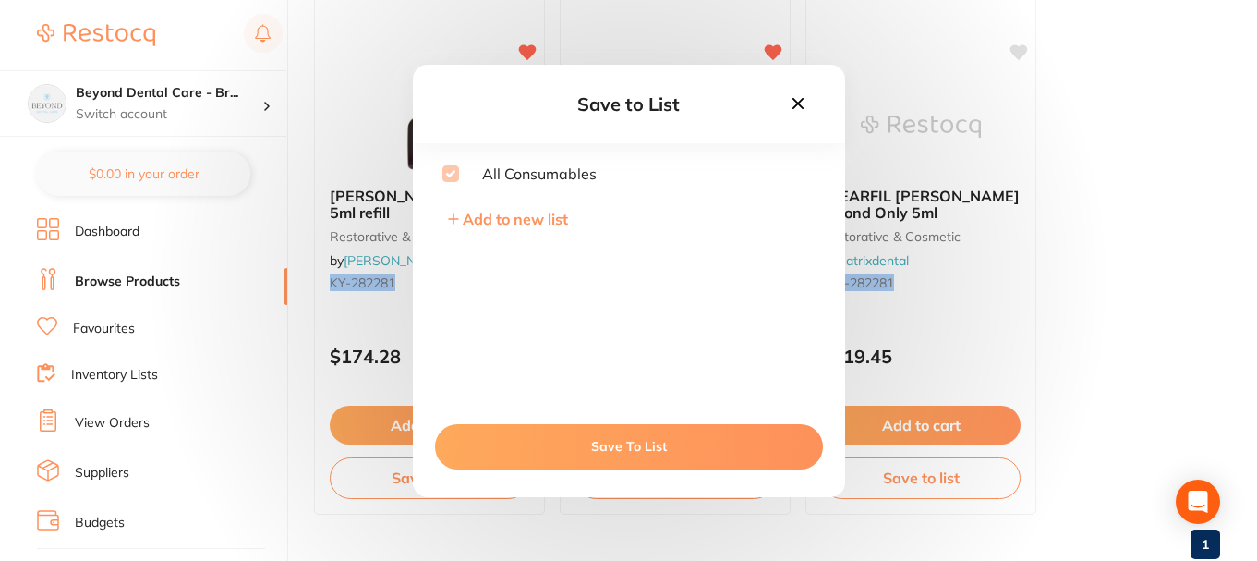
click at [618, 530] on div "Save to List All Consumables Add to new list Save To List" at bounding box center [628, 280] width 1257 height 561
click at [798, 104] on icon at bounding box center [797, 102] width 11 height 11
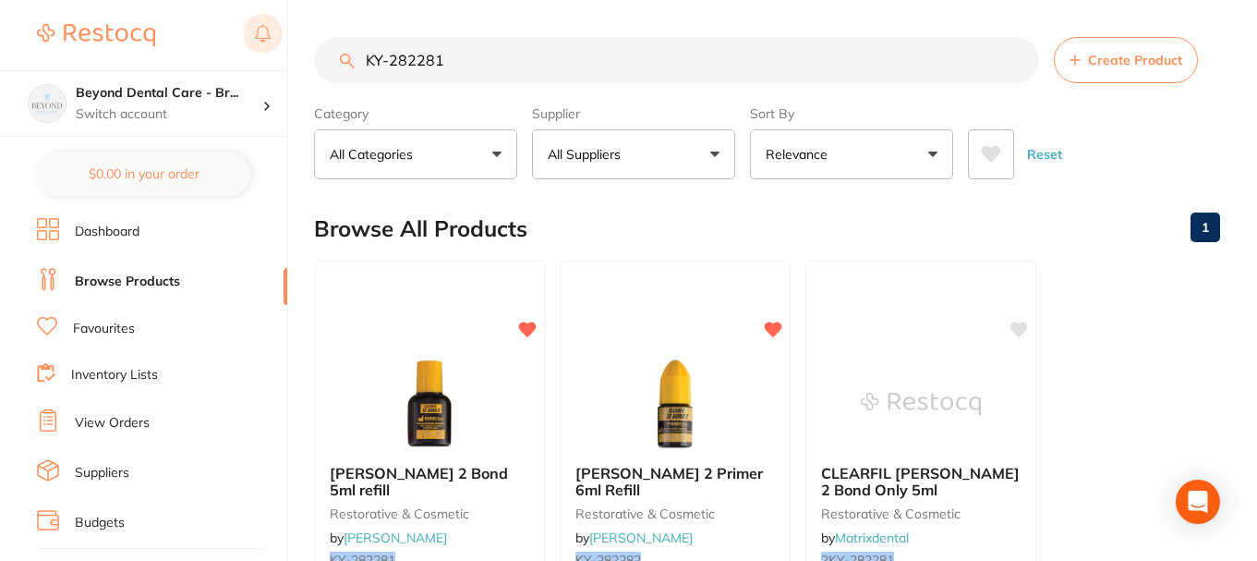
scroll to position [0, 0]
drag, startPoint x: 430, startPoint y: 69, endPoint x: 257, endPoint y: 46, distance: 175.2
click at [257, 47] on div "$0.00 Beyond Dental Care - Br... Switch account Beyond Dental Care - Sandstone …" at bounding box center [628, 280] width 1257 height 561
paste input "­282307"
paste input "KY­282307"
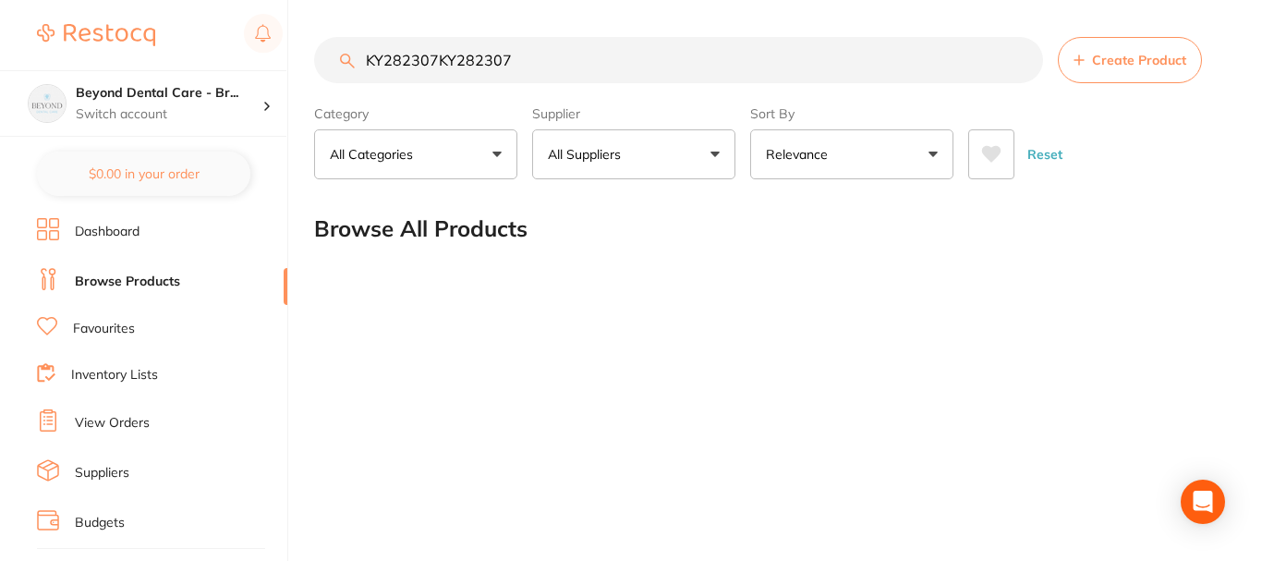
drag, startPoint x: 515, startPoint y: 56, endPoint x: 437, endPoint y: 60, distance: 77.7
click at [437, 60] on input "KY­282307KY­282307" at bounding box center [678, 60] width 729 height 46
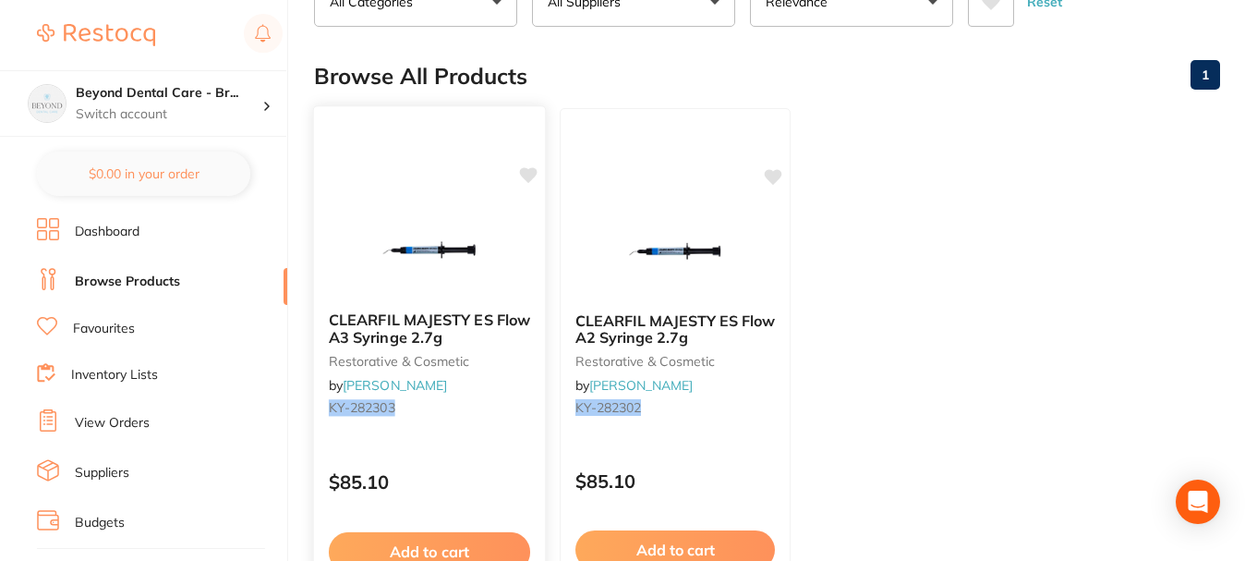
scroll to position [185, 0]
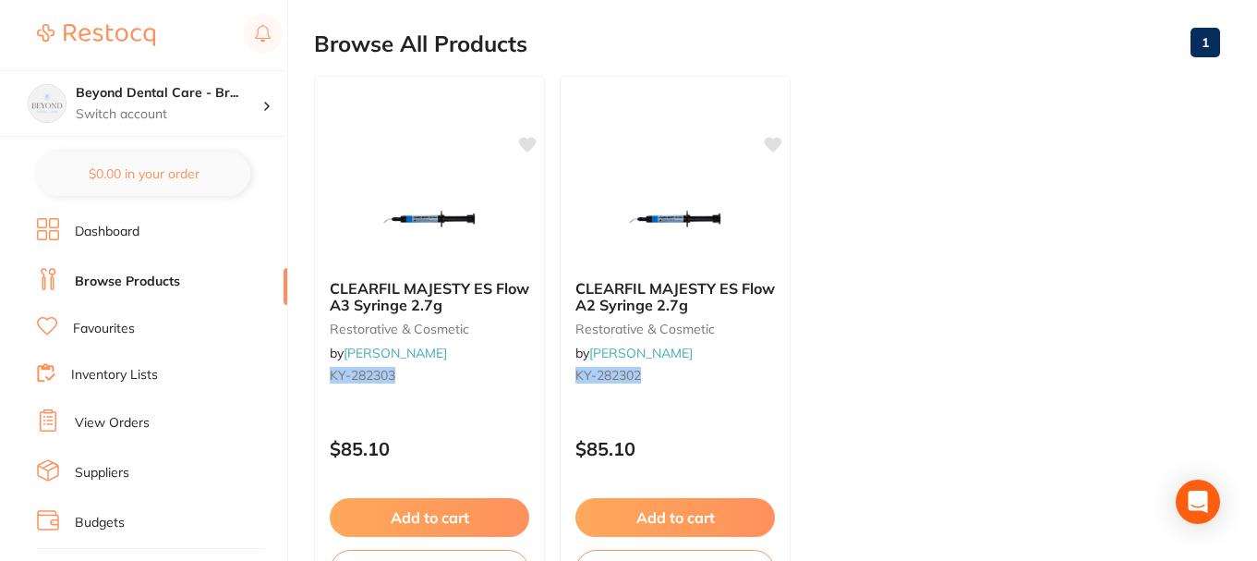
click at [1109, 132] on ul "CLEARFIL MAJESTY ES Flow A3 Syringe 2.7g restorative & cosmetic by [PERSON_NAME…" at bounding box center [767, 341] width 906 height 531
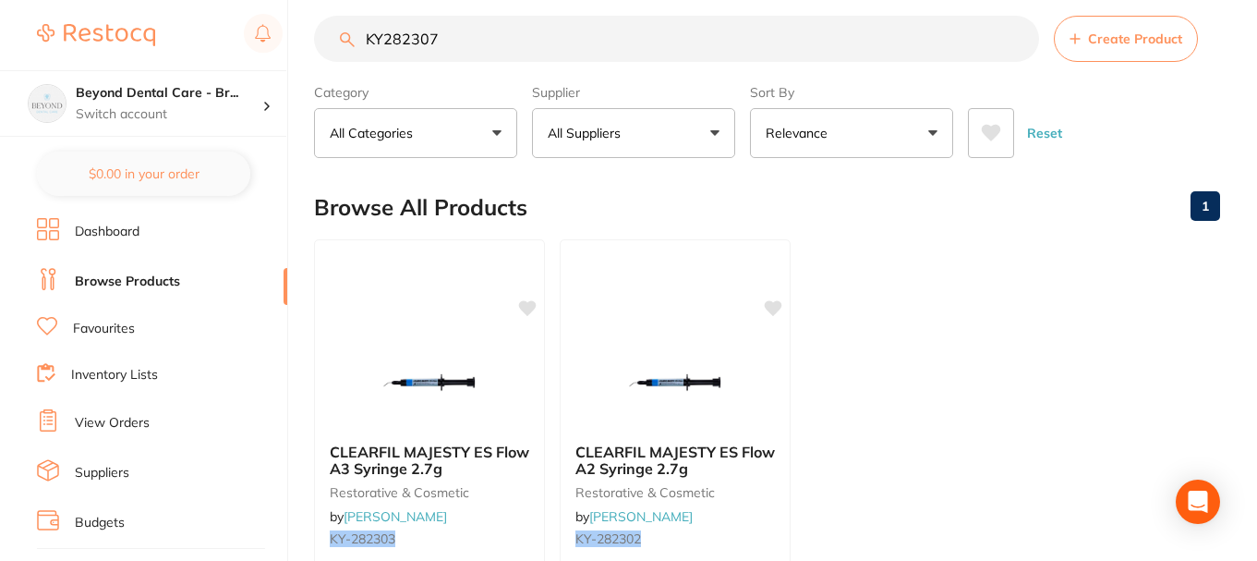
scroll to position [0, 0]
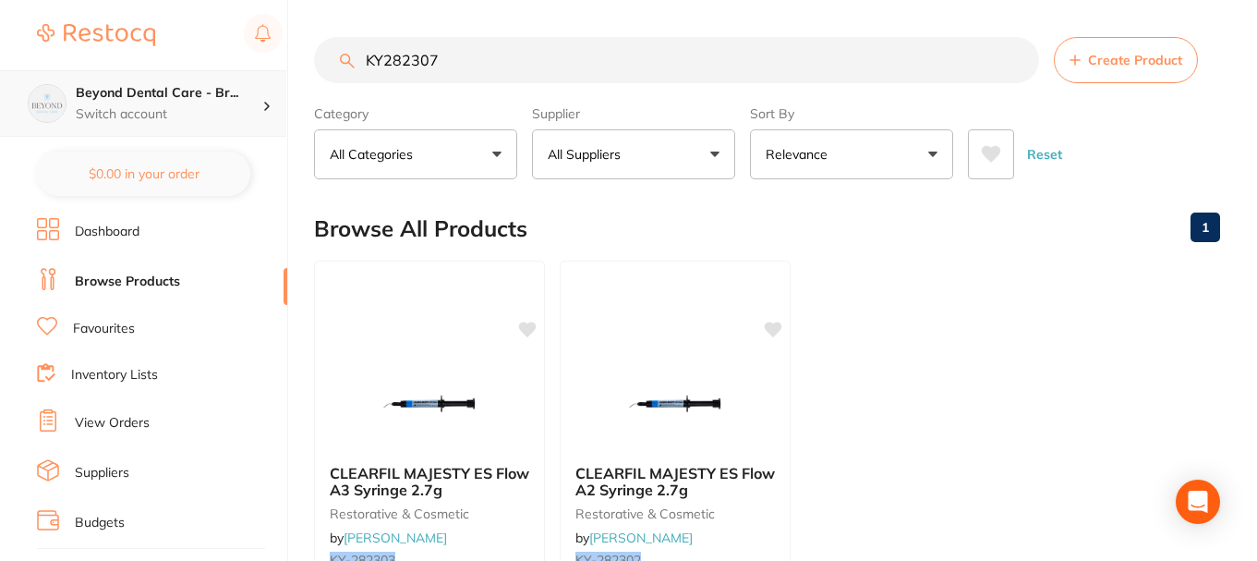
drag, startPoint x: 462, startPoint y: 65, endPoint x: 227, endPoint y: 71, distance: 234.7
click at [227, 71] on div "$0.00 Beyond Dental Care - Br... Switch account Beyond Dental Care - Sandstone …" at bounding box center [628, 280] width 1257 height 561
paste input "SP-4049-100"
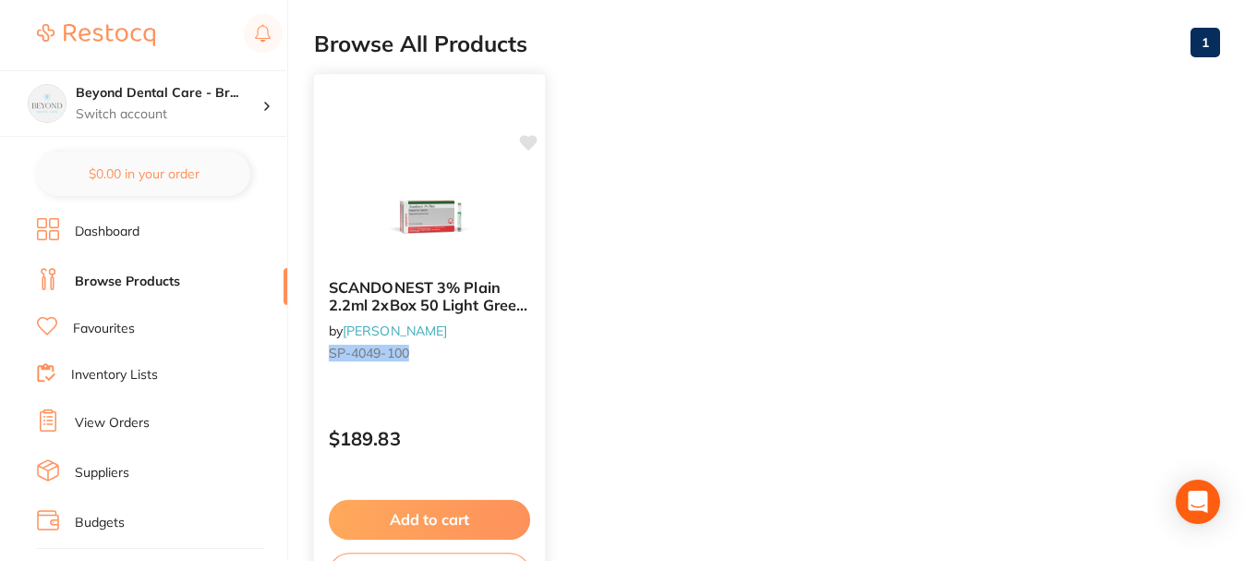
scroll to position [277, 0]
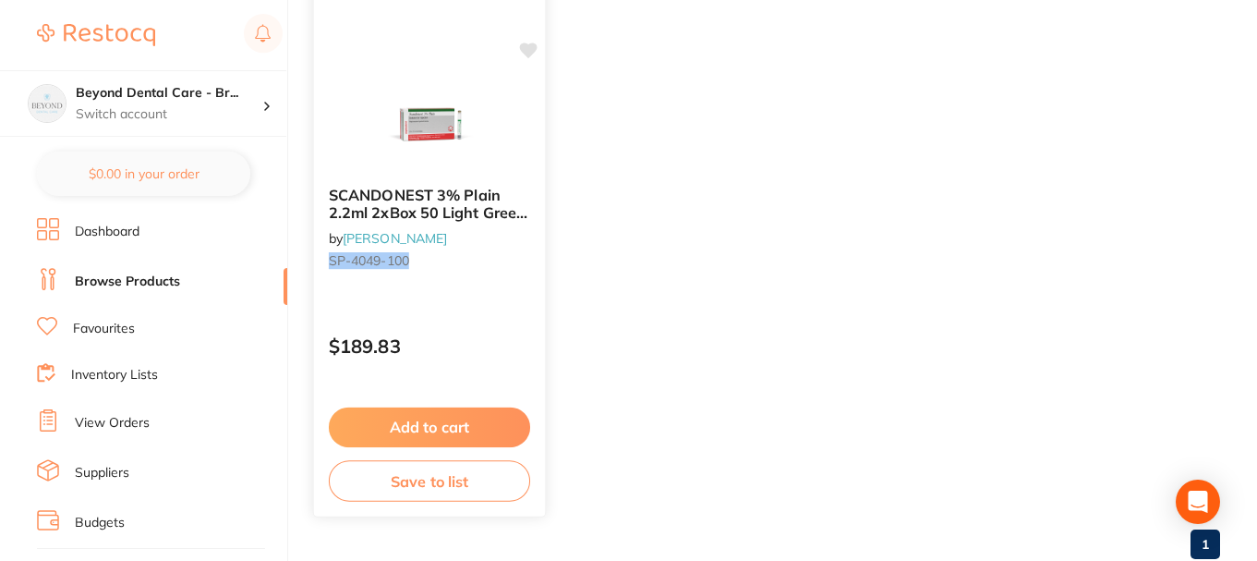
click at [430, 471] on button "Save to list" at bounding box center [429, 481] width 201 height 42
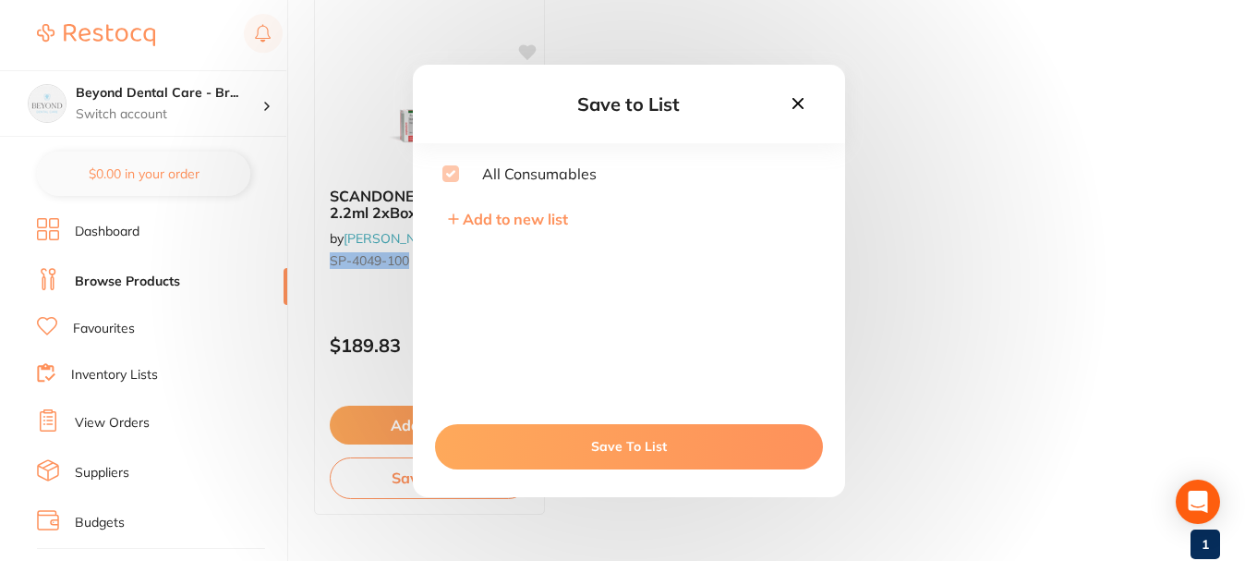
click at [800, 98] on icon at bounding box center [798, 103] width 20 height 20
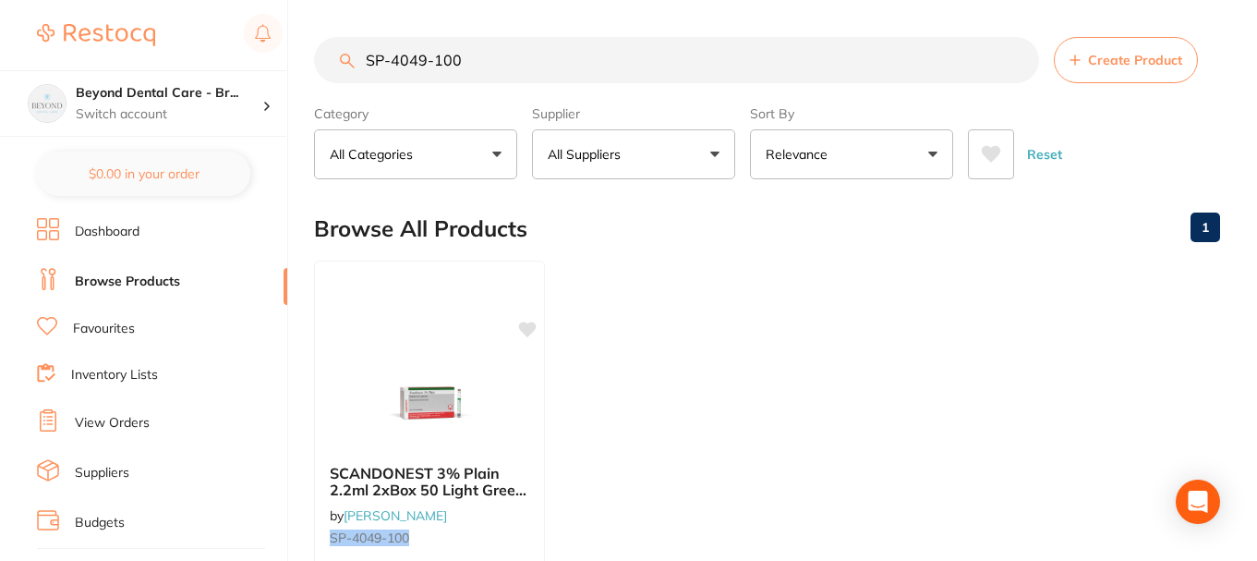
drag, startPoint x: 493, startPoint y: 60, endPoint x: 269, endPoint y: 67, distance: 224.6
click at [269, 67] on div "$0.00 Beyond Dental Care - Br... Switch account Beyond Dental Care - Sandstone …" at bounding box center [628, 280] width 1257 height 561
paste input "TM-NICHROEUR5"
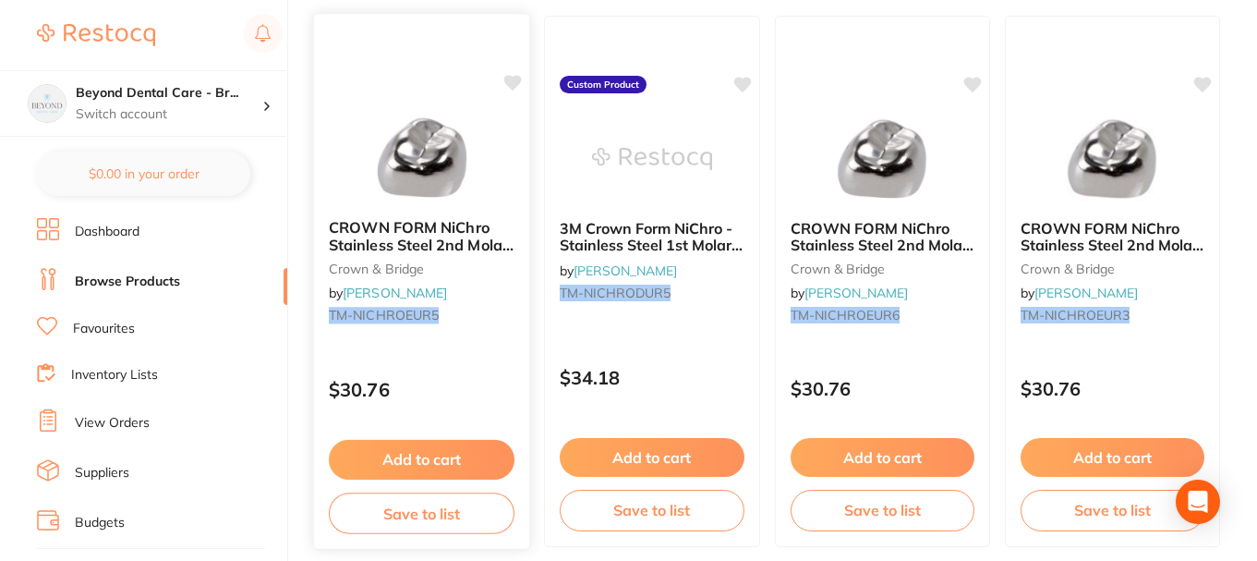
scroll to position [277, 0]
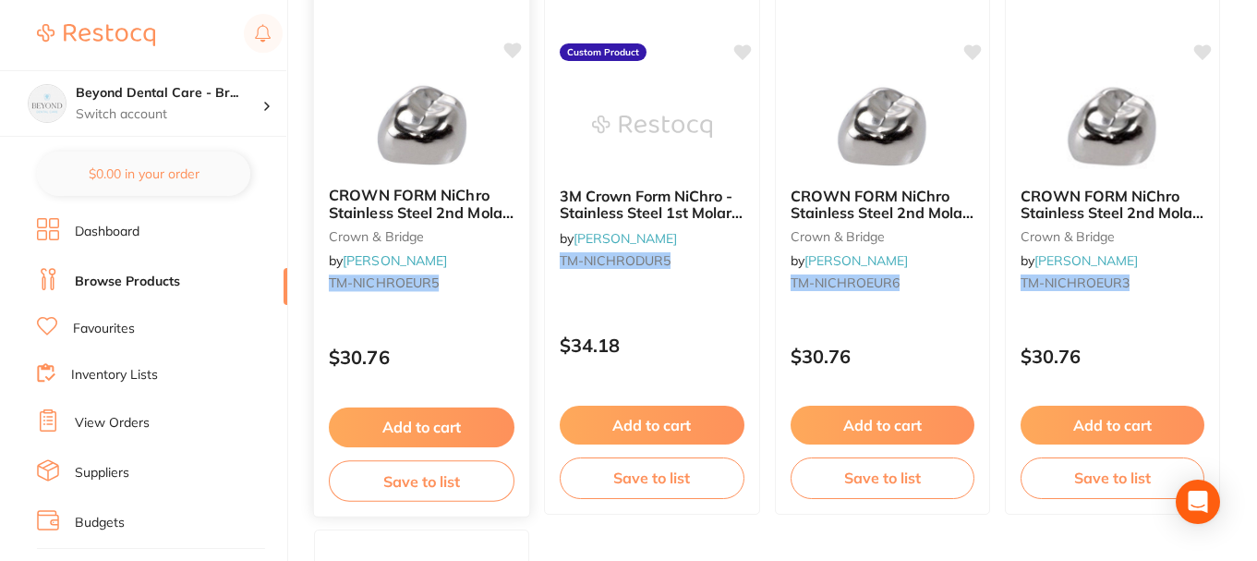
type input "TM-NICHROEUR5"
click at [434, 481] on button "Save to list" at bounding box center [422, 481] width 186 height 42
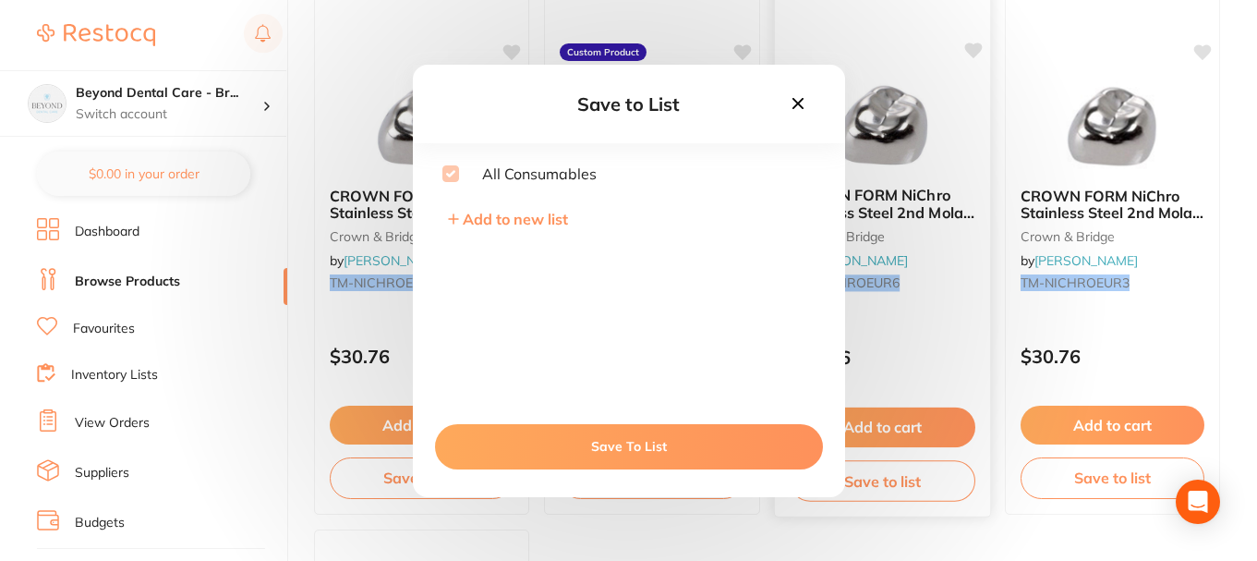
click at [797, 112] on icon at bounding box center [798, 103] width 20 height 20
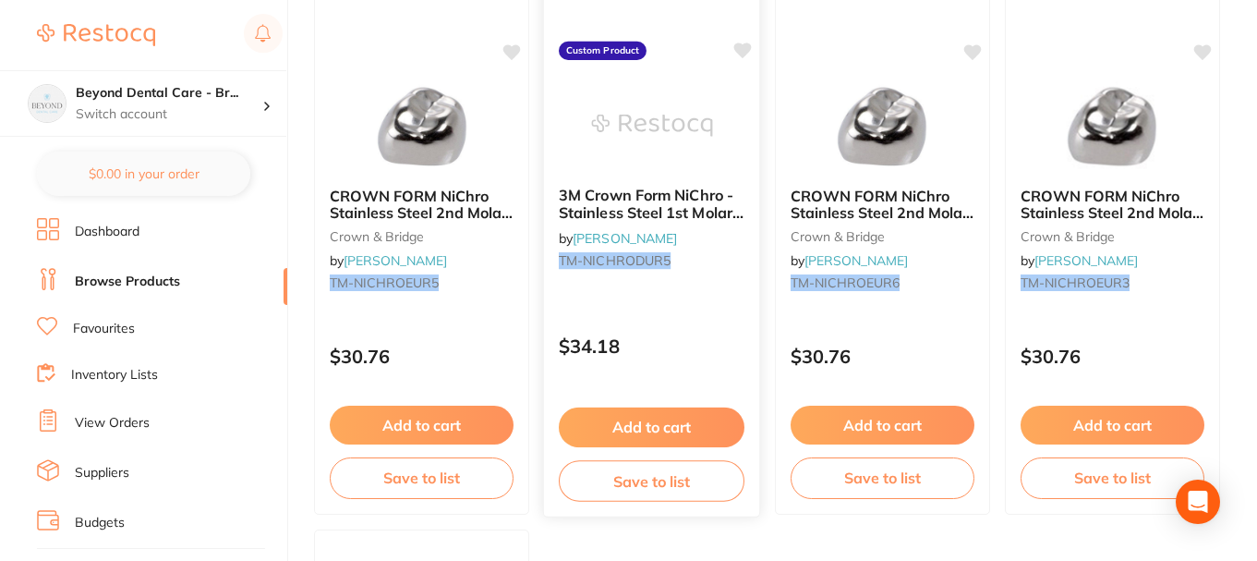
click at [600, 466] on button "Save to list" at bounding box center [652, 481] width 186 height 42
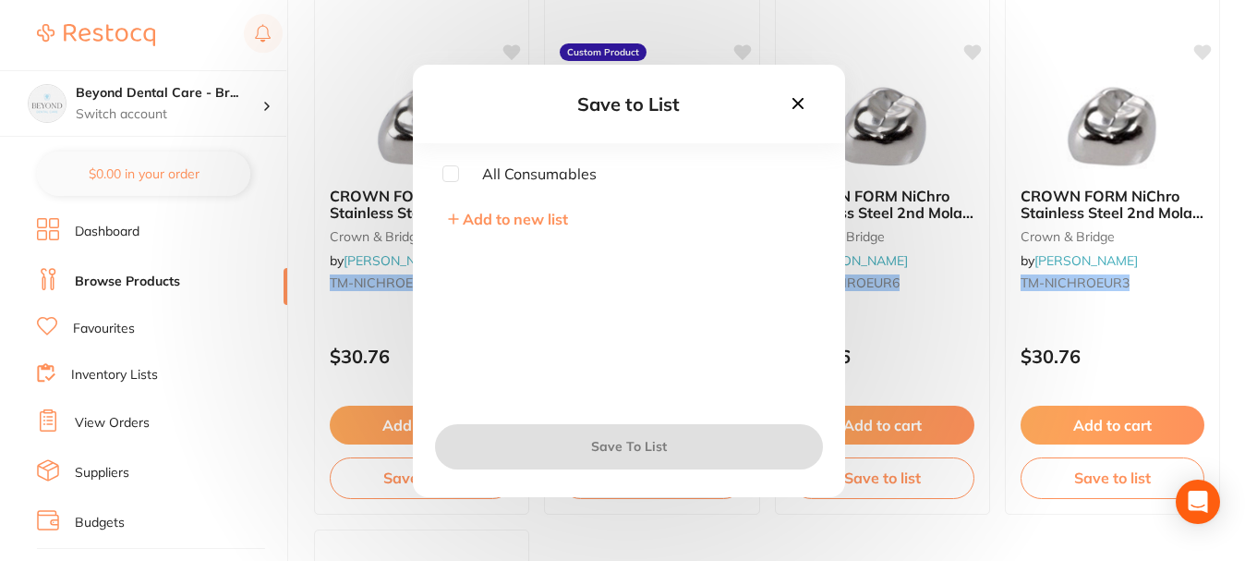
click at [455, 176] on input "checkbox" at bounding box center [450, 173] width 17 height 17
checkbox input "true"
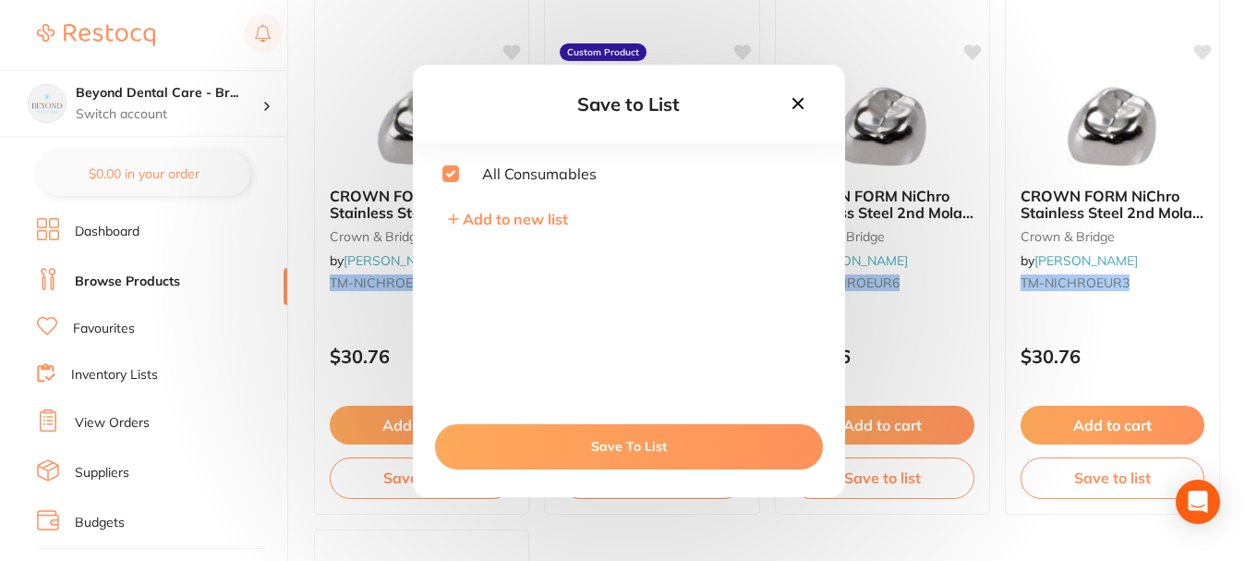
click at [562, 443] on button "Save To List" at bounding box center [629, 446] width 388 height 44
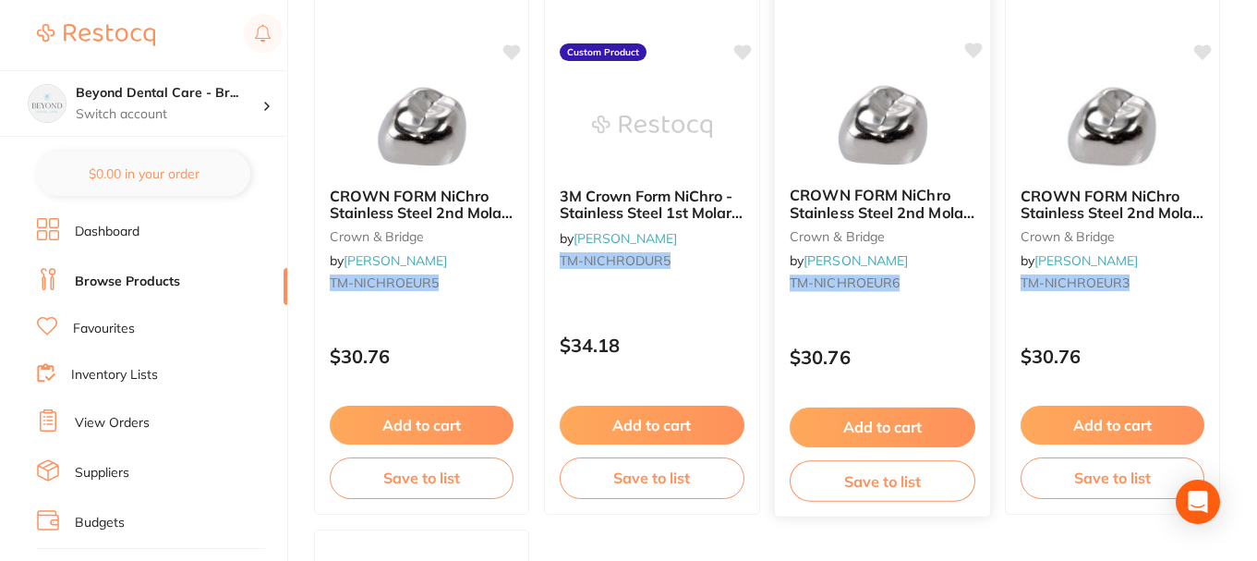
click at [827, 469] on button "Save to list" at bounding box center [883, 481] width 186 height 42
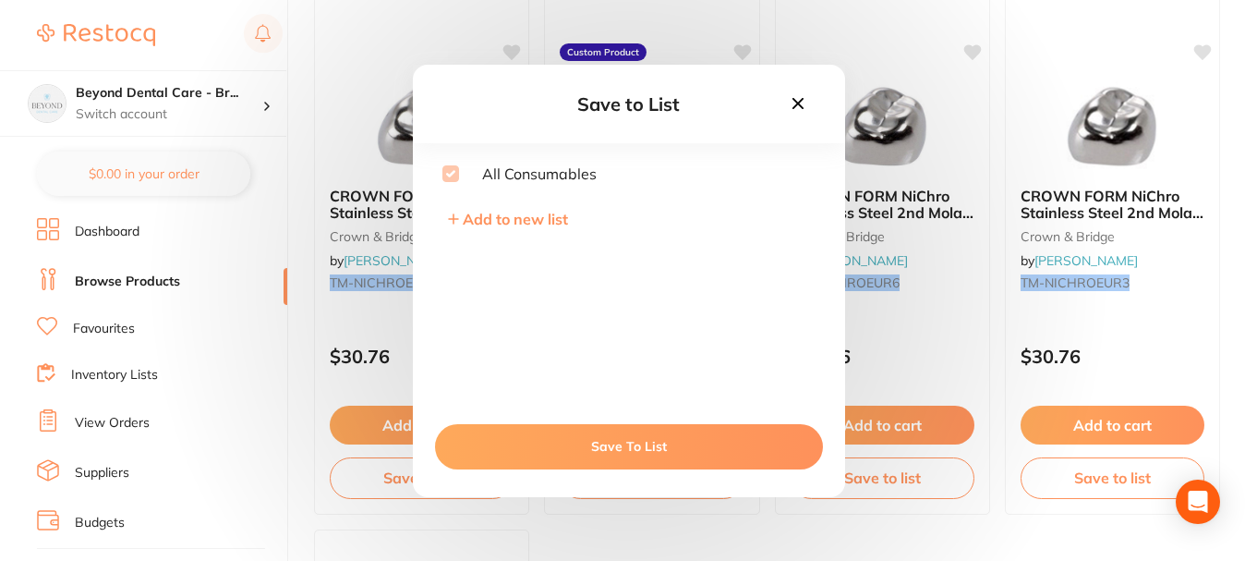
click at [805, 104] on icon at bounding box center [798, 103] width 20 height 20
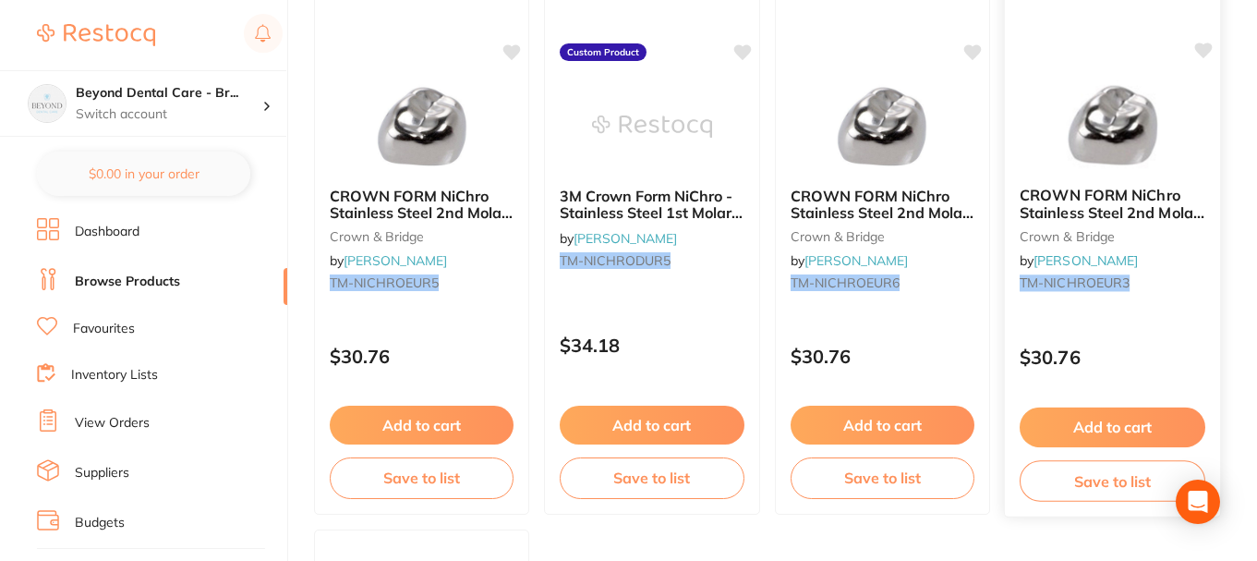
click at [1080, 485] on button "Save to list" at bounding box center [1113, 481] width 186 height 42
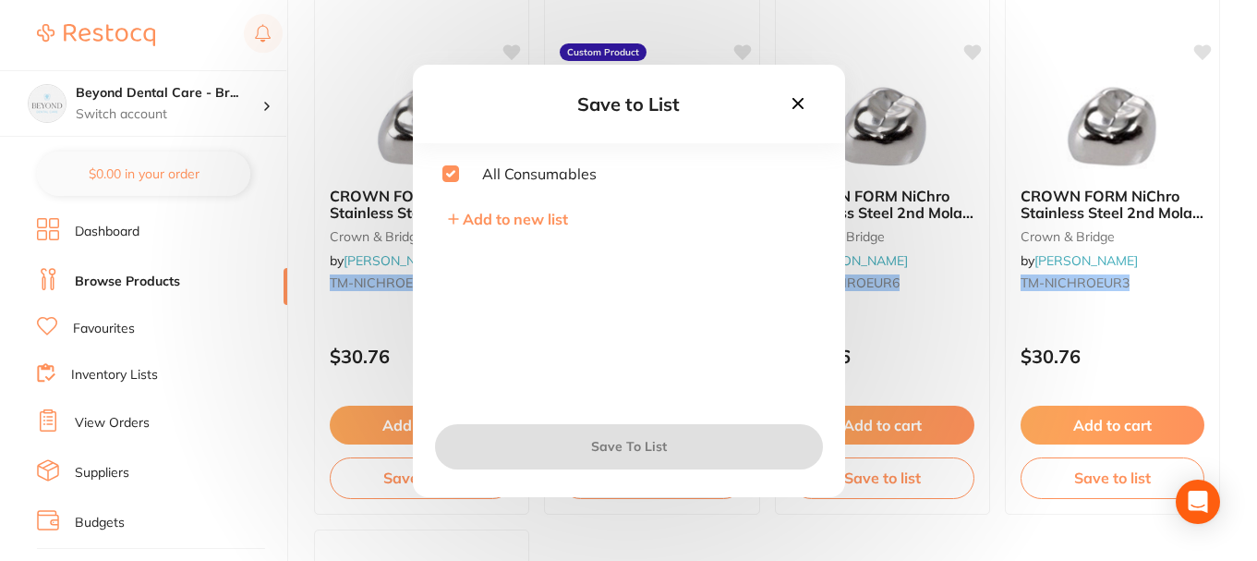
checkbox input "true"
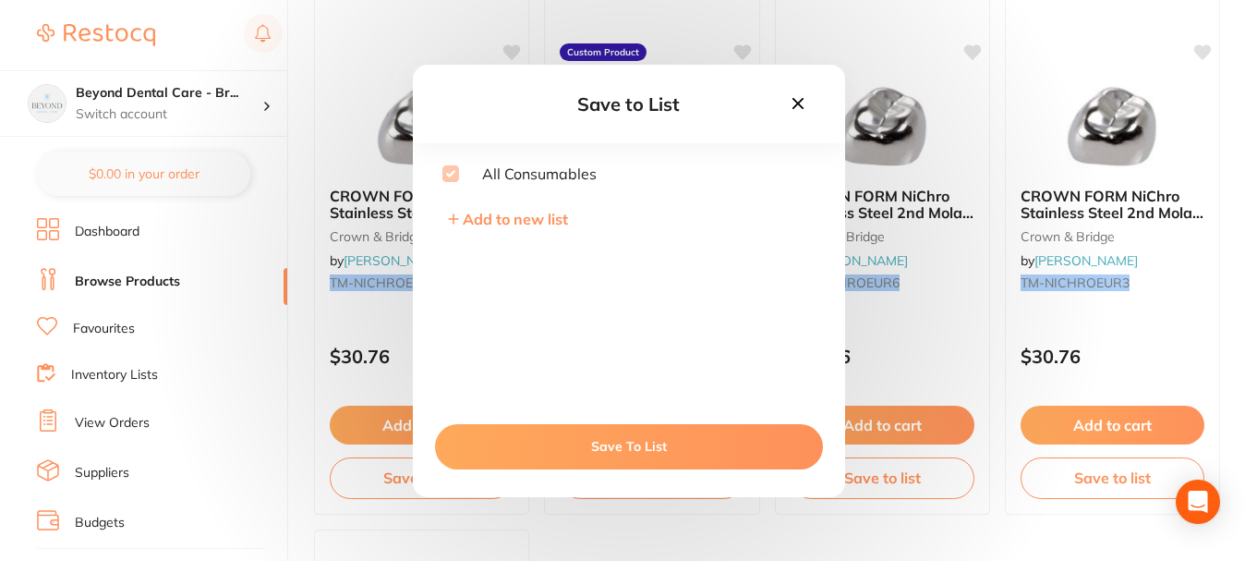
click at [790, 108] on icon at bounding box center [798, 103] width 20 height 20
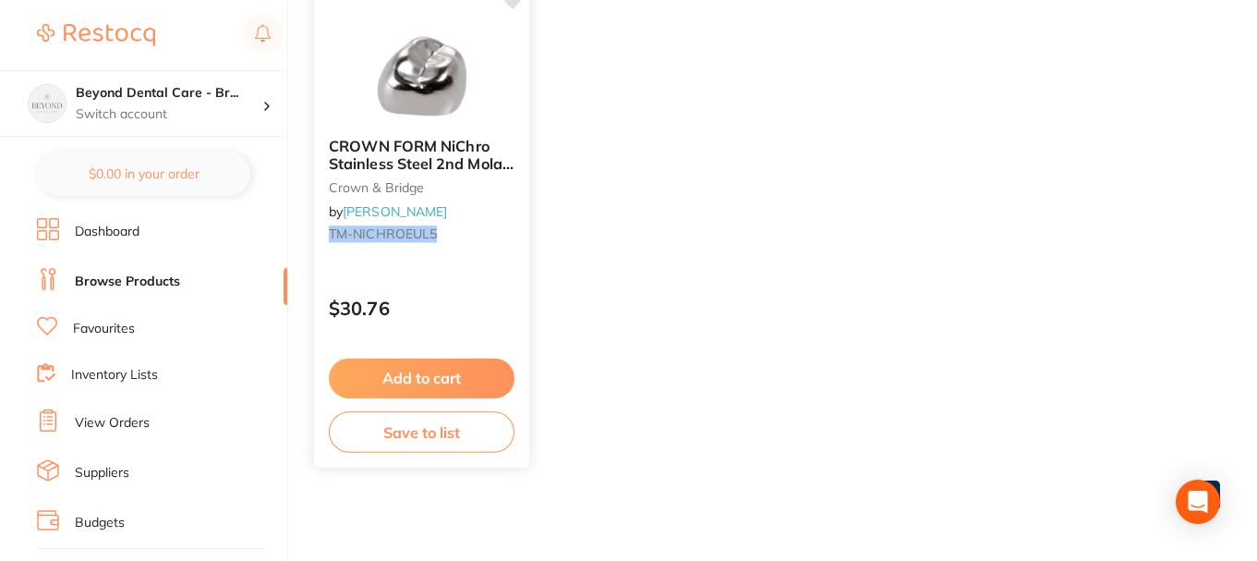
scroll to position [873, 0]
click at [454, 421] on button "Save to list" at bounding box center [422, 431] width 186 height 42
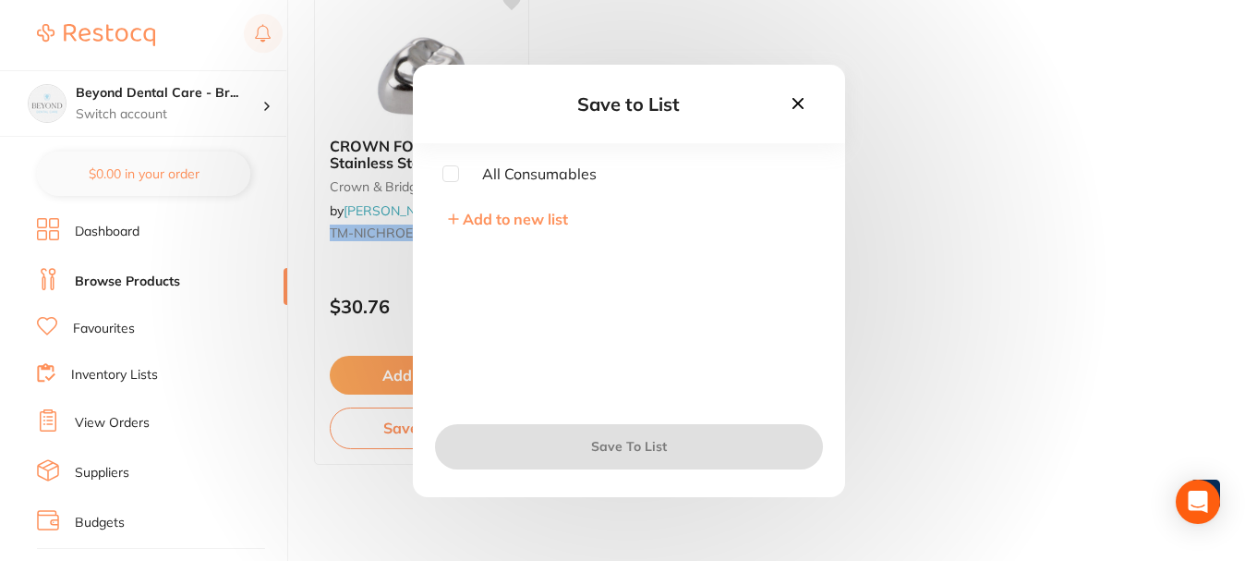
click at [445, 184] on div "All Consumables Add to new list" at bounding box center [629, 284] width 432 height 239
click at [451, 177] on input "checkbox" at bounding box center [450, 173] width 17 height 17
checkbox input "true"
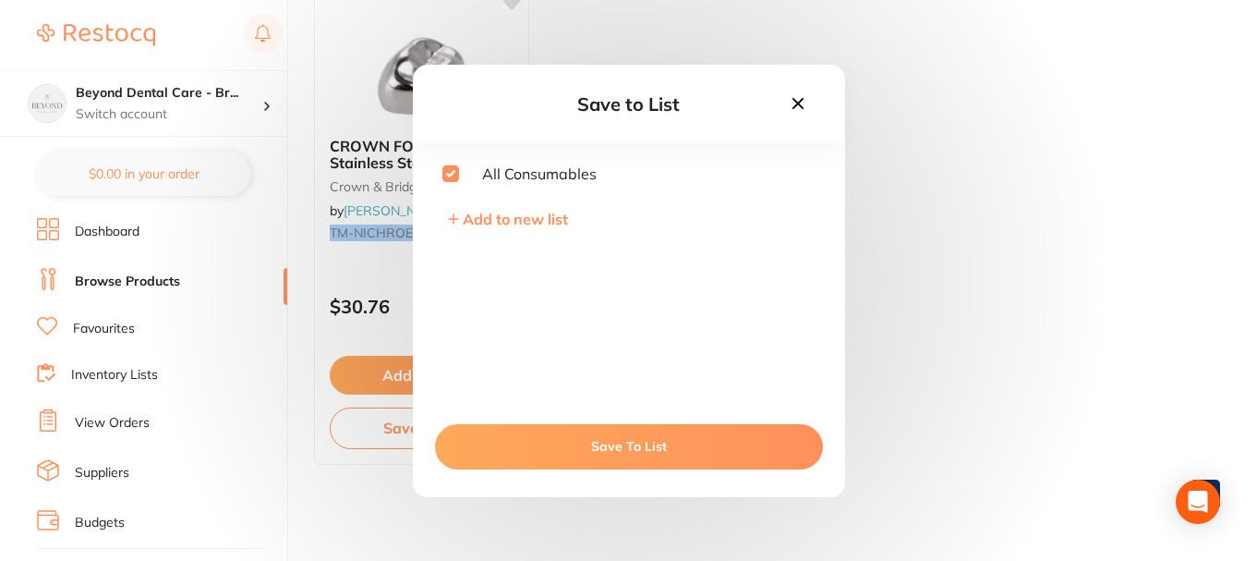
click at [585, 447] on button "Save To List" at bounding box center [629, 446] width 388 height 44
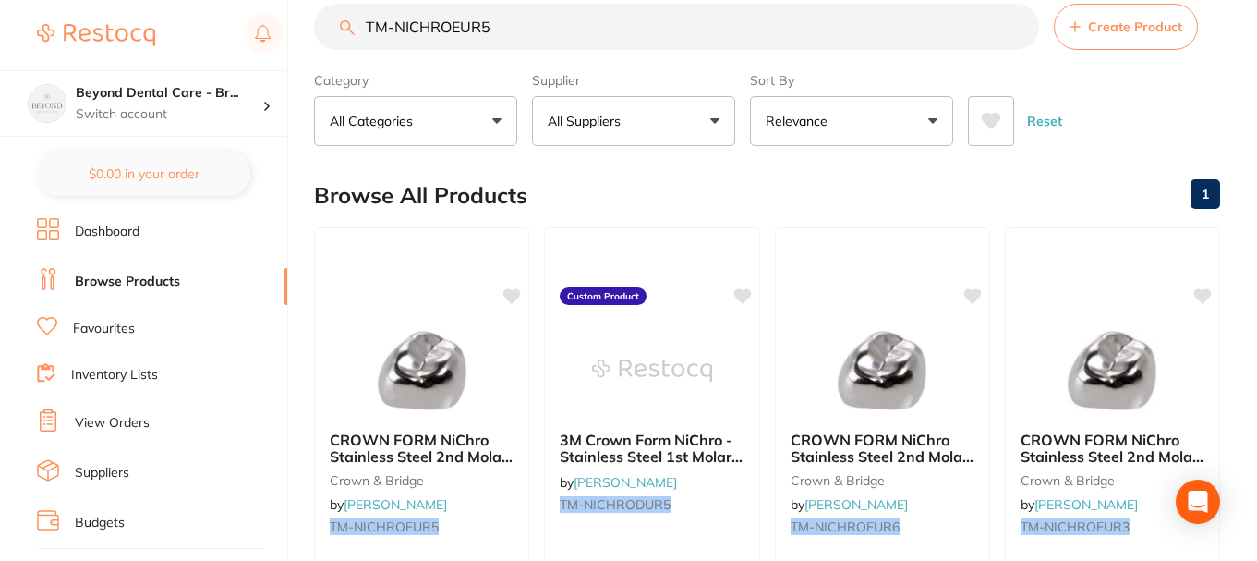
scroll to position [0, 0]
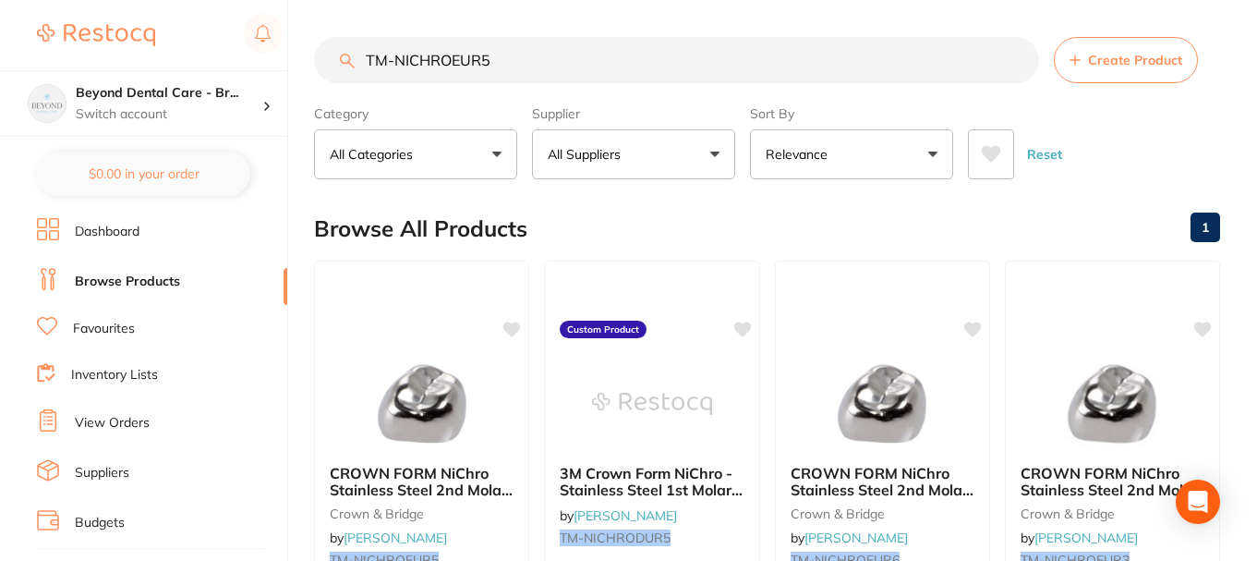
drag, startPoint x: 472, startPoint y: 59, endPoint x: 258, endPoint y: 61, distance: 214.3
click at [258, 61] on div "$0.00 Beyond Dental Care - Br... Switch account Beyond Dental Care - Sandstone …" at bounding box center [628, 280] width 1257 height 561
paste input "DUL"
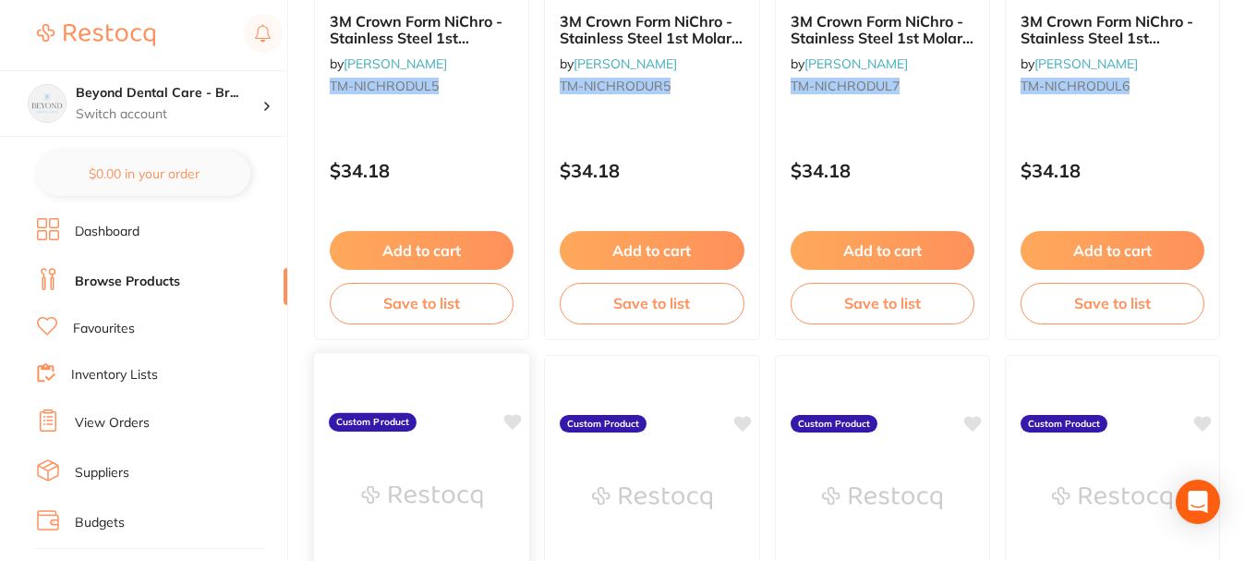
scroll to position [554, 0]
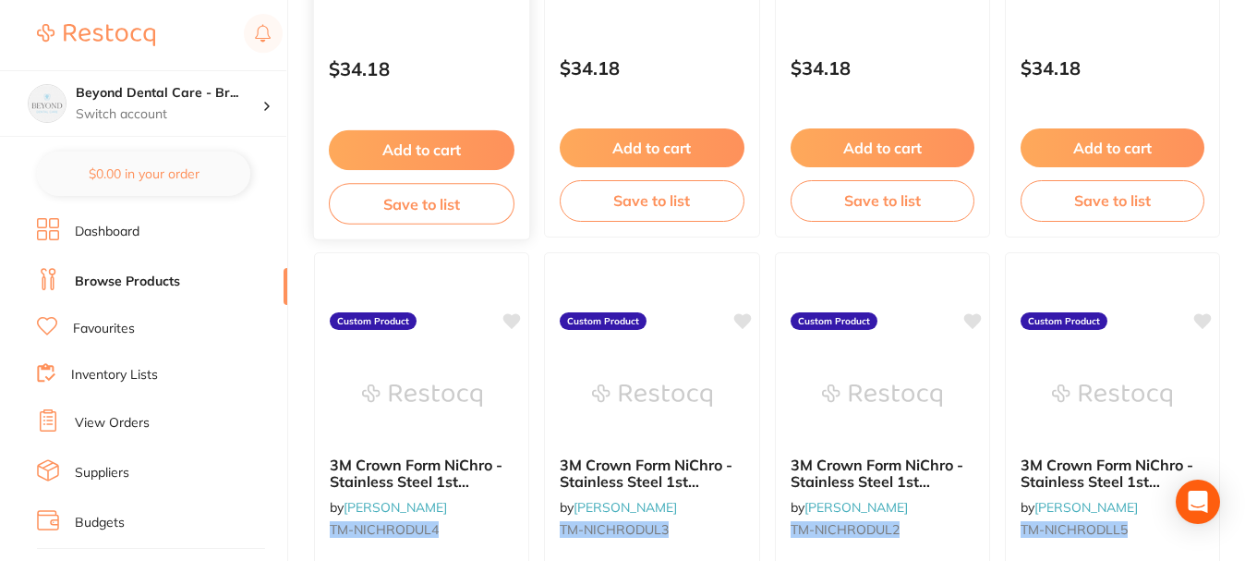
type input "TM-NICHRODUL5"
click at [454, 195] on button "Save to list" at bounding box center [422, 204] width 186 height 42
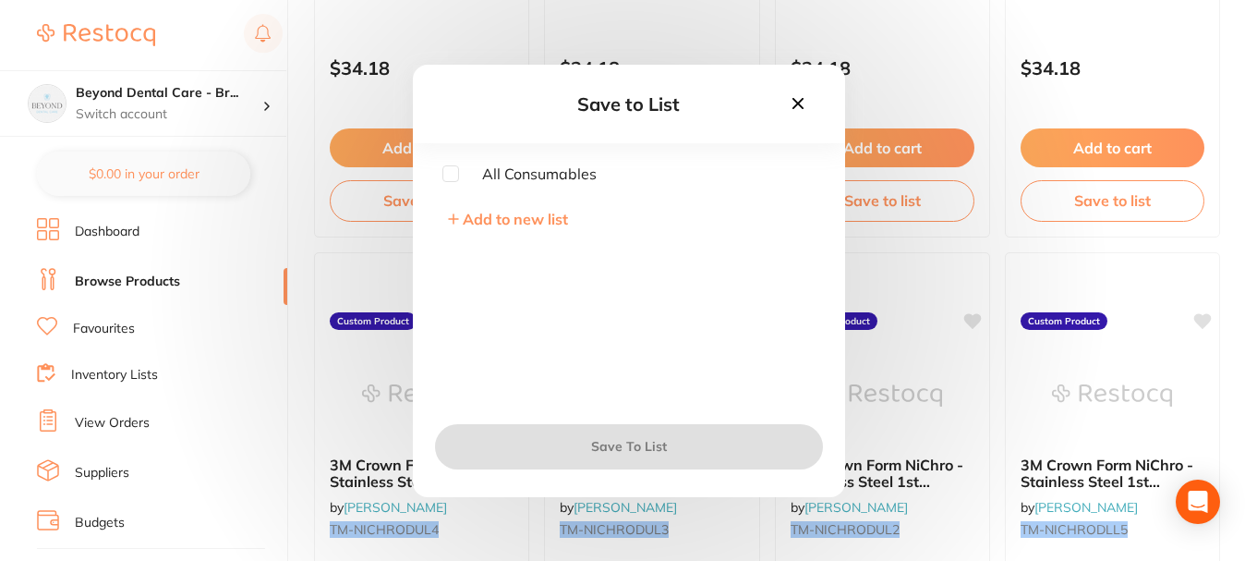
click at [455, 176] on input "checkbox" at bounding box center [450, 173] width 17 height 17
checkbox input "true"
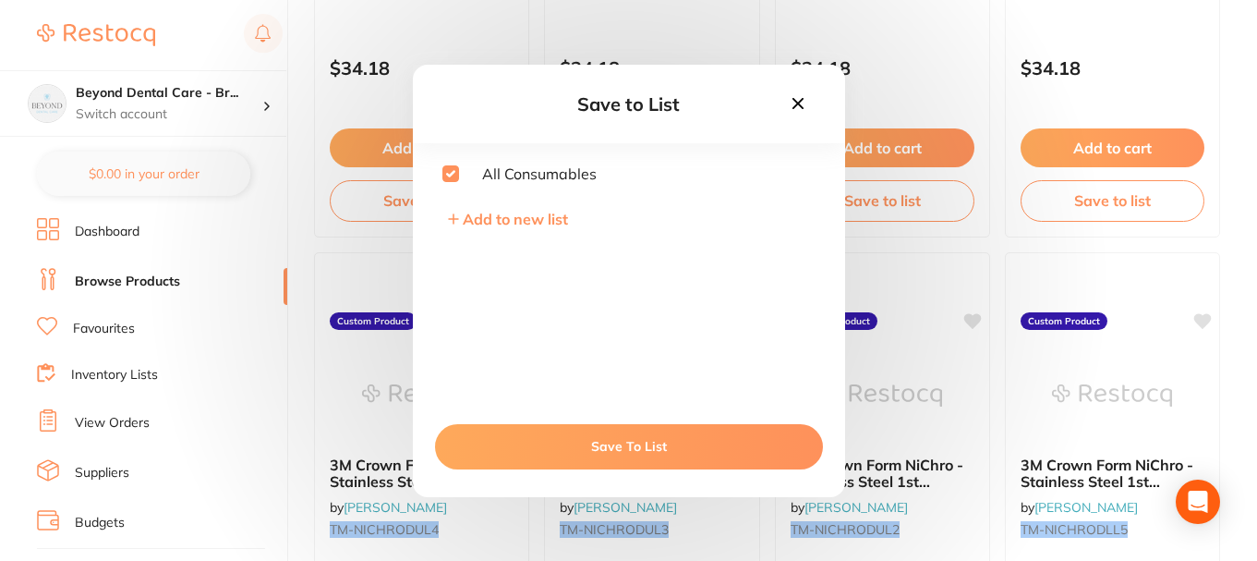
click at [590, 464] on button "Save To List" at bounding box center [629, 446] width 388 height 44
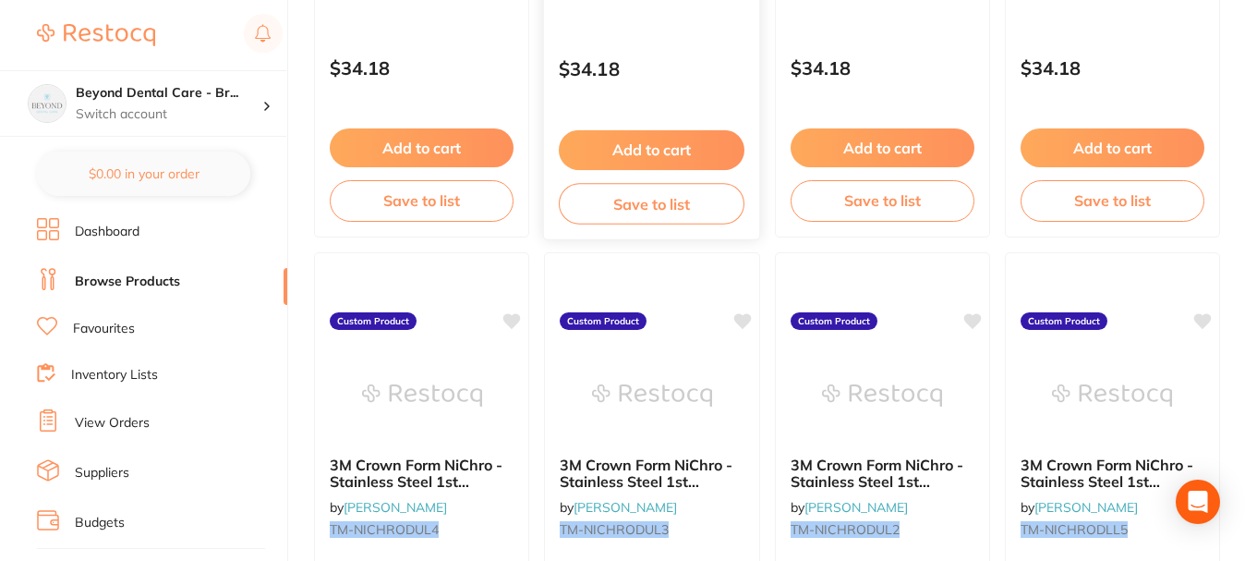
click at [625, 187] on button "Save to list" at bounding box center [652, 204] width 186 height 42
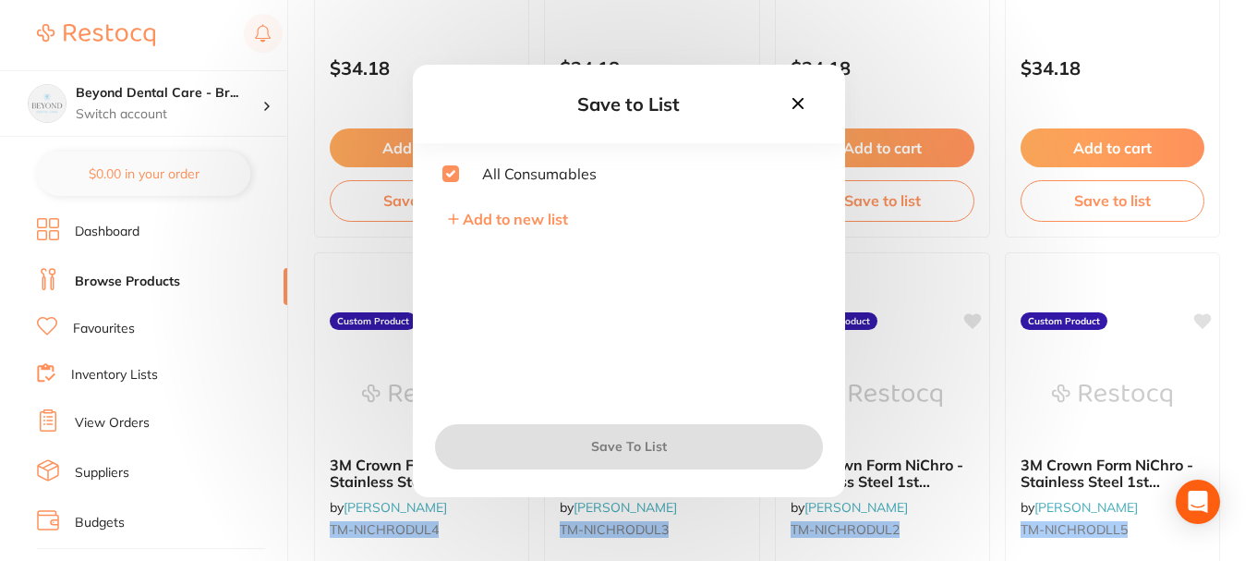
checkbox input "true"
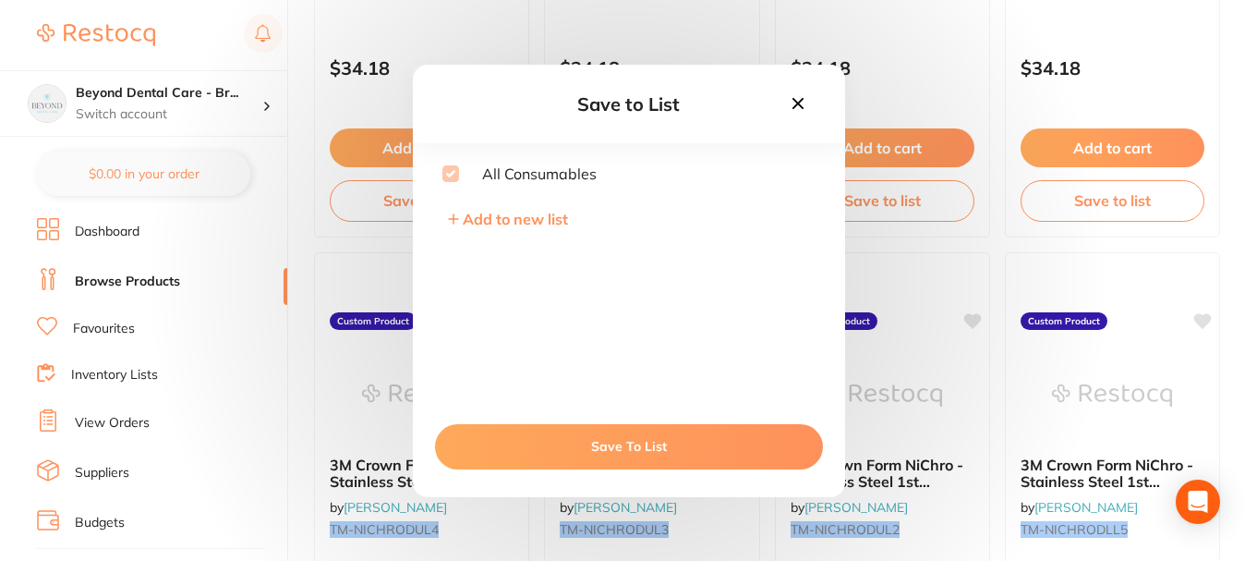
click at [805, 106] on icon at bounding box center [798, 103] width 20 height 20
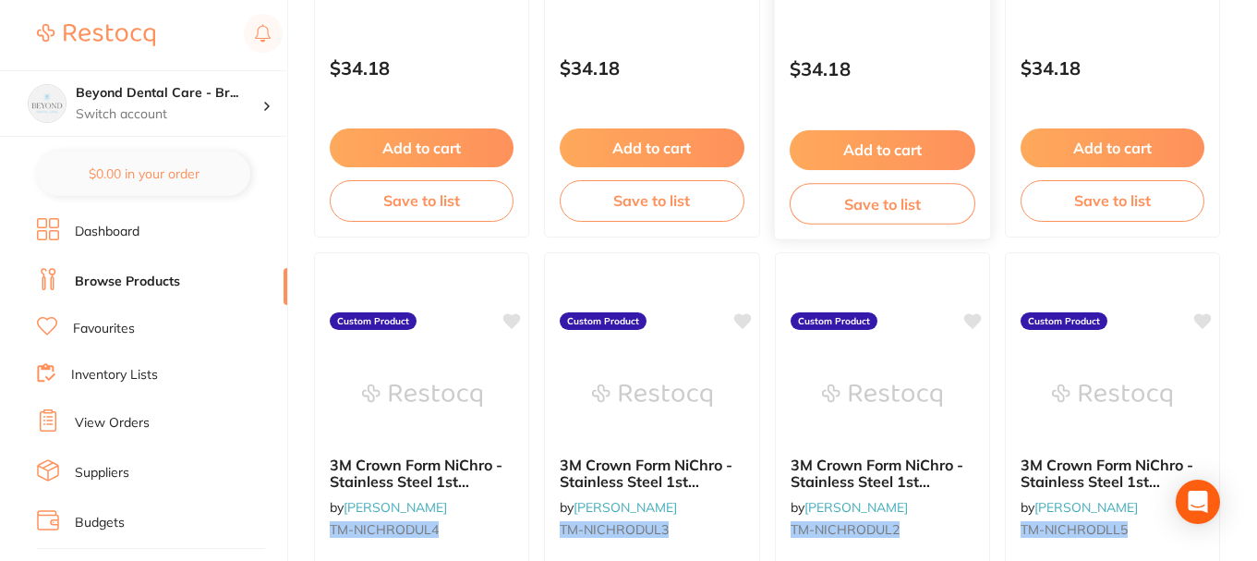
click at [837, 211] on button "Save to list" at bounding box center [883, 204] width 186 height 42
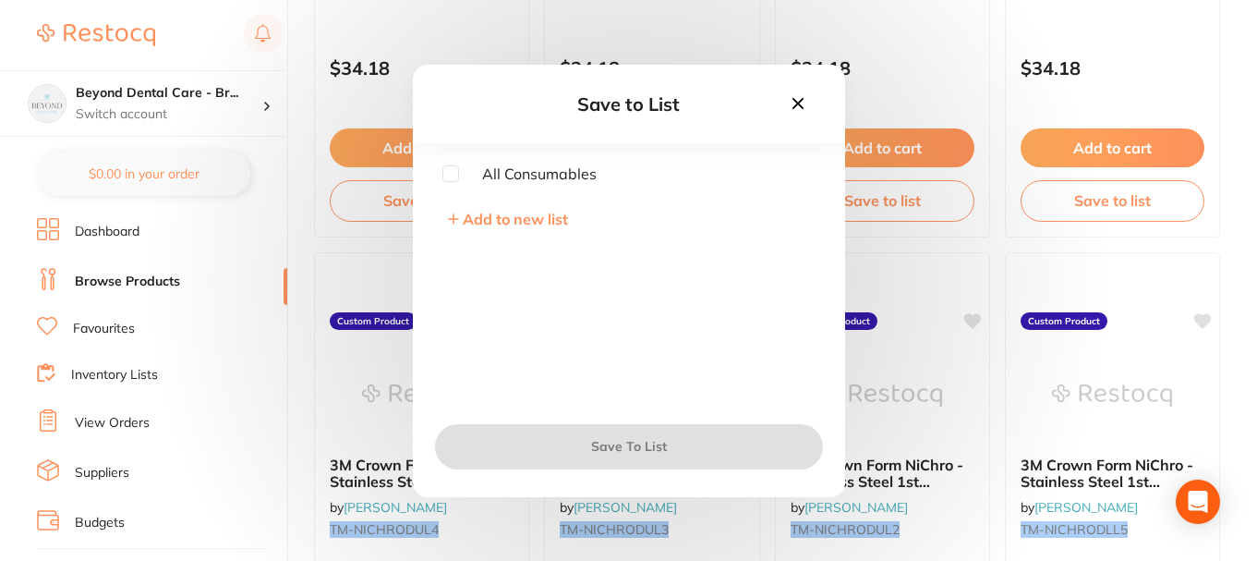
click at [439, 182] on div "All Consumables Add to new list" at bounding box center [629, 284] width 432 height 239
click at [451, 179] on input "checkbox" at bounding box center [450, 173] width 17 height 17
checkbox input "true"
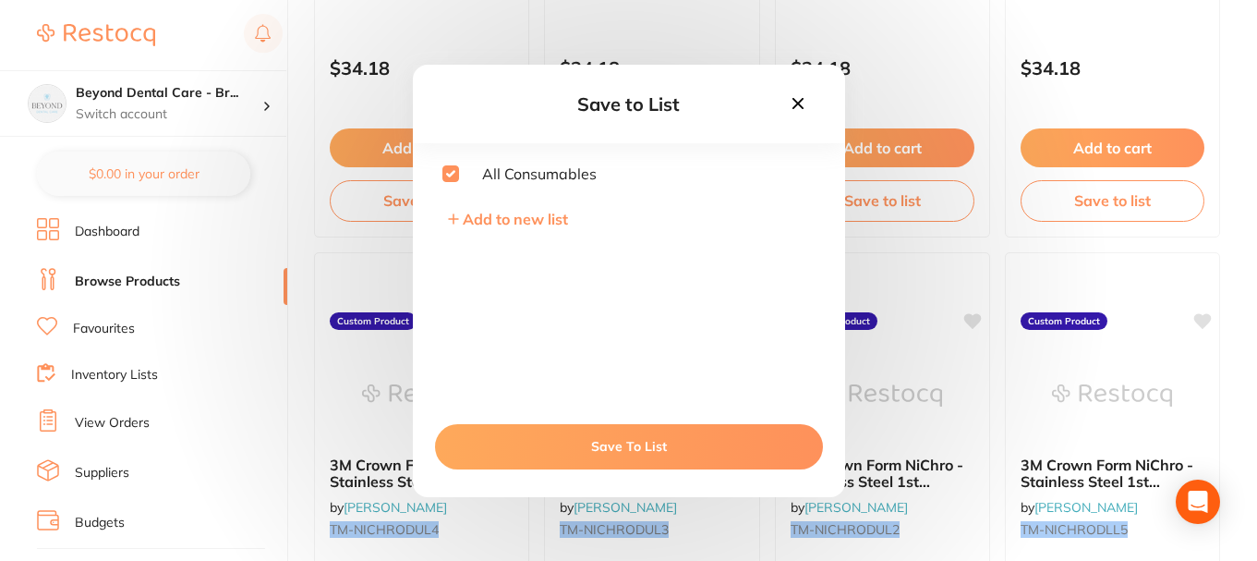
click at [604, 424] on button "Save To List" at bounding box center [629, 446] width 388 height 44
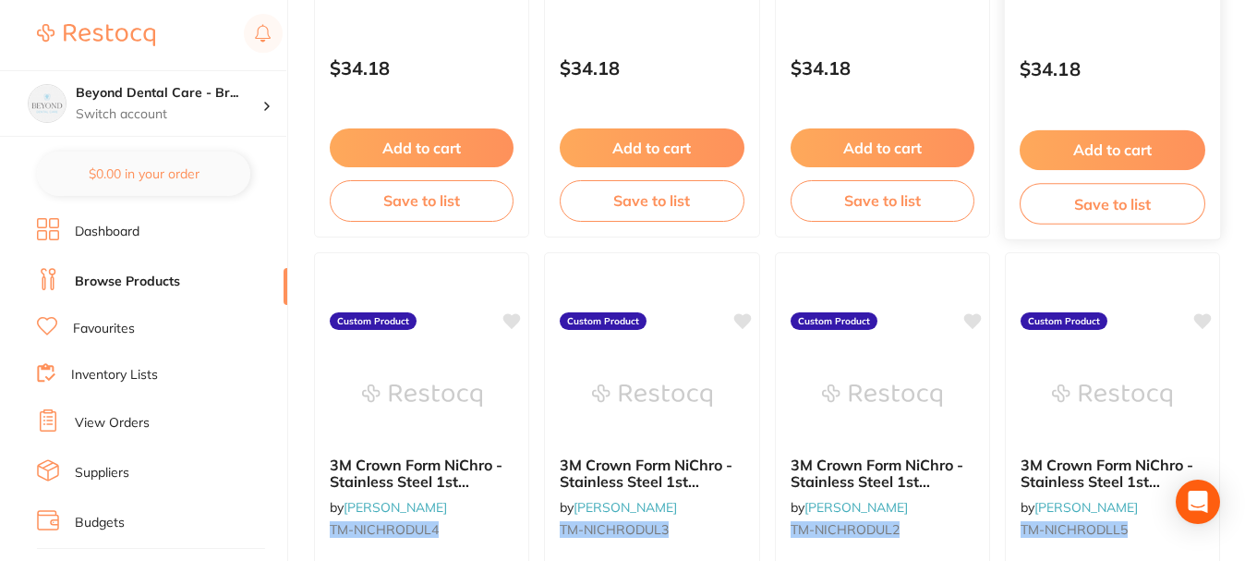
click at [1071, 207] on button "Save to list" at bounding box center [1113, 204] width 186 height 42
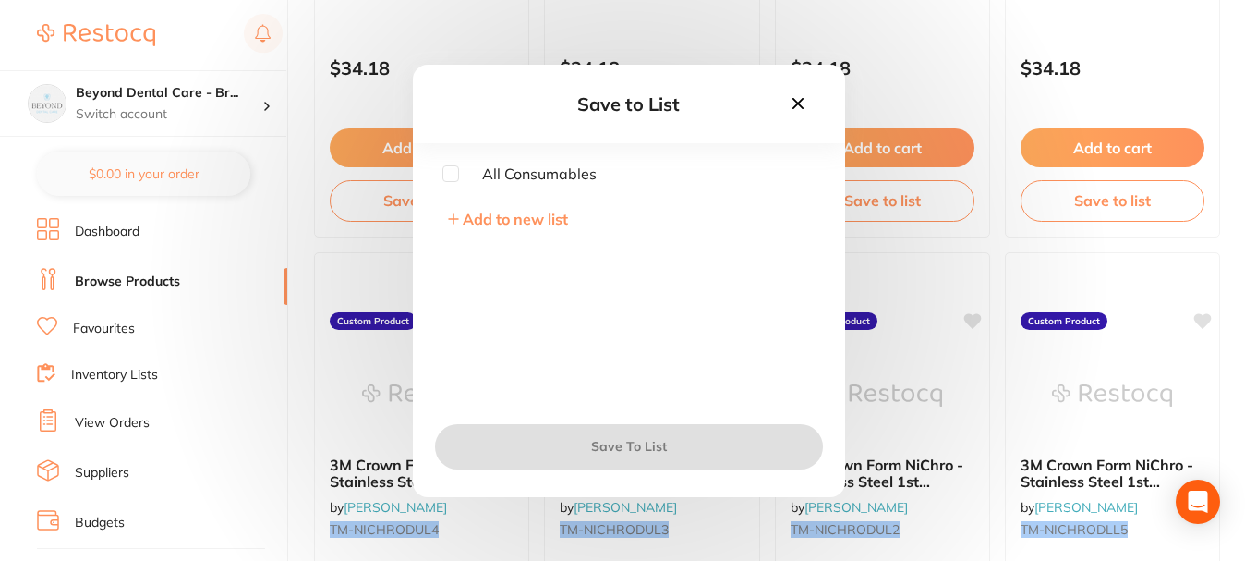
click at [447, 168] on input "checkbox" at bounding box center [450, 173] width 17 height 17
checkbox input "true"
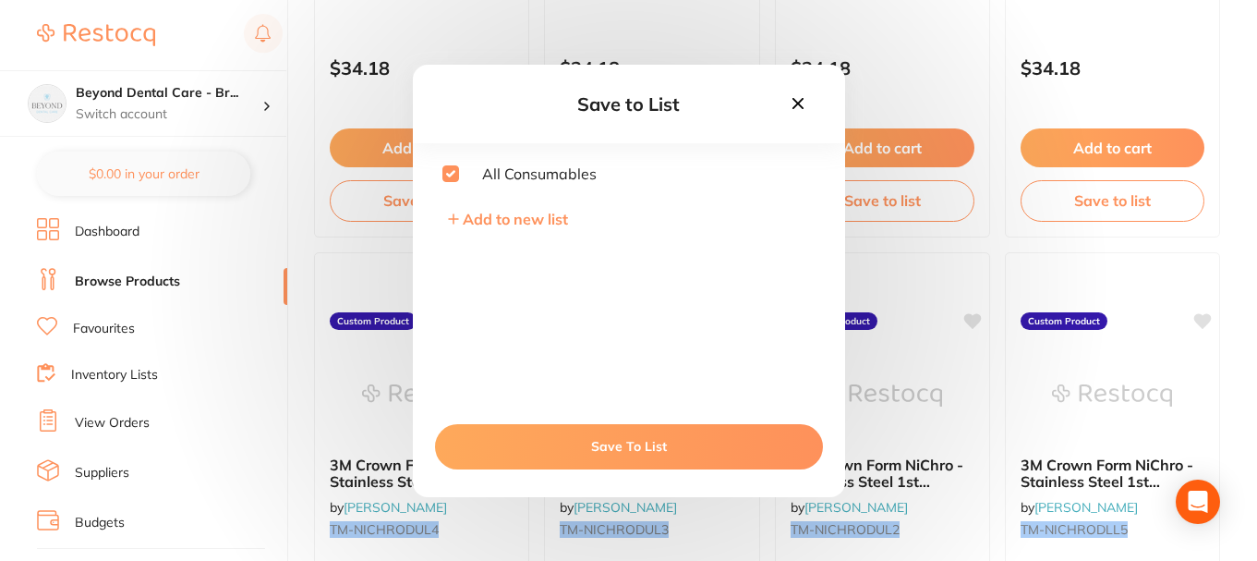
click at [542, 438] on button "Save To List" at bounding box center [629, 446] width 388 height 44
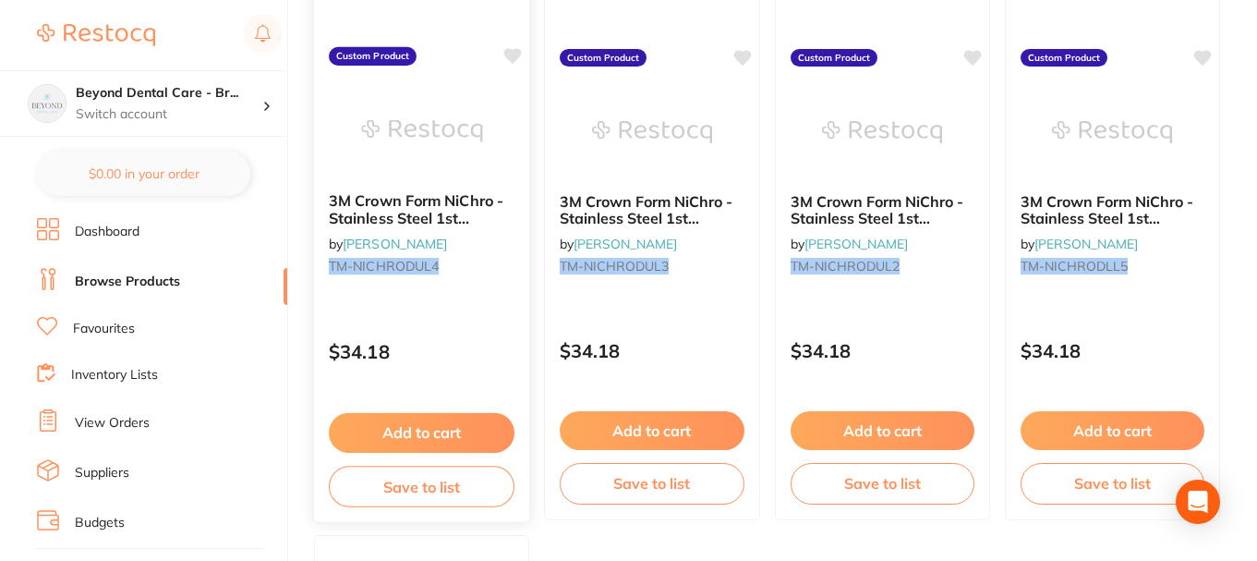
scroll to position [924, 0]
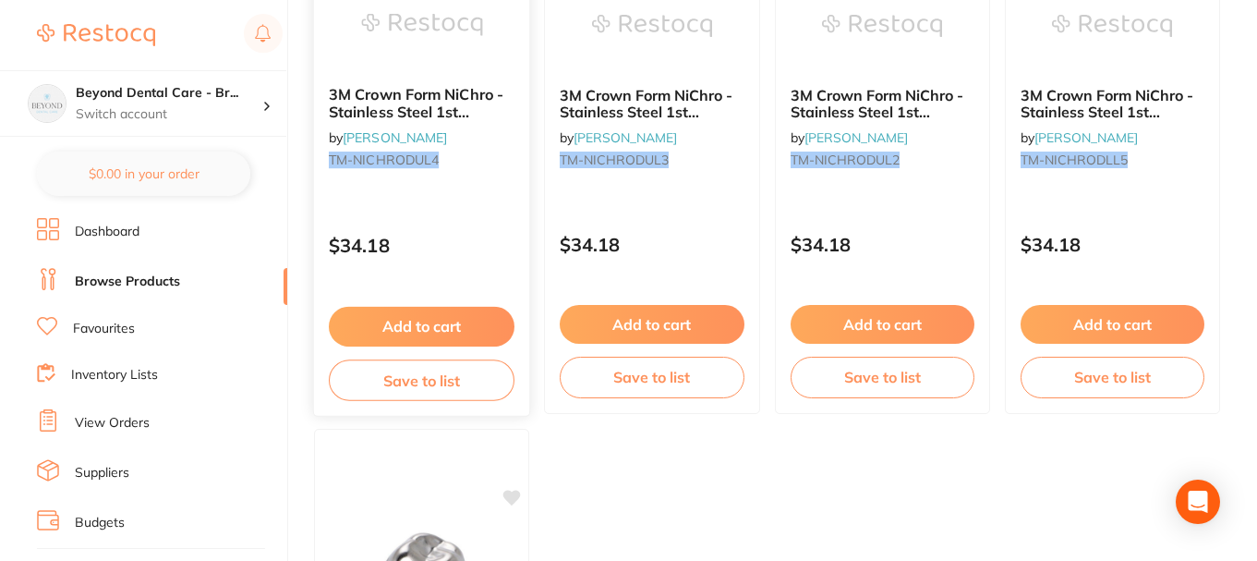
click at [464, 384] on button "Save to list" at bounding box center [422, 380] width 186 height 42
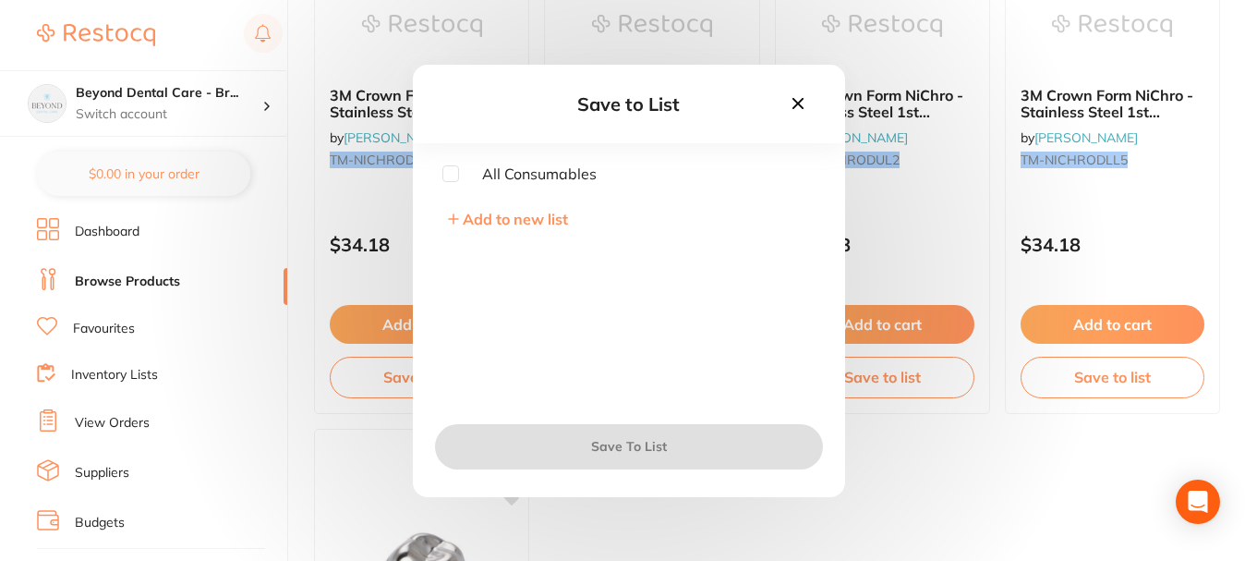
click at [454, 173] on input "checkbox" at bounding box center [450, 173] width 17 height 17
checkbox input "true"
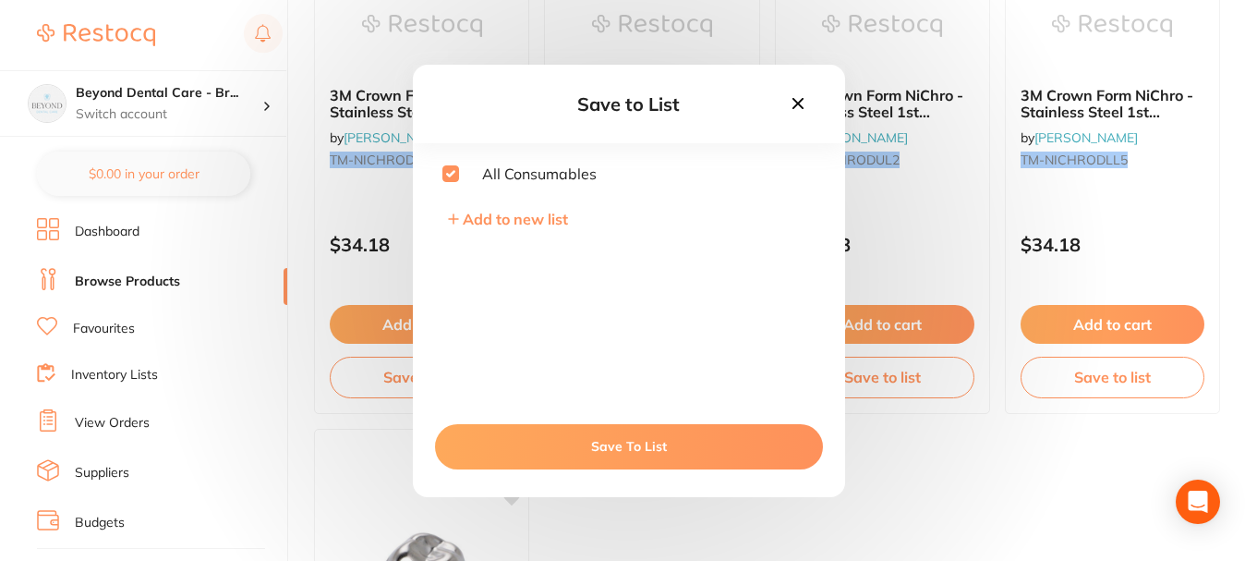
click at [595, 439] on button "Save To List" at bounding box center [629, 446] width 388 height 44
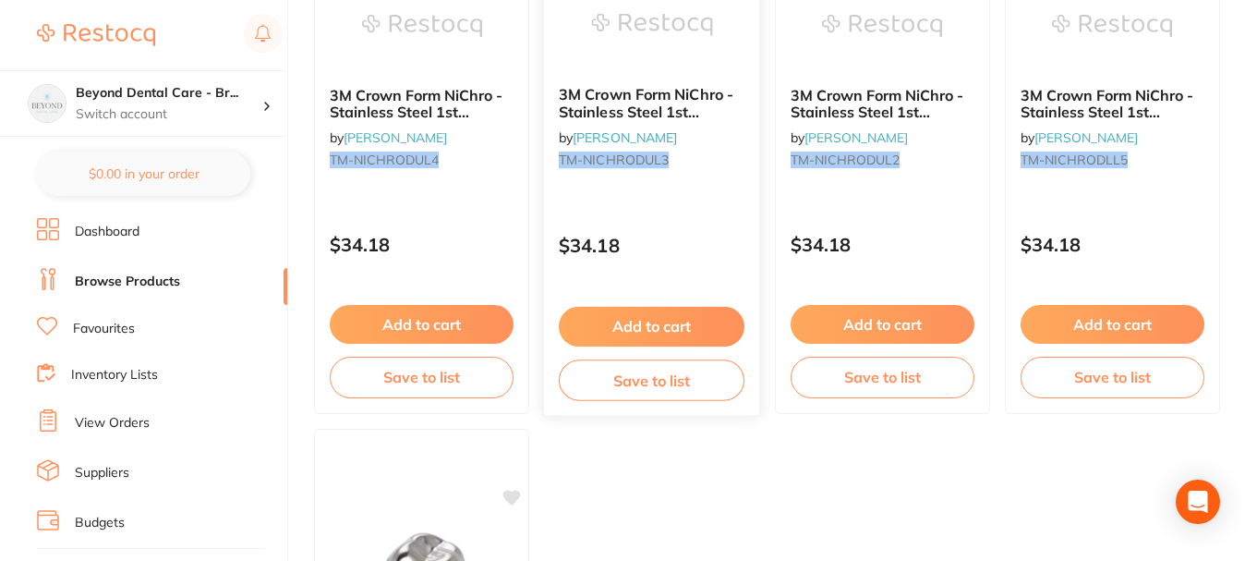
click at [636, 386] on button "Save to list" at bounding box center [652, 380] width 186 height 42
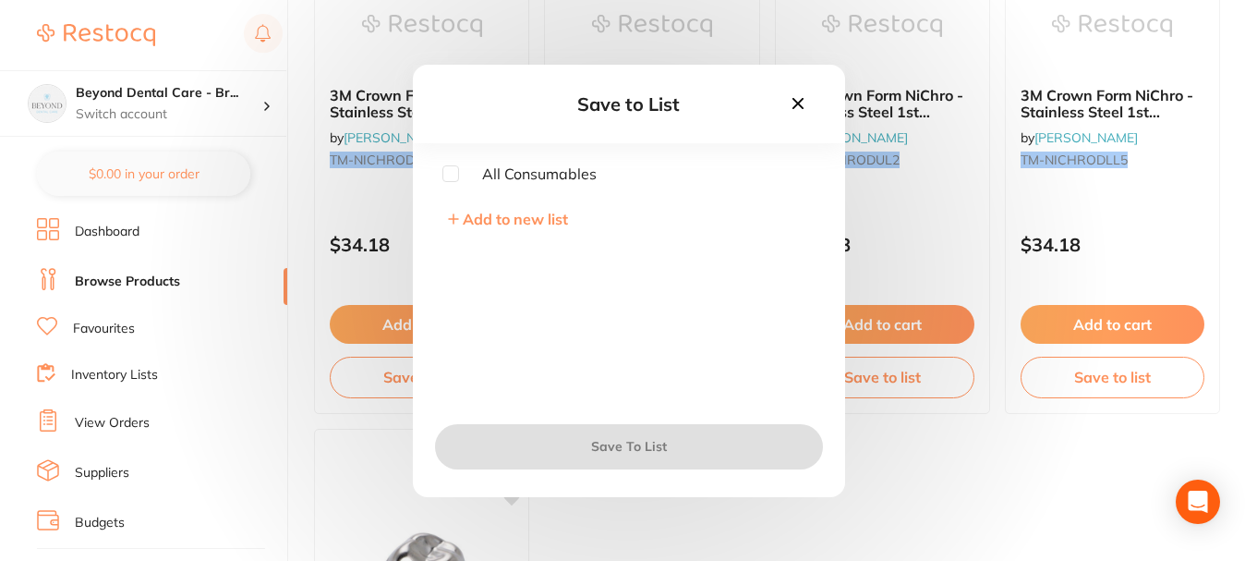
click at [442, 176] on input "checkbox" at bounding box center [450, 173] width 17 height 17
checkbox input "true"
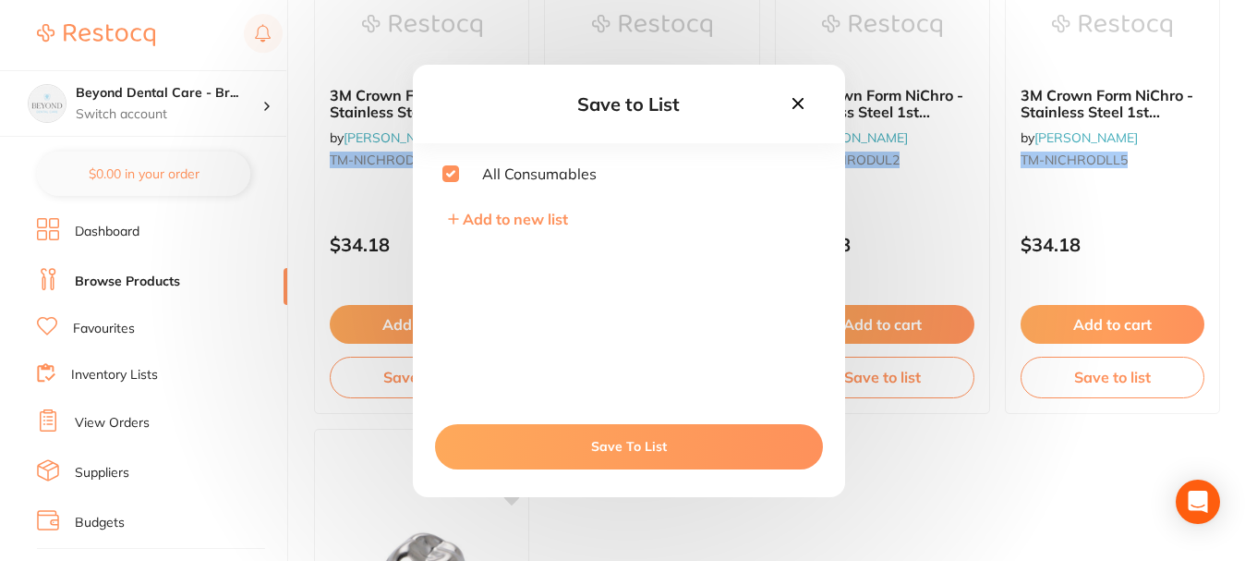
click at [624, 446] on button "Save To List" at bounding box center [629, 446] width 388 height 44
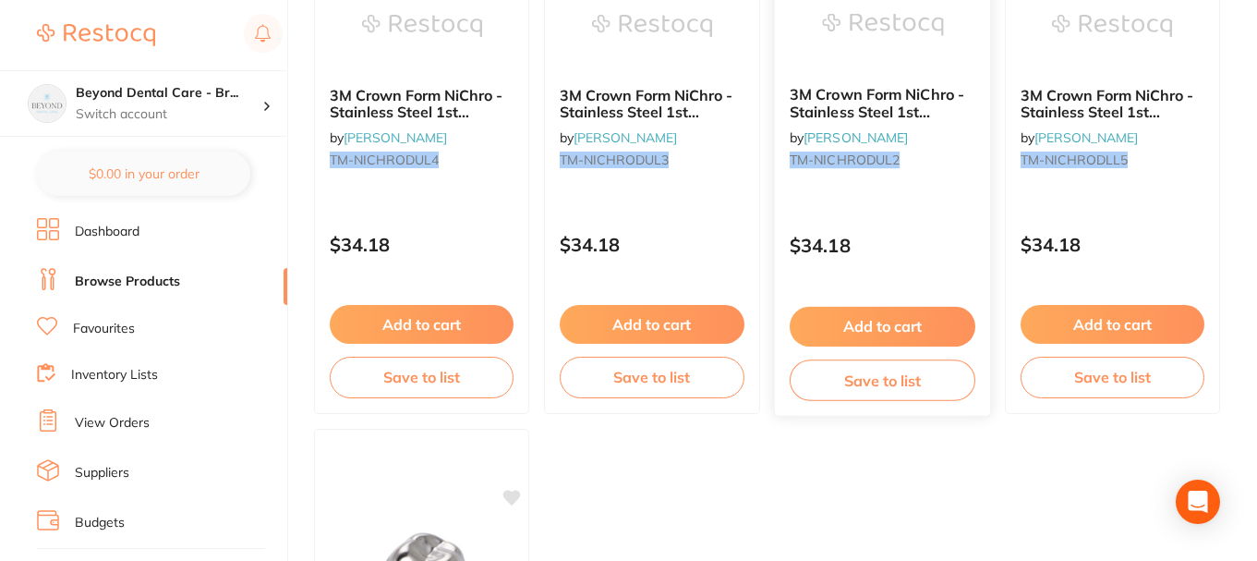
click at [848, 366] on button "Save to list" at bounding box center [883, 380] width 186 height 42
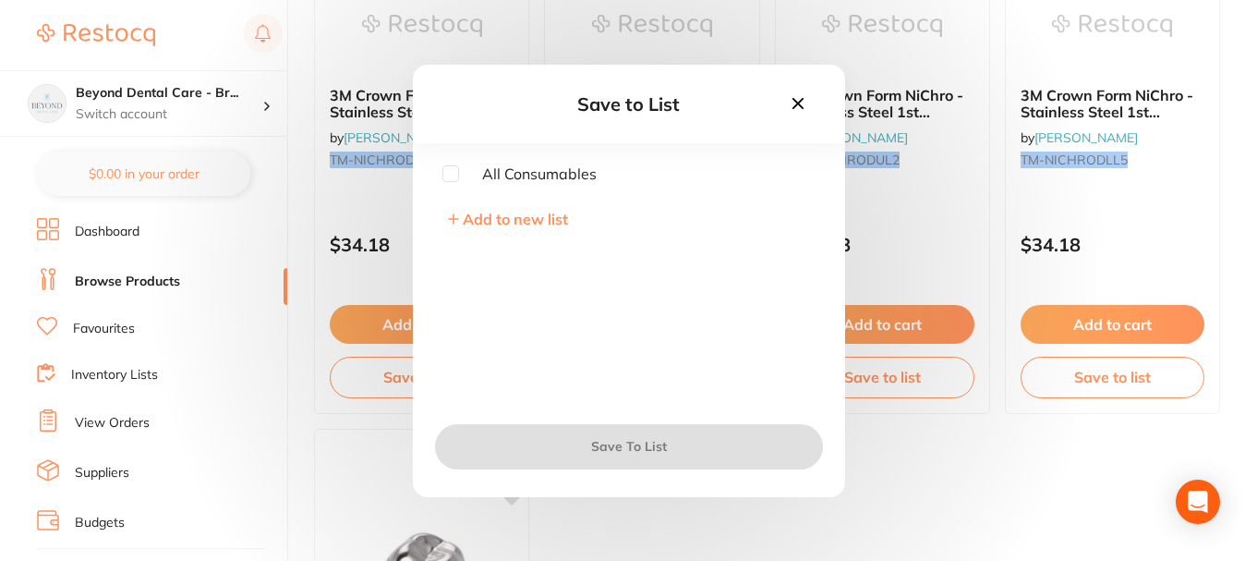
click at [463, 175] on span "All Consumables" at bounding box center [528, 173] width 138 height 17
click at [453, 165] on div "Save to List All Consumables Add to new list Save To List" at bounding box center [629, 281] width 432 height 432
click at [453, 172] on input "checkbox" at bounding box center [450, 173] width 17 height 17
checkbox input "true"
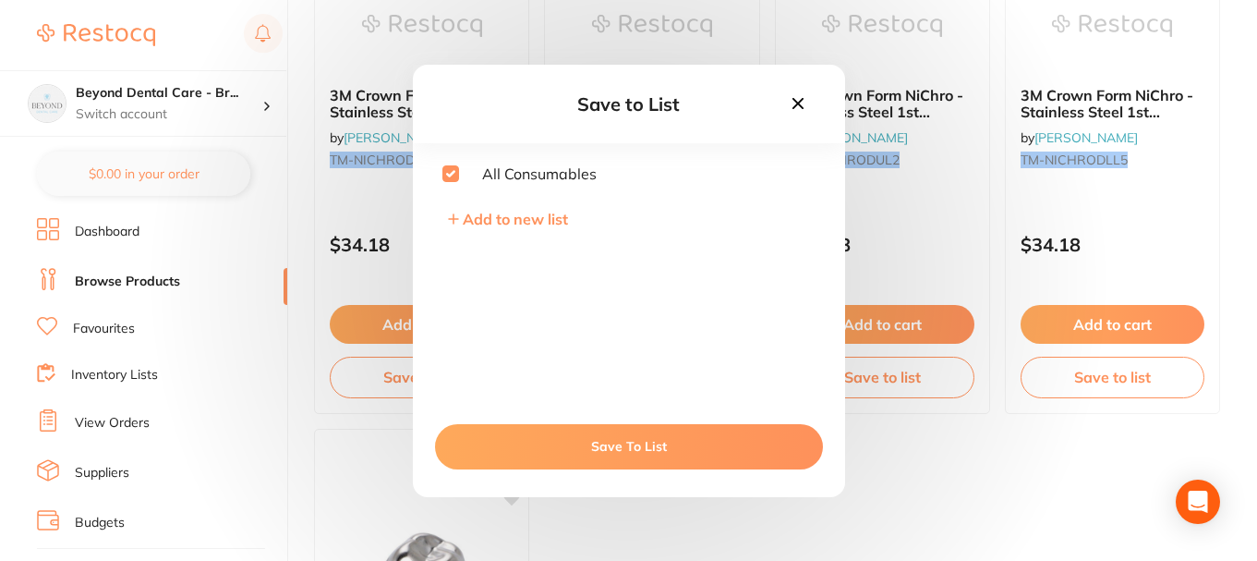
click at [640, 437] on button "Save To List" at bounding box center [629, 446] width 388 height 44
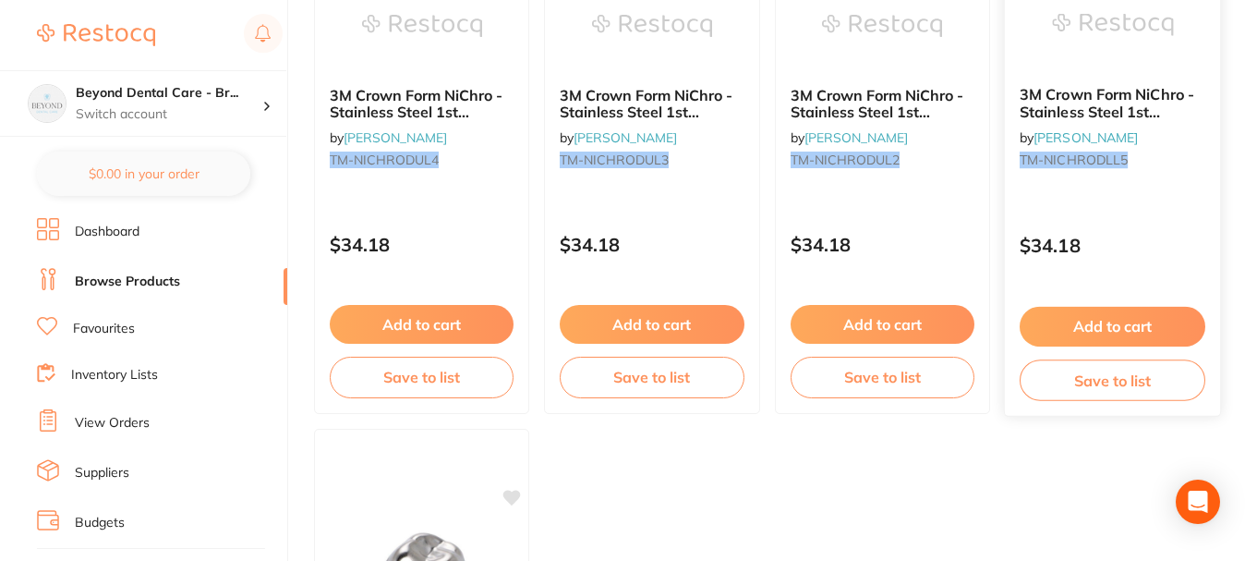
click at [1057, 373] on button "Save to list" at bounding box center [1113, 380] width 186 height 42
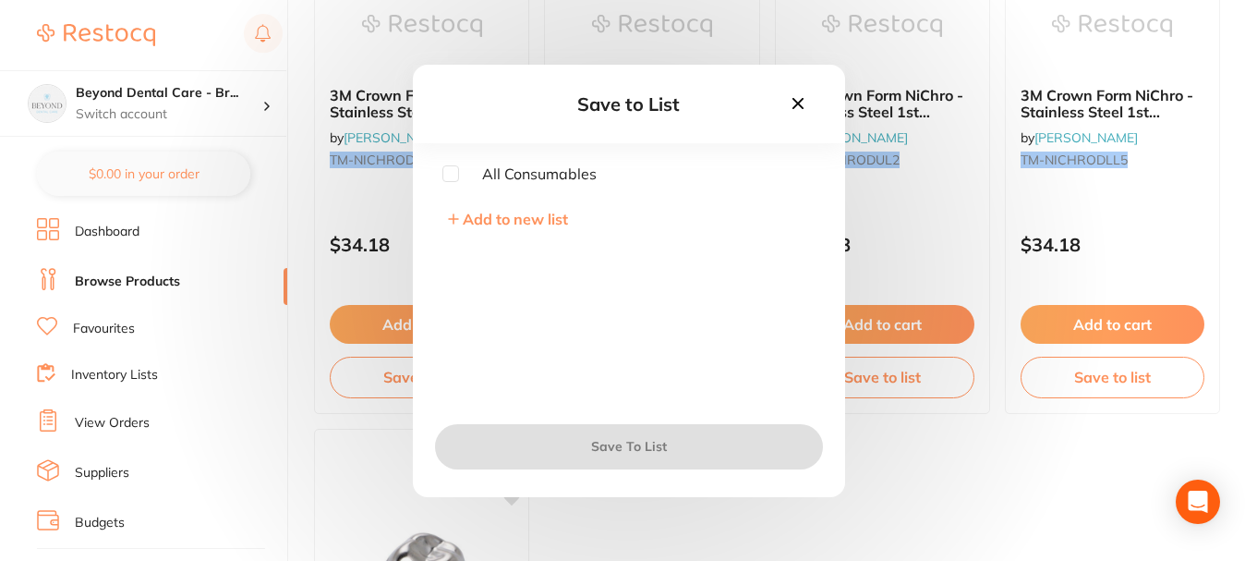
click at [444, 178] on input "checkbox" at bounding box center [450, 173] width 17 height 17
checkbox input "true"
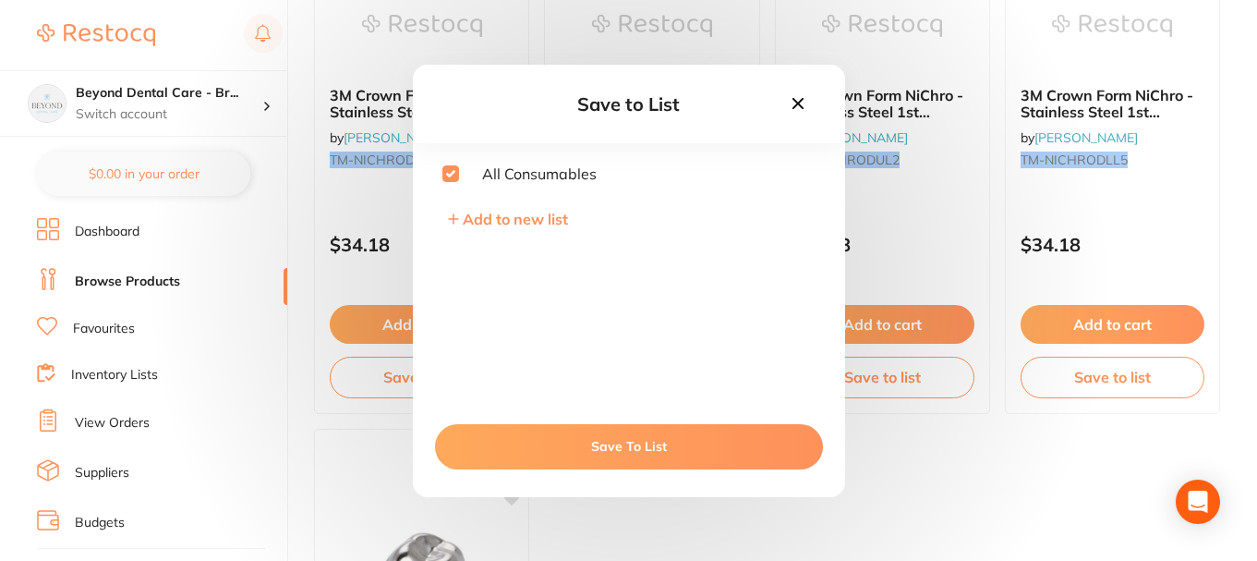
click at [617, 442] on button "Save To List" at bounding box center [629, 446] width 388 height 44
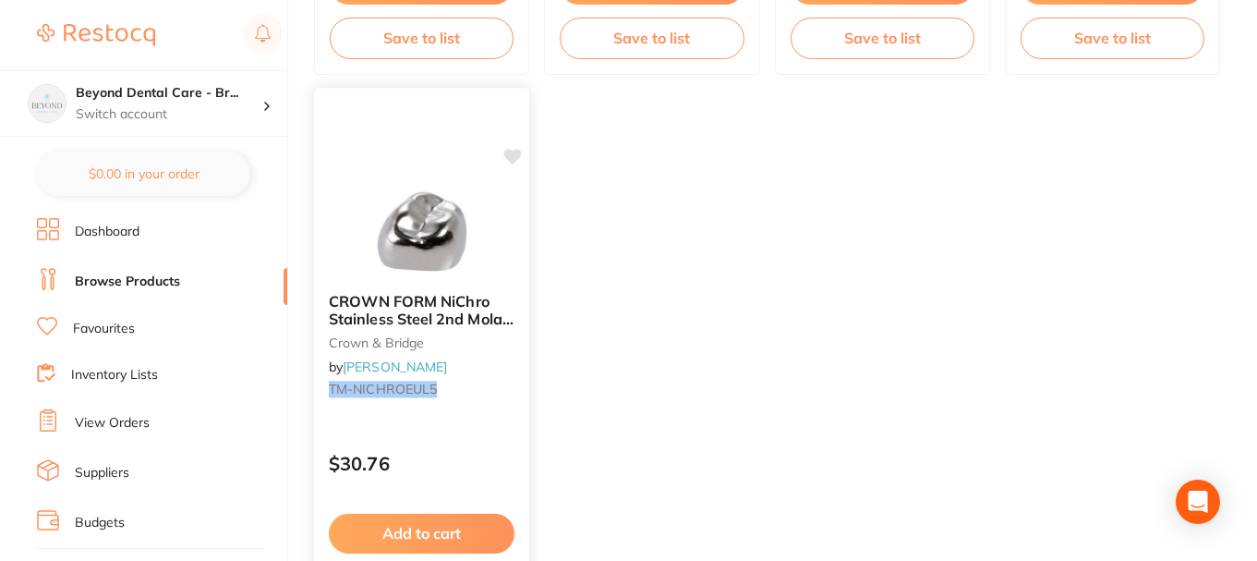
scroll to position [1386, 0]
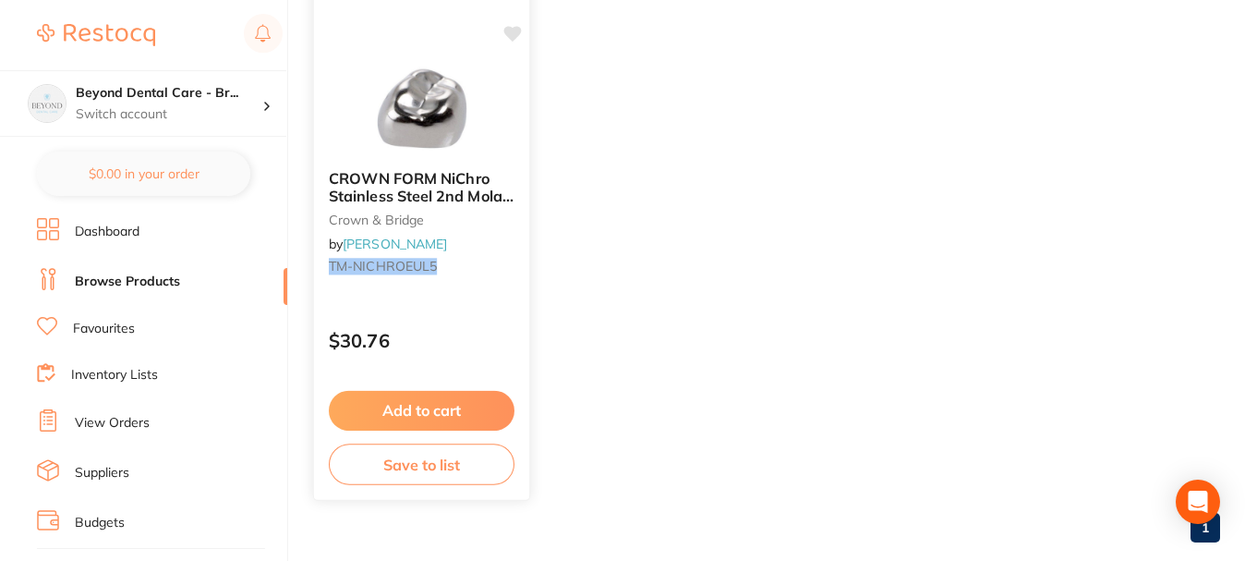
click at [447, 472] on button "Save to list" at bounding box center [422, 464] width 186 height 42
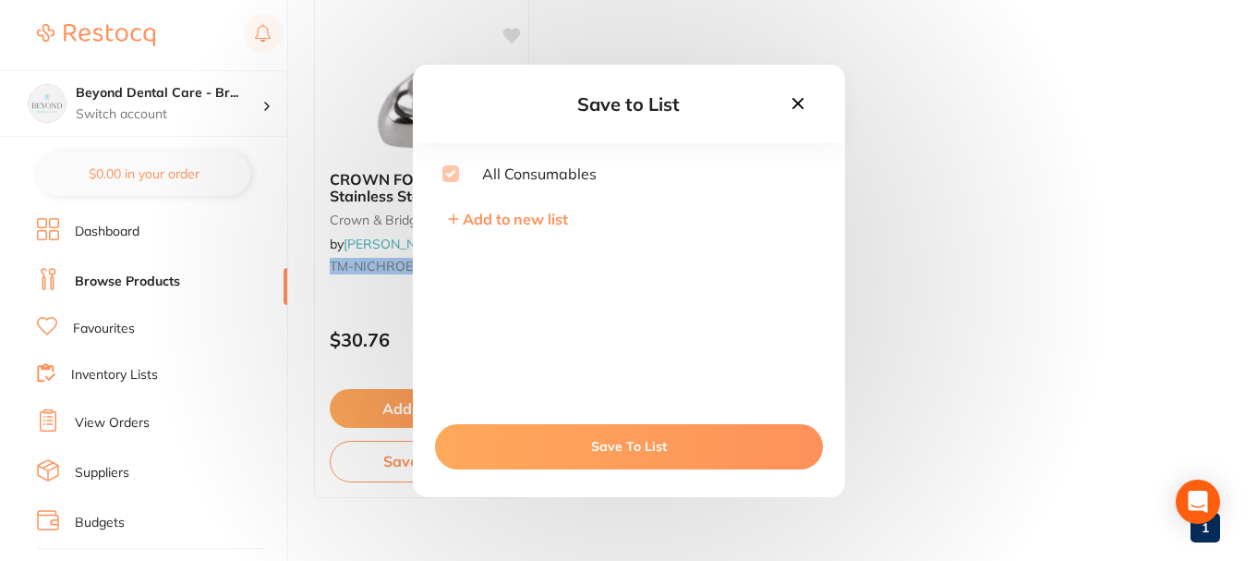
click at [796, 113] on icon at bounding box center [798, 103] width 20 height 20
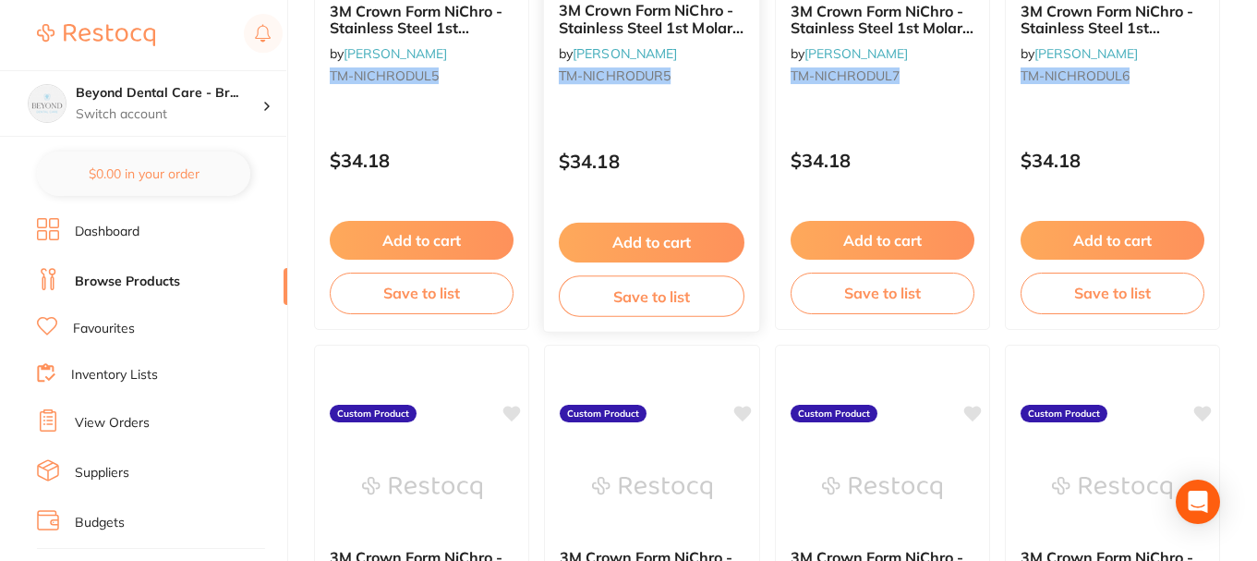
scroll to position [0, 0]
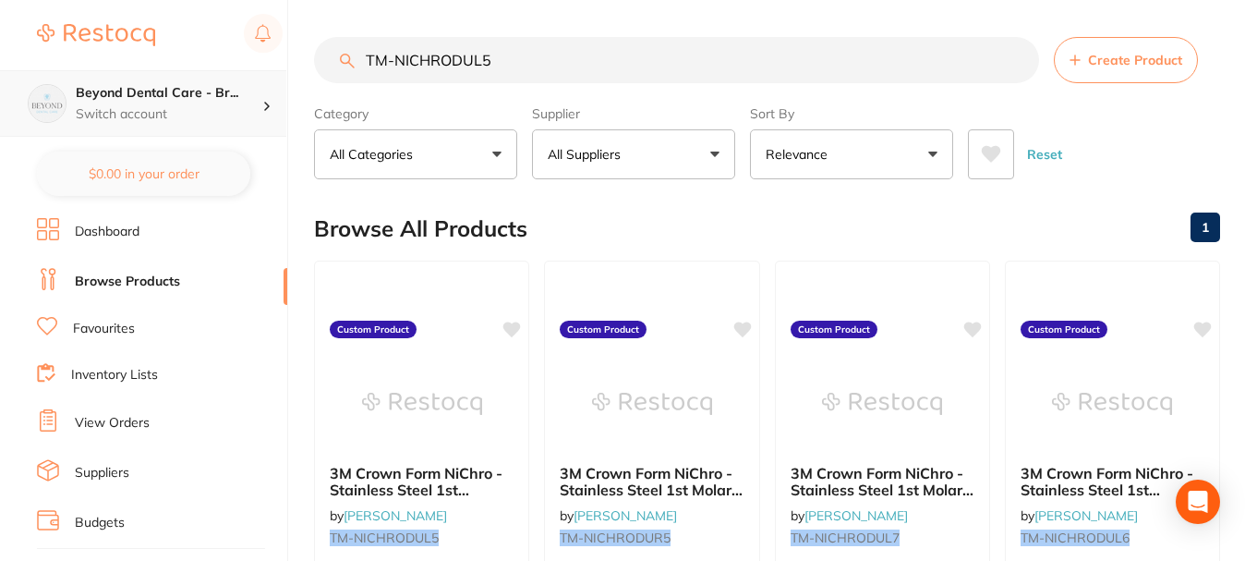
click at [185, 91] on h4 "Beyond Dental Care - Br..." at bounding box center [169, 93] width 187 height 18
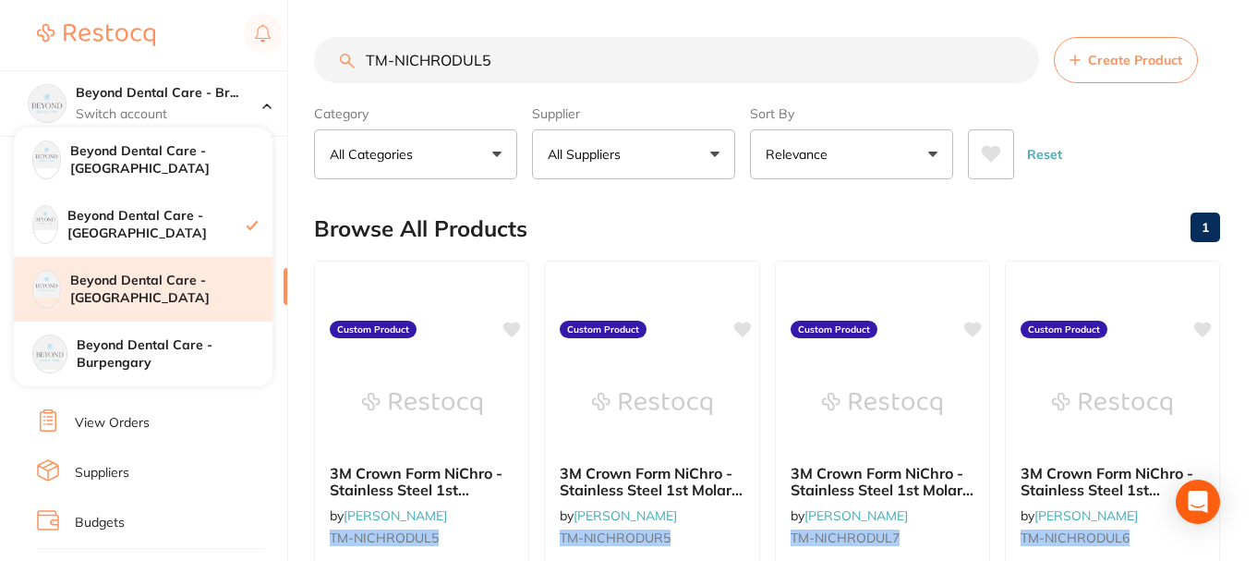
click at [150, 281] on h4 "Beyond Dental Care - [GEOGRAPHIC_DATA]" at bounding box center [171, 290] width 202 height 36
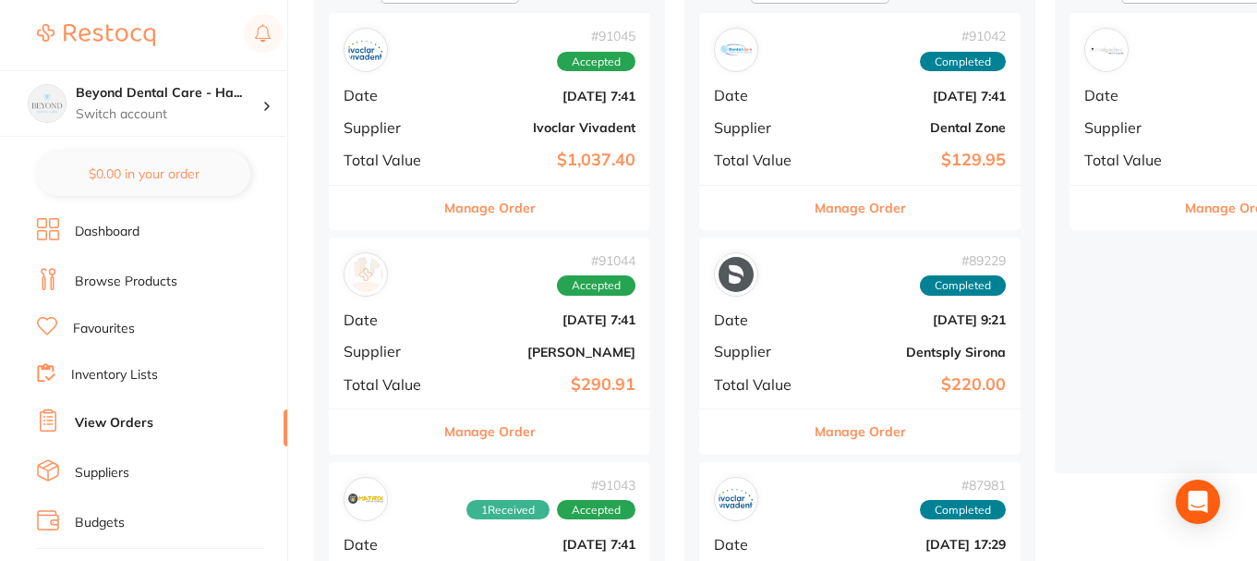
scroll to position [277, 0]
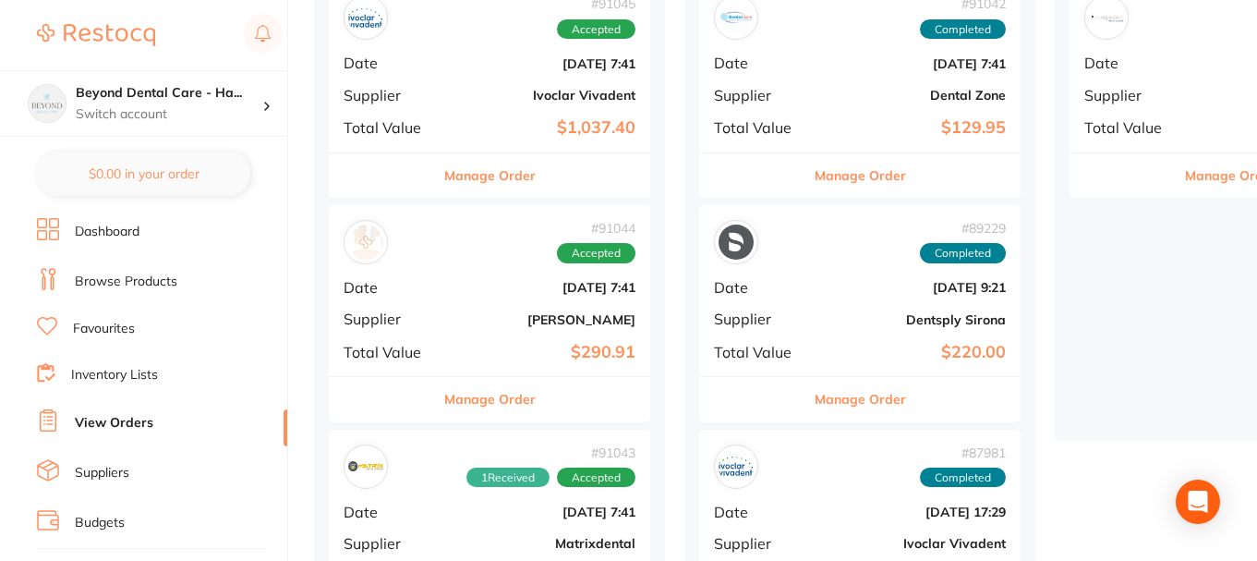
click at [793, 99] on span "Supplier" at bounding box center [760, 95] width 92 height 17
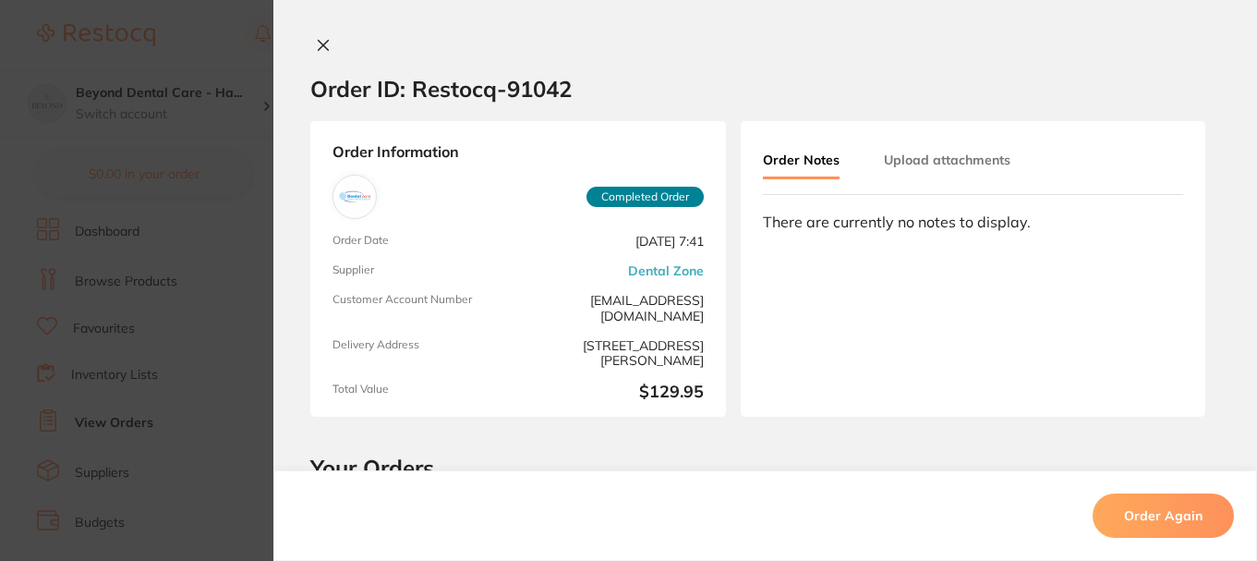
click at [323, 42] on icon at bounding box center [323, 45] width 15 height 15
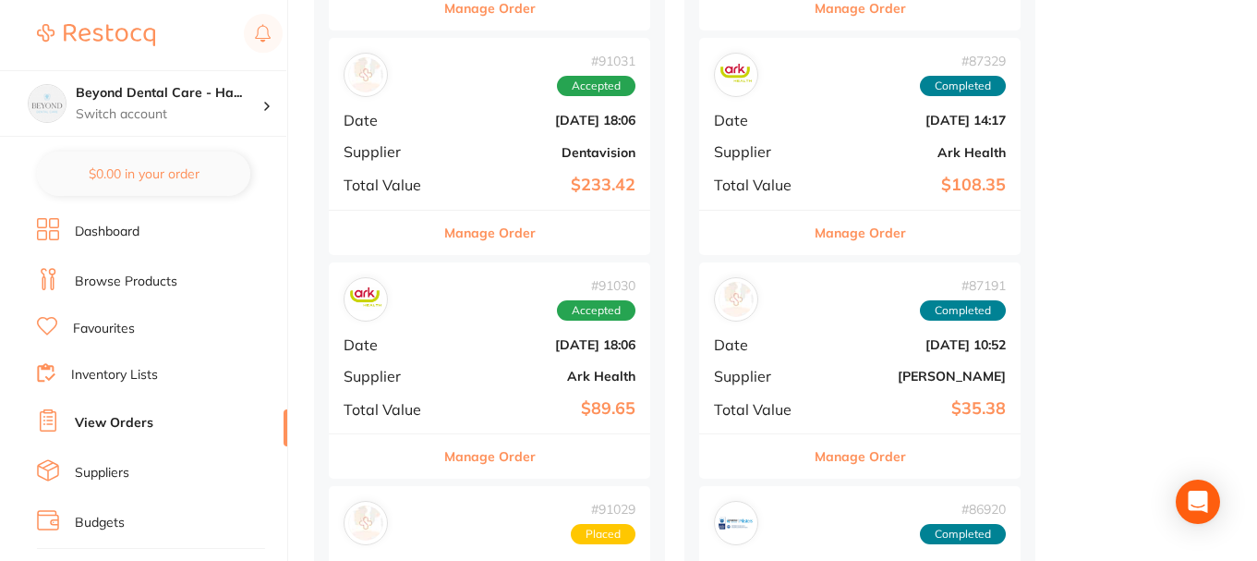
scroll to position [924, 0]
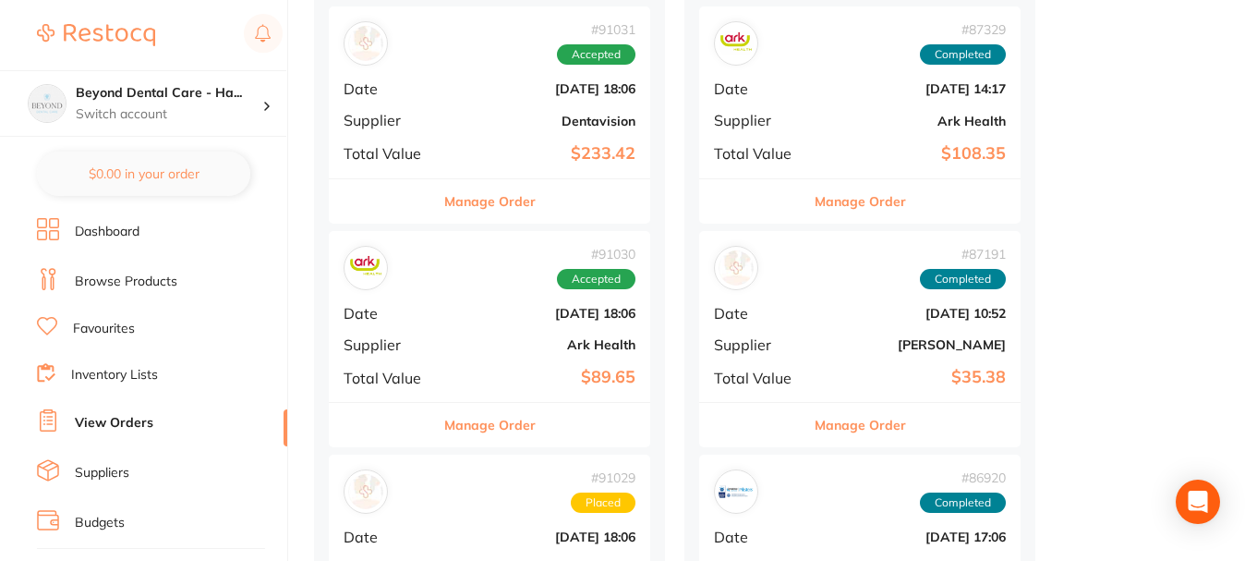
click at [503, 132] on div "# 91031 Accepted Date [DATE] 18:06 Supplier Dentavision Total Value $233.42" at bounding box center [489, 91] width 321 height 171
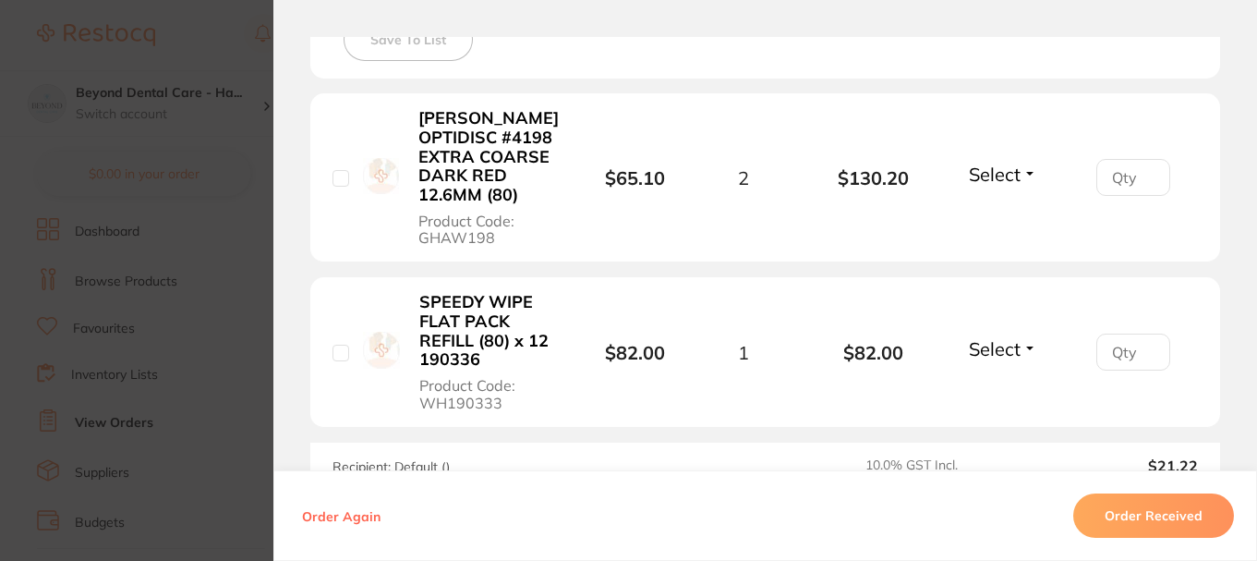
scroll to position [554, 0]
click at [1121, 509] on button "Order Received" at bounding box center [1153, 515] width 161 height 44
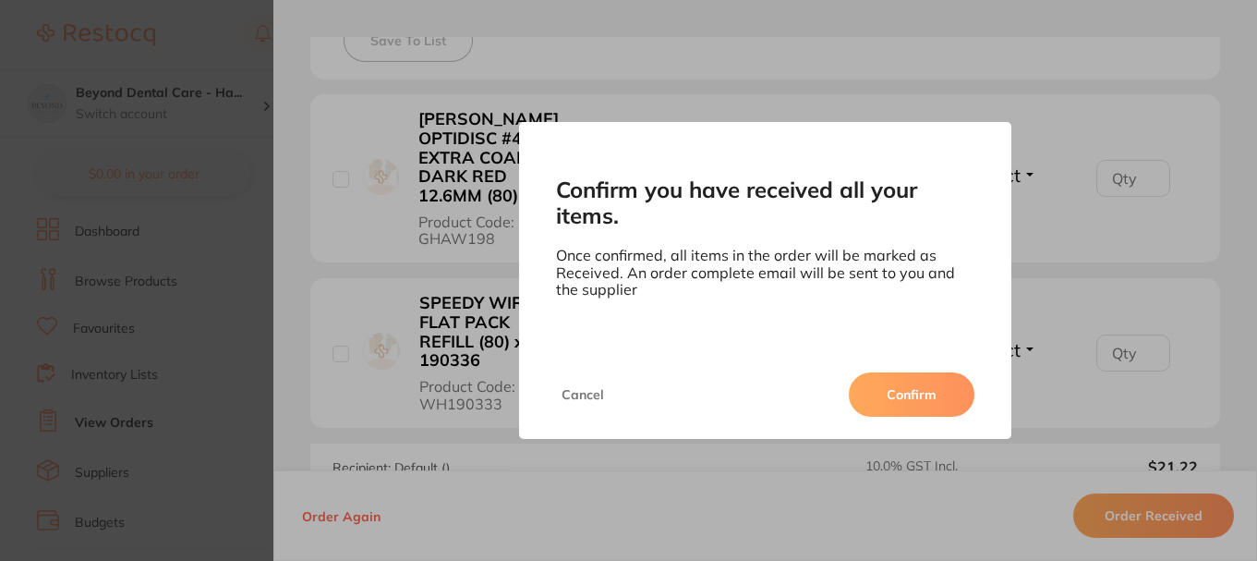
click at [892, 387] on button "Confirm" at bounding box center [912, 394] width 126 height 44
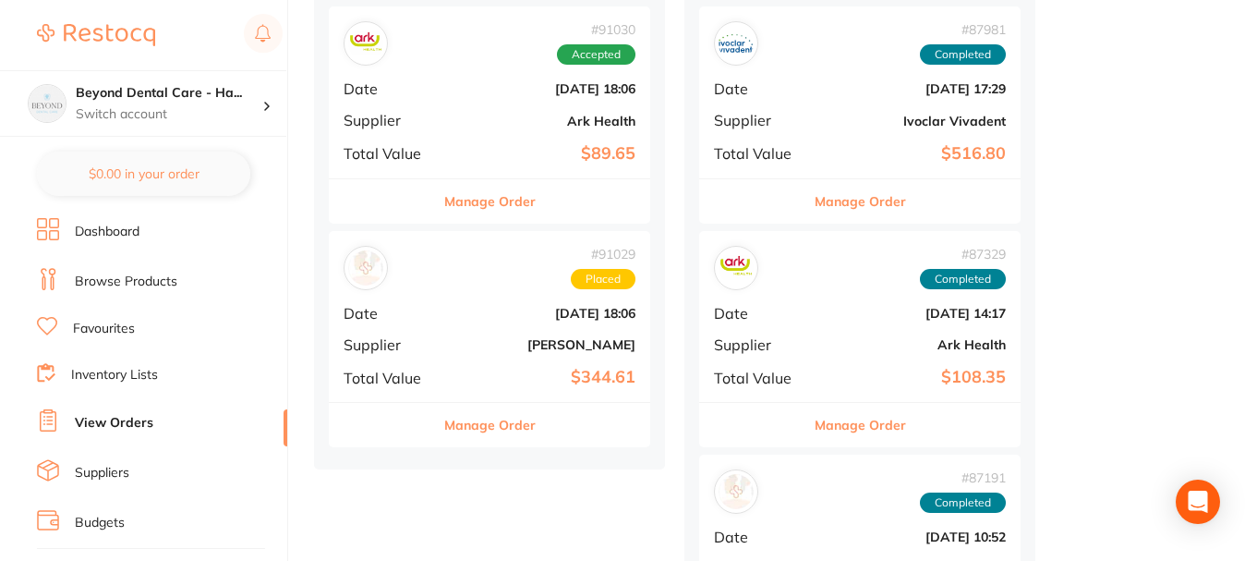
click at [452, 276] on div "# 91029 Placed" at bounding box center [490, 268] width 292 height 44
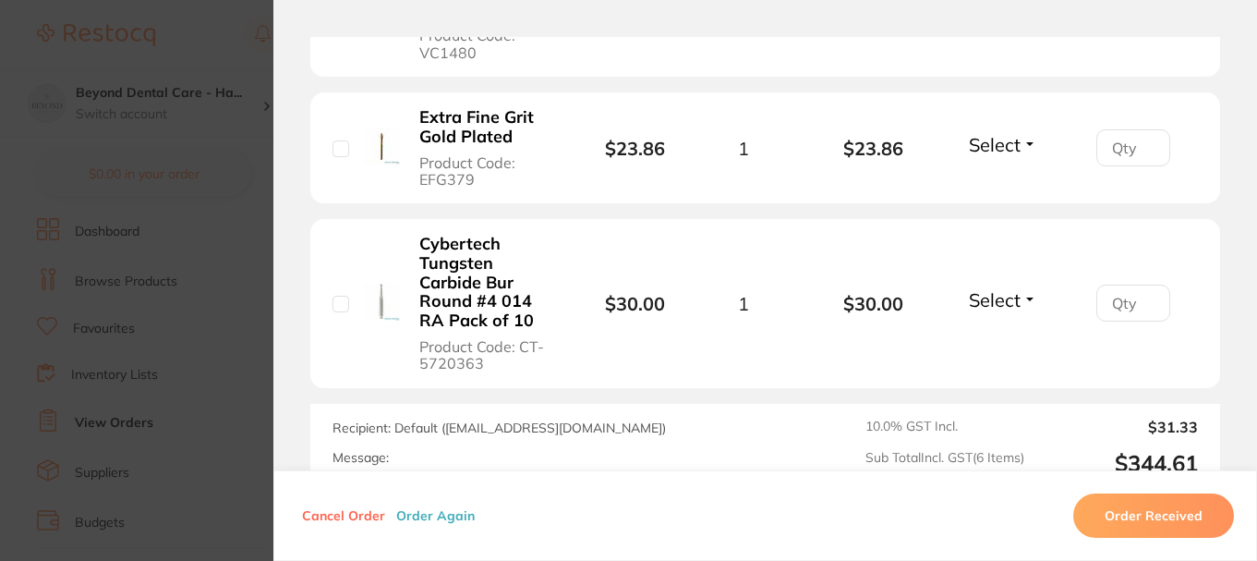
scroll to position [922, 0]
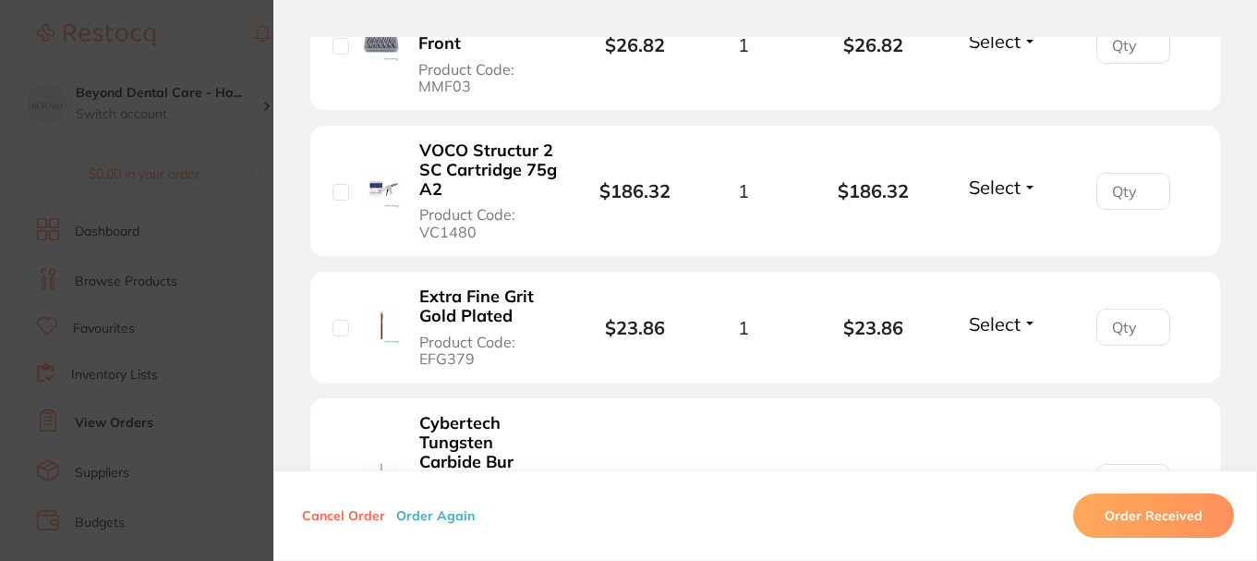
click at [249, 216] on section "Order ID: Restocq- 91029 Order Information Placed Order Order Date [DATE] 18:06…" at bounding box center [628, 280] width 1257 height 561
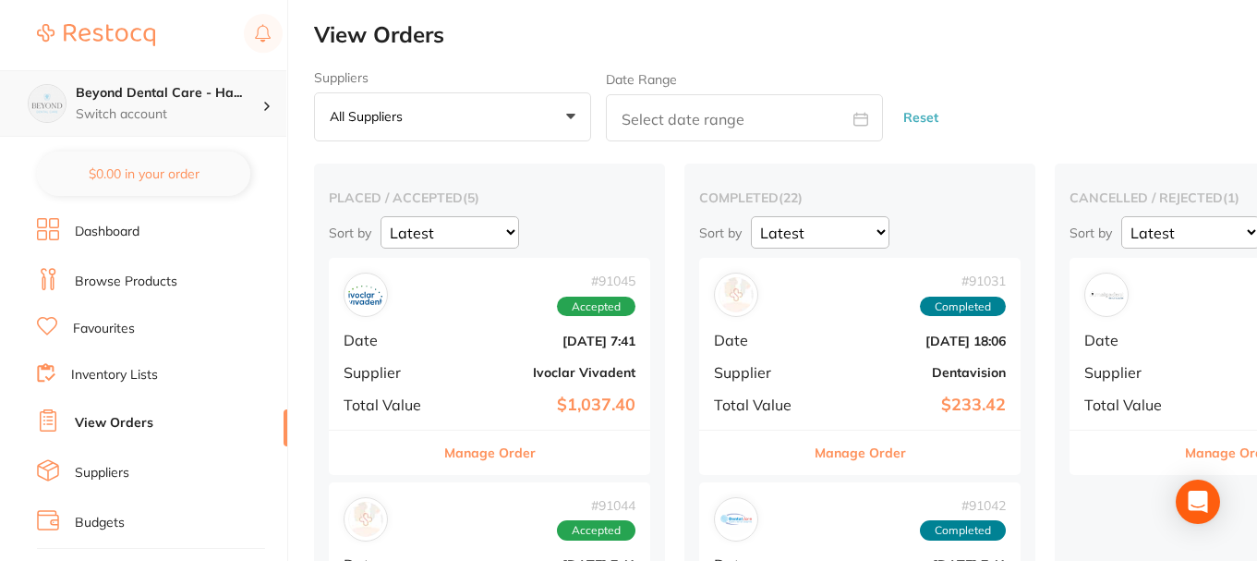
click at [176, 78] on div "Beyond Dental Care - Ha... Switch account" at bounding box center [143, 103] width 286 height 67
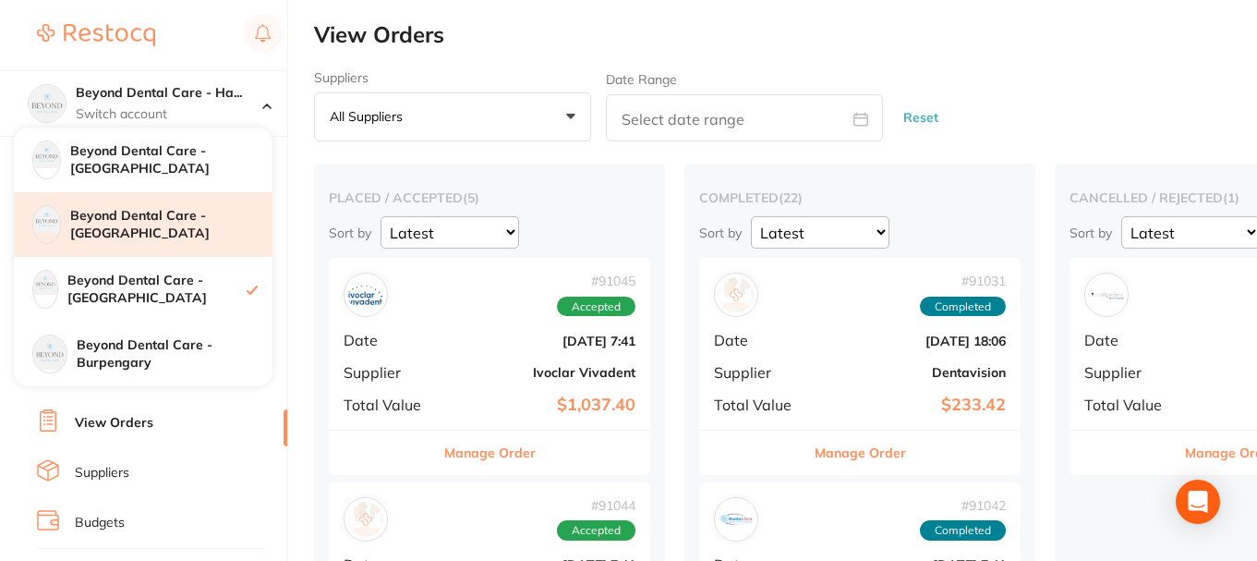
click at [198, 224] on h4 "Beyond Dental Care - [GEOGRAPHIC_DATA]" at bounding box center [171, 225] width 202 height 36
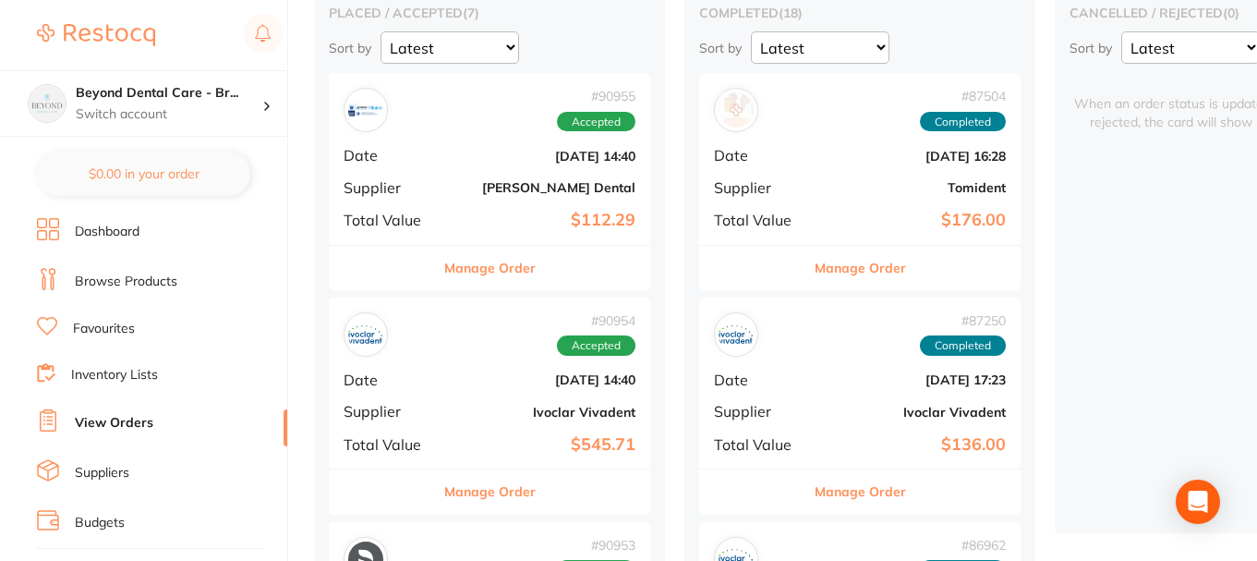
scroll to position [277, 0]
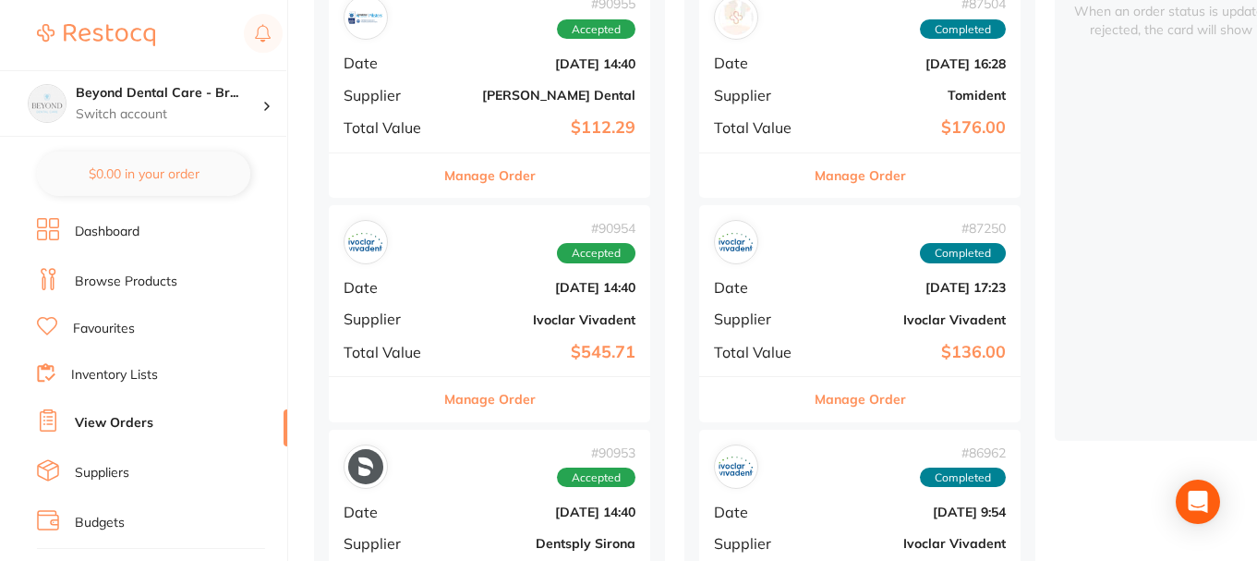
click at [458, 312] on b "Ivoclar Vivadent" at bounding box center [543, 319] width 185 height 15
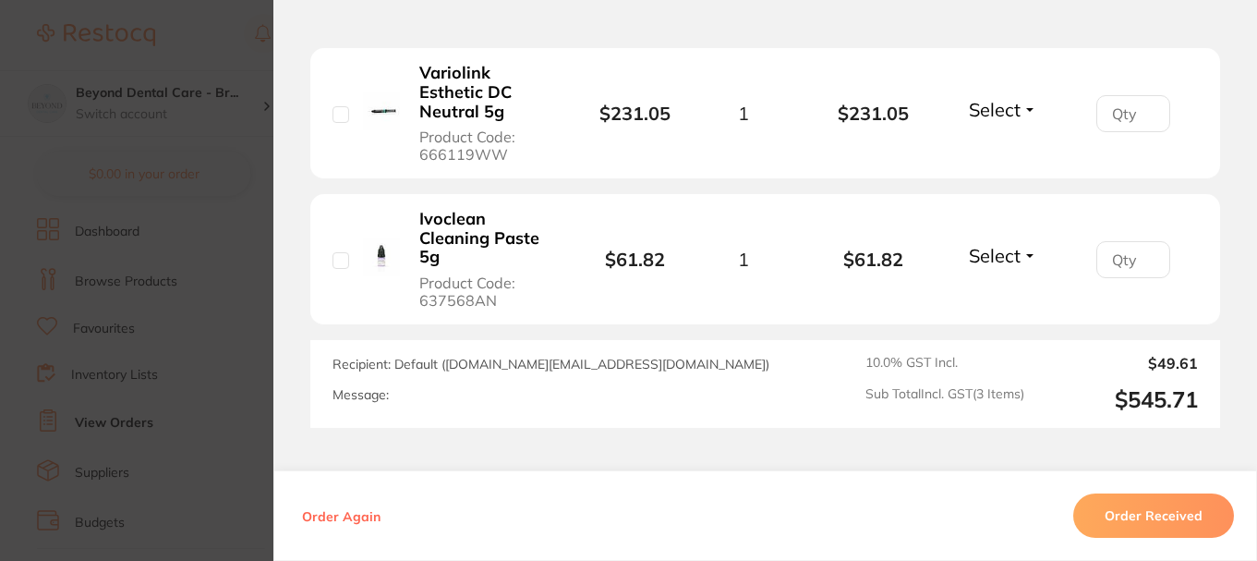
scroll to position [1016, 0]
click at [1122, 525] on button "Order Received" at bounding box center [1153, 515] width 161 height 44
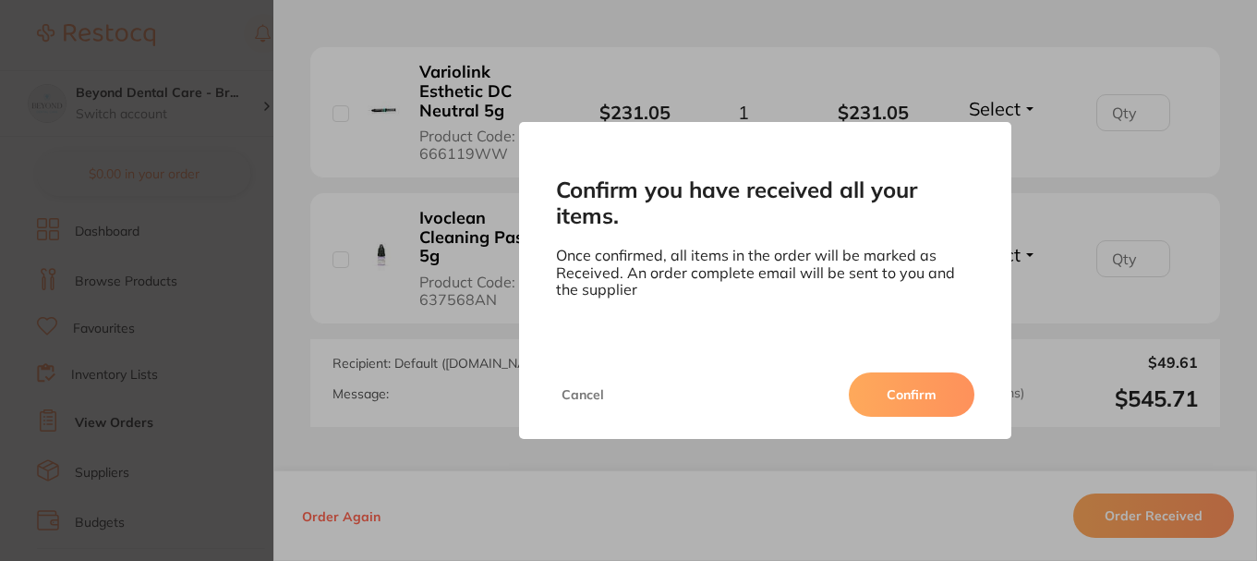
click at [890, 394] on button "Confirm" at bounding box center [912, 394] width 126 height 44
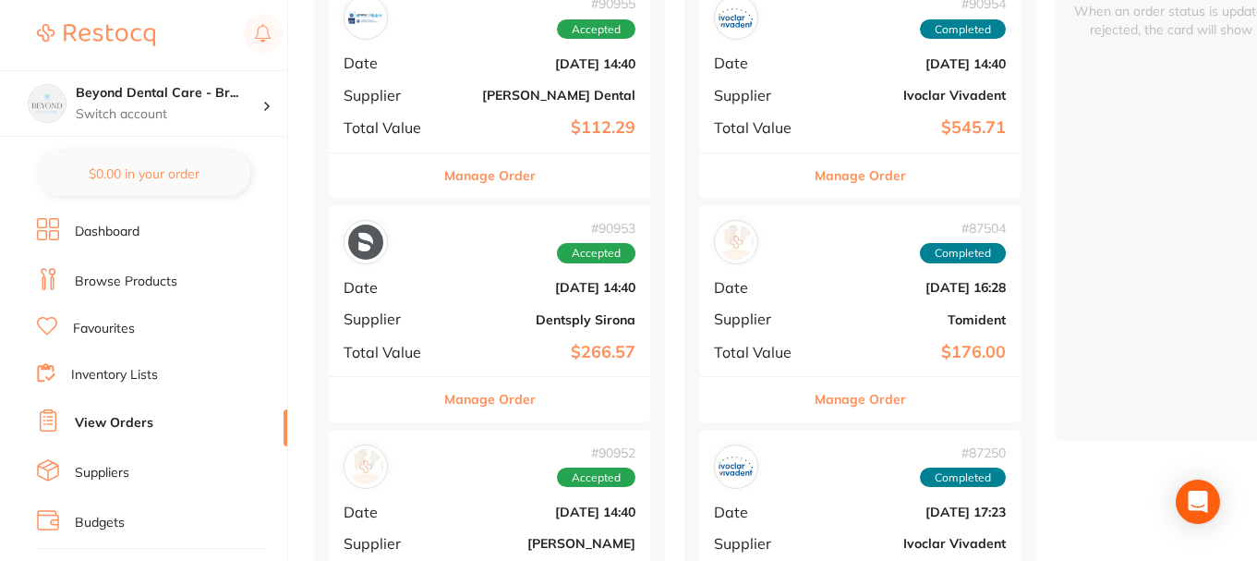
drag, startPoint x: 483, startPoint y: 301, endPoint x: 479, endPoint y: 320, distance: 18.8
click at [484, 298] on div "# 90953 Accepted Date Aug 21 2025, 14:40 Supplier Dentsply Sirona Total Value $…" at bounding box center [489, 290] width 321 height 171
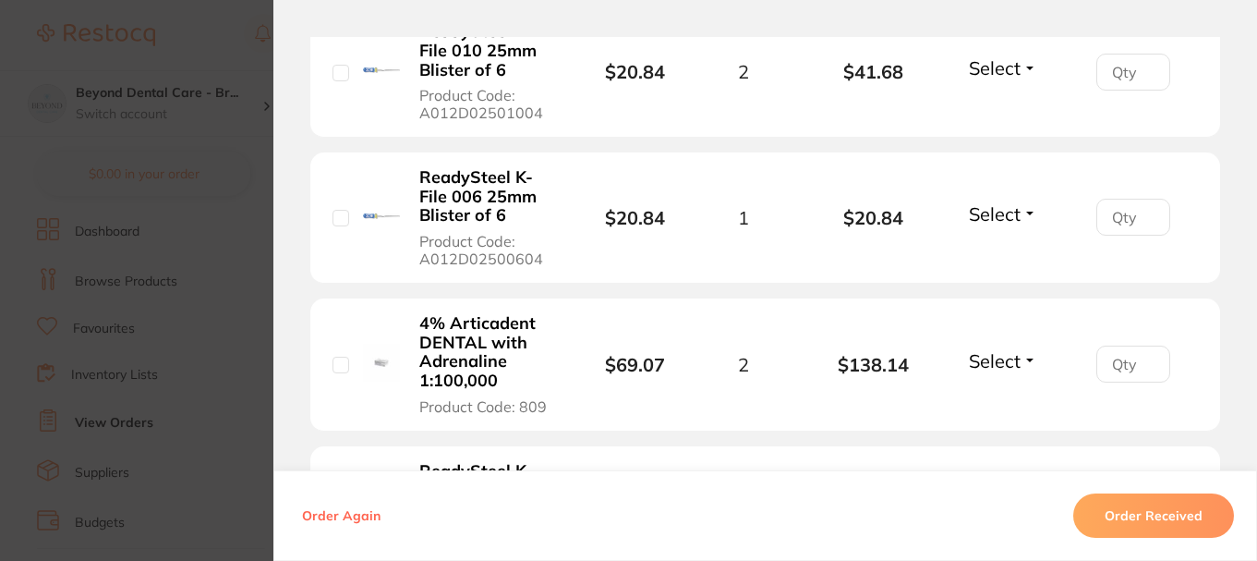
scroll to position [647, 0]
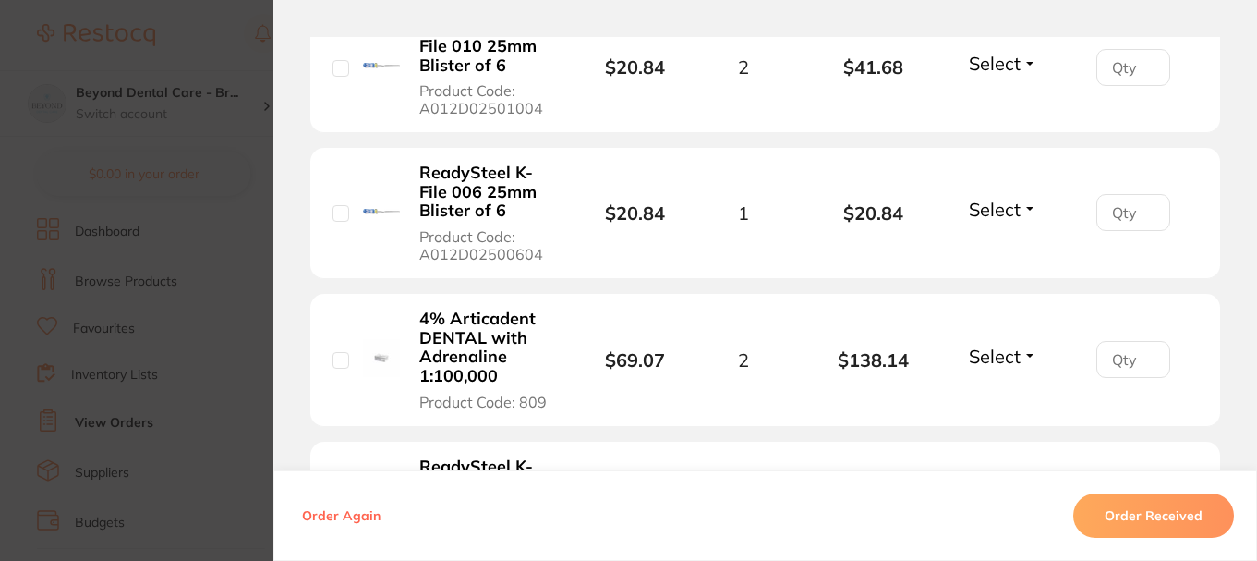
click at [202, 309] on section "Order ID: Restocq- 90953 Order Information Accepted Order Order Date Aug 21 202…" at bounding box center [628, 280] width 1257 height 561
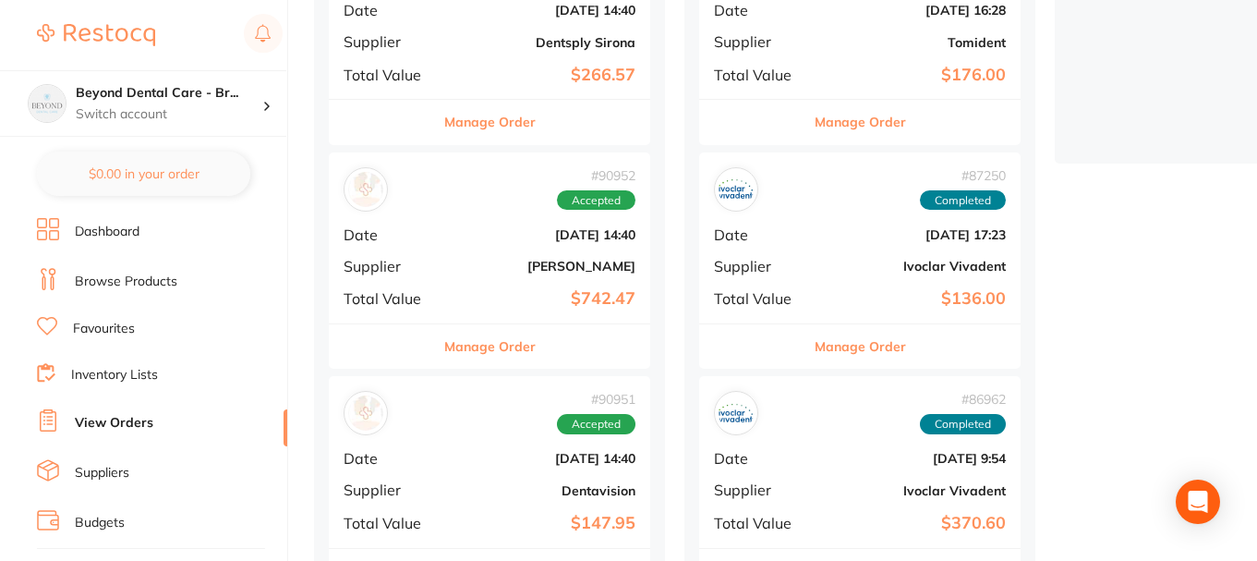
scroll to position [739, 0]
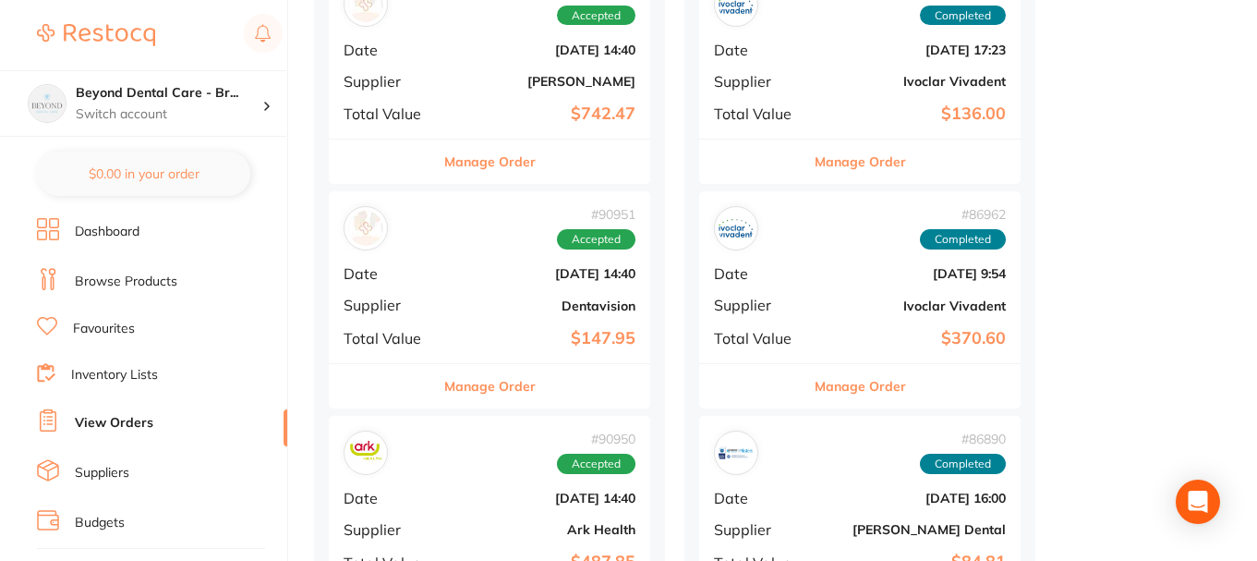
click at [477, 118] on b "$742.47" at bounding box center [543, 113] width 185 height 19
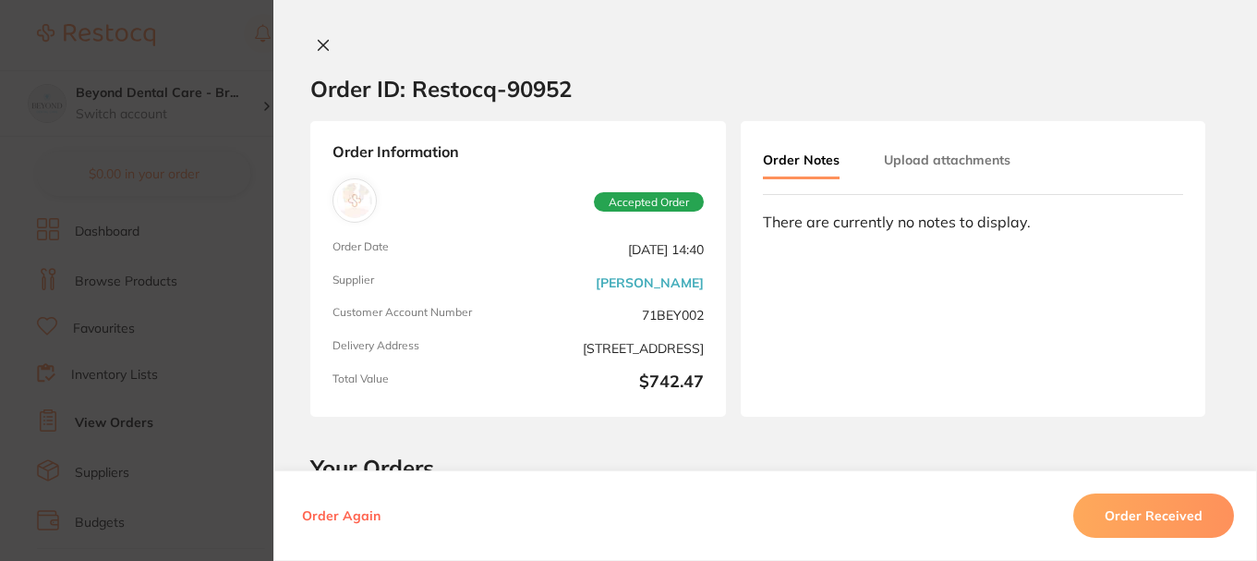
drag, startPoint x: 1134, startPoint y: 522, endPoint x: 1102, endPoint y: 510, distance: 34.5
click at [1133, 521] on button "Order Received" at bounding box center [1153, 515] width 161 height 44
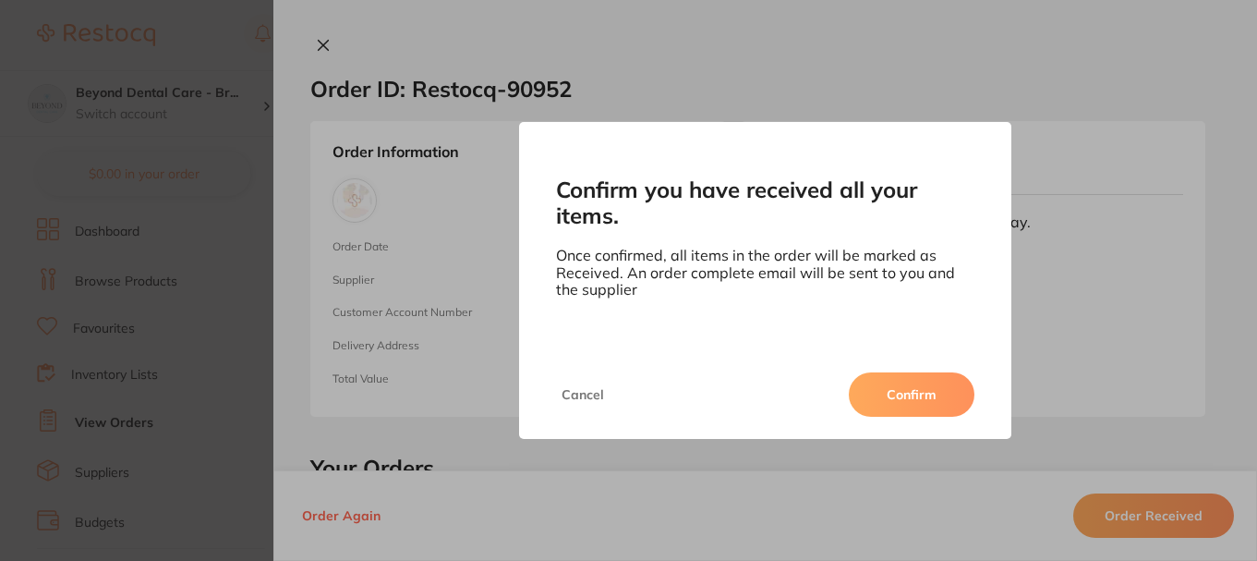
click at [919, 378] on button "Confirm" at bounding box center [912, 394] width 126 height 44
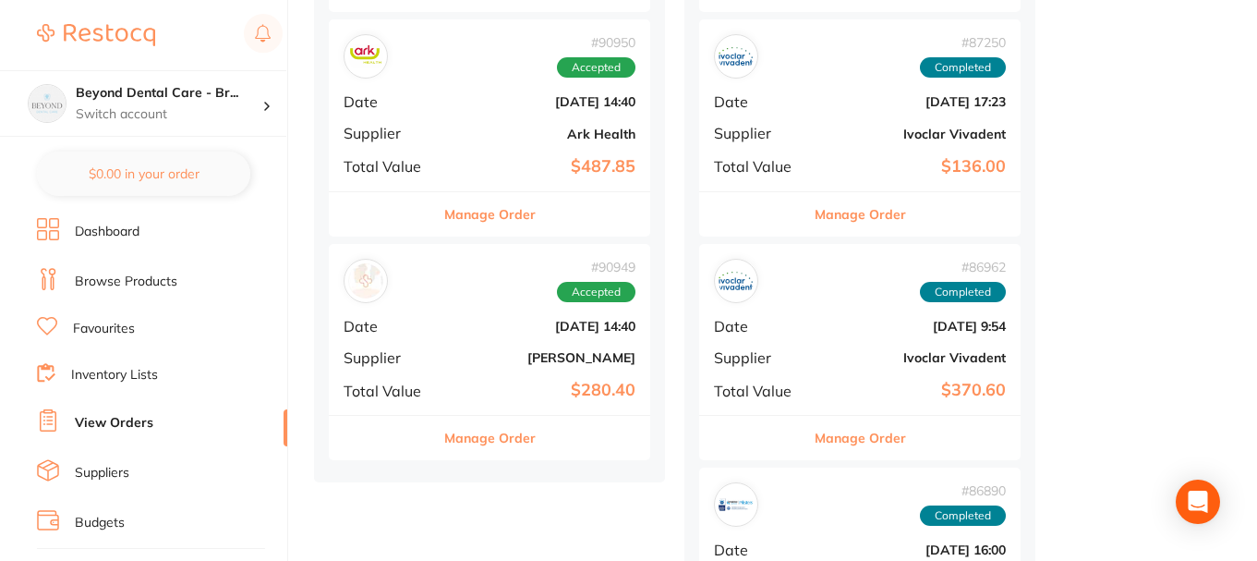
scroll to position [924, 0]
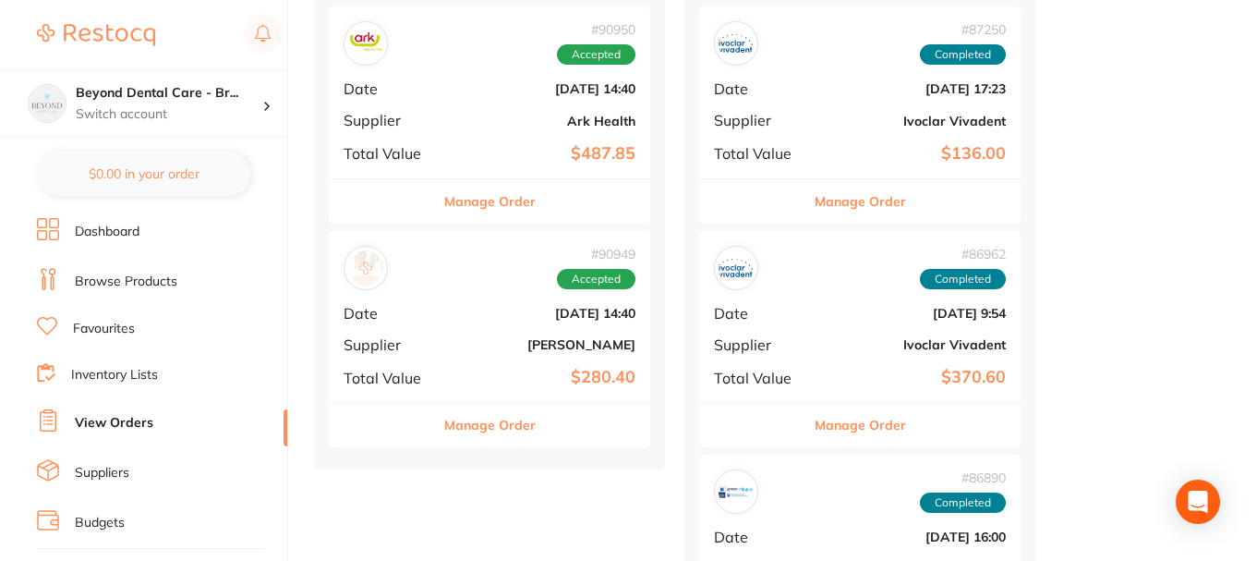
click at [480, 344] on b "Adam Dental" at bounding box center [543, 344] width 185 height 15
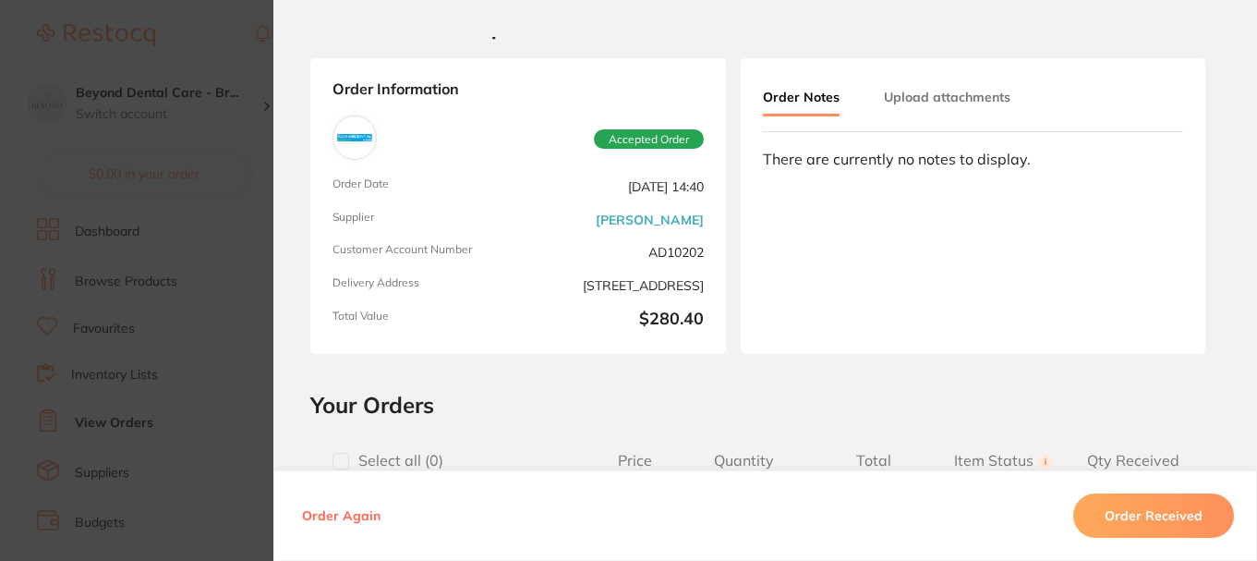
scroll to position [92, 0]
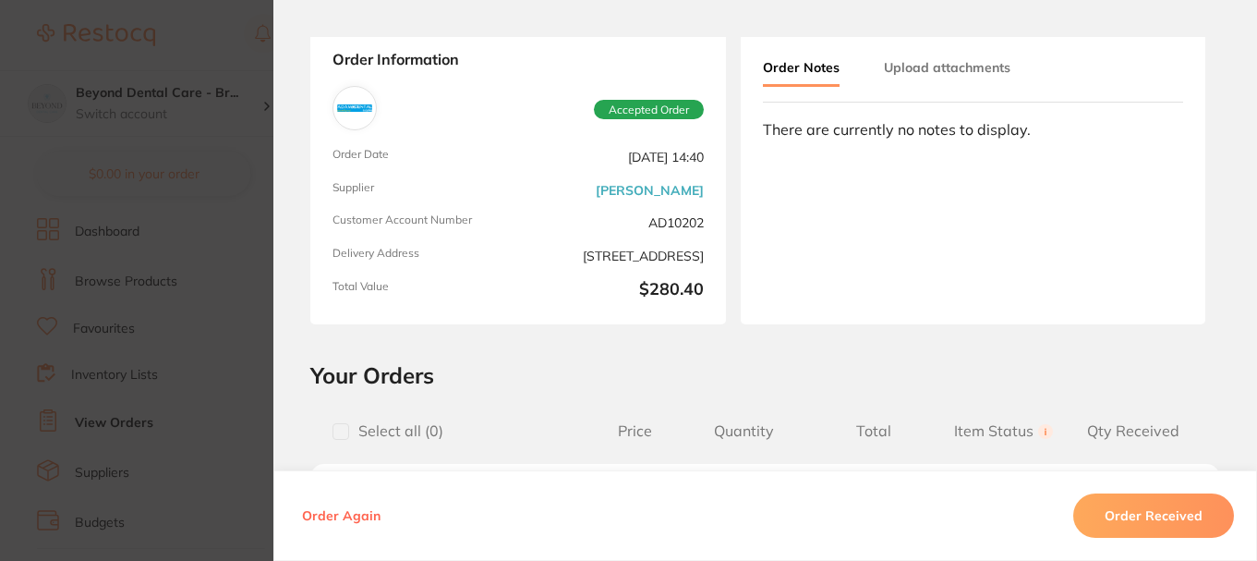
click at [1166, 515] on button "Order Received" at bounding box center [1153, 515] width 161 height 44
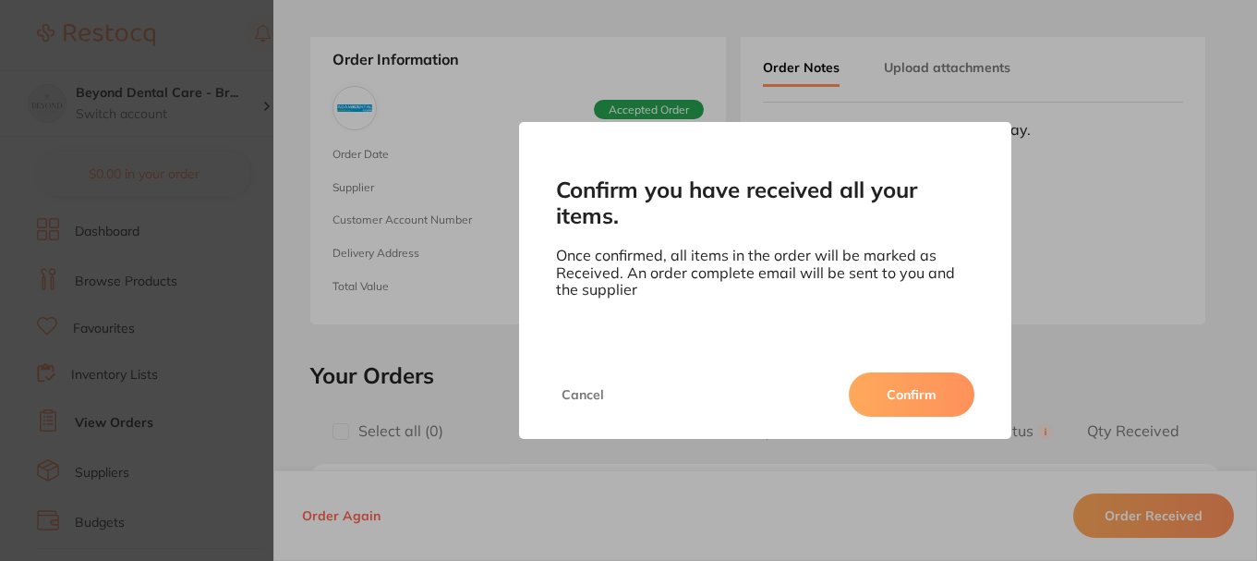
click at [917, 375] on button "Confirm" at bounding box center [912, 394] width 126 height 44
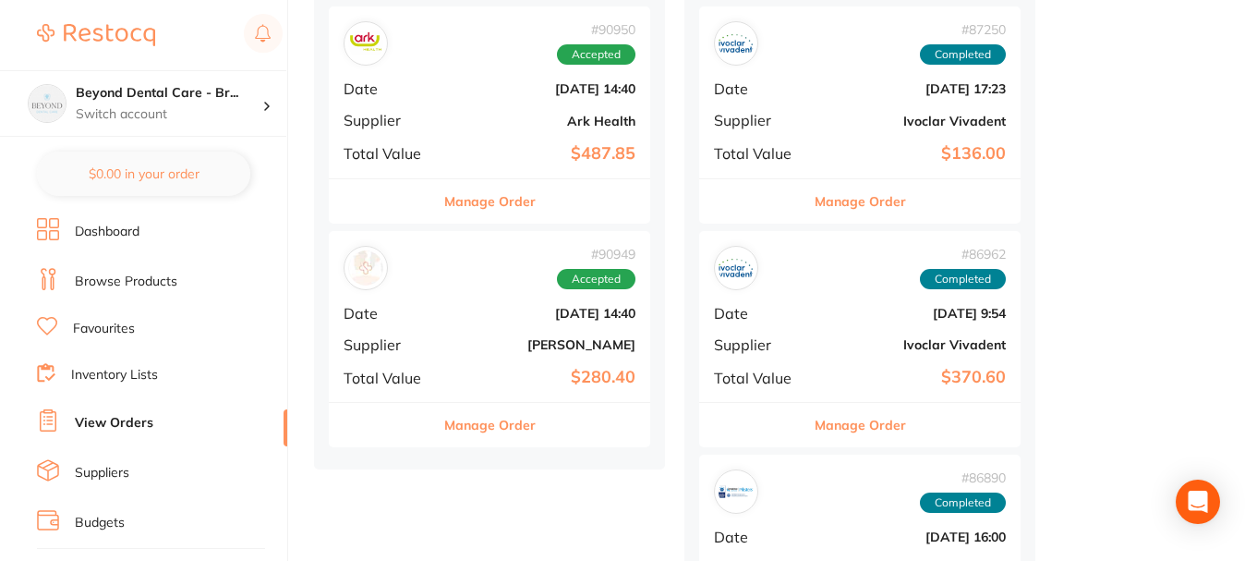
click at [490, 137] on div "# 90950 Accepted Date Aug 21 2025, 14:40 Supplier Ark Health Total Value $487.85" at bounding box center [489, 91] width 321 height 171
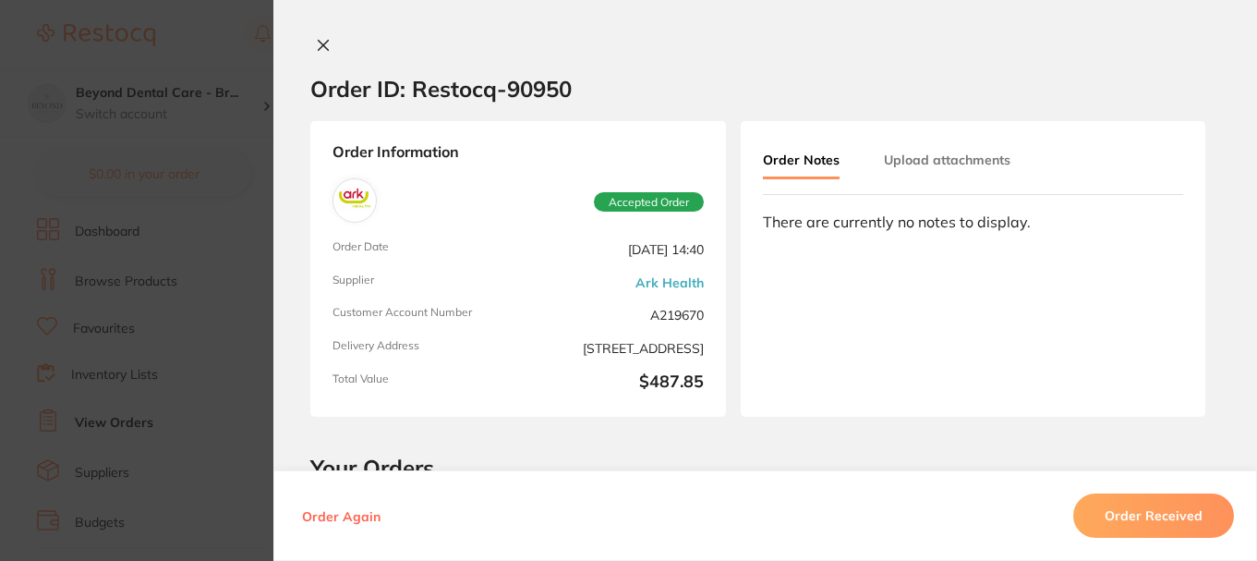
click at [1150, 516] on button "Order Received" at bounding box center [1153, 515] width 161 height 44
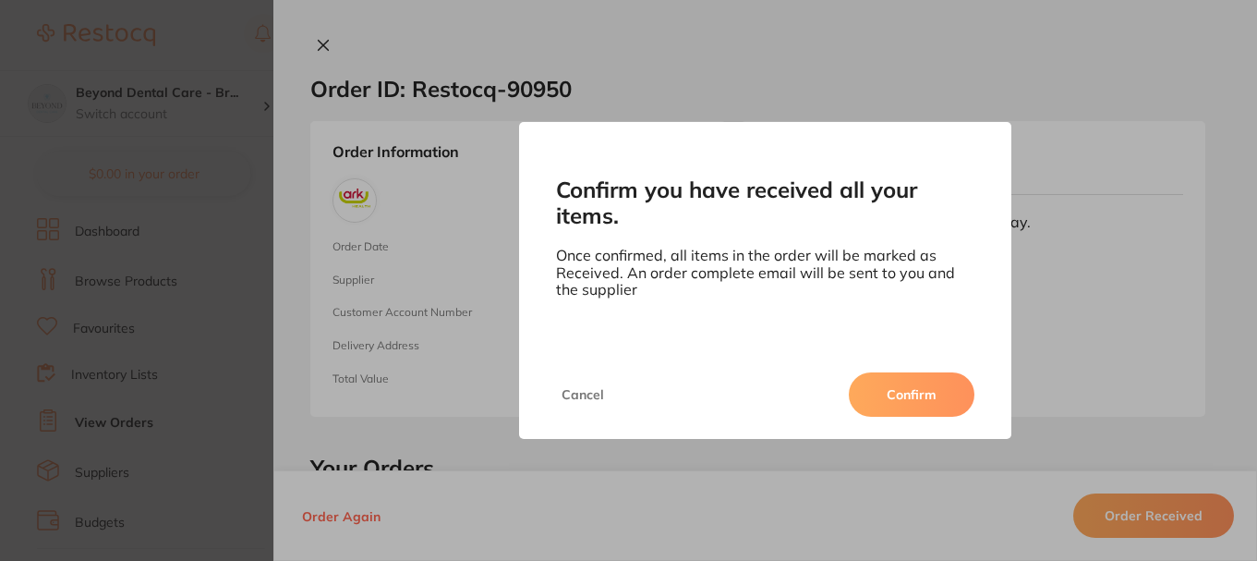
click at [903, 394] on button "Confirm" at bounding box center [912, 394] width 126 height 44
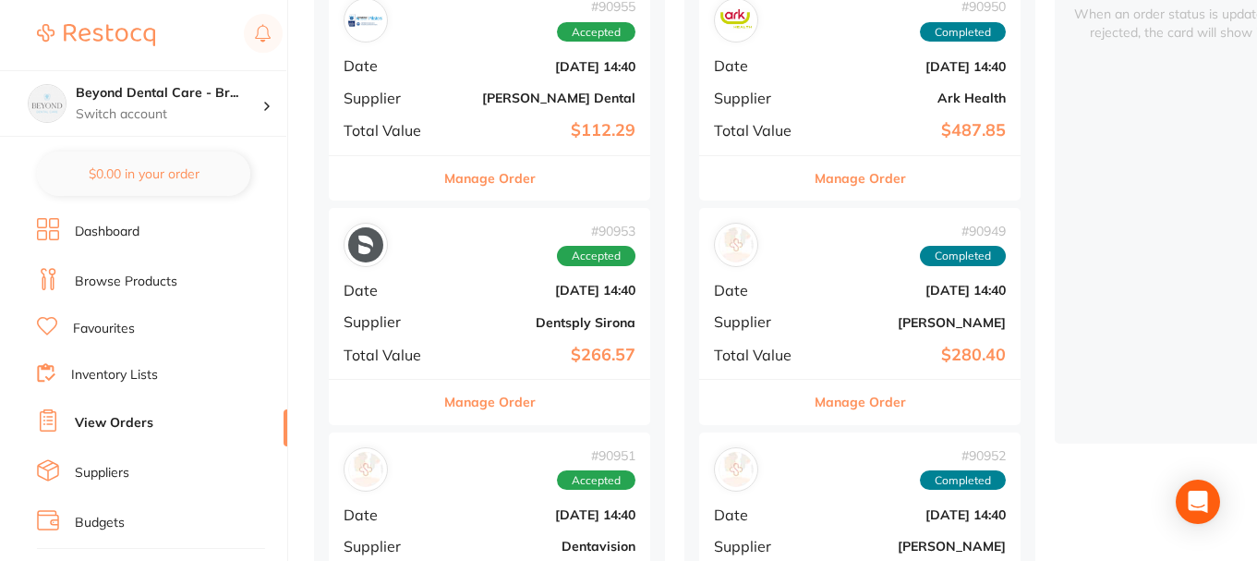
scroll to position [277, 0]
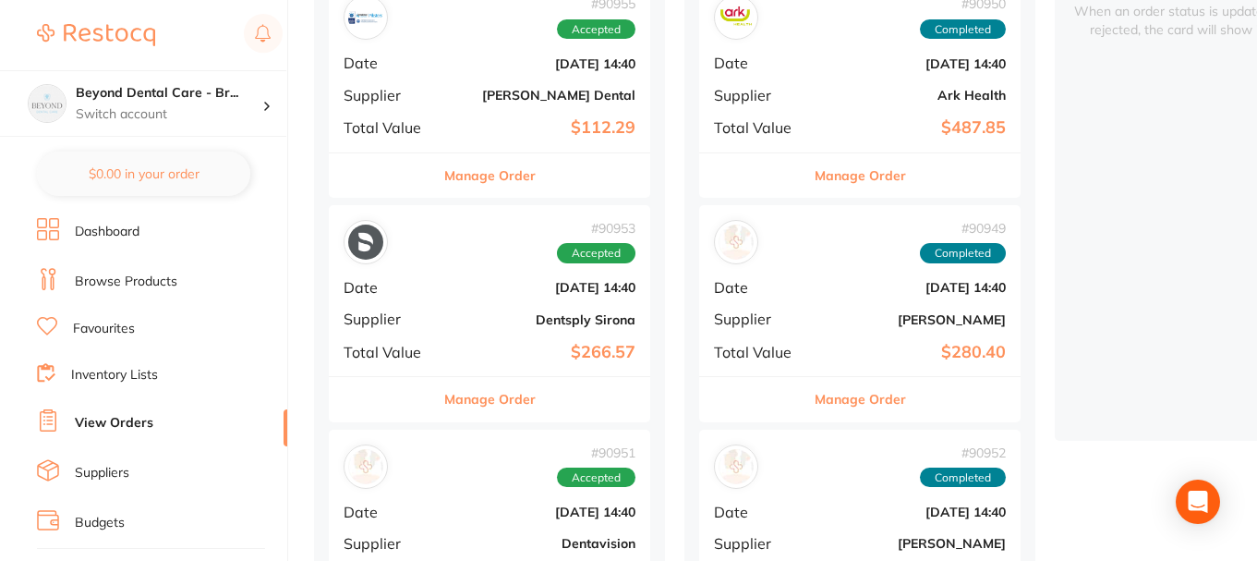
click at [483, 321] on b "Dentsply Sirona" at bounding box center [543, 319] width 185 height 15
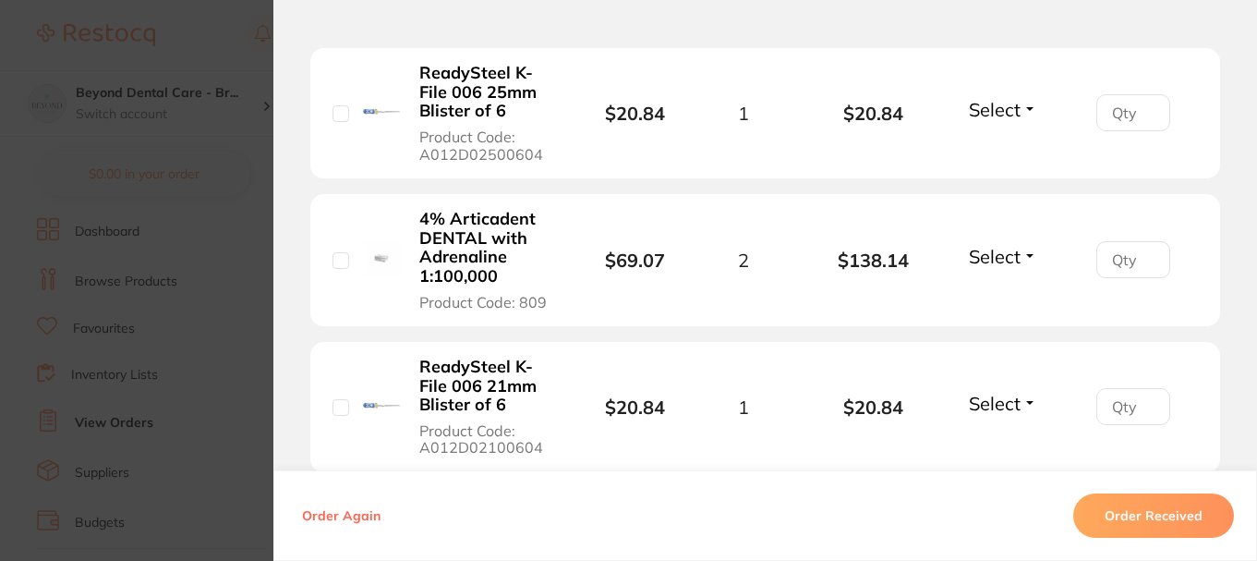
scroll to position [739, 0]
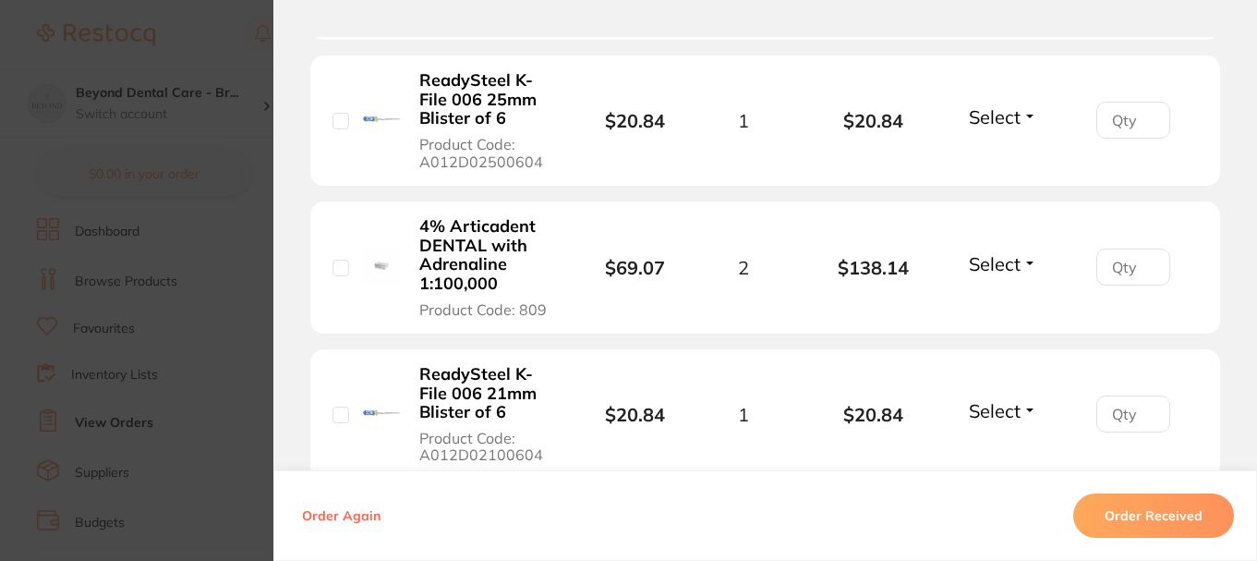
click at [1104, 500] on button "Order Received" at bounding box center [1153, 515] width 161 height 44
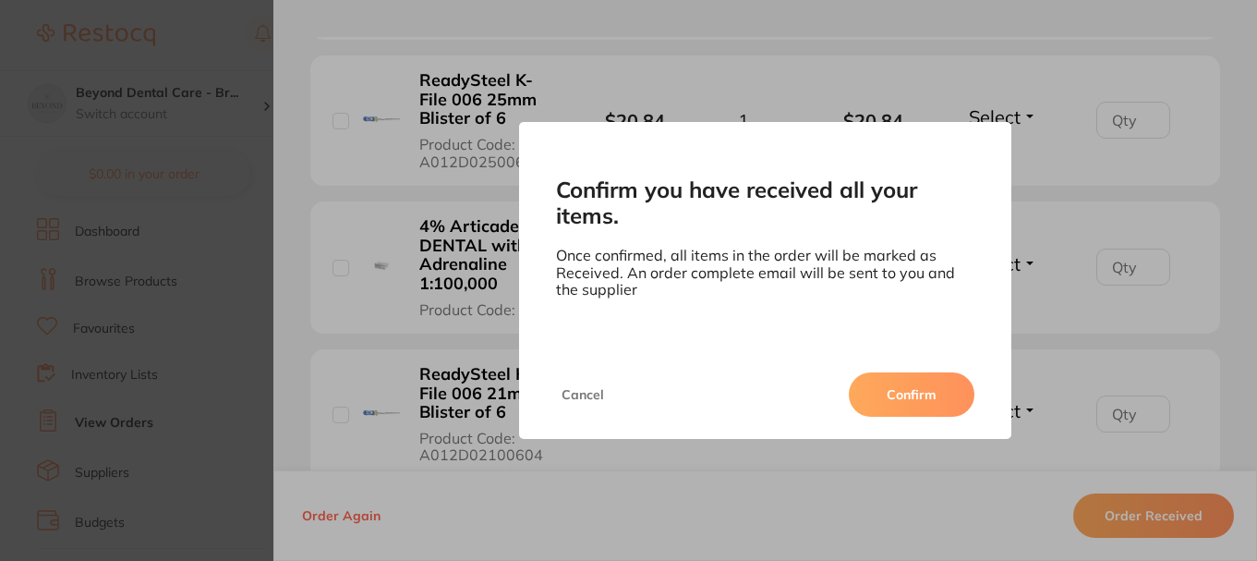
click at [901, 402] on button "Confirm" at bounding box center [912, 394] width 126 height 44
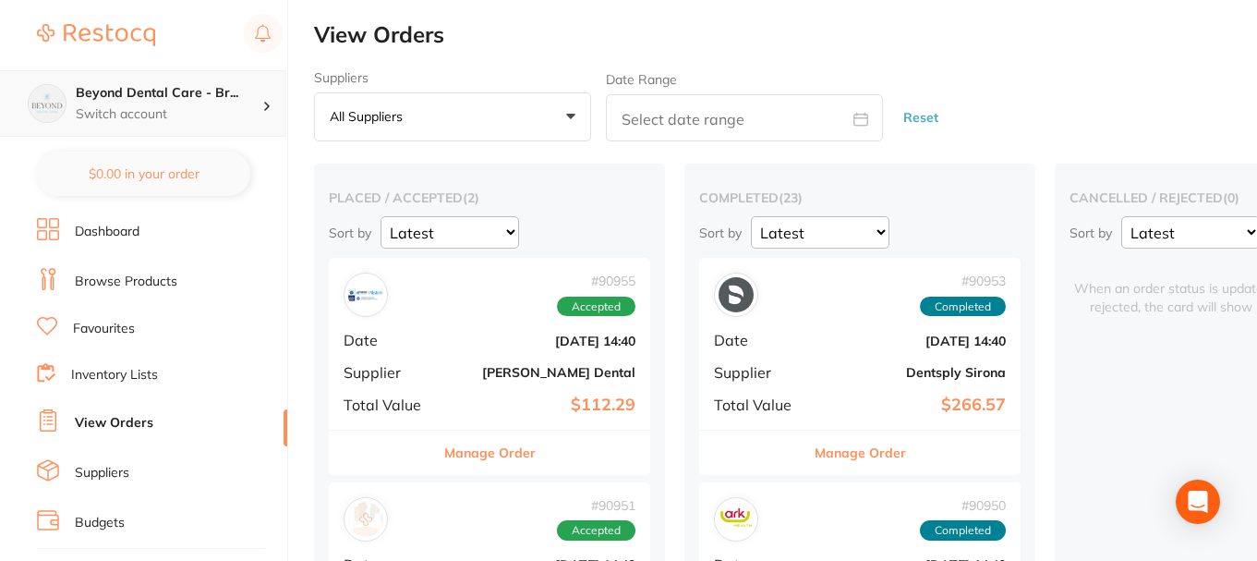
click at [213, 94] on h4 "Beyond Dental Care - Br..." at bounding box center [169, 93] width 187 height 18
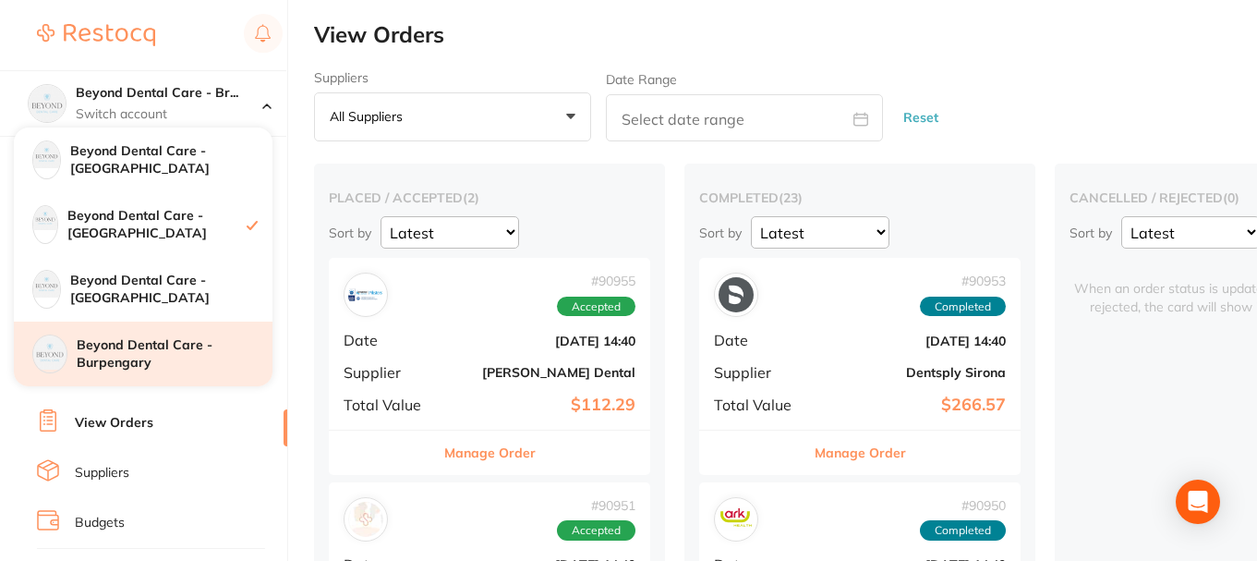
click at [163, 361] on h4 "Beyond Dental Care - Burpengary" at bounding box center [175, 354] width 196 height 36
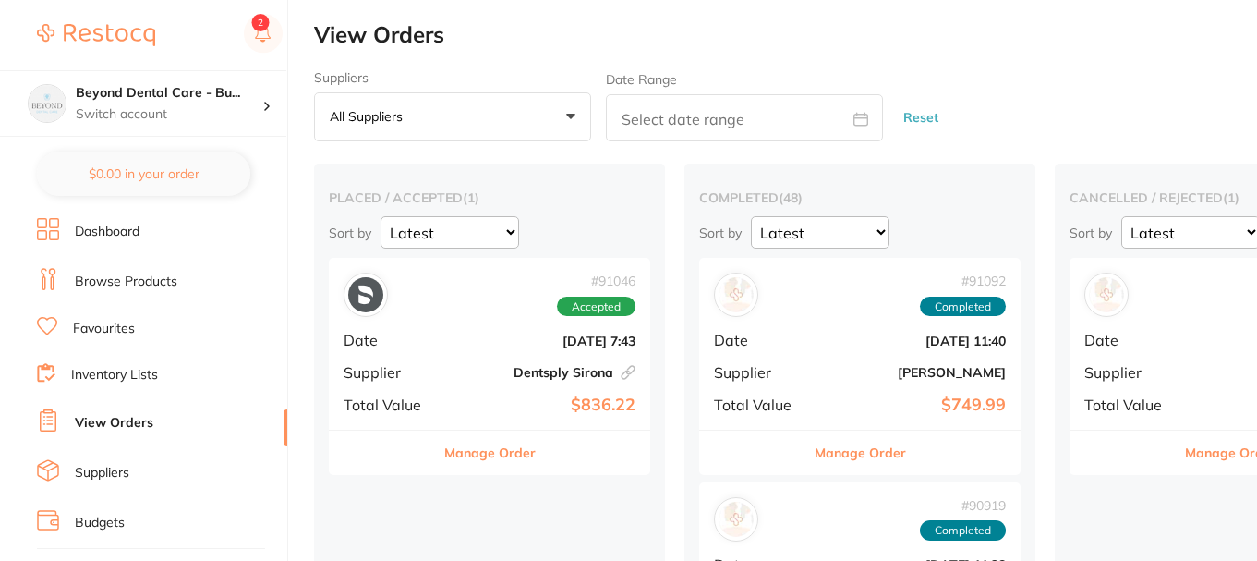
click at [116, 275] on link "Browse Products" at bounding box center [126, 281] width 103 height 18
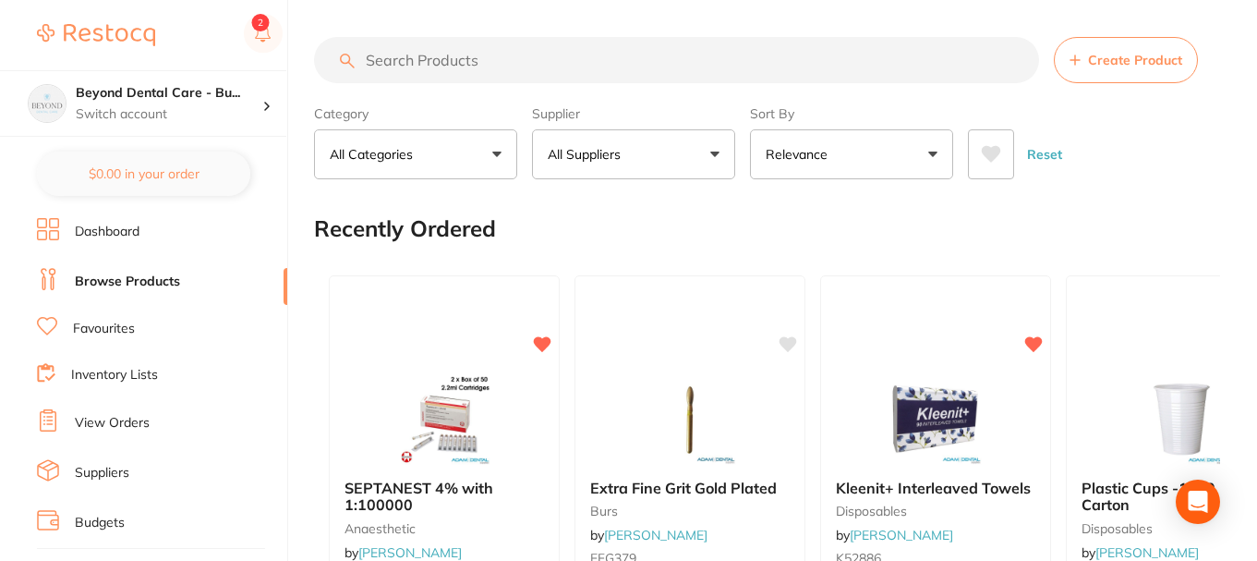
click at [513, 68] on input "search" at bounding box center [676, 60] width 725 height 46
paste input "HVE05"
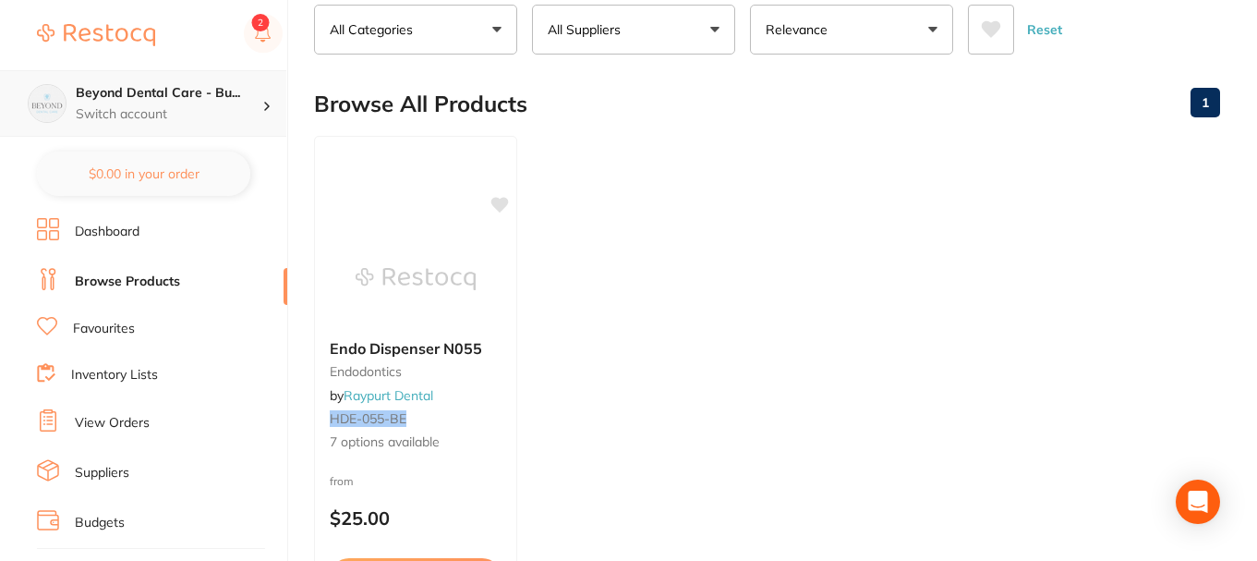
scroll to position [92, 0]
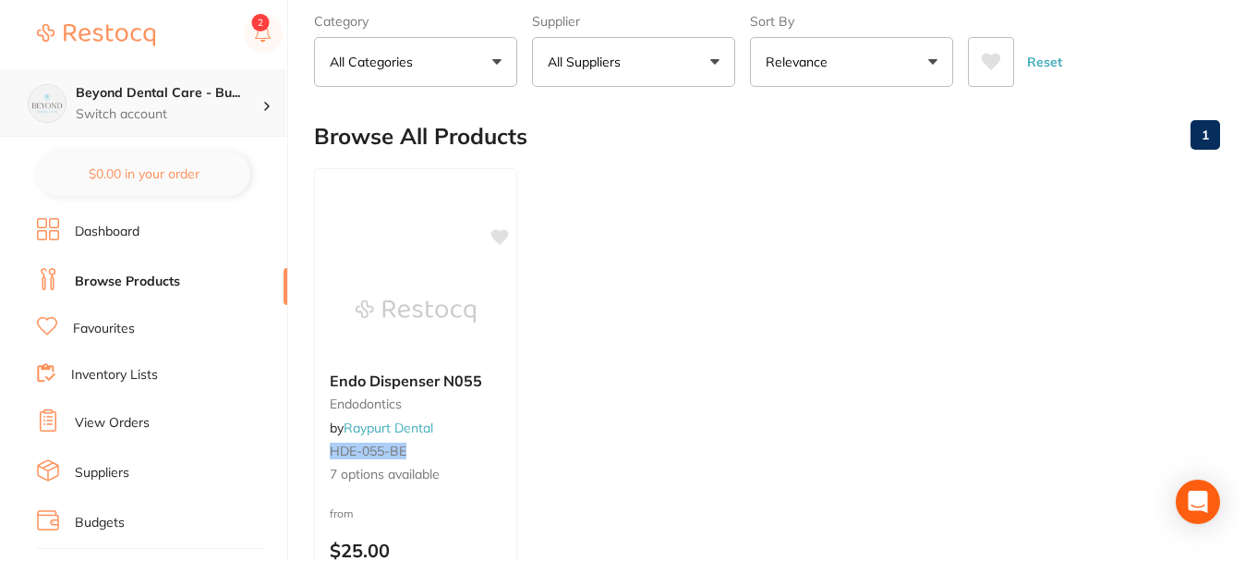
type input "HVE05"
click at [195, 101] on h4 "Beyond Dental Care - Bu..." at bounding box center [169, 93] width 187 height 18
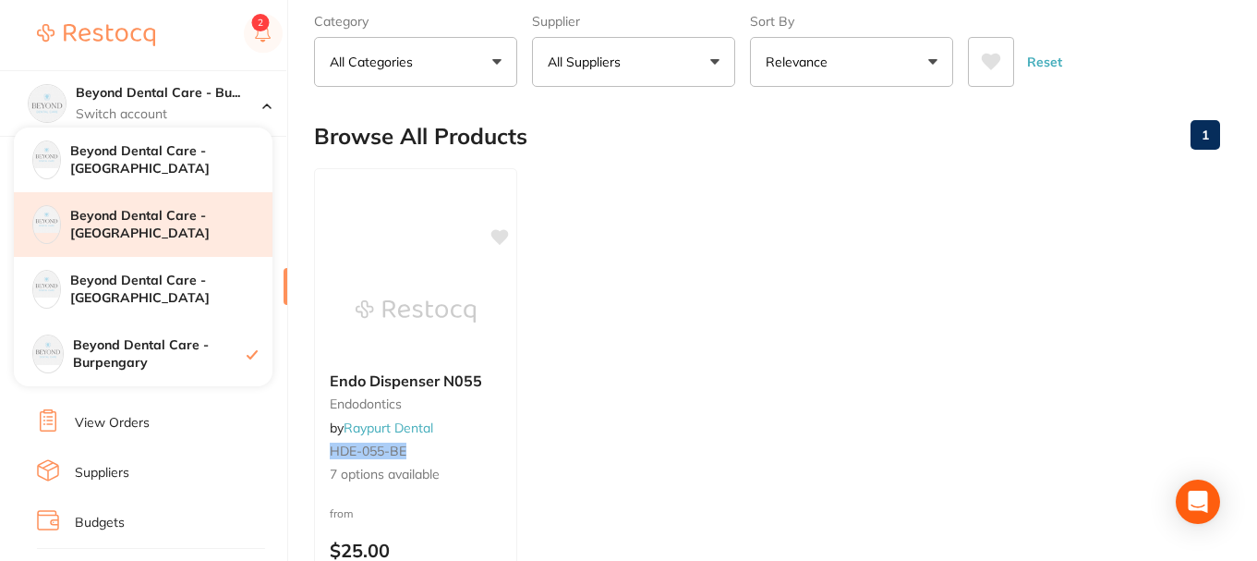
click at [188, 226] on h4 "Beyond Dental Care - [GEOGRAPHIC_DATA]" at bounding box center [171, 225] width 202 height 36
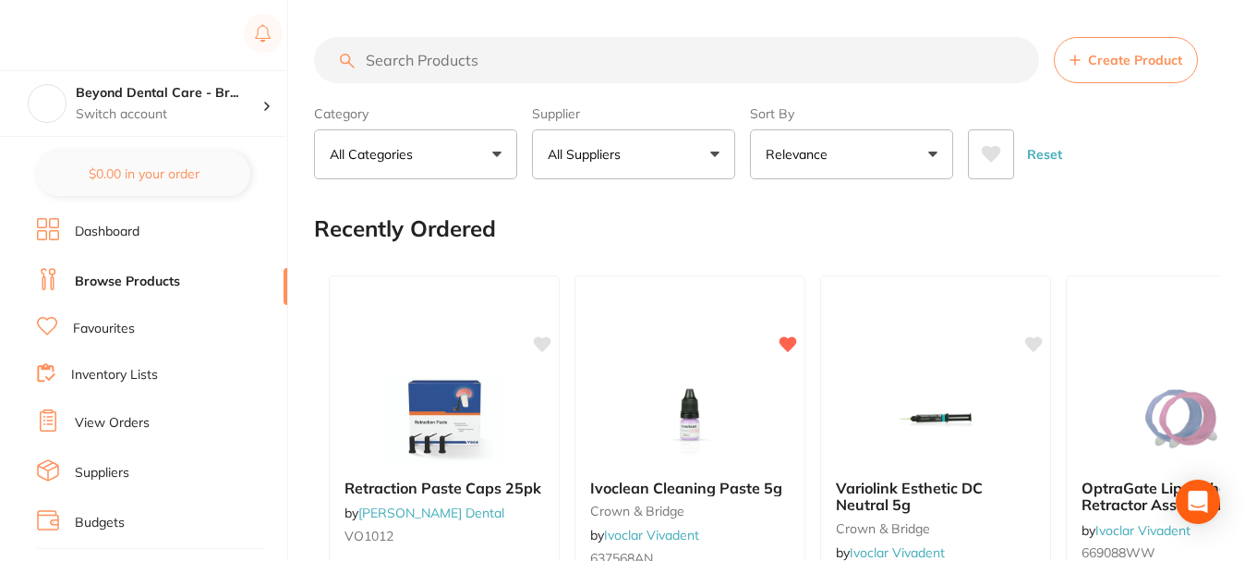
click at [493, 66] on input "search" at bounding box center [676, 60] width 725 height 46
paste input "HVE05"
type input "HVE05"
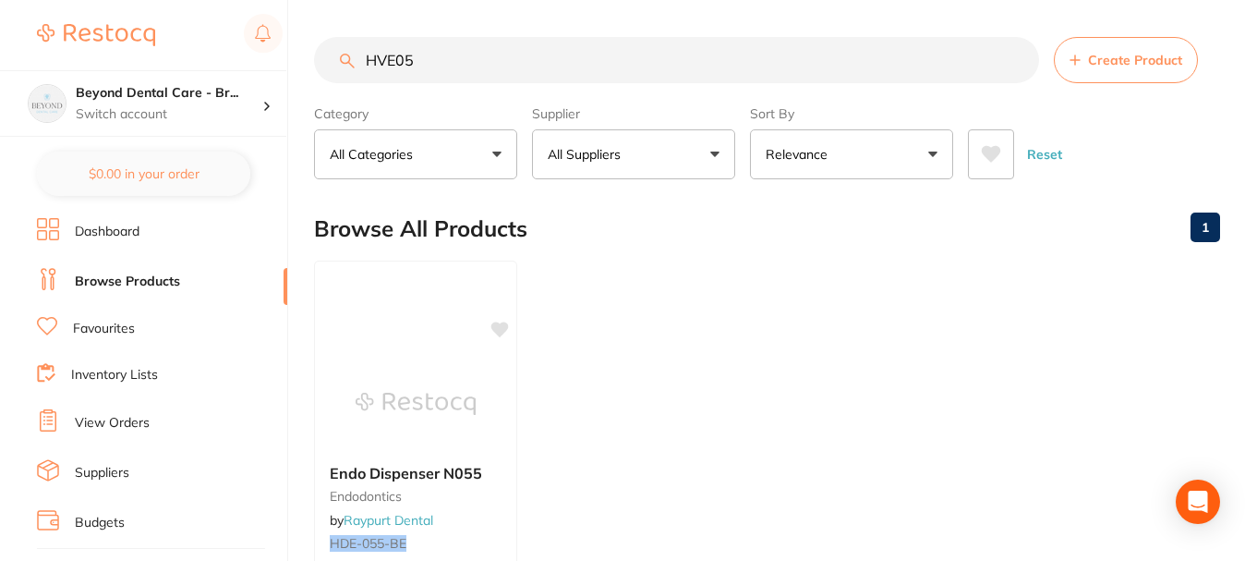
drag, startPoint x: 429, startPoint y: 65, endPoint x: 299, endPoint y: 46, distance: 130.6
click at [309, 47] on div "$0.00 Beyond Dental Care - Br... Switch account Beyond Dental Care - Sandstone …" at bounding box center [628, 280] width 1257 height 561
type input "high speed suction"
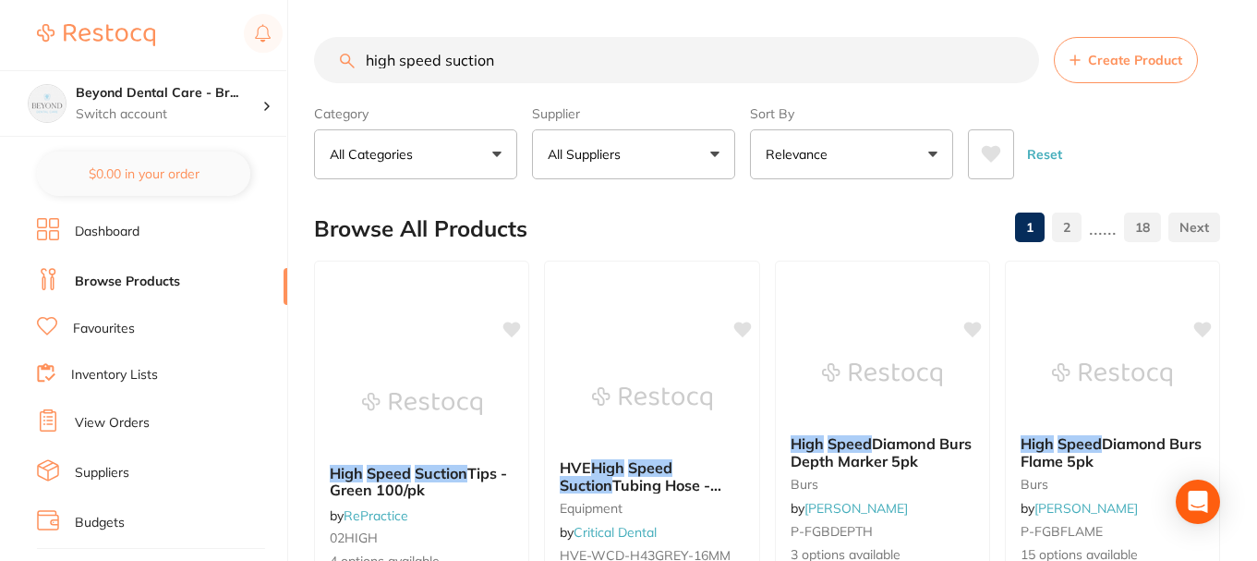
click at [711, 157] on button "All Suppliers" at bounding box center [633, 154] width 203 height 50
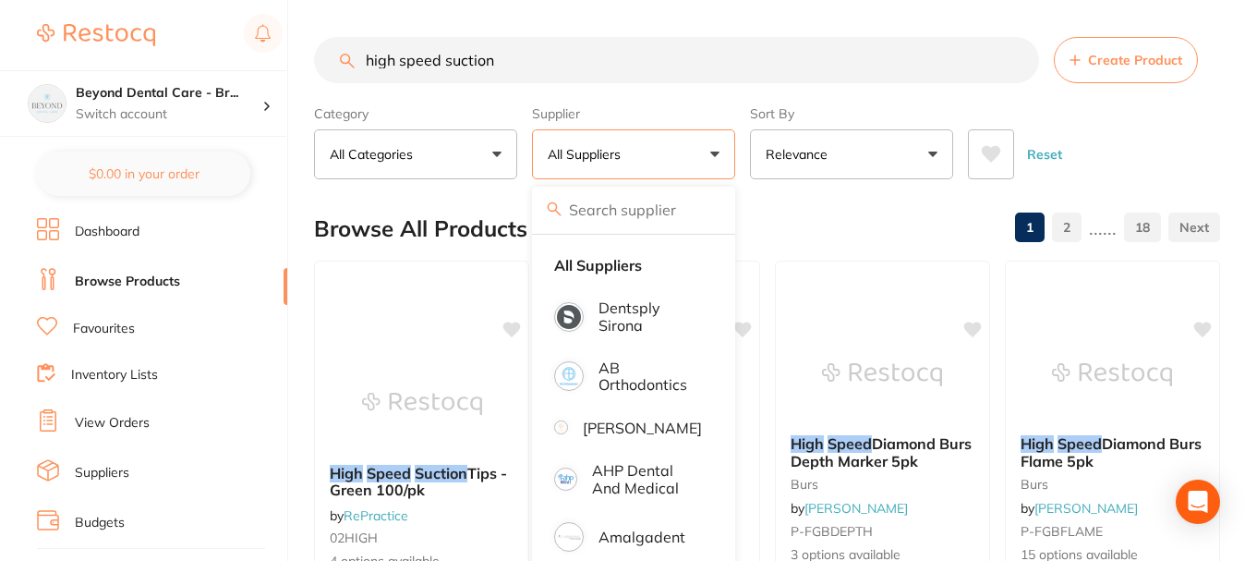
click at [715, 153] on button "All Suppliers" at bounding box center [633, 154] width 203 height 50
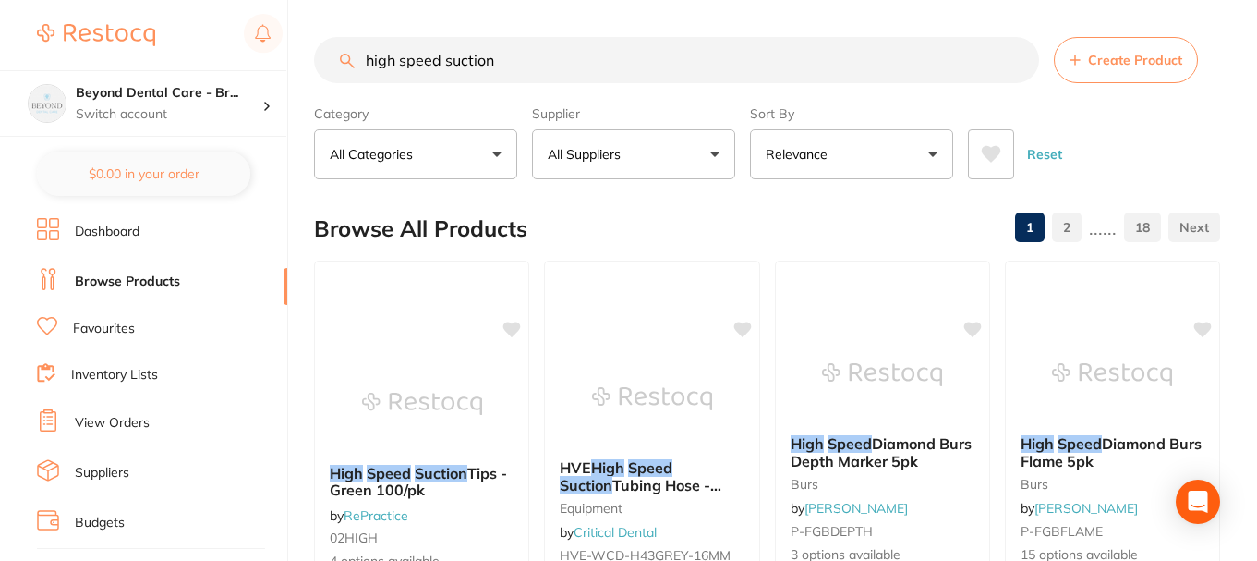
click at [715, 153] on button "All Suppliers" at bounding box center [633, 154] width 203 height 50
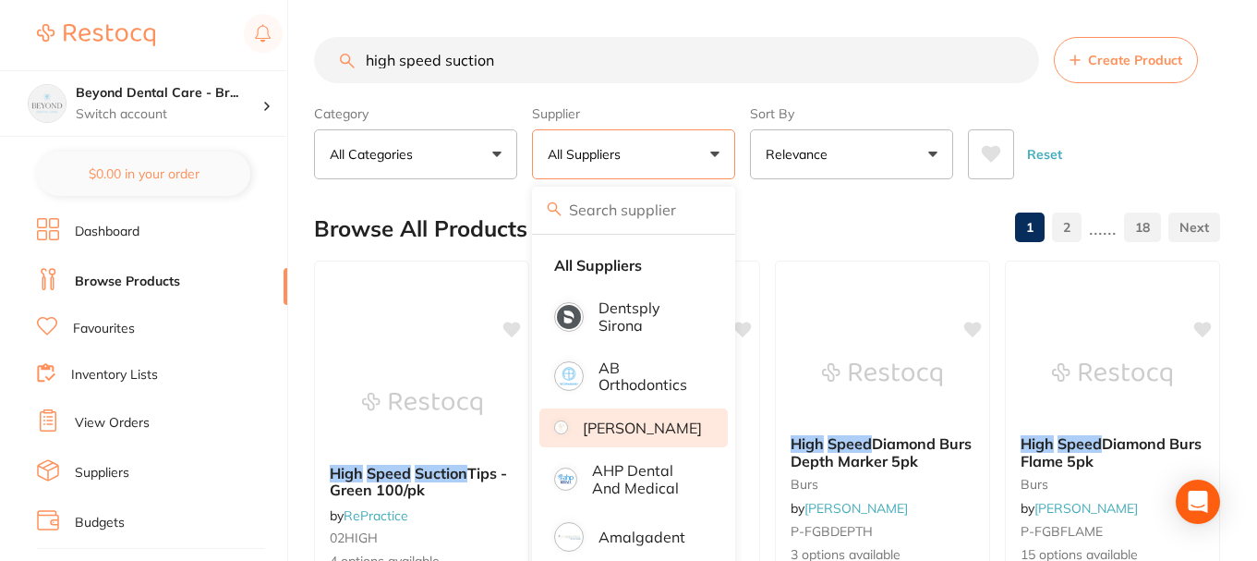
click at [631, 436] on p "[PERSON_NAME]" at bounding box center [642, 427] width 119 height 17
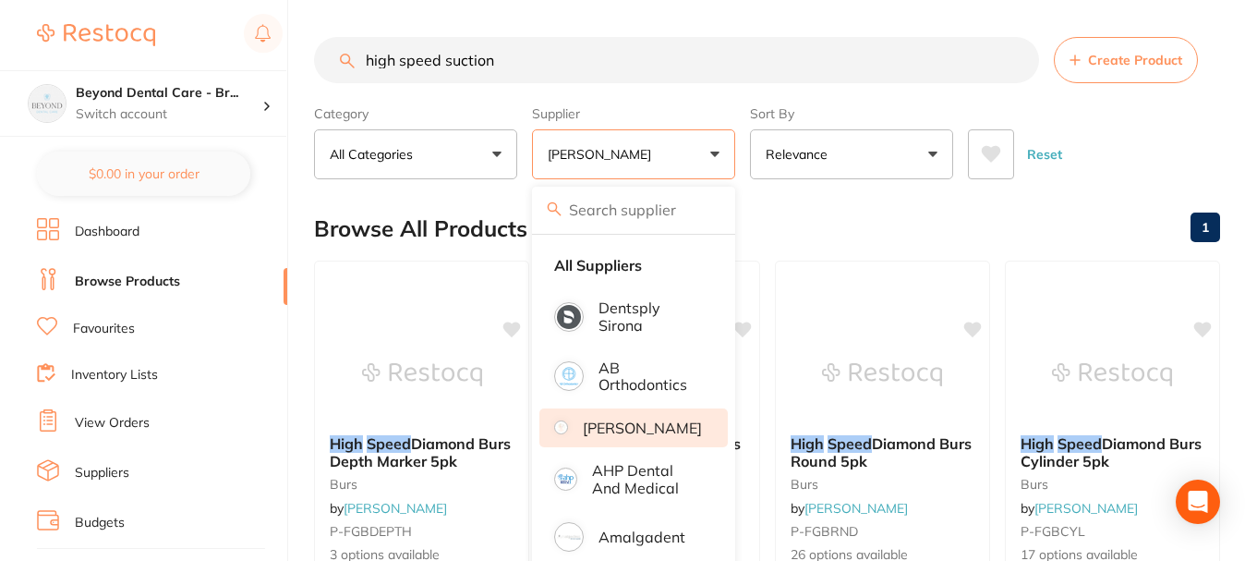
click at [812, 217] on div "Browse All Products 1" at bounding box center [767, 229] width 906 height 62
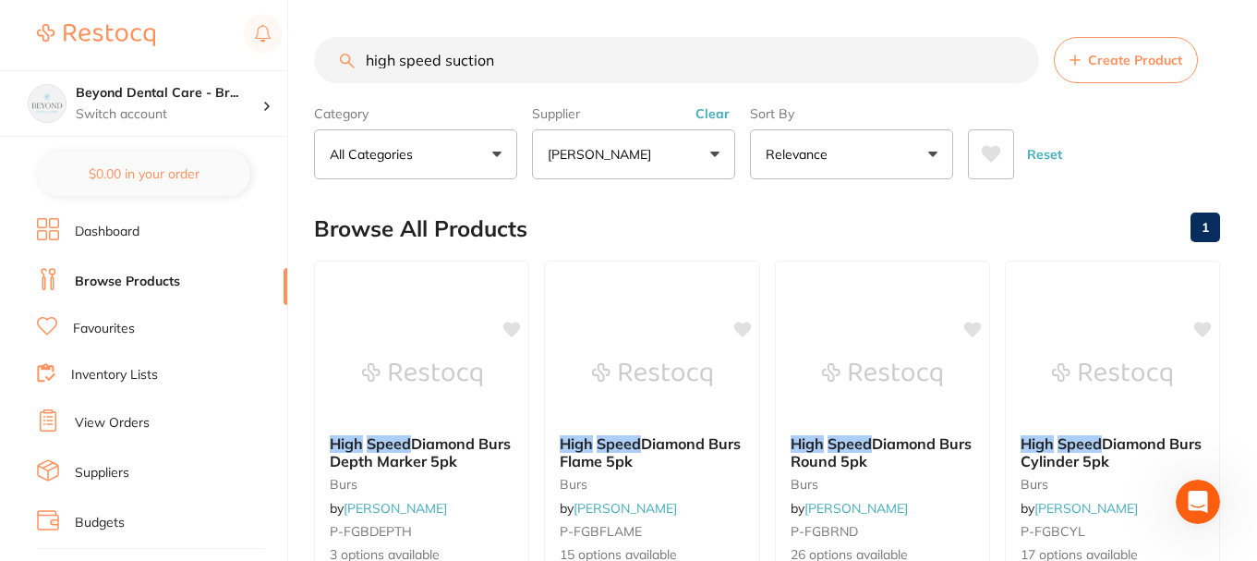
click at [115, 372] on link "Inventory Lists" at bounding box center [114, 375] width 87 height 18
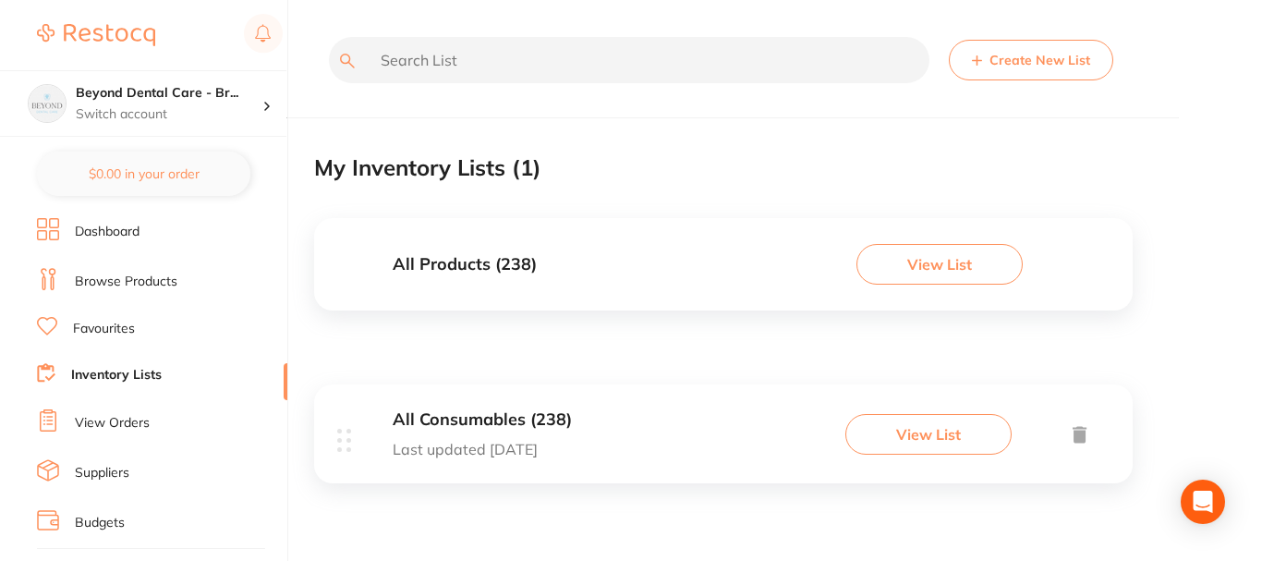
click at [1022, 57] on button "Create New List" at bounding box center [1031, 60] width 164 height 41
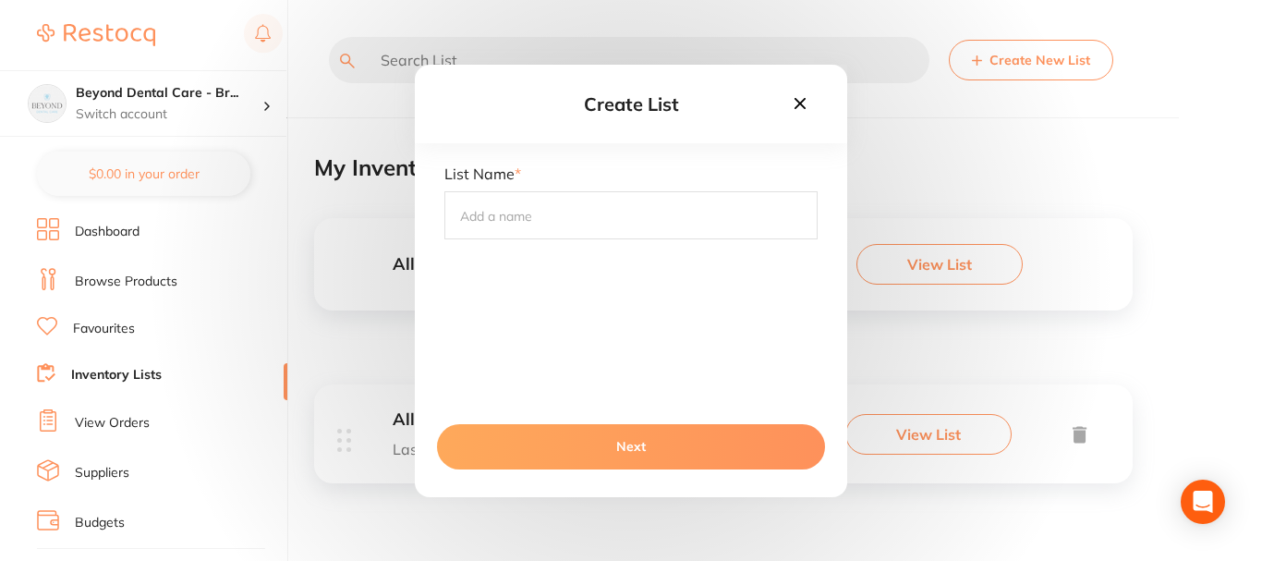
click at [587, 214] on input "text" at bounding box center [630, 215] width 373 height 48
type input "Clinical Fridge"
click at [610, 441] on button "Next" at bounding box center [631, 446] width 388 height 44
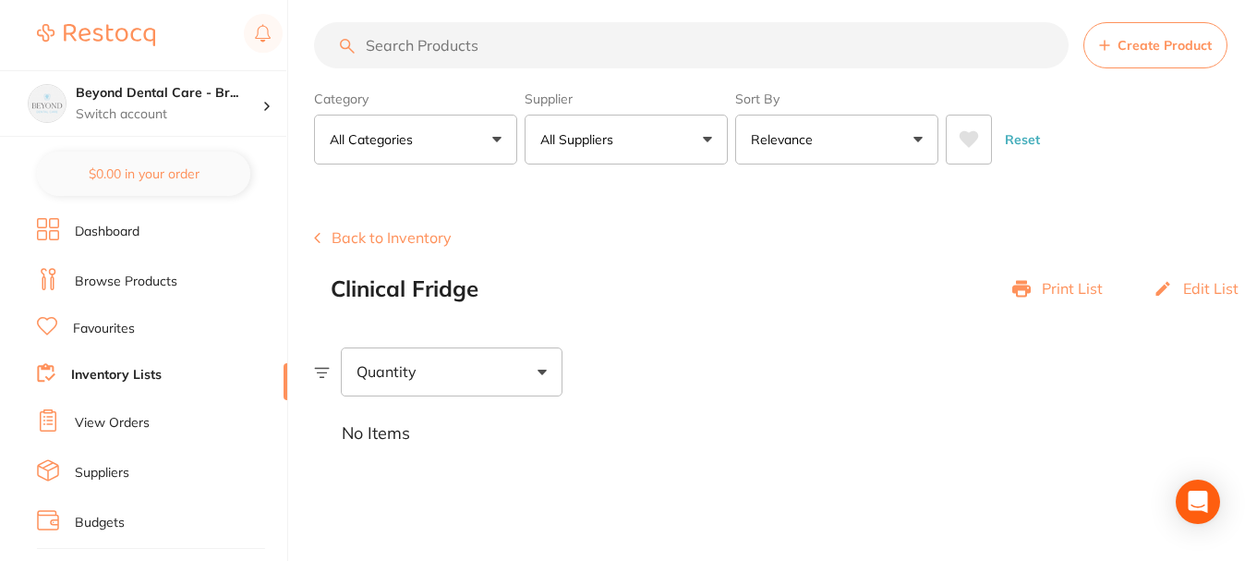
scroll to position [18, 0]
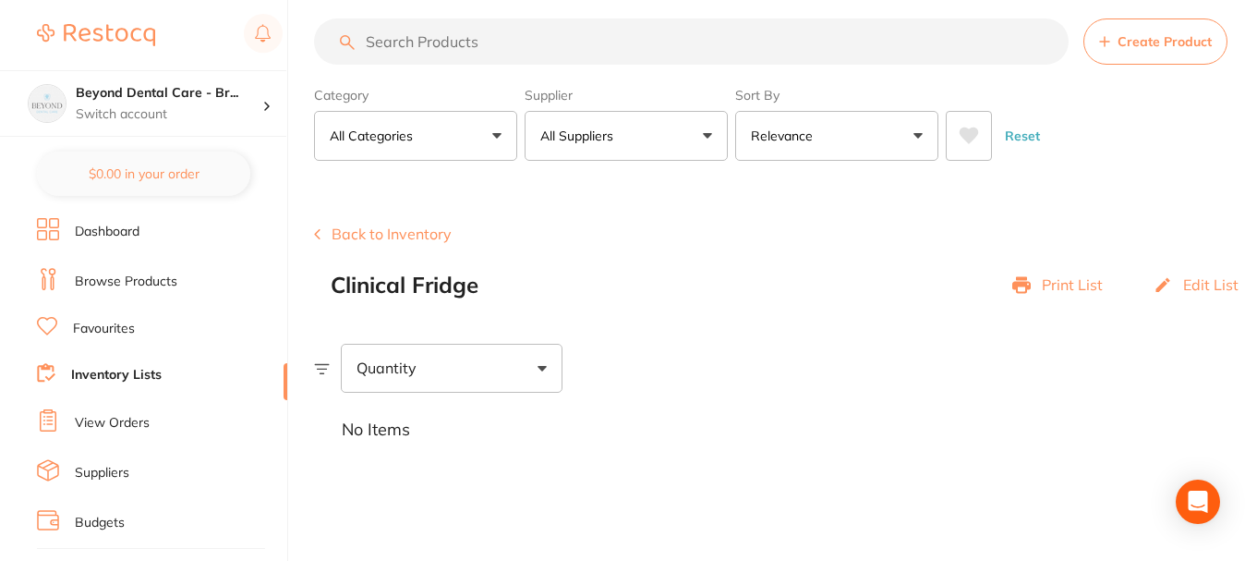
click at [119, 373] on link "Inventory Lists" at bounding box center [116, 375] width 91 height 18
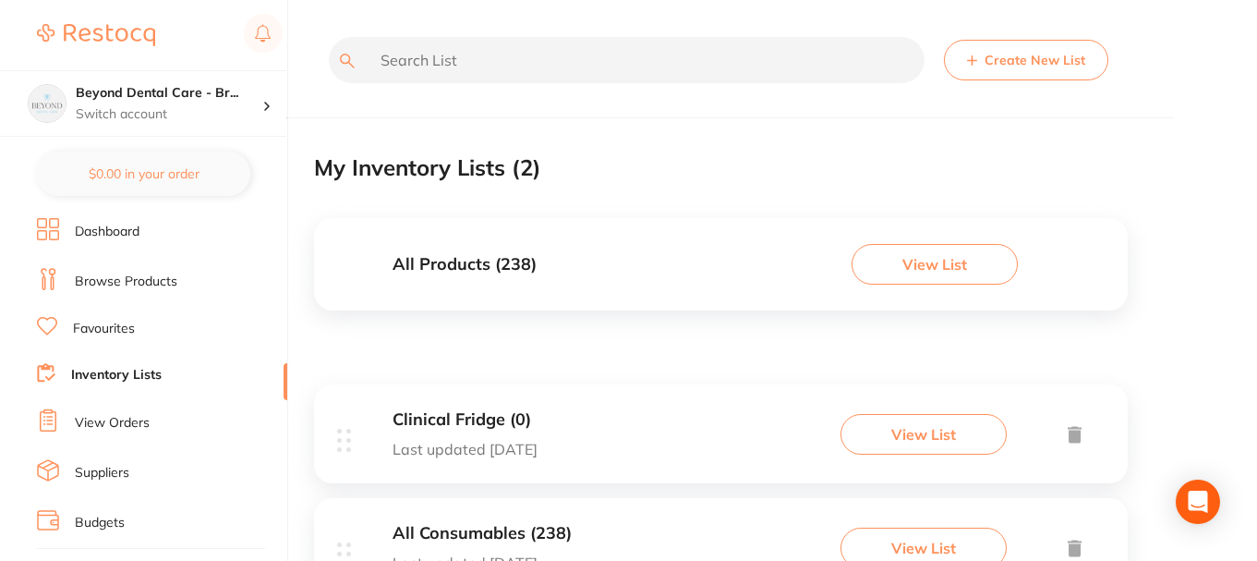
click at [990, 56] on button "Create New List" at bounding box center [1026, 60] width 164 height 41
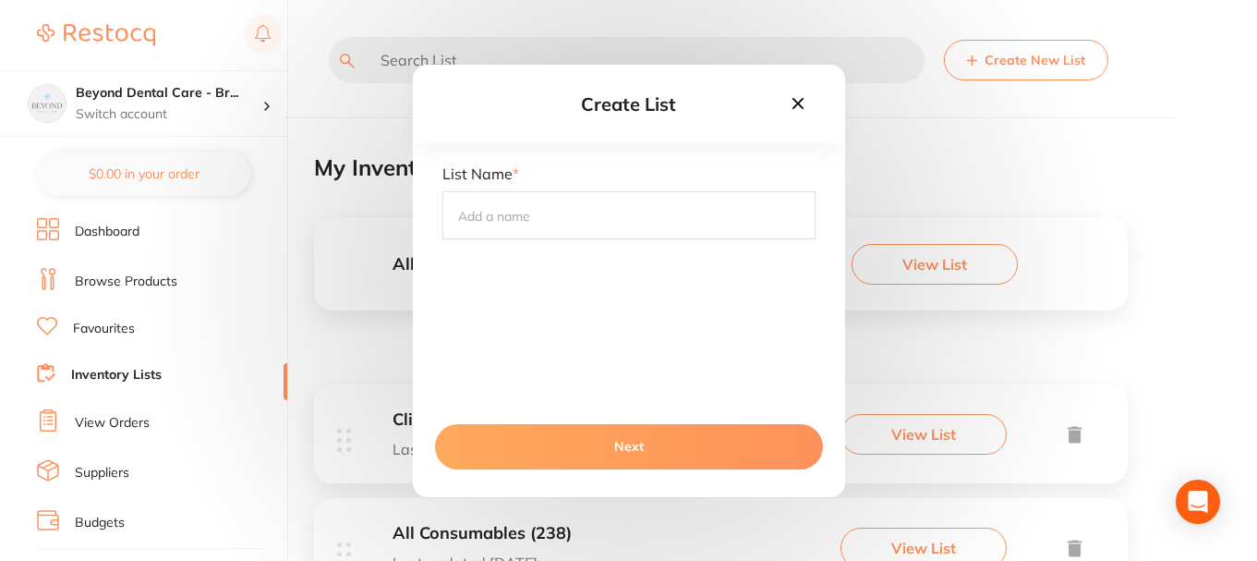
click at [590, 224] on input "text" at bounding box center [628, 215] width 373 height 48
type input "TLHS Corner Cupboard"
click at [629, 445] on button "Next" at bounding box center [629, 446] width 388 height 44
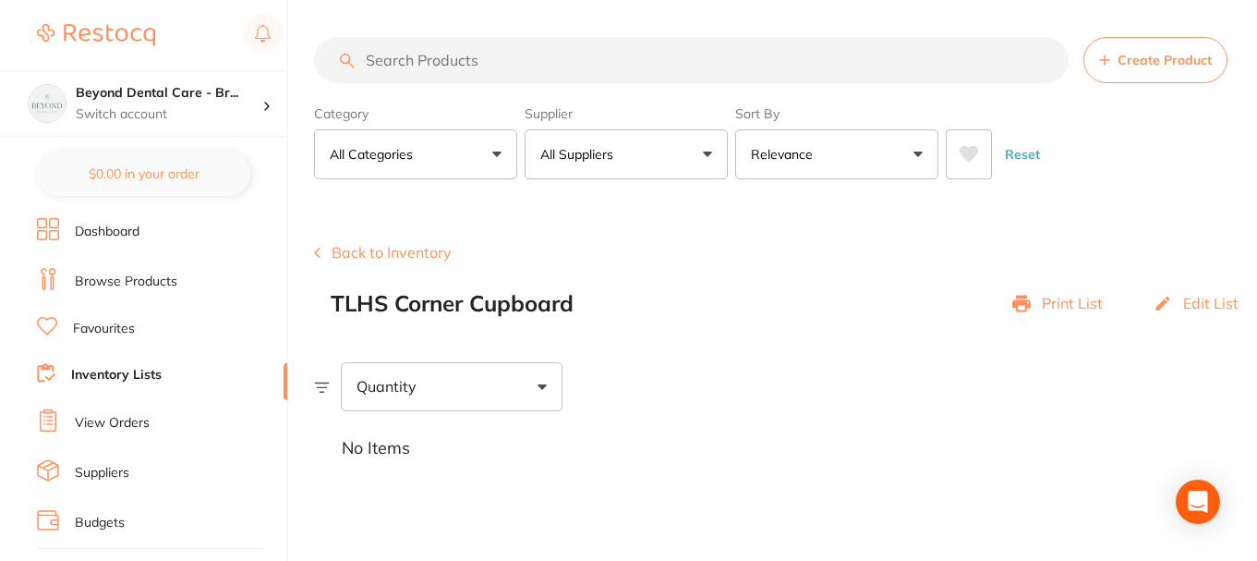
click at [150, 379] on link "Inventory Lists" at bounding box center [116, 375] width 91 height 18
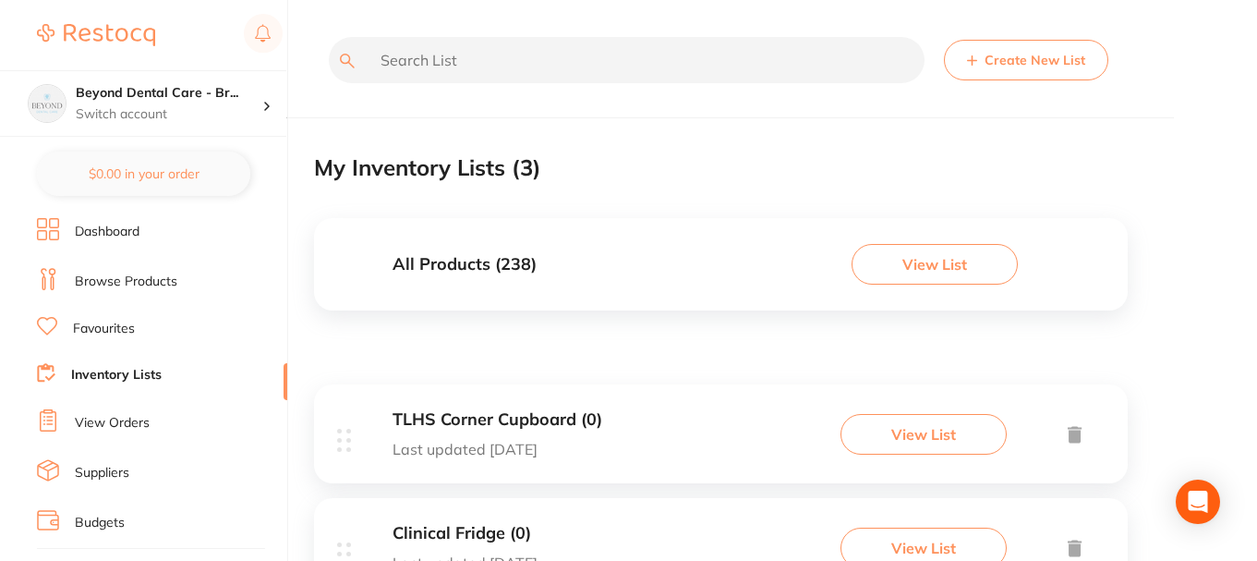
click at [1026, 59] on button "Create New List" at bounding box center [1026, 60] width 164 height 41
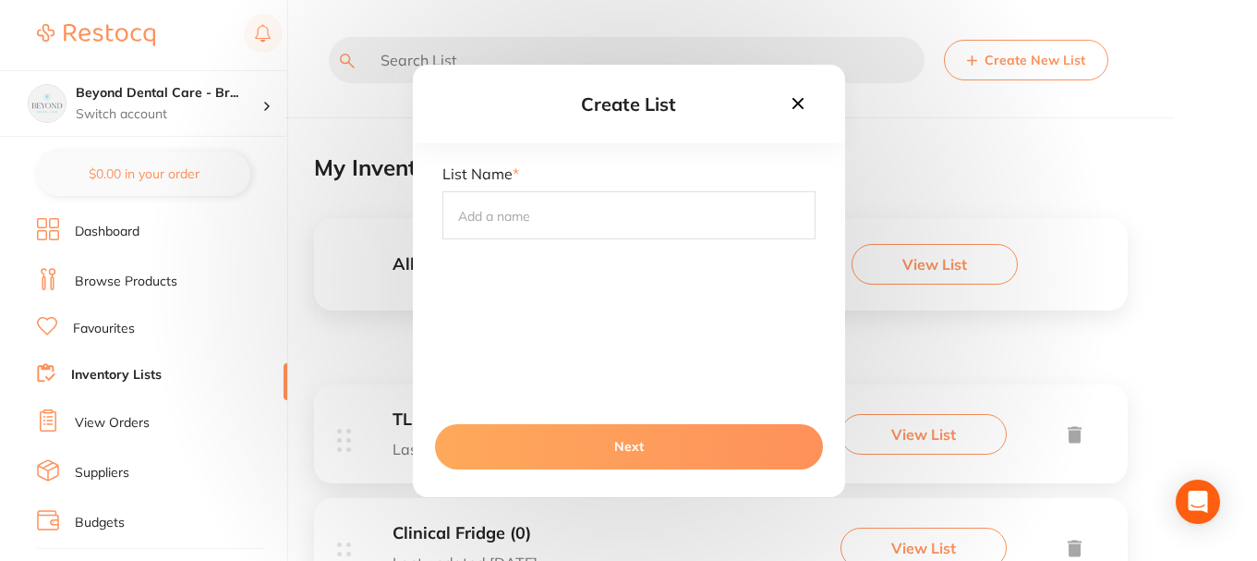
click at [664, 226] on input "text" at bounding box center [628, 215] width 373 height 48
type input "TRHS Corner Cupboard"
click at [629, 445] on button "Next" at bounding box center [629, 446] width 388 height 44
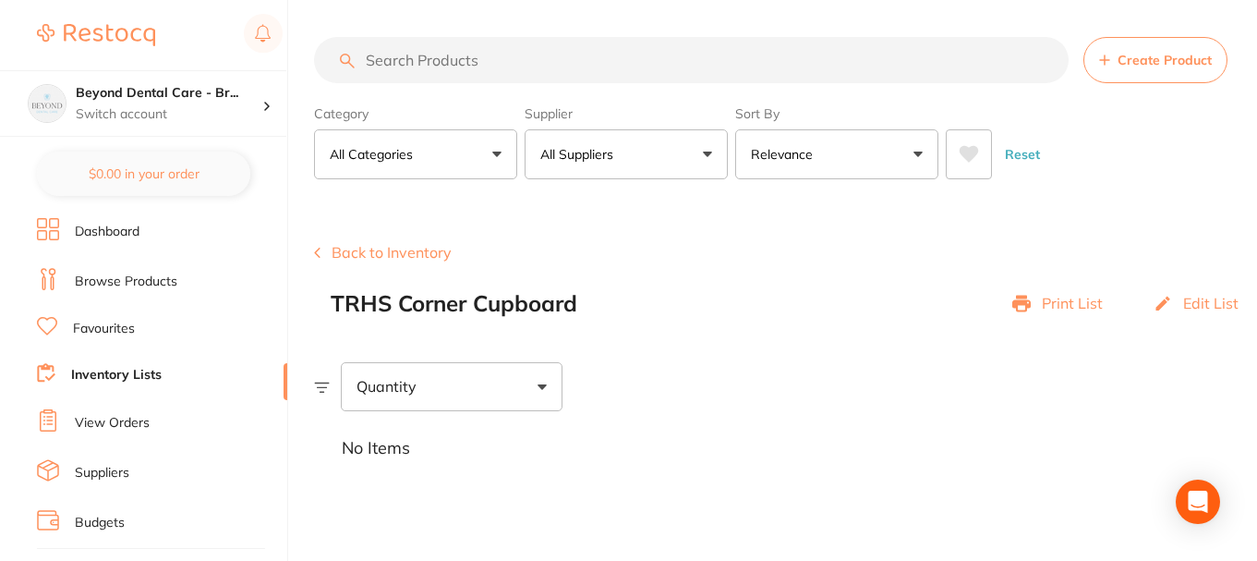
click at [103, 373] on link "Inventory Lists" at bounding box center [116, 375] width 91 height 18
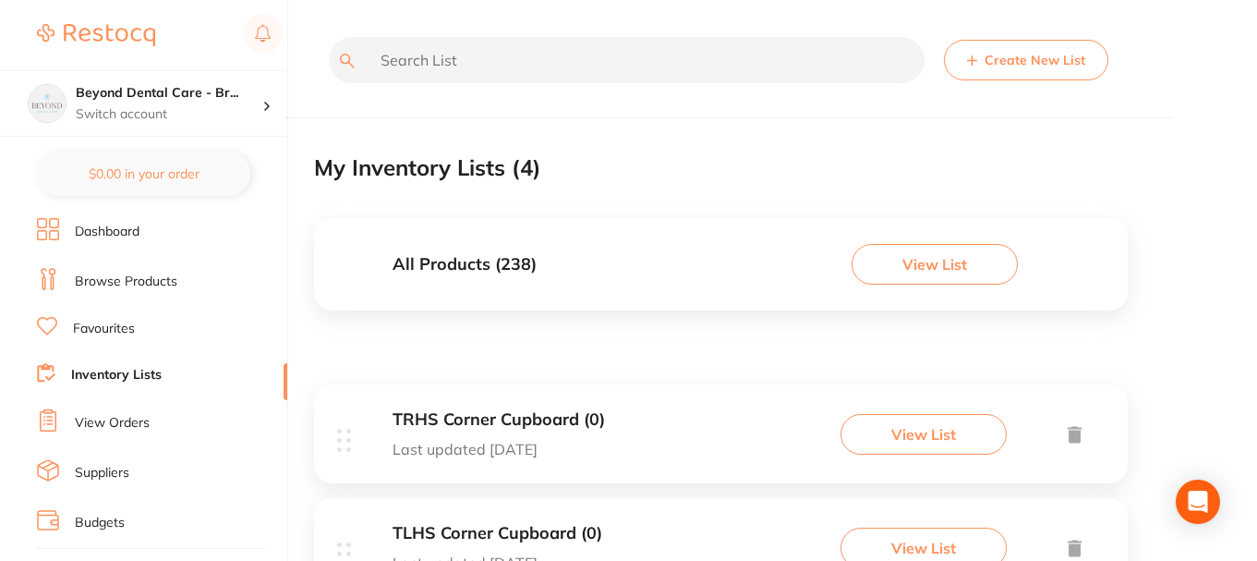
click at [1007, 59] on button "Create New List" at bounding box center [1026, 60] width 164 height 41
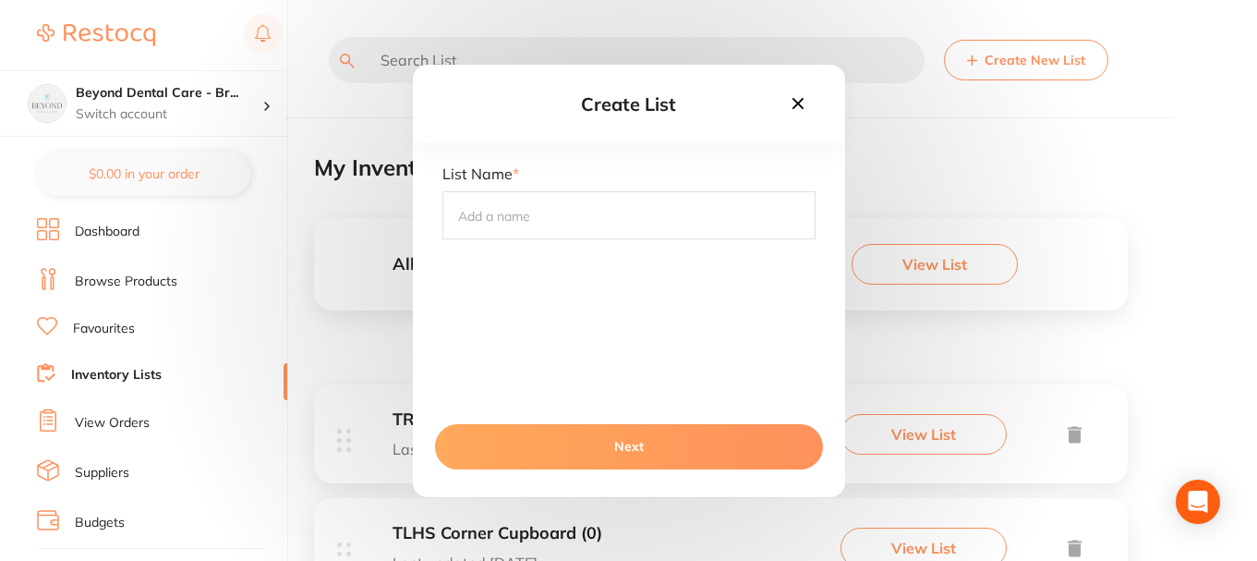
click at [708, 215] on input "text" at bounding box center [628, 215] width 373 height 48
type input "Cupboard Under Sink"
click at [648, 437] on button "Next" at bounding box center [629, 446] width 388 height 44
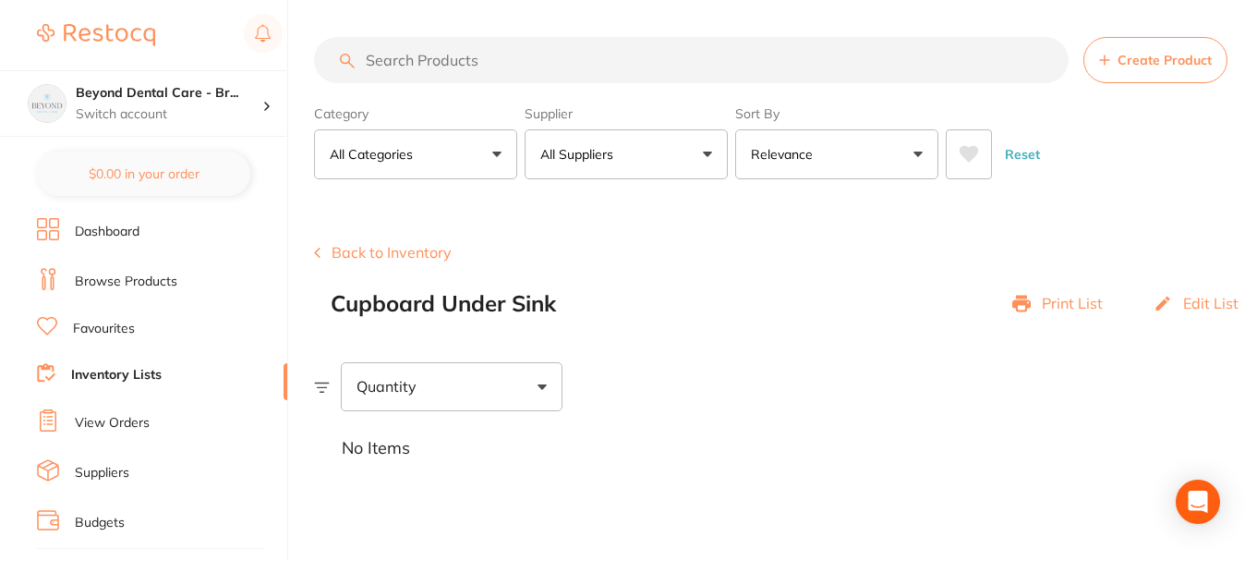
scroll to position [18, 0]
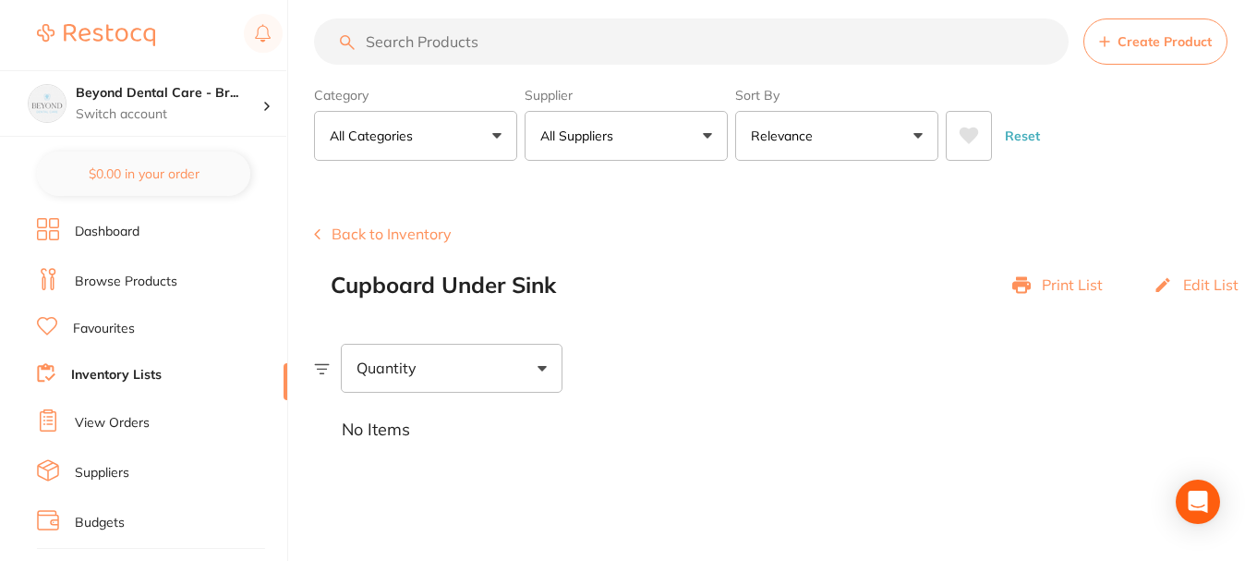
click at [126, 356] on ul "Dashboard Browse Products Favourites Inventory Lists View Orders Suppliers Budg…" at bounding box center [162, 536] width 250 height 637
click at [126, 373] on link "Inventory Lists" at bounding box center [116, 375] width 91 height 18
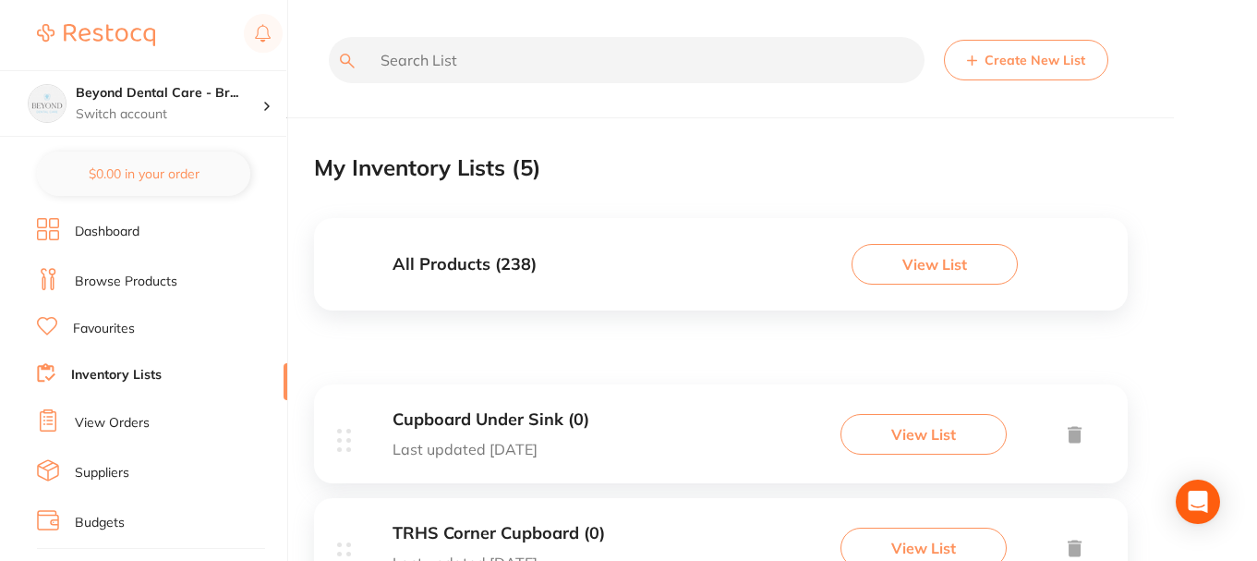
click at [1008, 64] on button "Create New List" at bounding box center [1026, 60] width 164 height 41
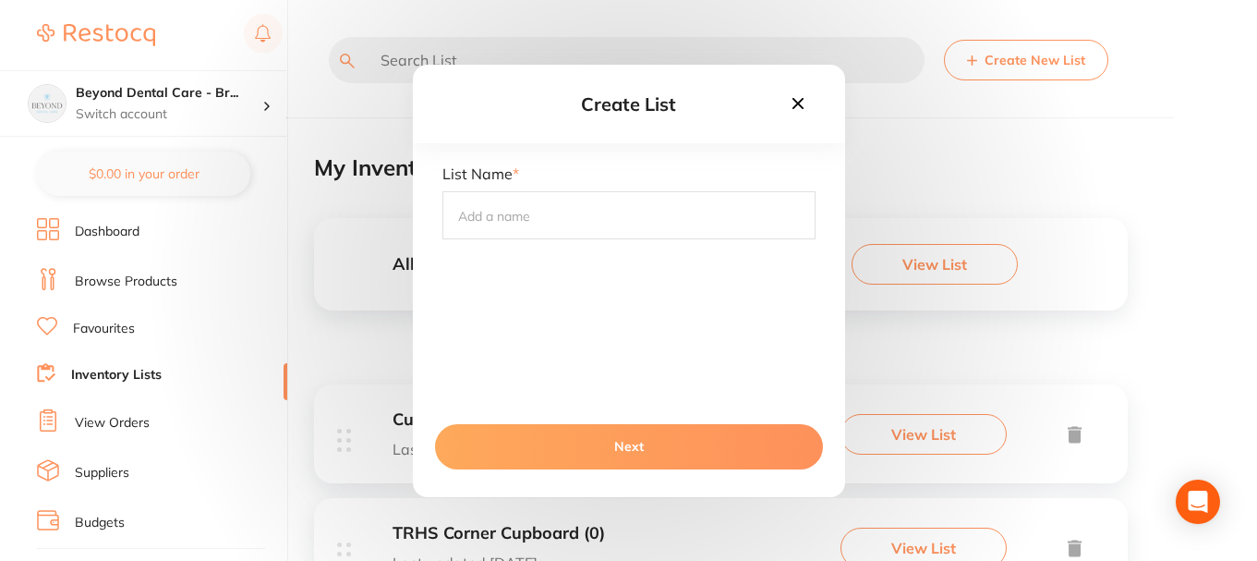
click at [623, 218] on input "text" at bounding box center [628, 215] width 373 height 48
click at [558, 213] on input "LRHS Corner cupboard" at bounding box center [628, 215] width 373 height 48
type input "LRHS Corner Cupboard"
click at [651, 432] on button "Next" at bounding box center [629, 446] width 388 height 44
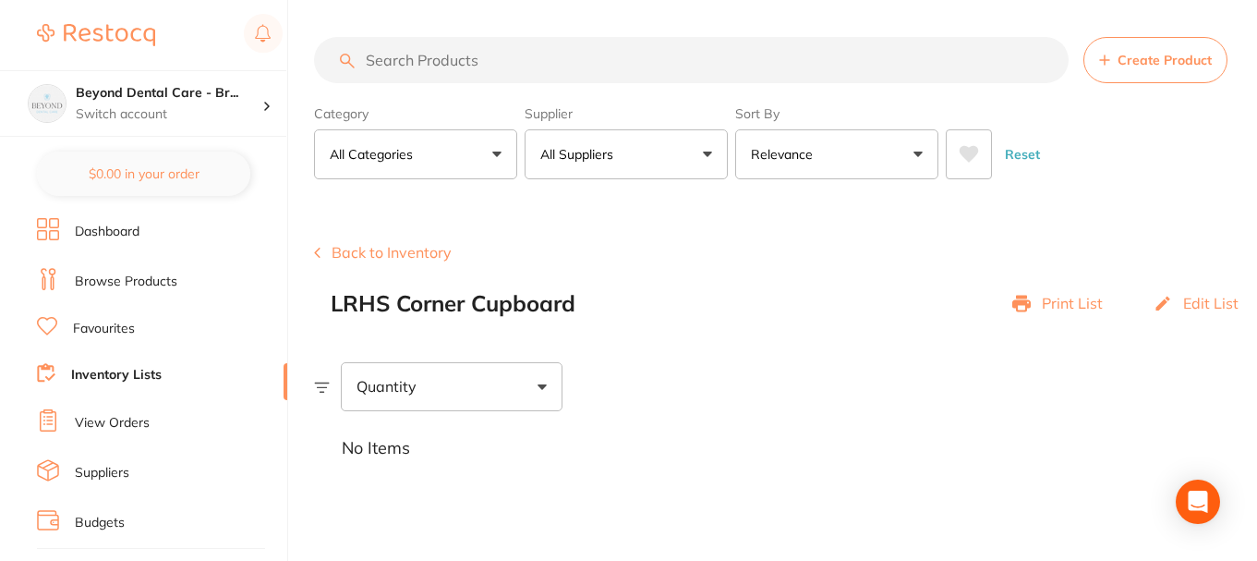
click at [120, 371] on link "Inventory Lists" at bounding box center [116, 375] width 91 height 18
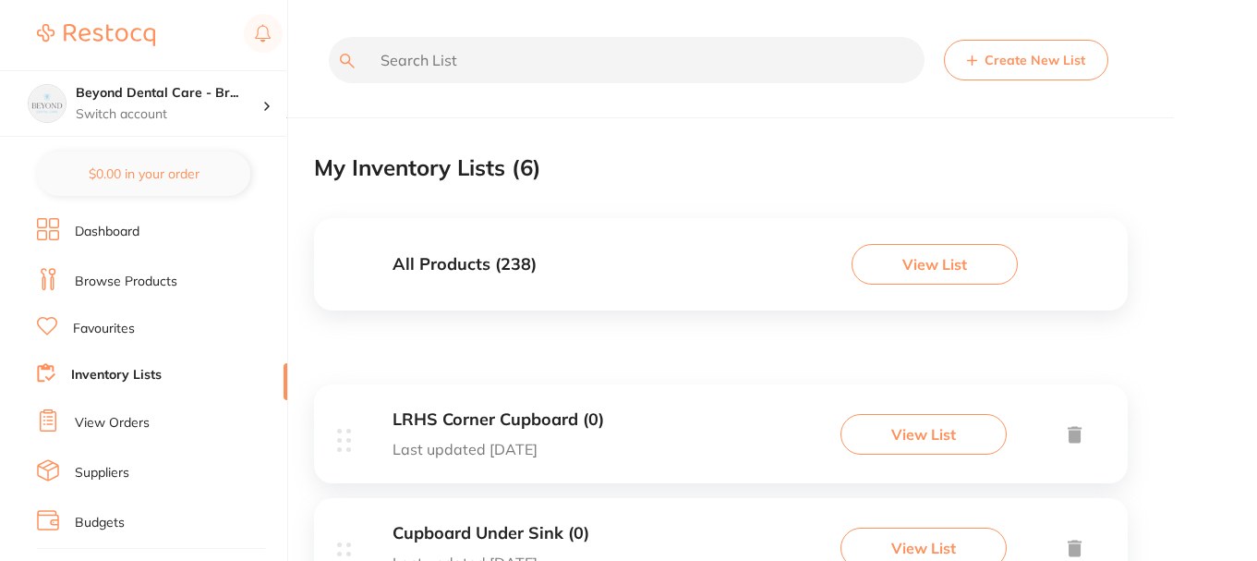
click at [1036, 69] on button "Create New List" at bounding box center [1026, 60] width 164 height 41
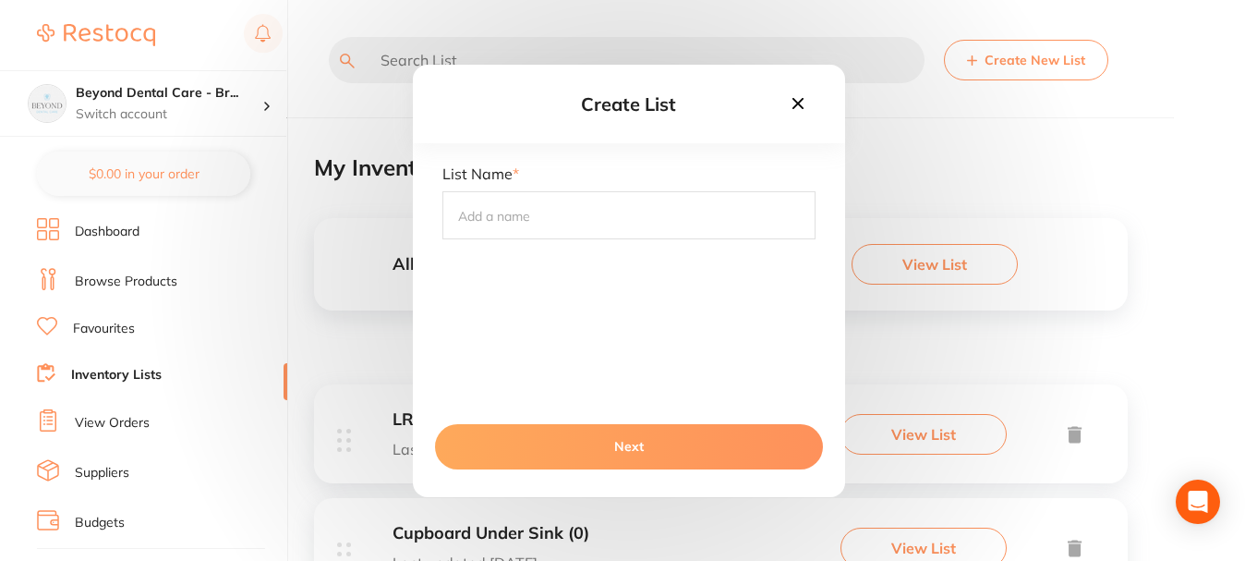
click at [629, 230] on input "text" at bounding box center [628, 215] width 373 height 48
type input "LLHS Corner Cupboard"
click at [627, 458] on button "Next" at bounding box center [629, 446] width 388 height 44
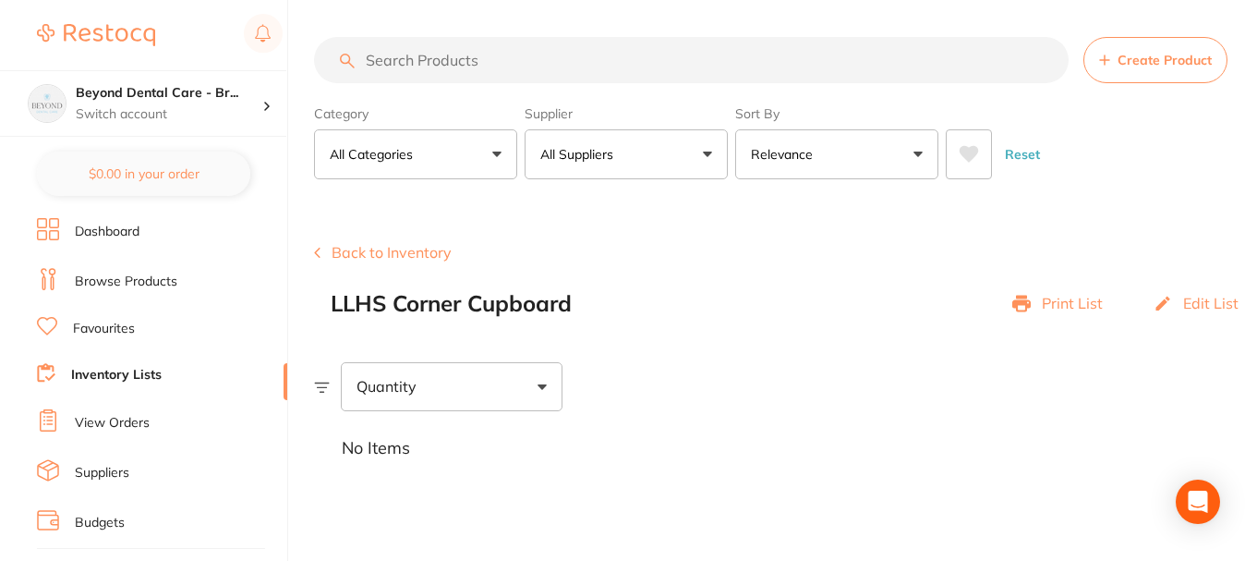
click at [1114, 55] on button "Create Product" at bounding box center [1156, 60] width 144 height 46
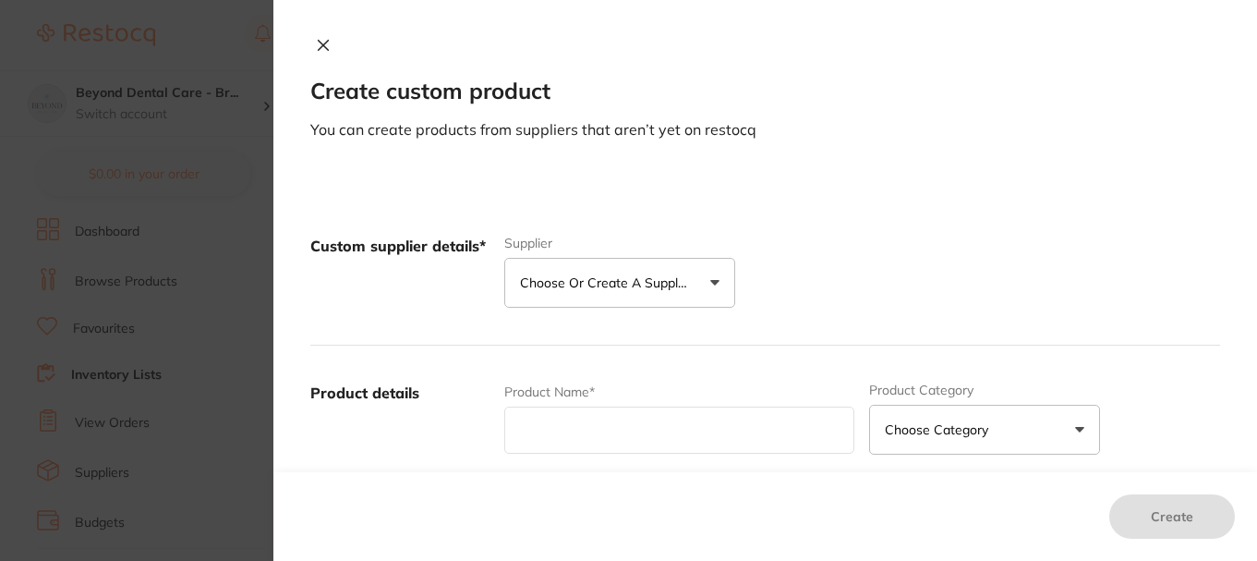
click at [319, 41] on icon at bounding box center [324, 46] width 10 height 10
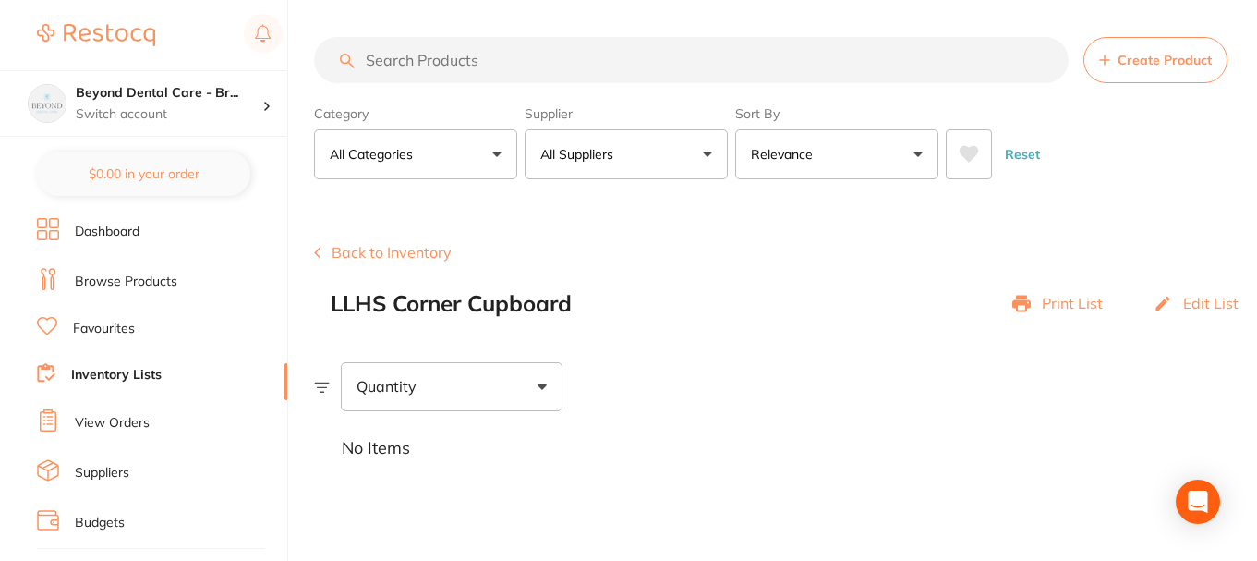
click at [149, 379] on link "Inventory Lists" at bounding box center [116, 375] width 91 height 18
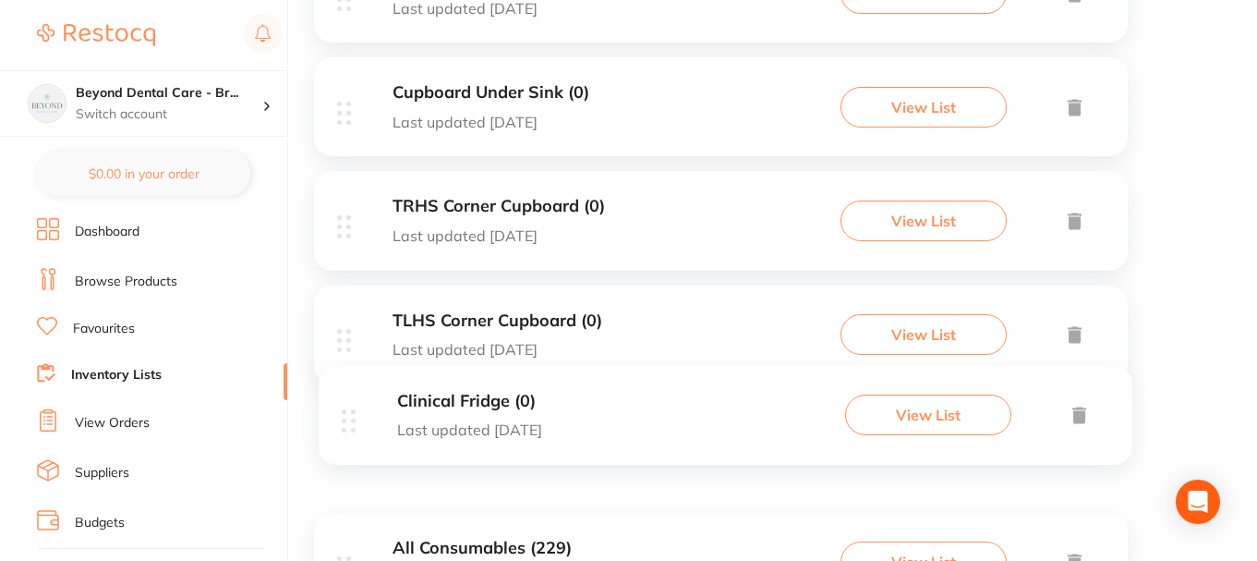
scroll to position [557, 0]
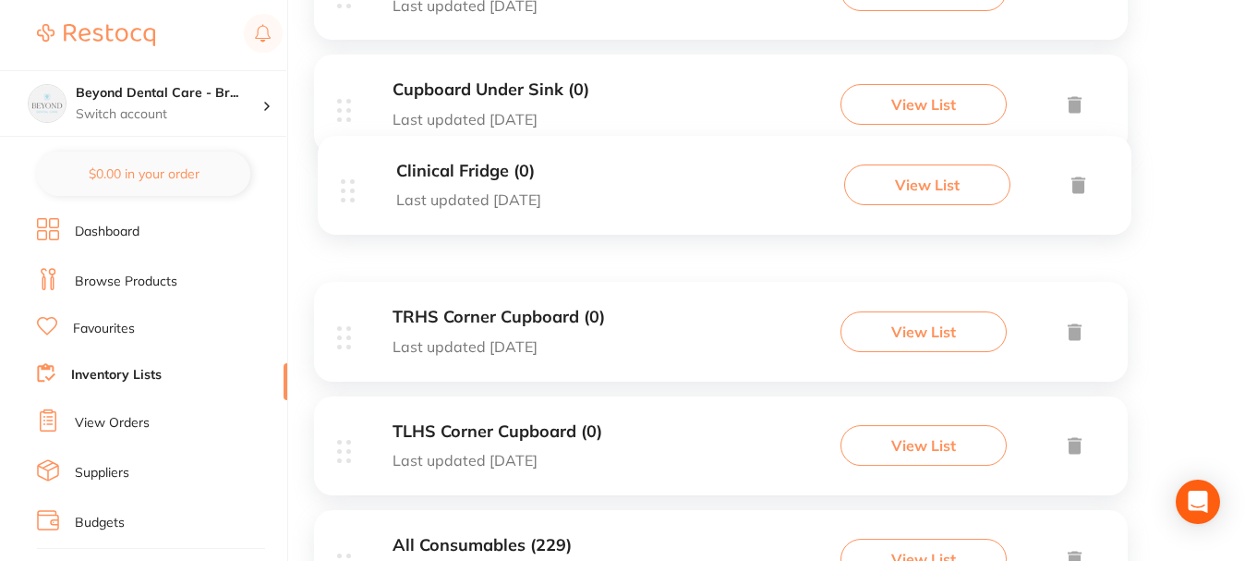
drag, startPoint x: 346, startPoint y: 454, endPoint x: 350, endPoint y: 184, distance: 270.7
click at [350, 184] on div "LLHS Corner Cupboard (0) Last updated [DATE] View List LRHS Corner Cupboard (0)…" at bounding box center [721, 225] width 814 height 796
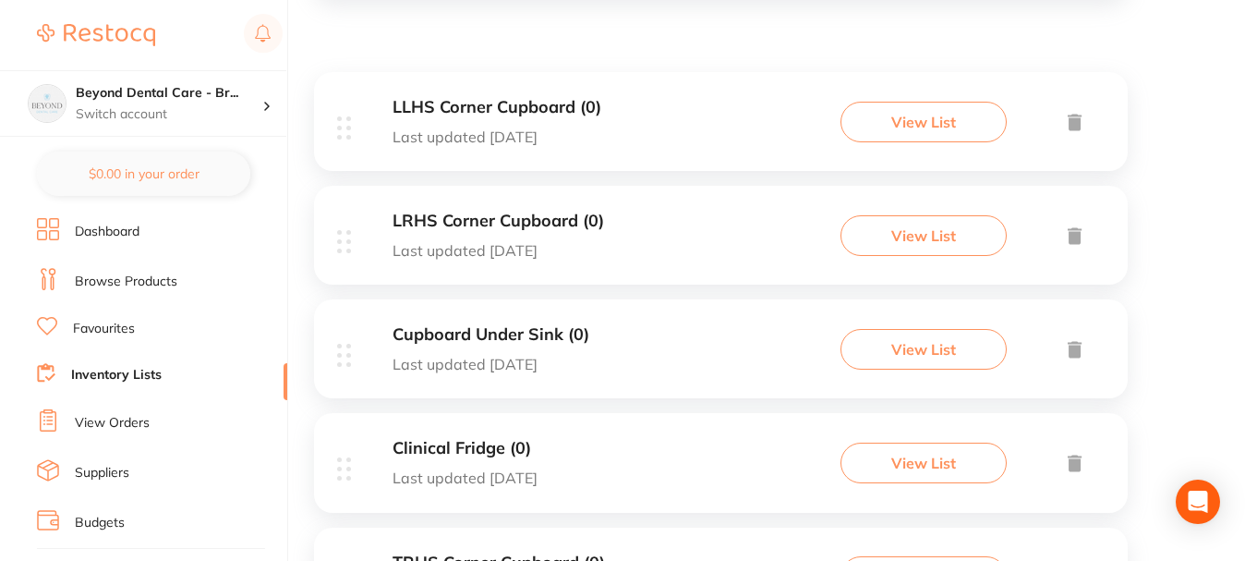
scroll to position [280, 0]
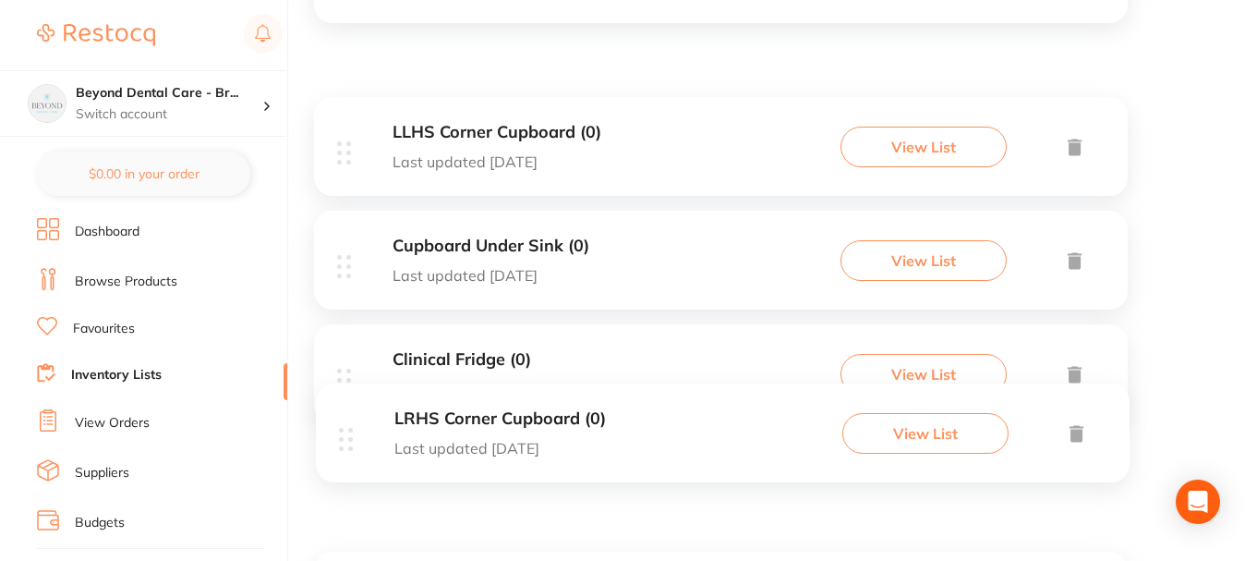
drag, startPoint x: 348, startPoint y: 267, endPoint x: 347, endPoint y: 422, distance: 155.2
click at [349, 433] on div "LLHS Corner Cupboard (0) Last updated [DATE] View List LRHS Corner Cupboard (0)…" at bounding box center [721, 495] width 814 height 796
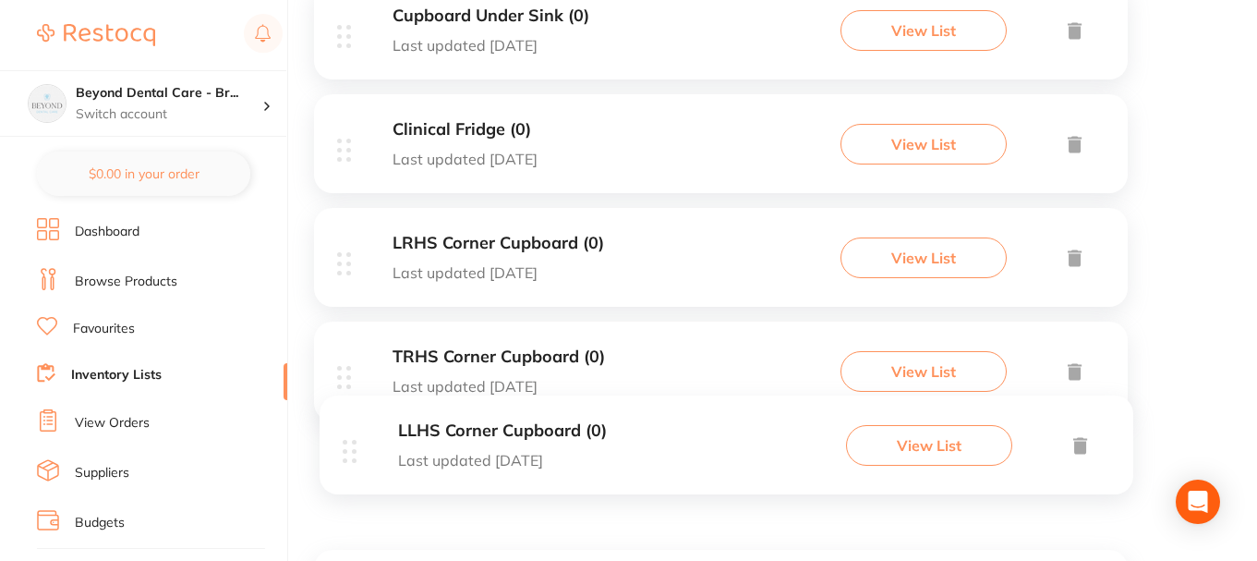
scroll to position [414, 0]
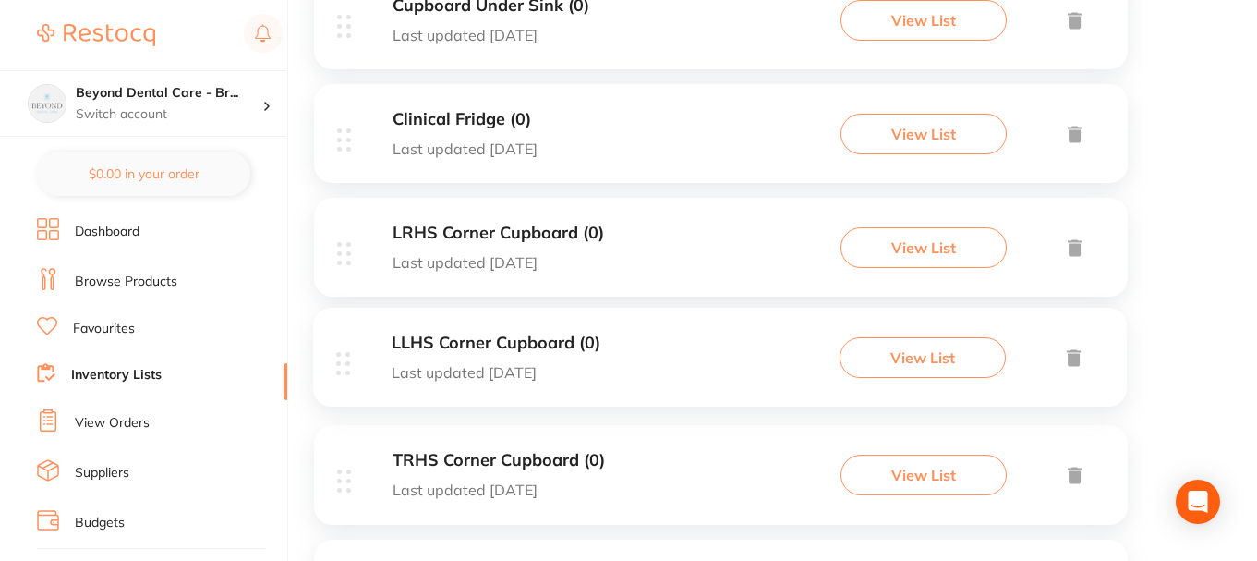
drag, startPoint x: 355, startPoint y: 152, endPoint x: 350, endPoint y: 374, distance: 221.7
click at [350, 374] on div "LLHS Corner Cupboard (0) Last updated [DATE] View List Cupboard Under Sink (0) …" at bounding box center [721, 368] width 814 height 796
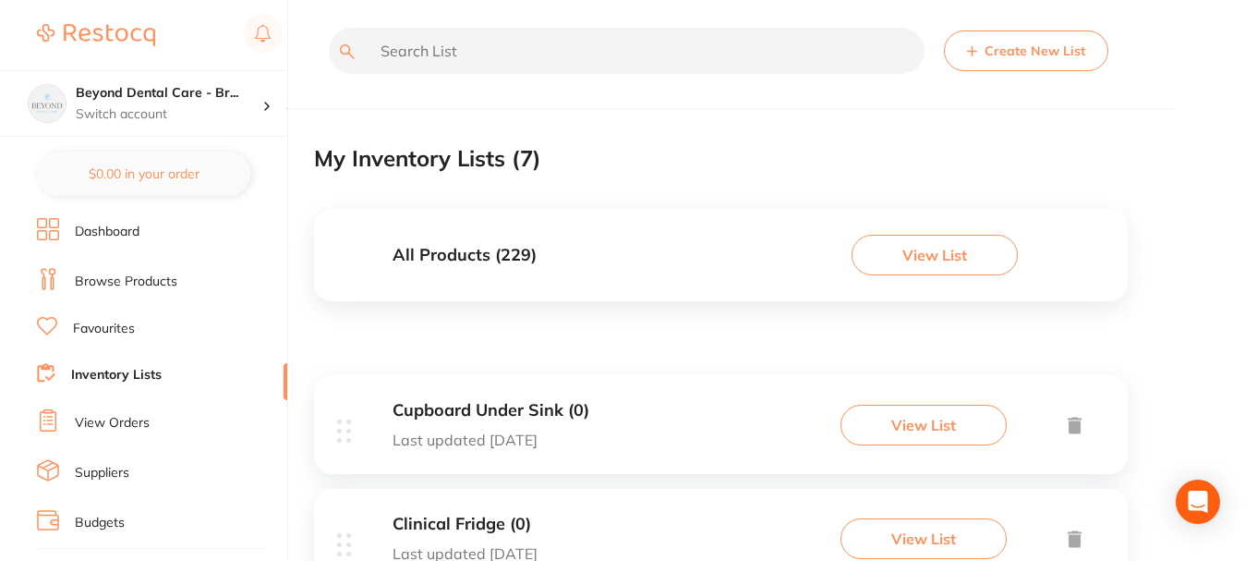
scroll to position [0, 0]
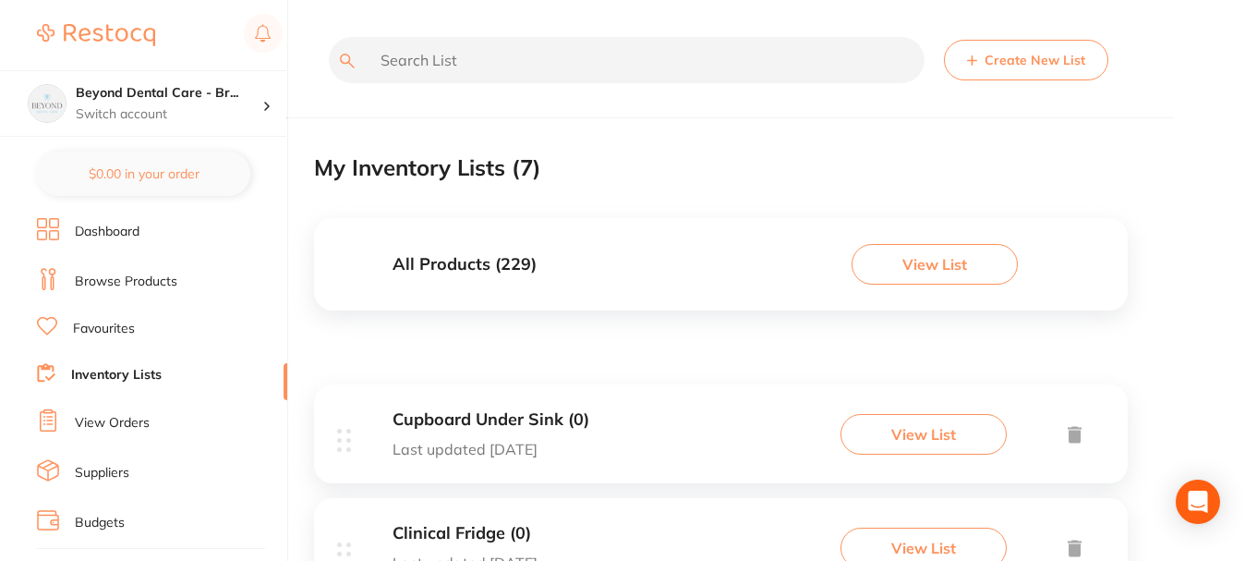
click at [1040, 66] on button "Create New List" at bounding box center [1026, 60] width 164 height 41
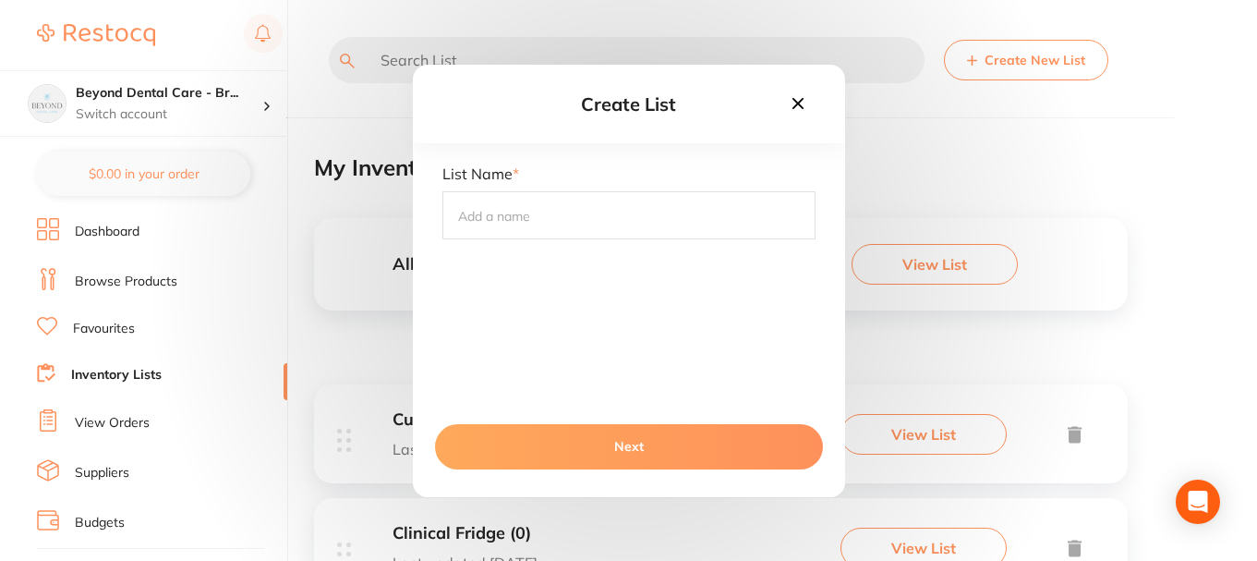
click at [527, 227] on input "text" at bounding box center [628, 215] width 373 height 48
type input "C"
type input "Cupboard Under Autoclave"
click at [618, 444] on button "Next" at bounding box center [629, 446] width 388 height 44
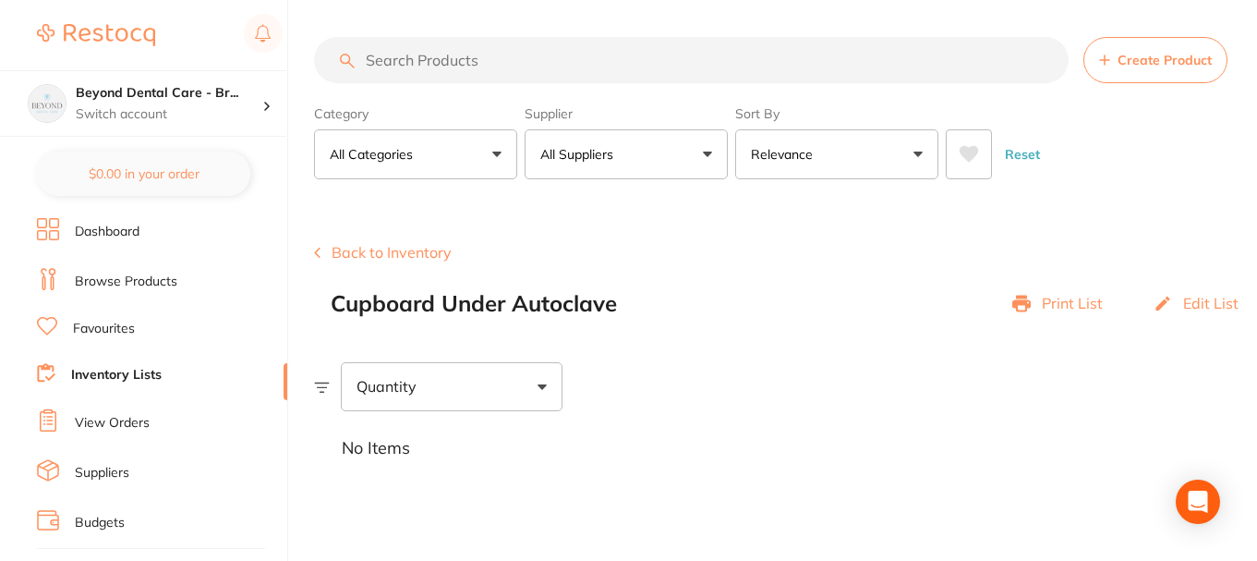
click at [131, 372] on link "Inventory Lists" at bounding box center [116, 375] width 91 height 18
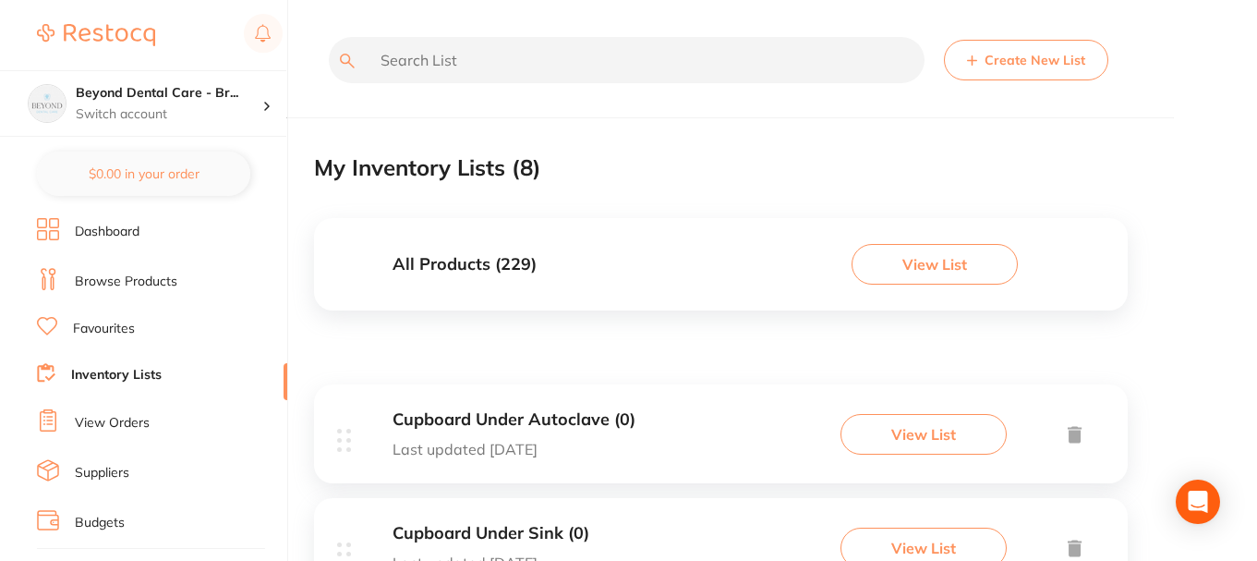
click at [1029, 65] on button "Create New List" at bounding box center [1026, 60] width 164 height 41
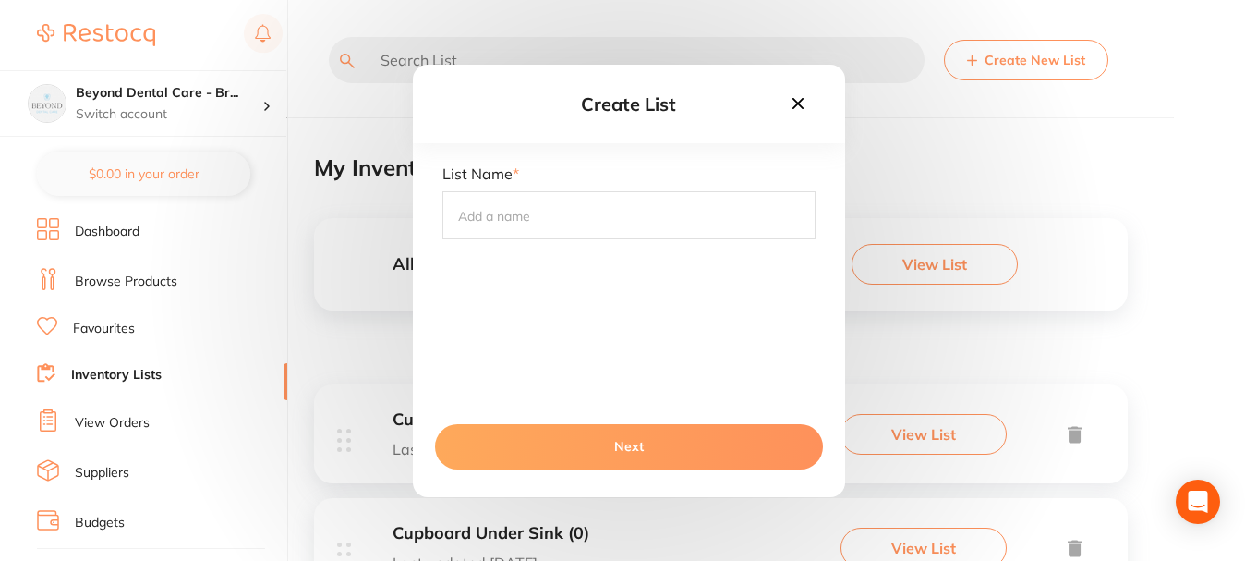
click at [655, 217] on input "text" at bounding box center [628, 215] width 373 height 48
type input "c"
type input "Cupboards Above Autoclave"
click at [628, 442] on button "Next" at bounding box center [629, 446] width 388 height 44
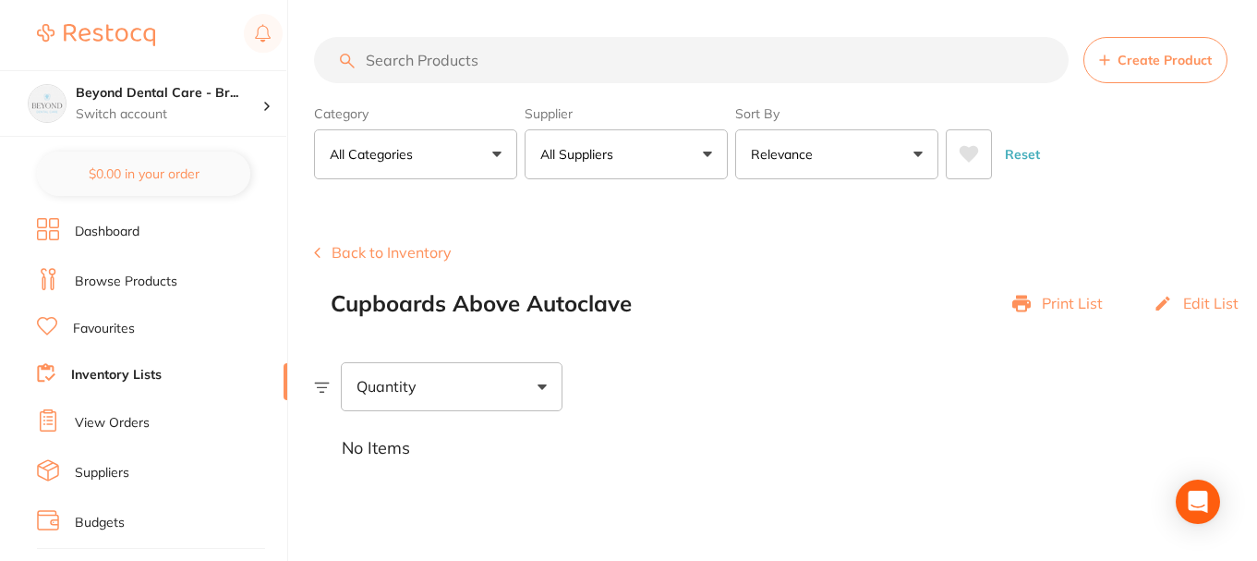
click at [95, 372] on link "Inventory Lists" at bounding box center [116, 375] width 91 height 18
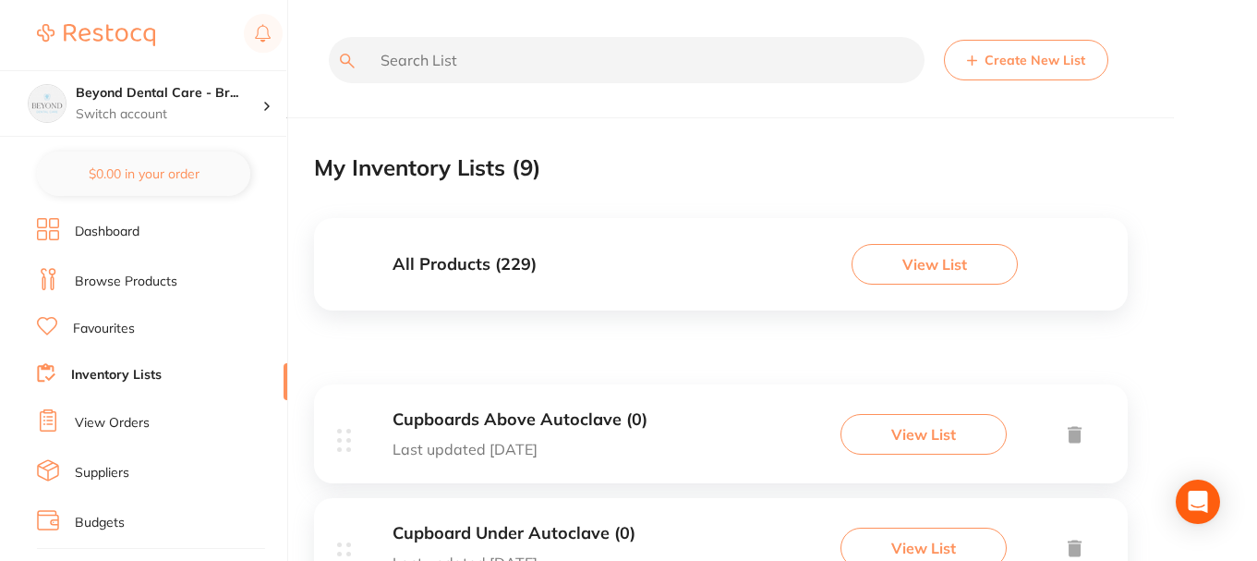
click at [1037, 62] on button "Create New List" at bounding box center [1026, 60] width 164 height 41
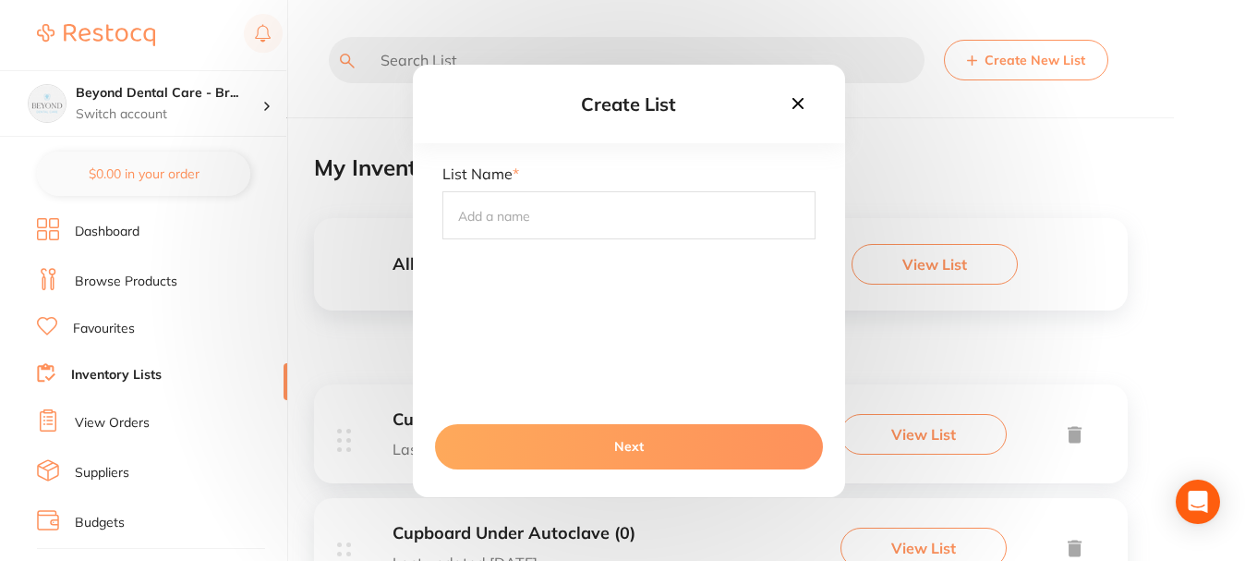
click at [578, 212] on input "text" at bounding box center [628, 215] width 373 height 48
type input "Dirty Cupboards"
drag, startPoint x: 639, startPoint y: 439, endPoint x: 648, endPoint y: 426, distance: 15.9
click at [641, 431] on button "Next" at bounding box center [629, 446] width 388 height 44
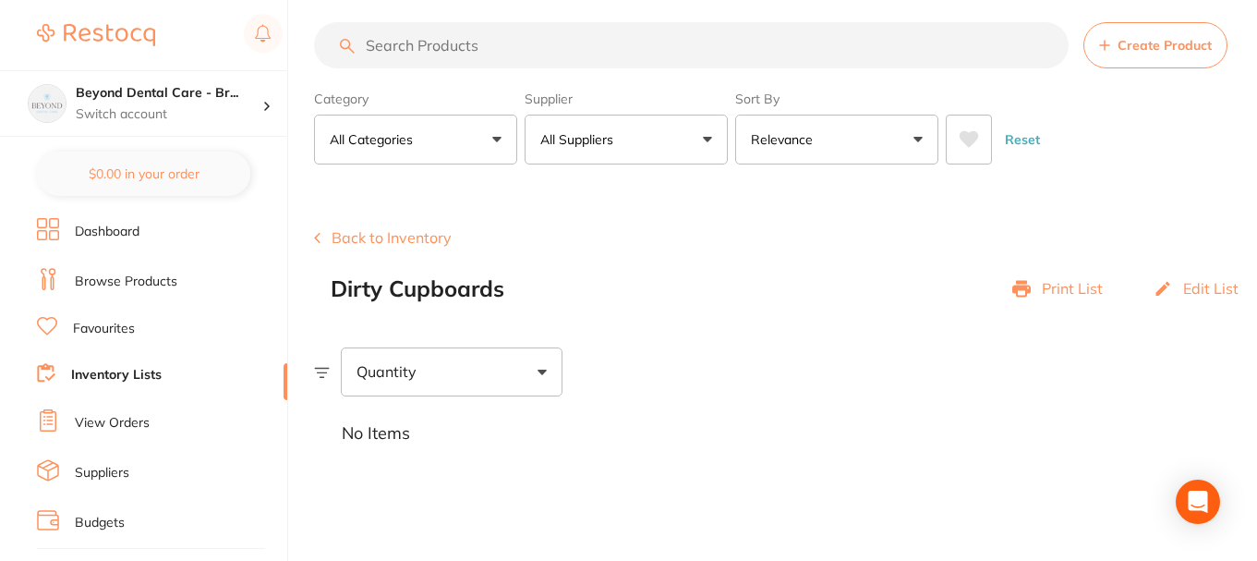
scroll to position [18, 0]
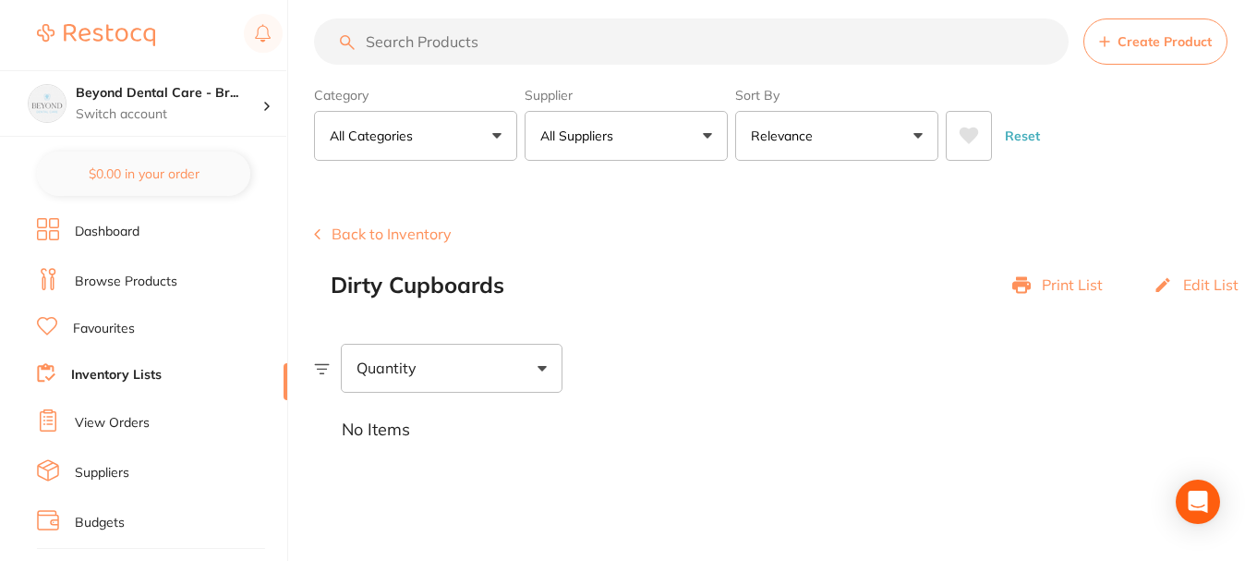
click at [151, 385] on li "Inventory Lists" at bounding box center [162, 375] width 250 height 25
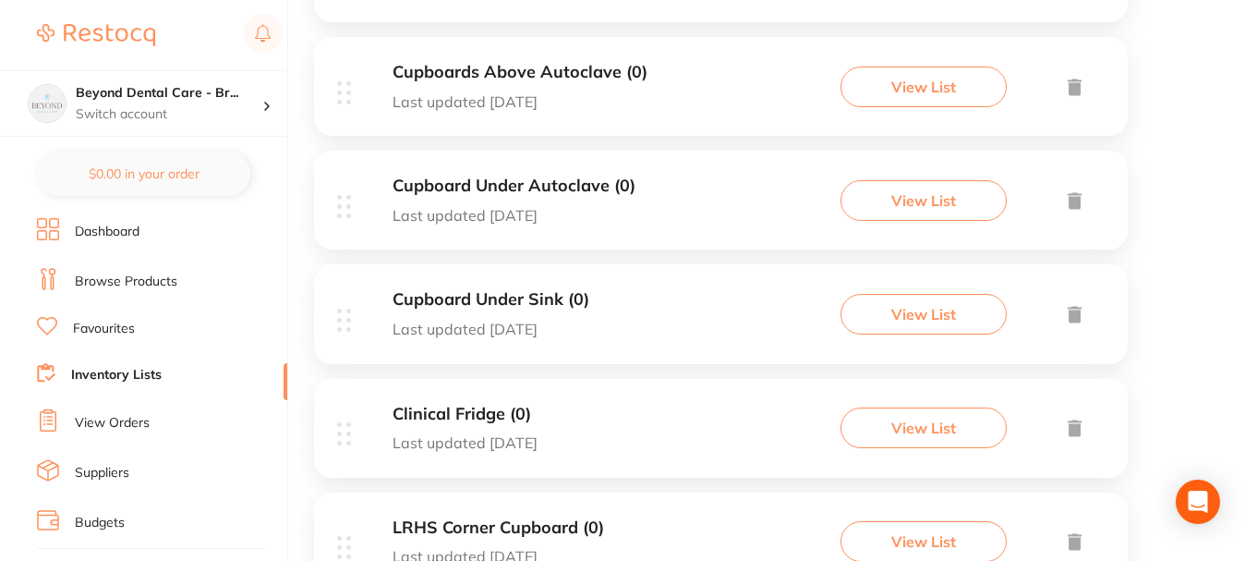
scroll to position [277, 0]
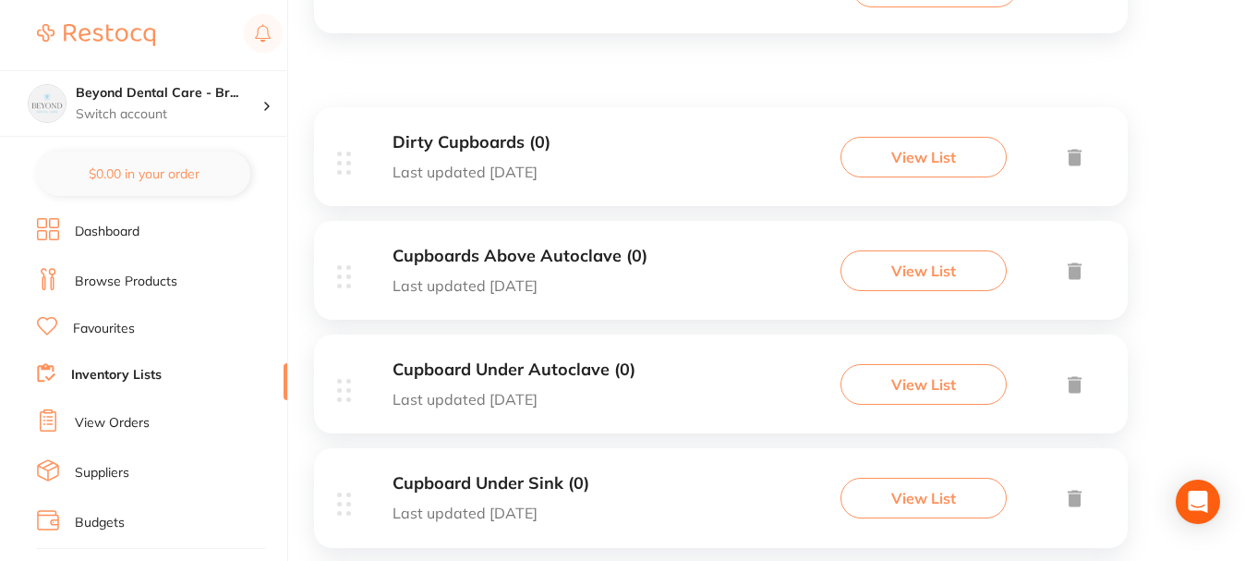
click at [614, 157] on div "Dirty Cupboards (0) Last updated [DATE] View List" at bounding box center [721, 156] width 814 height 99
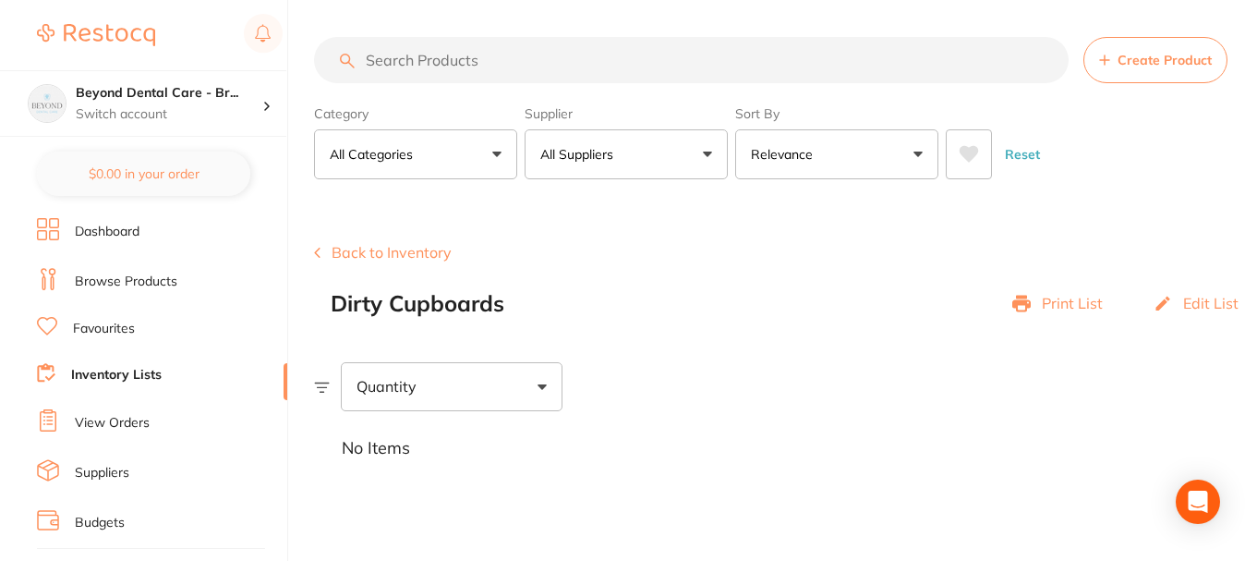
click at [111, 379] on link "Inventory Lists" at bounding box center [116, 375] width 91 height 18
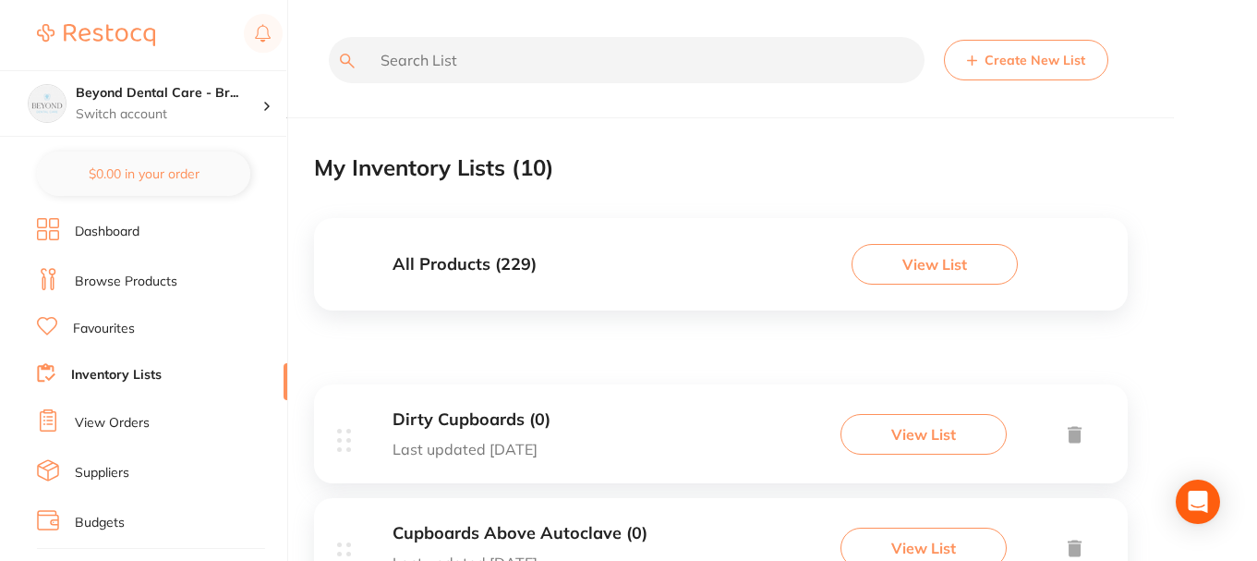
click at [648, 272] on div "All Products ( 229 ) View List" at bounding box center [721, 264] width 814 height 92
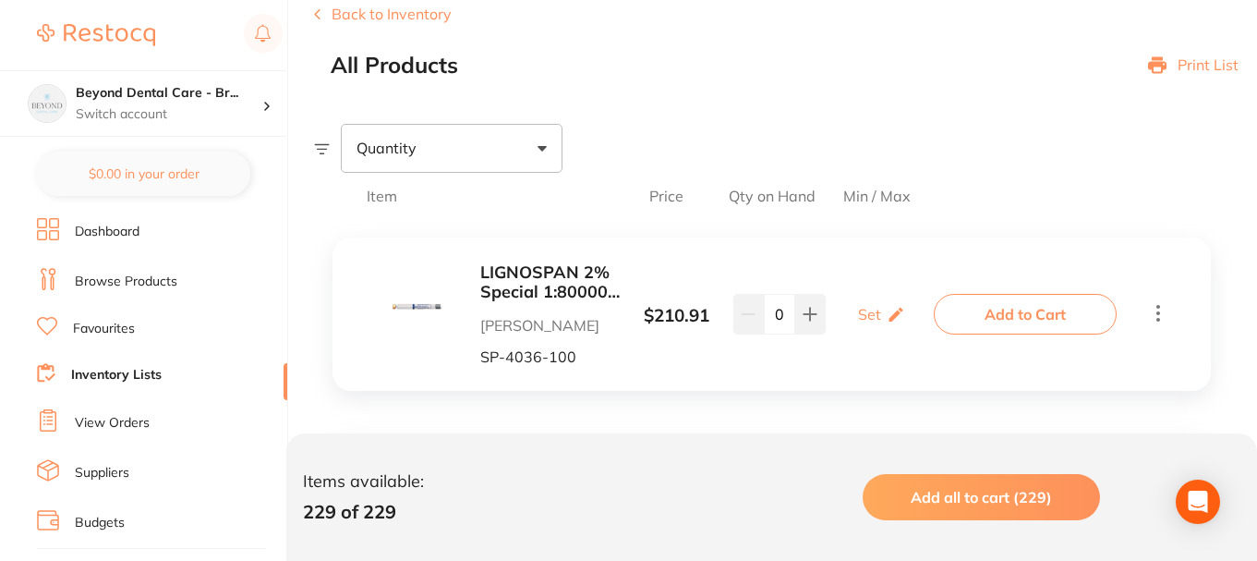
scroll to position [277, 0]
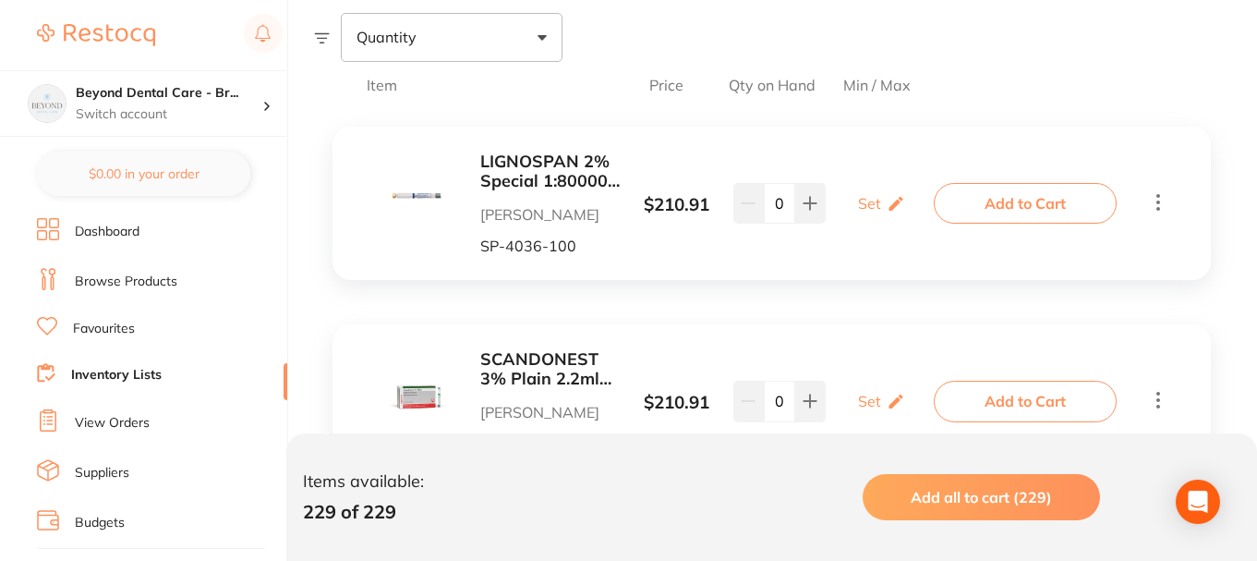
click at [1154, 207] on icon at bounding box center [1158, 201] width 22 height 23
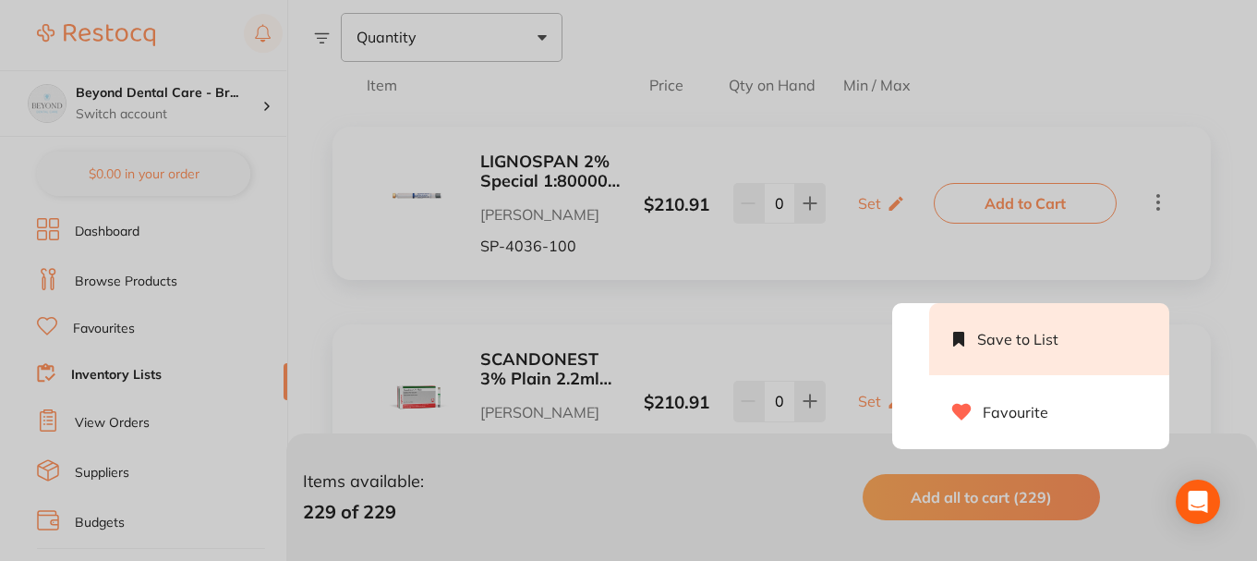
click at [1000, 344] on li "Save to List" at bounding box center [1049, 339] width 240 height 72
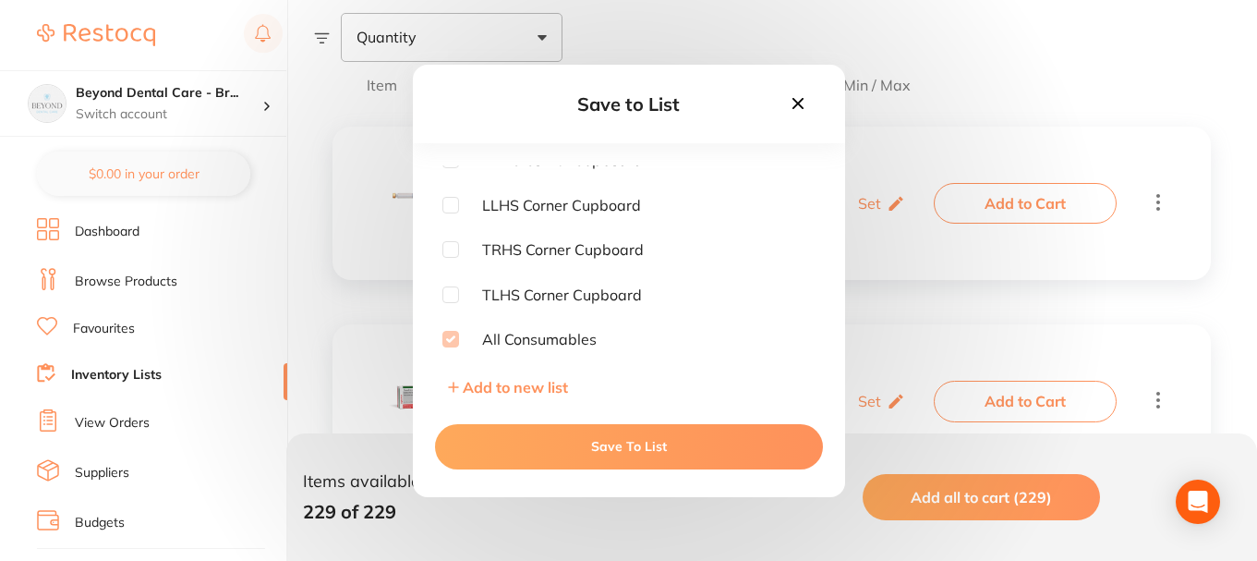
scroll to position [144, 0]
click at [451, 207] on input "checkbox" at bounding box center [450, 208] width 17 height 17
checkbox input "true"
click at [600, 462] on button "Save To List" at bounding box center [629, 446] width 388 height 44
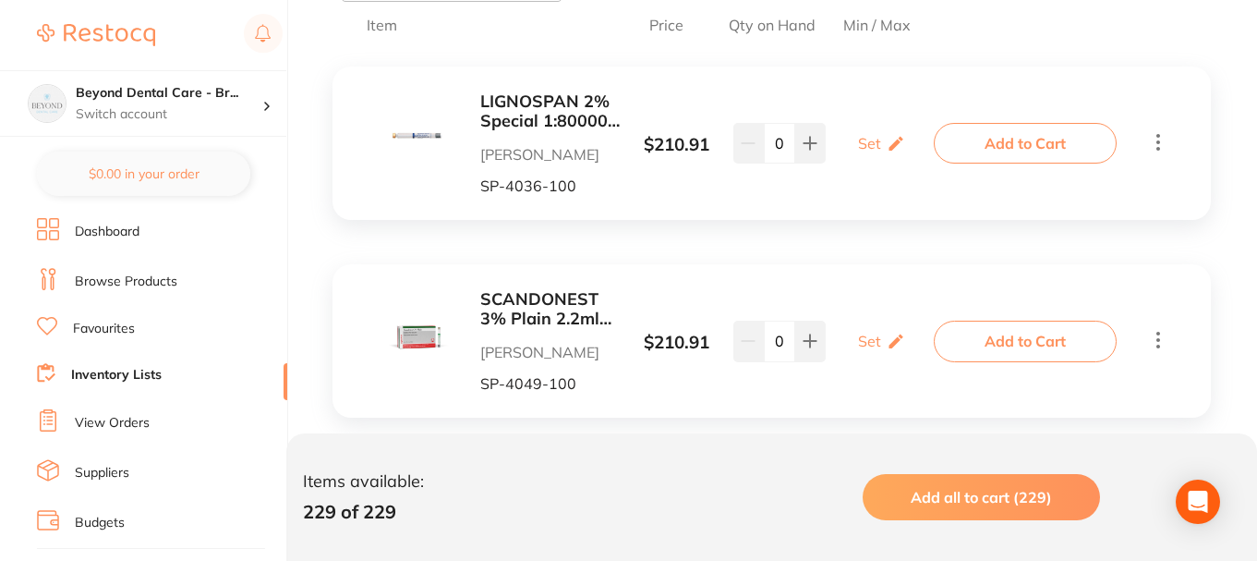
scroll to position [369, 0]
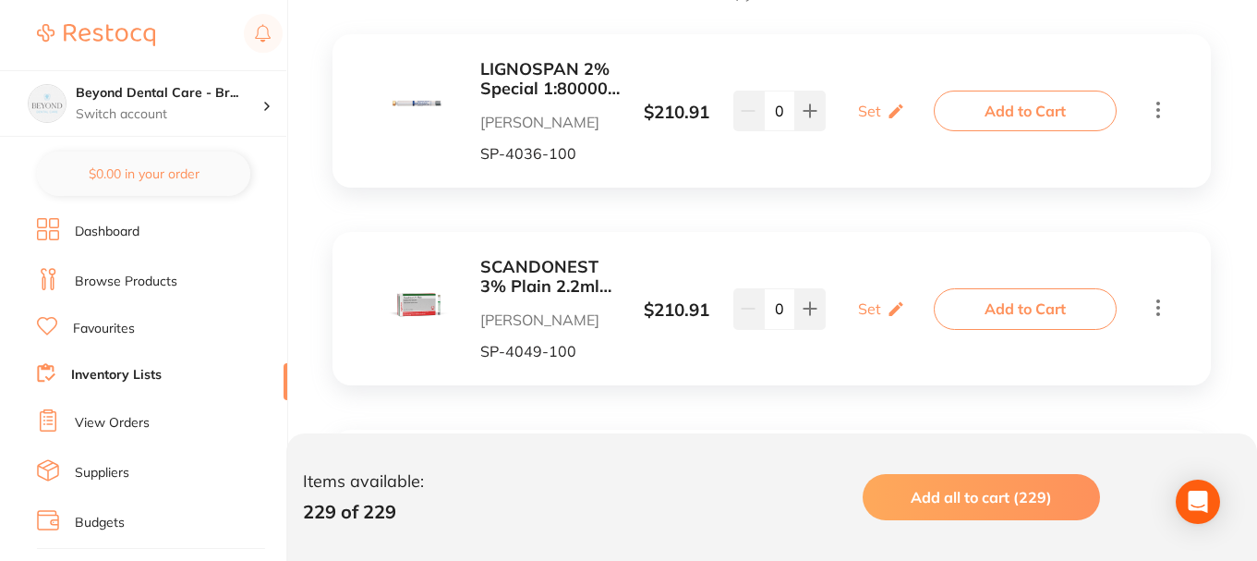
click at [1154, 305] on icon at bounding box center [1158, 307] width 22 height 23
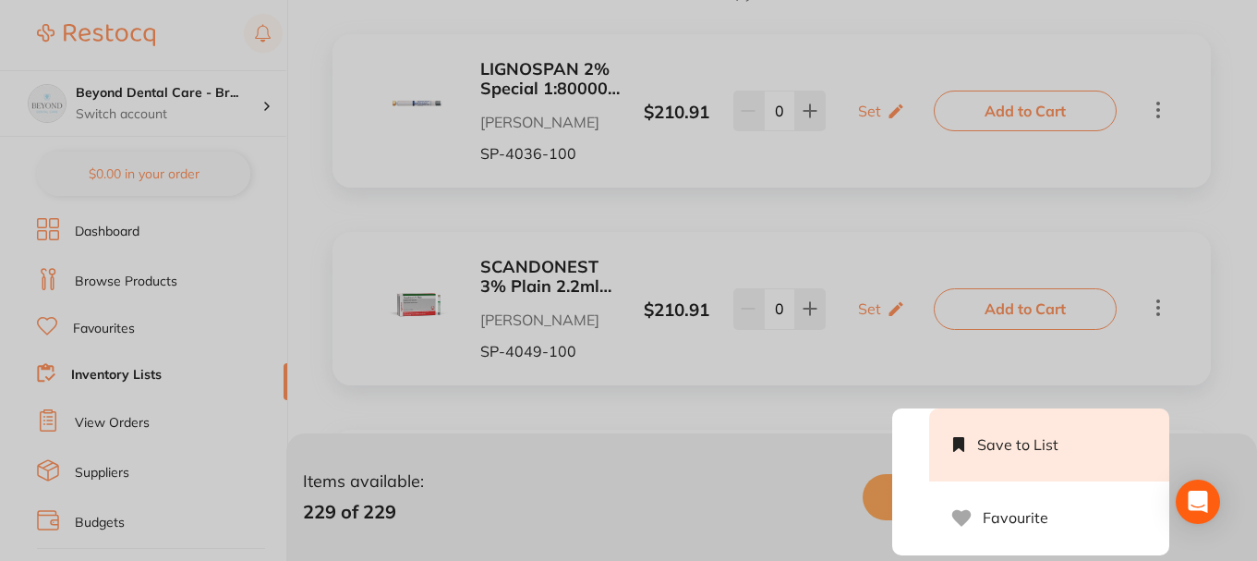
click at [979, 436] on li "Save to List" at bounding box center [1049, 444] width 240 height 72
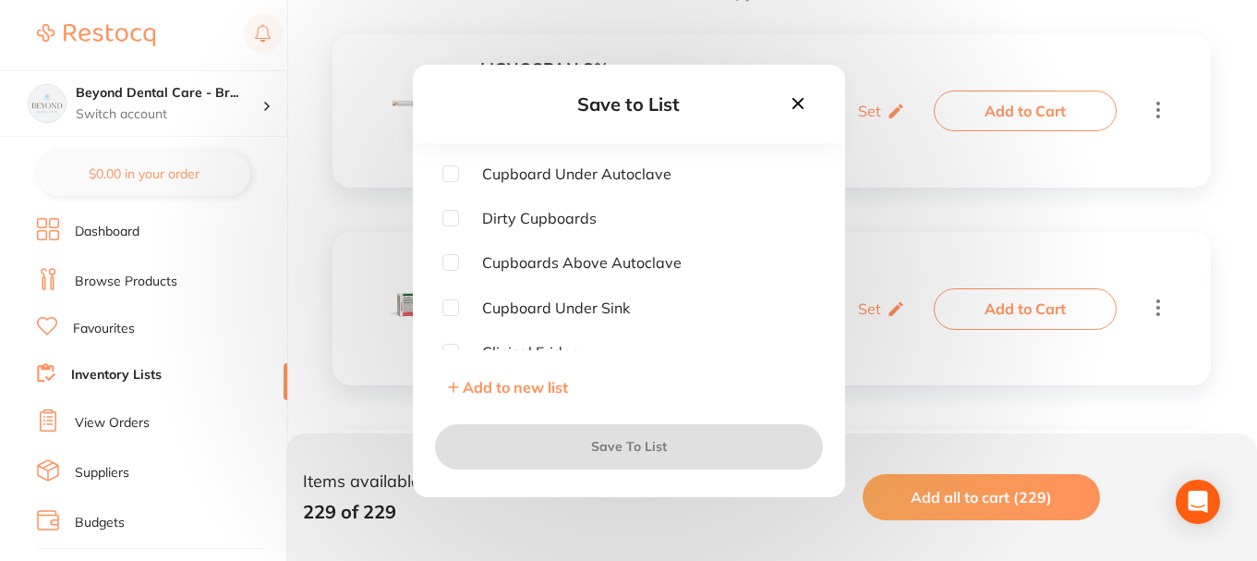
checkbox input "true"
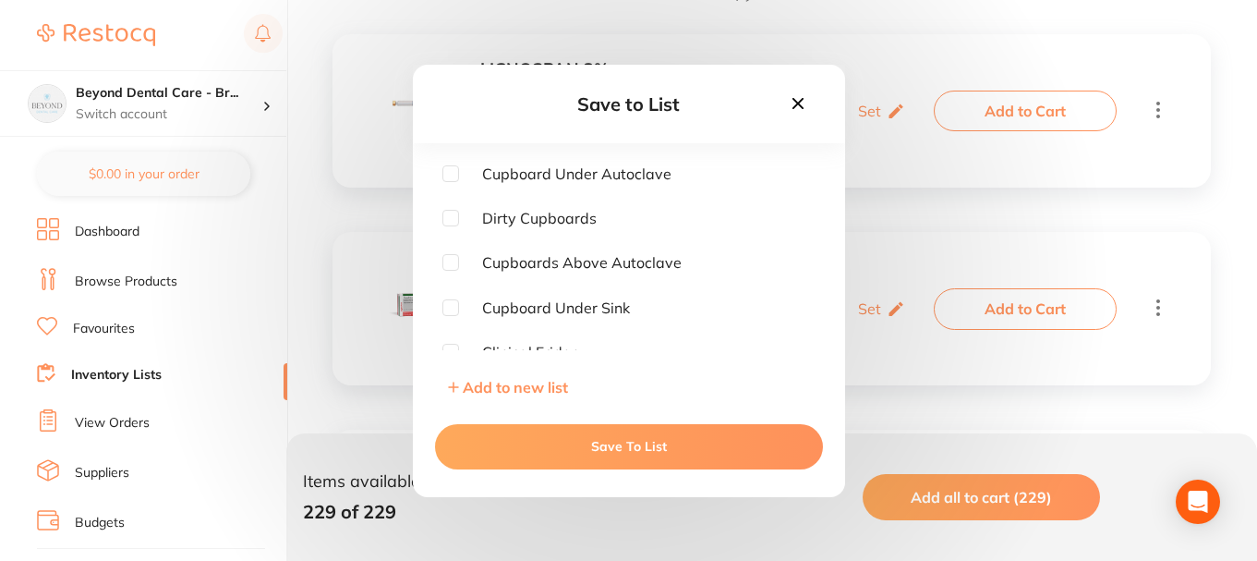
scroll to position [92, 0]
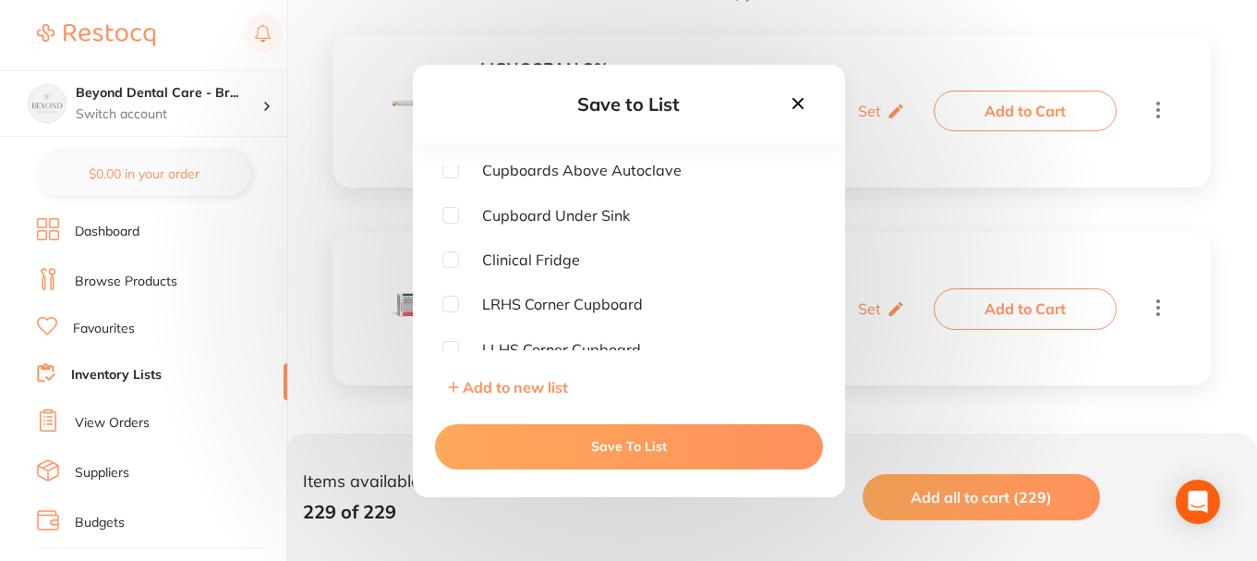
click at [455, 257] on input "checkbox" at bounding box center [450, 259] width 17 height 17
checkbox input "true"
click at [638, 442] on button "Save To List" at bounding box center [629, 446] width 388 height 44
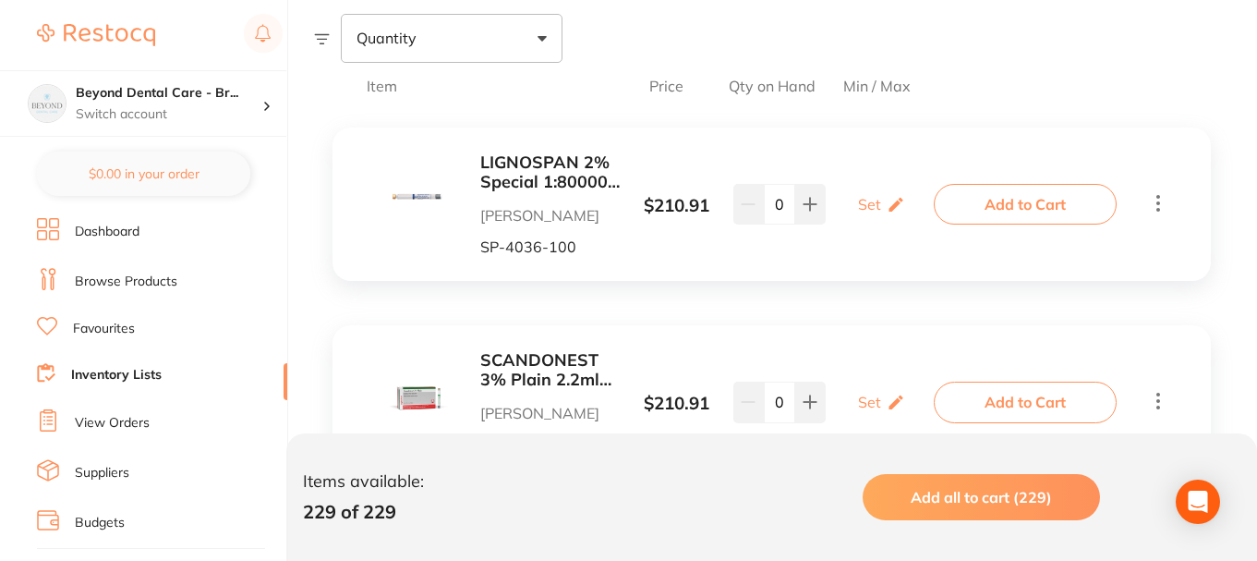
scroll to position [277, 0]
click at [250, 112] on p "Switch account" at bounding box center [169, 114] width 187 height 18
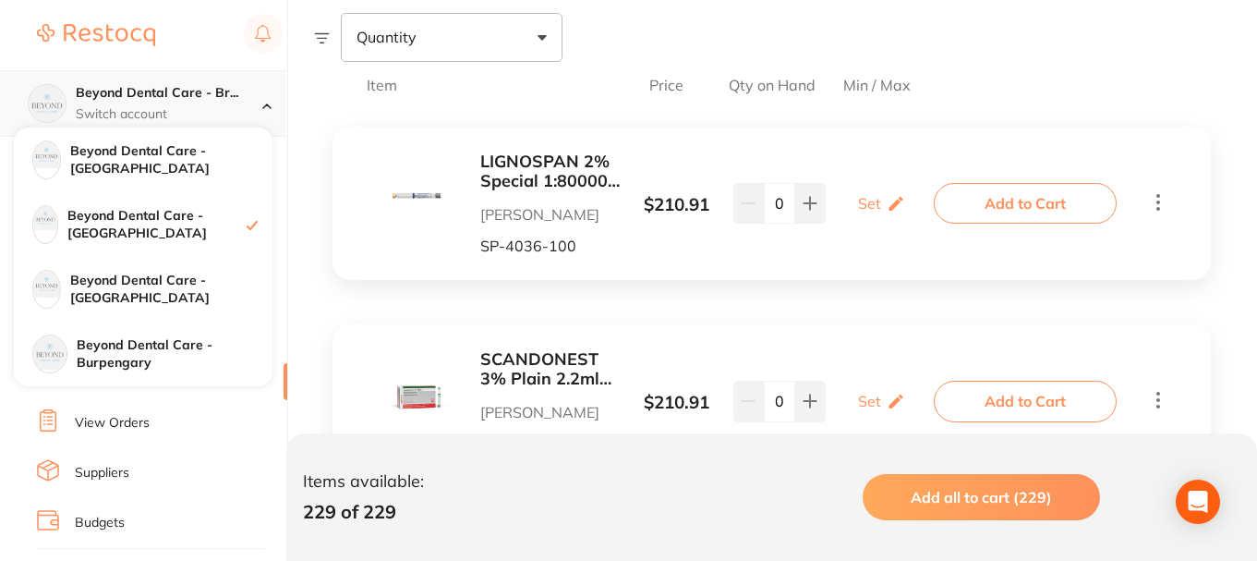
click at [250, 112] on p "Switch account" at bounding box center [169, 114] width 187 height 18
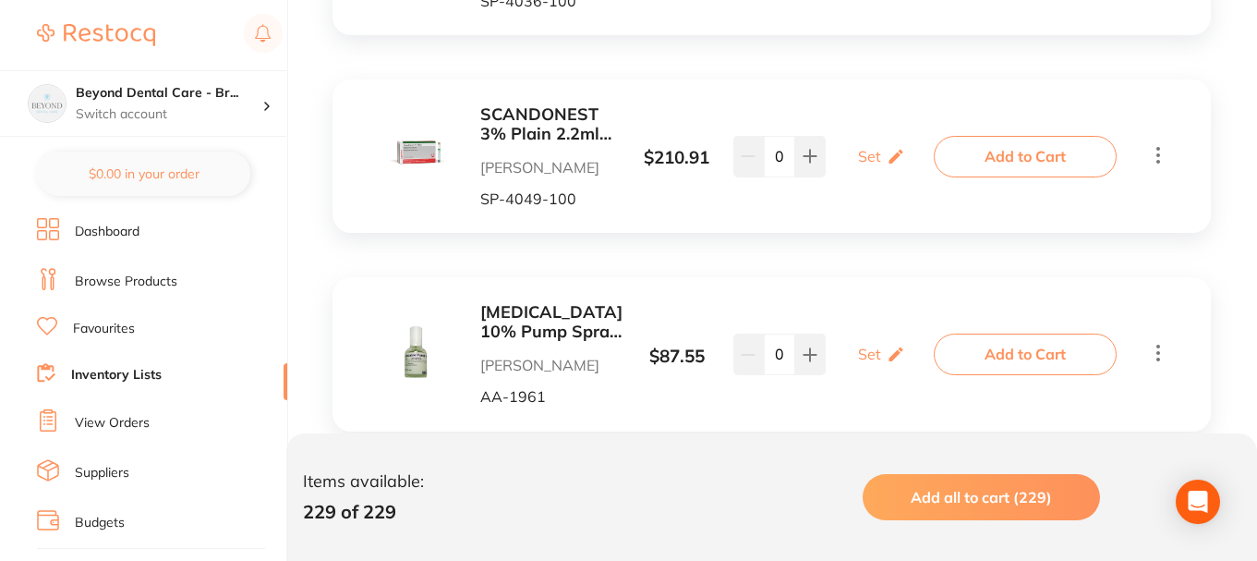
scroll to position [554, 0]
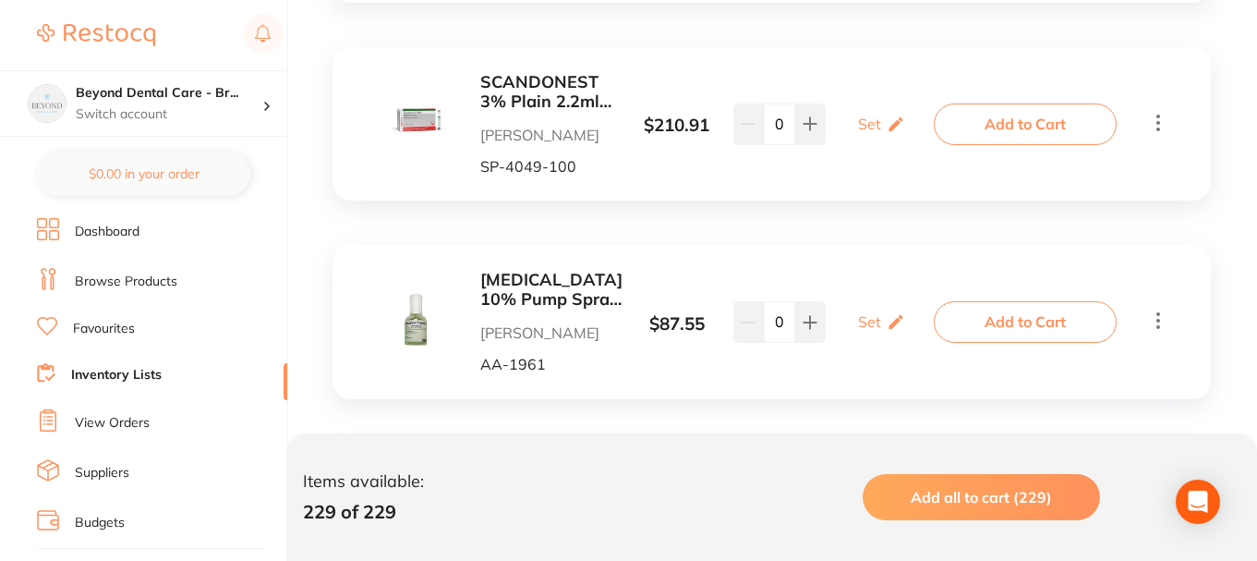
click at [1162, 321] on icon at bounding box center [1158, 320] width 22 height 23
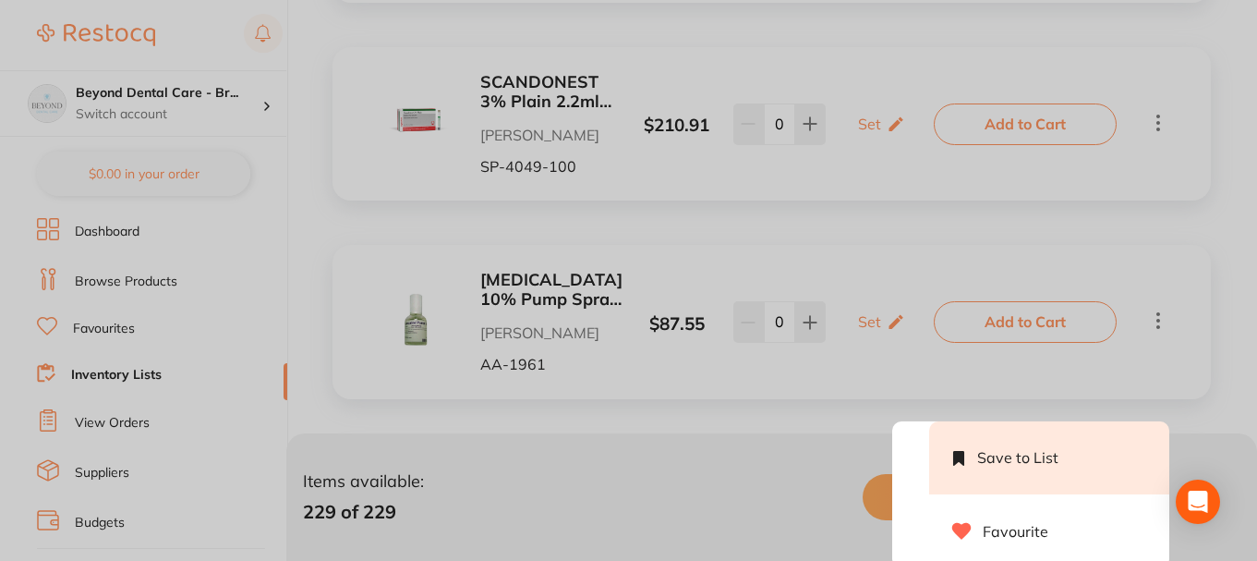
click at [997, 450] on li "Save to List" at bounding box center [1049, 457] width 240 height 72
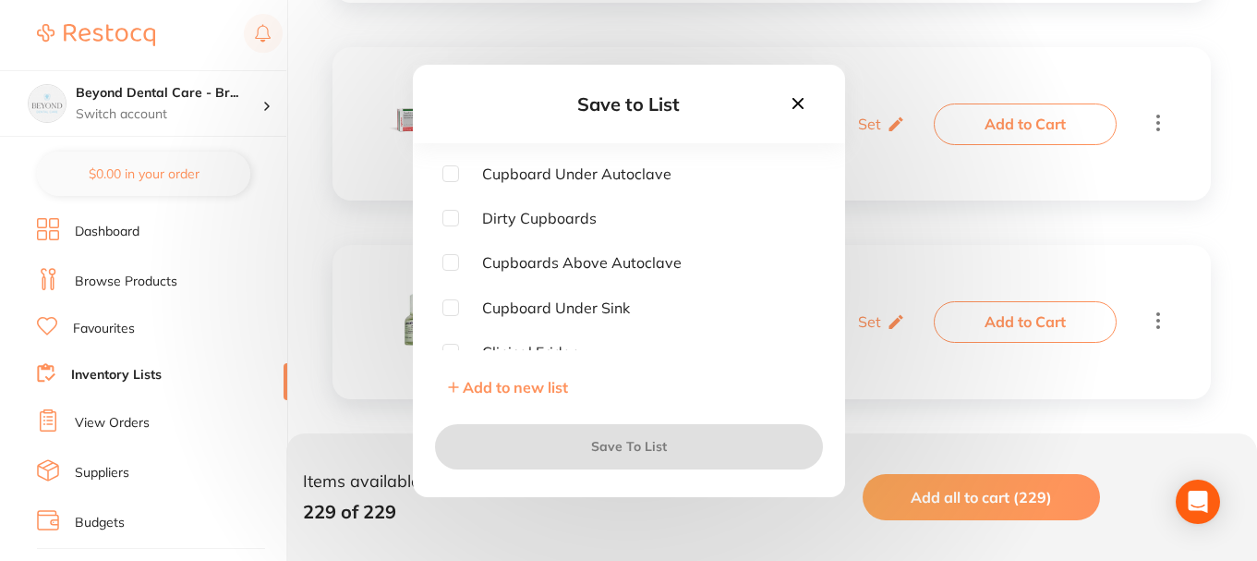
checkbox input "true"
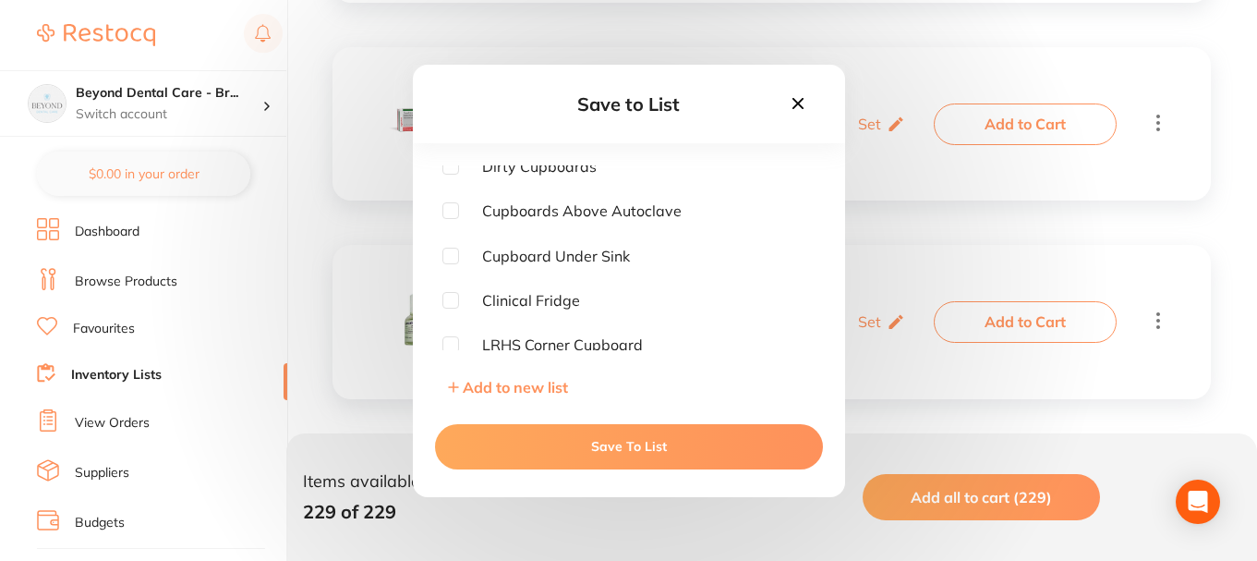
scroll to position [92, 0]
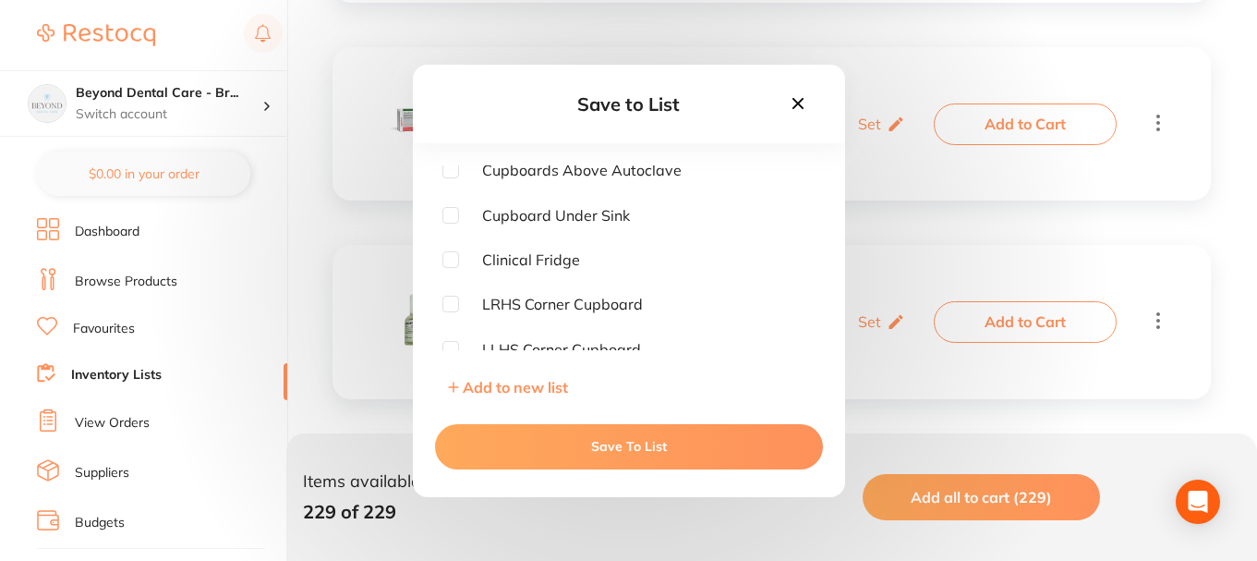
click at [451, 260] on input "checkbox" at bounding box center [450, 259] width 17 height 17
checkbox input "true"
click at [579, 470] on div "Save To List" at bounding box center [629, 446] width 432 height 100
click at [593, 454] on button "Save To List" at bounding box center [629, 446] width 388 height 44
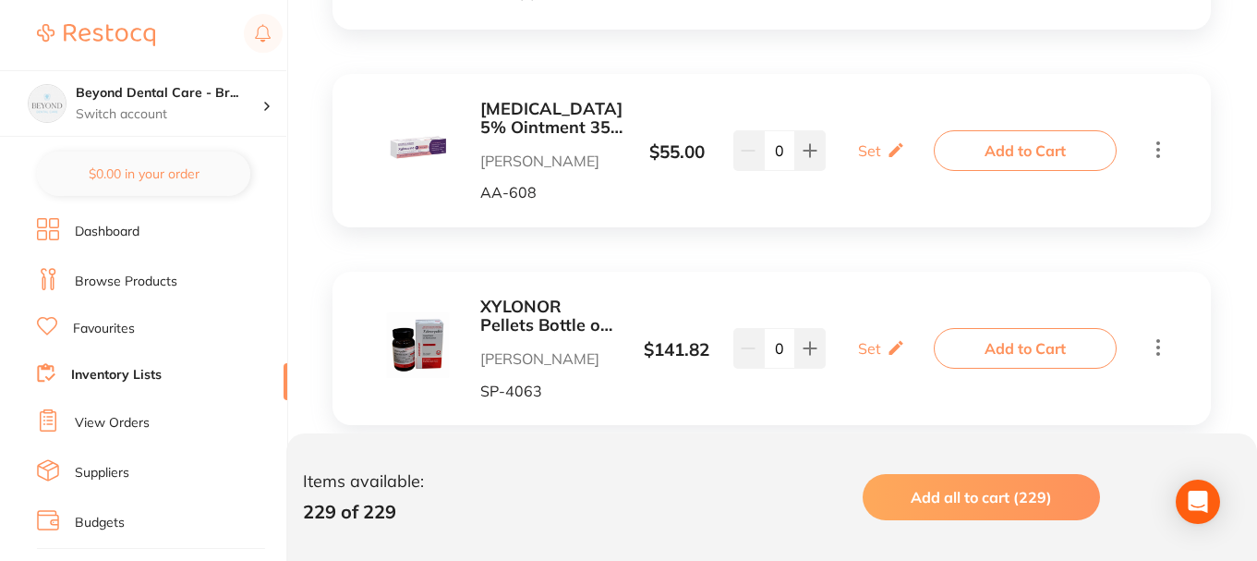
scroll to position [1016, 0]
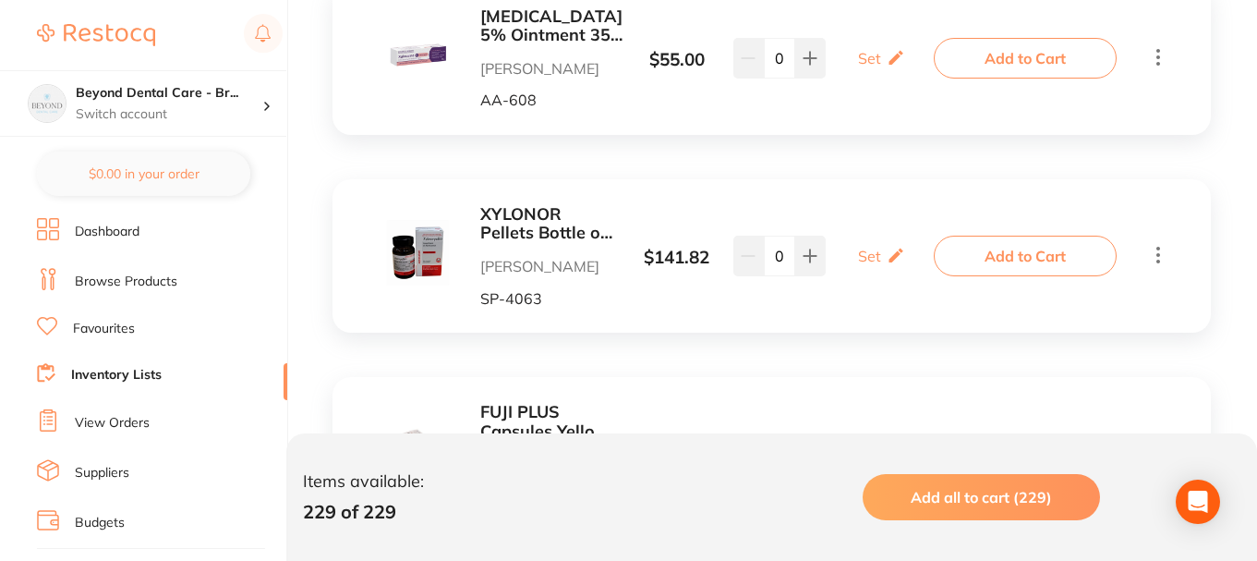
click at [1162, 61] on icon at bounding box center [1158, 56] width 22 height 23
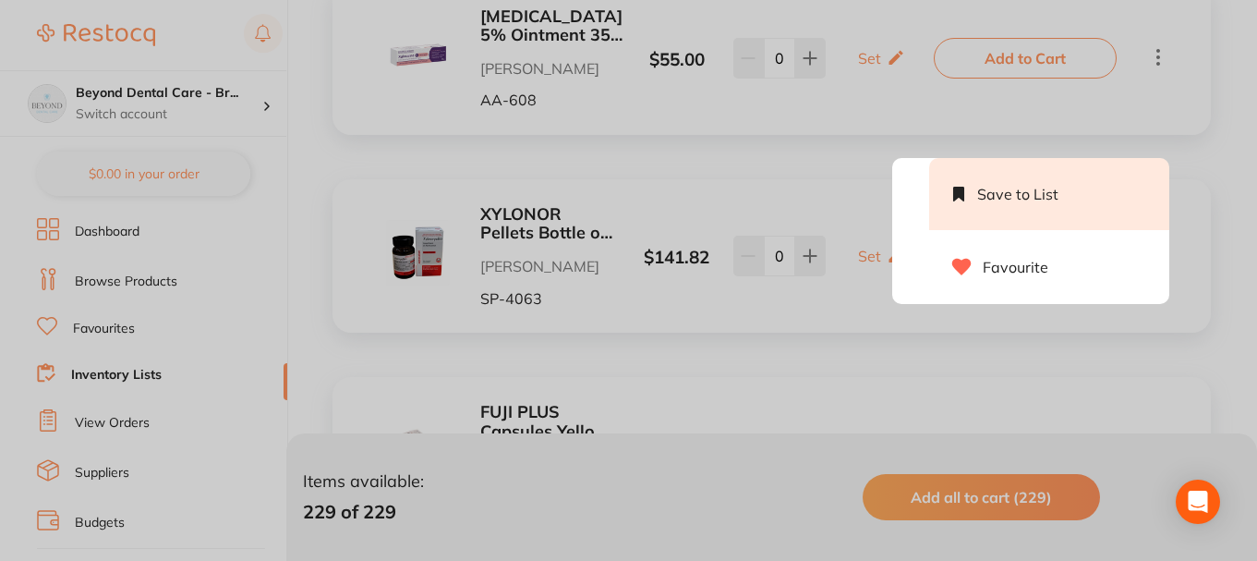
click at [1048, 174] on li "Save to List" at bounding box center [1049, 194] width 240 height 72
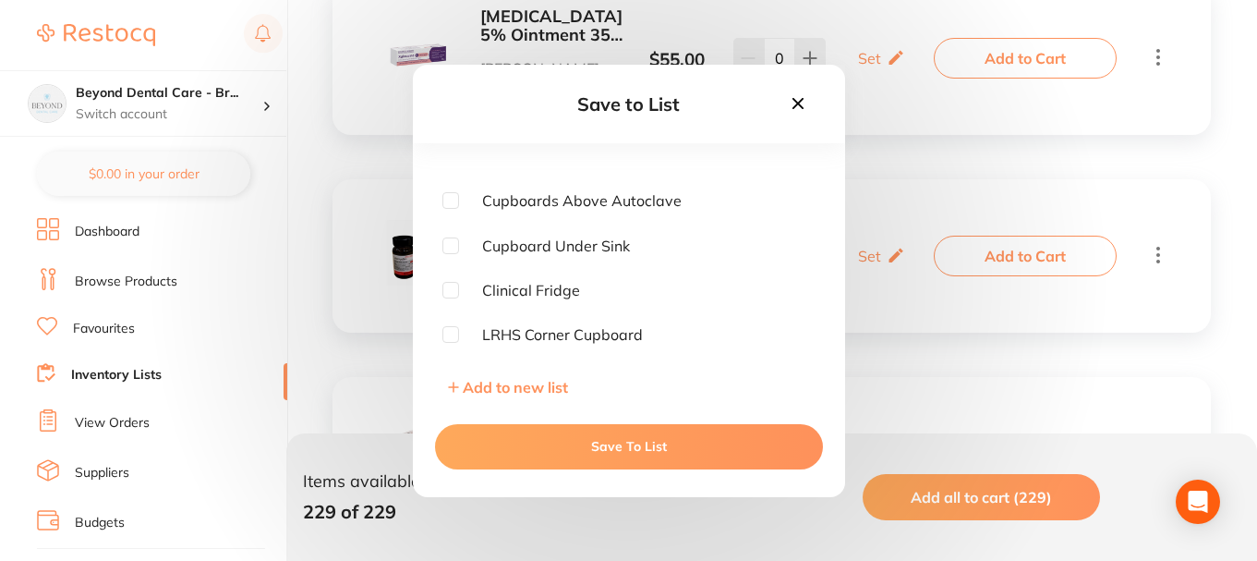
scroll to position [92, 0]
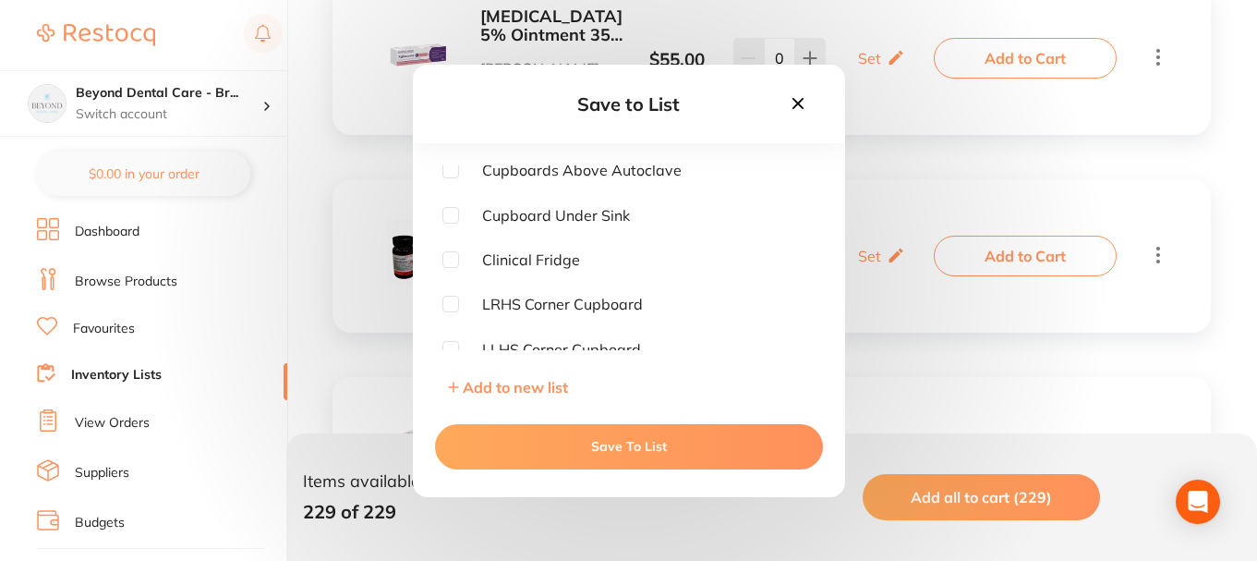
click at [453, 257] on input "checkbox" at bounding box center [450, 259] width 17 height 17
checkbox input "true"
click at [627, 444] on button "Save To List" at bounding box center [629, 446] width 388 height 44
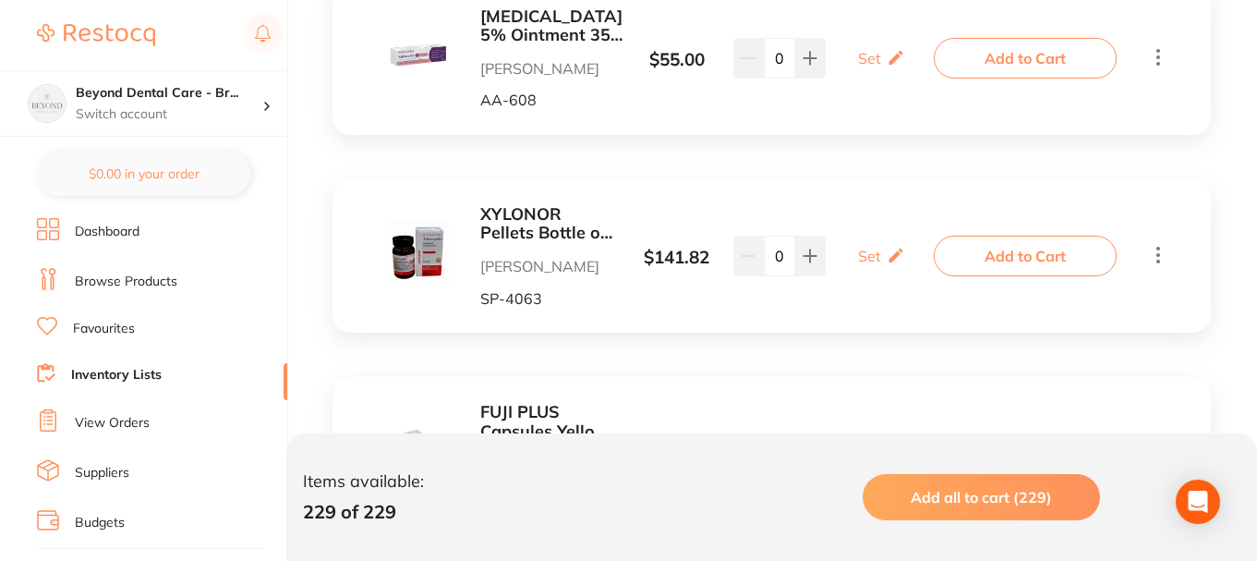
click at [1166, 254] on icon at bounding box center [1158, 254] width 22 height 23
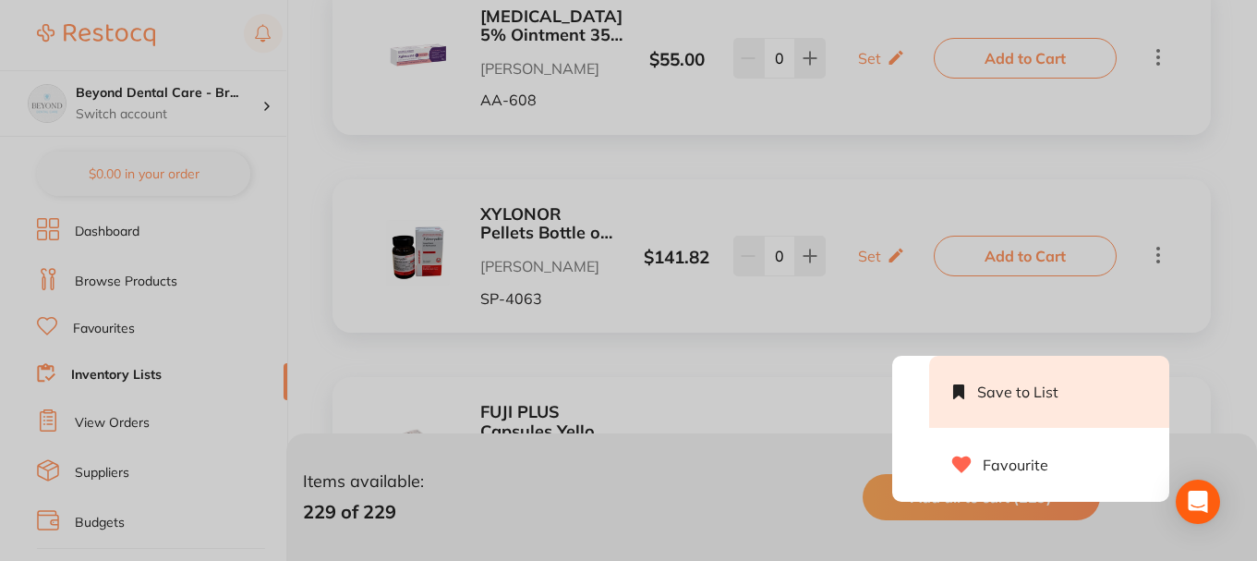
click at [995, 391] on li "Save to List" at bounding box center [1049, 392] width 240 height 72
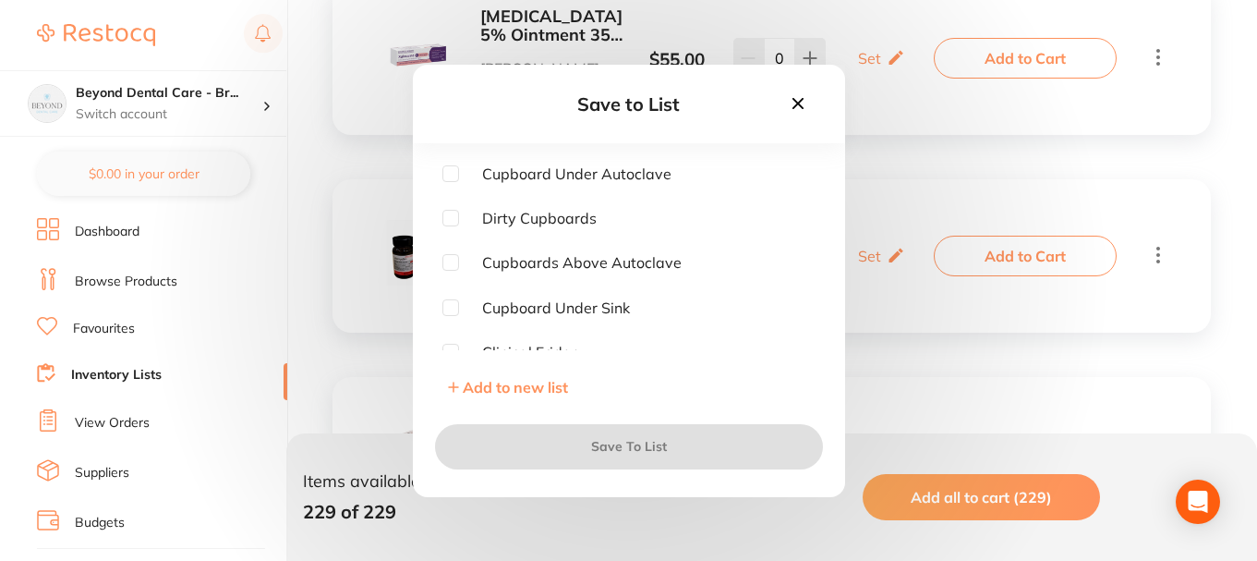
checkbox input "true"
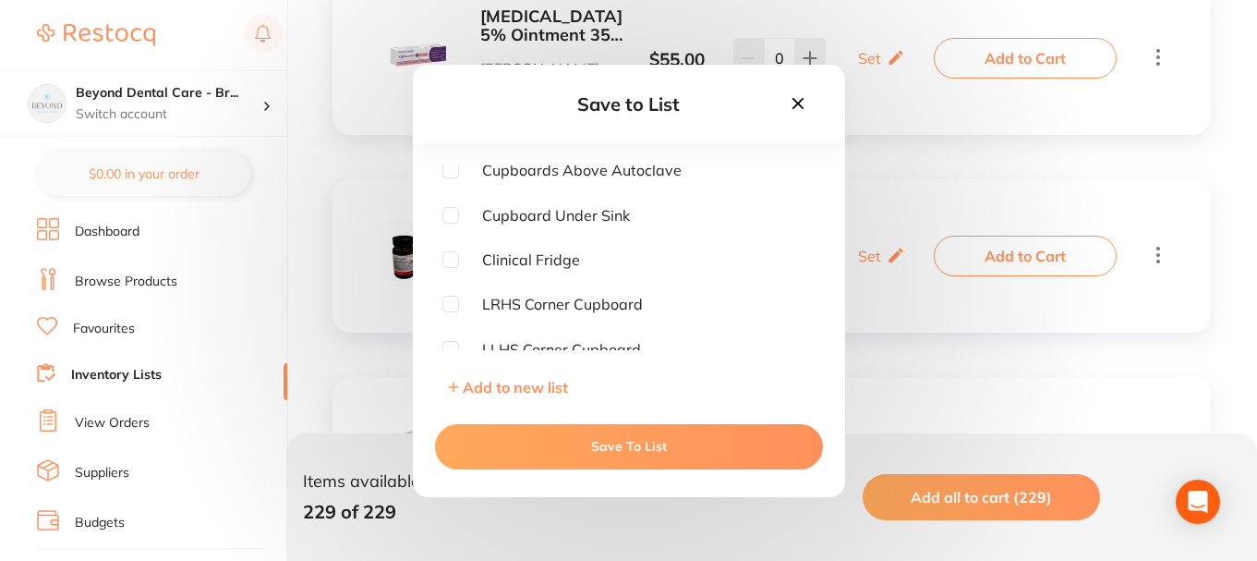
click at [458, 264] on input "checkbox" at bounding box center [450, 259] width 17 height 17
checkbox input "true"
click at [636, 435] on button "Save To List" at bounding box center [629, 446] width 388 height 44
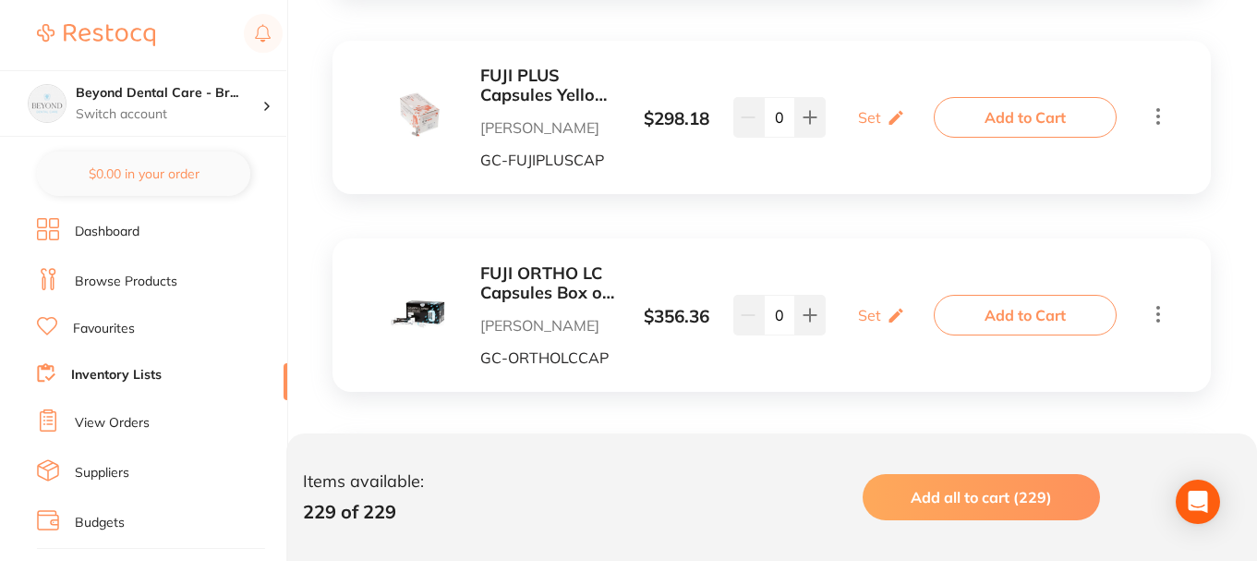
scroll to position [1293, 0]
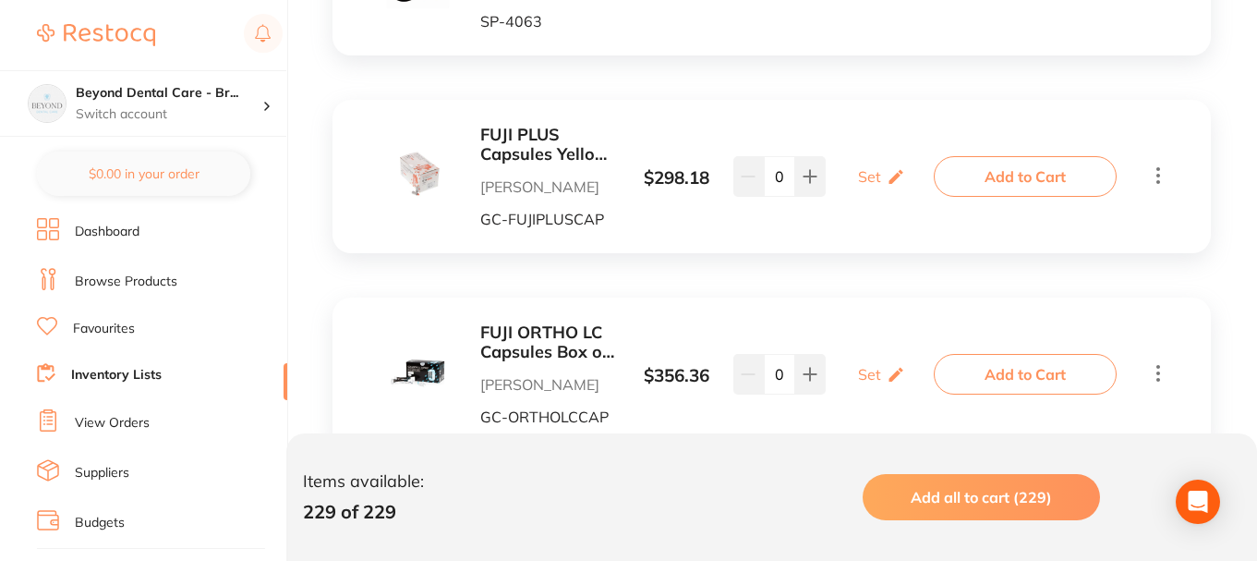
click at [1165, 187] on span at bounding box center [1158, 176] width 22 height 26
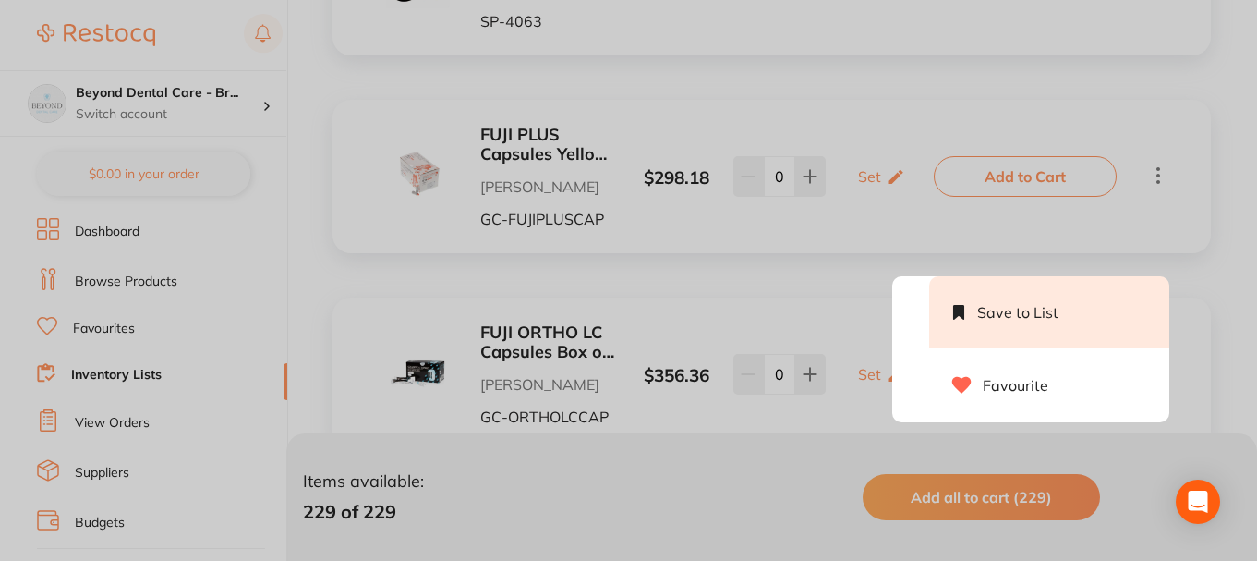
click at [1045, 309] on li "Save to List" at bounding box center [1049, 312] width 240 height 72
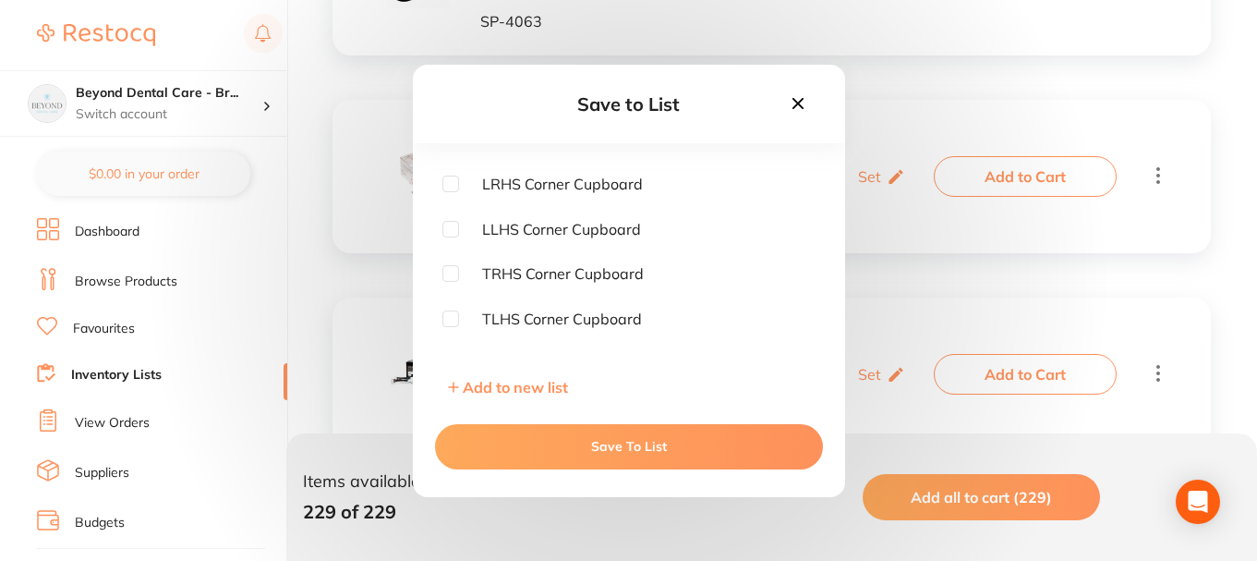
scroll to position [236, 0]
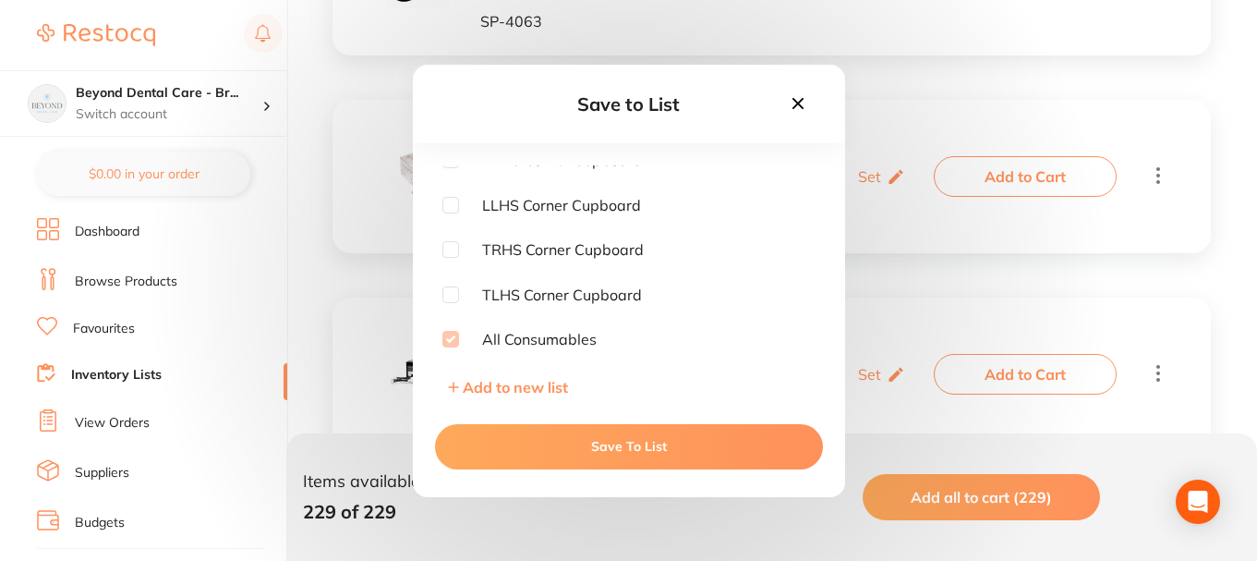
click at [451, 294] on input "checkbox" at bounding box center [450, 294] width 17 height 17
checkbox input "true"
click at [647, 448] on button "Save To List" at bounding box center [629, 446] width 388 height 44
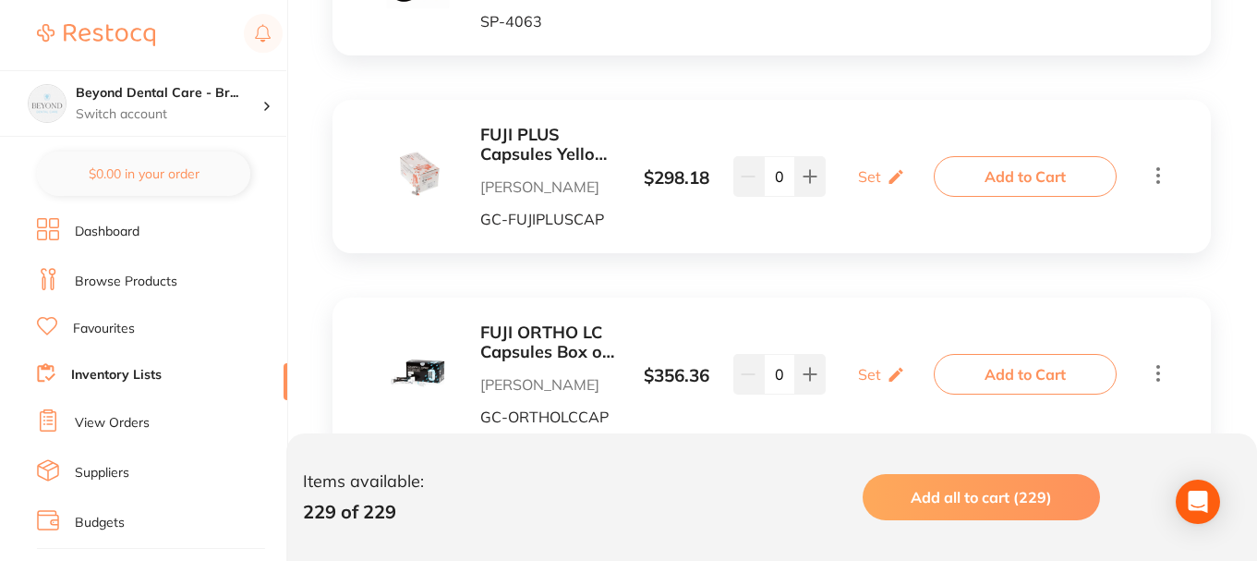
scroll to position [1386, 0]
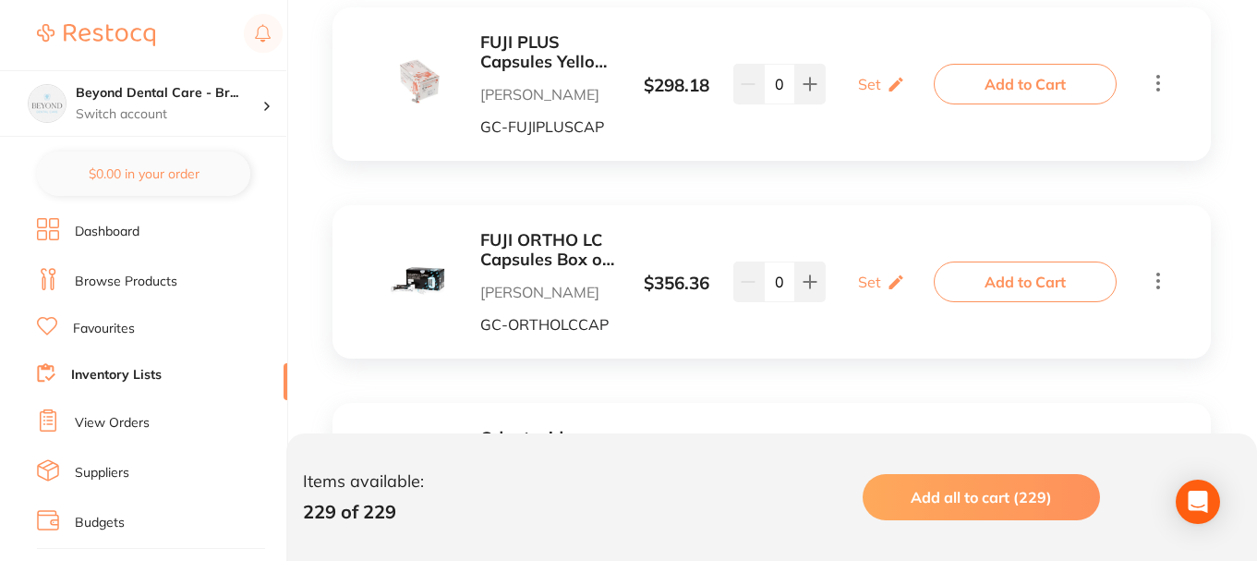
click at [1156, 281] on icon at bounding box center [1158, 280] width 22 height 23
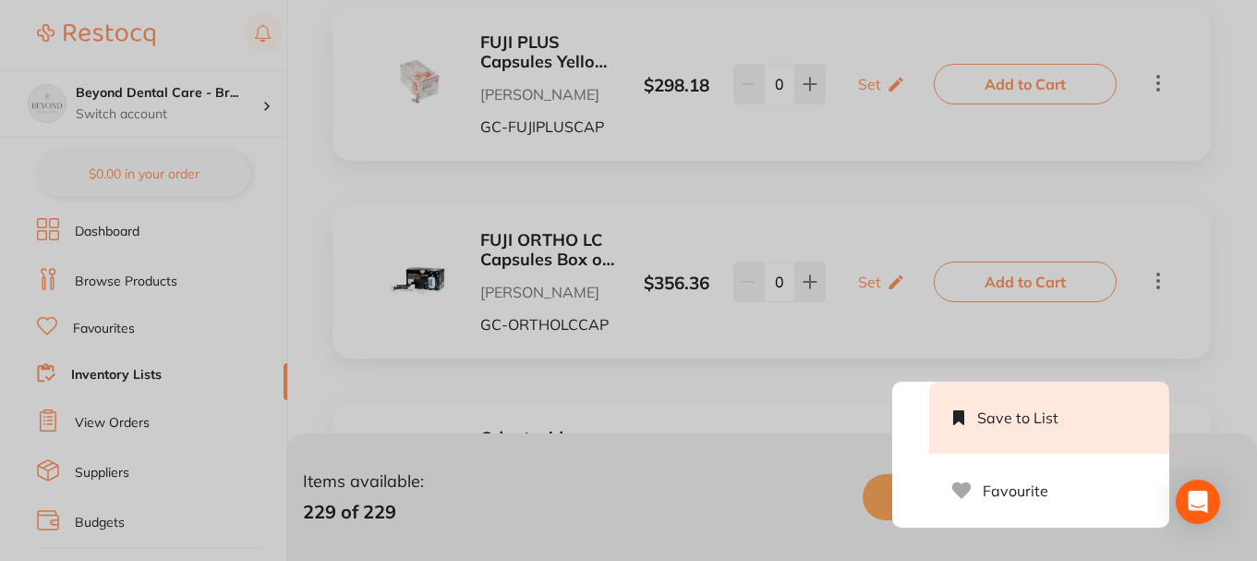
click at [989, 409] on li "Save to List" at bounding box center [1049, 417] width 240 height 72
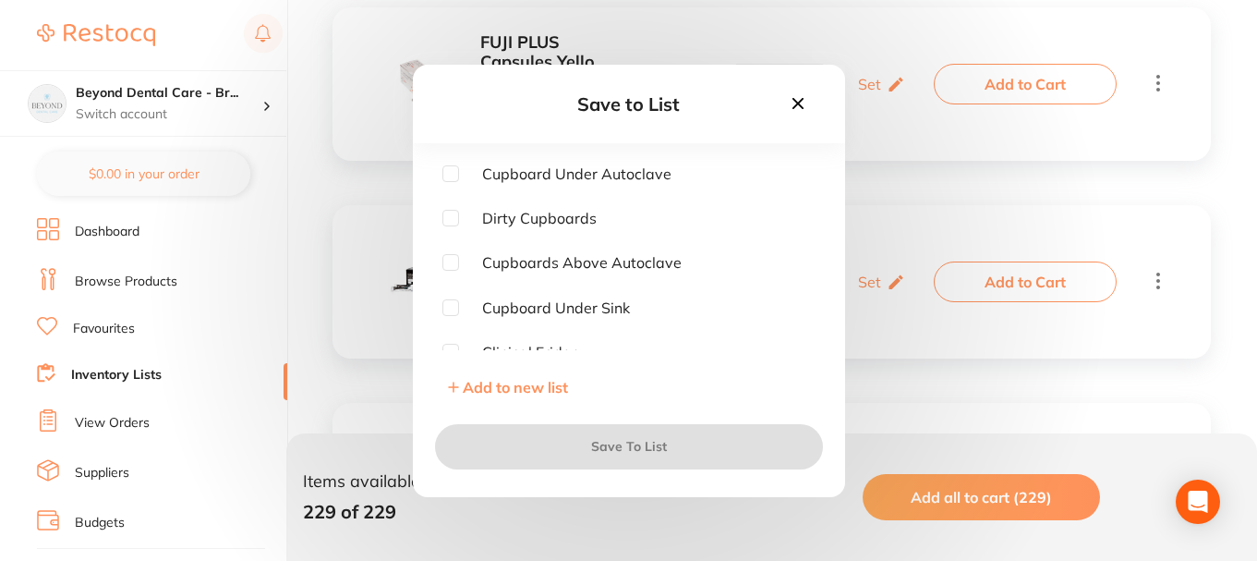
checkbox input "true"
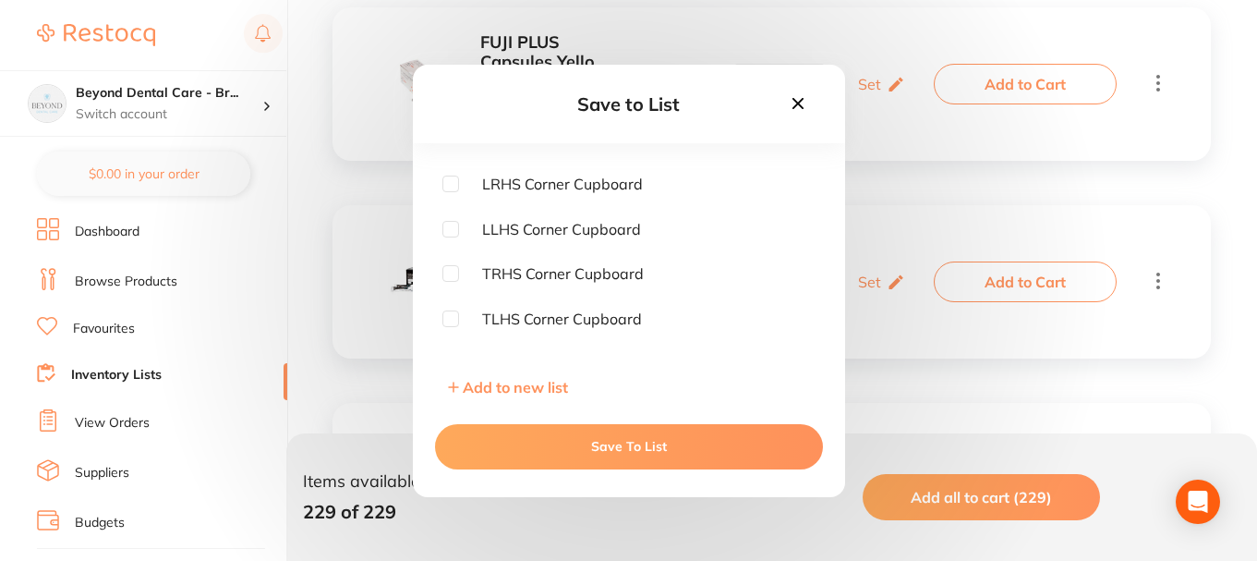
scroll to position [236, 0]
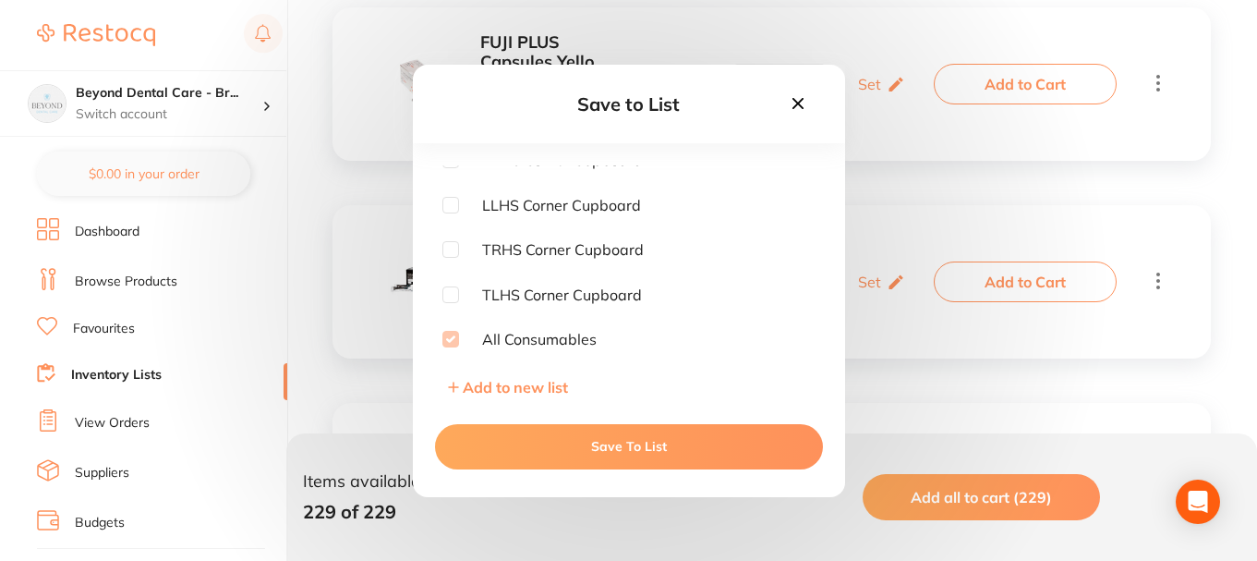
click at [449, 297] on input "checkbox" at bounding box center [450, 294] width 17 height 17
checkbox input "true"
click at [566, 440] on button "Save To List" at bounding box center [629, 446] width 388 height 44
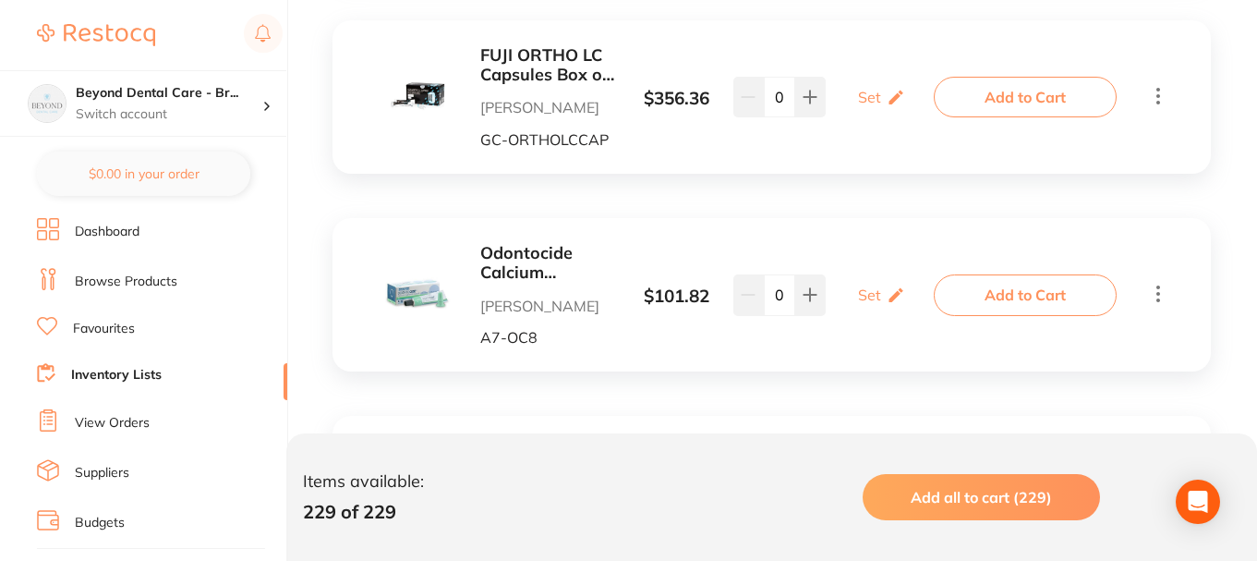
scroll to position [1663, 0]
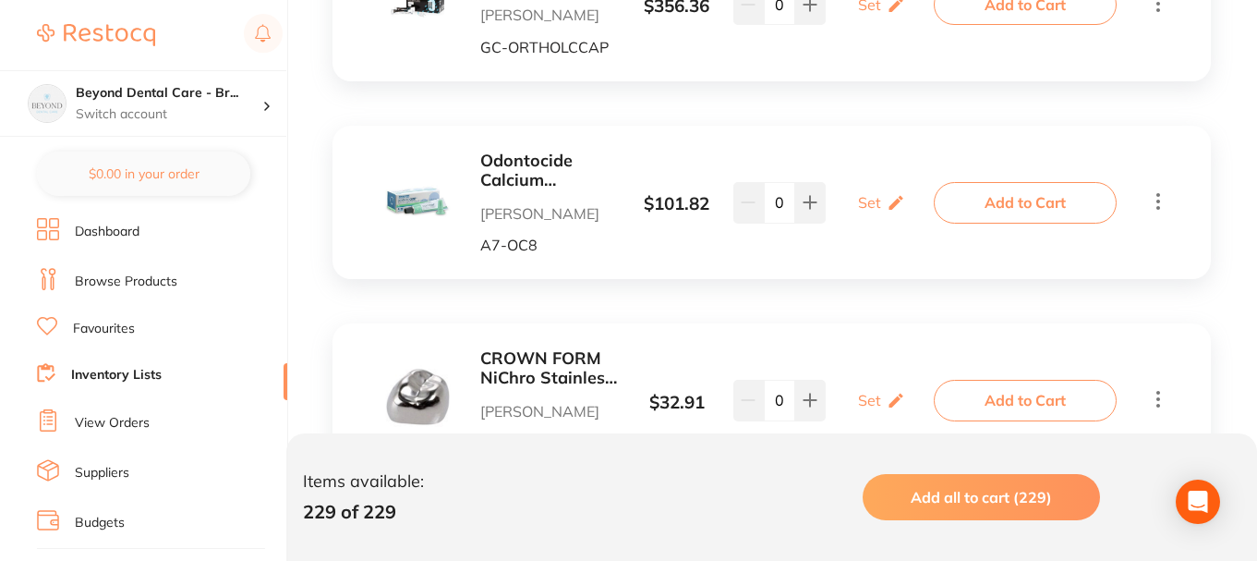
click at [1161, 205] on icon at bounding box center [1158, 200] width 22 height 23
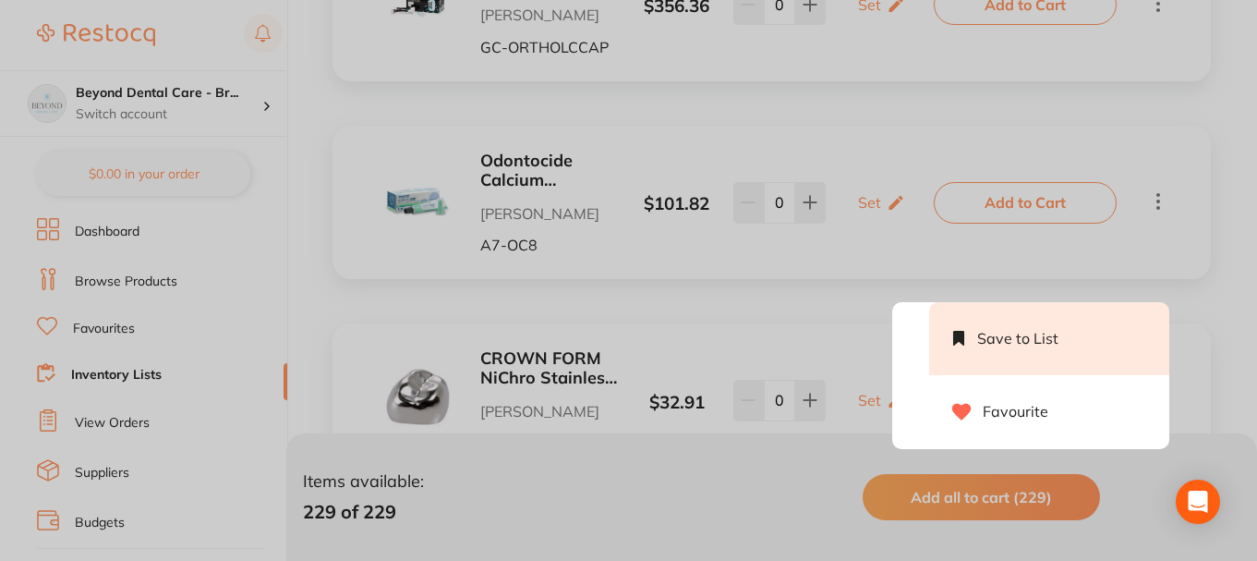
click at [1025, 346] on li "Save to List" at bounding box center [1049, 338] width 240 height 72
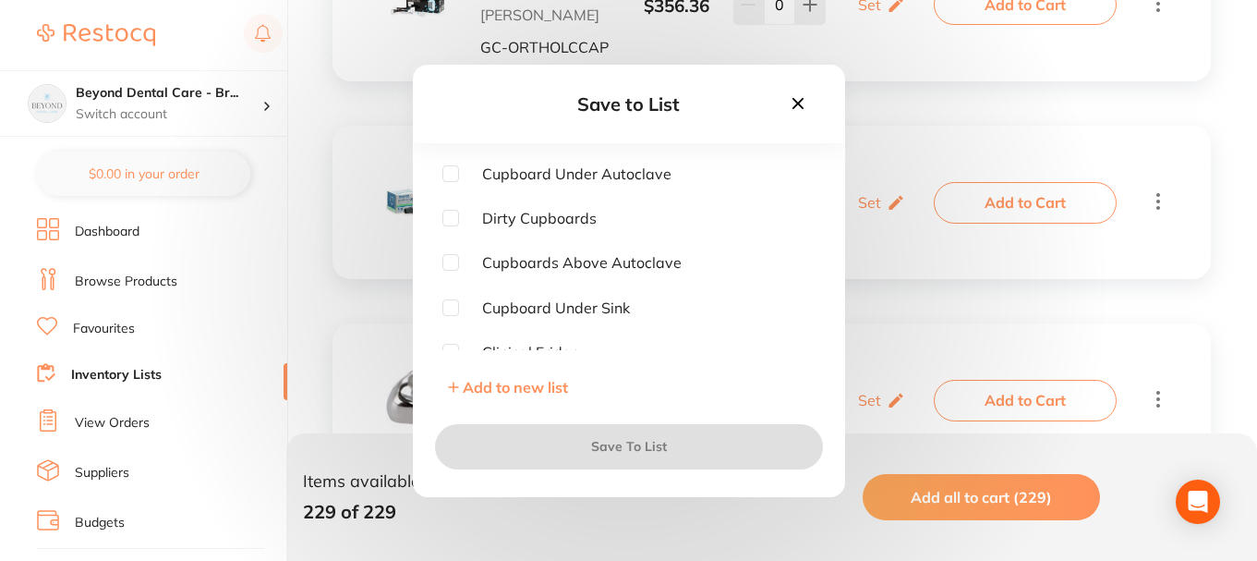
checkbox input "true"
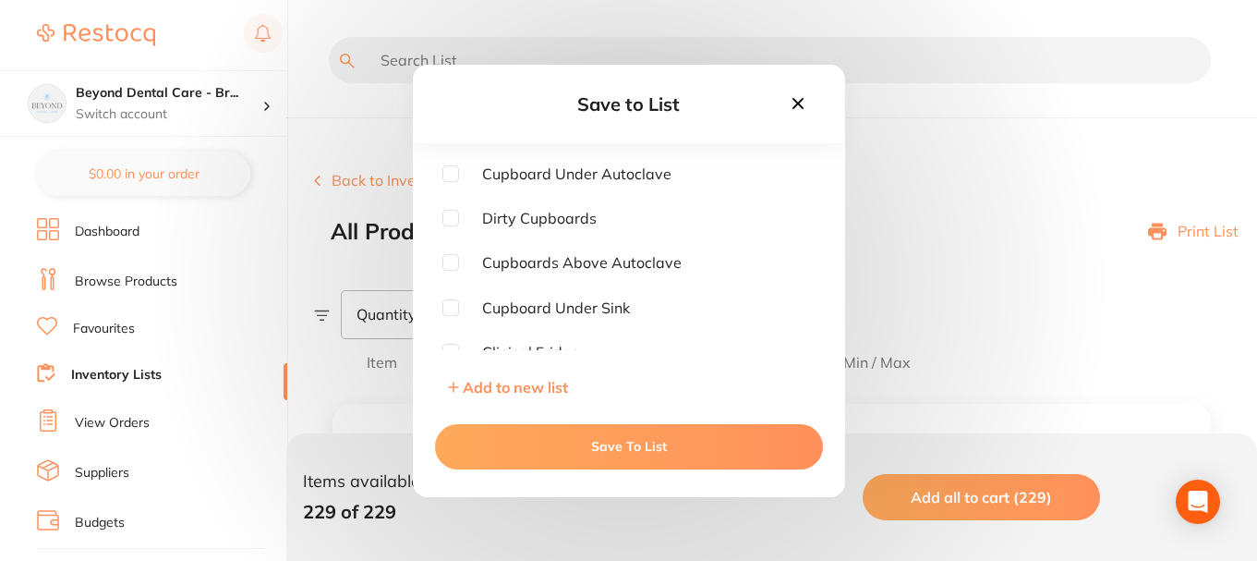
click at [579, 446] on button "Save To List" at bounding box center [629, 446] width 388 height 44
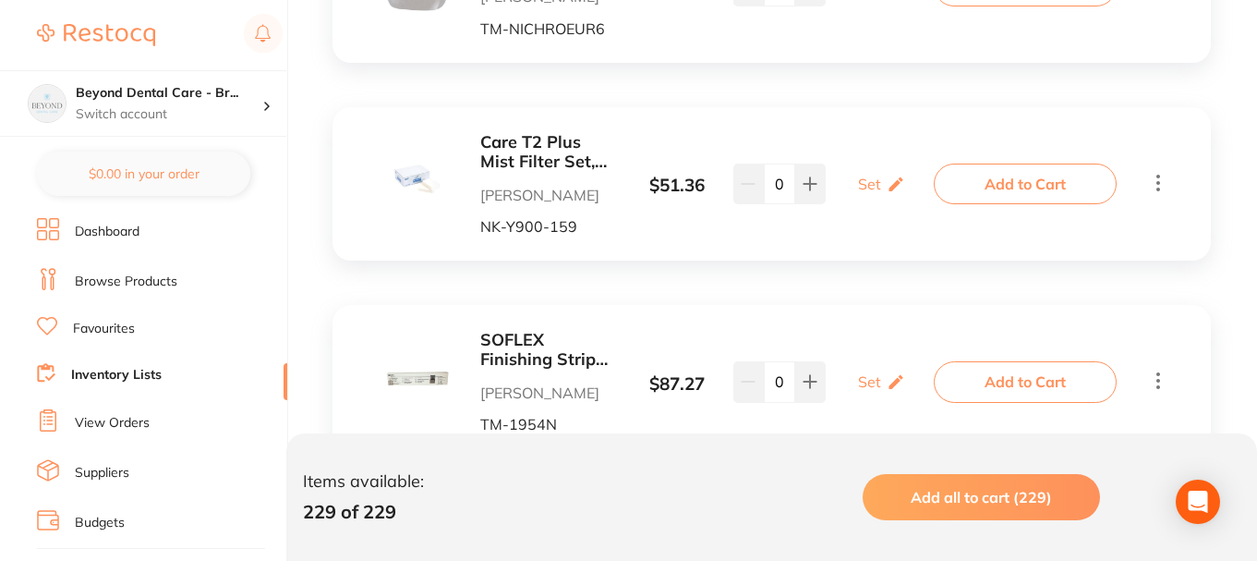
scroll to position [2771, 0]
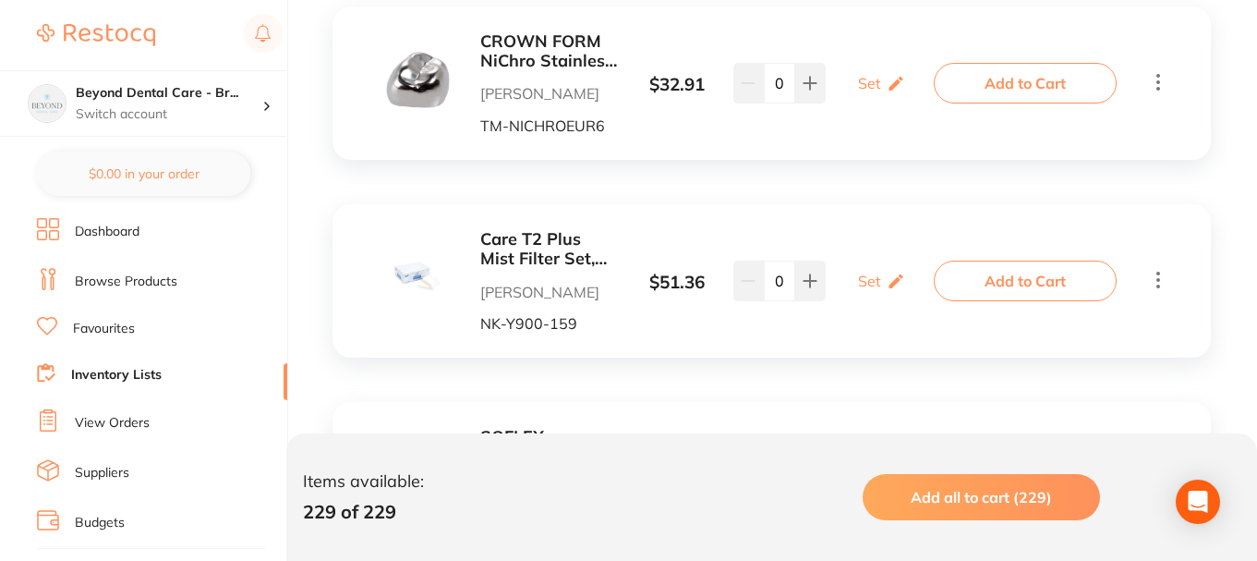
click at [1162, 281] on icon at bounding box center [1158, 279] width 22 height 23
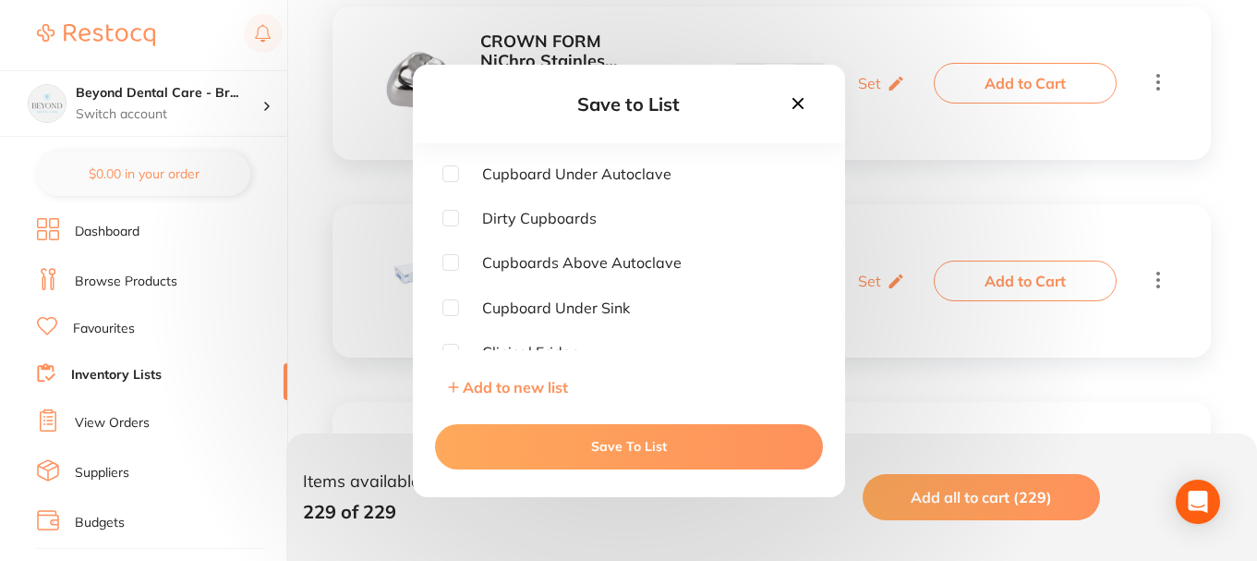
checkbox input "true"
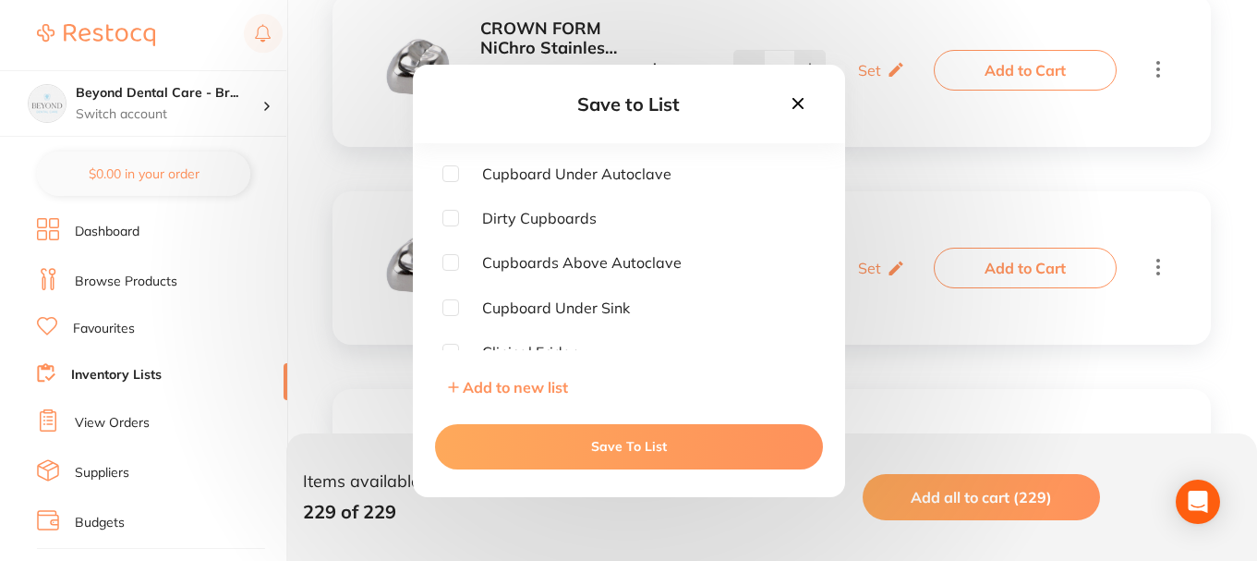
click at [450, 223] on input "checkbox" at bounding box center [450, 218] width 17 height 17
checkbox input "true"
click at [607, 442] on button "Save To List" at bounding box center [629, 446] width 388 height 44
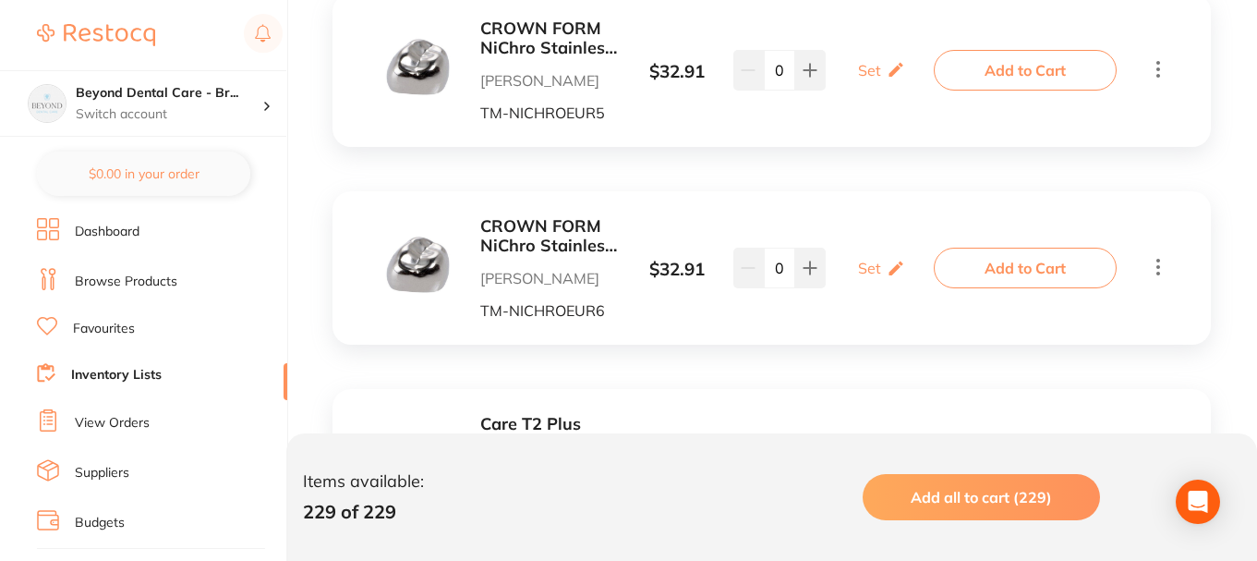
scroll to position [2969, 0]
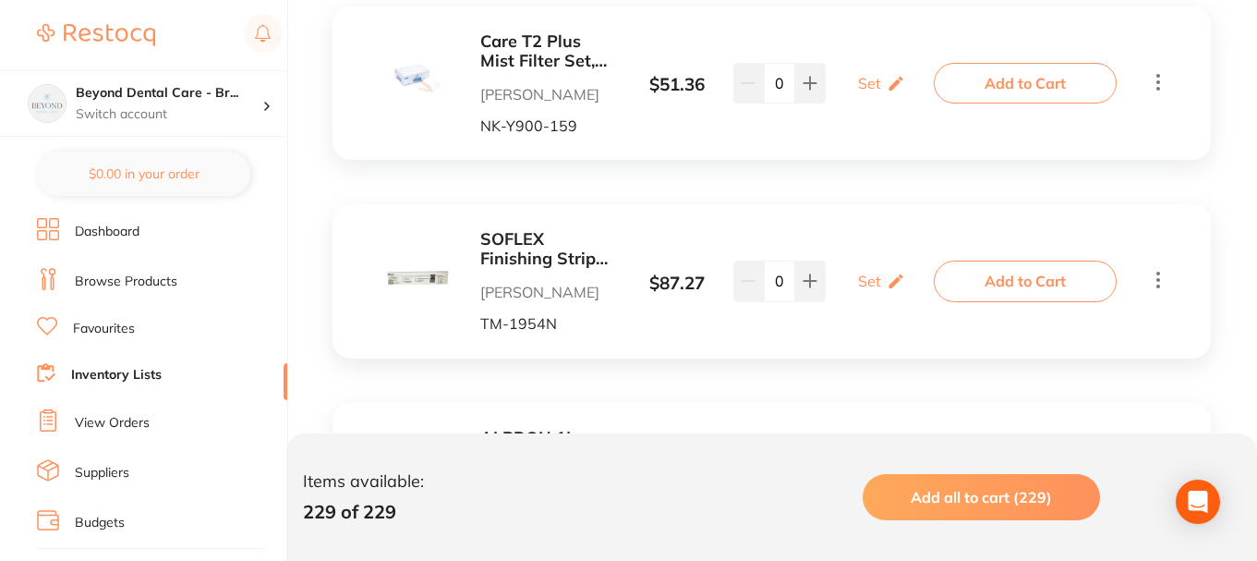
click at [1156, 204] on div "SOFLEX Finishing Strip Centre Gapped Coarse/Medium Pk of 100 [PERSON_NAME] [PER…" at bounding box center [772, 280] width 878 height 153
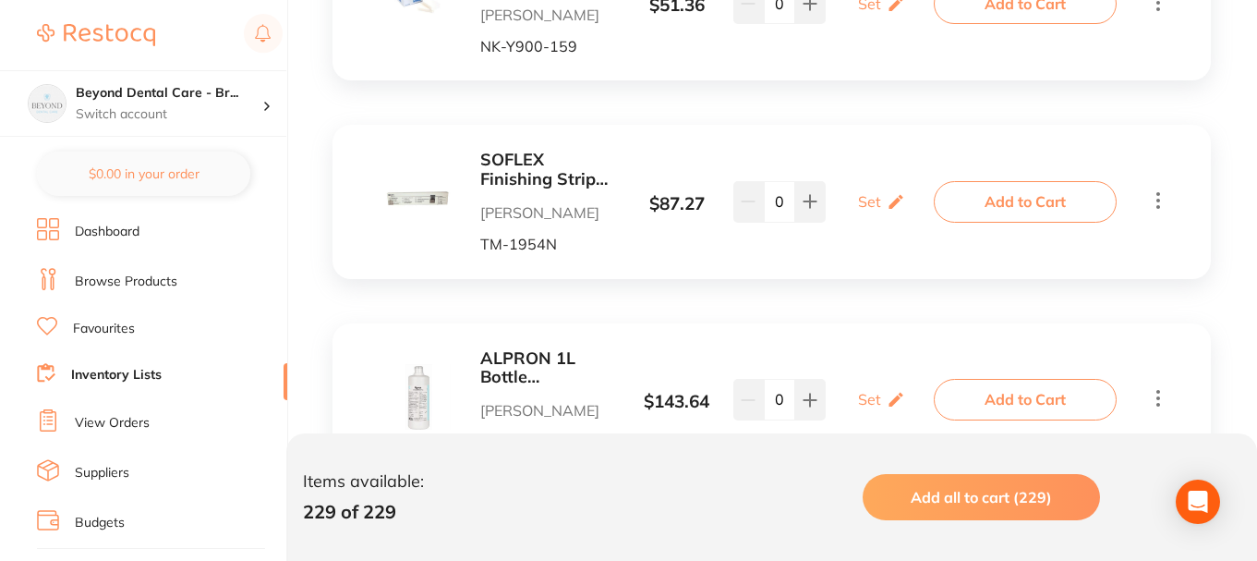
click at [1157, 200] on icon at bounding box center [1158, 200] width 4 height 17
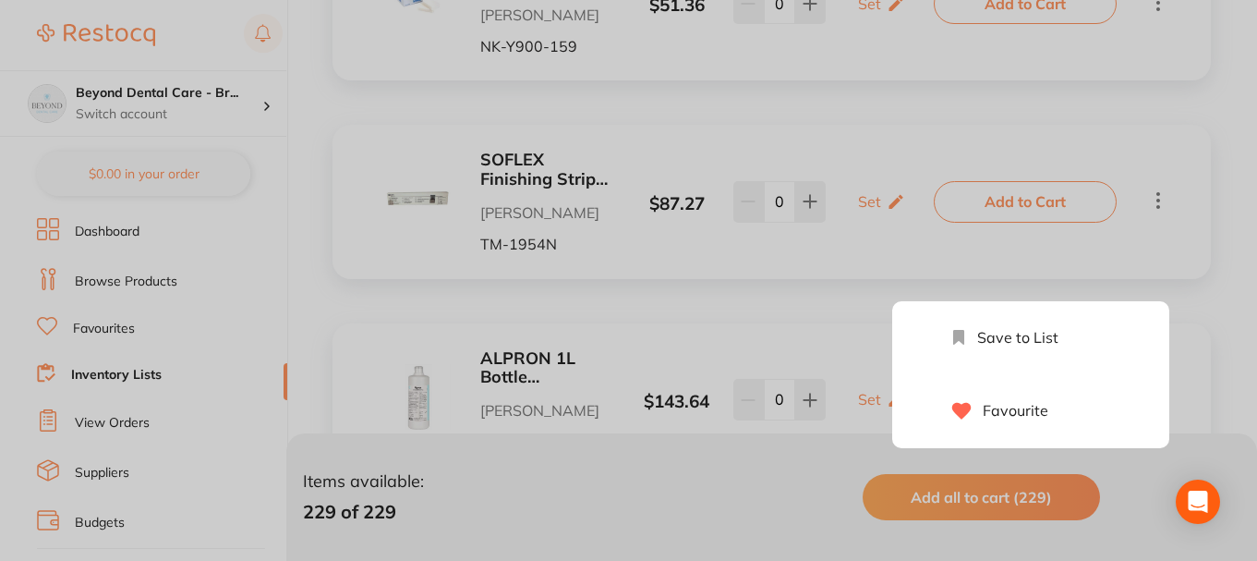
click at [996, 347] on li "Save to List" at bounding box center [1049, 337] width 240 height 72
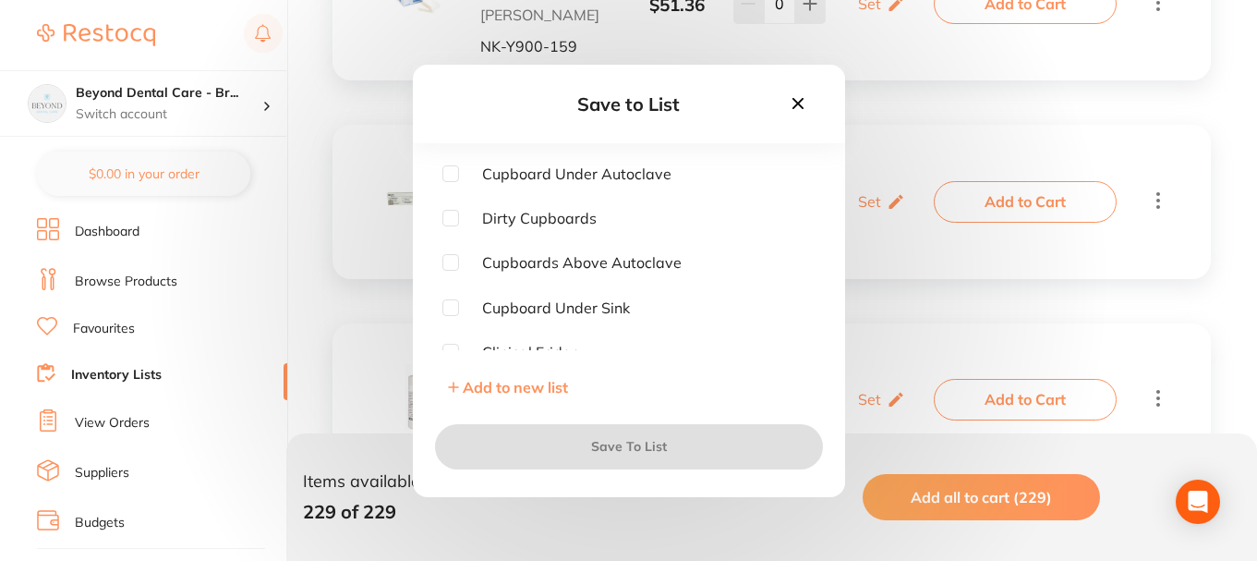
checkbox input "true"
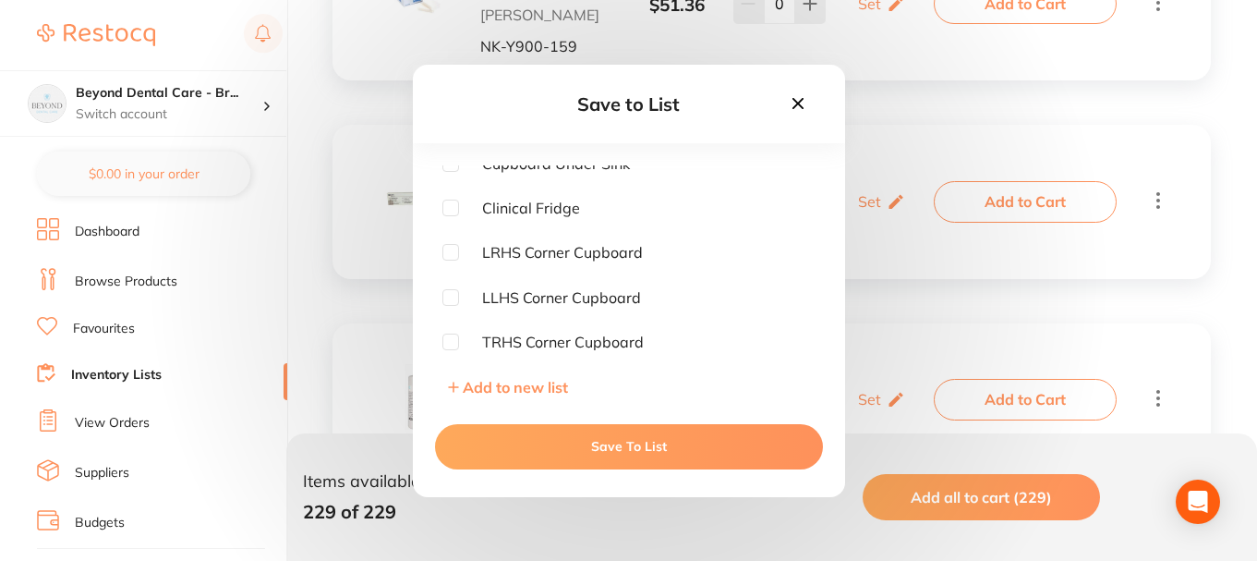
scroll to position [236, 0]
click at [452, 248] on input "checkbox" at bounding box center [450, 249] width 17 height 17
checkbox input "true"
click at [565, 442] on button "Save To List" at bounding box center [629, 446] width 388 height 44
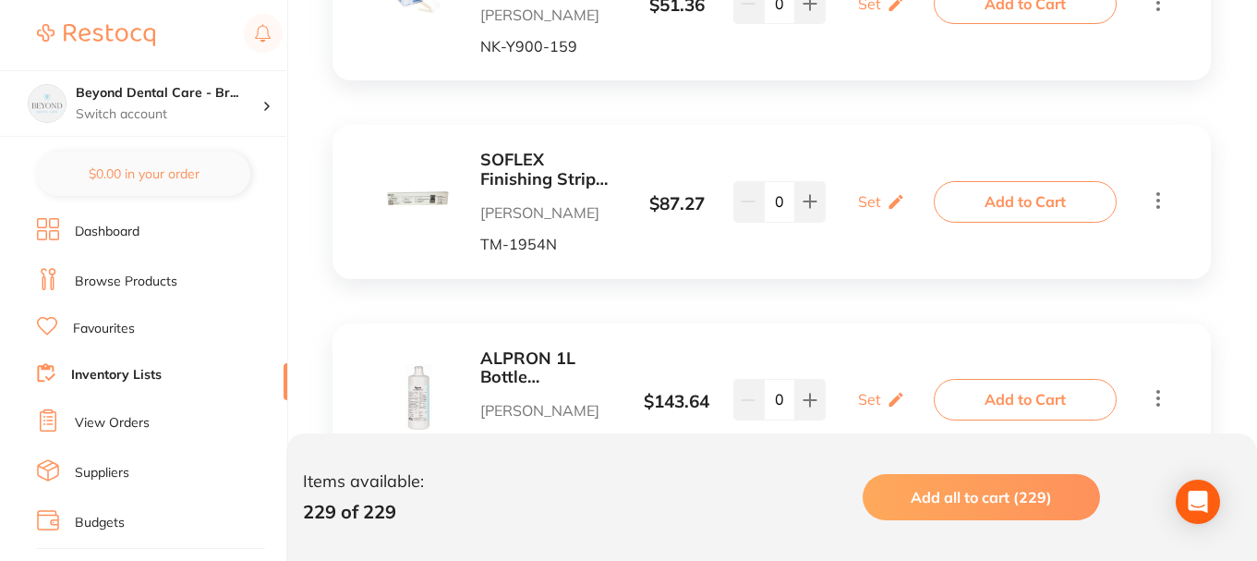
scroll to position [3325, 0]
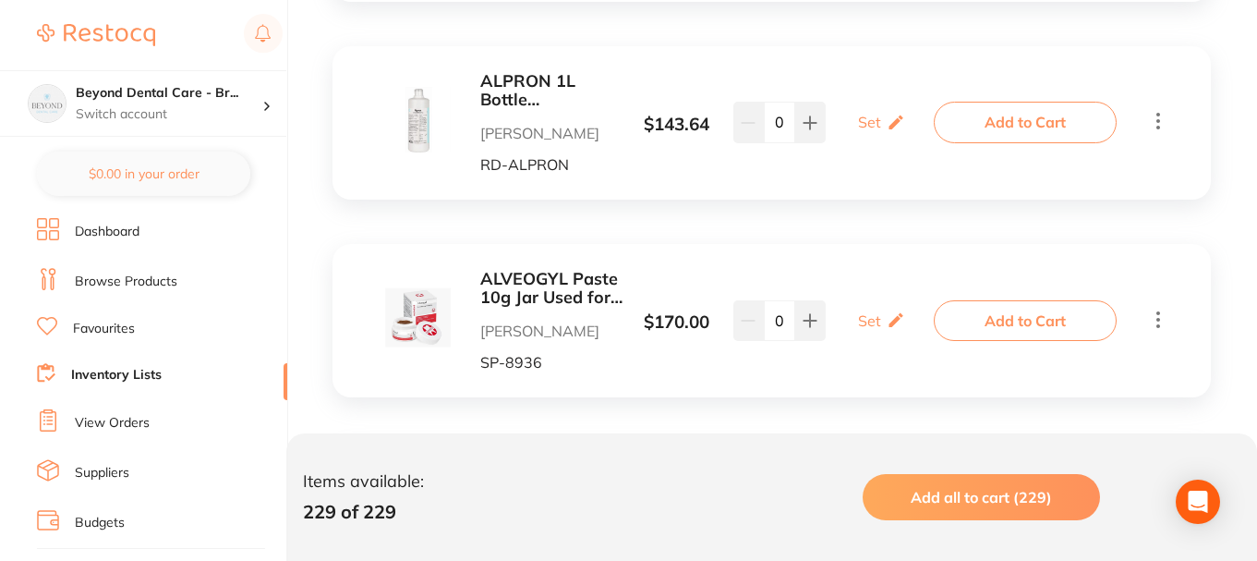
click at [1156, 124] on icon at bounding box center [1158, 120] width 22 height 23
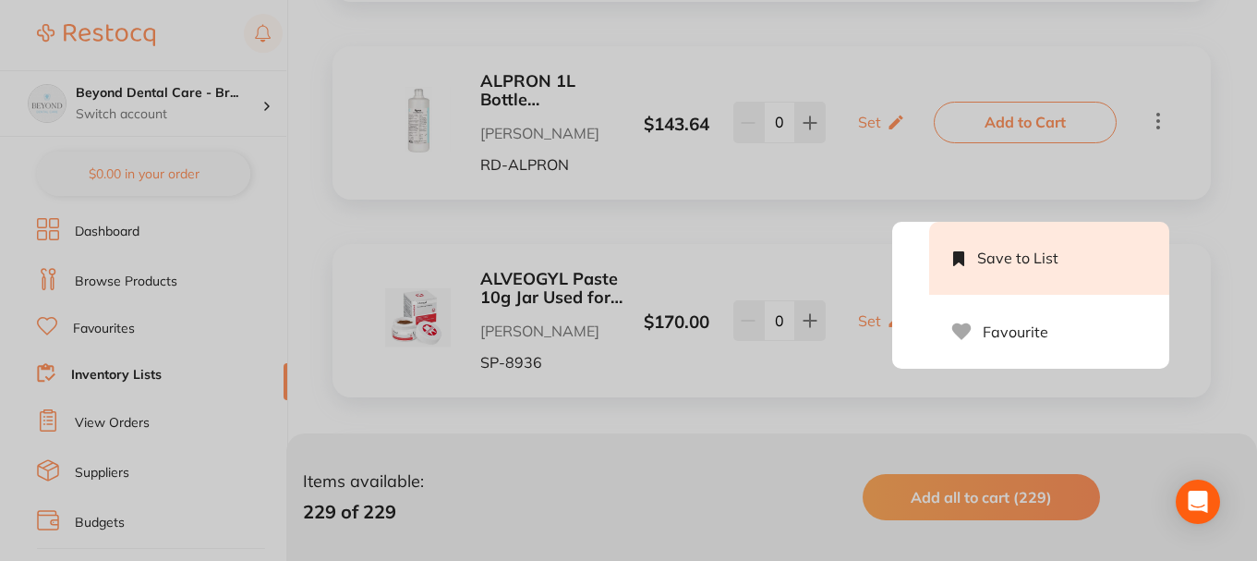
click at [1003, 260] on li "Save to List" at bounding box center [1049, 258] width 240 height 72
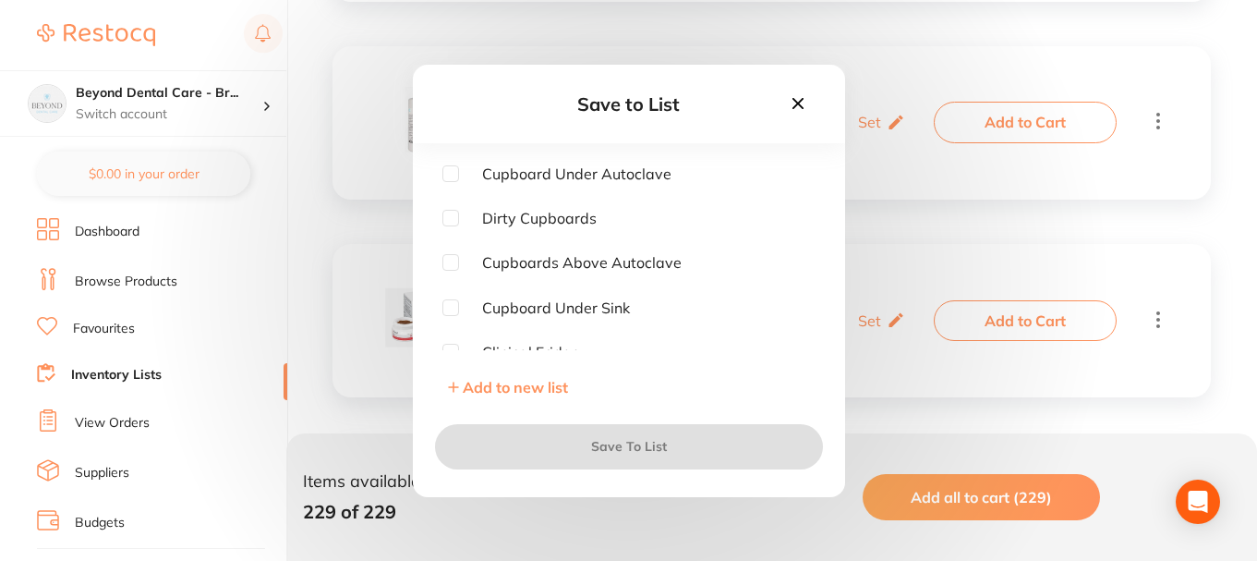
checkbox input "true"
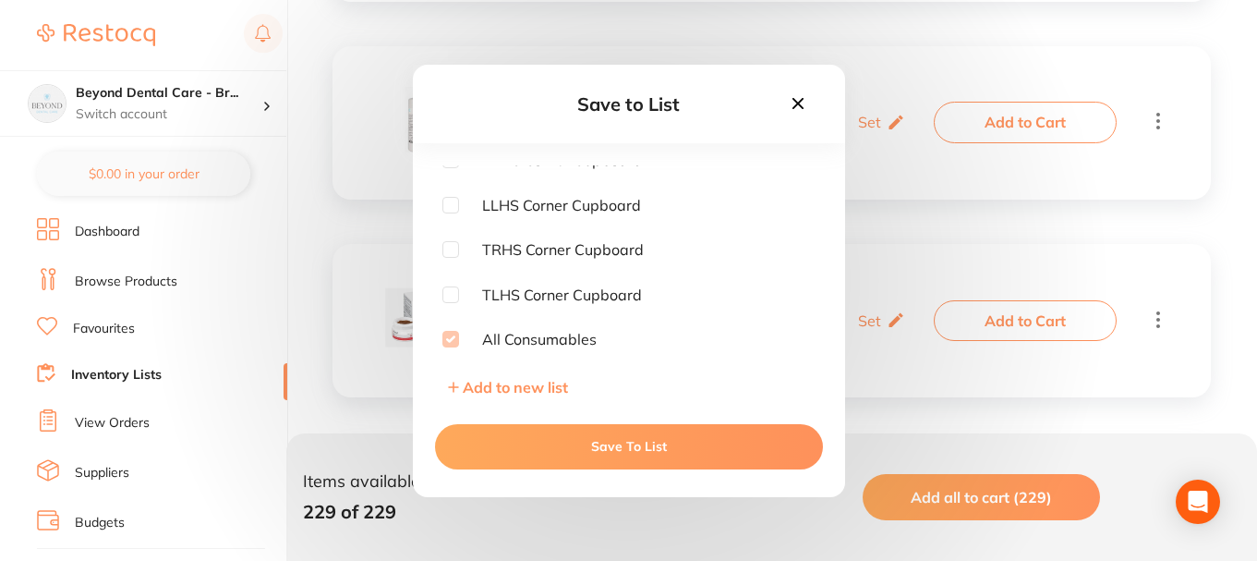
scroll to position [144, 0]
click at [448, 250] on input "checkbox" at bounding box center [450, 252] width 17 height 17
checkbox input "true"
click at [627, 444] on button "Save To List" at bounding box center [629, 446] width 388 height 44
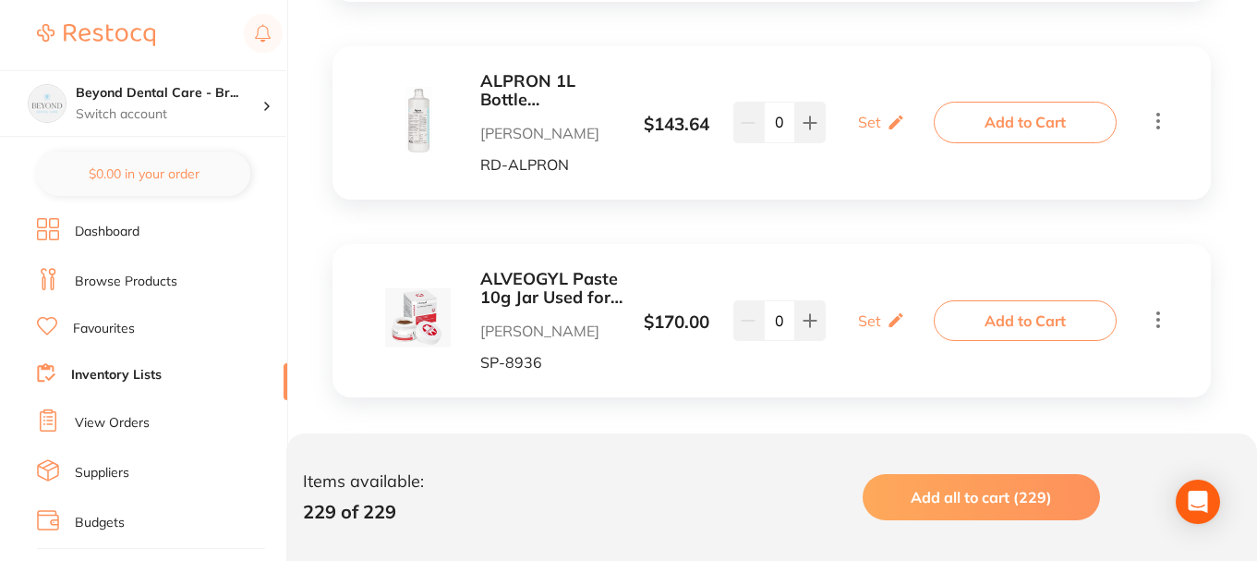
click at [1153, 321] on icon at bounding box center [1158, 319] width 22 height 23
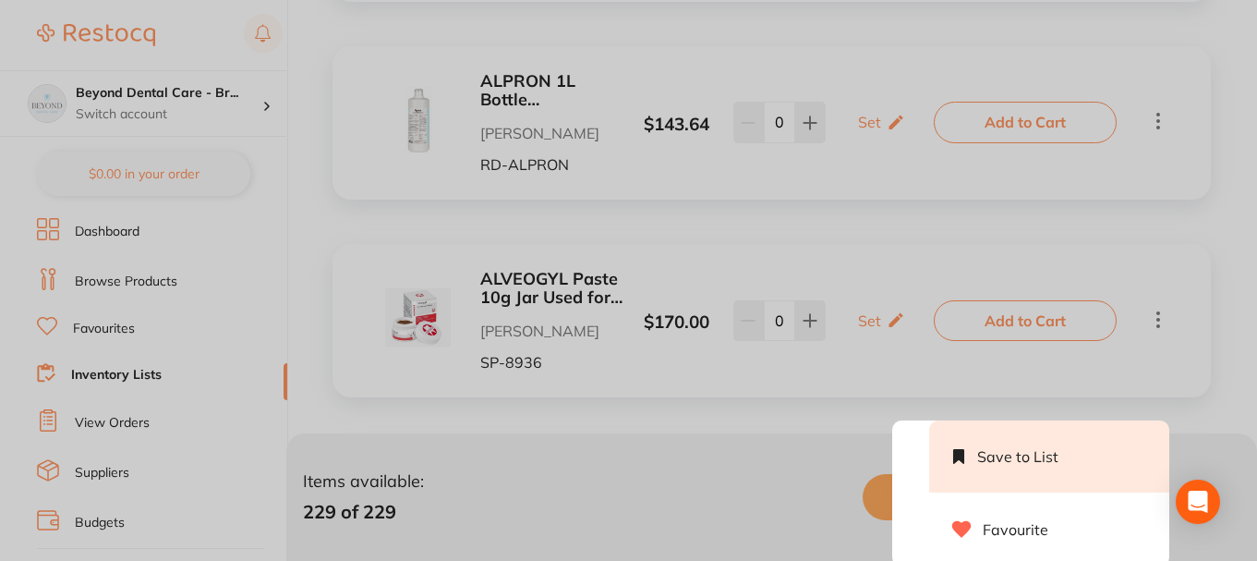
click at [1035, 454] on li "Save to List" at bounding box center [1049, 456] width 240 height 72
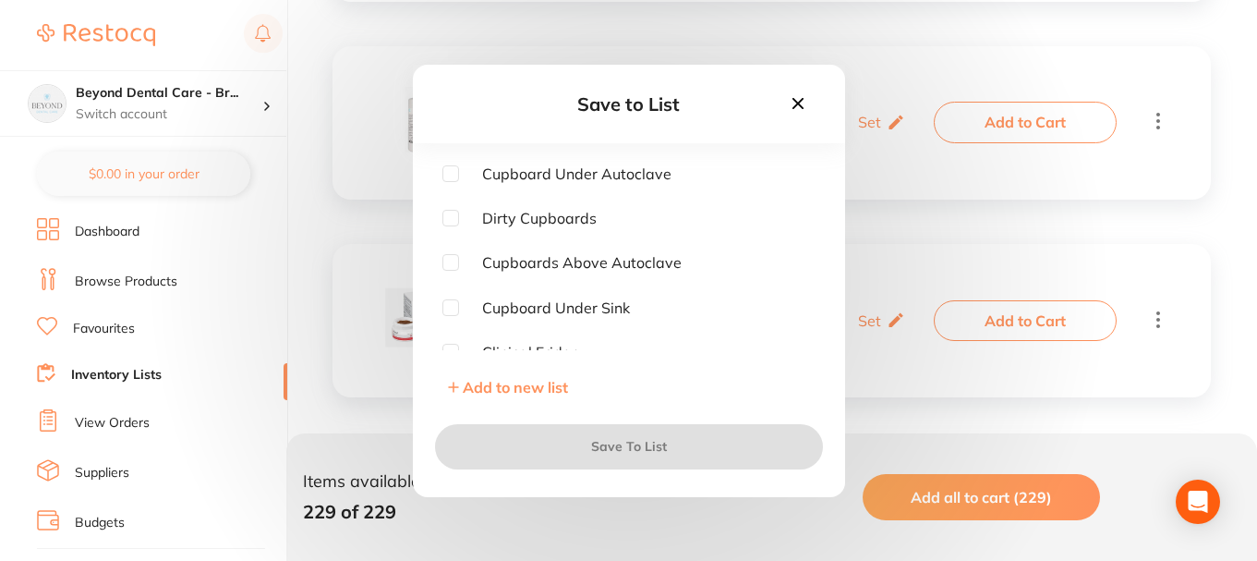
checkbox input "true"
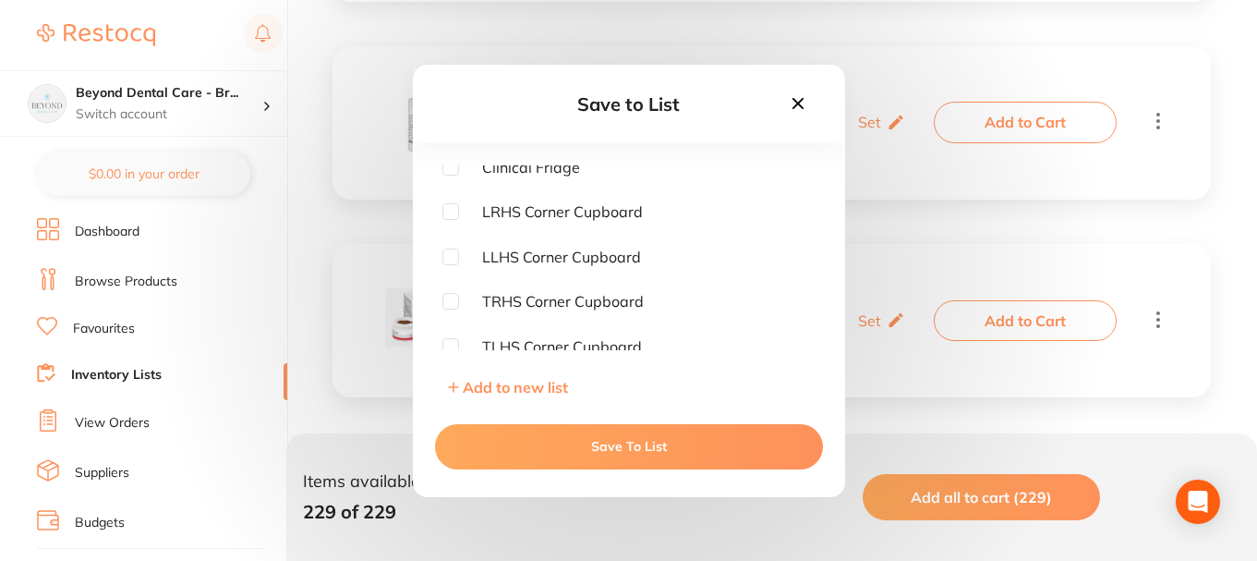
scroll to position [92, 0]
click at [454, 260] on input "checkbox" at bounding box center [450, 259] width 17 height 17
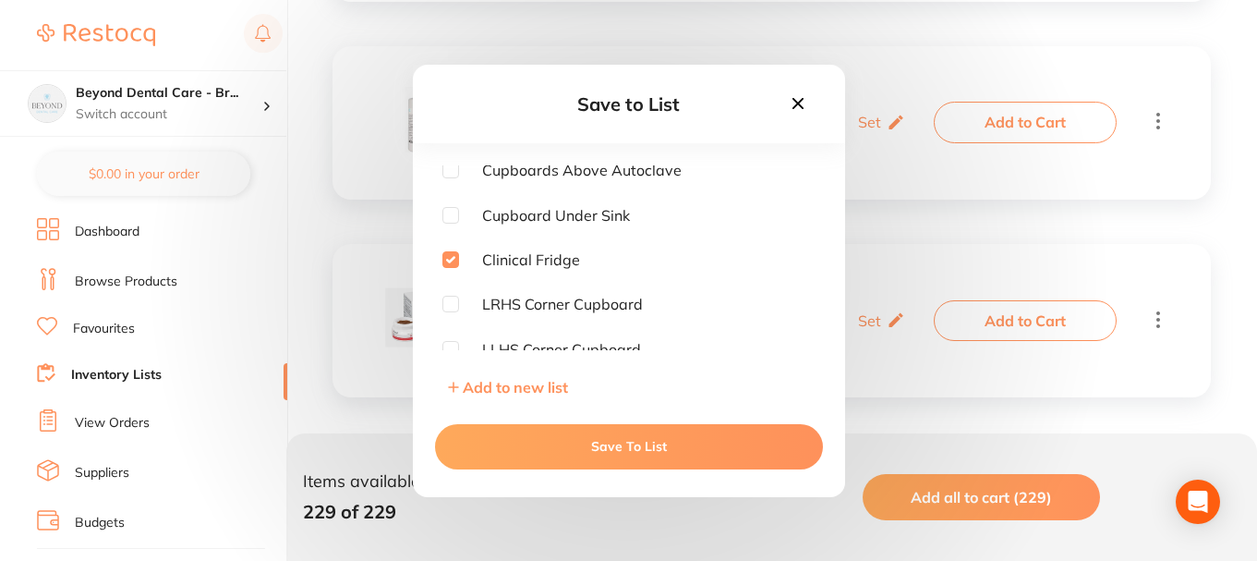
checkbox input "true"
click at [640, 444] on button "Save To List" at bounding box center [629, 446] width 388 height 44
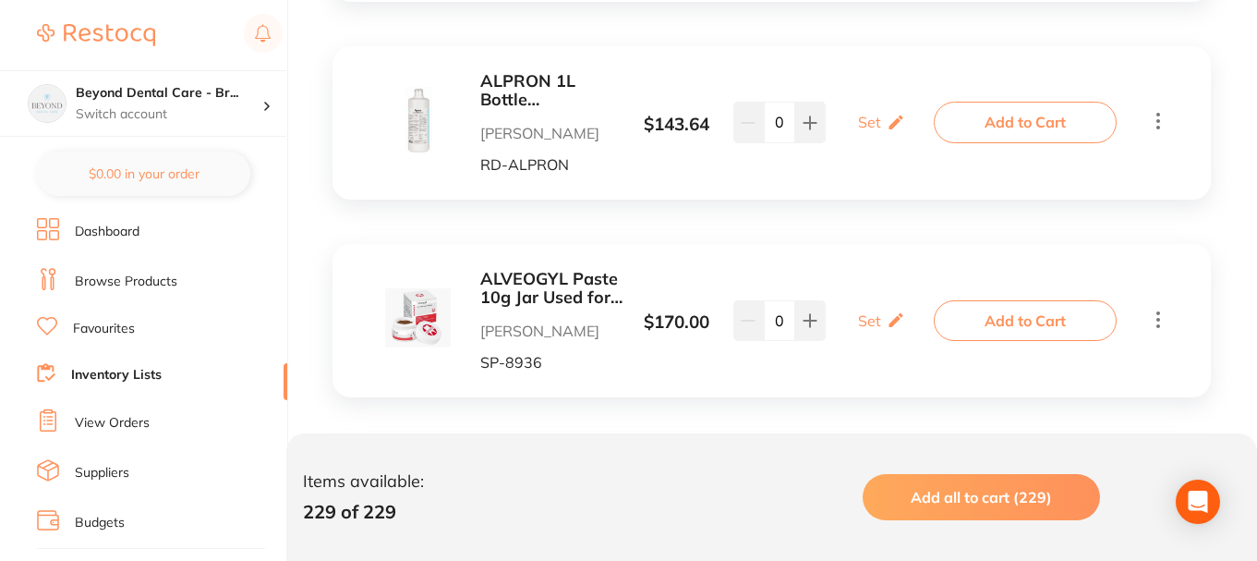
scroll to position [3602, 0]
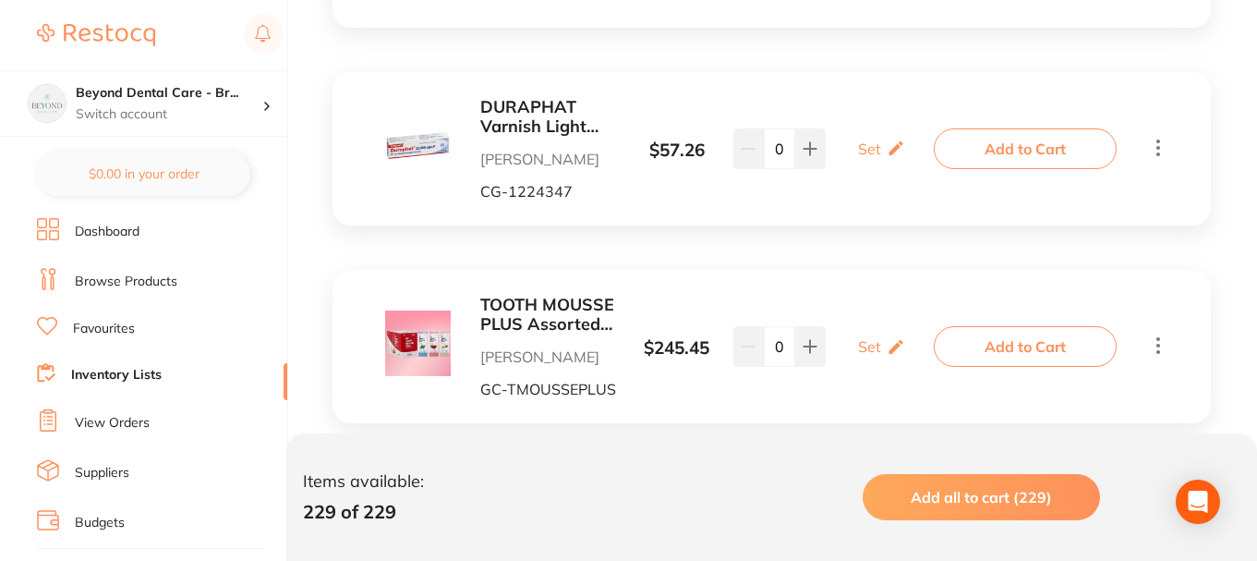
click at [1162, 154] on icon at bounding box center [1158, 147] width 22 height 23
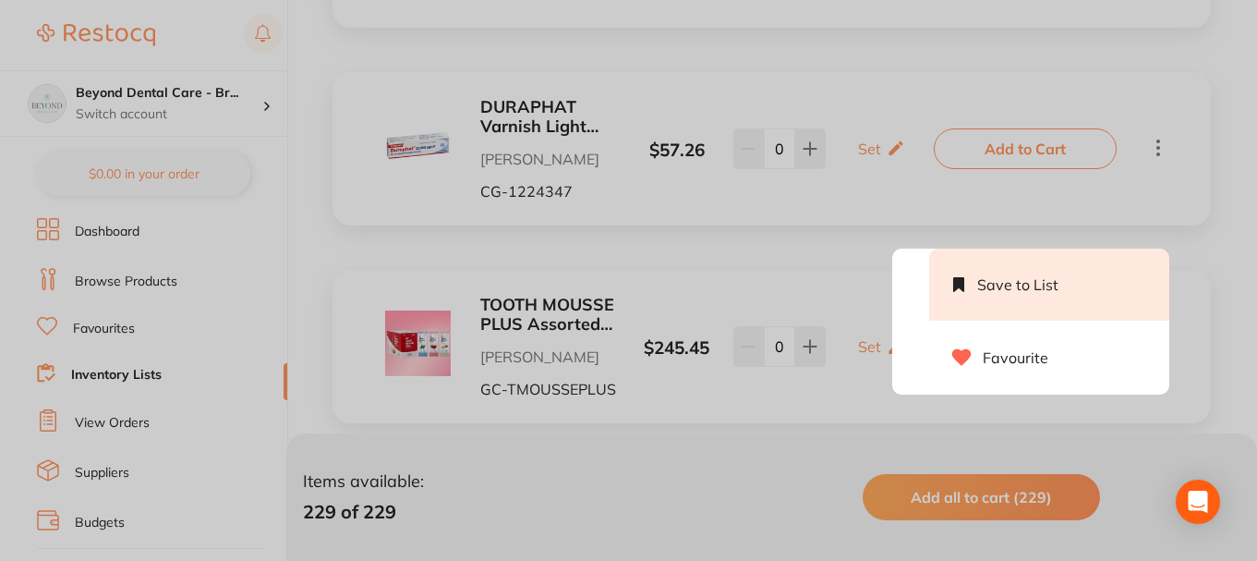
click at [998, 288] on li "Save to List" at bounding box center [1049, 284] width 240 height 72
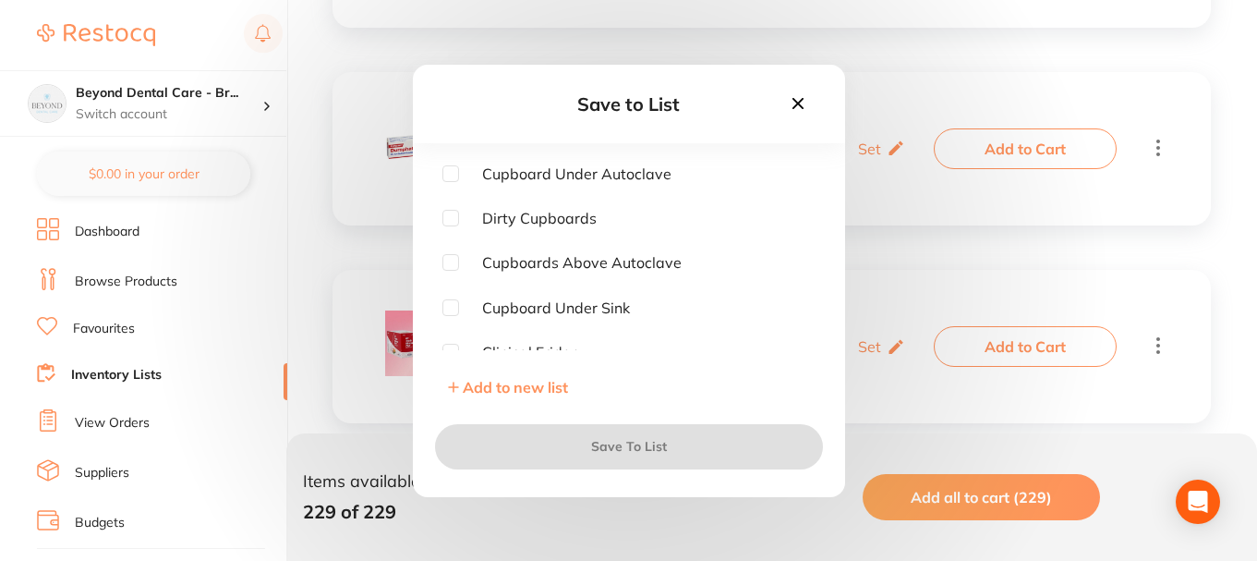
checkbox input "true"
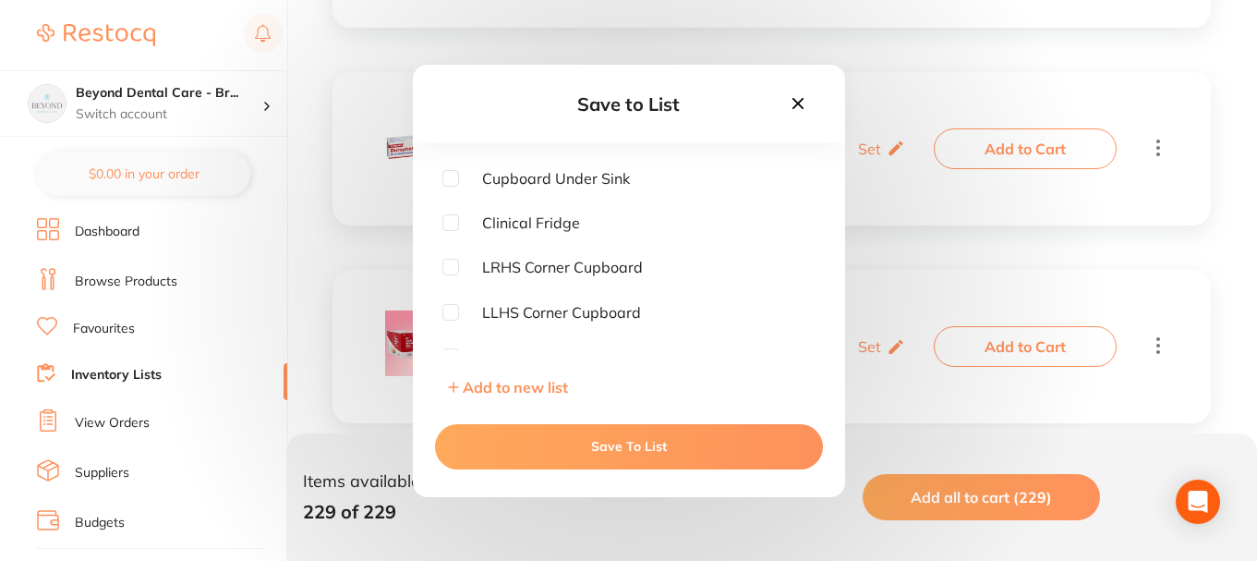
scroll to position [236, 0]
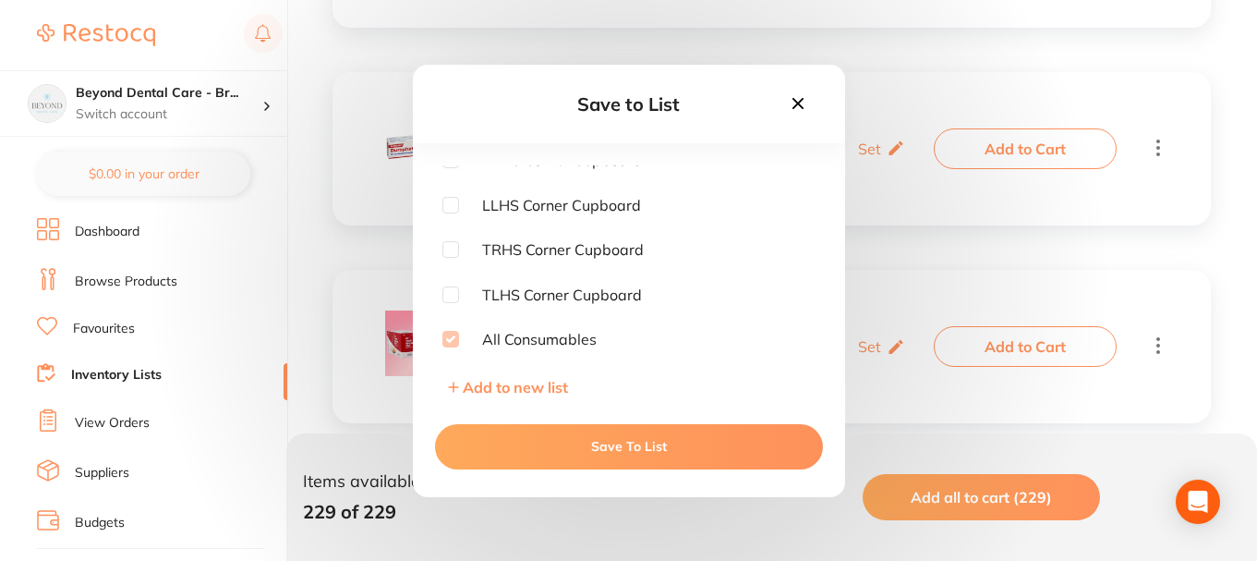
click at [451, 250] on input "checkbox" at bounding box center [450, 249] width 17 height 17
checkbox input "true"
click at [579, 446] on button "Save To List" at bounding box center [629, 446] width 388 height 44
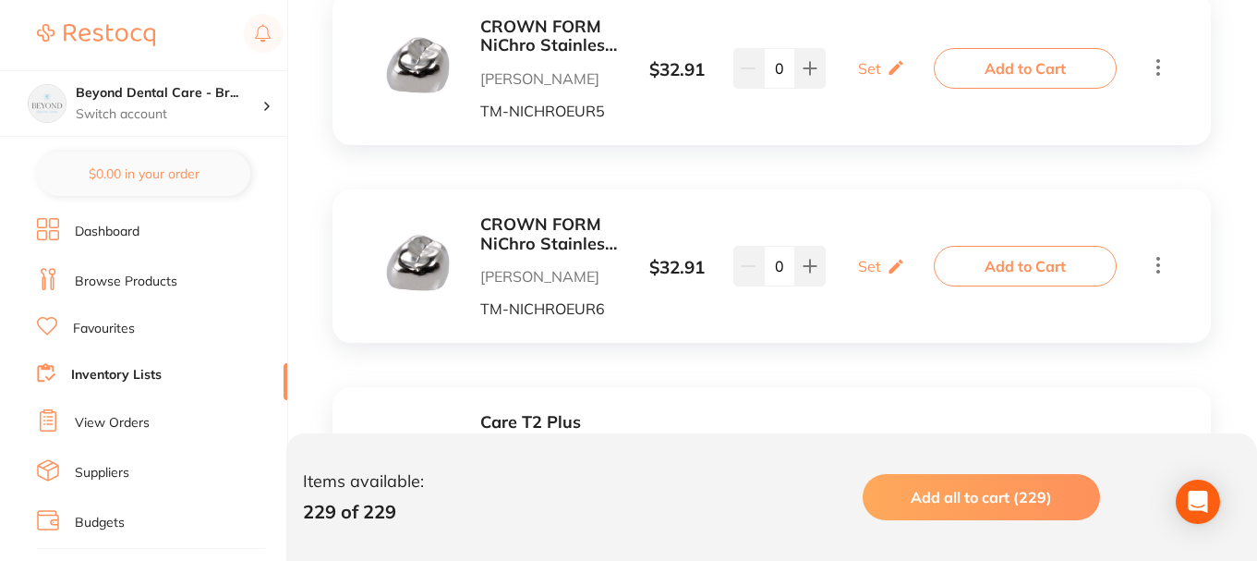
scroll to position [8278, 0]
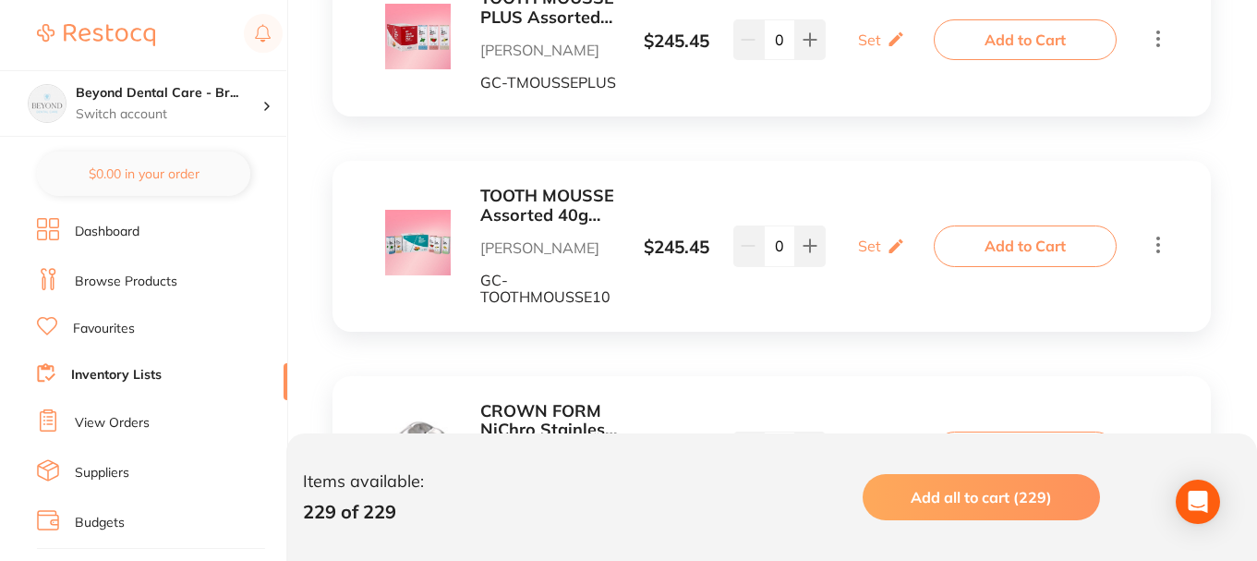
scroll to position [8454, 0]
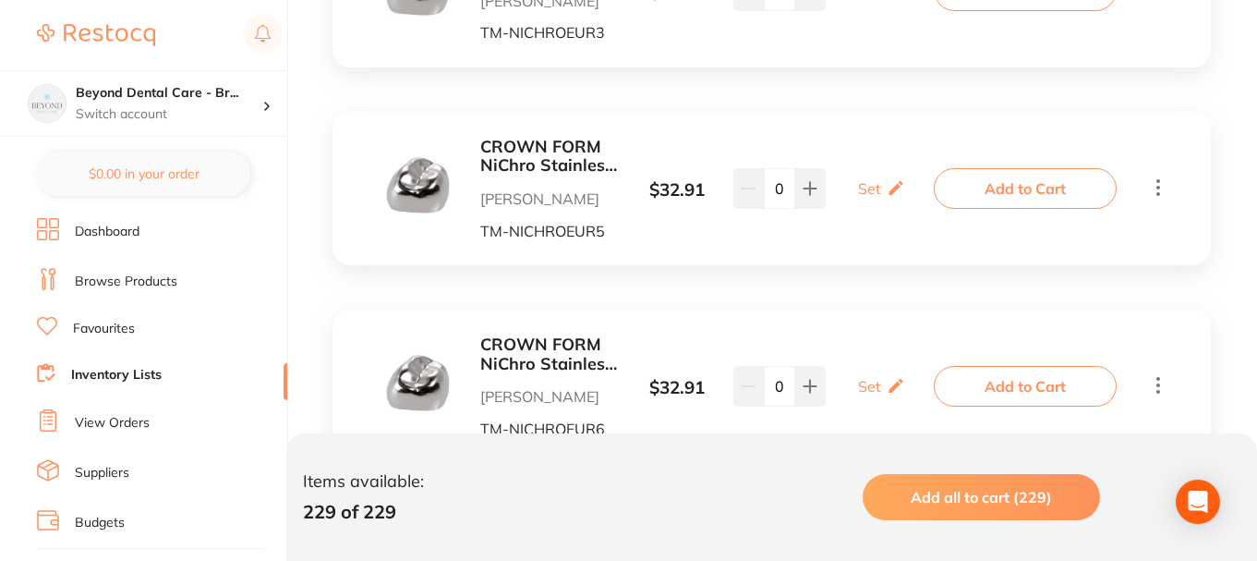
click at [1191, 322] on div "CROWN FORM NiChro Stainless Steel 2nd [MEDICAL_DATA] EUR6 Pk of 2 [PERSON_NAME]…" at bounding box center [772, 385] width 878 height 153
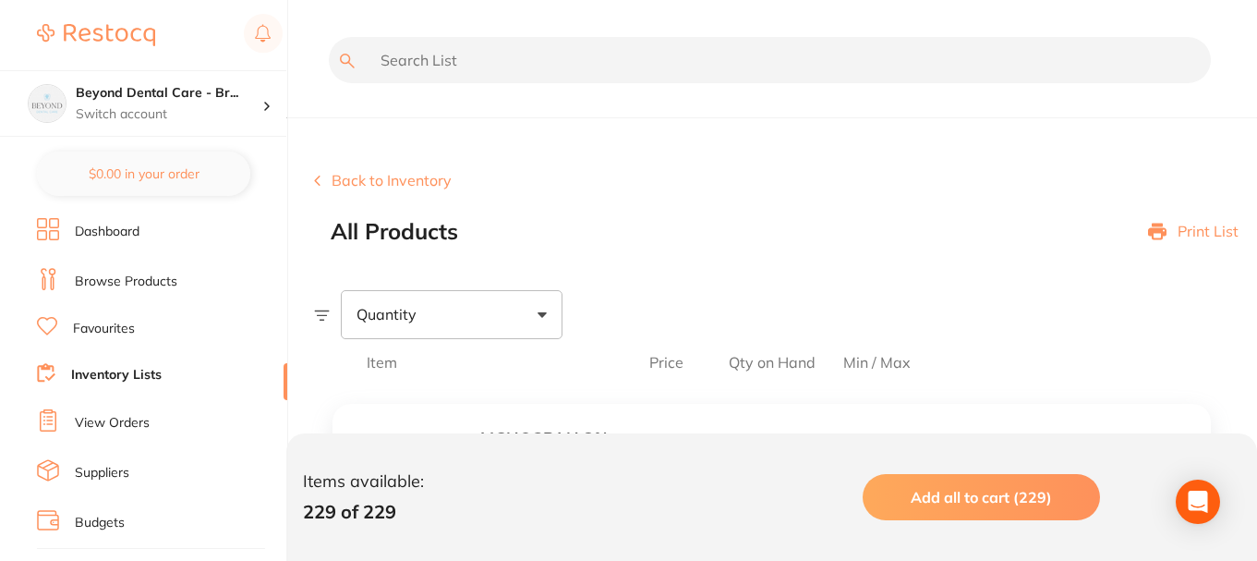
scroll to position [92, 0]
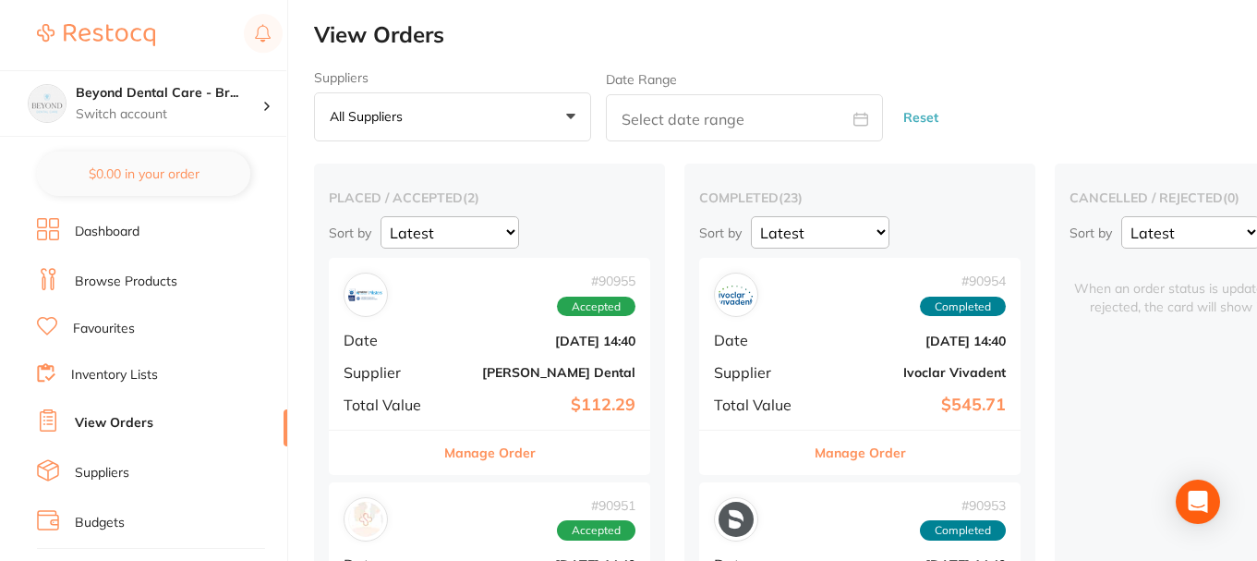
click at [98, 379] on link "Inventory Lists" at bounding box center [114, 375] width 87 height 18
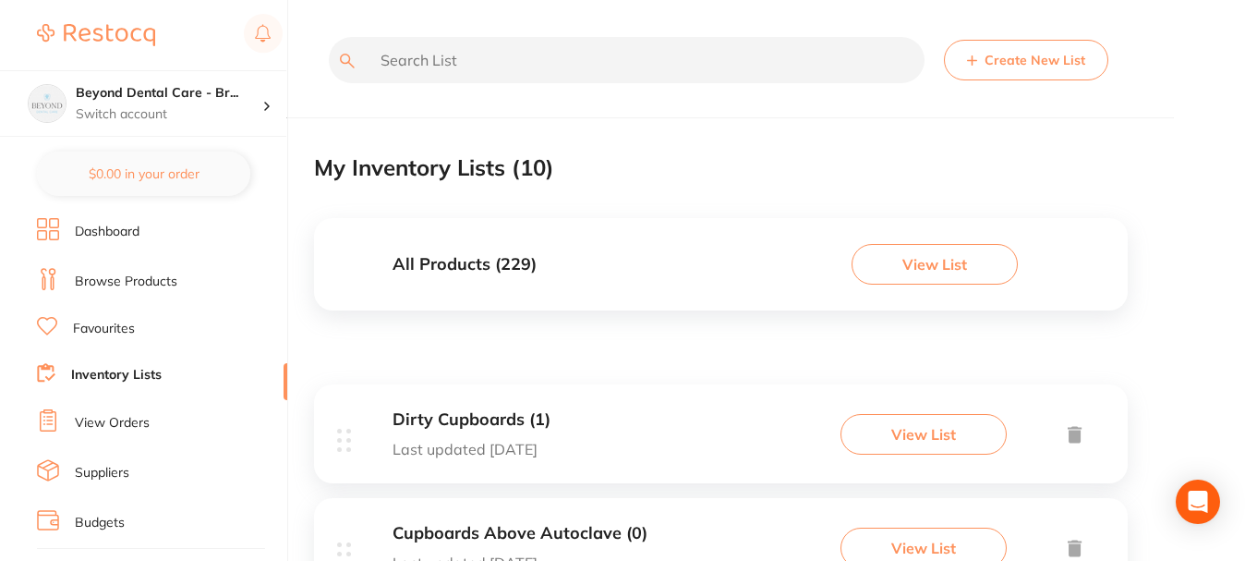
click at [527, 264] on h3 "All Products ( 229 )" at bounding box center [465, 264] width 144 height 19
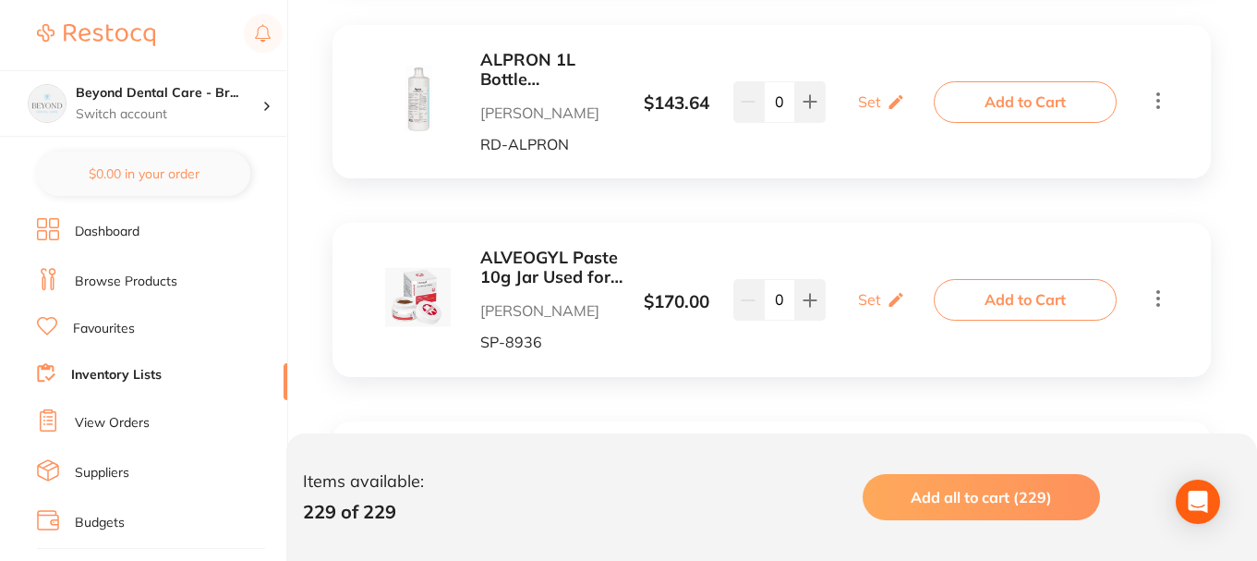
scroll to position [11362, 0]
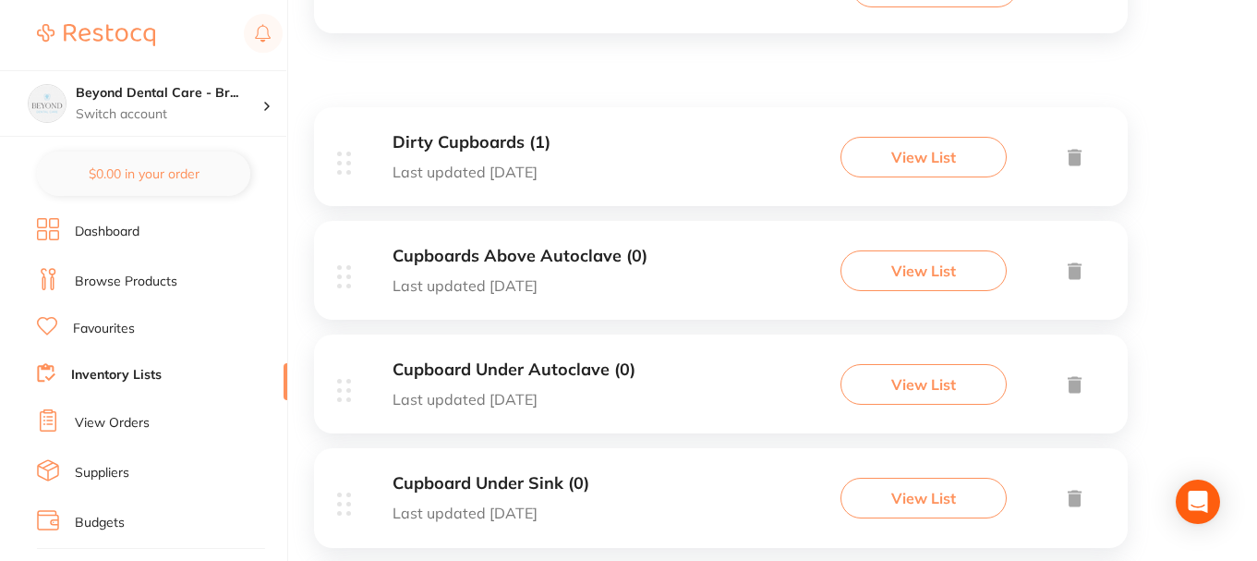
scroll to position [185, 0]
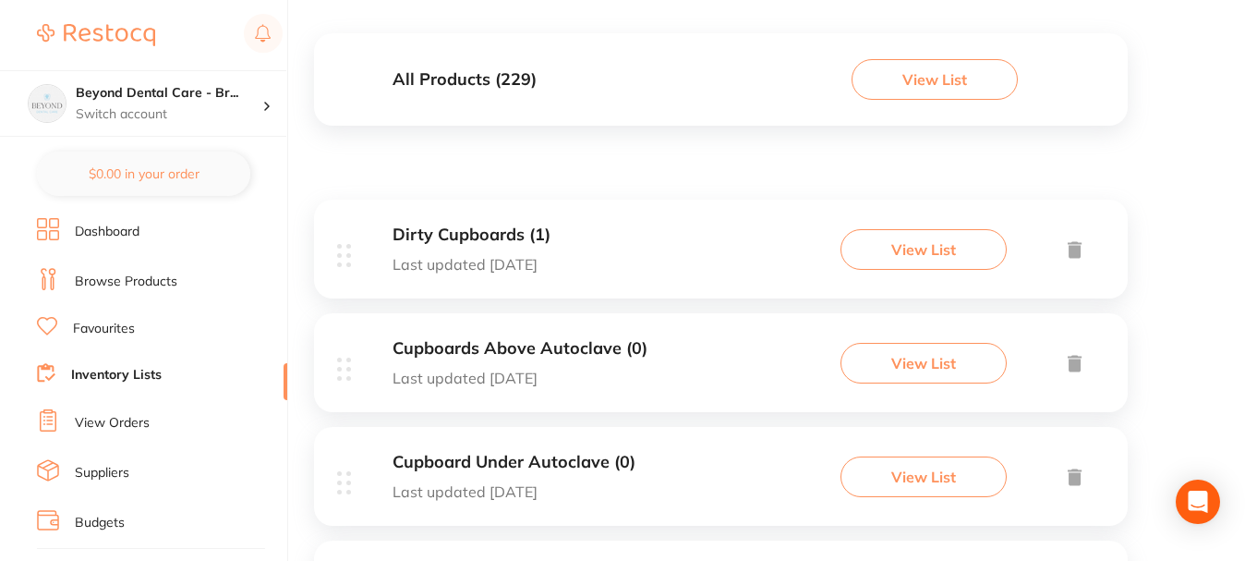
click at [633, 258] on div "Dirty Cupboards (1) Last updated [DATE] View List" at bounding box center [721, 249] width 814 height 99
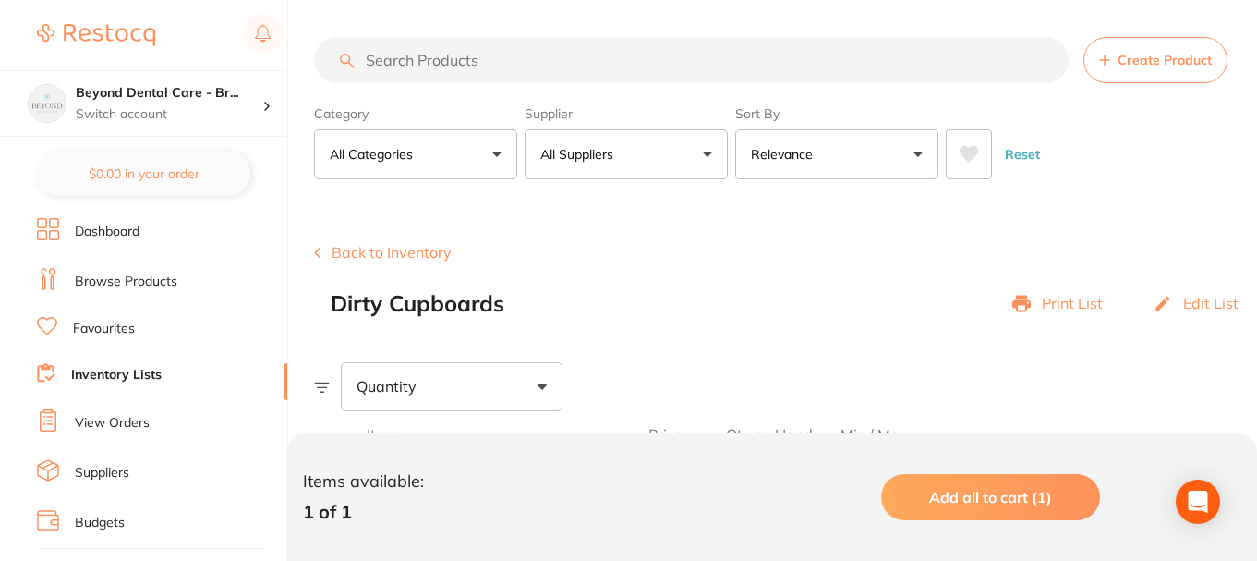
click at [1217, 300] on p "Edit List" at bounding box center [1210, 303] width 55 height 17
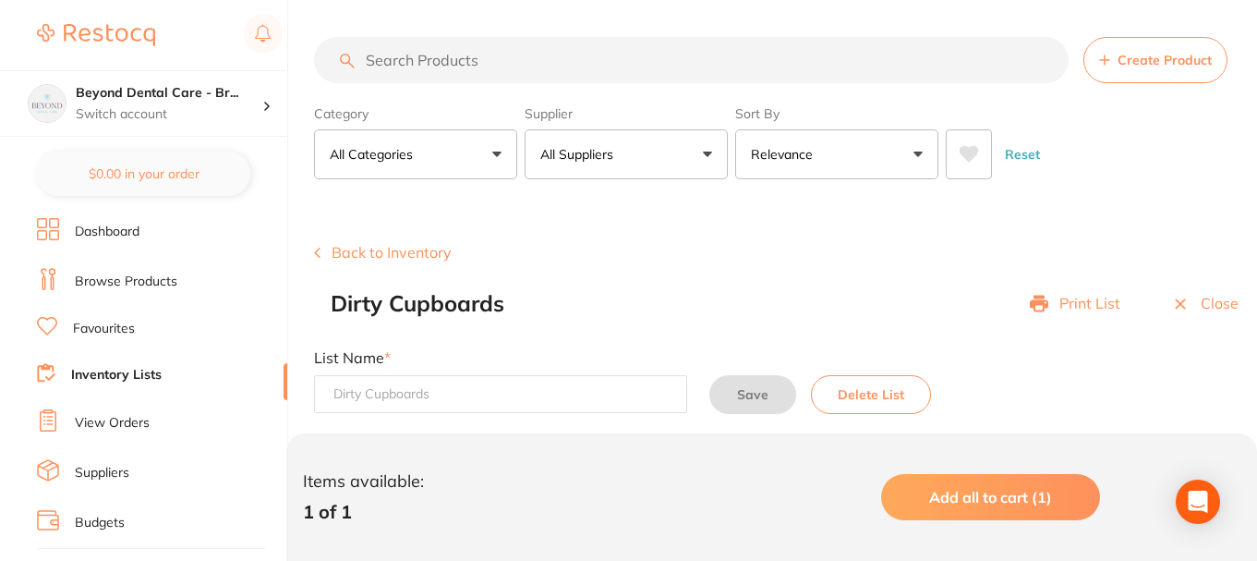
click at [1174, 301] on icon at bounding box center [1180, 304] width 18 height 18
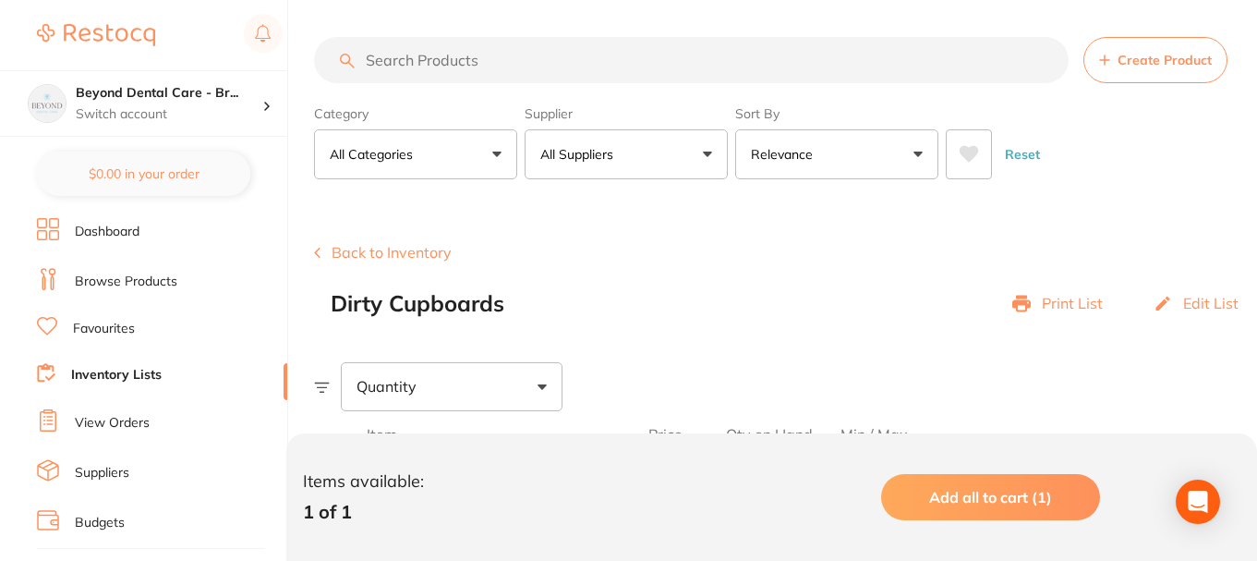
click at [94, 378] on link "Inventory Lists" at bounding box center [116, 375] width 91 height 18
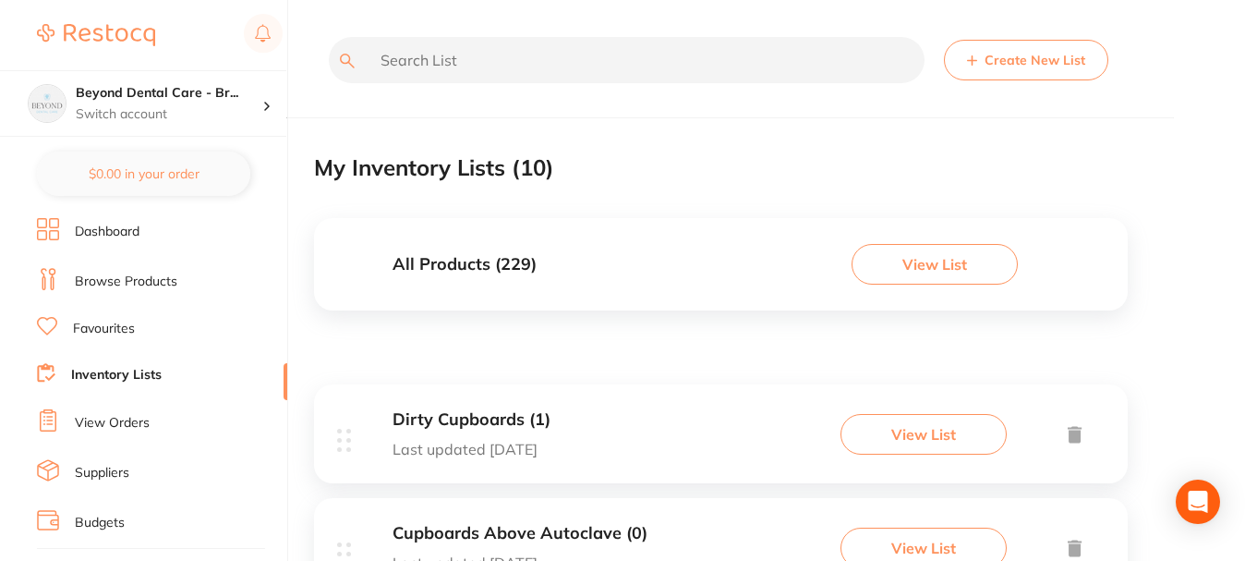
click at [930, 269] on button "View List" at bounding box center [935, 264] width 166 height 41
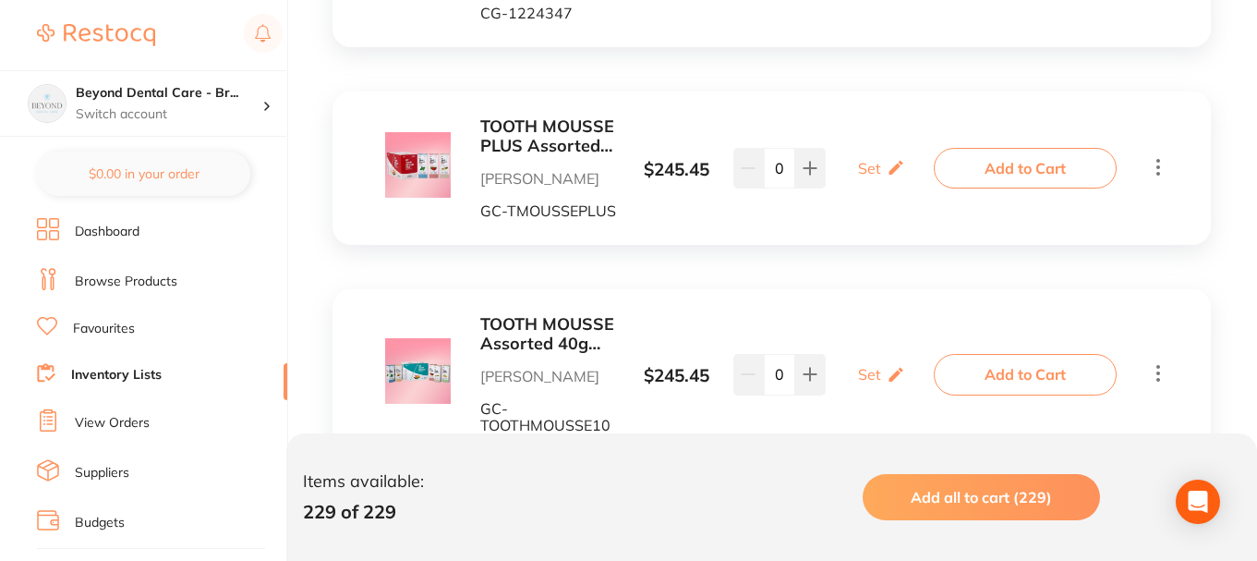
scroll to position [5916, 0]
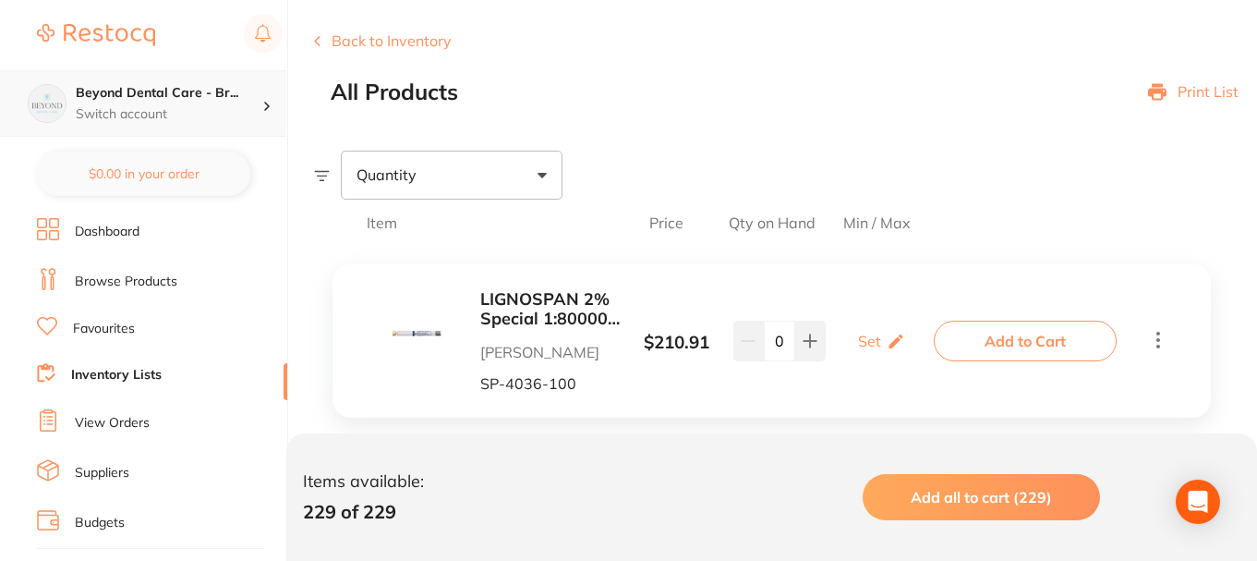
scroll to position [0, 0]
